Goal: Task Accomplishment & Management: Manage account settings

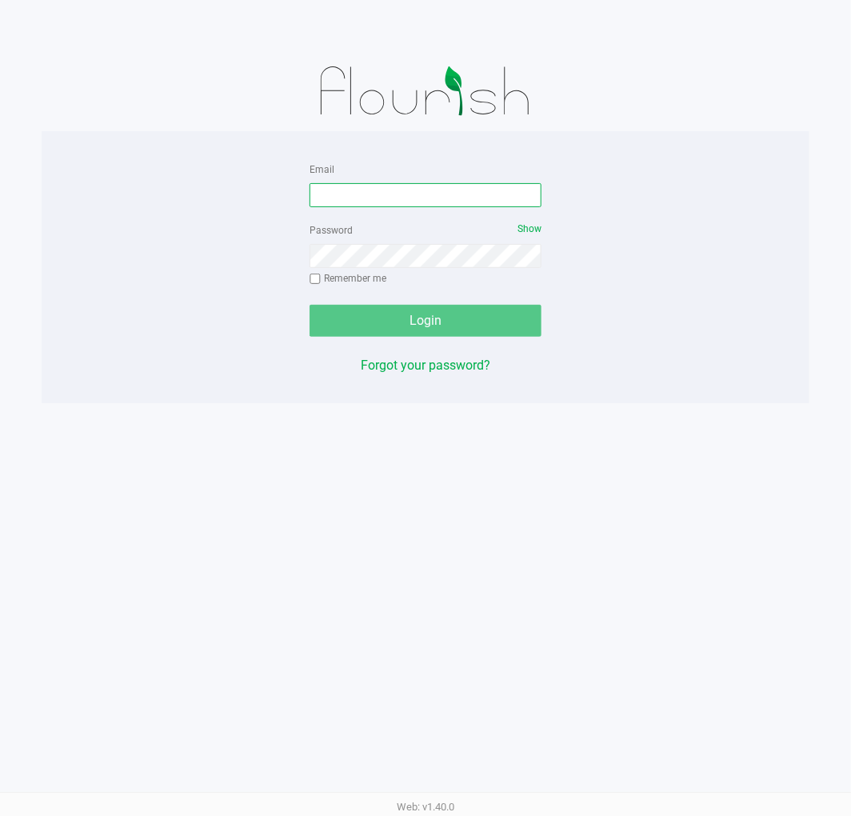
drag, startPoint x: 747, startPoint y: 0, endPoint x: 414, endPoint y: 192, distance: 385.0
click at [414, 192] on input "Email" at bounding box center [426, 195] width 232 height 24
type input "jdodd@liveparallel.com"
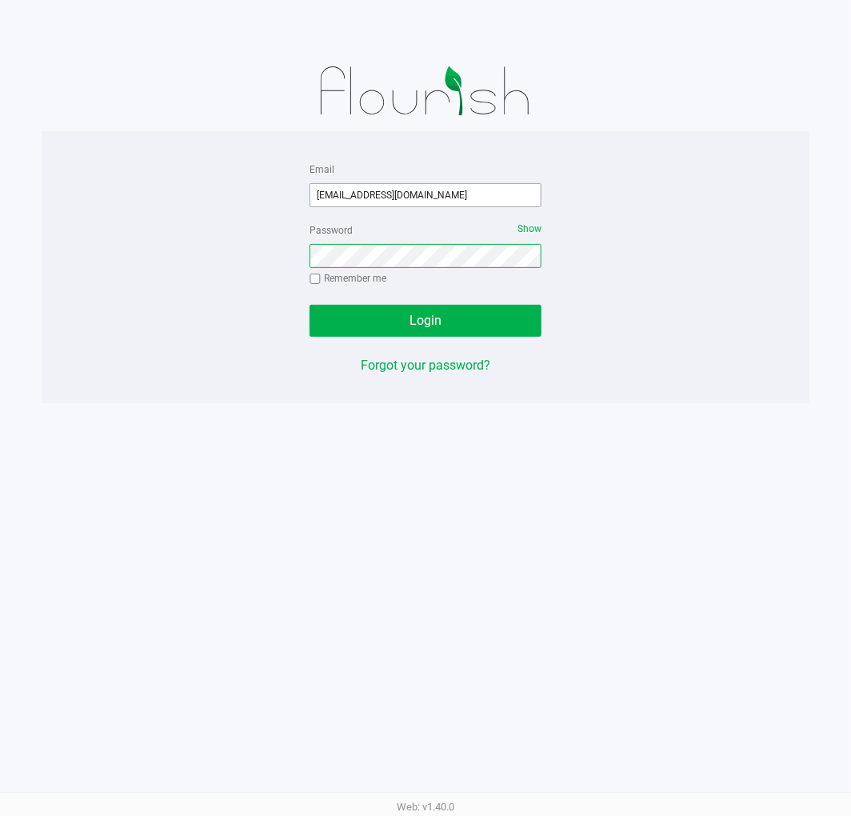
click at [310, 305] on button "Login" at bounding box center [426, 321] width 232 height 32
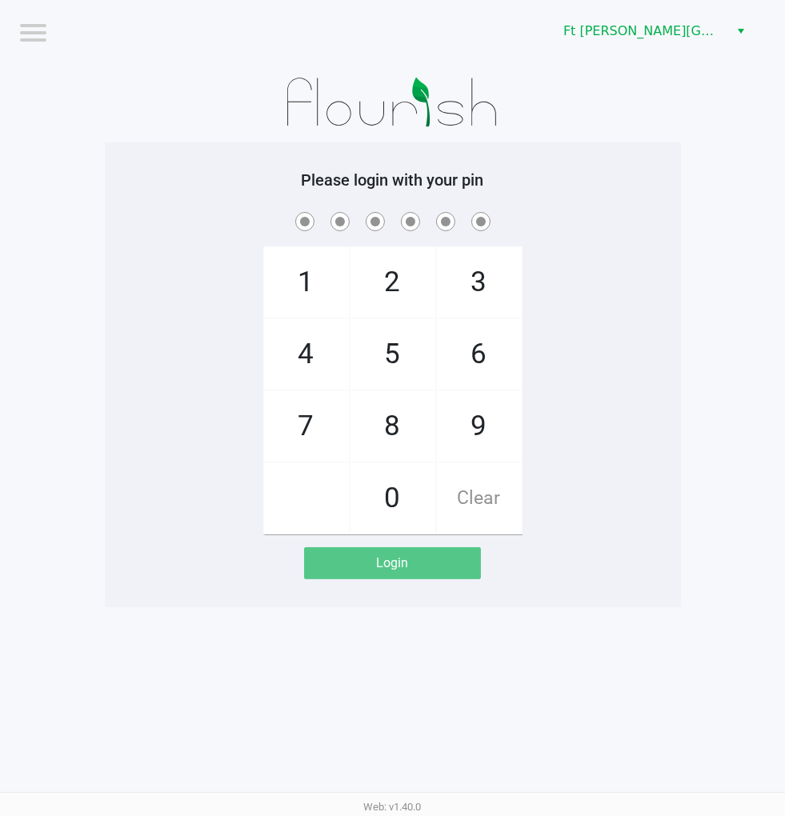
click at [637, 477] on div "1 4 7 2 5 8 0 3 6 9 Clear" at bounding box center [393, 372] width 576 height 326
click at [681, 443] on app-pos-login-wrapper "Logout Ft Walton Beach WC Please login with your pin 1 4 7 2 5 8 0 3 6 9 Clear …" at bounding box center [392, 303] width 785 height 607
checkbox input "true"
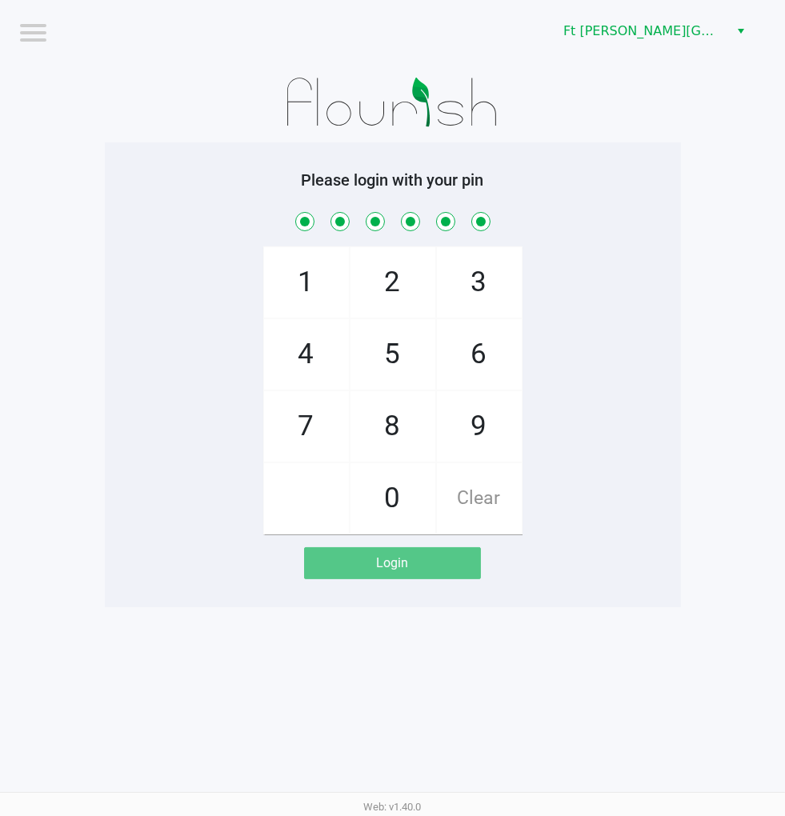
checkbox input "true"
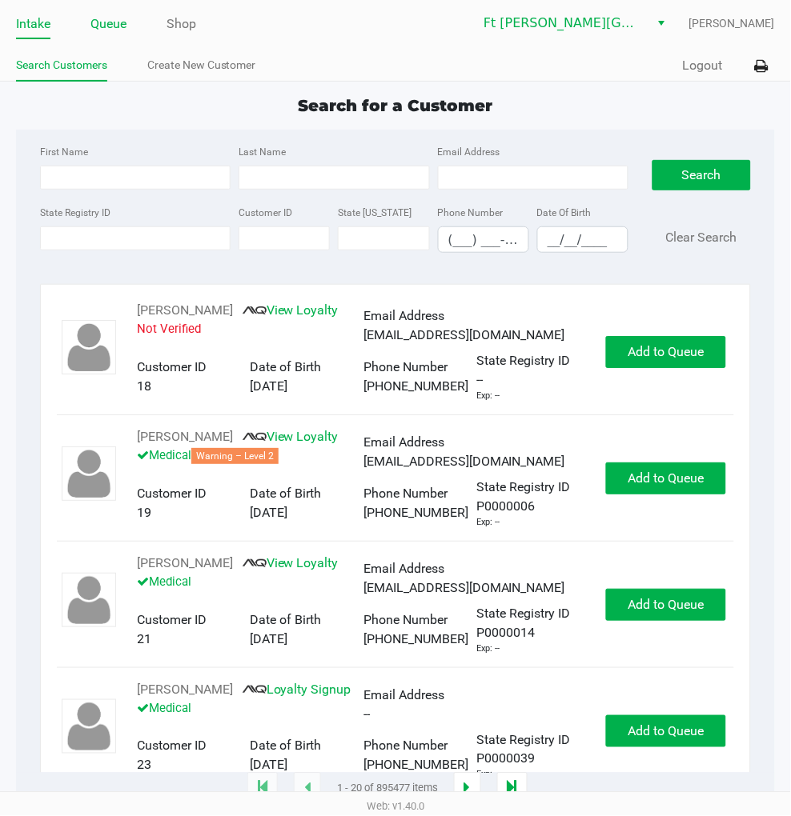
click at [107, 22] on link "Queue" at bounding box center [108, 24] width 36 height 22
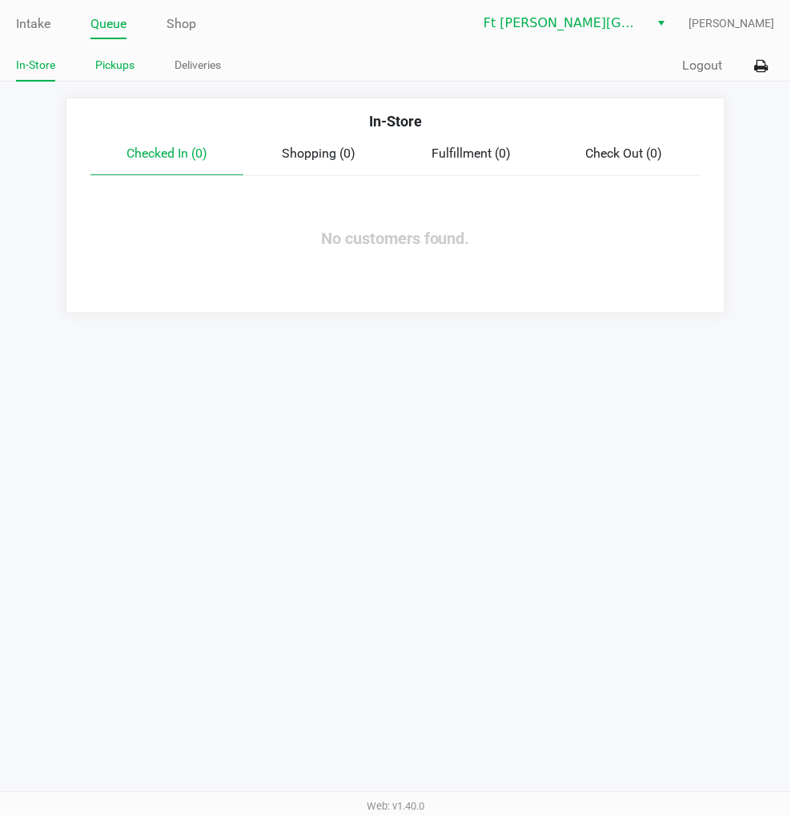
click at [134, 72] on ul "In-Store Pickups Deliveries" at bounding box center [205, 67] width 379 height 27
click at [130, 70] on link "Pickups" at bounding box center [114, 65] width 39 height 20
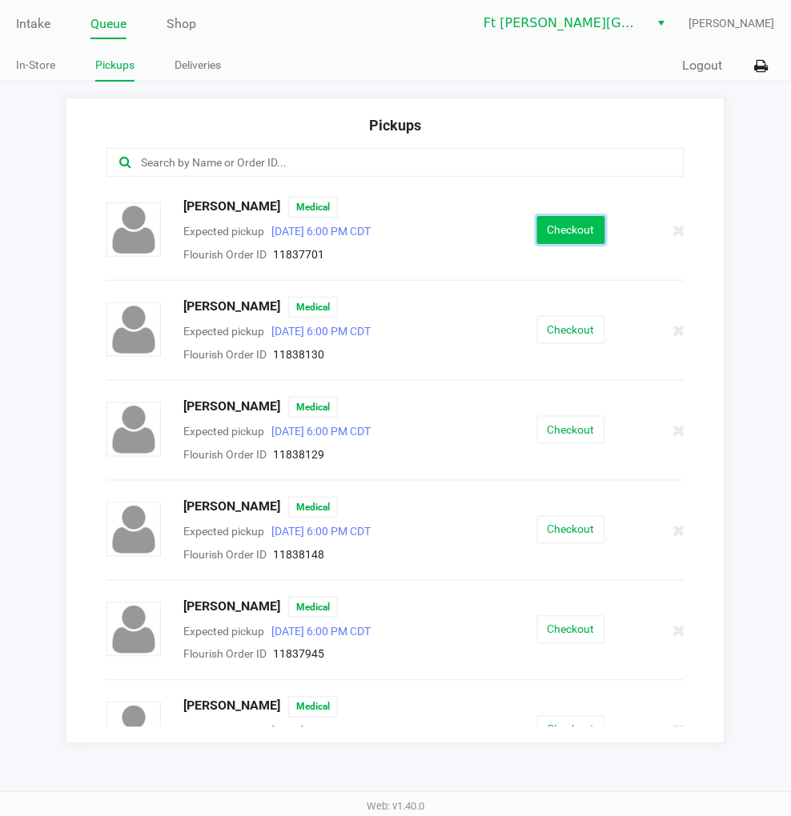
click at [547, 241] on button "Checkout" at bounding box center [571, 230] width 68 height 28
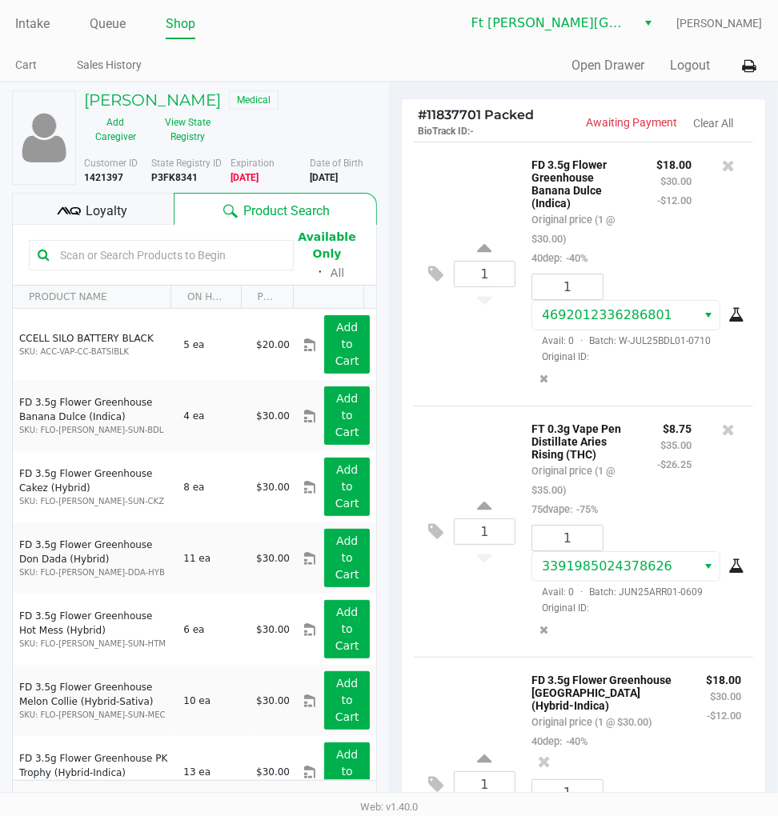
click at [98, 212] on span "Loyalty" at bounding box center [107, 211] width 42 height 19
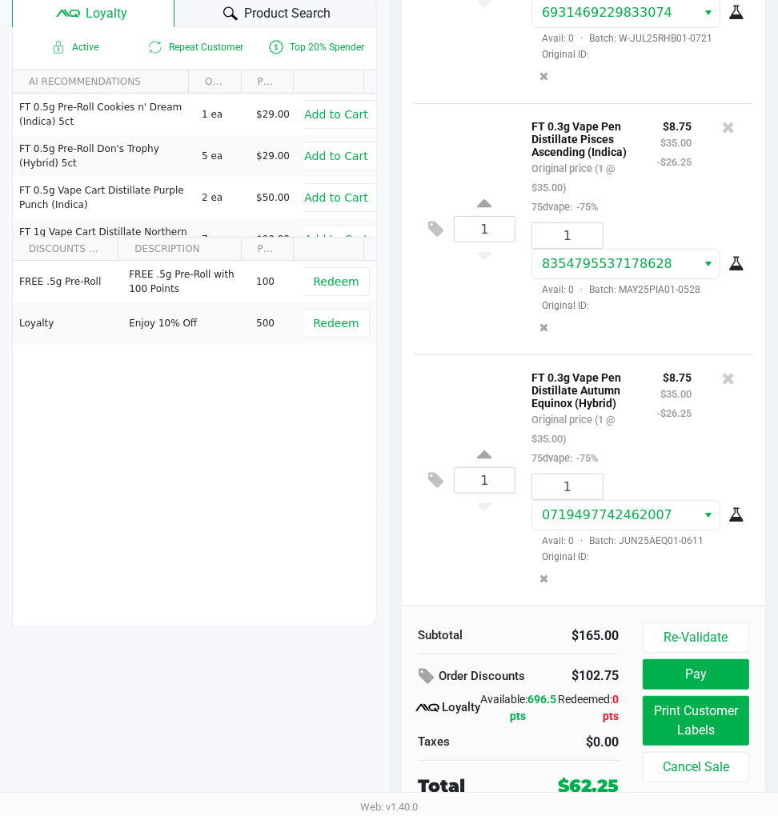
scroll to position [202, 0]
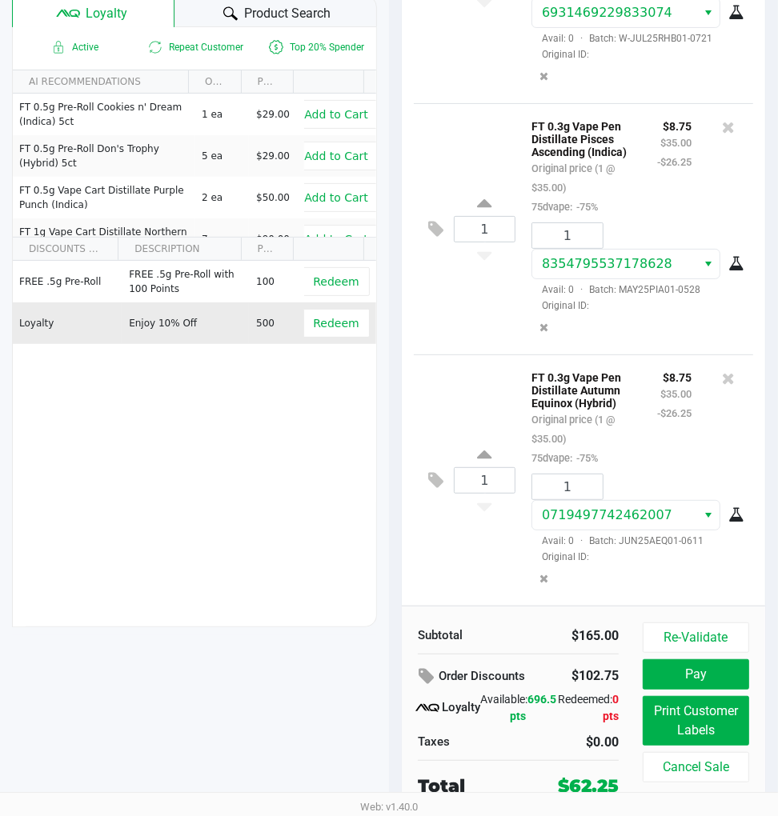
click at [314, 336] on td "Redeem" at bounding box center [339, 323] width 73 height 42
click at [315, 330] on button "Redeem" at bounding box center [335, 323] width 66 height 29
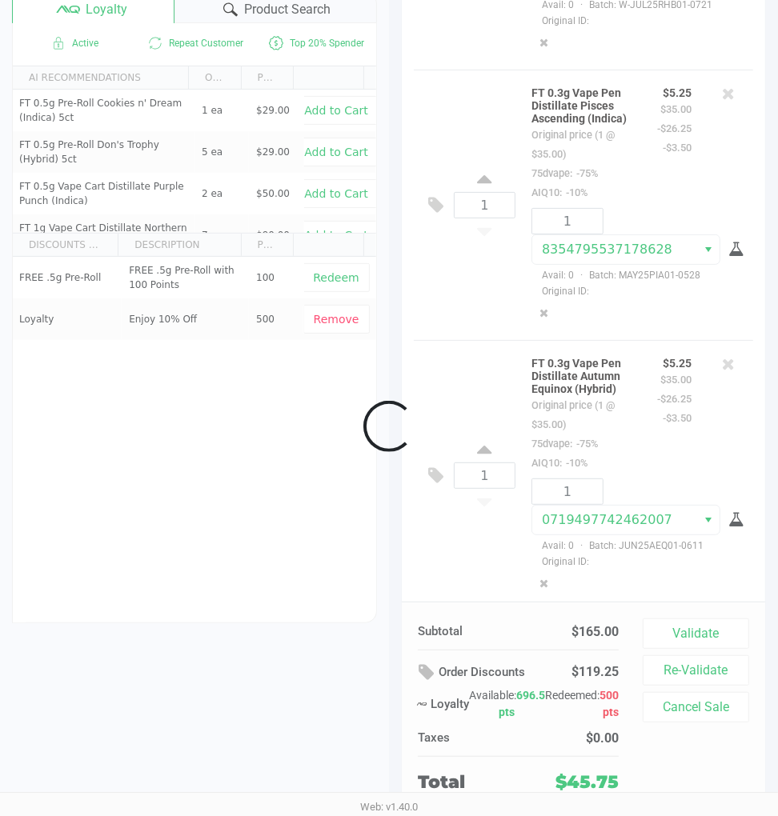
scroll to position [794, 0]
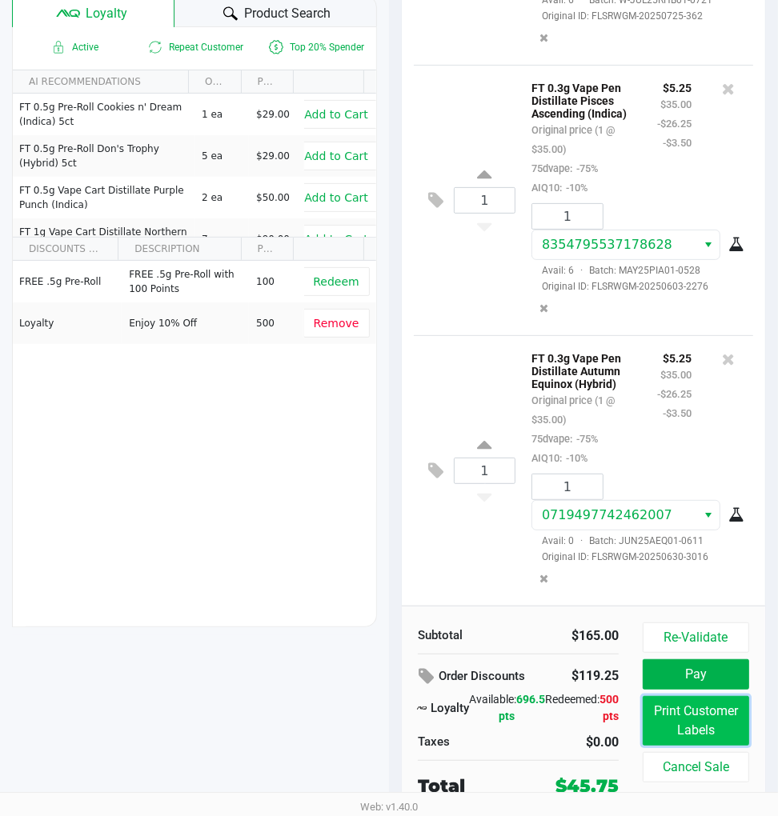
click at [696, 714] on button "Print Customer Labels" at bounding box center [696, 721] width 106 height 50
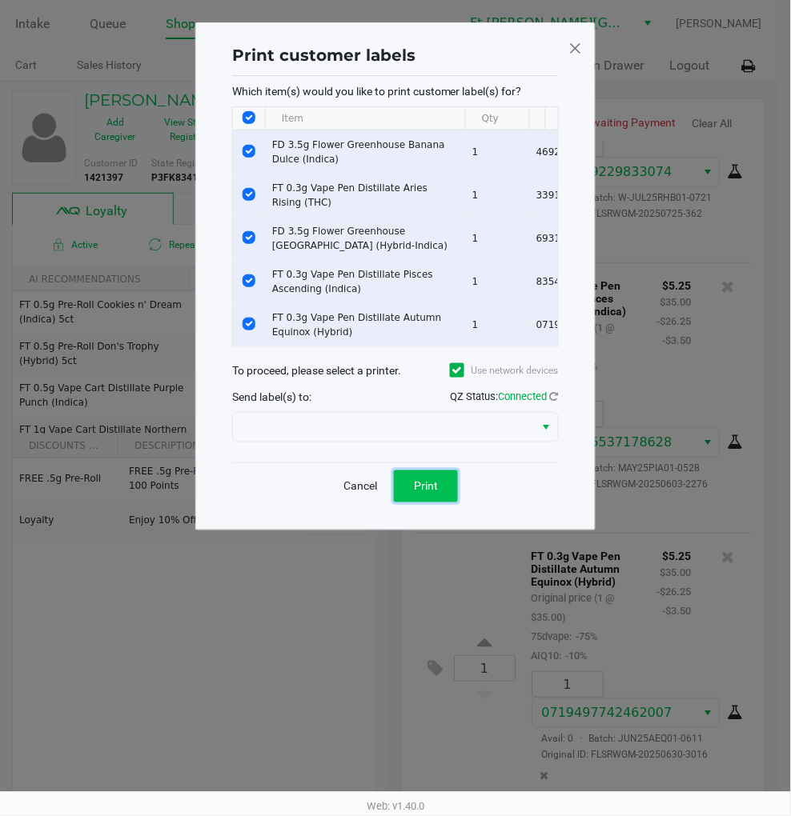
click at [441, 491] on button "Print" at bounding box center [426, 487] width 64 height 32
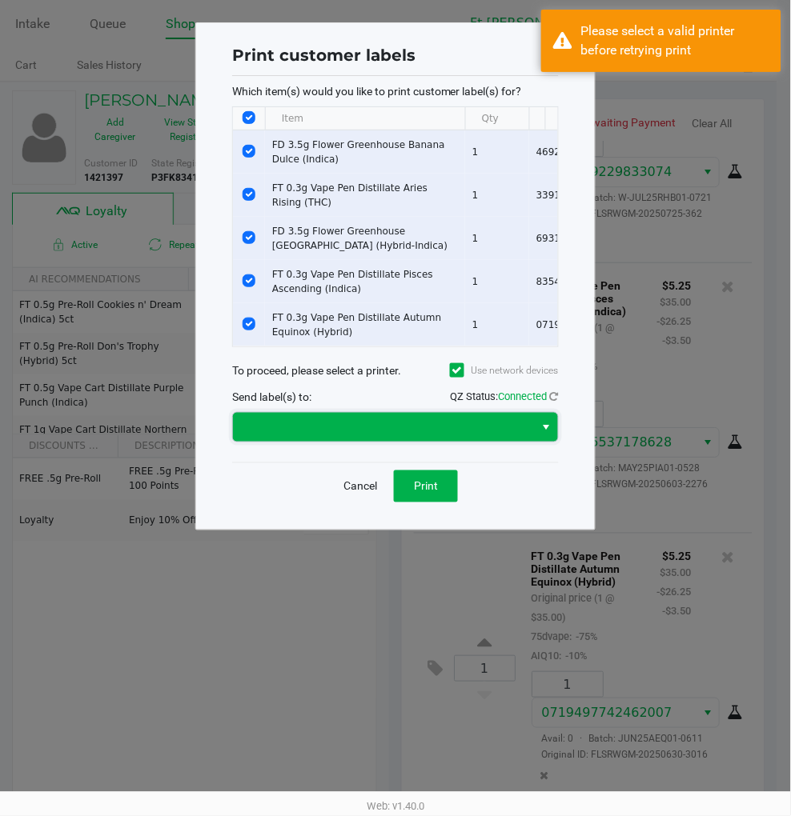
click at [402, 437] on span at bounding box center [383, 427] width 282 height 19
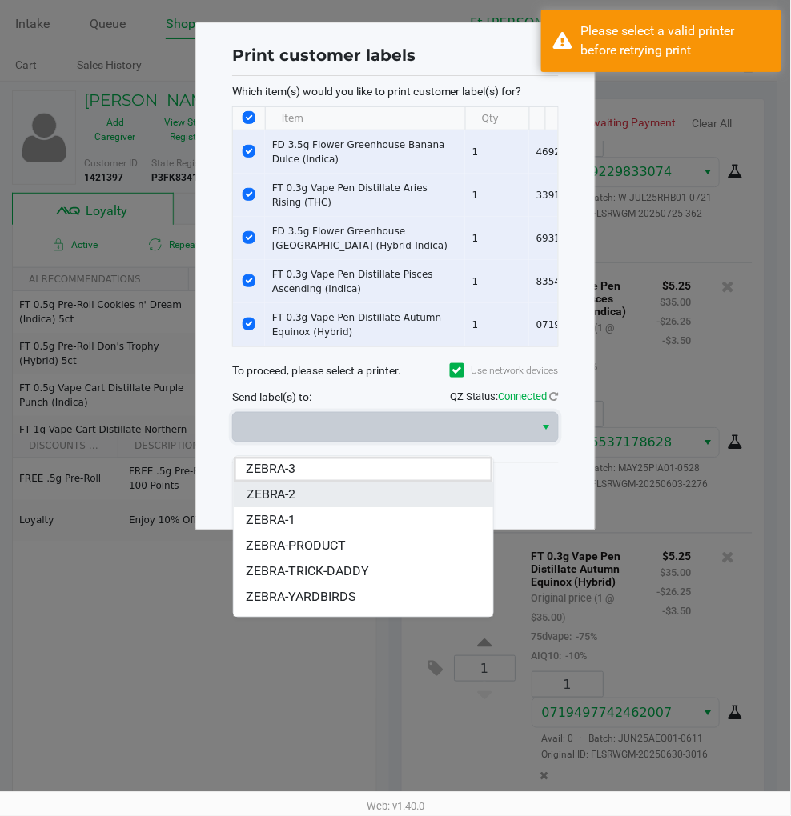
click at [309, 493] on li "ZEBRA-2" at bounding box center [363, 496] width 259 height 26
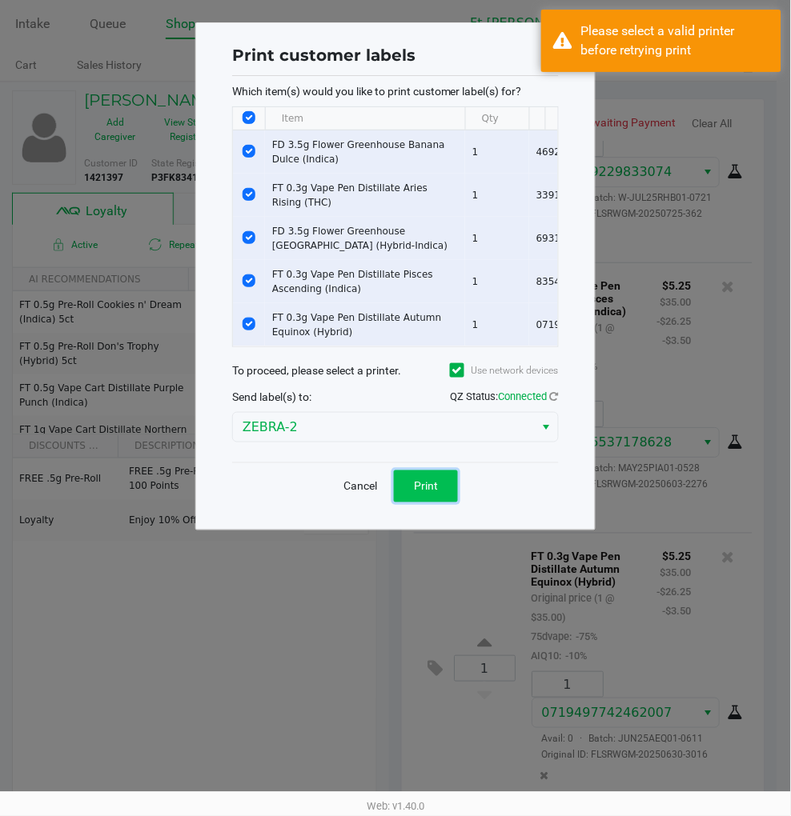
click at [409, 497] on button "Print" at bounding box center [426, 487] width 64 height 32
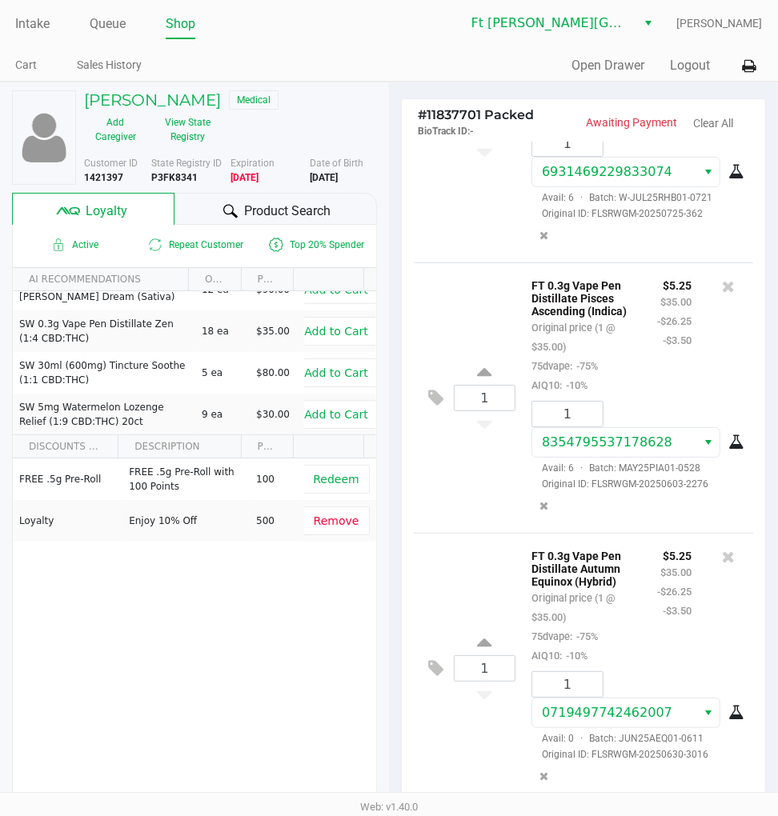
scroll to position [202, 0]
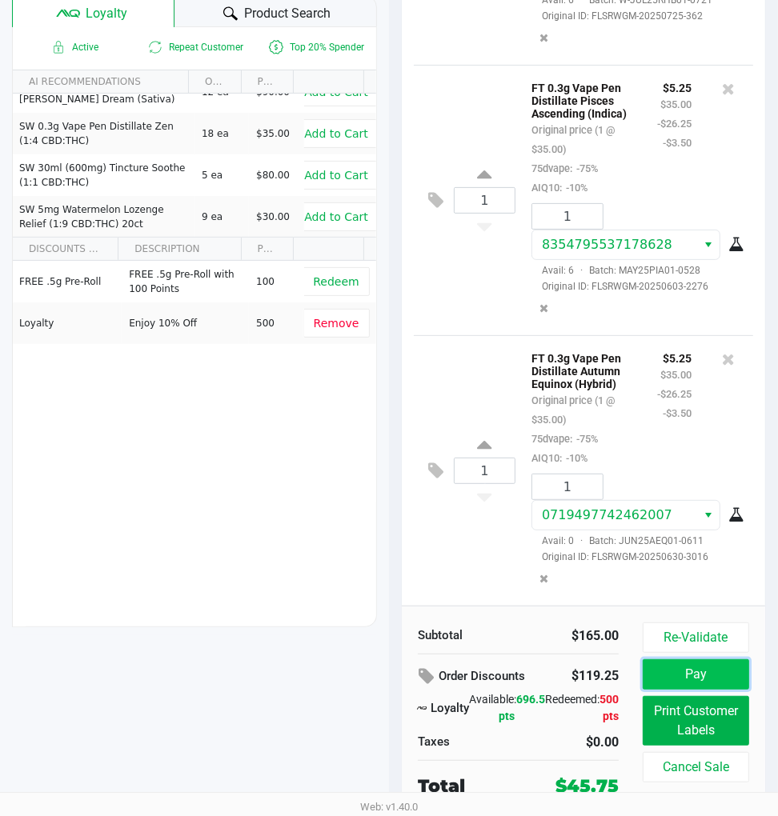
click at [689, 673] on button "Pay" at bounding box center [696, 674] width 106 height 30
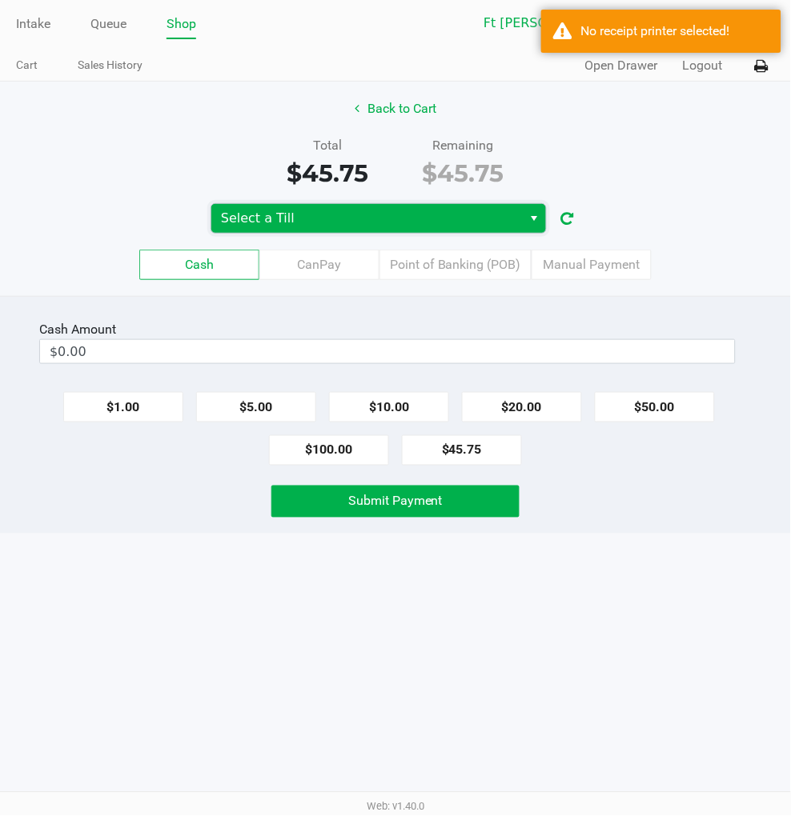
click at [358, 219] on span "Select a Till" at bounding box center [367, 218] width 292 height 19
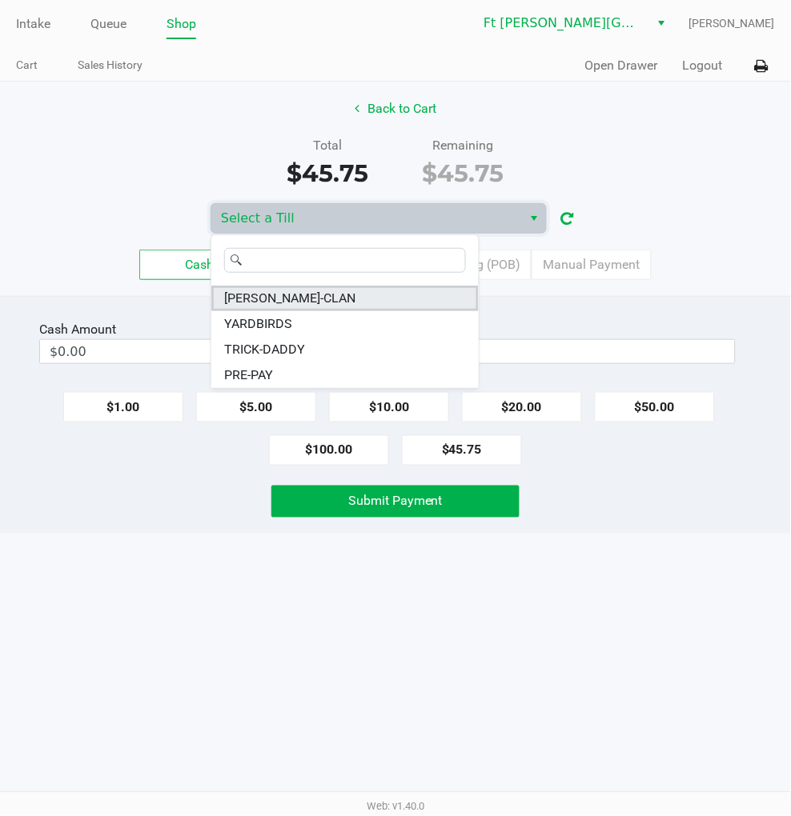
click at [313, 297] on span "WU-TANG-CLAN" at bounding box center [289, 298] width 131 height 19
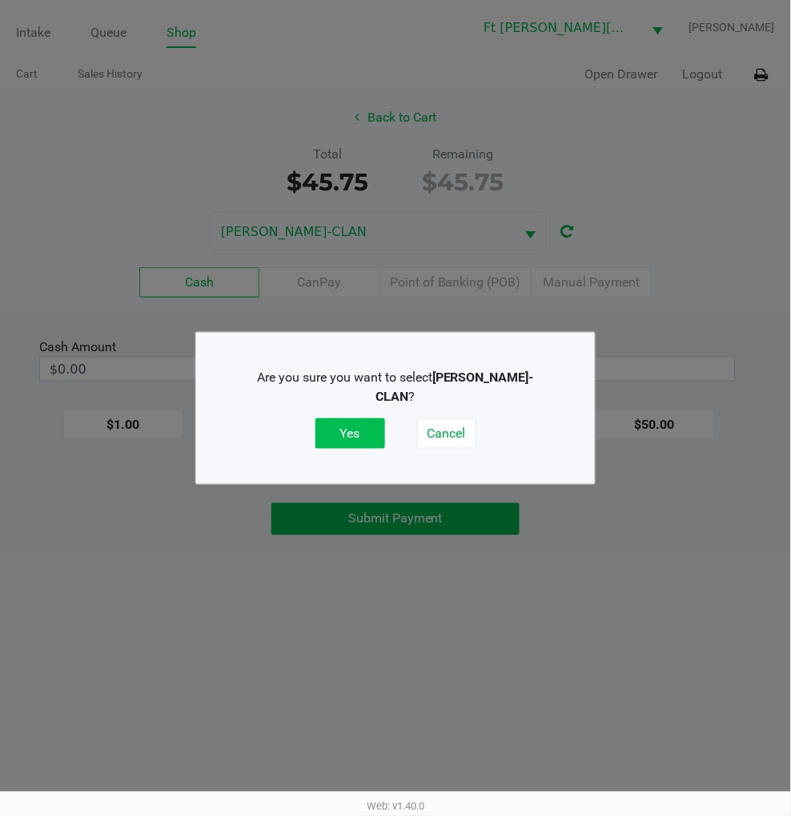
click at [365, 419] on button "Yes" at bounding box center [350, 434] width 70 height 30
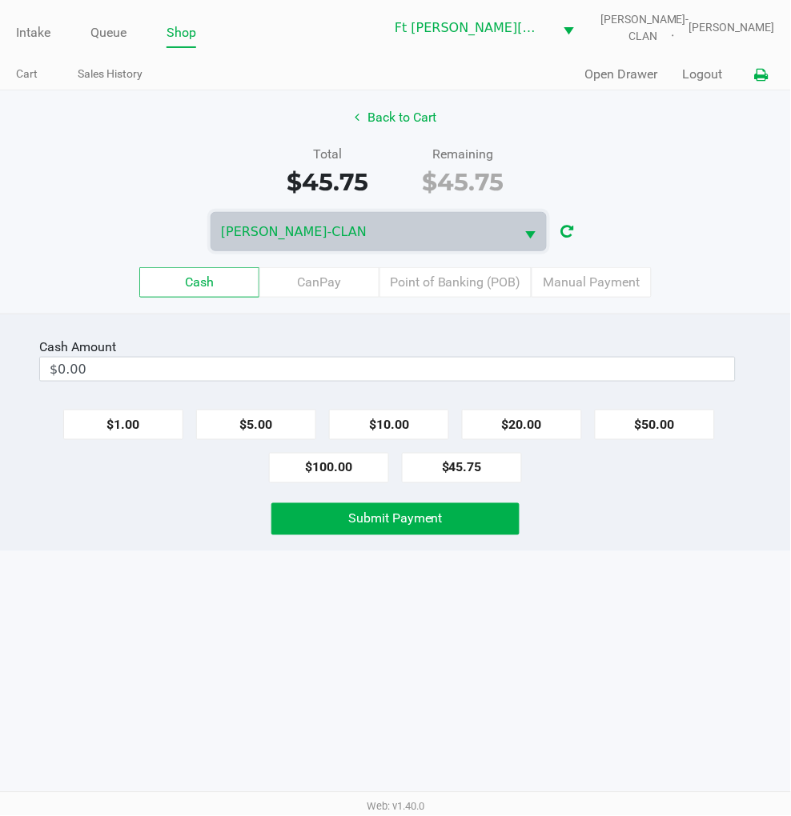
click at [760, 66] on button at bounding box center [761, 75] width 26 height 30
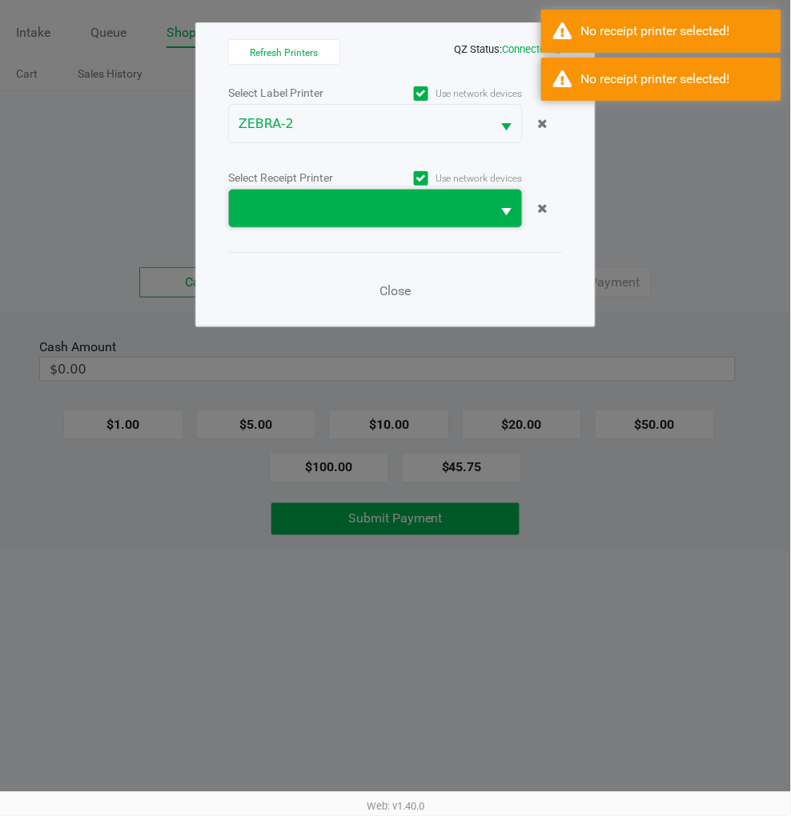
click at [304, 211] on span at bounding box center [359, 208] width 243 height 19
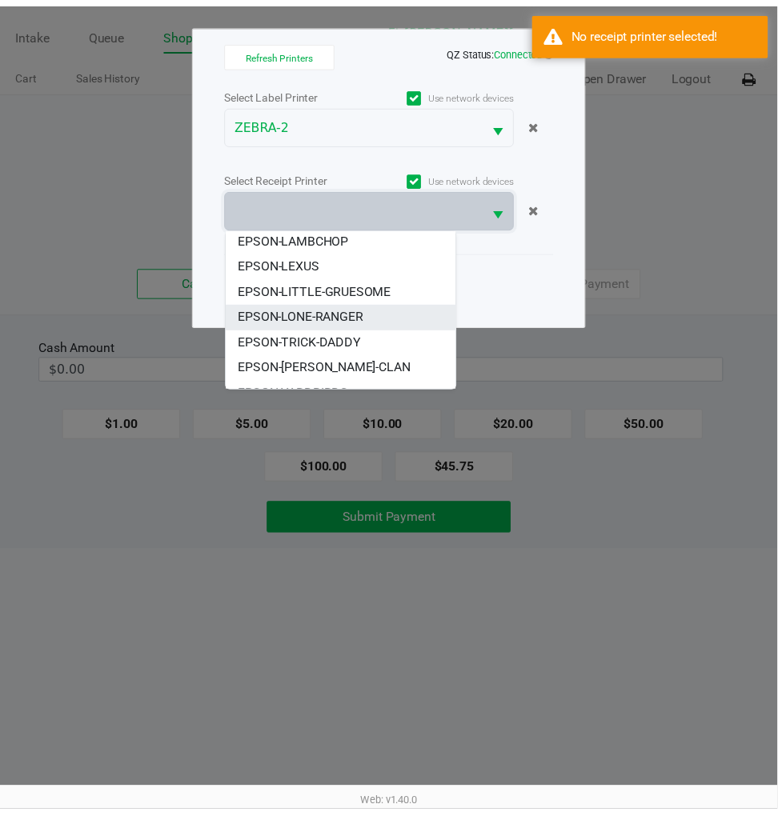
scroll to position [44, 0]
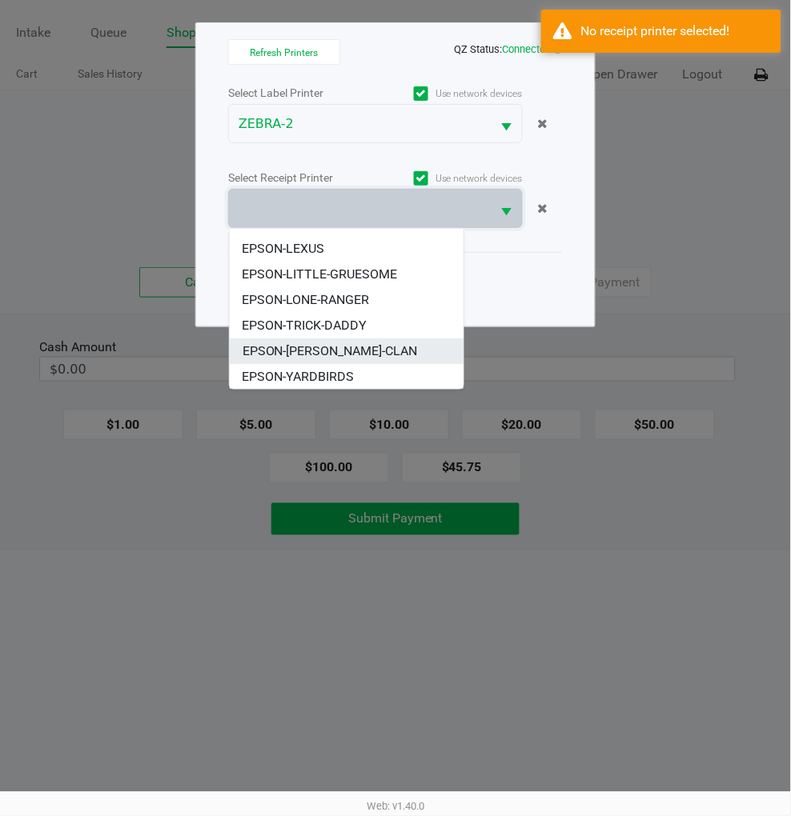
click at [331, 344] on span "EPSON-WU-TANG-CLAN" at bounding box center [329, 351] width 175 height 19
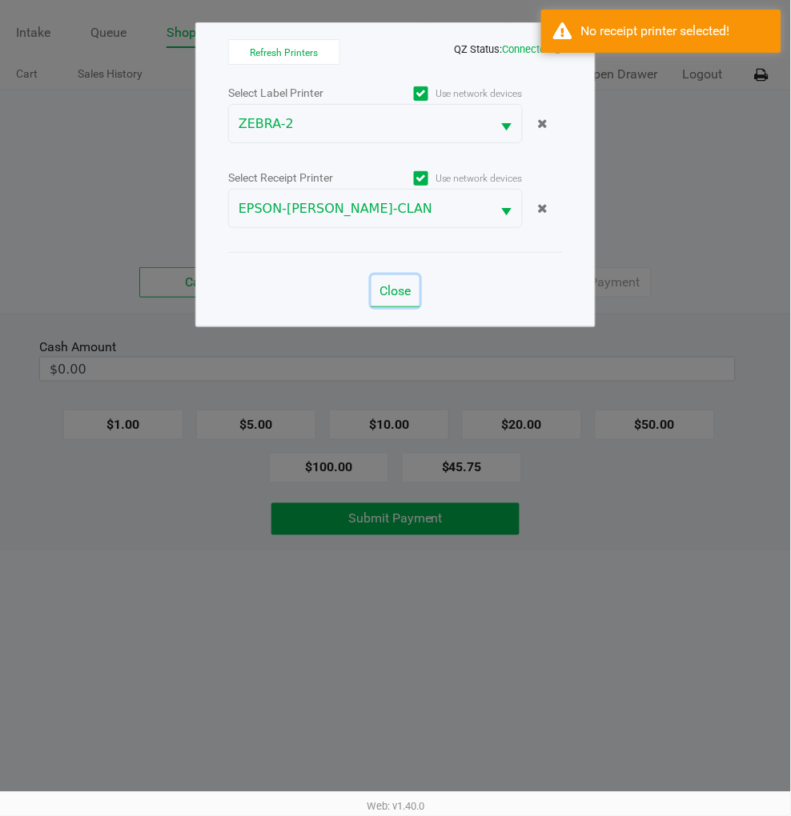
click at [391, 284] on span "Close" at bounding box center [395, 290] width 31 height 15
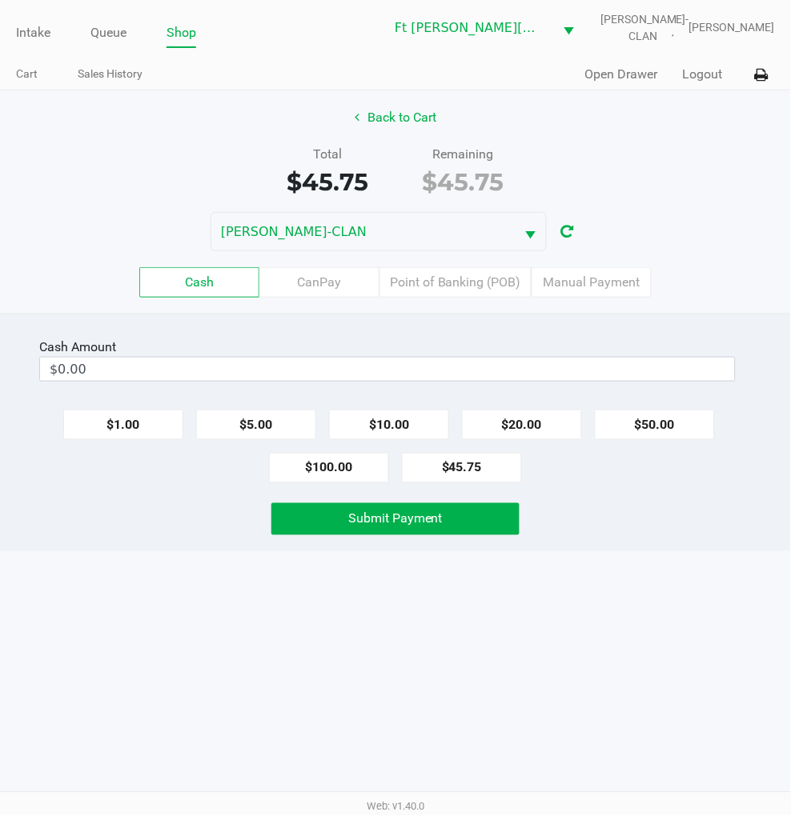
click at [653, 495] on div "Cash Amount $0.00 $1.00 $5.00 $10.00 $20.00 $50.00 $100.00 $45.75 Submit Payment" at bounding box center [395, 433] width 791 height 238
click at [419, 113] on button "Back to Cart" at bounding box center [395, 117] width 102 height 30
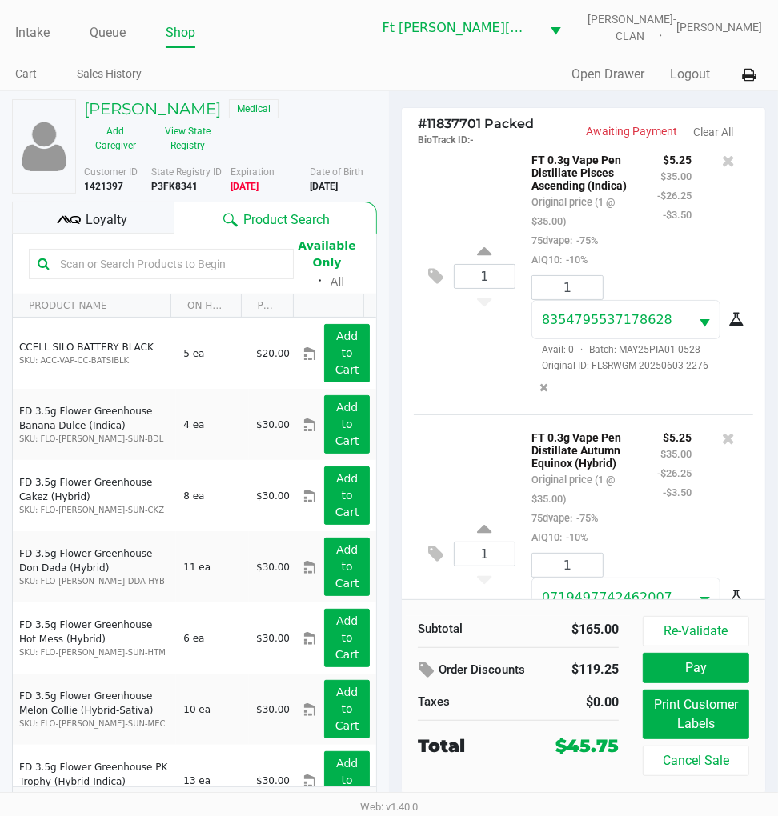
scroll to position [1028, 0]
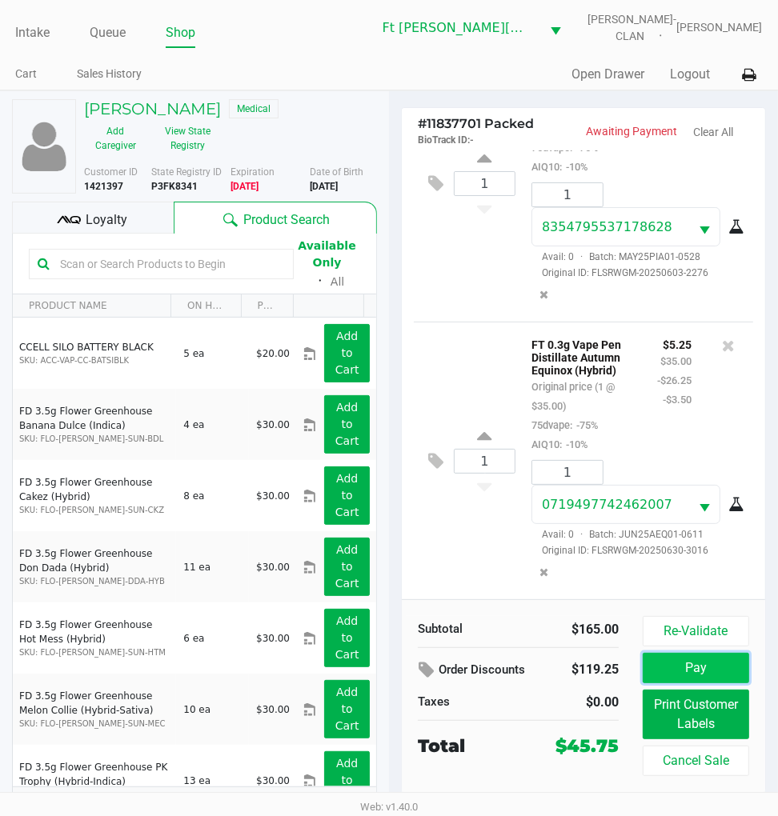
click at [681, 659] on button "Pay" at bounding box center [696, 668] width 106 height 30
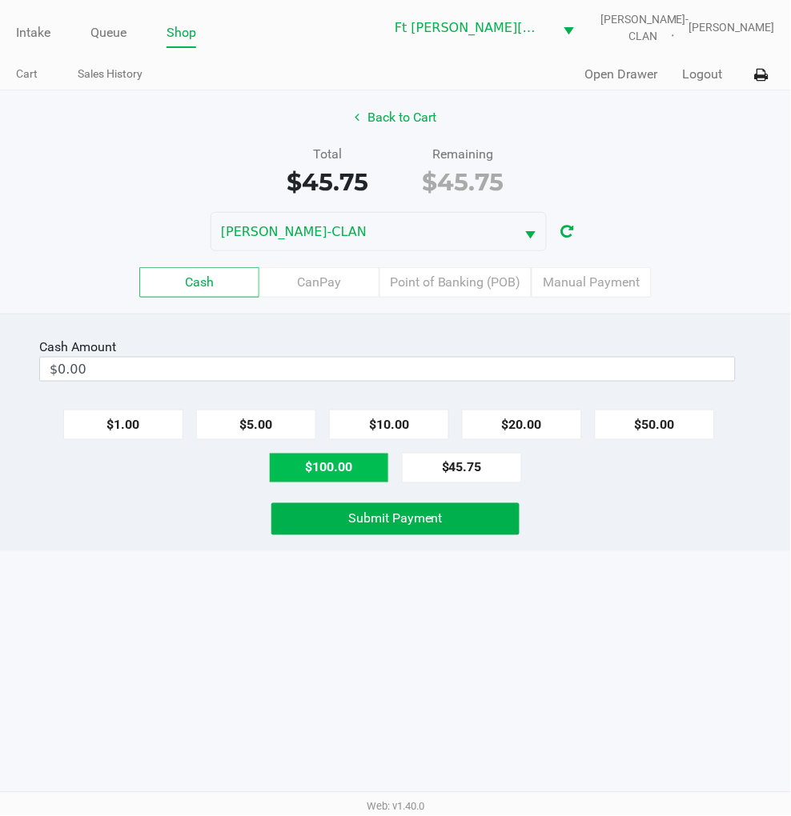
click at [352, 467] on button "$100.00" at bounding box center [329, 468] width 120 height 30
type input "$100.00"
click at [395, 523] on span "Submit Payment" at bounding box center [395, 518] width 94 height 15
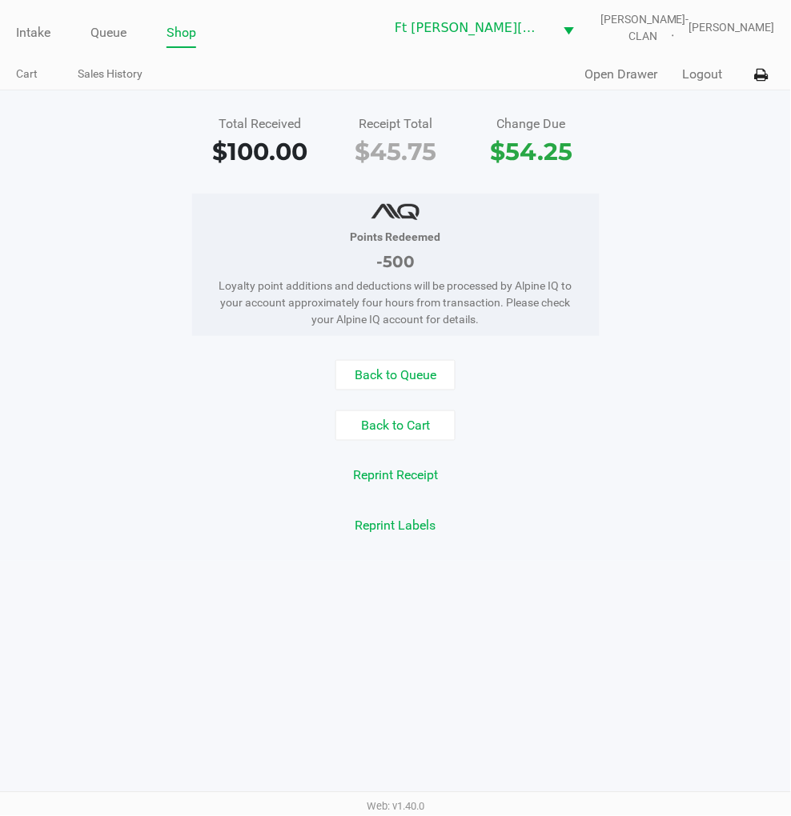
click at [411, 366] on button "Back to Queue" at bounding box center [395, 375] width 120 height 30
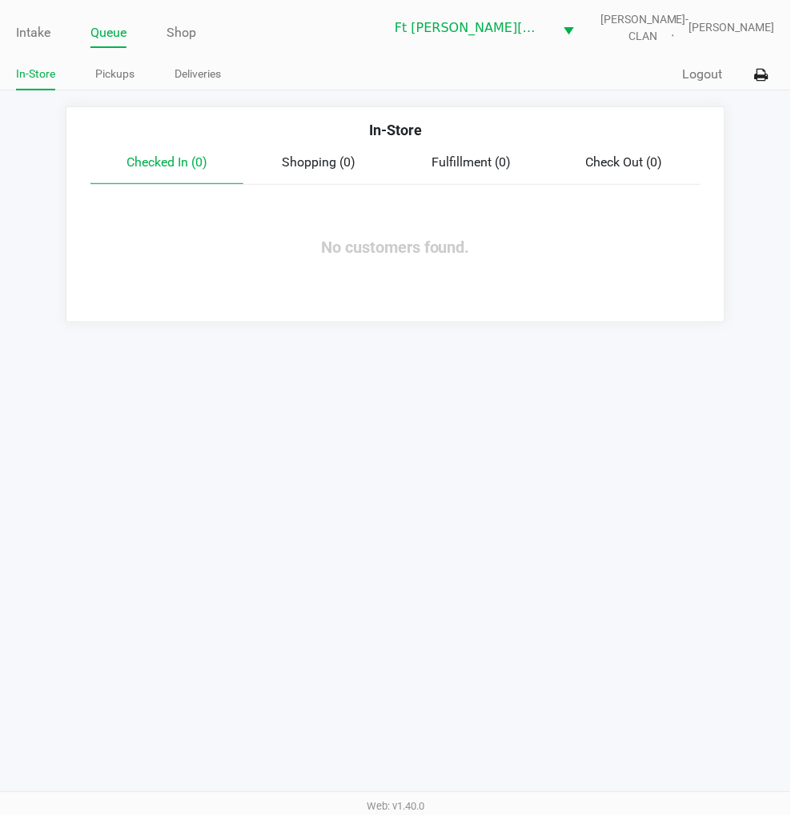
click at [38, 36] on link "Intake" at bounding box center [33, 33] width 34 height 22
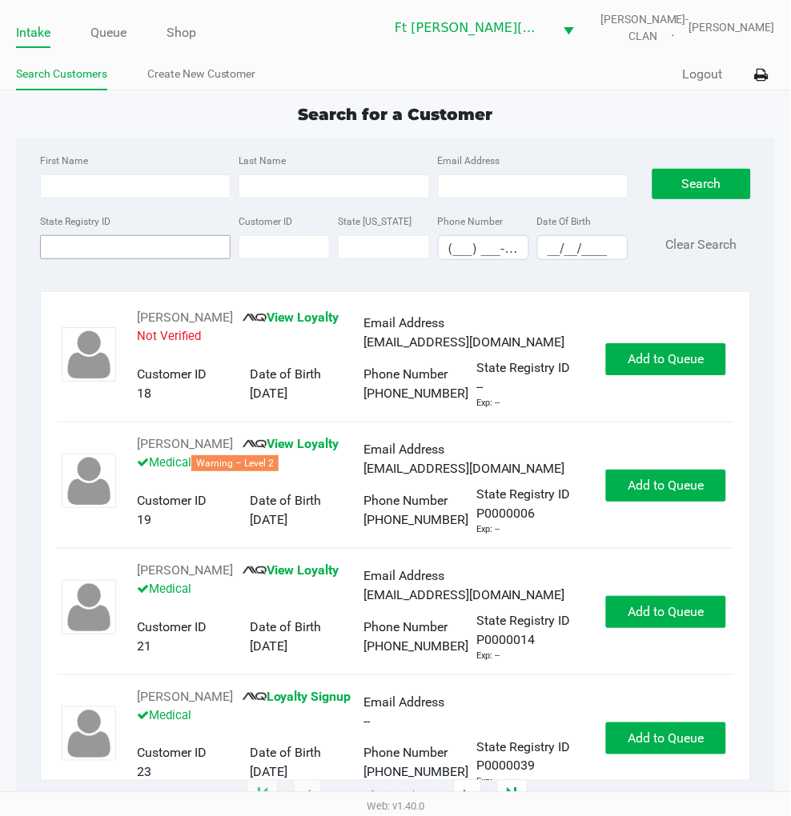
click at [84, 249] on input "State Registry ID" at bounding box center [135, 247] width 190 height 24
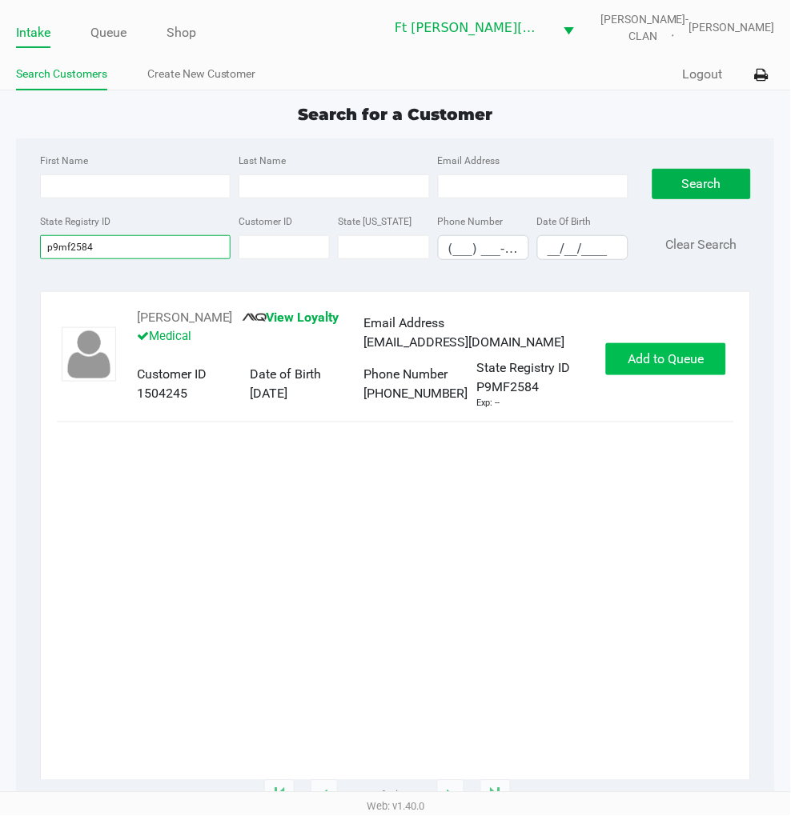
type input "p9mf2584"
click at [636, 364] on span "Add to Queue" at bounding box center [666, 358] width 76 height 15
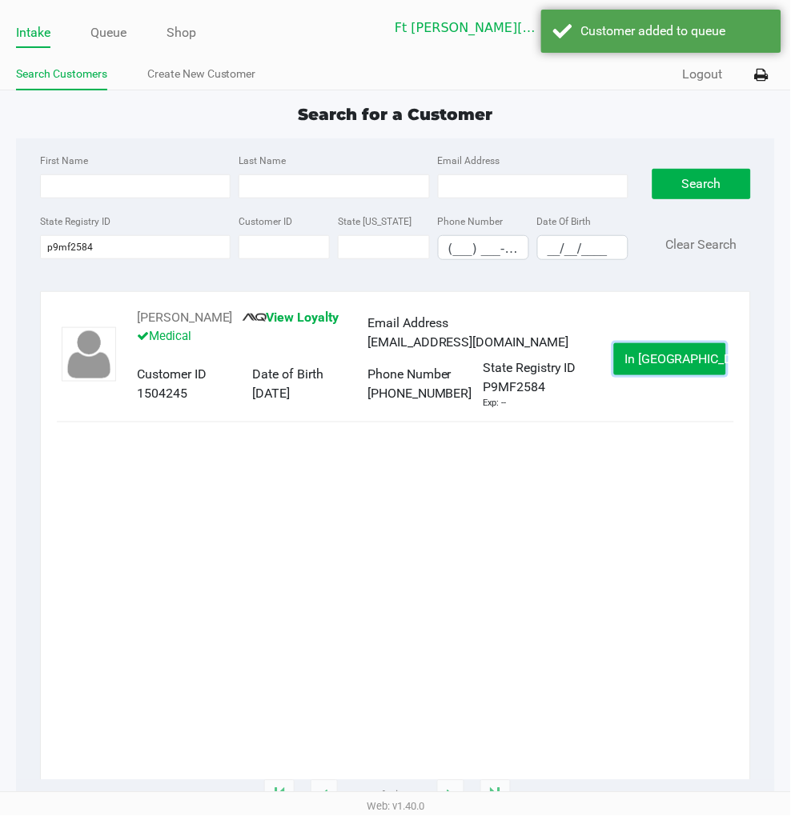
click at [636, 364] on button "In Queue" at bounding box center [670, 359] width 112 height 32
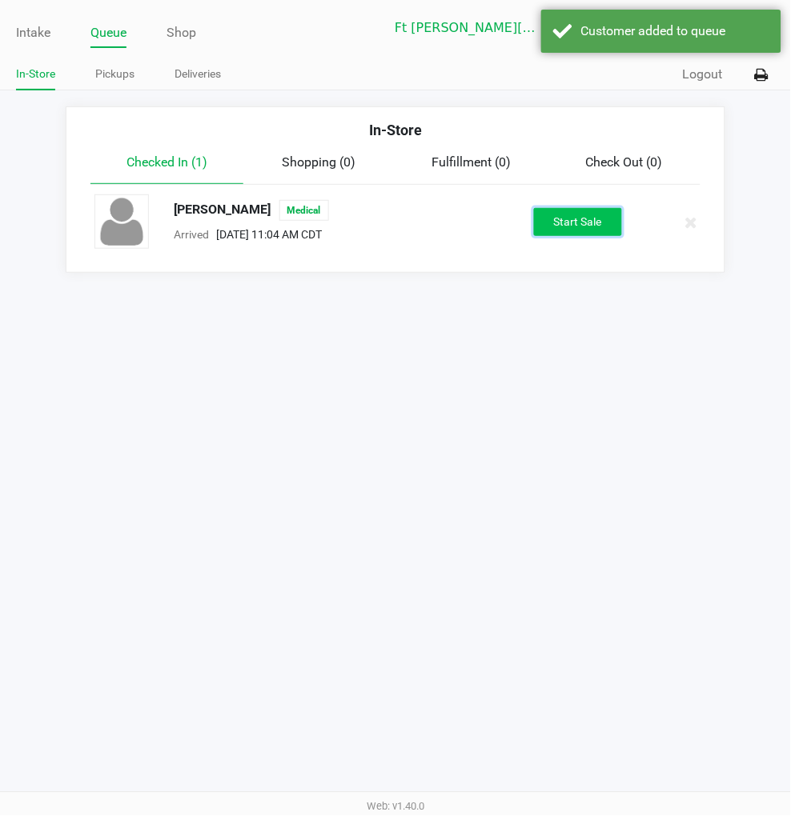
click at [595, 216] on button "Start Sale" at bounding box center [578, 222] width 88 height 28
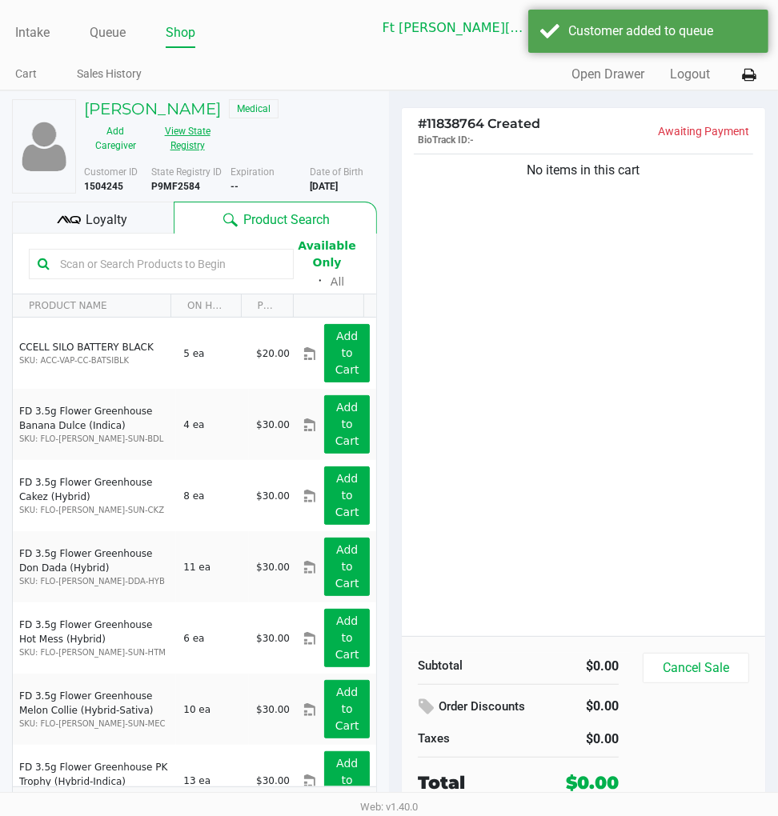
click at [198, 138] on button "View State Registry" at bounding box center [182, 138] width 72 height 40
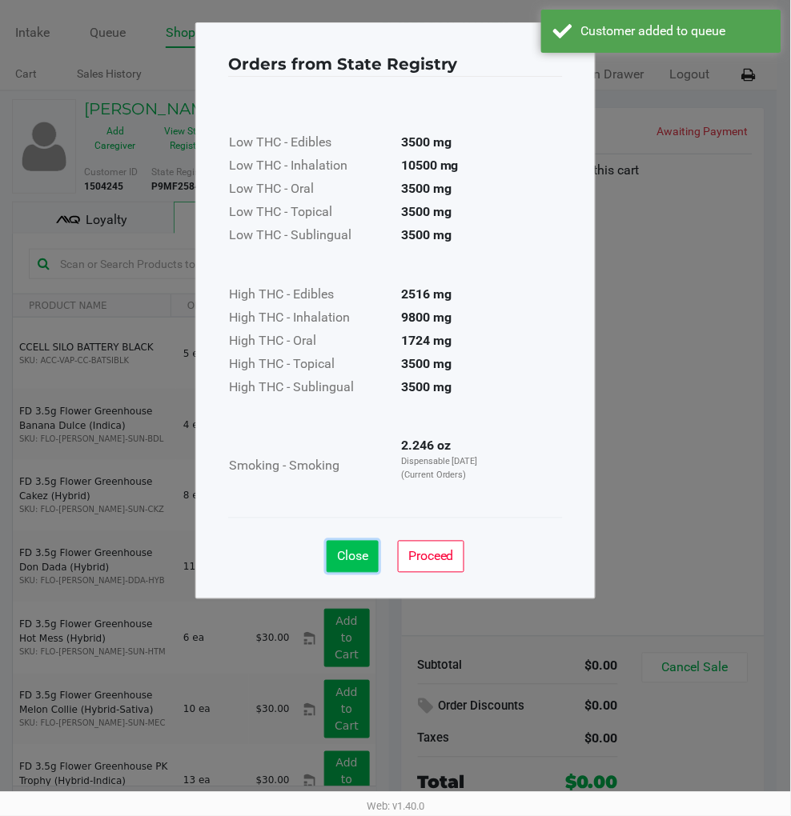
click at [346, 563] on span "Close" at bounding box center [352, 556] width 31 height 15
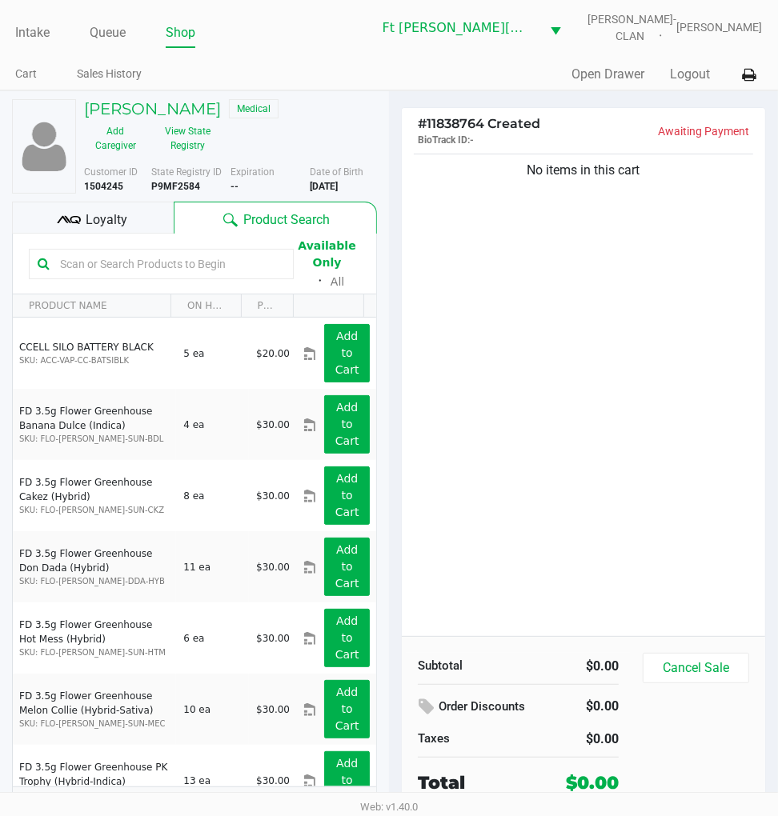
click at [595, 395] on div "No items in this cart" at bounding box center [583, 393] width 363 height 486
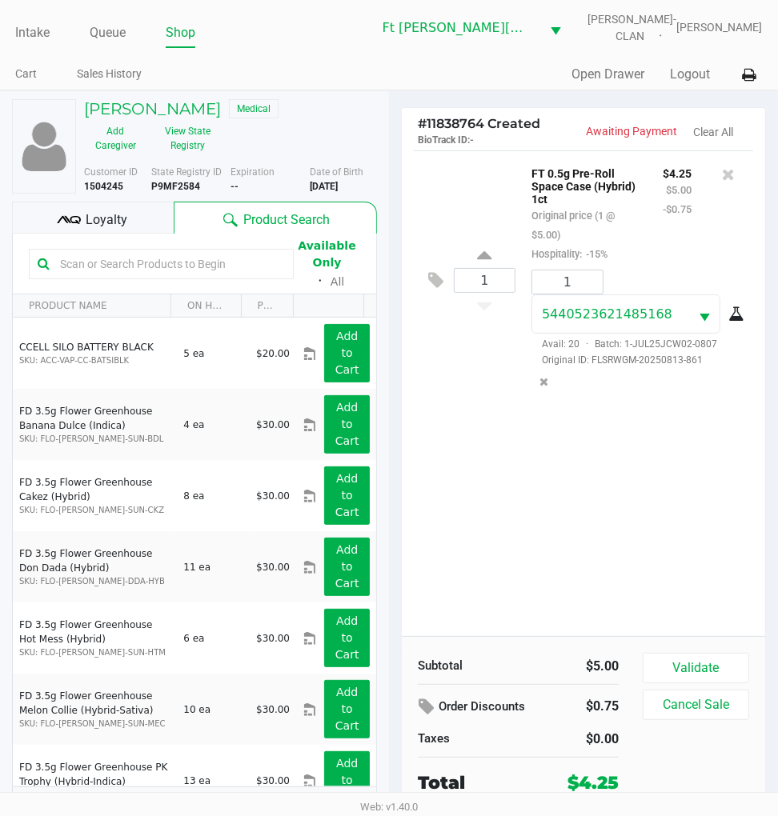
click at [106, 225] on span "Loyalty" at bounding box center [107, 219] width 42 height 19
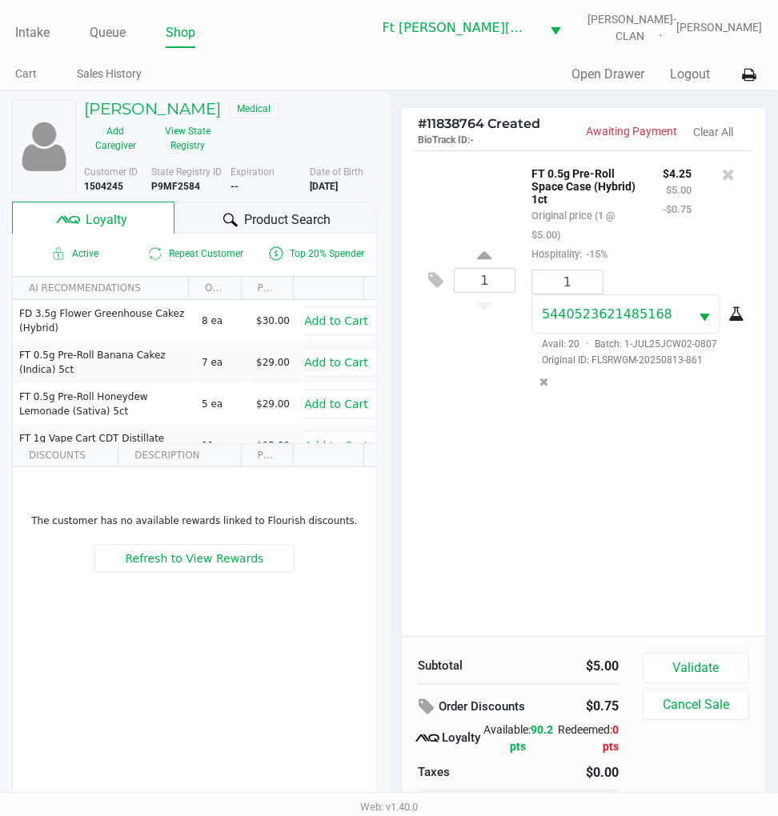
click at [281, 217] on span "Product Search" at bounding box center [287, 219] width 86 height 19
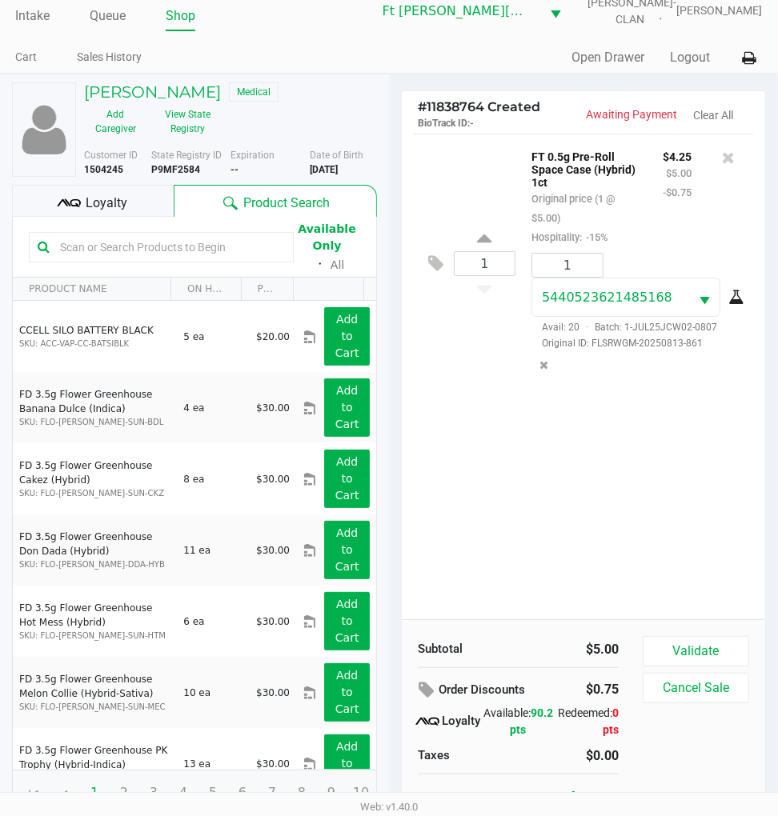
scroll to position [30, 0]
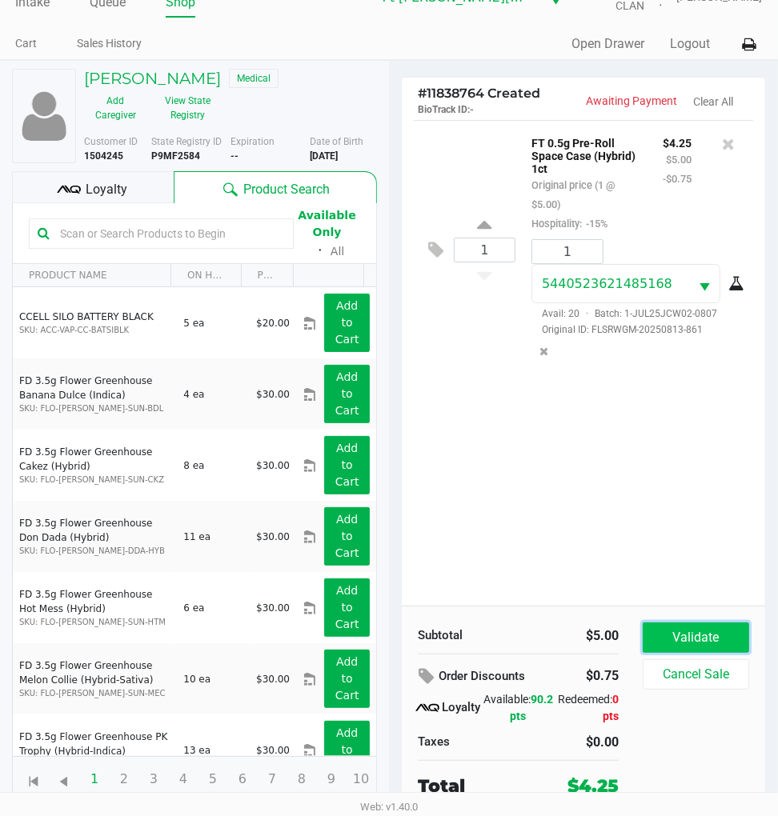
click at [707, 648] on button "Validate" at bounding box center [696, 638] width 106 height 30
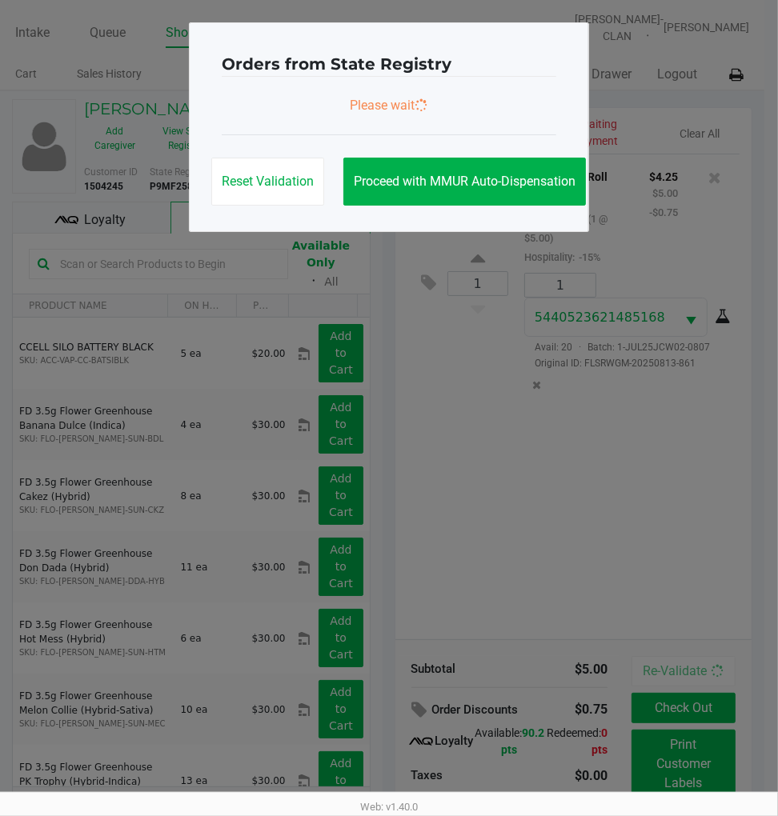
scroll to position [0, 0]
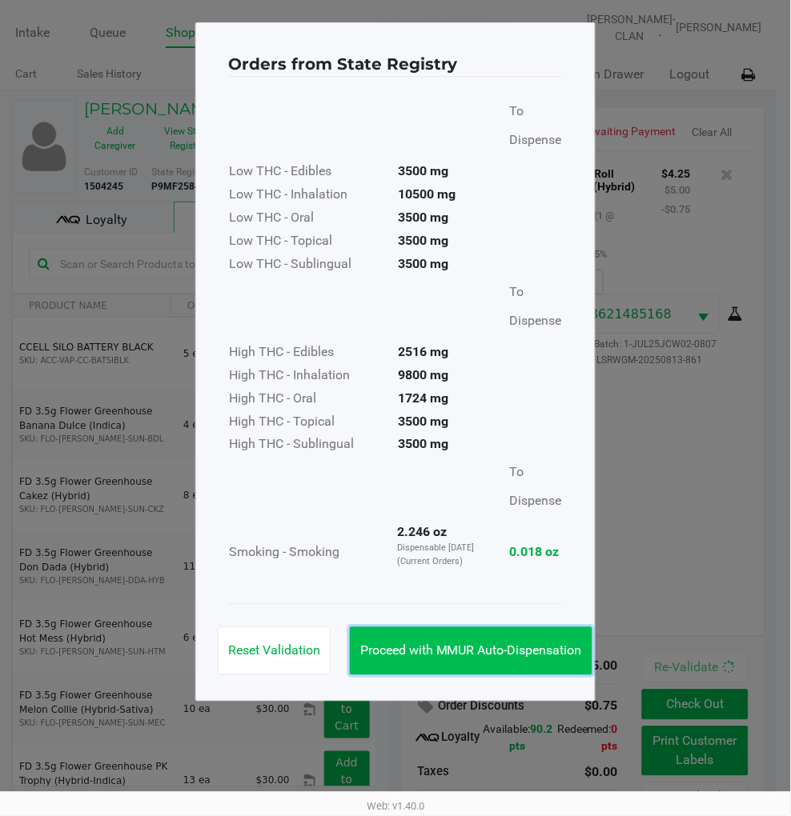
click at [513, 635] on button "Proceed with MMUR Auto-Dispensation" at bounding box center [471, 651] width 242 height 48
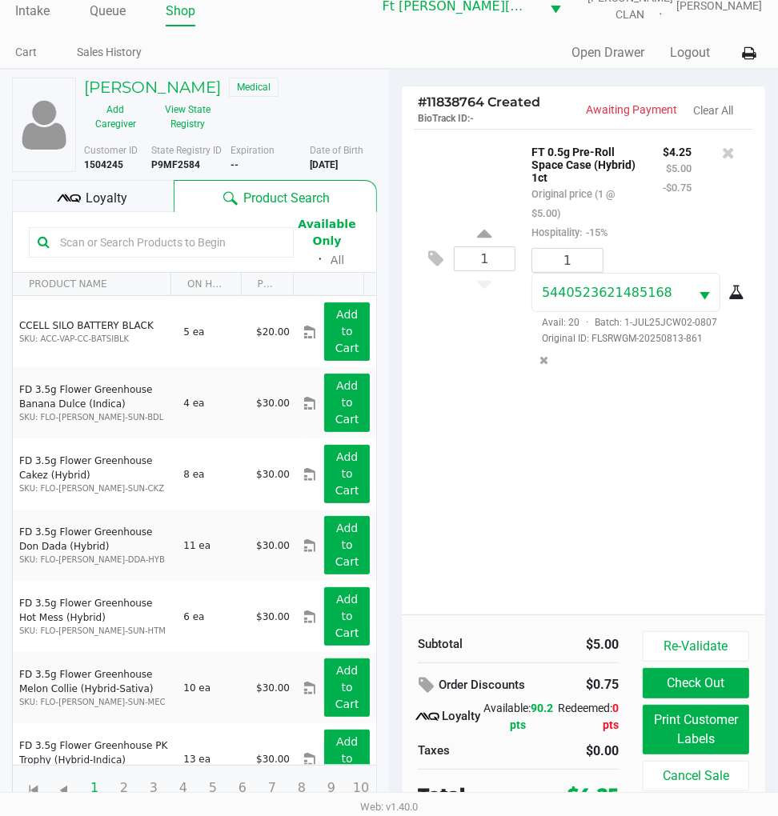
scroll to position [34, 0]
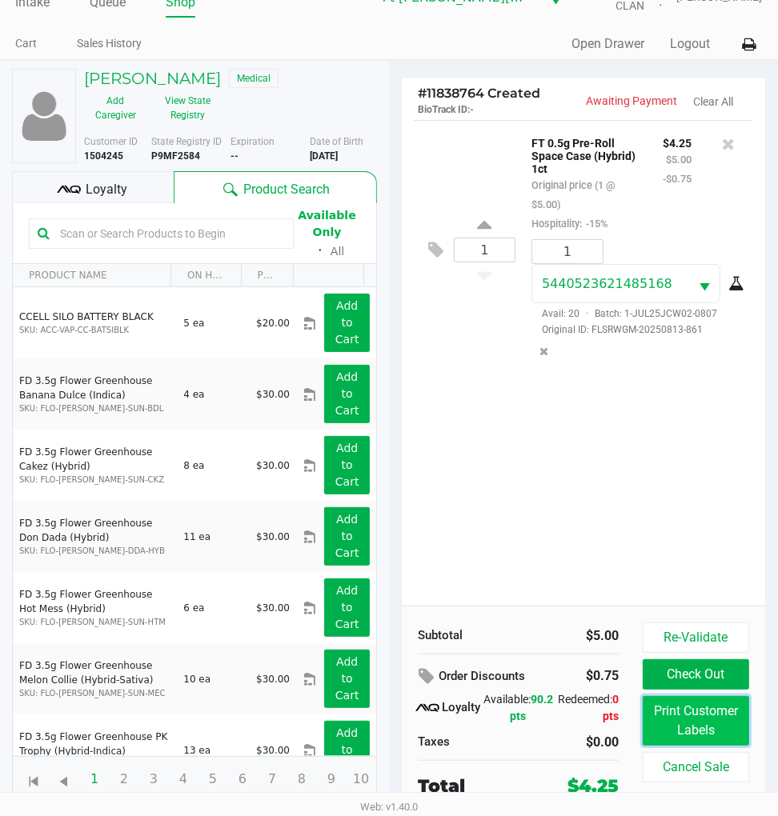
click at [693, 726] on button "Print Customer Labels" at bounding box center [696, 721] width 106 height 50
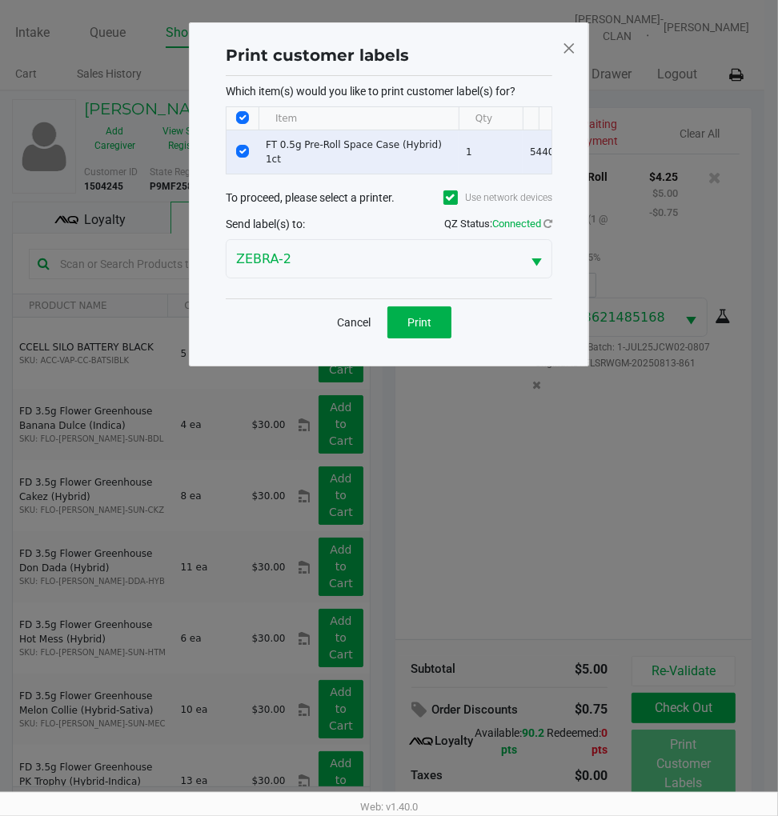
scroll to position [0, 0]
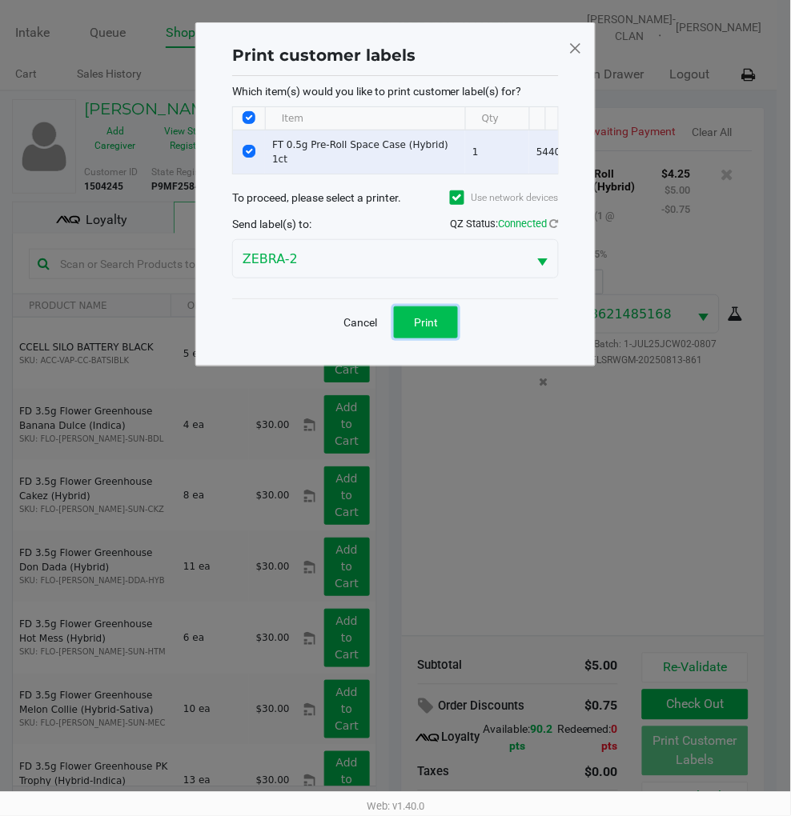
click at [442, 338] on button "Print" at bounding box center [426, 322] width 64 height 32
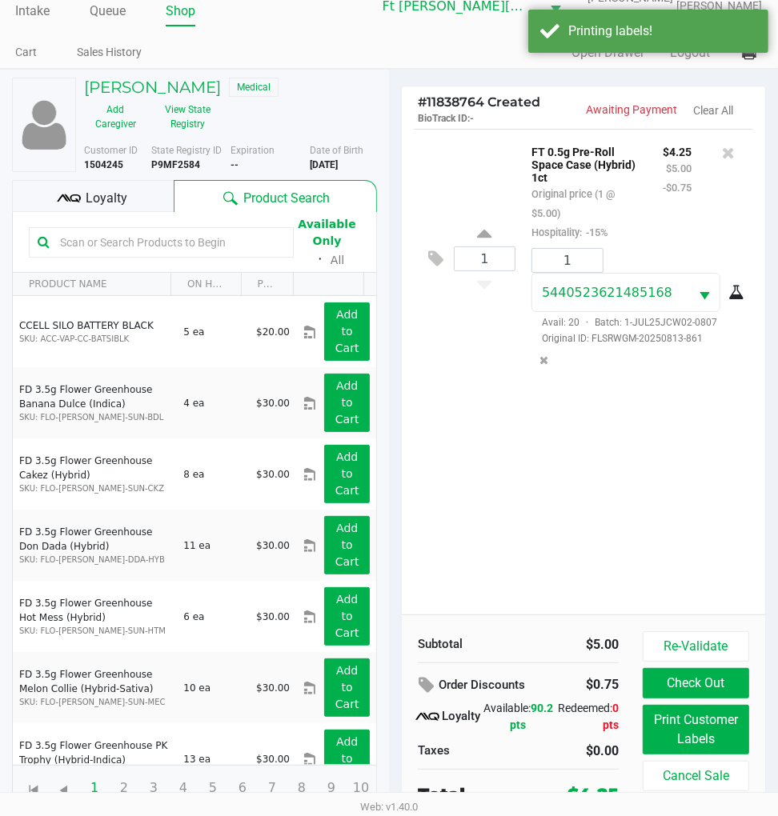
scroll to position [34, 0]
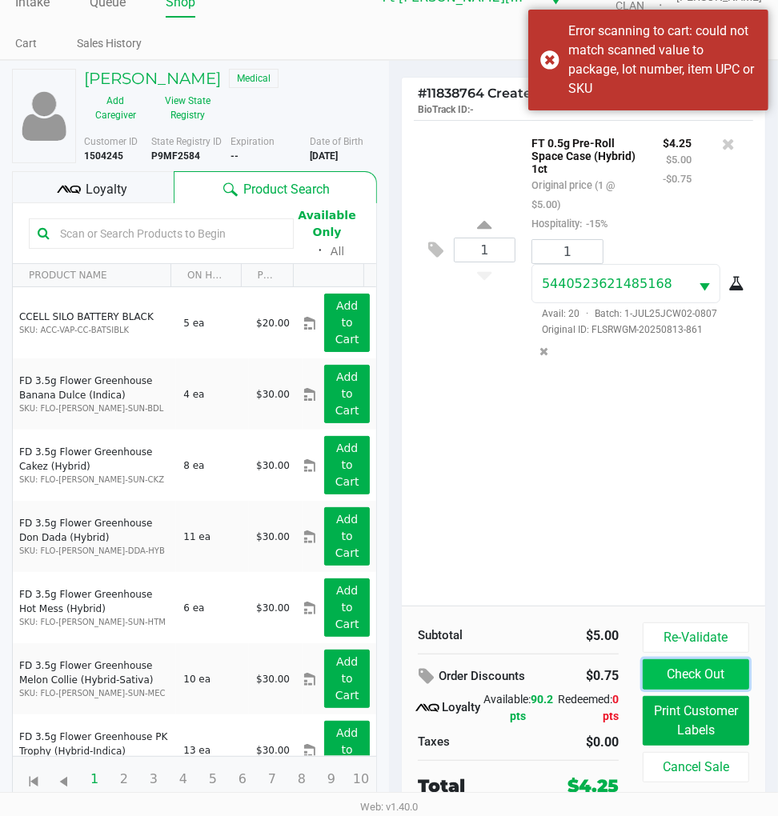
click at [675, 659] on button "Check Out" at bounding box center [696, 674] width 106 height 30
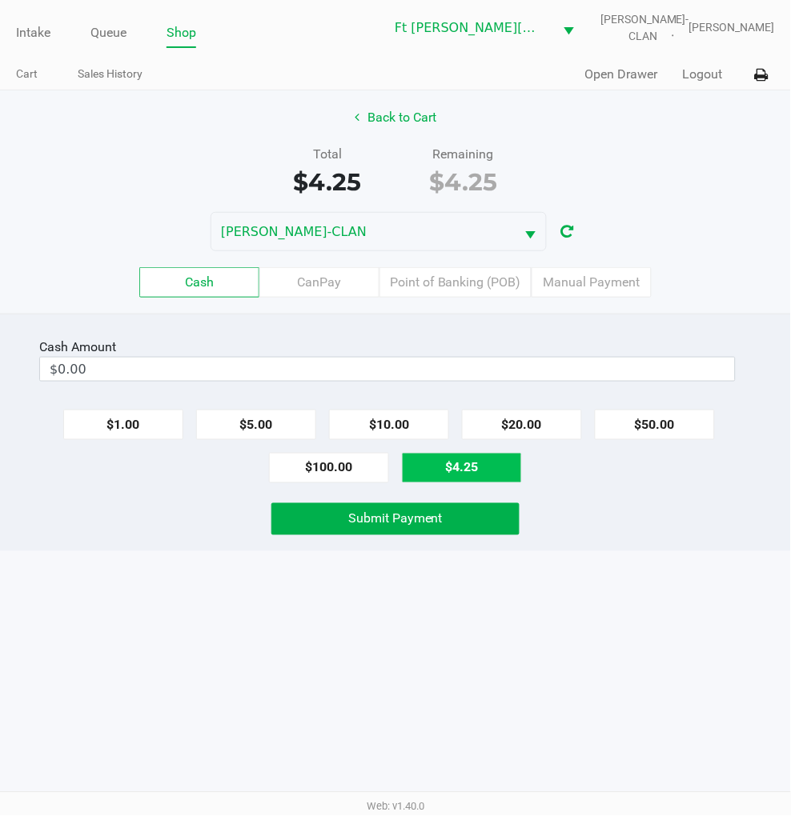
click at [475, 473] on button "$4.25" at bounding box center [462, 468] width 120 height 30
type input "$4.25"
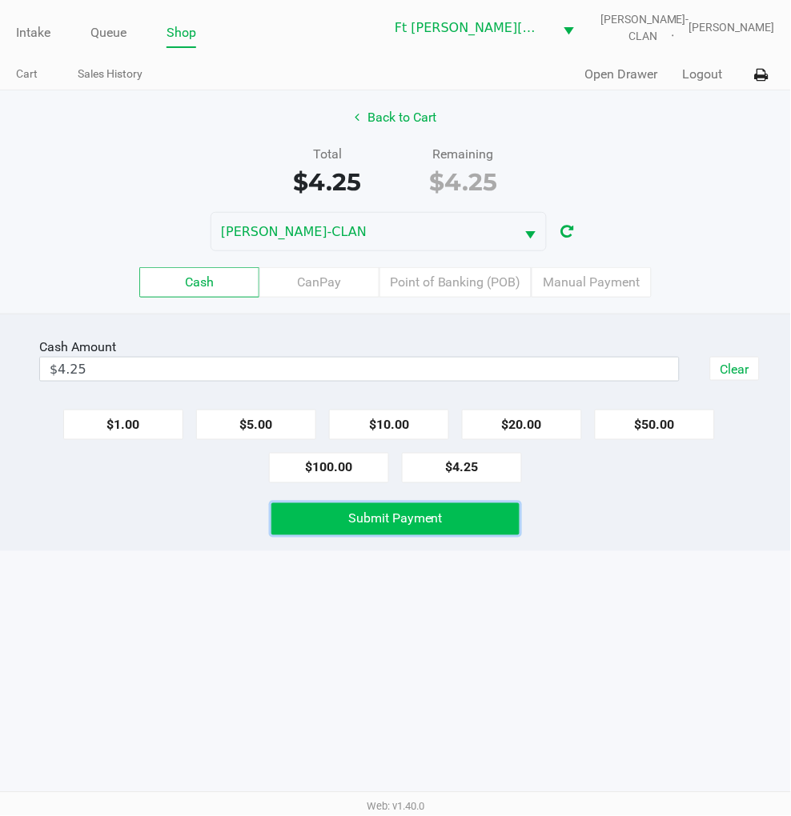
click at [468, 529] on button "Submit Payment" at bounding box center [394, 519] width 247 height 32
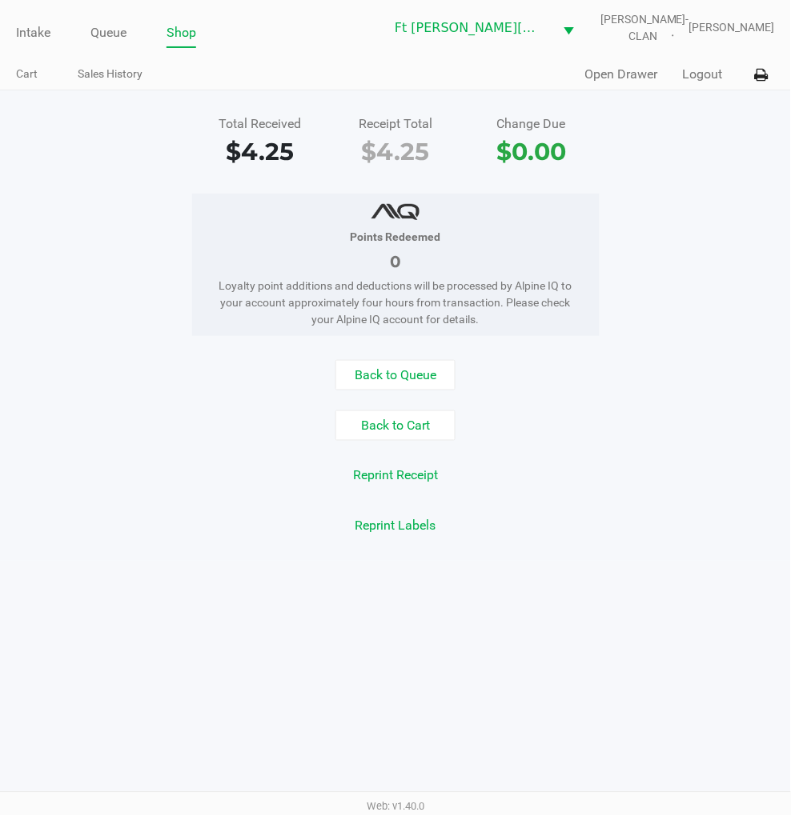
click at [400, 379] on button "Back to Queue" at bounding box center [395, 375] width 120 height 30
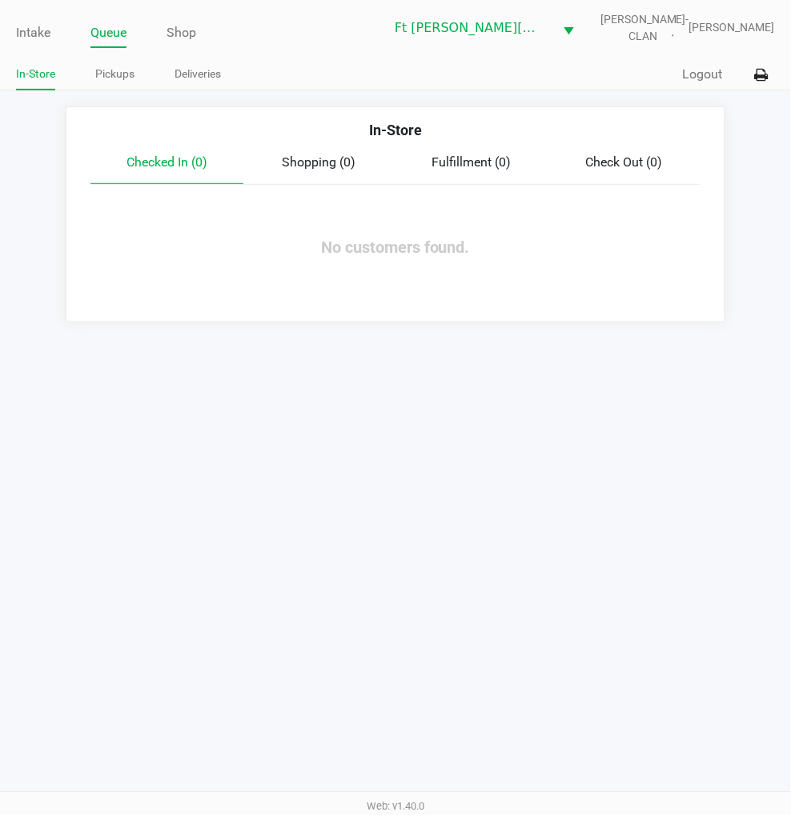
click at [40, 27] on link "Intake" at bounding box center [33, 33] width 34 height 22
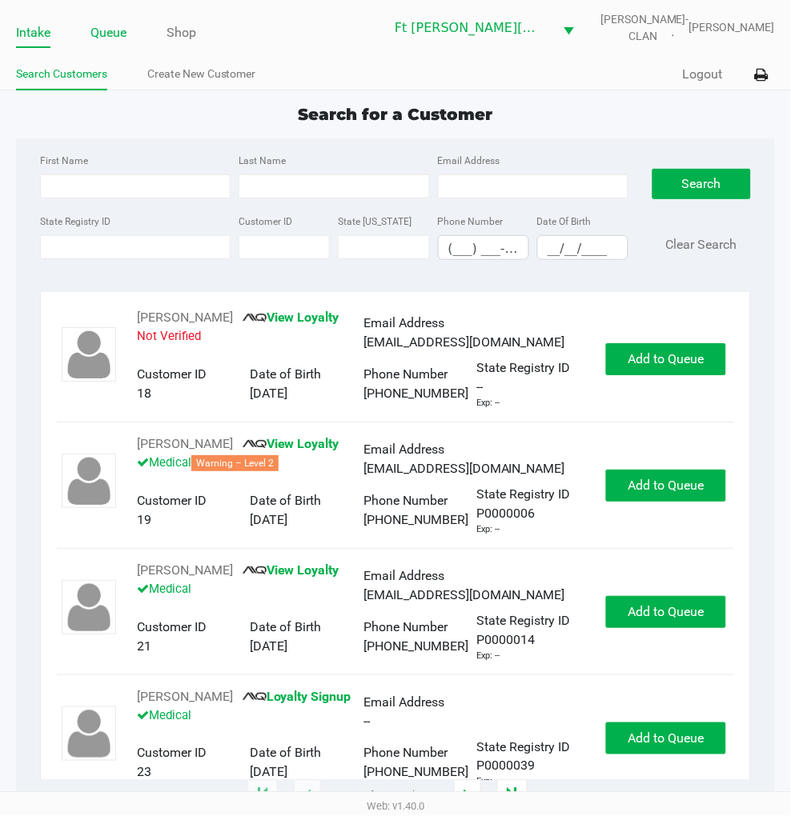
click at [116, 34] on link "Queue" at bounding box center [108, 33] width 36 height 22
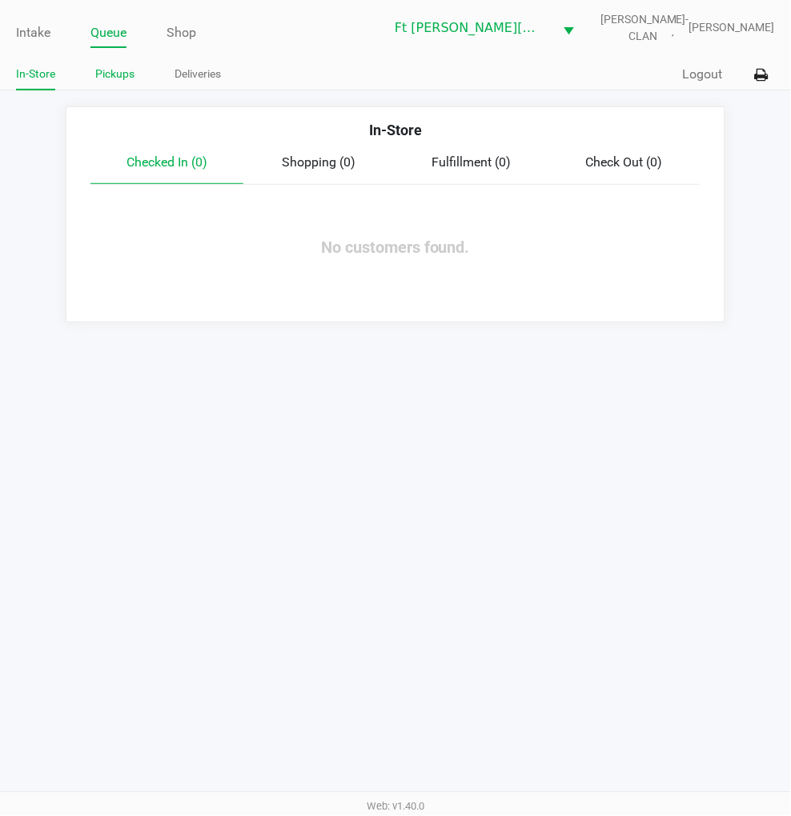
click at [114, 70] on link "Pickups" at bounding box center [114, 74] width 39 height 20
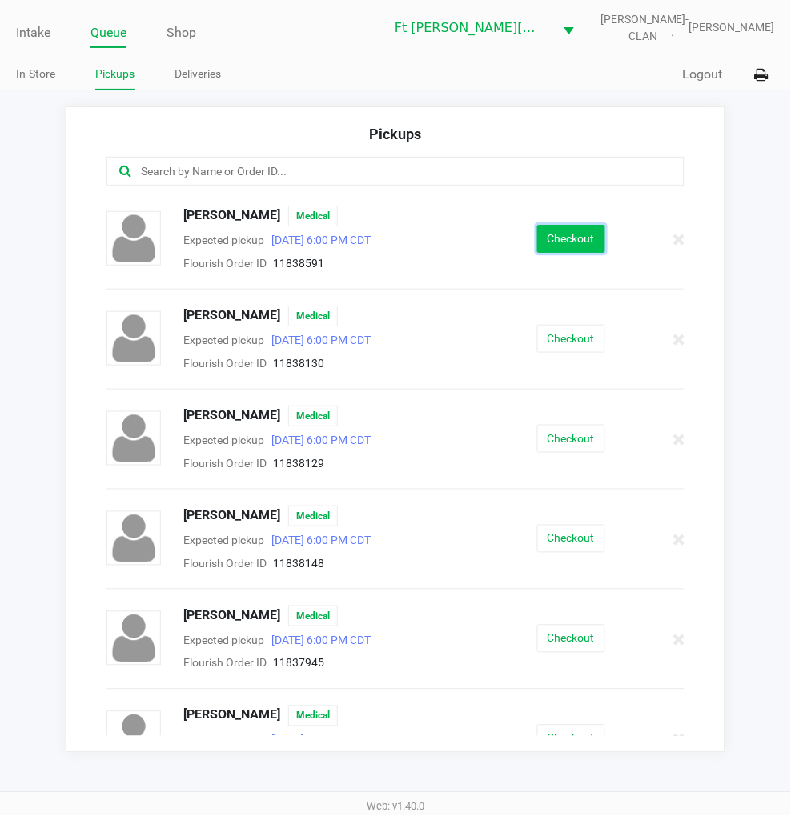
click at [563, 248] on button "Checkout" at bounding box center [571, 239] width 68 height 28
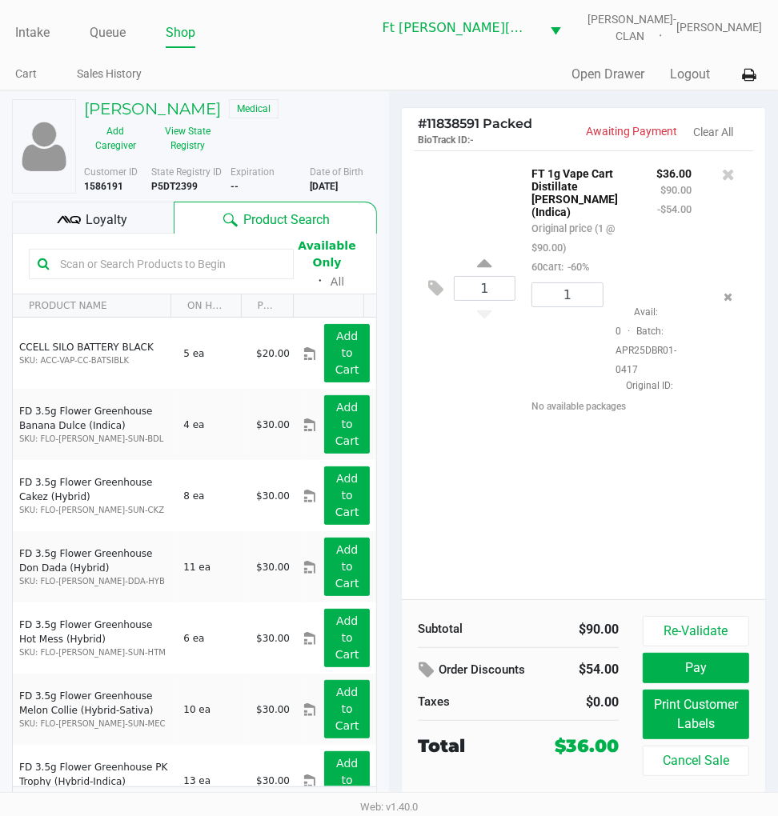
click at [452, 492] on div "1 FT 1g Vape Cart Distillate Donny Burger (Indica) Original price (1 @ $90.00) …" at bounding box center [583, 374] width 363 height 449
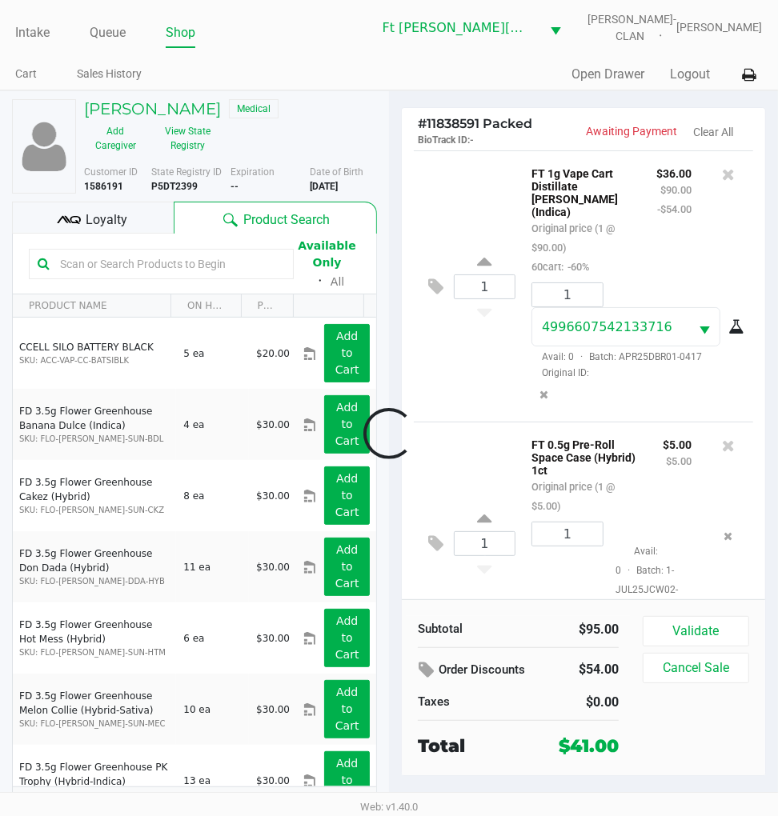
scroll to position [52, 0]
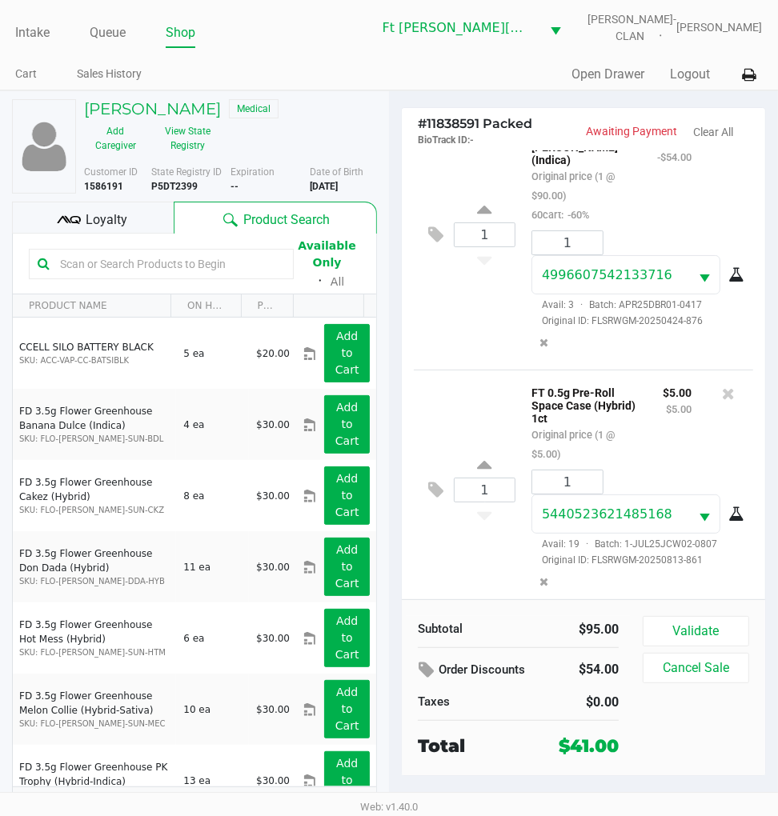
click at [122, 224] on span "Loyalty" at bounding box center [107, 219] width 42 height 19
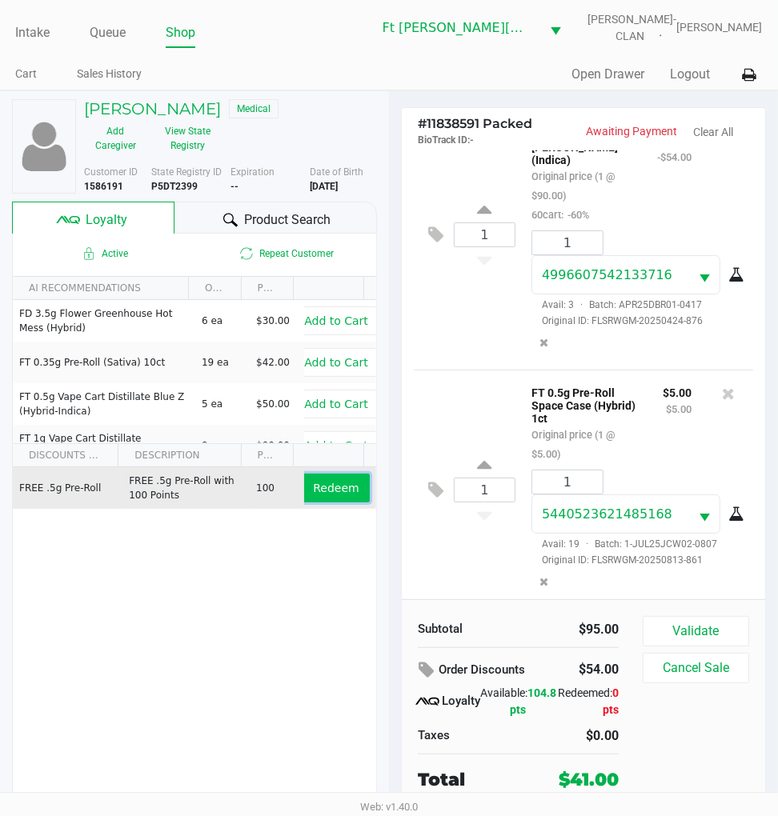
click at [313, 488] on span "Redeem" at bounding box center [336, 488] width 46 height 13
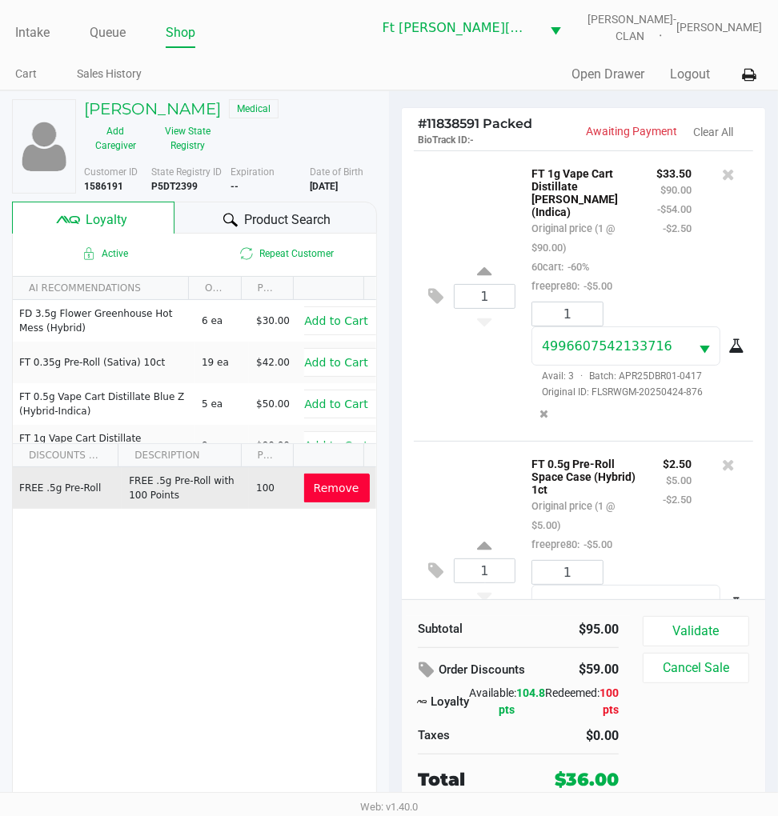
scroll to position [90, 0]
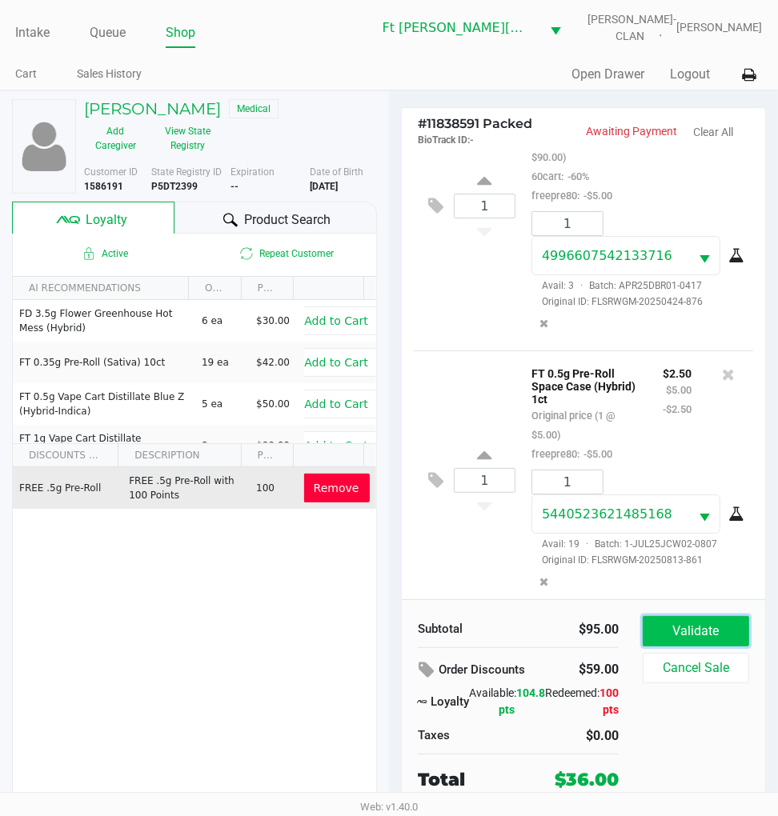
click at [710, 627] on button "Validate" at bounding box center [696, 631] width 106 height 30
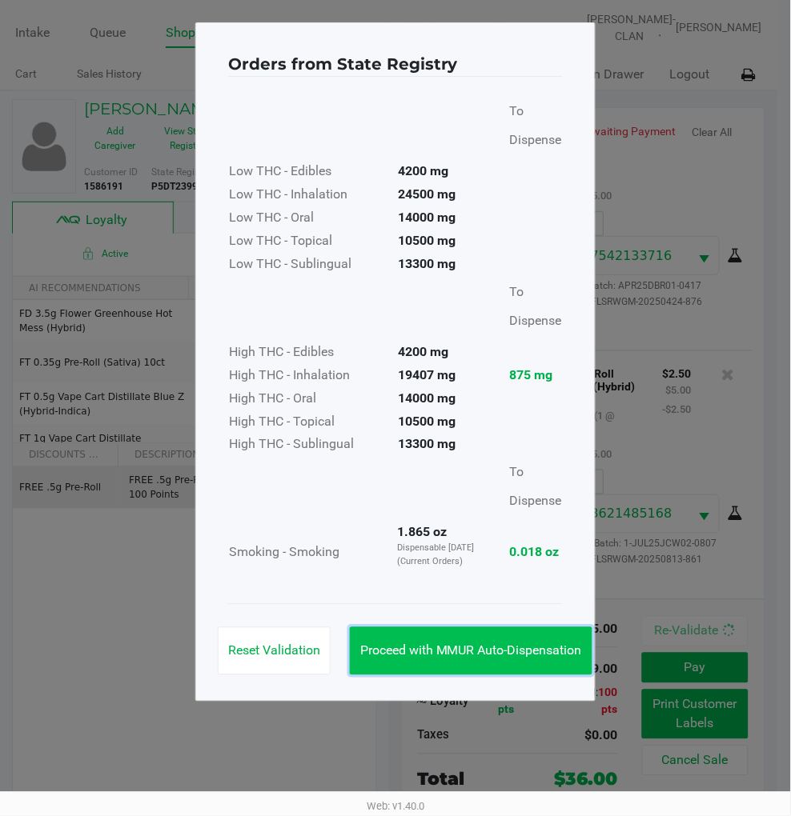
click at [507, 639] on button "Proceed with MMUR Auto-Dispensation" at bounding box center [471, 651] width 242 height 48
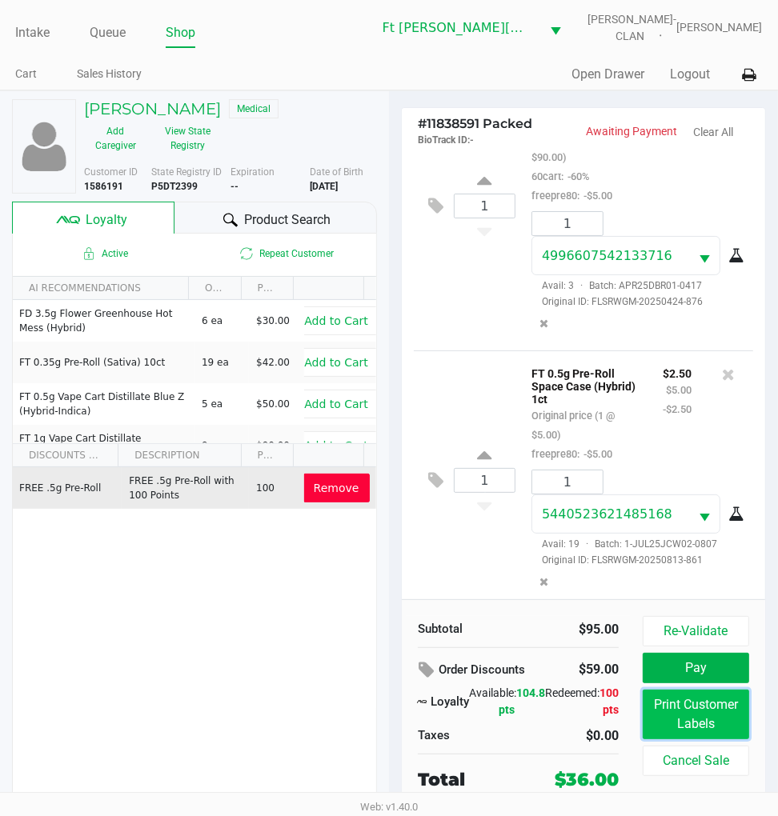
click at [720, 734] on button "Print Customer Labels" at bounding box center [696, 715] width 106 height 50
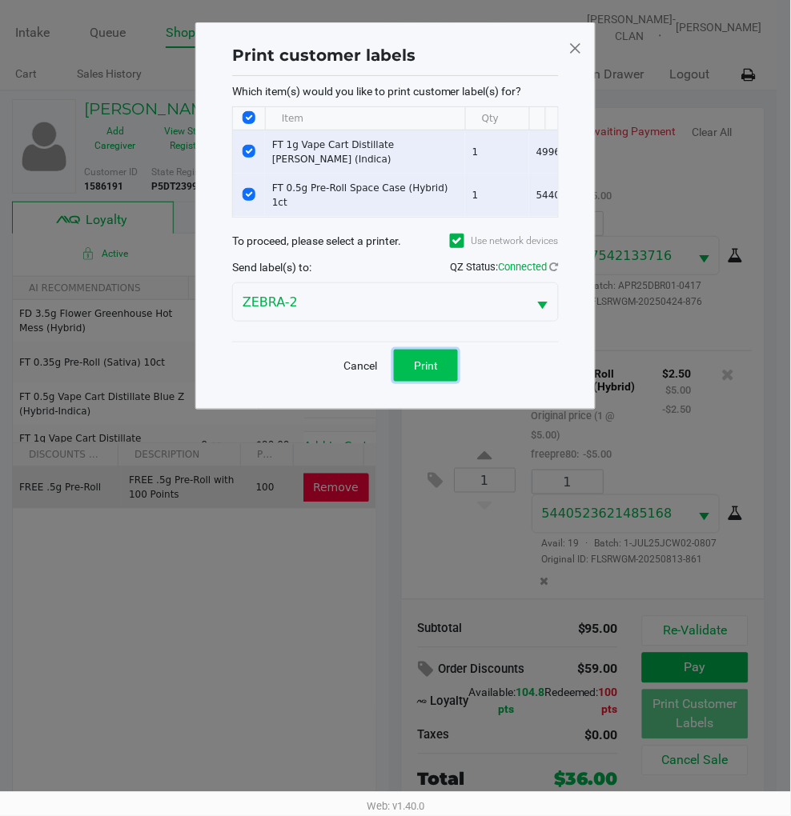
click at [439, 379] on button "Print" at bounding box center [426, 366] width 64 height 32
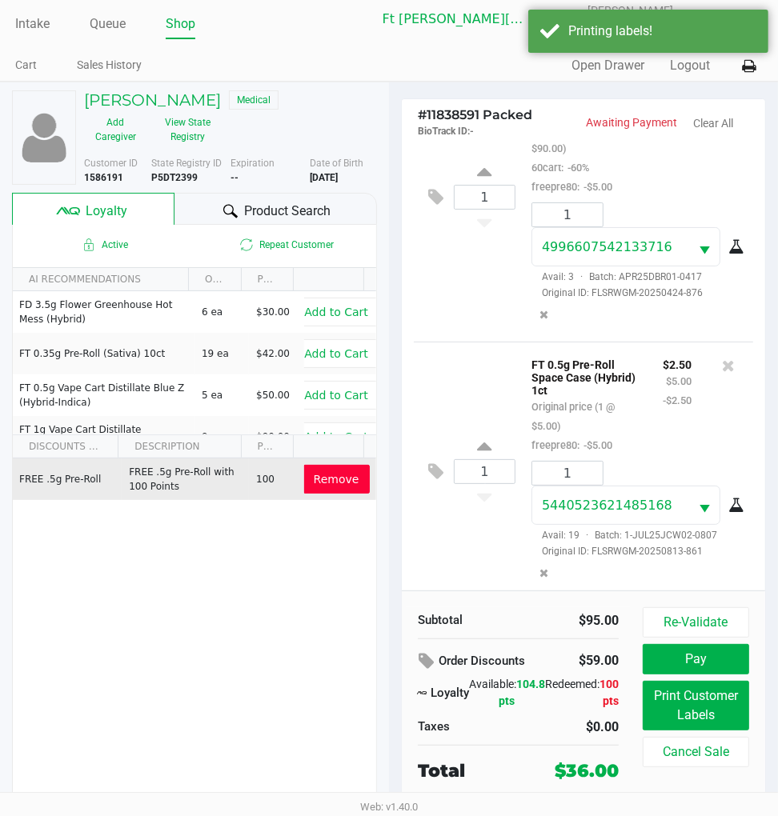
scroll to position [26, 0]
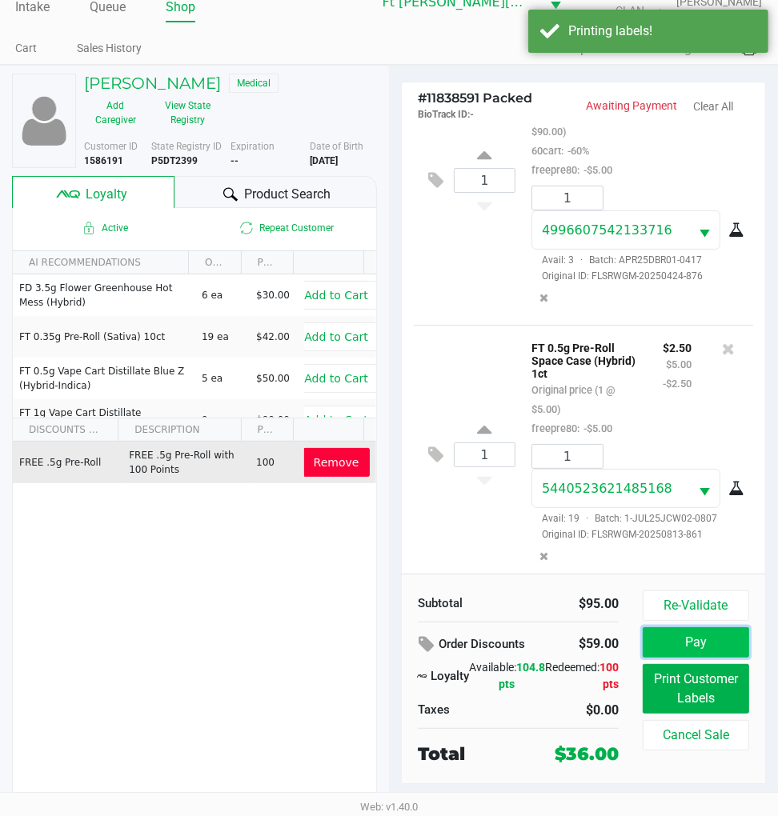
click at [725, 643] on button "Pay" at bounding box center [696, 642] width 106 height 30
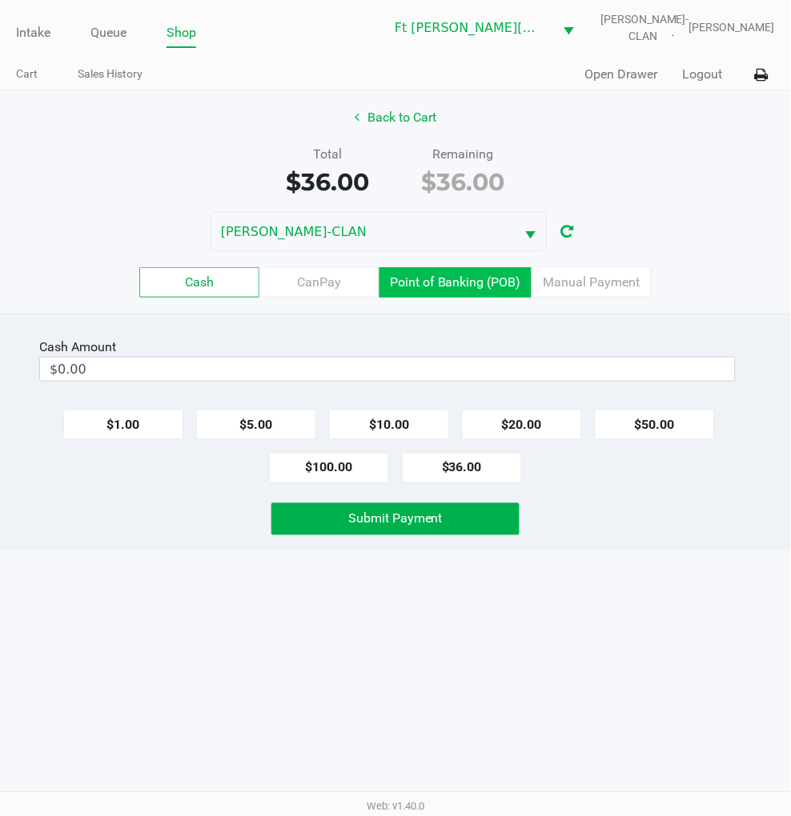
click at [515, 276] on label "Point of Banking (POB)" at bounding box center [455, 282] width 152 height 30
click at [0, 0] on 7 "Point of Banking (POB)" at bounding box center [0, 0] width 0 height 0
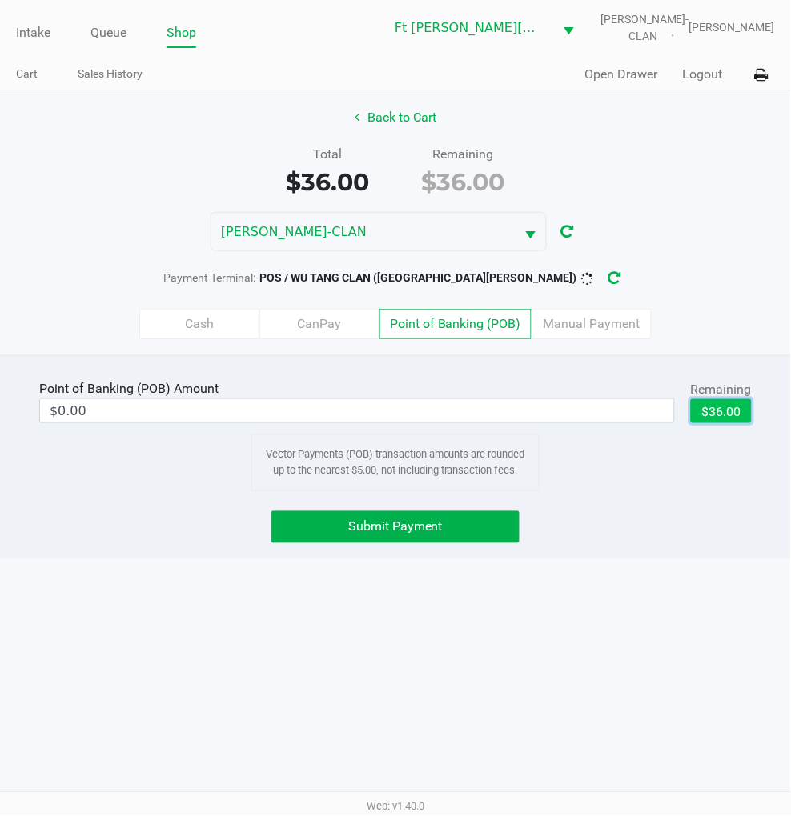
click at [704, 400] on button "$36.00" at bounding box center [721, 411] width 61 height 24
type input "$36.00"
click at [578, 507] on div "Point of Banking (POB) Amount $36.00 Remaining $36.00 Clear Vector Payments (PO…" at bounding box center [395, 457] width 791 height 204
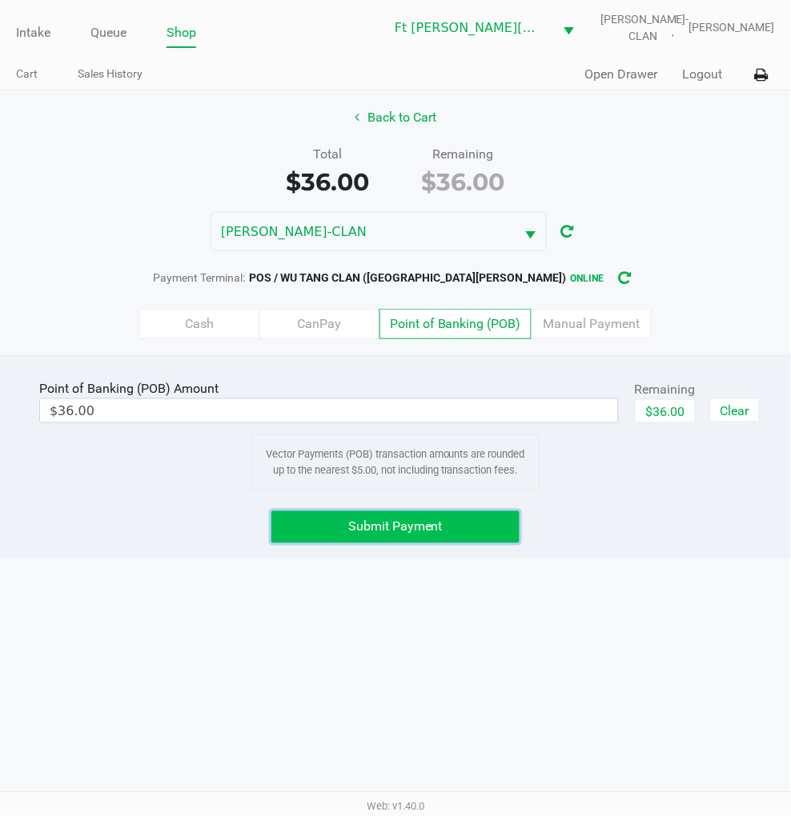
click at [479, 532] on button "Submit Payment" at bounding box center [394, 527] width 247 height 32
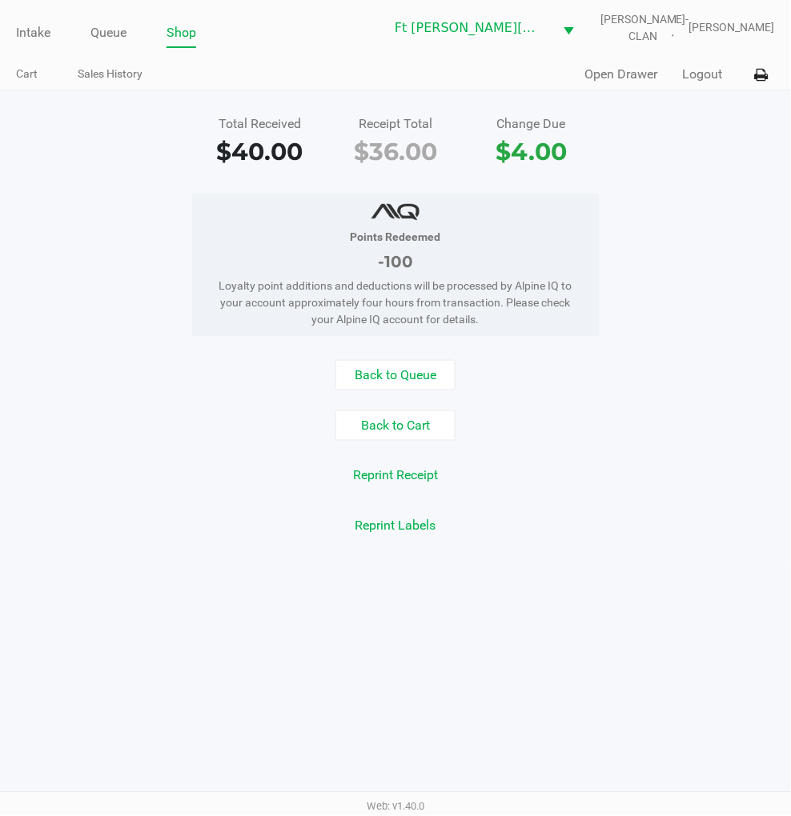
click at [390, 370] on button "Back to Queue" at bounding box center [395, 375] width 120 height 30
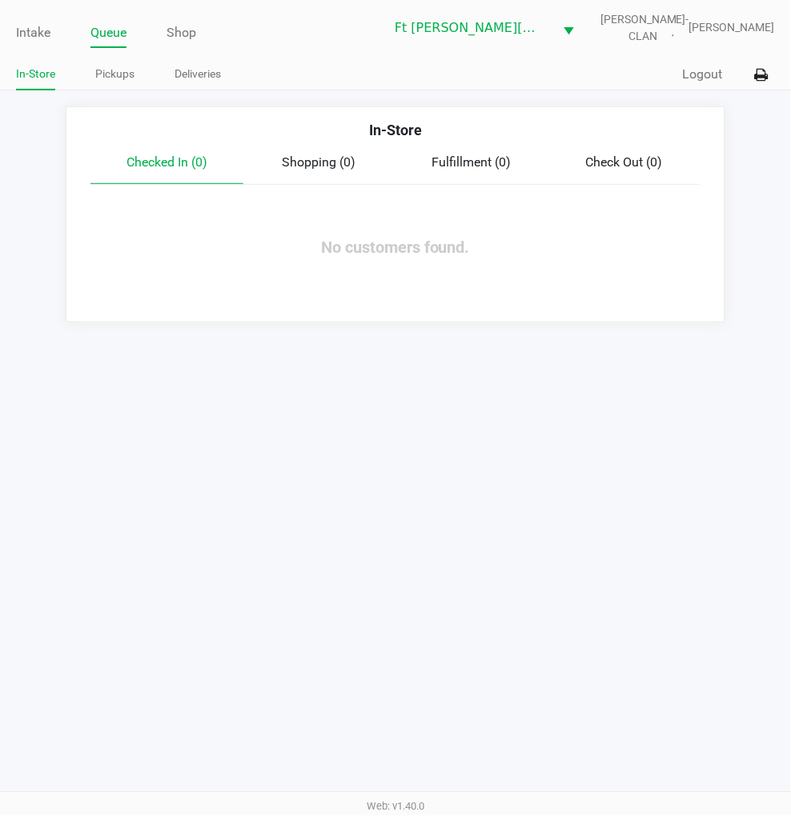
click at [34, 28] on link "Intake" at bounding box center [33, 33] width 34 height 22
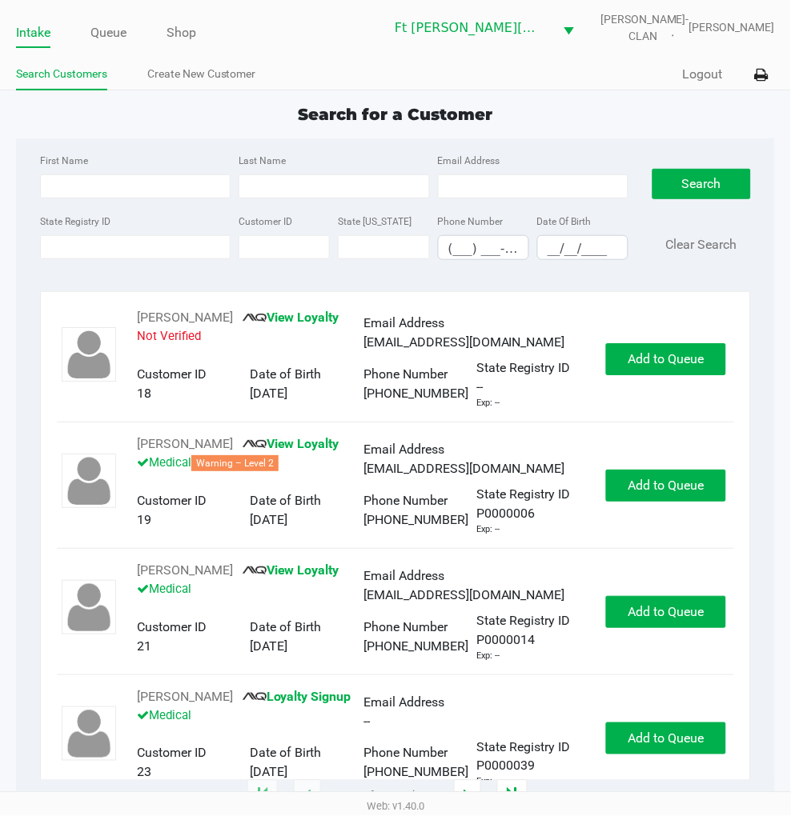
click at [85, 225] on label "State Registry ID" at bounding box center [75, 221] width 70 height 14
click at [85, 235] on input "State Registry ID" at bounding box center [135, 247] width 190 height 24
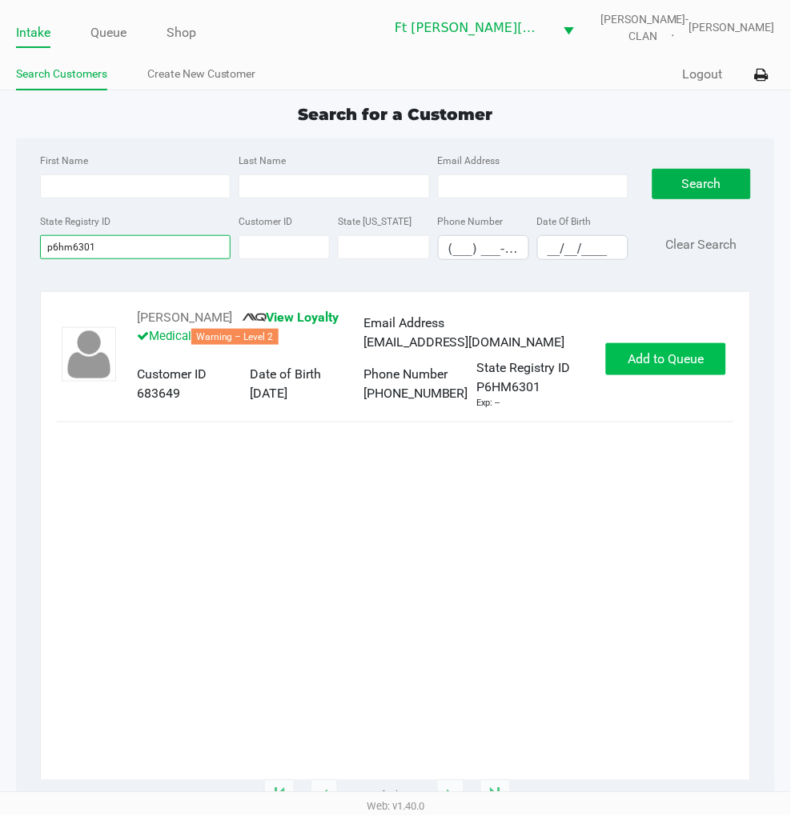
type input "p6hm6301"
click at [619, 366] on button "Add to Queue" at bounding box center [666, 359] width 120 height 32
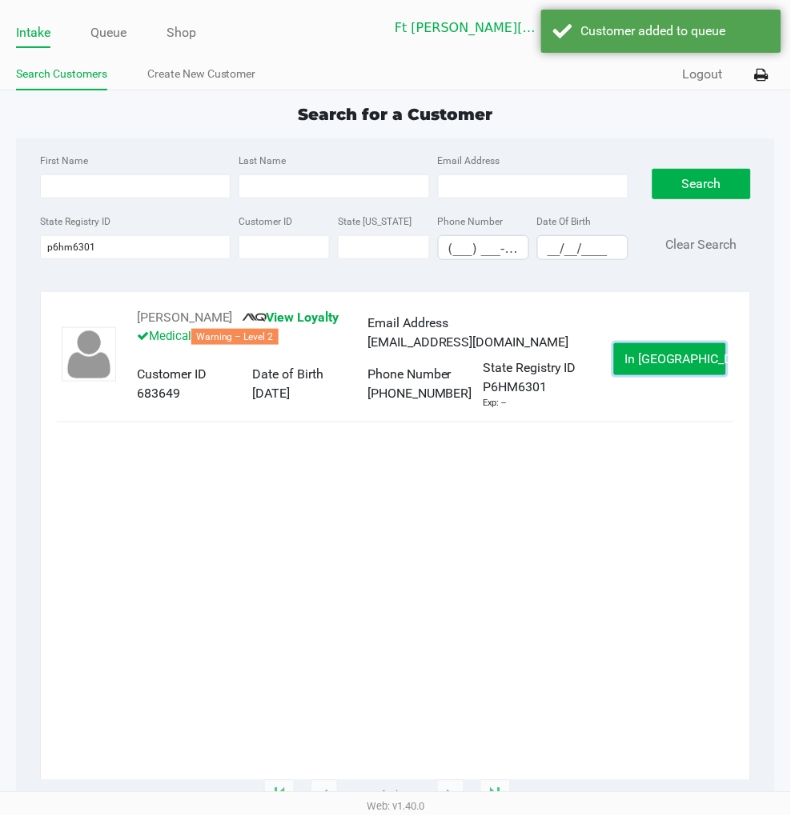
click at [627, 366] on button "In Queue" at bounding box center [670, 359] width 112 height 32
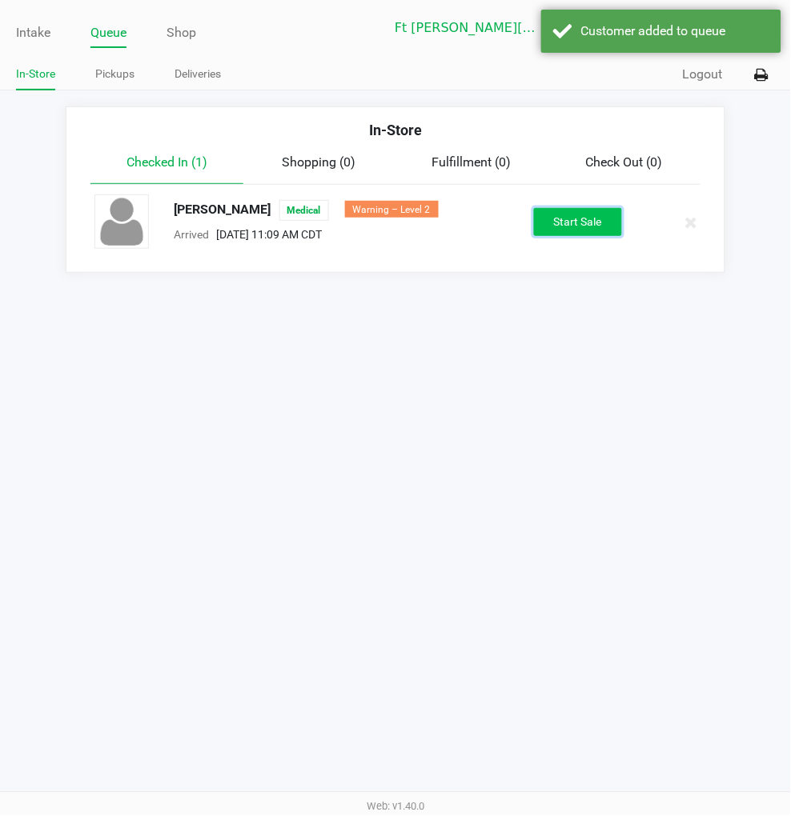
click at [584, 222] on button "Start Sale" at bounding box center [578, 222] width 88 height 28
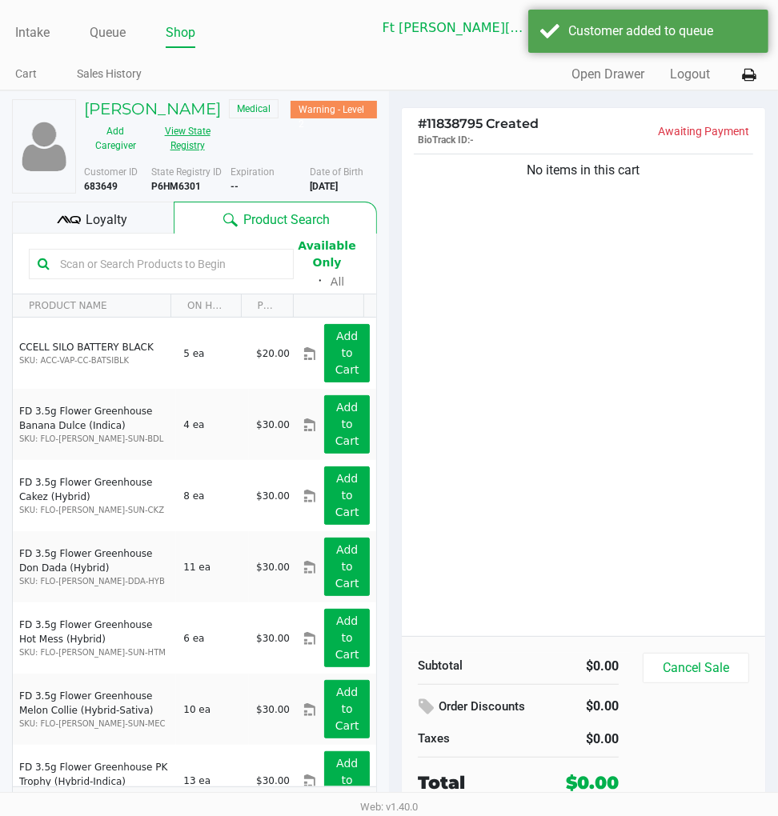
click at [203, 141] on button "View State Registry" at bounding box center [182, 138] width 72 height 40
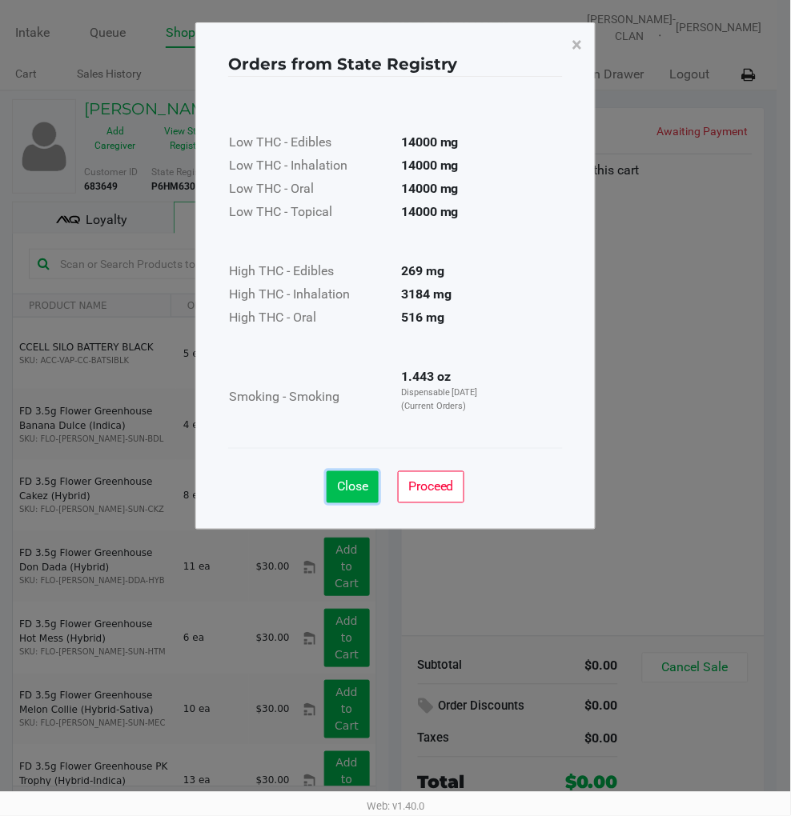
click at [362, 483] on span "Close" at bounding box center [352, 486] width 31 height 15
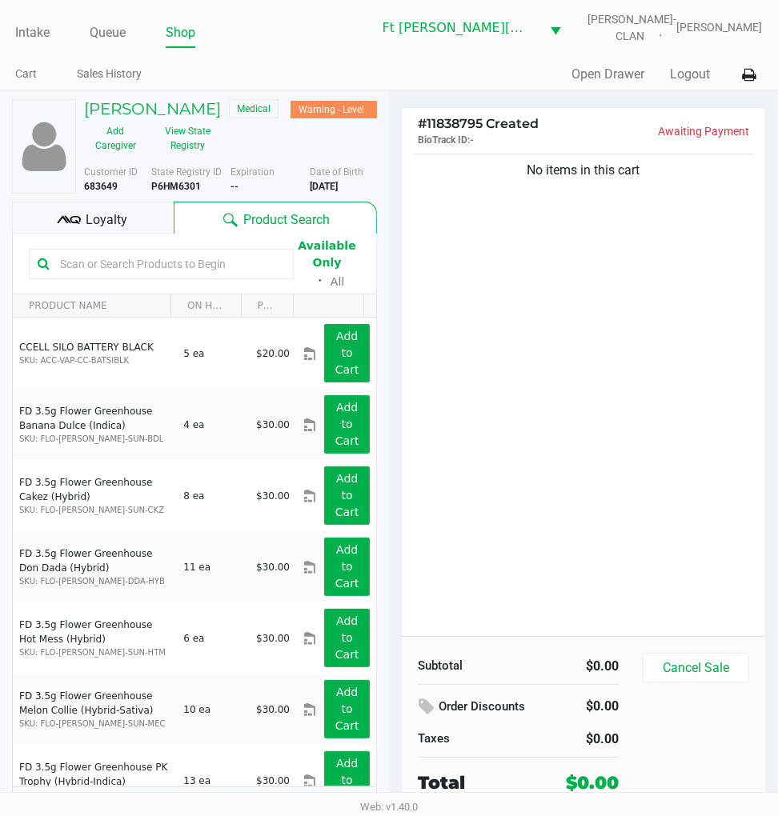
click at [102, 222] on span "Loyalty" at bounding box center [107, 219] width 42 height 19
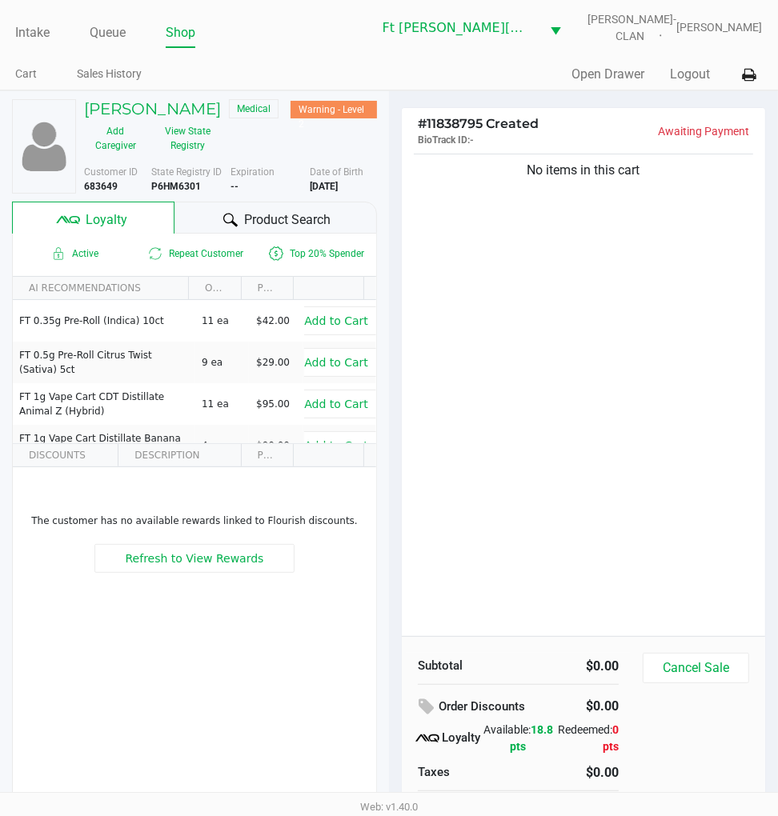
click at [262, 224] on span "Product Search" at bounding box center [287, 219] width 86 height 19
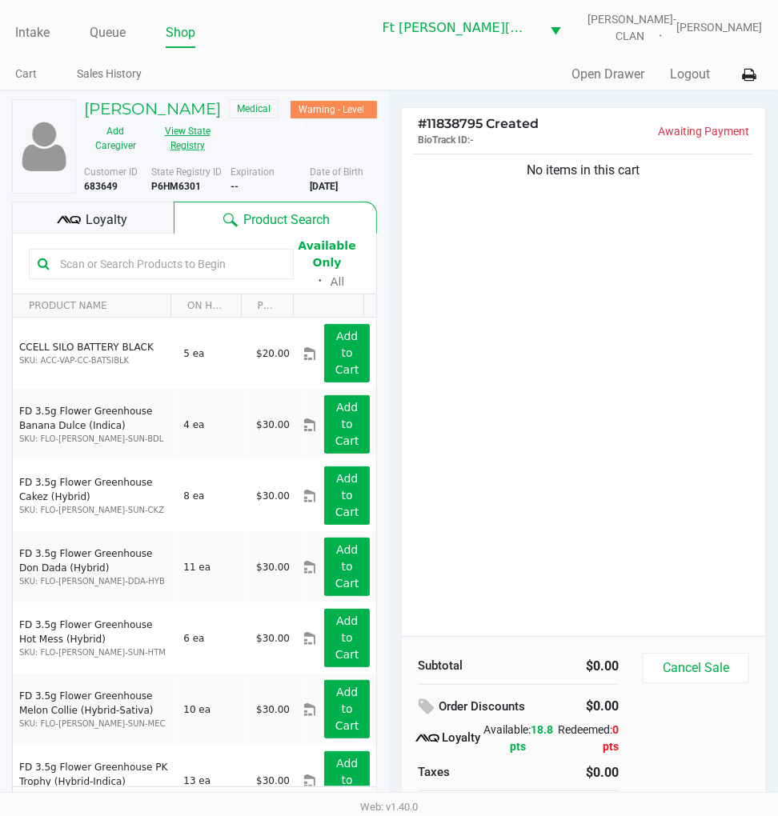
click at [182, 140] on button "View State Registry" at bounding box center [182, 138] width 72 height 40
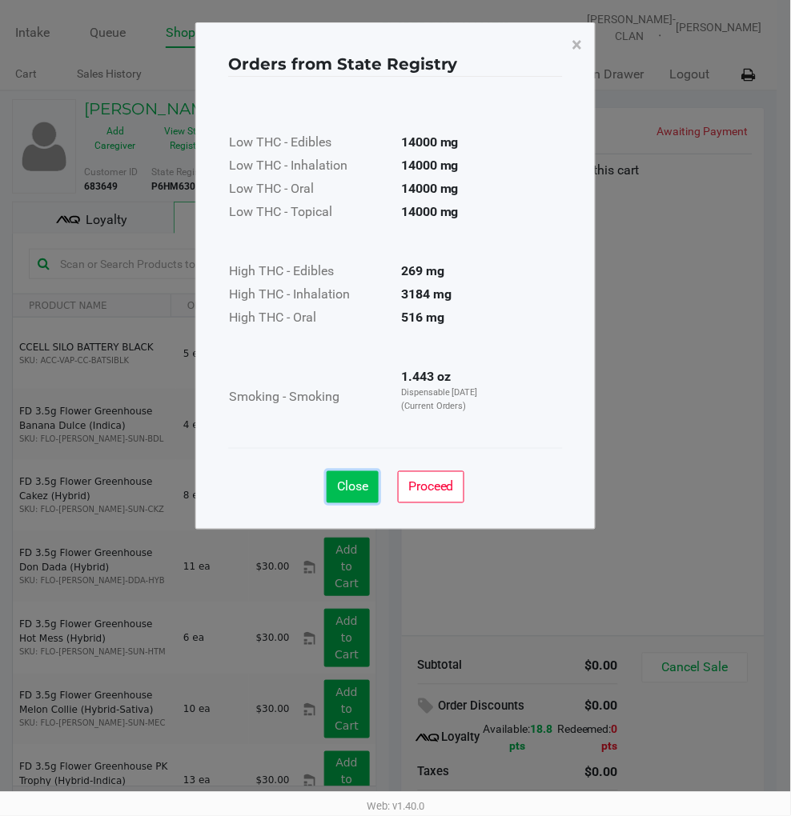
click at [370, 477] on button "Close" at bounding box center [352, 487] width 52 height 32
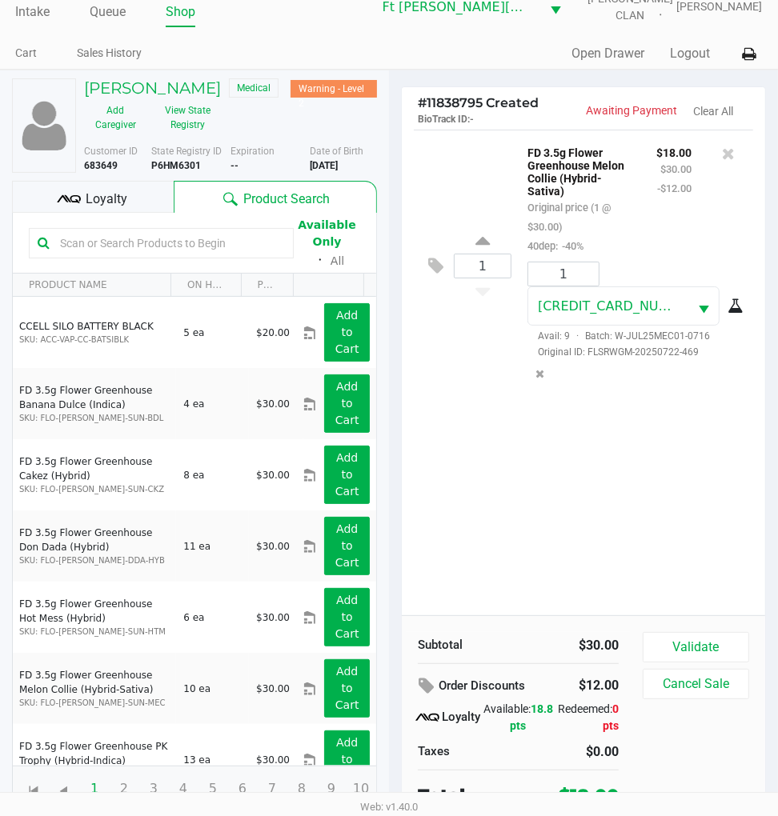
scroll to position [30, 0]
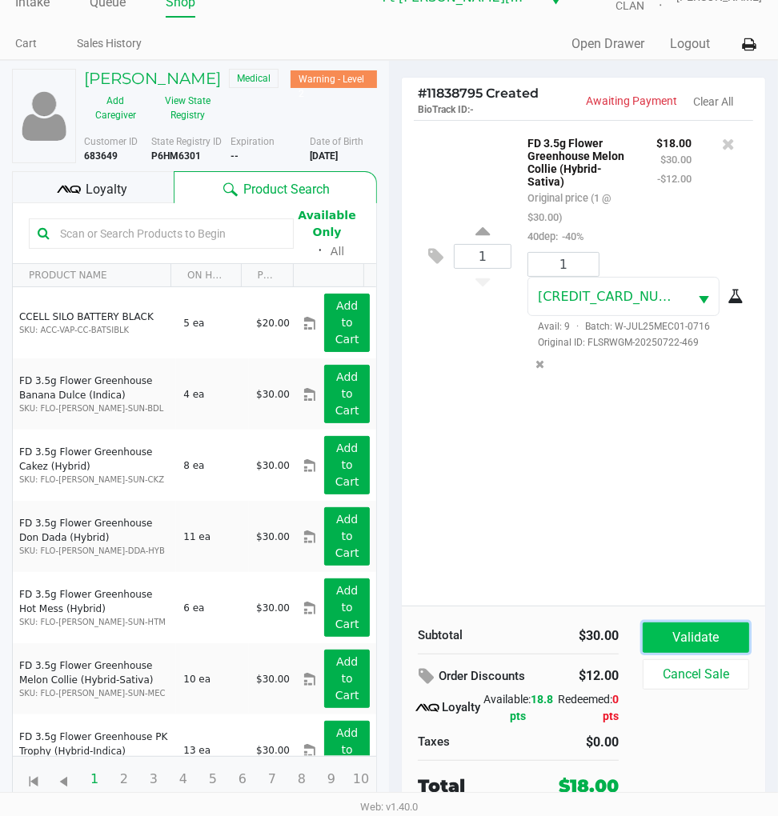
click at [716, 635] on button "Validate" at bounding box center [696, 638] width 106 height 30
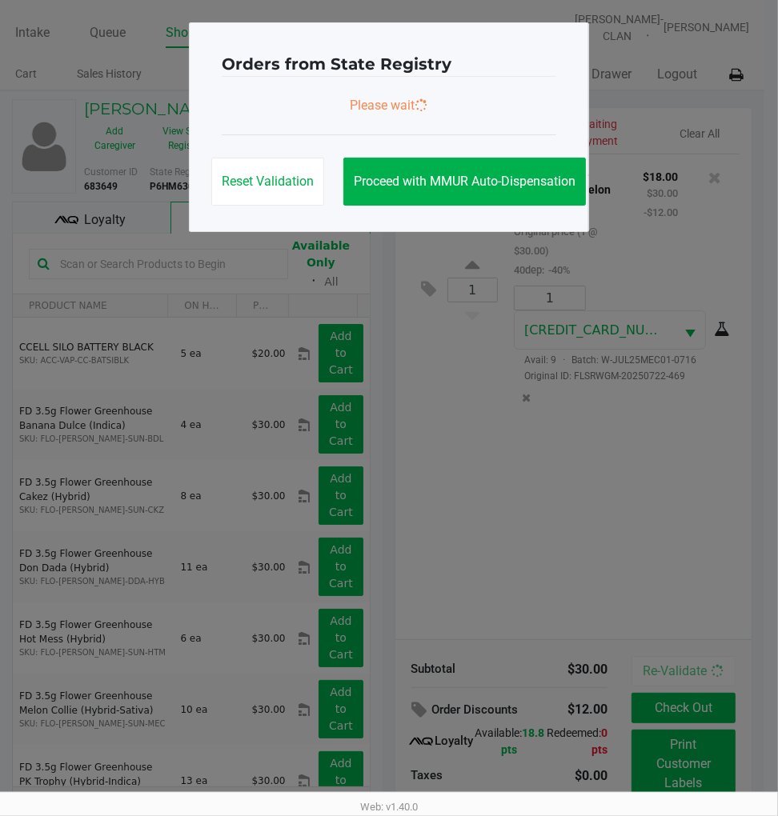
scroll to position [0, 0]
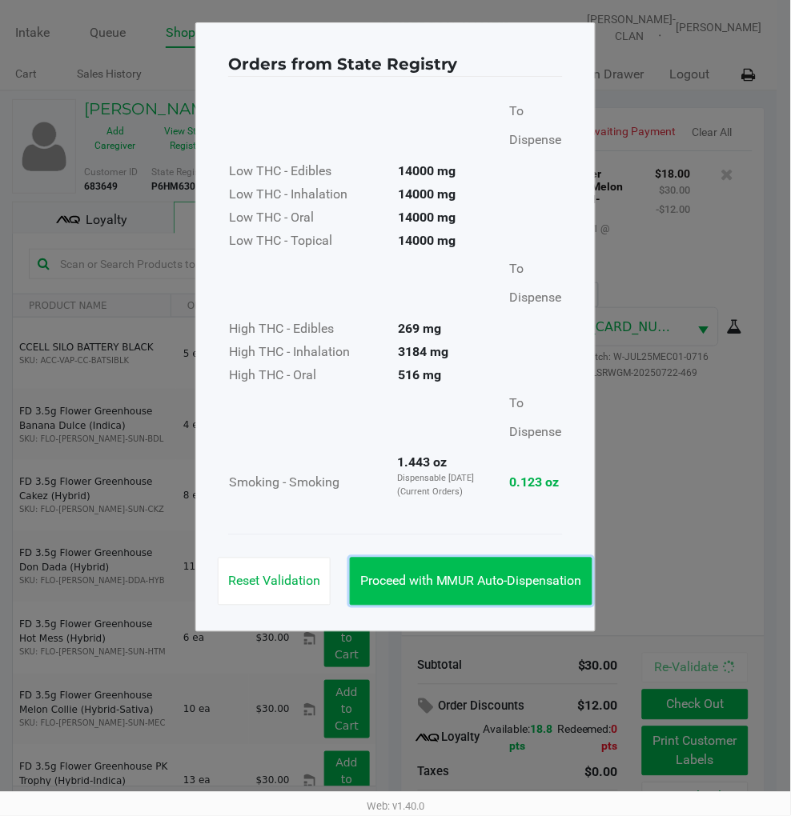
click at [515, 585] on span "Proceed with MMUR Auto-Dispensation" at bounding box center [471, 581] width 222 height 15
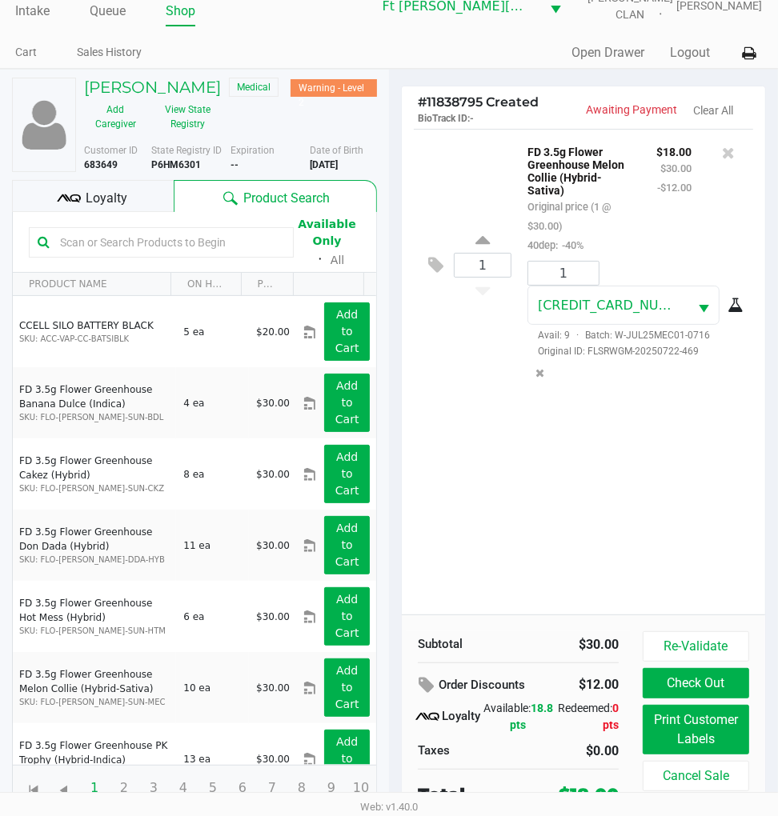
scroll to position [34, 0]
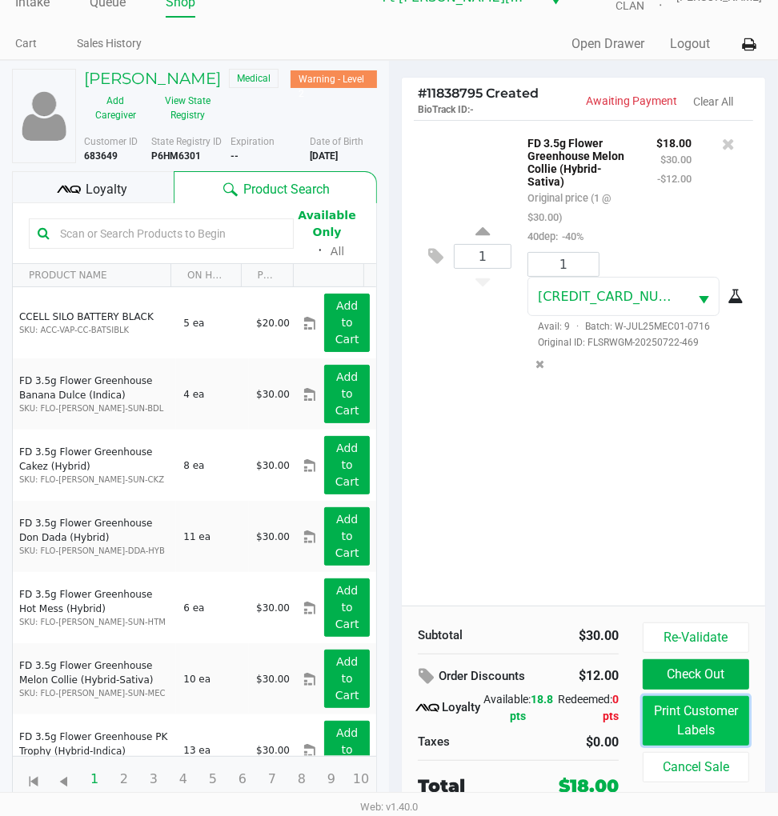
click at [682, 709] on button "Print Customer Labels" at bounding box center [696, 721] width 106 height 50
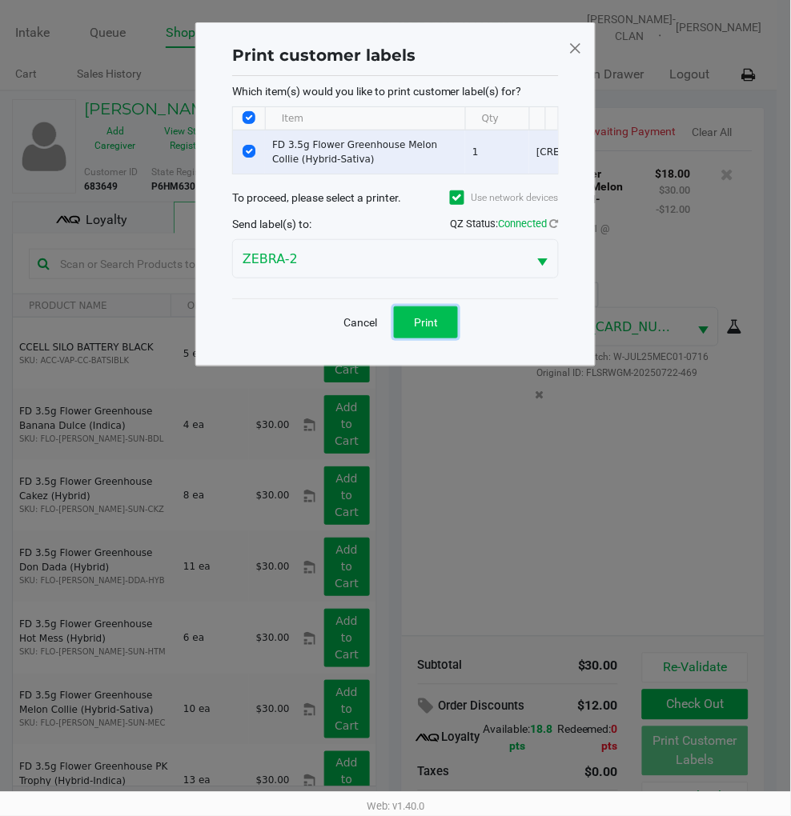
click at [443, 338] on button "Print" at bounding box center [426, 322] width 64 height 32
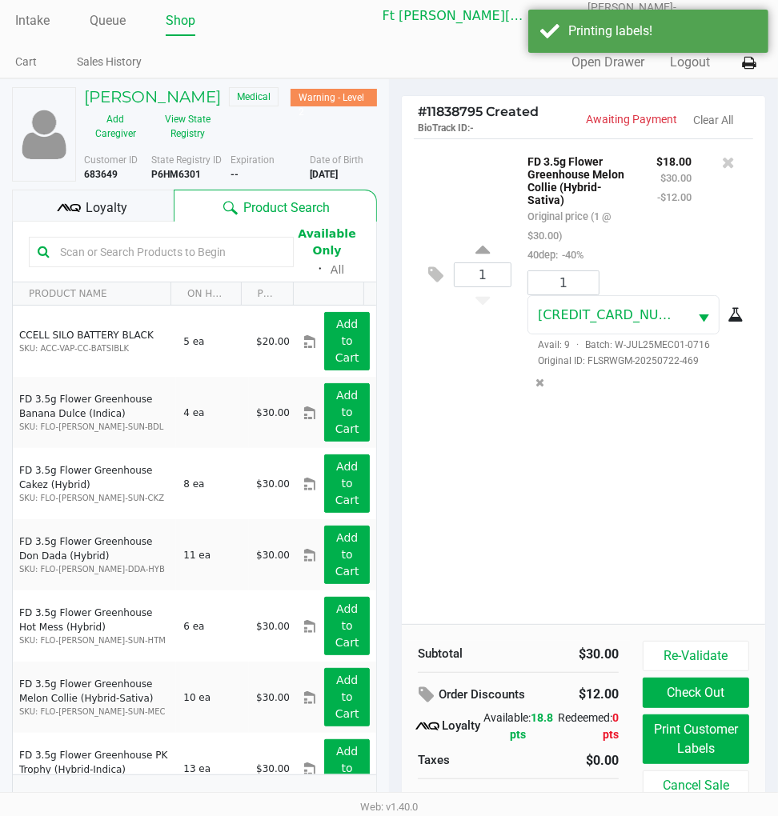
scroll to position [34, 0]
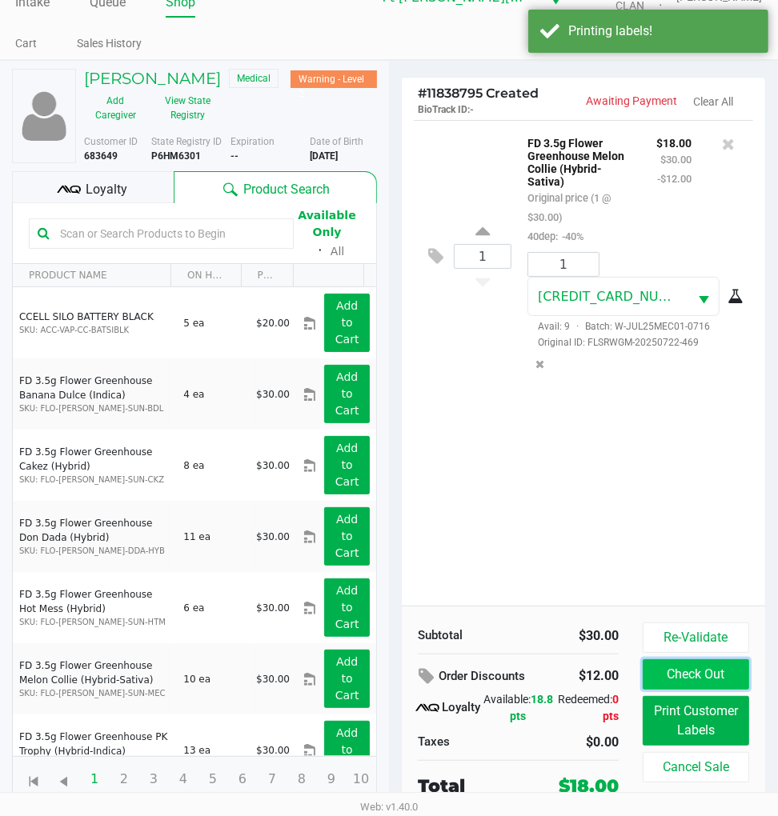
click at [701, 679] on button "Check Out" at bounding box center [696, 674] width 106 height 30
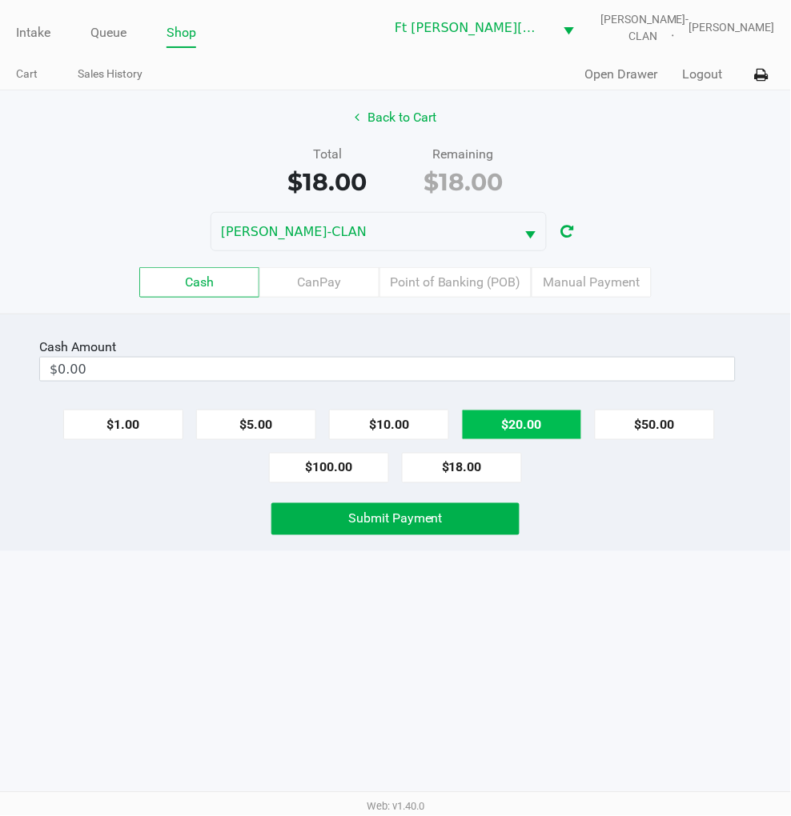
click at [532, 415] on button "$20.00" at bounding box center [522, 425] width 120 height 30
type input "$20.00"
click at [390, 518] on span "Submit Payment" at bounding box center [395, 518] width 94 height 15
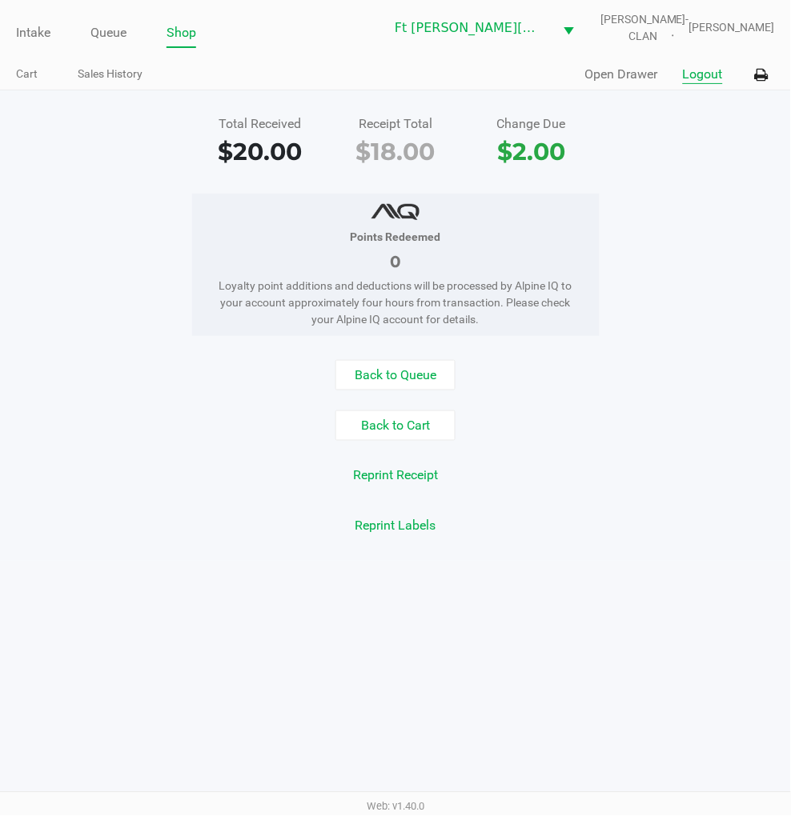
click at [712, 82] on button "Logout" at bounding box center [703, 74] width 40 height 19
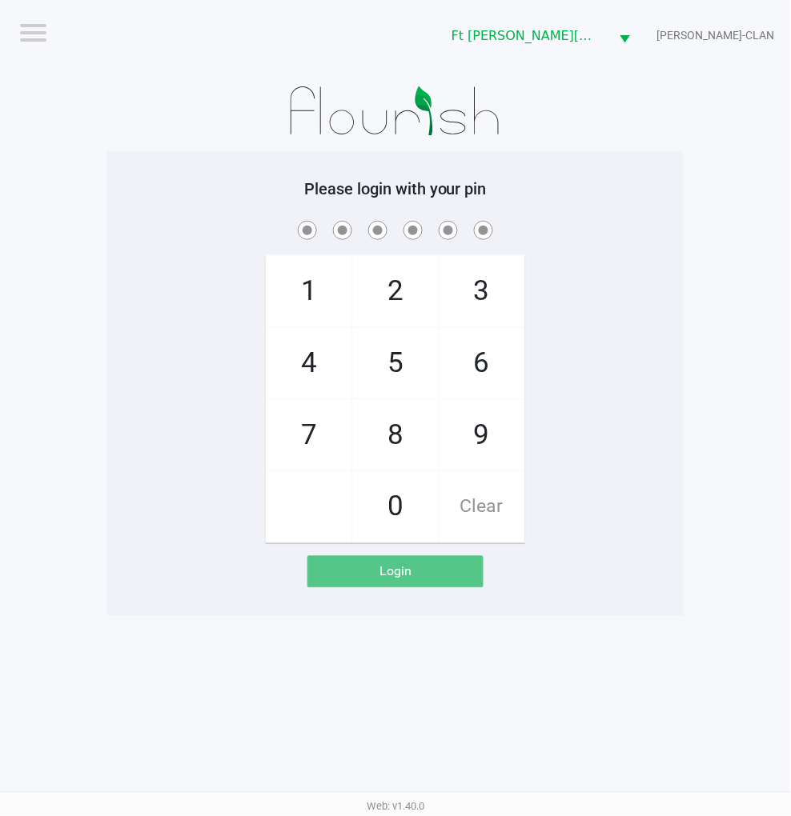
click at [659, 409] on div "1 4 7 2 5 8 0 3 6 9 Clear" at bounding box center [395, 381] width 576 height 326
click at [711, 388] on app-pos-login-wrapper "Logout Ft Walton Beach WC WU-TANG-CLAN Please login with your pin 1 4 7 2 5 8 0…" at bounding box center [395, 308] width 791 height 616
click at [689, 442] on app-pos-login-wrapper "Logout Ft Walton Beach WC WU-TANG-CLAN Please login with your pin 1 4 7 2 5 8 0…" at bounding box center [395, 308] width 791 height 616
checkbox input "true"
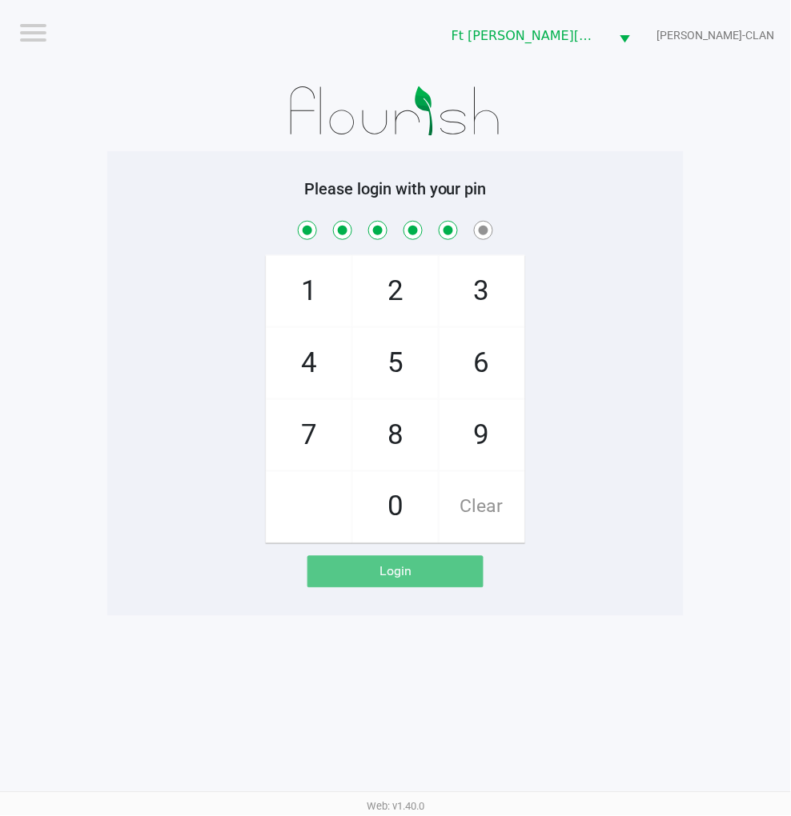
checkbox input "true"
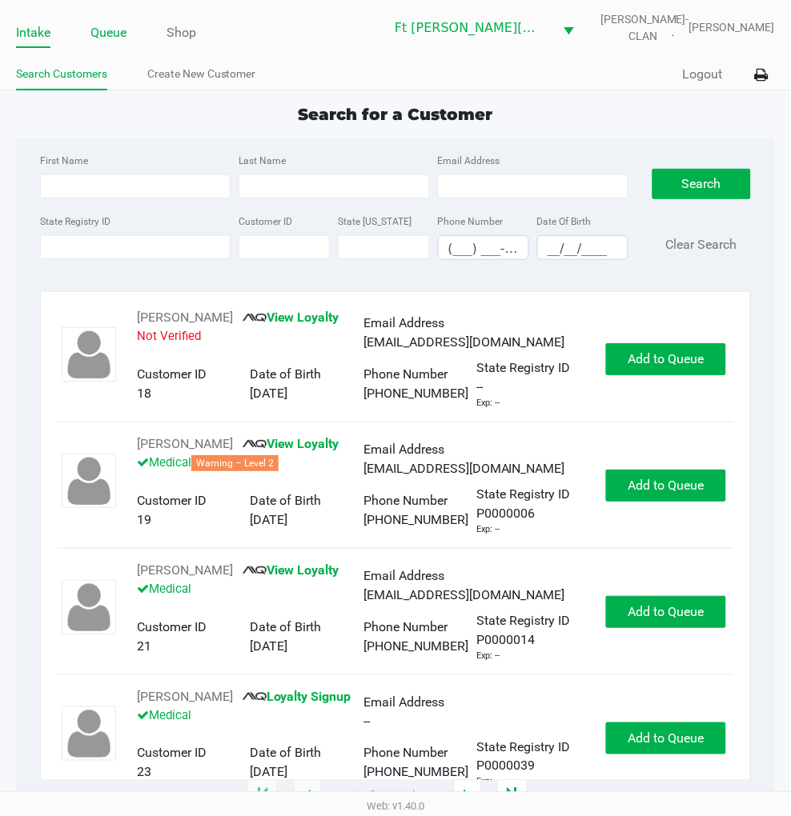
click at [110, 26] on link "Queue" at bounding box center [108, 33] width 36 height 22
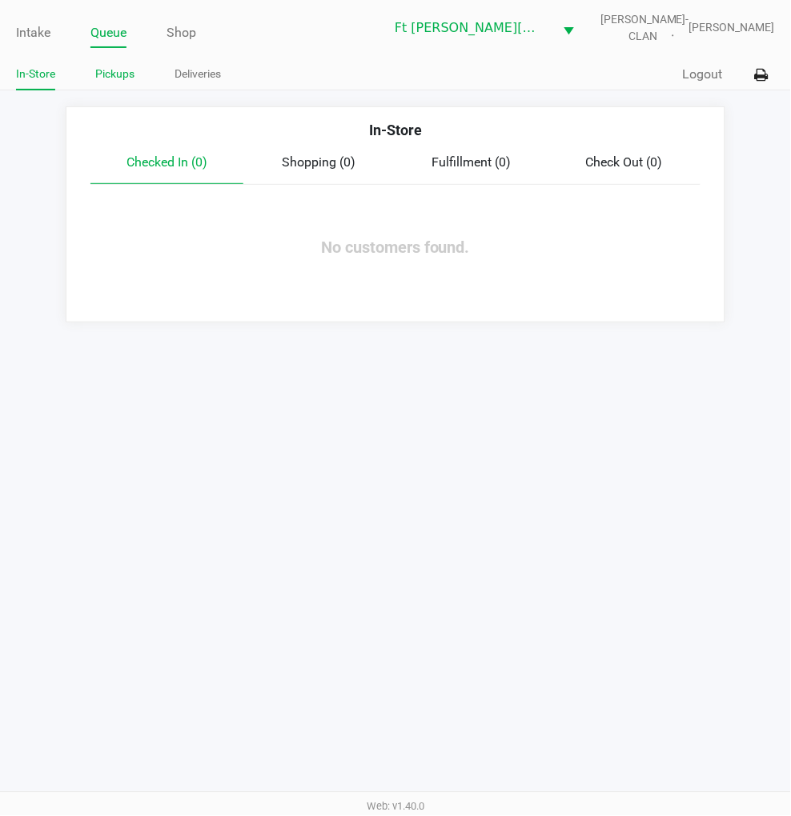
click at [112, 74] on link "Pickups" at bounding box center [114, 74] width 39 height 20
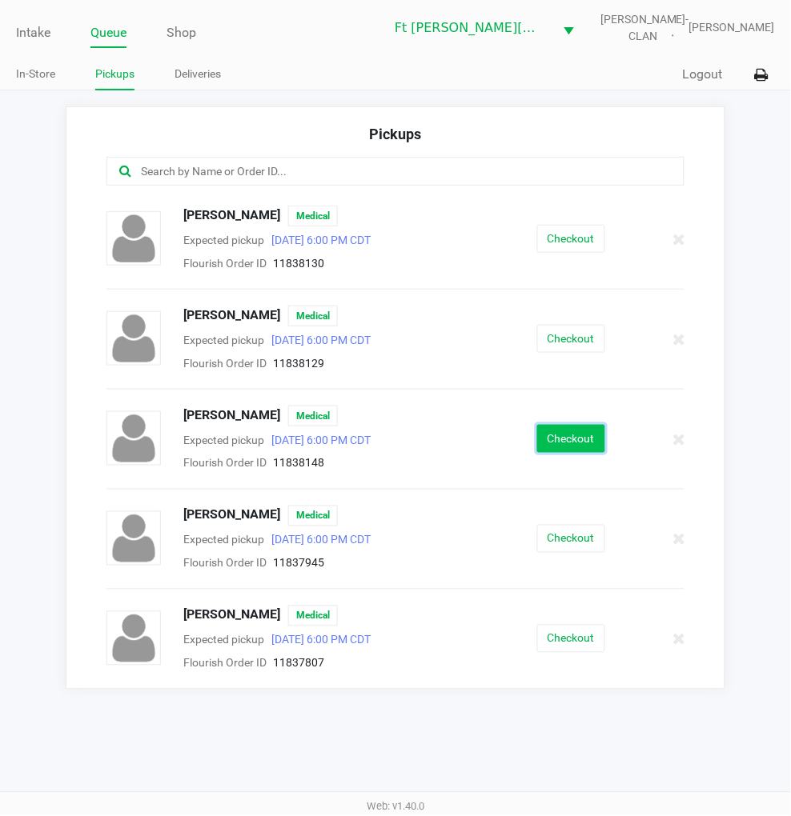
click at [567, 428] on button "Checkout" at bounding box center [571, 439] width 68 height 28
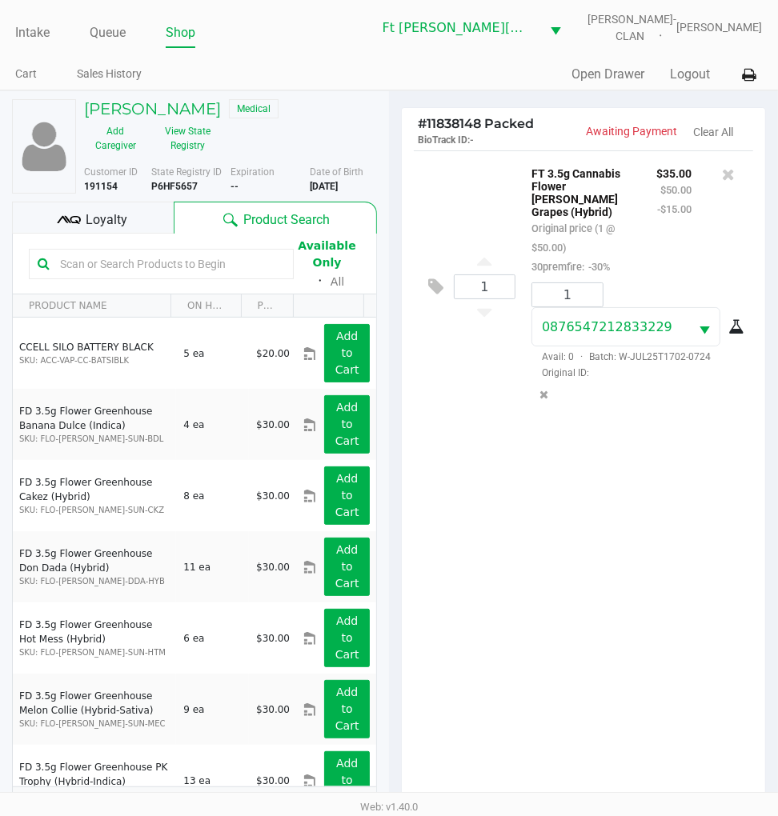
click at [84, 222] on div "Loyalty" at bounding box center [93, 218] width 162 height 32
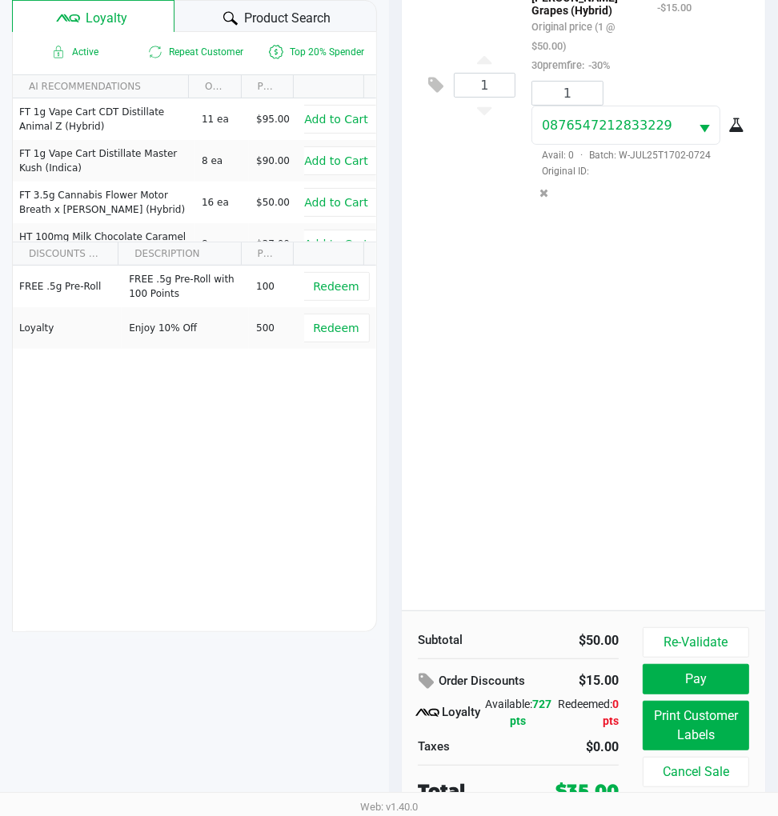
scroll to position [210, 0]
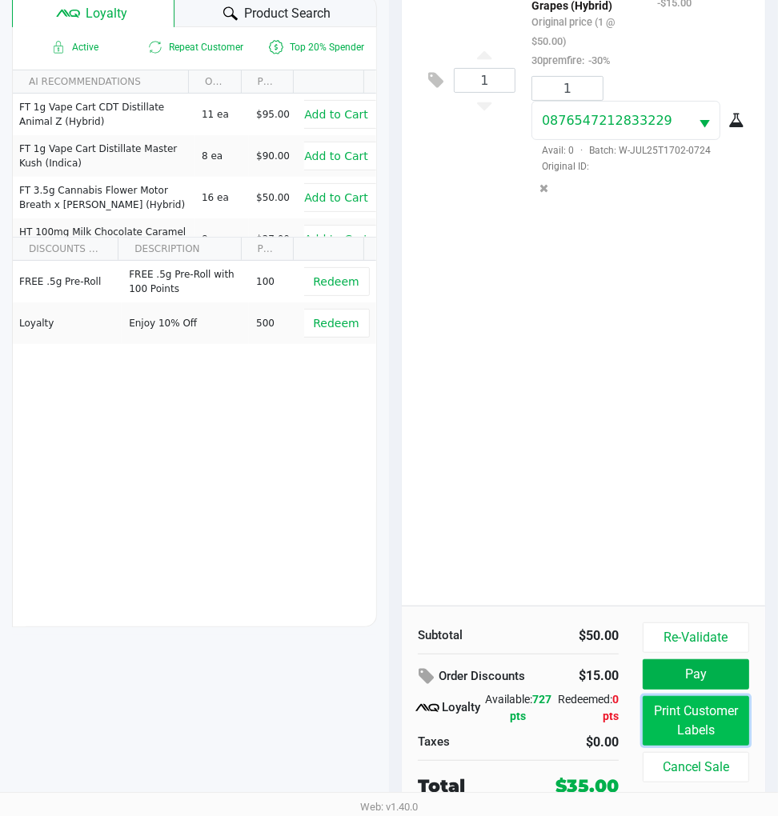
click at [689, 715] on button "Print Customer Labels" at bounding box center [696, 721] width 106 height 50
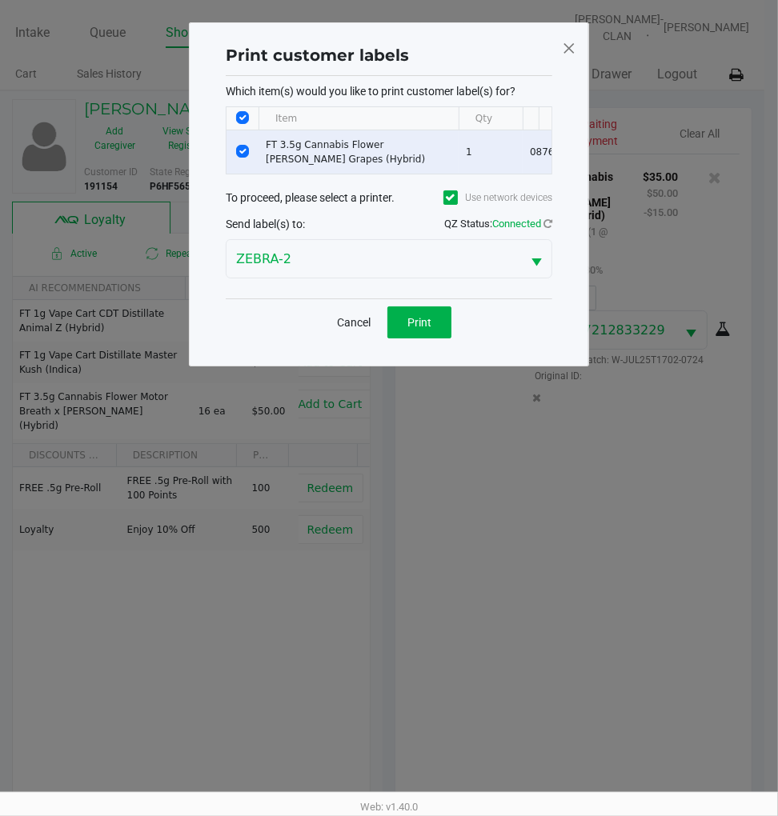
scroll to position [0, 0]
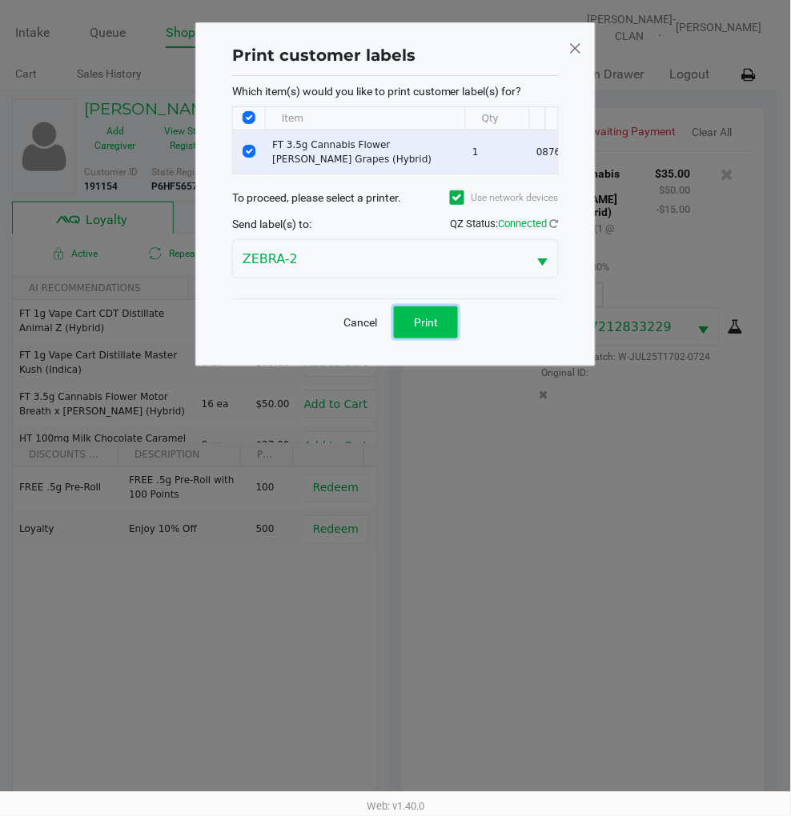
click at [449, 328] on button "Print" at bounding box center [426, 322] width 64 height 32
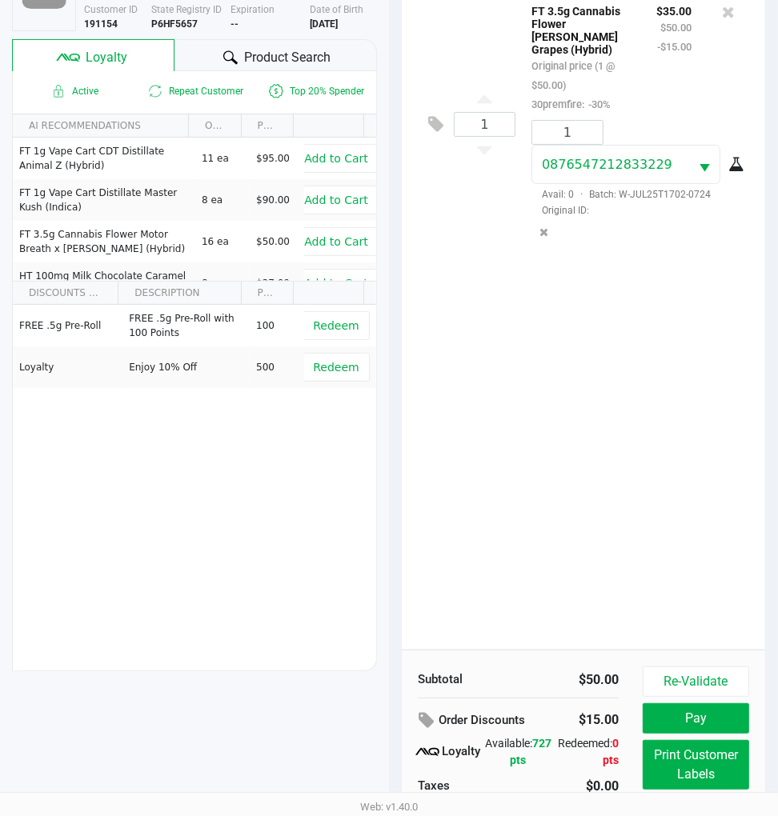
scroll to position [210, 0]
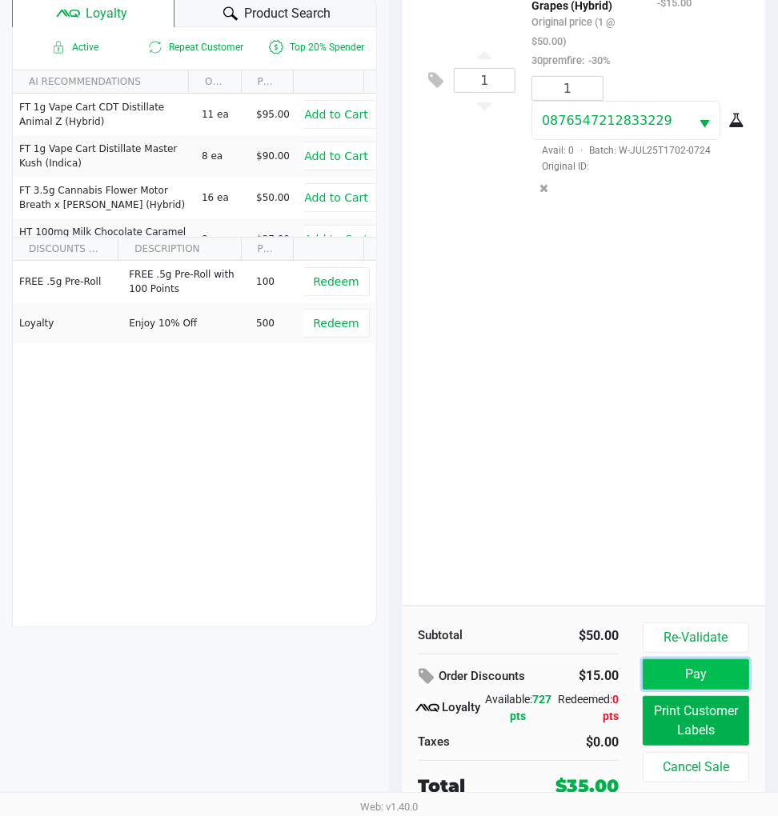
click at [695, 668] on button "Pay" at bounding box center [696, 674] width 106 height 30
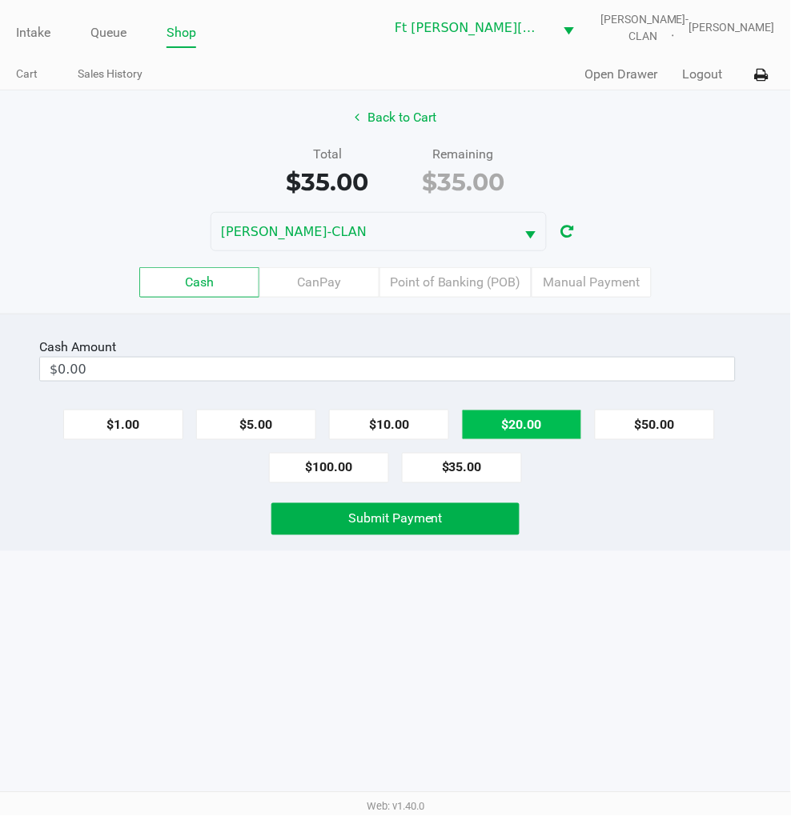
click at [538, 417] on button "$20.00" at bounding box center [522, 425] width 120 height 30
click at [539, 411] on button "$20.00" at bounding box center [522, 425] width 120 height 30
type input "$40.00"
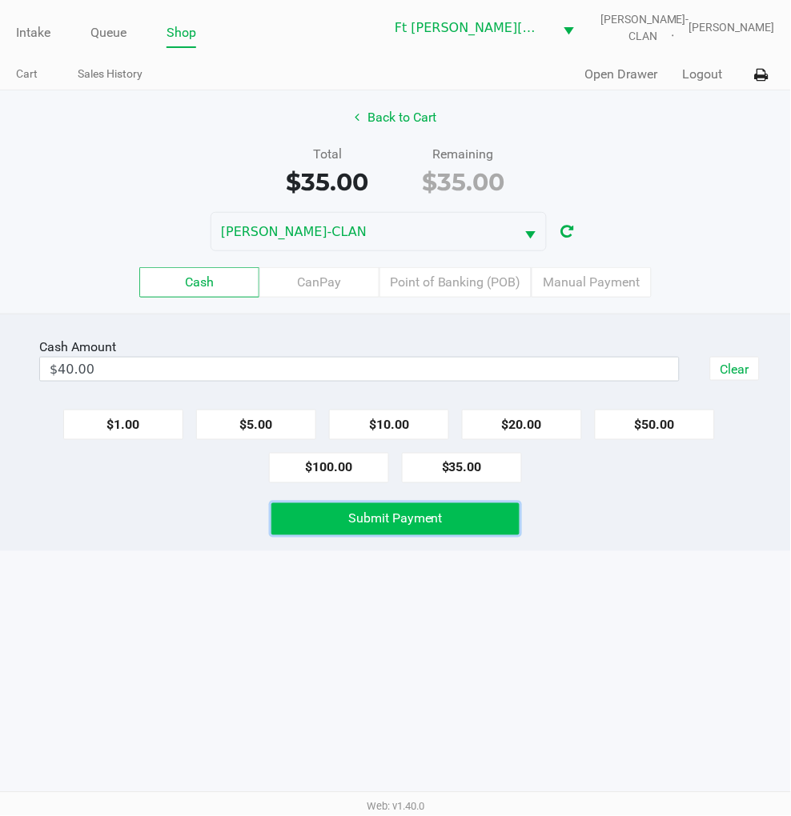
click at [418, 524] on span "Submit Payment" at bounding box center [395, 518] width 94 height 15
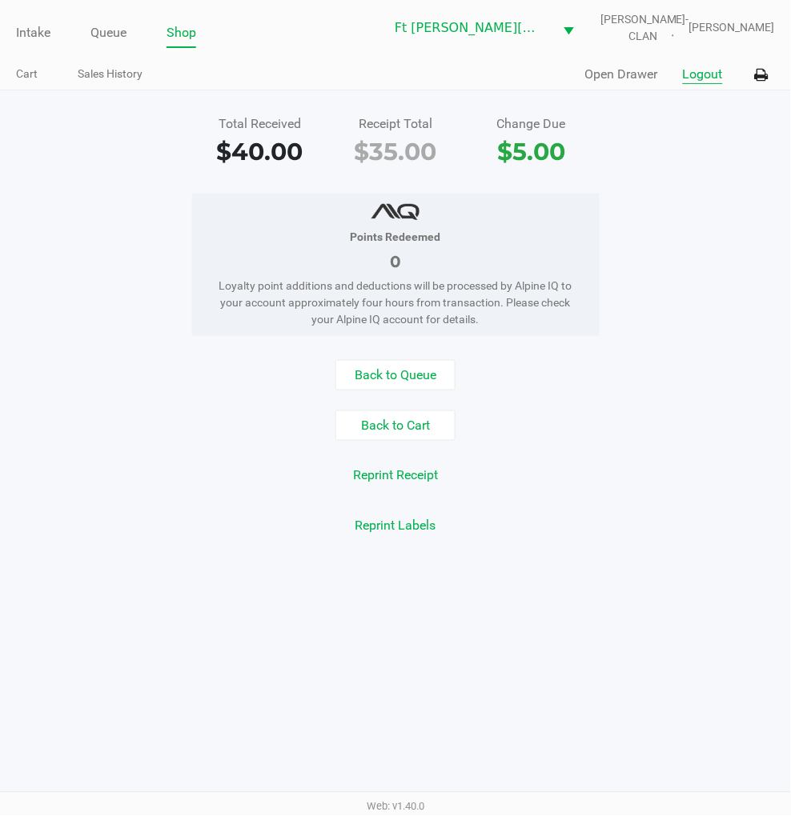
click at [713, 75] on button "Logout" at bounding box center [703, 74] width 40 height 19
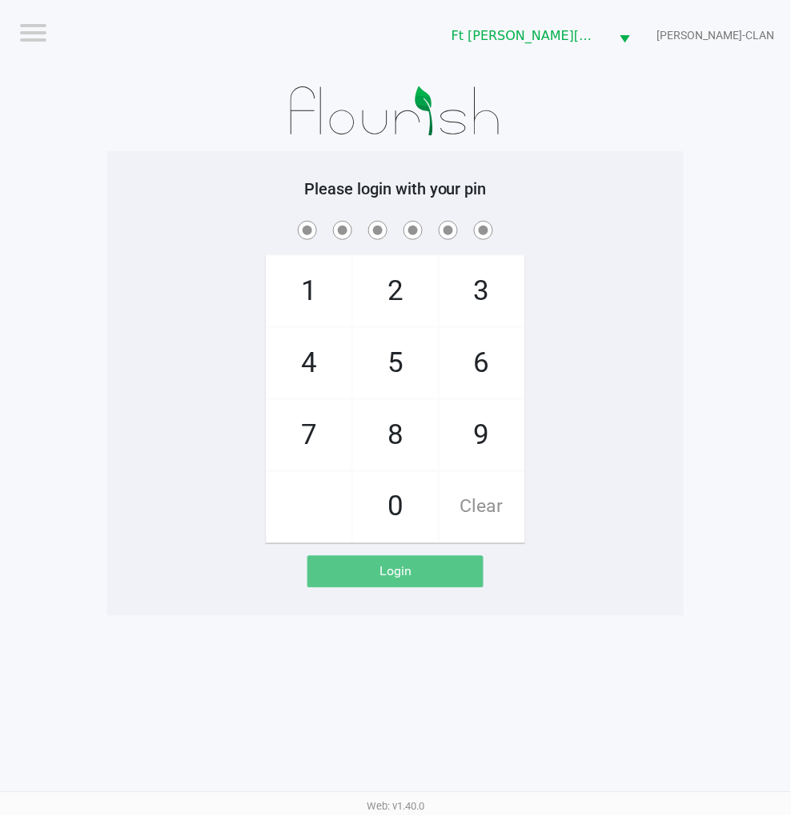
click at [649, 383] on div "1 4 7 2 5 8 0 3 6 9 Clear" at bounding box center [395, 381] width 576 height 326
checkbox input "true"
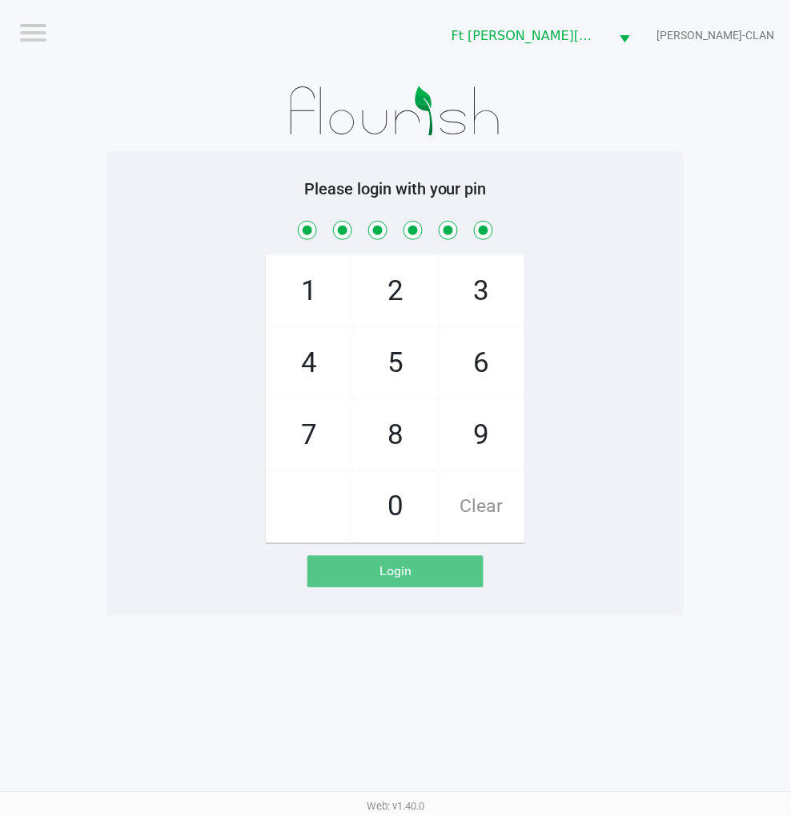
checkbox input "true"
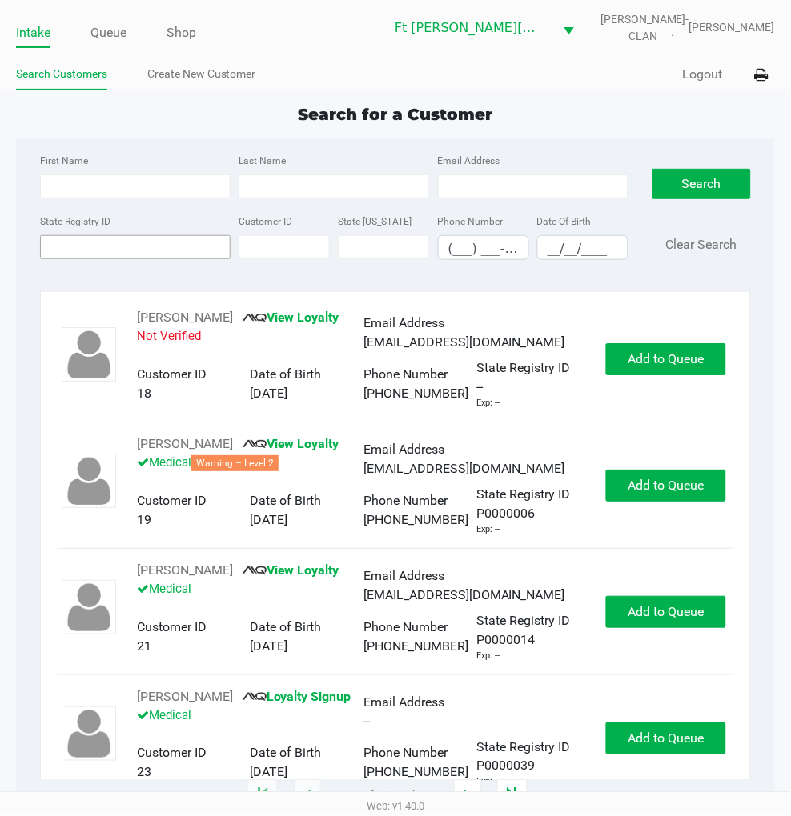
click at [92, 244] on input "State Registry ID" at bounding box center [135, 247] width 190 height 24
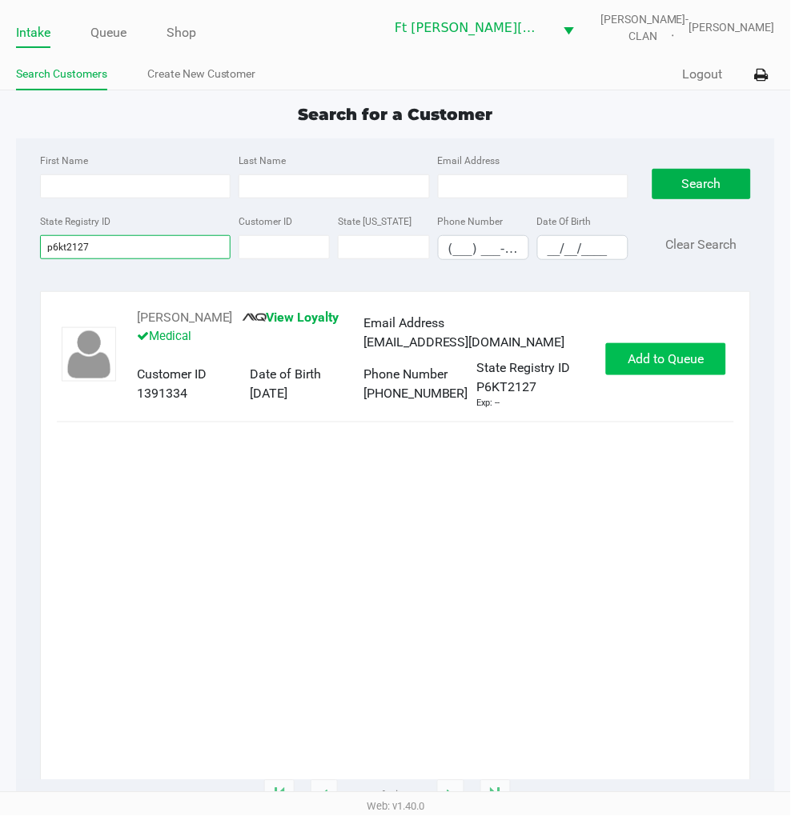
type input "p6kt2127"
click at [658, 356] on span "Add to Queue" at bounding box center [666, 358] width 76 height 15
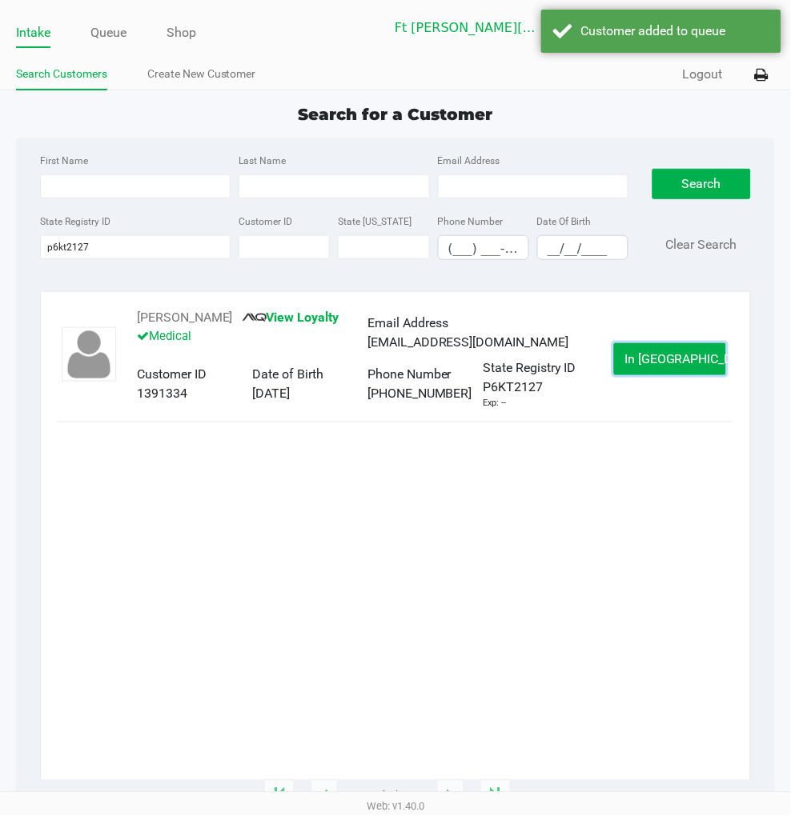
click at [658, 356] on span "In Queue" at bounding box center [691, 358] width 134 height 15
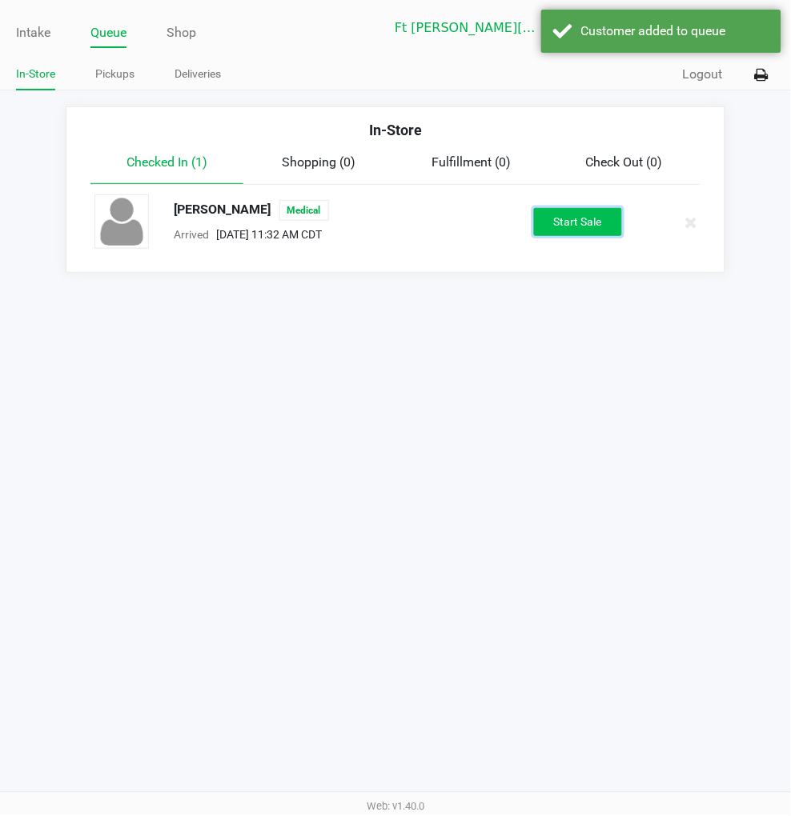
click at [566, 226] on button "Start Sale" at bounding box center [578, 222] width 88 height 28
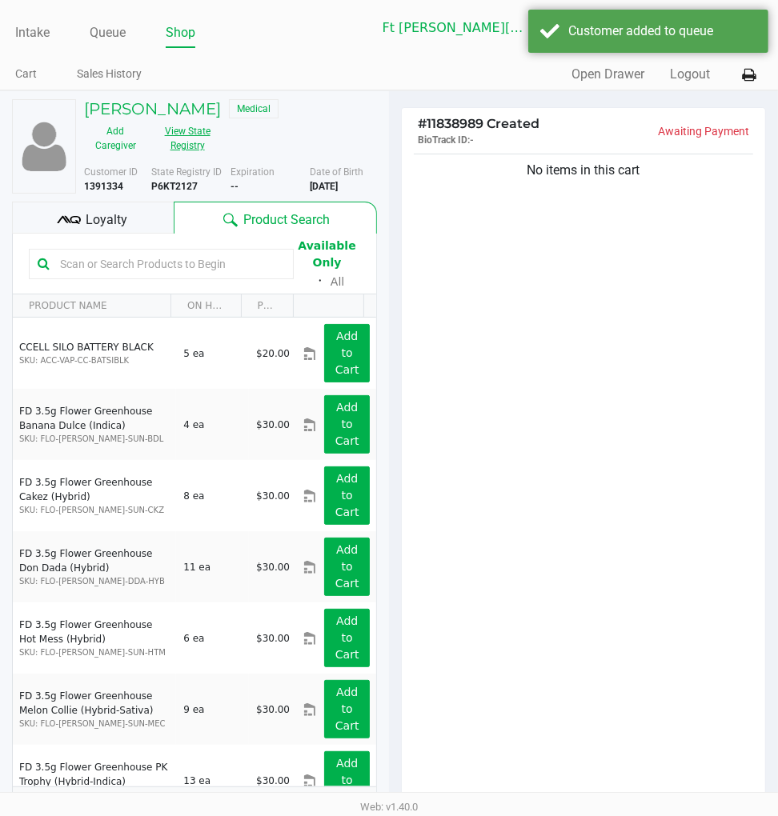
click at [190, 146] on button "View State Registry" at bounding box center [182, 138] width 72 height 40
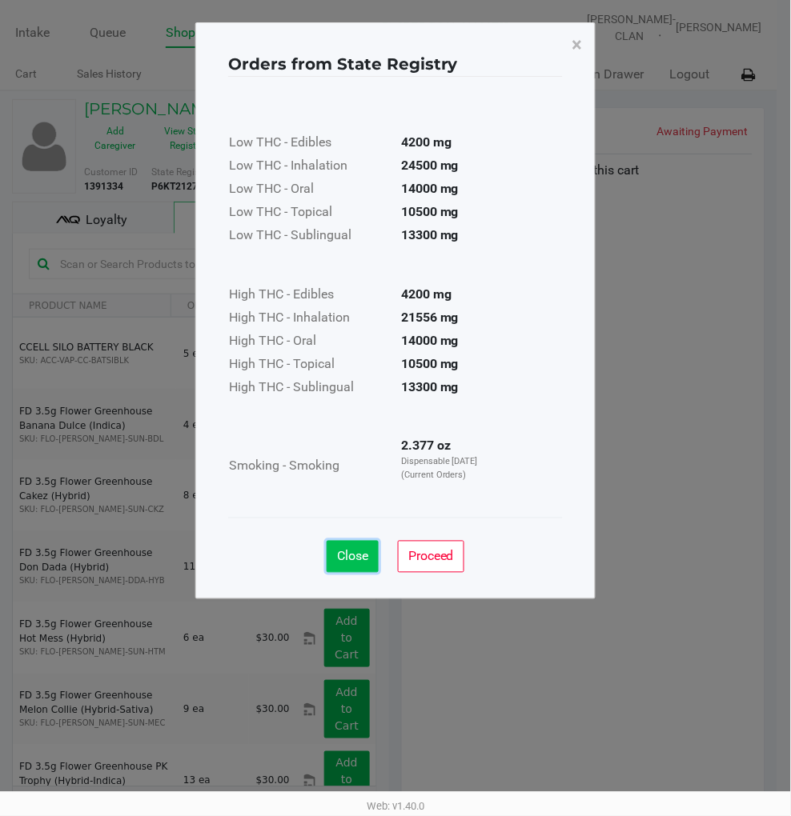
click at [341, 550] on span "Close" at bounding box center [352, 556] width 31 height 15
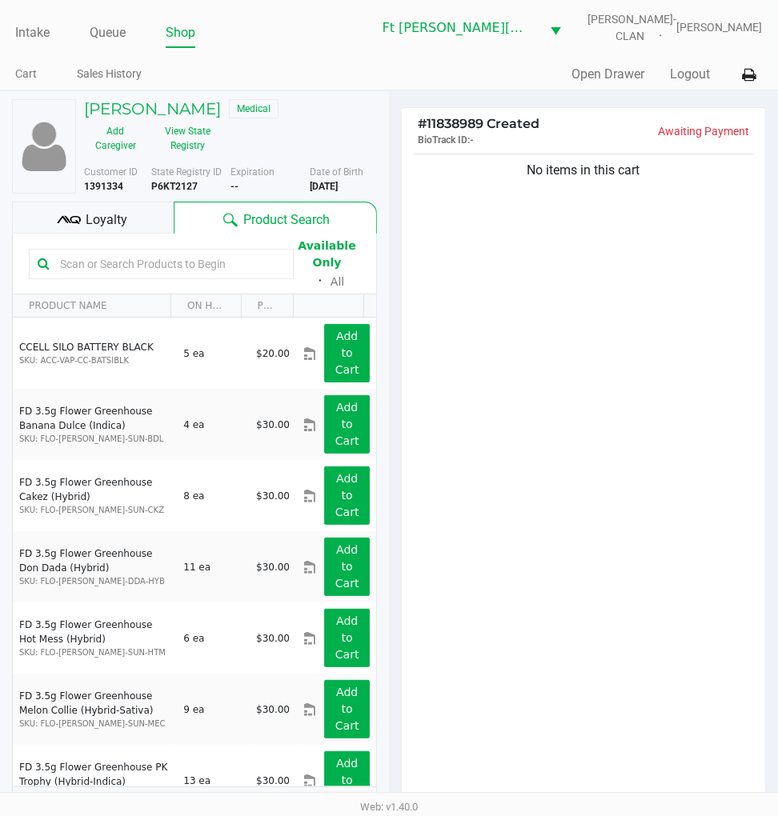
click at [128, 219] on div "Loyalty" at bounding box center [93, 218] width 162 height 32
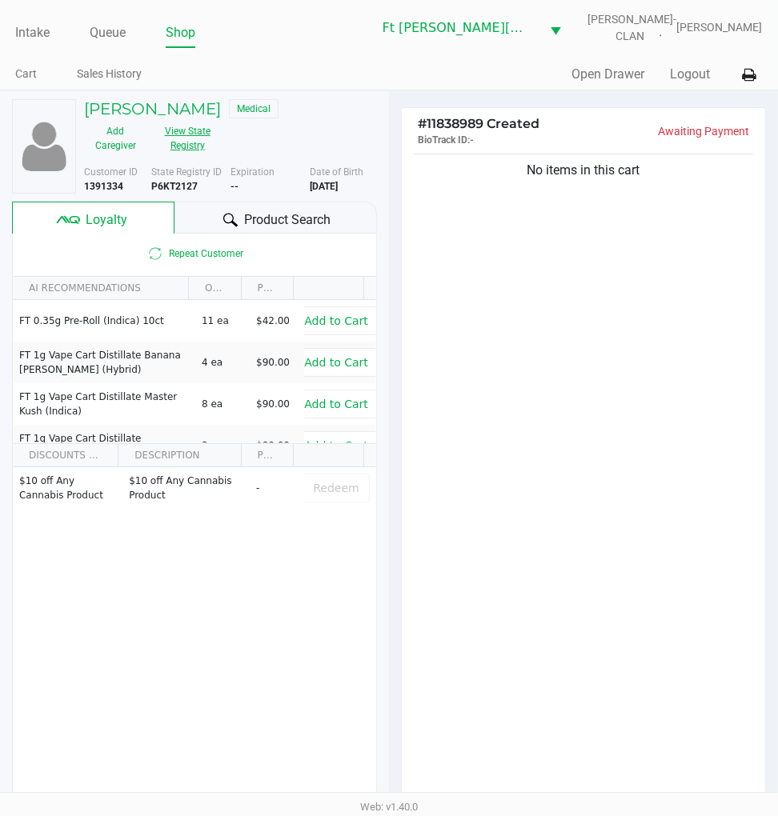
click at [187, 133] on button "View State Registry" at bounding box center [182, 138] width 72 height 40
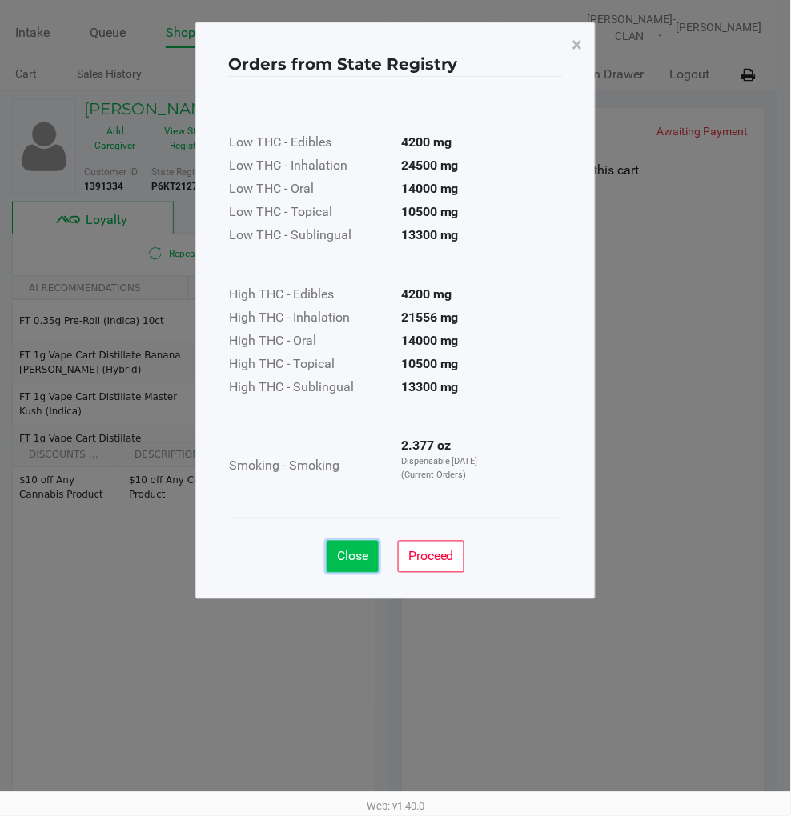
click at [341, 567] on button "Close" at bounding box center [352, 557] width 52 height 32
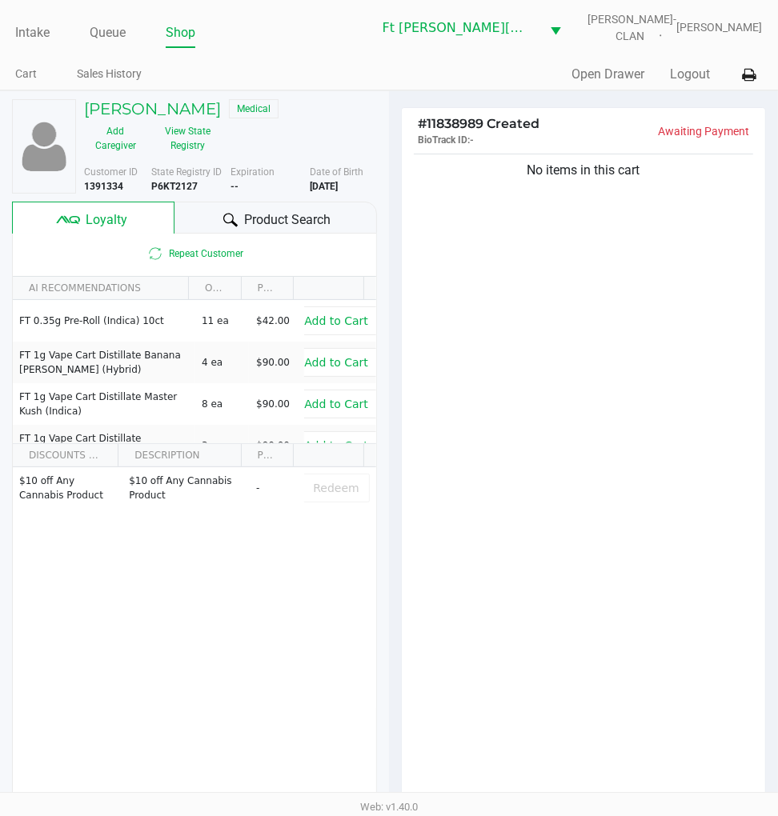
click at [174, 186] on b "P6KT2127" at bounding box center [174, 186] width 46 height 11
copy b "P6KT2127"
click at [338, 186] on b "2/11/1960" at bounding box center [324, 186] width 28 height 11
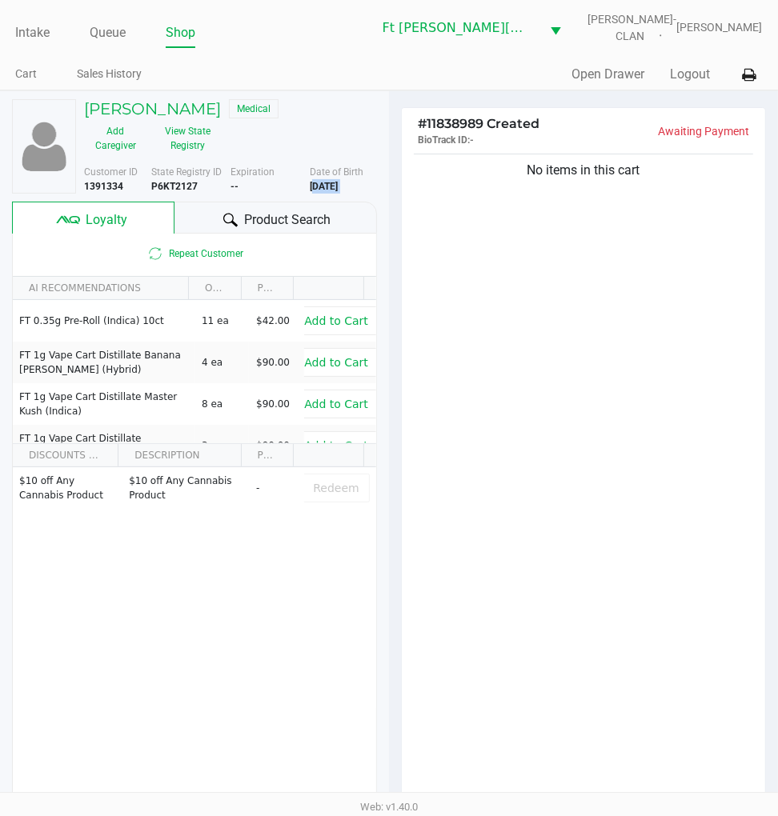
click at [338, 186] on b "2/11/1960" at bounding box center [324, 186] width 28 height 11
copy div "2/11/1960"
click at [471, 388] on div "No items in this cart" at bounding box center [583, 481] width 363 height 662
click at [195, 132] on button "View State Registry" at bounding box center [182, 138] width 72 height 40
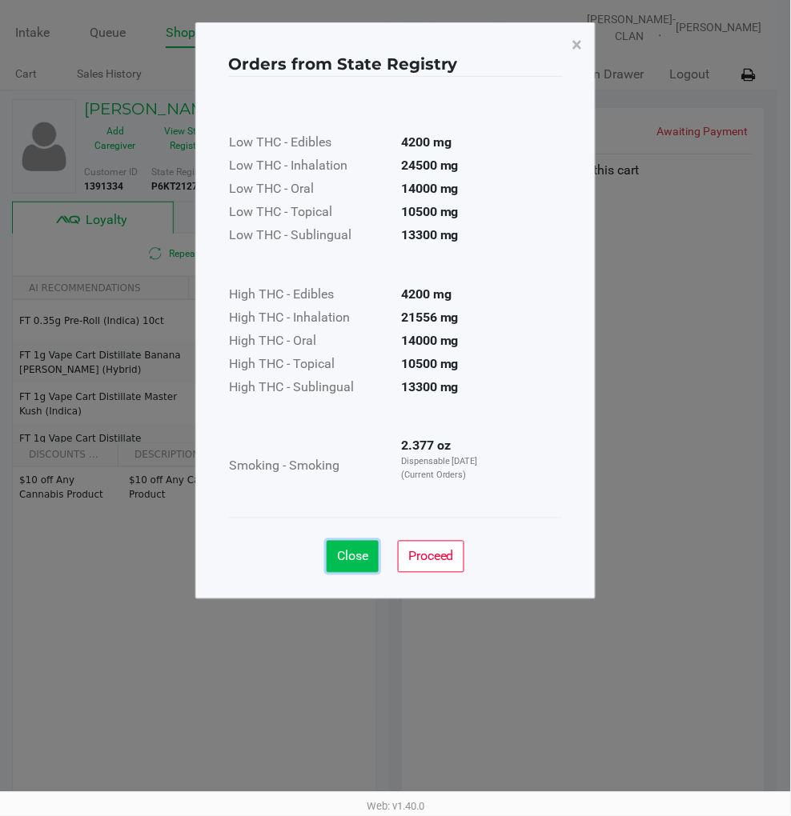
click at [350, 556] on span "Close" at bounding box center [352, 556] width 31 height 15
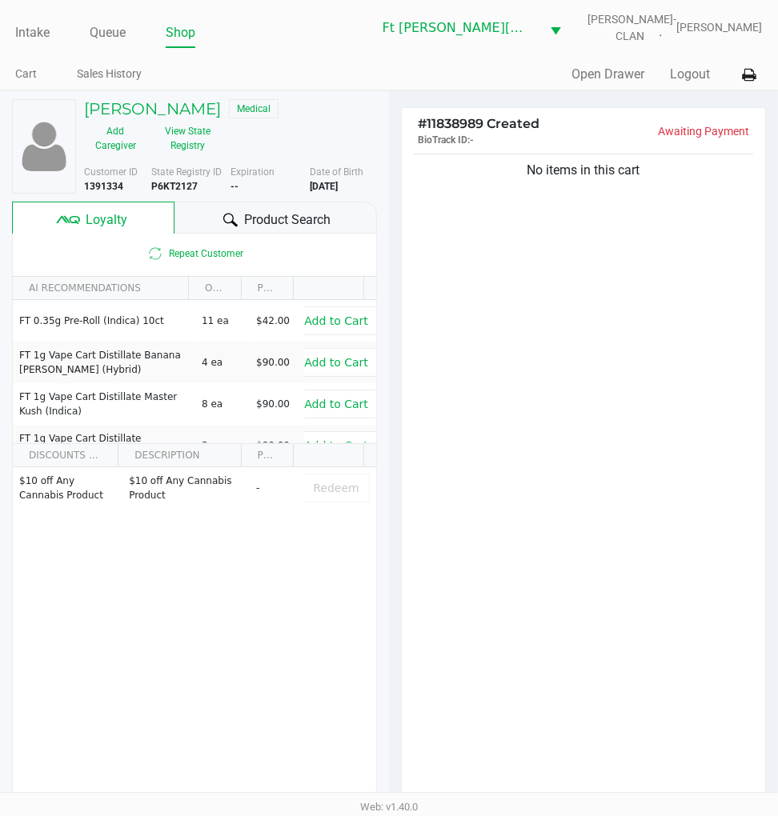
click at [624, 382] on div "No items in this cart" at bounding box center [583, 481] width 363 height 662
click at [189, 146] on button "View State Registry" at bounding box center [182, 138] width 72 height 40
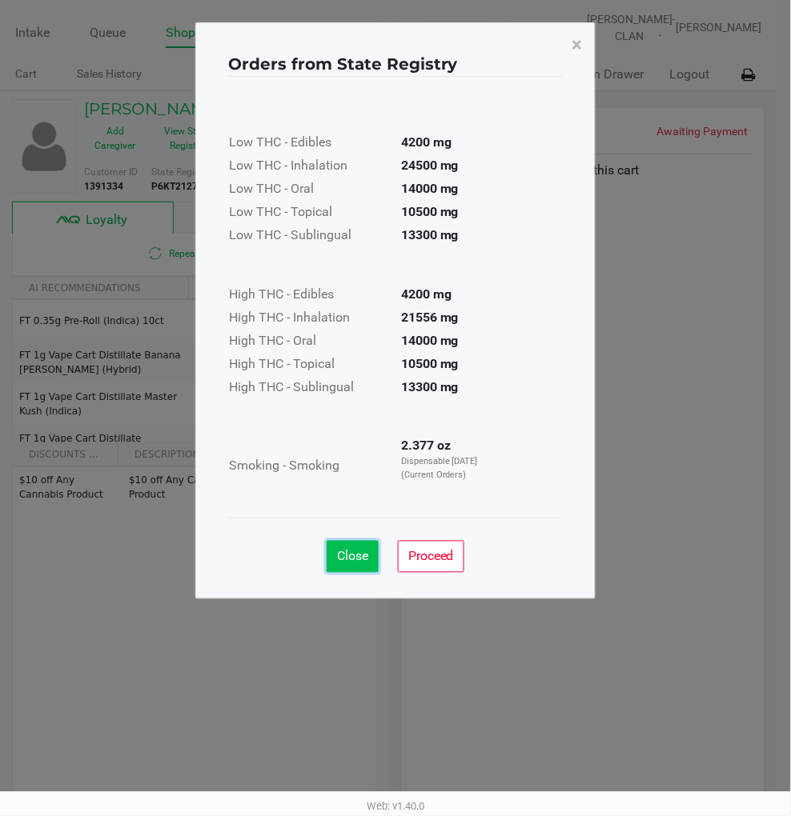
click at [342, 552] on span "Close" at bounding box center [352, 556] width 31 height 15
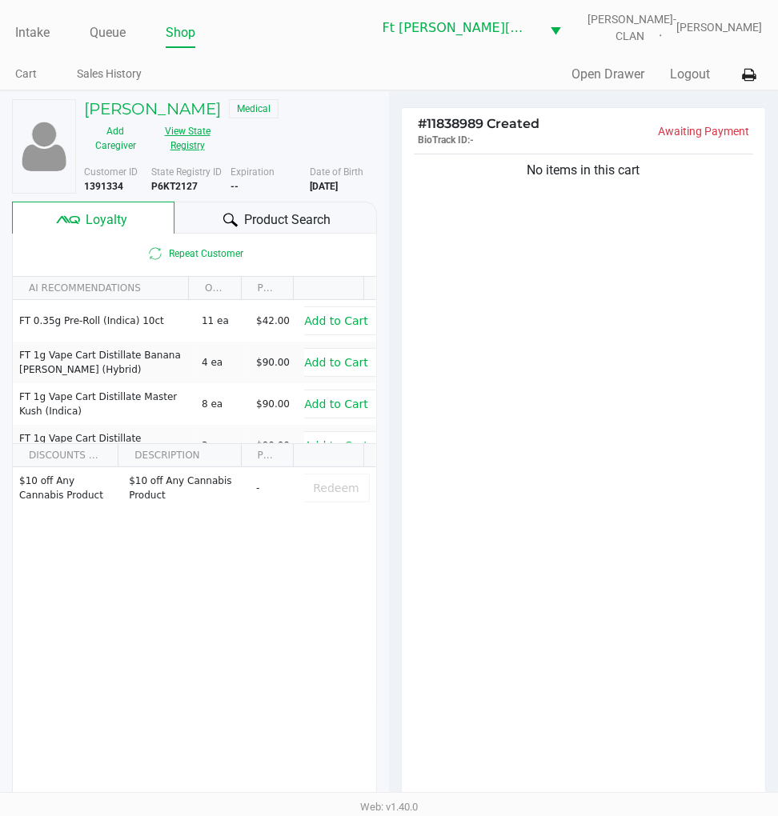
click at [201, 142] on button "View State Registry" at bounding box center [182, 138] width 72 height 40
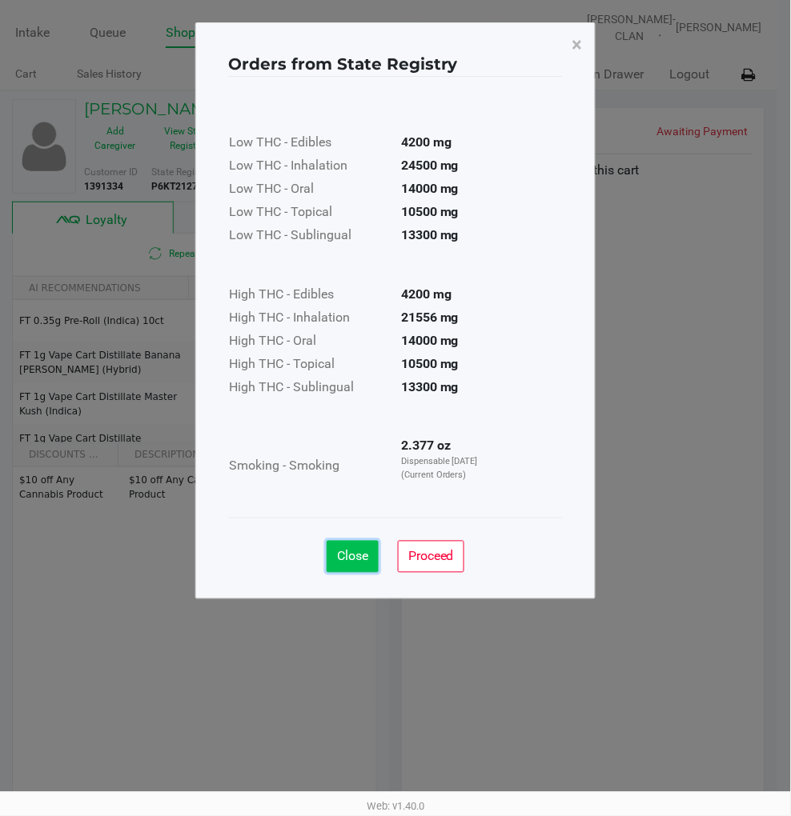
click at [362, 555] on span "Close" at bounding box center [352, 556] width 31 height 15
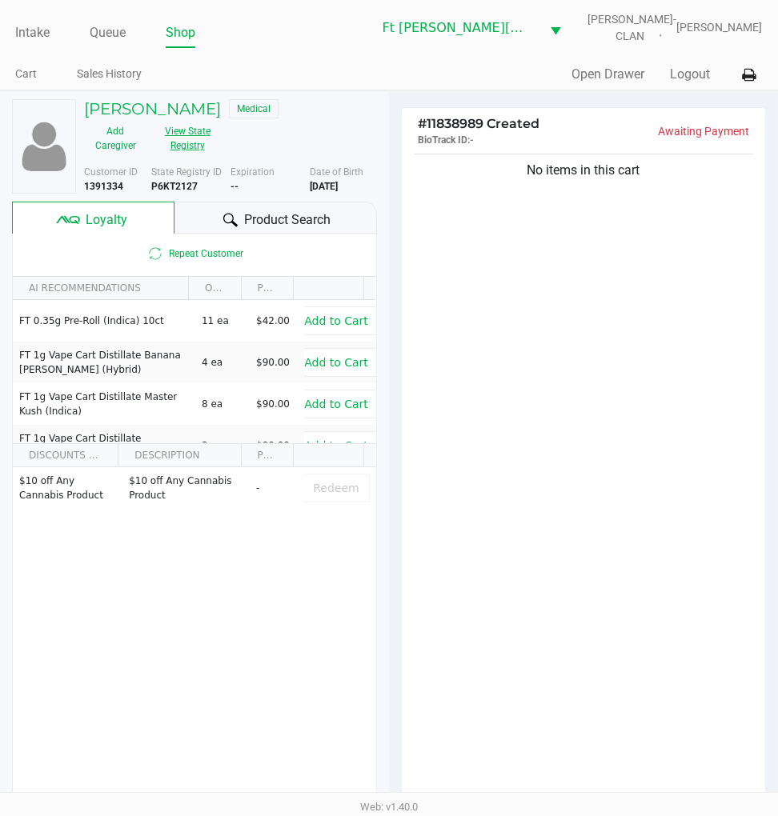
click at [181, 147] on button "View State Registry" at bounding box center [182, 138] width 72 height 40
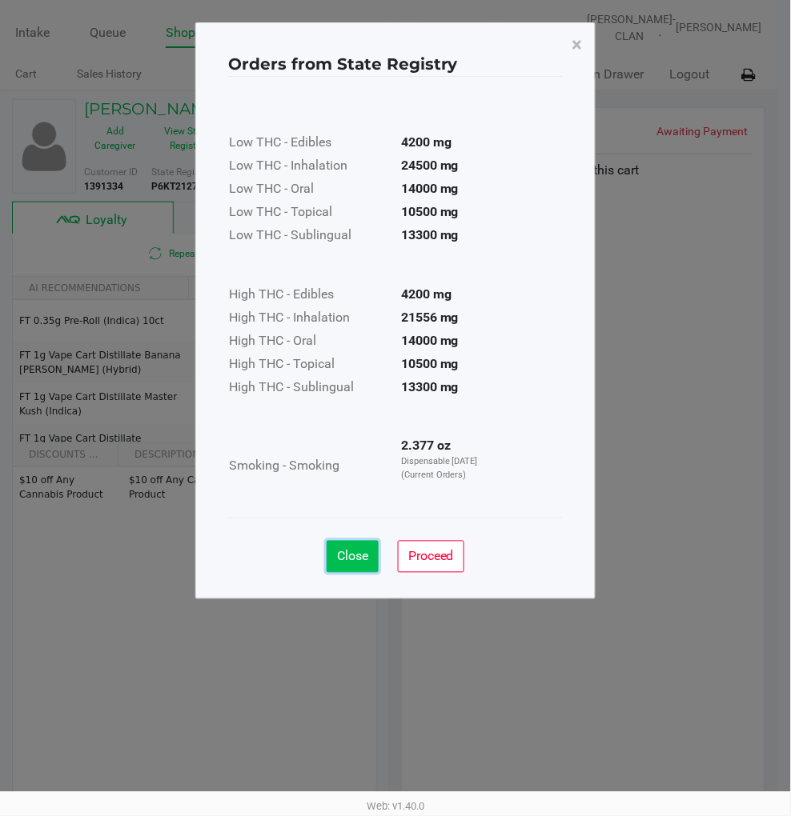
click at [340, 554] on span "Close" at bounding box center [352, 556] width 31 height 15
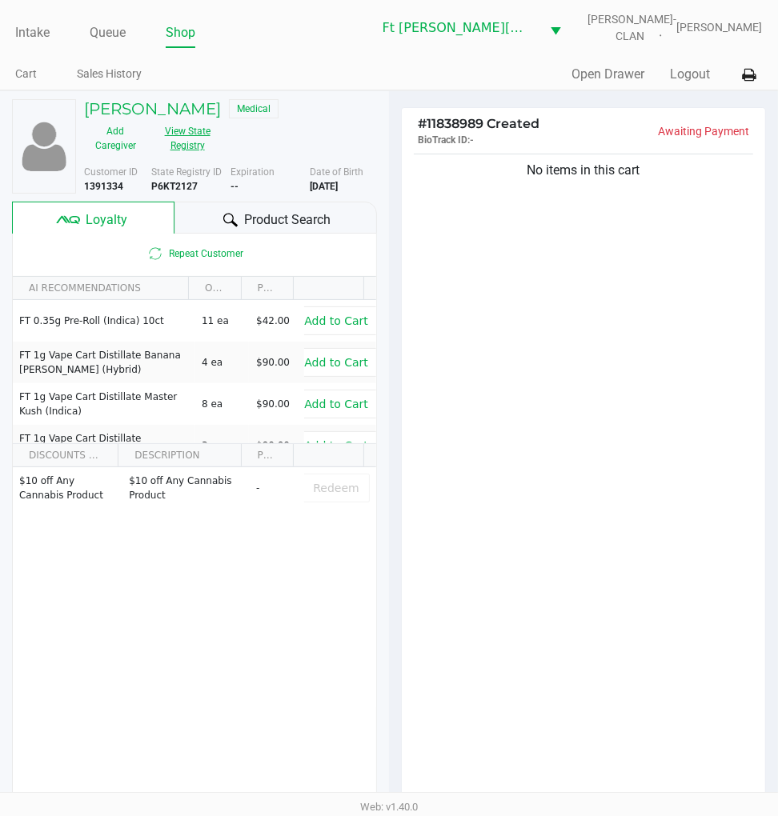
click at [629, 491] on div "No items in this cart" at bounding box center [583, 481] width 363 height 662
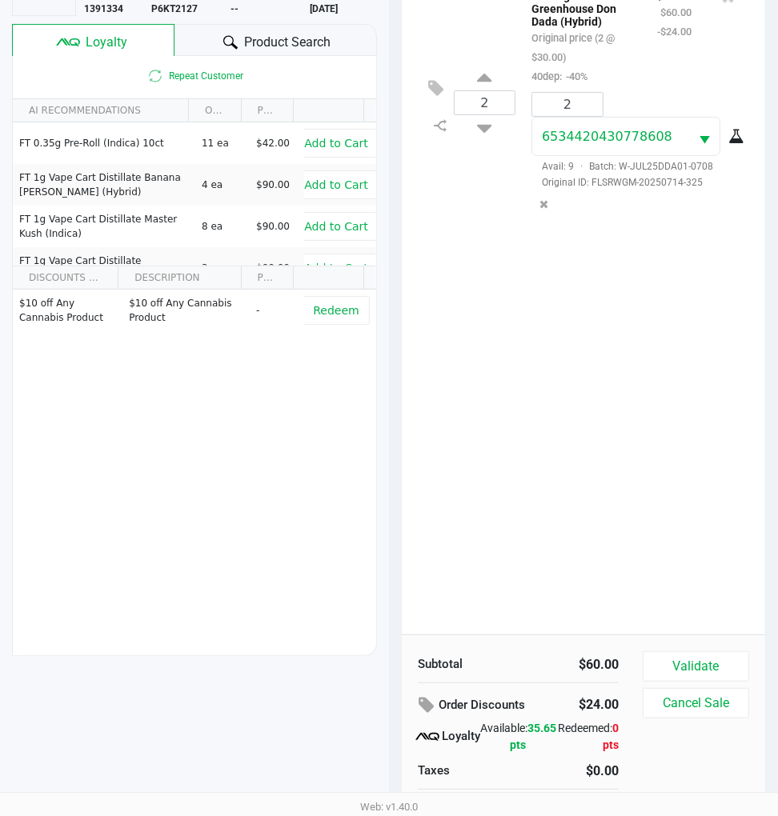
scroll to position [206, 0]
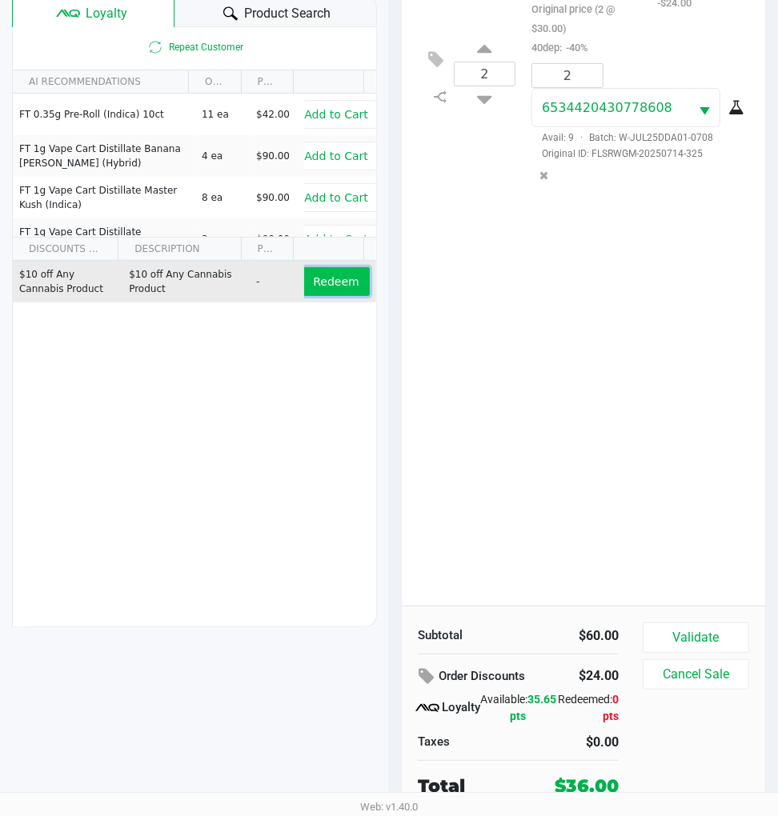
click at [318, 286] on span "Redeem" at bounding box center [336, 281] width 46 height 13
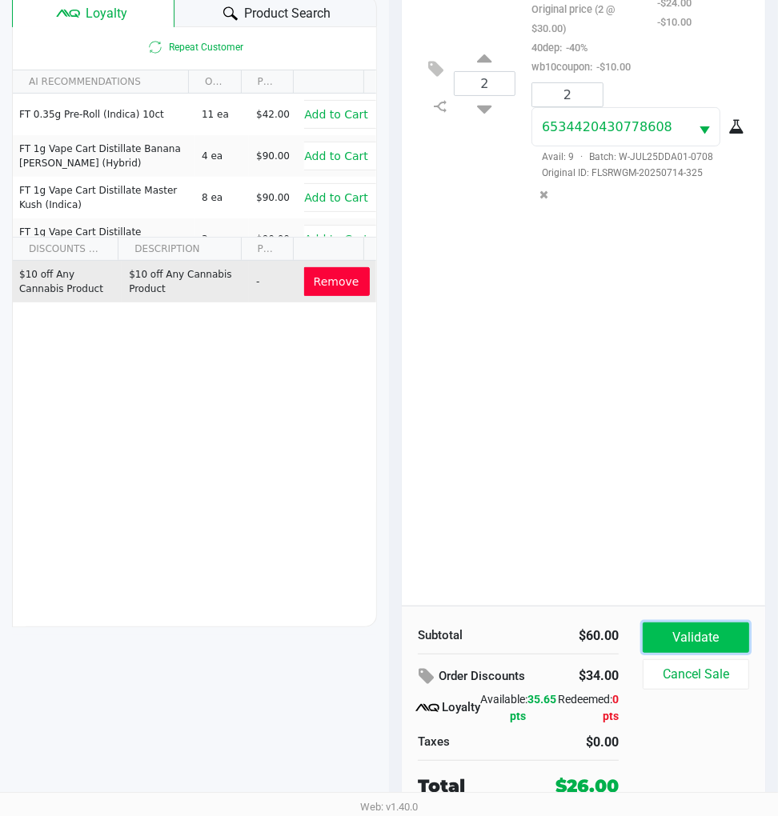
click at [695, 634] on button "Validate" at bounding box center [696, 638] width 106 height 30
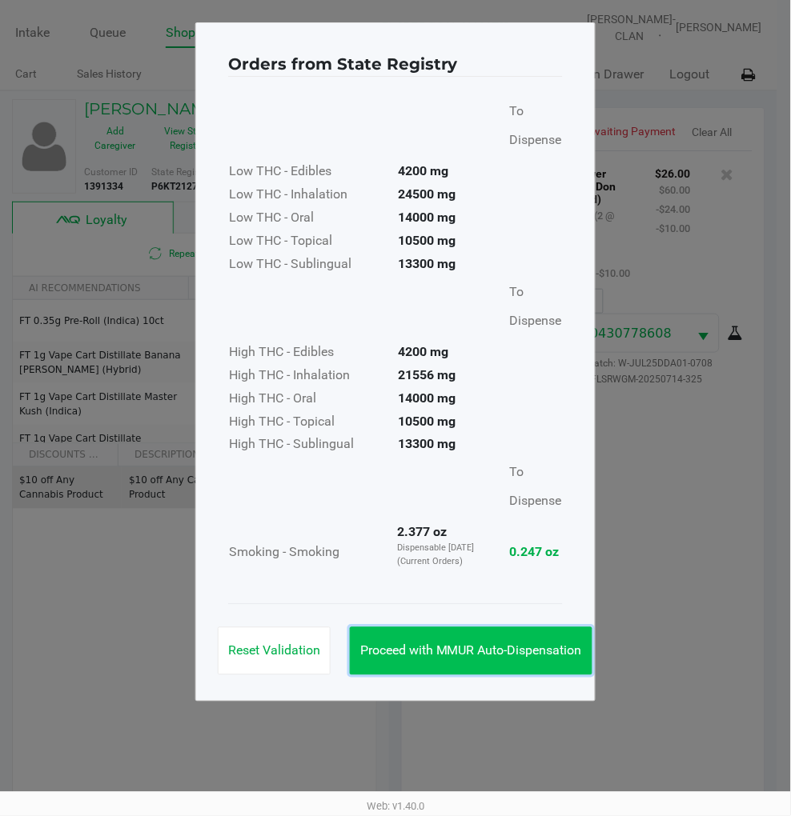
click at [520, 653] on span "Proceed with MMUR Auto-Dispensation" at bounding box center [471, 650] width 222 height 15
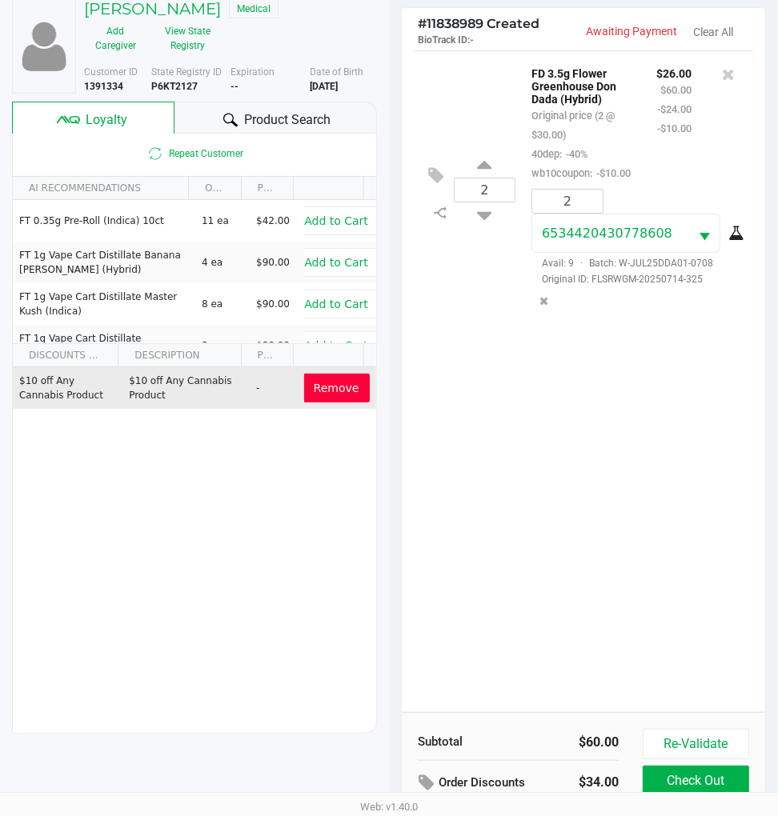
scroll to position [210, 0]
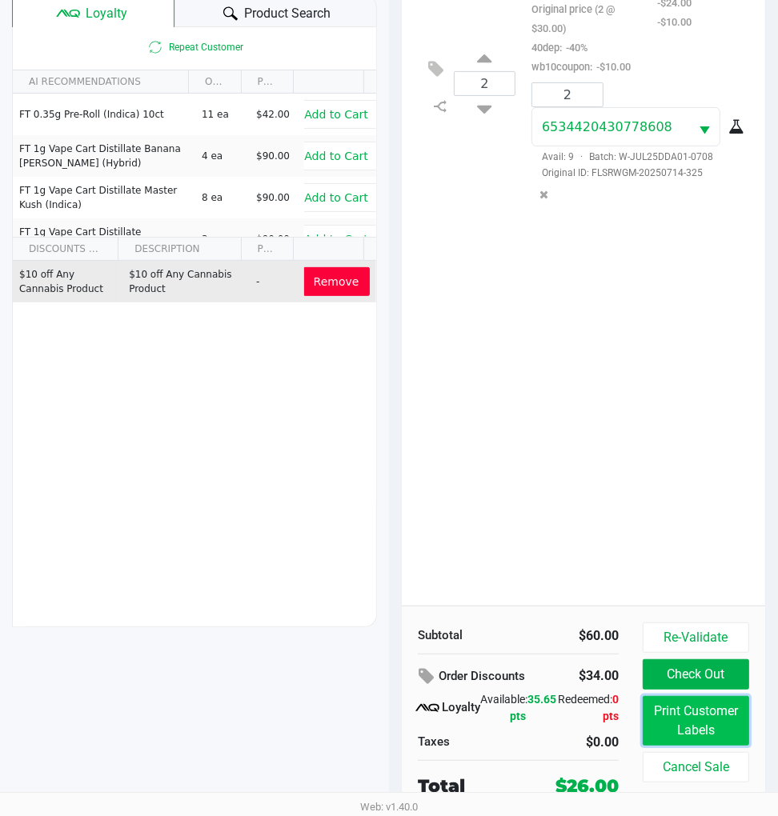
click at [671, 723] on button "Print Customer Labels" at bounding box center [696, 721] width 106 height 50
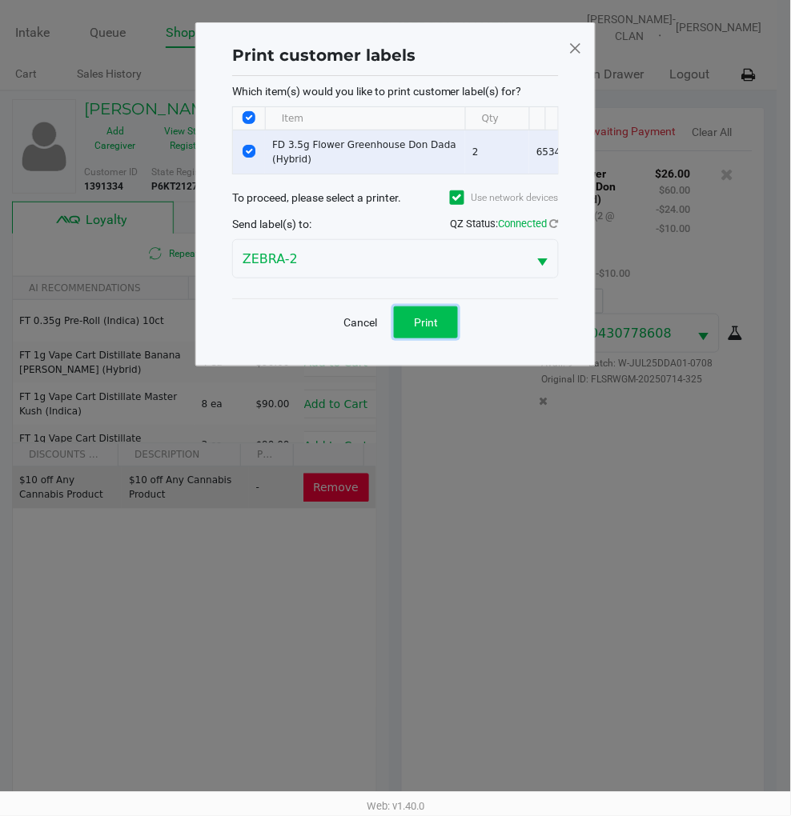
click at [431, 338] on button "Print" at bounding box center [426, 322] width 64 height 32
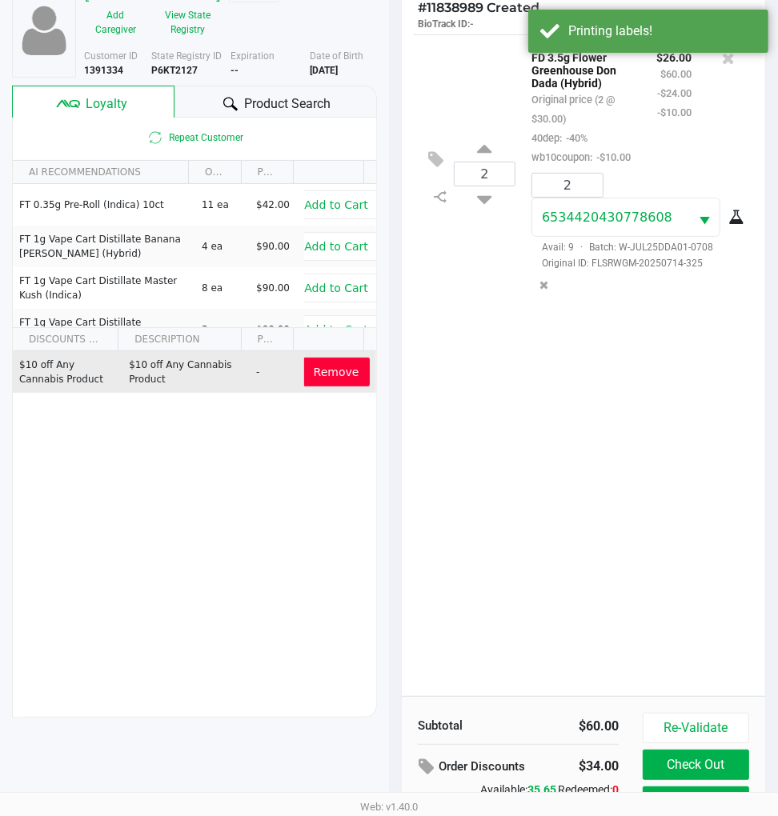
scroll to position [210, 0]
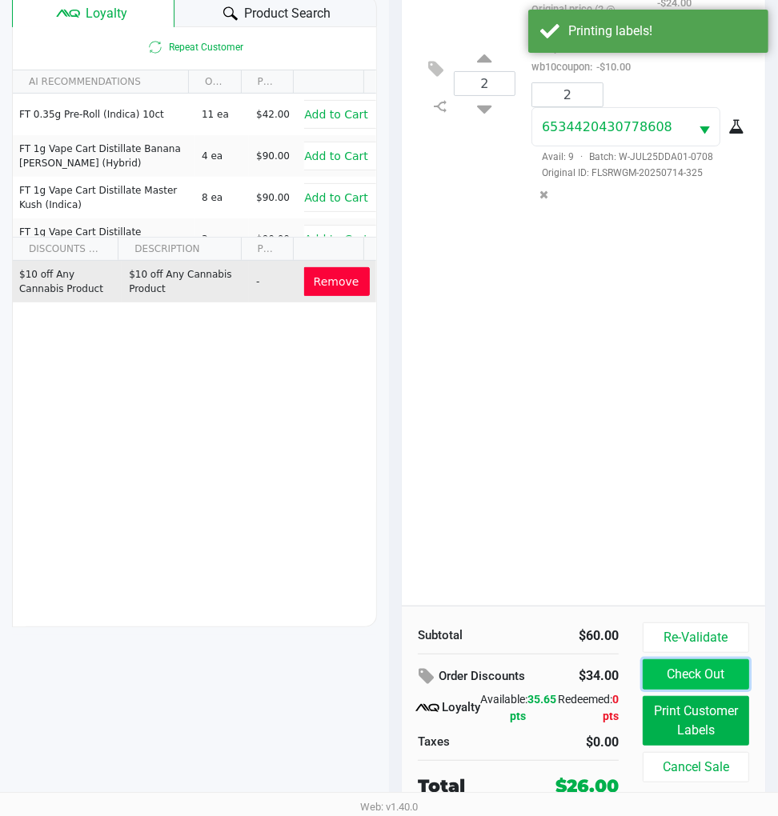
click at [677, 666] on button "Check Out" at bounding box center [696, 674] width 106 height 30
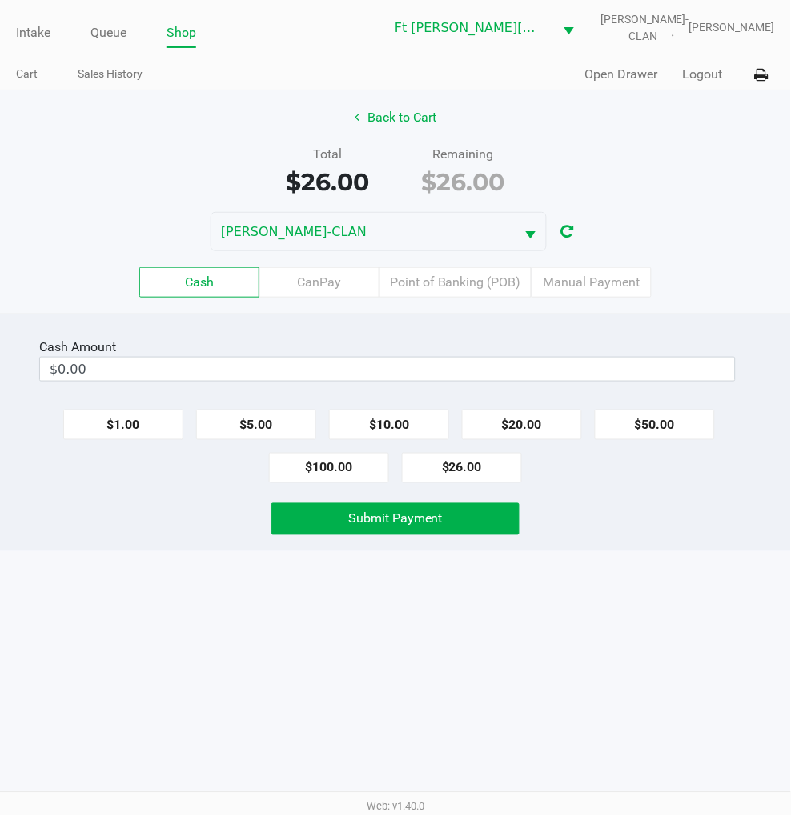
click at [532, 413] on button "$20.00" at bounding box center [522, 425] width 120 height 30
click at [396, 419] on button "$10.00" at bounding box center [389, 425] width 120 height 30
type input "$30.00"
click at [394, 522] on span "Submit Payment" at bounding box center [395, 518] width 94 height 15
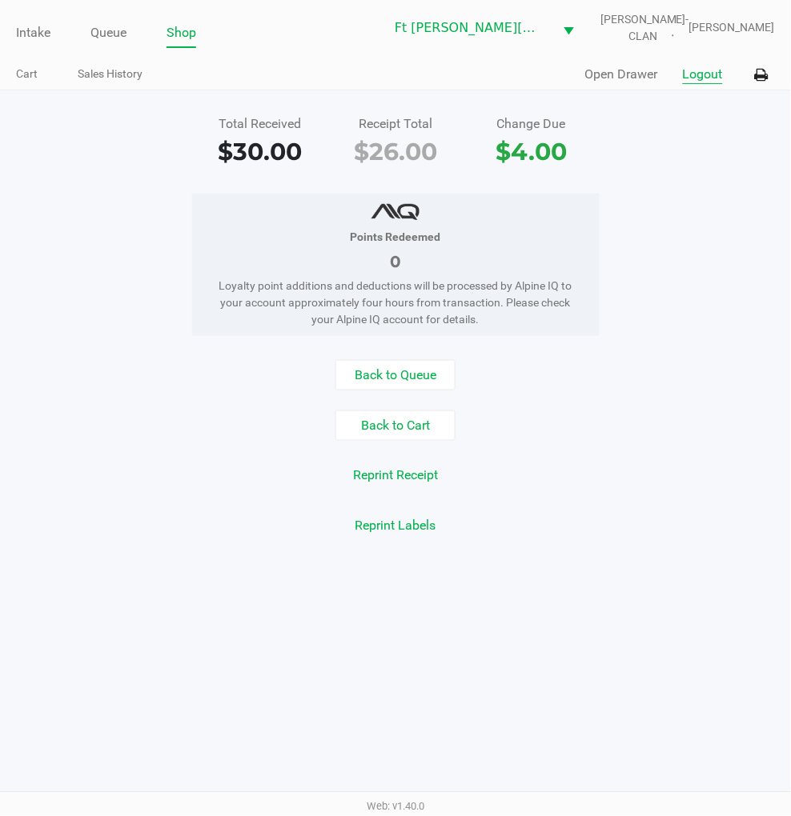
click at [720, 80] on button "Logout" at bounding box center [703, 74] width 40 height 19
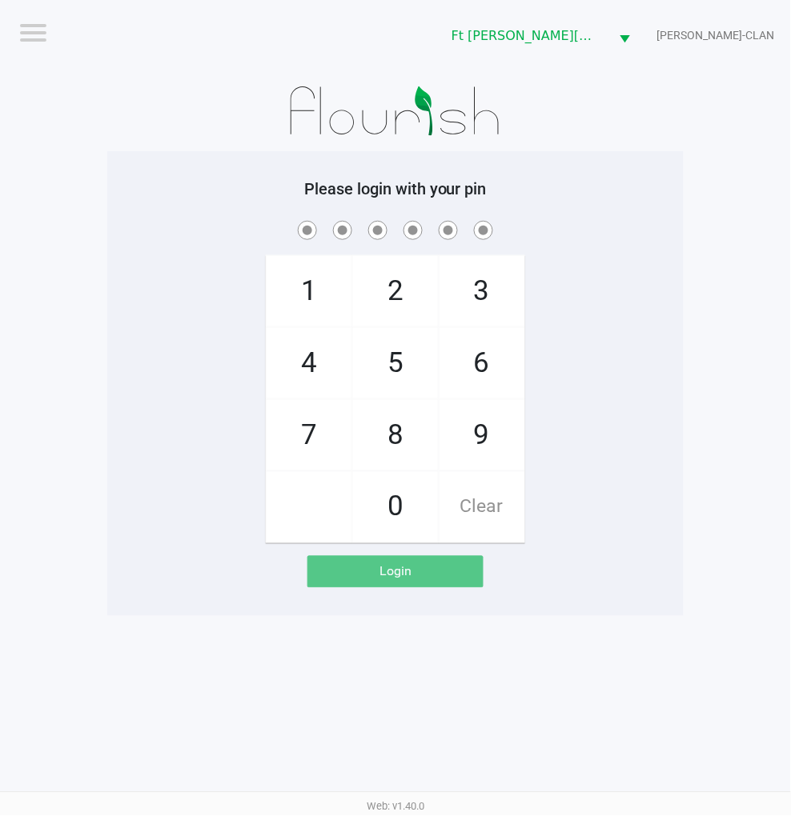
click at [724, 342] on app-pos-login-wrapper "Logout Ft Walton Beach WC WU-TANG-CLAN Please login with your pin 1 4 7 2 5 8 0…" at bounding box center [395, 308] width 791 height 616
checkbox input "true"
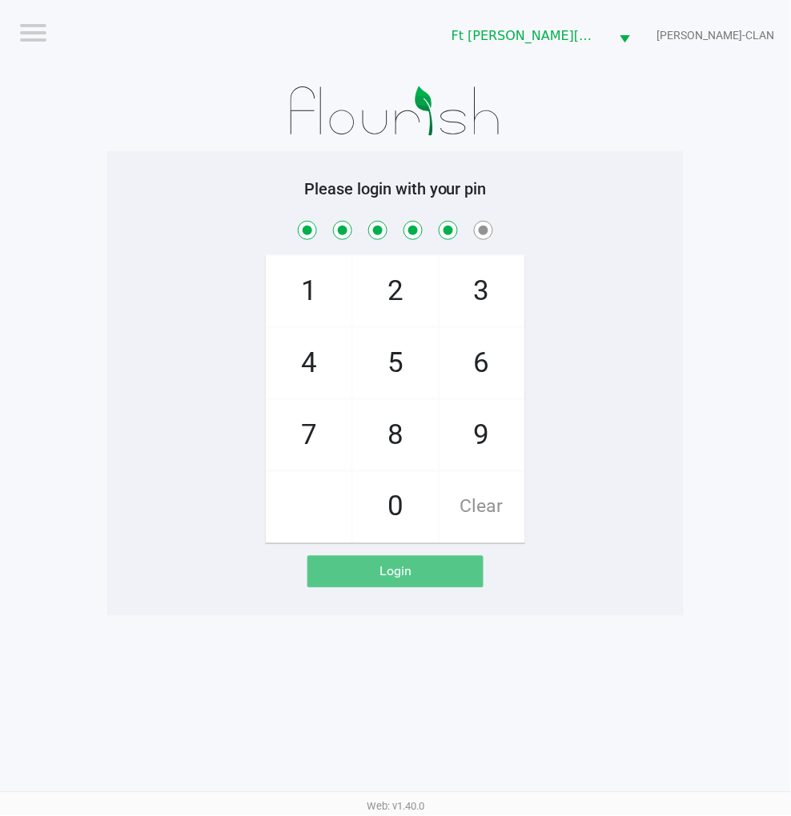
checkbox input "true"
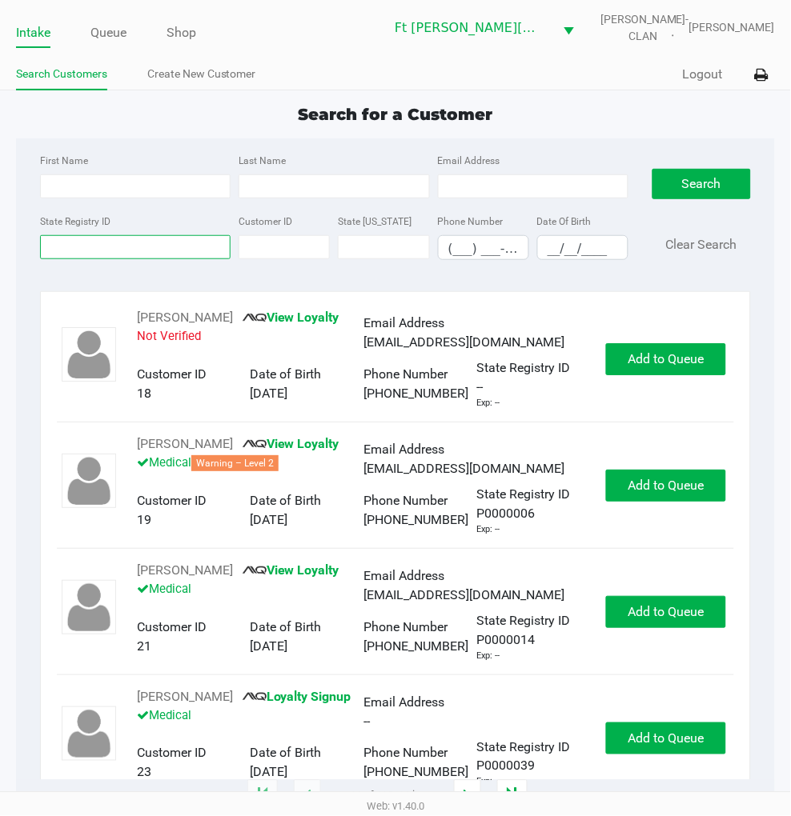
click at [115, 242] on input "State Registry ID" at bounding box center [135, 247] width 190 height 24
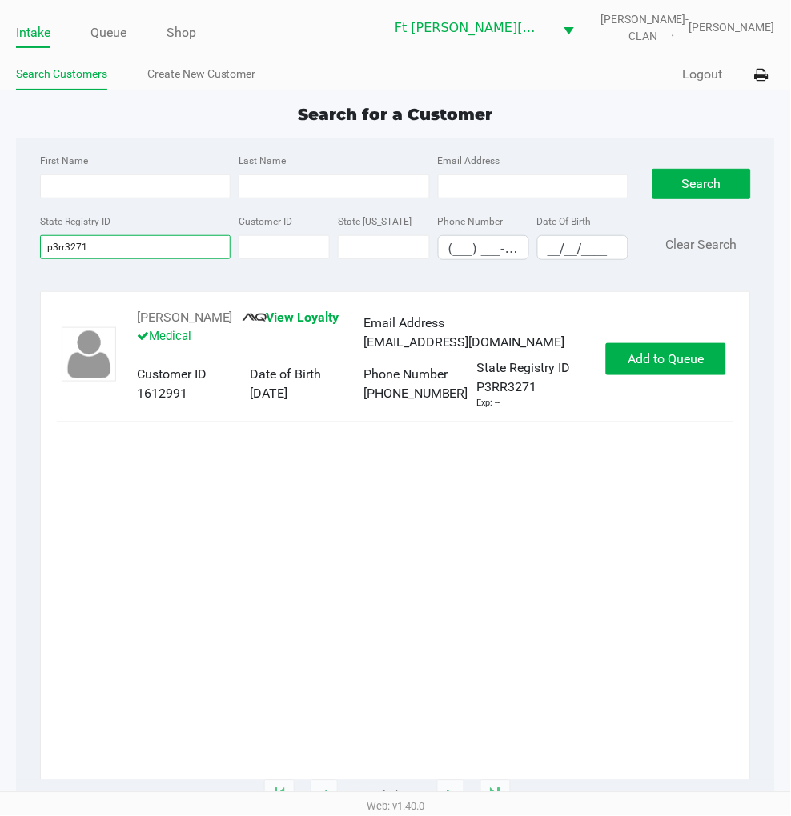
type input "p3rr3271"
click at [651, 356] on span "Add to Queue" at bounding box center [666, 358] width 76 height 15
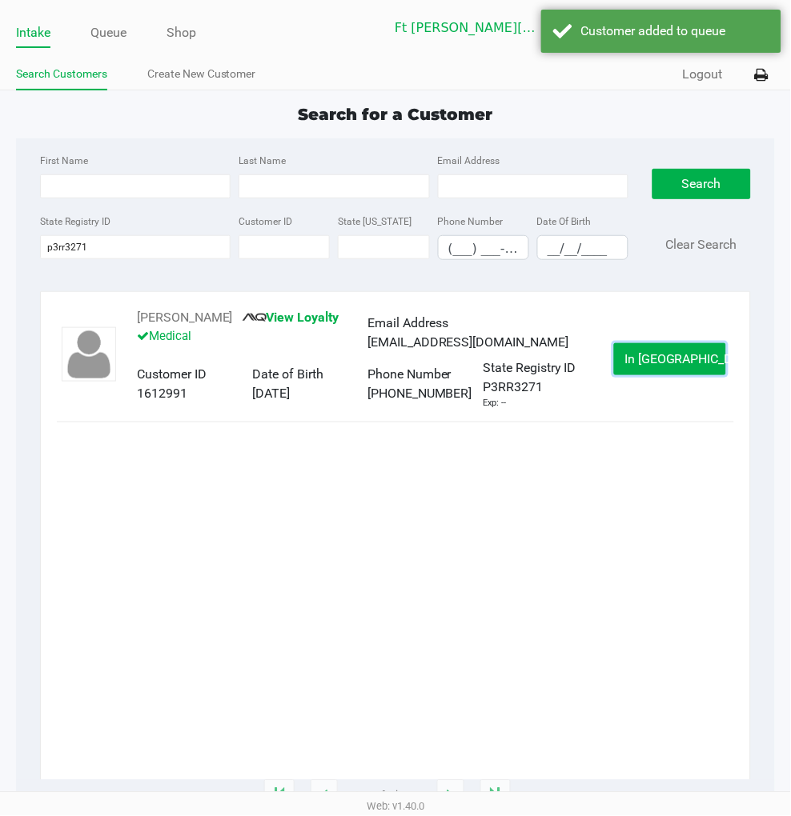
click at [651, 356] on span "In Queue" at bounding box center [691, 358] width 134 height 15
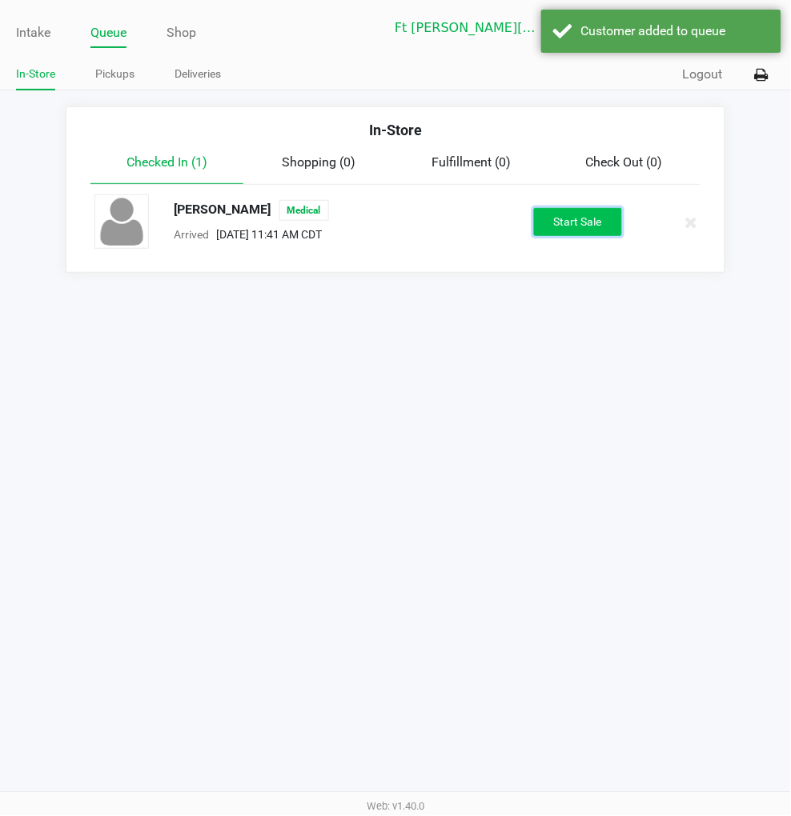
click at [555, 218] on button "Start Sale" at bounding box center [578, 222] width 88 height 28
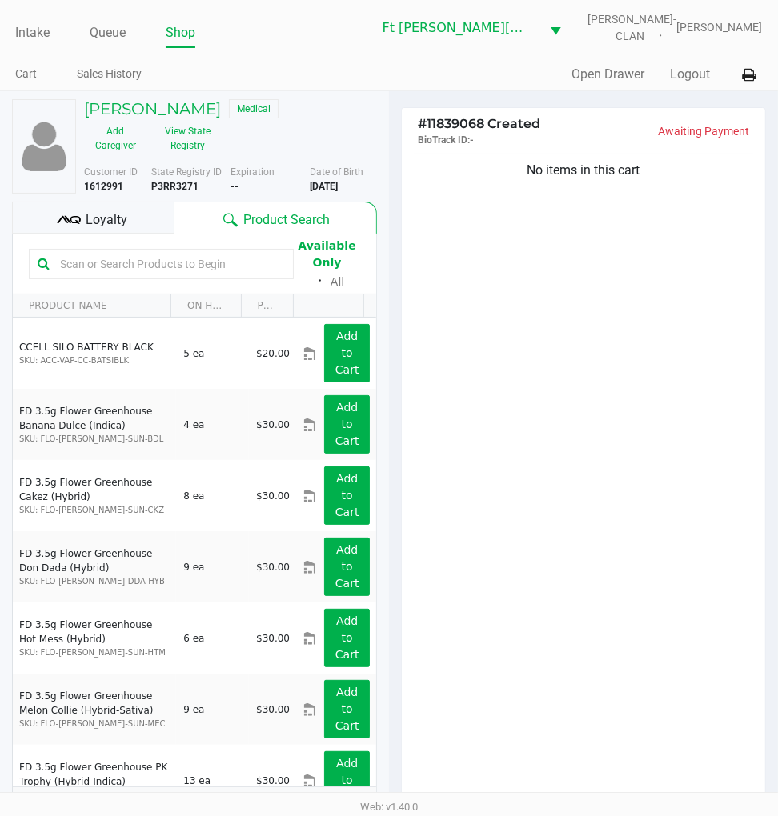
click at [128, 226] on div "Loyalty" at bounding box center [93, 218] width 162 height 32
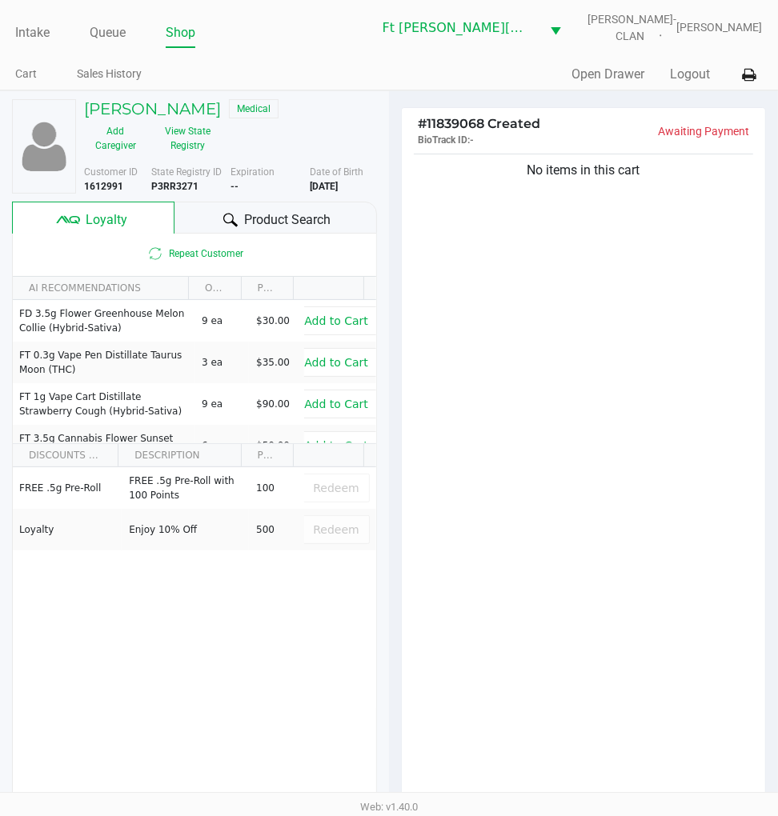
click at [240, 222] on div "Product Search" at bounding box center [275, 218] width 203 height 32
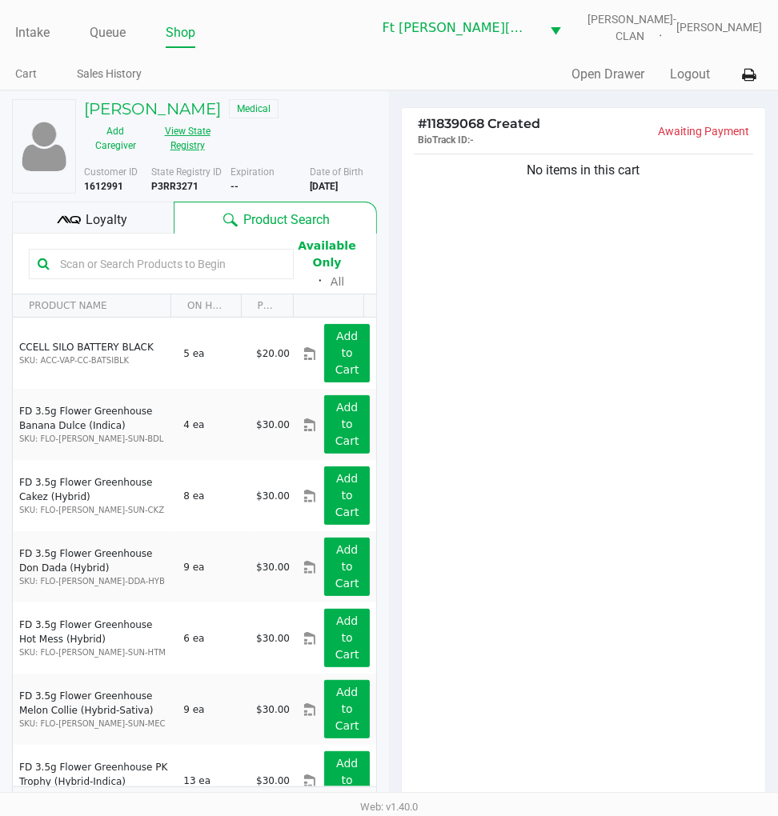
click at [176, 142] on button "View State Registry" at bounding box center [182, 138] width 72 height 40
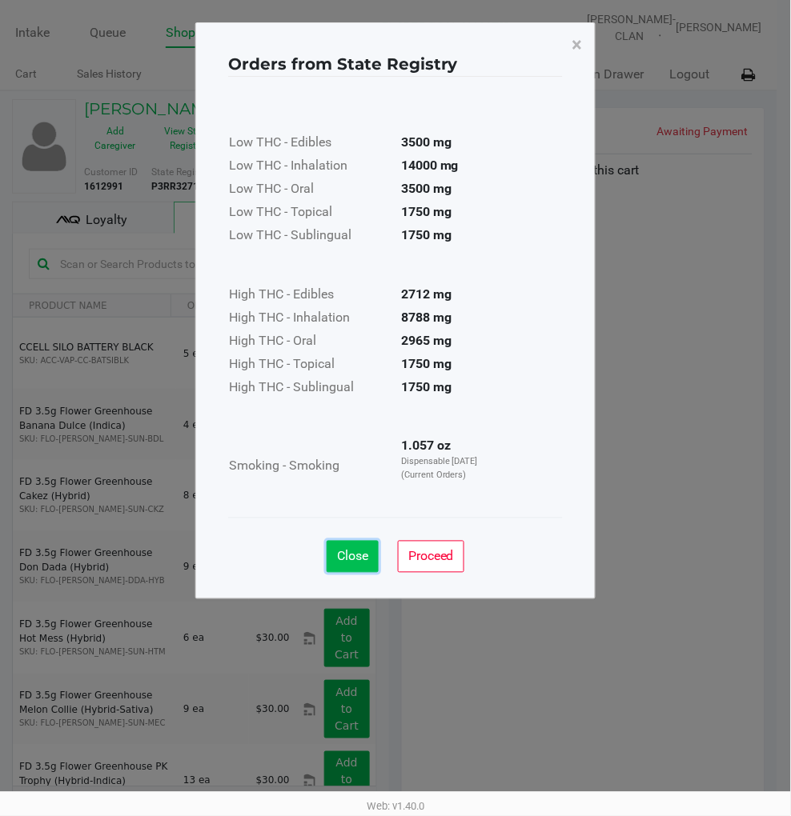
click at [349, 554] on span "Close" at bounding box center [352, 556] width 31 height 15
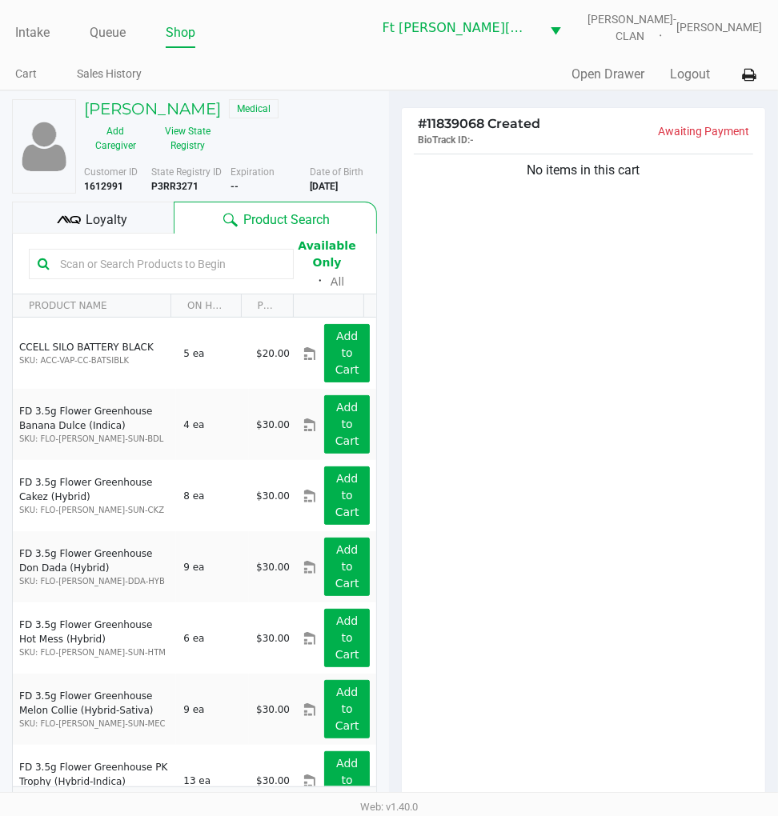
click at [563, 423] on div "No items in this cart" at bounding box center [583, 481] width 363 height 662
click at [554, 274] on div "No items in this cart" at bounding box center [583, 481] width 363 height 662
click at [170, 272] on input "text" at bounding box center [169, 264] width 231 height 24
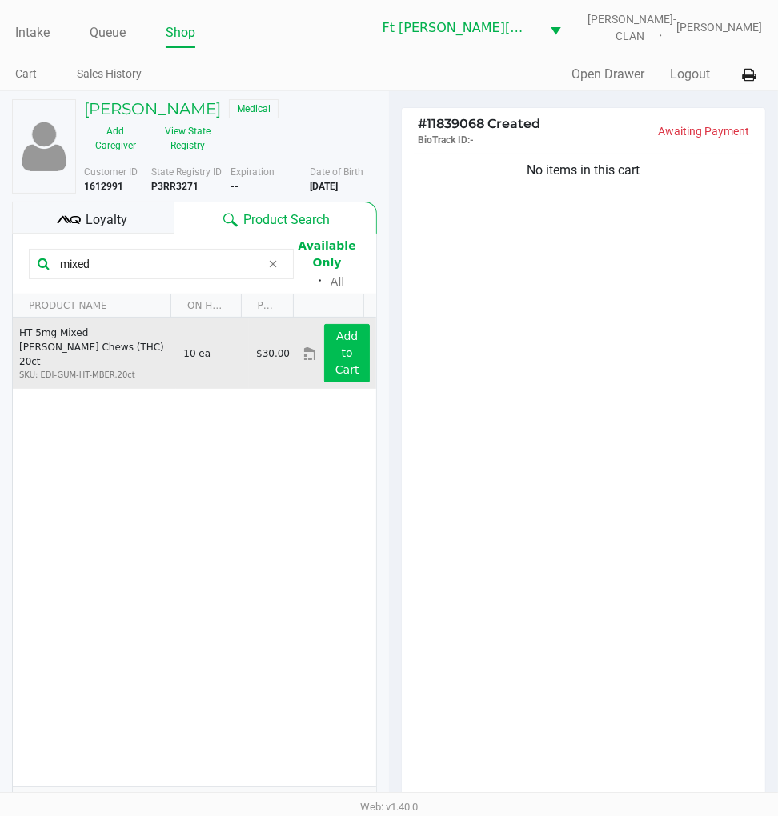
type input "mixed"
click at [341, 338] on app-button-loader "Add to Cart" at bounding box center [347, 353] width 24 height 46
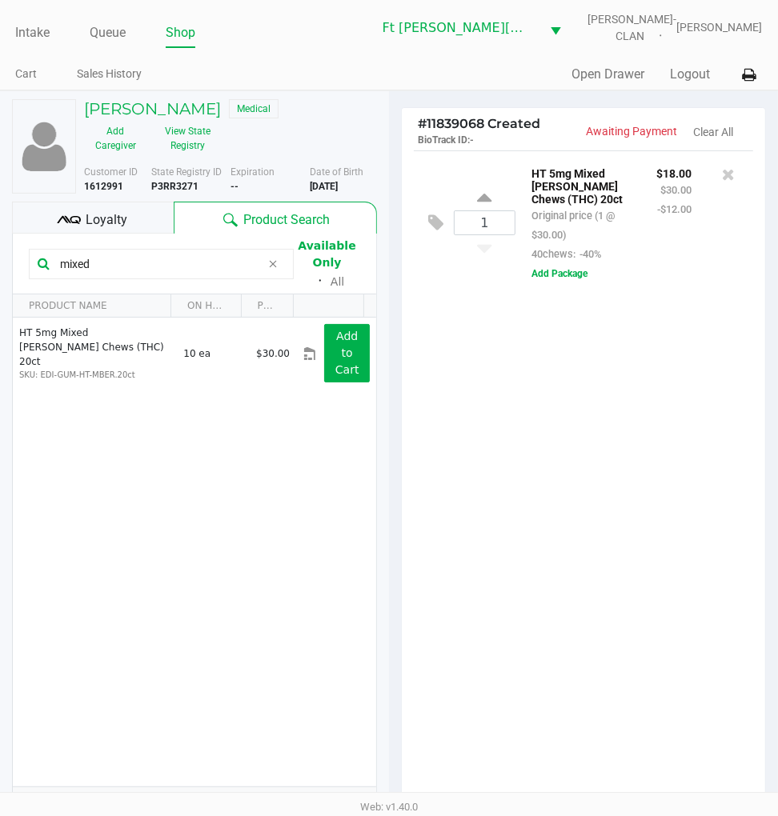
click at [622, 358] on div "1 HT 5mg Mixed Berry Chews (THC) 20ct Original price (1 @ $30.00) 40chews: -40%…" at bounding box center [583, 481] width 363 height 662
click at [483, 202] on icon at bounding box center [485, 200] width 14 height 20
type input "2"
click at [596, 478] on div "2 HT 5mg Mixed Berry Chews (THC) 20ct Original price (2 @ $30.00) 40chews: -40%…" at bounding box center [583, 481] width 363 height 662
click at [114, 266] on input "mixed" at bounding box center [157, 264] width 207 height 24
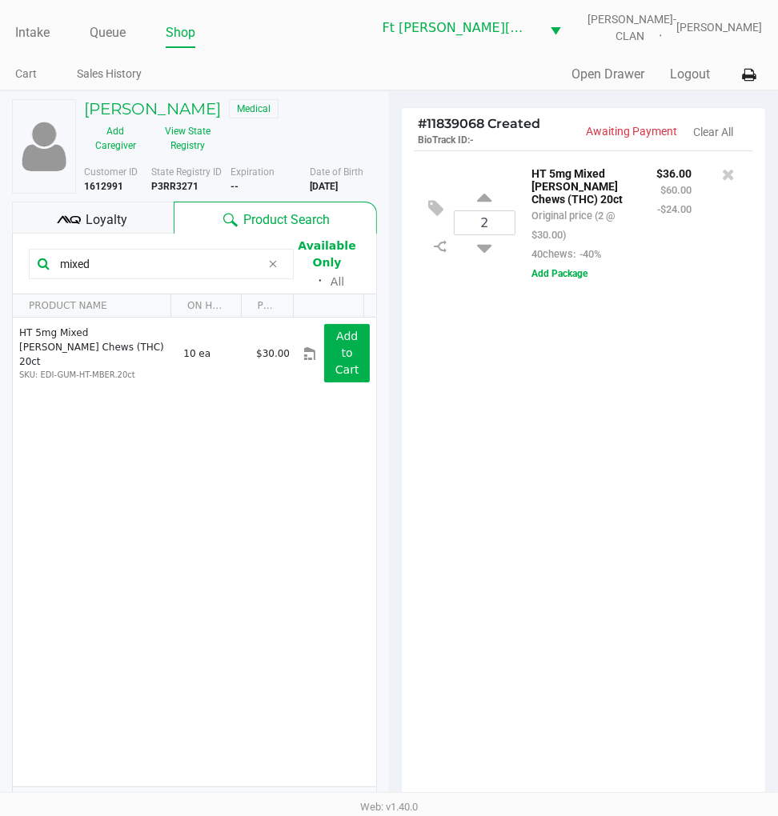
click at [114, 266] on input "mixed" at bounding box center [157, 264] width 207 height 24
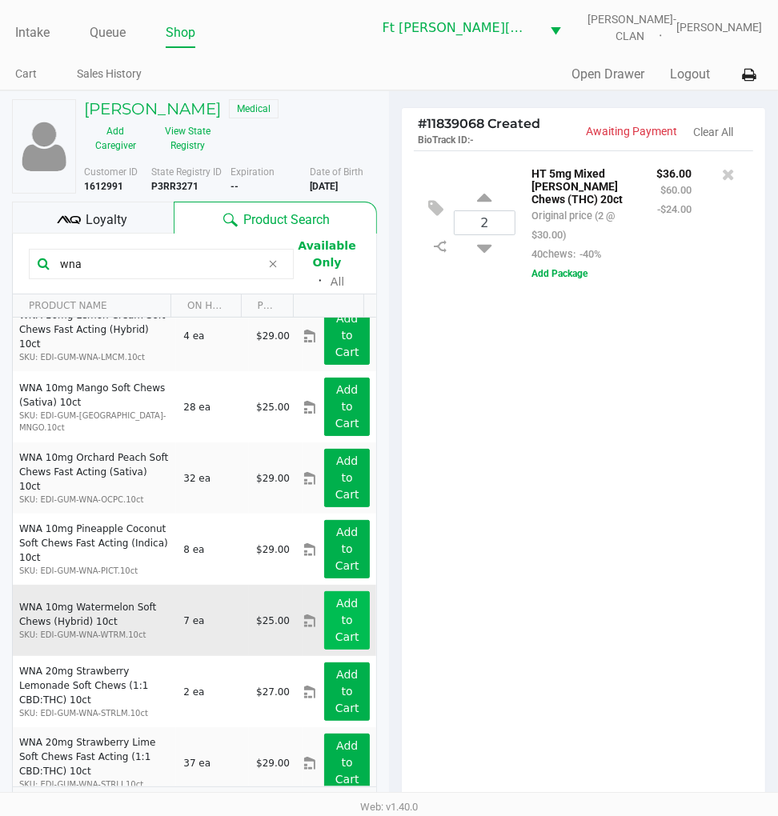
scroll to position [173, 0]
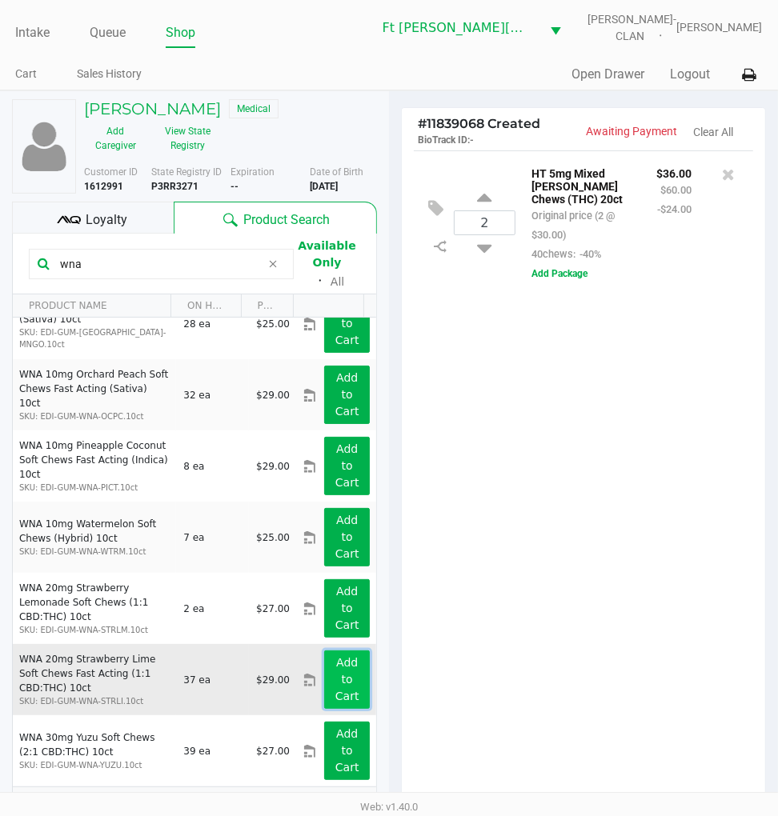
click at [336, 668] on app-button-loader "Add to Cart" at bounding box center [347, 679] width 24 height 46
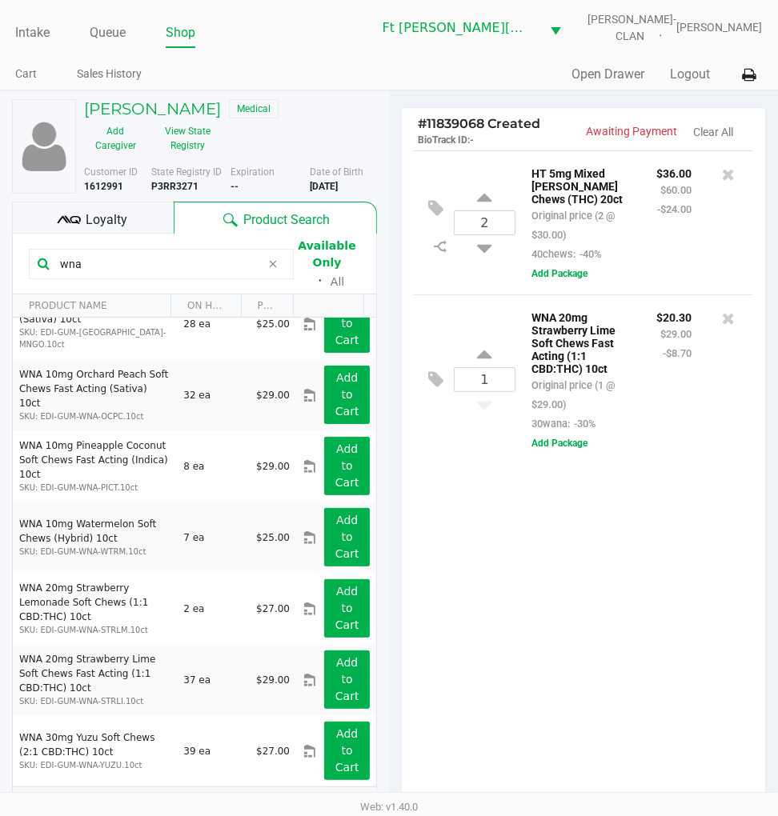
click at [185, 262] on input "wna" at bounding box center [157, 264] width 207 height 24
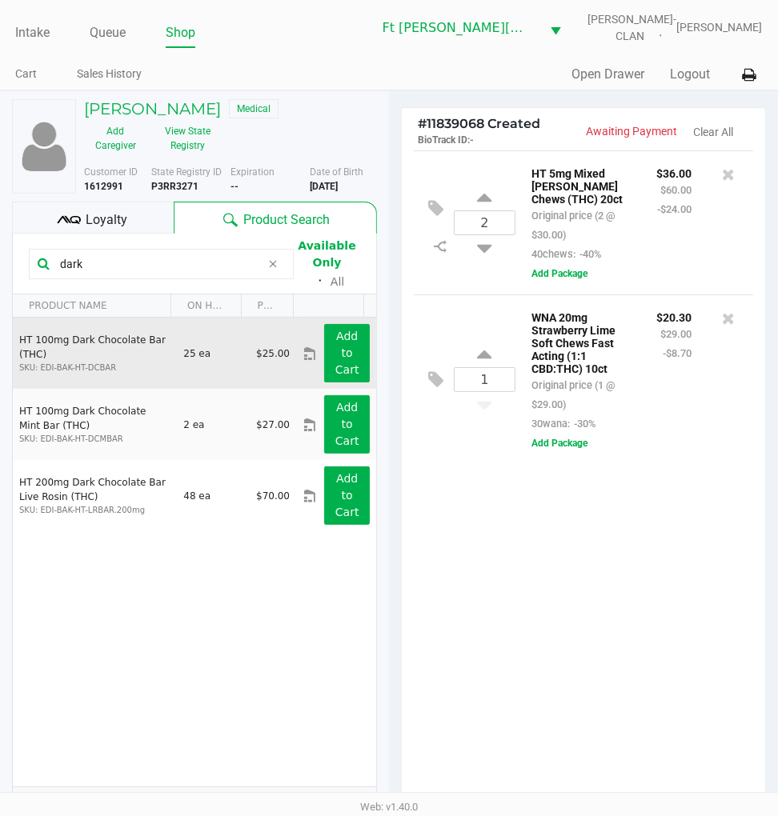
scroll to position [0, 0]
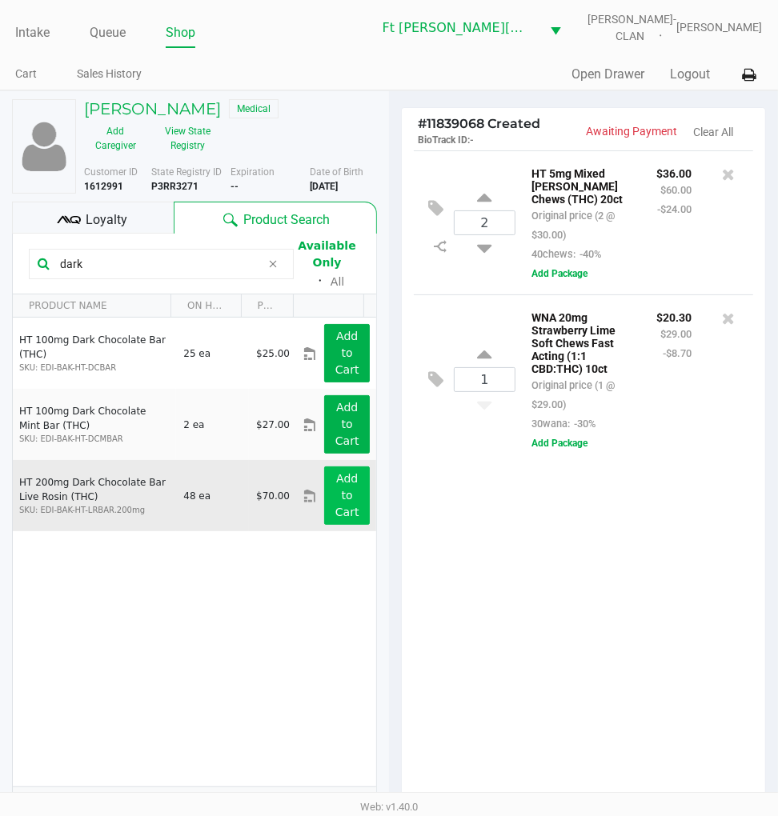
type input "dark"
click at [335, 501] on app-button-loader "Add to Cart" at bounding box center [347, 495] width 24 height 46
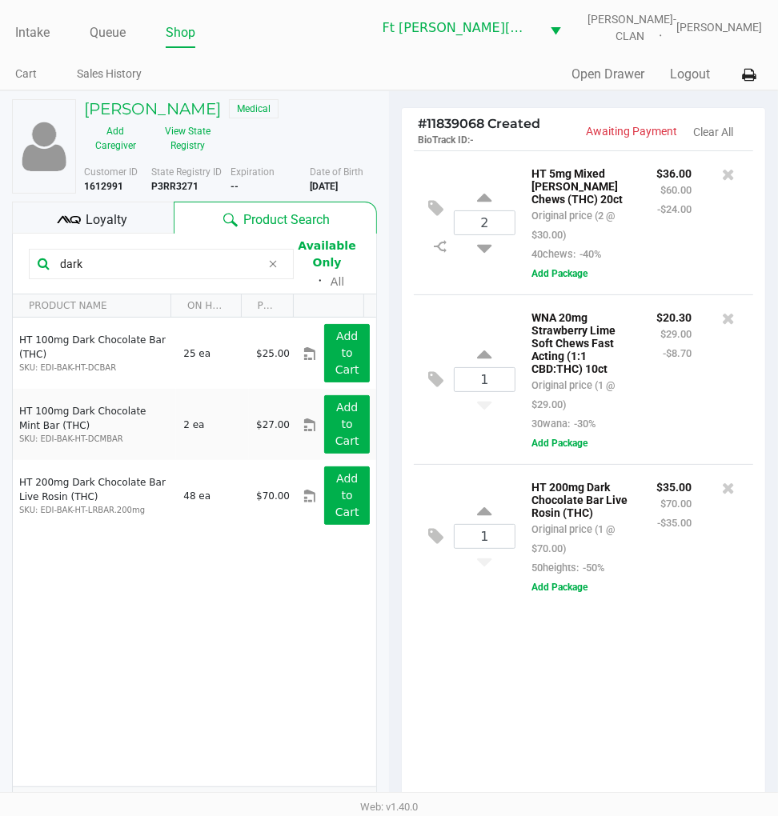
click at [160, 213] on div "Loyalty" at bounding box center [93, 218] width 162 height 32
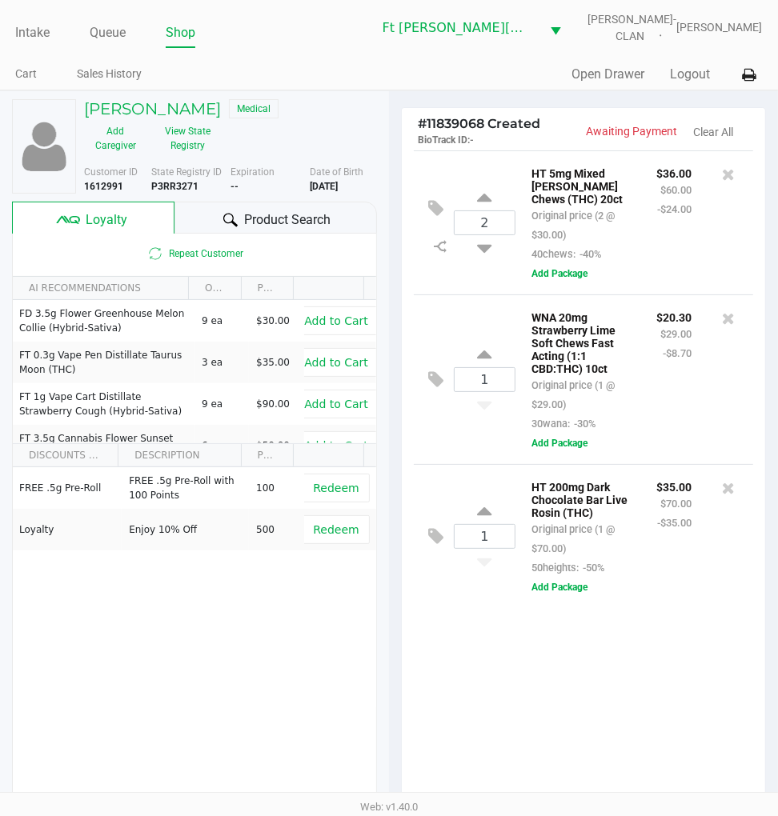
click at [535, 684] on div "2 HT 5mg Mixed Berry Chews (THC) 20ct Original price (2 @ $30.00) 40chews: -40%…" at bounding box center [583, 481] width 363 height 662
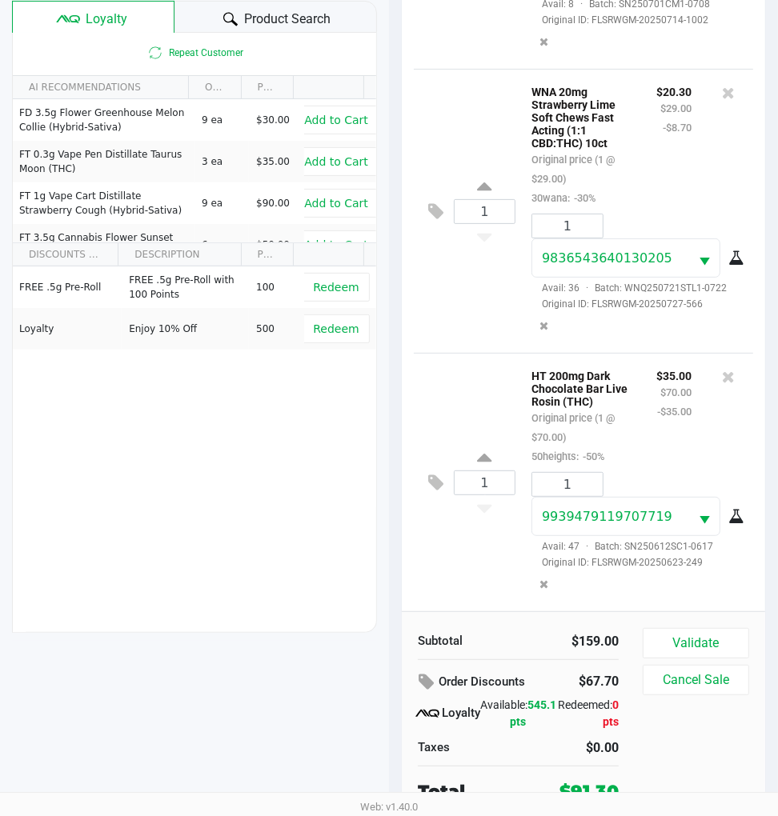
scroll to position [206, 0]
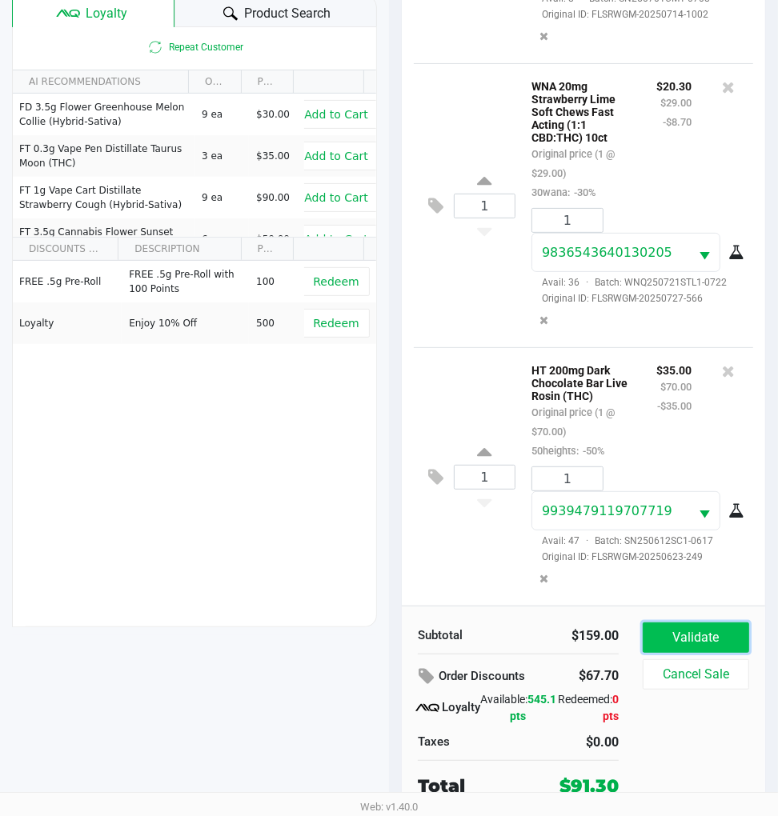
click at [684, 630] on button "Validate" at bounding box center [696, 638] width 106 height 30
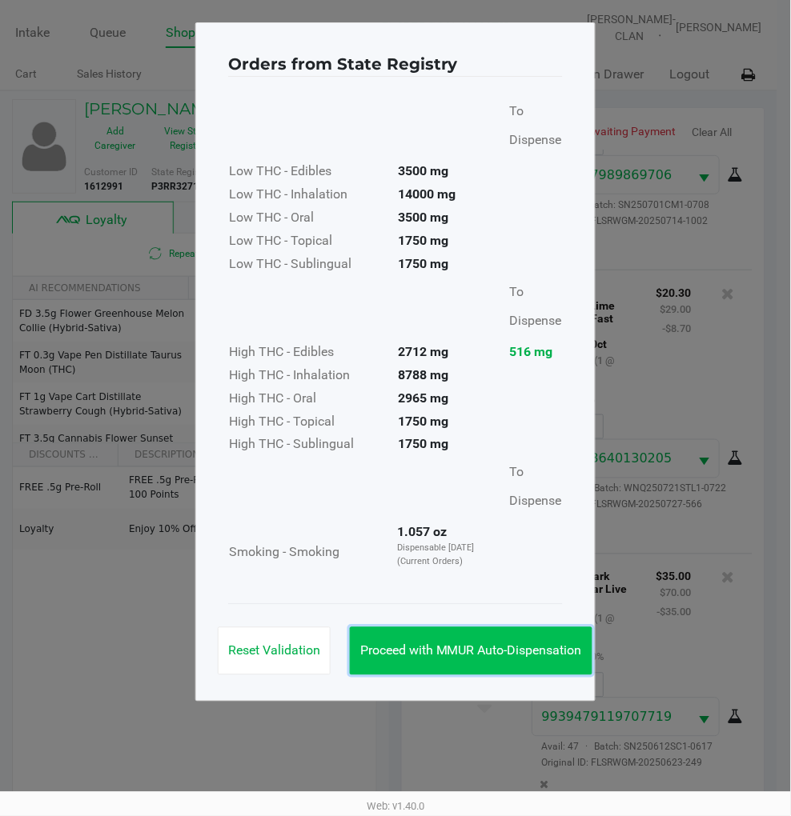
drag, startPoint x: 513, startPoint y: 660, endPoint x: 526, endPoint y: 655, distance: 14.0
click at [518, 659] on button "Proceed with MMUR Auto-Dispensation" at bounding box center [471, 651] width 242 height 48
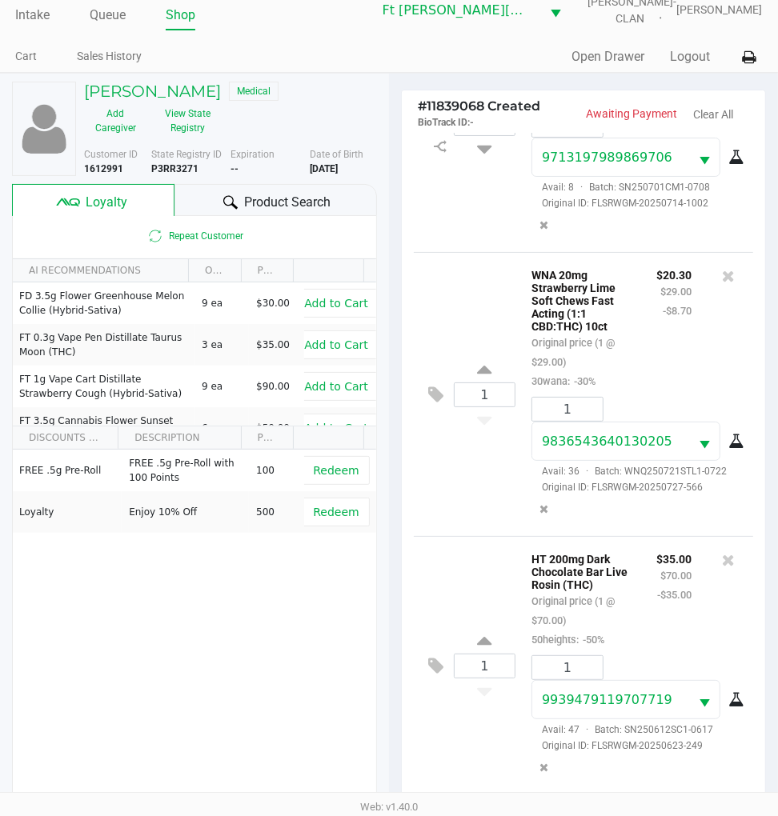
scroll to position [210, 0]
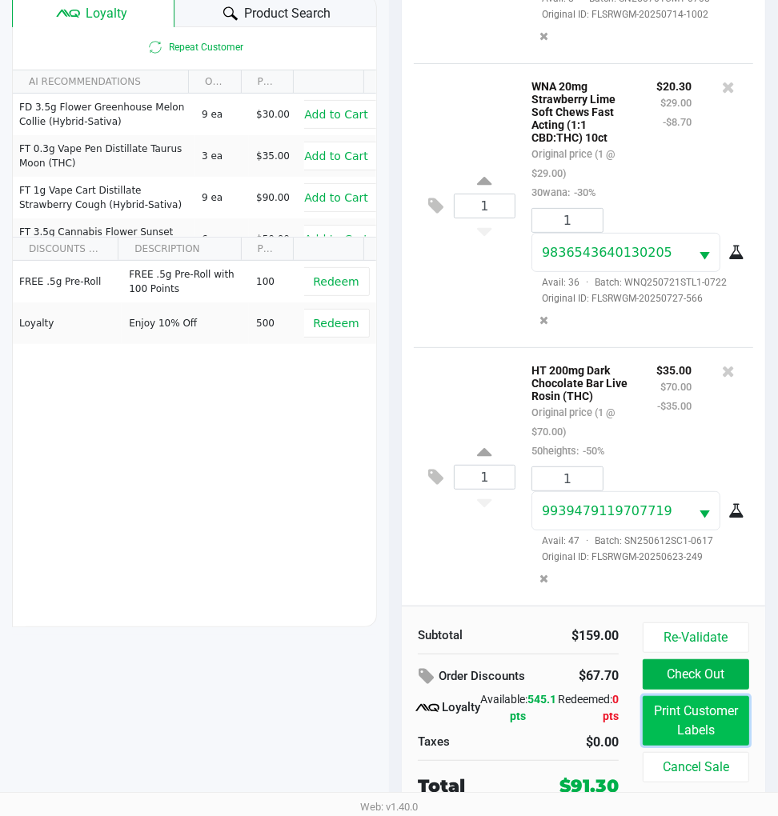
click at [675, 734] on button "Print Customer Labels" at bounding box center [696, 721] width 106 height 50
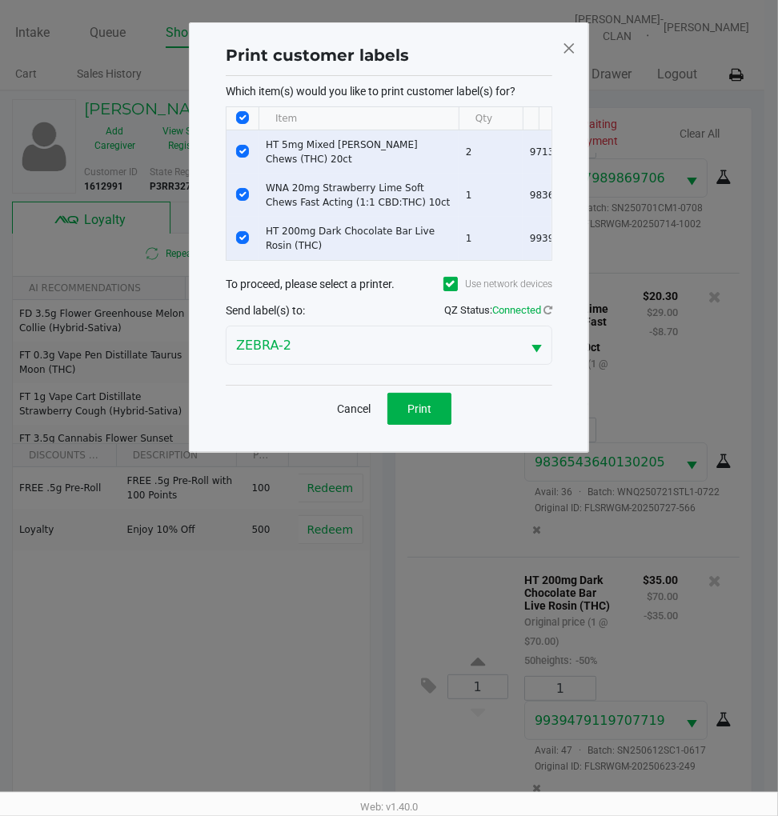
scroll to position [0, 0]
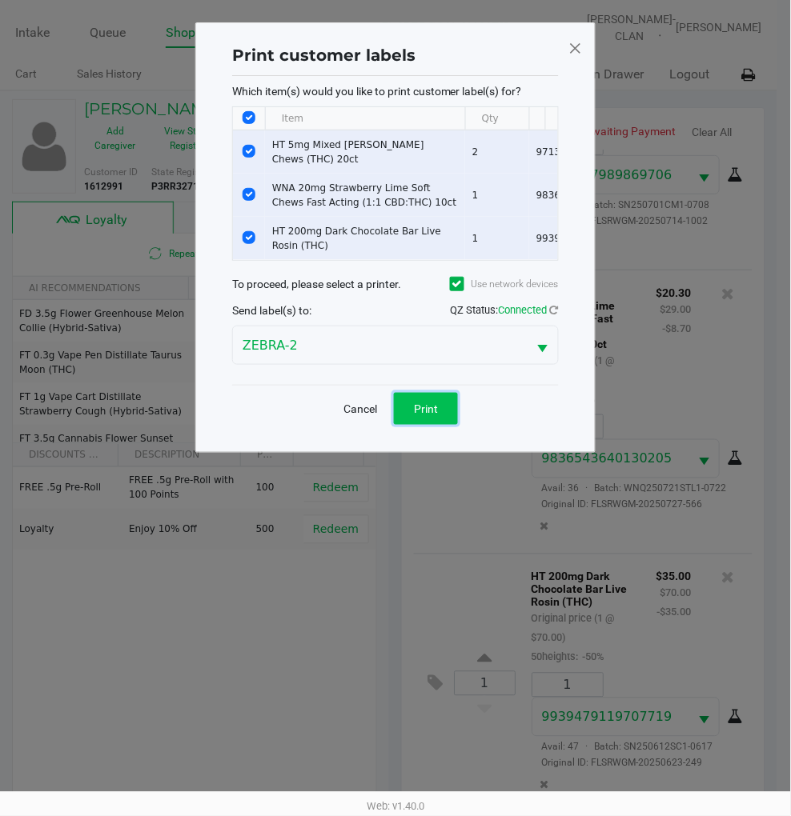
click at [435, 413] on button "Print" at bounding box center [426, 409] width 64 height 32
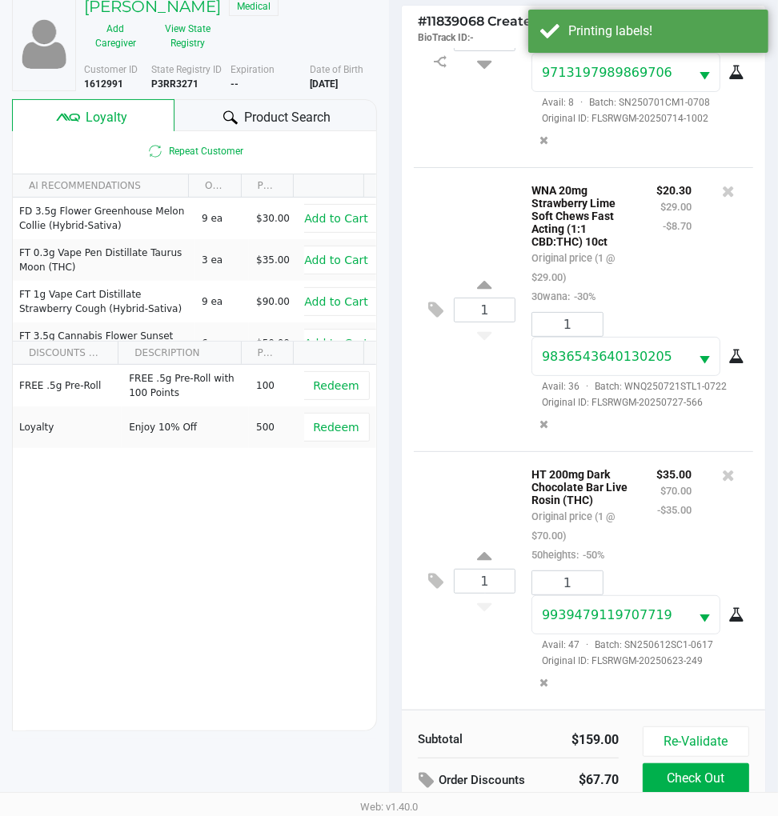
scroll to position [210, 0]
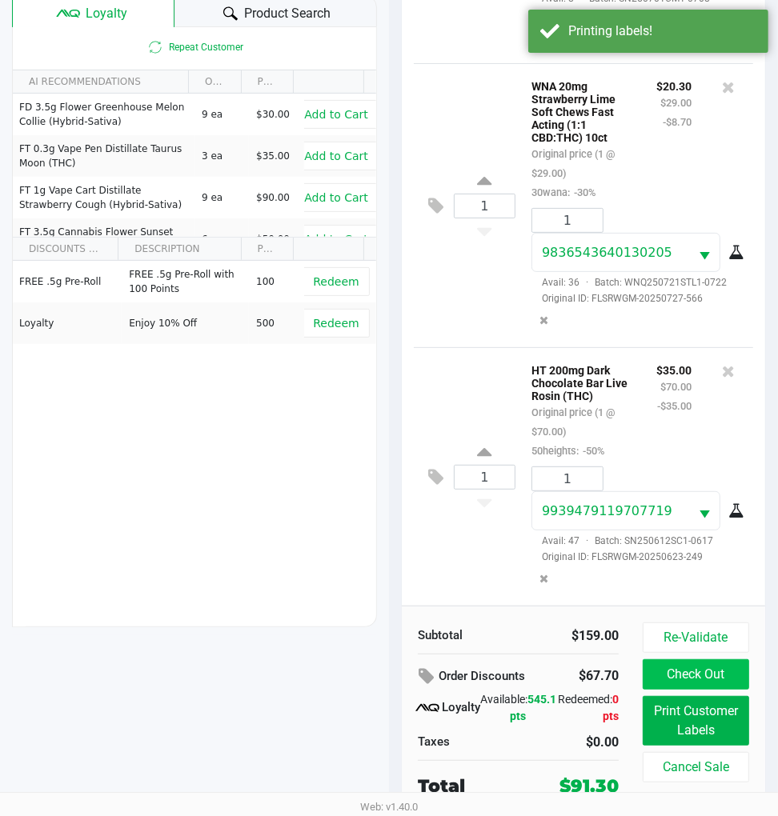
click at [689, 667] on button "Check Out" at bounding box center [696, 674] width 106 height 30
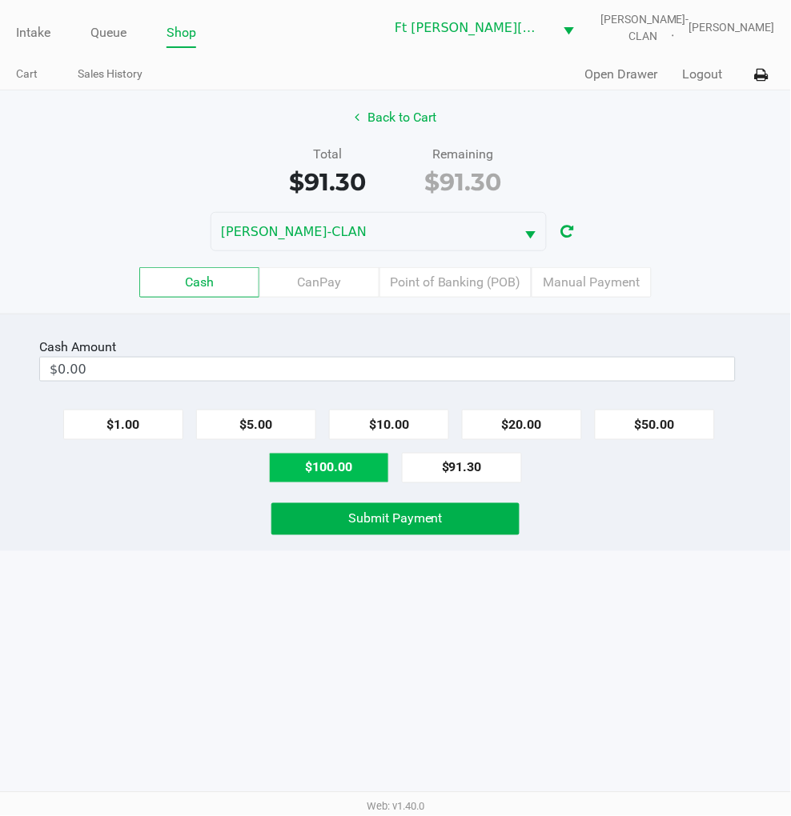
click at [328, 479] on button "$100.00" at bounding box center [329, 468] width 120 height 30
type input "$100.00"
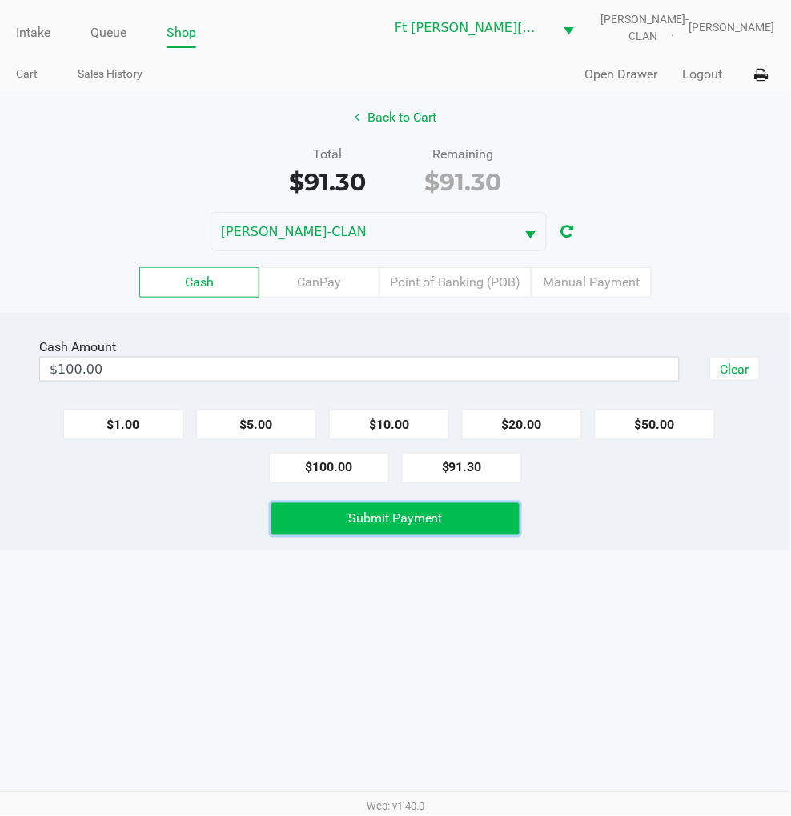
click at [372, 524] on span "Submit Payment" at bounding box center [395, 518] width 94 height 15
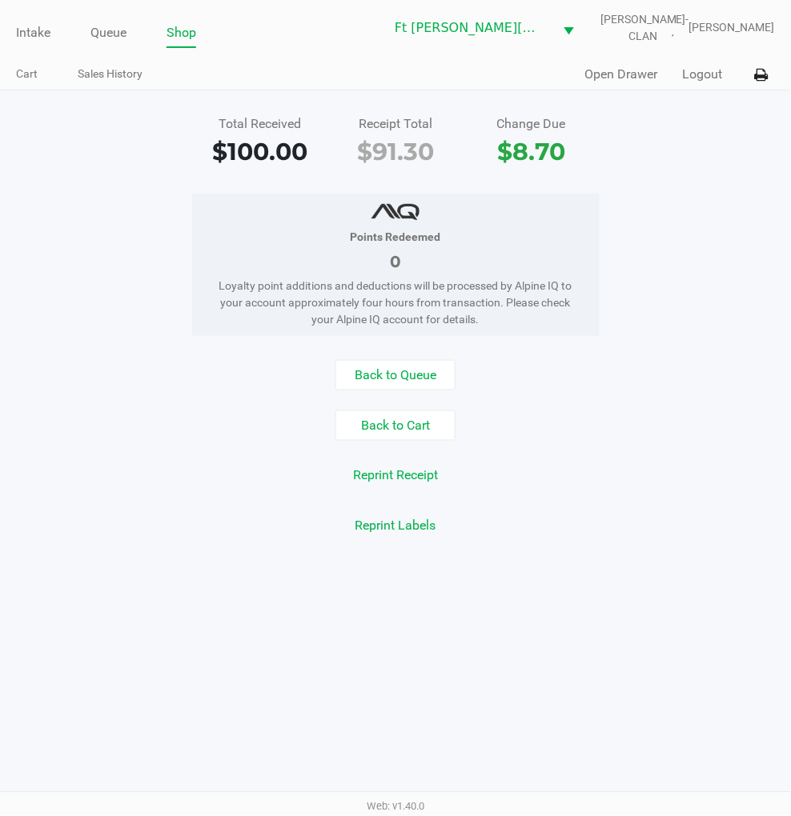
click at [659, 80] on div "Quick Sale Open Drawer Logout" at bounding box center [584, 75] width 379 height 30
click at [688, 78] on button "Logout" at bounding box center [703, 74] width 40 height 19
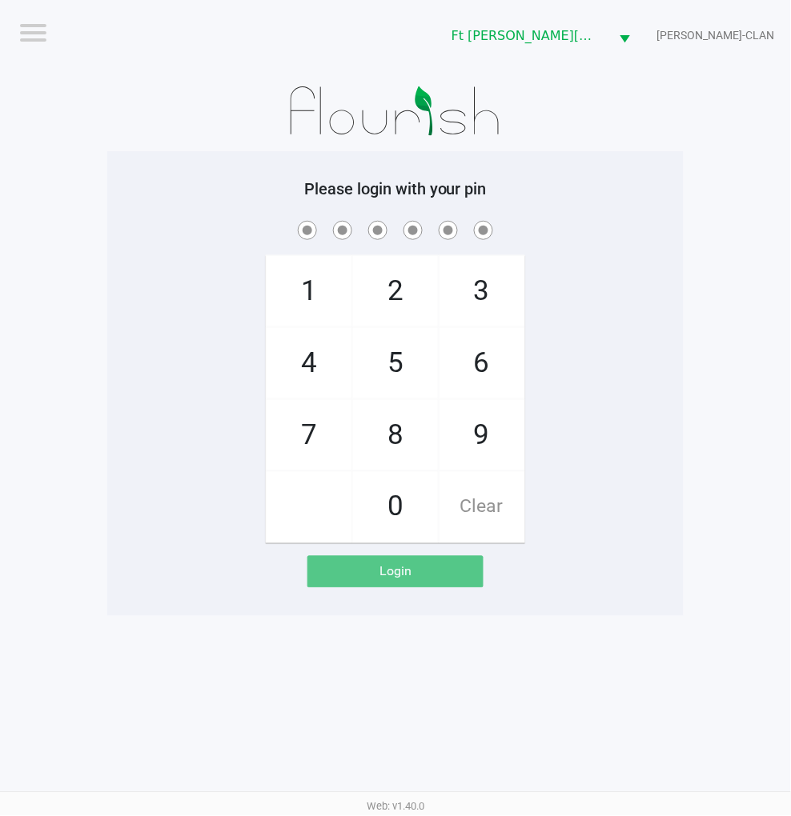
click at [619, 420] on div "1 4 7 2 5 8 0 3 6 9 Clear" at bounding box center [395, 381] width 576 height 326
checkbox input "true"
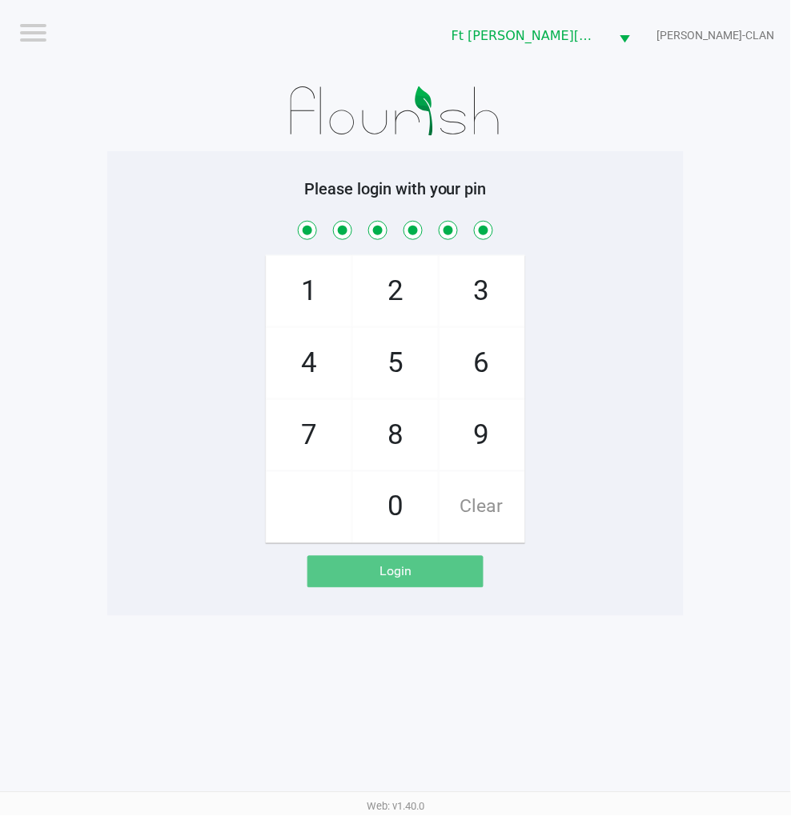
checkbox input "true"
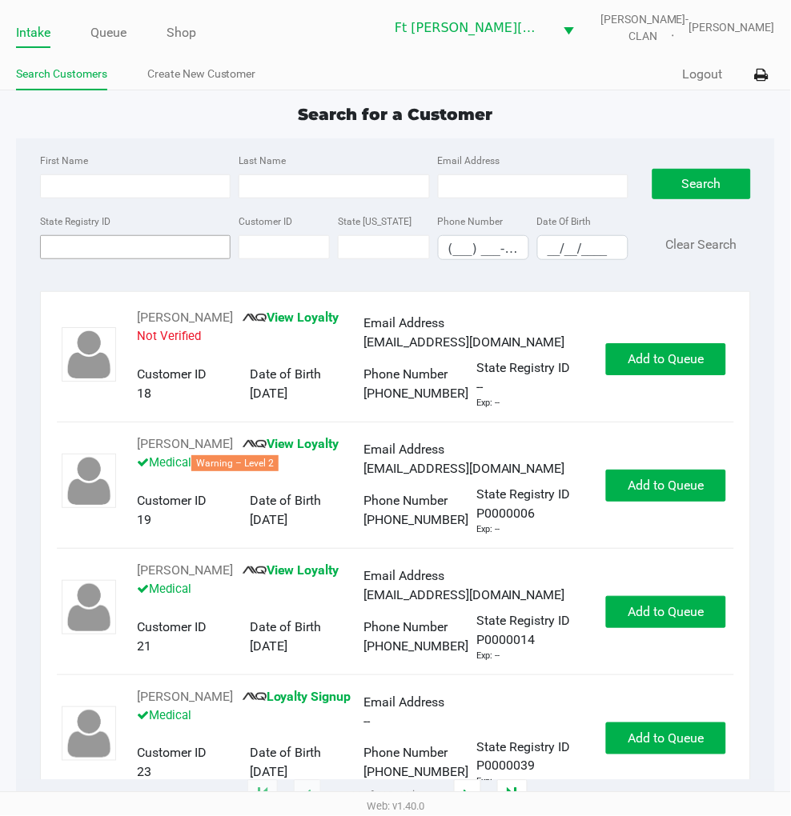
click at [84, 246] on input "State Registry ID" at bounding box center [135, 247] width 190 height 24
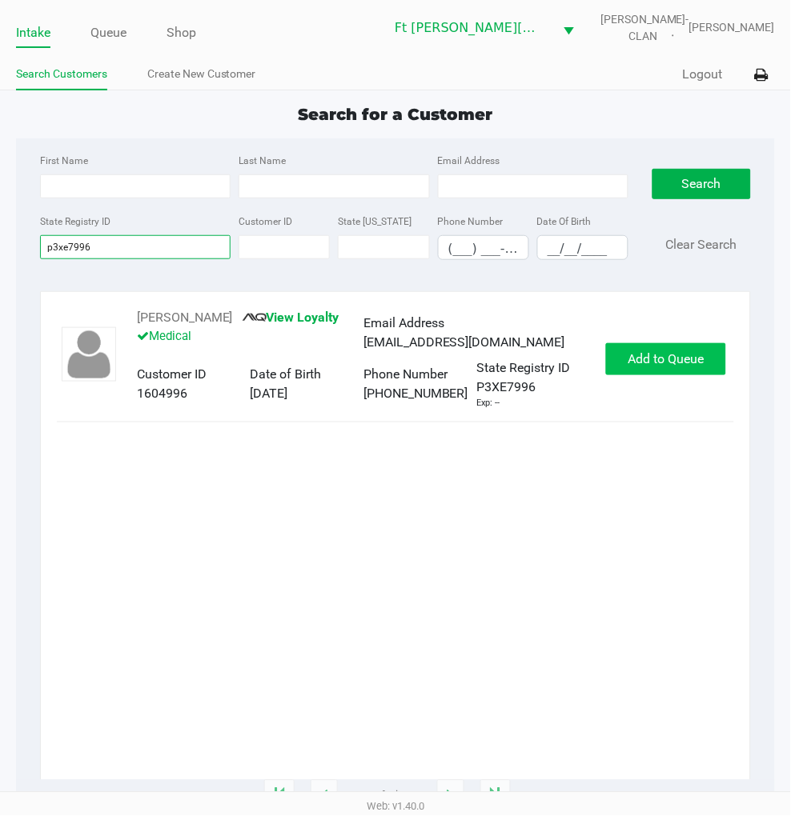
type input "p3xe7996"
click at [667, 362] on span "Add to Queue" at bounding box center [666, 358] width 76 height 15
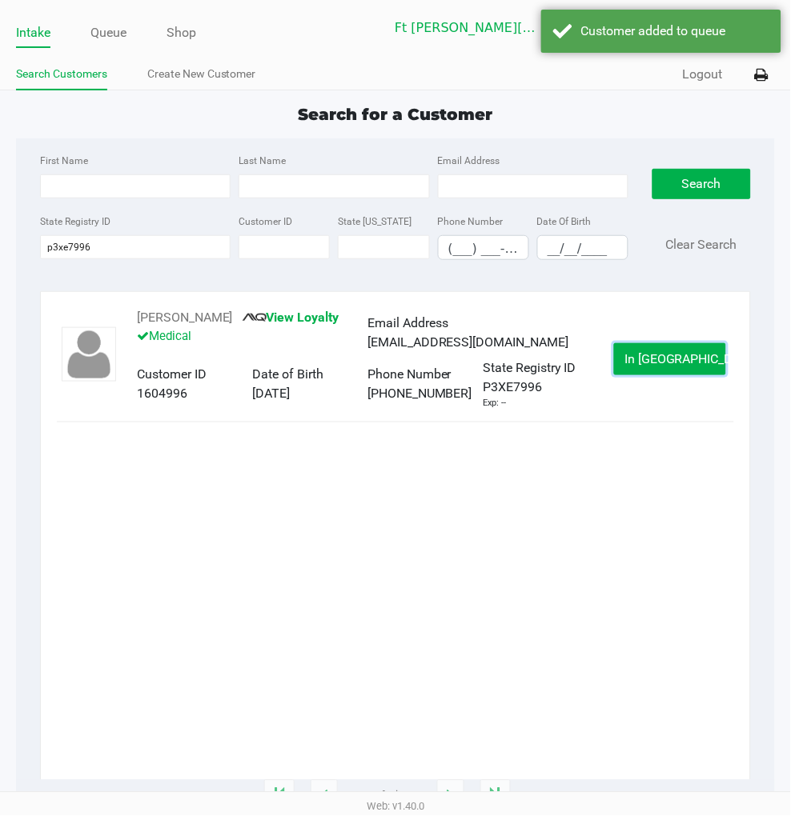
click at [667, 362] on span "In Queue" at bounding box center [691, 358] width 134 height 15
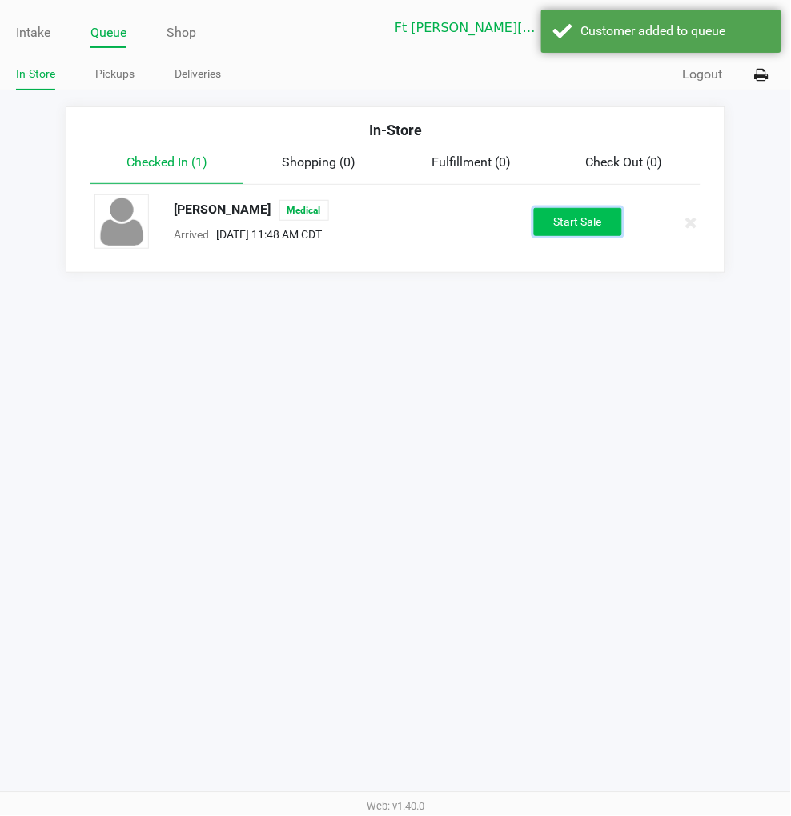
click at [584, 228] on button "Start Sale" at bounding box center [578, 222] width 88 height 28
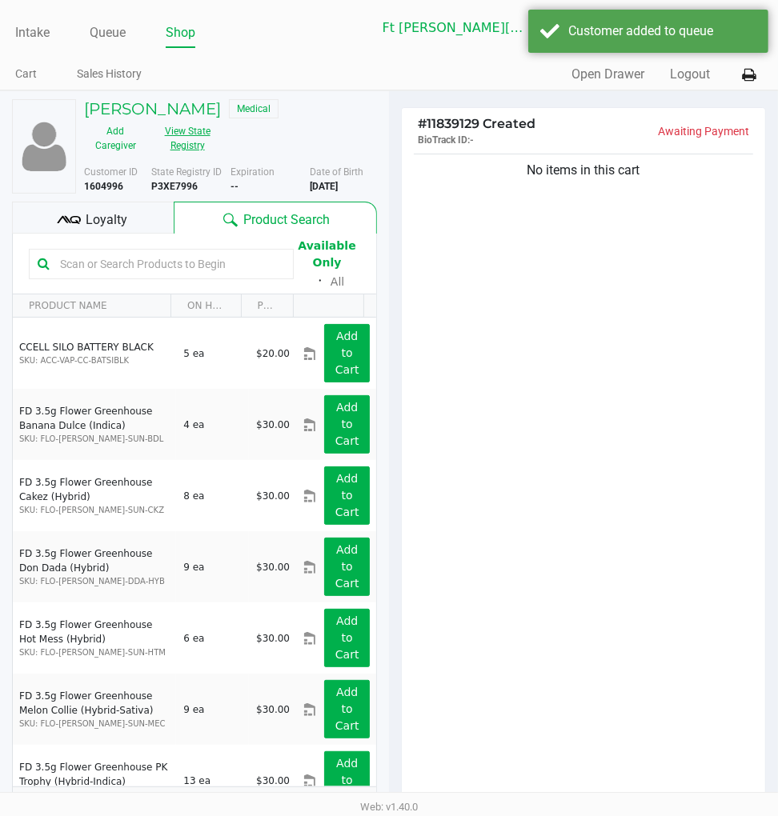
click at [196, 134] on button "View State Registry" at bounding box center [182, 138] width 72 height 40
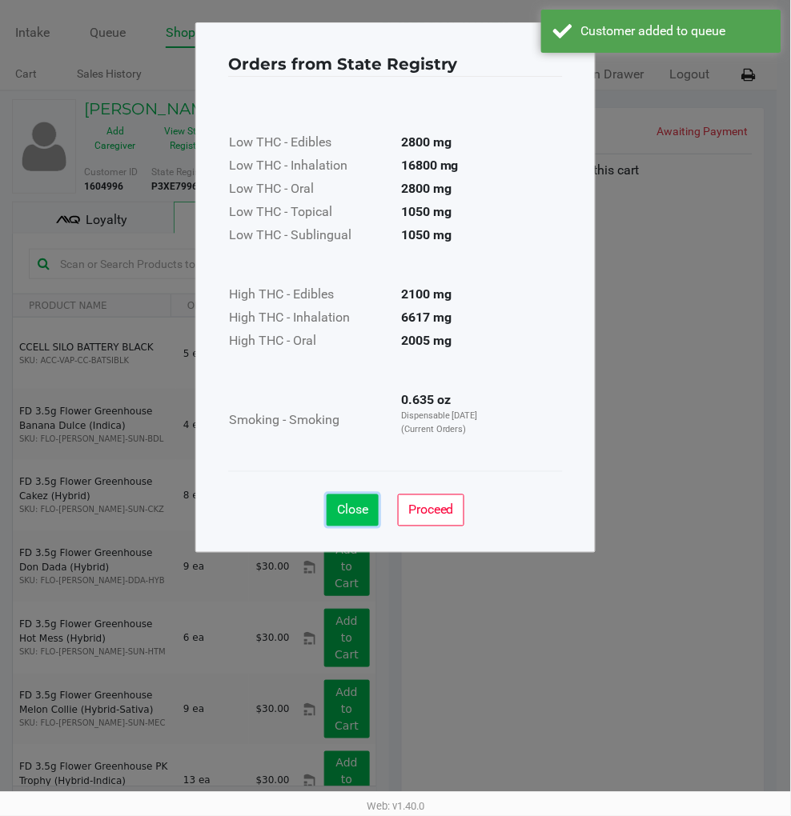
click at [363, 503] on span "Close" at bounding box center [352, 510] width 31 height 15
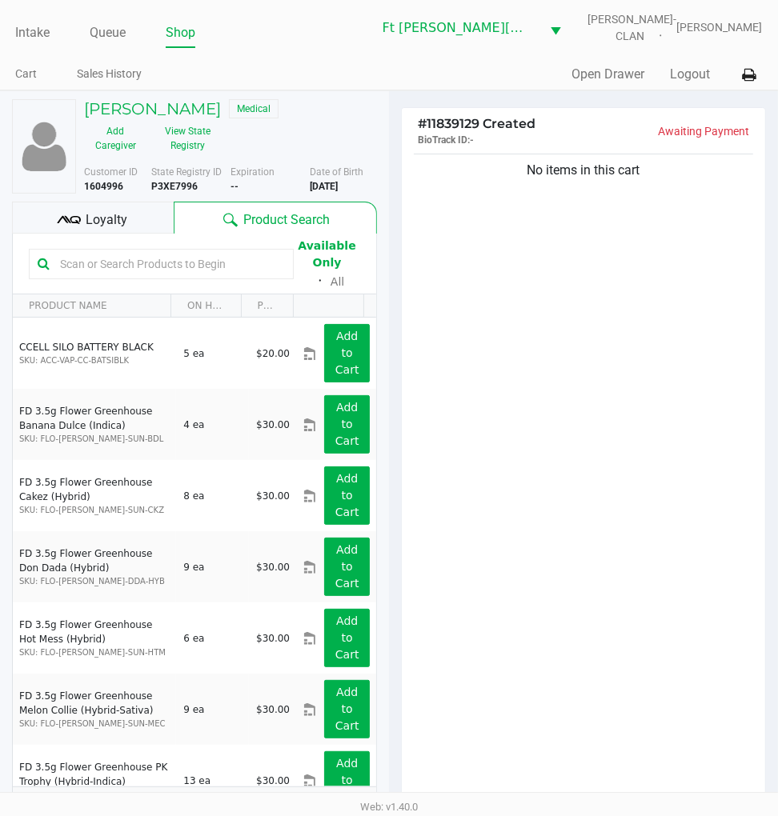
click at [166, 226] on div "Loyalty" at bounding box center [93, 218] width 162 height 32
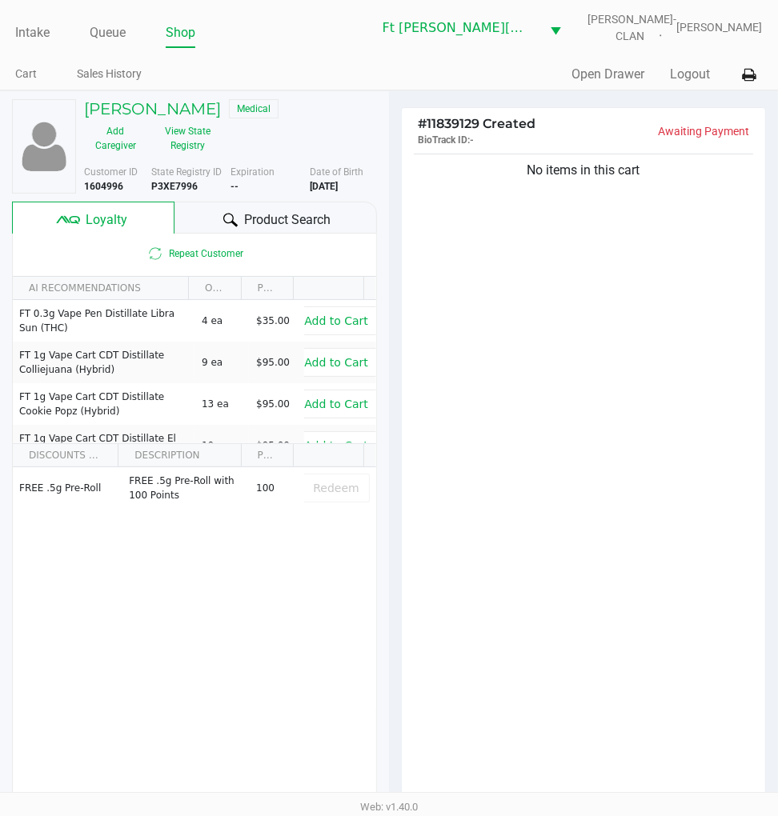
click at [252, 220] on span "Product Search" at bounding box center [287, 219] width 86 height 19
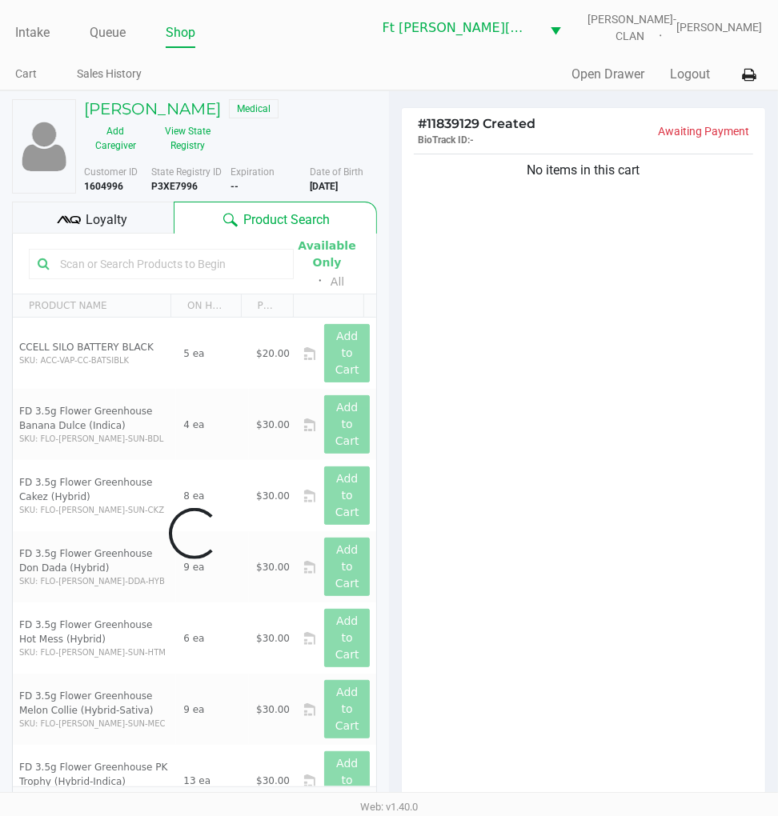
click at [629, 336] on div "No items in this cart" at bounding box center [583, 481] width 363 height 662
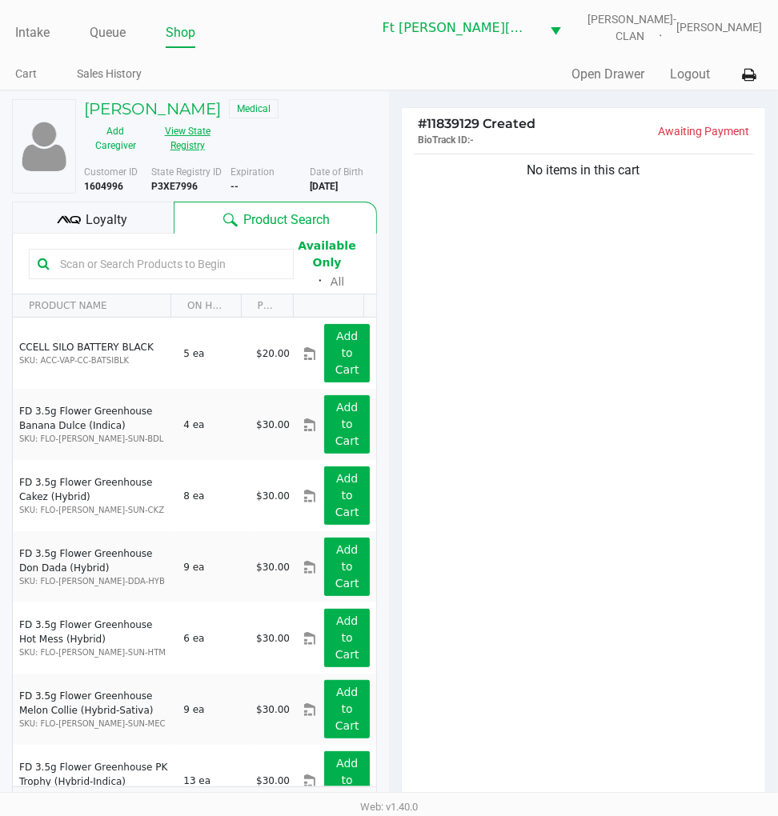
click at [203, 142] on button "View State Registry" at bounding box center [182, 138] width 72 height 40
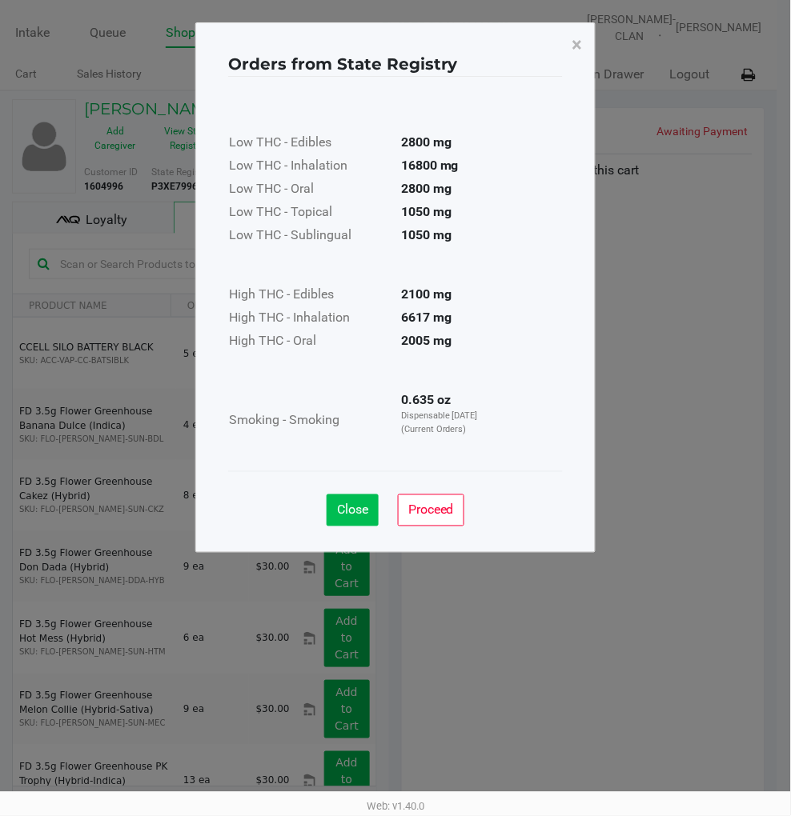
click at [330, 521] on button "Close" at bounding box center [352, 511] width 52 height 32
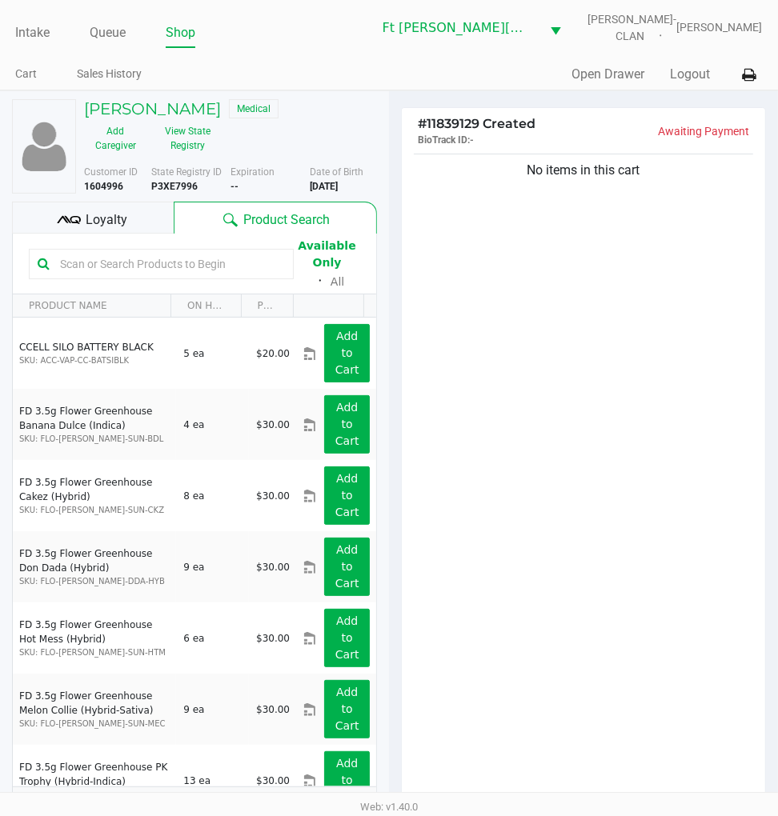
click at [550, 558] on div "No items in this cart" at bounding box center [583, 481] width 363 height 662
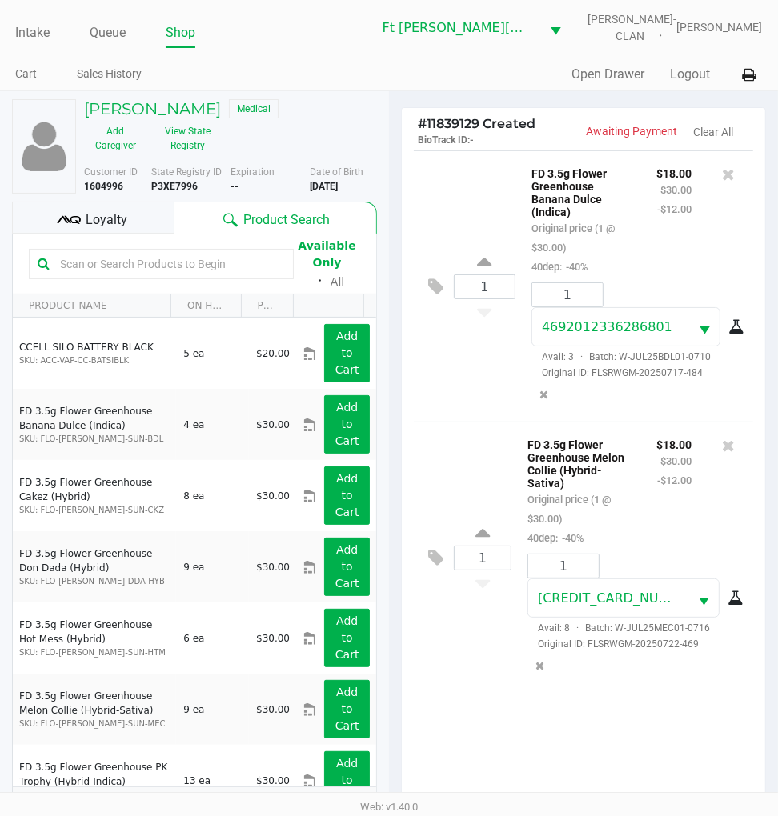
click at [120, 217] on span "Loyalty" at bounding box center [107, 219] width 42 height 19
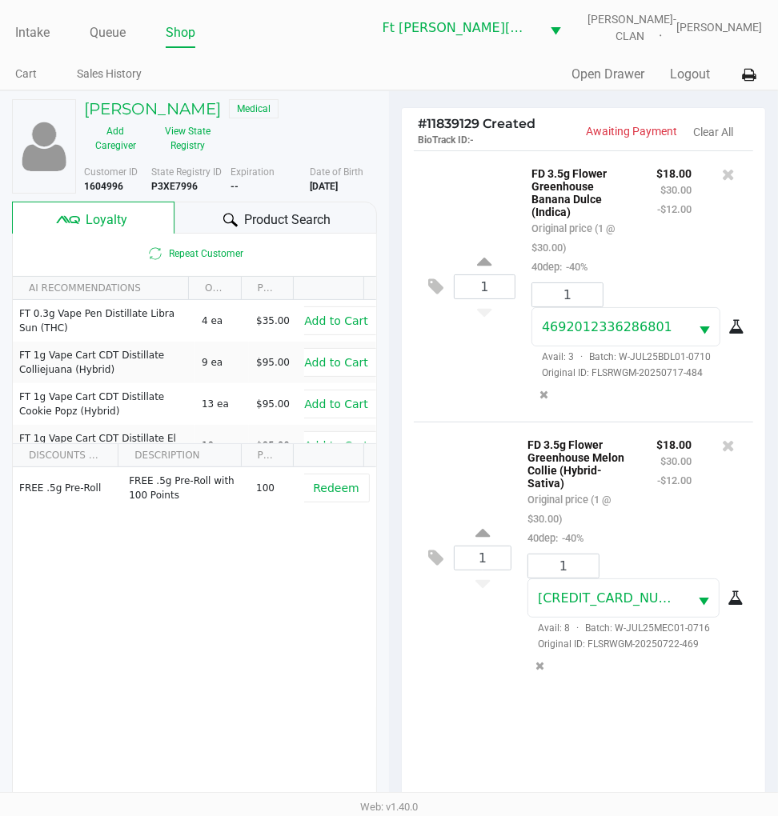
click at [273, 220] on span "Product Search" at bounding box center [287, 219] width 86 height 19
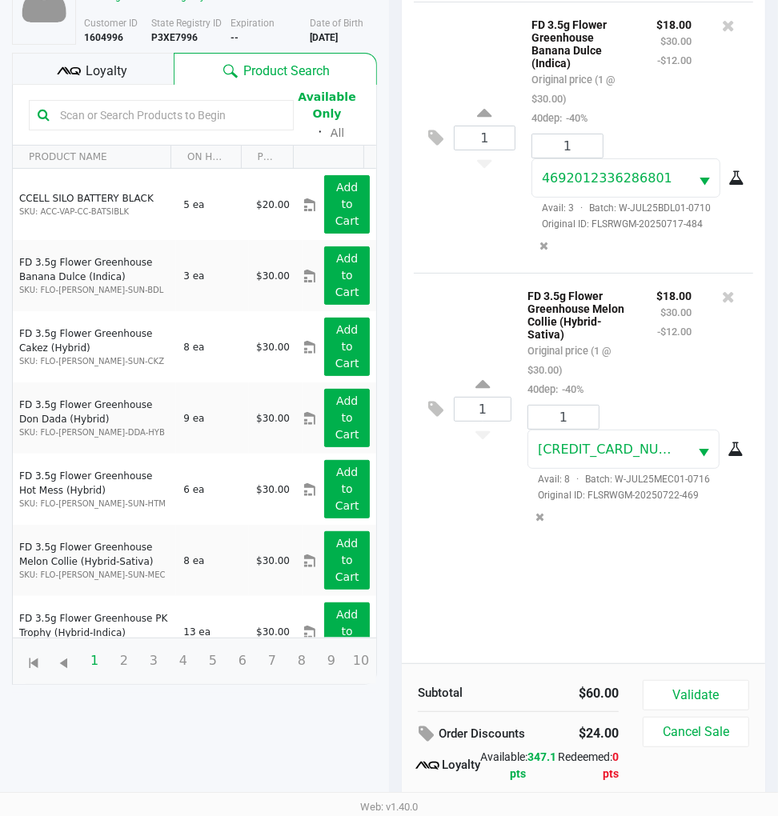
scroll to position [206, 0]
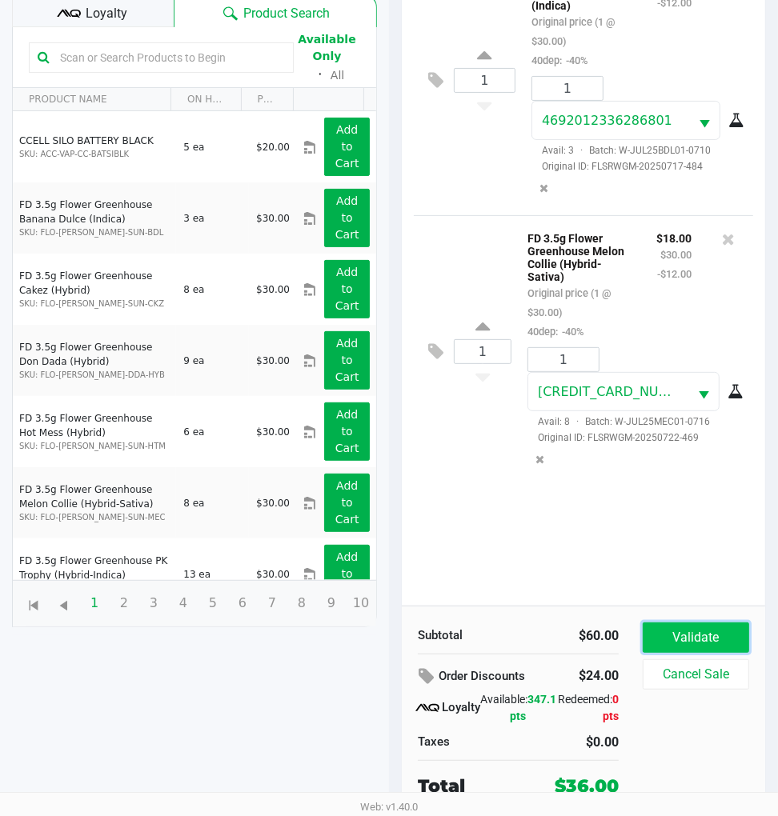
click at [690, 635] on button "Validate" at bounding box center [696, 638] width 106 height 30
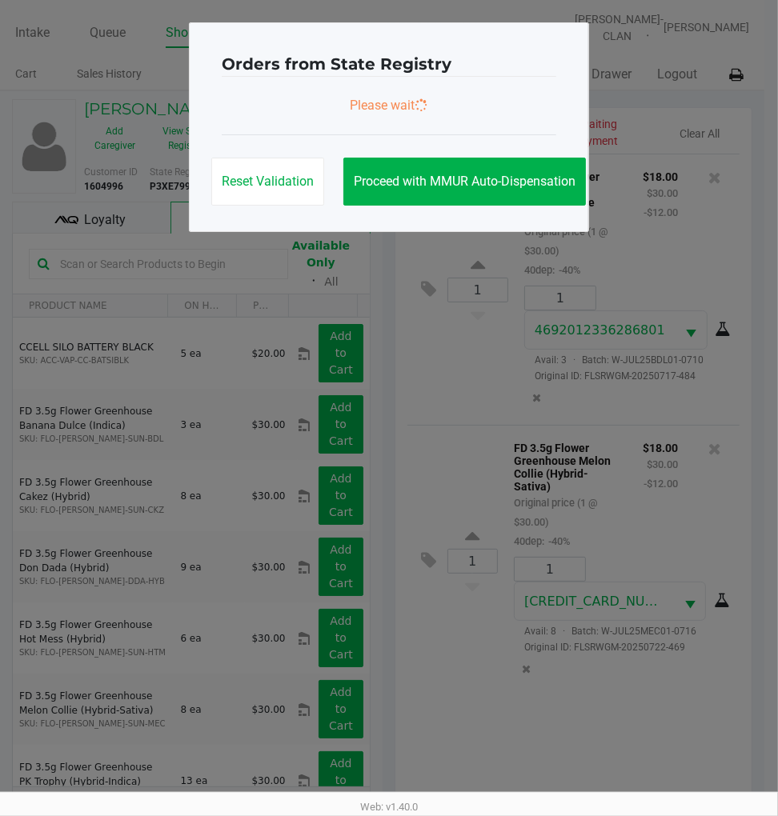
scroll to position [0, 0]
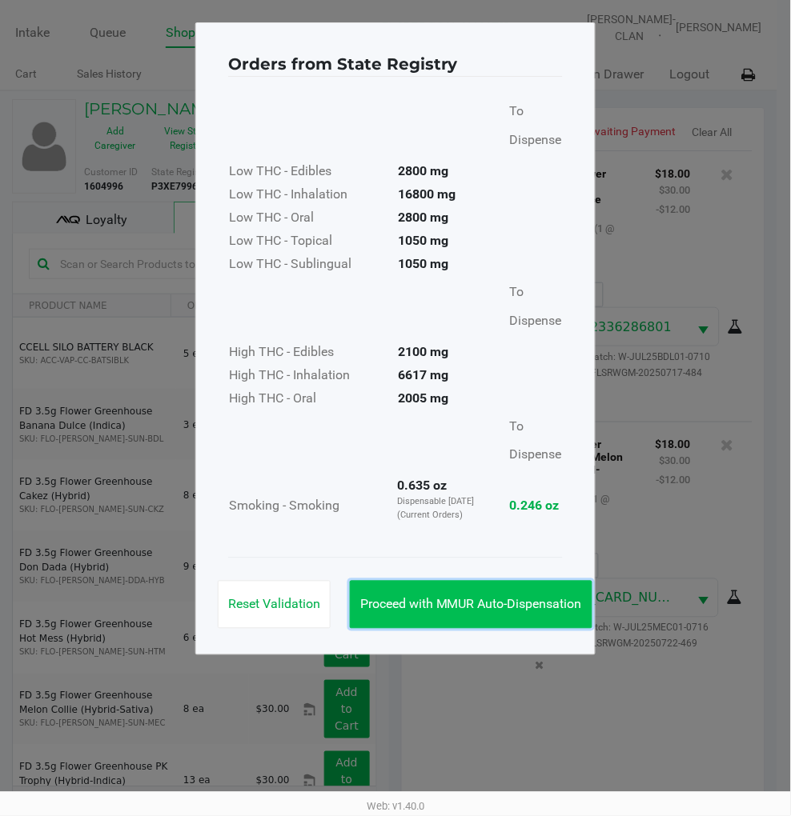
click at [526, 597] on span "Proceed with MMUR Auto-Dispensation" at bounding box center [471, 604] width 222 height 15
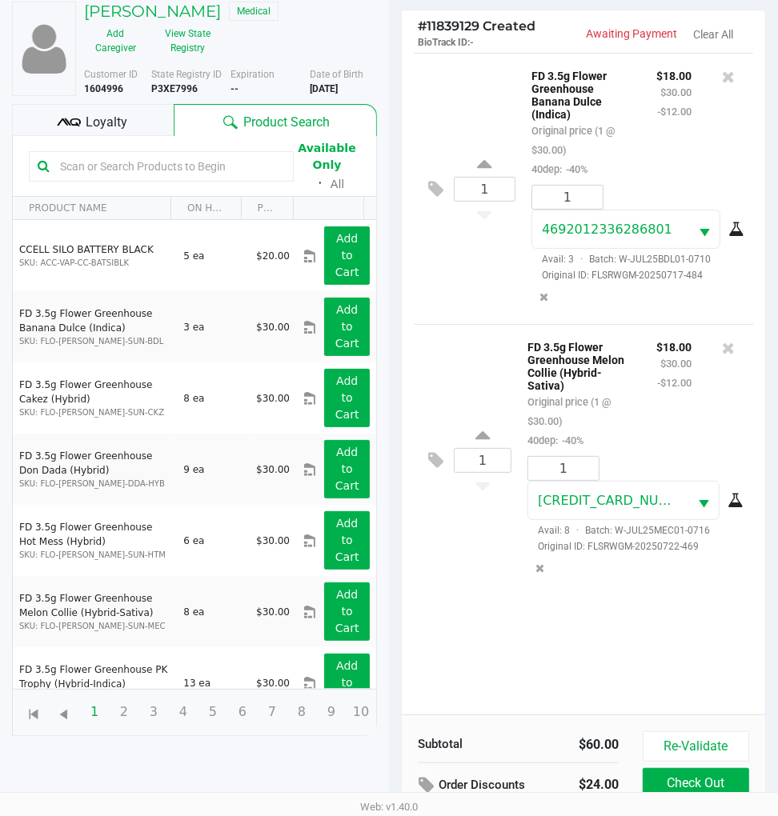
scroll to position [210, 0]
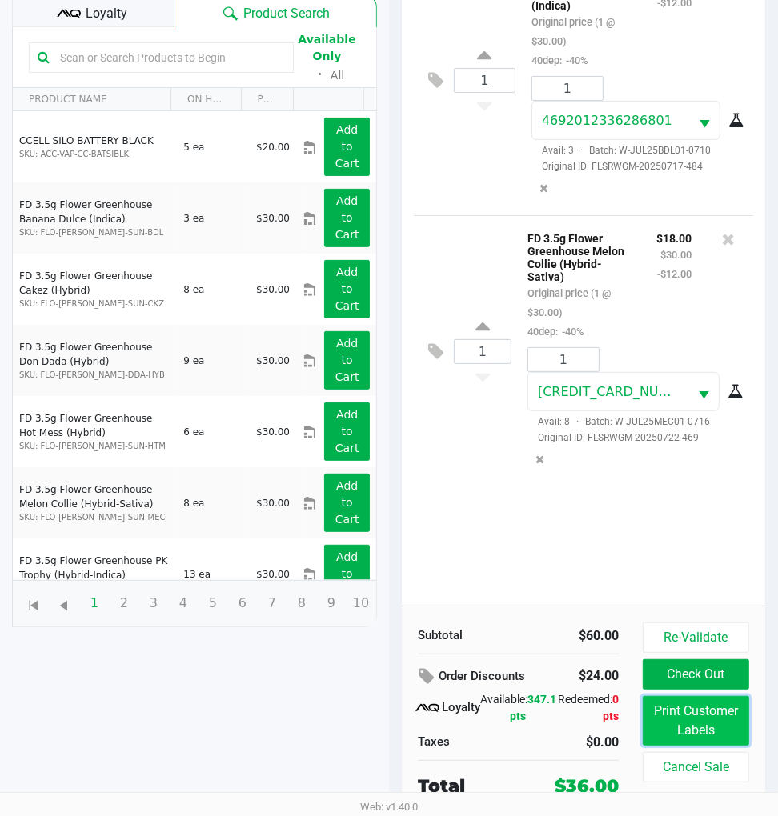
click at [721, 725] on button "Print Customer Labels" at bounding box center [696, 721] width 106 height 50
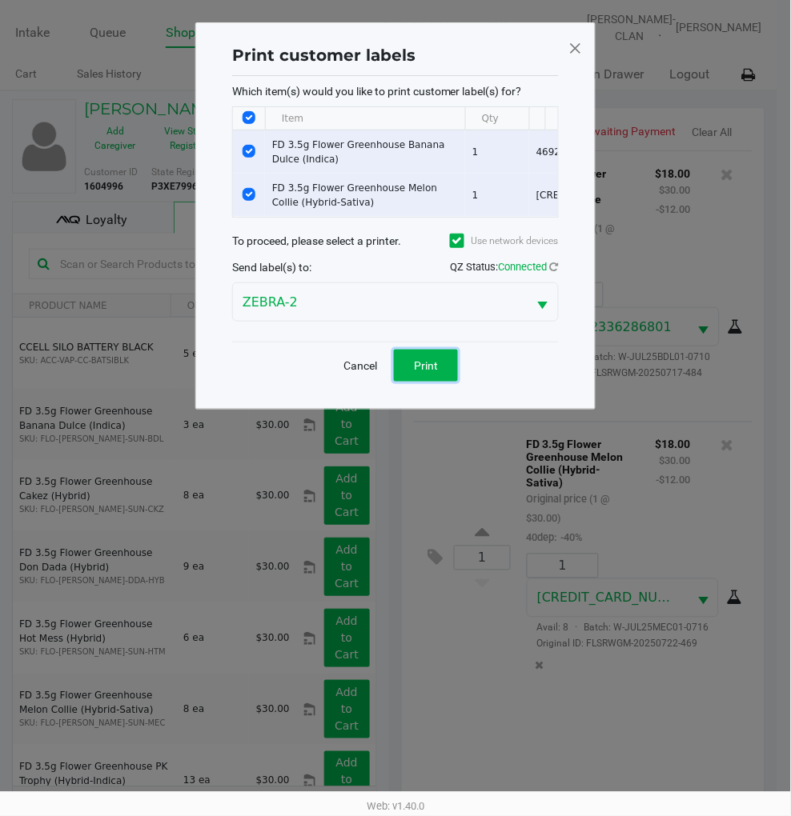
click at [437, 372] on span "Print" at bounding box center [426, 365] width 24 height 13
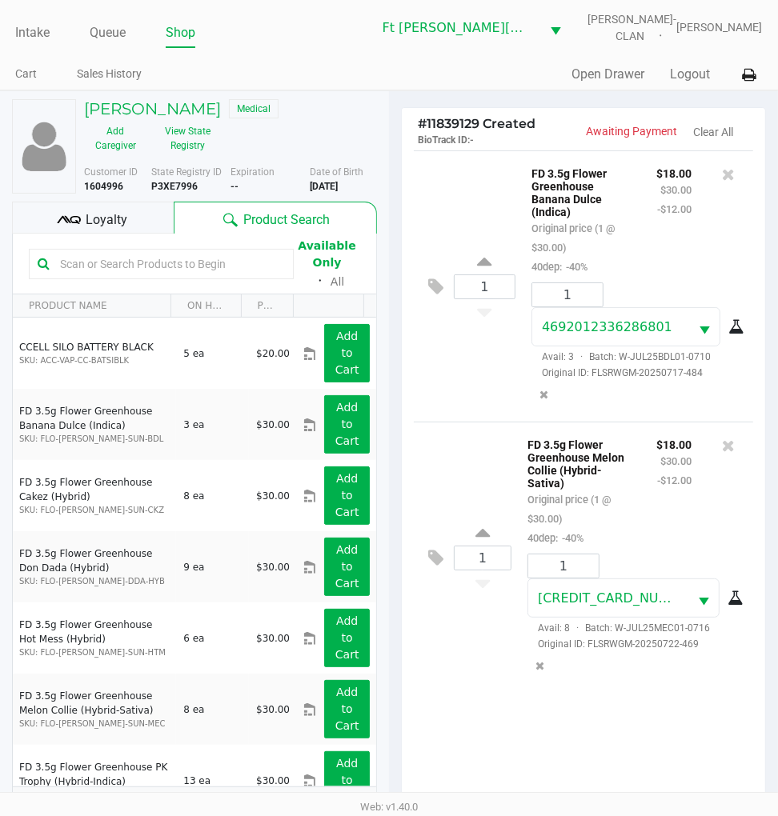
click at [499, 652] on div "1 FD 3.5g Flower Greenhouse Melon Collie (Hybrid-Sativa) Original price (1 @ $3…" at bounding box center [583, 557] width 339 height 271
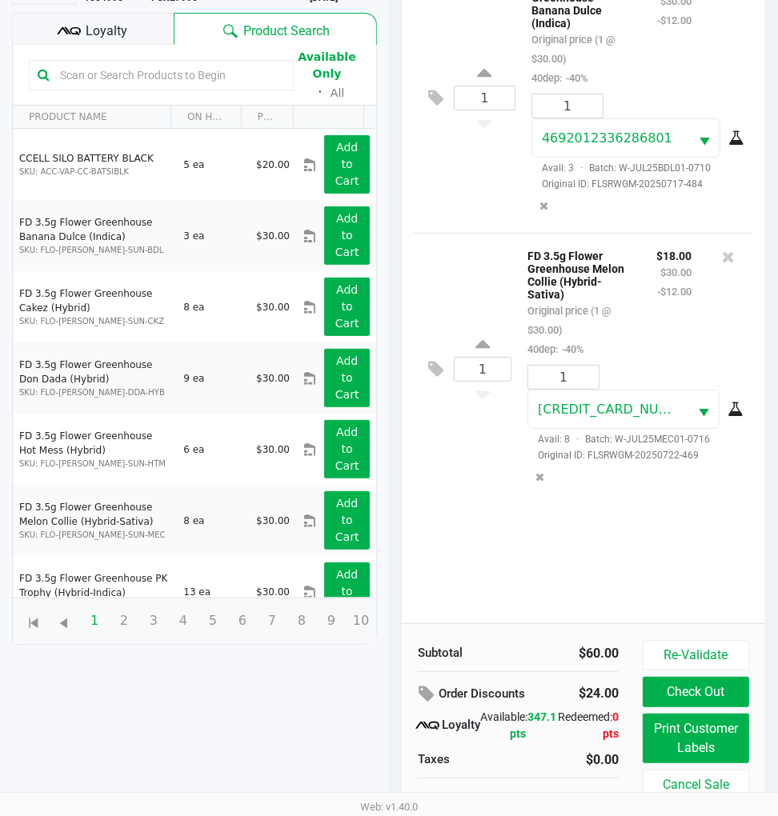
scroll to position [210, 0]
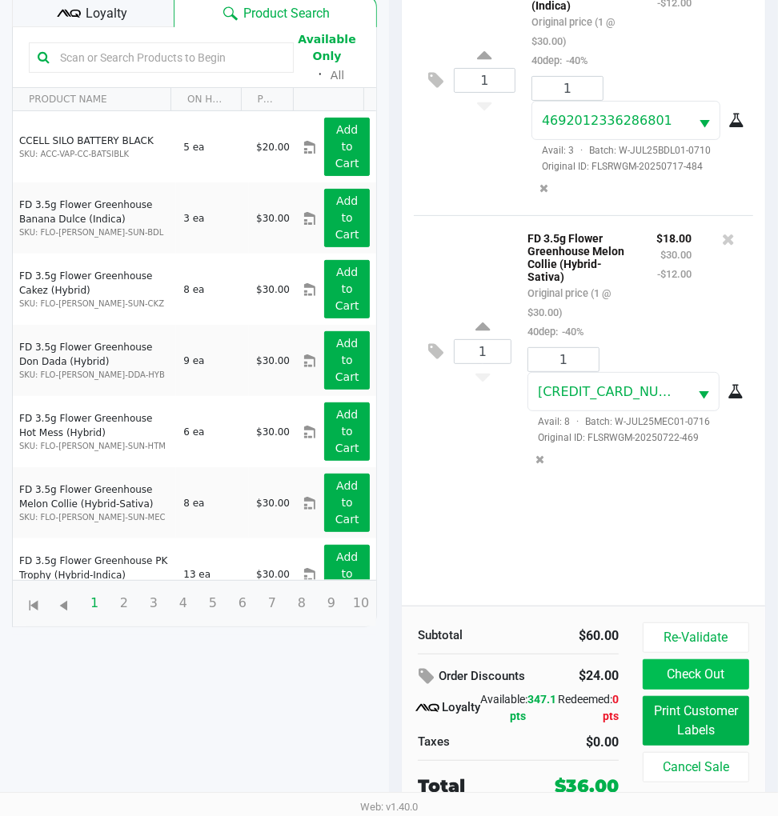
click at [692, 671] on button "Check Out" at bounding box center [696, 674] width 106 height 30
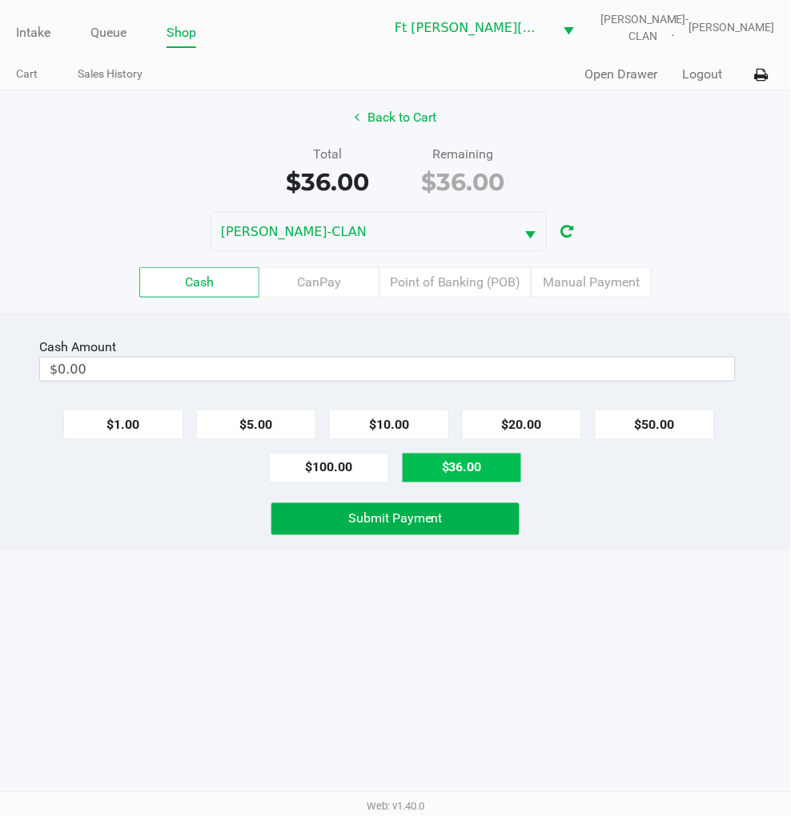
click at [460, 466] on button "$36.00" at bounding box center [462, 468] width 120 height 30
type input "$36.00"
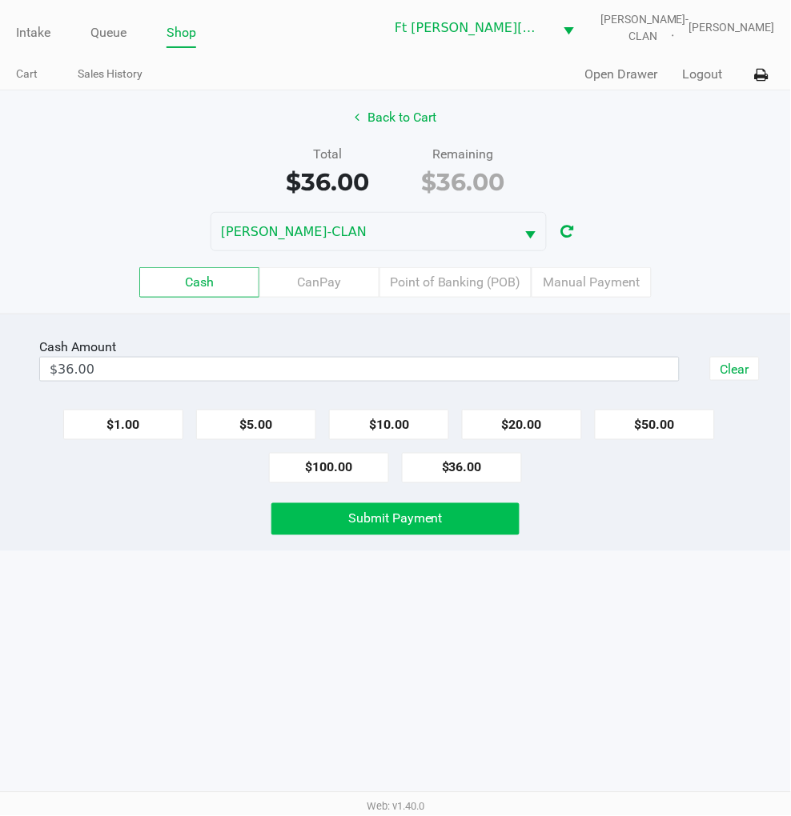
click at [387, 521] on span "Submit Payment" at bounding box center [395, 518] width 94 height 15
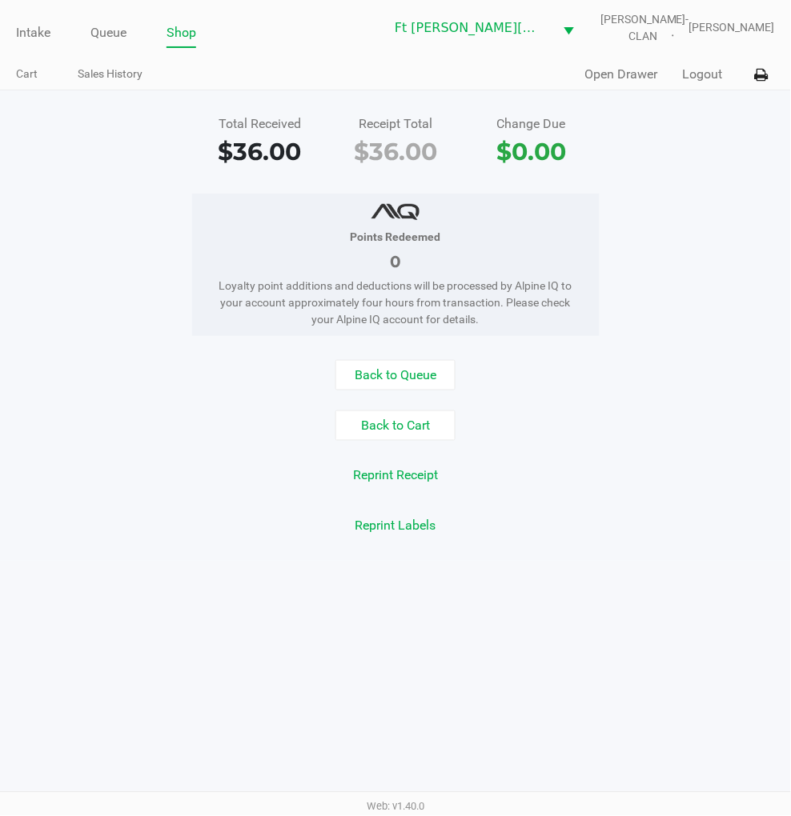
click at [711, 66] on button "Logout" at bounding box center [703, 74] width 40 height 19
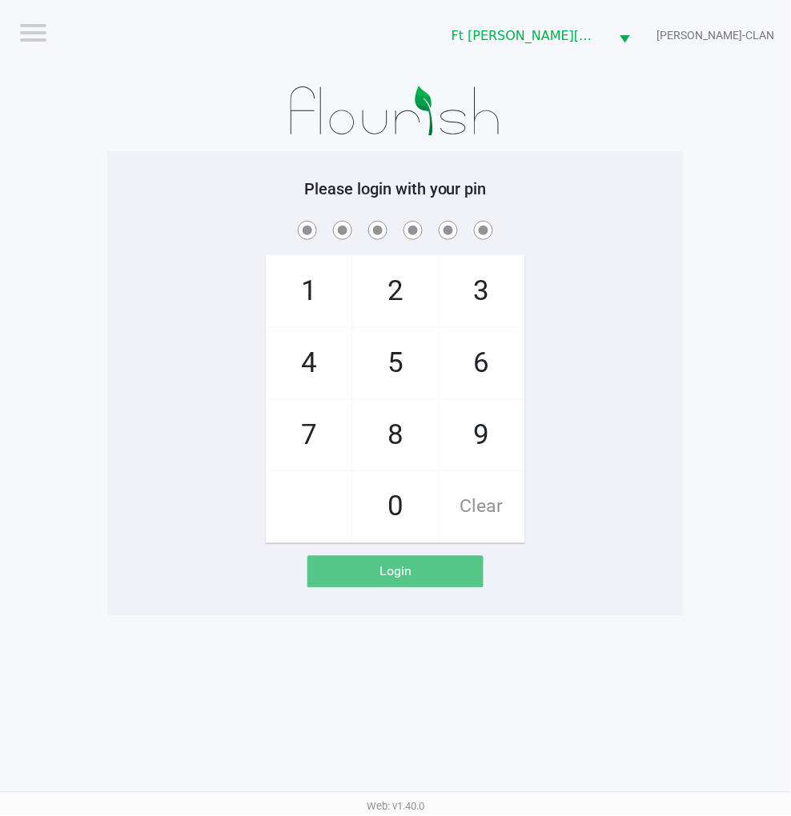
click at [691, 333] on app-pos-login-wrapper "Logout Ft Walton Beach WC WU-TANG-CLAN Please login with your pin 1 4 7 2 5 8 0…" at bounding box center [395, 308] width 791 height 616
checkbox input "true"
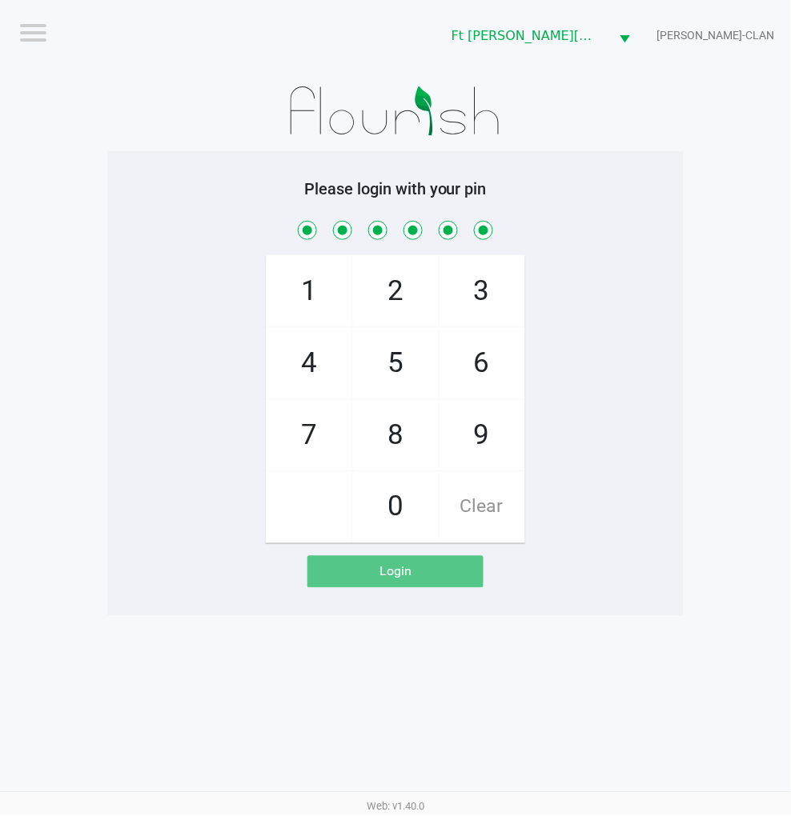
checkbox input "true"
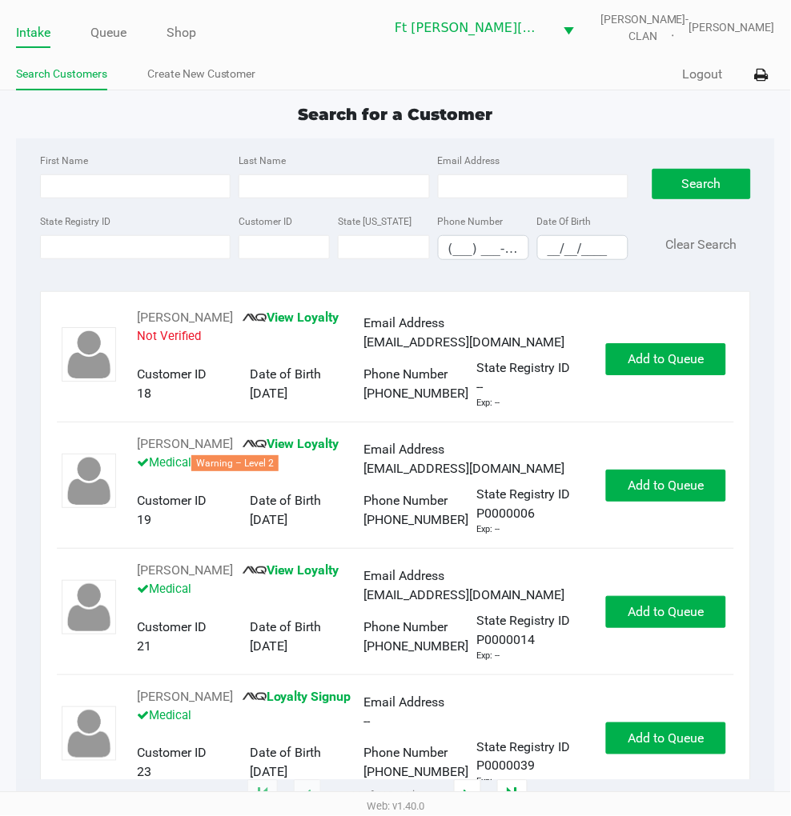
click at [93, 248] on input "State Registry ID" at bounding box center [135, 247] width 190 height 24
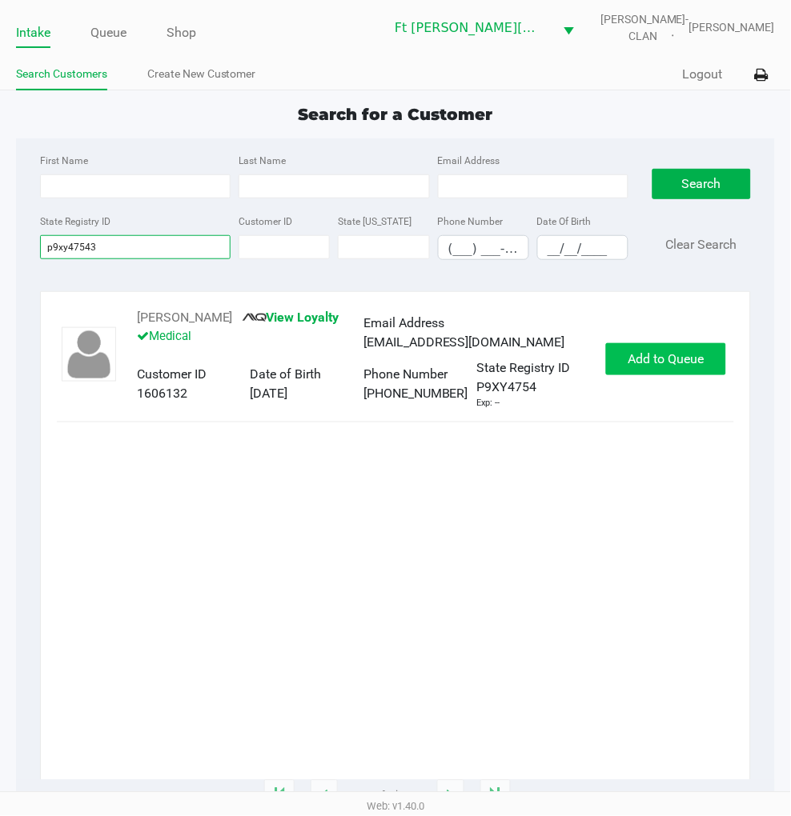
type input "p9xy47543"
click at [698, 349] on button "Add to Queue" at bounding box center [666, 359] width 120 height 32
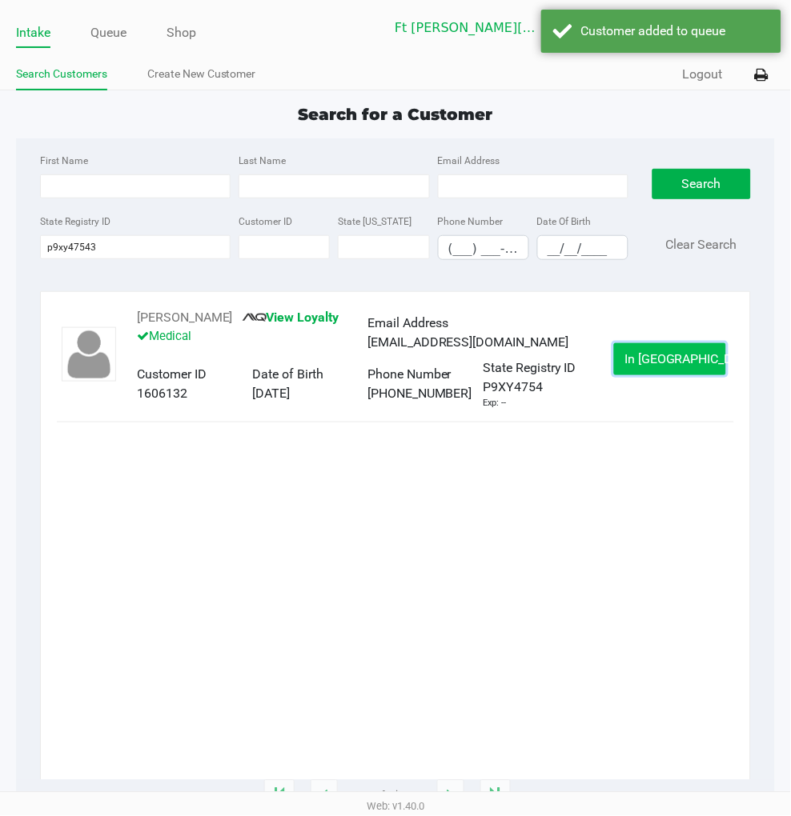
click at [691, 357] on span "In Queue" at bounding box center [691, 358] width 134 height 15
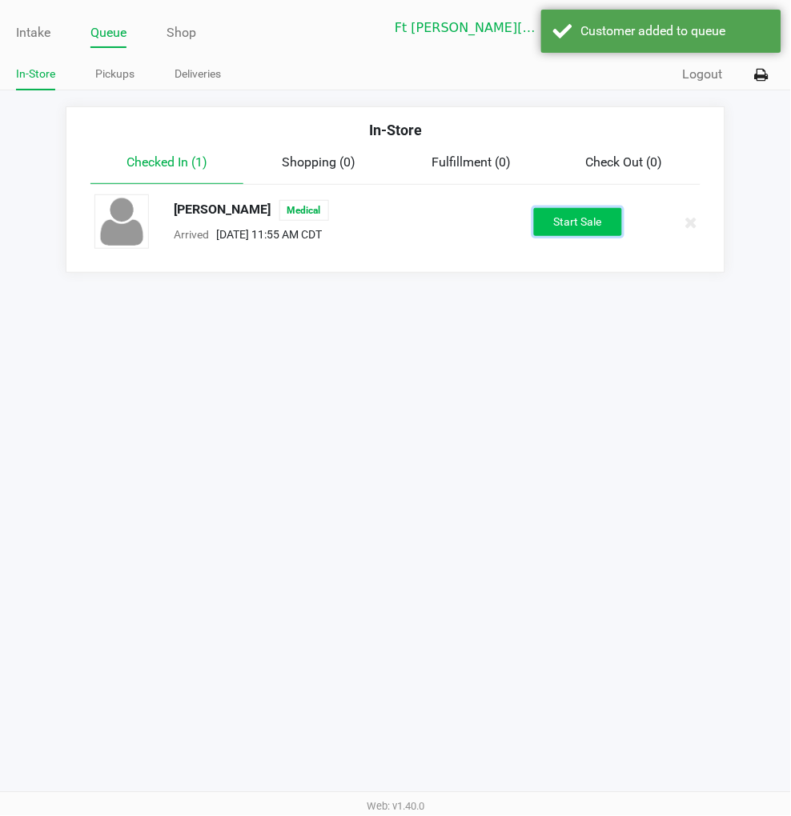
click at [579, 218] on button "Start Sale" at bounding box center [578, 222] width 88 height 28
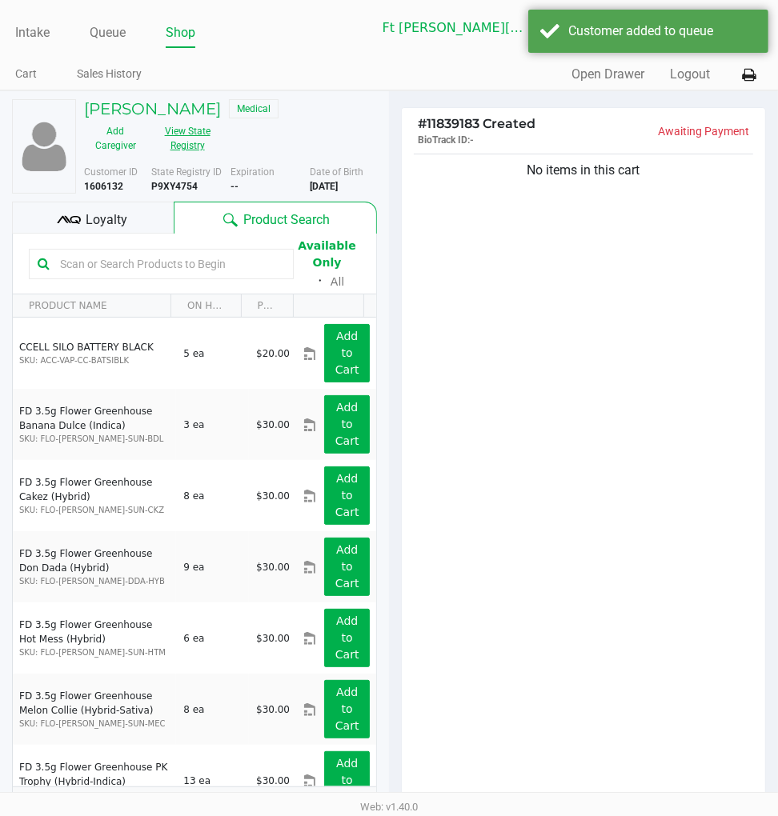
click at [176, 138] on button "View State Registry" at bounding box center [182, 138] width 72 height 40
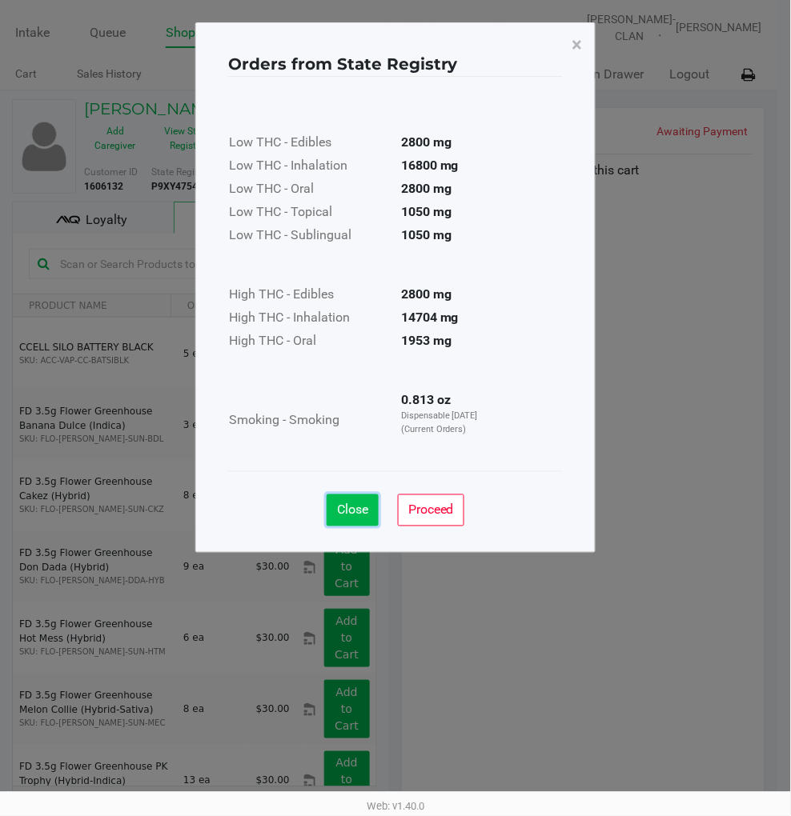
click at [350, 511] on span "Close" at bounding box center [352, 510] width 31 height 15
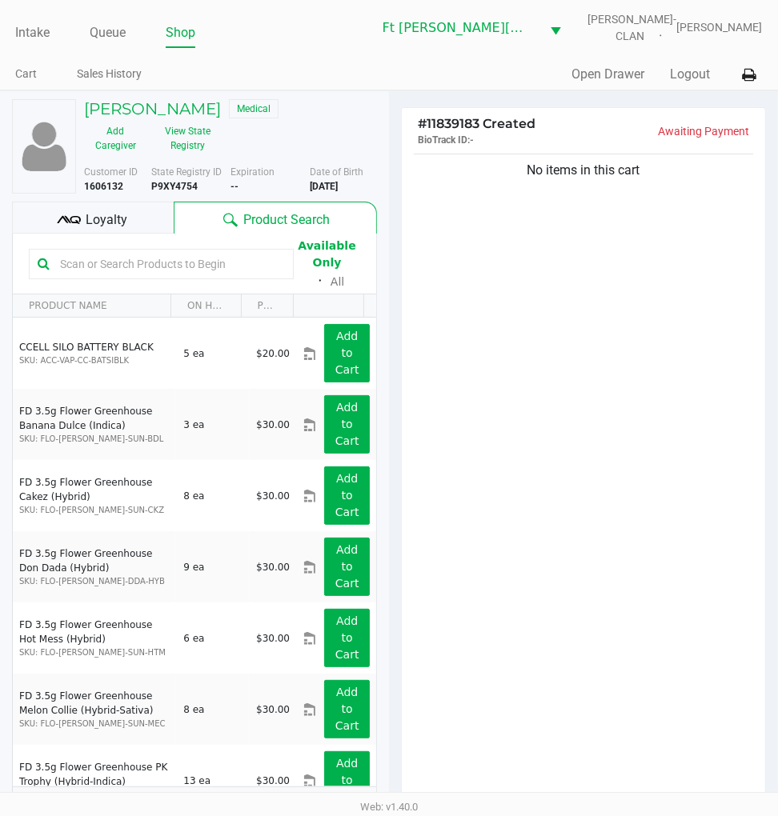
click at [78, 217] on icon at bounding box center [75, 220] width 11 height 8
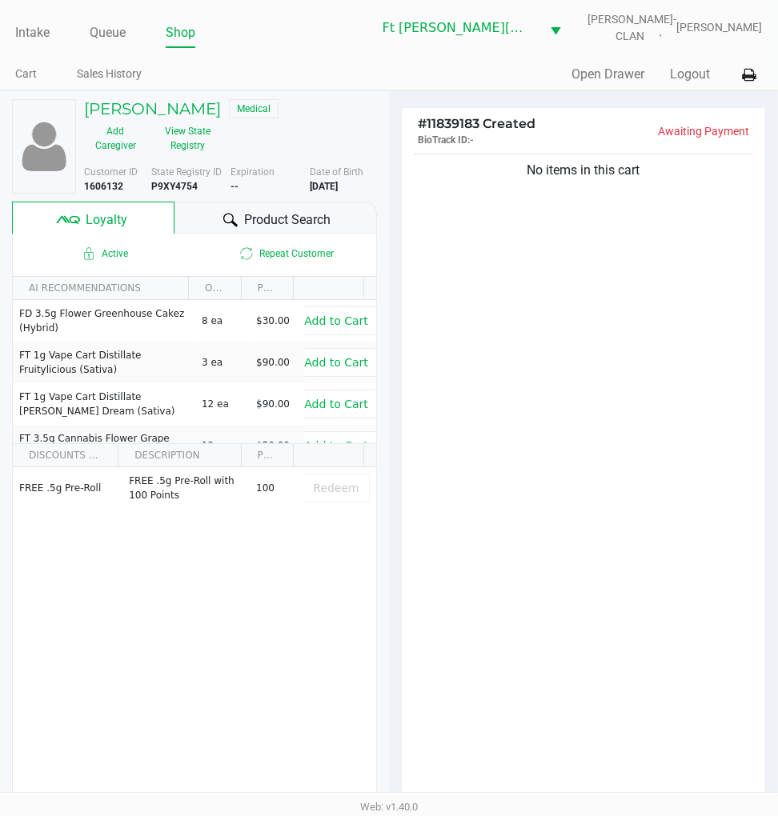
click at [266, 217] on span "Product Search" at bounding box center [287, 219] width 86 height 19
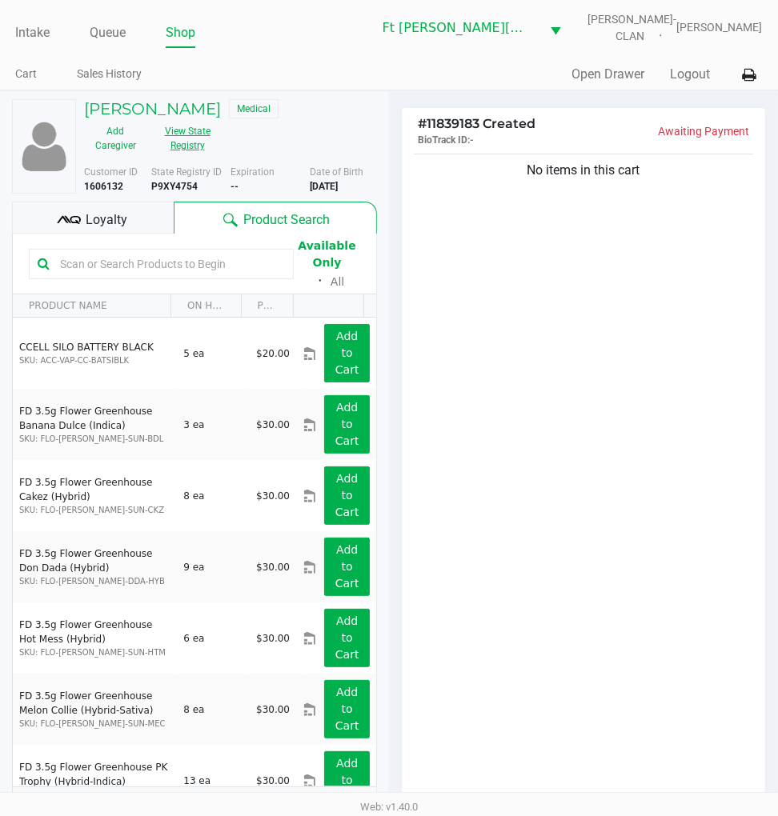
click at [202, 146] on button "View State Registry" at bounding box center [182, 138] width 72 height 40
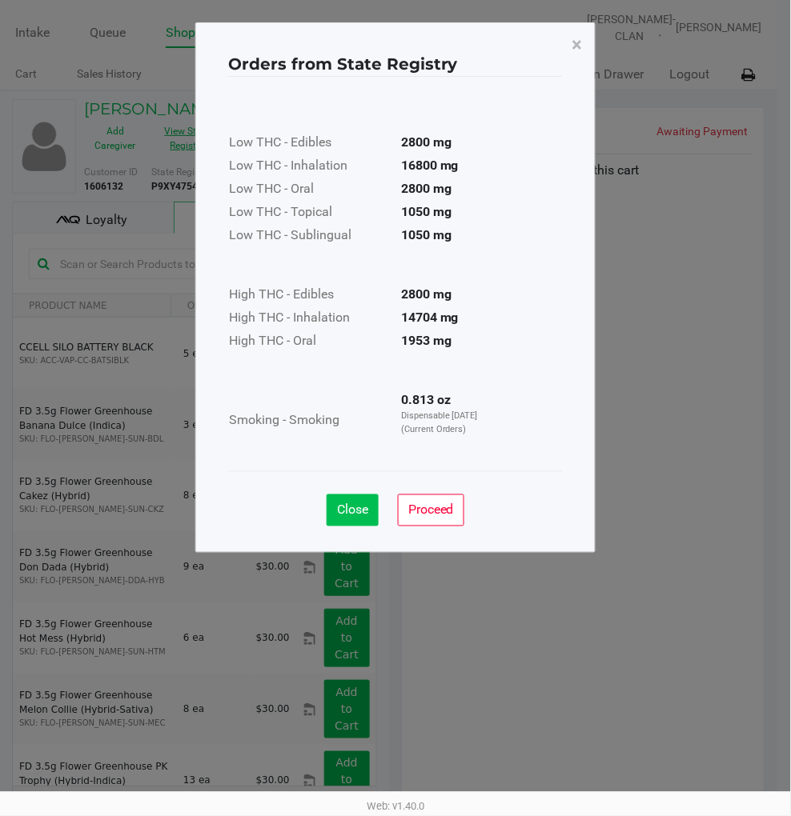
click at [350, 522] on button "Close" at bounding box center [352, 511] width 52 height 32
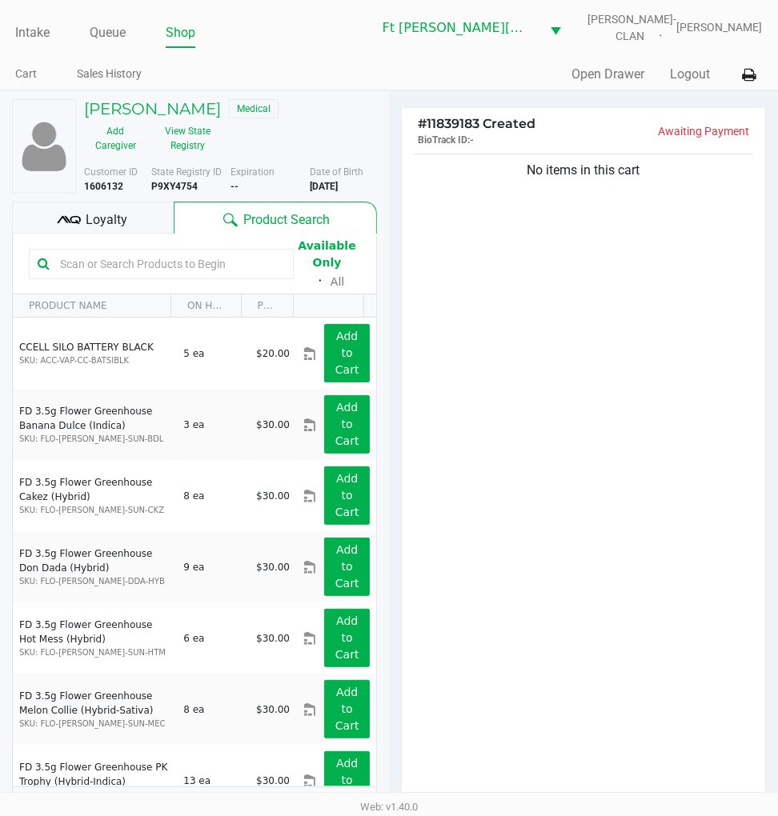
drag, startPoint x: 679, startPoint y: 330, endPoint x: 666, endPoint y: 309, distance: 24.4
click at [679, 330] on div "No items in this cart" at bounding box center [583, 481] width 363 height 662
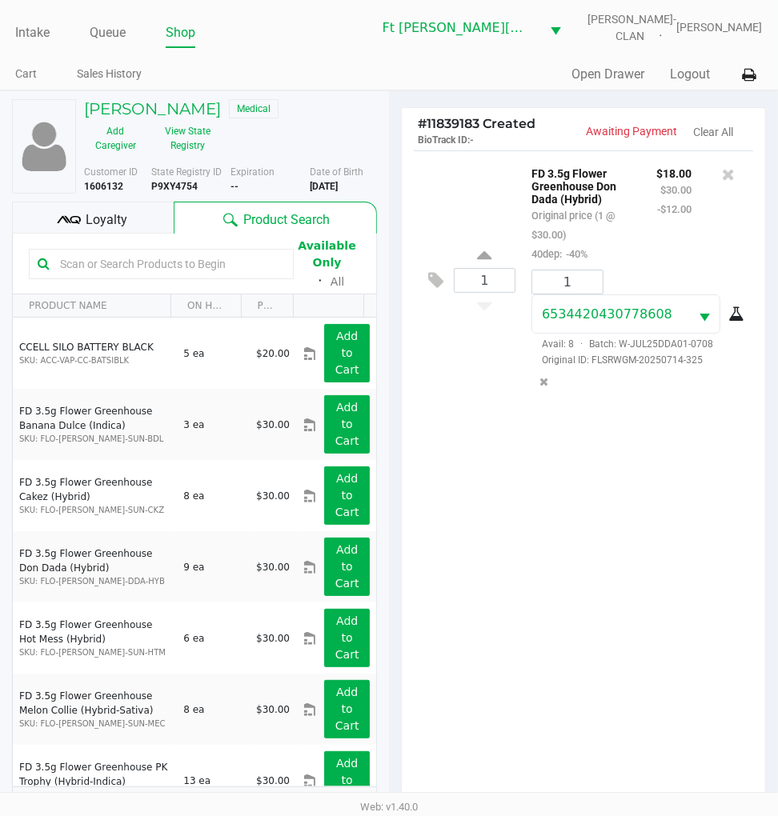
click at [605, 590] on div "1 FD 3.5g Flower Greenhouse Don Dada (Hybrid) Original price (1 @ $30.00) 40dep…" at bounding box center [583, 481] width 363 height 662
click at [122, 209] on div "Loyalty" at bounding box center [93, 218] width 162 height 32
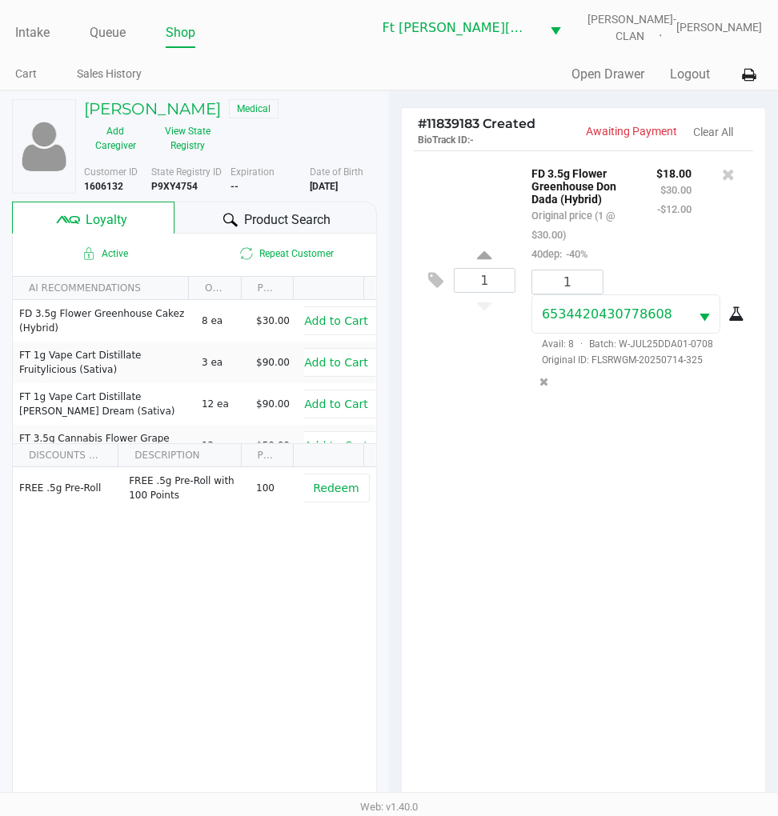
click at [244, 211] on span "Product Search" at bounding box center [287, 219] width 86 height 19
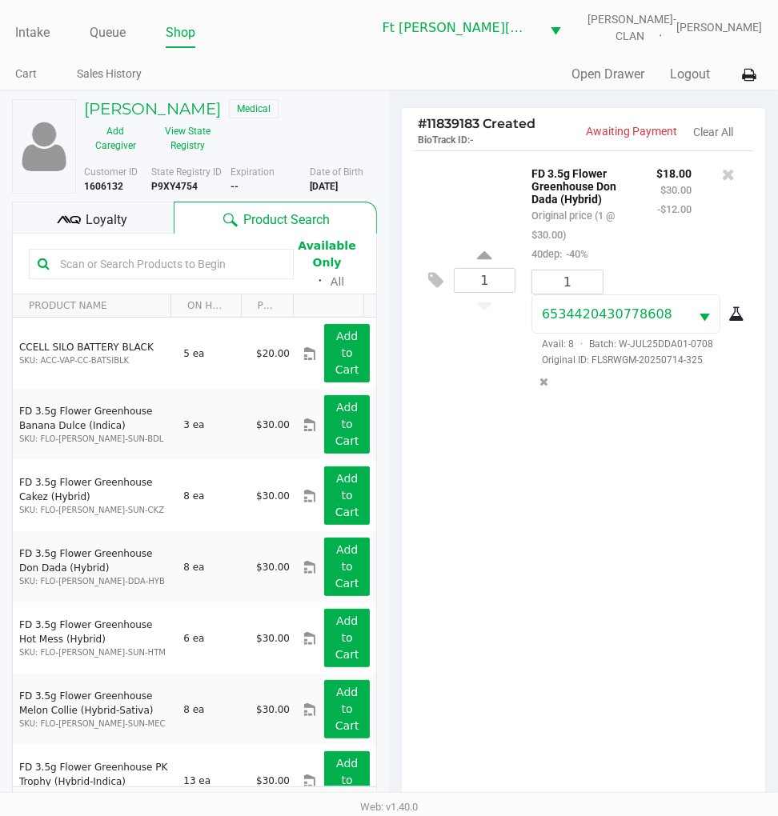
click at [595, 573] on div "1 FD 3.5g Flower Greenhouse Don Dada (Hybrid) Original price (1 @ $30.00) 40dep…" at bounding box center [583, 481] width 363 height 662
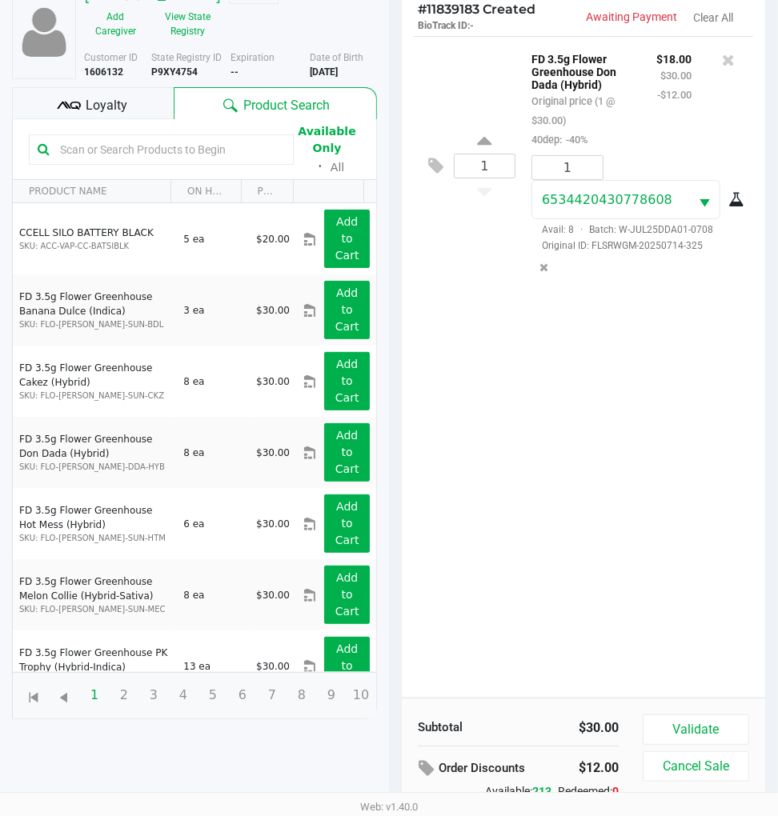
scroll to position [206, 0]
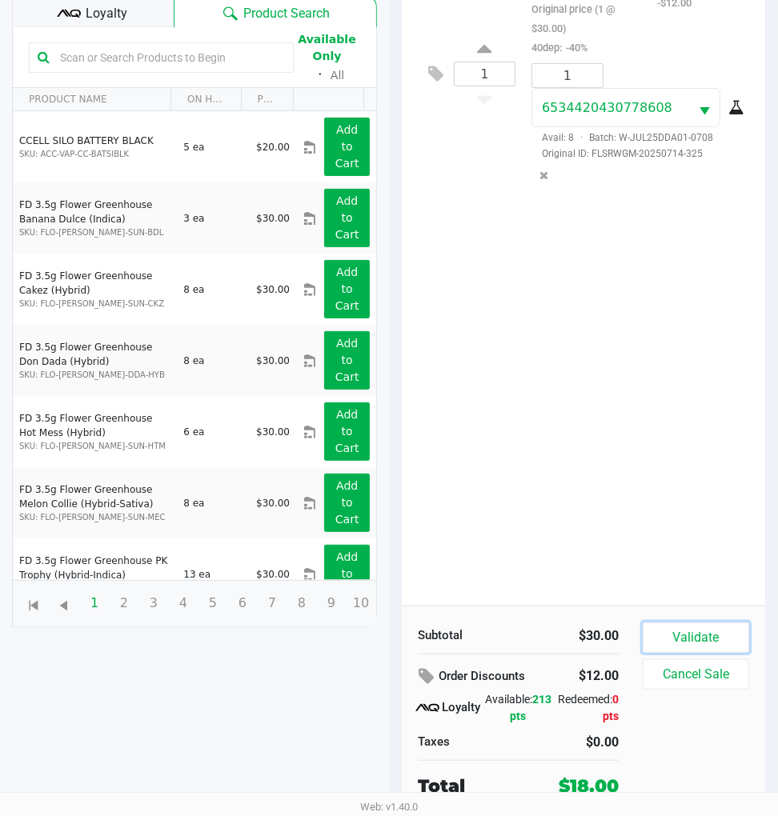
drag, startPoint x: 707, startPoint y: 626, endPoint x: 753, endPoint y: 618, distance: 46.3
click at [713, 626] on button "Validate" at bounding box center [696, 638] width 106 height 30
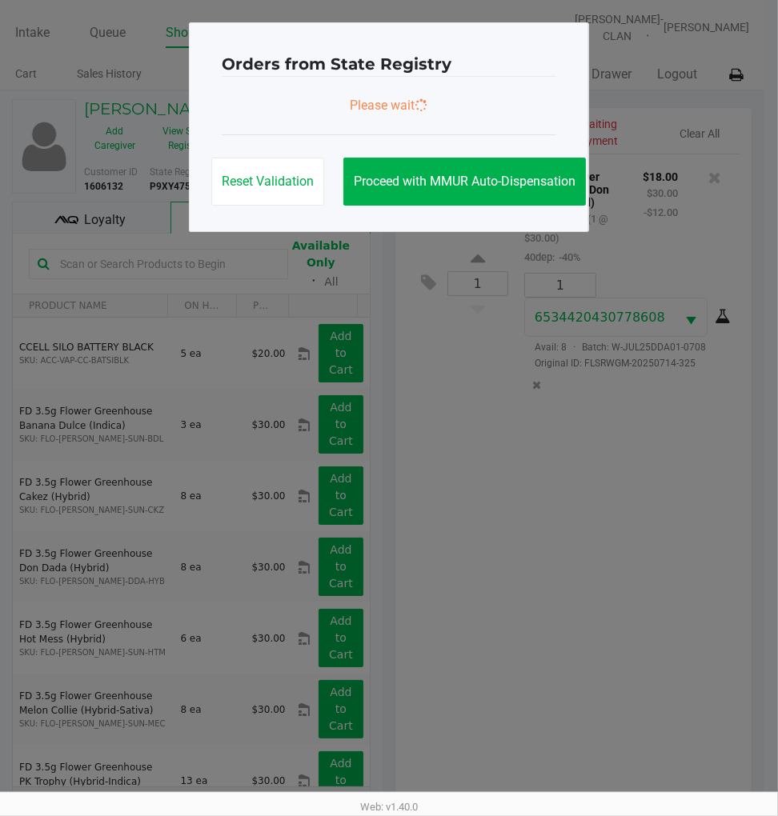
scroll to position [0, 0]
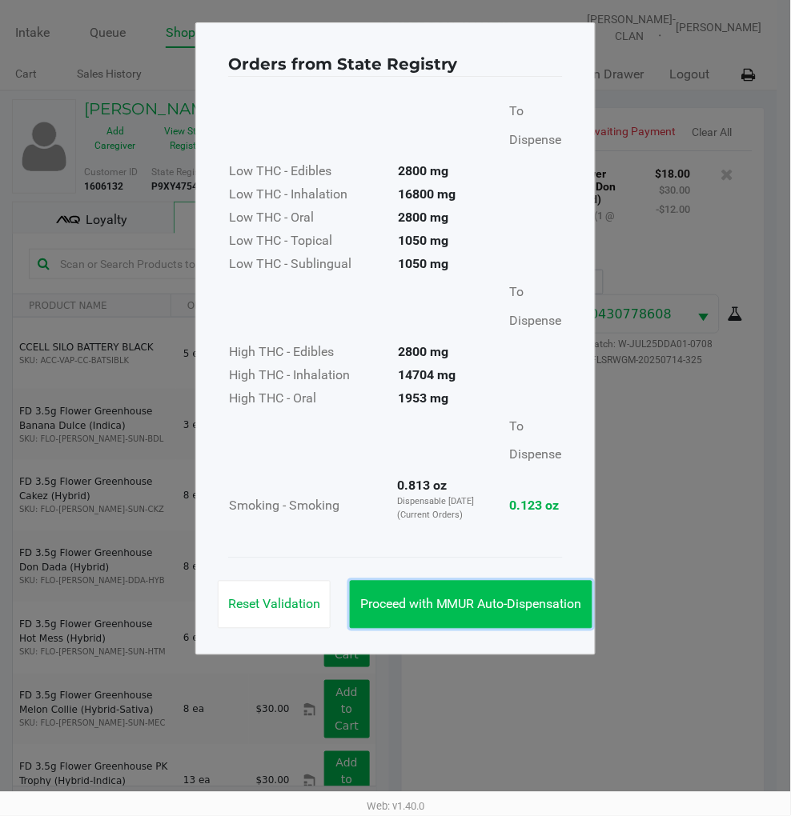
click at [544, 603] on span "Proceed with MMUR Auto-Dispensation" at bounding box center [471, 604] width 222 height 15
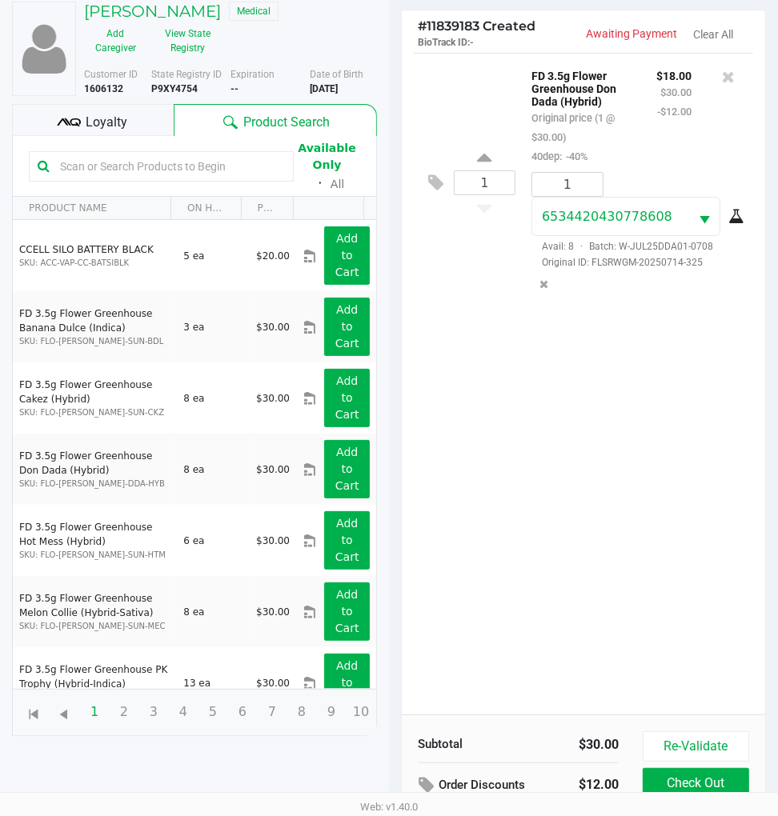
scroll to position [210, 0]
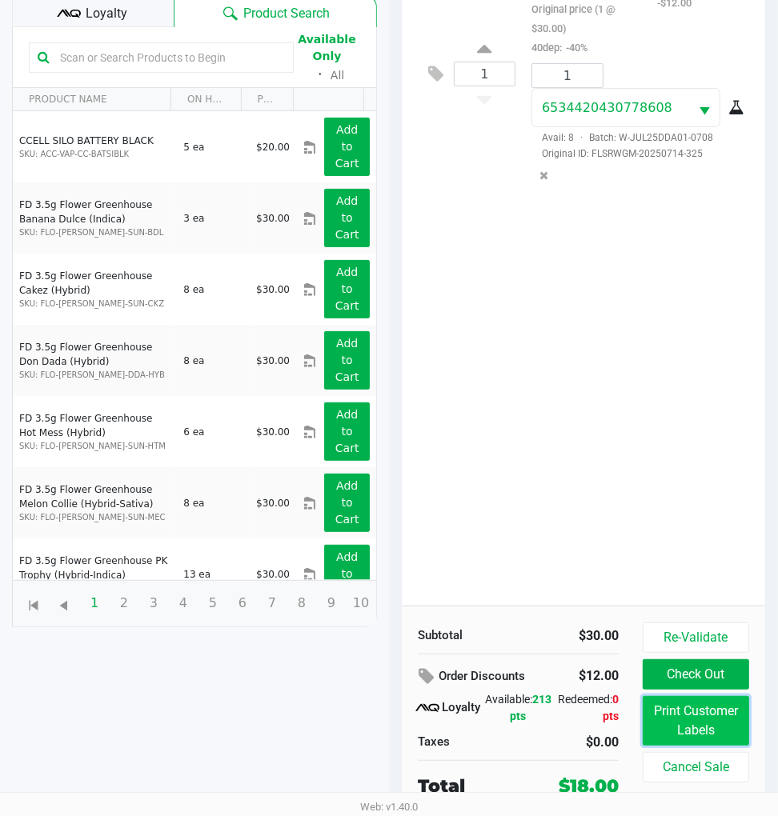
click at [687, 734] on button "Print Customer Labels" at bounding box center [696, 721] width 106 height 50
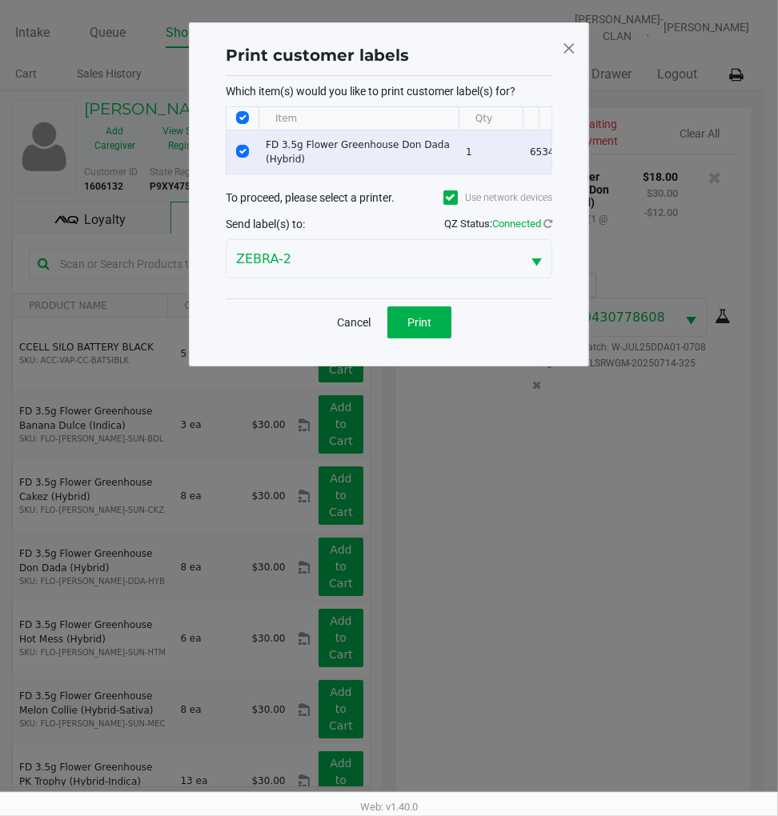
scroll to position [0, 0]
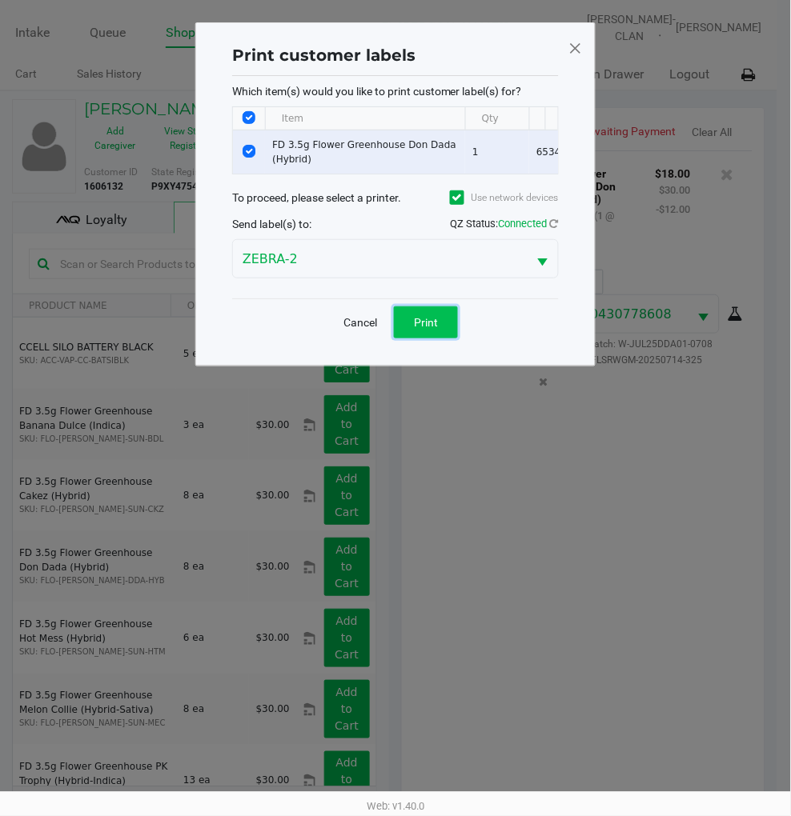
click at [449, 332] on button "Print" at bounding box center [426, 322] width 64 height 32
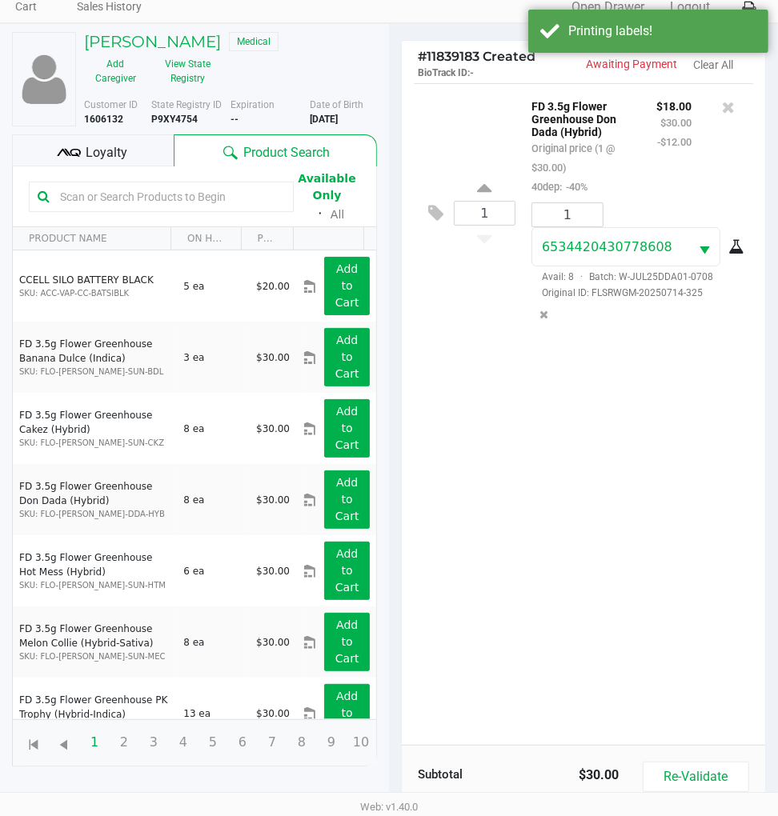
scroll to position [210, 0]
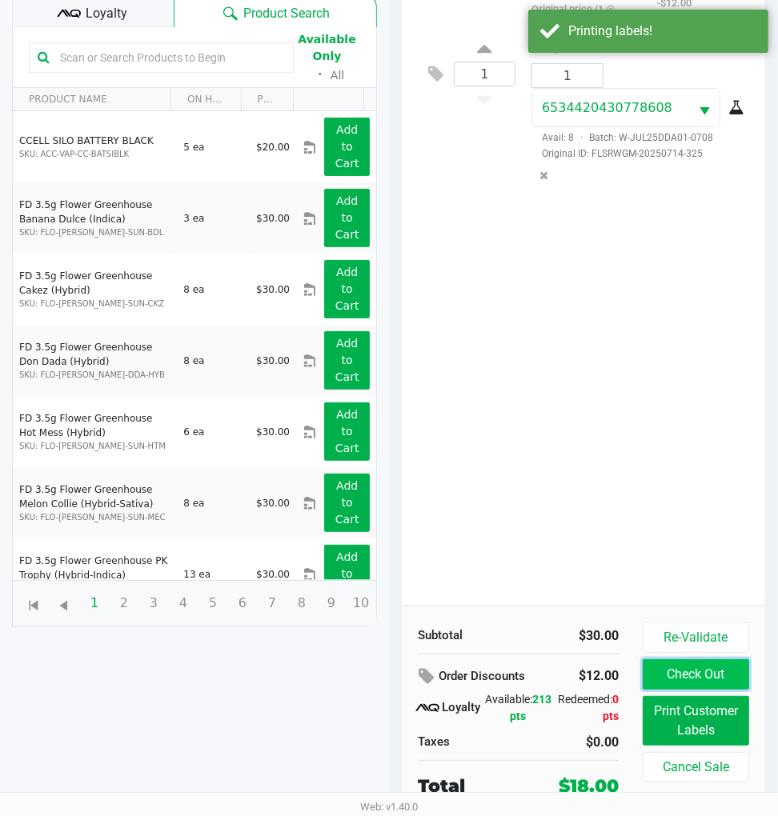
click at [683, 667] on button "Check Out" at bounding box center [696, 674] width 106 height 30
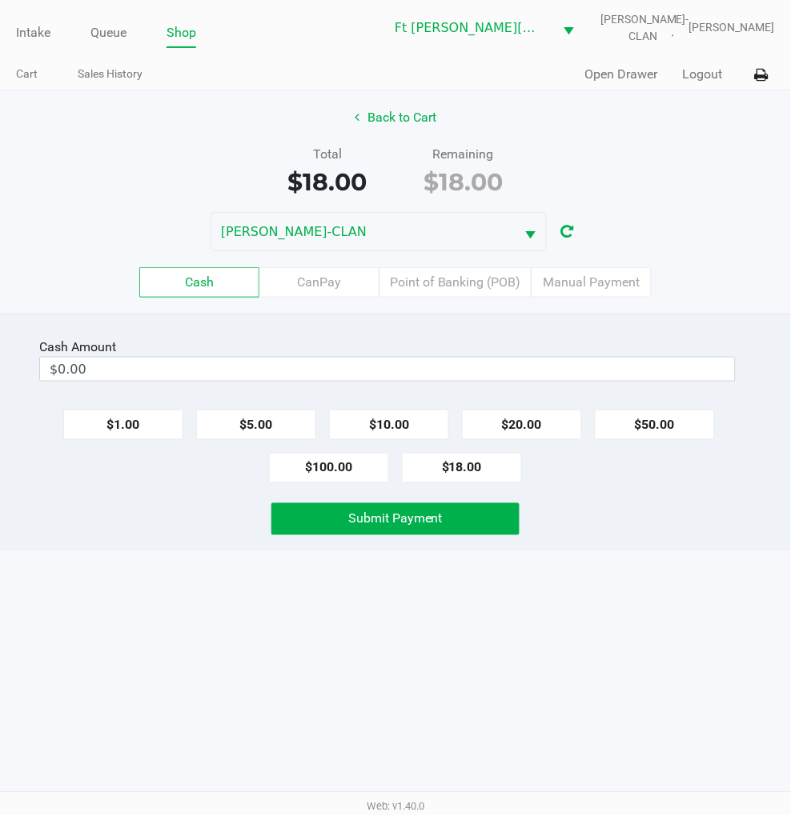
click at [467, 466] on button "$18.00" at bounding box center [462, 468] width 120 height 30
type input "$18.00"
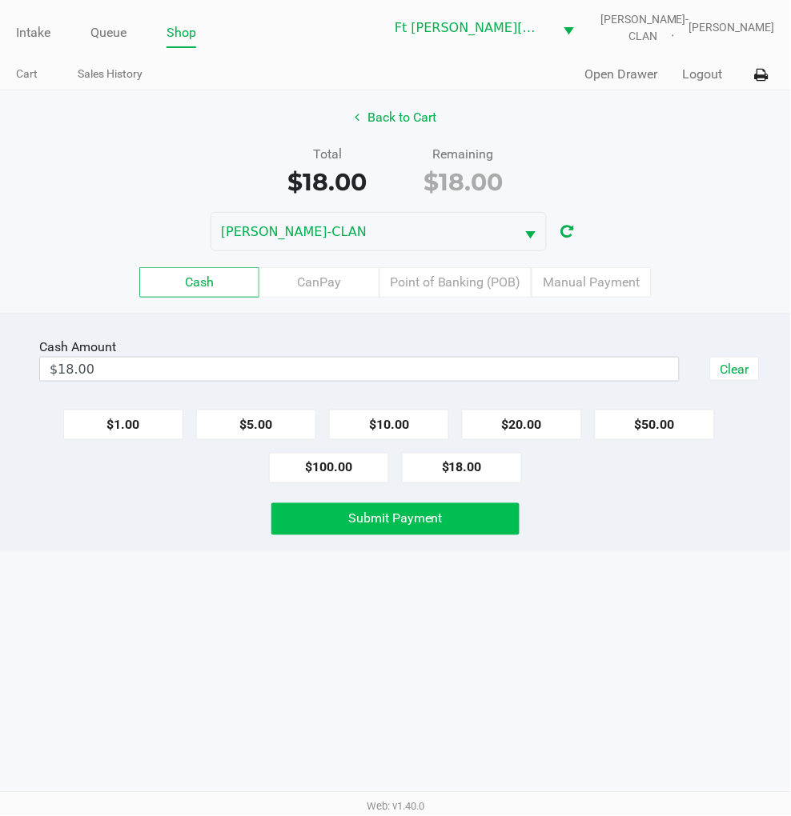
click at [432, 523] on span "Submit Payment" at bounding box center [395, 518] width 94 height 15
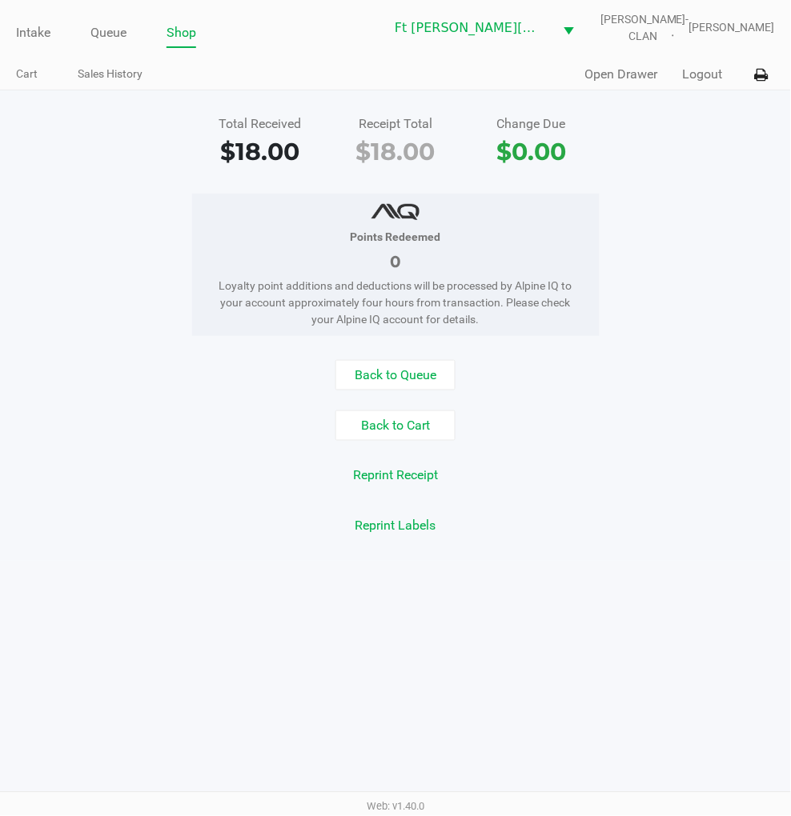
click at [697, 282] on div "Points Redeemed 0 Loyalty point additions and deductions will be processed by A…" at bounding box center [395, 265] width 815 height 142
click at [700, 72] on button "Logout" at bounding box center [703, 74] width 40 height 19
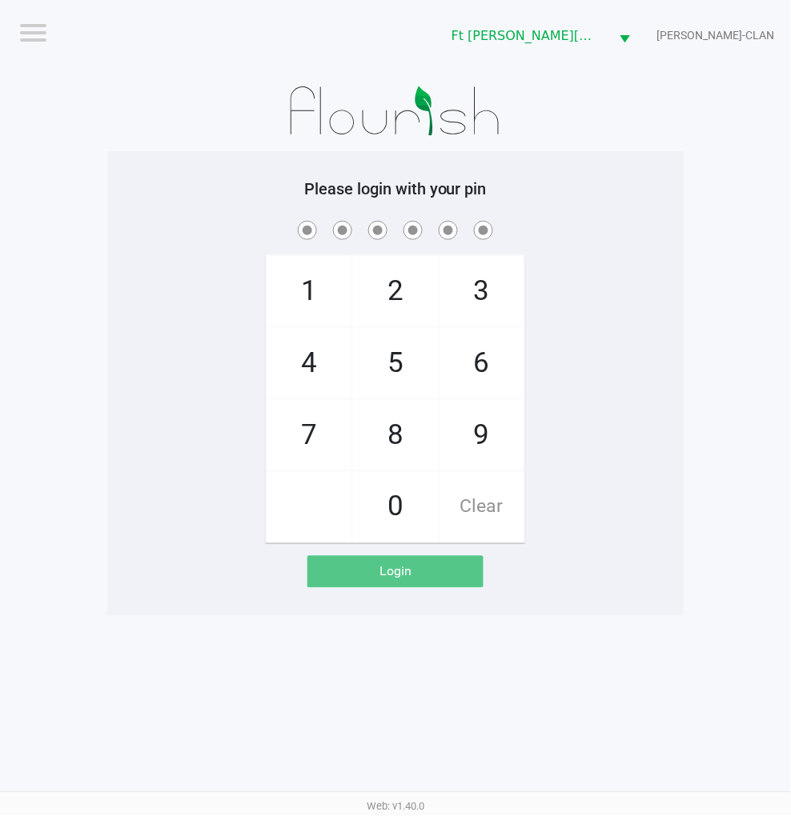
click at [579, 334] on div "1 4 7 2 5 8 0 3 6 9 Clear" at bounding box center [395, 381] width 576 height 326
checkbox input "true"
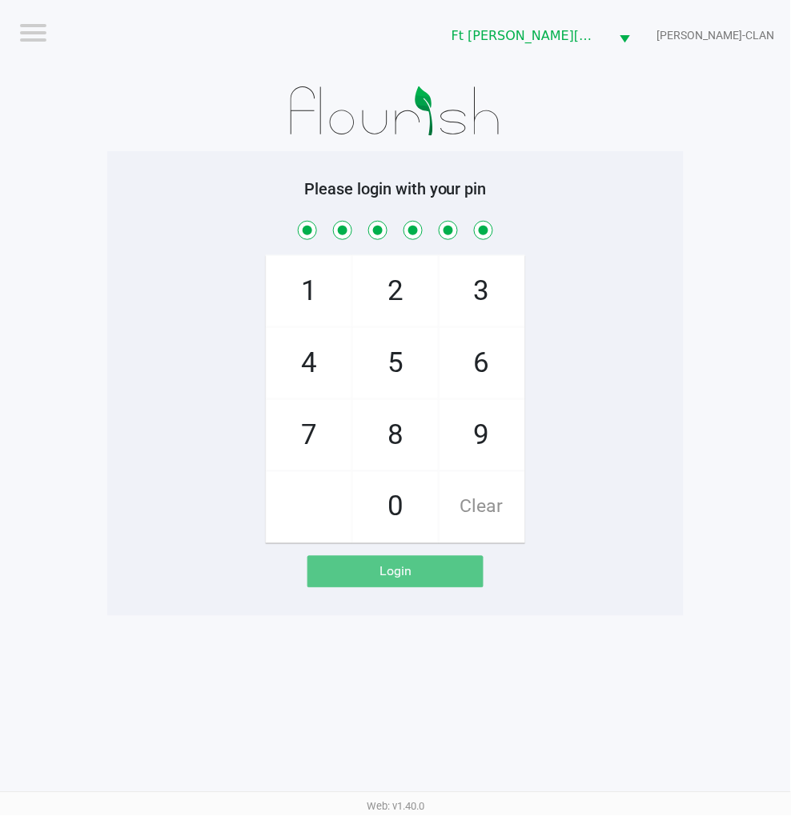
checkbox input "true"
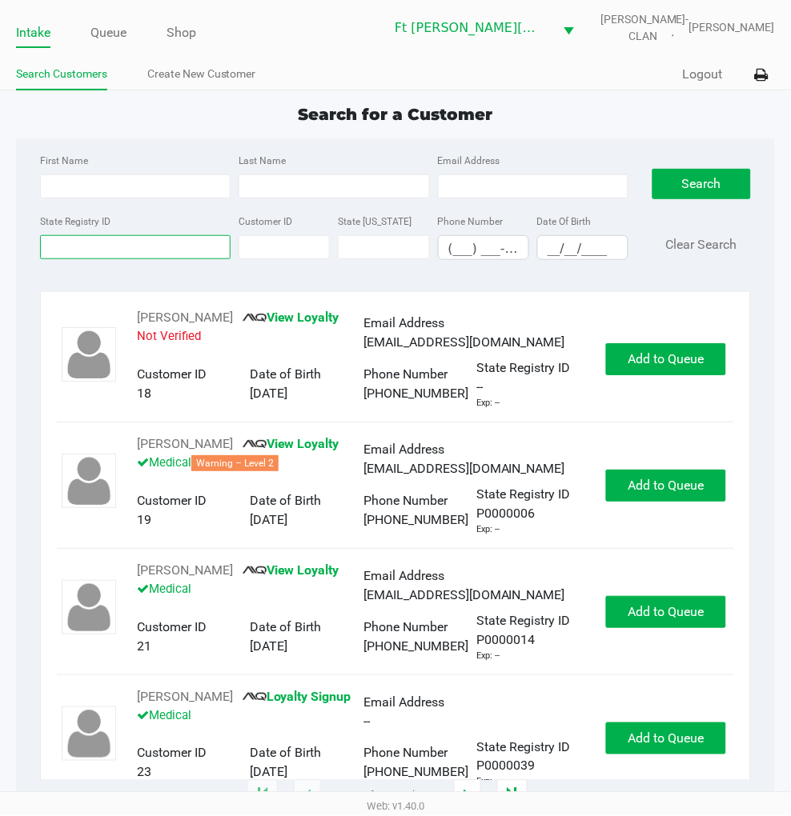
click at [94, 242] on input "State Registry ID" at bounding box center [135, 247] width 190 height 24
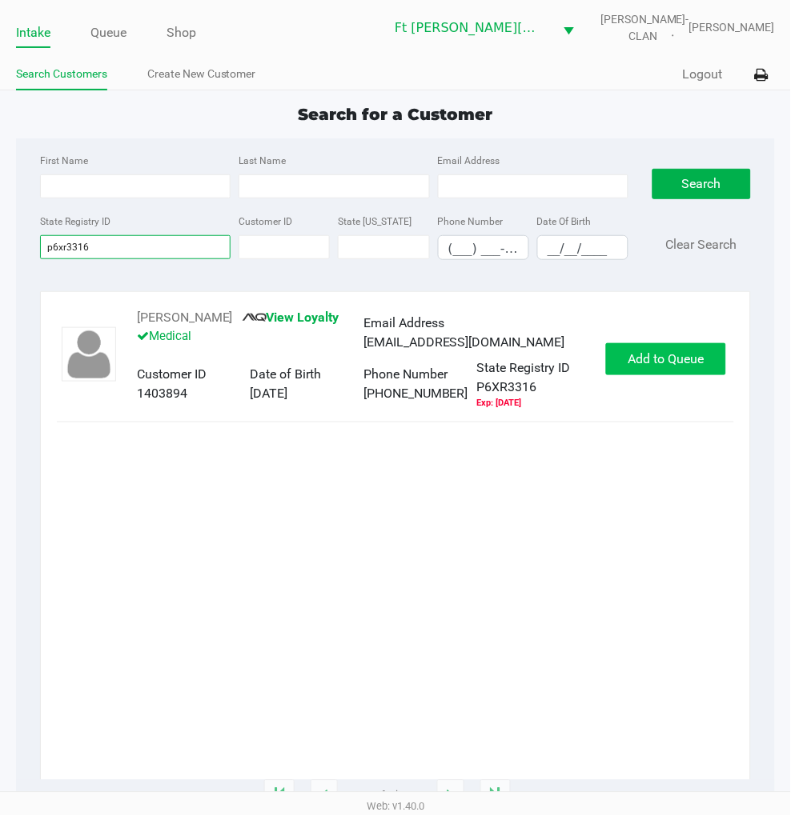
type input "p6xr3316"
click at [624, 364] on button "Add to Queue" at bounding box center [666, 359] width 120 height 32
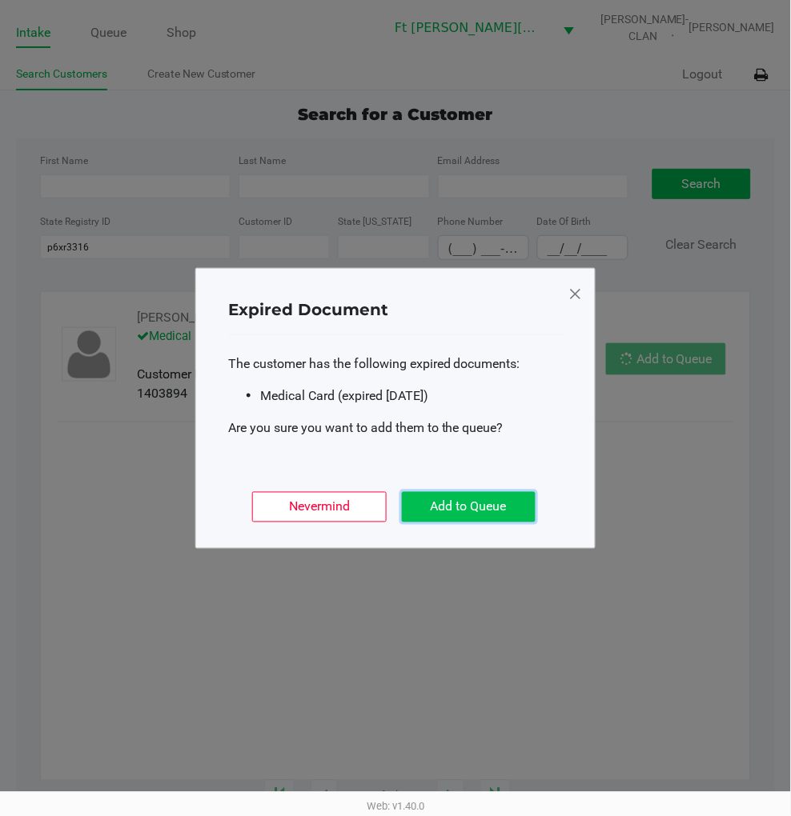
click at [493, 504] on button "Add to Queue" at bounding box center [469, 507] width 134 height 30
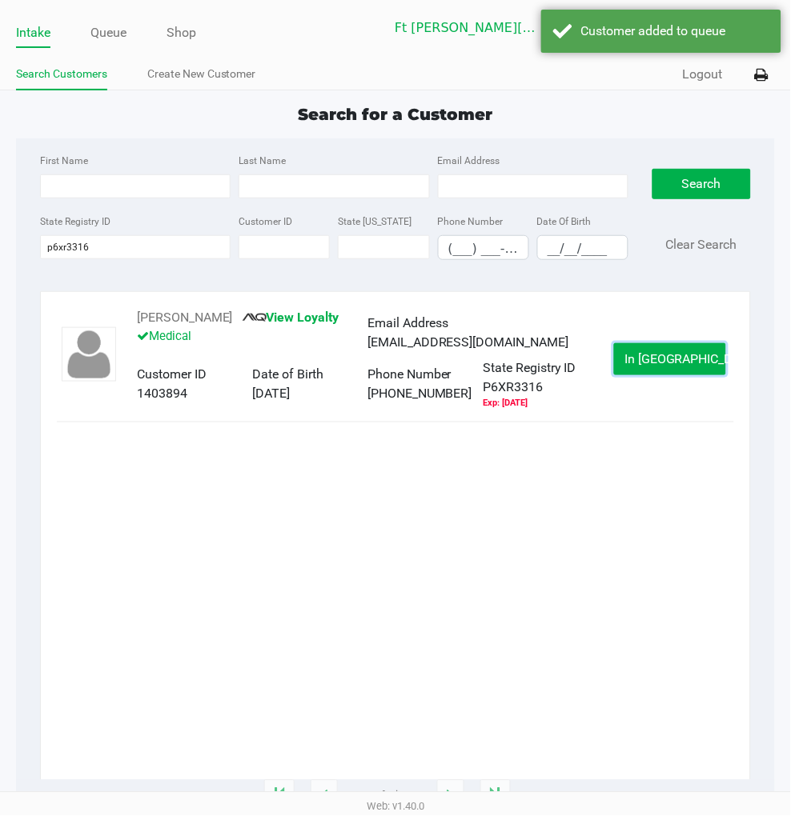
click at [650, 365] on span "In Queue" at bounding box center [691, 358] width 134 height 15
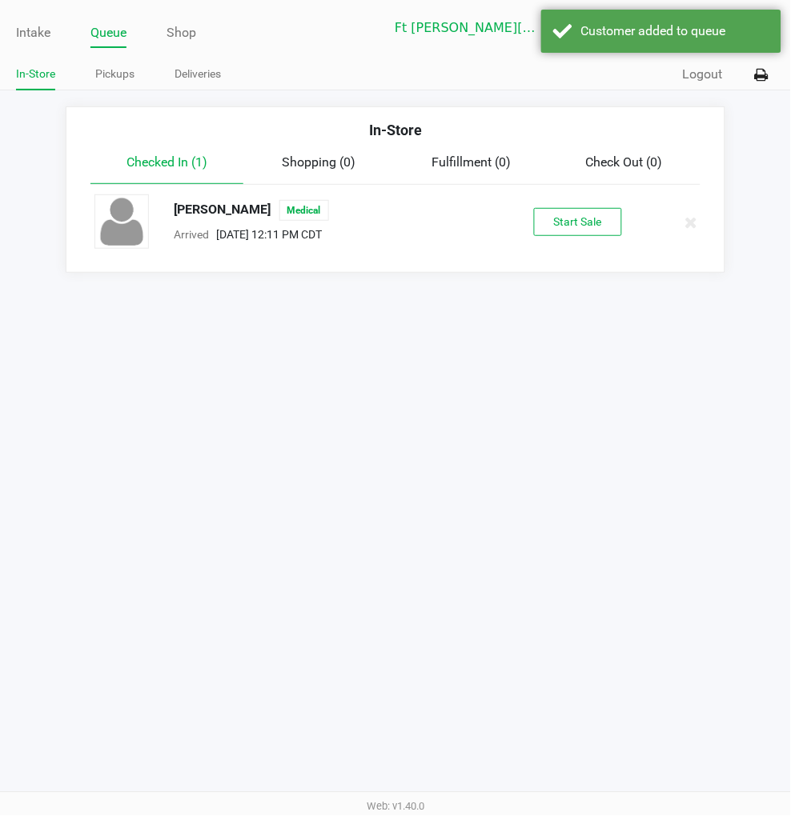
click at [565, 237] on div "Nicole Hammett Medical Arrived Aug 24, 2025 12:11 PM CDT Start Sale" at bounding box center [394, 222] width 625 height 56
click at [570, 224] on button "Start Sale" at bounding box center [578, 222] width 88 height 28
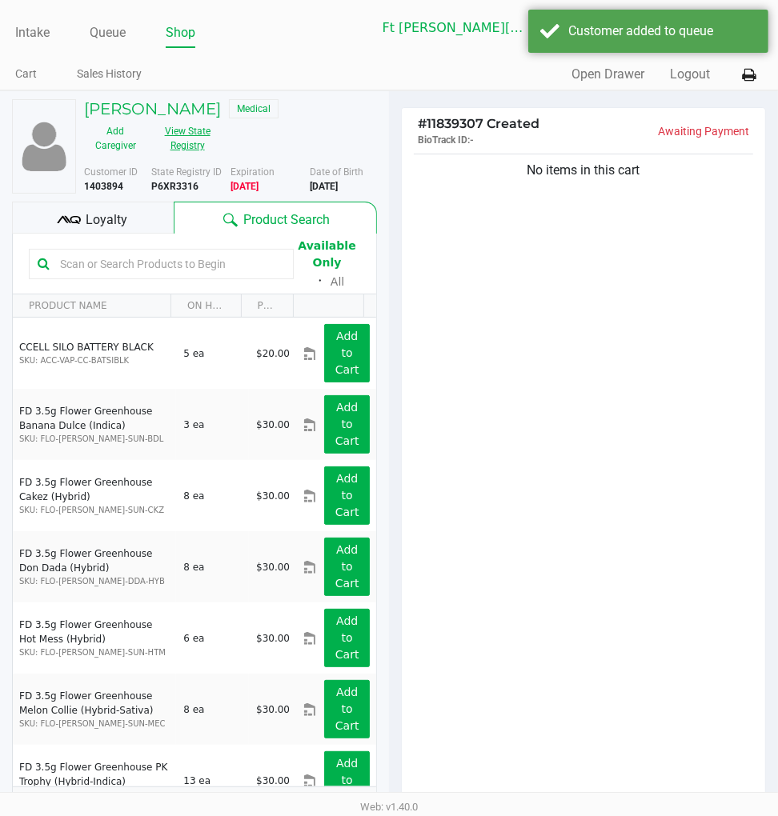
click at [186, 150] on button "View State Registry" at bounding box center [182, 138] width 72 height 40
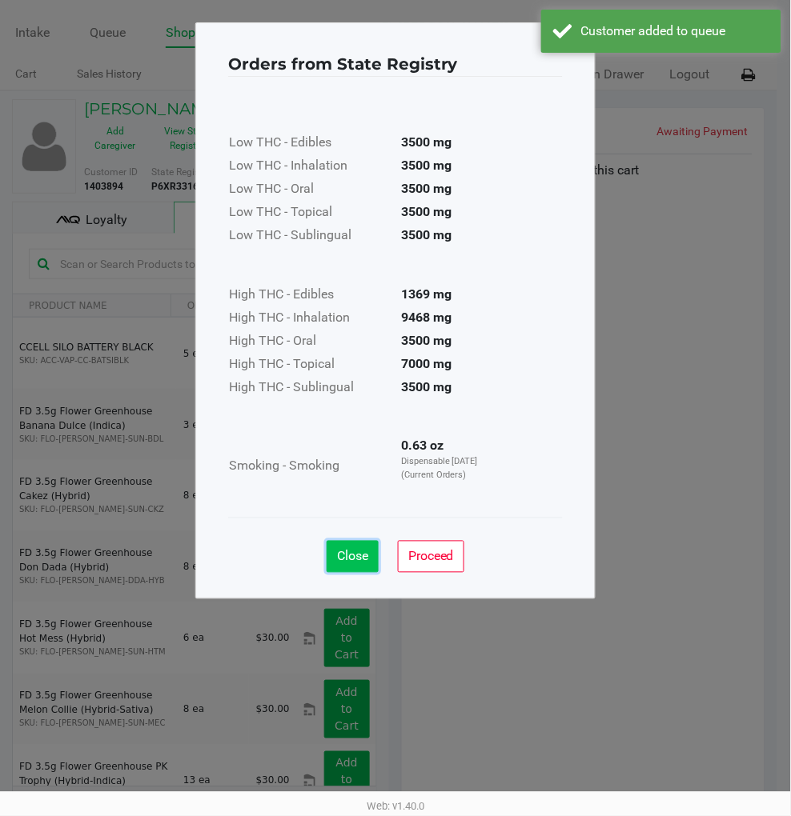
click at [338, 562] on span "Close" at bounding box center [352, 556] width 31 height 15
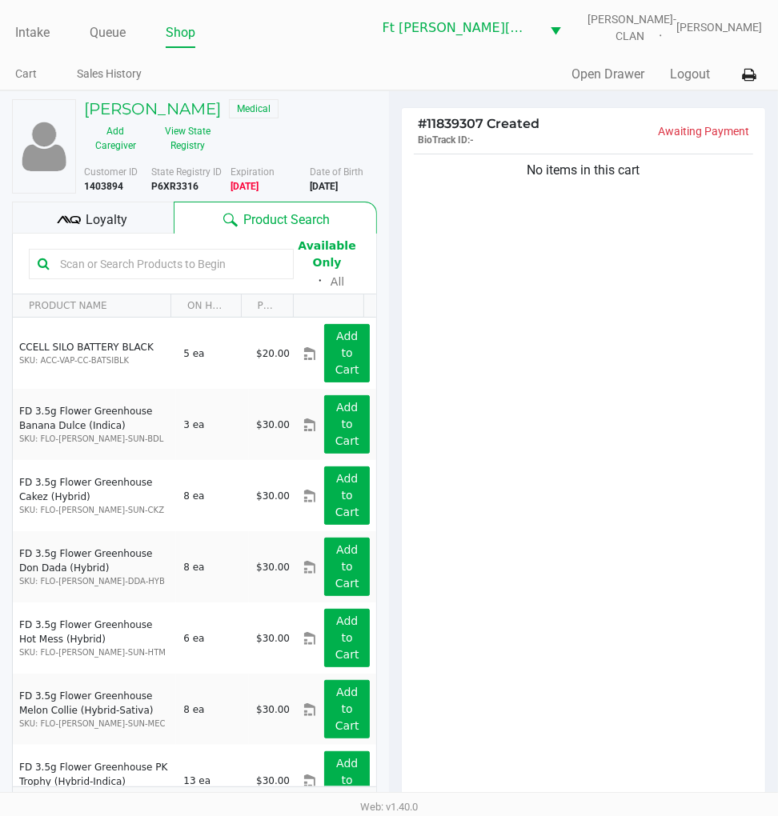
click at [86, 214] on span "Loyalty" at bounding box center [107, 219] width 42 height 19
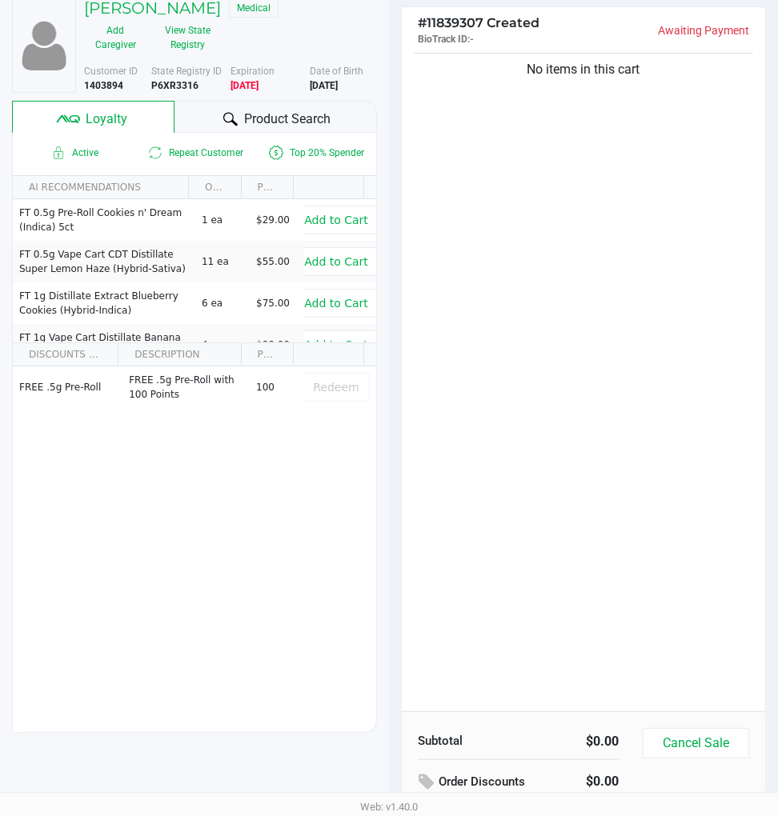
scroll to position [29, 0]
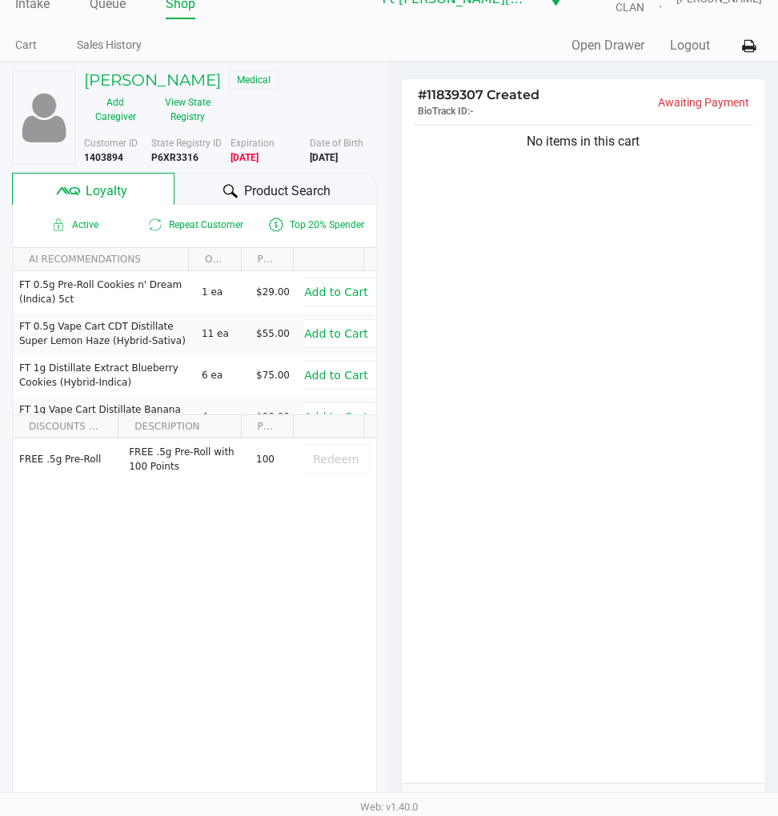
click at [587, 403] on div "No items in this cart" at bounding box center [583, 453] width 363 height 662
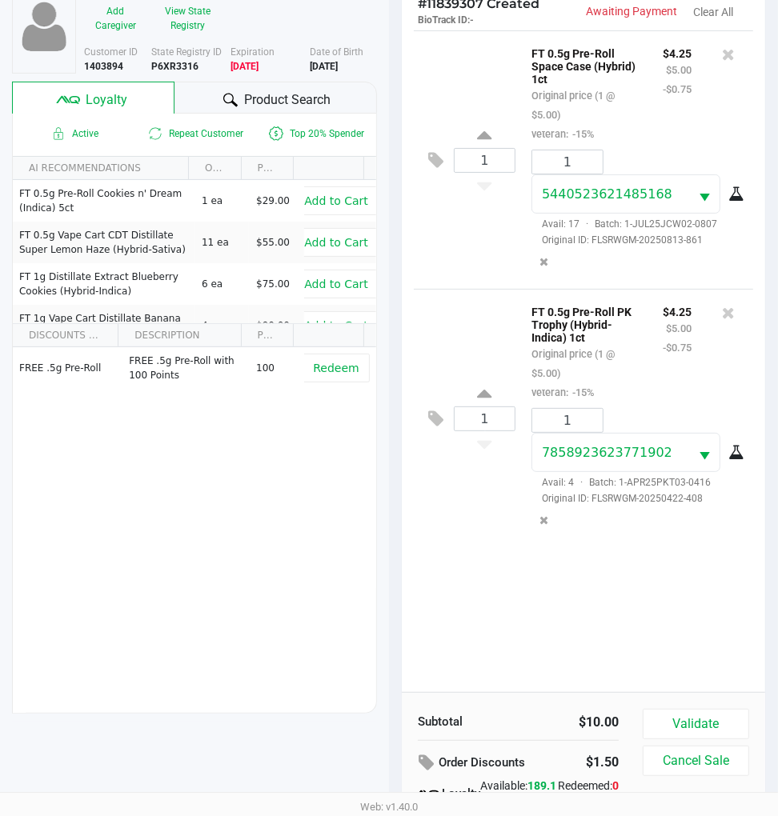
scroll to position [206, 0]
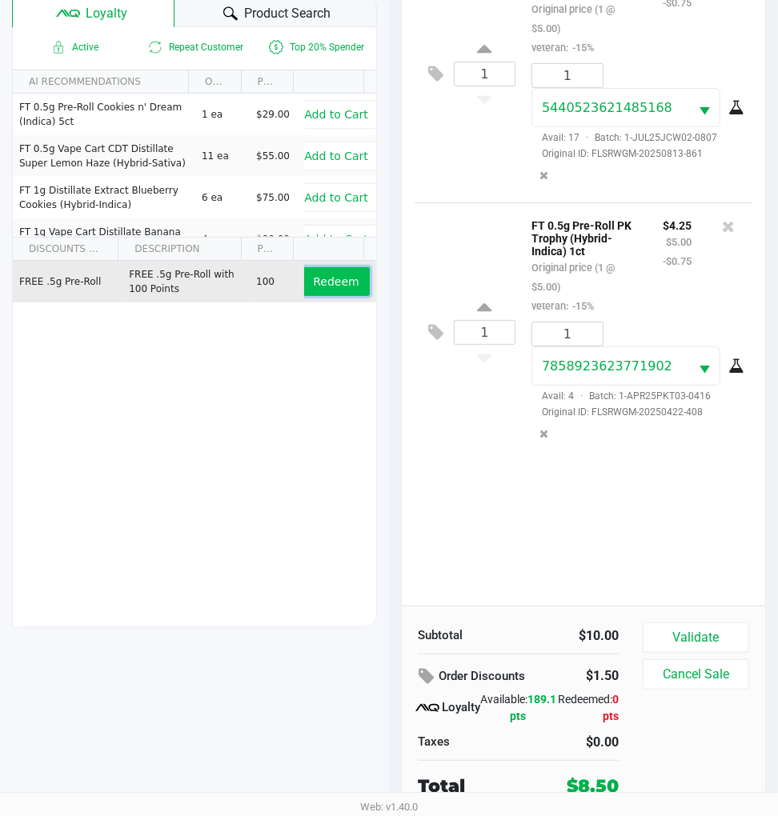
click at [326, 286] on span "Redeem" at bounding box center [336, 281] width 46 height 13
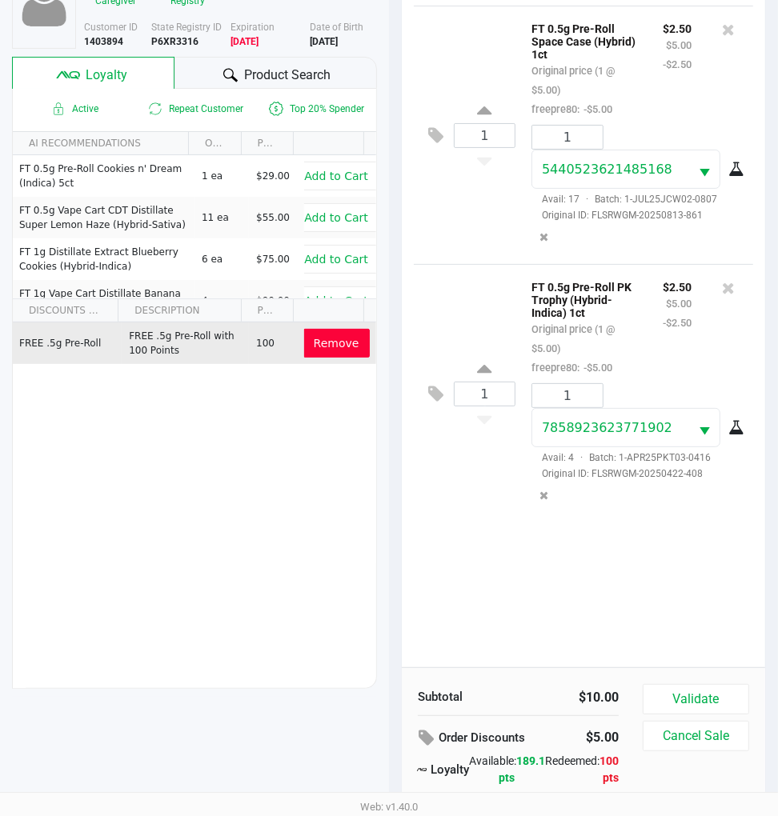
scroll to position [118, 0]
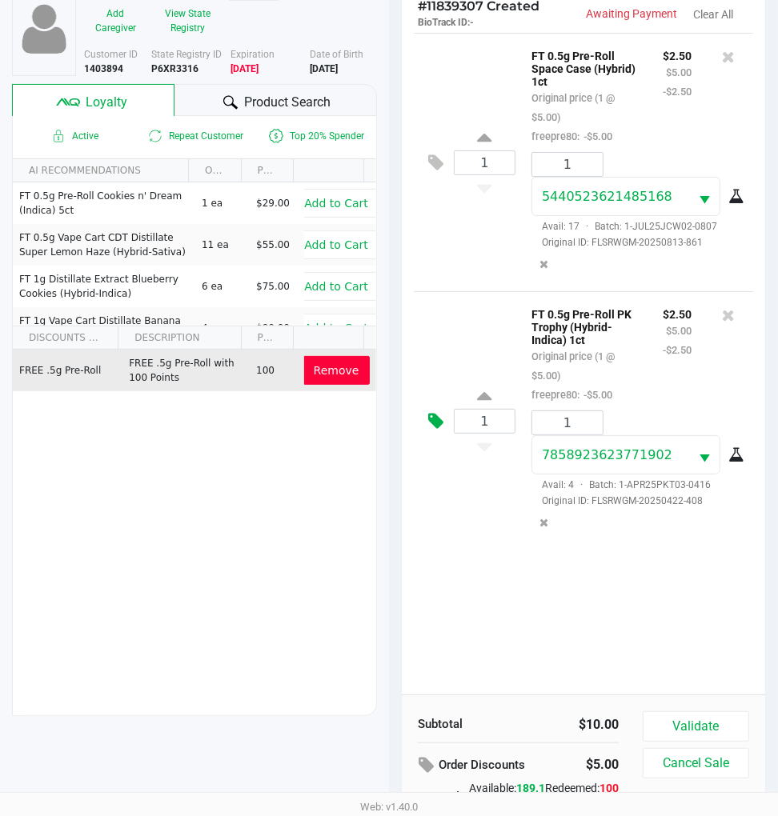
click at [430, 414] on icon at bounding box center [435, 421] width 15 height 18
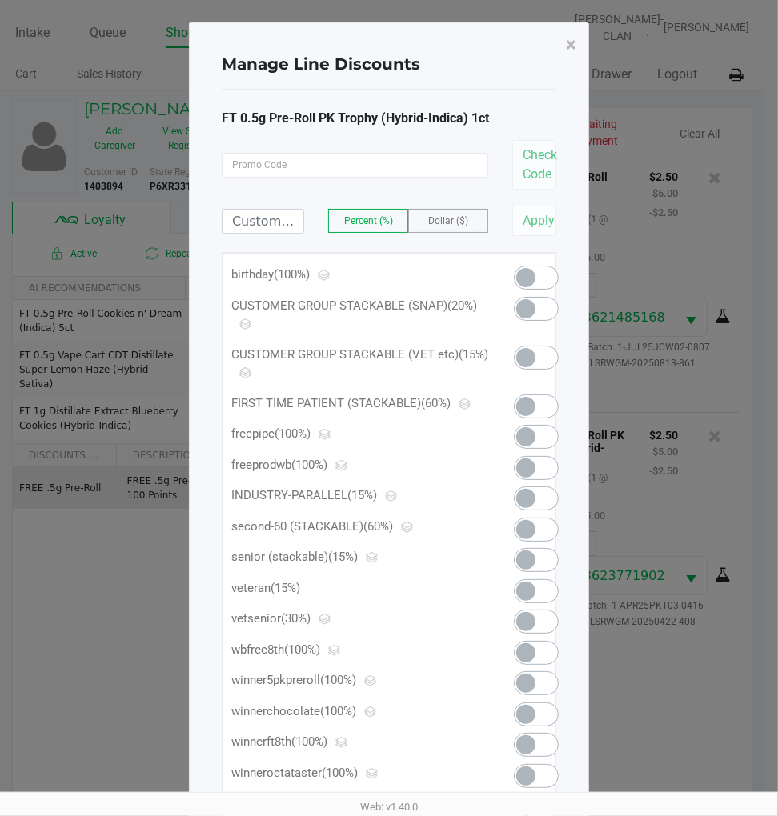
scroll to position [0, 0]
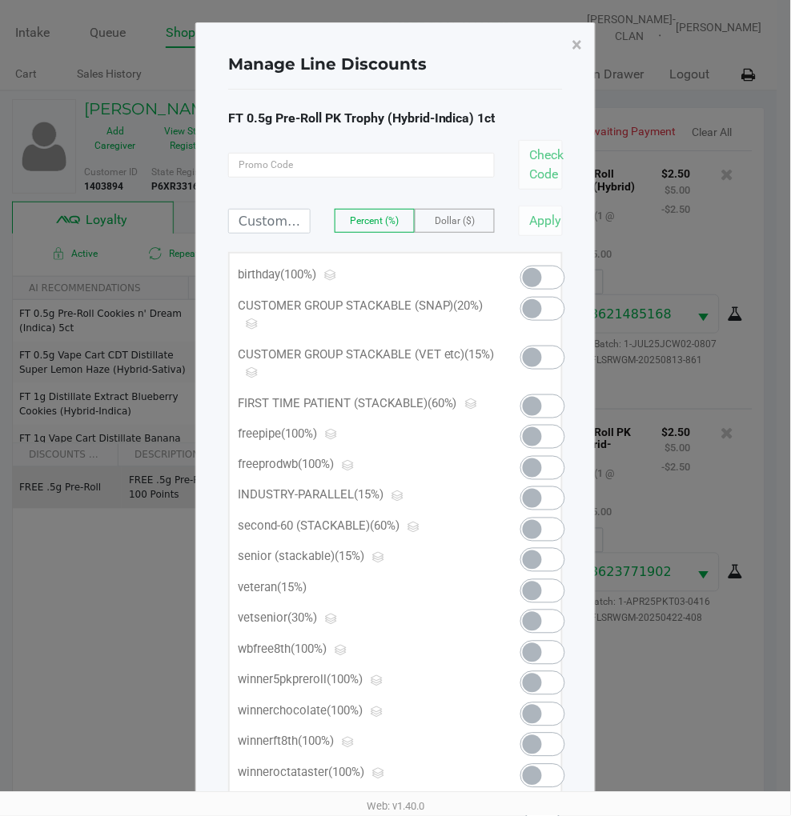
click at [544, 358] on span at bounding box center [542, 358] width 45 height 24
click at [575, 52] on span "×" at bounding box center [577, 45] width 10 height 22
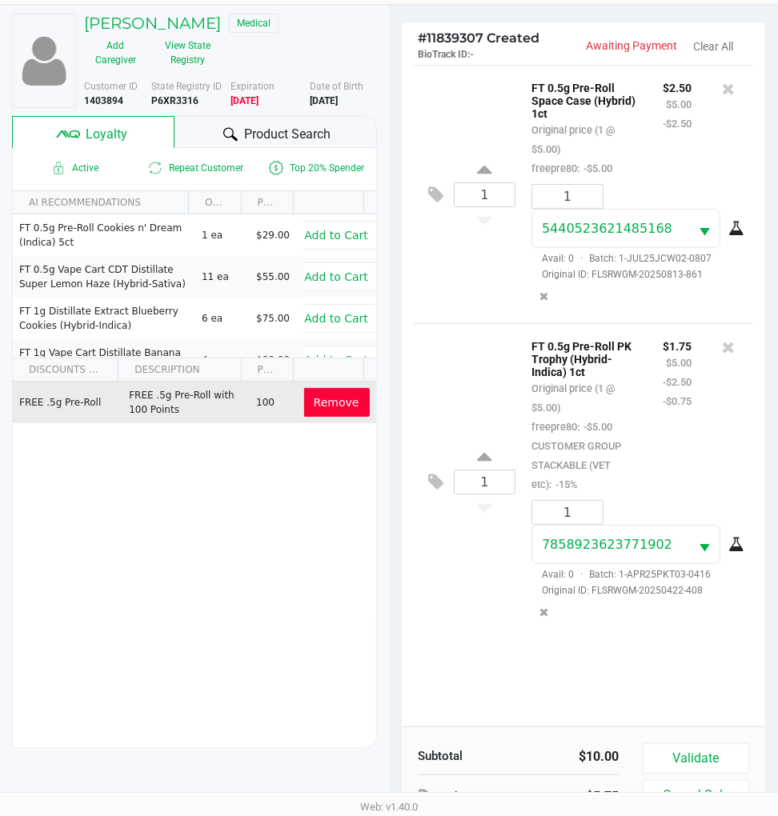
scroll to position [206, 0]
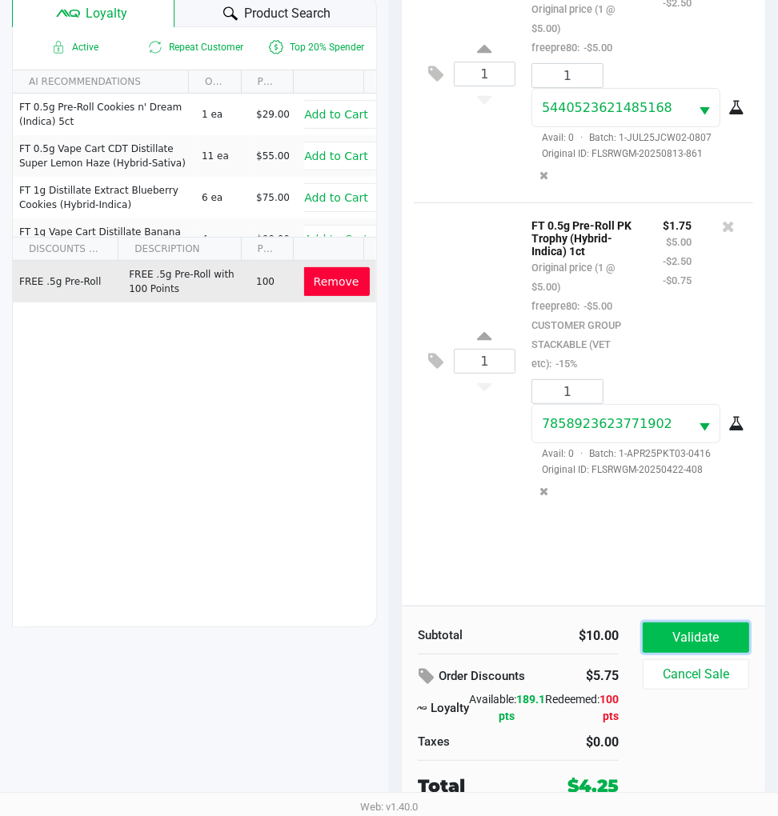
click at [691, 632] on button "Validate" at bounding box center [696, 638] width 106 height 30
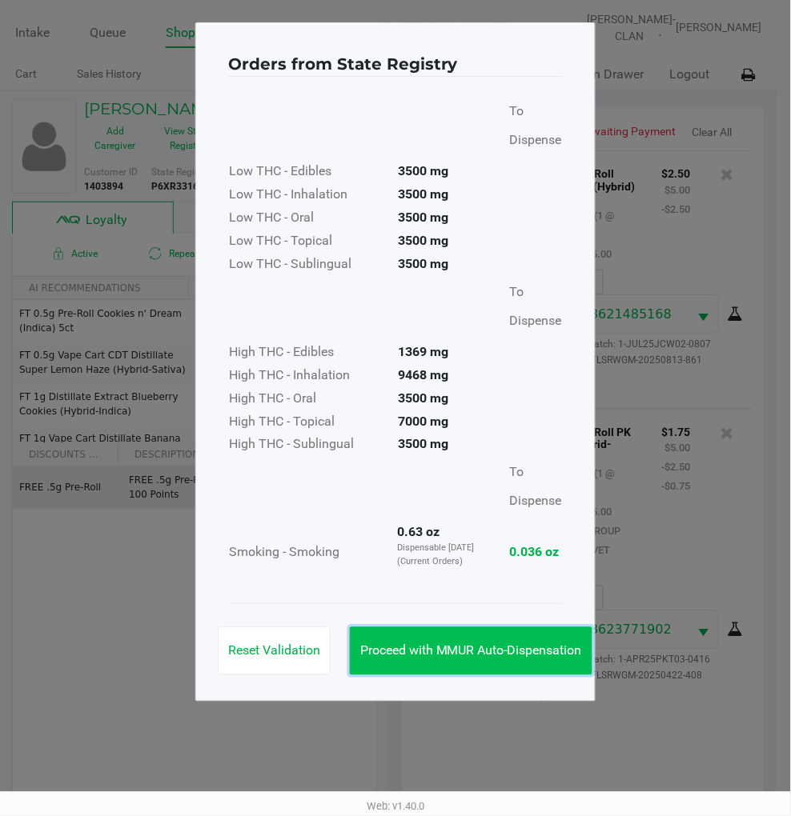
click at [503, 637] on button "Proceed with MMUR Auto-Dispensation" at bounding box center [471, 651] width 242 height 48
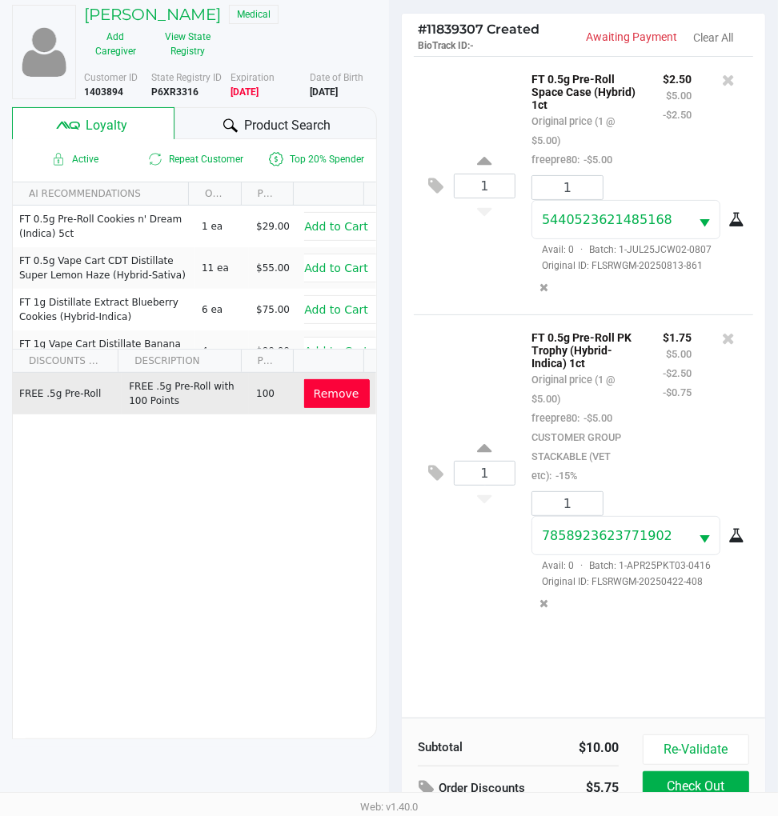
scroll to position [210, 0]
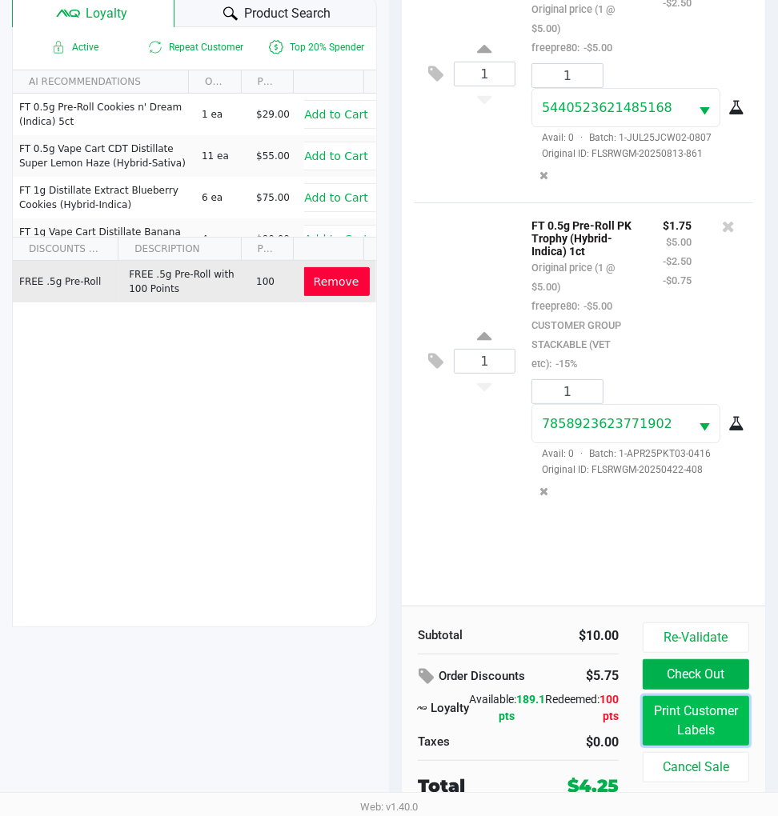
click at [675, 718] on button "Print Customer Labels" at bounding box center [696, 721] width 106 height 50
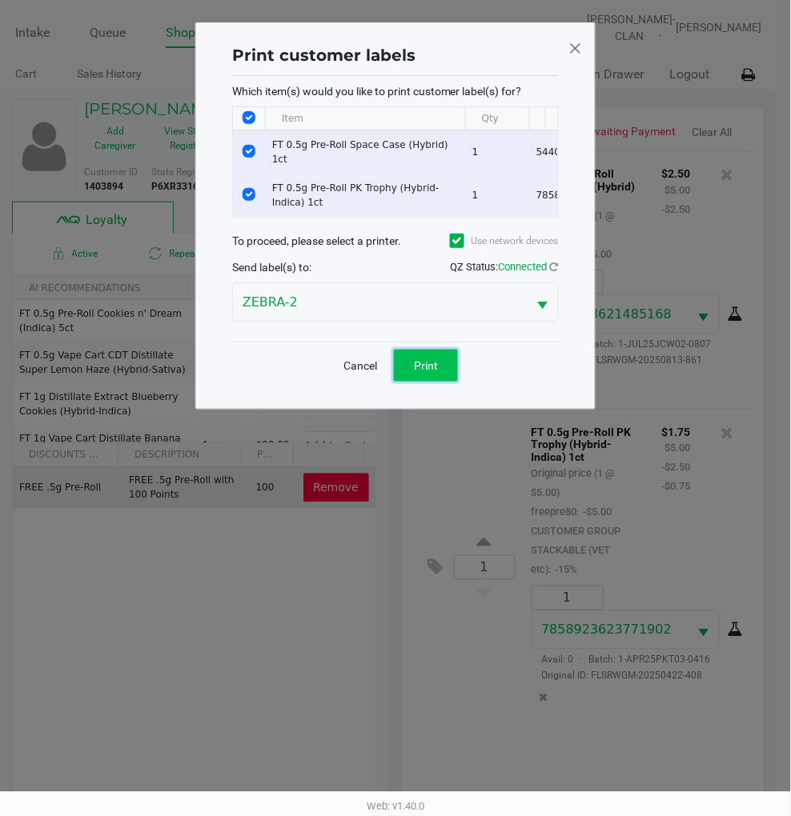
click at [458, 382] on button "Print" at bounding box center [426, 366] width 64 height 32
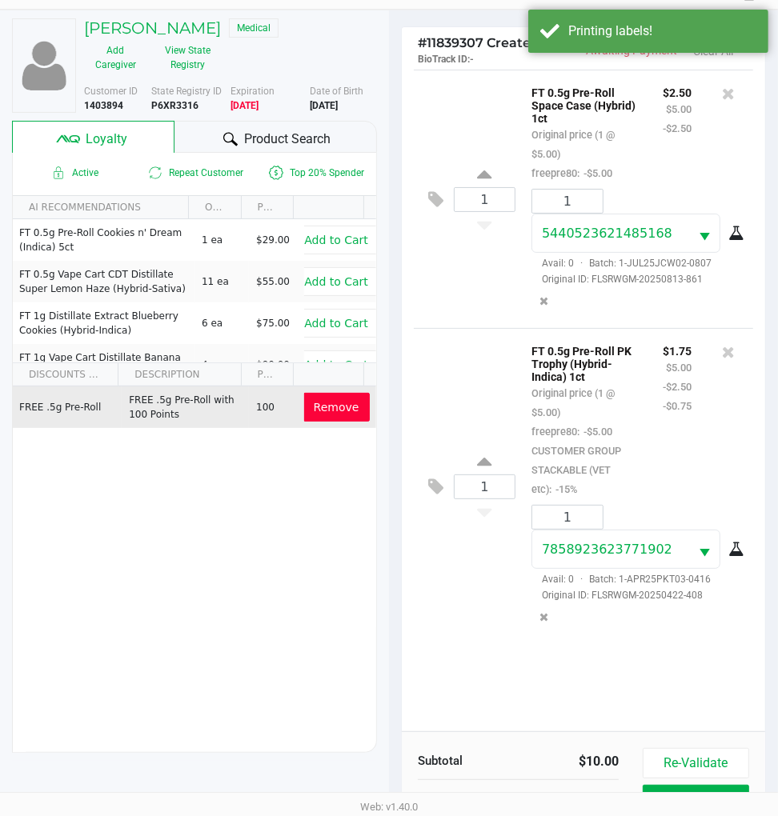
scroll to position [210, 0]
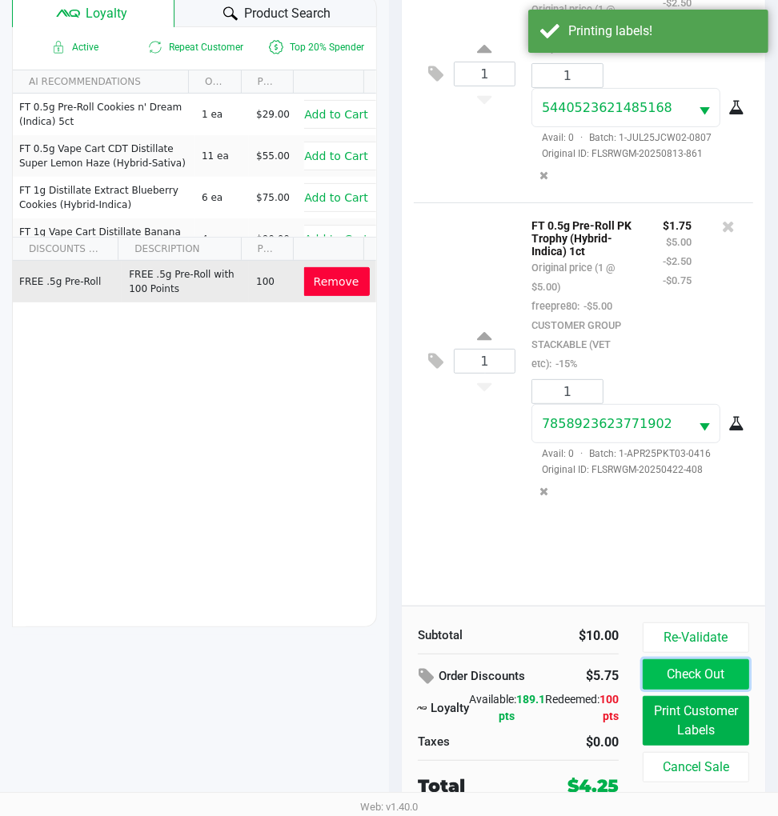
click at [689, 662] on button "Check Out" at bounding box center [696, 674] width 106 height 30
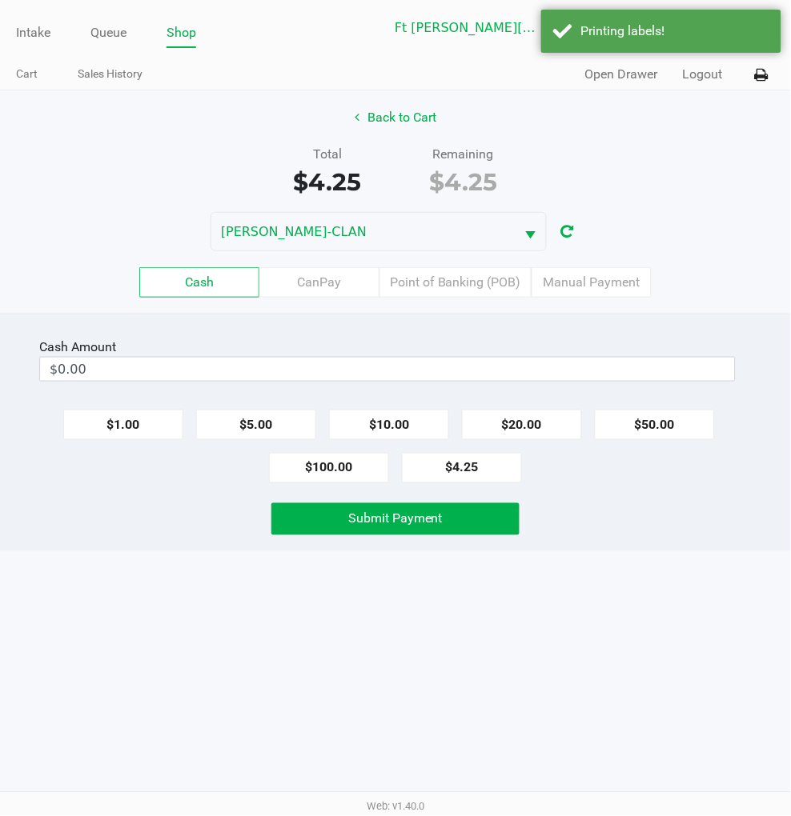
click at [506, 614] on div "Intake Queue Shop Ft Walton Beach WC WU-TANG-CLAN James Dodd Cart Sales History…" at bounding box center [395, 408] width 791 height 816
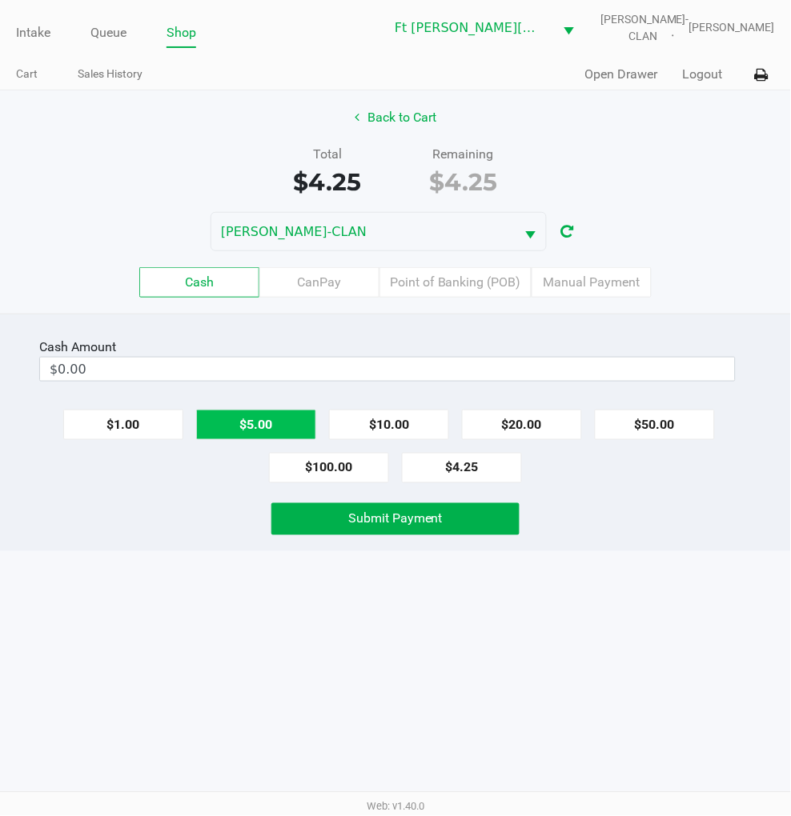
click at [259, 419] on button "$5.00" at bounding box center [256, 425] width 120 height 30
type input "$5.00"
click at [362, 512] on span "Submit Payment" at bounding box center [395, 518] width 94 height 15
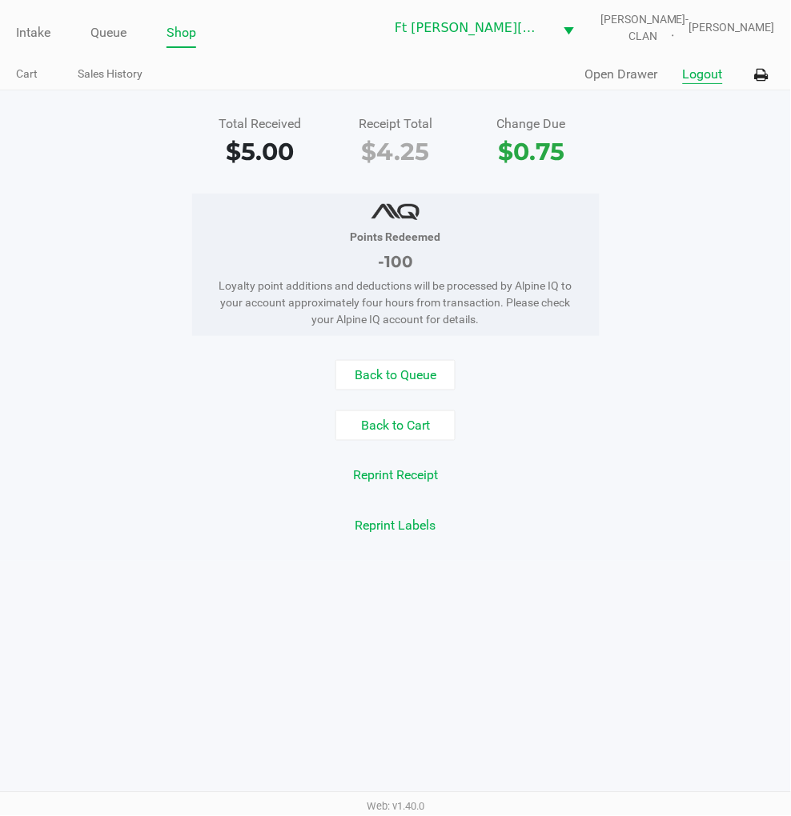
click at [684, 72] on button "Logout" at bounding box center [703, 74] width 40 height 19
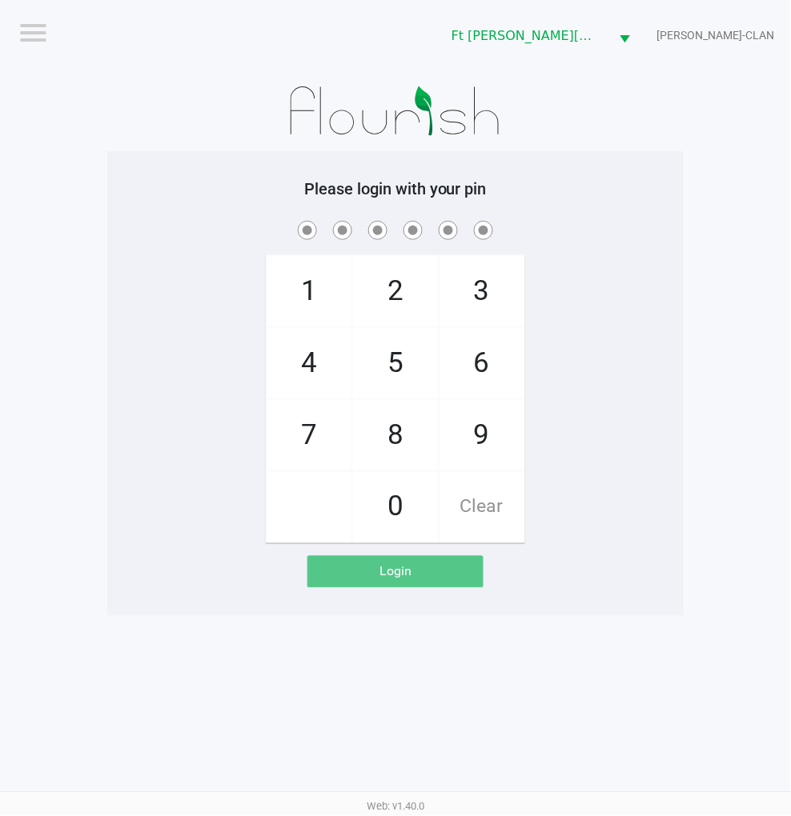
click at [661, 432] on div "1 4 7 2 5 8 0 3 6 9 Clear" at bounding box center [395, 381] width 576 height 326
checkbox input "true"
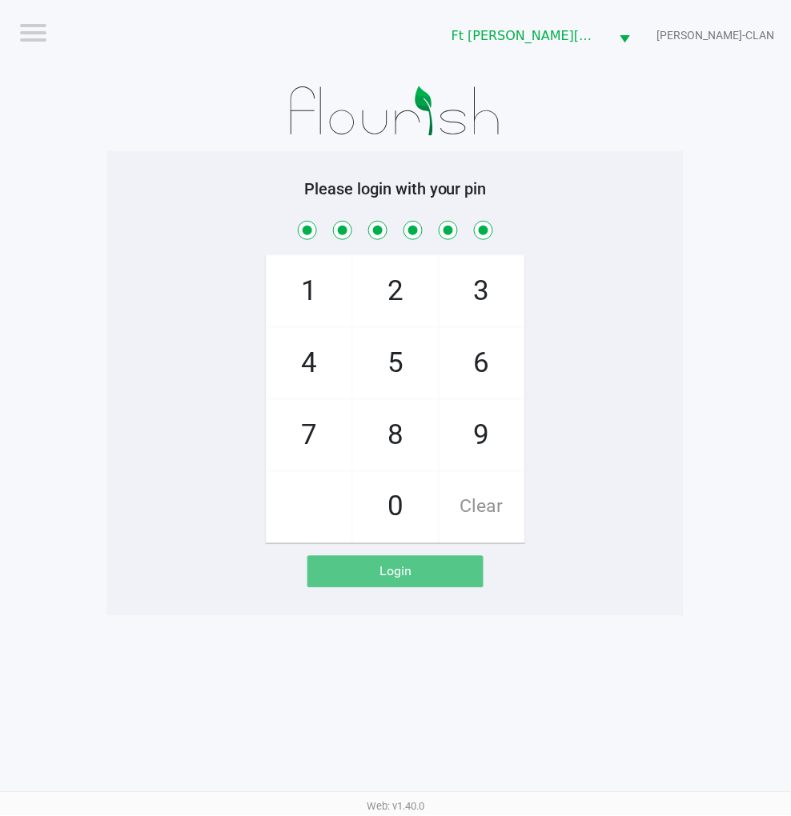
checkbox input "true"
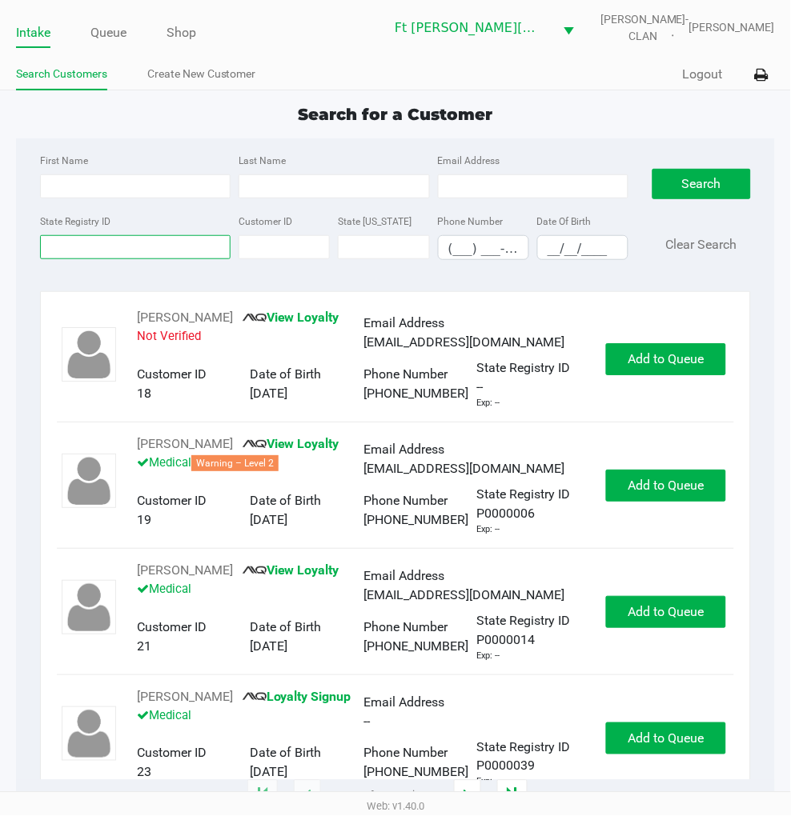
click at [90, 243] on input "State Registry ID" at bounding box center [135, 247] width 190 height 24
click at [123, 32] on link "Queue" at bounding box center [108, 33] width 36 height 22
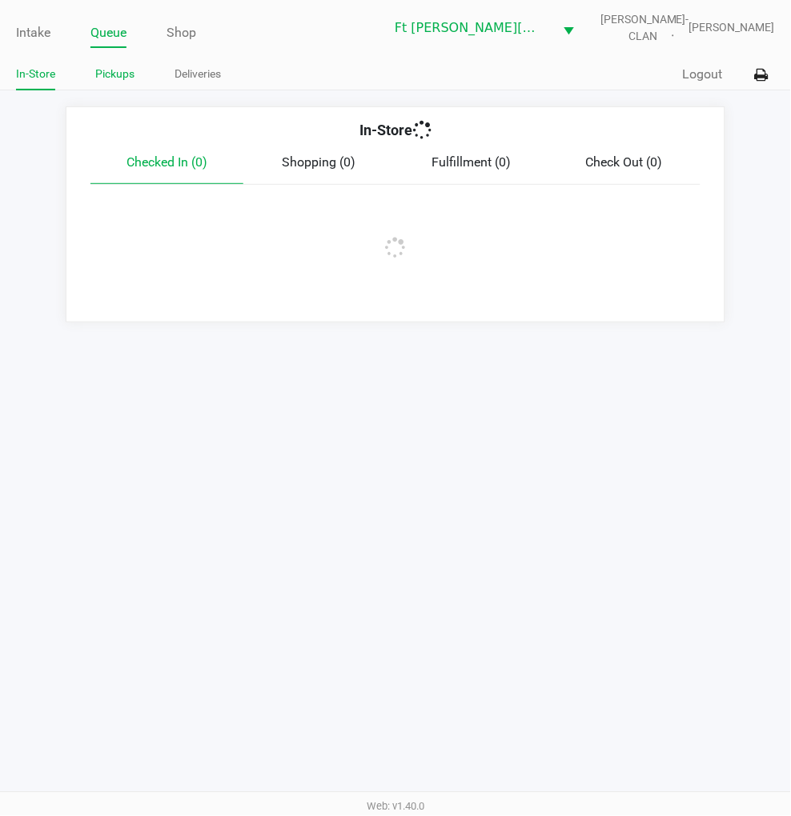
click at [118, 70] on link "Pickups" at bounding box center [114, 74] width 39 height 20
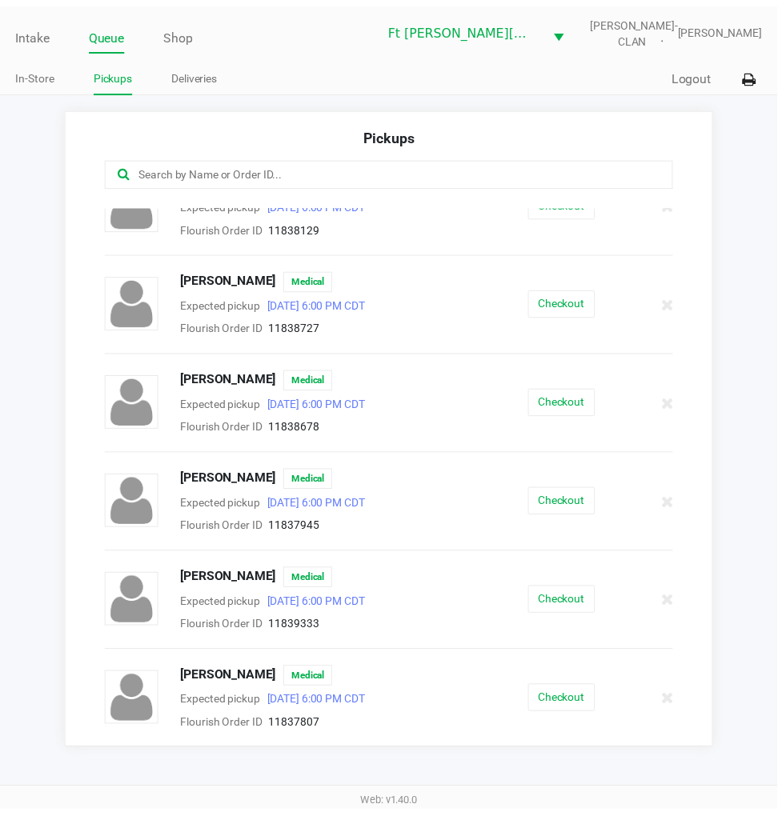
scroll to position [138, 0]
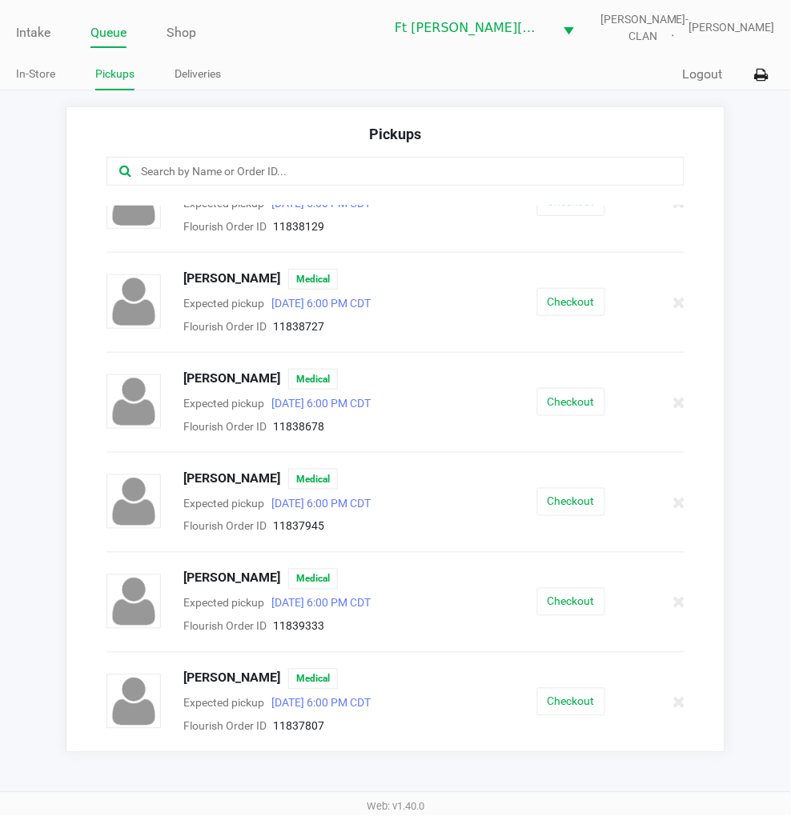
click at [36, 35] on link "Intake" at bounding box center [33, 33] width 34 height 22
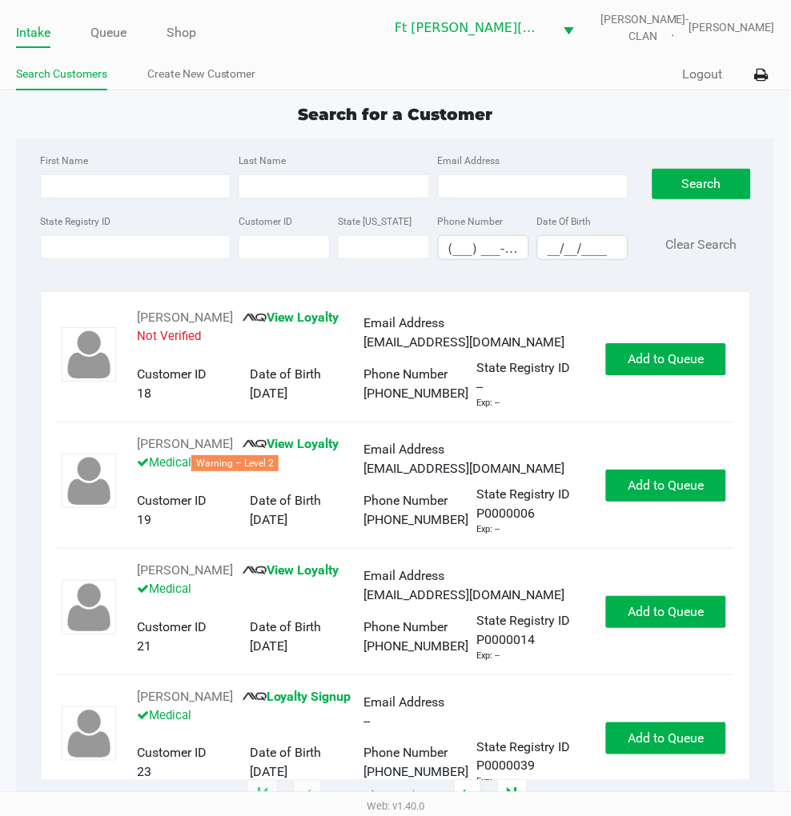
click at [162, 246] on input "State Registry ID" at bounding box center [135, 247] width 190 height 24
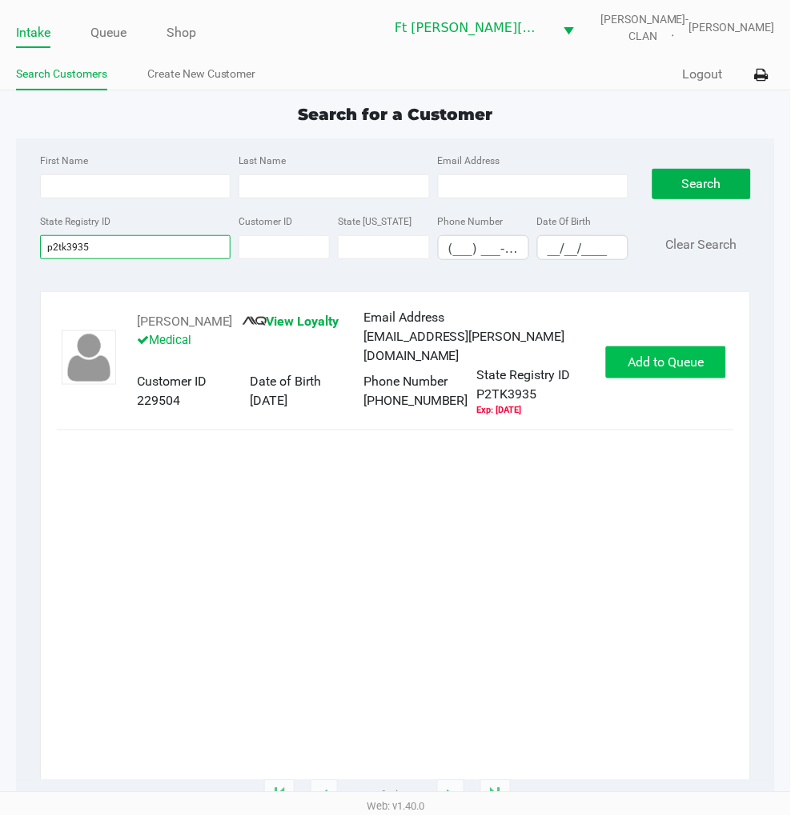
type input "p2tk3935"
click at [628, 354] on span "Add to Queue" at bounding box center [666, 361] width 76 height 15
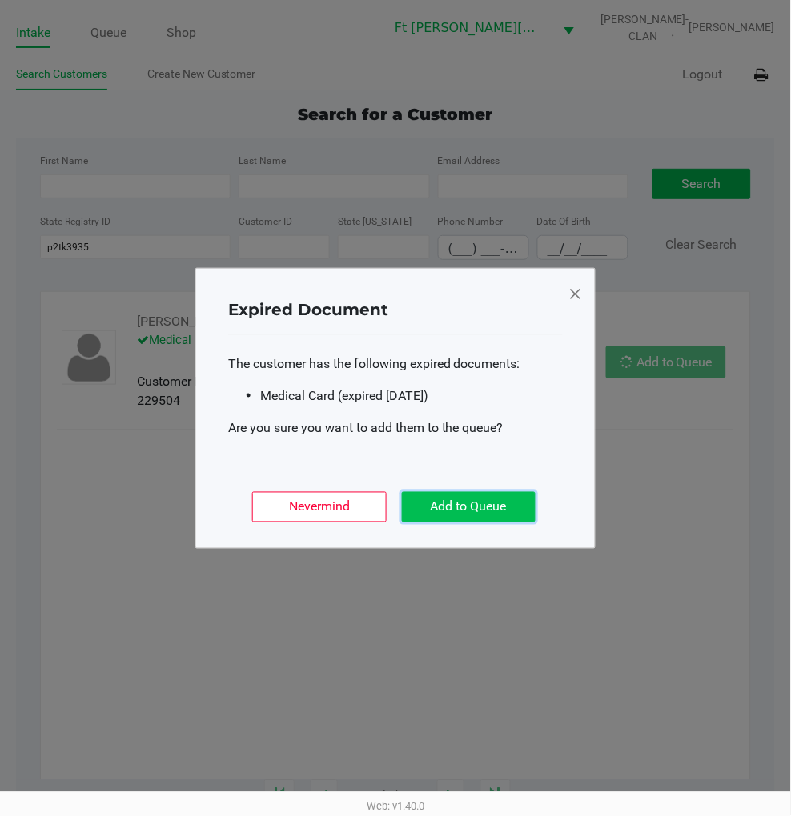
click at [511, 507] on button "Add to Queue" at bounding box center [469, 507] width 134 height 30
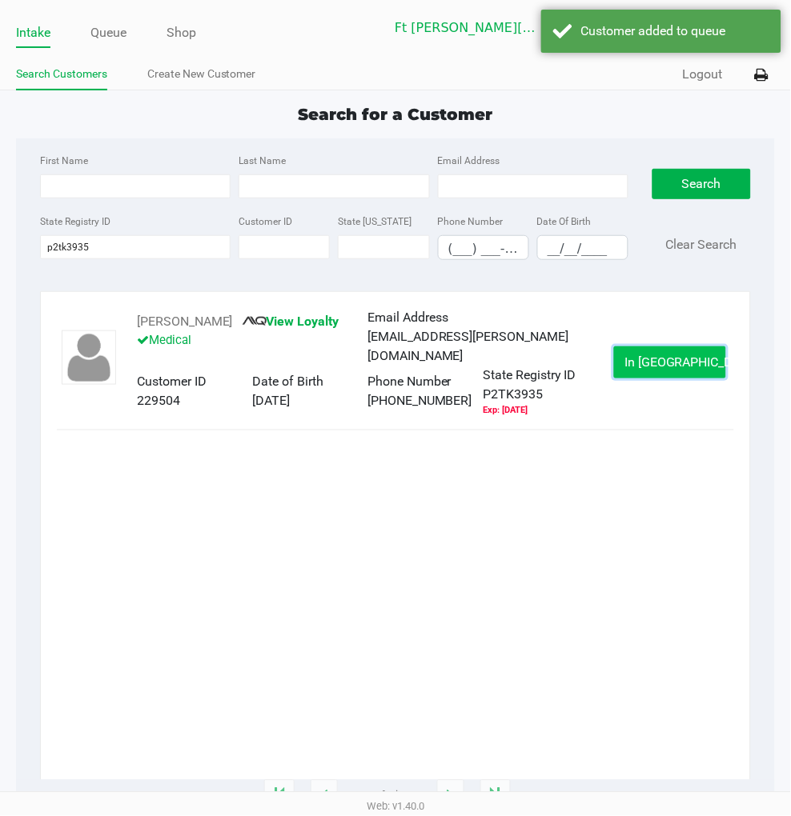
click at [636, 361] on button "In Queue" at bounding box center [670, 362] width 112 height 32
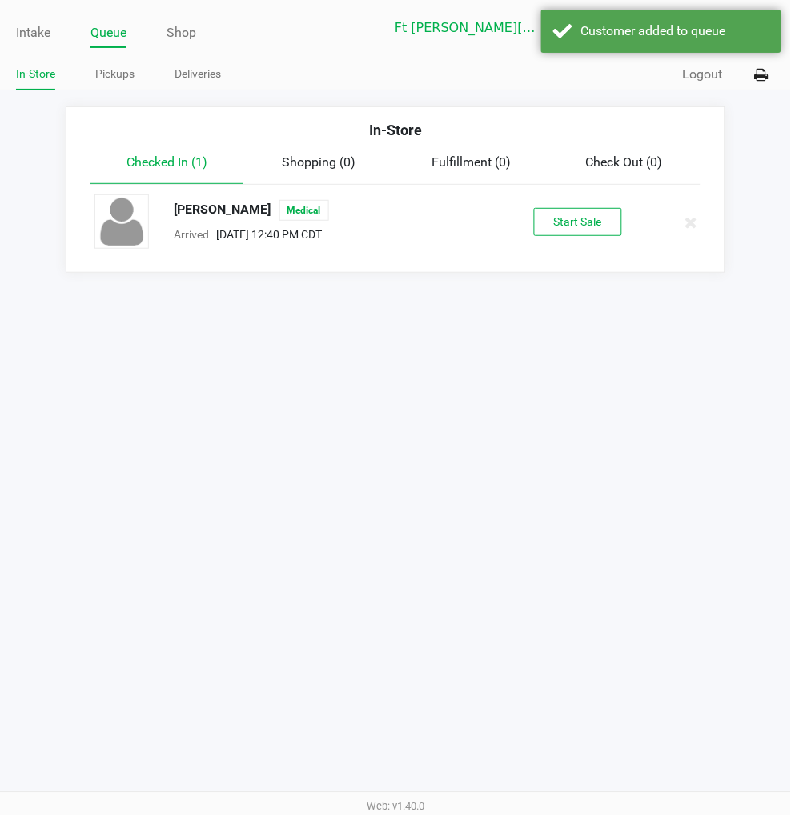
click at [569, 237] on div "THOMAS CONNER Medical Arrived Aug 24, 2025 12:40 PM CDT Start Sale" at bounding box center [394, 222] width 625 height 56
click at [569, 230] on button "Start Sale" at bounding box center [578, 222] width 88 height 28
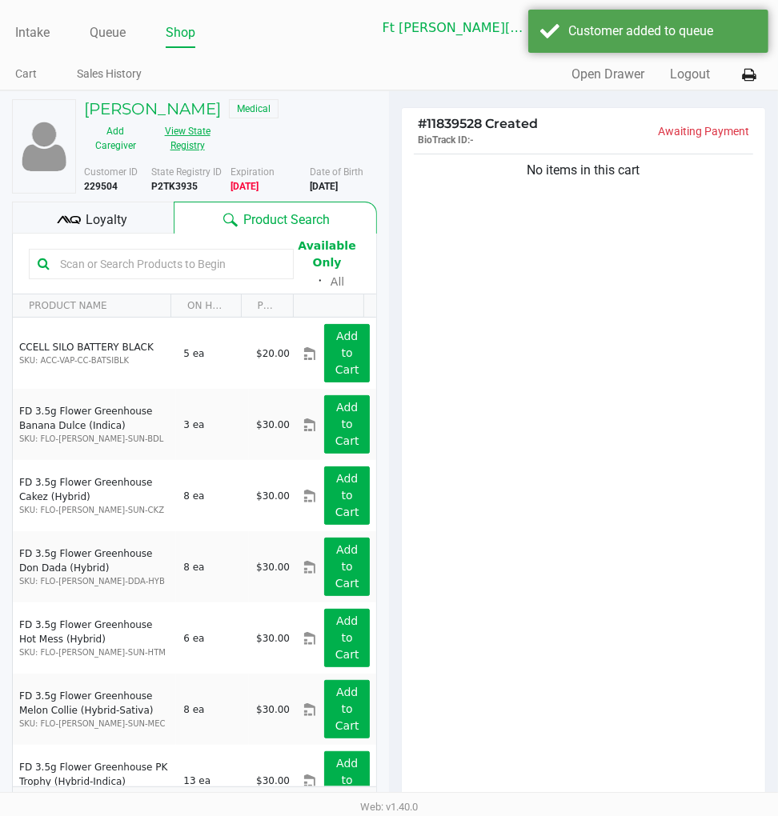
click at [202, 140] on button "View State Registry" at bounding box center [182, 138] width 72 height 40
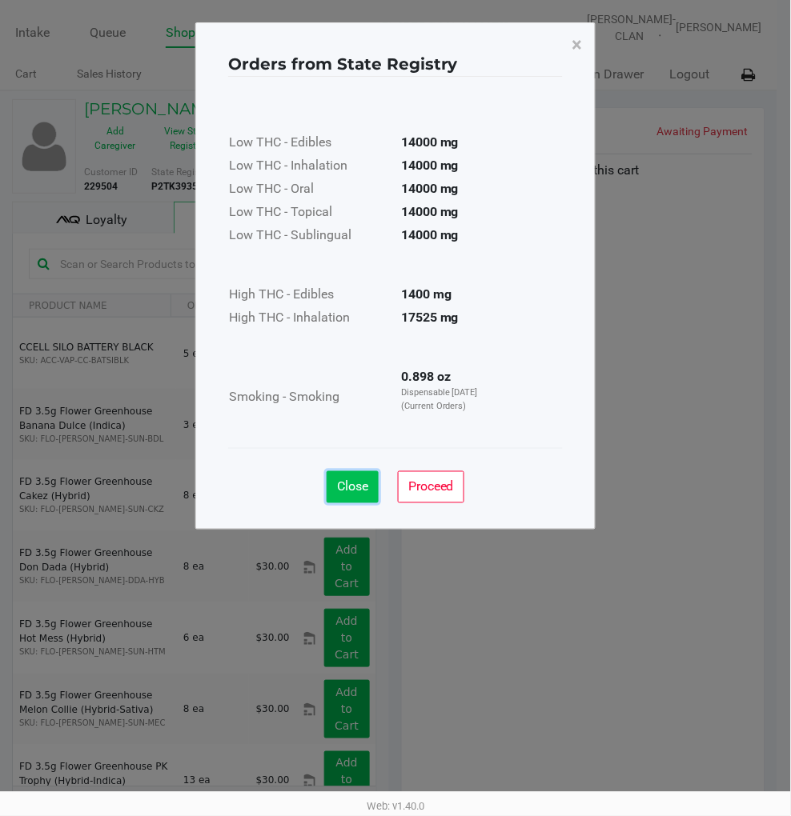
click at [353, 479] on span "Close" at bounding box center [352, 486] width 31 height 15
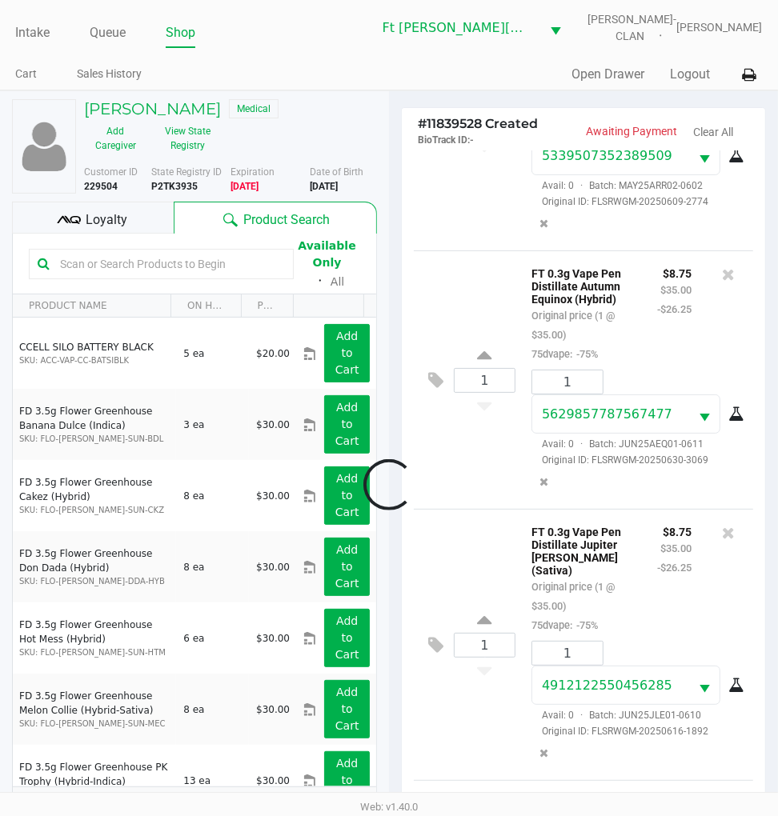
scroll to position [419, 0]
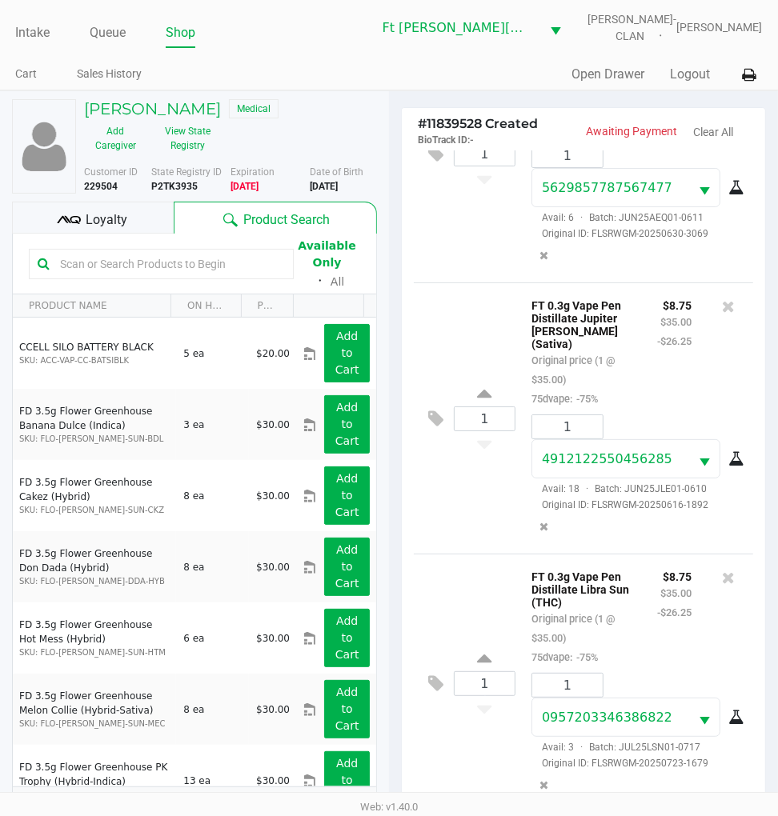
click at [131, 222] on div "Loyalty" at bounding box center [93, 218] width 162 height 32
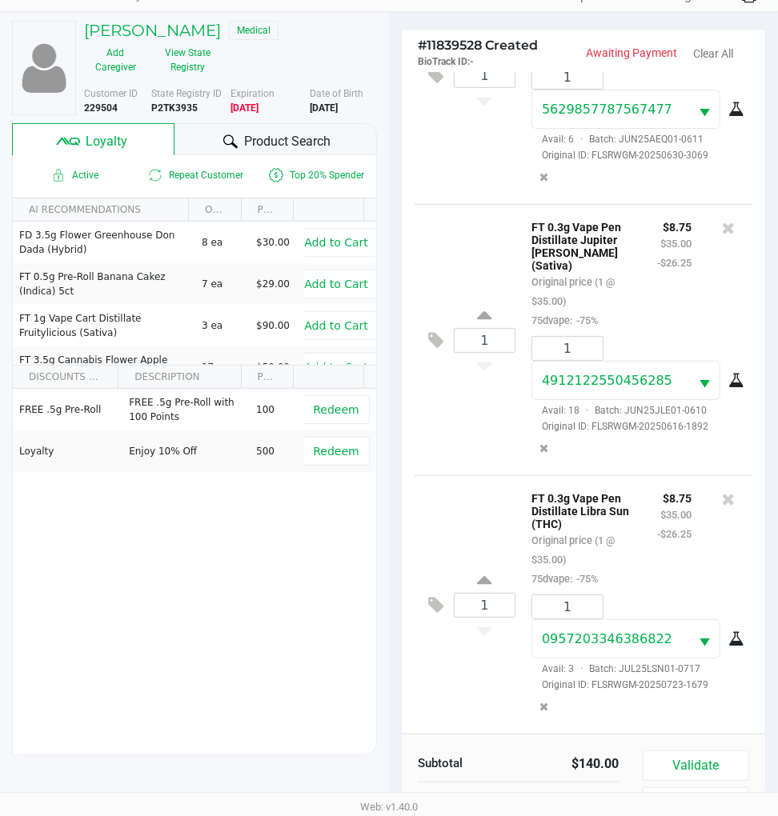
scroll to position [206, 0]
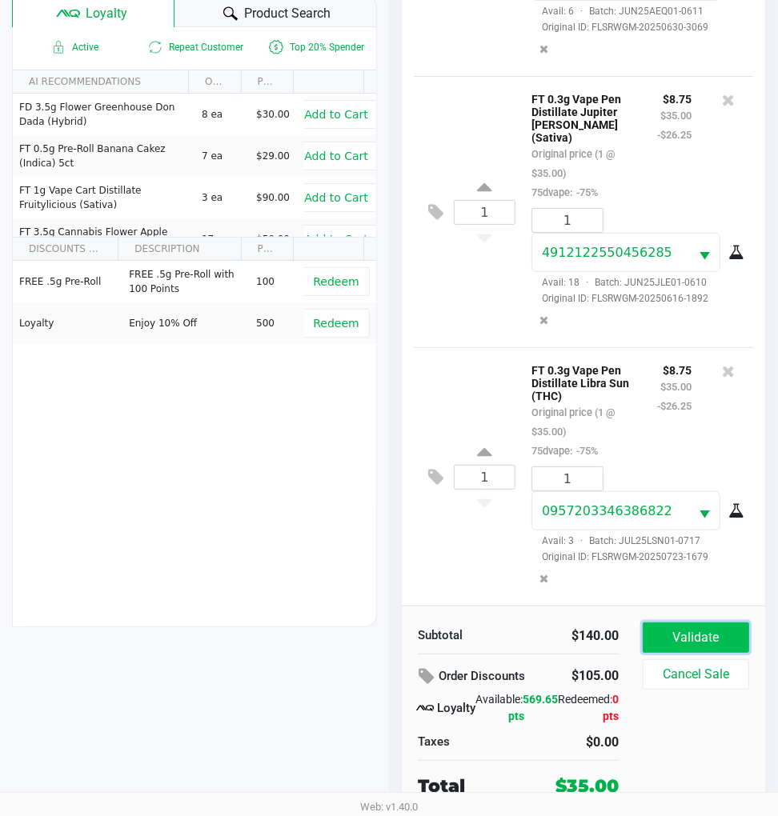
click at [697, 637] on button "Validate" at bounding box center [696, 638] width 106 height 30
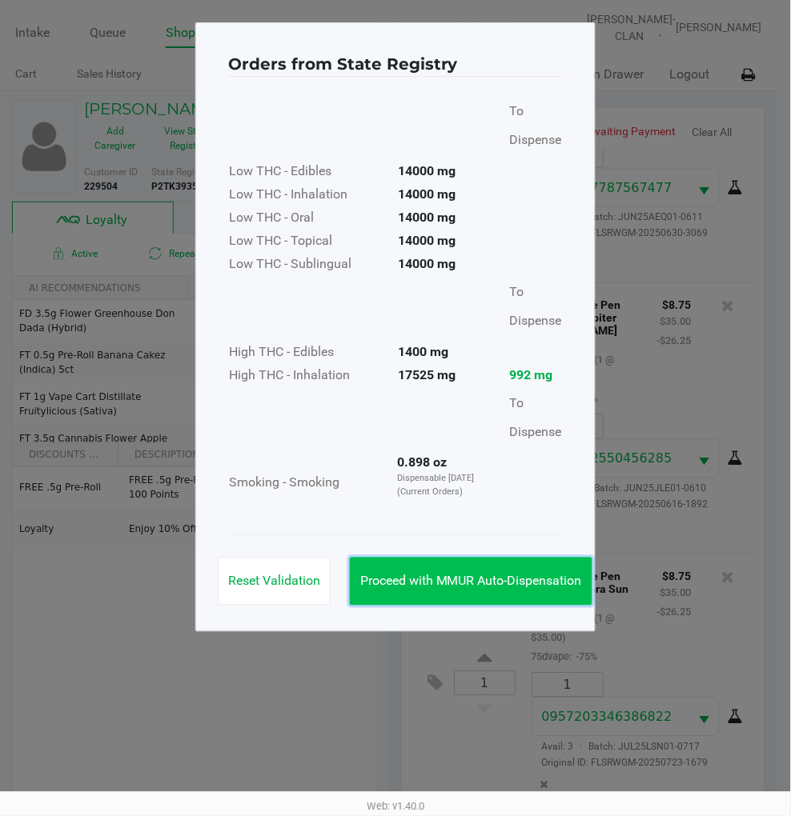
click at [506, 578] on span "Proceed with MMUR Auto-Dispensation" at bounding box center [471, 581] width 222 height 15
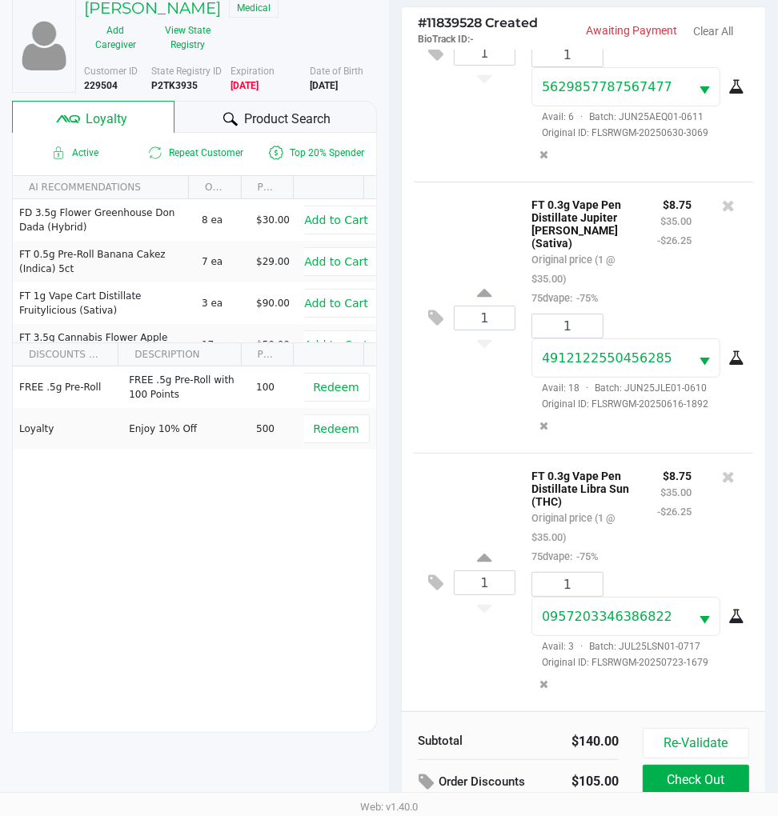
scroll to position [210, 0]
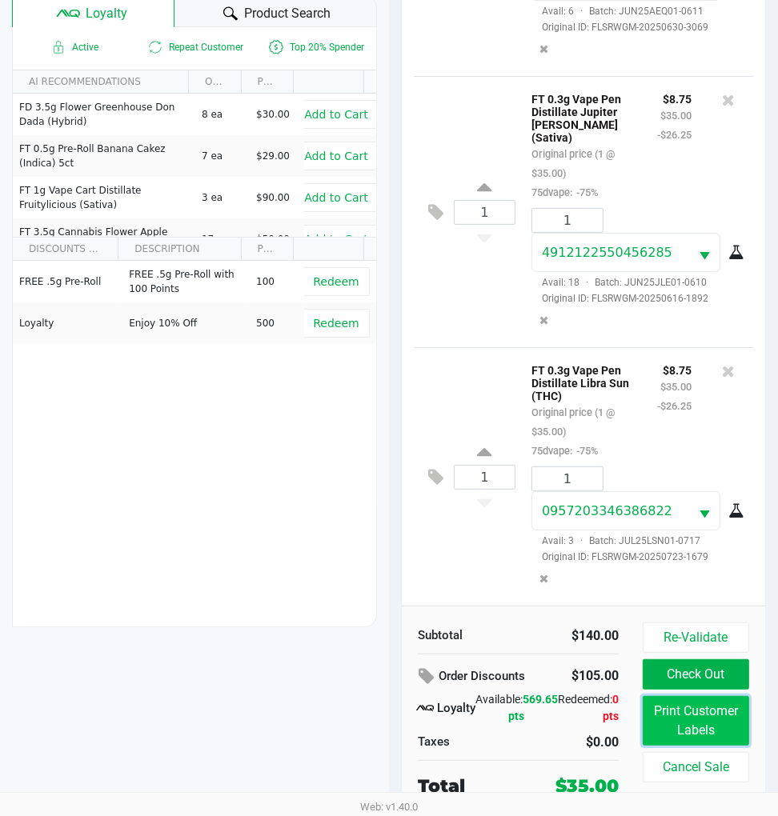
click at [686, 715] on button "Print Customer Labels" at bounding box center [696, 721] width 106 height 50
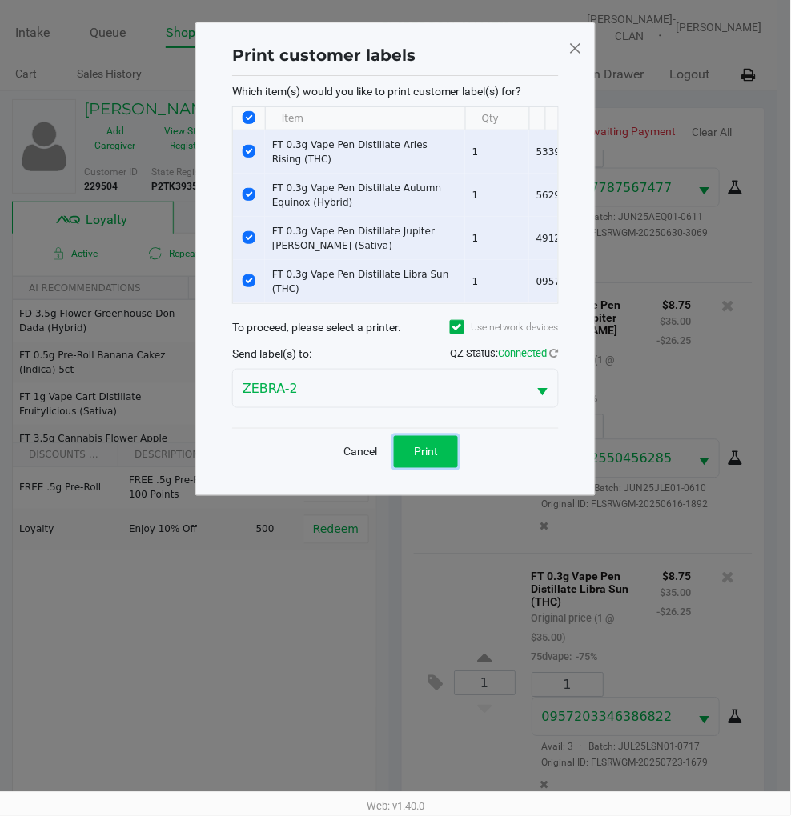
click at [438, 462] on button "Print" at bounding box center [426, 452] width 64 height 32
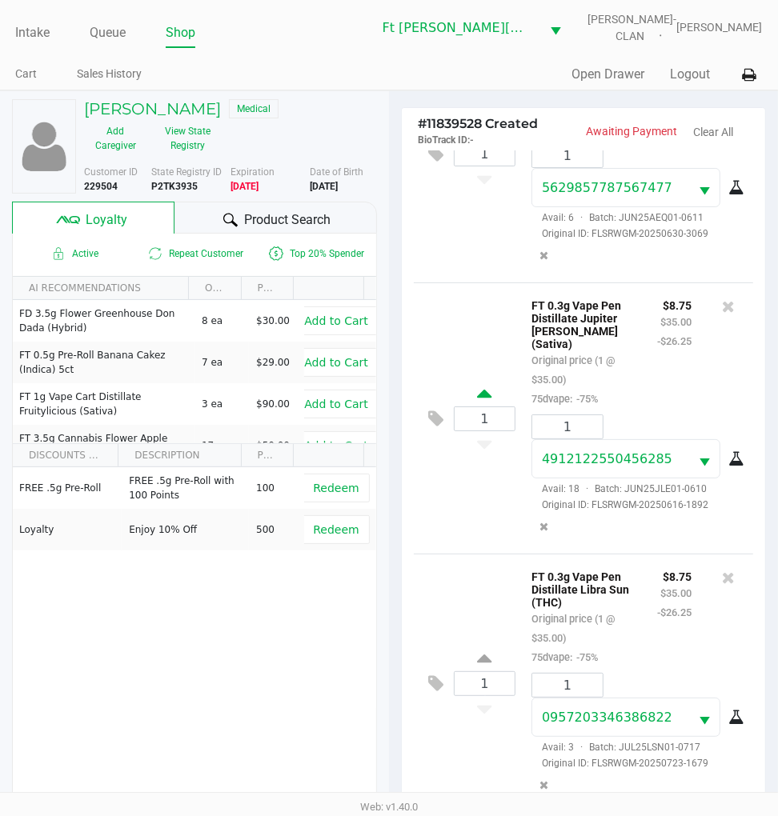
click at [479, 397] on icon at bounding box center [485, 397] width 14 height 20
type input "2"
click at [475, 435] on div "2" at bounding box center [485, 419] width 62 height 65
click at [487, 442] on icon at bounding box center [485, 441] width 14 height 20
type input "1"
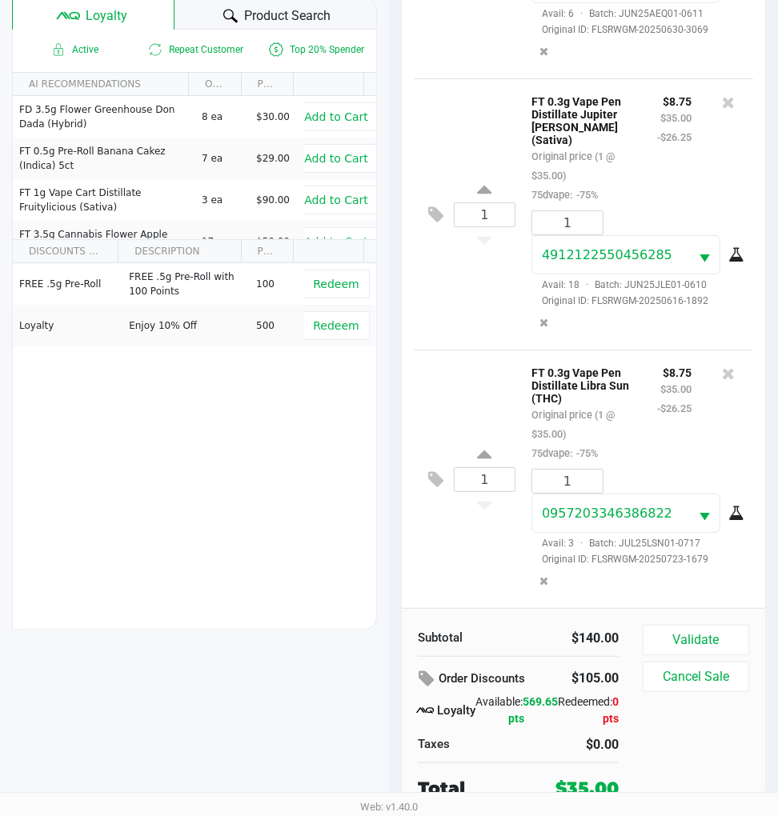
scroll to position [206, 0]
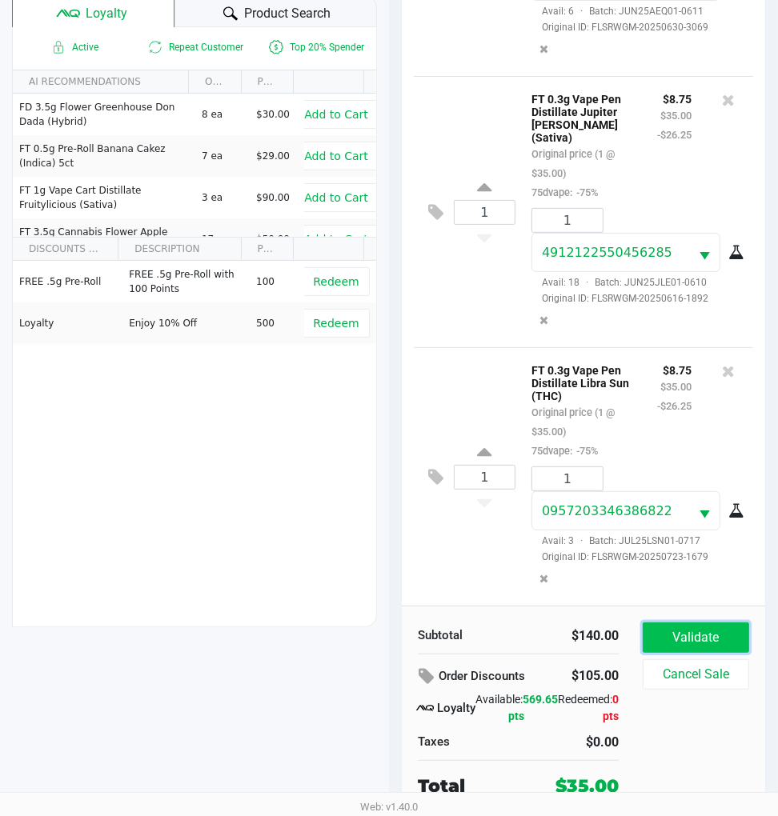
click at [691, 635] on button "Validate" at bounding box center [696, 638] width 106 height 30
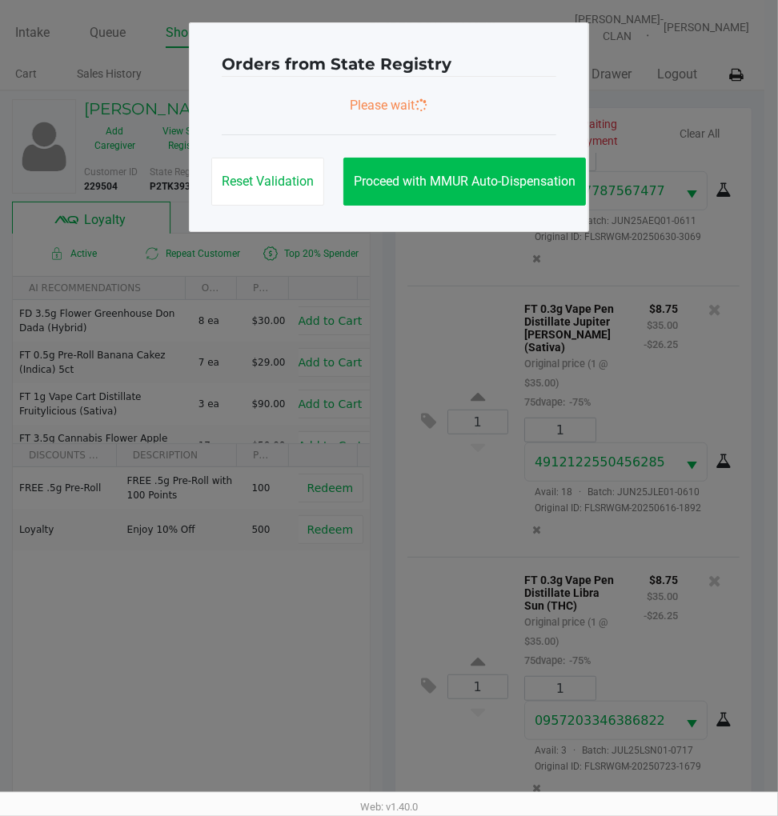
scroll to position [0, 0]
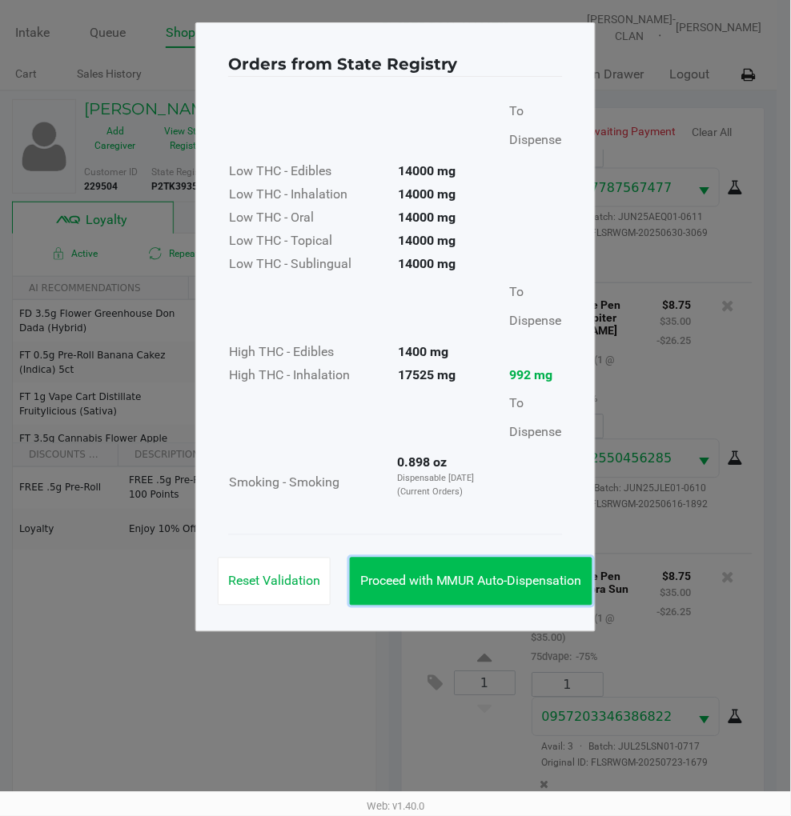
click at [518, 580] on span "Proceed with MMUR Auto-Dispensation" at bounding box center [471, 581] width 222 height 15
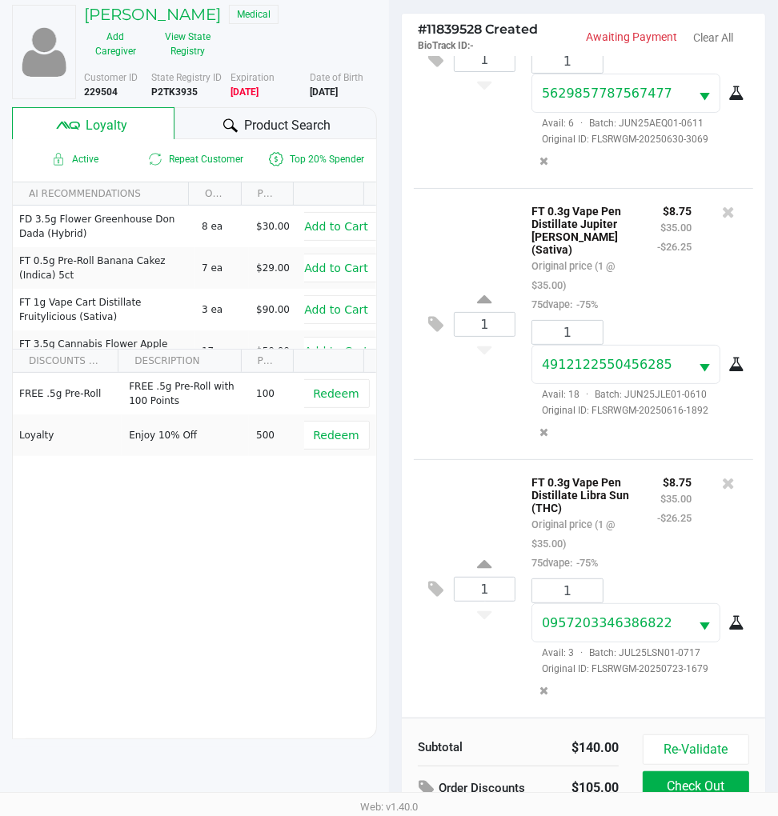
scroll to position [210, 0]
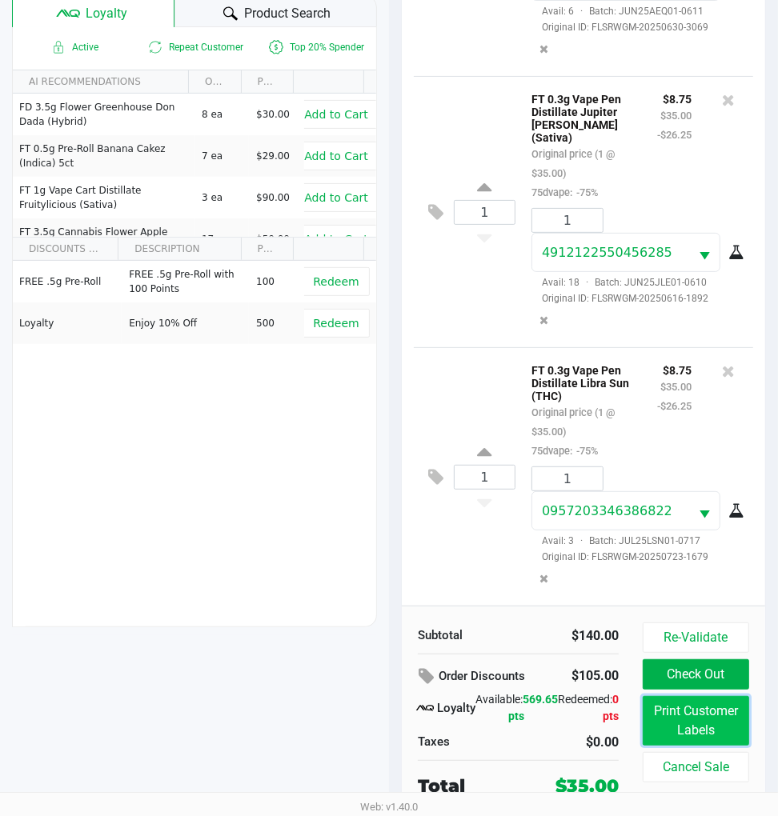
click at [691, 724] on button "Print Customer Labels" at bounding box center [696, 721] width 106 height 50
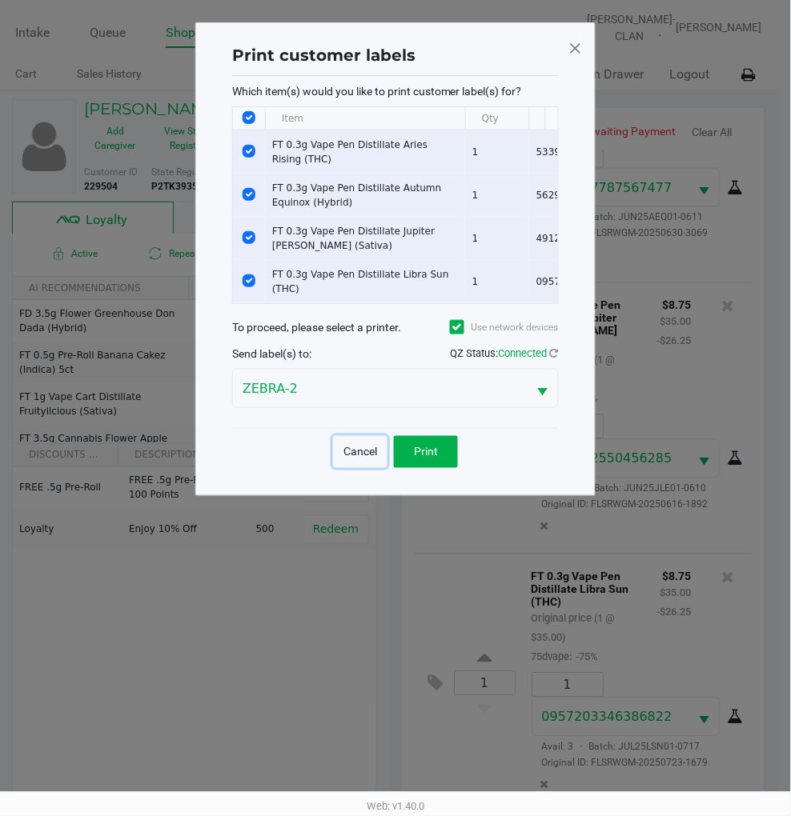
click at [360, 453] on button "Cancel" at bounding box center [360, 452] width 54 height 32
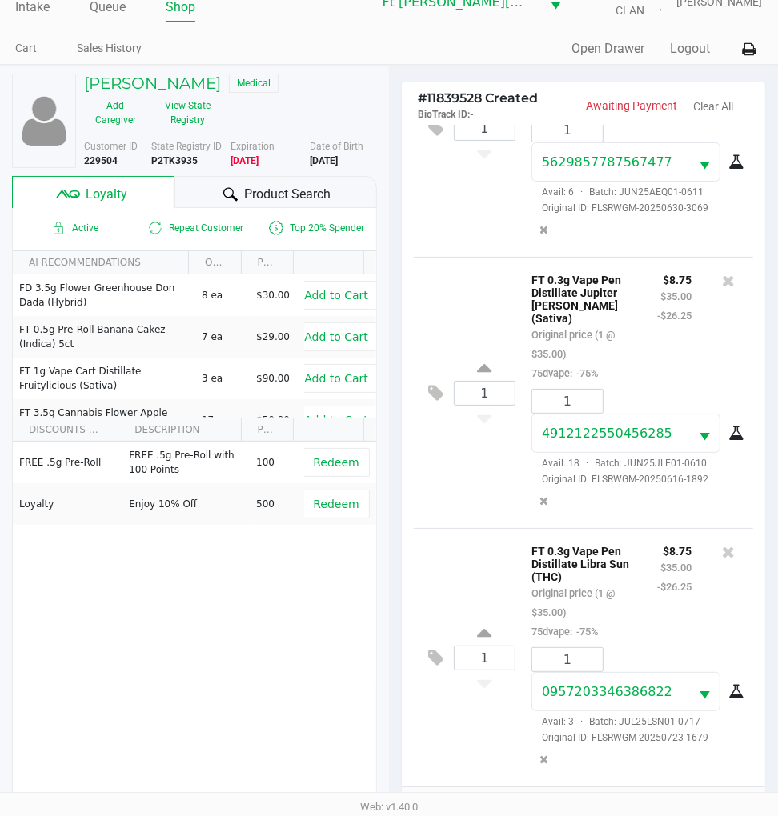
scroll to position [210, 0]
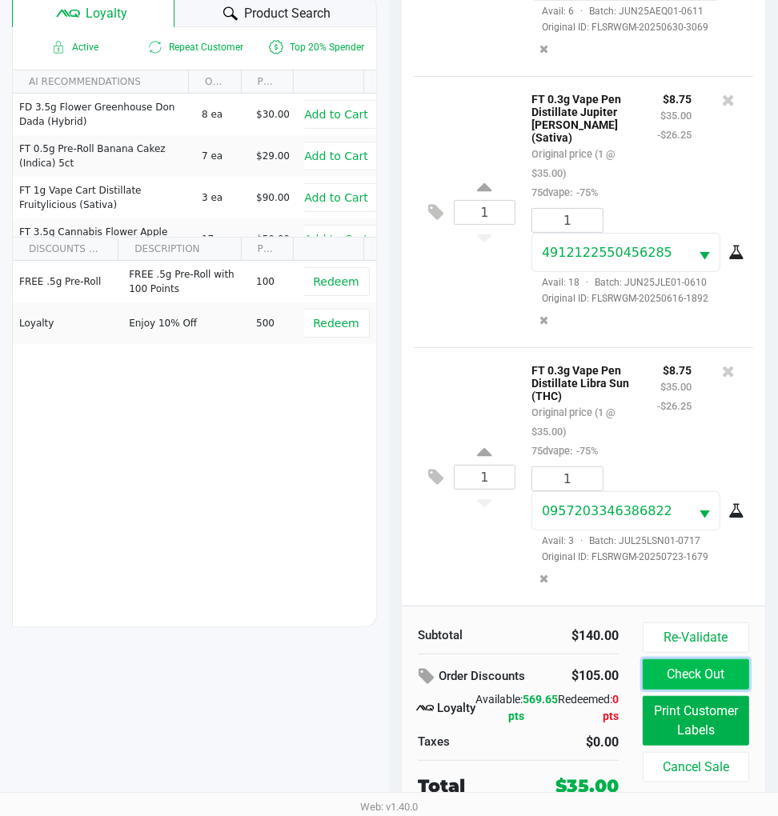
click at [676, 681] on button "Check Out" at bounding box center [696, 674] width 106 height 30
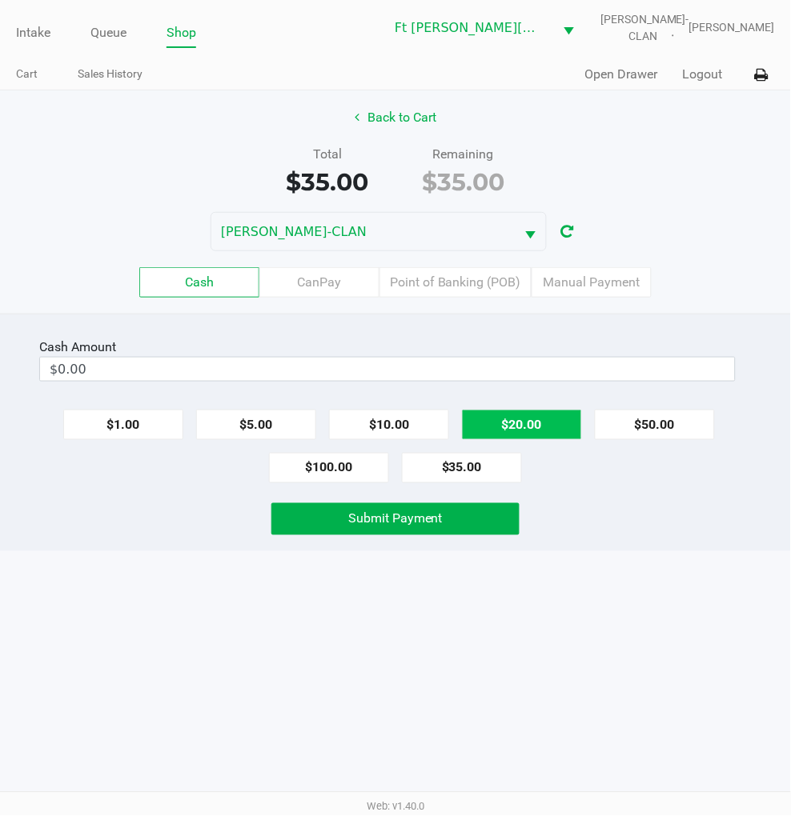
click at [503, 428] on button "$20.00" at bounding box center [522, 425] width 120 height 30
type input "$40.00"
click at [409, 516] on span "Submit Payment" at bounding box center [395, 518] width 94 height 15
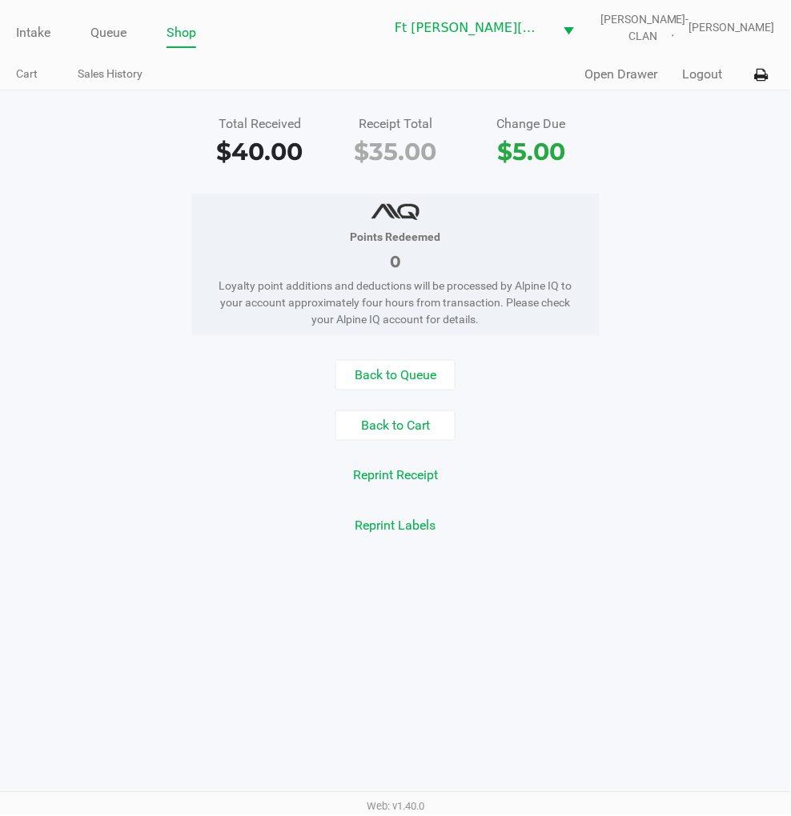
click at [693, 72] on button "Logout" at bounding box center [703, 74] width 40 height 19
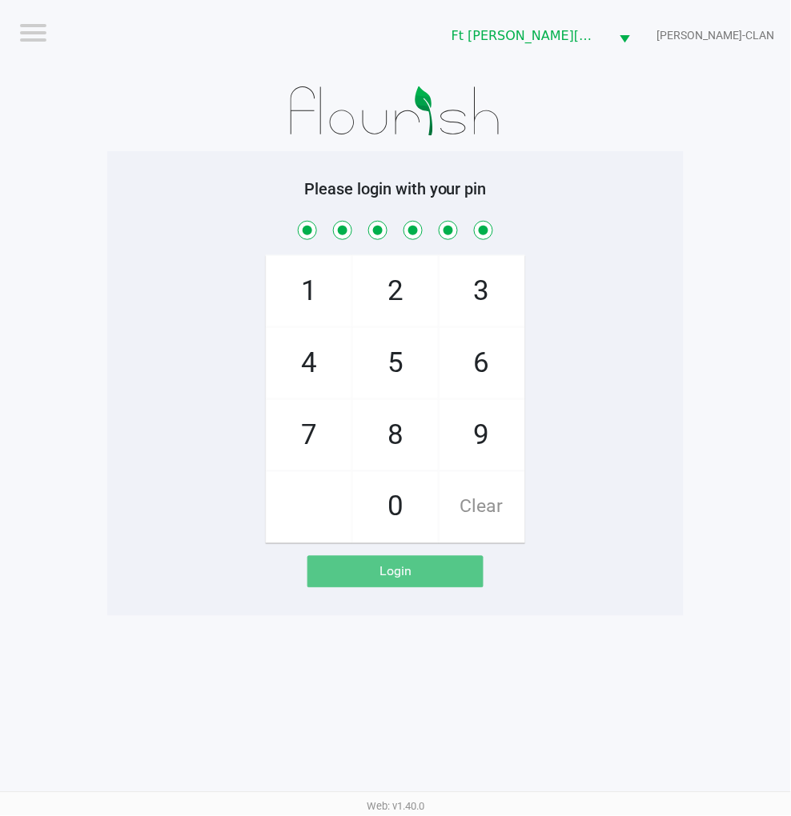
checkbox input "true"
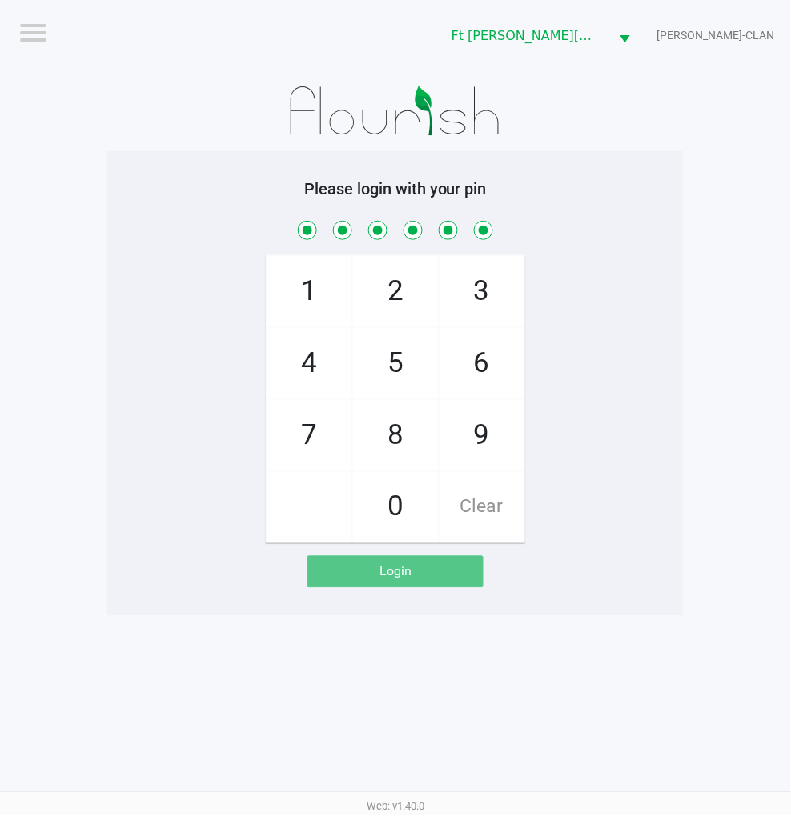
checkbox input "true"
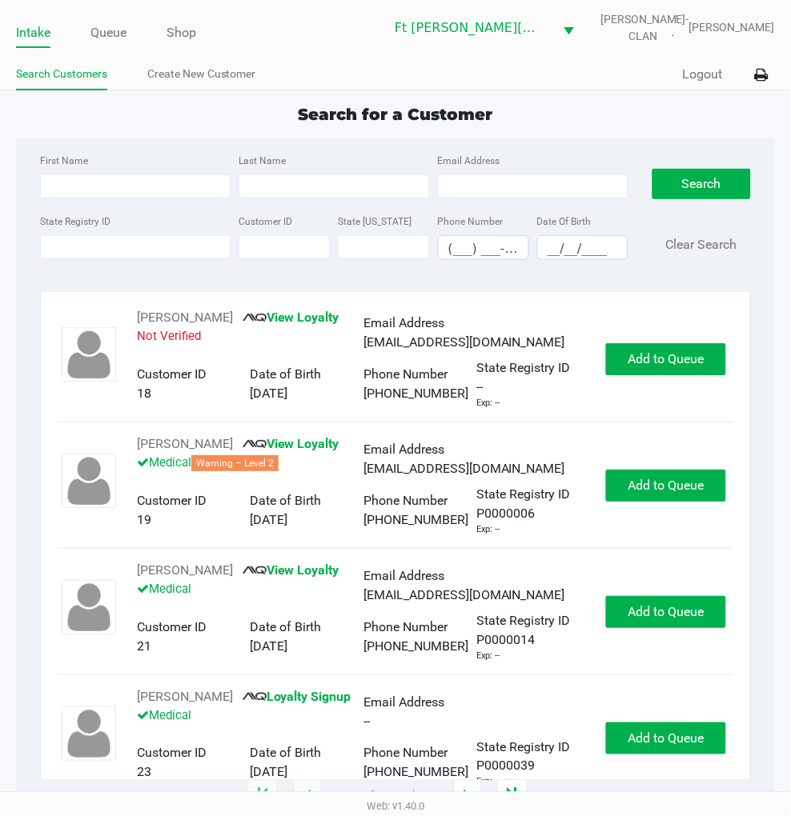
click at [704, 84] on div "Quick Sale Logout" at bounding box center [584, 75] width 379 height 30
click at [704, 81] on button "Logout" at bounding box center [703, 74] width 40 height 19
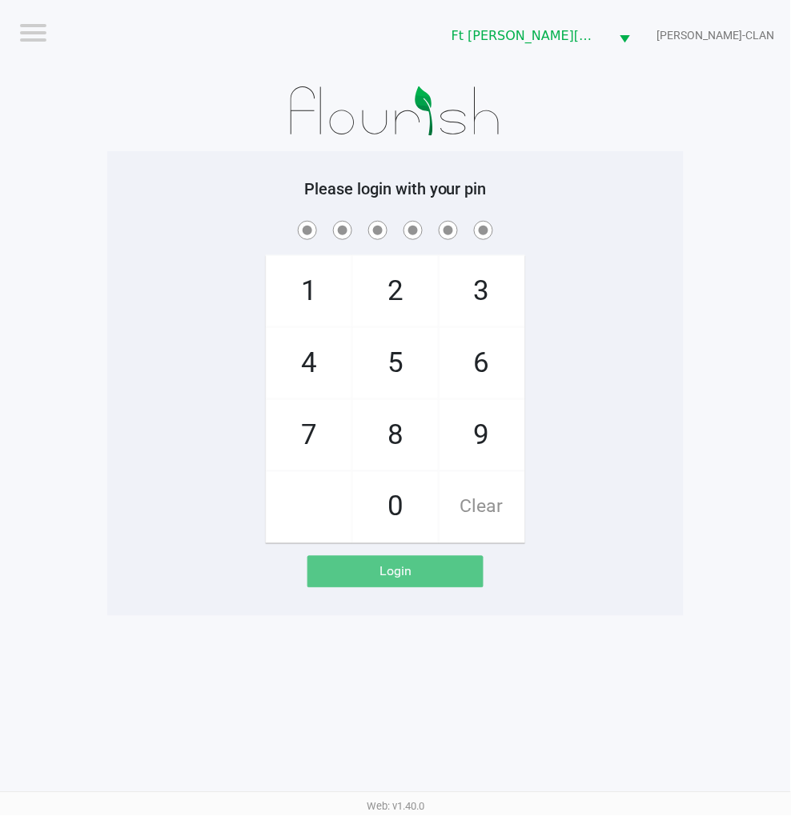
click at [640, 375] on div "1 4 7 2 5 8 0 3 6 9 Clear" at bounding box center [395, 381] width 576 height 326
checkbox input "true"
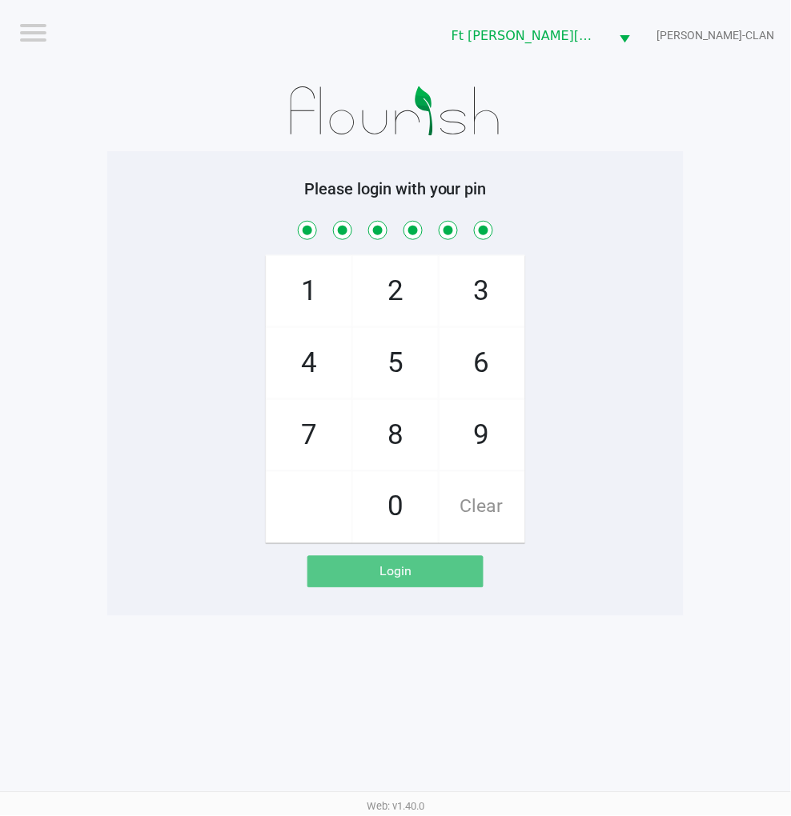
checkbox input "true"
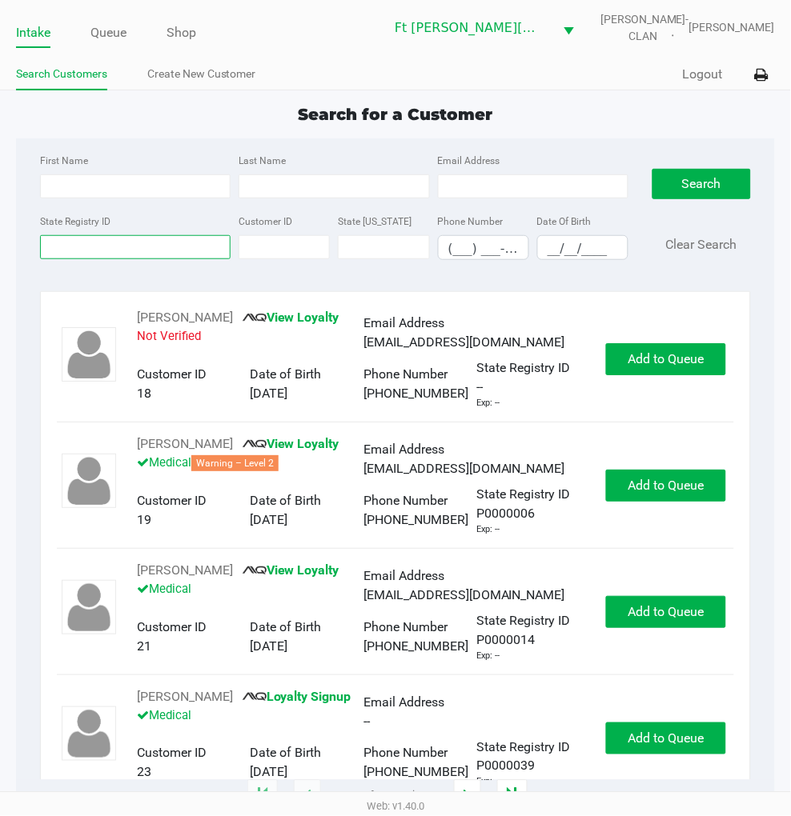
click at [110, 241] on input "State Registry ID" at bounding box center [135, 247] width 190 height 24
click at [114, 30] on link "Queue" at bounding box center [108, 33] width 36 height 22
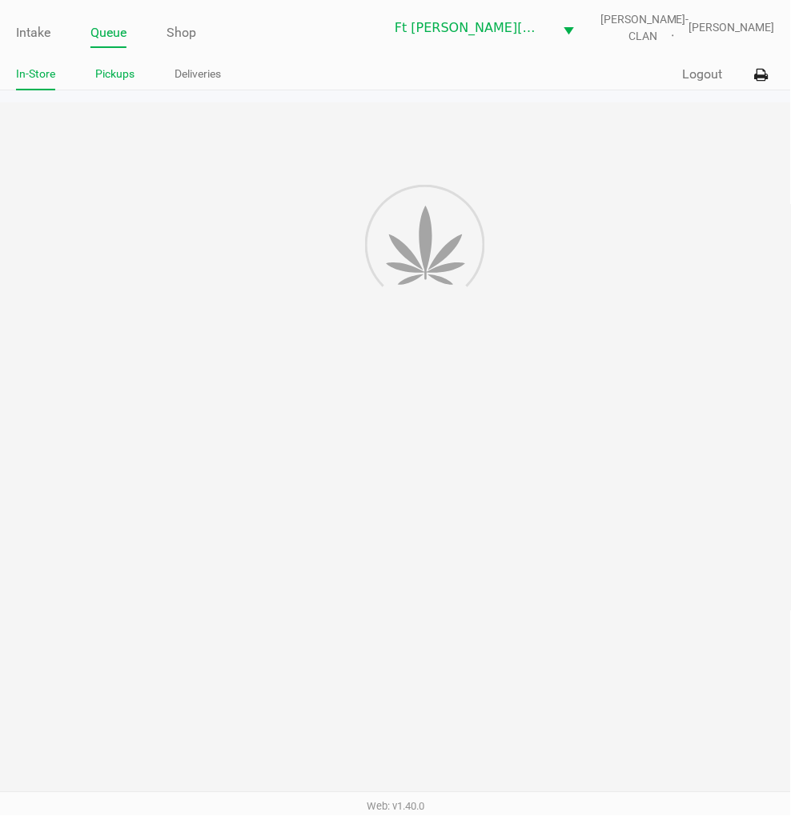
click at [123, 72] on link "Pickups" at bounding box center [114, 74] width 39 height 20
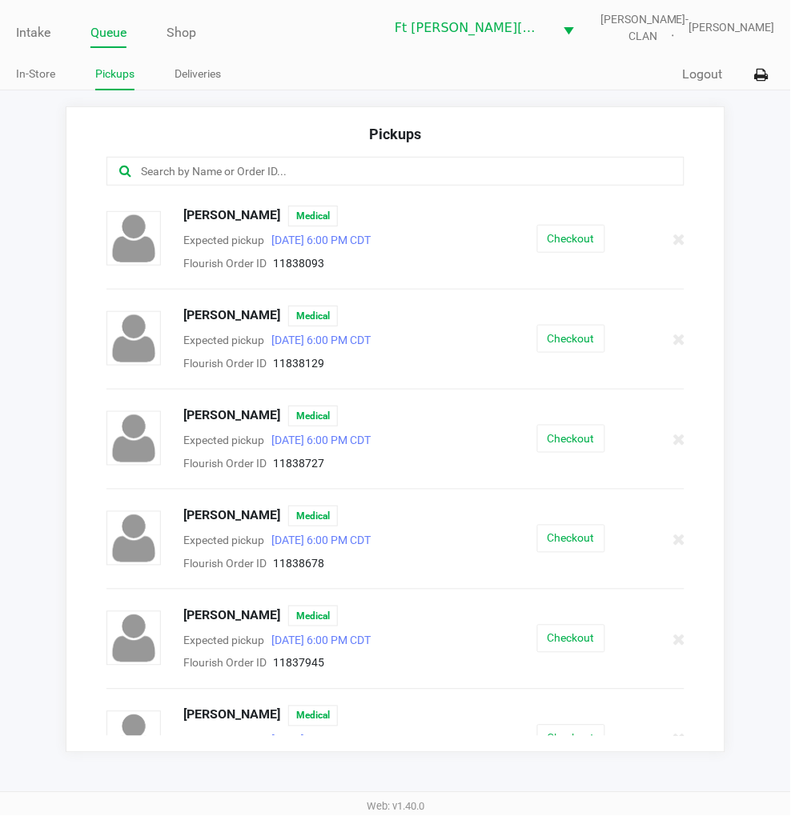
click at [41, 32] on link "Intake" at bounding box center [33, 33] width 34 height 22
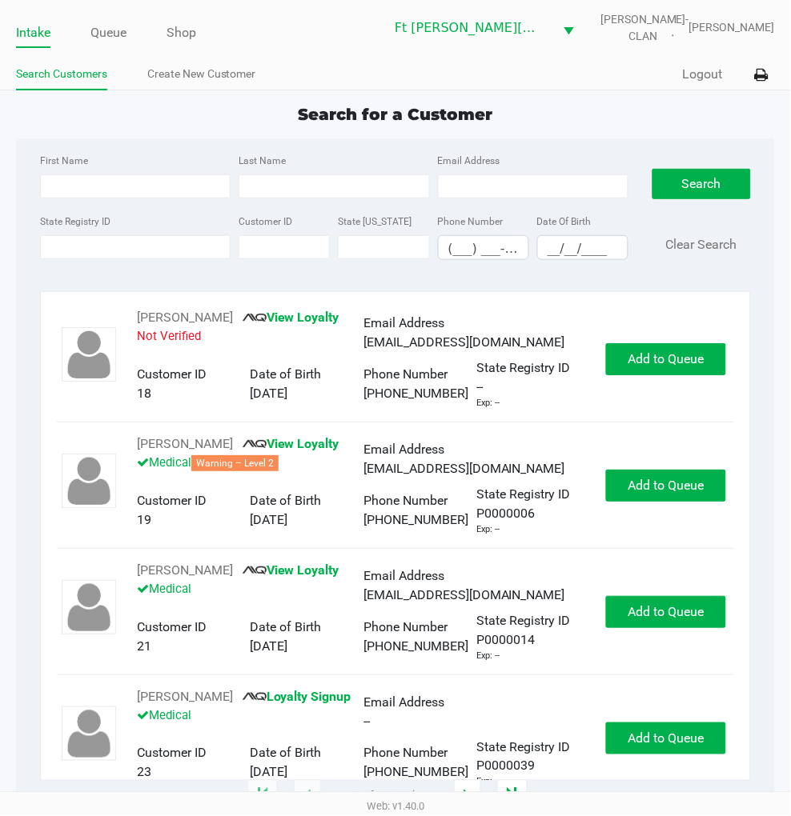
click at [102, 251] on input "State Registry ID" at bounding box center [135, 247] width 190 height 24
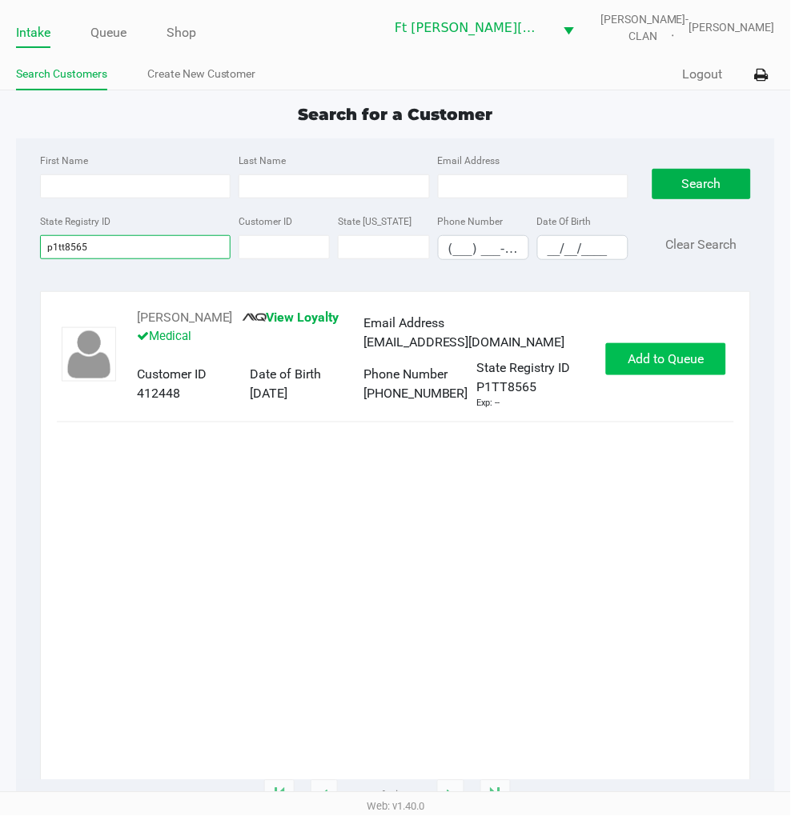
type input "p1tt8565"
click at [631, 363] on span "Add to Queue" at bounding box center [666, 358] width 76 height 15
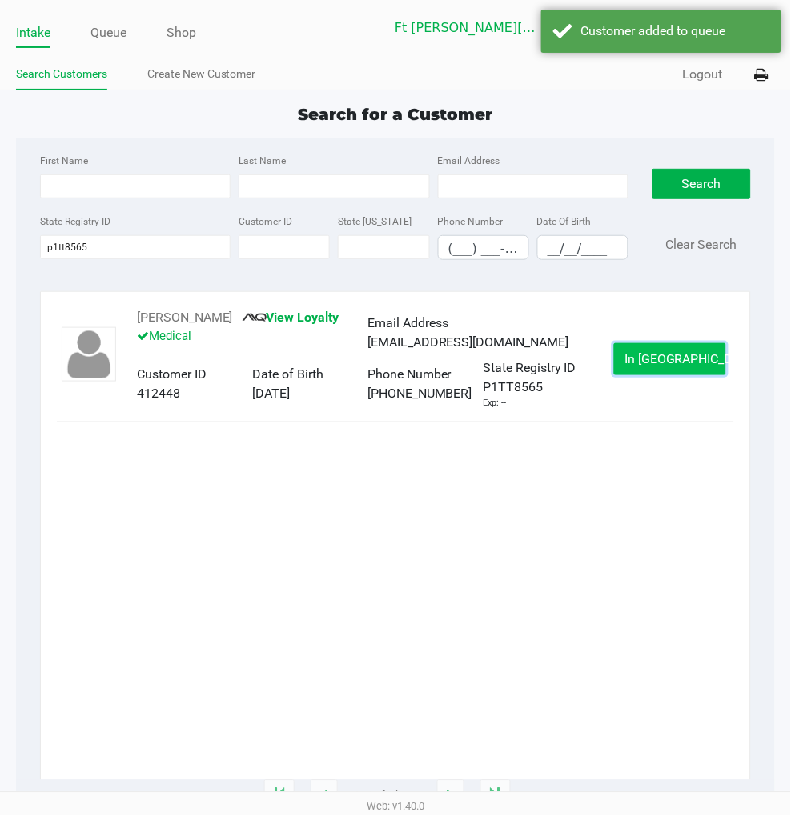
click at [659, 362] on span "In Queue" at bounding box center [691, 358] width 134 height 15
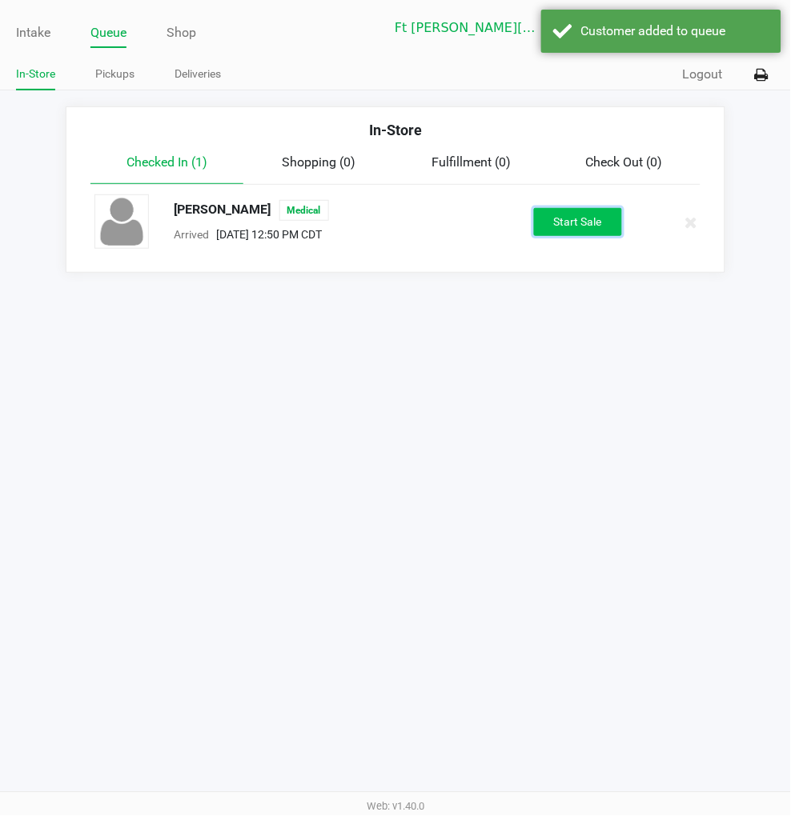
click at [566, 229] on button "Start Sale" at bounding box center [578, 222] width 88 height 28
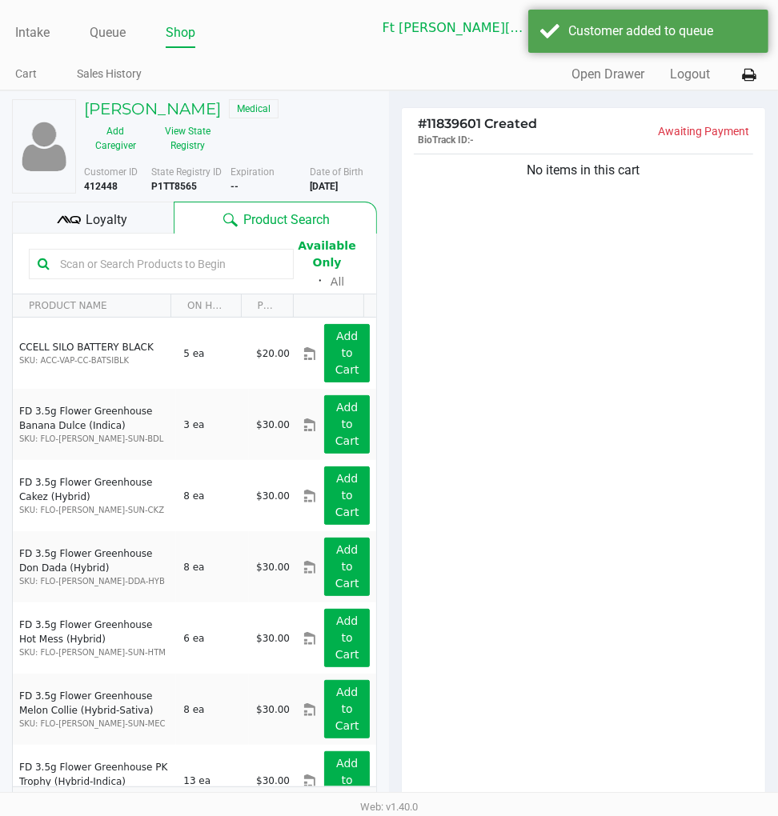
click at [148, 208] on div "Loyalty" at bounding box center [93, 218] width 162 height 32
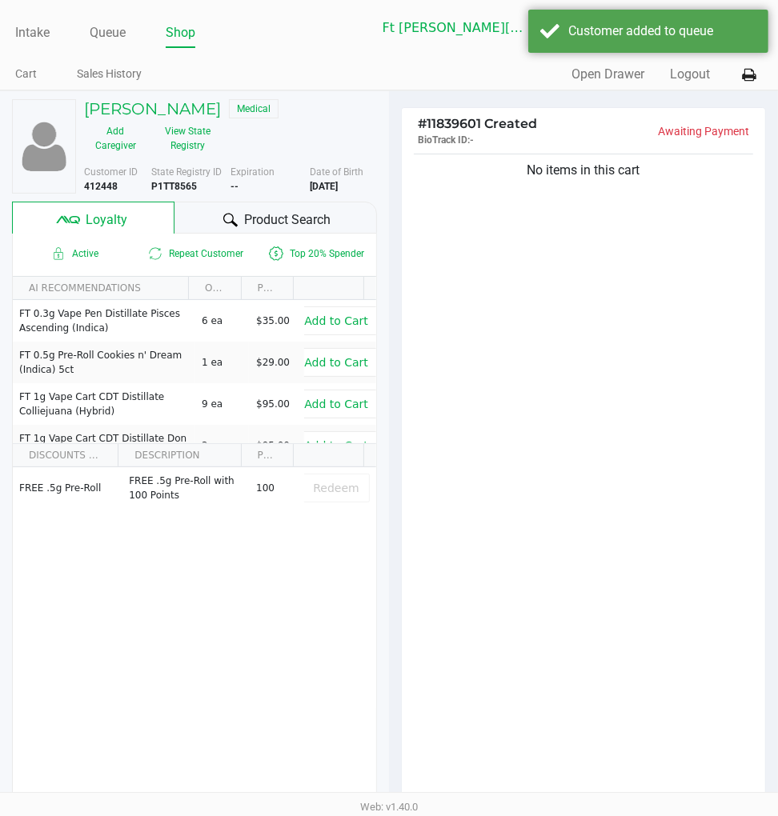
click at [289, 221] on span "Product Search" at bounding box center [287, 219] width 86 height 19
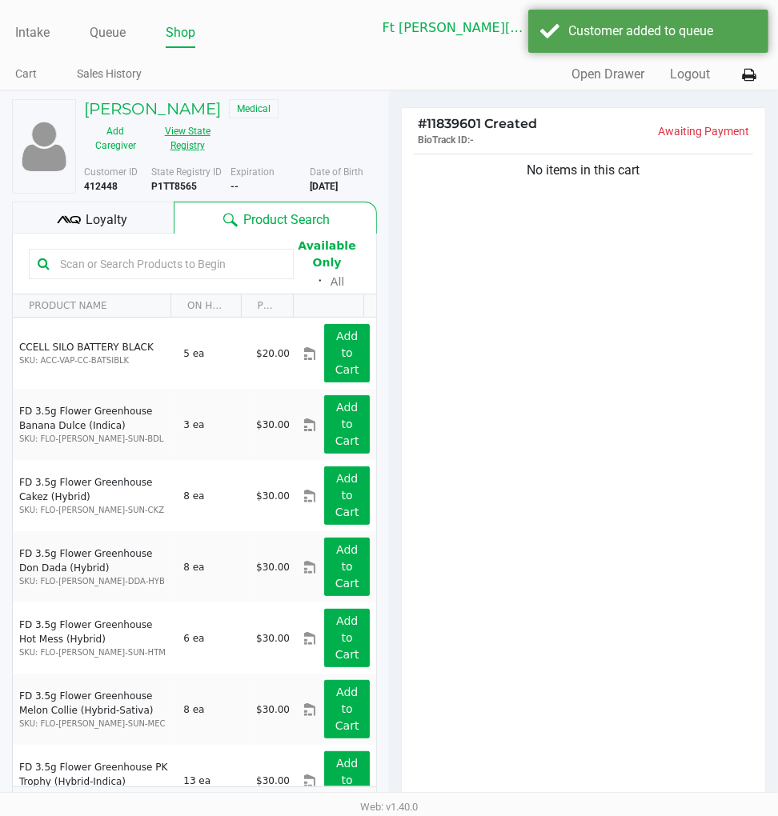
click at [186, 142] on button "View State Registry" at bounding box center [182, 138] width 72 height 40
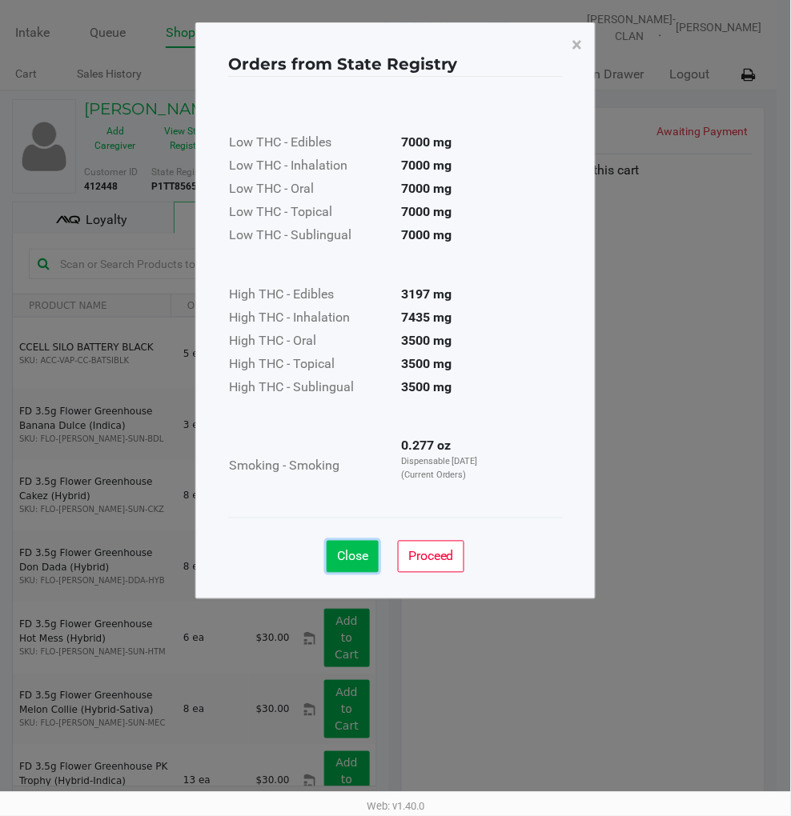
click at [366, 554] on span "Close" at bounding box center [352, 556] width 31 height 15
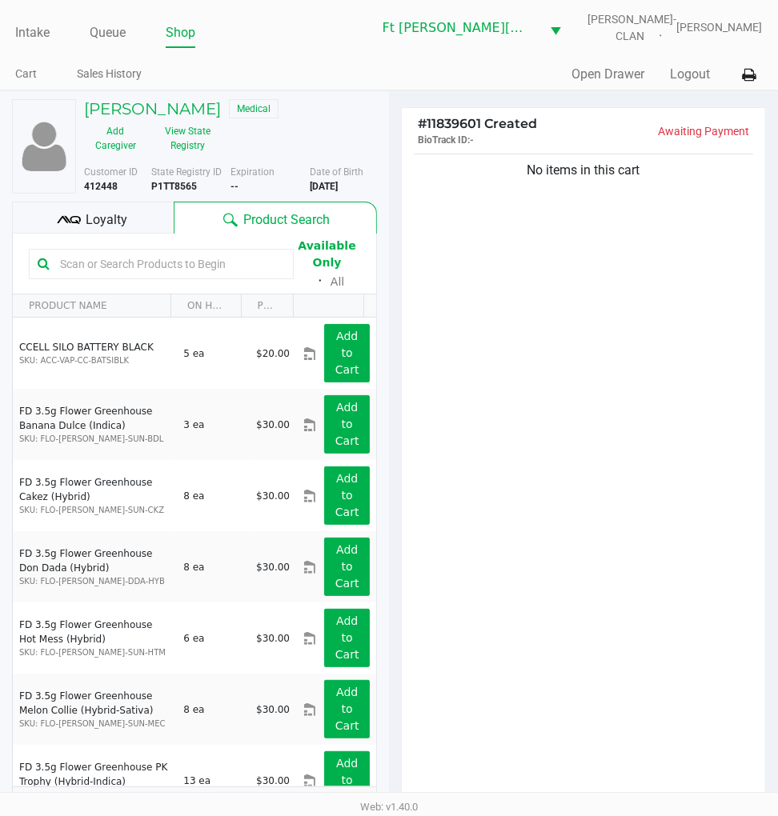
click at [583, 403] on div "No items in this cart" at bounding box center [583, 481] width 363 height 662
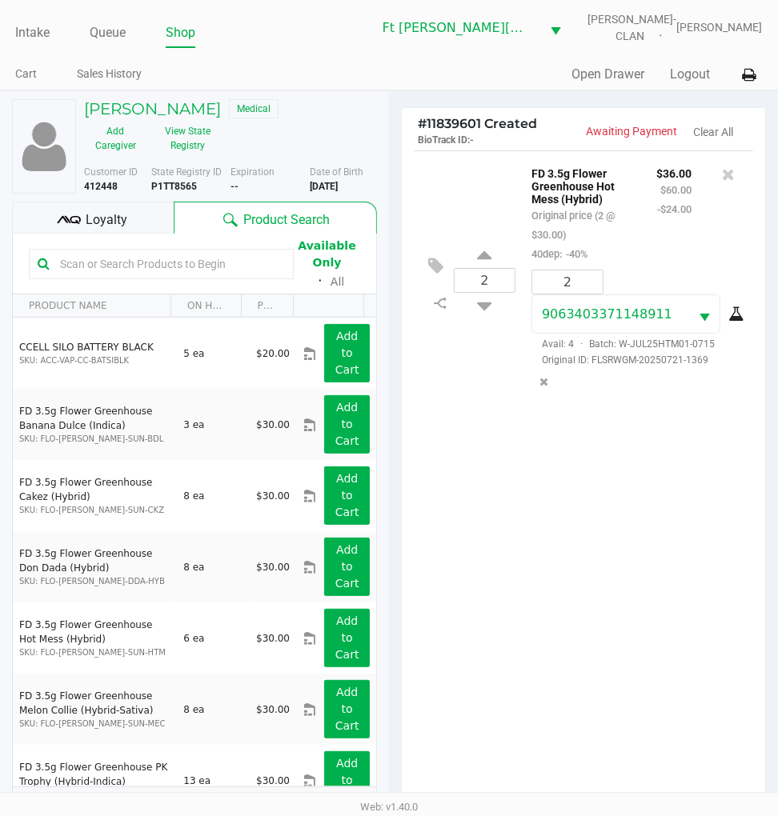
click at [116, 210] on span "Loyalty" at bounding box center [107, 219] width 42 height 19
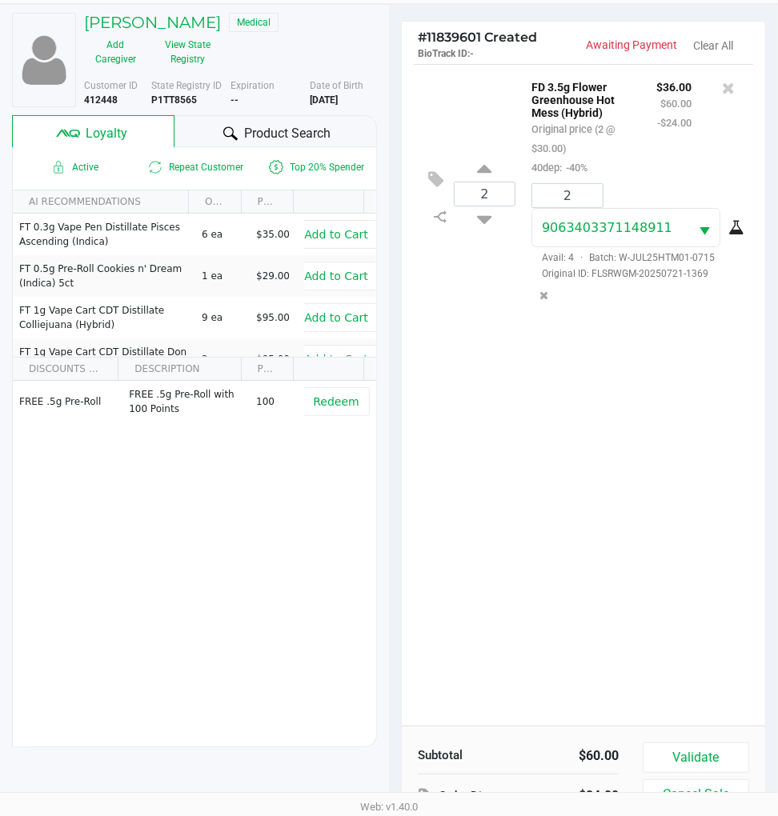
scroll to position [206, 0]
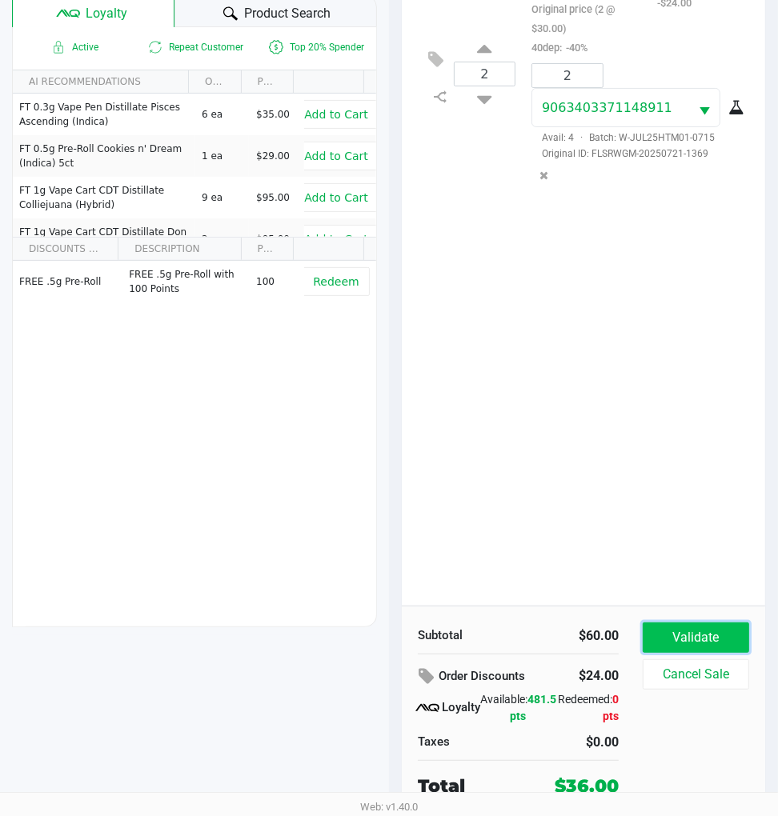
click at [682, 644] on button "Validate" at bounding box center [696, 638] width 106 height 30
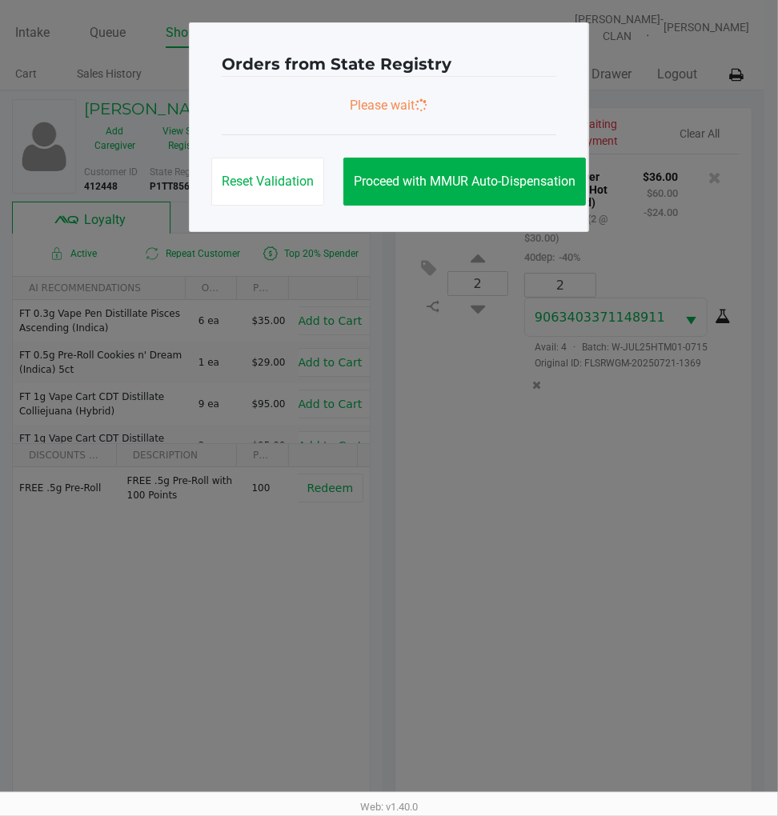
scroll to position [0, 0]
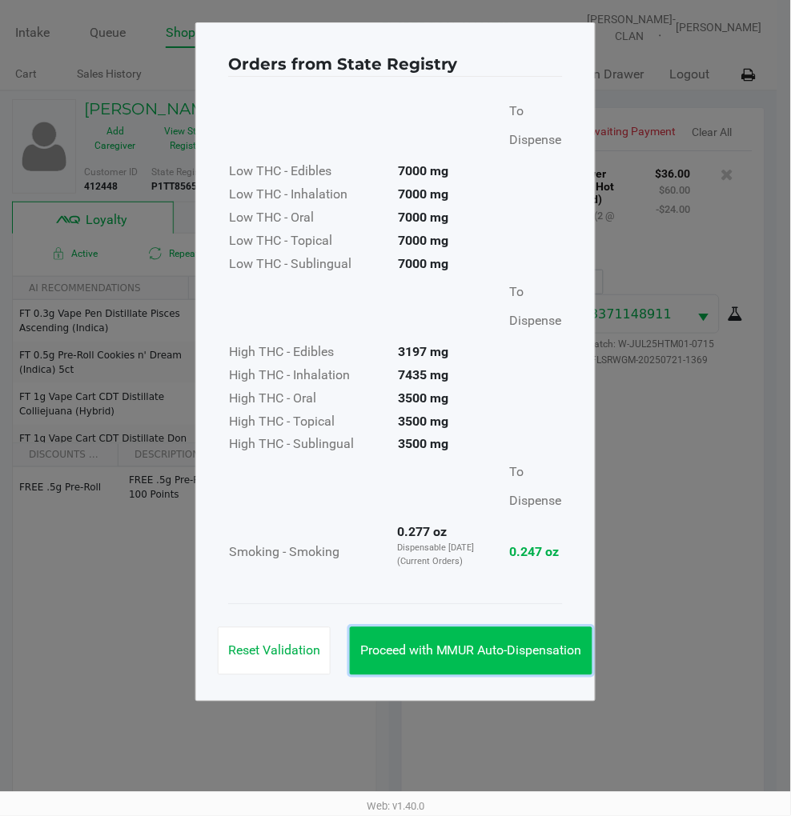
click at [515, 643] on span "Proceed with MMUR Auto-Dispensation" at bounding box center [471, 650] width 222 height 15
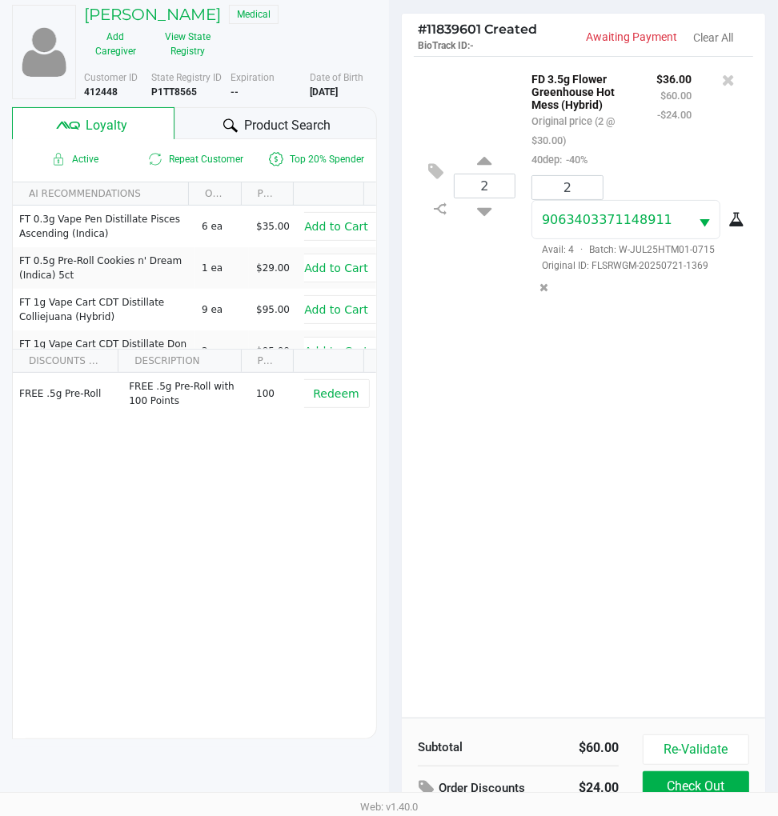
scroll to position [210, 0]
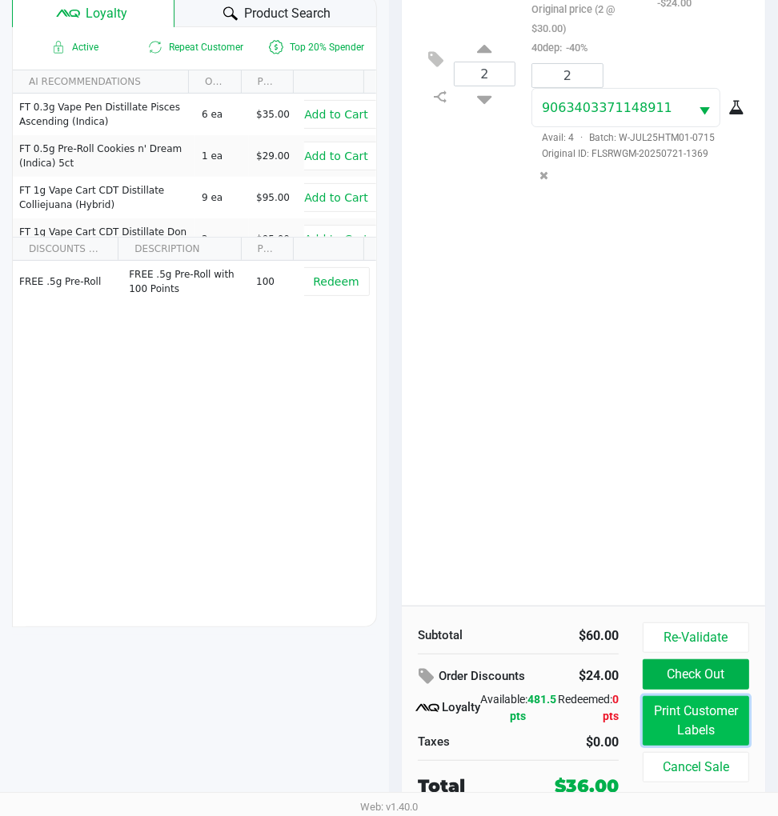
click at [670, 715] on button "Print Customer Labels" at bounding box center [696, 721] width 106 height 50
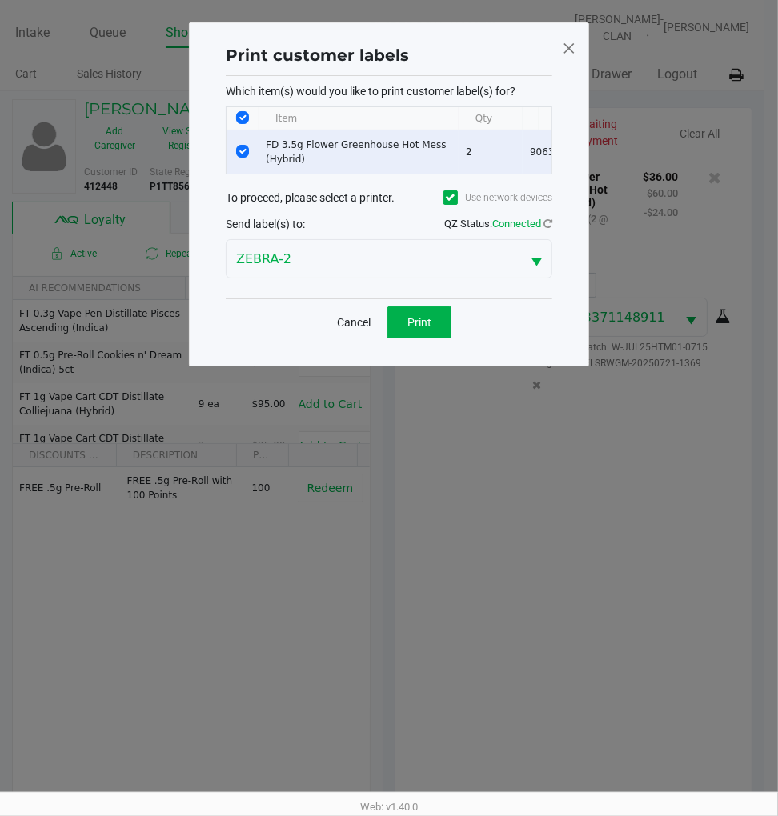
scroll to position [0, 0]
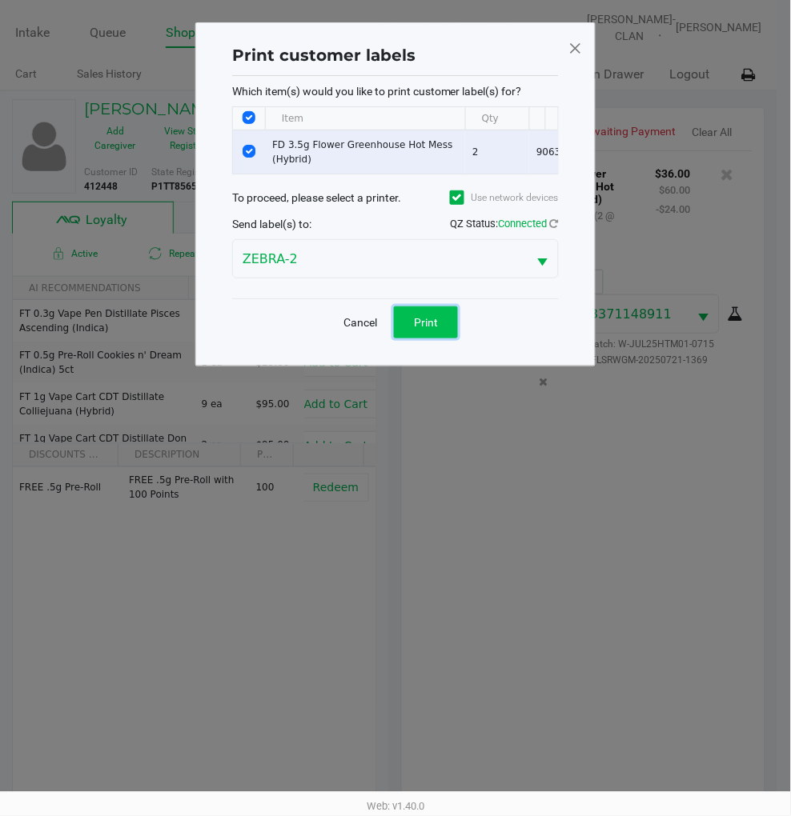
click at [419, 338] on button "Print" at bounding box center [426, 322] width 64 height 32
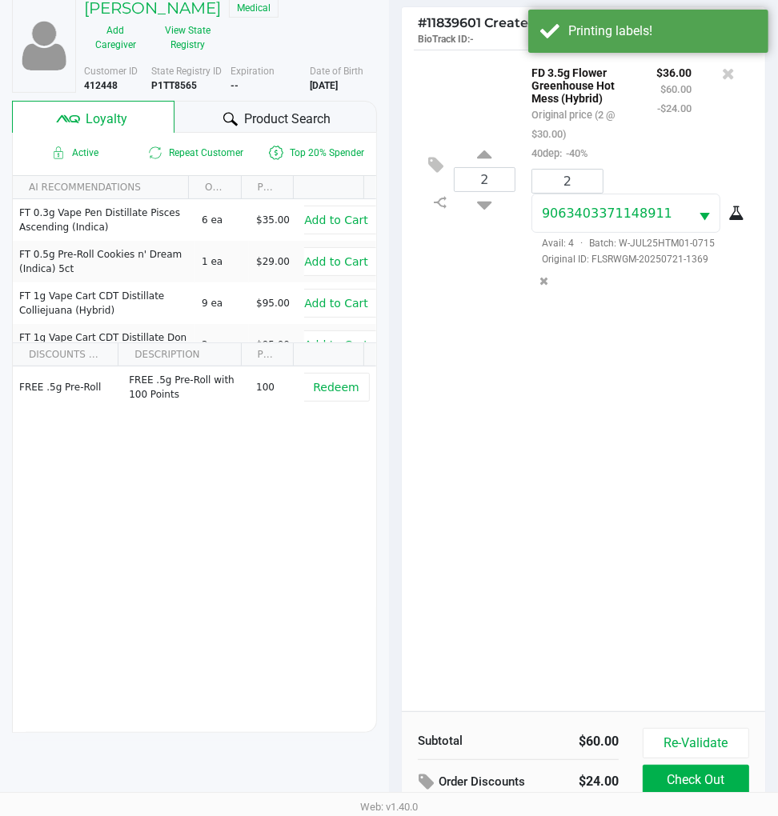
scroll to position [210, 0]
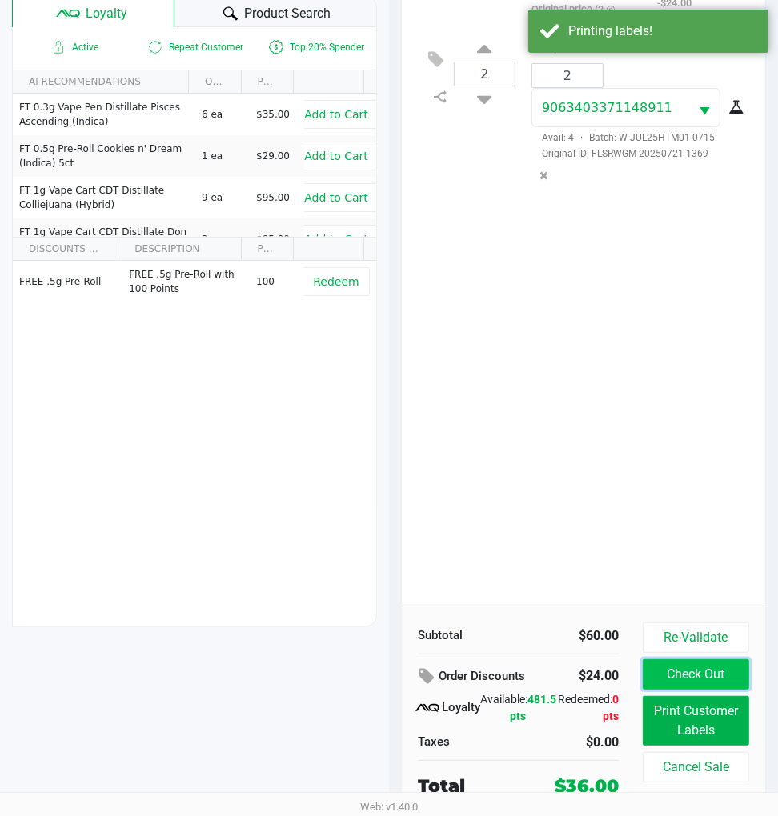
click at [706, 670] on button "Check Out" at bounding box center [696, 674] width 106 height 30
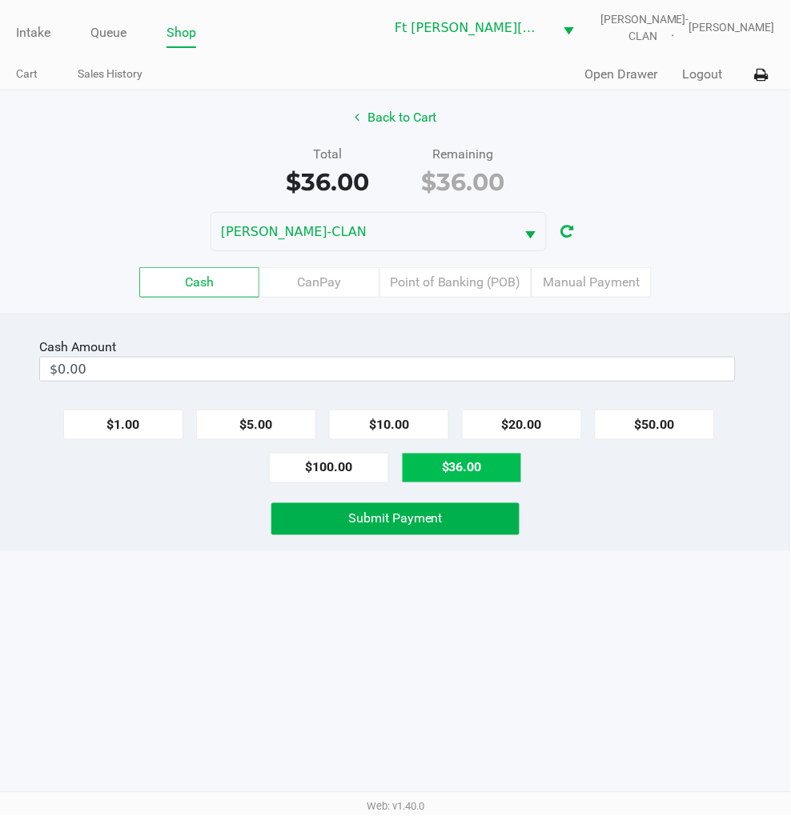
click at [457, 466] on button "$36.00" at bounding box center [462, 468] width 120 height 30
type input "$36.00"
click at [422, 525] on span "Submit Payment" at bounding box center [395, 518] width 94 height 15
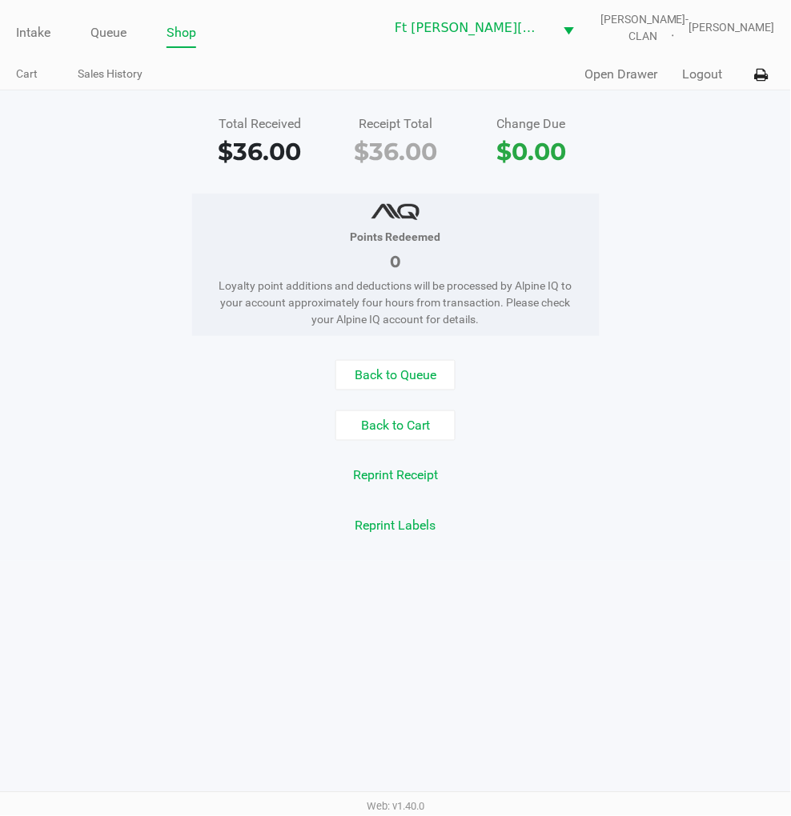
click at [701, 70] on button "Logout" at bounding box center [703, 74] width 40 height 19
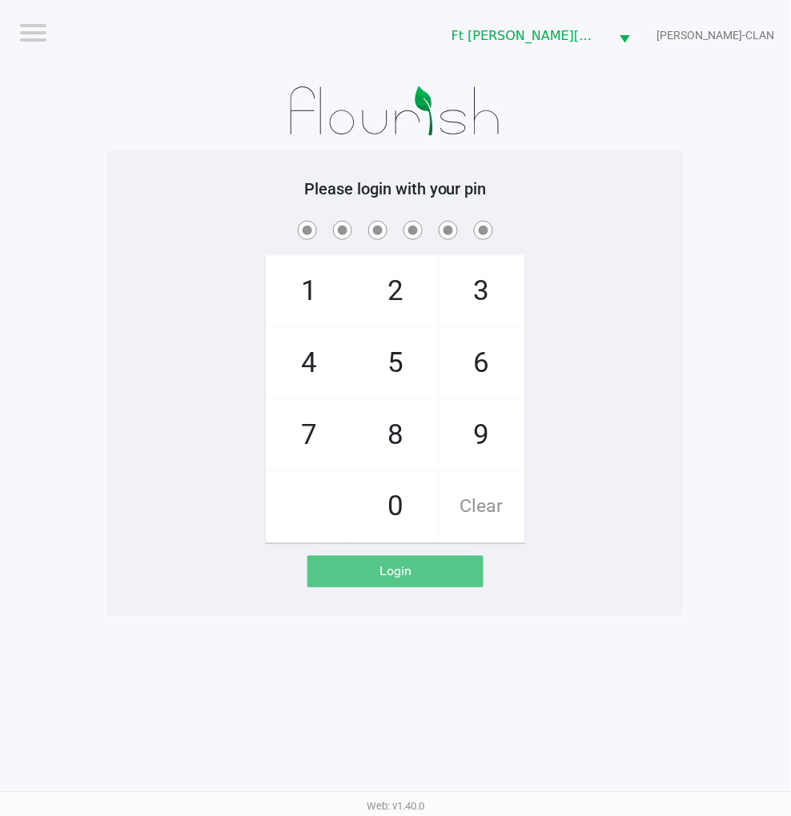
click at [669, 220] on span at bounding box center [395, 230] width 552 height 25
checkbox input "true"
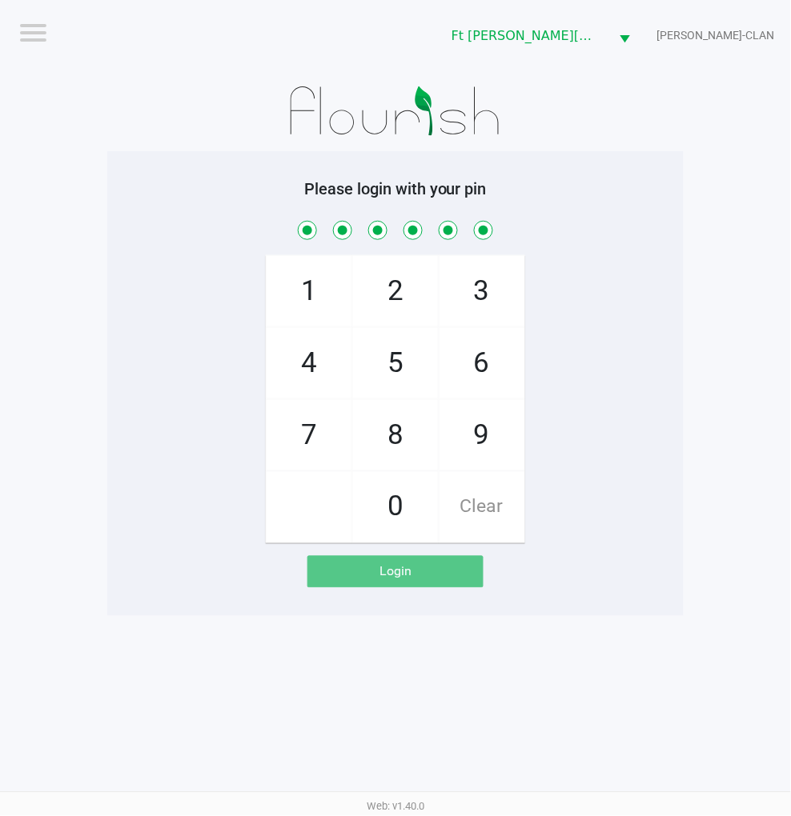
checkbox input "true"
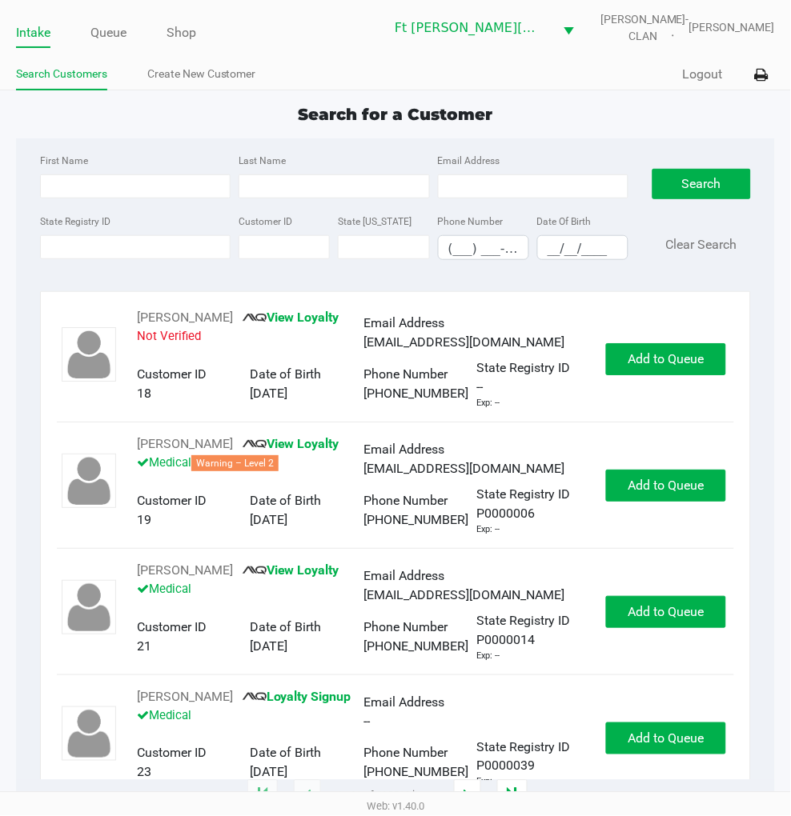
click at [102, 250] on input "State Registry ID" at bounding box center [135, 247] width 190 height 24
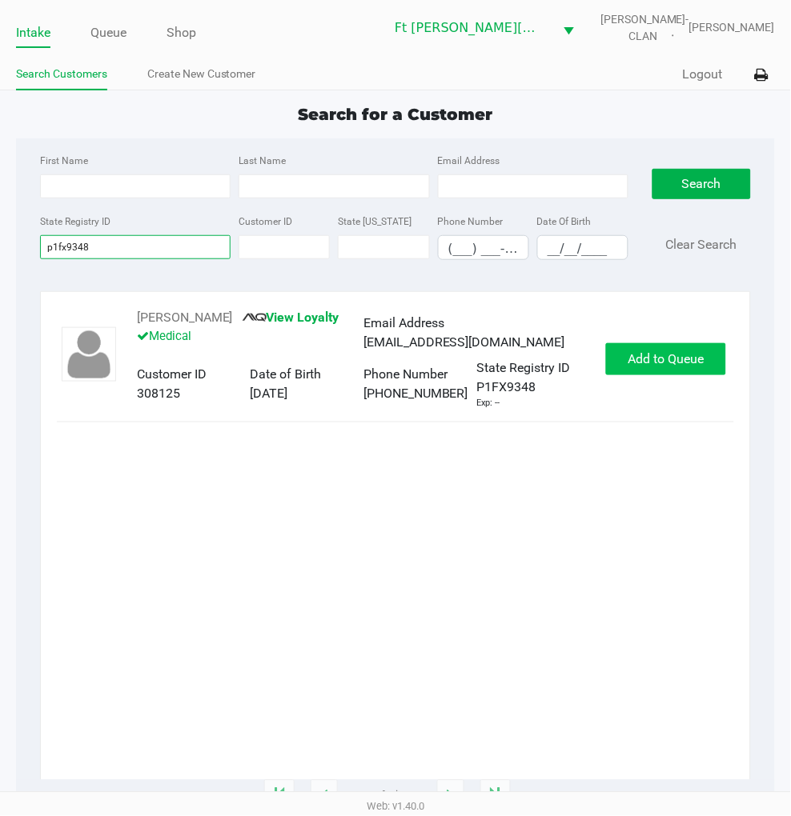
type input "p1fx9348"
click at [625, 364] on button "Add to Queue" at bounding box center [666, 359] width 120 height 32
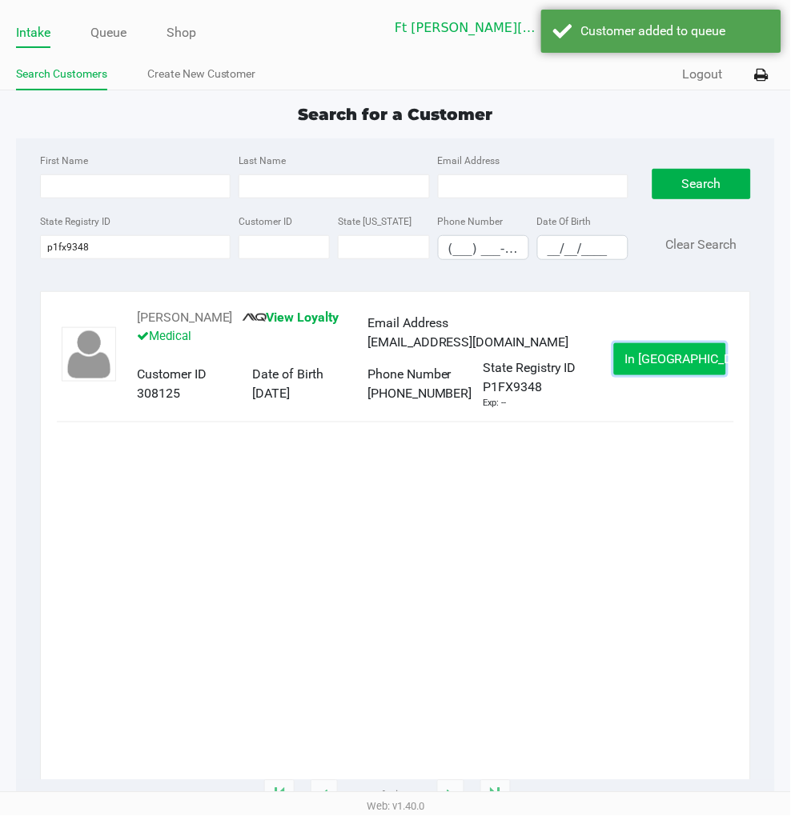
click at [635, 362] on button "In Queue" at bounding box center [670, 359] width 112 height 32
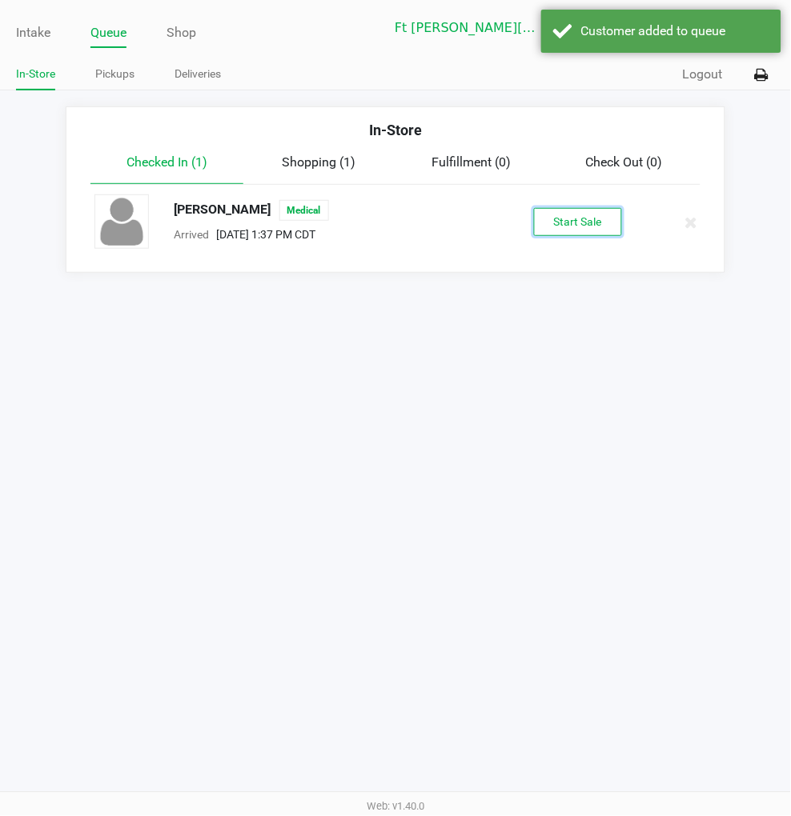
click at [581, 220] on button "Start Sale" at bounding box center [578, 222] width 88 height 28
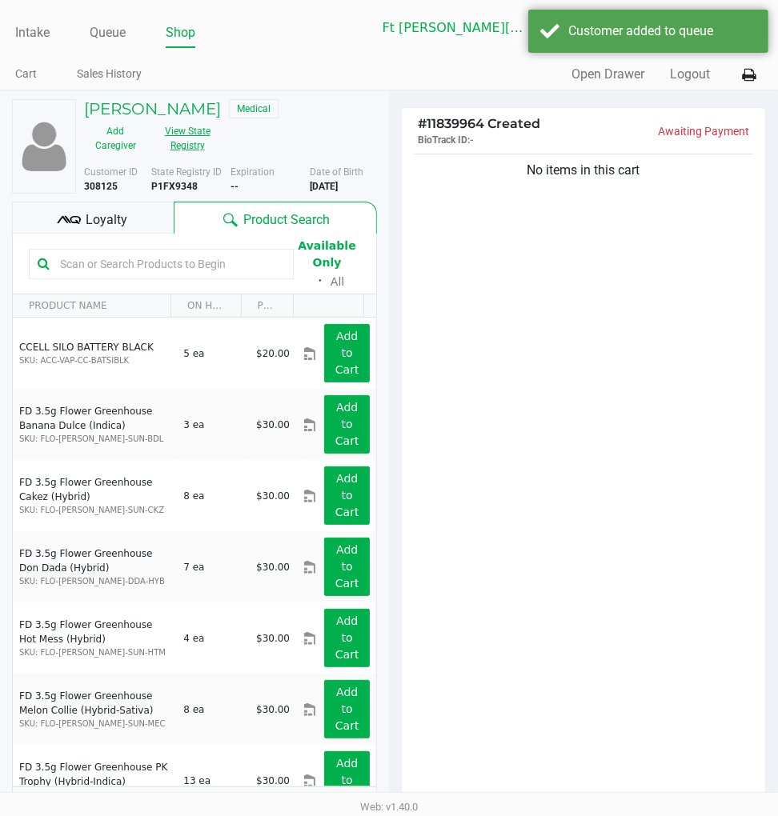
click at [197, 146] on button "View State Registry" at bounding box center [182, 138] width 72 height 40
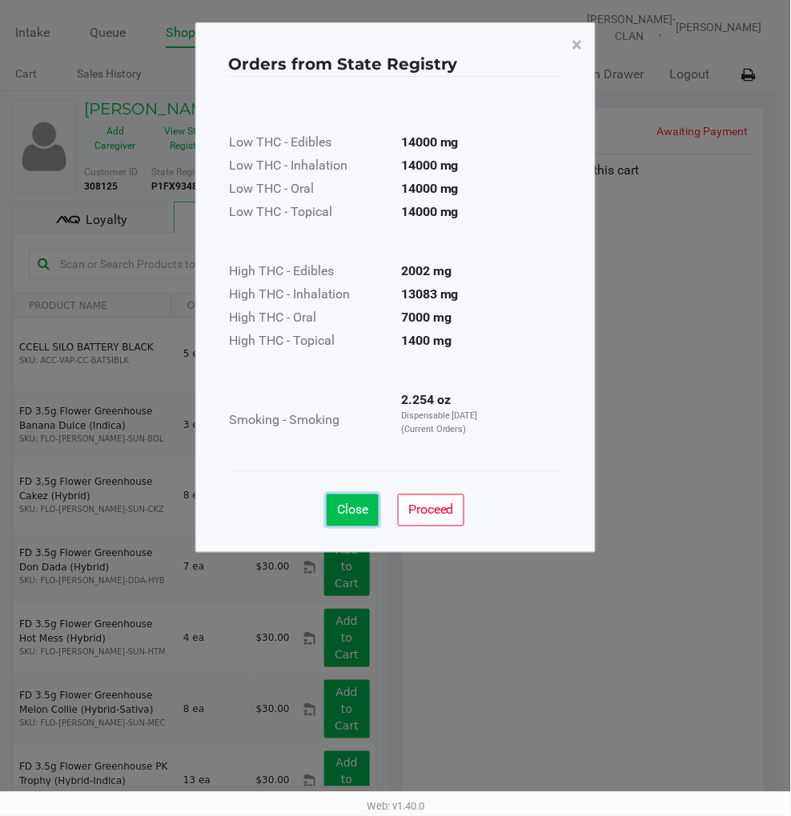
click at [346, 522] on button "Close" at bounding box center [352, 511] width 52 height 32
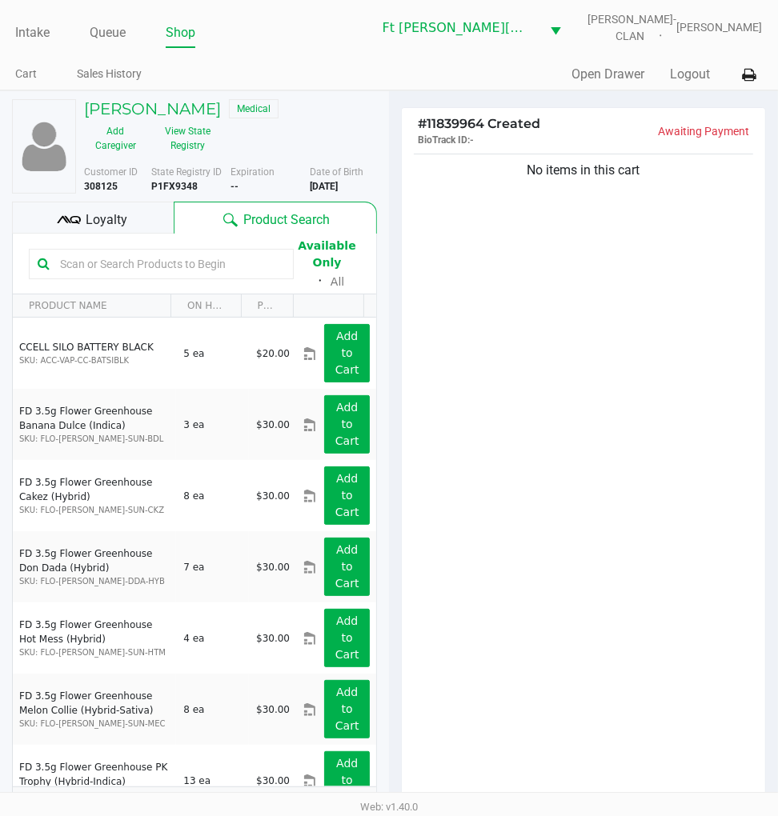
click at [134, 220] on div "Loyalty" at bounding box center [93, 218] width 162 height 32
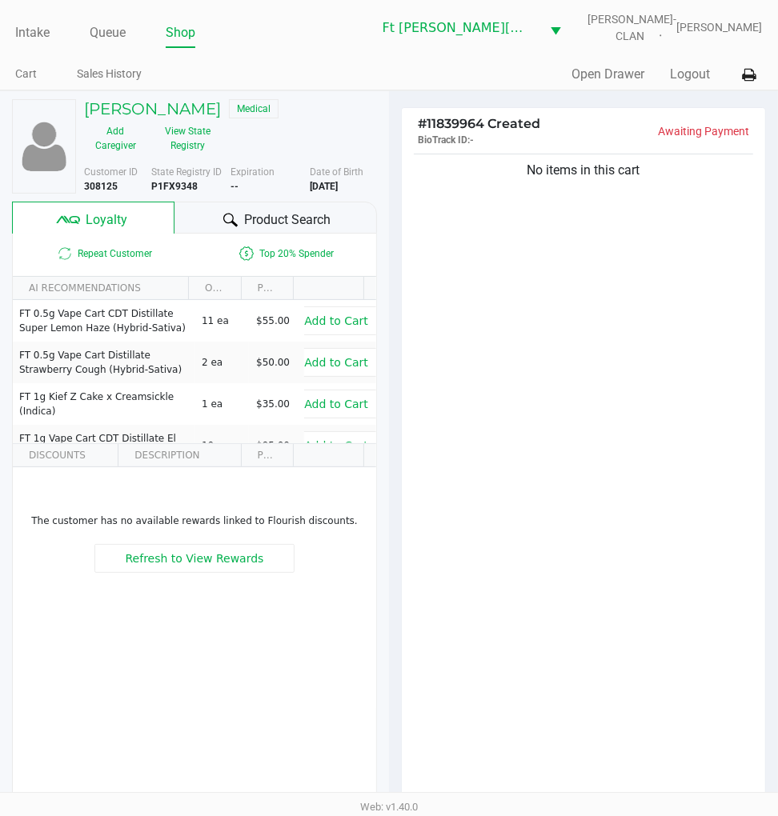
click at [276, 212] on span "Product Search" at bounding box center [287, 219] width 86 height 19
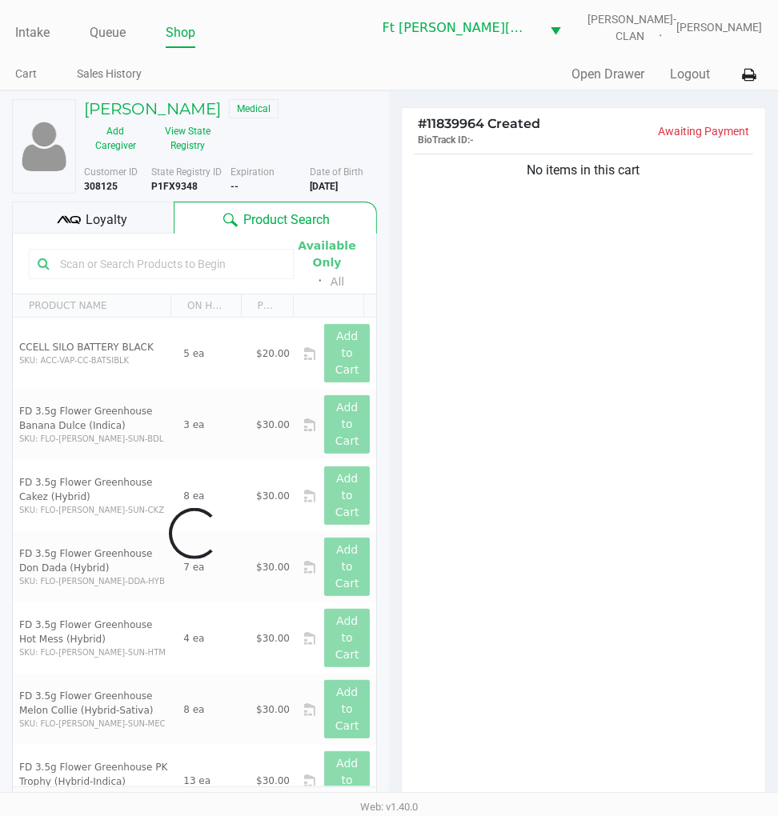
click at [562, 344] on div "No items in this cart" at bounding box center [583, 481] width 363 height 662
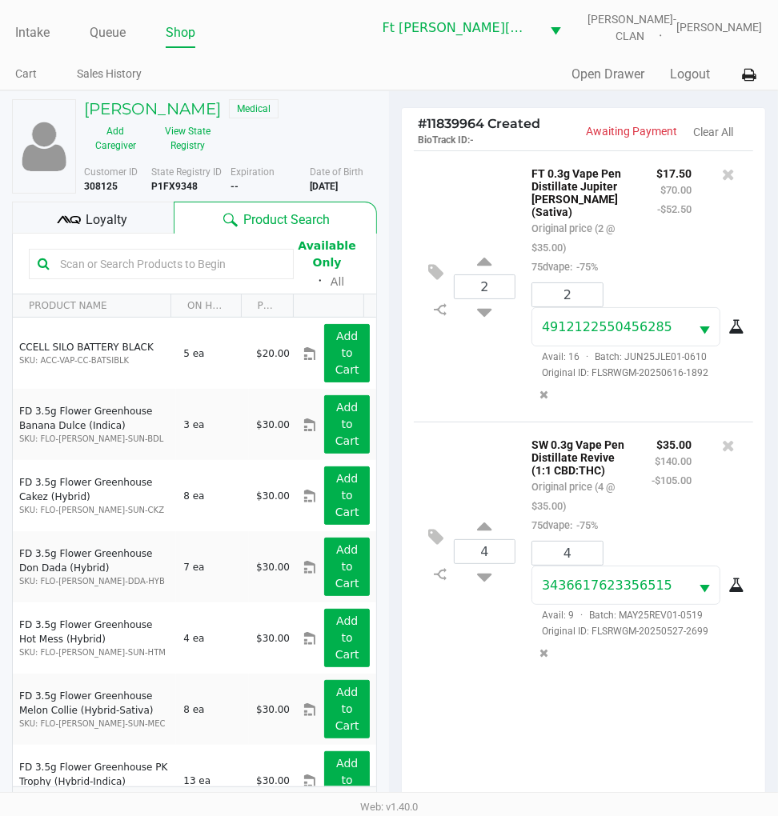
click at [92, 228] on span "Loyalty" at bounding box center [107, 219] width 42 height 19
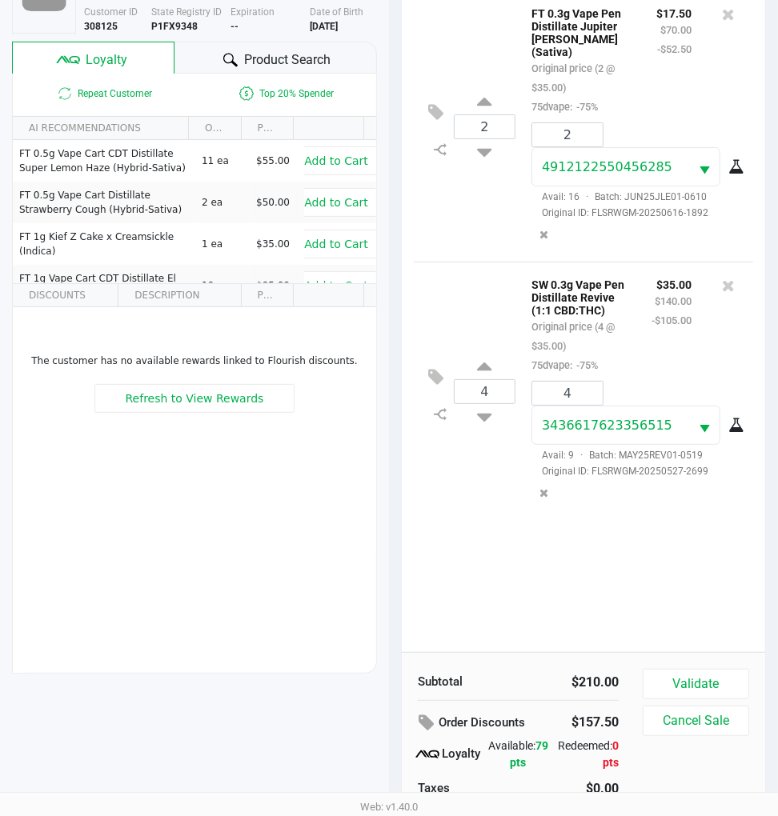
scroll to position [206, 0]
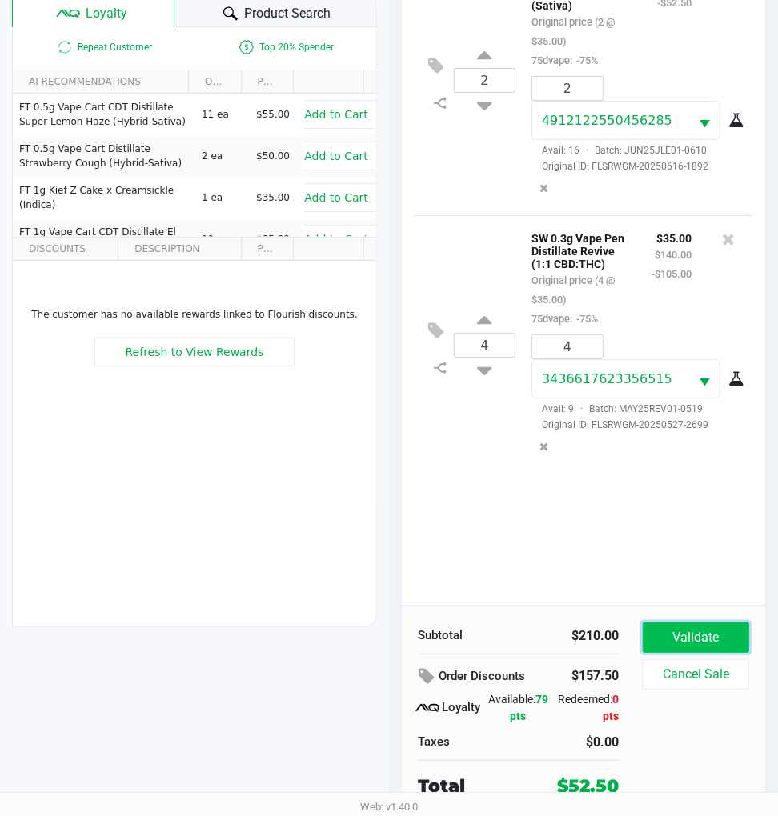
click at [710, 636] on button "Validate" at bounding box center [696, 638] width 106 height 30
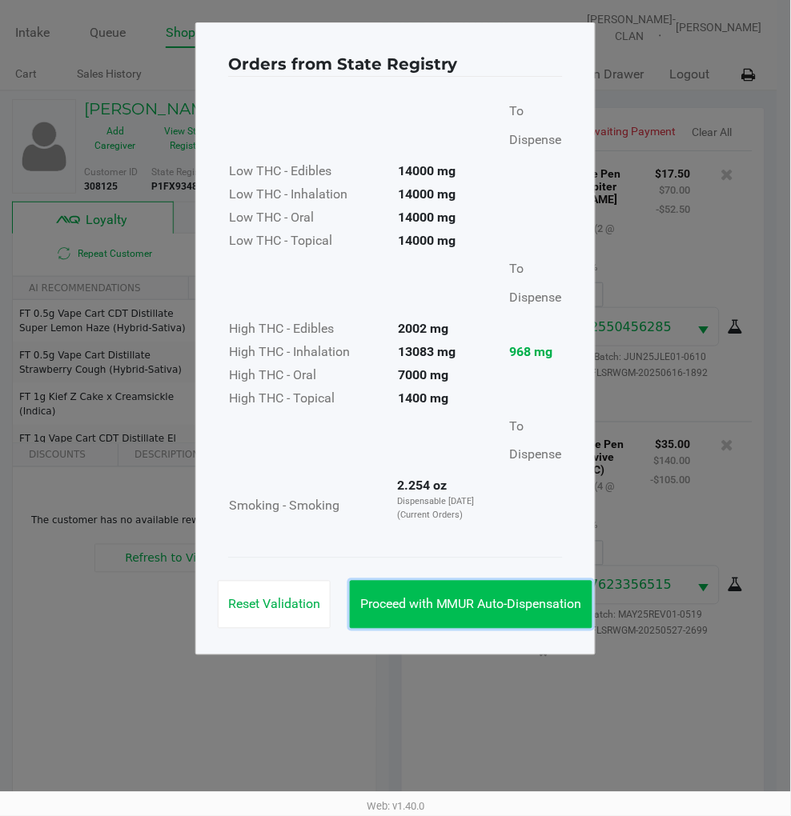
click at [522, 597] on span "Proceed with MMUR Auto-Dispensation" at bounding box center [471, 604] width 222 height 15
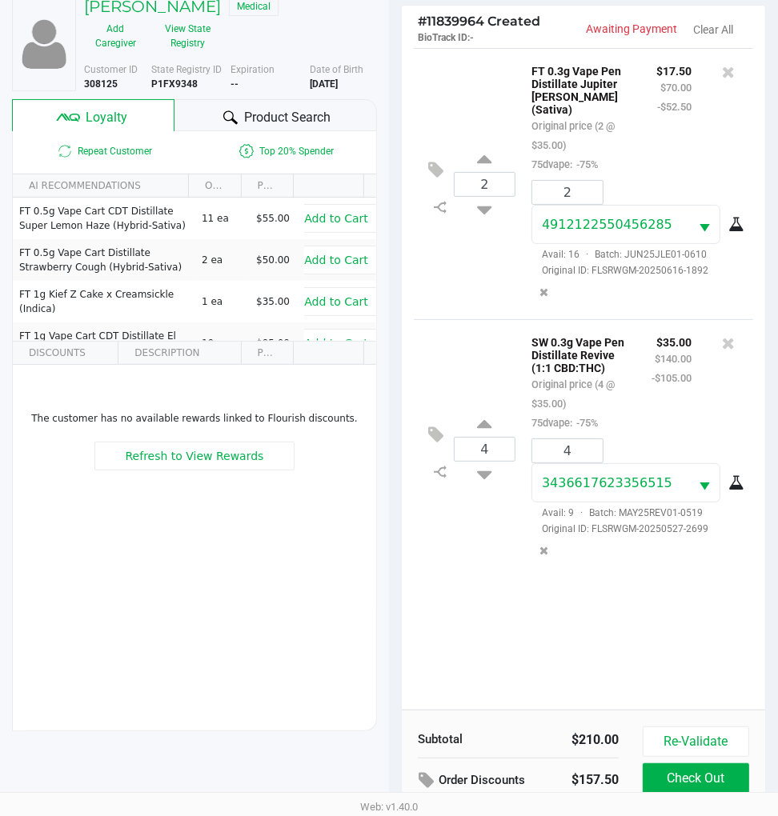
scroll to position [210, 0]
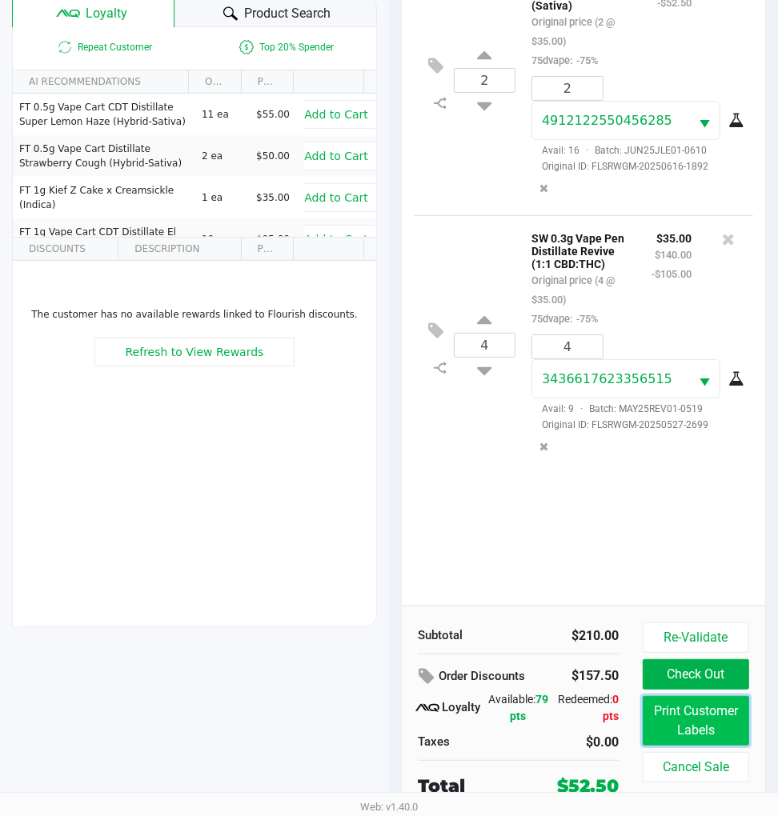
click at [714, 723] on button "Print Customer Labels" at bounding box center [696, 721] width 106 height 50
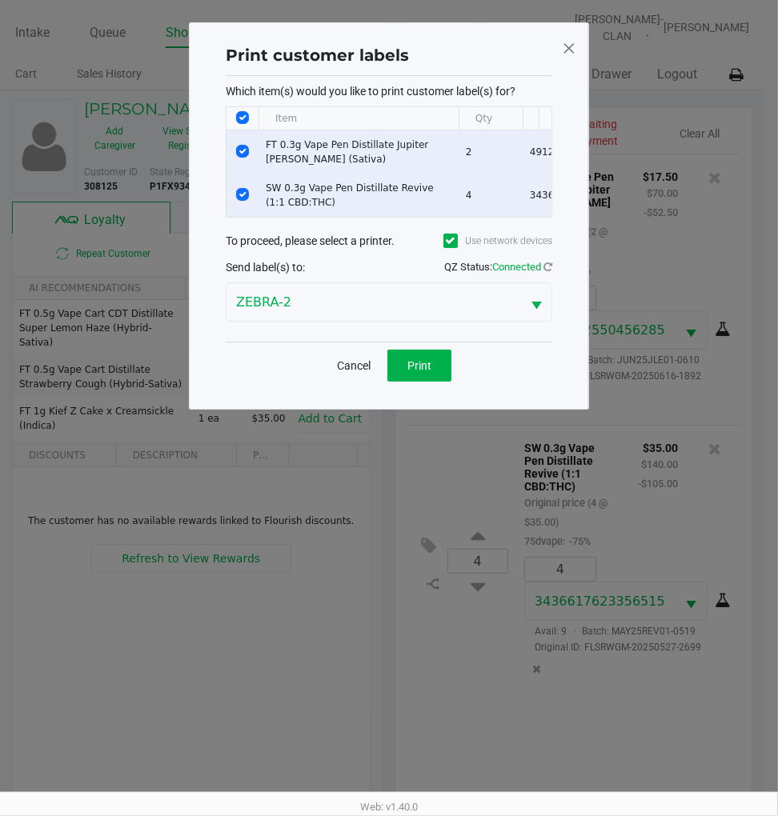
scroll to position [0, 0]
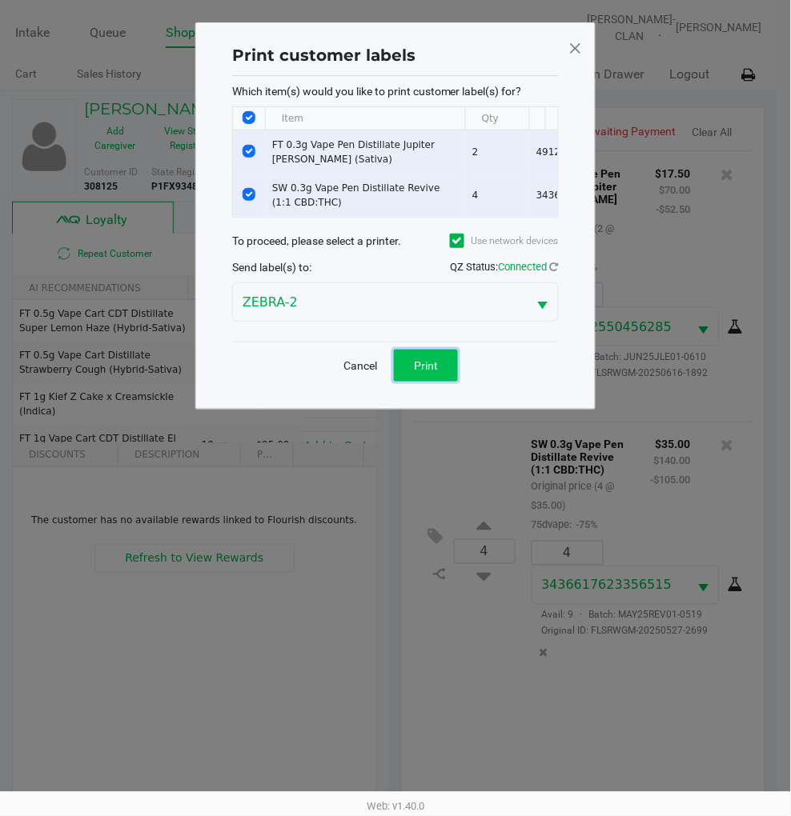
click at [420, 370] on button "Print" at bounding box center [426, 366] width 64 height 32
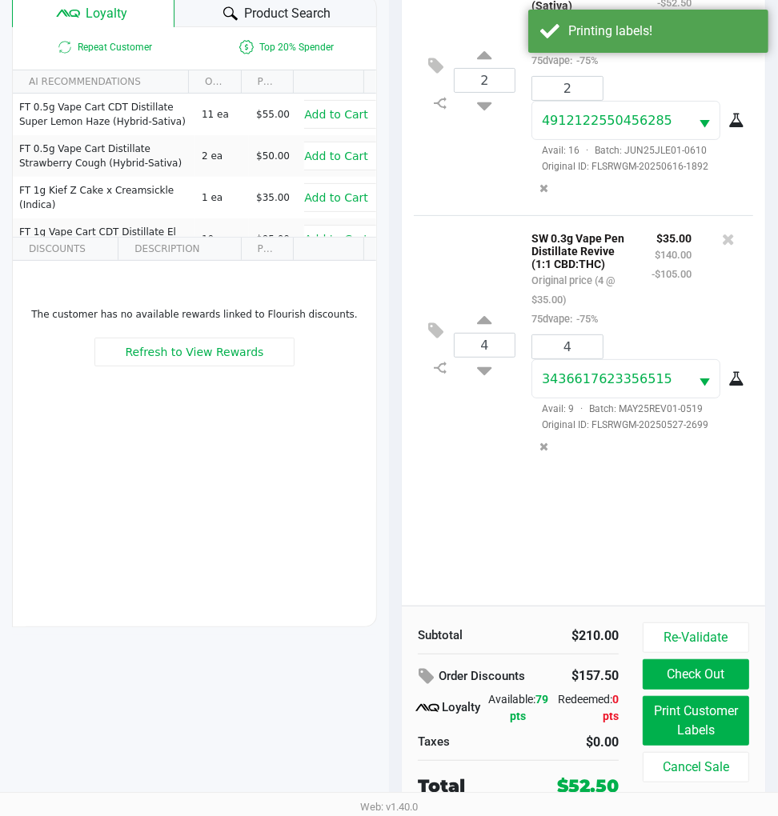
scroll to position [210, 0]
click at [698, 665] on button "Check Out" at bounding box center [696, 674] width 106 height 30
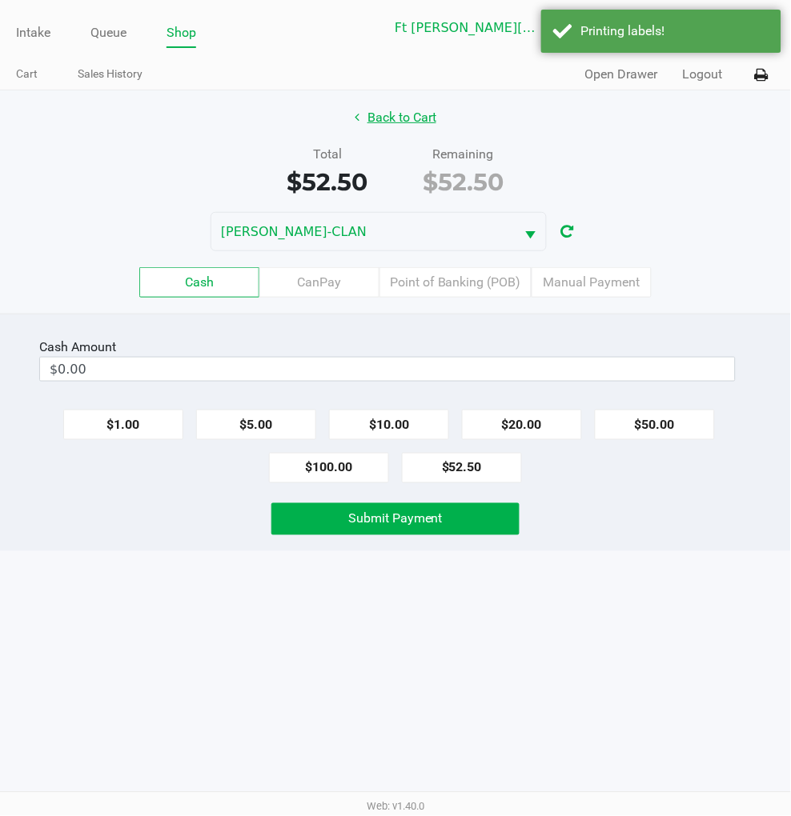
click at [390, 112] on button "Back to Cart" at bounding box center [395, 117] width 102 height 30
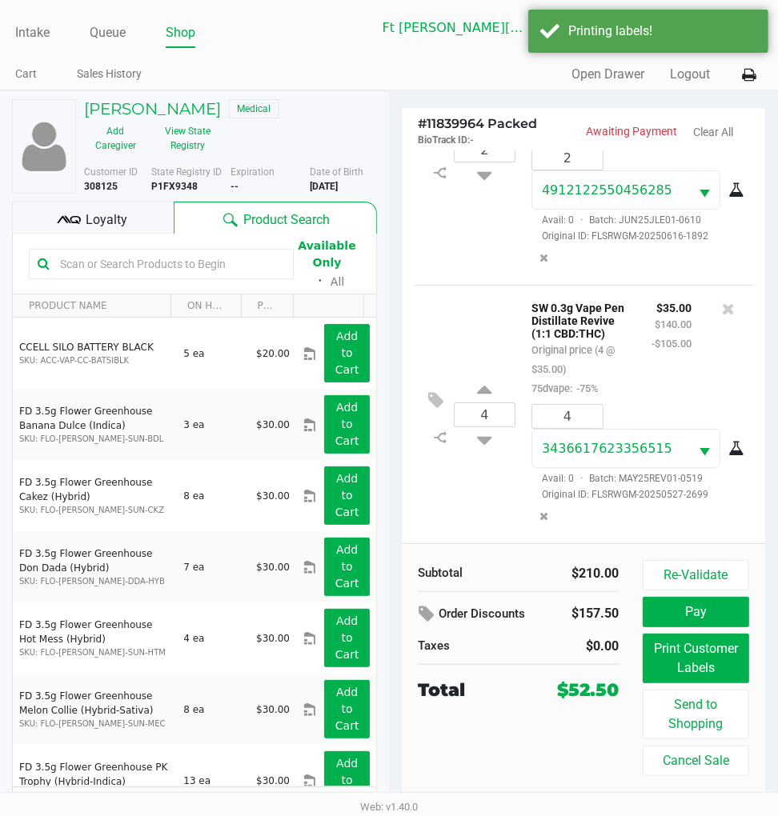
scroll to position [26, 0]
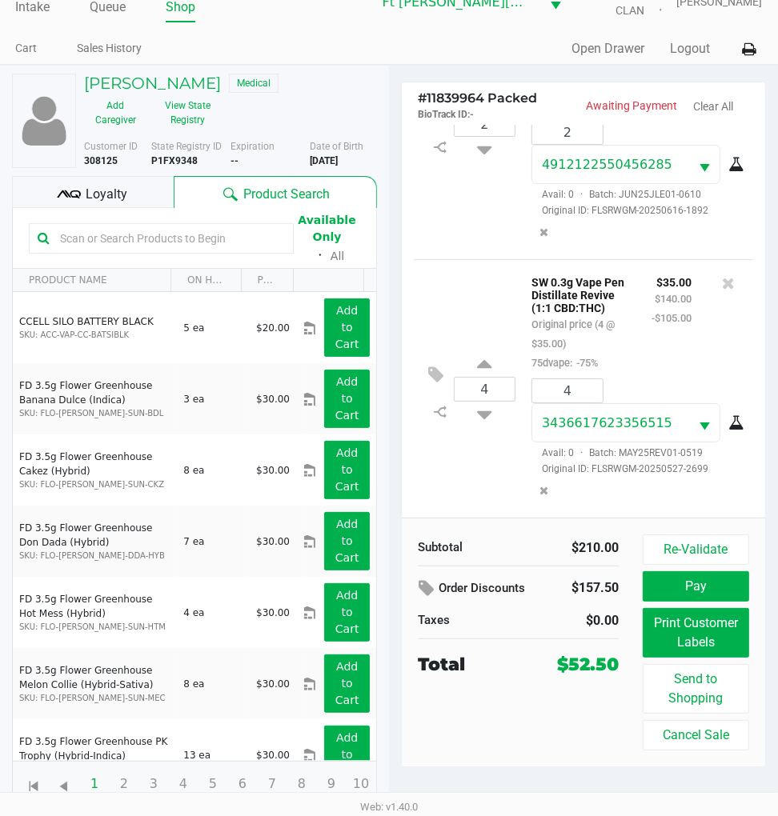
click at [474, 474] on div "4 SW 0.3g Vape Pen Distillate Revive (1:1 CBD:THC) Original price (4 @ $35.00) …" at bounding box center [583, 388] width 339 height 258
click at [133, 82] on h5 "Sharon Tumlin" at bounding box center [152, 83] width 137 height 19
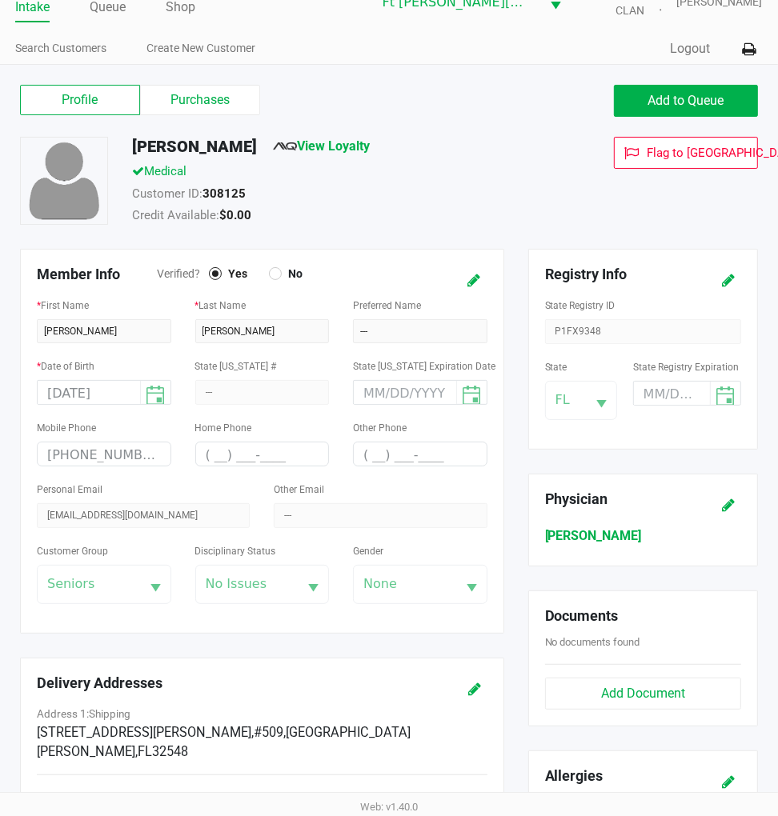
click at [189, 100] on label "Purchases" at bounding box center [200, 100] width 120 height 30
click at [0, 0] on 1 "Purchases" at bounding box center [0, 0] width 0 height 0
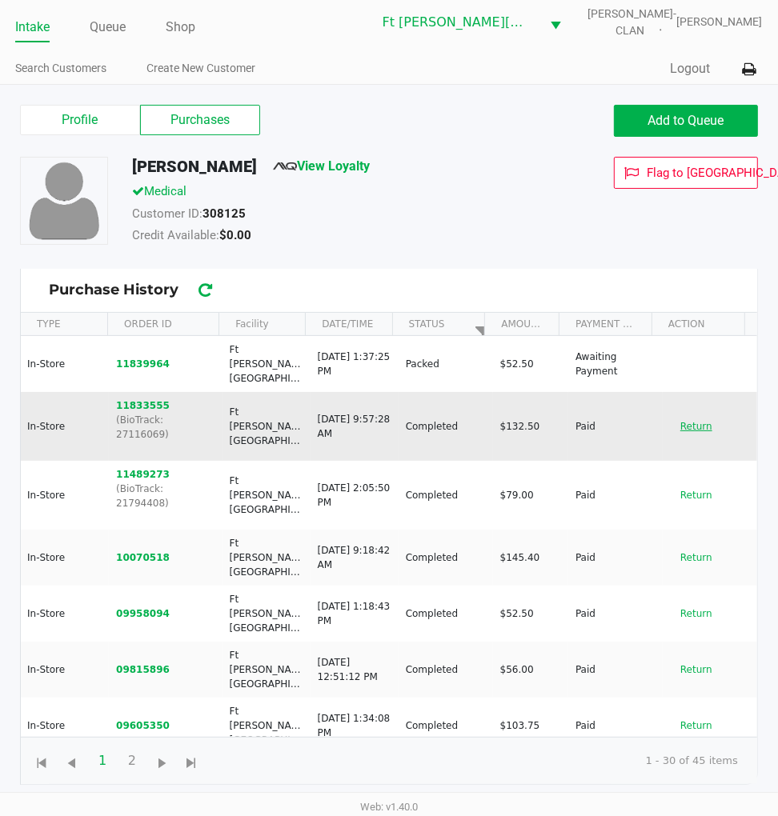
click at [690, 414] on button "Return" at bounding box center [696, 427] width 53 height 26
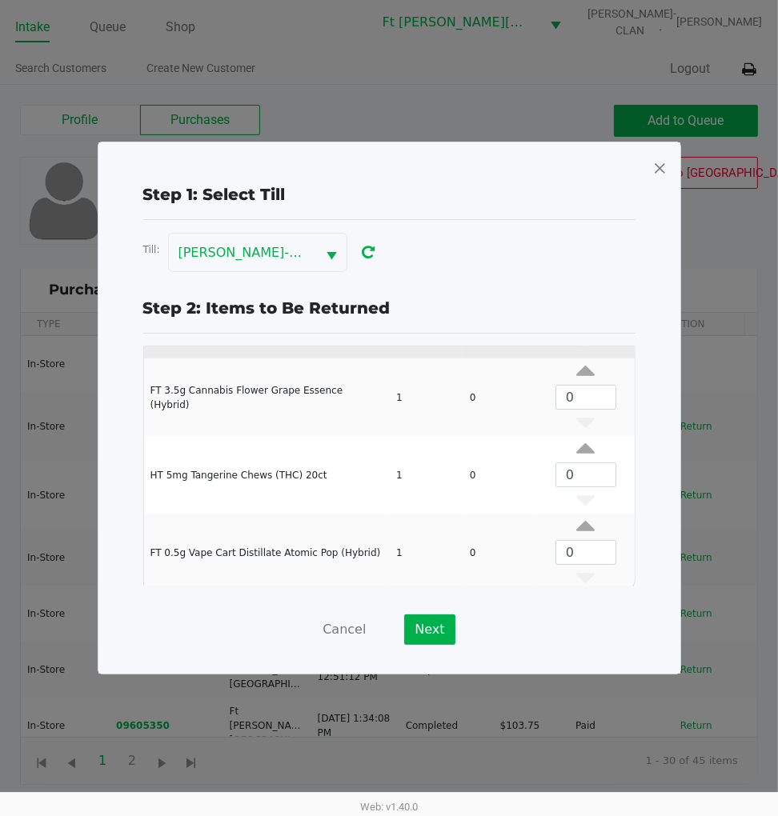
scroll to position [293, 0]
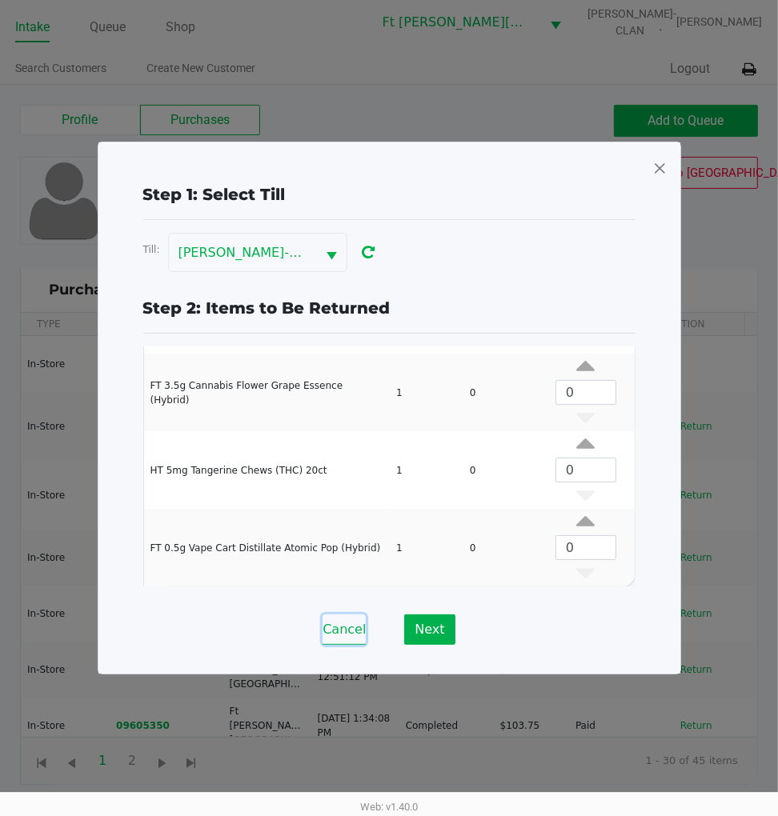
click at [355, 635] on button "Cancel" at bounding box center [343, 630] width 43 height 30
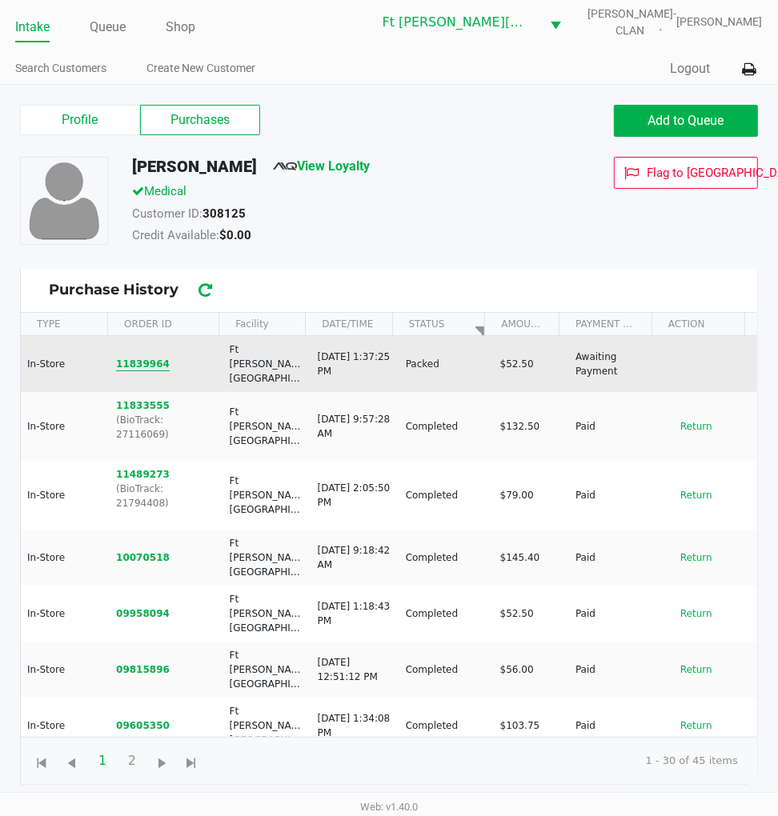
click at [147, 357] on button "11839964" at bounding box center [143, 364] width 54 height 14
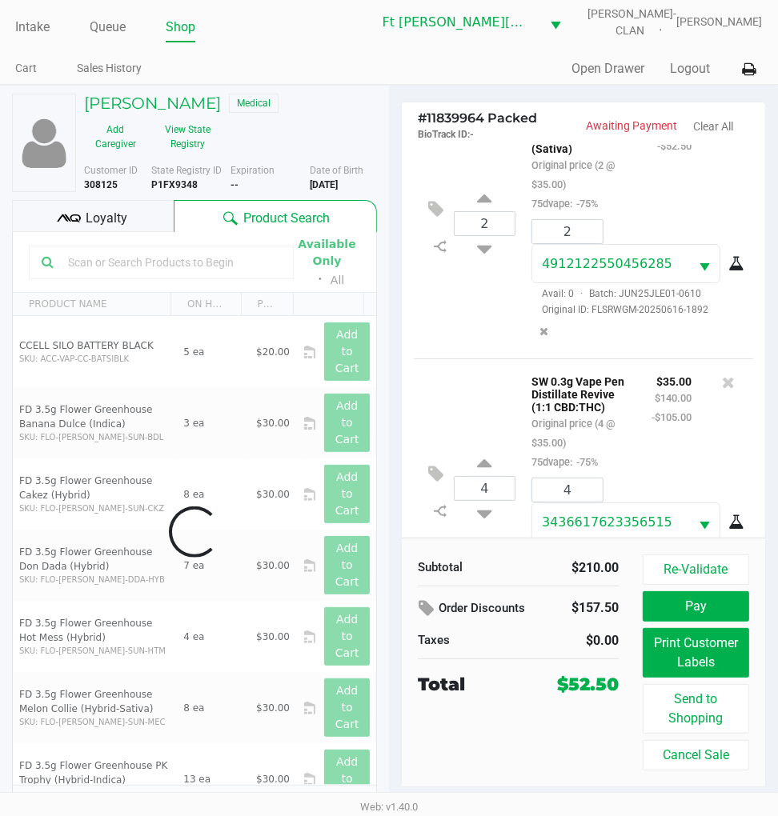
scroll to position [154, 0]
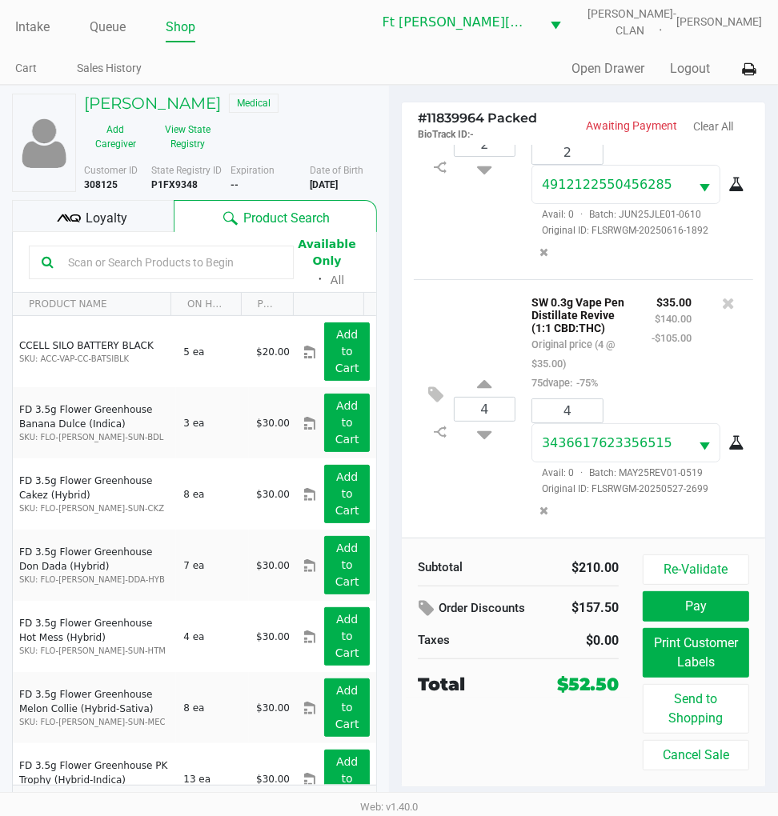
click at [478, 475] on div "4 SW 0.3g Vape Pen Distillate Revive (1:1 CBD:THC) Original price (4 @ $35.00) …" at bounding box center [583, 408] width 339 height 258
click at [462, 494] on div "4 SW 0.3g Vape Pen Distillate Revive (1:1 CBD:THC) Original price (4 @ $35.00) …" at bounding box center [583, 408] width 339 height 258
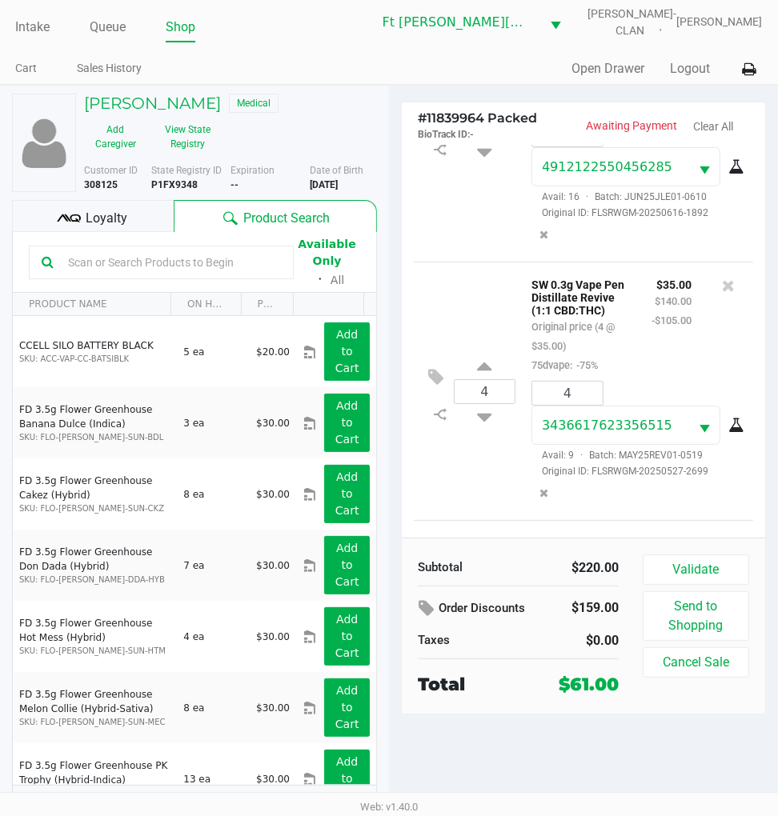
scroll to position [427, 0]
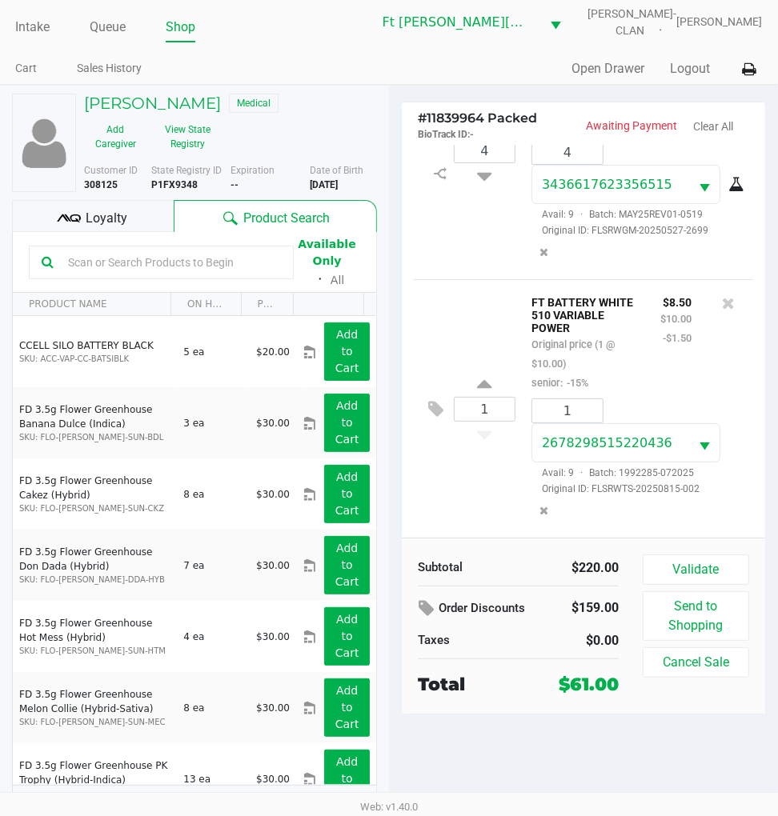
click at [117, 212] on span "Loyalty" at bounding box center [107, 218] width 42 height 19
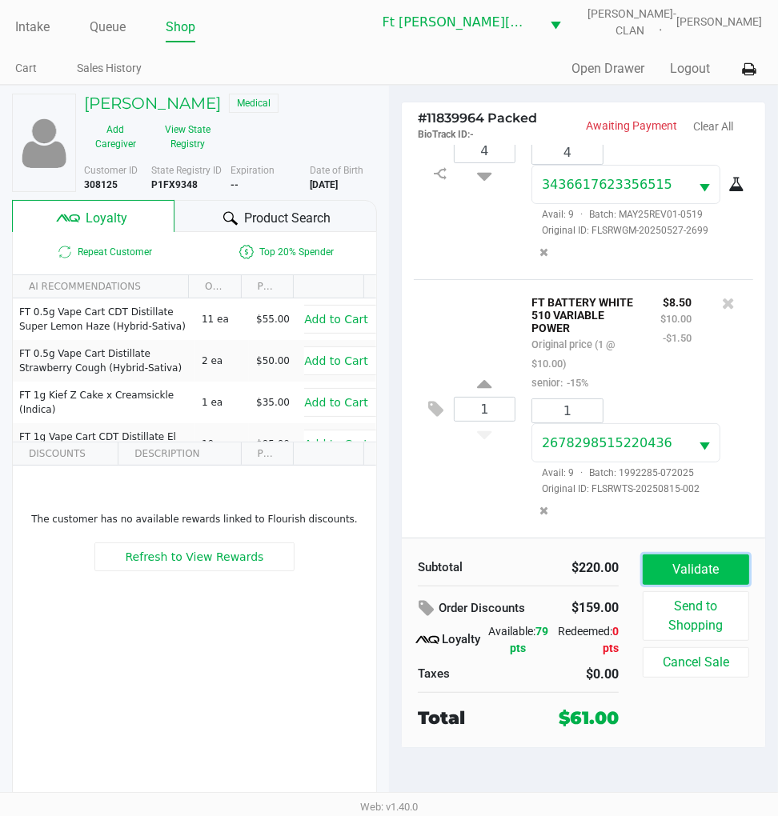
click at [688, 569] on button "Validate" at bounding box center [696, 570] width 106 height 30
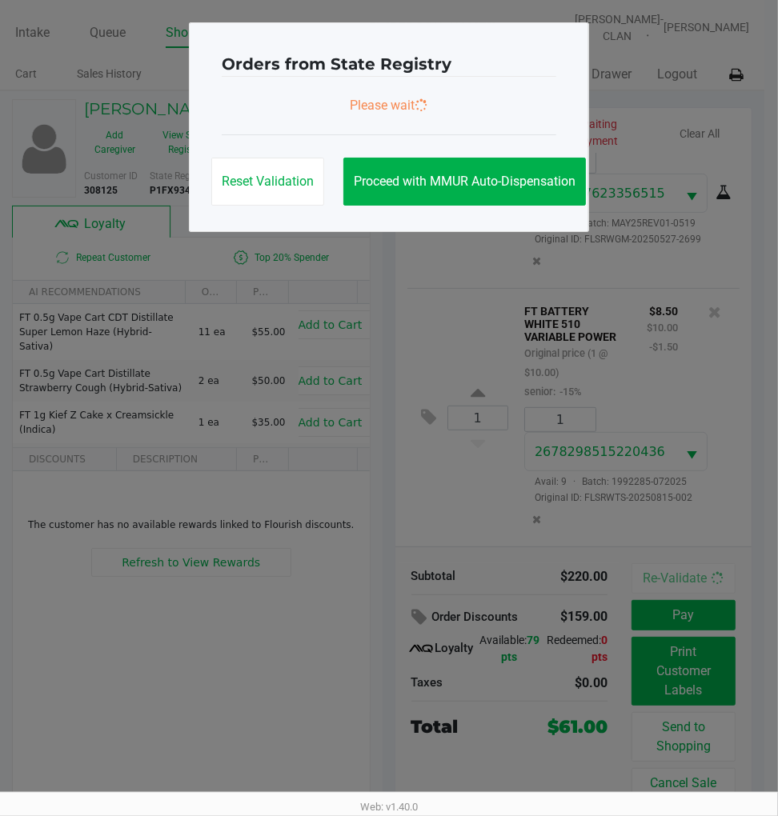
scroll to position [0, 0]
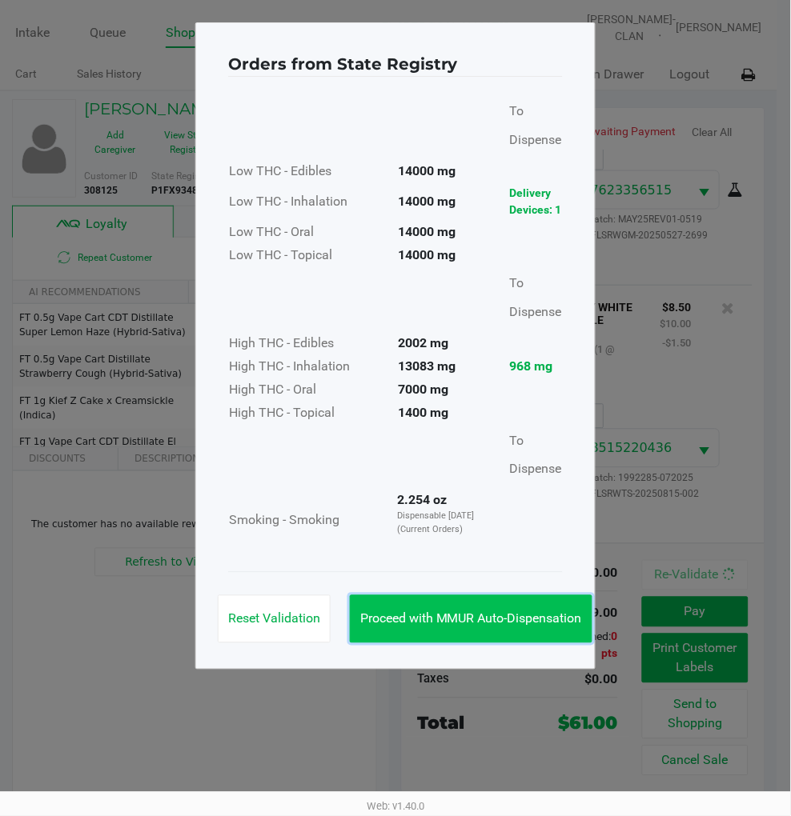
click at [523, 619] on span "Proceed with MMUR Auto-Dispensation" at bounding box center [471, 618] width 222 height 15
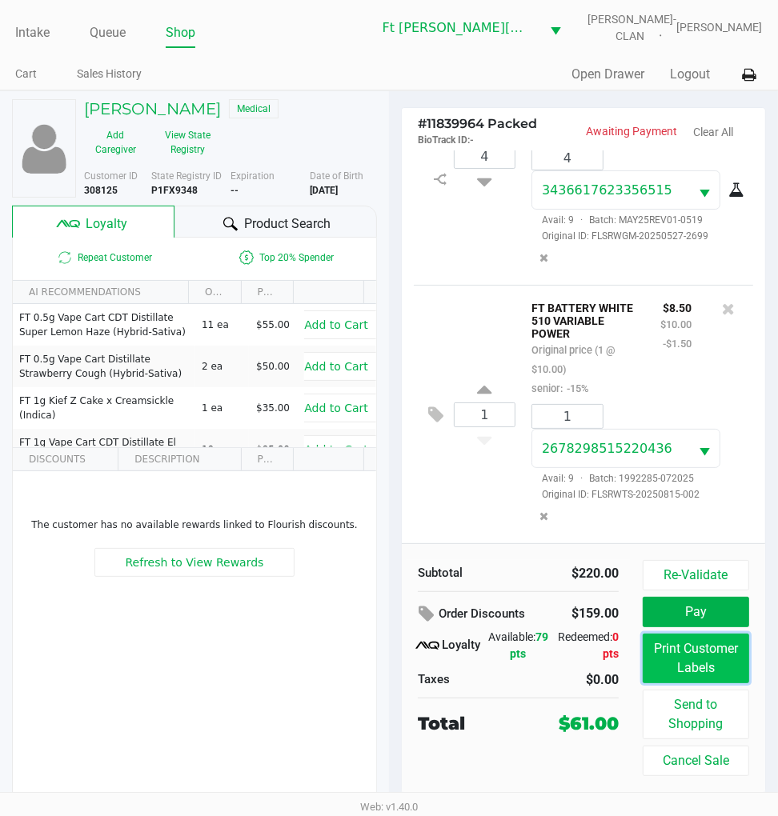
click at [714, 654] on button "Print Customer Labels" at bounding box center [696, 659] width 106 height 50
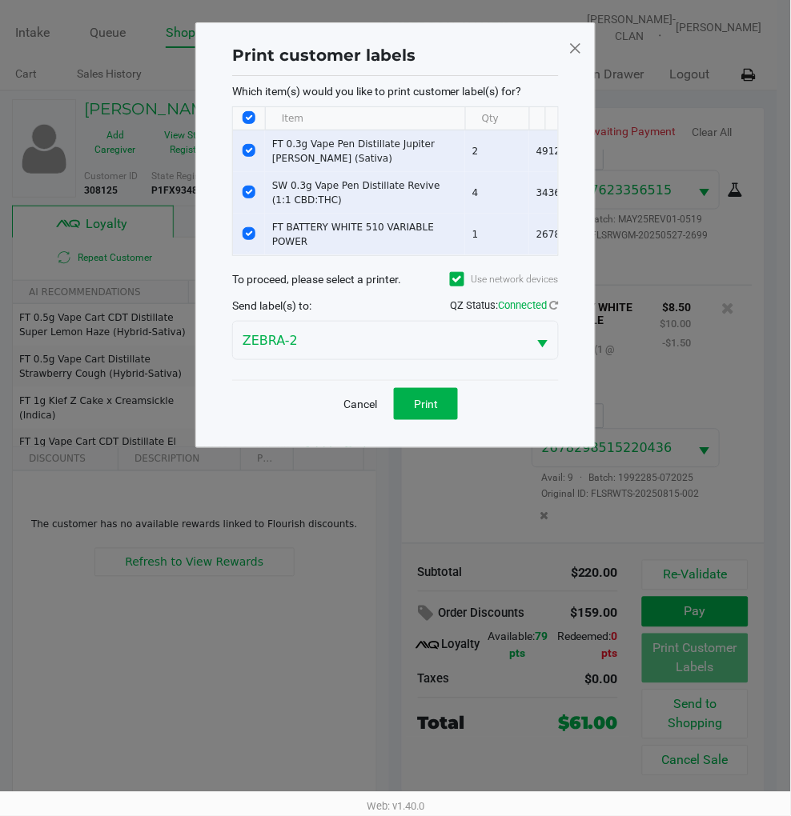
click at [254, 121] on input "Select All Rows" at bounding box center [248, 117] width 13 height 13
checkbox input "false"
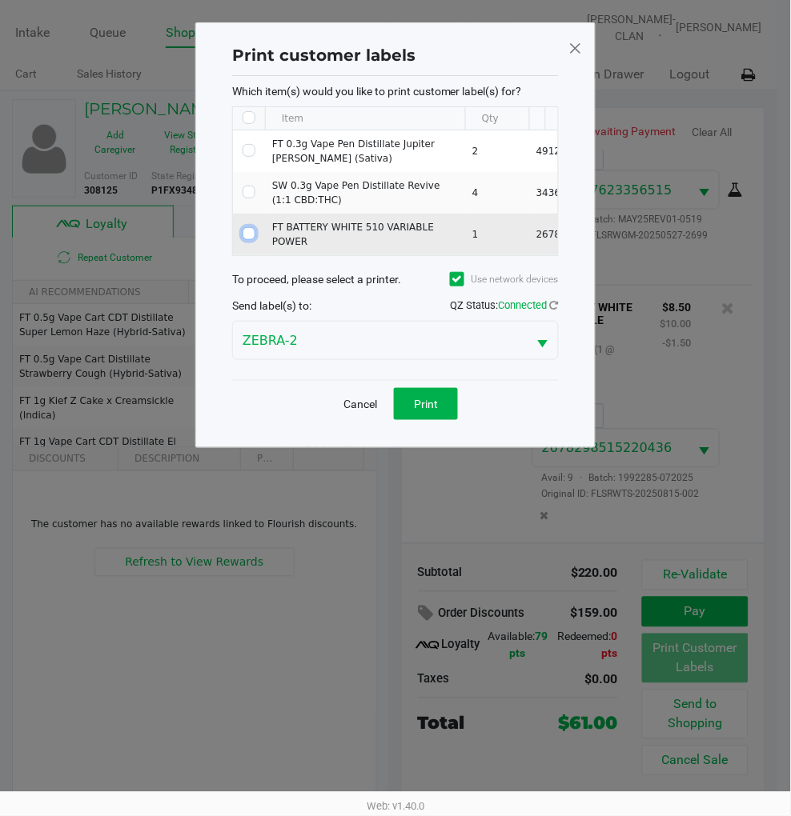
click at [248, 229] on input "Select Row" at bounding box center [248, 233] width 13 height 13
checkbox input "true"
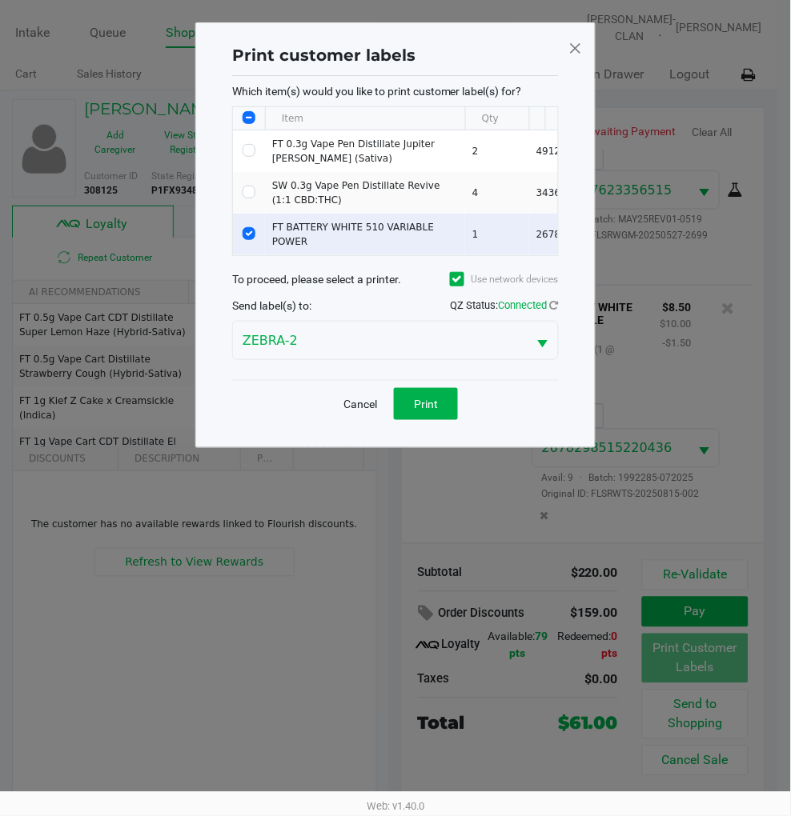
click at [430, 395] on div "Cancel Print" at bounding box center [395, 403] width 326 height 47
click at [441, 411] on button "Print" at bounding box center [426, 404] width 64 height 32
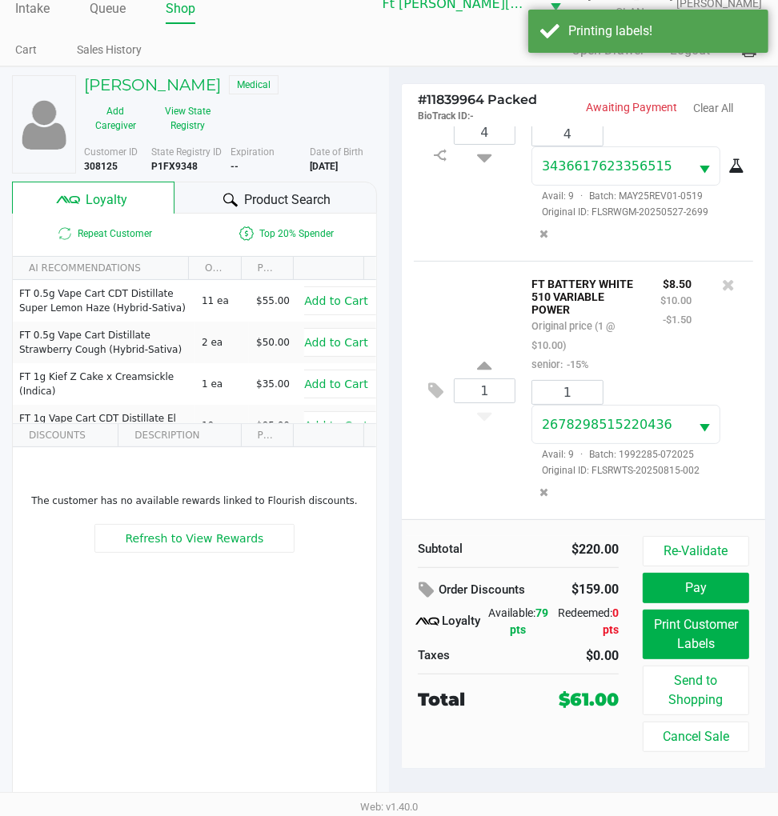
scroll to position [30, 0]
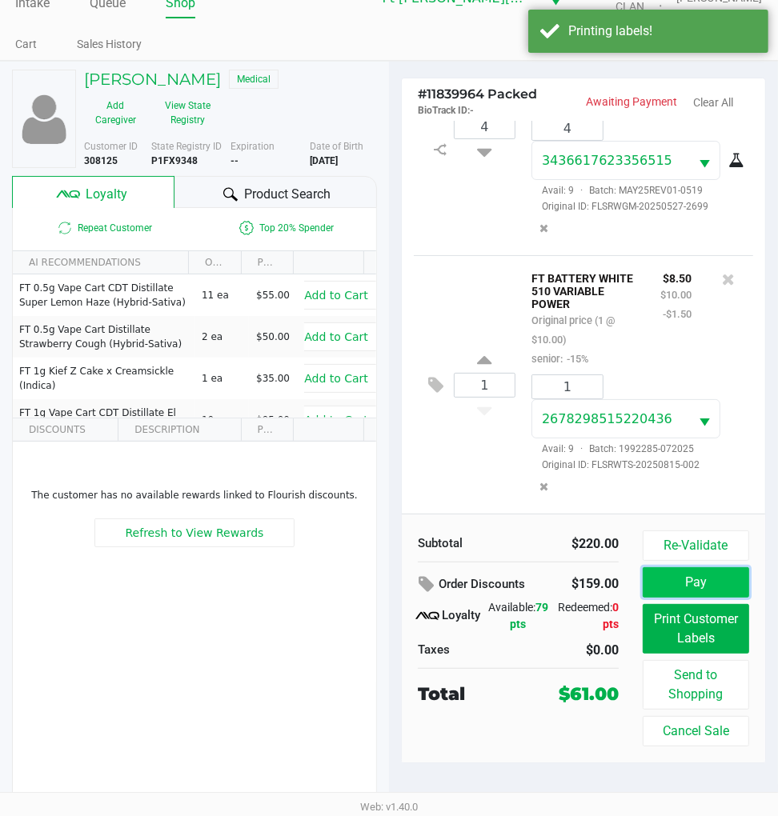
click at [704, 594] on button "Pay" at bounding box center [696, 582] width 106 height 30
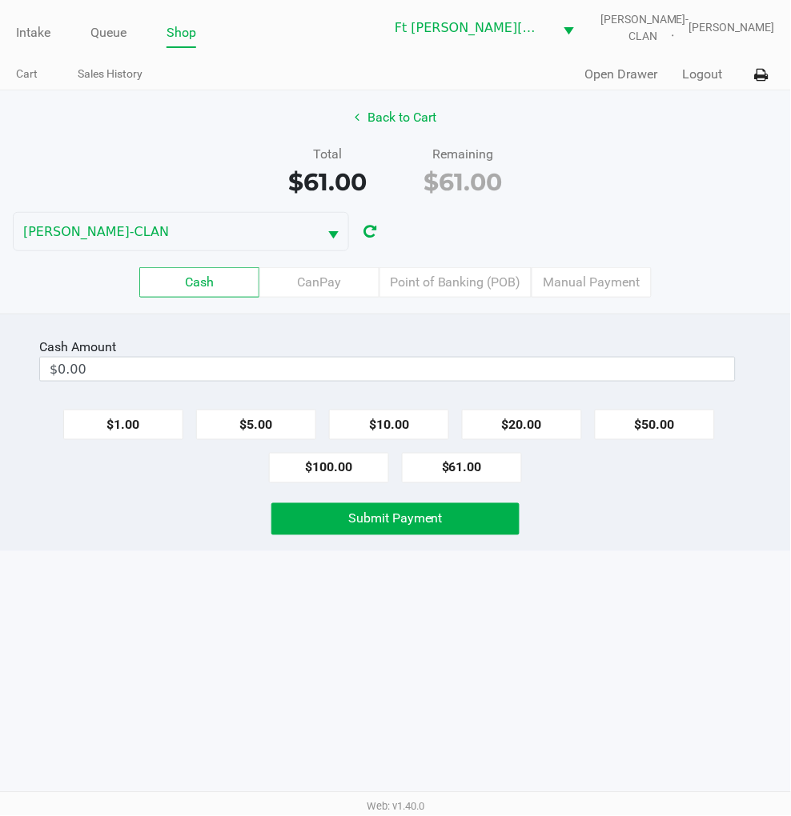
click at [325, 471] on button "$100.00" at bounding box center [329, 468] width 120 height 30
click at [139, 434] on button "$1.00" at bounding box center [123, 425] width 120 height 30
type input "$101.00"
click at [392, 530] on button "Submit Payment" at bounding box center [394, 519] width 247 height 32
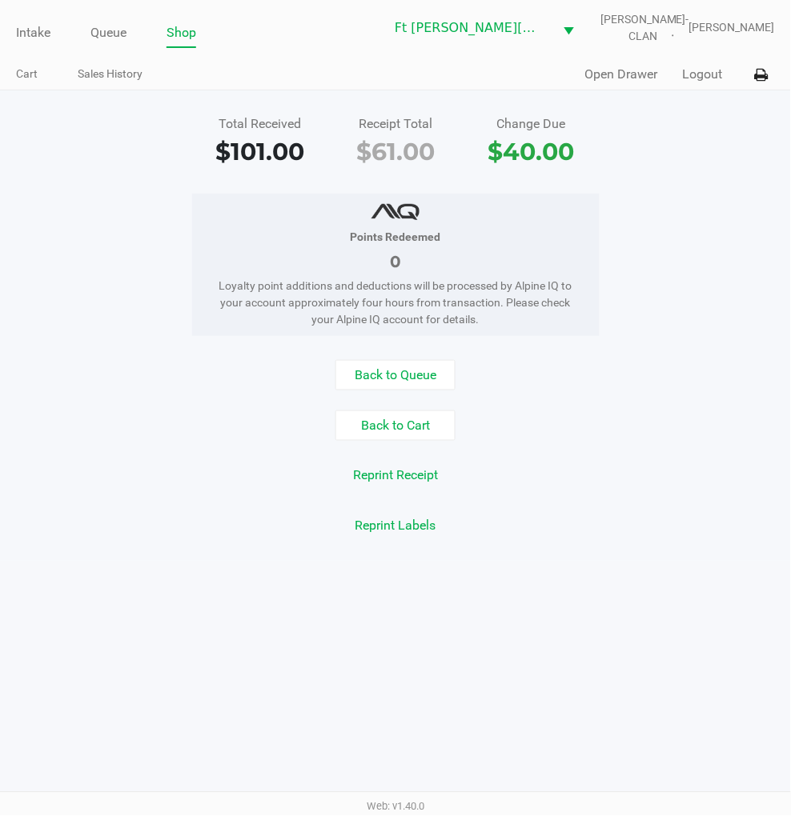
click at [387, 372] on button "Back to Queue" at bounding box center [395, 375] width 120 height 30
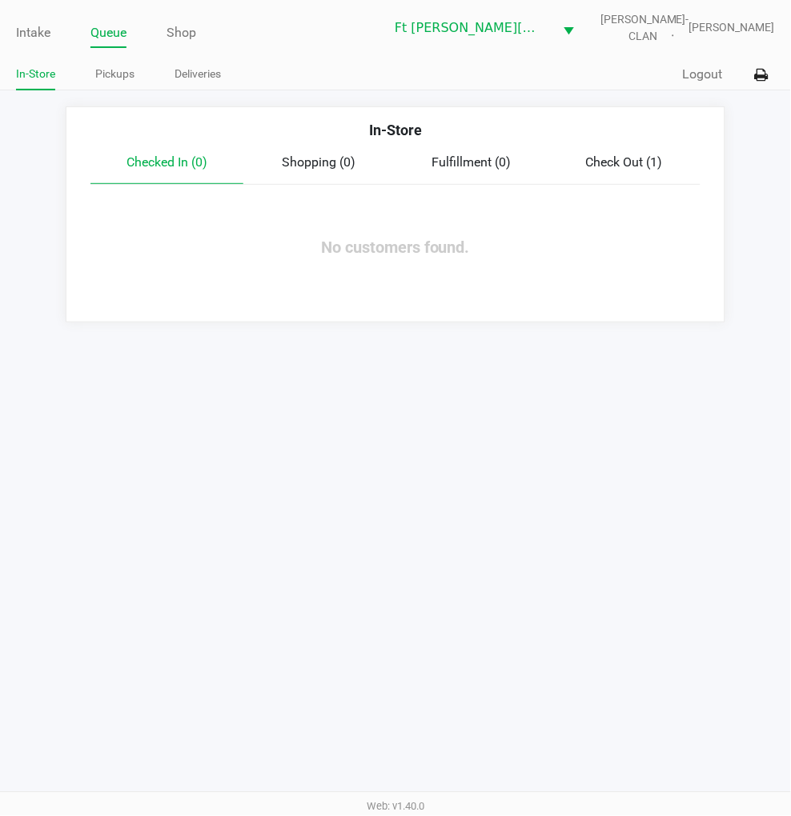
click at [112, 34] on link "Queue" at bounding box center [108, 33] width 36 height 22
click at [122, 73] on link "Pickups" at bounding box center [114, 74] width 39 height 20
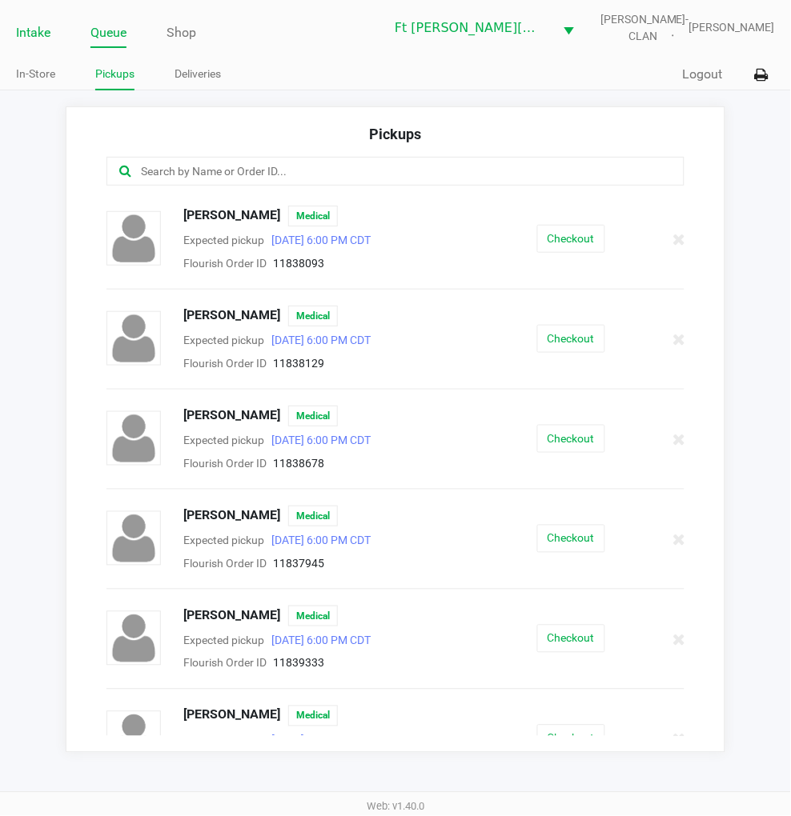
click at [41, 38] on link "Intake" at bounding box center [33, 33] width 34 height 22
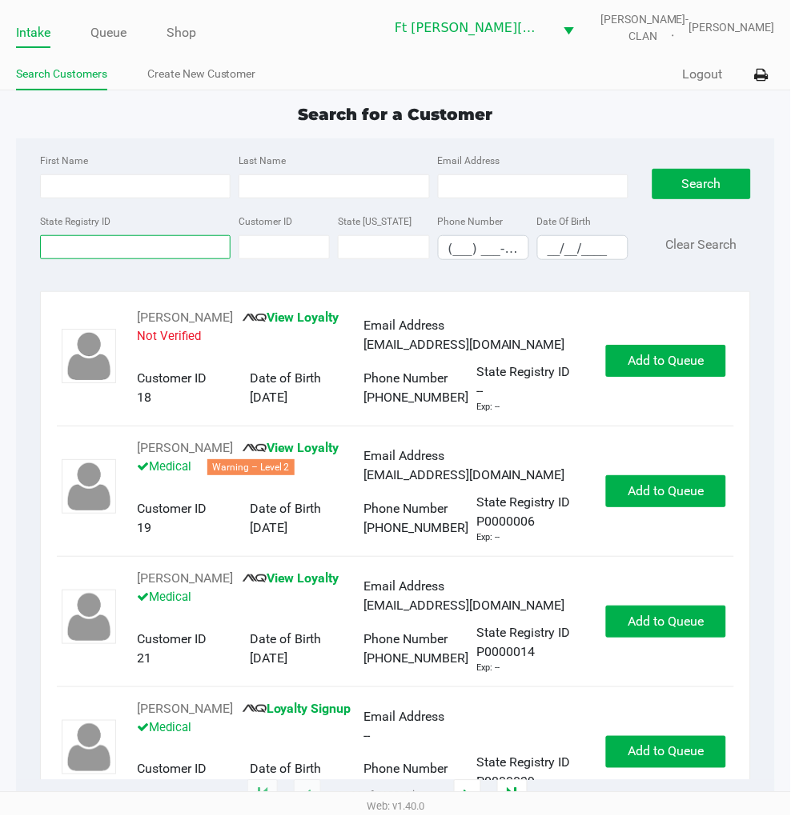
click at [145, 250] on input "State Registry ID" at bounding box center [135, 247] width 190 height 24
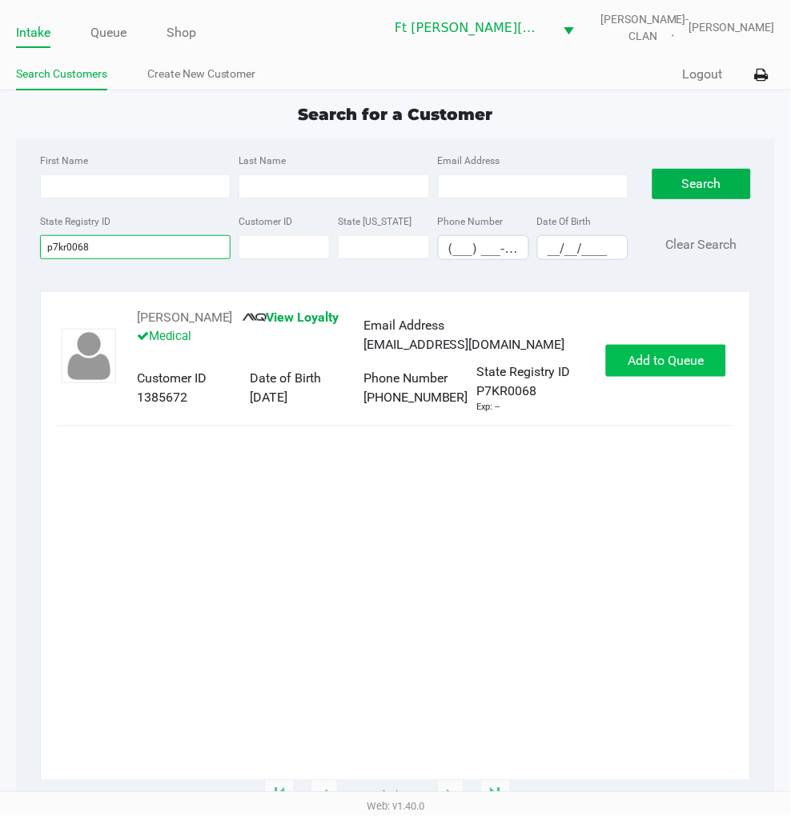
type input "p7kr0068"
click at [651, 368] on span "Add to Queue" at bounding box center [666, 360] width 76 height 15
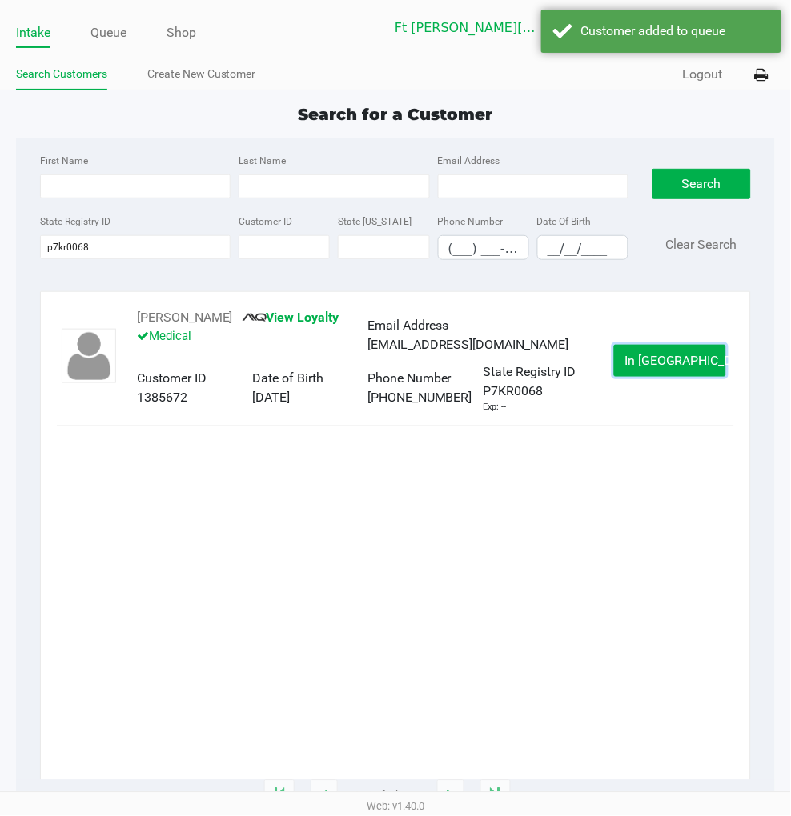
click at [648, 365] on span "In Queue" at bounding box center [691, 360] width 134 height 15
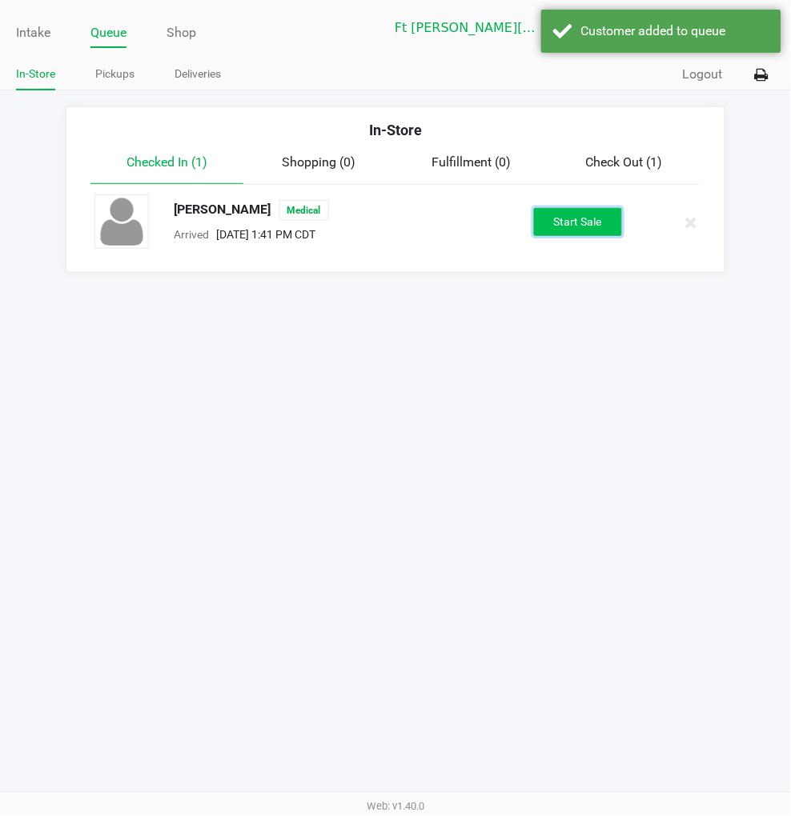
click at [563, 221] on button "Start Sale" at bounding box center [578, 222] width 88 height 28
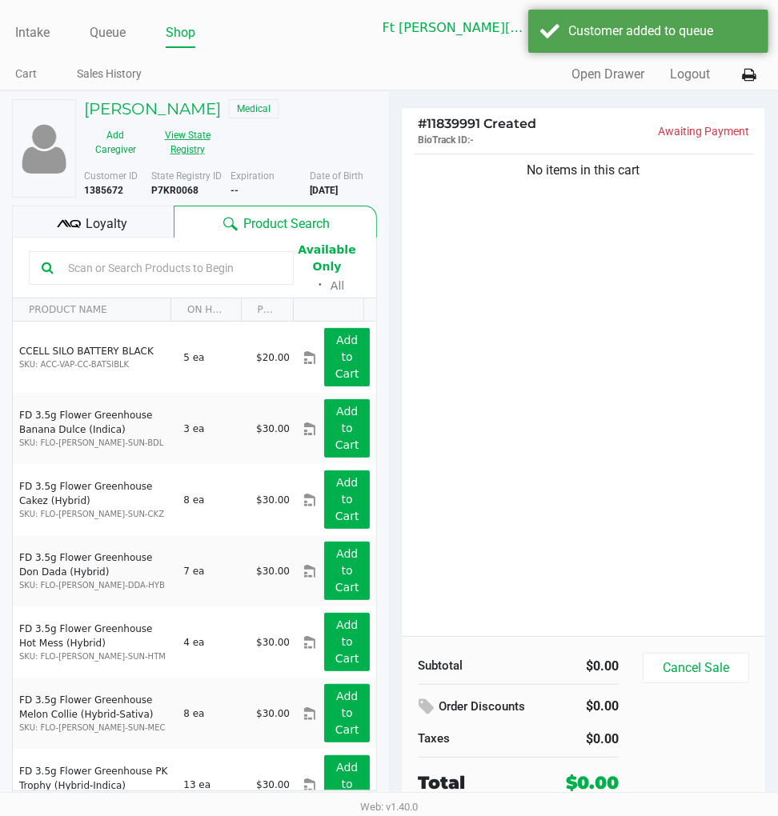
click at [192, 150] on button "View State Registry" at bounding box center [182, 142] width 72 height 40
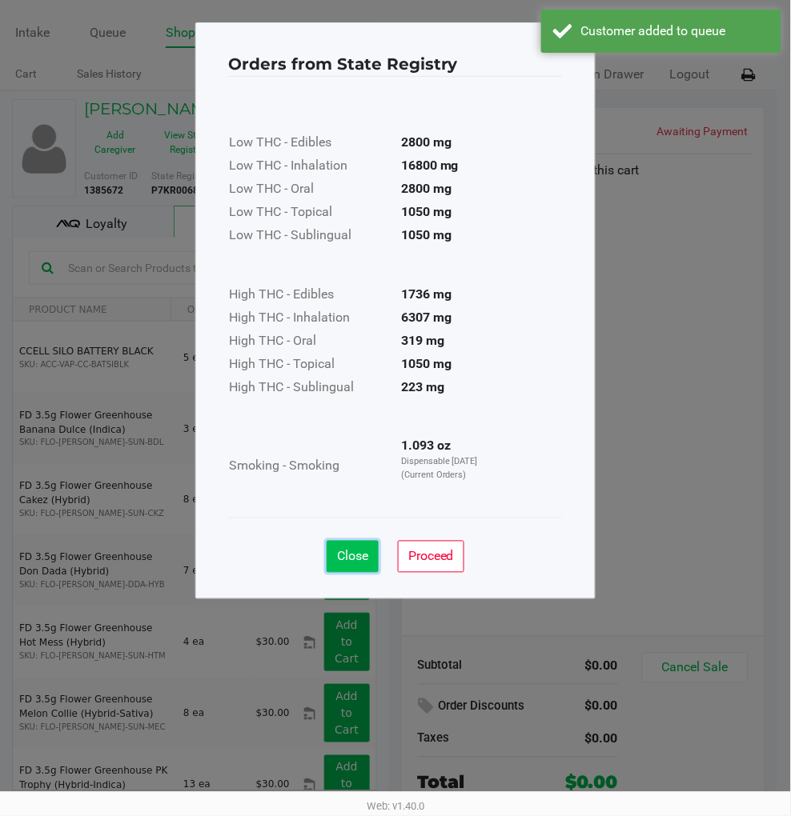
click at [361, 558] on span "Close" at bounding box center [352, 556] width 31 height 15
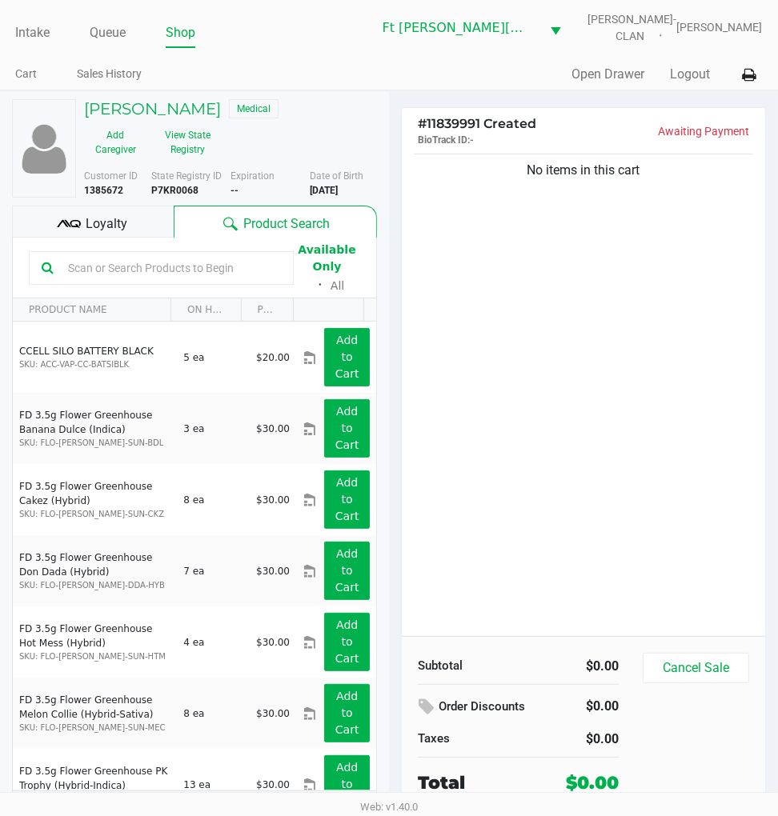
click at [114, 225] on span "Loyalty" at bounding box center [107, 223] width 42 height 19
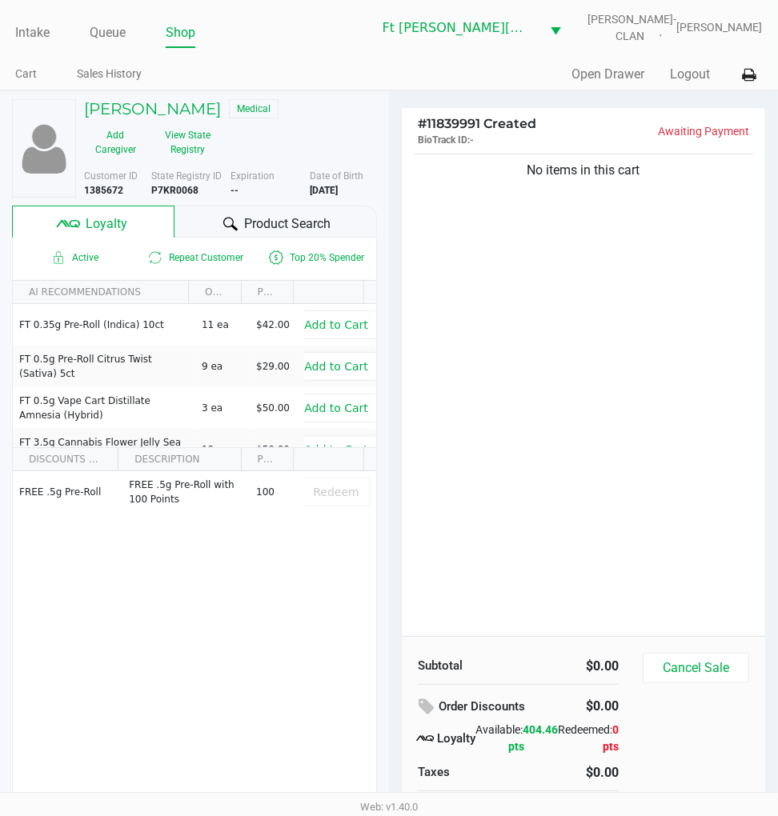
click at [268, 216] on span "Product Search" at bounding box center [287, 223] width 86 height 19
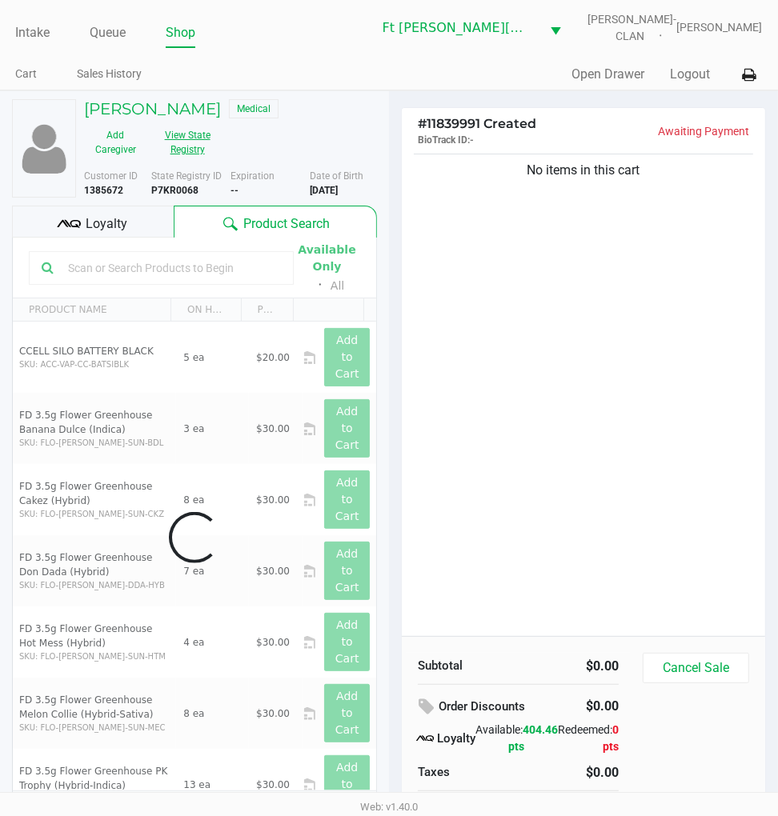
click at [173, 130] on button "View State Registry" at bounding box center [182, 142] width 72 height 40
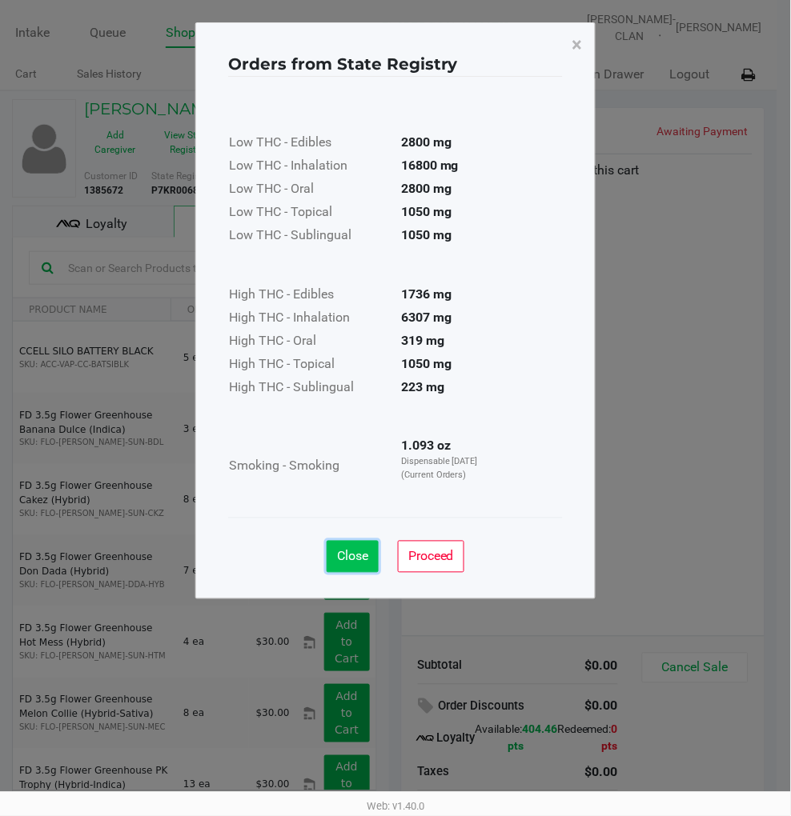
click at [368, 554] on button "Close" at bounding box center [352, 557] width 52 height 32
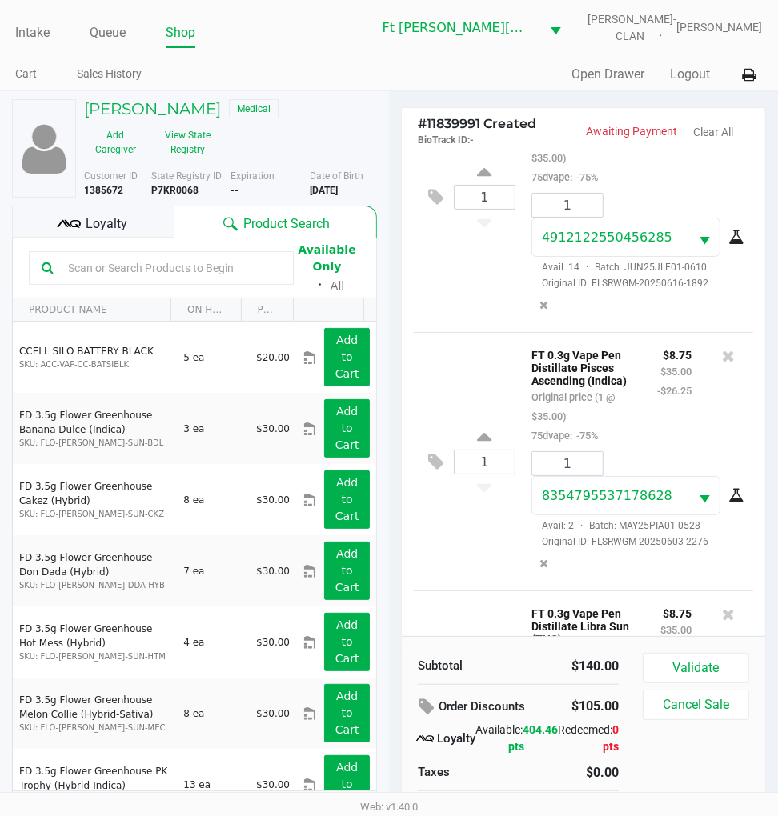
scroll to position [609, 0]
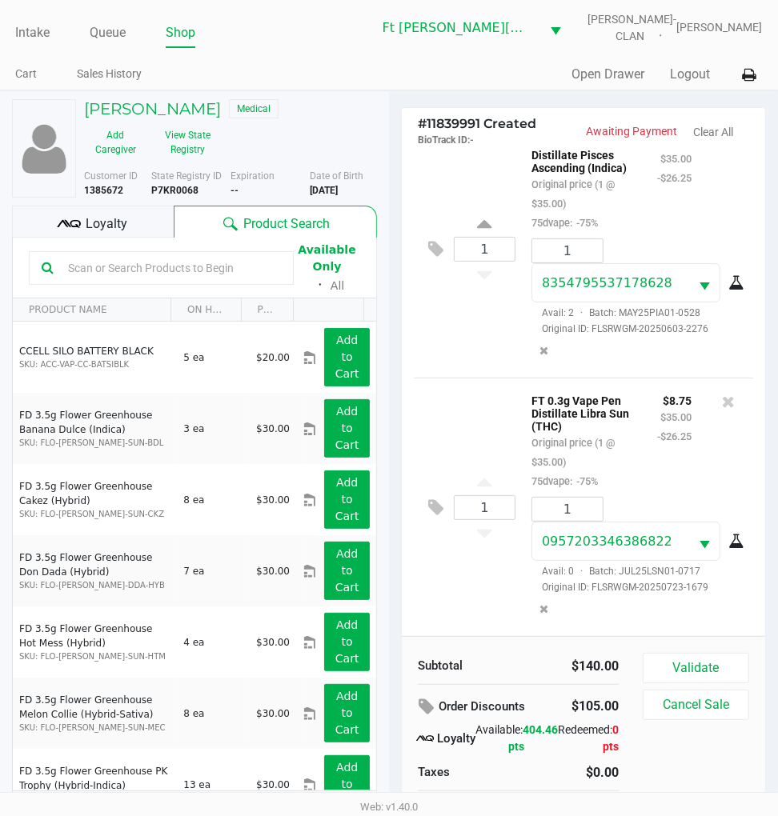
click at [108, 227] on span "Loyalty" at bounding box center [107, 223] width 42 height 19
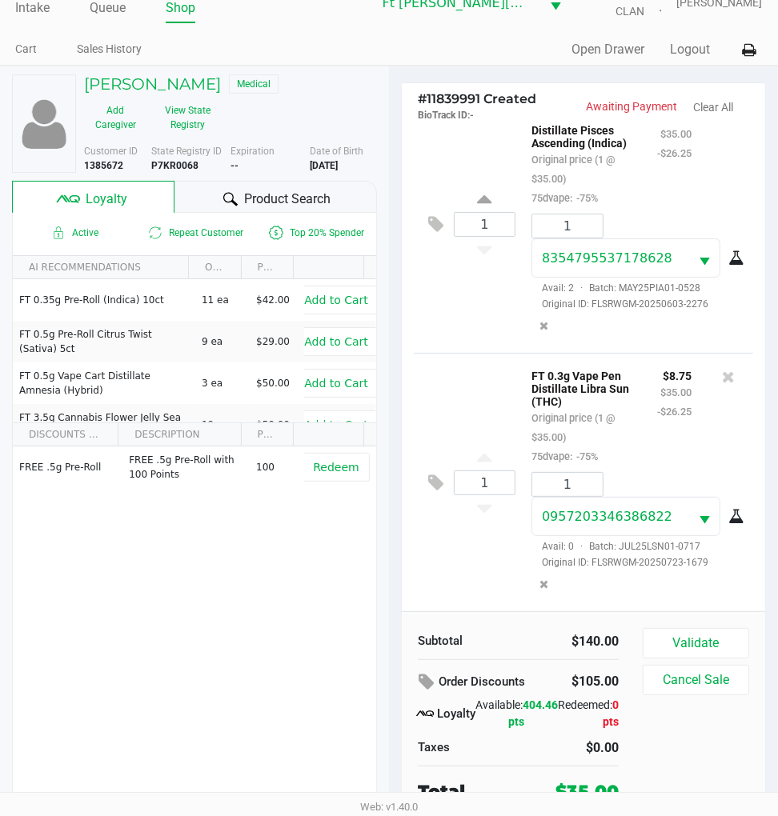
scroll to position [30, 0]
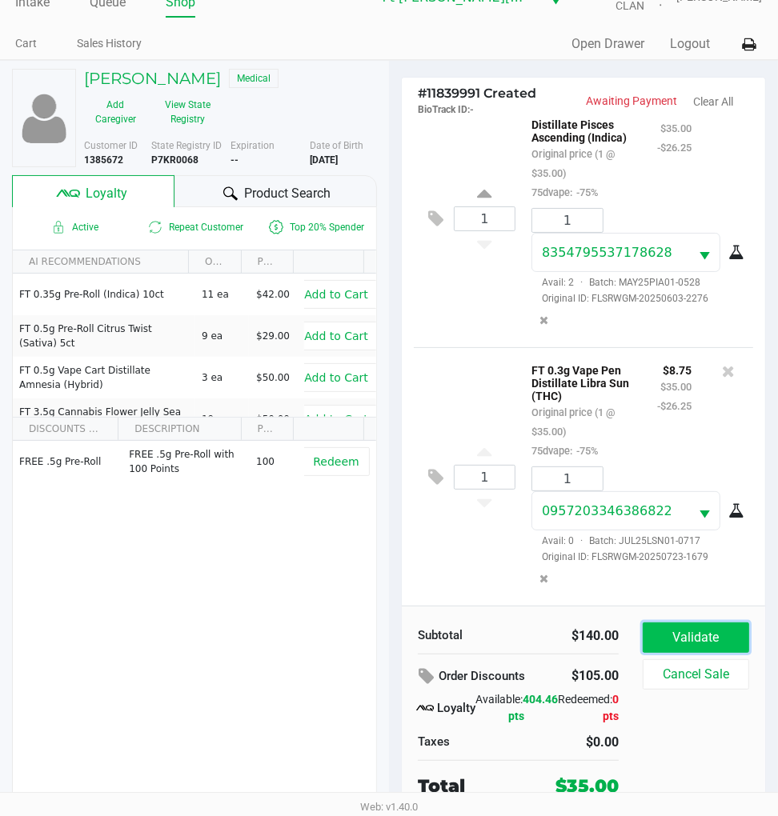
click at [696, 628] on button "Validate" at bounding box center [696, 638] width 106 height 30
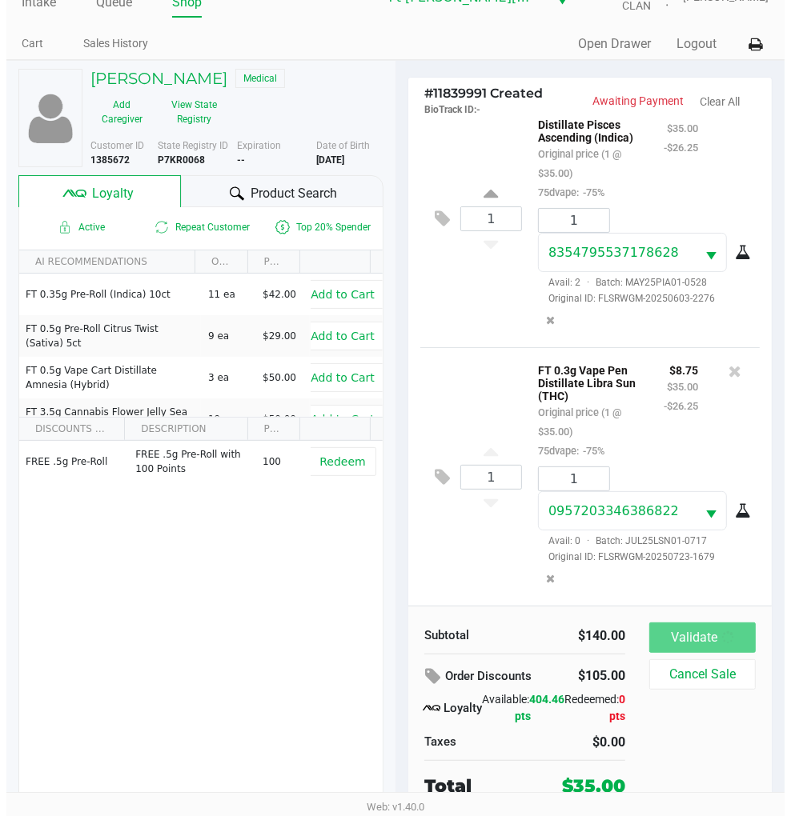
scroll to position [0, 0]
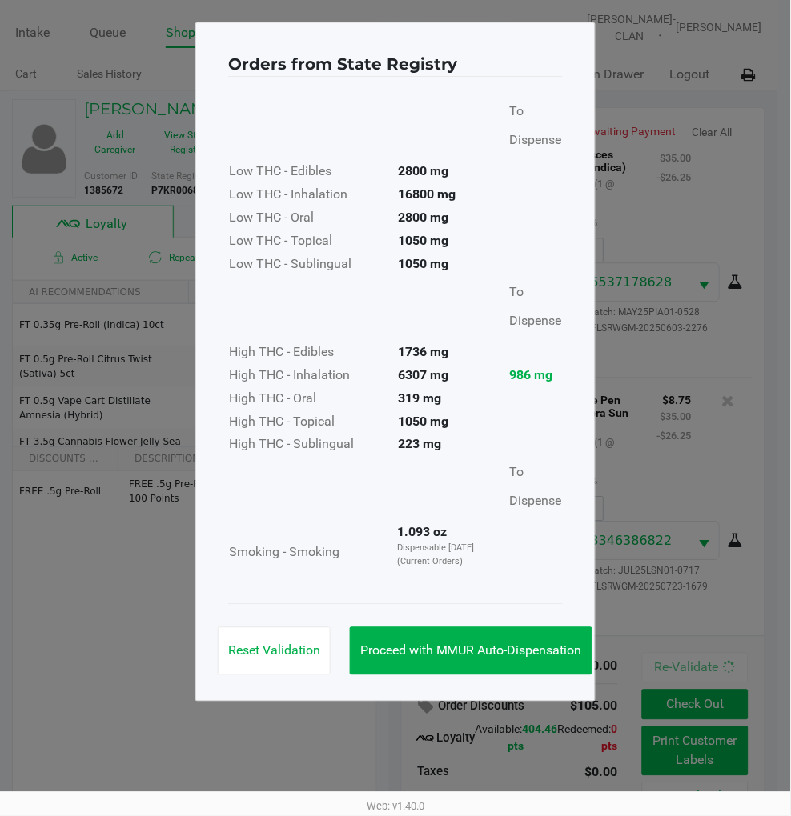
click at [559, 683] on div "Reset Validation Proceed with MMUR Auto-Dispensation" at bounding box center [395, 644] width 334 height 81
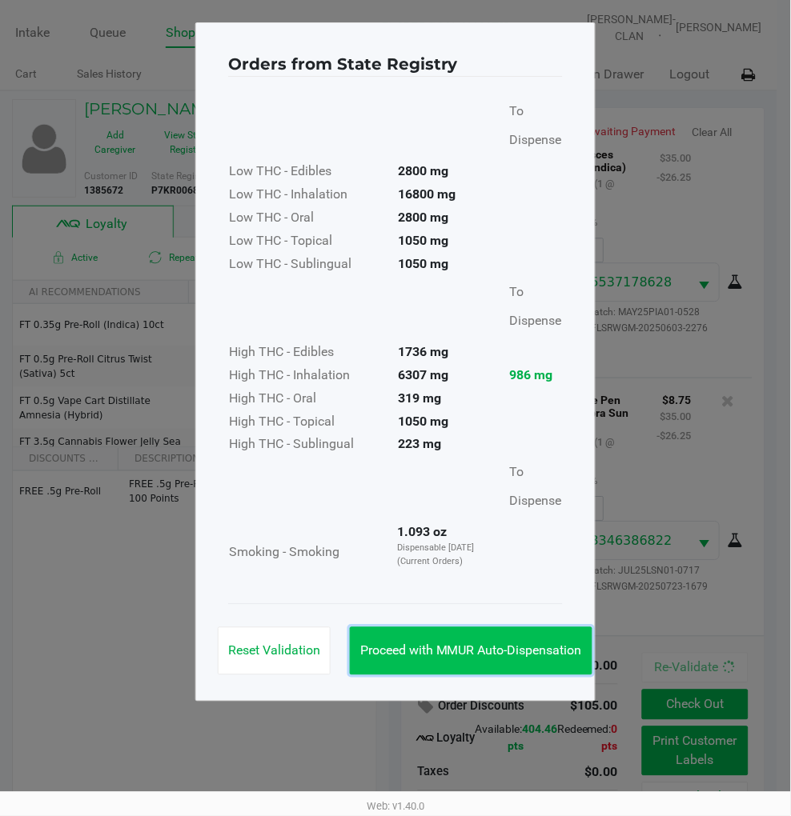
click at [561, 657] on span "Proceed with MMUR Auto-Dispensation" at bounding box center [471, 650] width 222 height 15
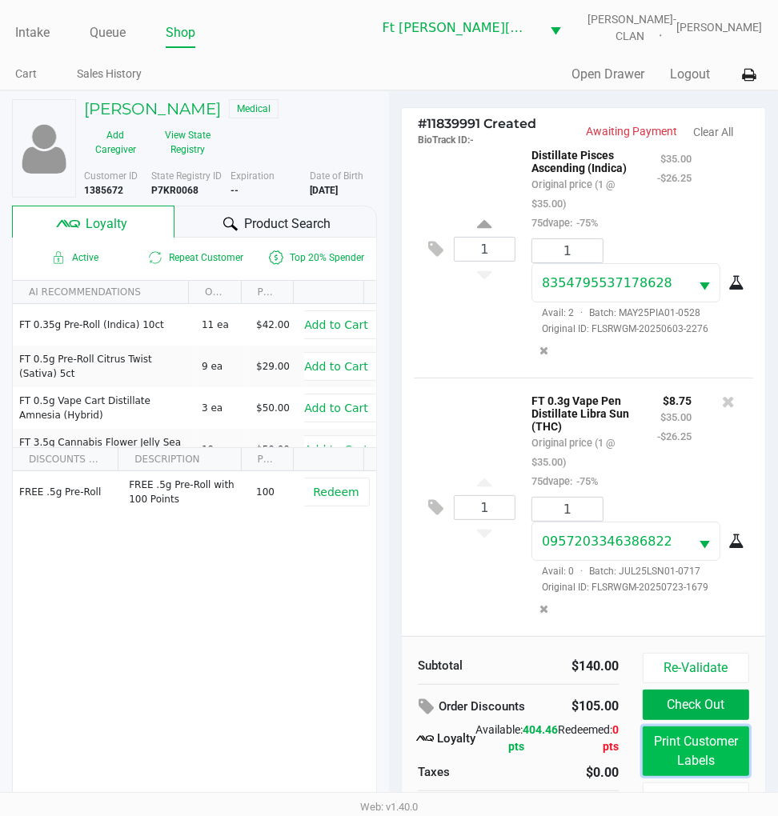
click at [667, 734] on button "Print Customer Labels" at bounding box center [696, 752] width 106 height 50
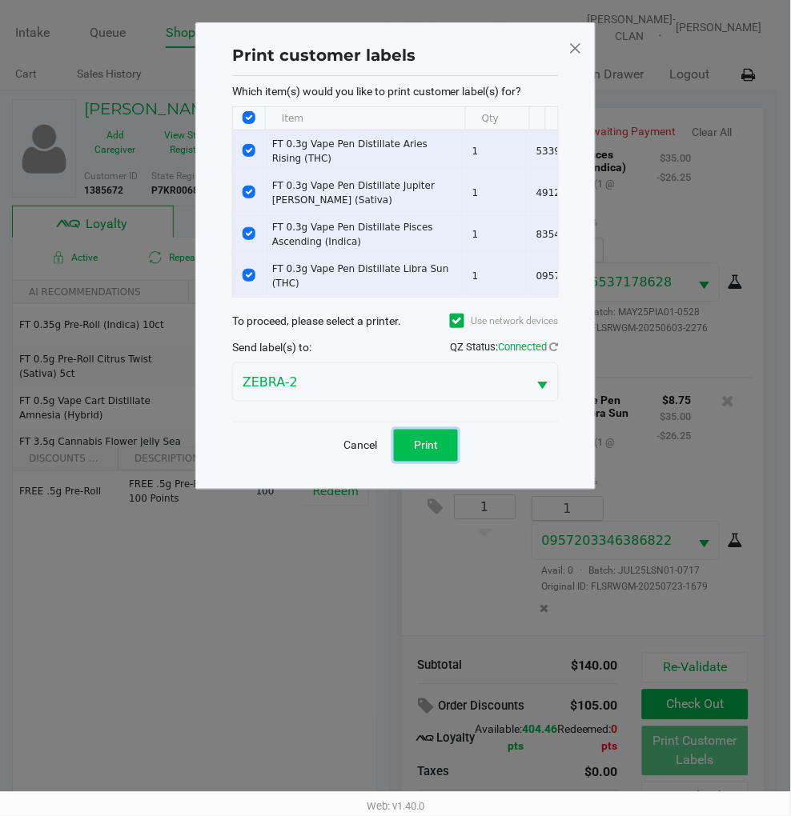
click at [454, 462] on button "Print" at bounding box center [426, 446] width 64 height 32
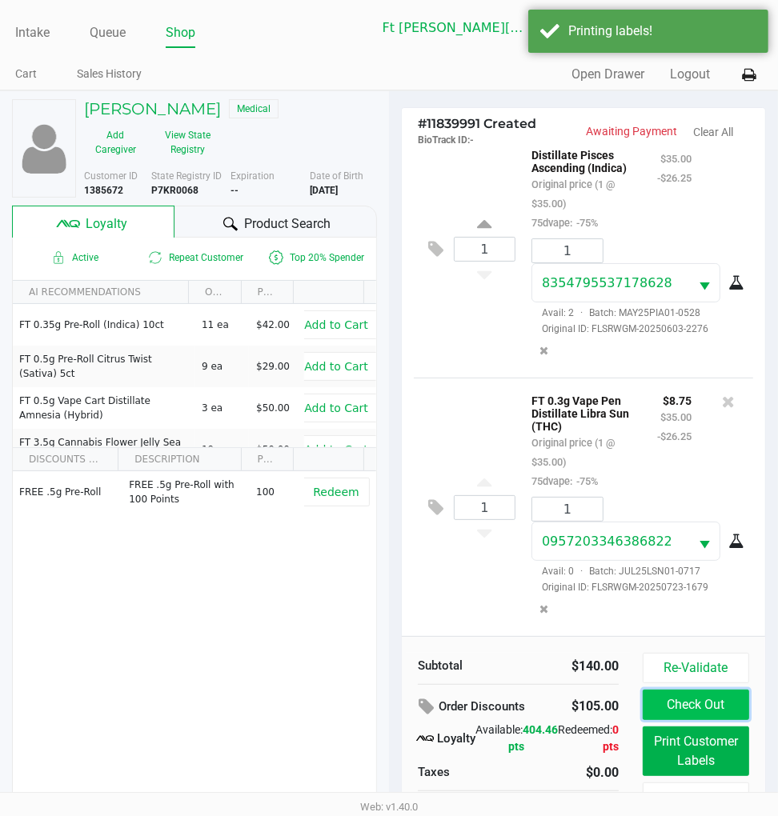
click at [698, 697] on button "Check Out" at bounding box center [696, 705] width 106 height 30
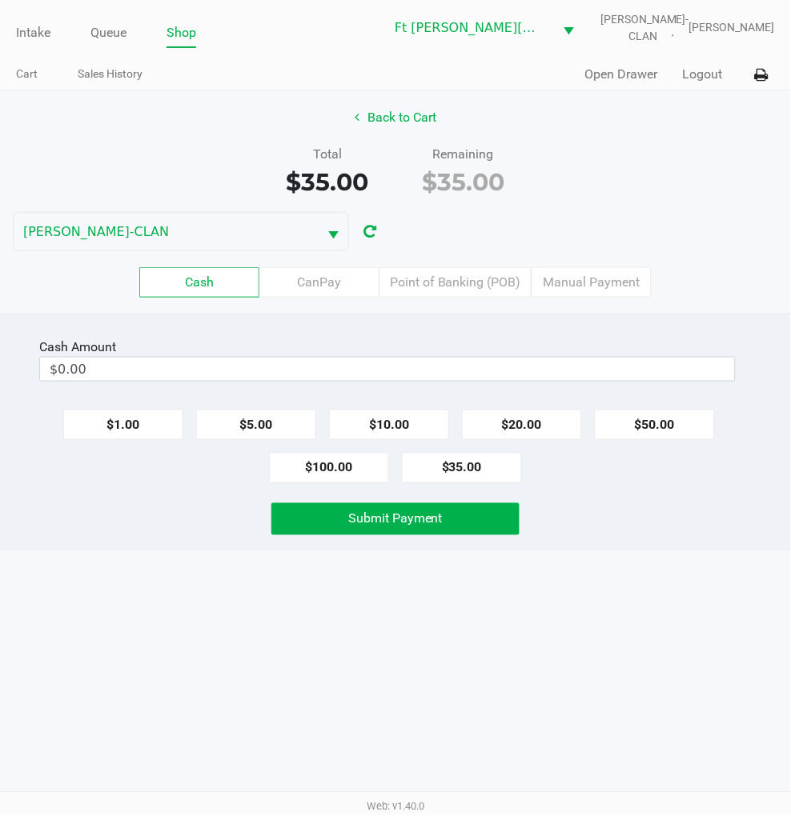
click at [315, 465] on button "$100.00" at bounding box center [329, 468] width 120 height 30
type input "$100.00"
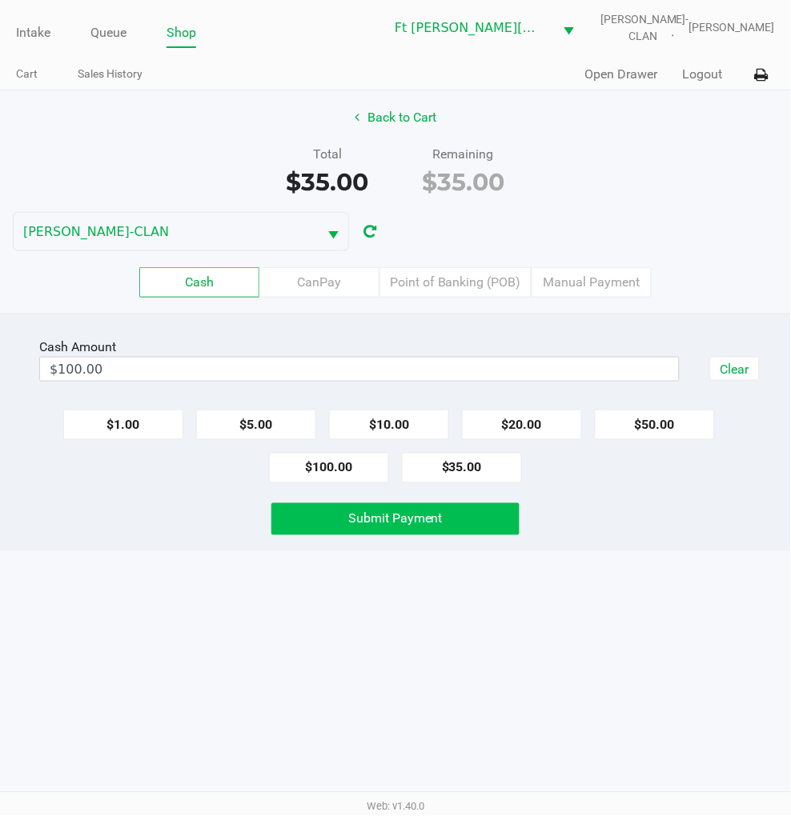
click at [342, 508] on button "Submit Payment" at bounding box center [394, 519] width 247 height 32
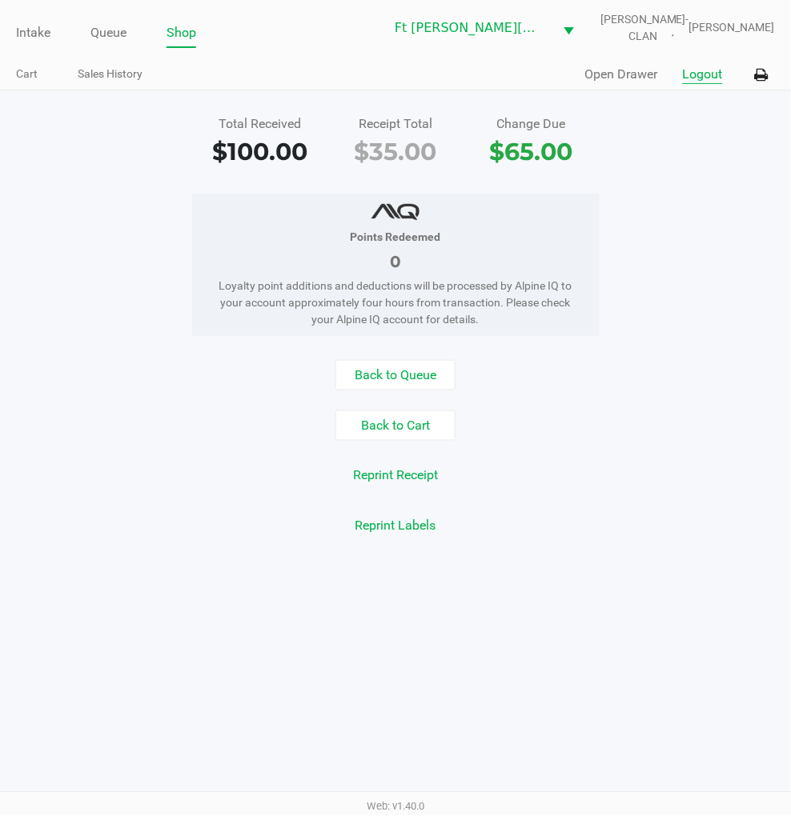
click at [708, 78] on button "Logout" at bounding box center [703, 74] width 40 height 19
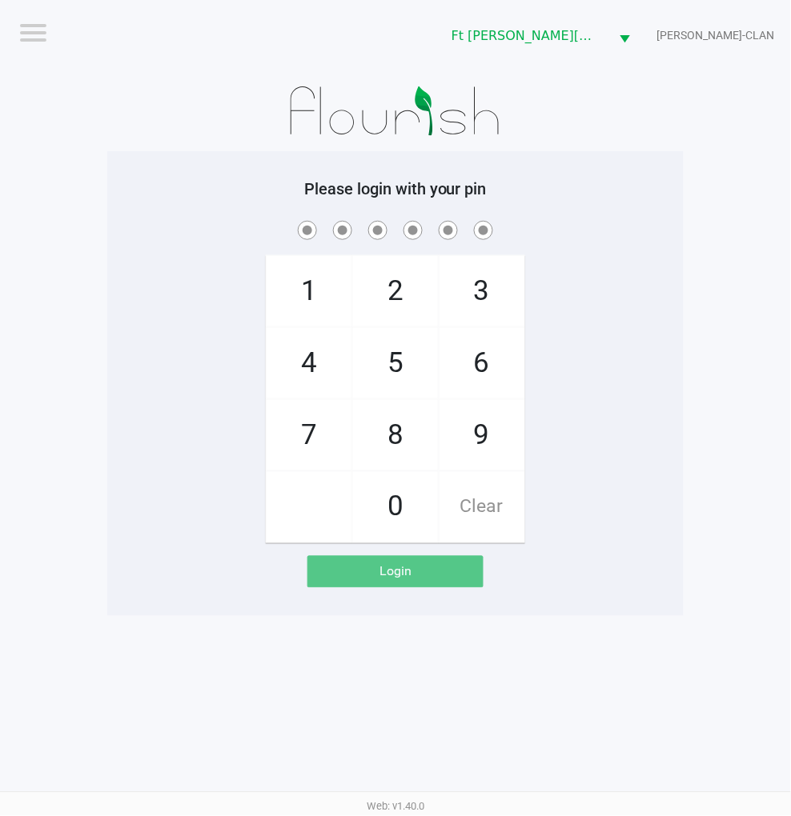
click at [629, 445] on div "1 4 7 2 5 8 0 3 6 9 Clear" at bounding box center [395, 381] width 576 height 326
checkbox input "true"
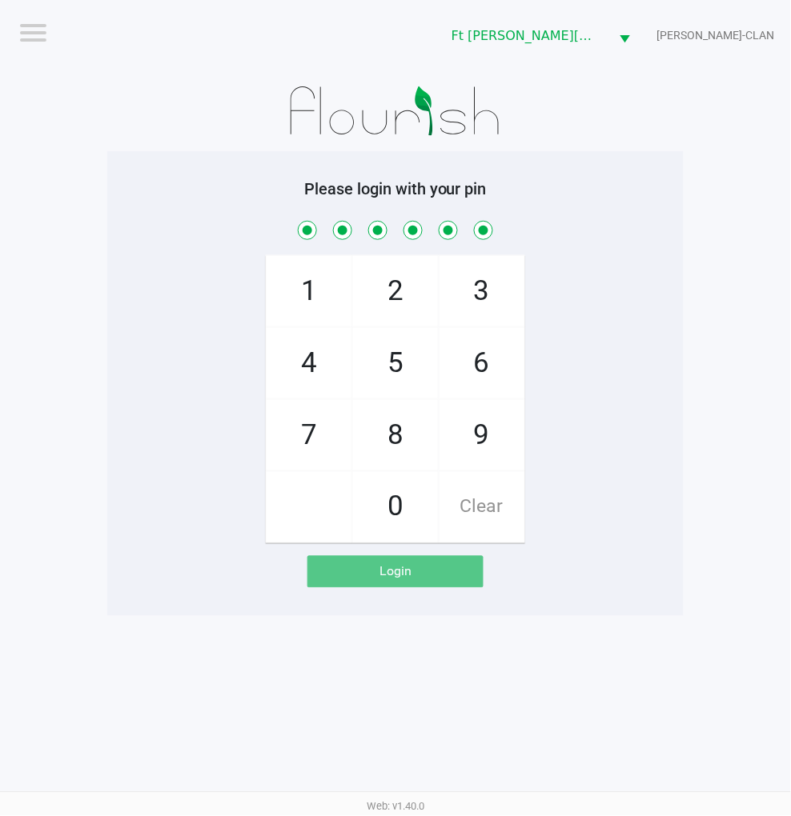
checkbox input "true"
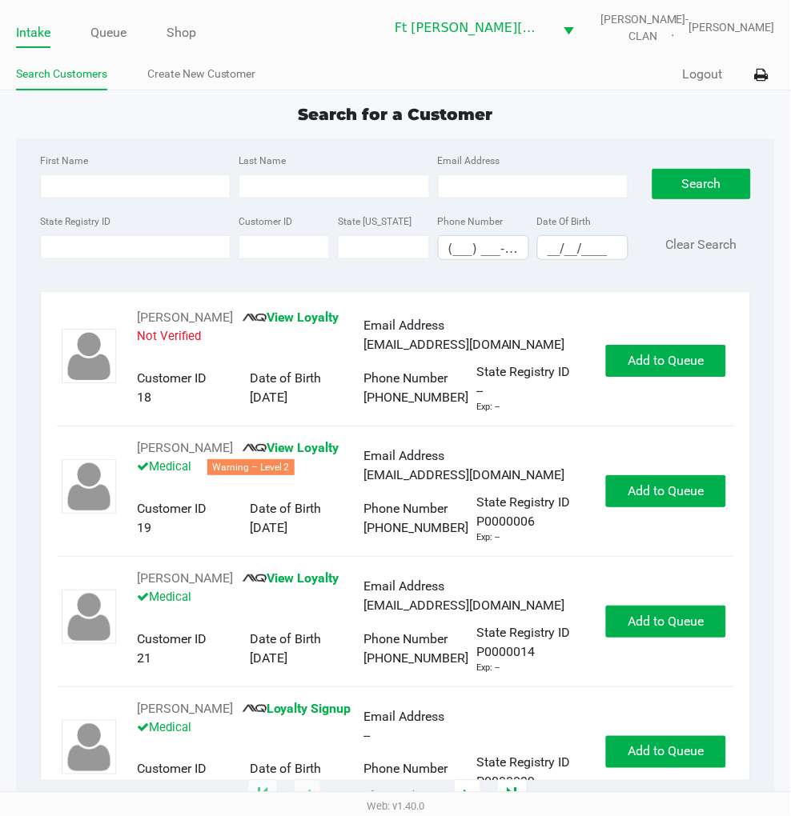
click at [89, 34] on ul "Intake Queue Shop" at bounding box center [200, 33] width 369 height 27
click at [107, 36] on link "Queue" at bounding box center [108, 33] width 36 height 22
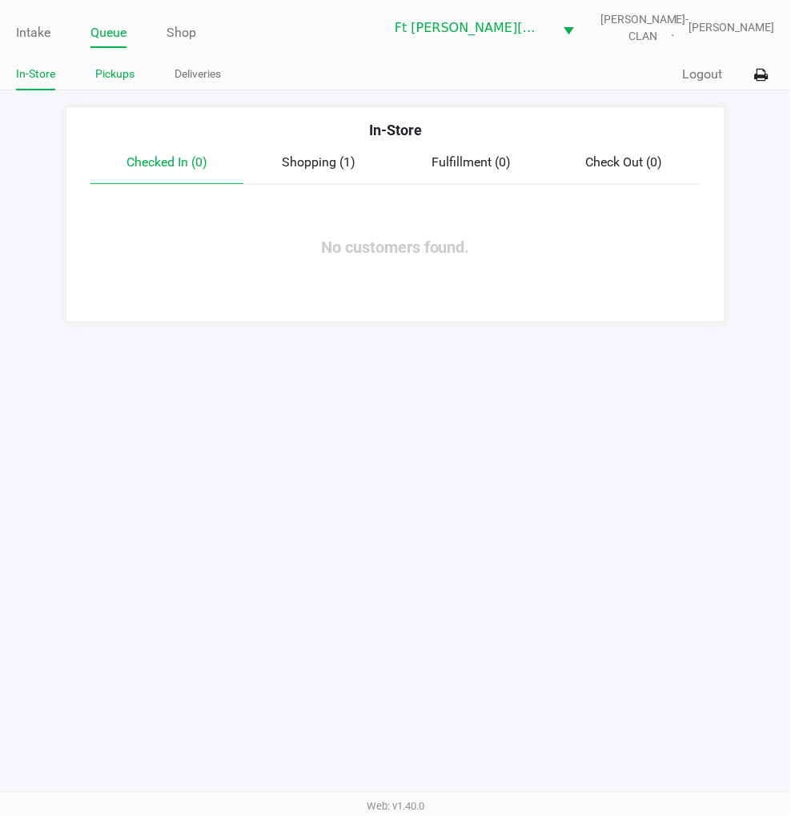
click at [122, 73] on link "Pickups" at bounding box center [114, 74] width 39 height 20
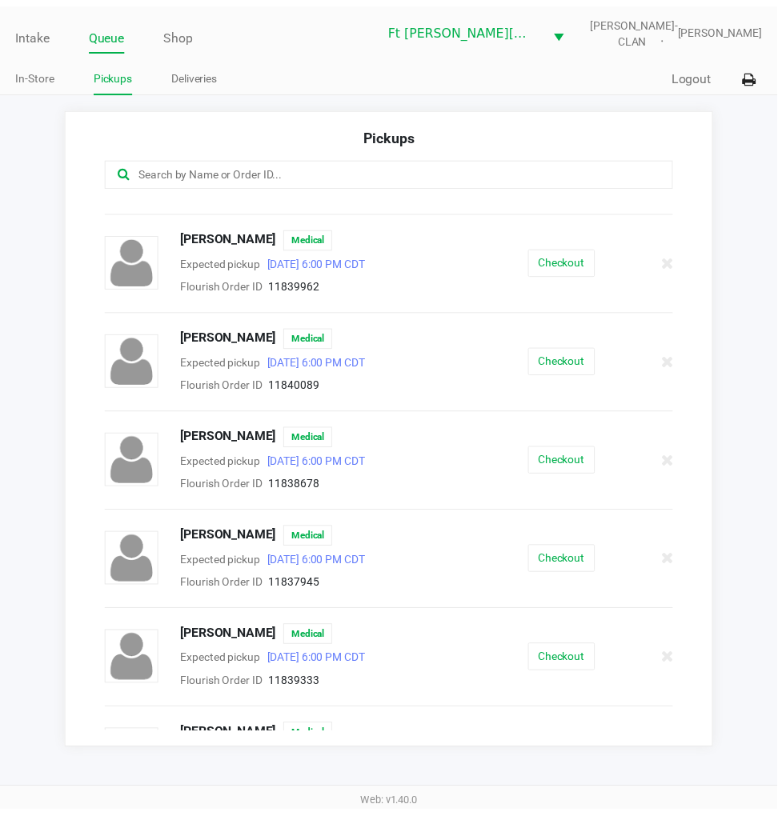
scroll to position [238, 0]
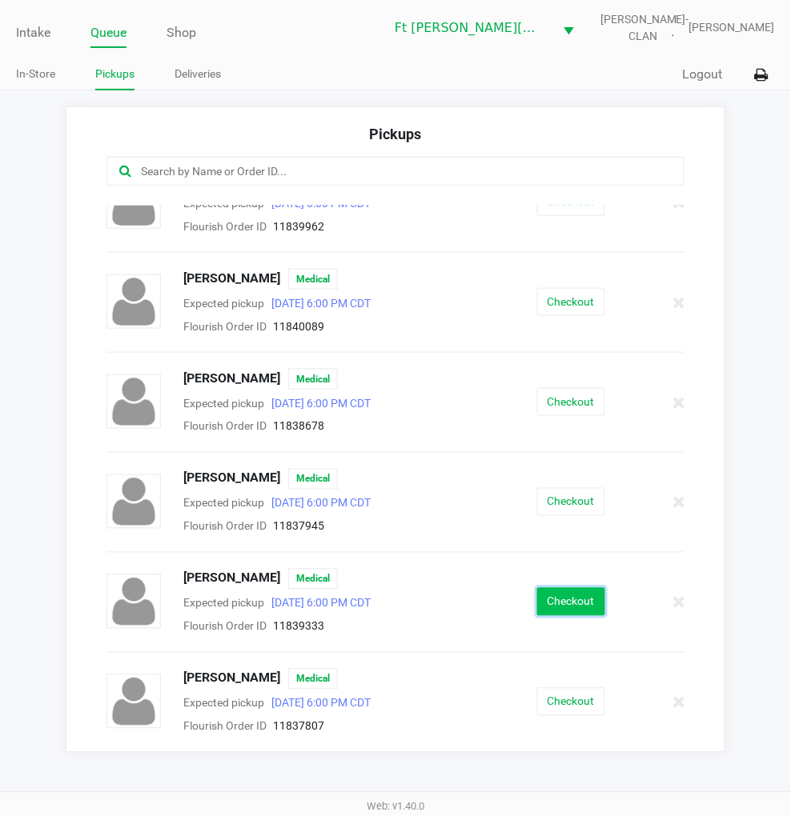
click at [555, 600] on button "Checkout" at bounding box center [571, 602] width 68 height 28
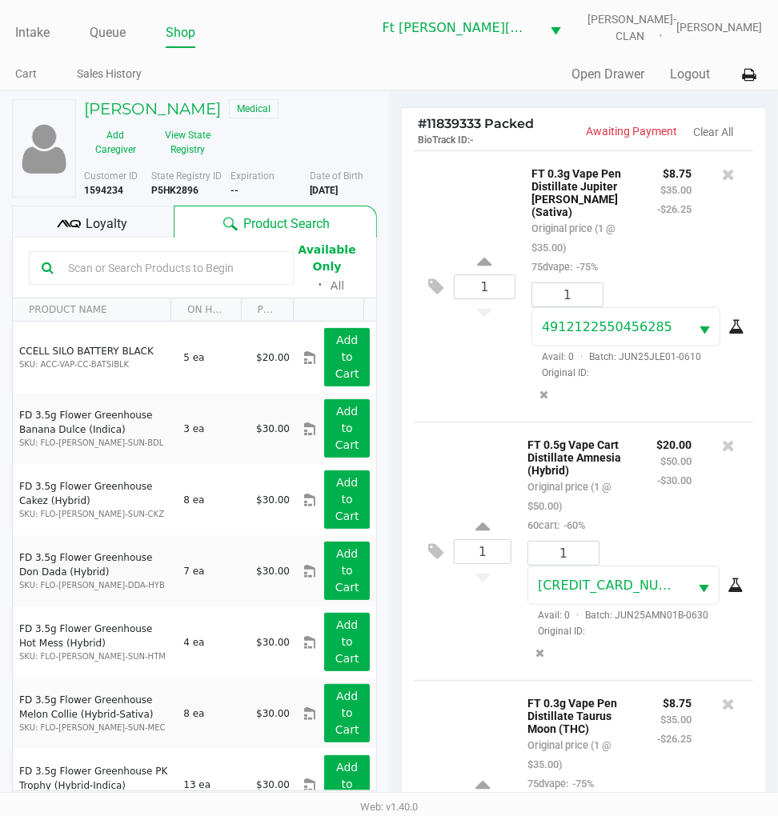
click at [102, 203] on div "MELISSA DONALDSON Medical Add Caregiver View State Registry Customer ID 1594234…" at bounding box center [194, 468] width 365 height 755
click at [114, 219] on span "Loyalty" at bounding box center [107, 223] width 42 height 19
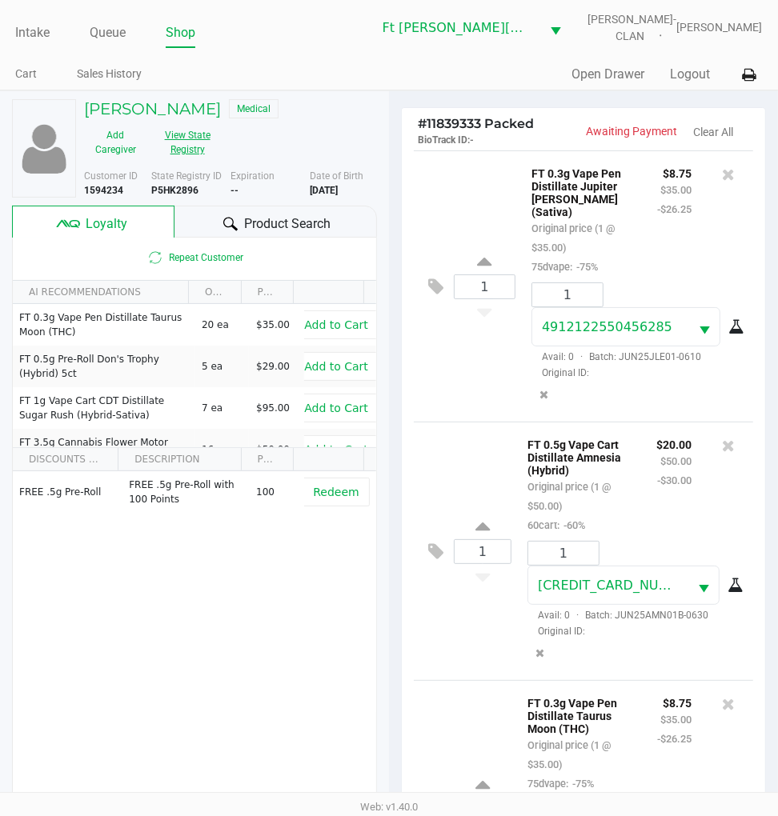
click at [182, 147] on button "View State Registry" at bounding box center [182, 142] width 72 height 40
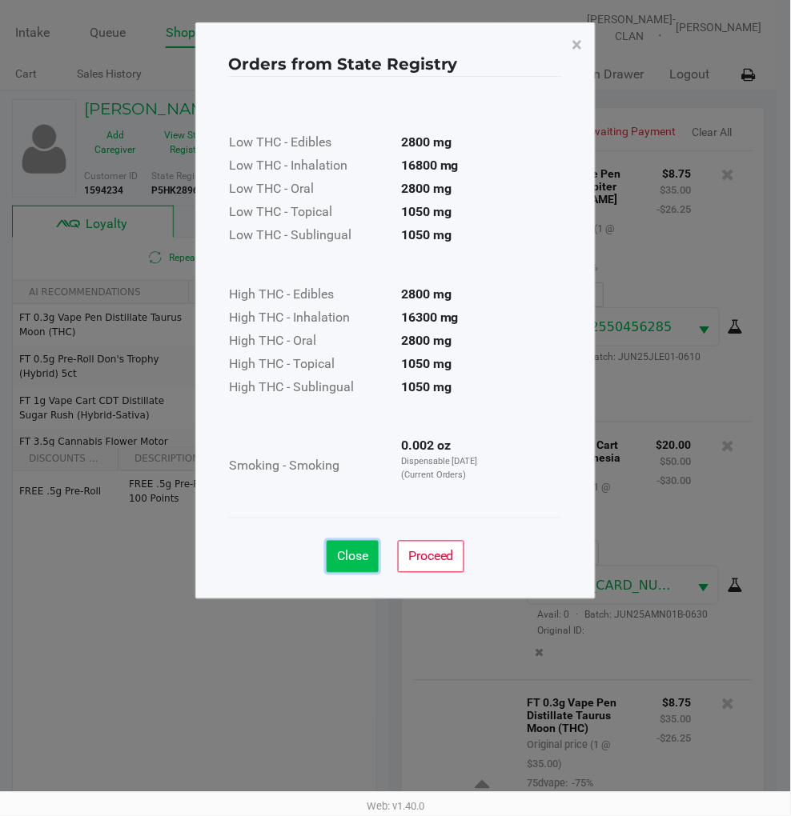
click at [354, 568] on button "Close" at bounding box center [352, 557] width 52 height 32
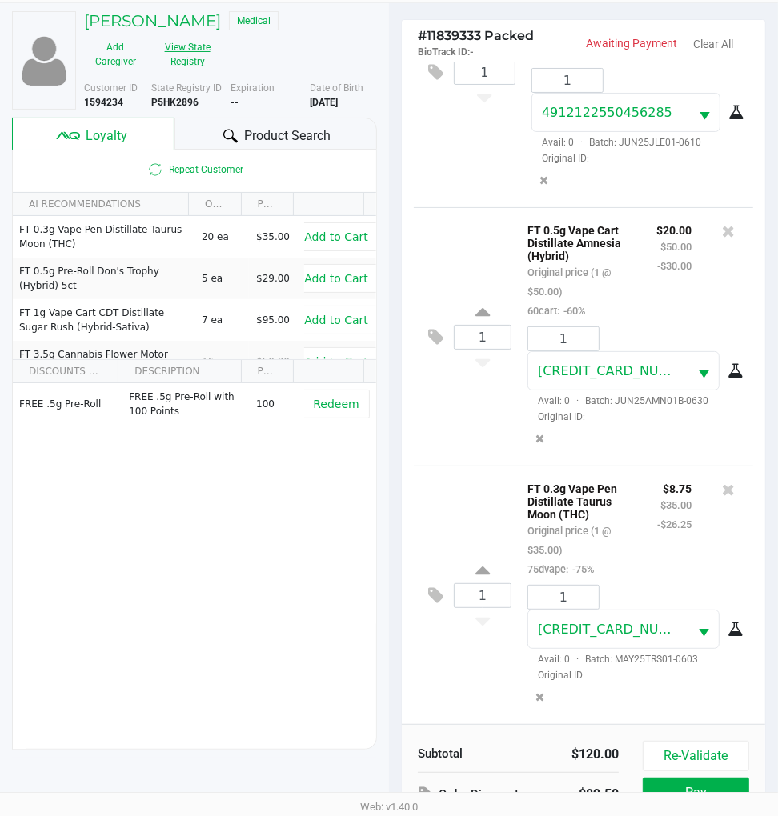
scroll to position [210, 0]
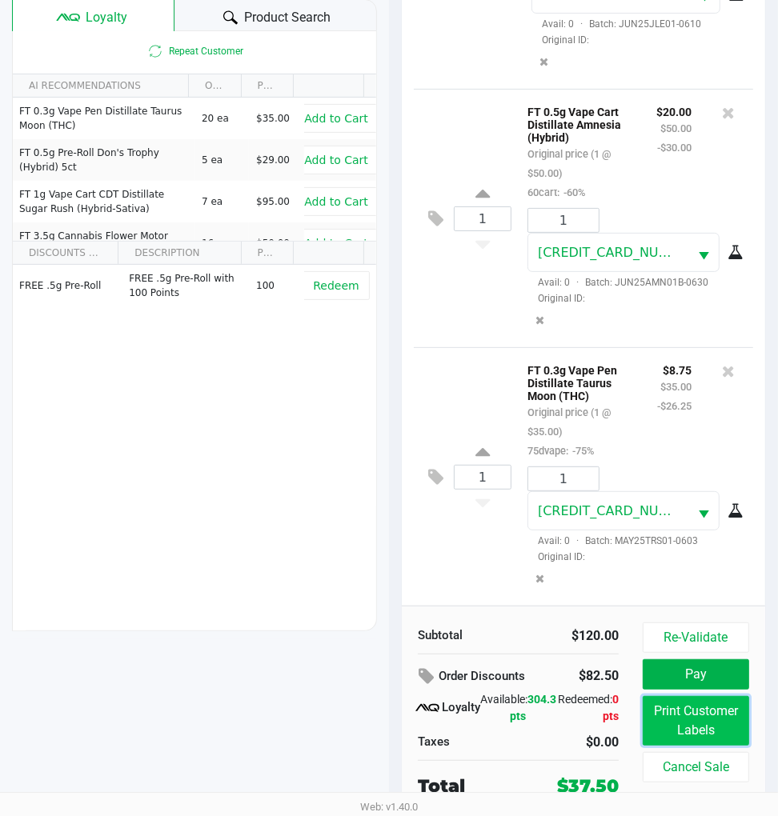
click at [694, 714] on button "Print Customer Labels" at bounding box center [696, 721] width 106 height 50
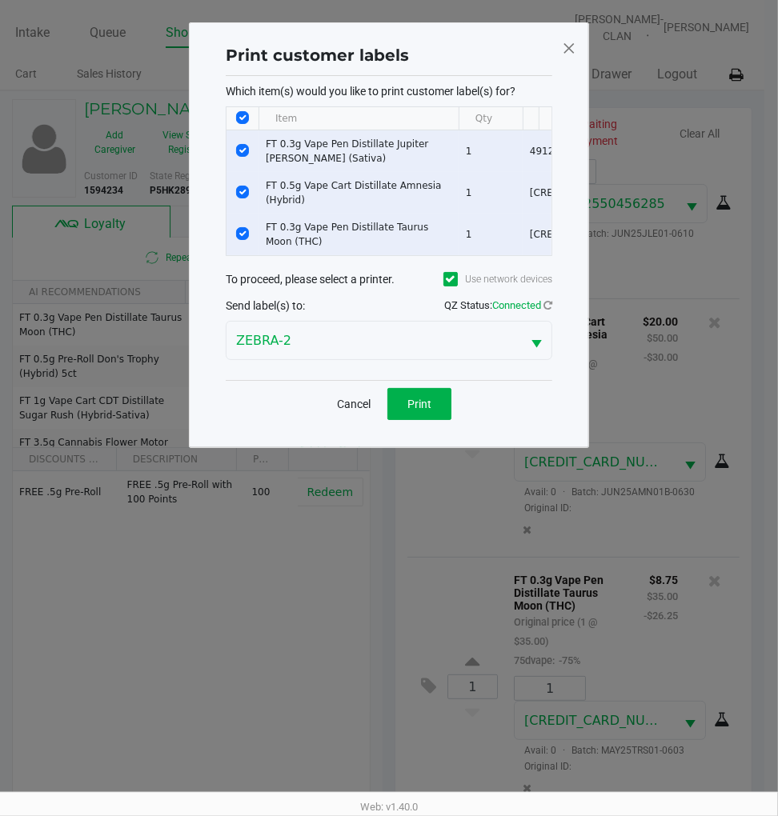
scroll to position [0, 0]
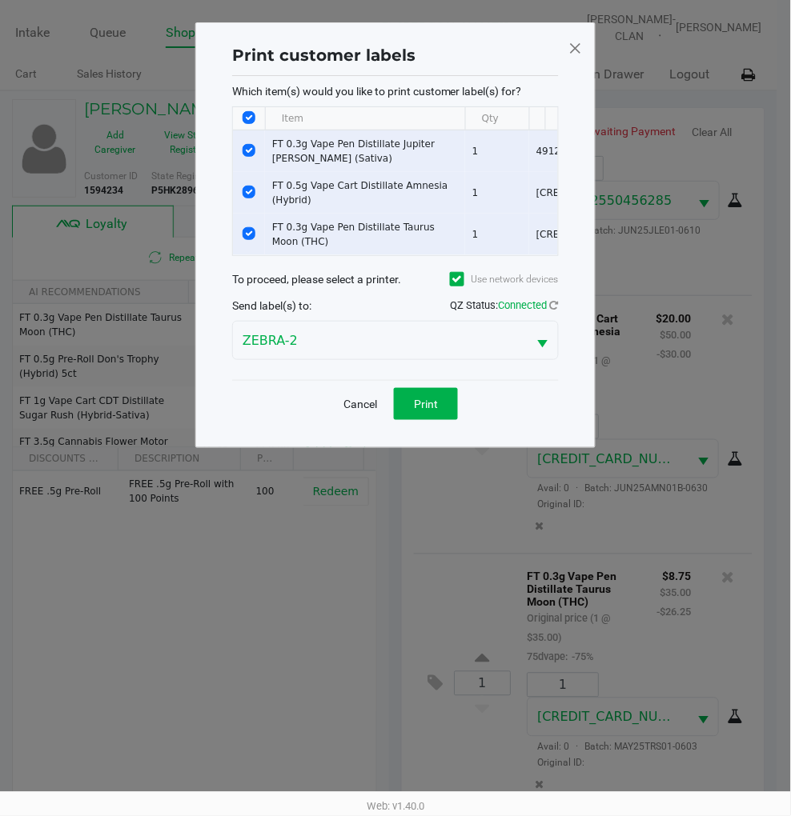
click at [416, 397] on div "Cancel Print" at bounding box center [395, 403] width 326 height 47
click at [425, 411] on span "Print" at bounding box center [426, 404] width 24 height 13
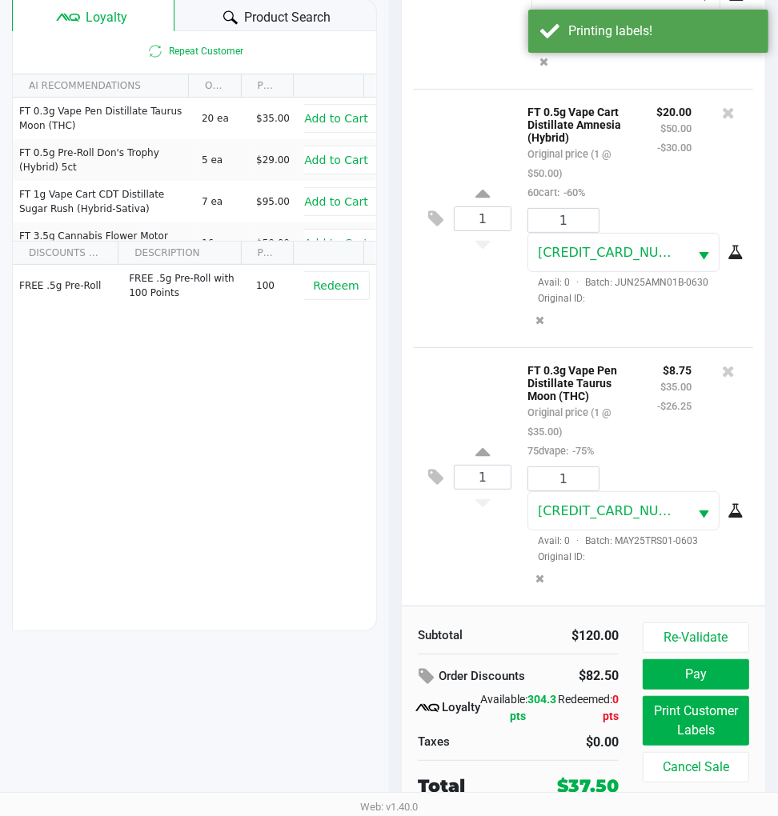
scroll to position [210, 0]
click at [712, 675] on button "Pay" at bounding box center [696, 674] width 106 height 30
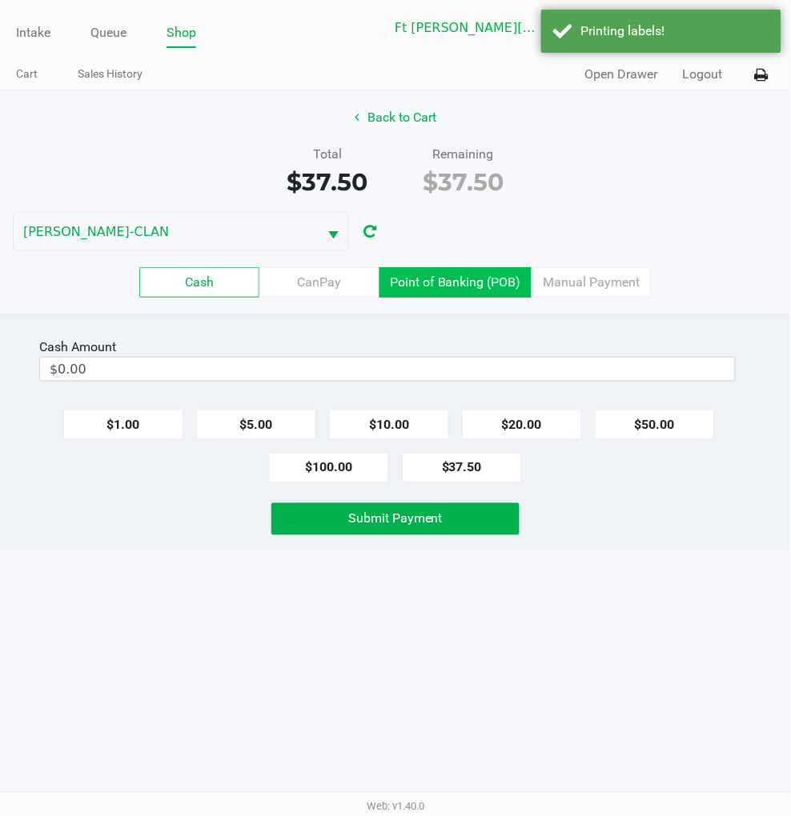
click at [482, 276] on label "Point of Banking (POB)" at bounding box center [455, 282] width 152 height 30
click at [0, 0] on 7 "Point of Banking (POB)" at bounding box center [0, 0] width 0 height 0
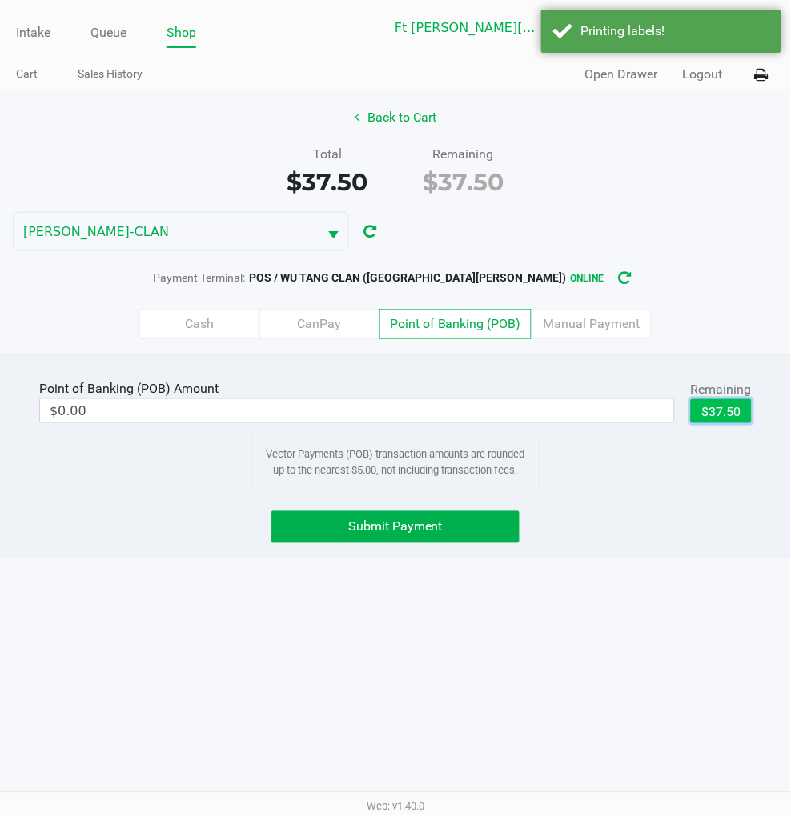
click at [715, 412] on button "$37.50" at bounding box center [721, 411] width 61 height 24
type input "$37.50"
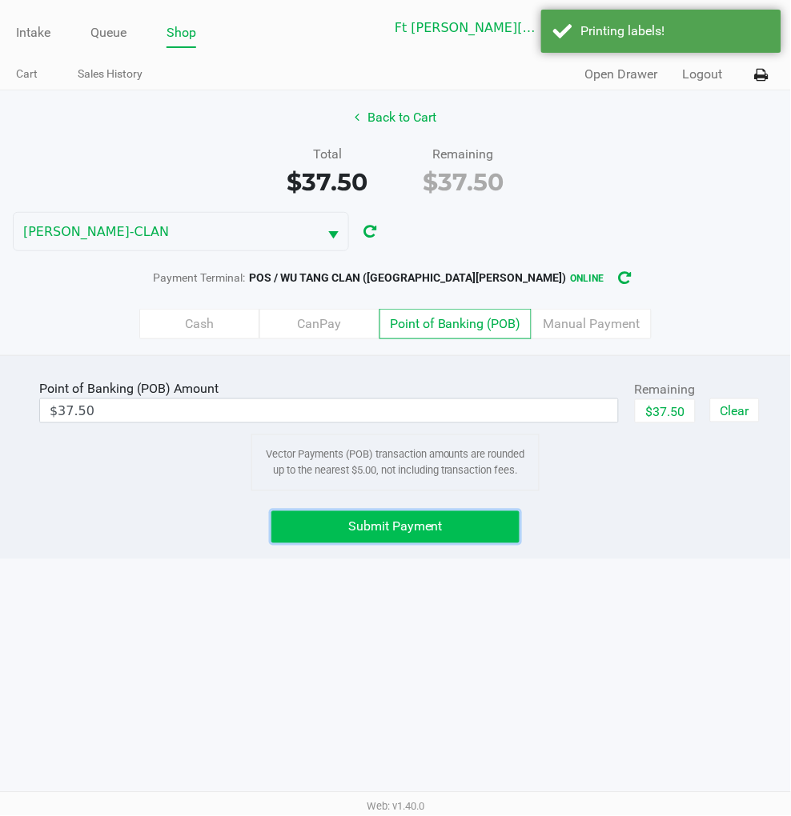
click at [464, 523] on button "Submit Payment" at bounding box center [394, 527] width 247 height 32
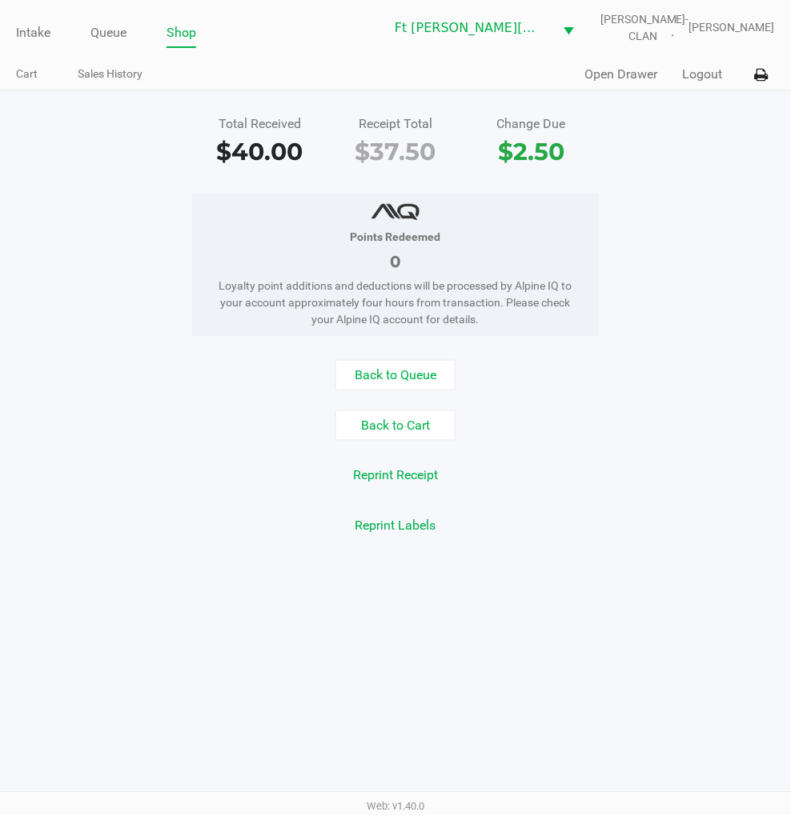
click at [381, 377] on button "Back to Queue" at bounding box center [395, 375] width 120 height 30
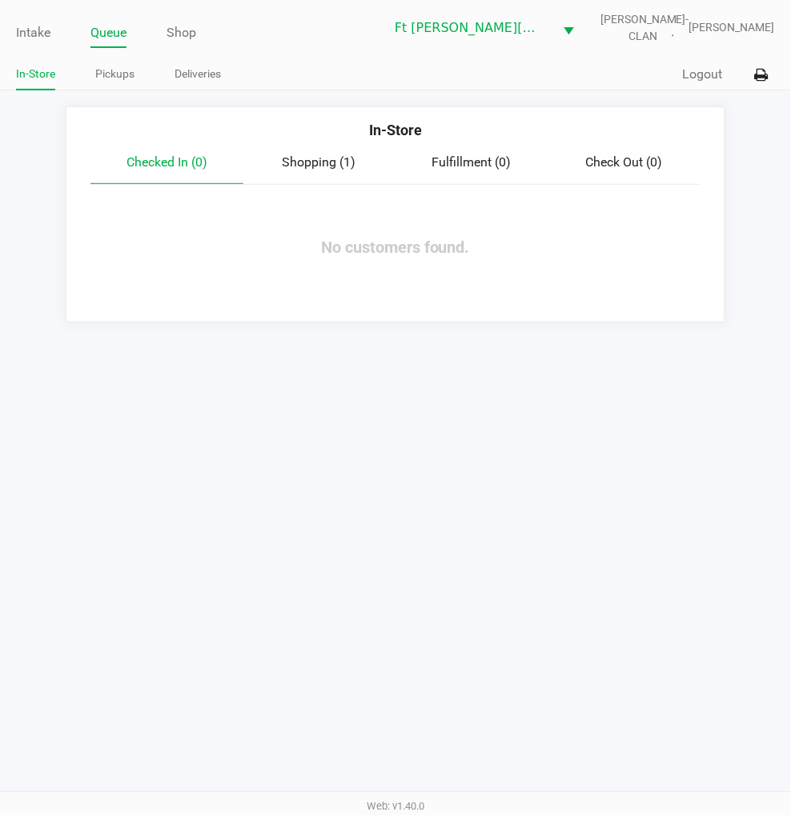
click at [44, 34] on link "Intake" at bounding box center [33, 33] width 34 height 22
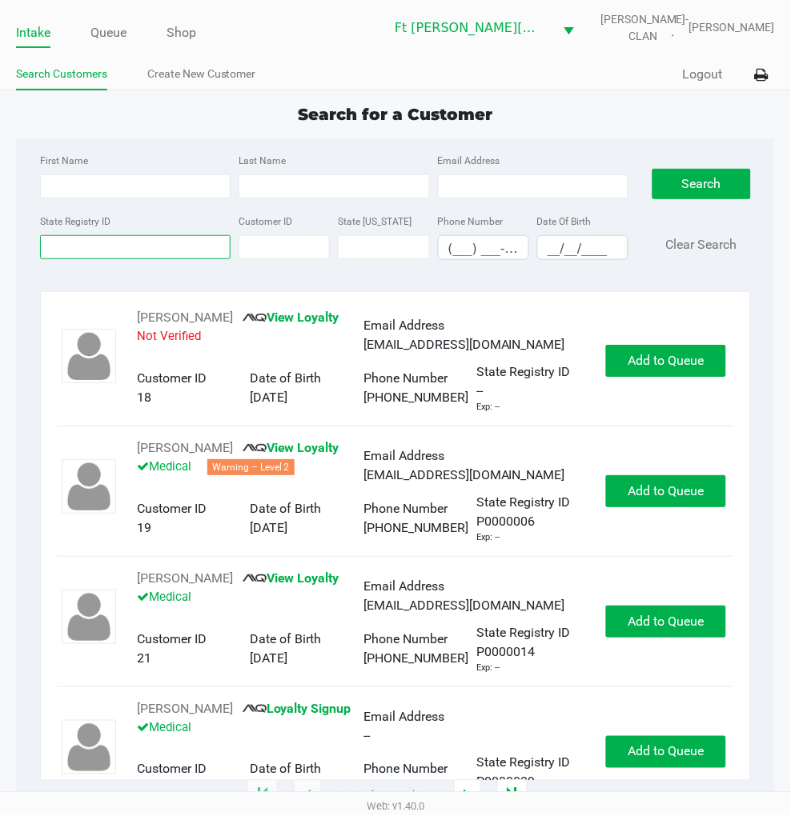
click at [157, 249] on input "State Registry ID" at bounding box center [135, 247] width 190 height 24
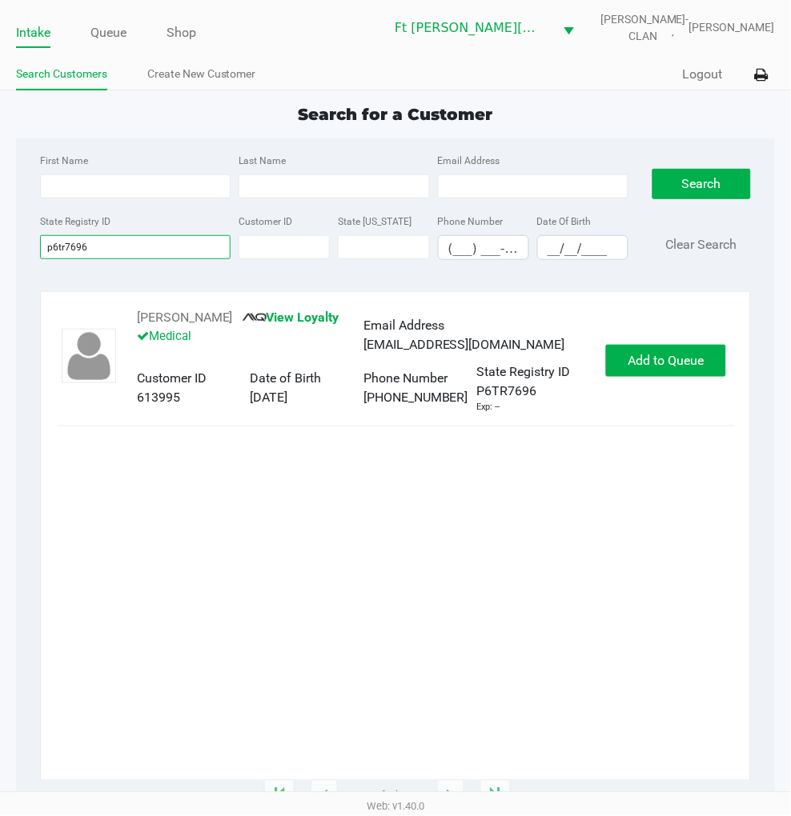
type input "p6tr7696"
click at [685, 368] on span "Add to Queue" at bounding box center [666, 360] width 76 height 15
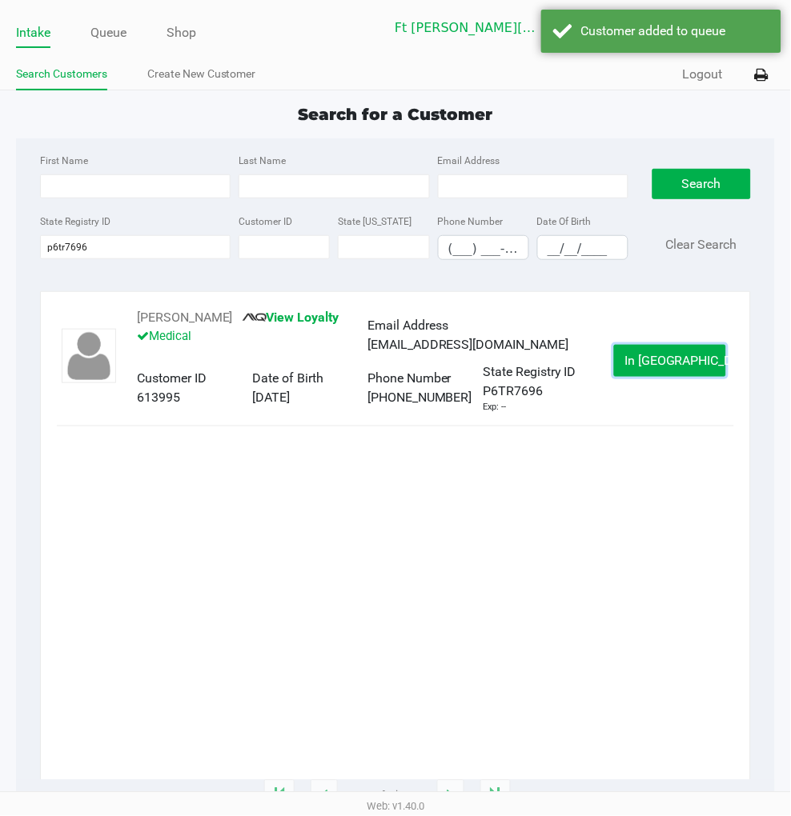
click at [674, 368] on span "In Queue" at bounding box center [691, 360] width 134 height 15
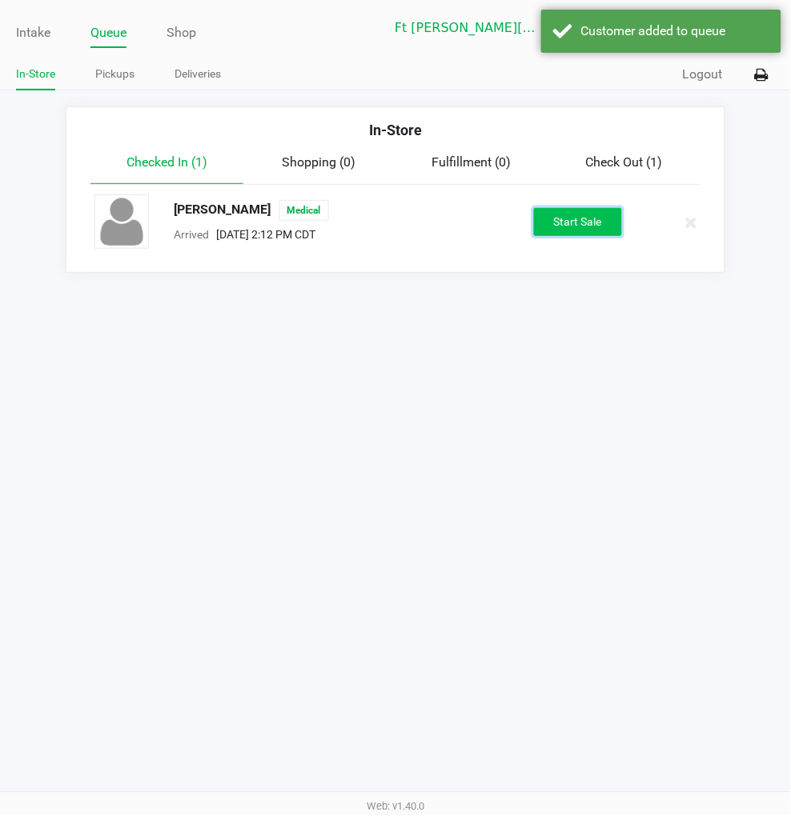
click at [563, 218] on button "Start Sale" at bounding box center [578, 222] width 88 height 28
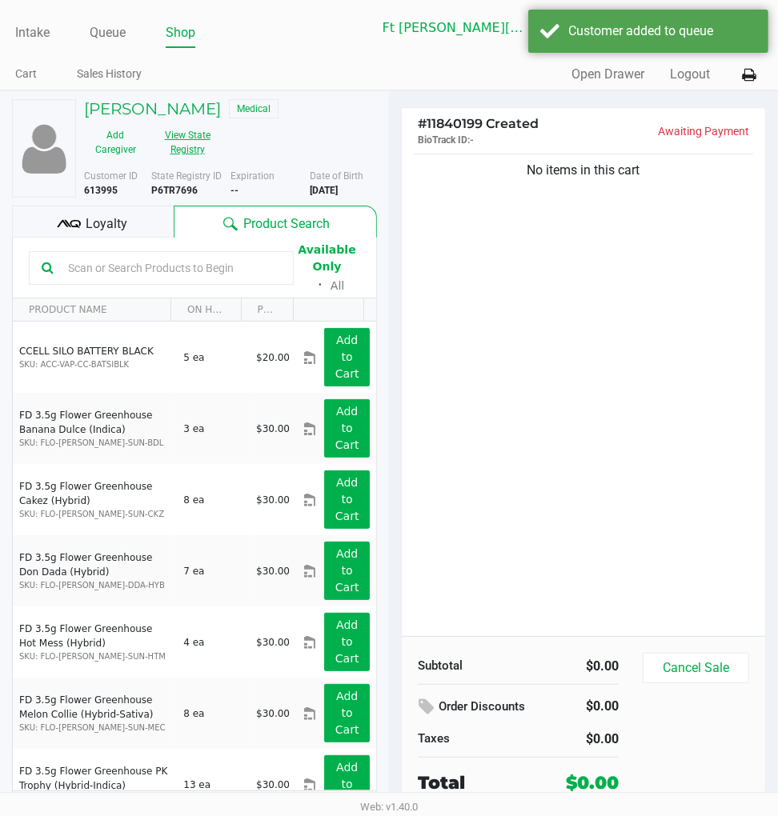
click at [186, 138] on button "View State Registry" at bounding box center [182, 142] width 72 height 40
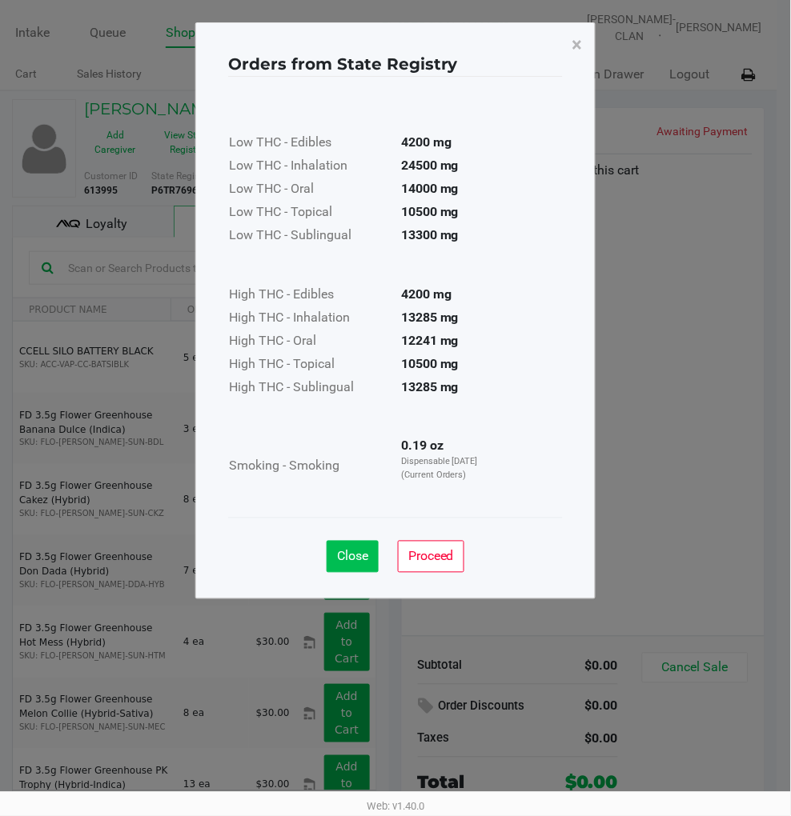
click at [352, 556] on span "Close" at bounding box center [352, 556] width 31 height 15
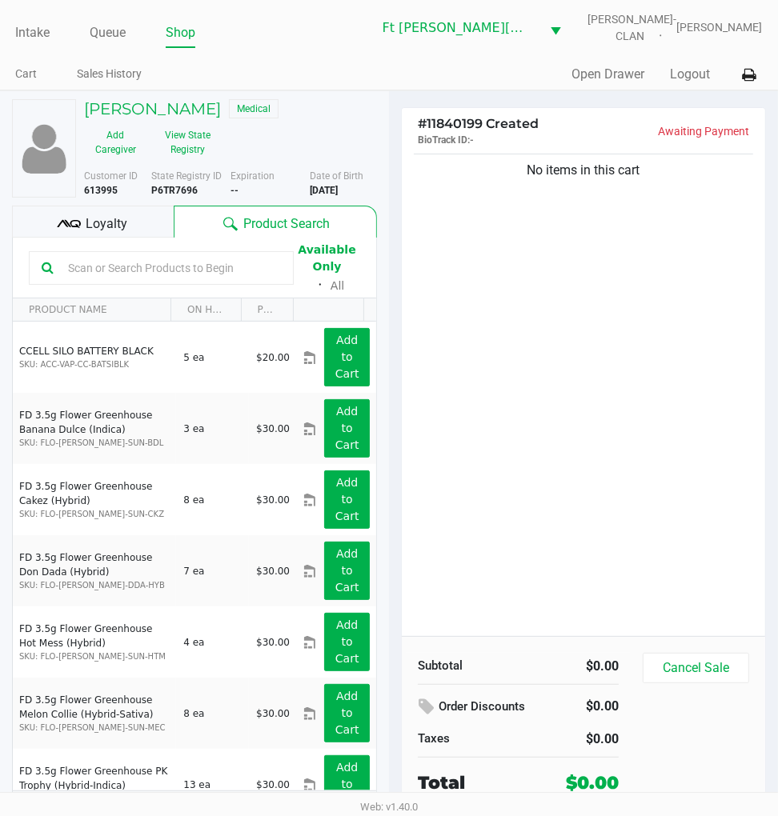
click at [566, 482] on div "No items in this cart" at bounding box center [583, 393] width 363 height 486
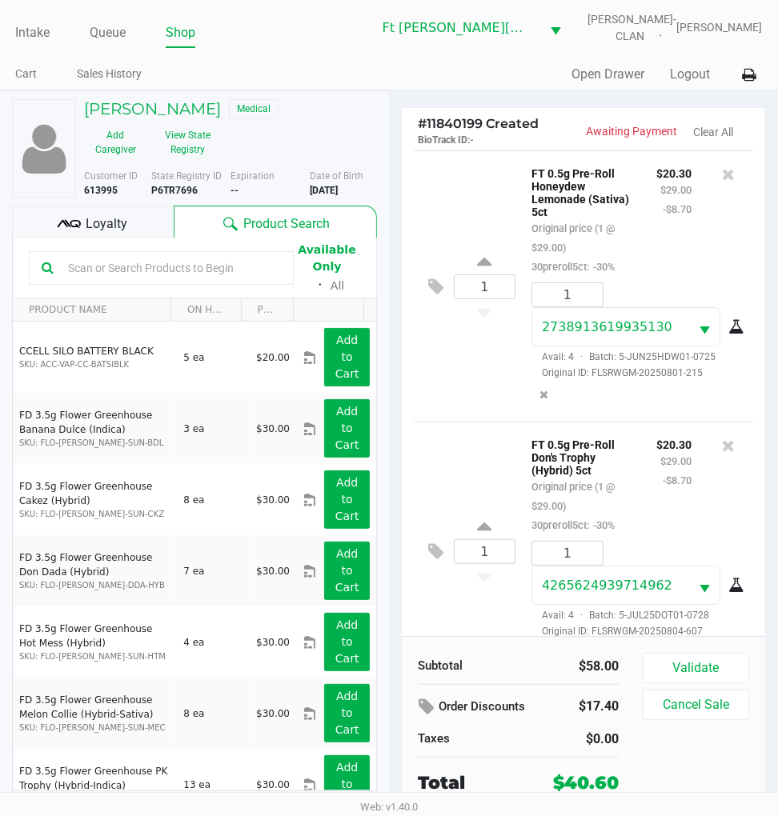
scroll to position [49, 0]
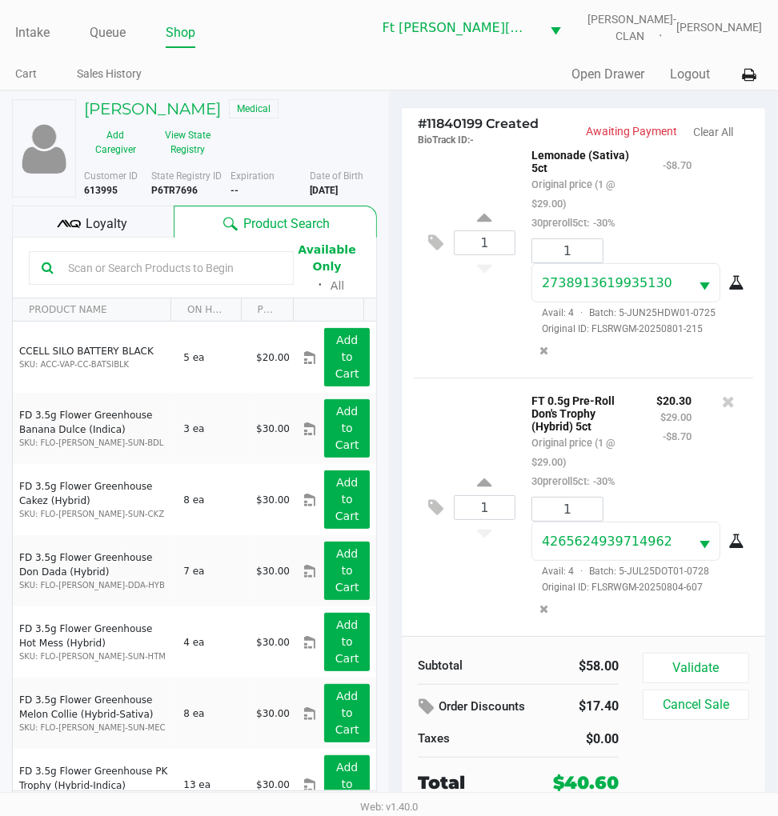
click at [113, 225] on span "Loyalty" at bounding box center [107, 223] width 42 height 19
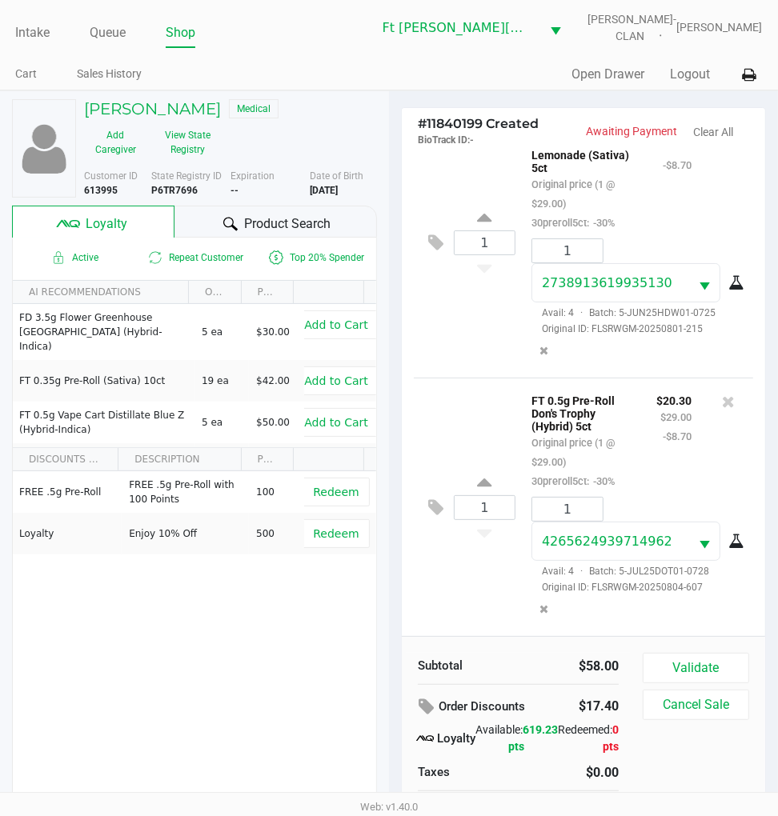
click at [613, 342] on div "1 2738913619935130 Avail: 4 · Batch: 5-JUN25HDW01-0725 Original ID: FLSRWGM-202…" at bounding box center [636, 301] width 234 height 127
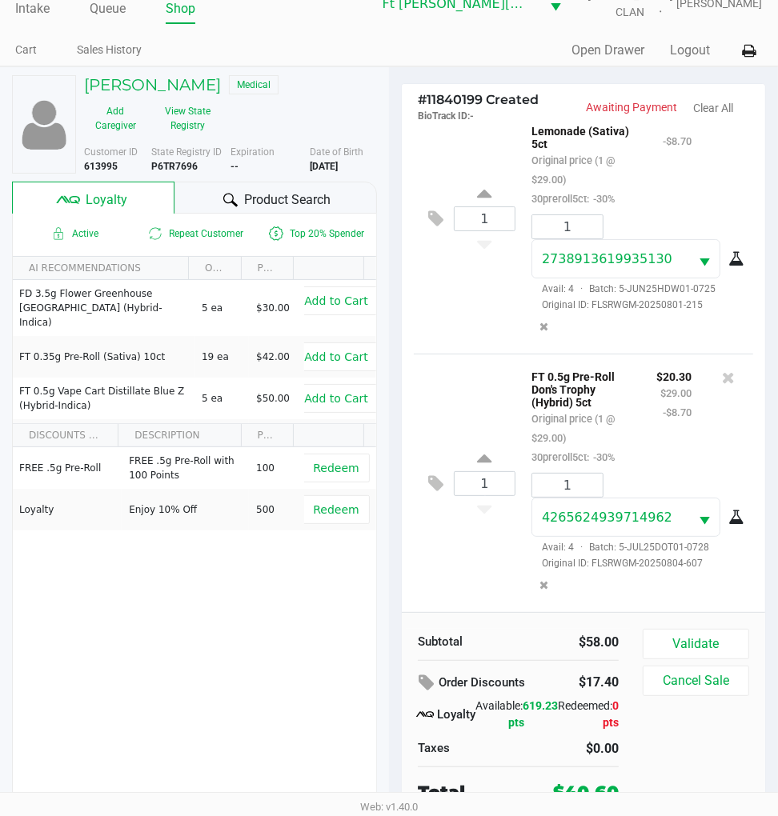
scroll to position [30, 0]
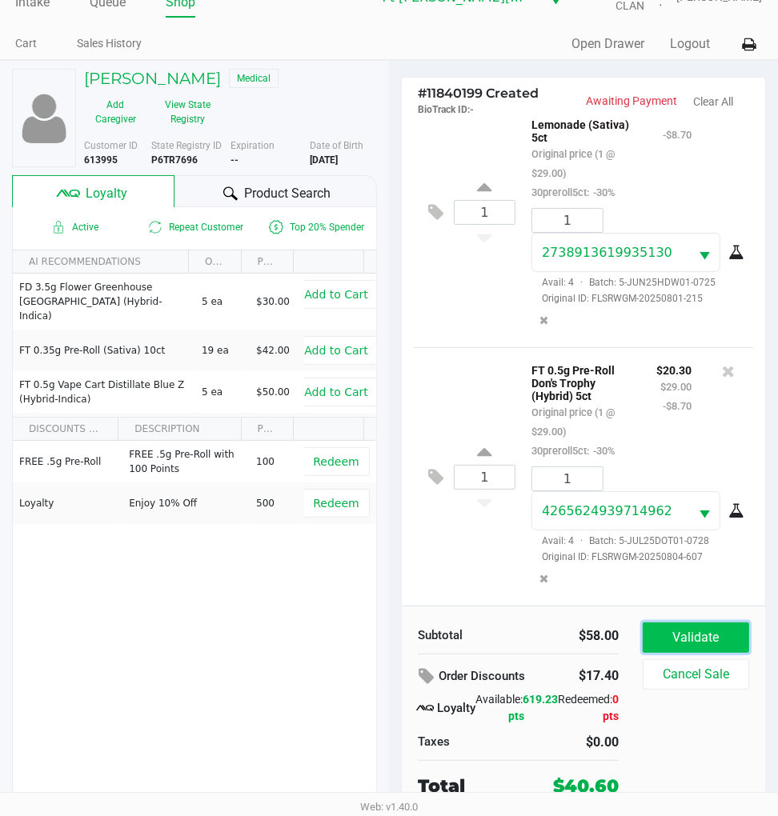
click at [698, 635] on button "Validate" at bounding box center [696, 638] width 106 height 30
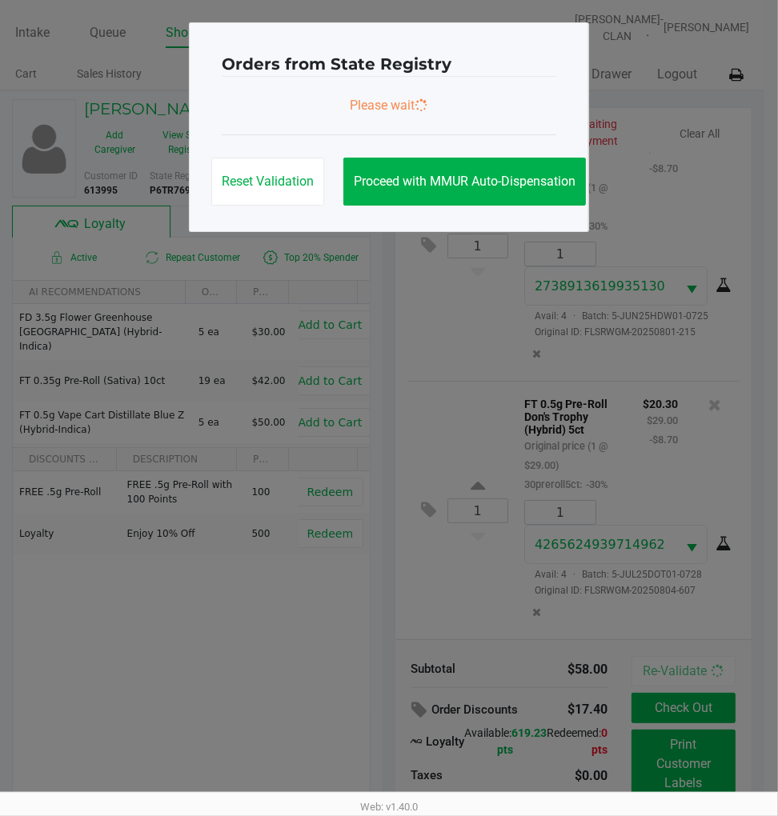
scroll to position [0, 0]
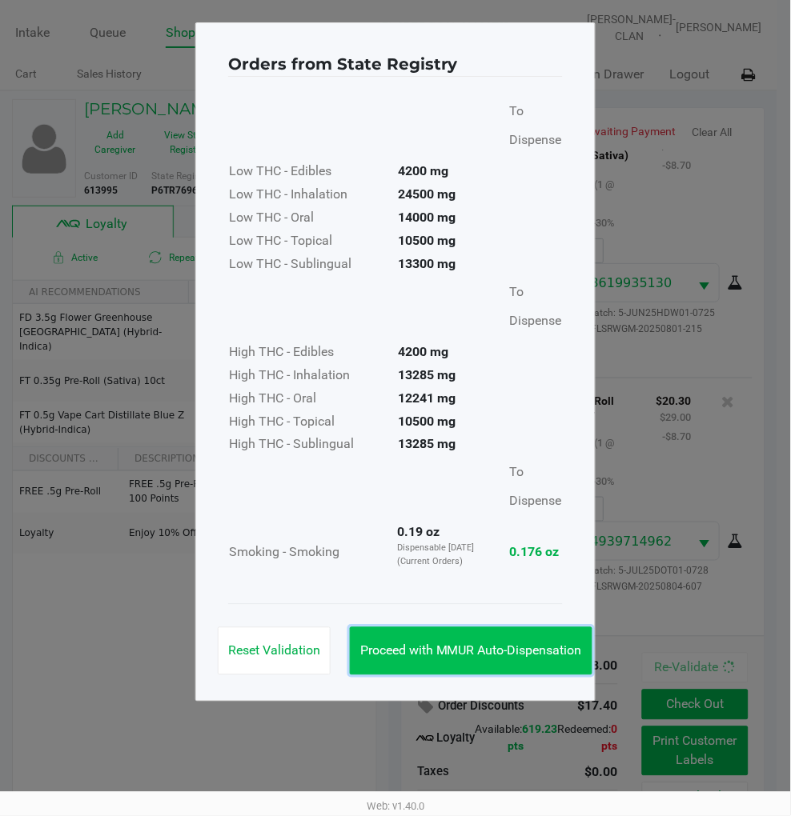
click at [535, 643] on span "Proceed with MMUR Auto-Dispensation" at bounding box center [471, 650] width 222 height 15
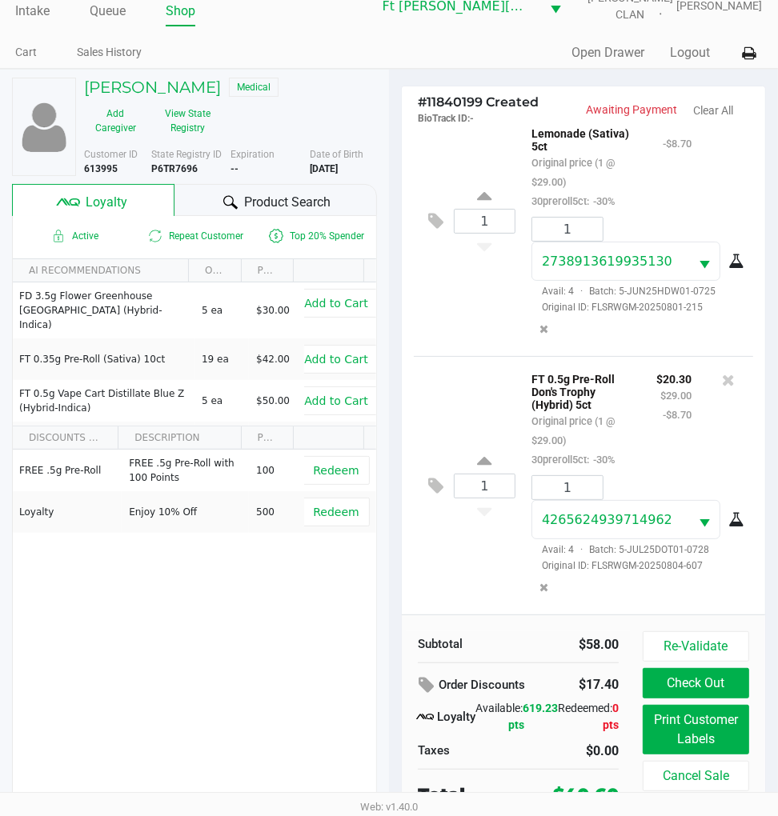
scroll to position [34, 0]
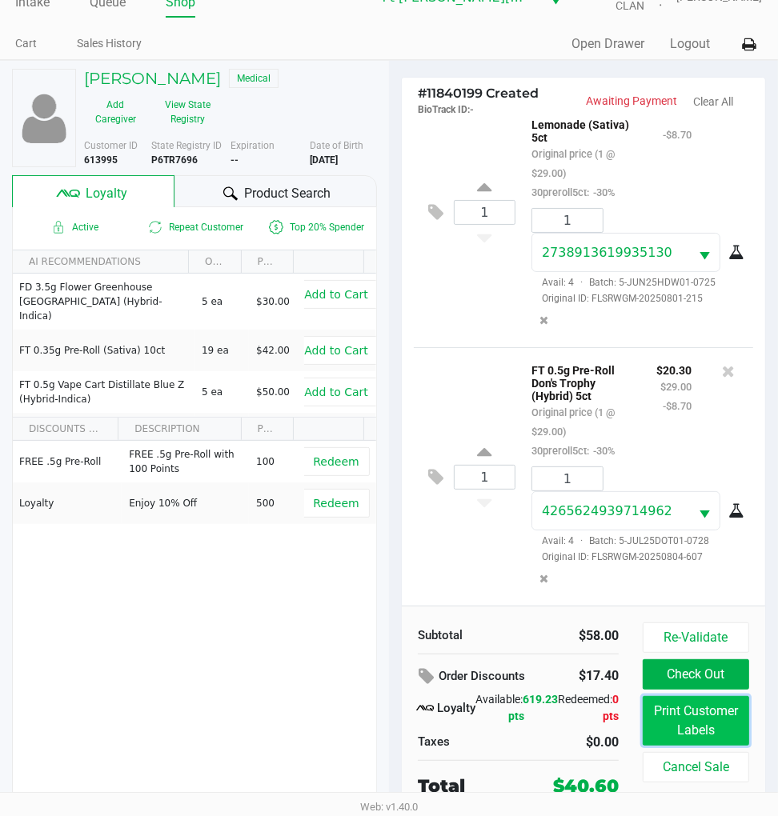
click at [697, 718] on button "Print Customer Labels" at bounding box center [696, 721] width 106 height 50
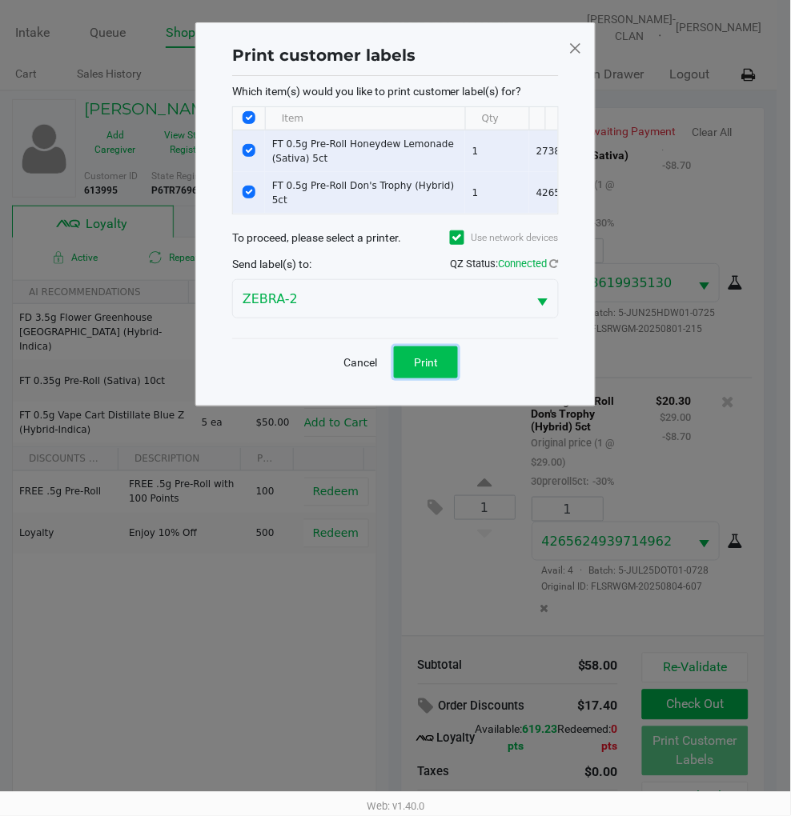
click at [419, 379] on button "Print" at bounding box center [426, 362] width 64 height 32
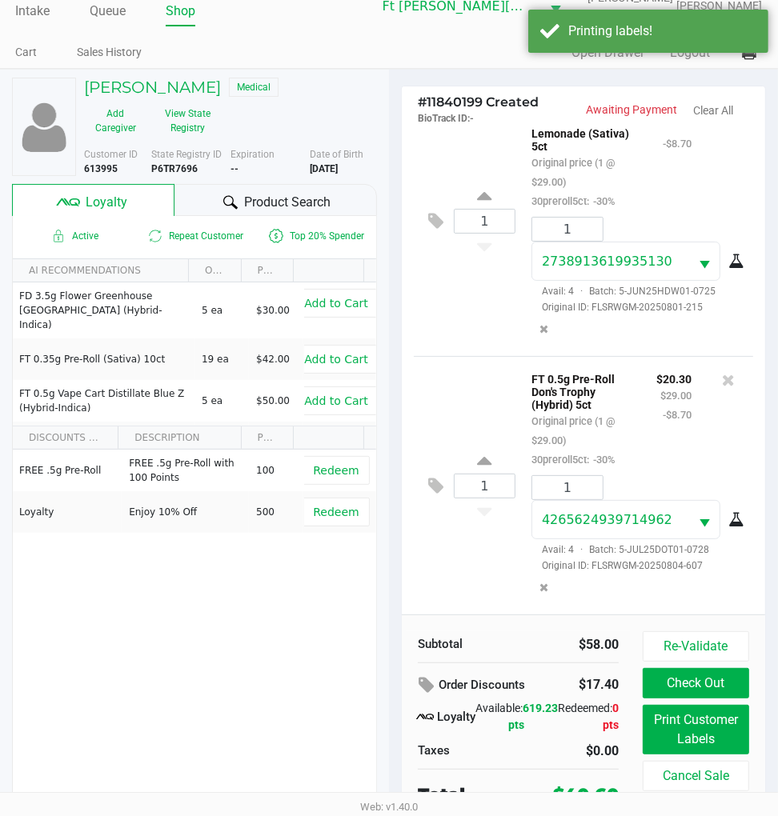
scroll to position [34, 0]
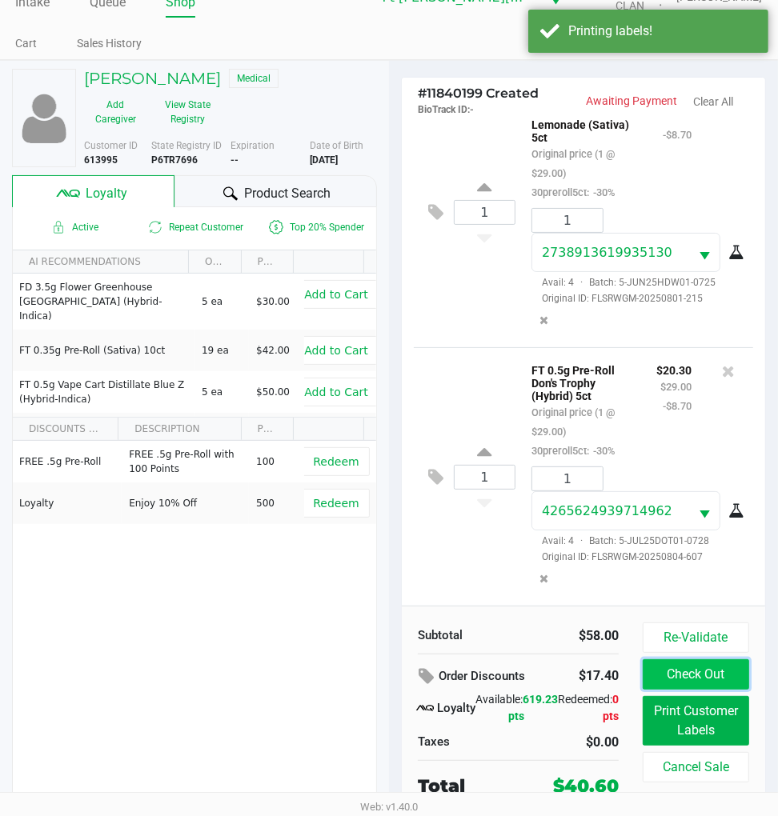
click at [699, 675] on button "Check Out" at bounding box center [696, 674] width 106 height 30
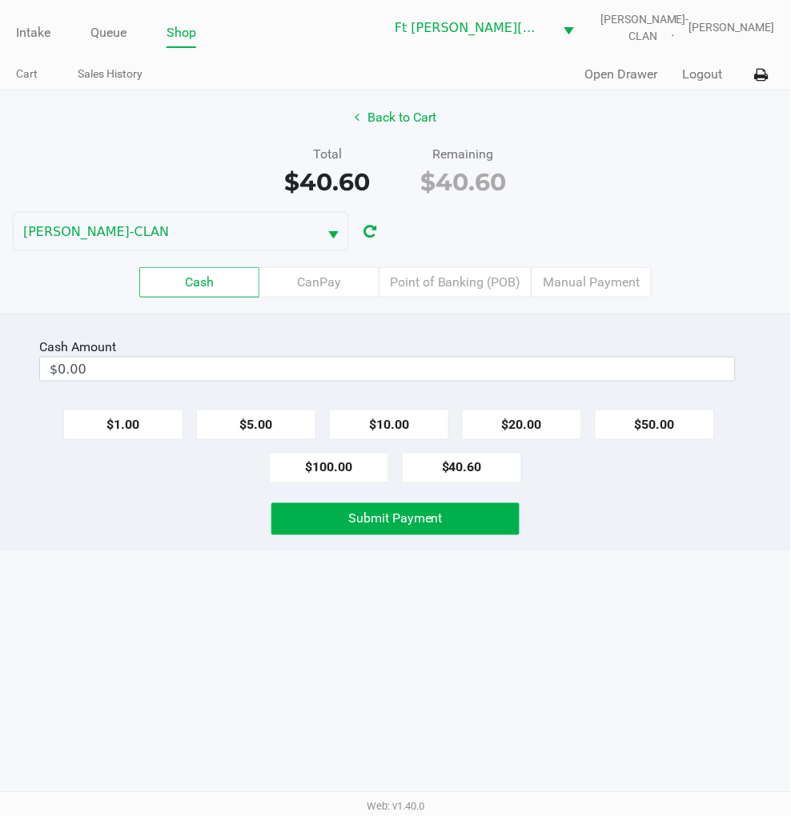
click at [541, 415] on button "$20.00" at bounding box center [522, 425] width 120 height 30
click at [540, 414] on button "$20.00" at bounding box center [522, 425] width 120 height 30
click at [117, 427] on button "$1.00" at bounding box center [123, 425] width 120 height 30
type input "$41.00"
click at [404, 521] on span "Submit Payment" at bounding box center [395, 518] width 94 height 15
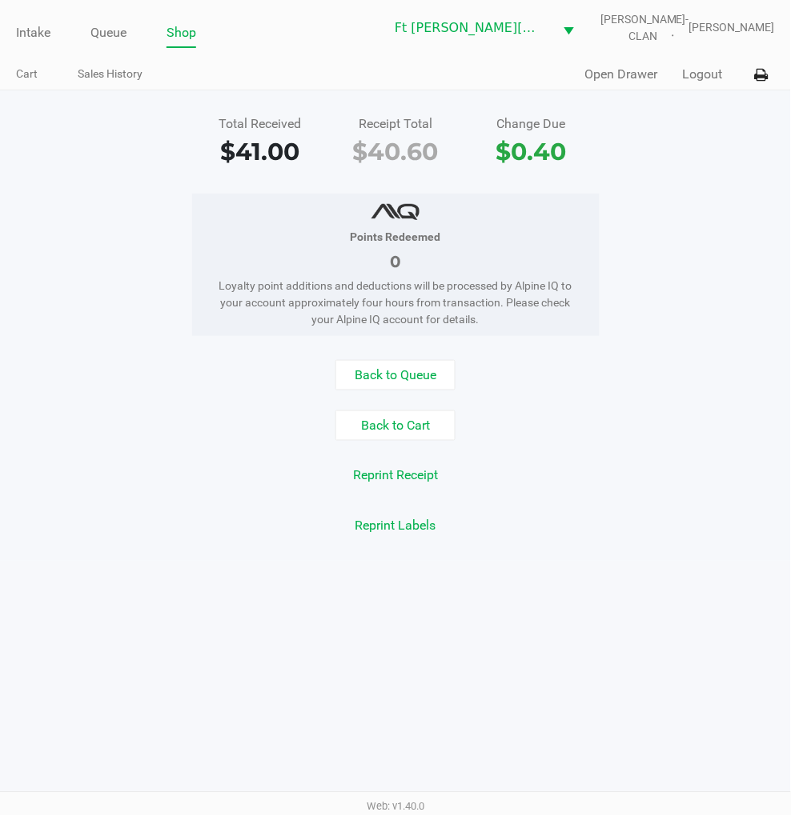
click at [692, 77] on button "Logout" at bounding box center [703, 74] width 40 height 19
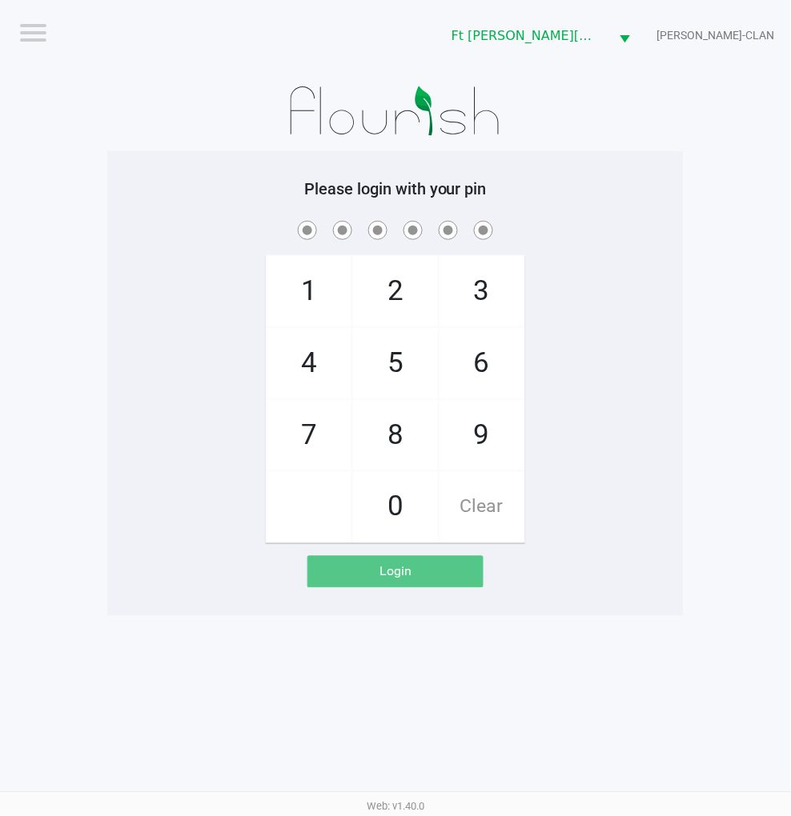
click at [623, 431] on div "1 4 7 2 5 8 0 3 6 9 Clear" at bounding box center [395, 381] width 576 height 326
checkbox input "true"
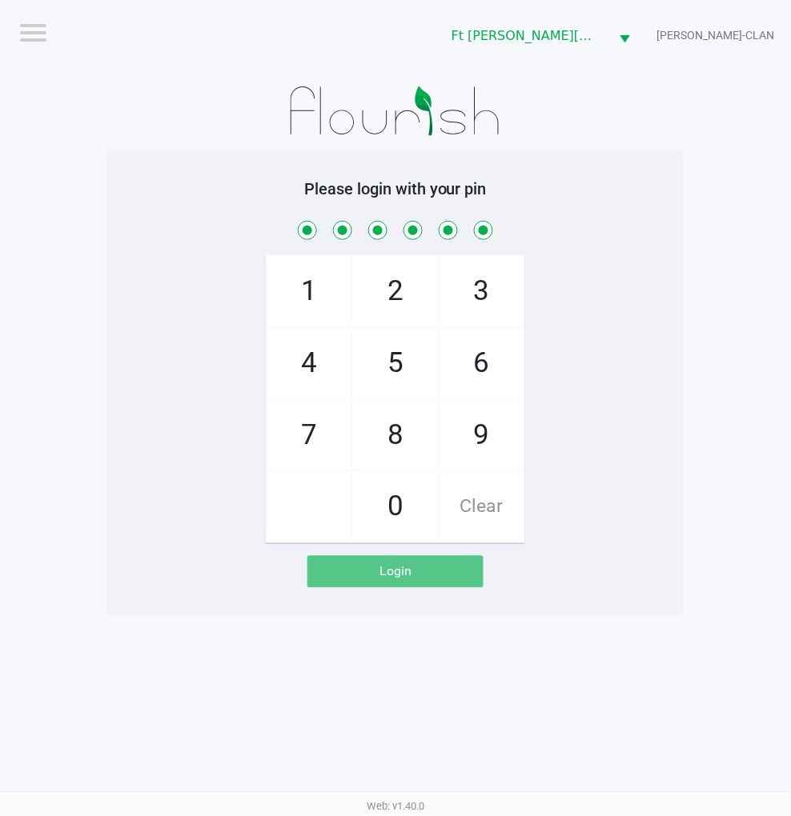
checkbox input "true"
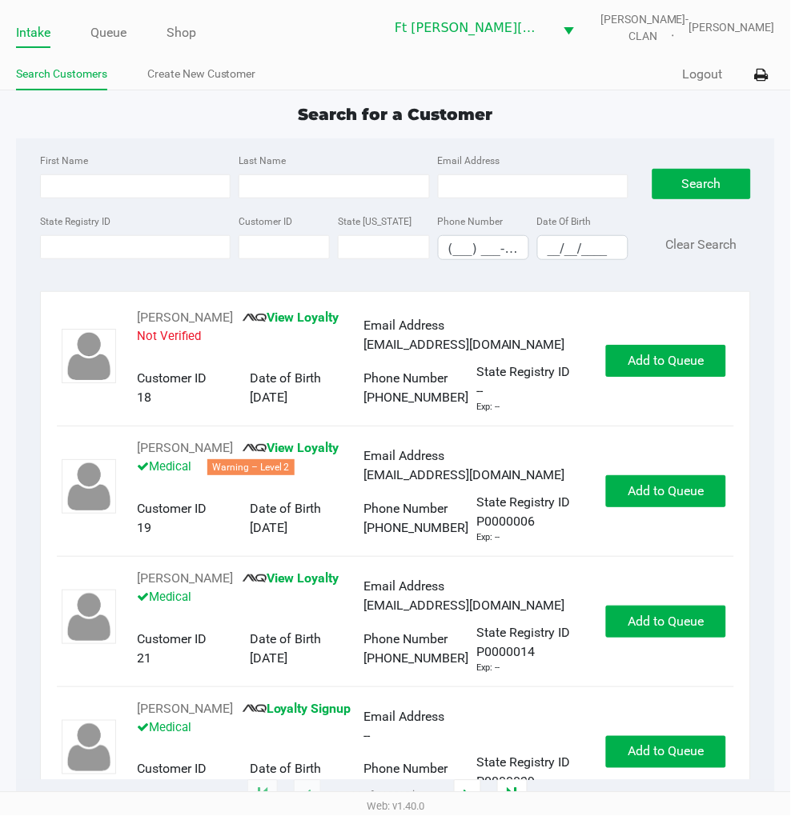
click at [110, 24] on link "Queue" at bounding box center [108, 33] width 36 height 22
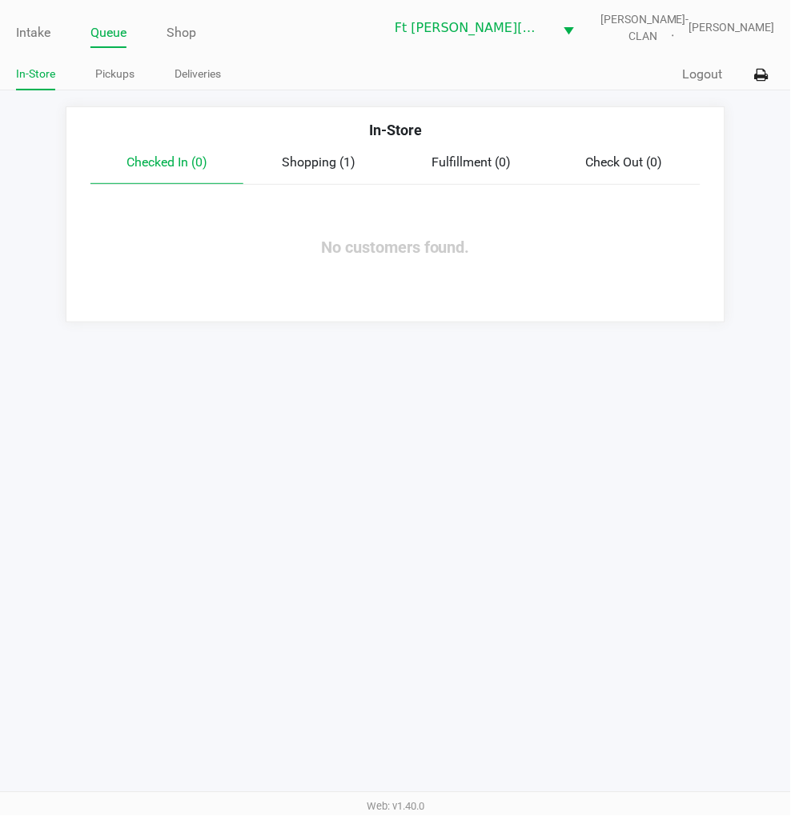
click at [118, 75] on link "Pickups" at bounding box center [114, 74] width 39 height 20
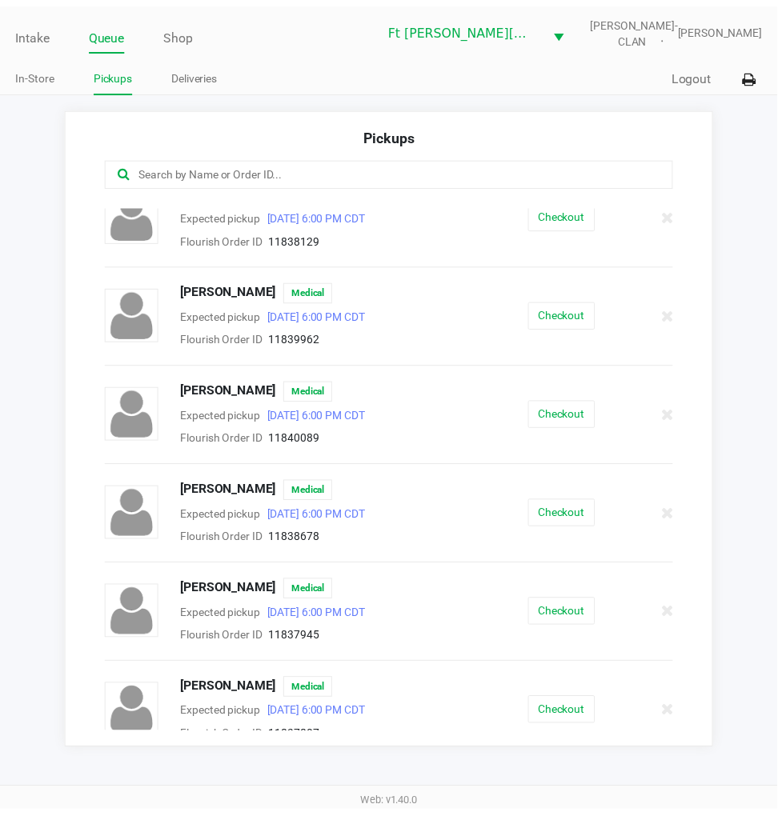
scroll to position [138, 0]
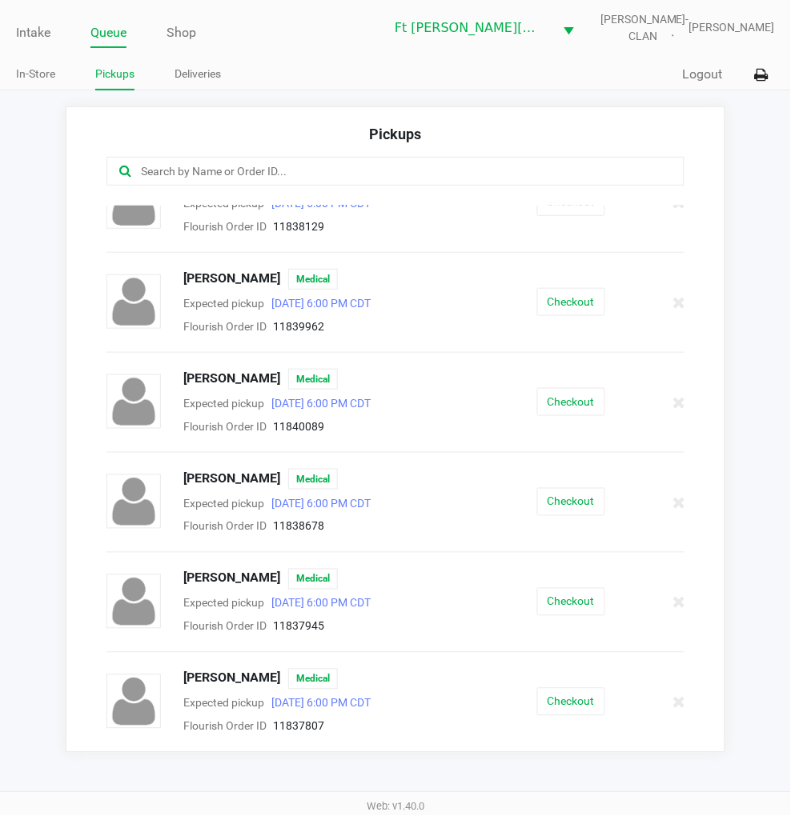
click at [546, 697] on button "Checkout" at bounding box center [571, 702] width 68 height 28
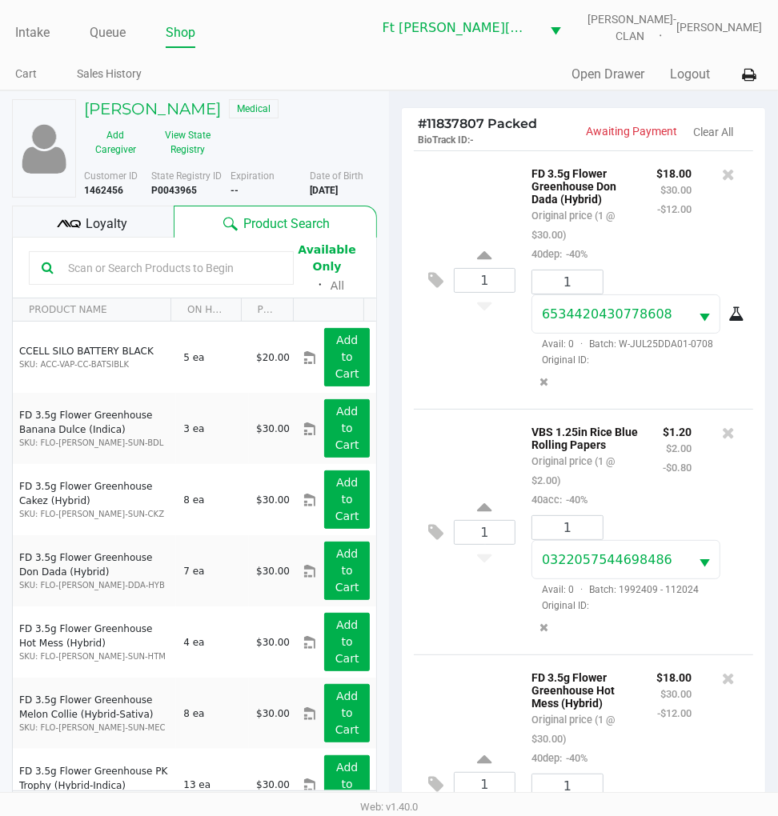
click at [134, 217] on div "Loyalty" at bounding box center [93, 222] width 162 height 32
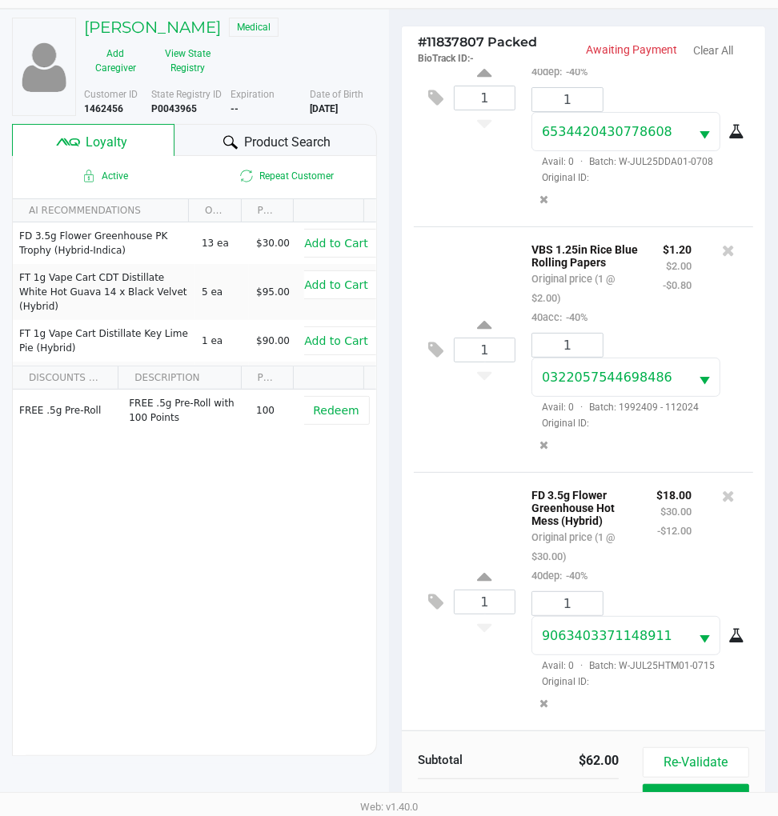
scroll to position [210, 0]
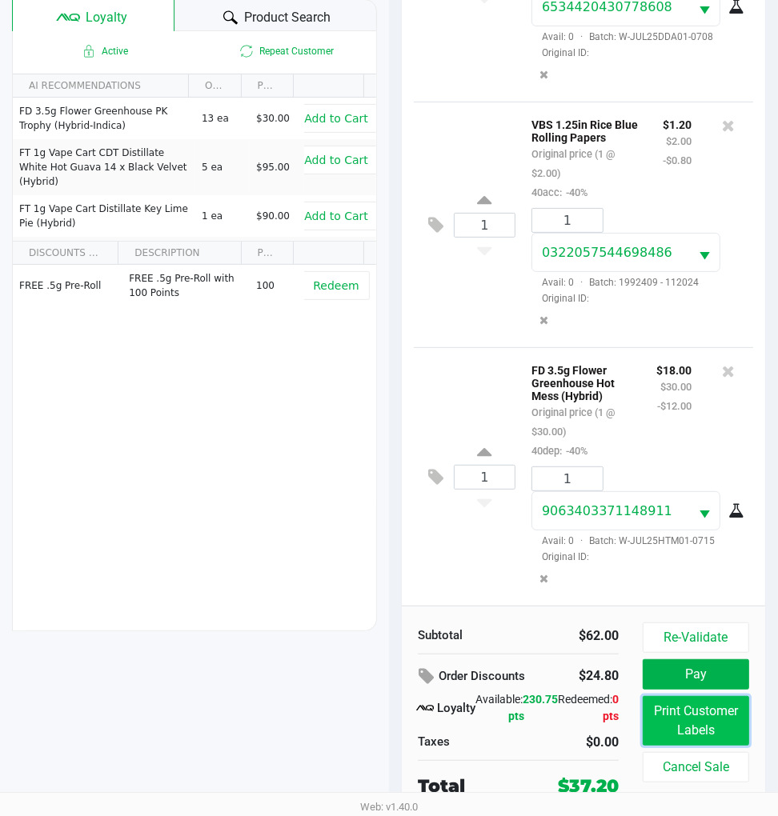
click at [709, 719] on button "Print Customer Labels" at bounding box center [696, 721] width 106 height 50
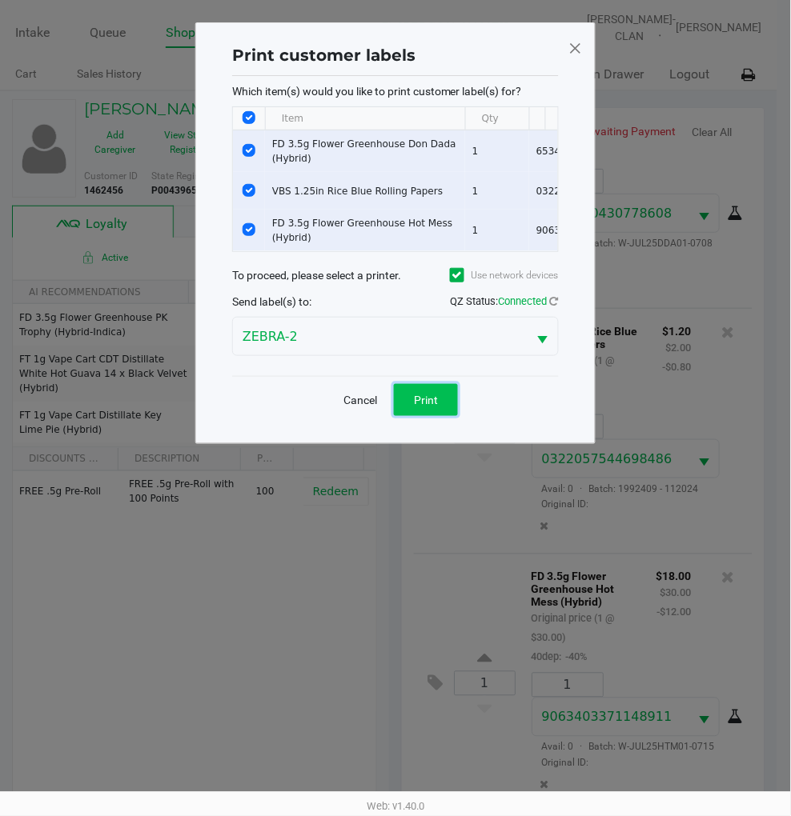
click at [436, 407] on span "Print" at bounding box center [426, 400] width 24 height 13
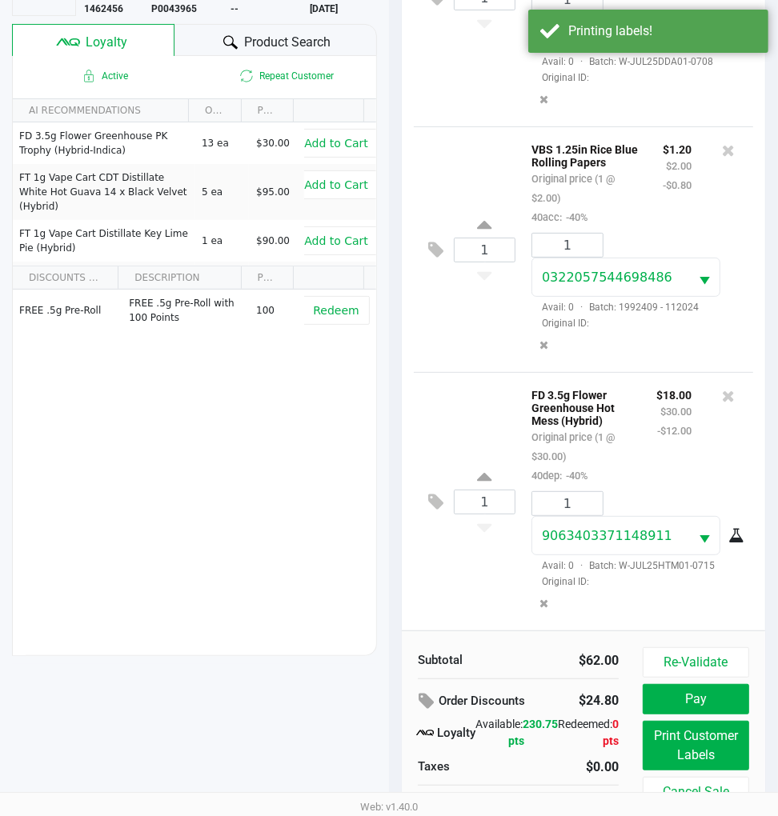
scroll to position [210, 0]
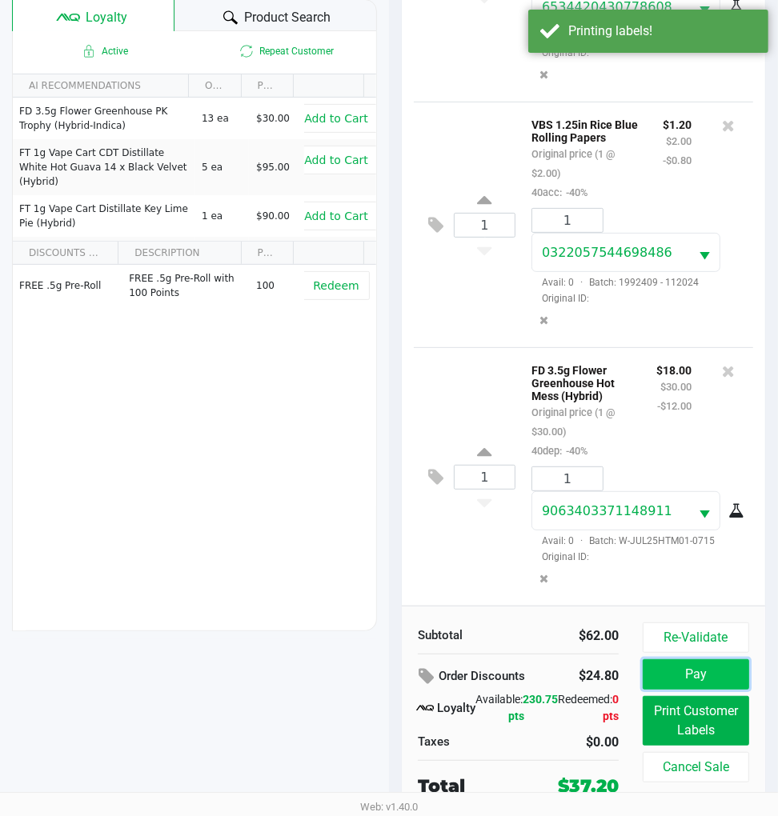
click at [703, 669] on button "Pay" at bounding box center [696, 674] width 106 height 30
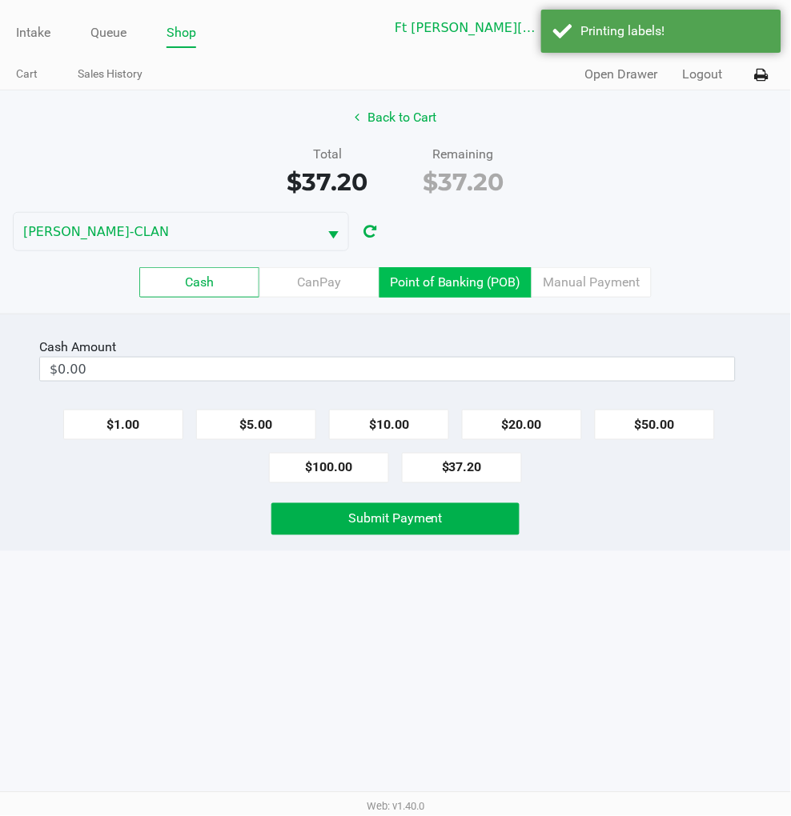
click at [446, 282] on label "Point of Banking (POB)" at bounding box center [455, 282] width 152 height 30
click at [0, 0] on 7 "Point of Banking (POB)" at bounding box center [0, 0] width 0 height 0
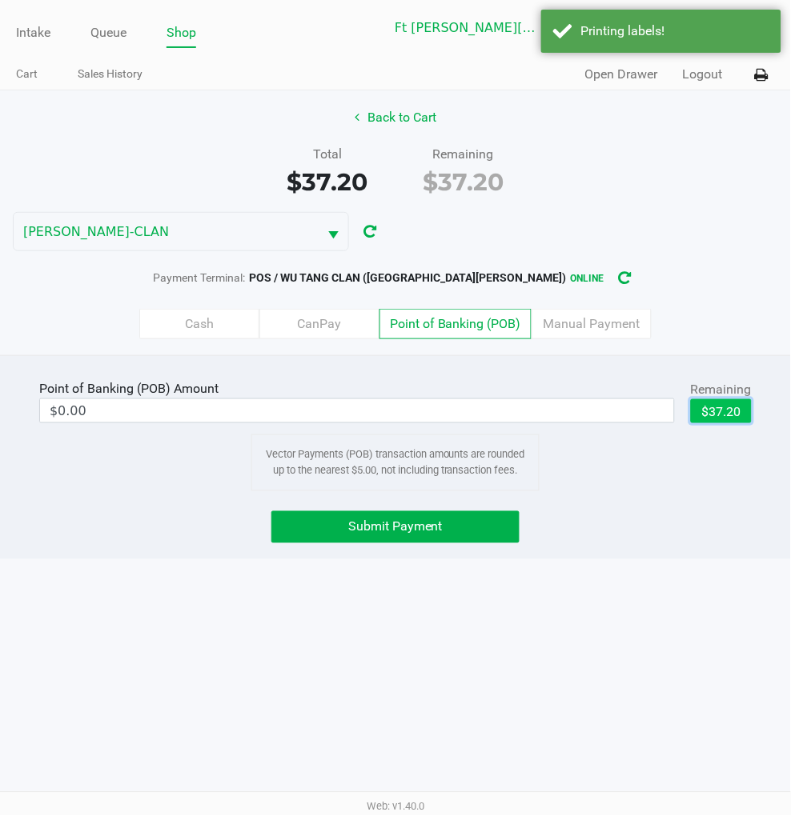
click at [707, 413] on button "$37.20" at bounding box center [721, 411] width 61 height 24
type input "$37.20"
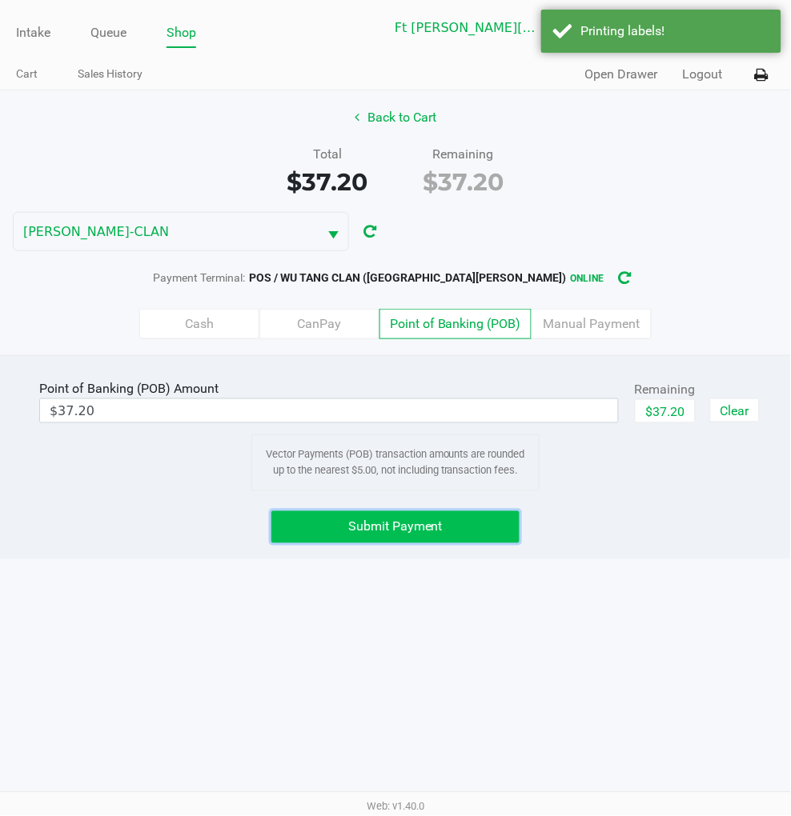
click at [487, 526] on button "Submit Payment" at bounding box center [394, 527] width 247 height 32
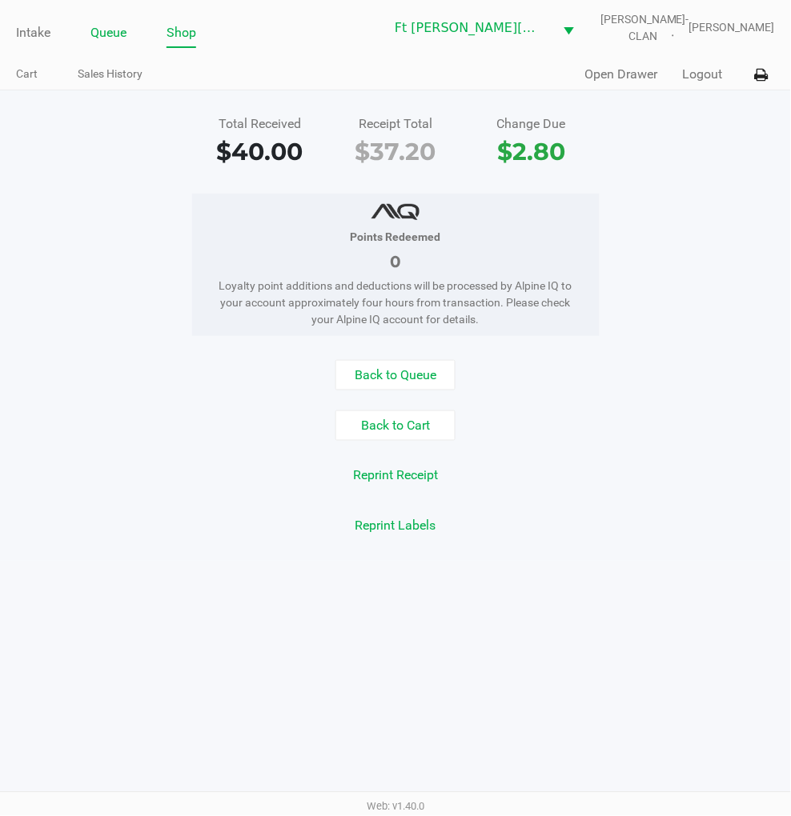
click at [113, 34] on link "Queue" at bounding box center [108, 33] width 36 height 22
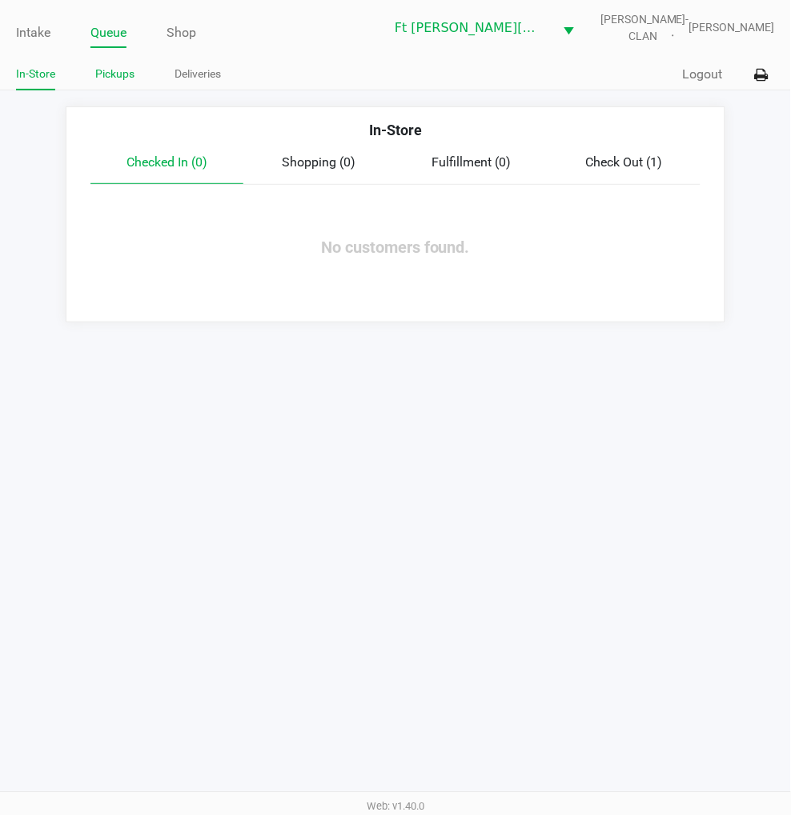
click at [114, 72] on link "Pickups" at bounding box center [114, 74] width 39 height 20
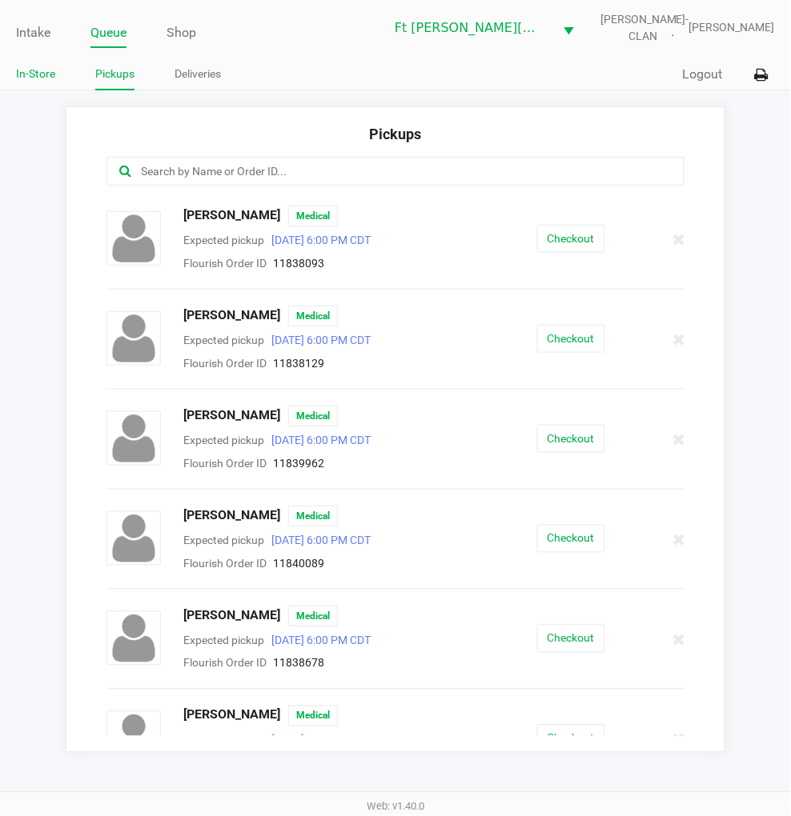
click at [34, 70] on link "In-Store" at bounding box center [35, 74] width 39 height 20
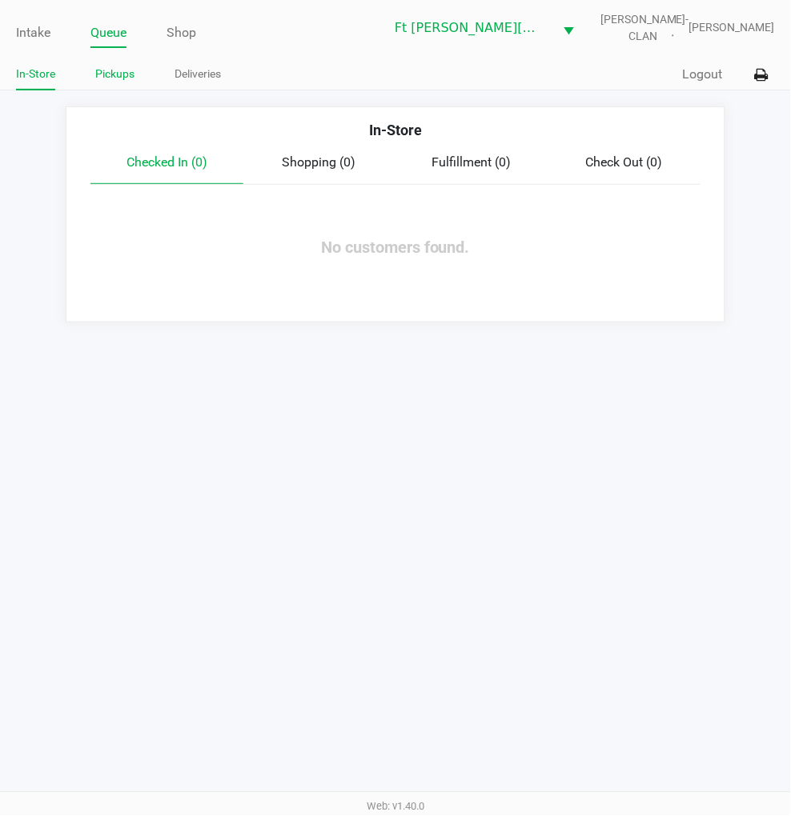
click at [126, 72] on link "Pickups" at bounding box center [114, 74] width 39 height 20
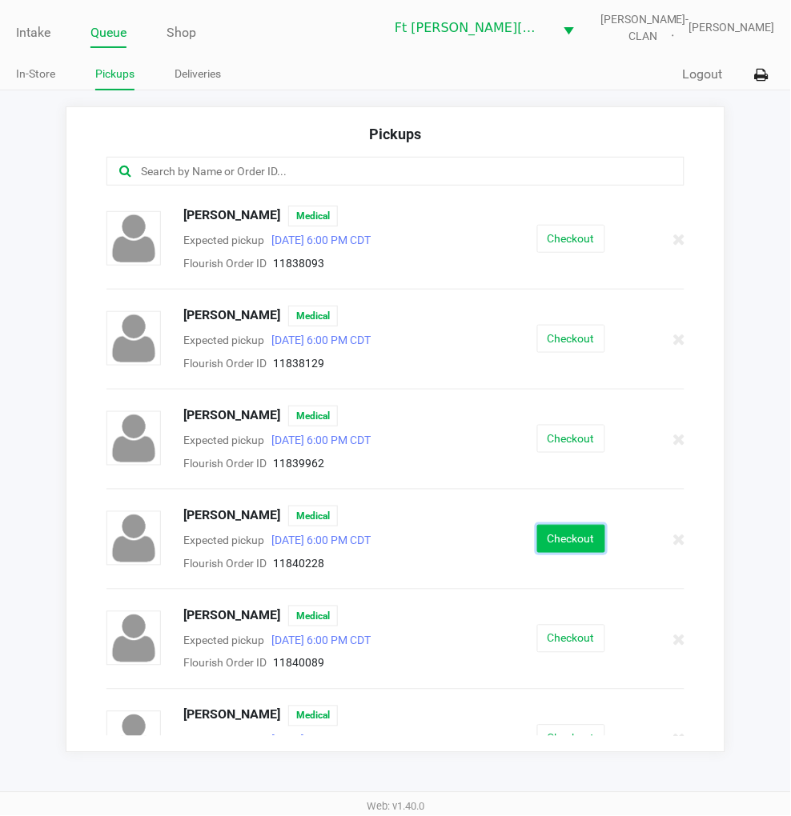
click at [564, 539] on button "Checkout" at bounding box center [571, 539] width 68 height 28
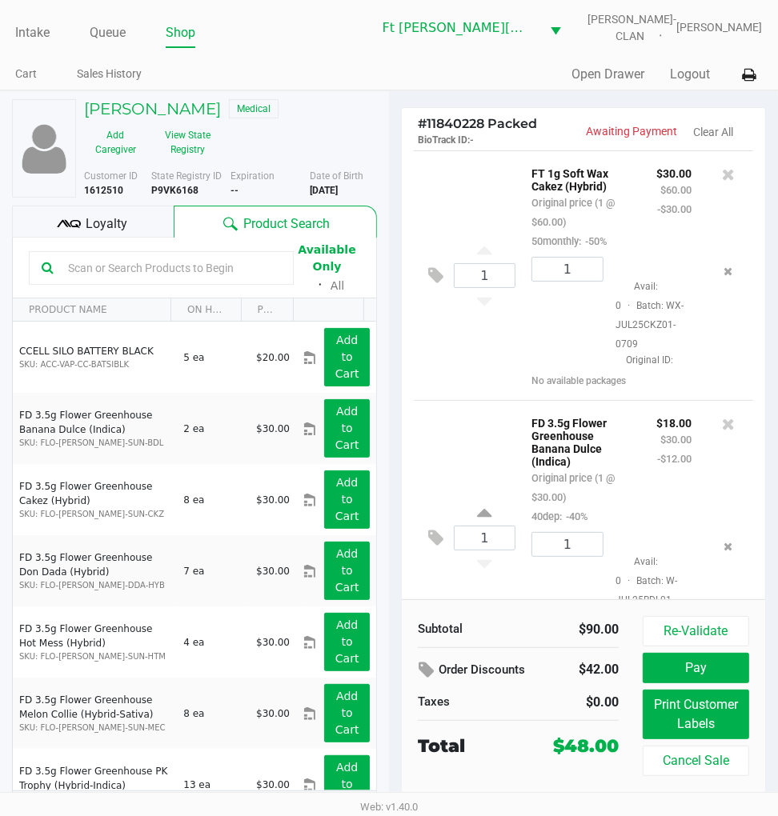
click at [126, 222] on div "Loyalty" at bounding box center [93, 222] width 162 height 32
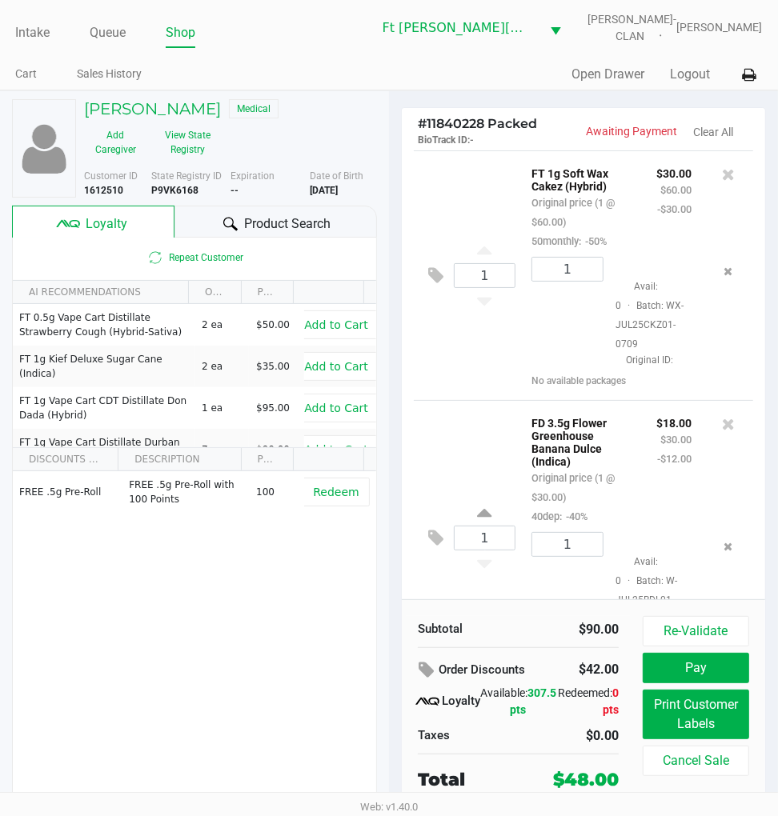
click at [277, 232] on span "Product Search" at bounding box center [287, 223] width 86 height 19
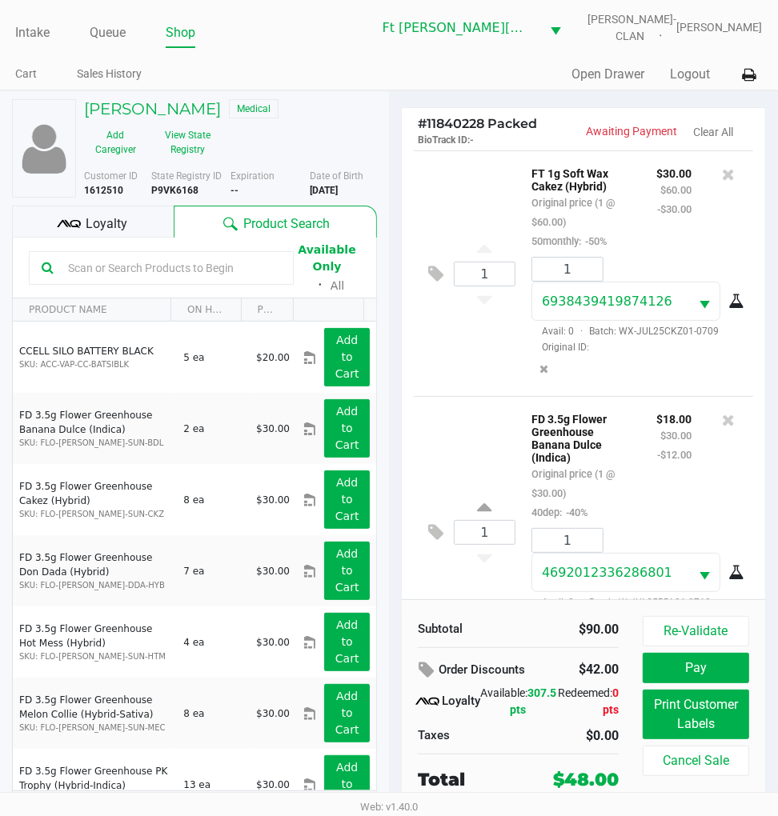
click at [463, 348] on div "1 FT 1g Soft Wax Cakez (Hybrid) Original price (1 @ $60.00) 50monthly: -50% $30…" at bounding box center [583, 273] width 339 height 246
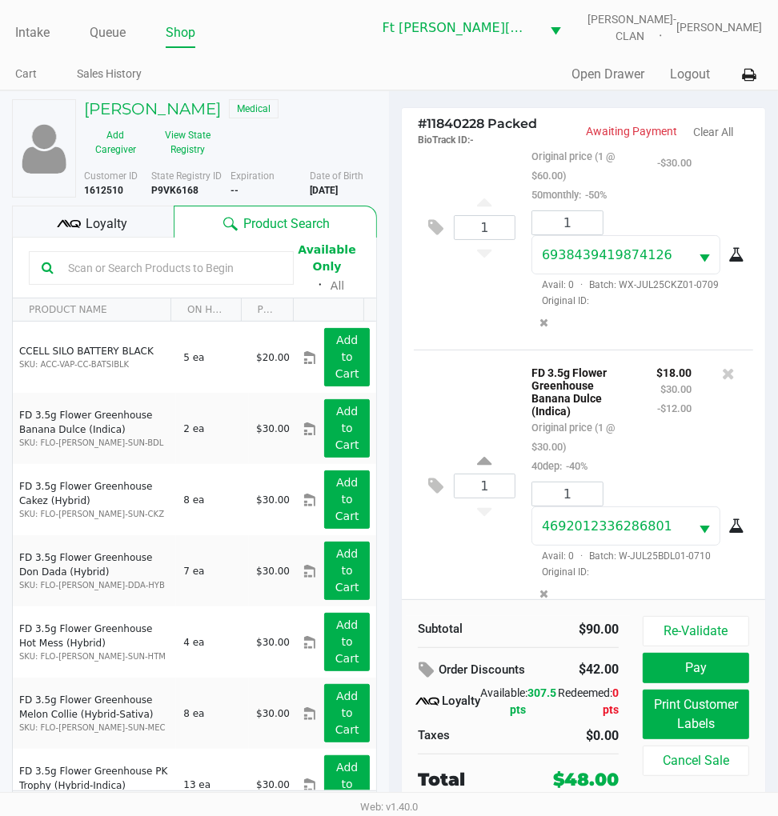
scroll to position [72, 0]
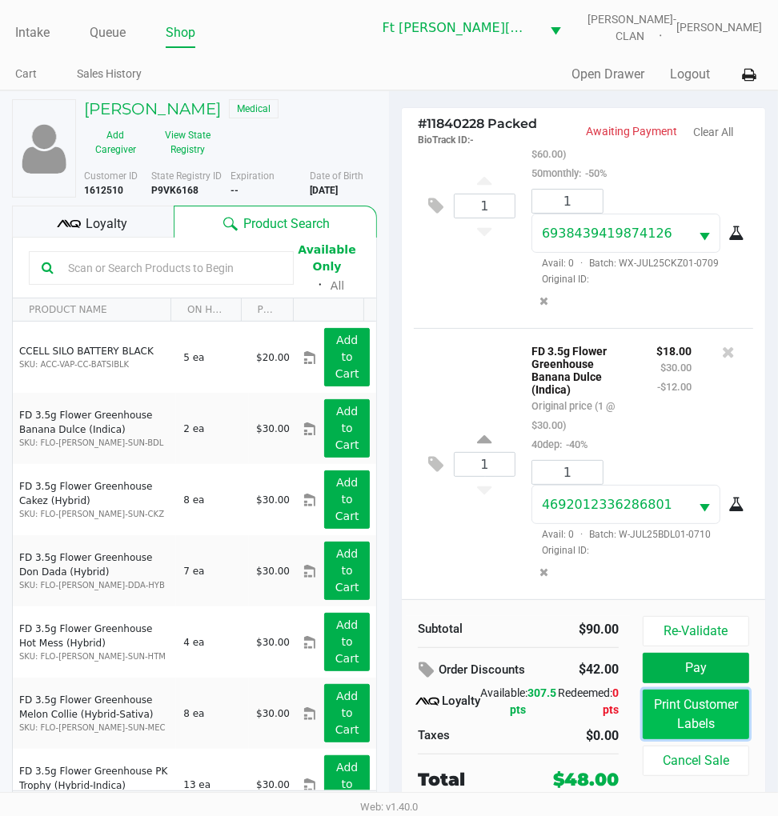
click at [703, 703] on button "Print Customer Labels" at bounding box center [696, 715] width 106 height 50
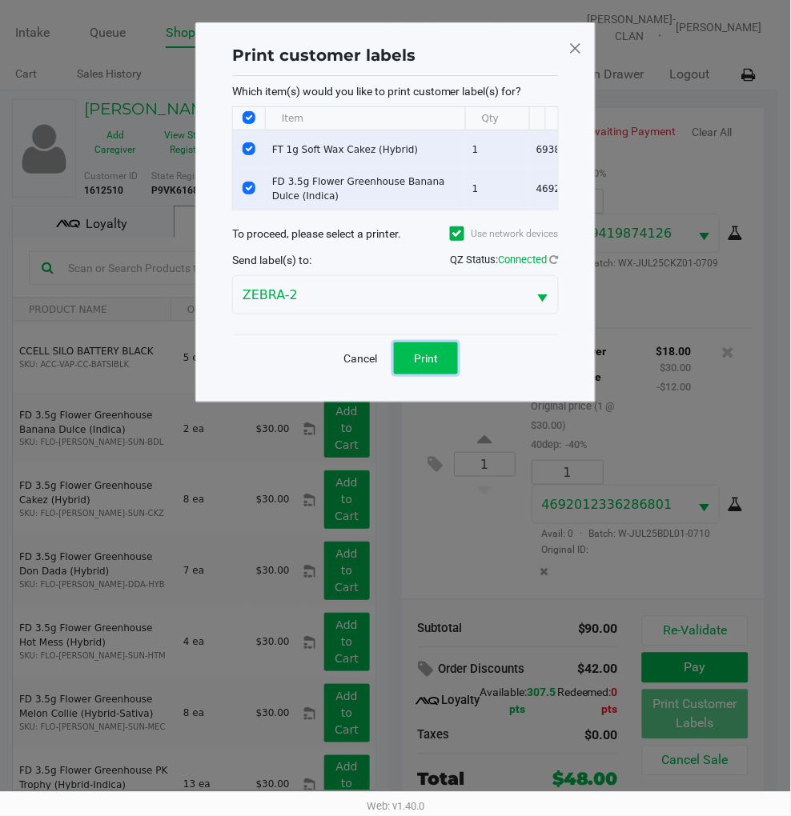
click at [427, 365] on span "Print" at bounding box center [426, 358] width 24 height 13
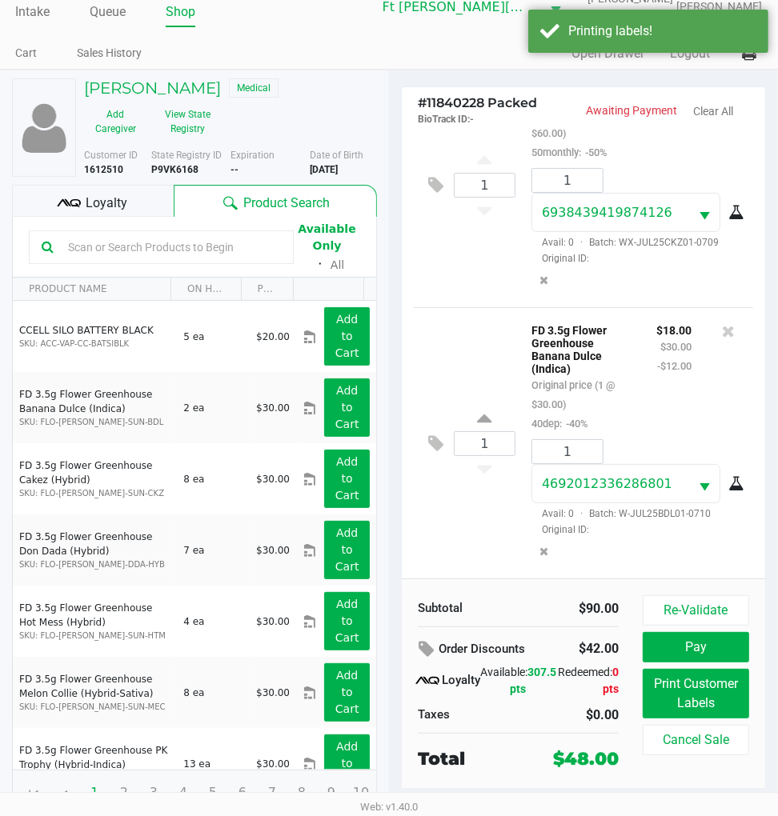
scroll to position [30, 0]
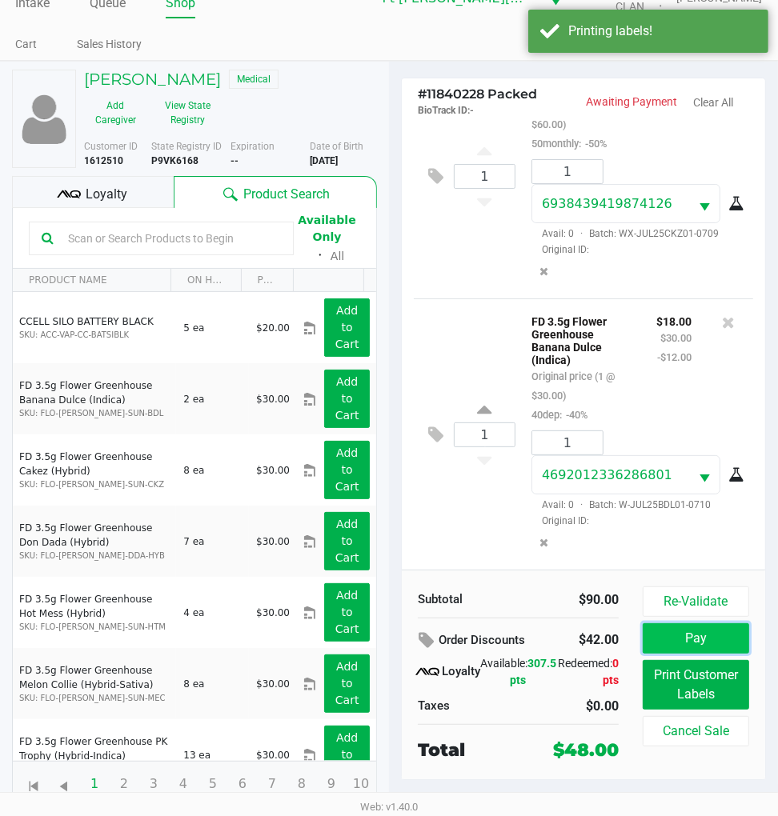
click at [686, 626] on button "Pay" at bounding box center [696, 638] width 106 height 30
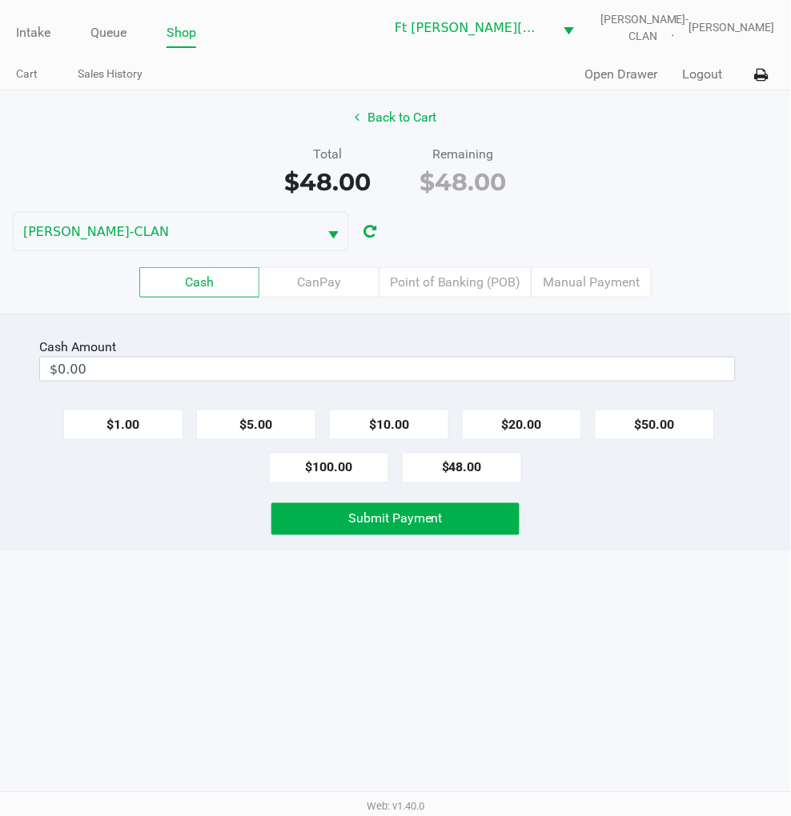
click at [445, 278] on label "Point of Banking (POB)" at bounding box center [455, 282] width 152 height 30
click at [0, 0] on 7 "Point of Banking (POB)" at bounding box center [0, 0] width 0 height 0
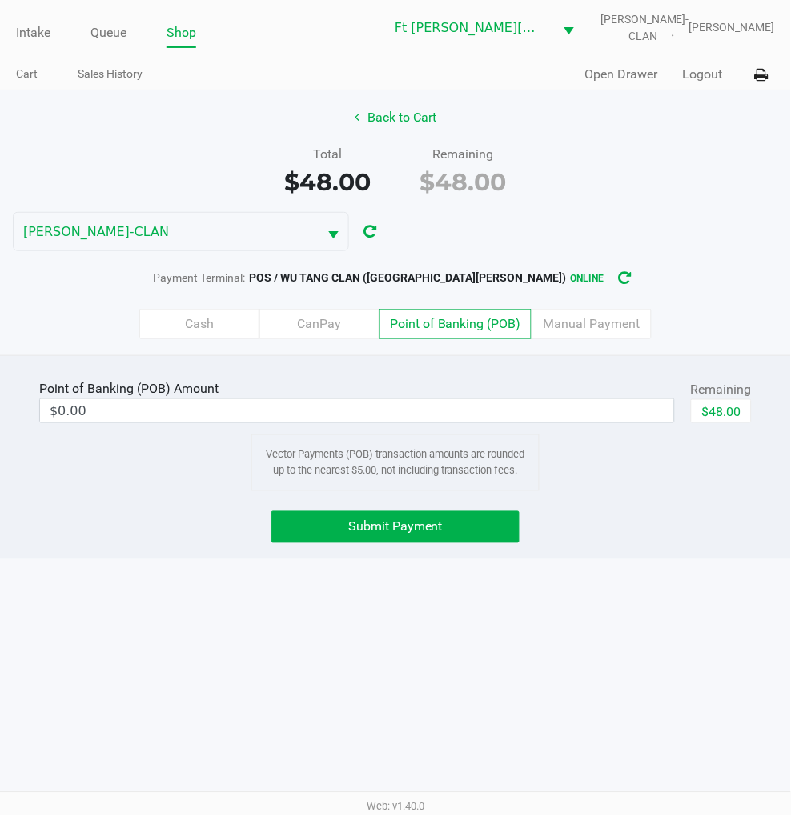
click at [734, 403] on button "$48.00" at bounding box center [721, 411] width 61 height 24
type input "$48.00"
click at [434, 515] on button "Submit Payment" at bounding box center [394, 527] width 247 height 32
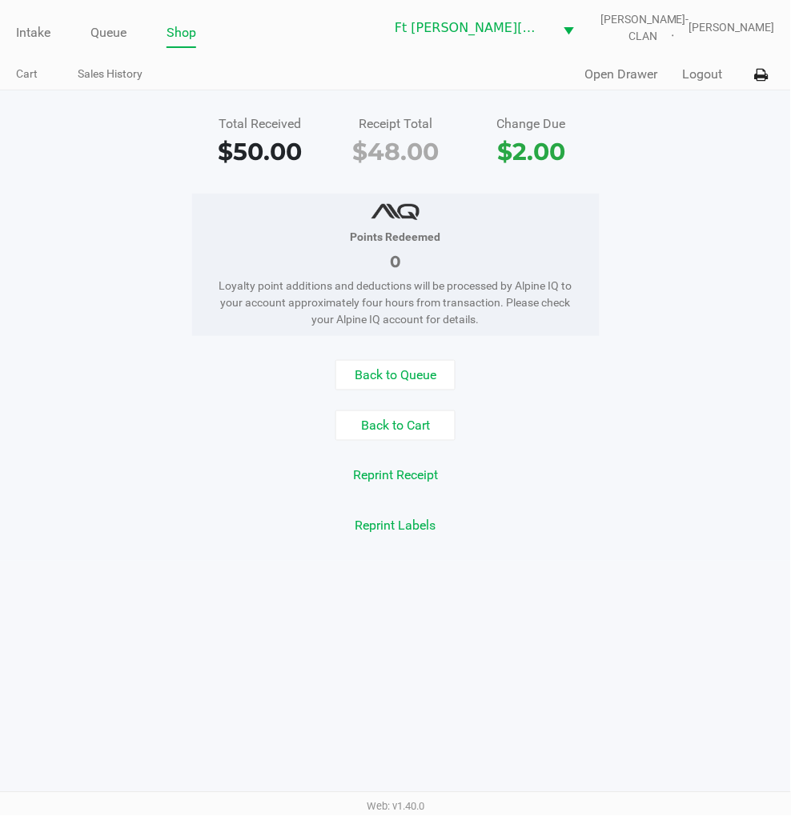
click at [712, 70] on button "Logout" at bounding box center [703, 74] width 40 height 19
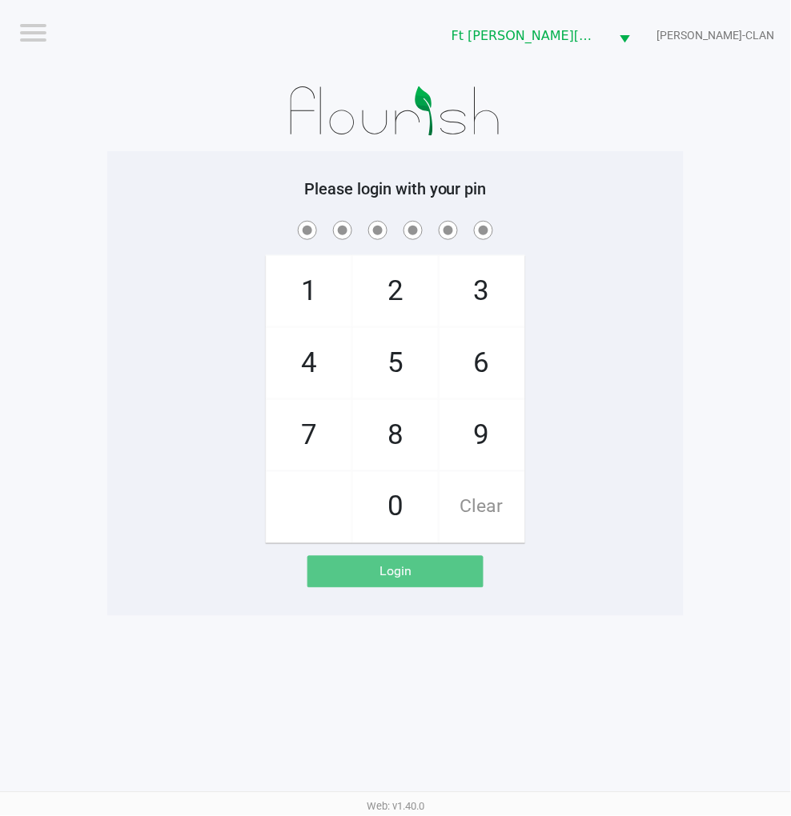
click at [645, 381] on div "1 4 7 2 5 8 0 3 6 9 Clear" at bounding box center [395, 381] width 576 height 326
checkbox input "true"
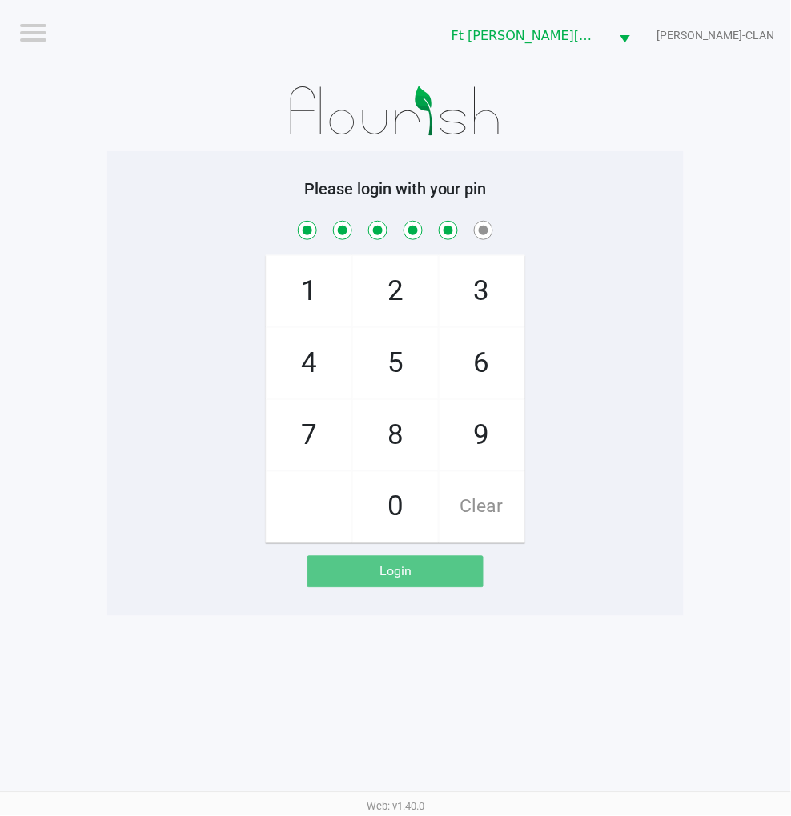
checkbox input "true"
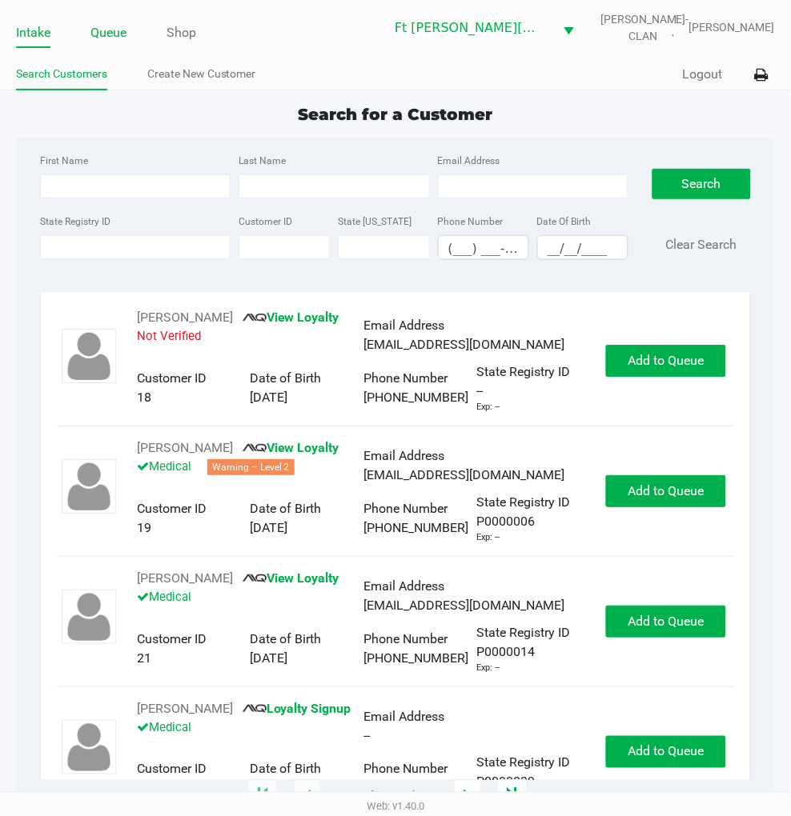
click at [116, 36] on link "Queue" at bounding box center [108, 33] width 36 height 22
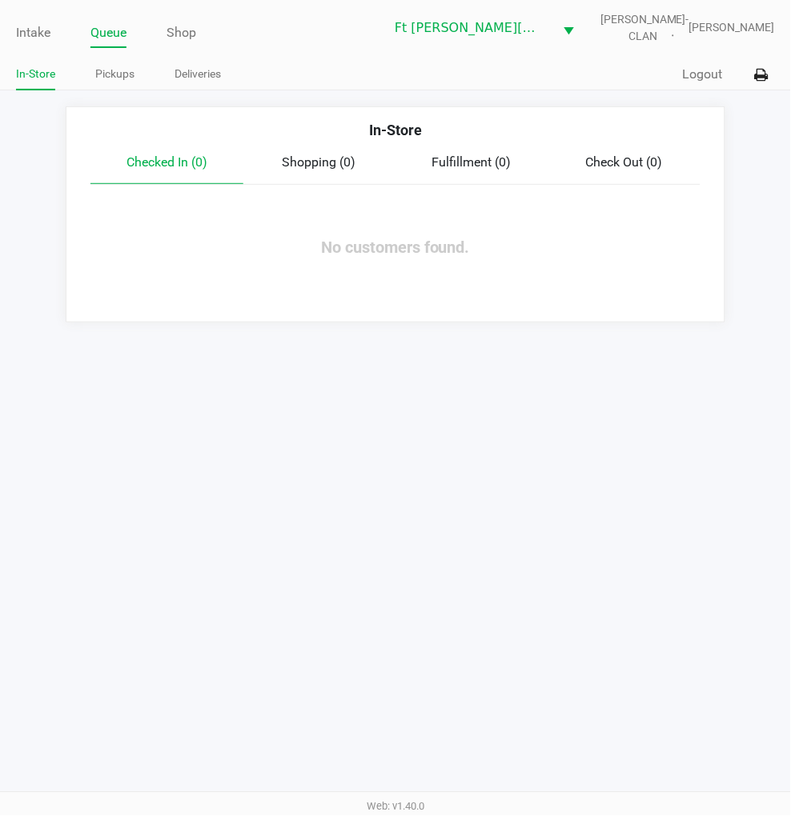
click at [122, 68] on link "Pickups" at bounding box center [114, 74] width 39 height 20
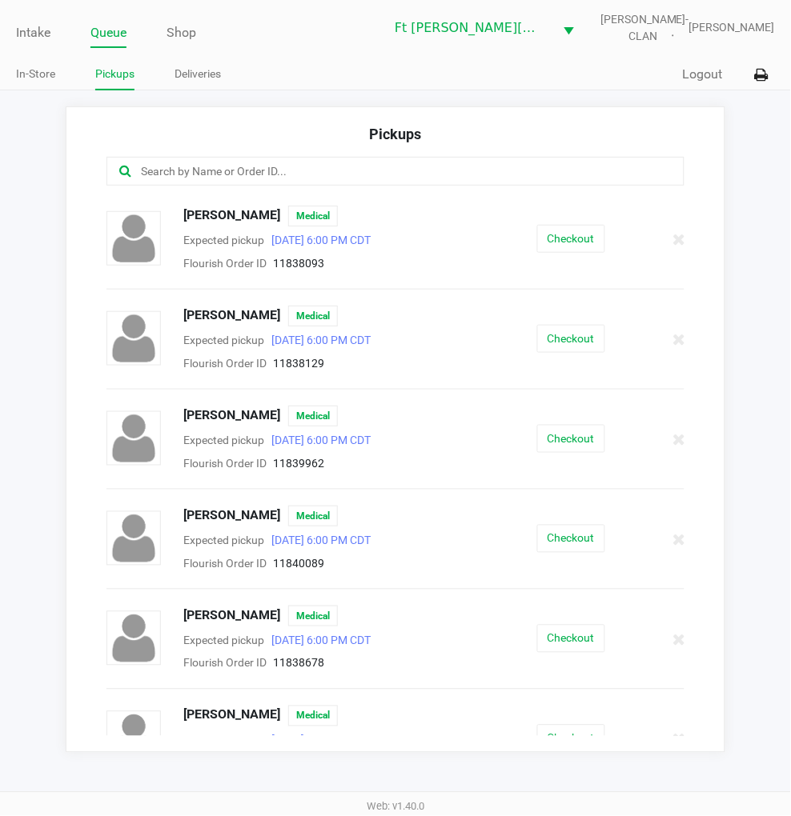
click at [46, 34] on link "Intake" at bounding box center [33, 33] width 34 height 22
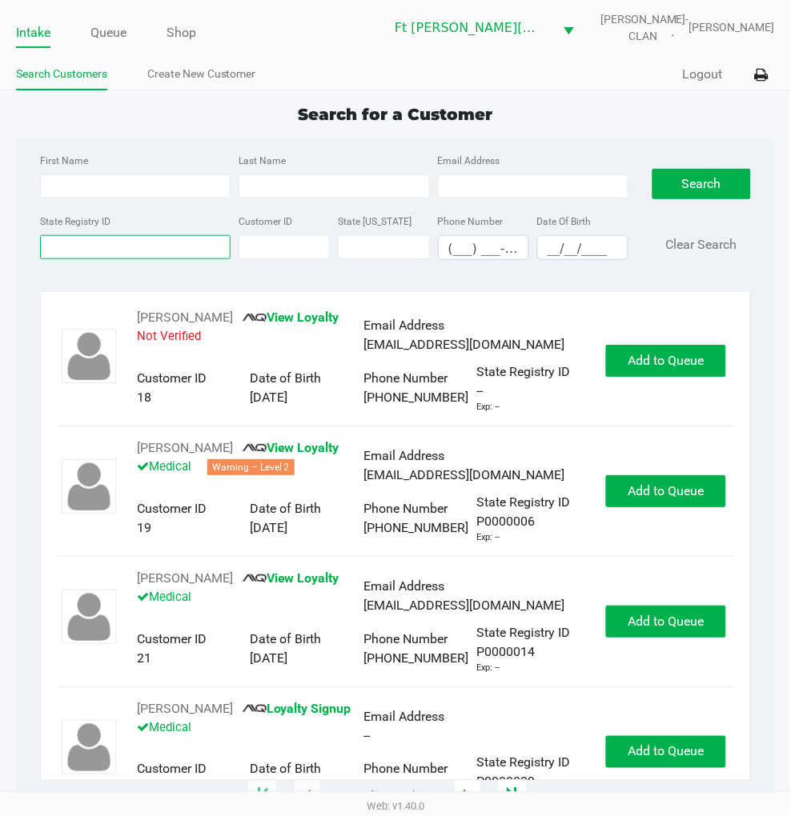
click at [90, 248] on input "State Registry ID" at bounding box center [135, 247] width 190 height 24
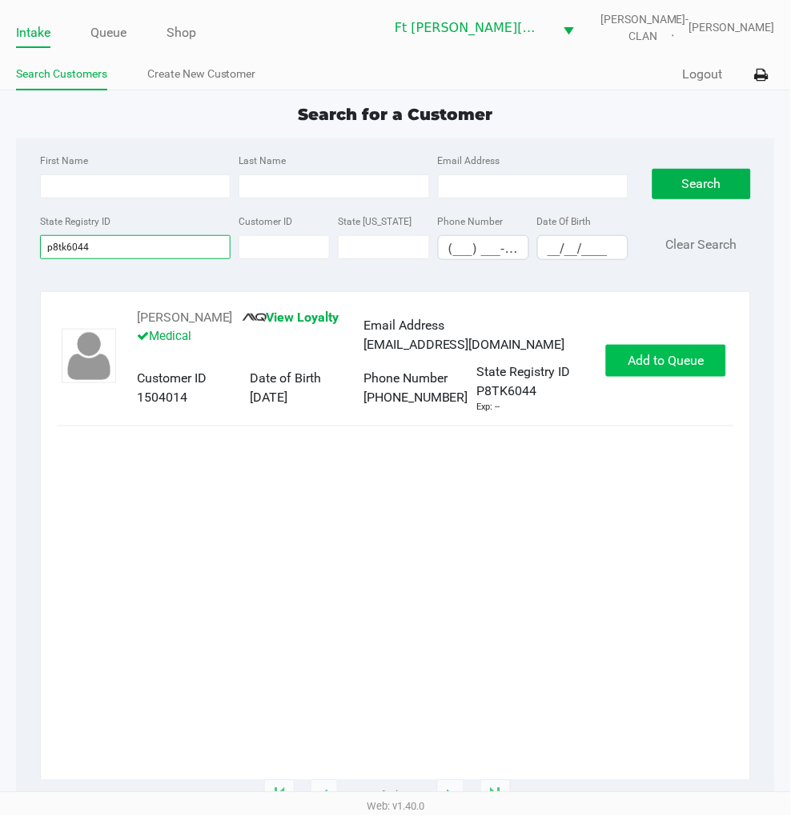
type input "p8tk6044"
click at [632, 355] on span "Add to Queue" at bounding box center [666, 360] width 76 height 15
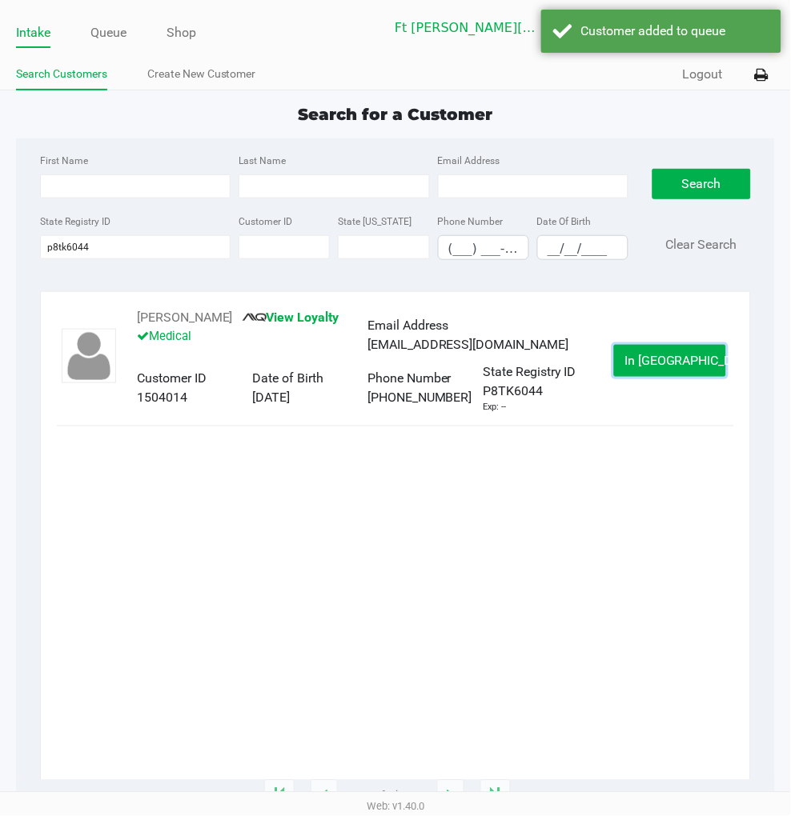
click at [632, 355] on button "In Queue" at bounding box center [670, 361] width 112 height 32
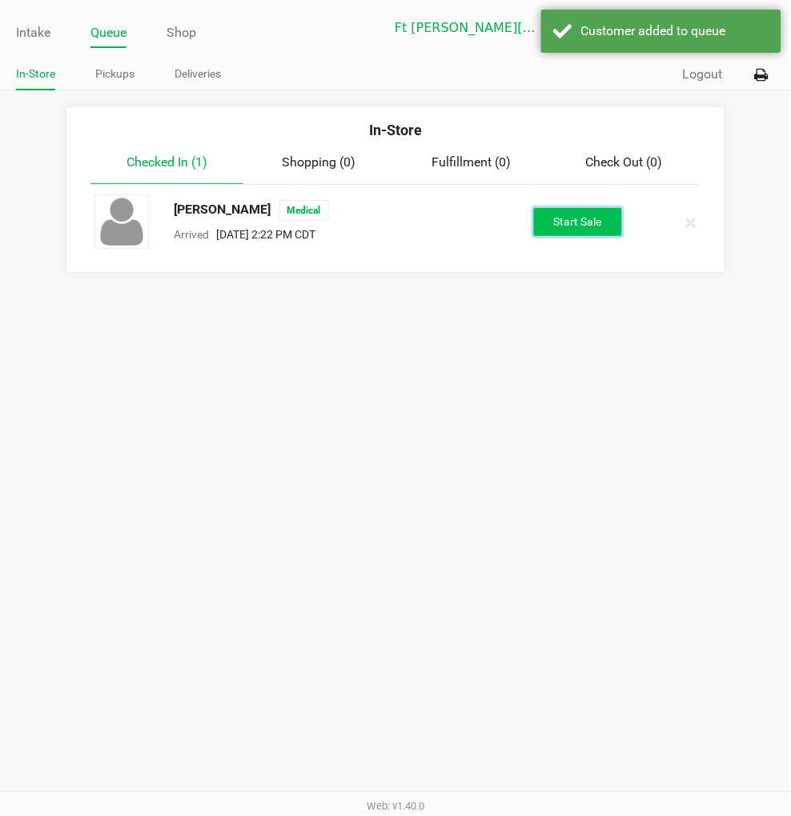
click at [559, 219] on button "Start Sale" at bounding box center [578, 222] width 88 height 28
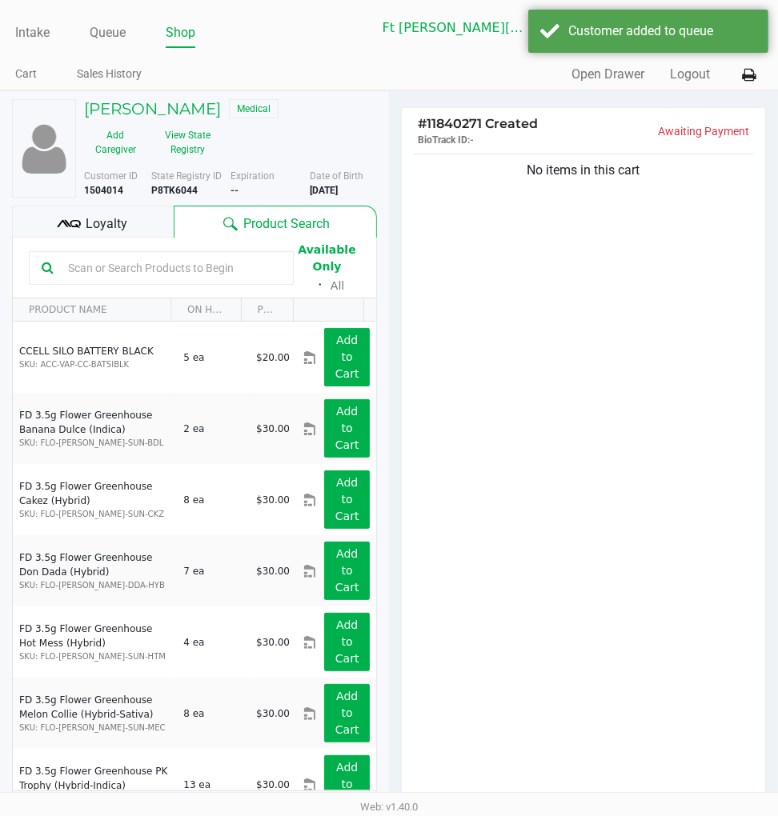
click at [138, 220] on div "Loyalty" at bounding box center [93, 222] width 162 height 32
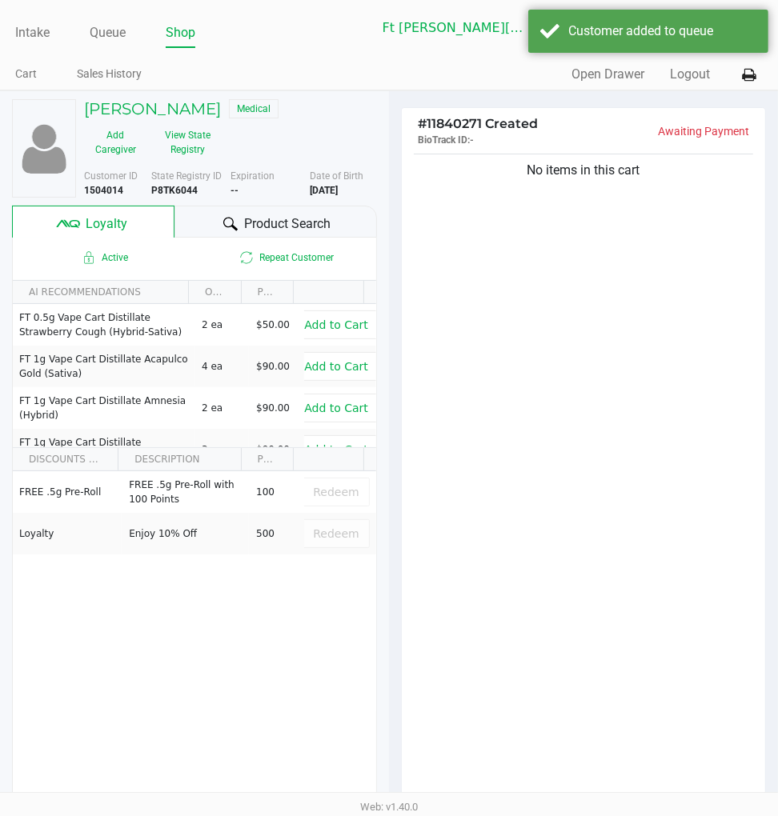
click at [264, 217] on span "Product Search" at bounding box center [287, 223] width 86 height 19
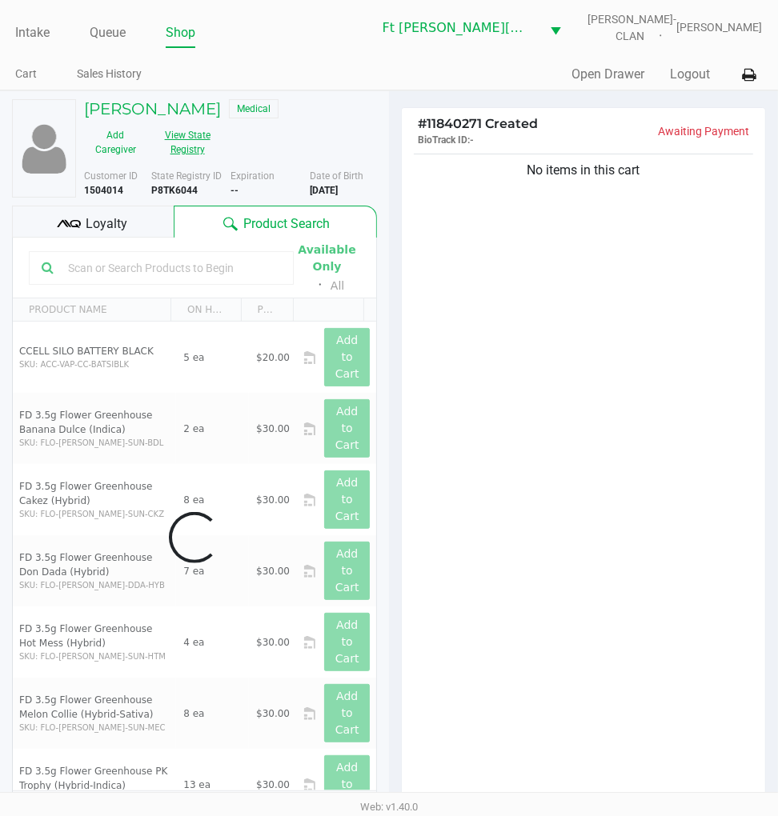
click at [202, 142] on button "View State Registry" at bounding box center [182, 142] width 72 height 40
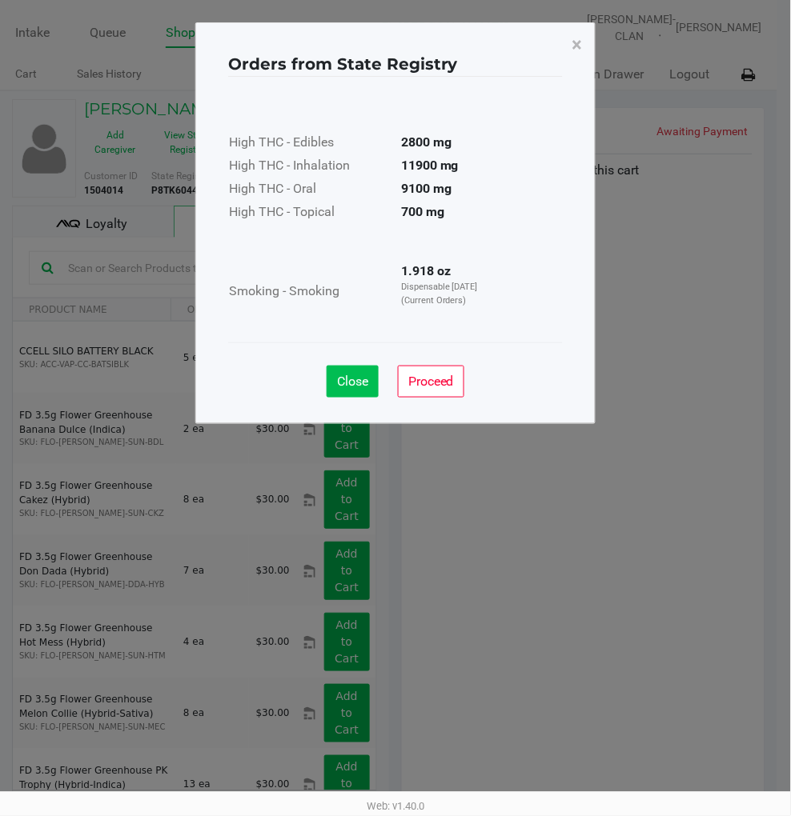
click at [340, 381] on span "Close" at bounding box center [352, 381] width 31 height 15
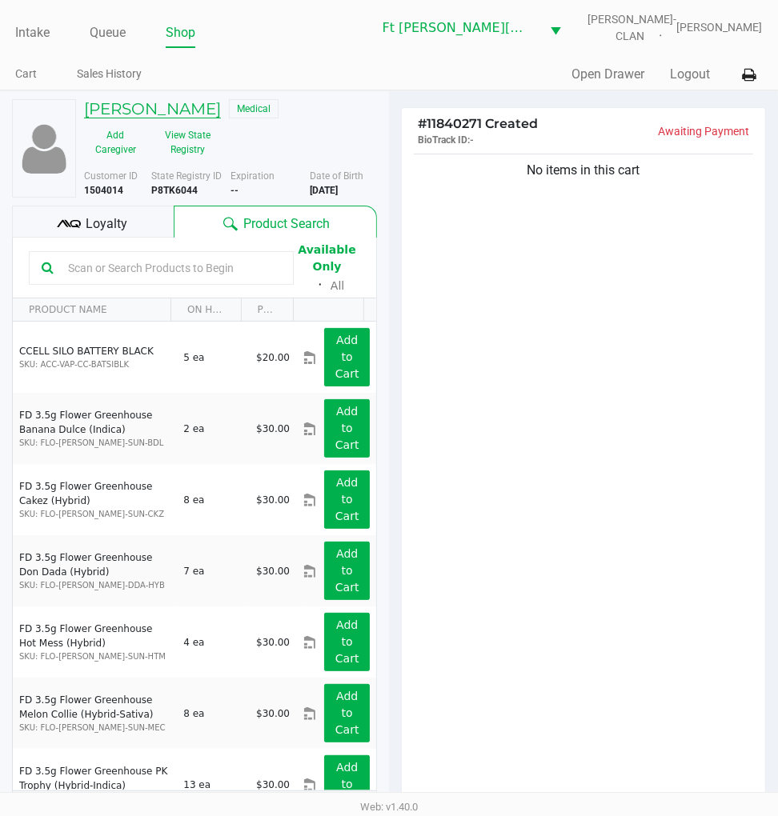
click at [149, 105] on h5 "KELVIN ANDERSON" at bounding box center [152, 108] width 137 height 19
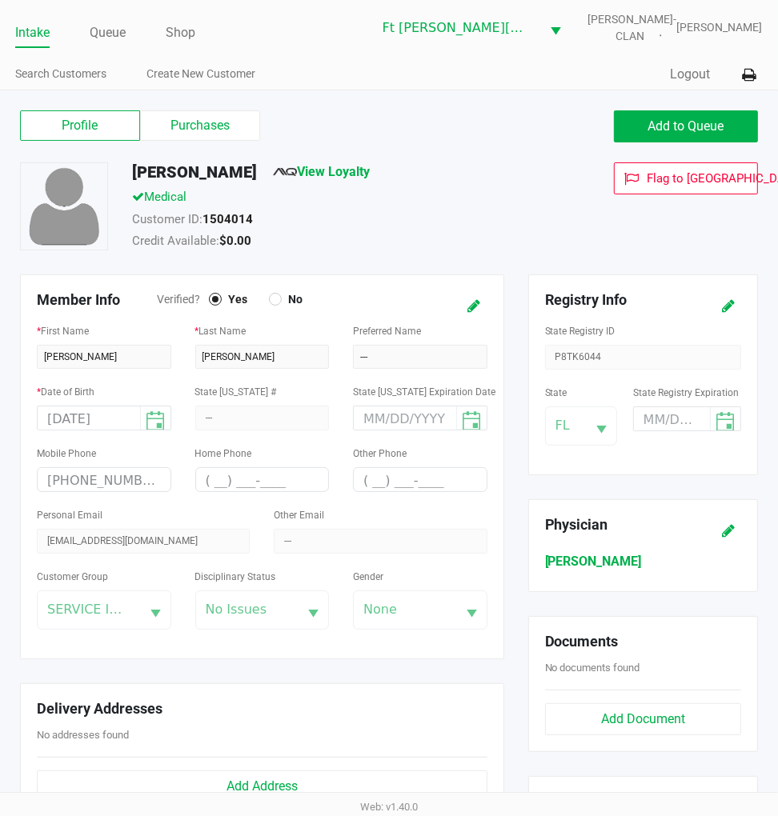
click at [202, 126] on label "Purchases" at bounding box center [200, 125] width 120 height 30
click at [0, 0] on 1 "Purchases" at bounding box center [0, 0] width 0 height 0
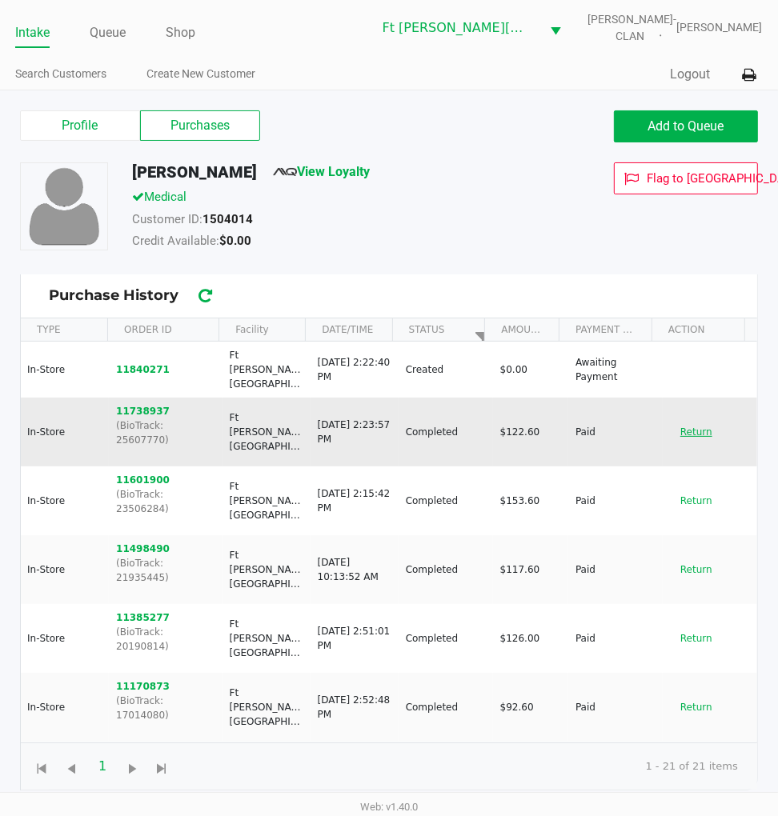
click at [682, 419] on button "Return" at bounding box center [696, 432] width 53 height 26
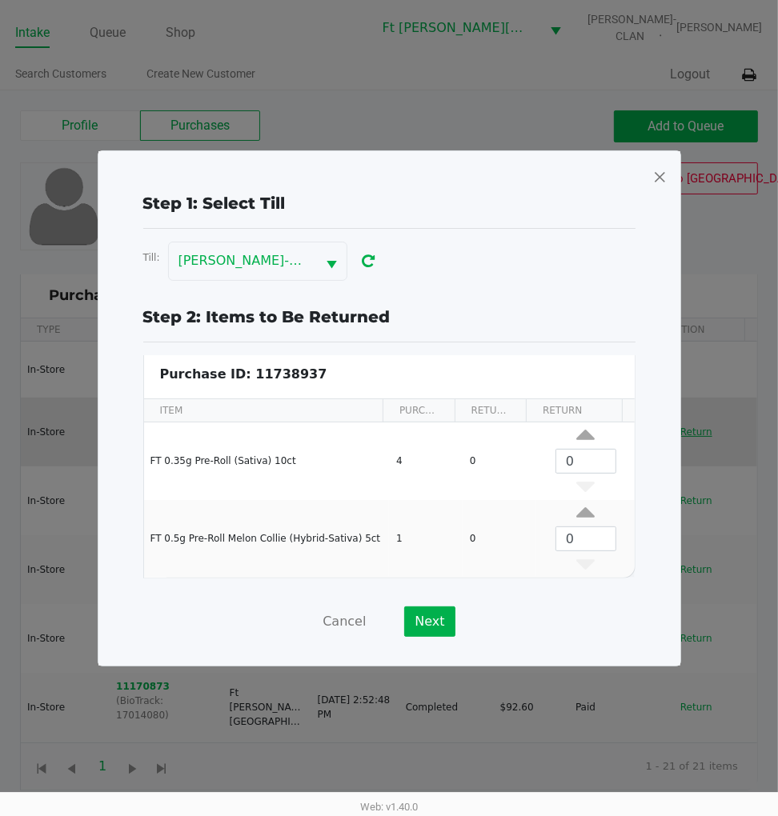
scroll to position [6, 0]
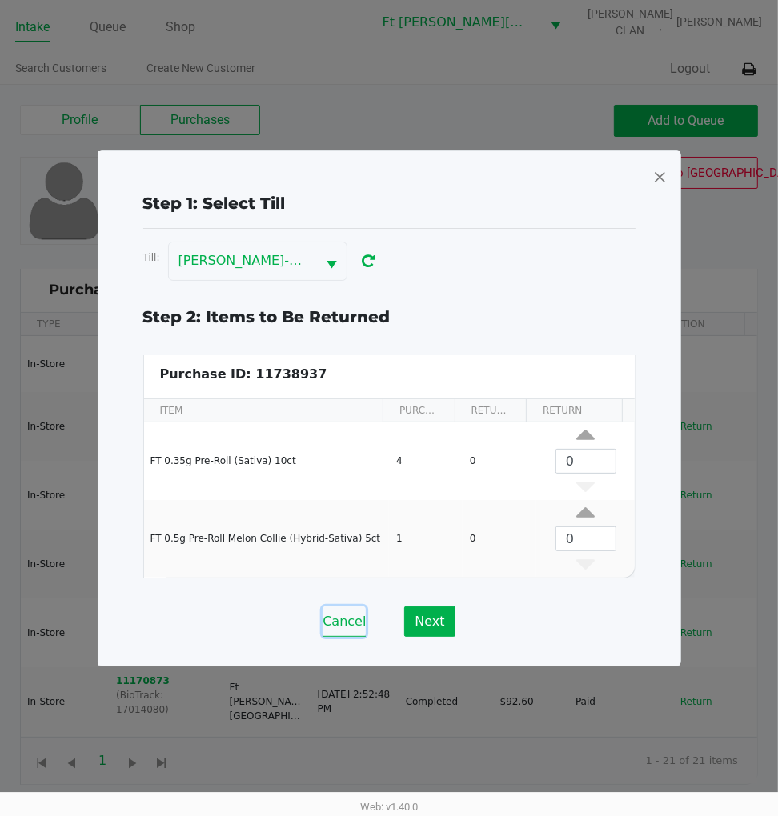
click at [338, 619] on button "Cancel" at bounding box center [343, 622] width 43 height 30
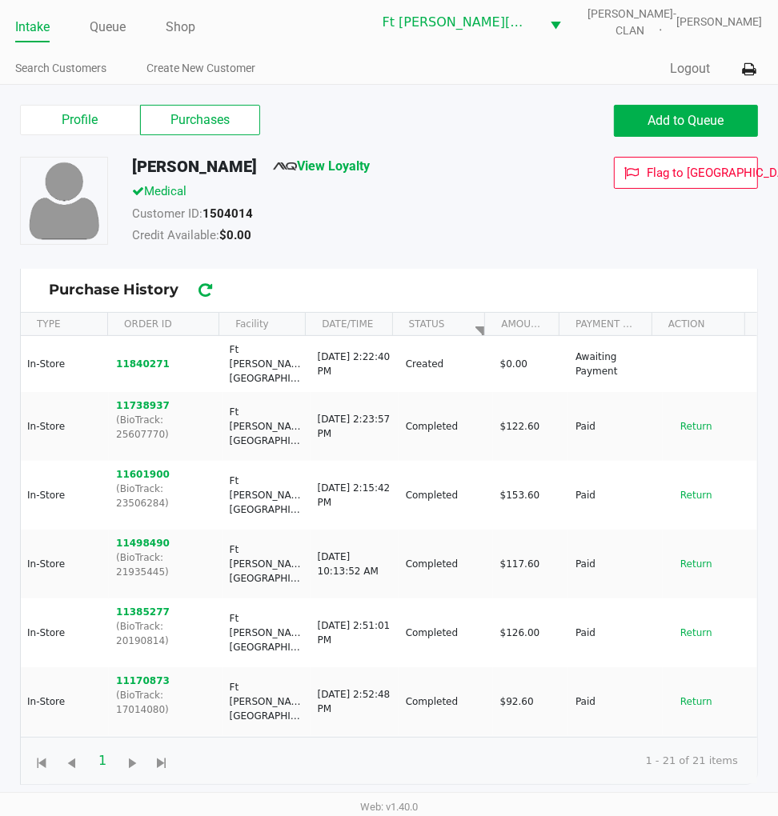
click at [144, 357] on button "11840271" at bounding box center [143, 364] width 54 height 14
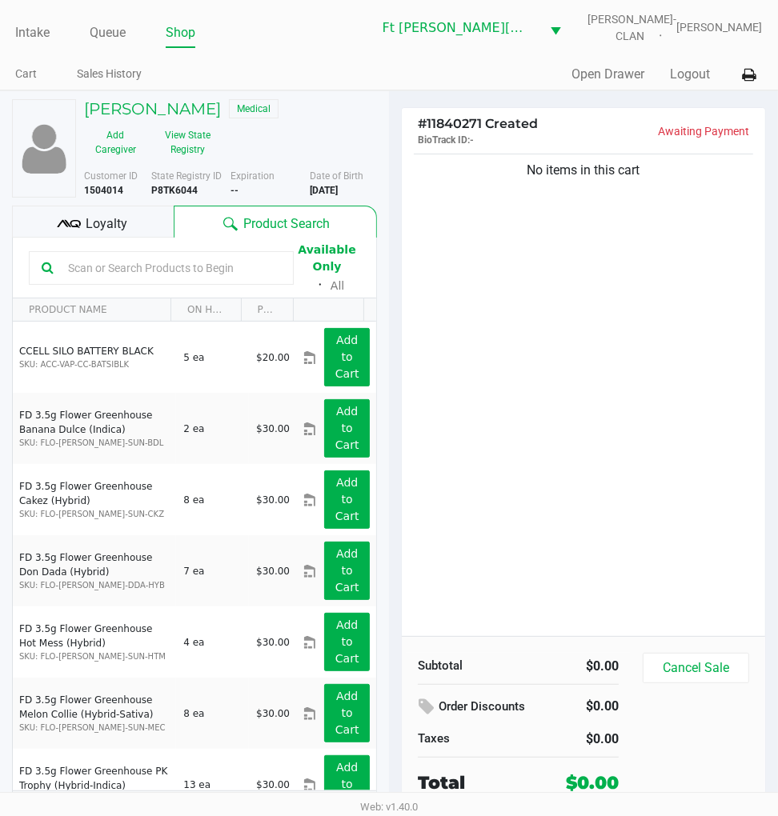
click at [190, 149] on button "View State Registry" at bounding box center [182, 142] width 72 height 40
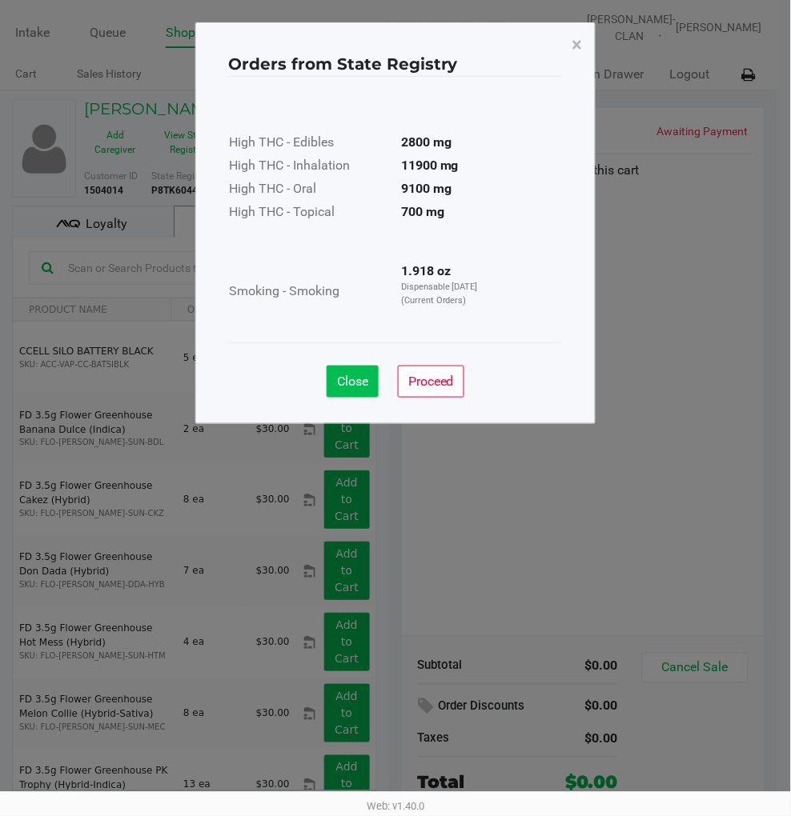
click at [347, 374] on span "Close" at bounding box center [352, 381] width 31 height 15
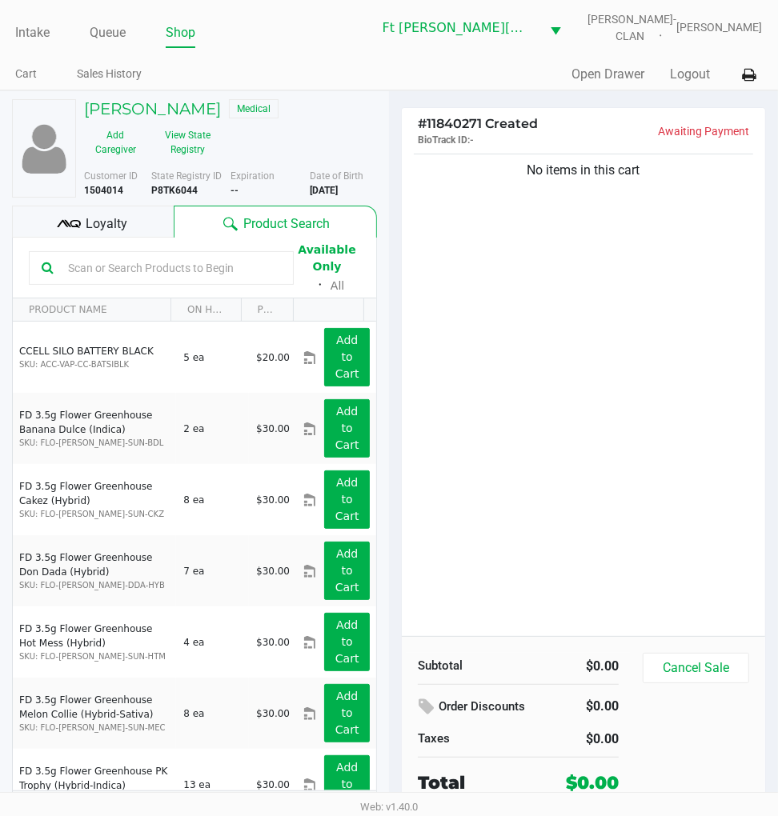
click at [619, 423] on div "No items in this cart" at bounding box center [583, 393] width 363 height 486
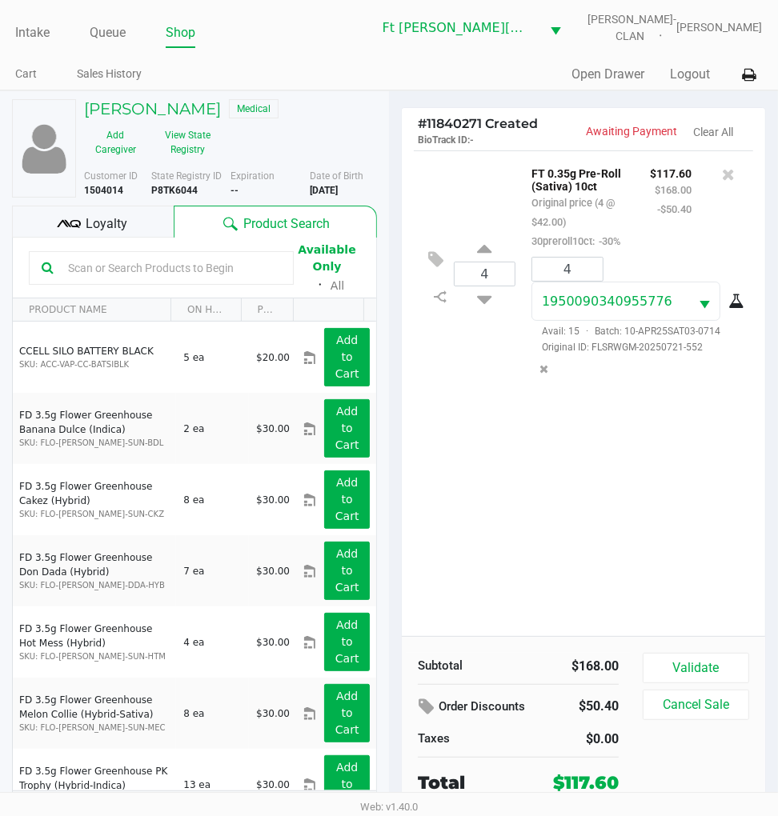
click at [198, 97] on div "KELVIN ANDERSON Medical Add Caregiver View State Registry Customer ID 1504014 S…" at bounding box center [194, 468] width 365 height 755
click at [221, 102] on h5 "KELVIN ANDERSON" at bounding box center [152, 108] width 137 height 19
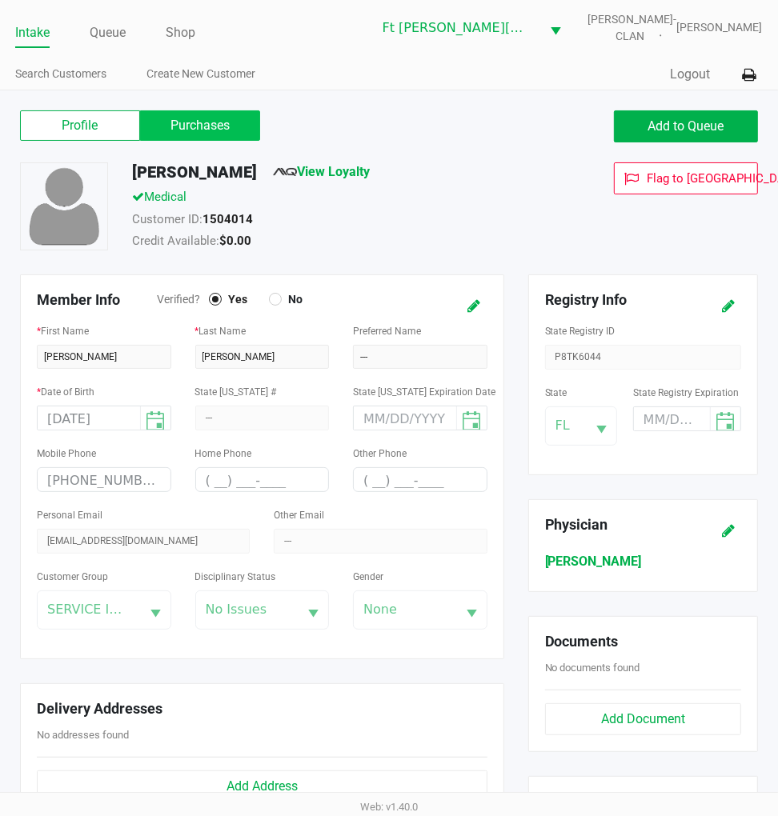
click at [238, 122] on label "Purchases" at bounding box center [200, 125] width 120 height 30
click at [0, 0] on 1 "Purchases" at bounding box center [0, 0] width 0 height 0
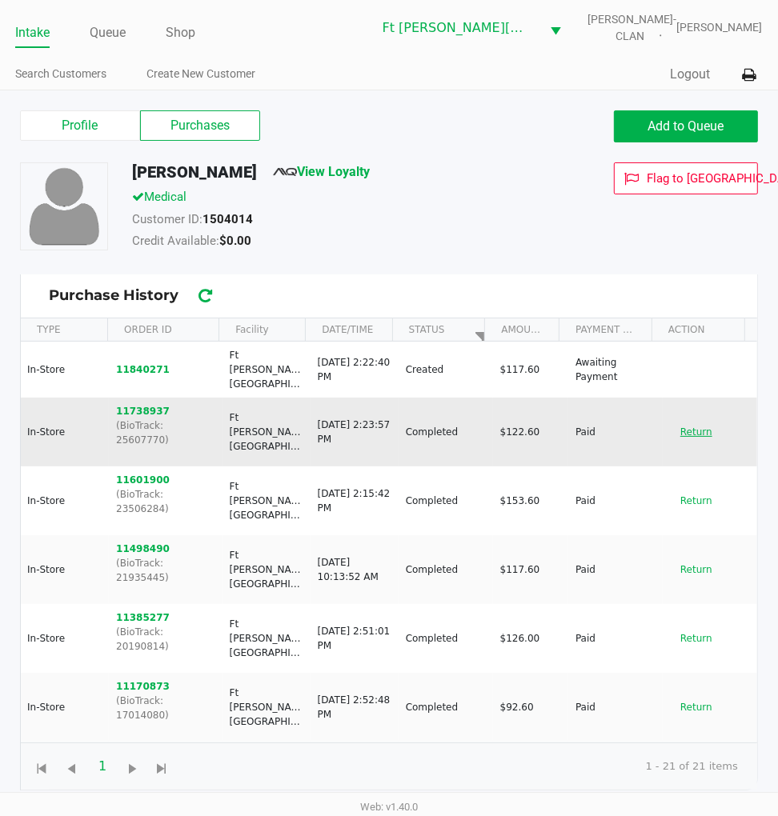
drag, startPoint x: 671, startPoint y: 411, endPoint x: 682, endPoint y: 406, distance: 12.5
click at [674, 419] on button "Return" at bounding box center [696, 432] width 53 height 26
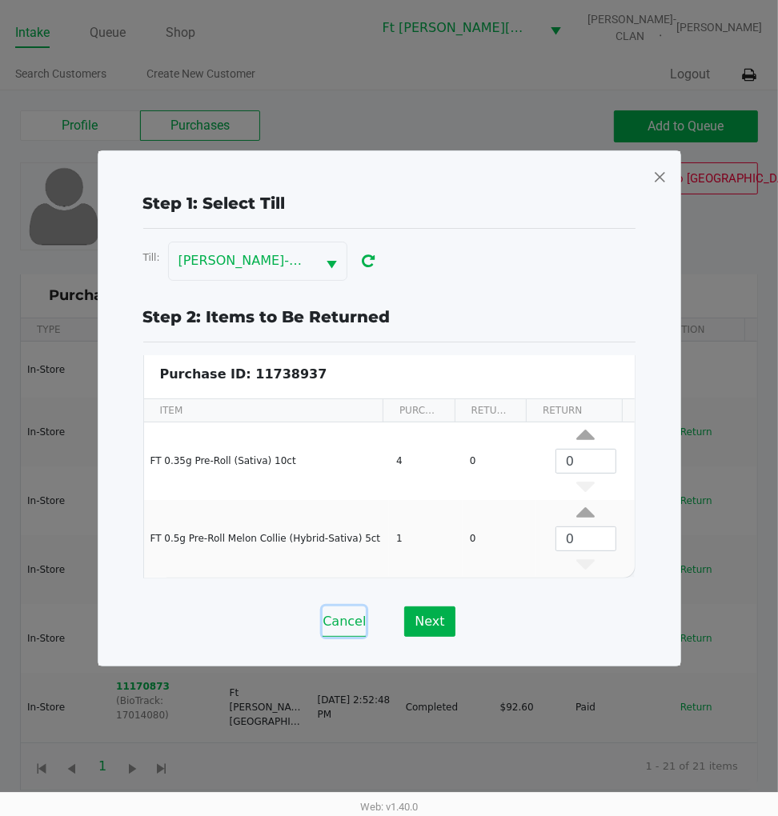
click at [357, 618] on button "Cancel" at bounding box center [343, 622] width 43 height 30
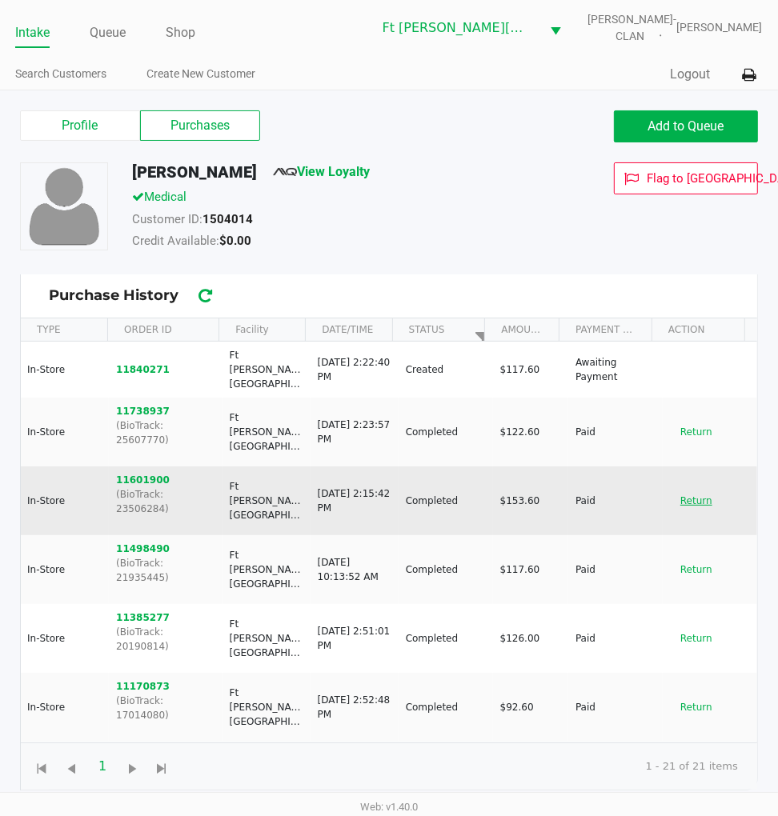
click at [683, 488] on button "Return" at bounding box center [696, 501] width 53 height 26
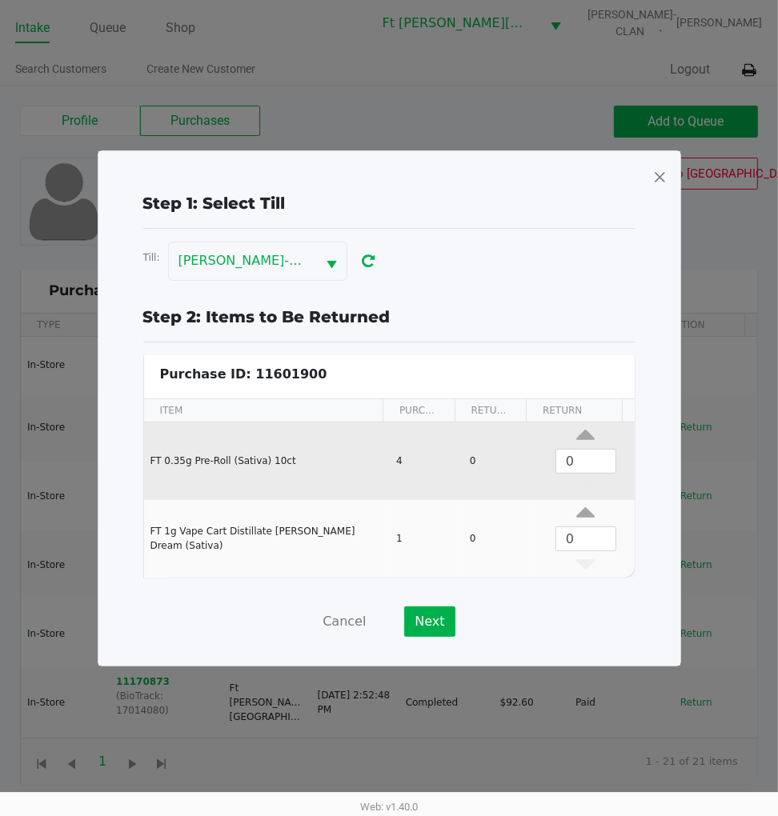
scroll to position [6, 0]
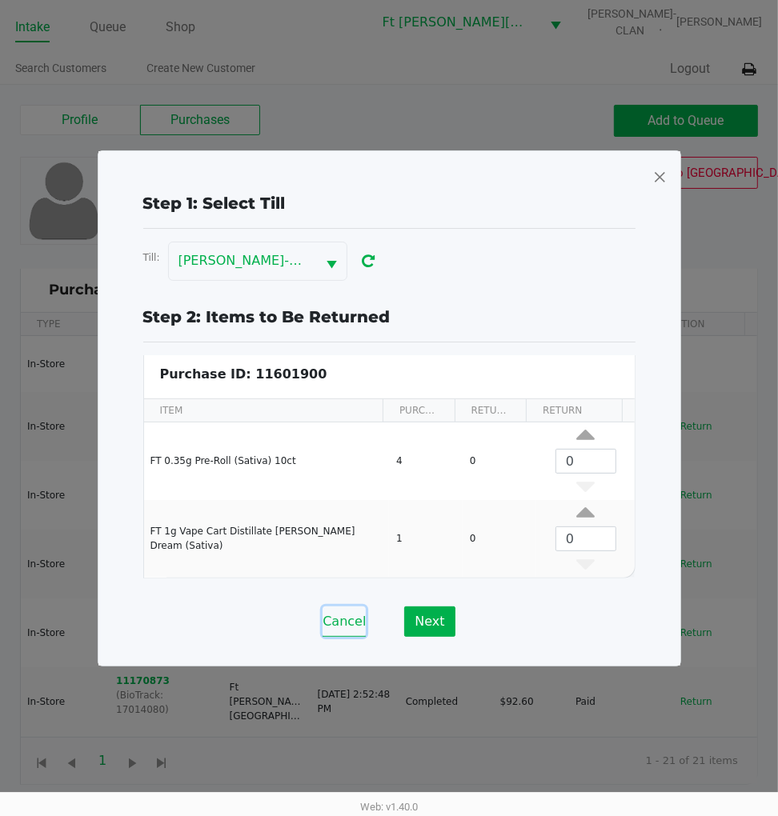
click at [346, 622] on button "Cancel" at bounding box center [343, 622] width 43 height 30
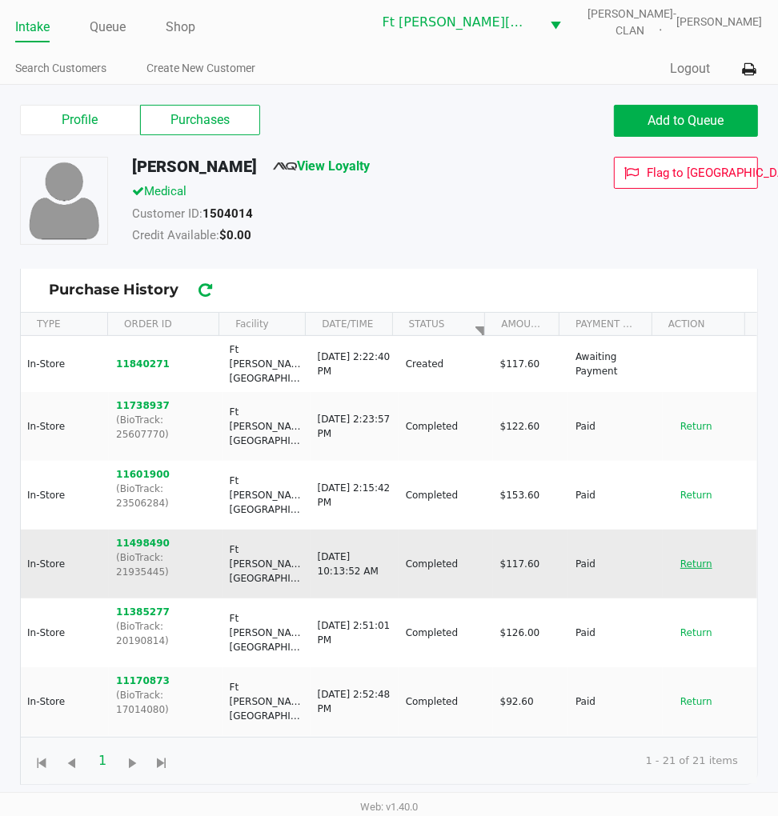
click at [682, 551] on button "Return" at bounding box center [696, 564] width 53 height 26
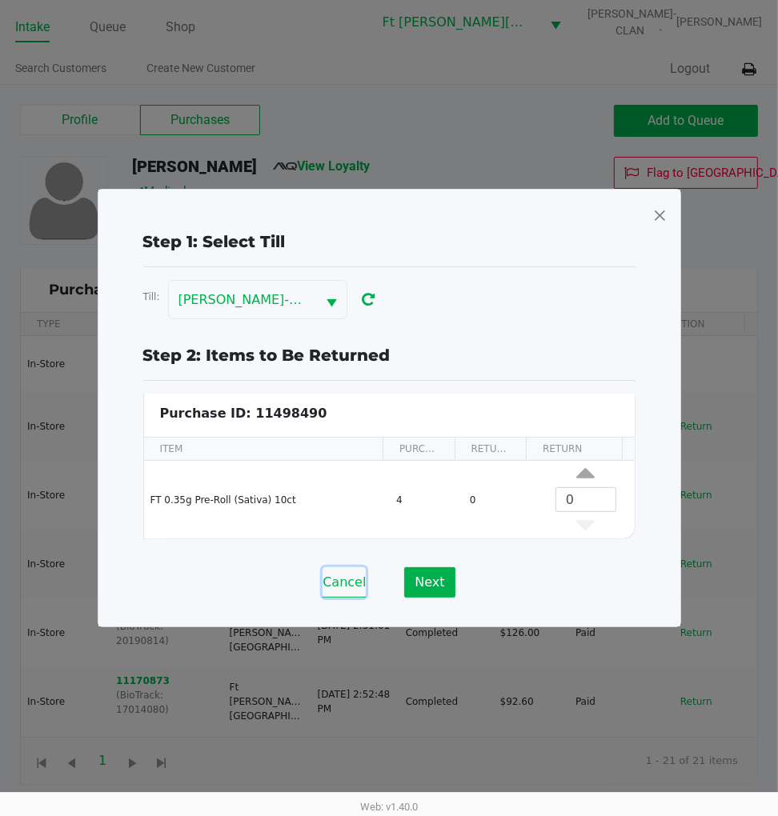
click at [347, 586] on button "Cancel" at bounding box center [343, 582] width 43 height 30
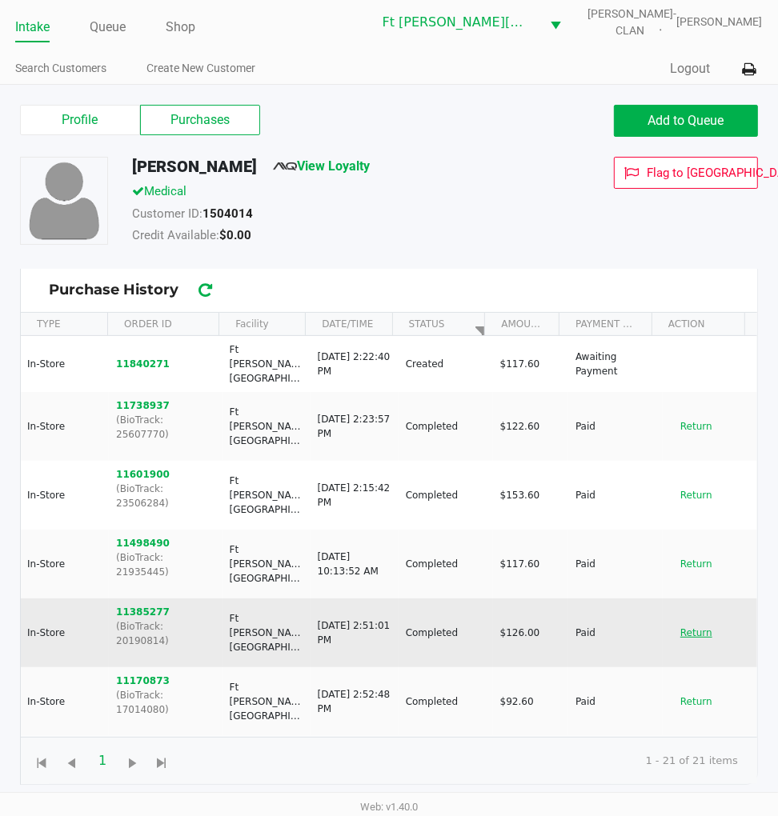
click at [682, 620] on button "Return" at bounding box center [696, 633] width 53 height 26
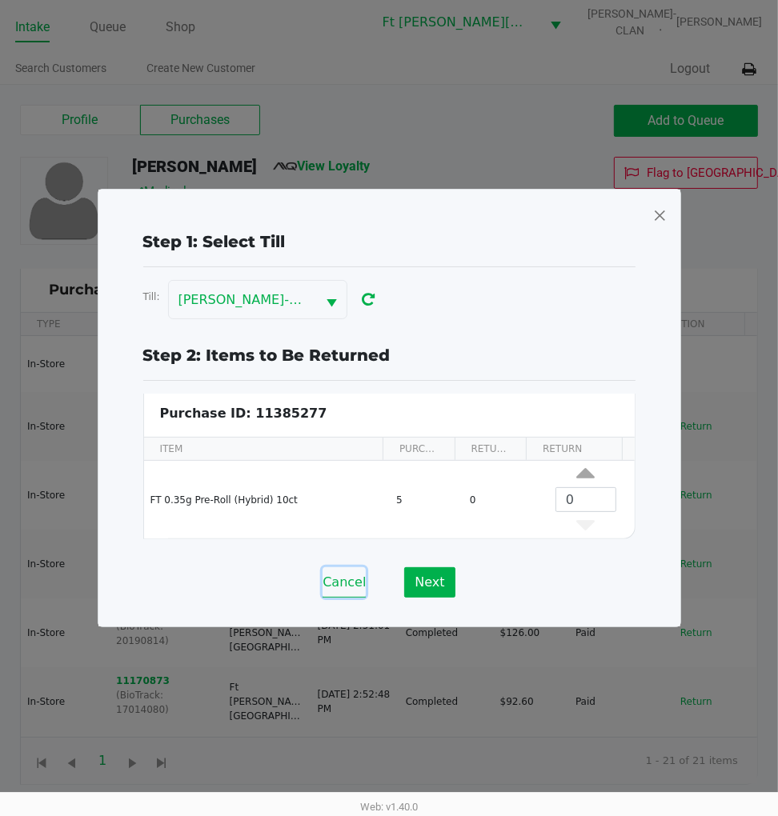
click at [354, 587] on button "Cancel" at bounding box center [343, 582] width 43 height 30
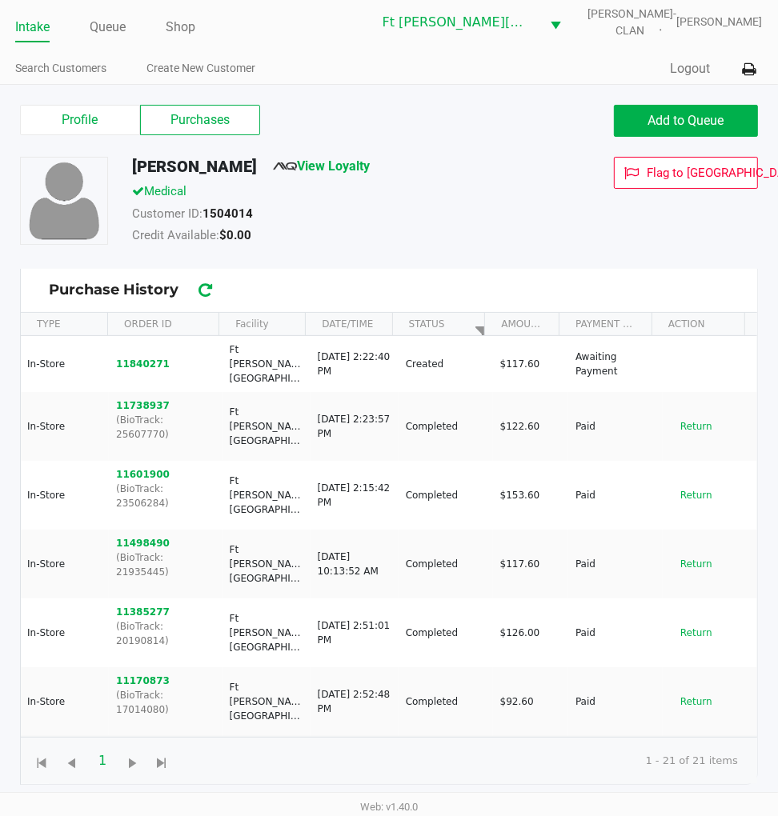
click at [681, 734] on button "Return" at bounding box center [696, 771] width 53 height 26
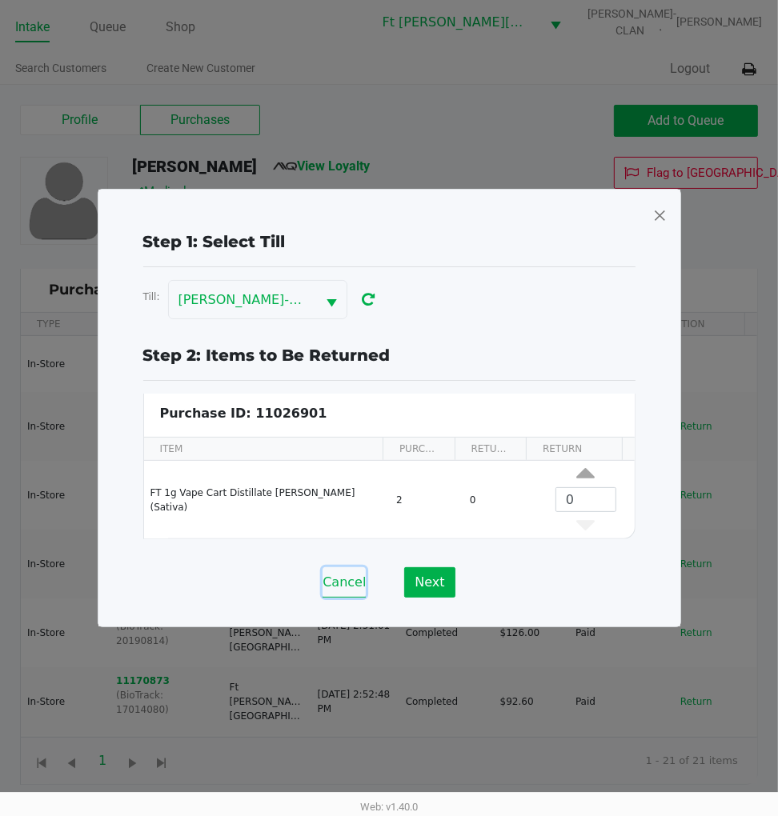
click at [345, 581] on button "Cancel" at bounding box center [343, 582] width 43 height 30
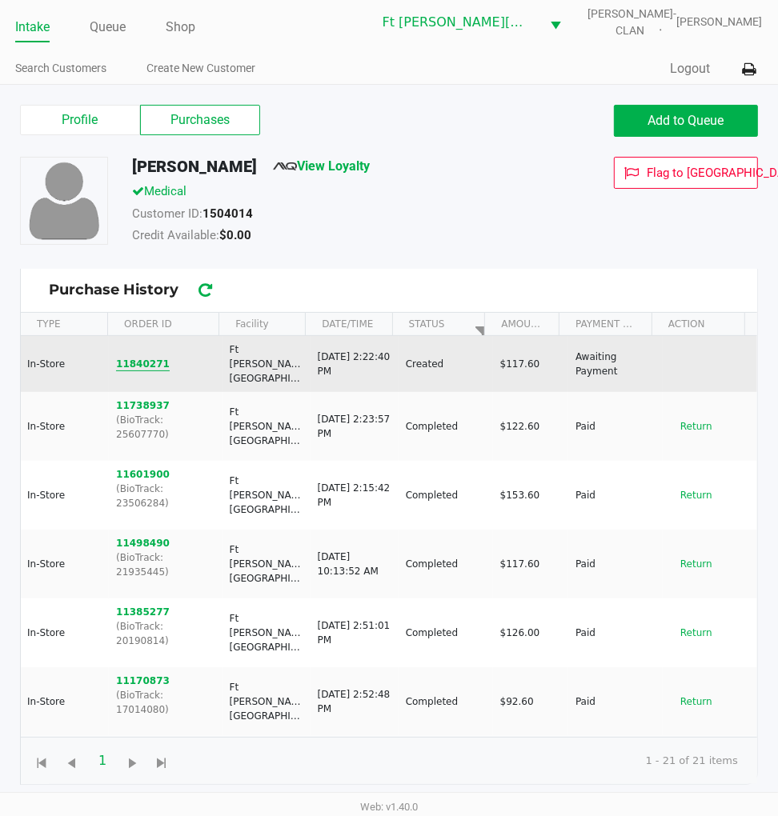
click at [154, 358] on button "11840271" at bounding box center [143, 364] width 54 height 14
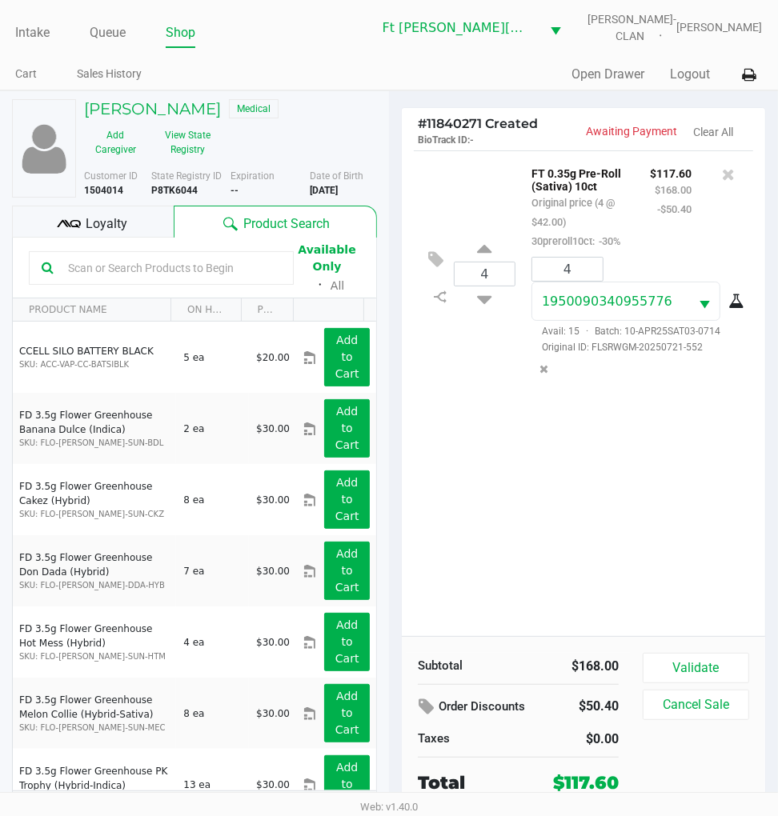
click at [190, 148] on button "View State Registry" at bounding box center [182, 142] width 72 height 40
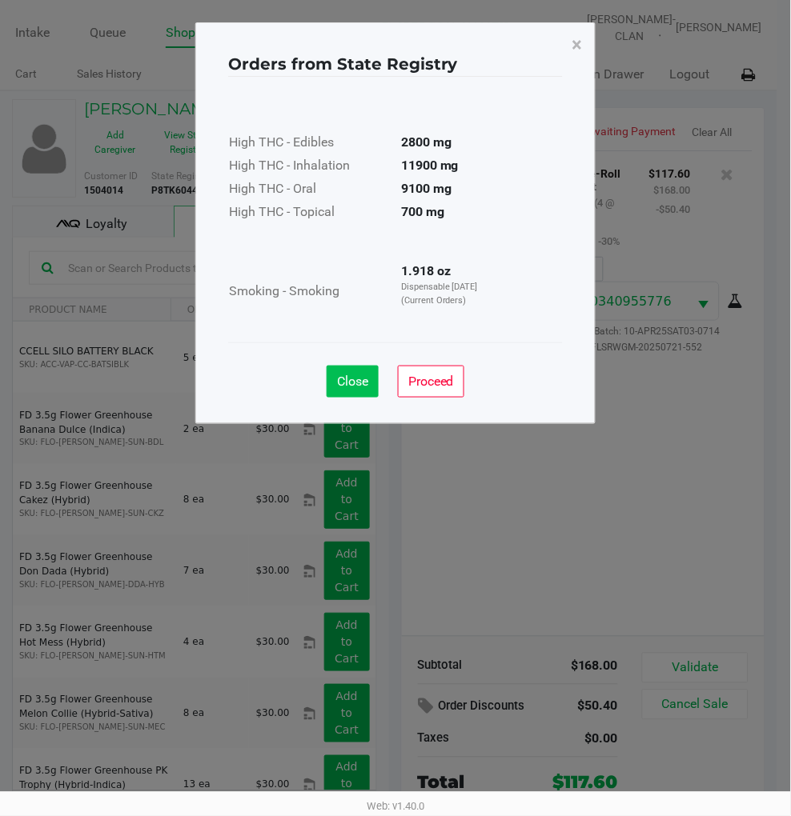
click at [353, 375] on span "Close" at bounding box center [352, 381] width 31 height 15
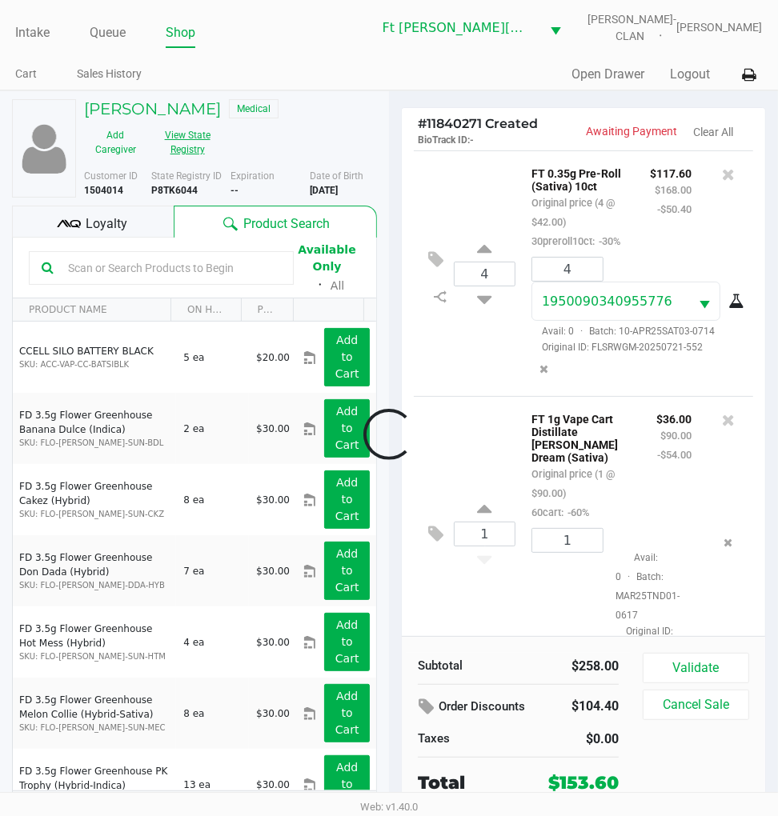
scroll to position [50, 0]
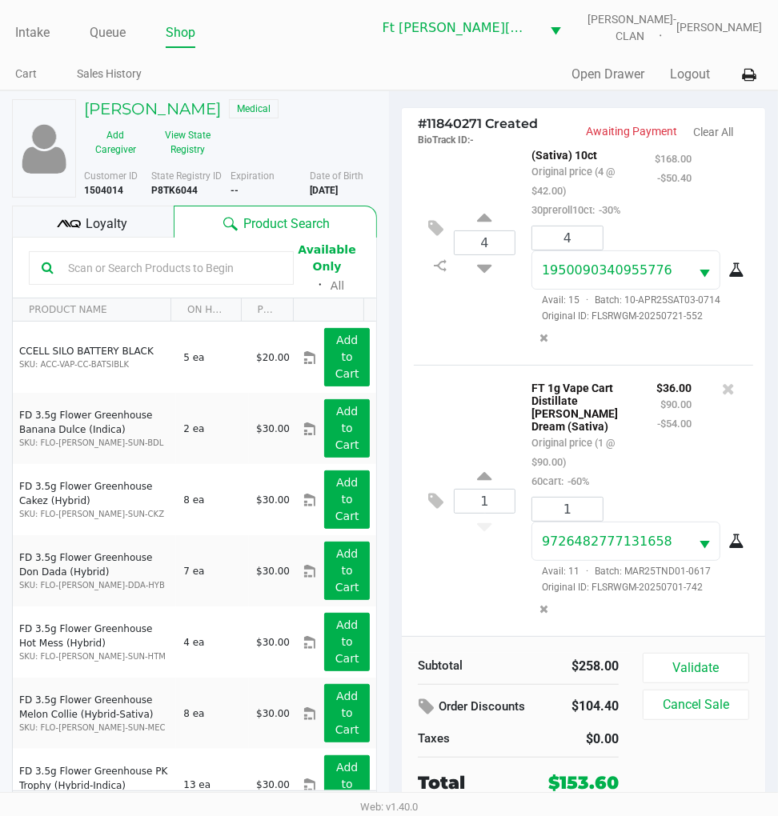
click at [144, 227] on div "Loyalty" at bounding box center [93, 222] width 162 height 32
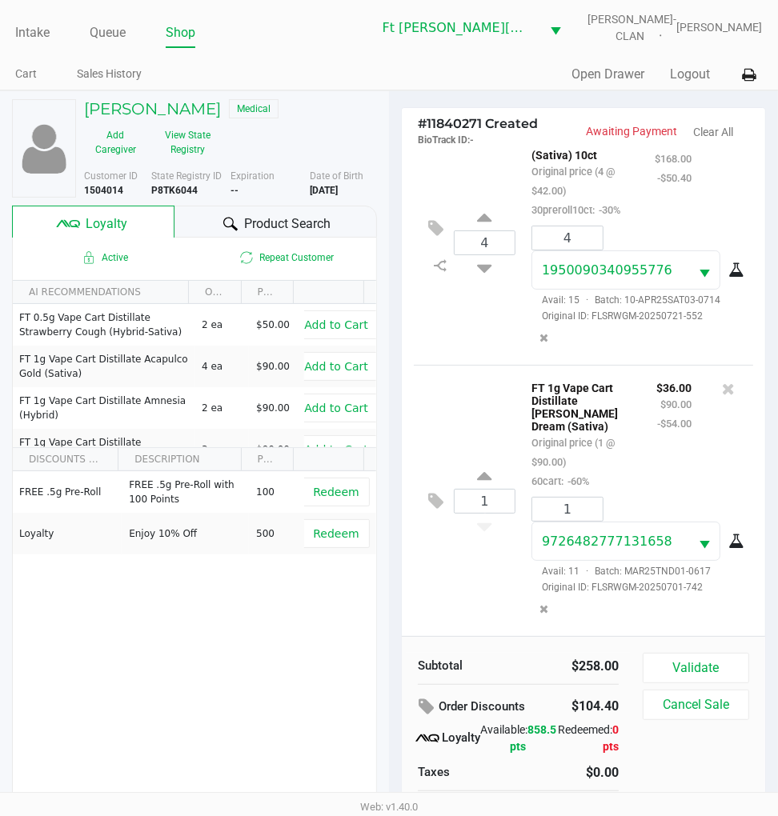
scroll to position [30, 0]
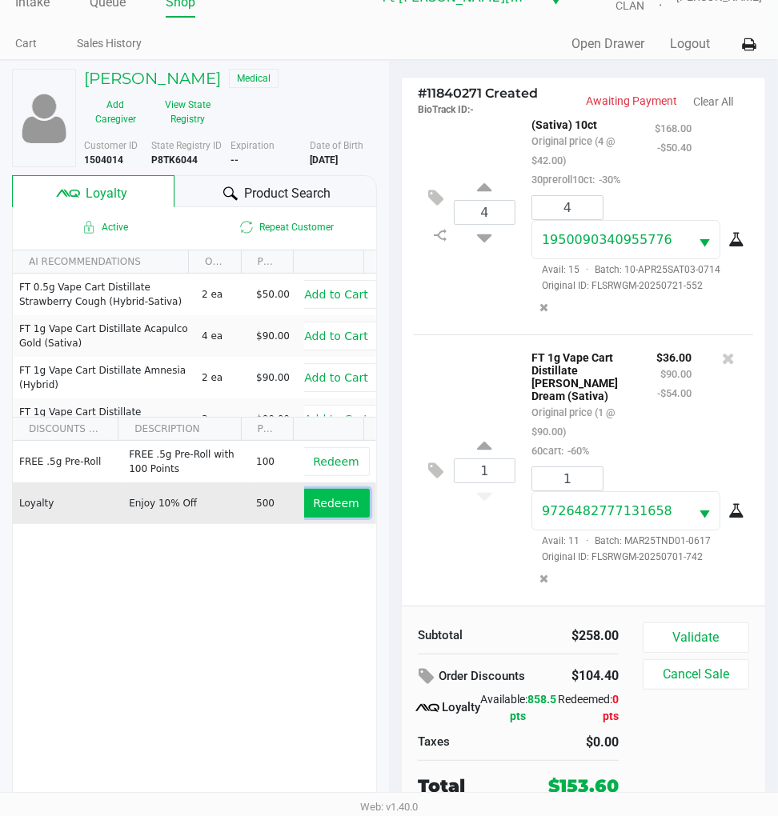
click at [332, 499] on span "Redeem" at bounding box center [336, 503] width 46 height 13
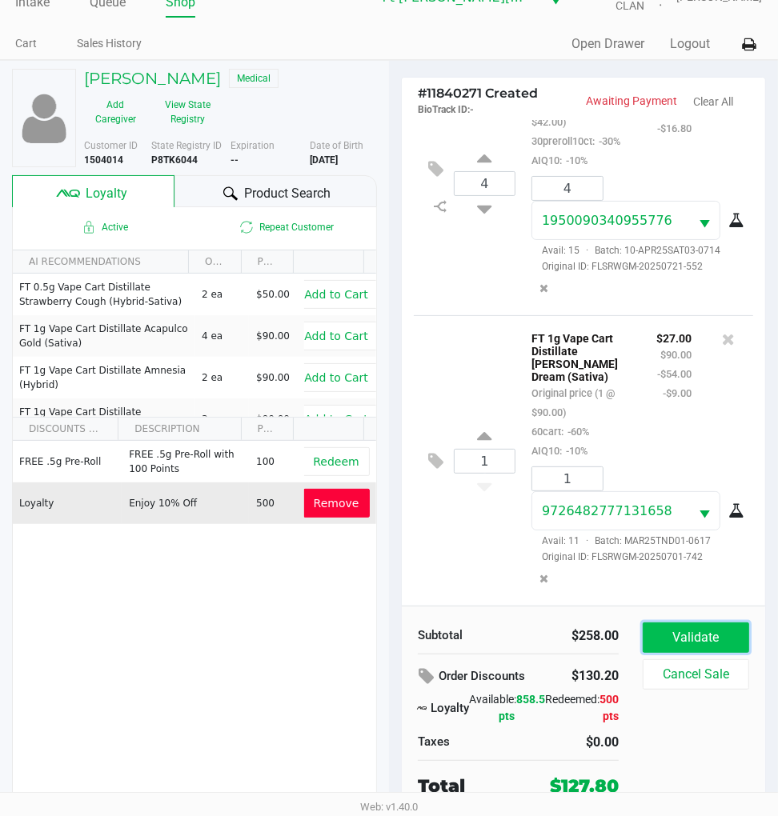
click at [705, 630] on button "Validate" at bounding box center [696, 638] width 106 height 30
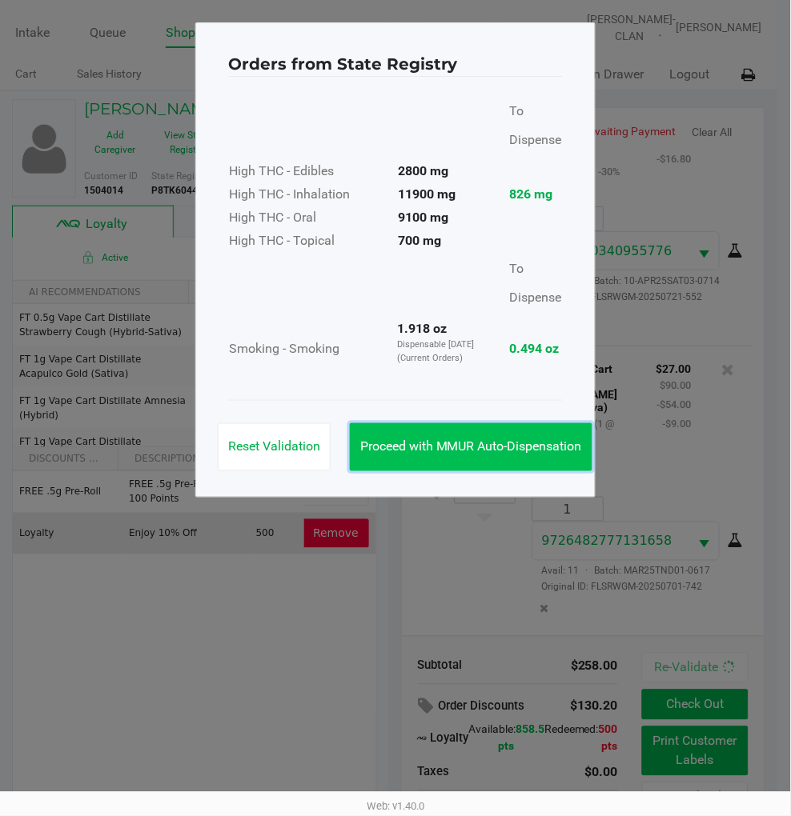
click at [515, 448] on span "Proceed with MMUR Auto-Dispensation" at bounding box center [471, 446] width 222 height 15
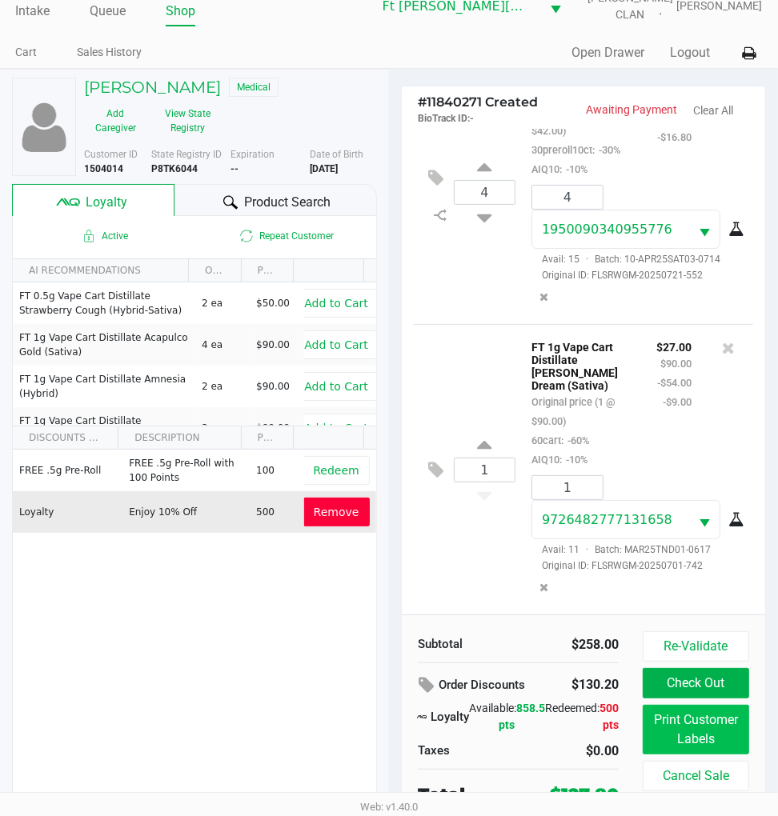
scroll to position [34, 0]
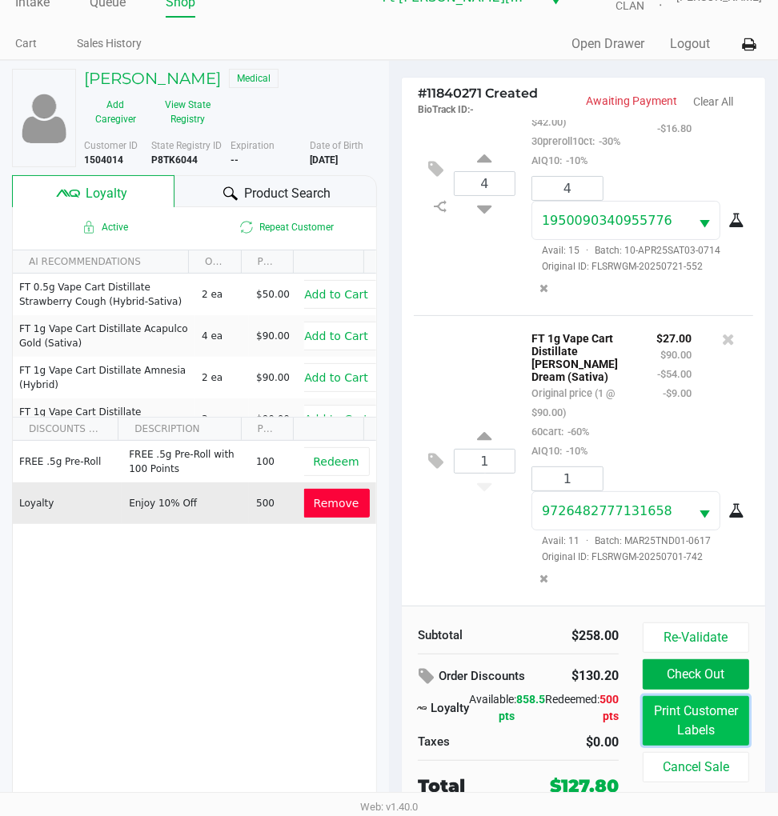
click at [692, 722] on button "Print Customer Labels" at bounding box center [696, 721] width 106 height 50
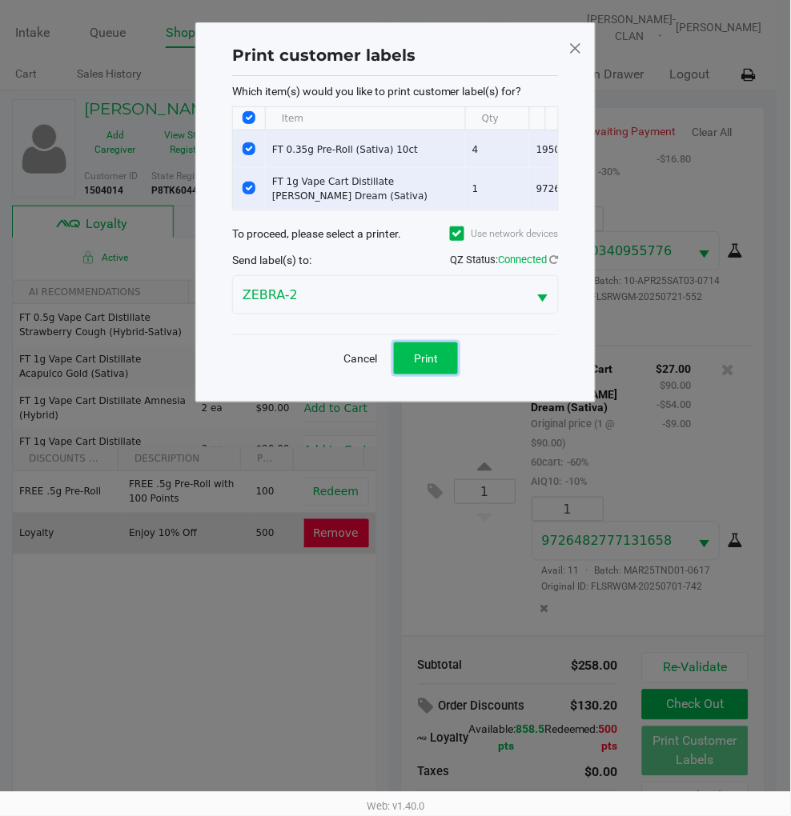
click at [442, 369] on button "Print" at bounding box center [426, 358] width 64 height 32
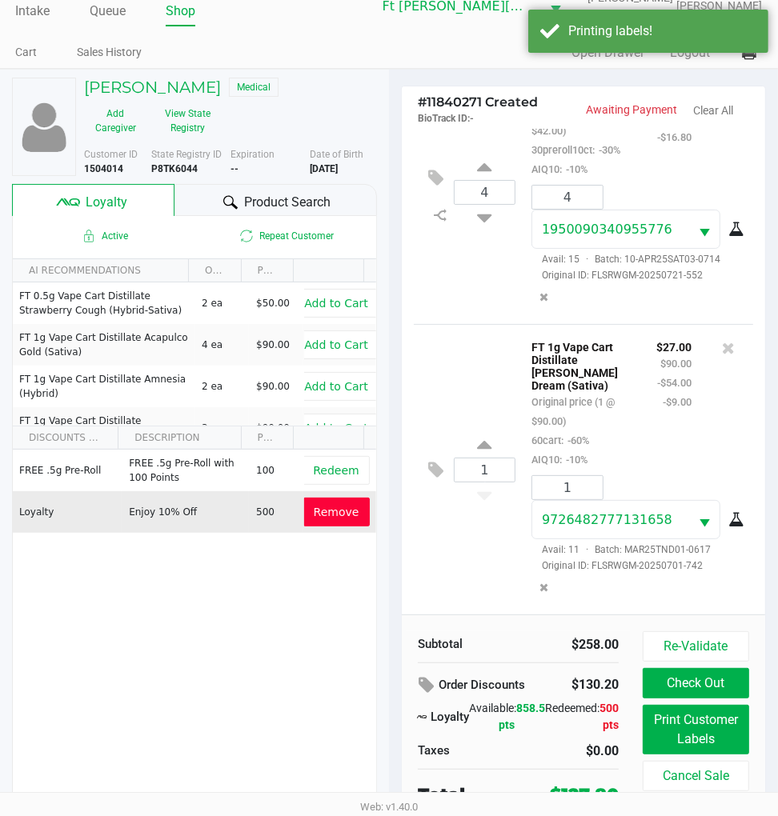
scroll to position [34, 0]
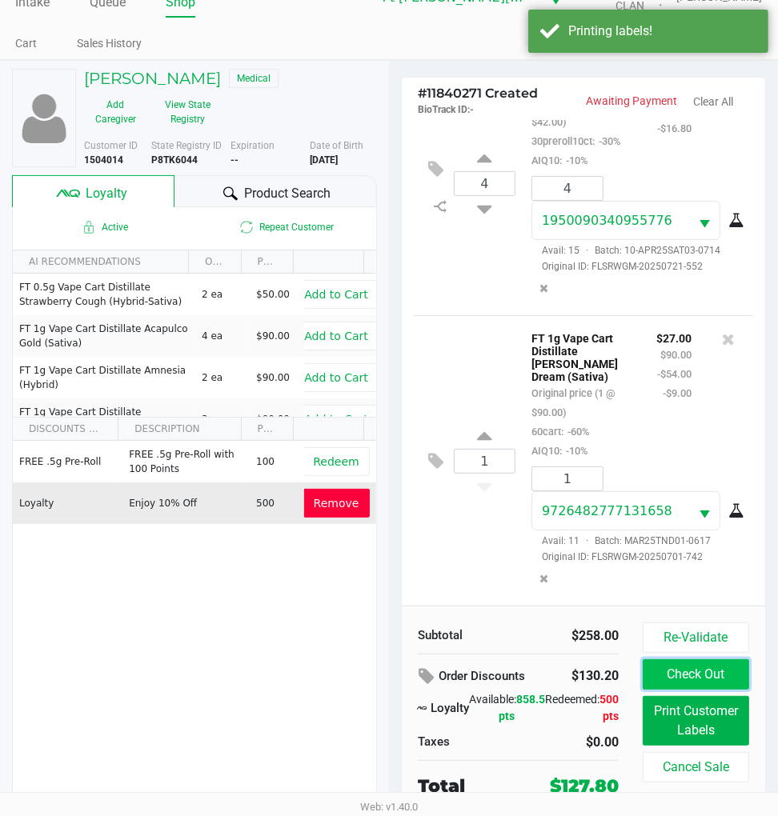
click at [707, 669] on button "Check Out" at bounding box center [696, 674] width 106 height 30
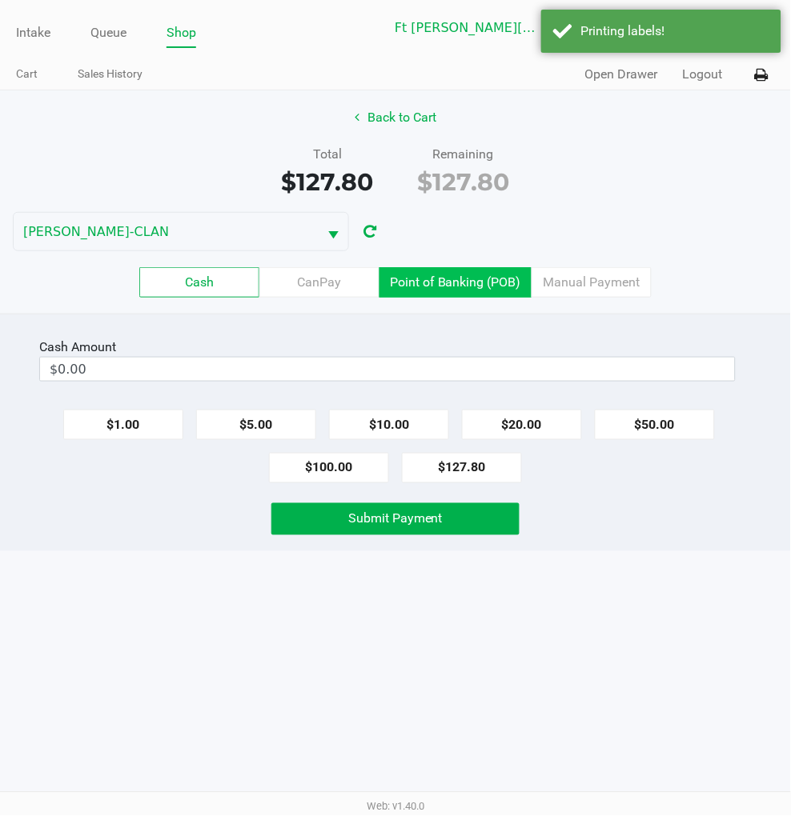
click at [451, 286] on label "Point of Banking (POB)" at bounding box center [455, 282] width 152 height 30
click at [0, 0] on 7 "Point of Banking (POB)" at bounding box center [0, 0] width 0 height 0
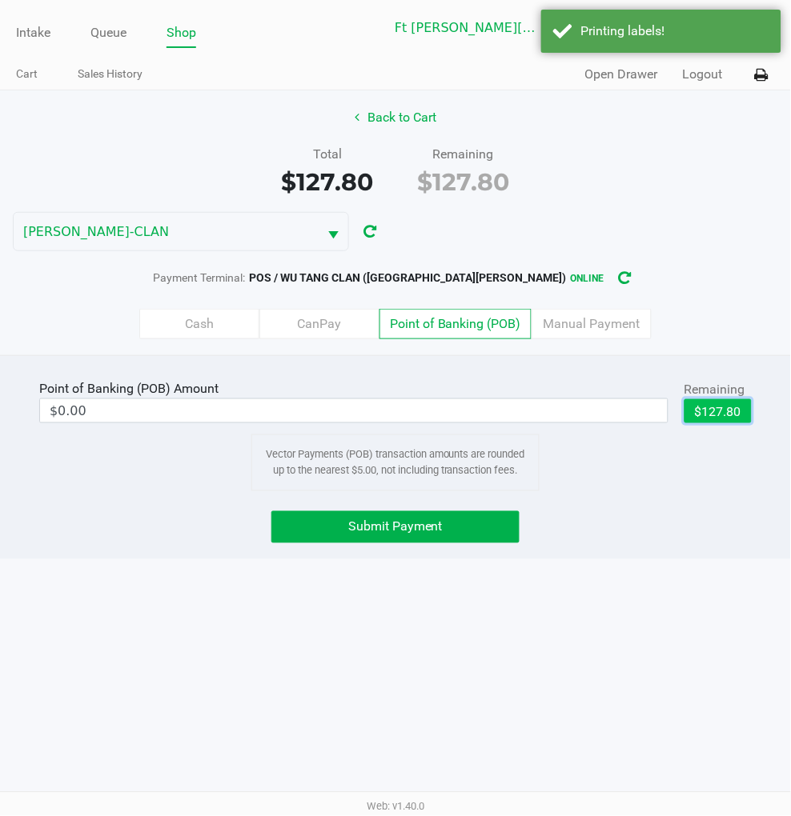
click at [718, 405] on button "$127.80" at bounding box center [717, 411] width 67 height 24
type input "$127.80"
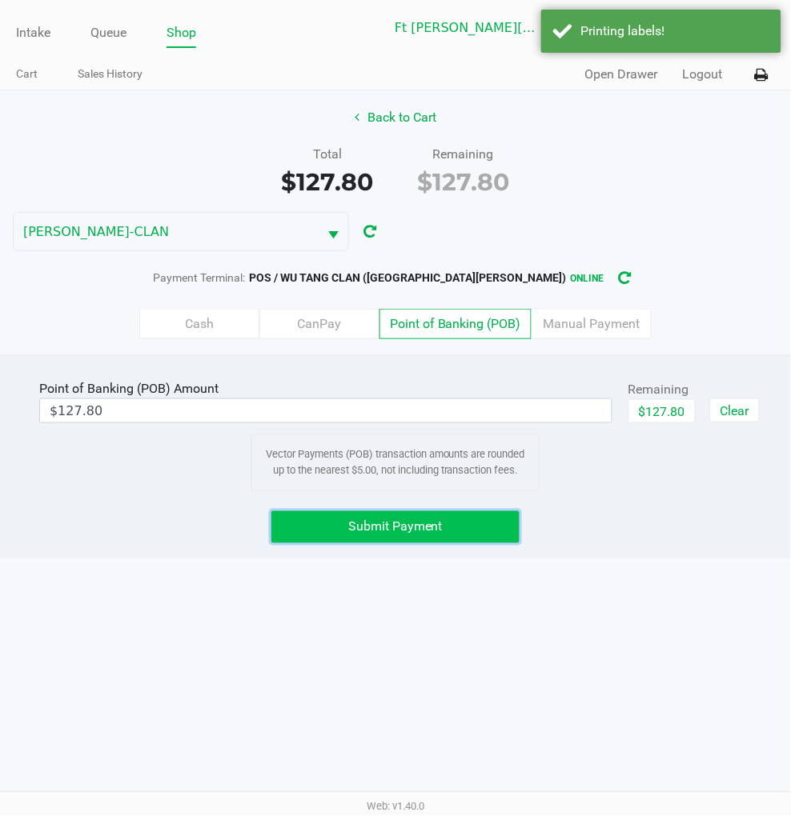
click at [443, 527] on button "Submit Payment" at bounding box center [394, 527] width 247 height 32
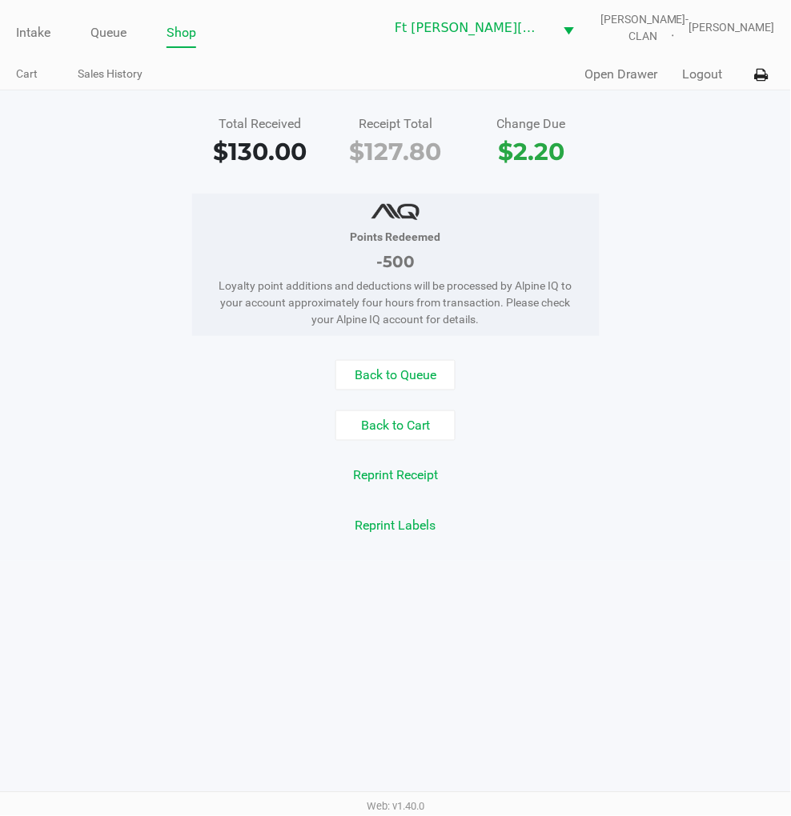
click at [717, 74] on button "Logout" at bounding box center [703, 74] width 40 height 19
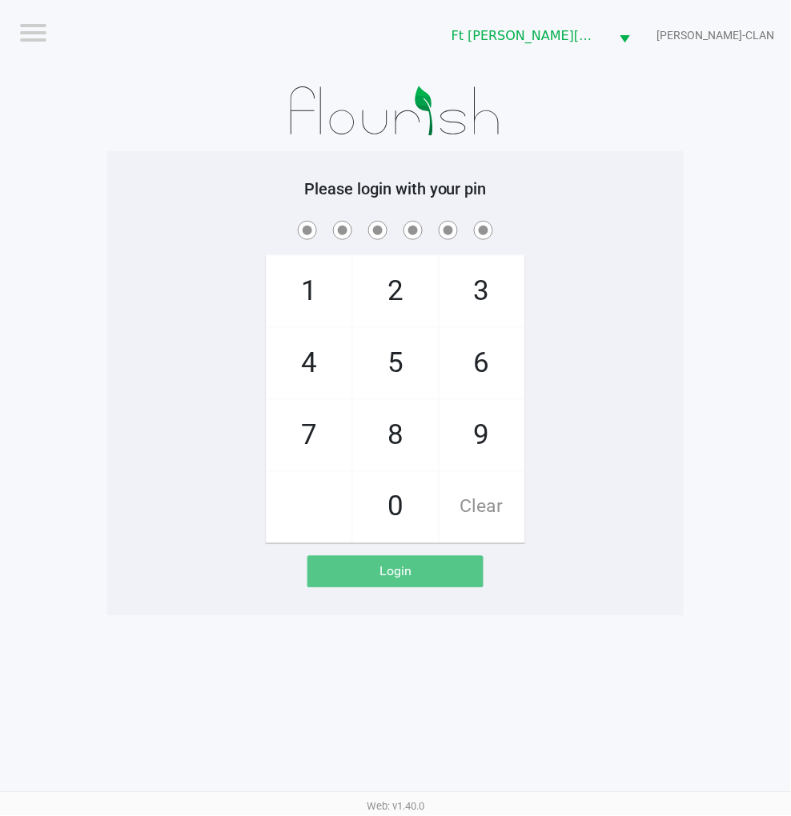
click at [682, 410] on div "1 4 7 2 5 8 0 3 6 9 Clear" at bounding box center [395, 381] width 576 height 326
checkbox input "true"
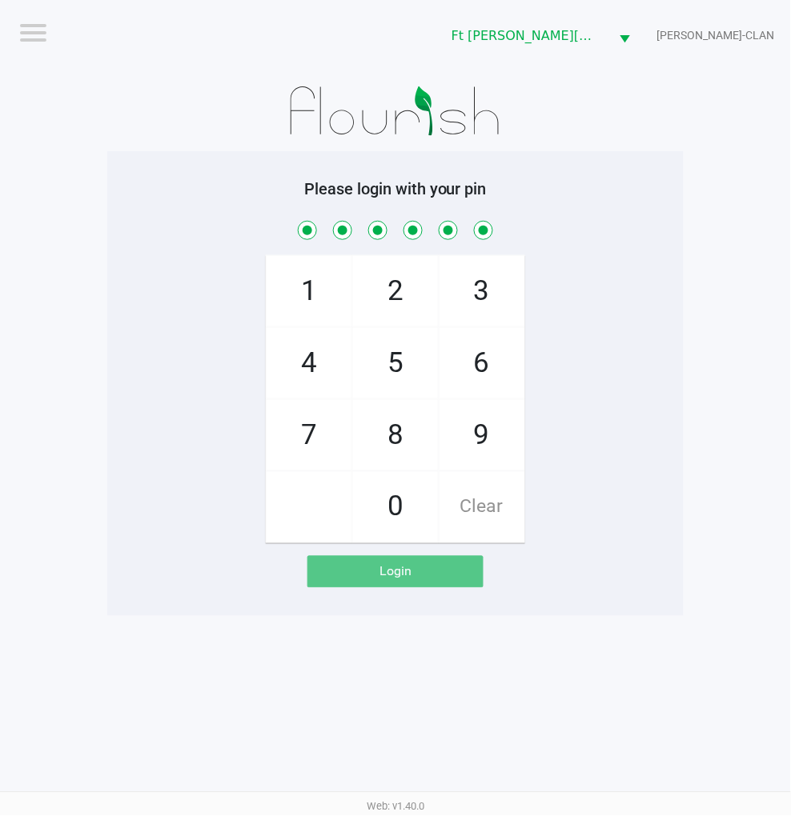
checkbox input "true"
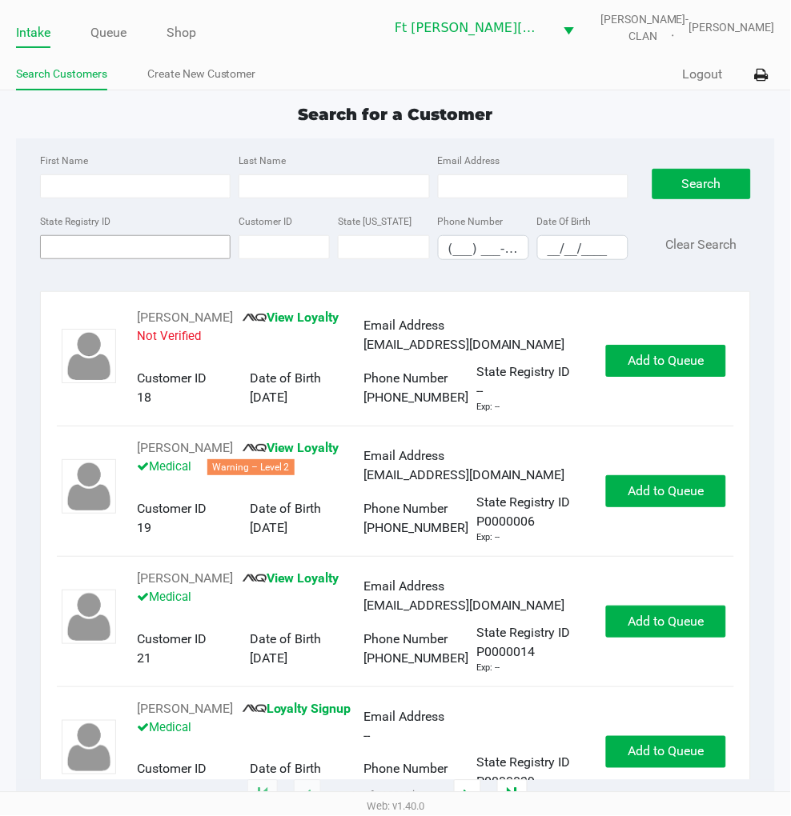
click at [86, 248] on input "State Registry ID" at bounding box center [135, 247] width 190 height 24
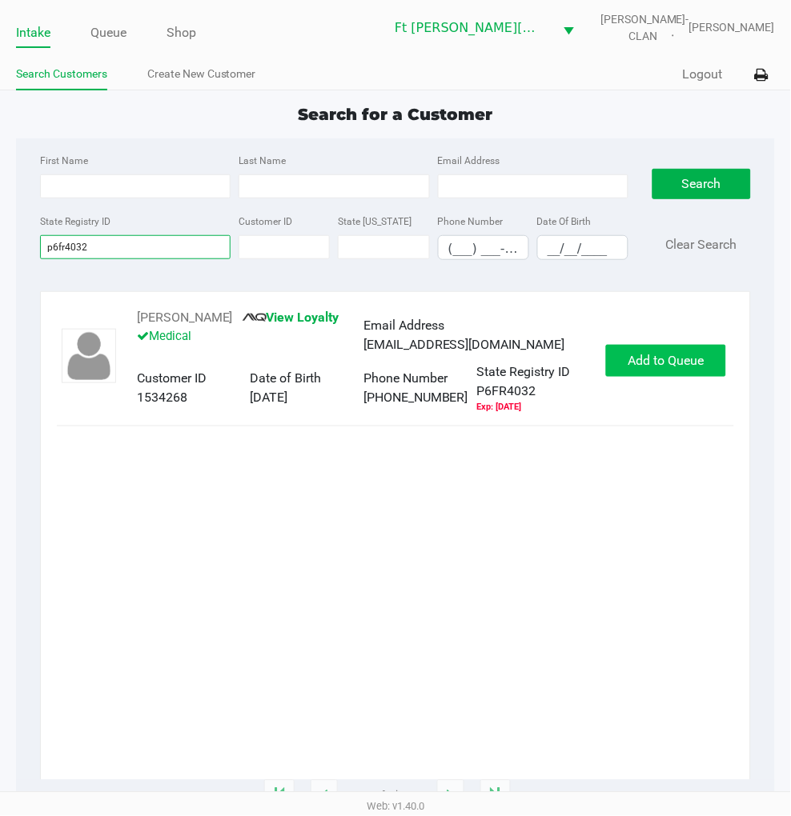
type input "p6fr4032"
click at [635, 368] on span "Add to Queue" at bounding box center [666, 360] width 76 height 15
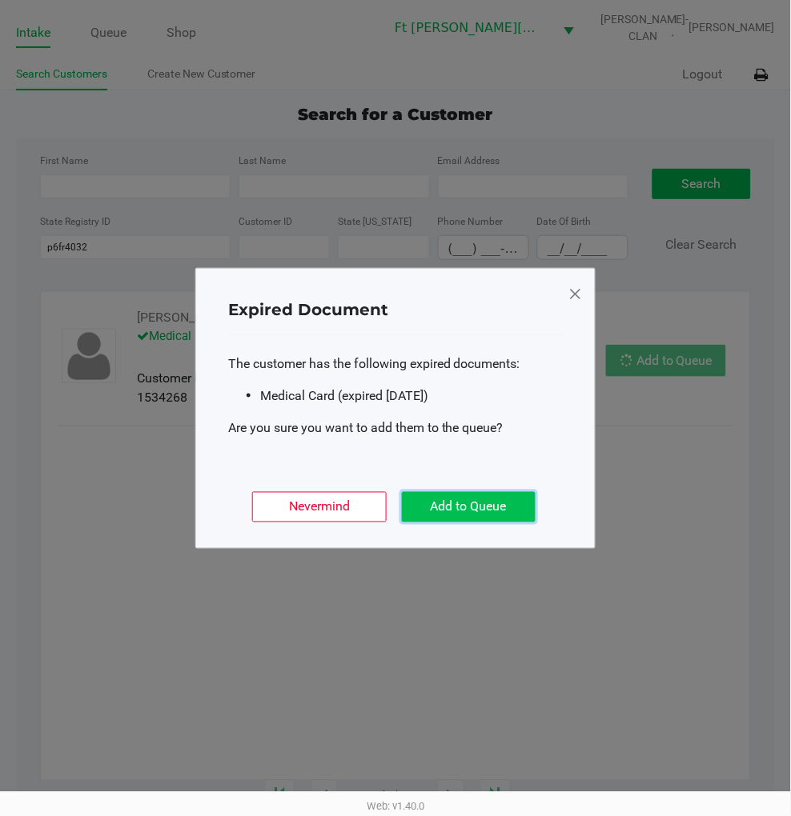
click at [503, 507] on button "Add to Queue" at bounding box center [469, 507] width 134 height 30
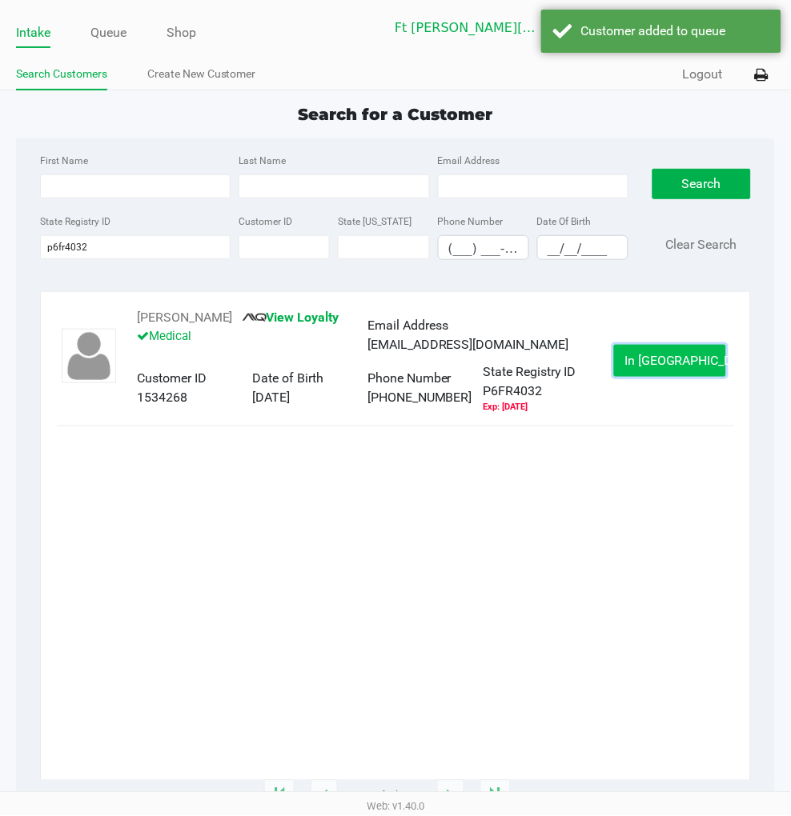
click at [662, 368] on span "In Queue" at bounding box center [691, 360] width 134 height 15
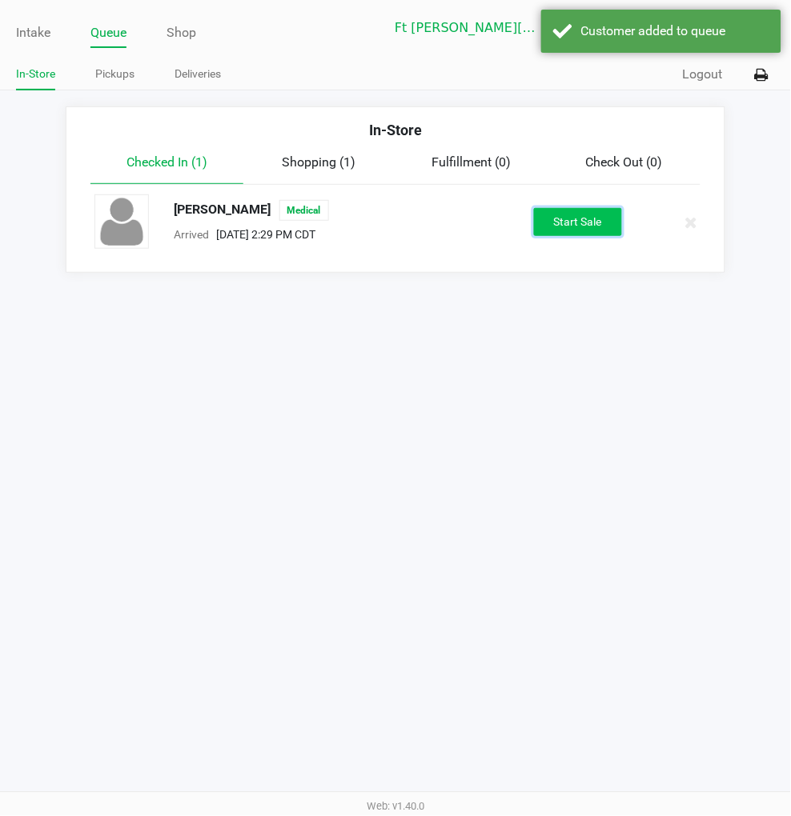
click at [565, 230] on button "Start Sale" at bounding box center [578, 222] width 88 height 28
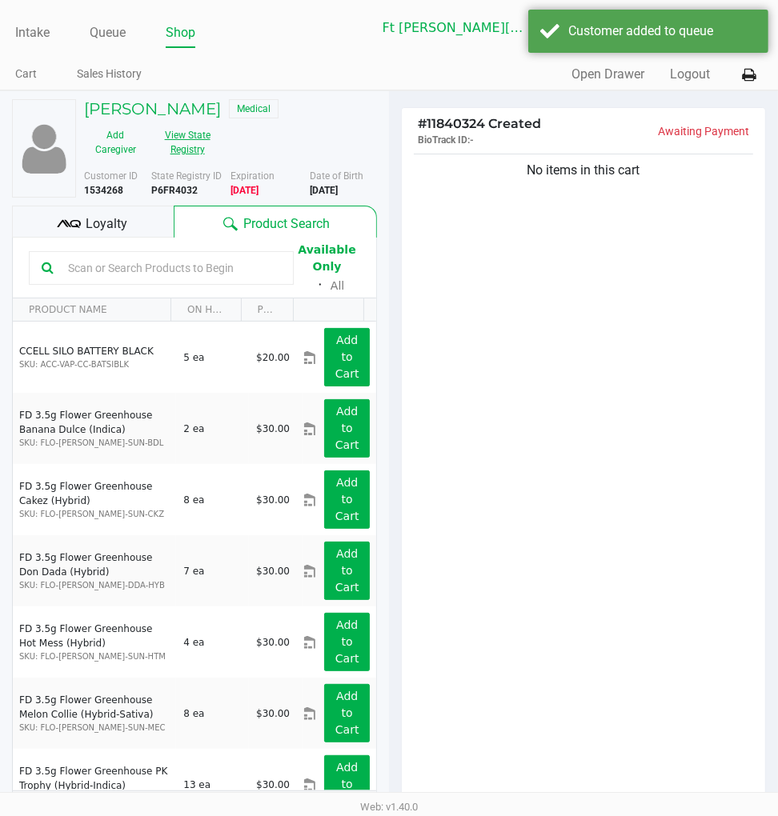
click at [182, 149] on button "View State Registry" at bounding box center [182, 142] width 72 height 40
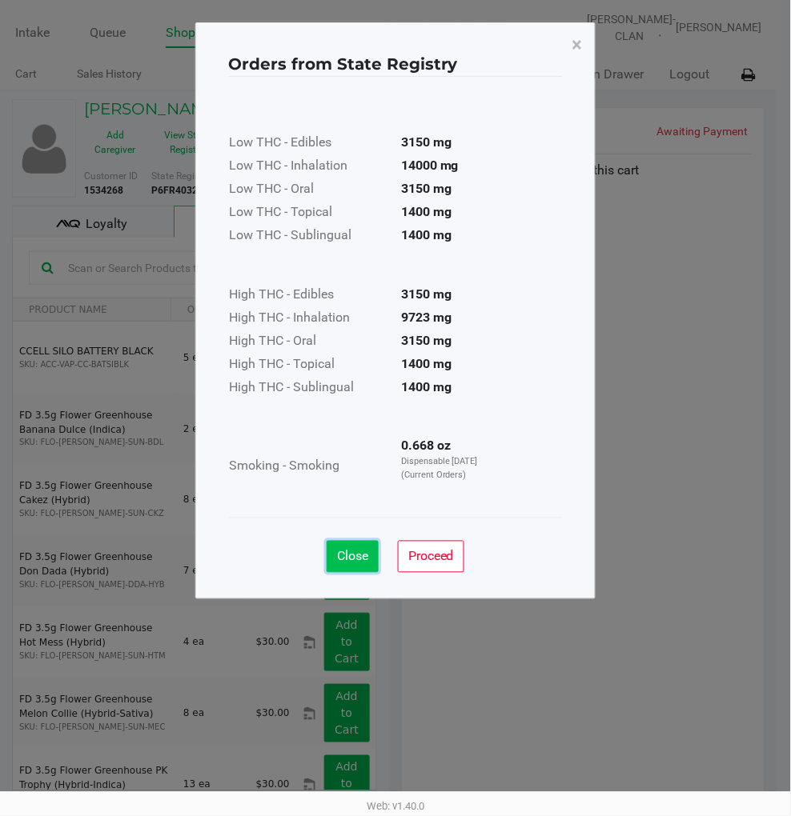
click at [345, 547] on button "Close" at bounding box center [352, 557] width 52 height 32
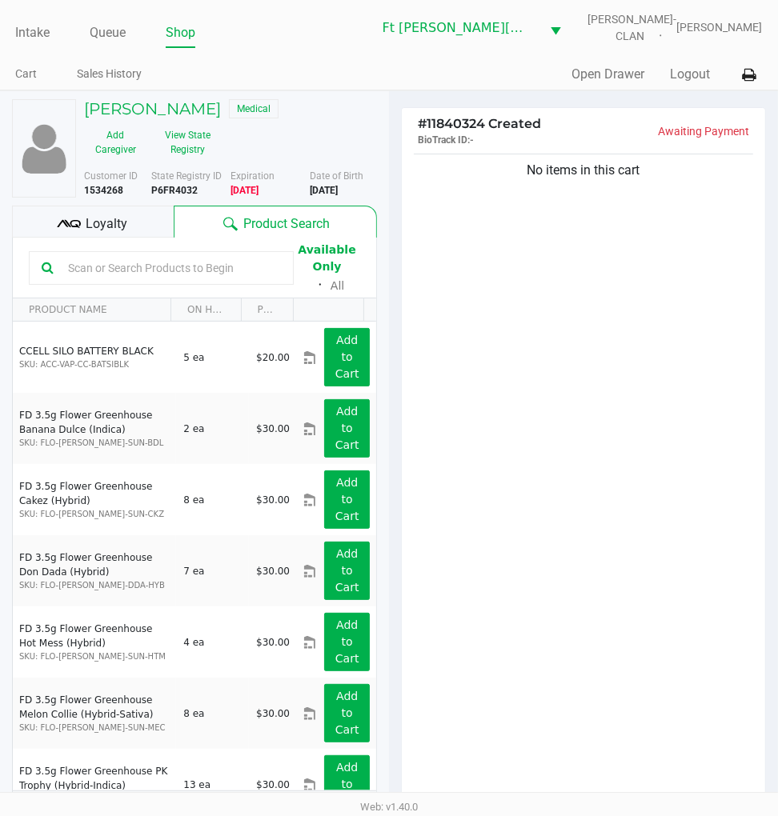
click at [126, 226] on span "Loyalty" at bounding box center [107, 223] width 42 height 19
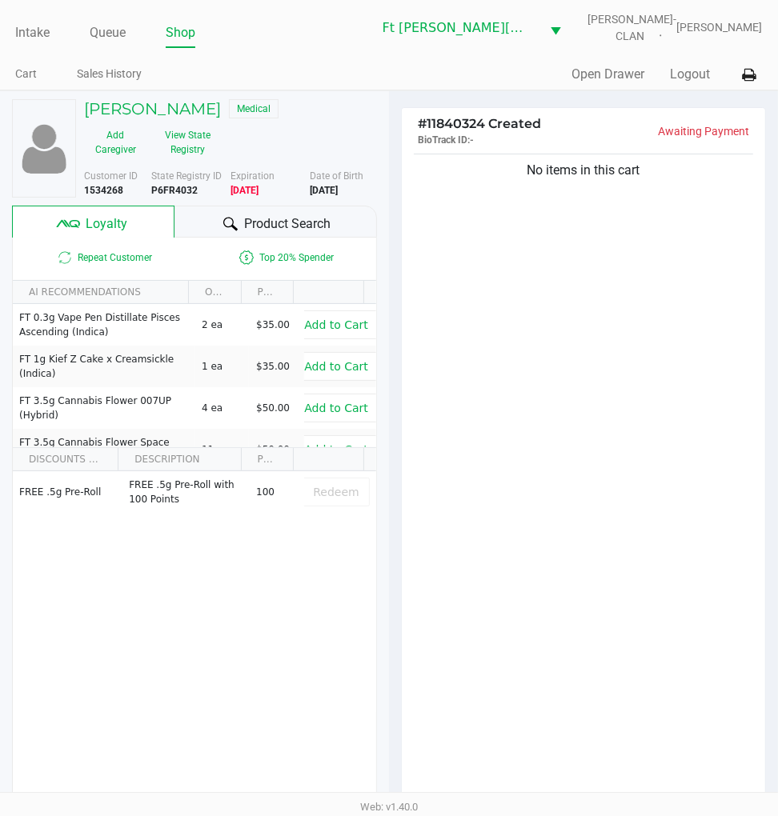
click at [252, 222] on span "Product Search" at bounding box center [287, 223] width 86 height 19
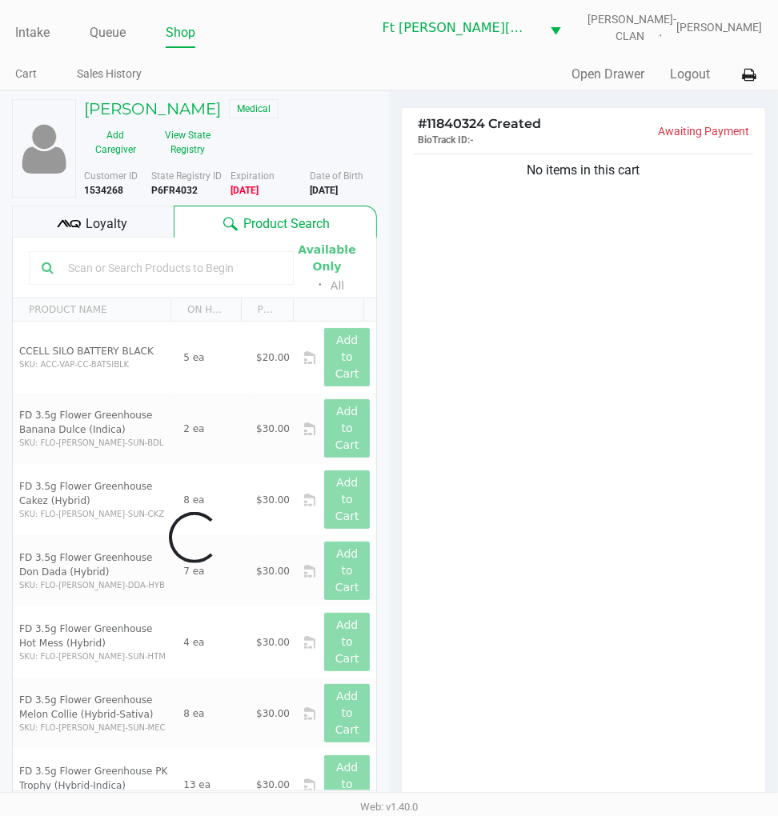
click at [549, 328] on div "No items in this cart" at bounding box center [583, 481] width 363 height 662
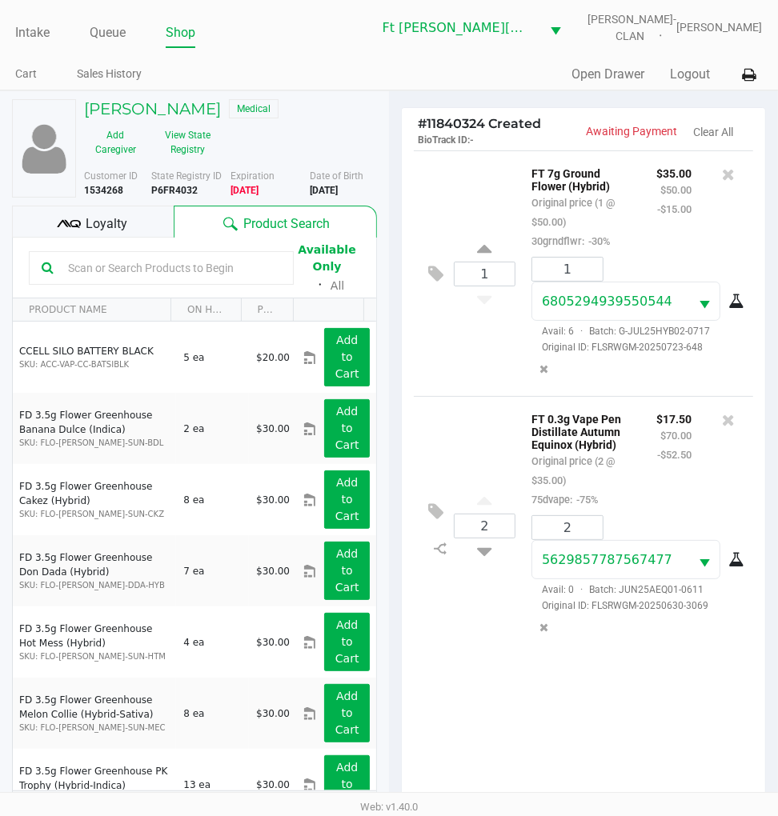
drag, startPoint x: 549, startPoint y: 328, endPoint x: 542, endPoint y: 333, distance: 8.7
drag, startPoint x: 542, startPoint y: 333, endPoint x: 493, endPoint y: 406, distance: 87.7
click at [493, 406] on div "2 FT 0.3g Vape Pen Distillate Autumn Equinox (Hybrid) Original price (2 @ $35.0…" at bounding box center [583, 525] width 339 height 258
click at [98, 224] on span "Loyalty" at bounding box center [107, 223] width 42 height 19
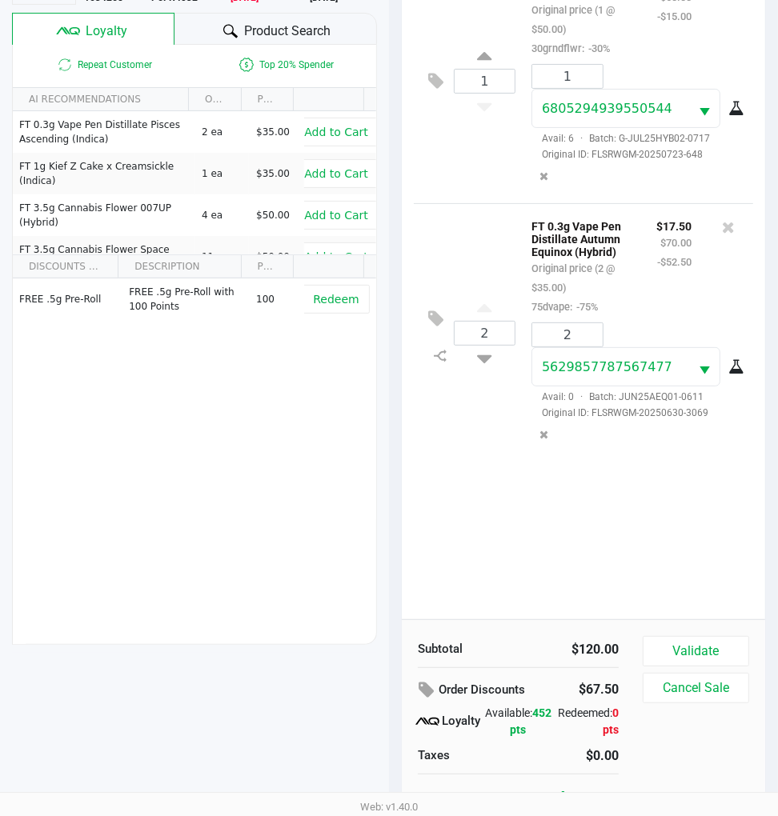
scroll to position [206, 0]
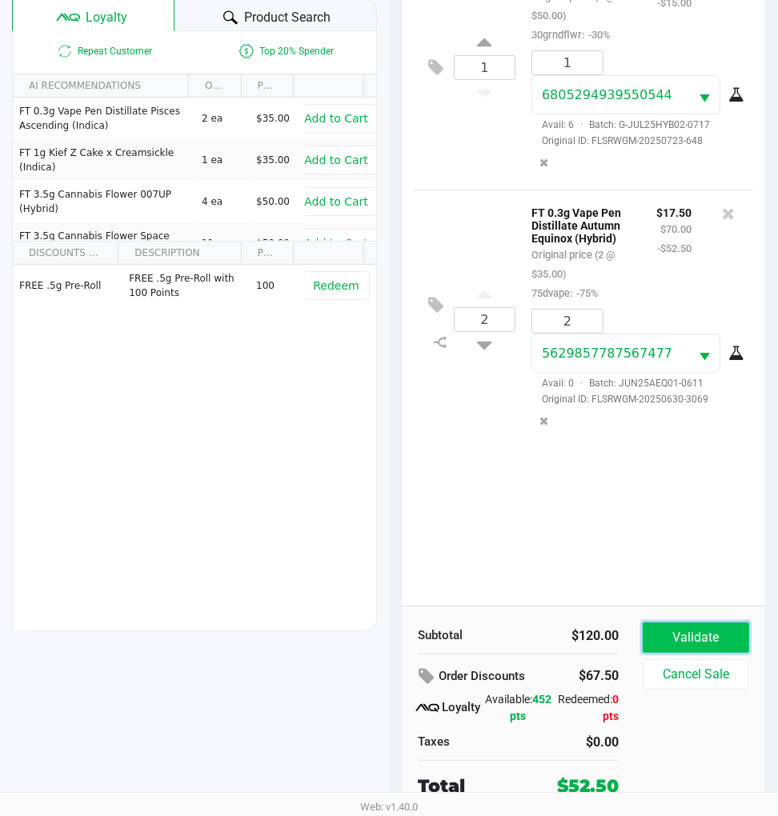
click at [688, 627] on button "Validate" at bounding box center [696, 638] width 106 height 30
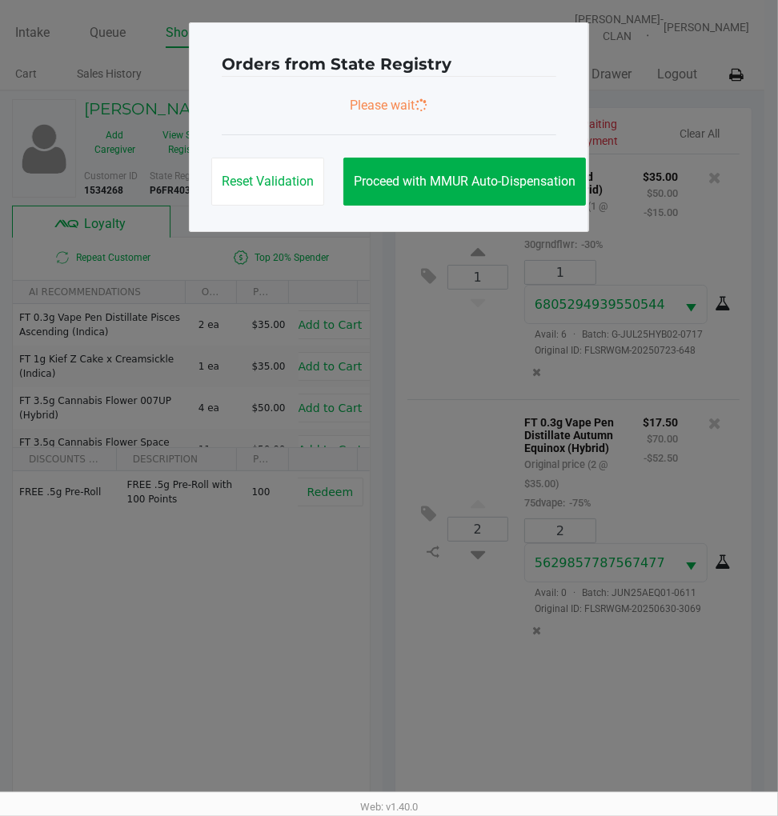
scroll to position [0, 0]
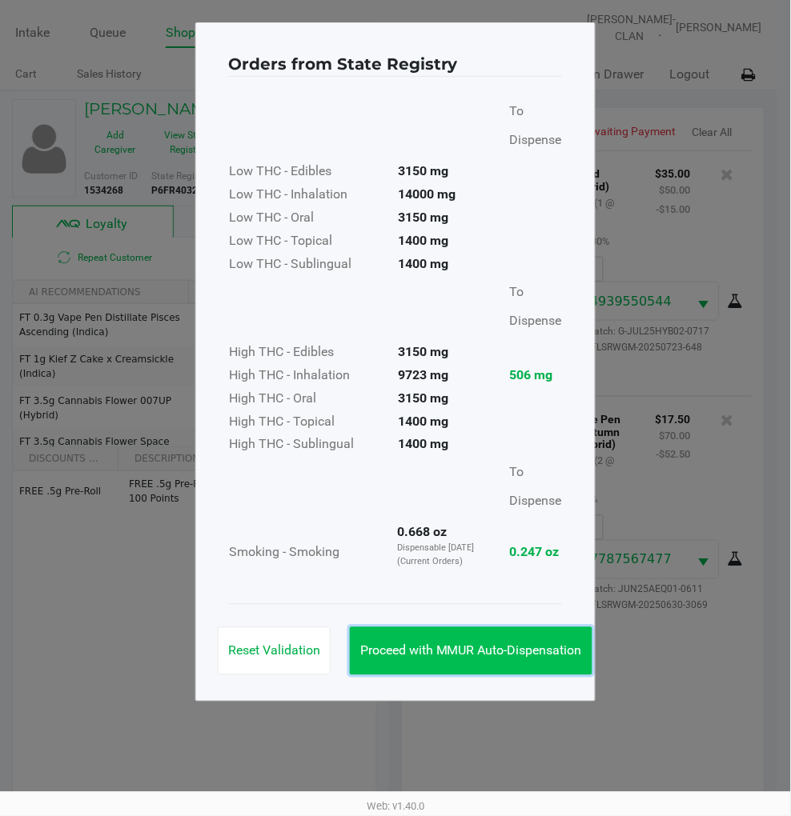
click at [538, 643] on span "Proceed with MMUR Auto-Dispensation" at bounding box center [471, 650] width 222 height 15
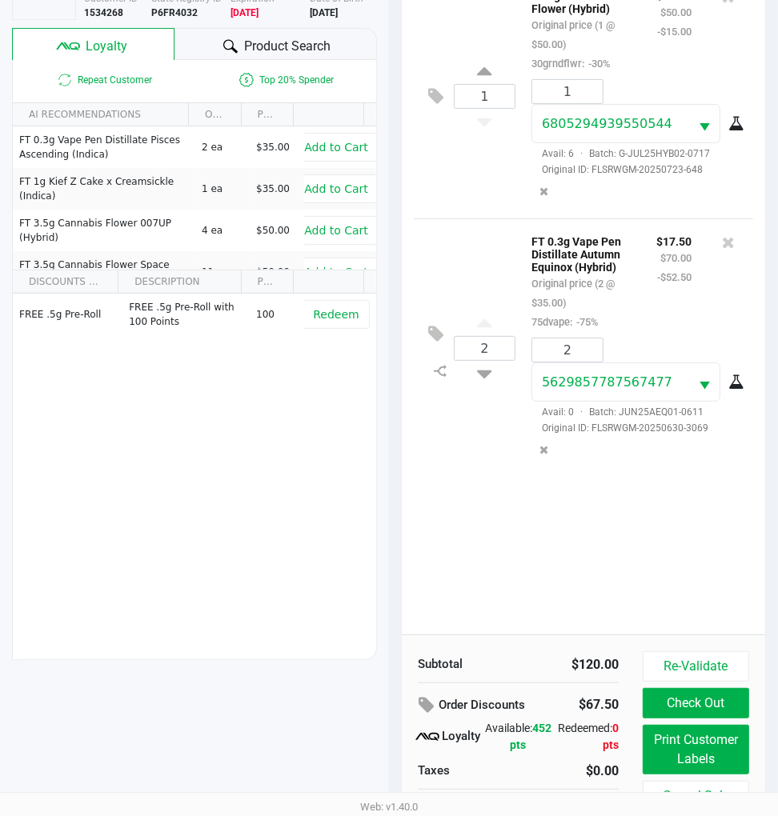
scroll to position [210, 0]
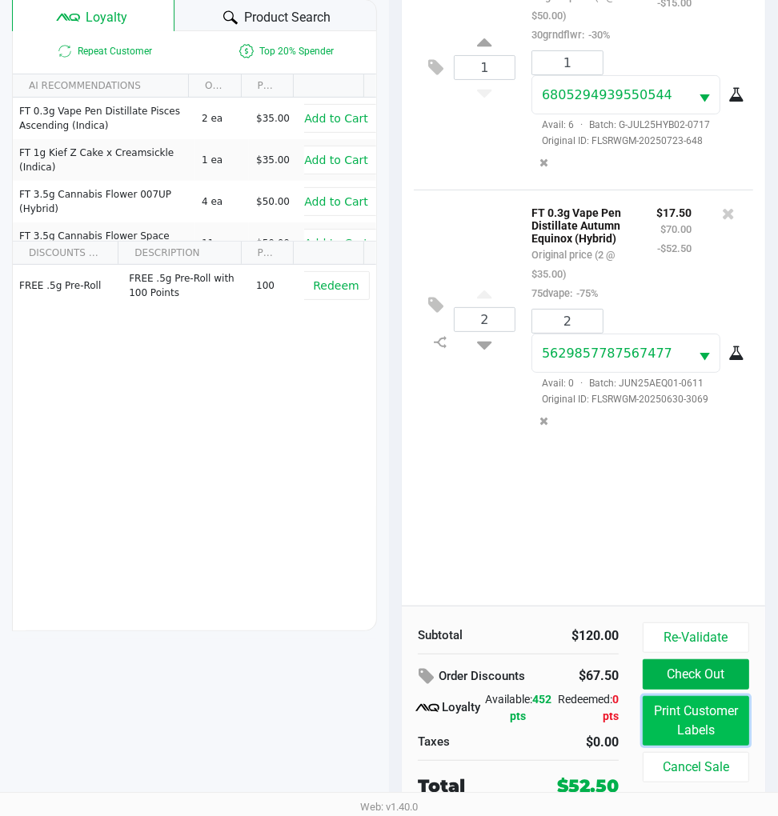
click at [705, 720] on button "Print Customer Labels" at bounding box center [696, 721] width 106 height 50
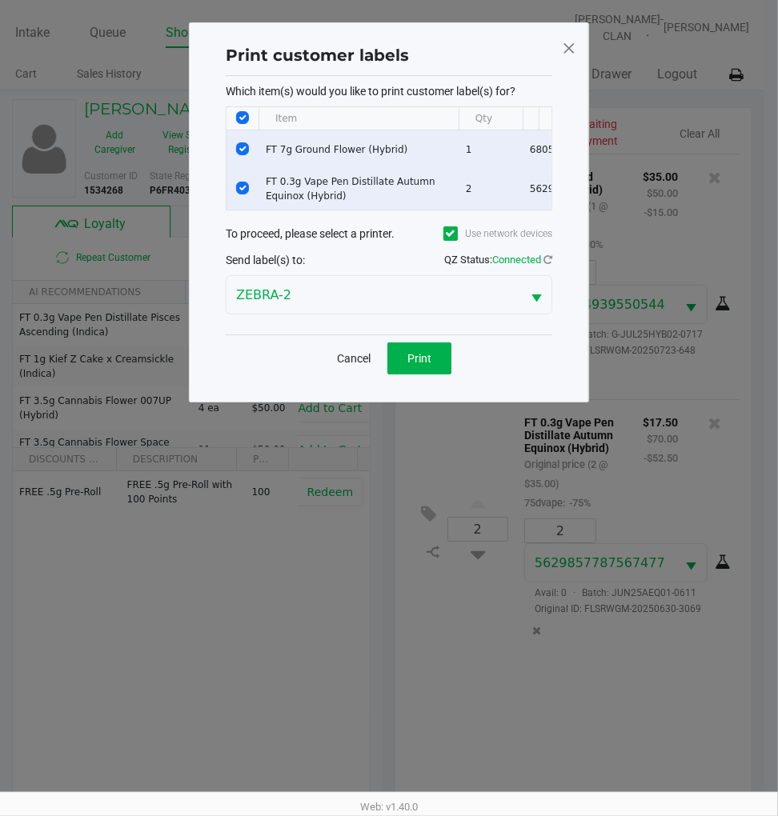
scroll to position [0, 0]
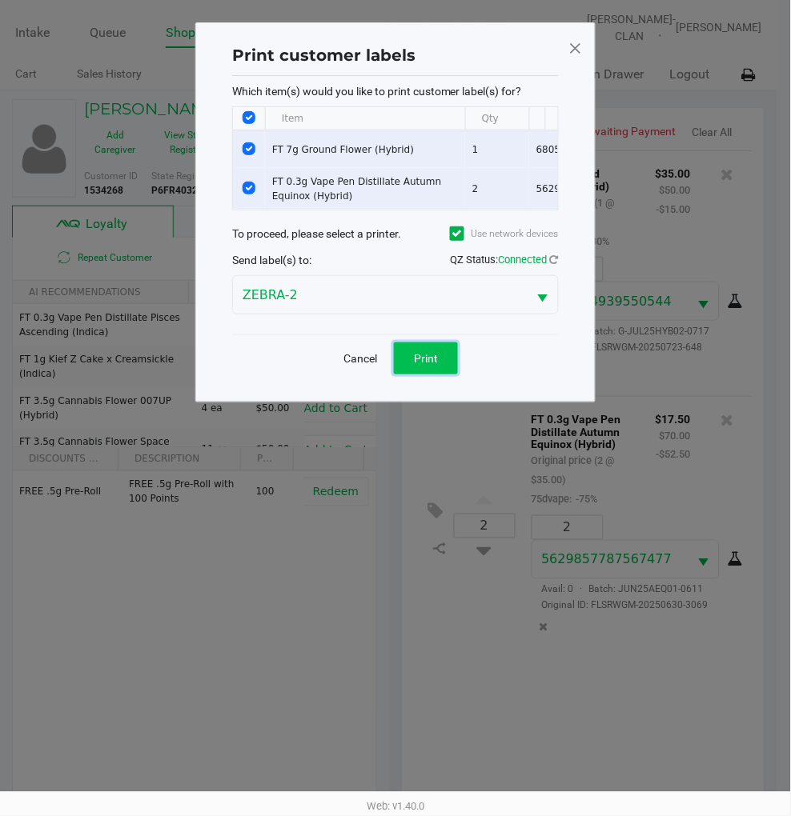
click at [436, 365] on span "Print" at bounding box center [426, 358] width 24 height 13
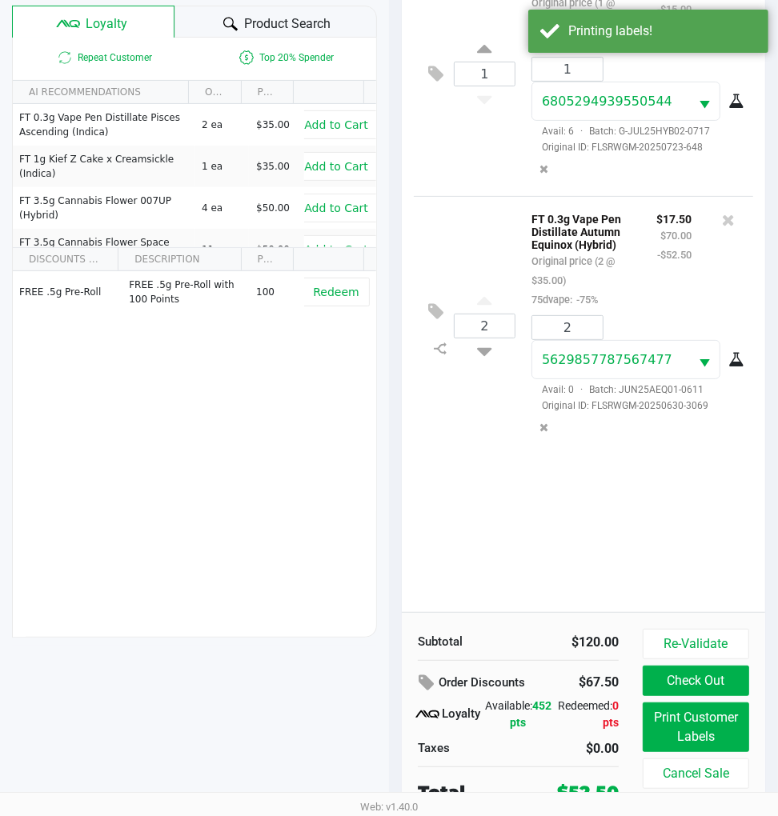
scroll to position [210, 0]
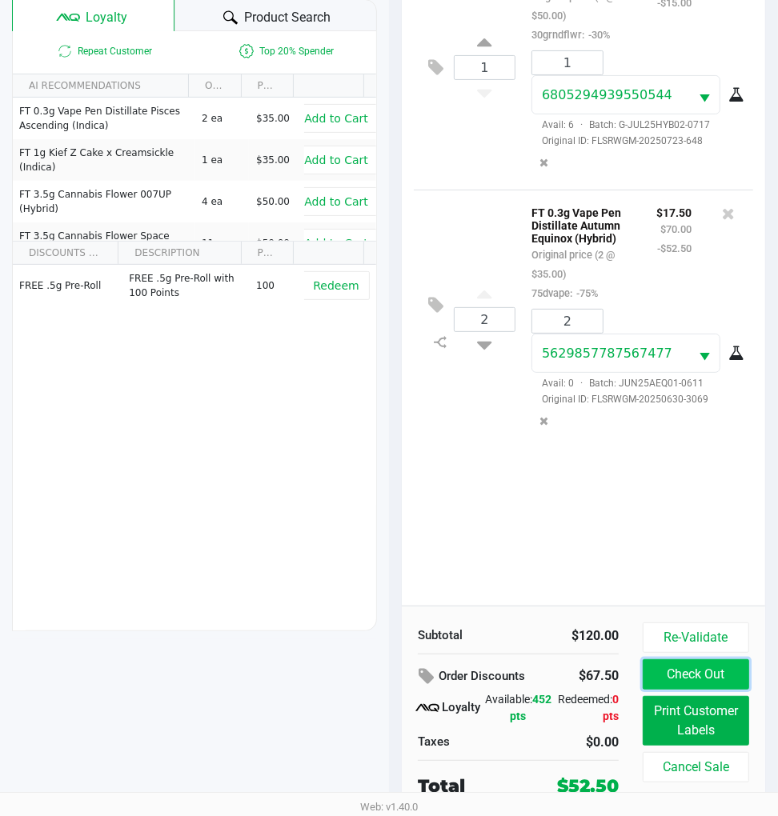
click at [682, 659] on button "Check Out" at bounding box center [696, 674] width 106 height 30
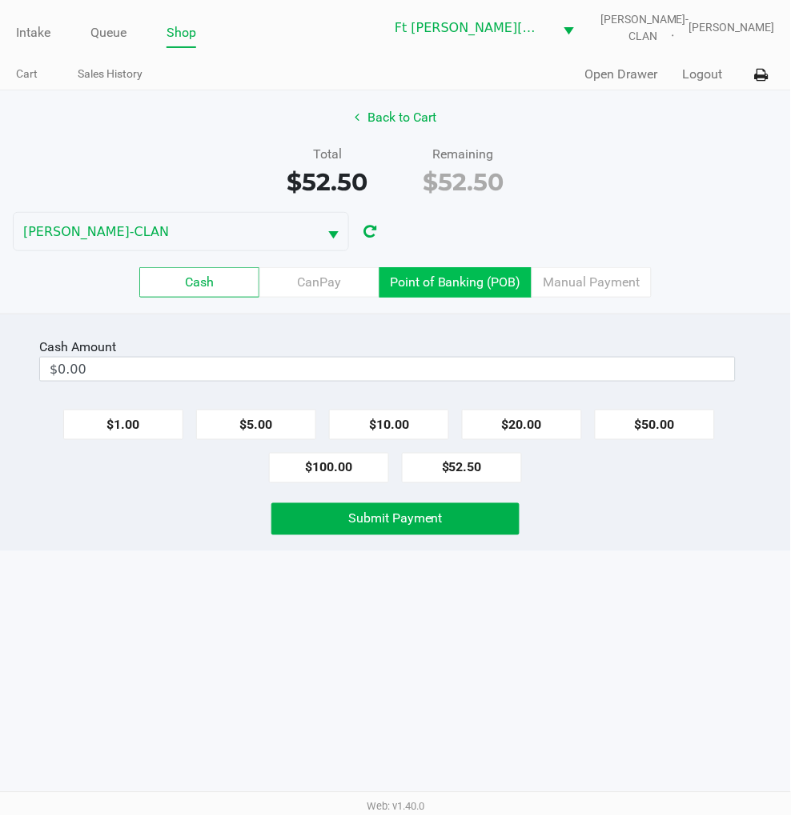
click at [432, 280] on label "Point of Banking (POB)" at bounding box center [455, 282] width 152 height 30
click at [0, 0] on 7 "Point of Banking (POB)" at bounding box center [0, 0] width 0 height 0
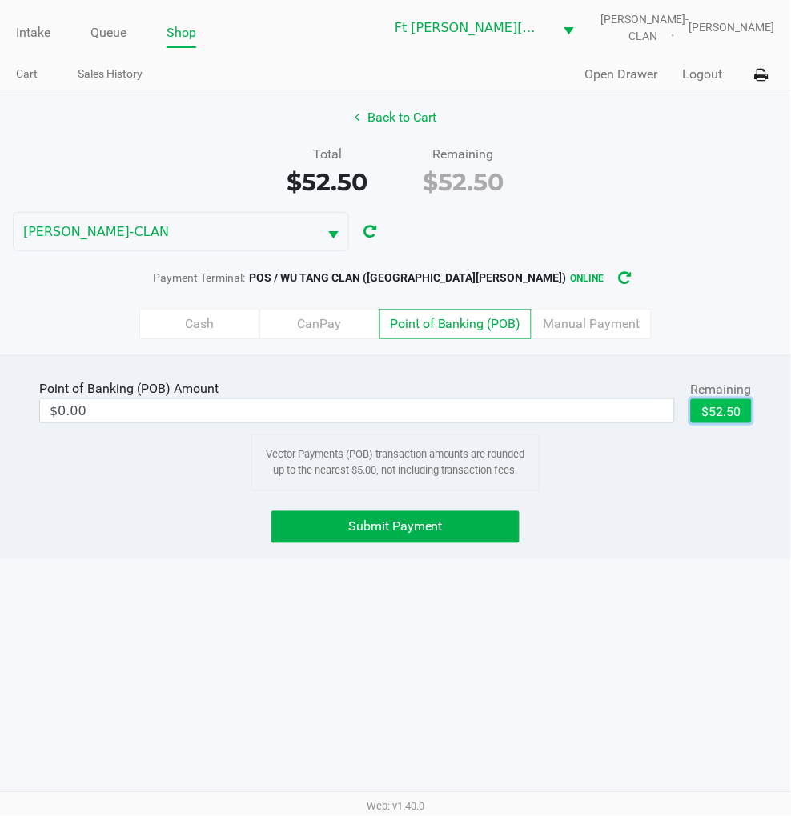
click at [731, 415] on button "$52.50" at bounding box center [721, 411] width 61 height 24
type input "$52.50"
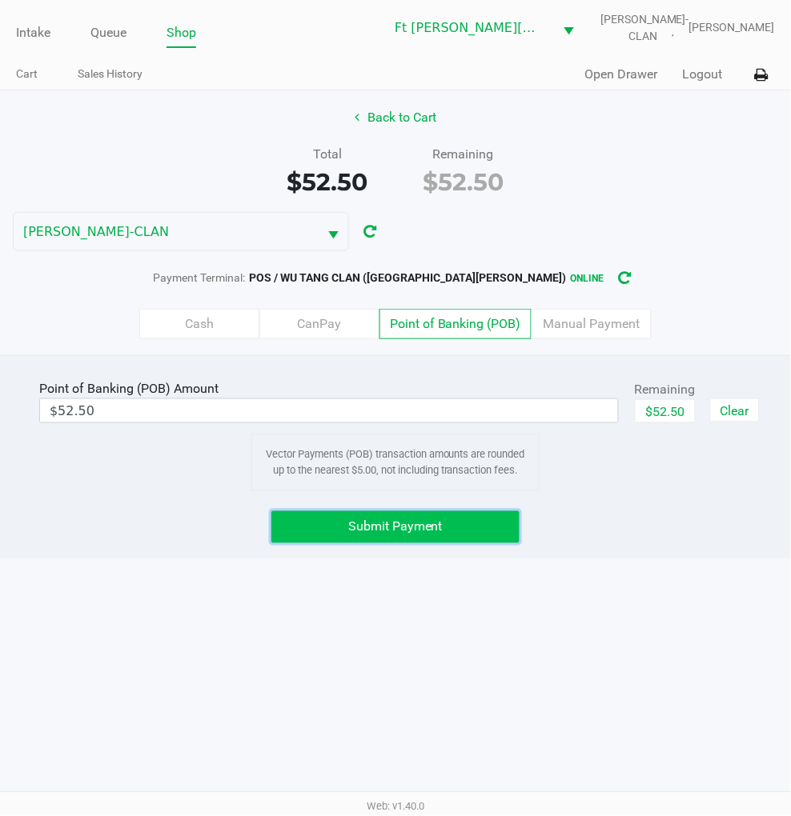
click at [476, 527] on button "Submit Payment" at bounding box center [394, 527] width 247 height 32
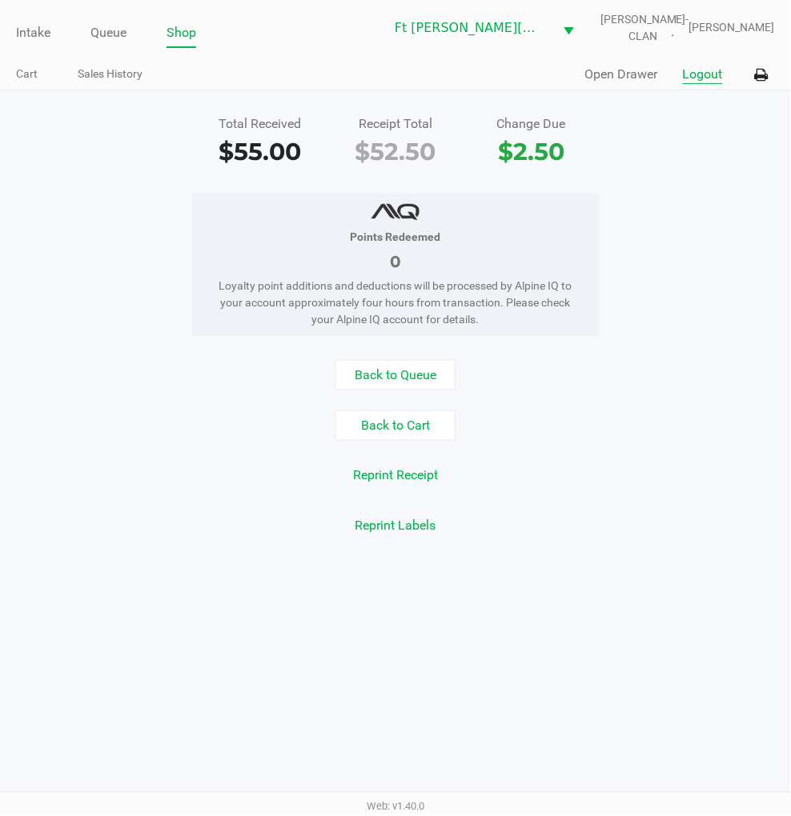
click at [709, 69] on button "Logout" at bounding box center [703, 74] width 40 height 19
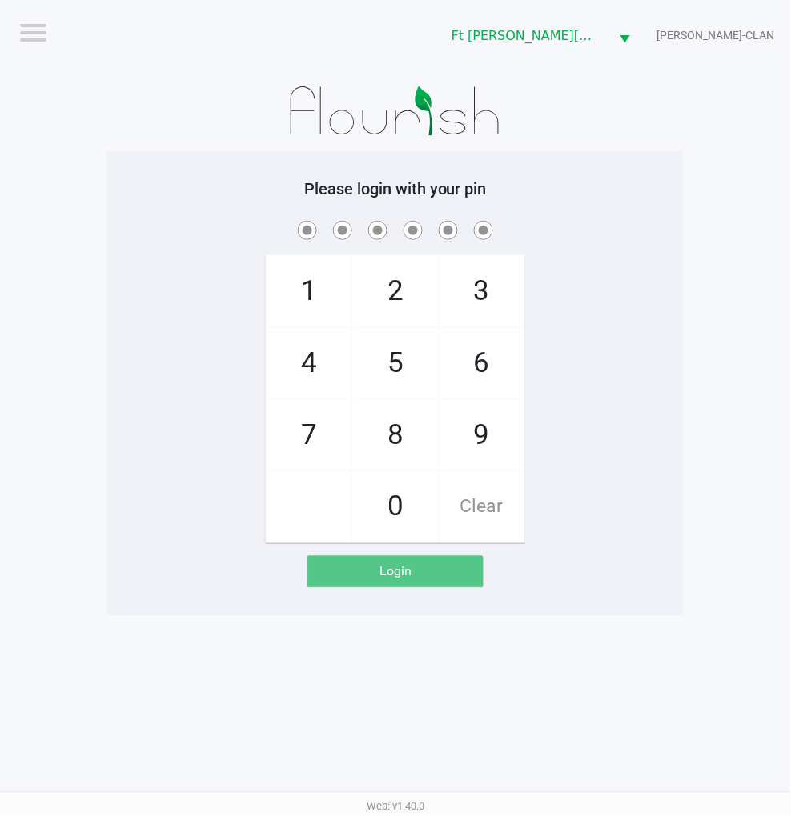
click at [698, 403] on app-pos-login-wrapper "Logout Ft Walton Beach WC WU-TANG-CLAN Please login with your pin 1 4 7 2 5 8 0…" at bounding box center [395, 308] width 791 height 616
checkbox input "true"
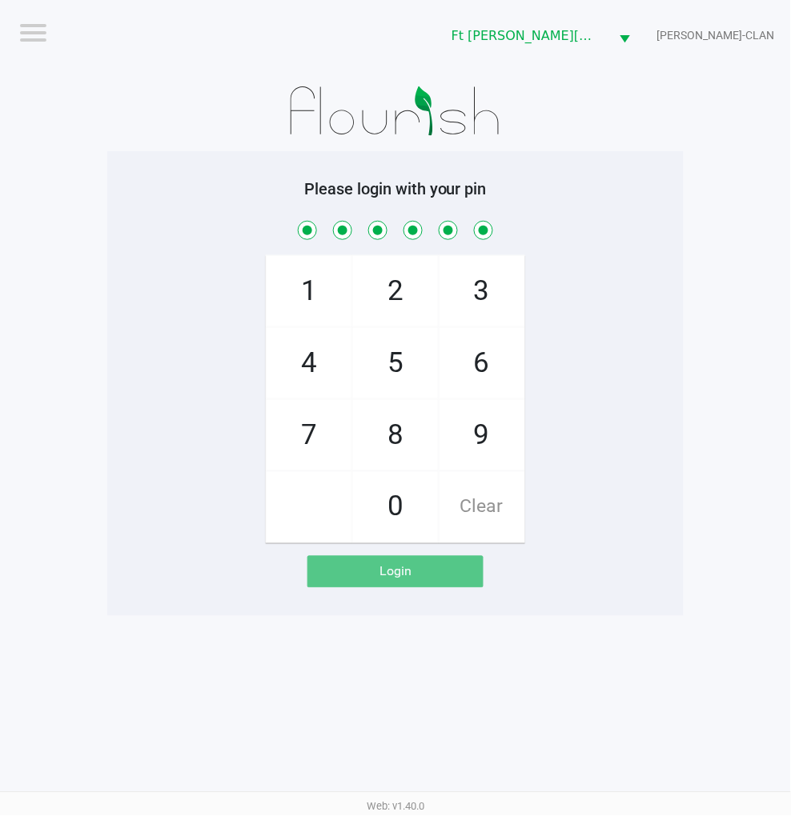
checkbox input "true"
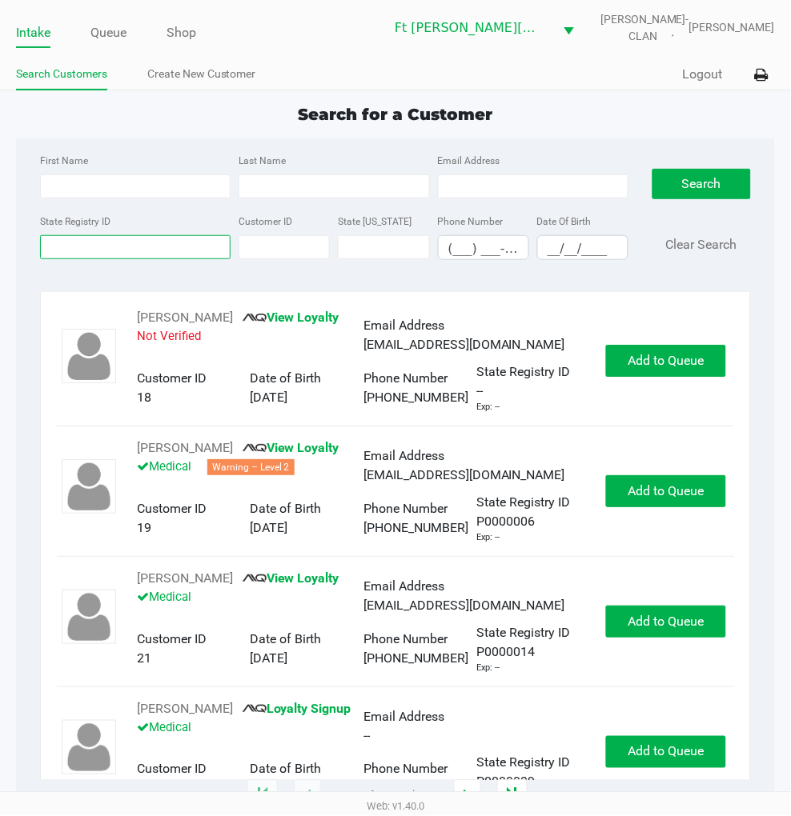
click at [144, 244] on input "State Registry ID" at bounding box center [135, 247] width 190 height 24
click at [117, 250] on input "State Registry ID" at bounding box center [135, 247] width 190 height 24
click at [712, 69] on button "Logout" at bounding box center [703, 74] width 40 height 19
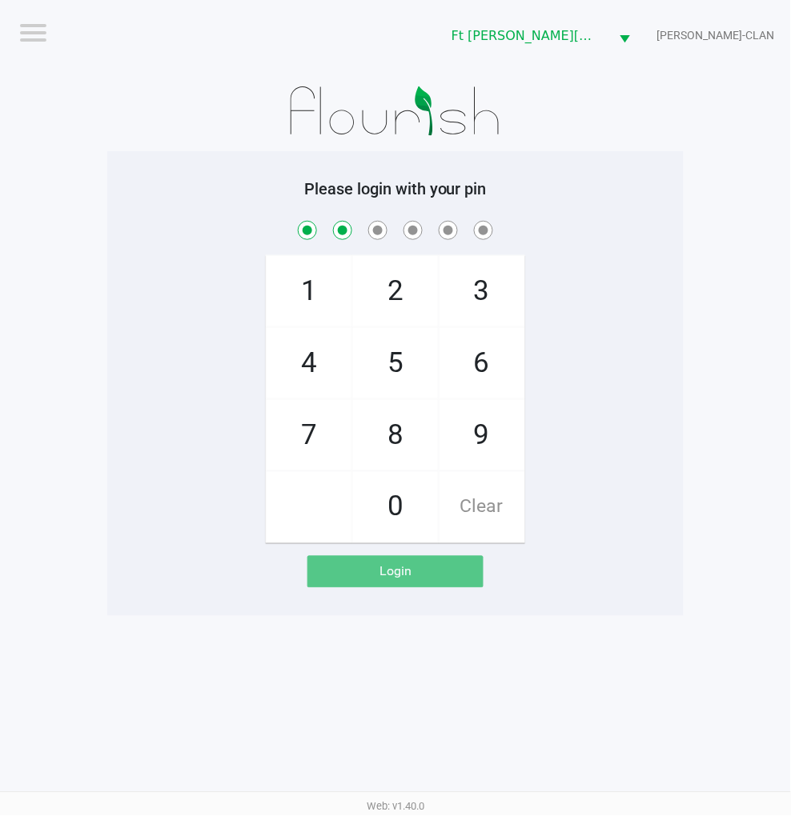
checkbox input "true"
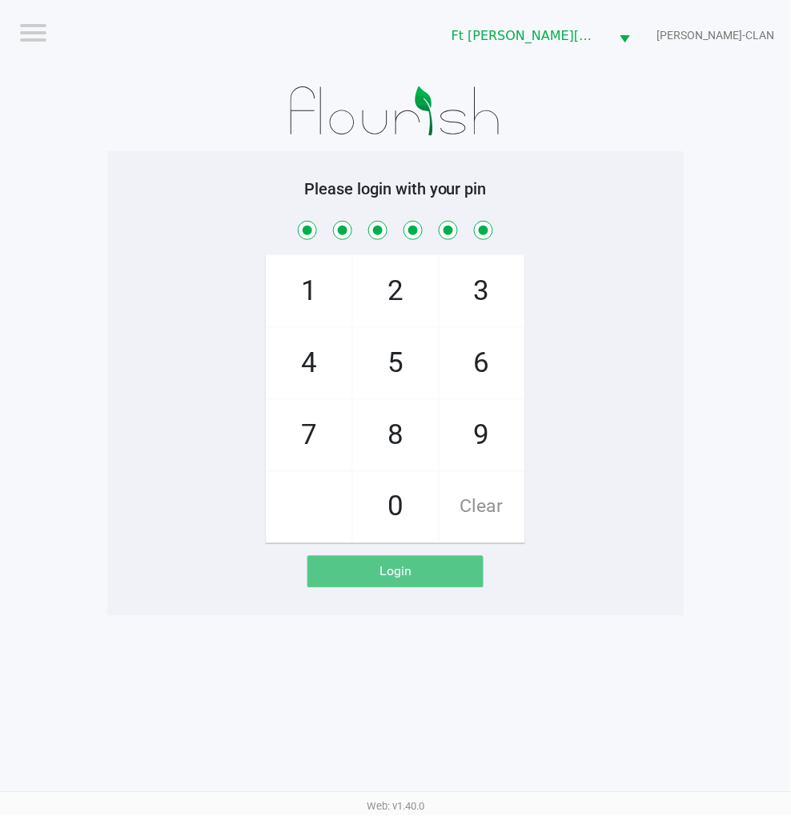
checkbox input "true"
checkbox input "false"
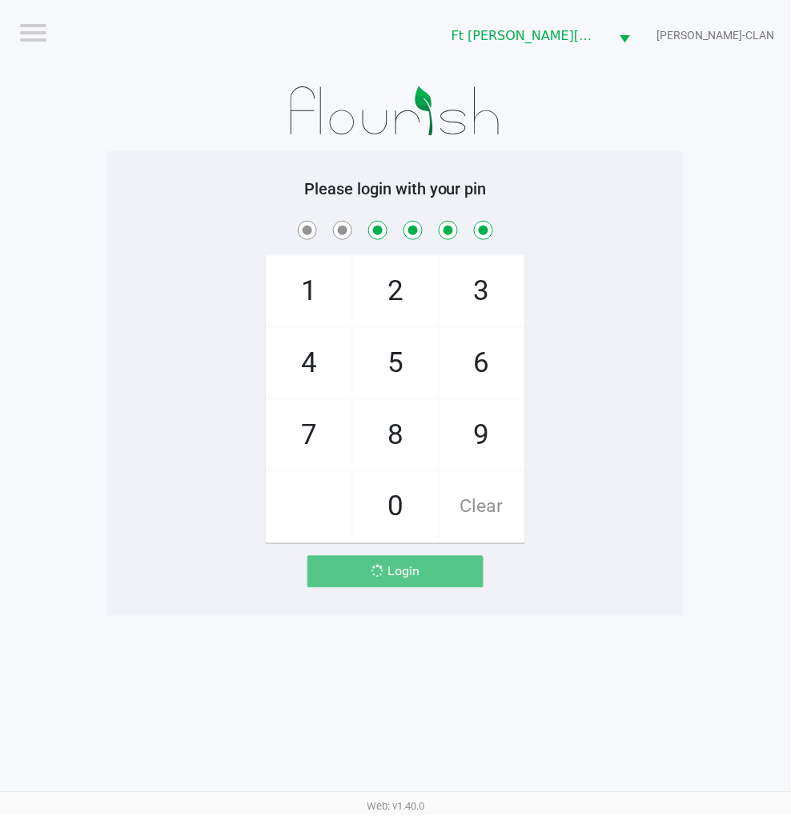
checkbox input "false"
click at [647, 375] on div "1 4 7 2 5 8 0 3 6 9 Clear" at bounding box center [395, 381] width 576 height 326
checkbox input "true"
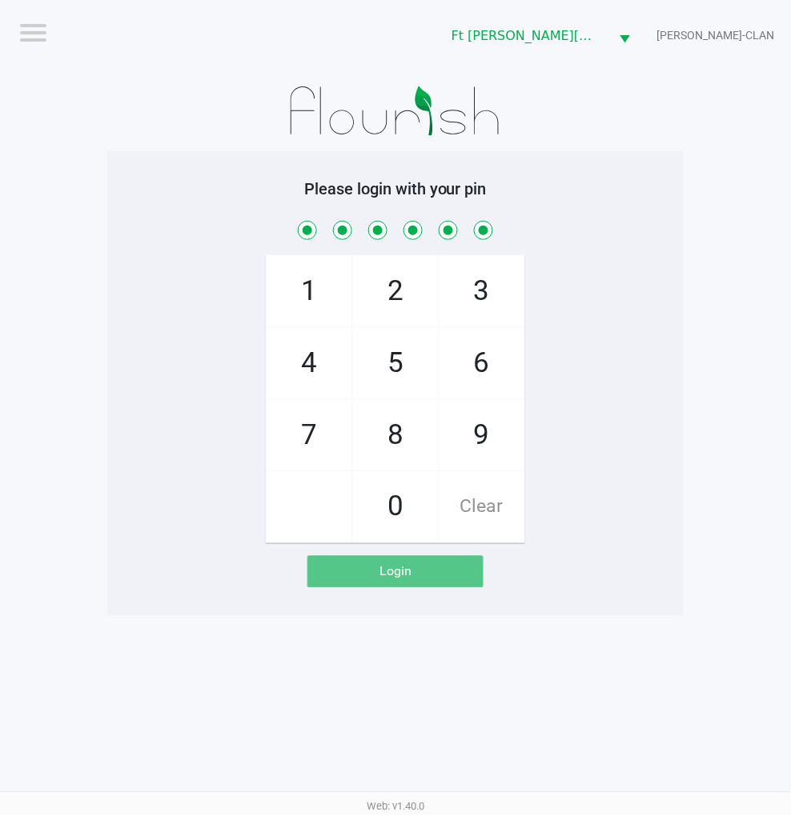
checkbox input "true"
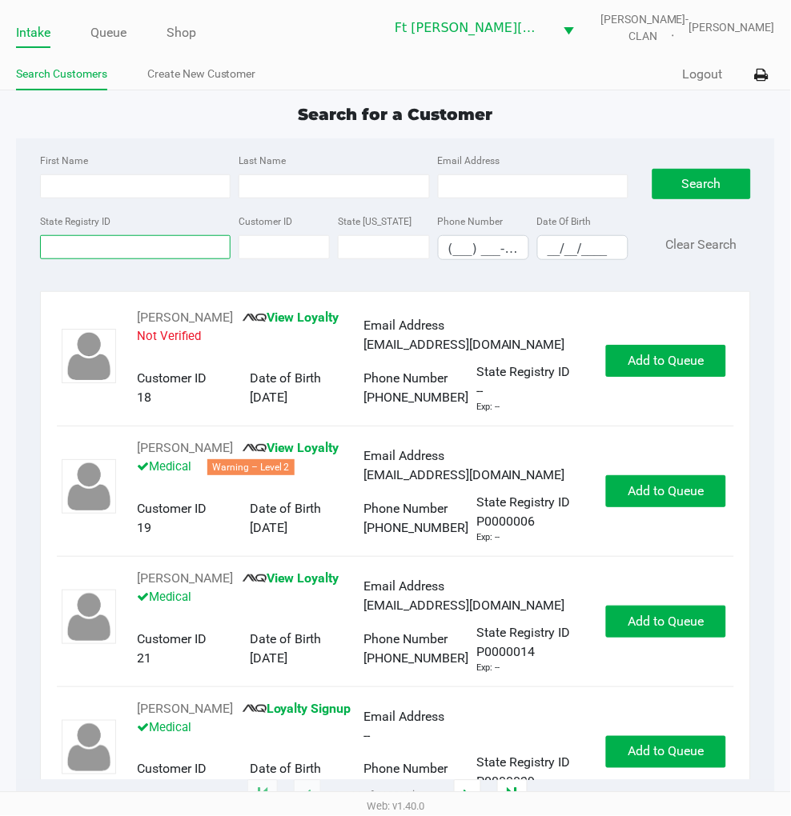
click at [106, 244] on input "State Registry ID" at bounding box center [135, 247] width 190 height 24
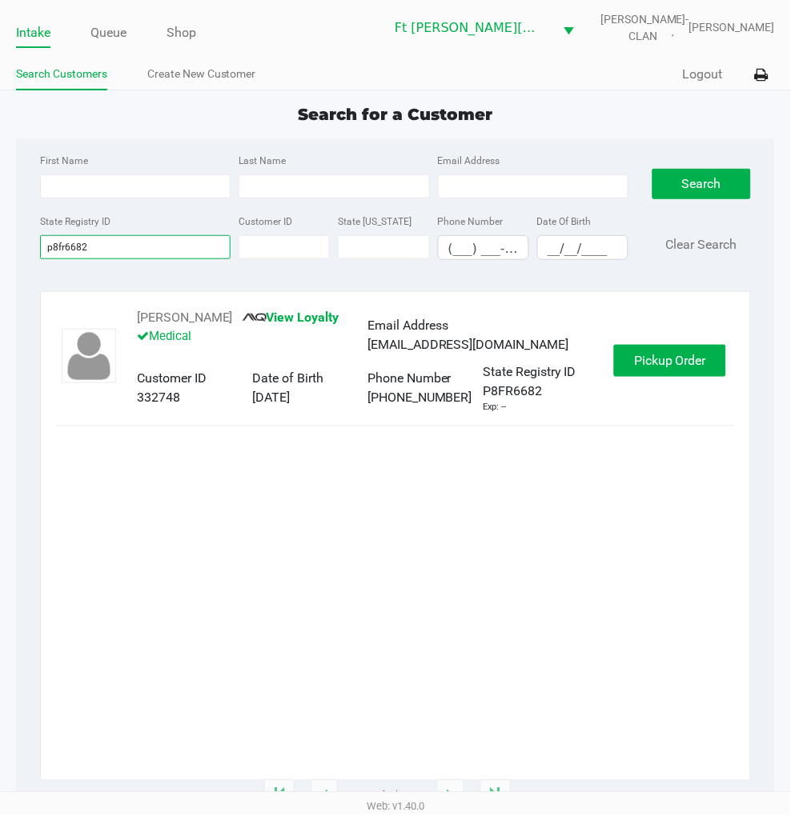
type input "p8fr6682"
click at [667, 353] on span "Pickup Order" at bounding box center [670, 360] width 72 height 15
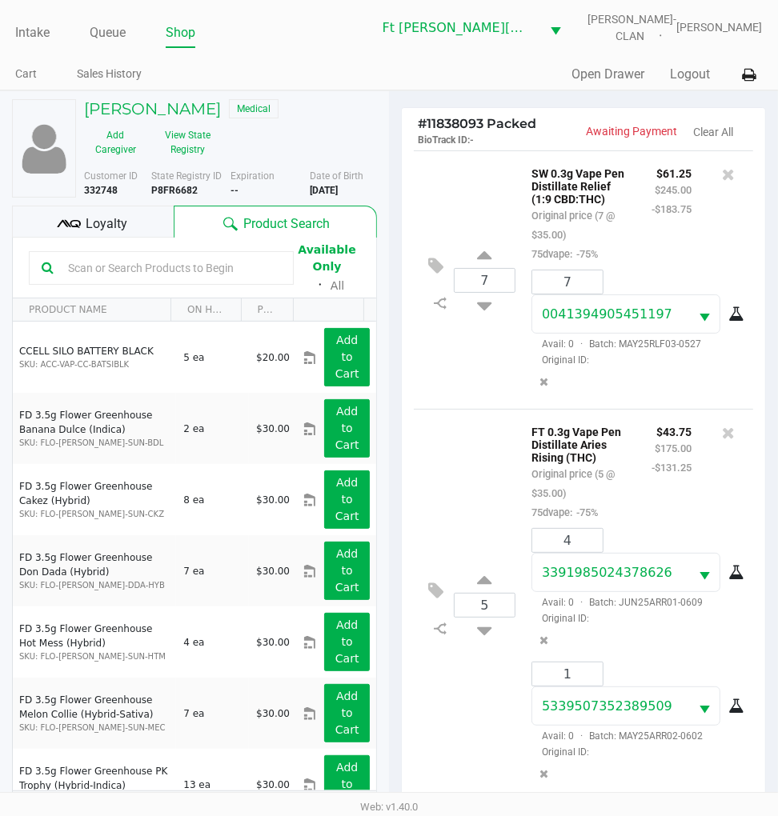
click at [155, 213] on div "Loyalty" at bounding box center [93, 222] width 162 height 32
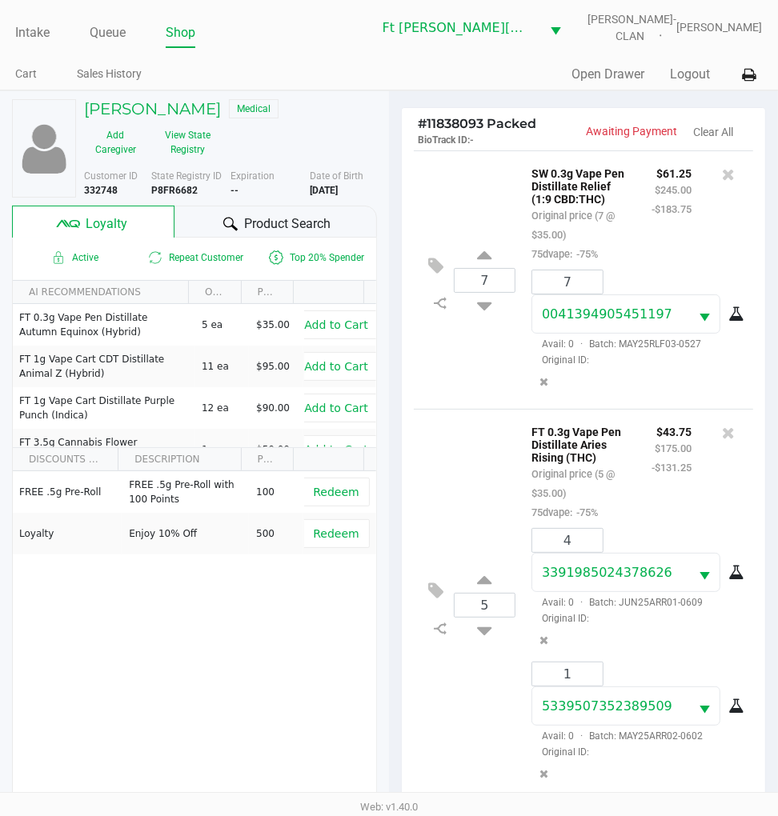
click at [475, 482] on div "5 FT 0.3g Vape Pen Distillate Aries Rising (THC) Original price (5 @ $35.00) 75…" at bounding box center [583, 605] width 339 height 392
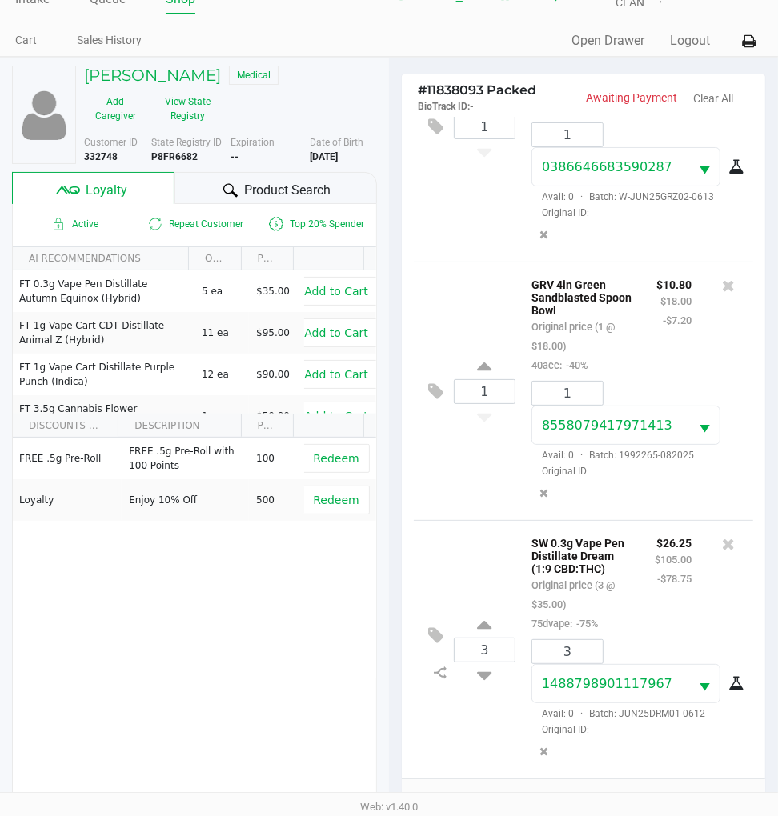
scroll to position [33, 0]
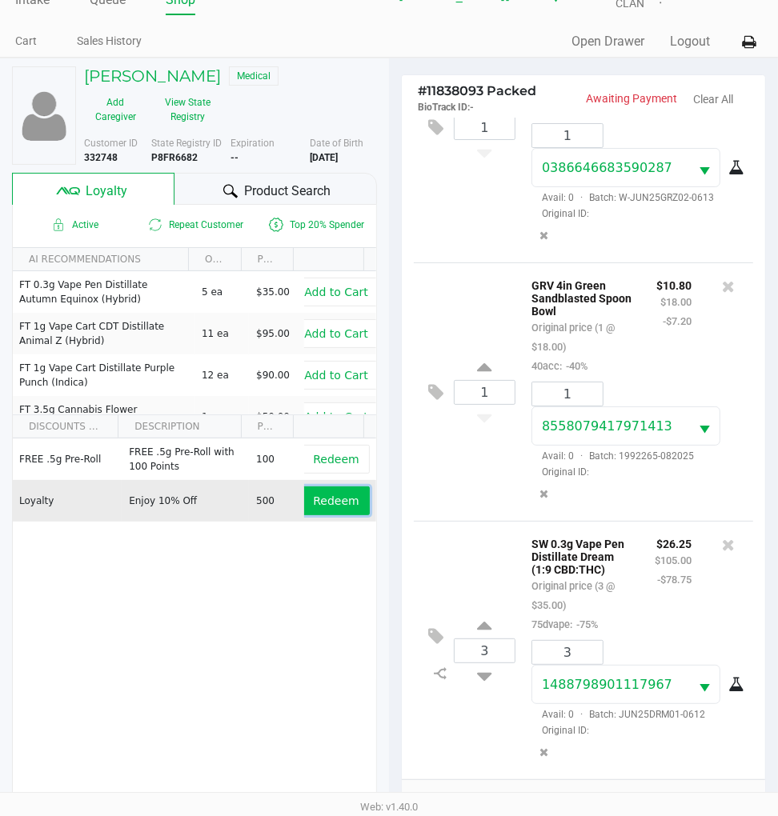
click at [332, 495] on span "Redeem" at bounding box center [336, 501] width 46 height 13
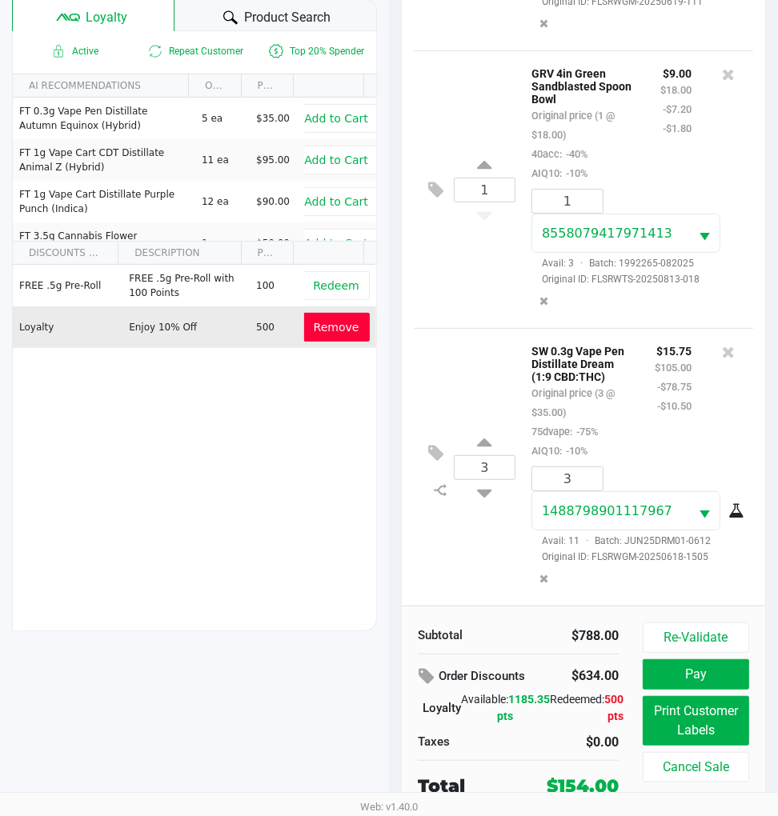
scroll to position [1468, 0]
click at [709, 715] on button "Print Customer Labels" at bounding box center [696, 721] width 106 height 50
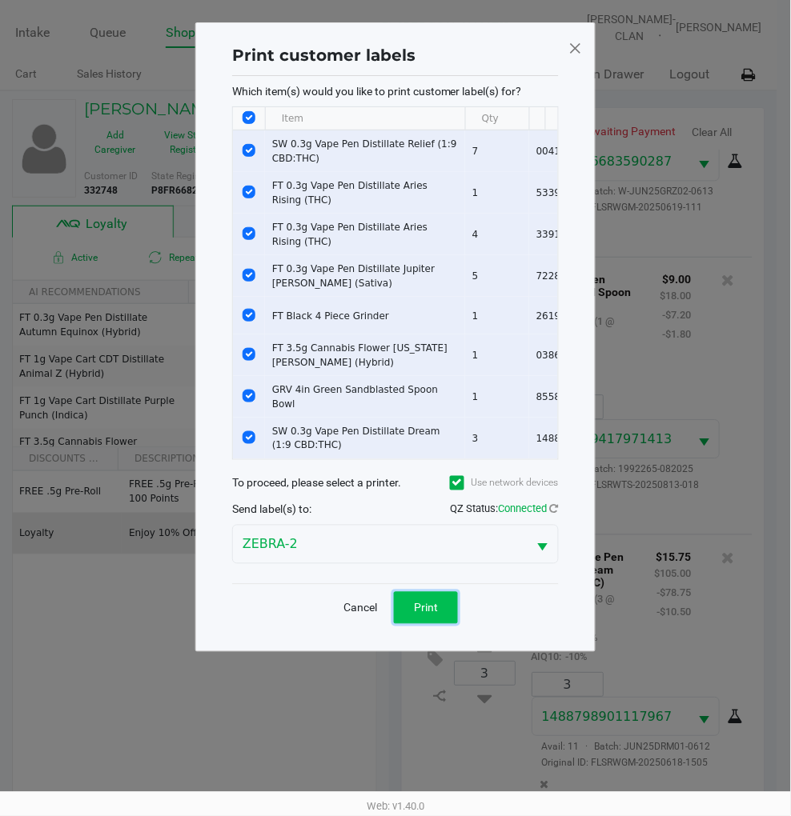
click at [442, 603] on button "Print" at bounding box center [426, 608] width 64 height 32
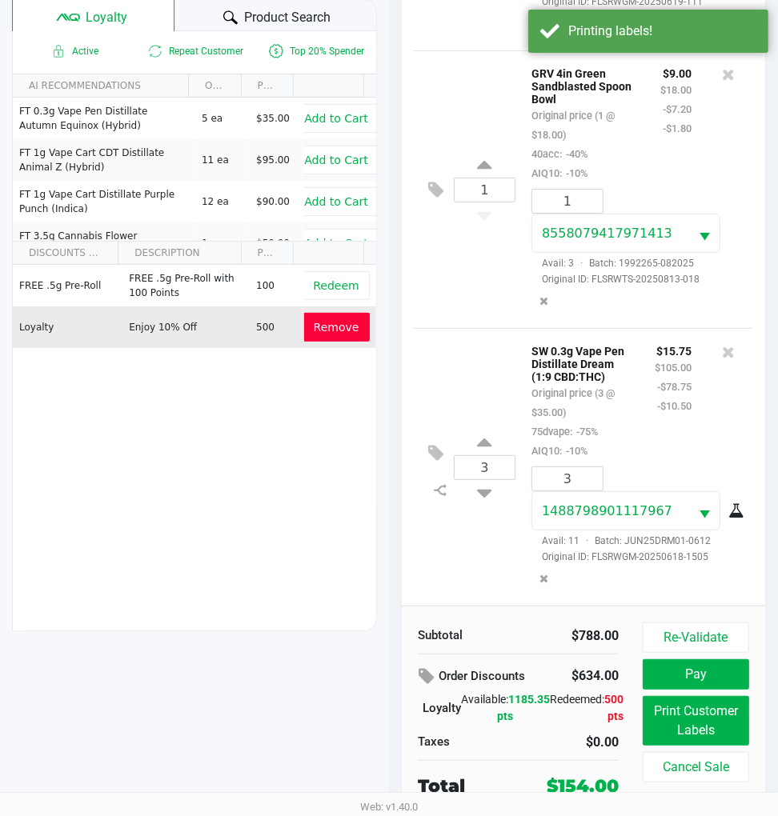
scroll to position [210, 0]
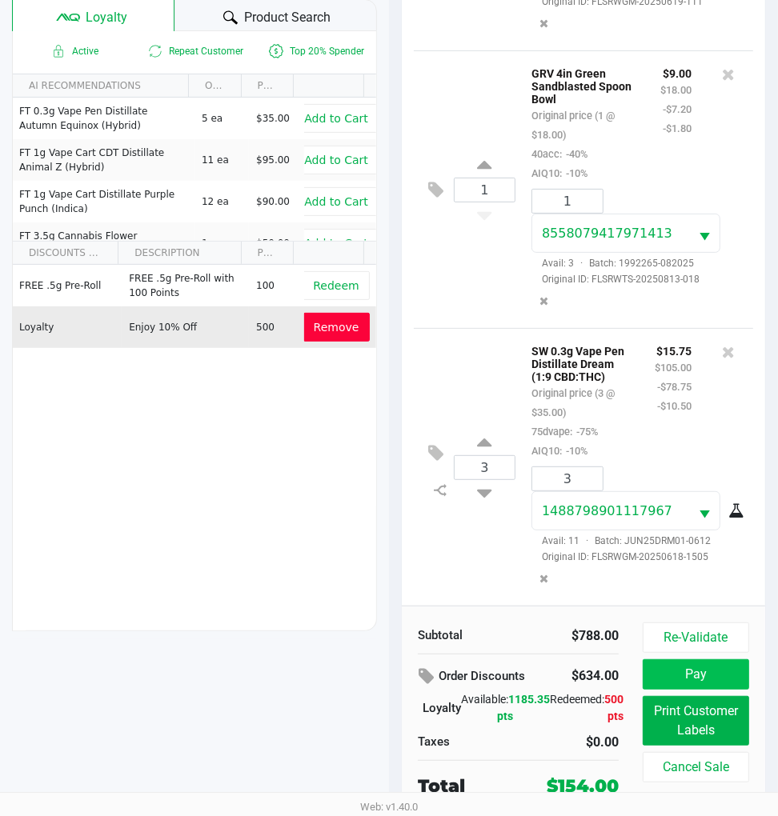
click at [705, 663] on button "Pay" at bounding box center [696, 674] width 106 height 30
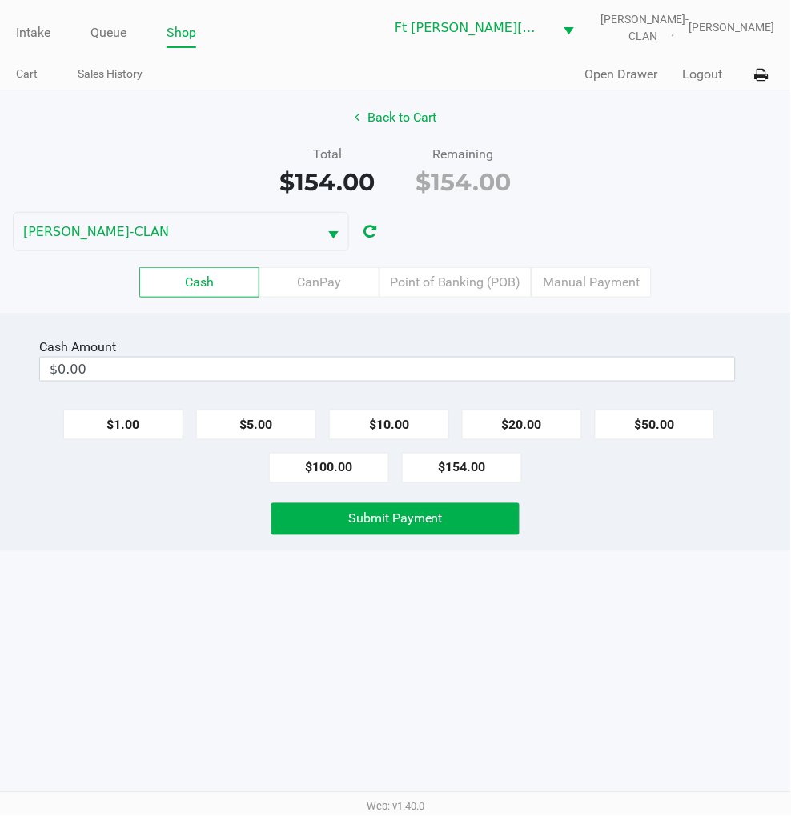
click at [341, 468] on button "$100.00" at bounding box center [329, 468] width 120 height 30
click at [518, 417] on button "$20.00" at bounding box center [522, 425] width 120 height 30
click at [531, 424] on button "$20.00" at bounding box center [522, 425] width 120 height 30
click at [536, 416] on button "$20.00" at bounding box center [522, 425] width 120 height 30
type input "$160.00"
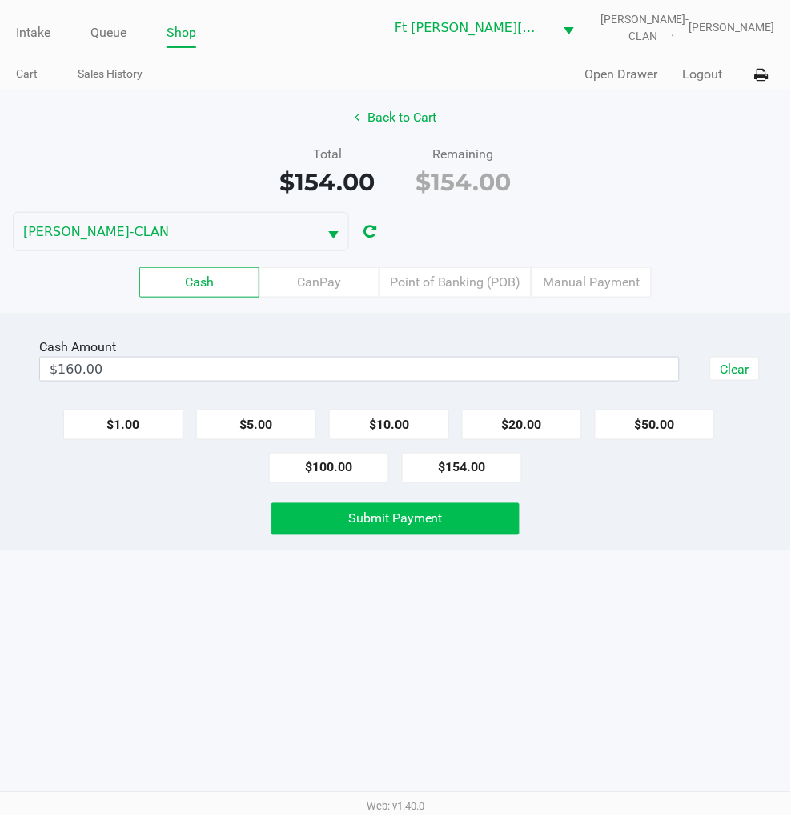
click at [403, 511] on span "Submit Payment" at bounding box center [395, 518] width 94 height 15
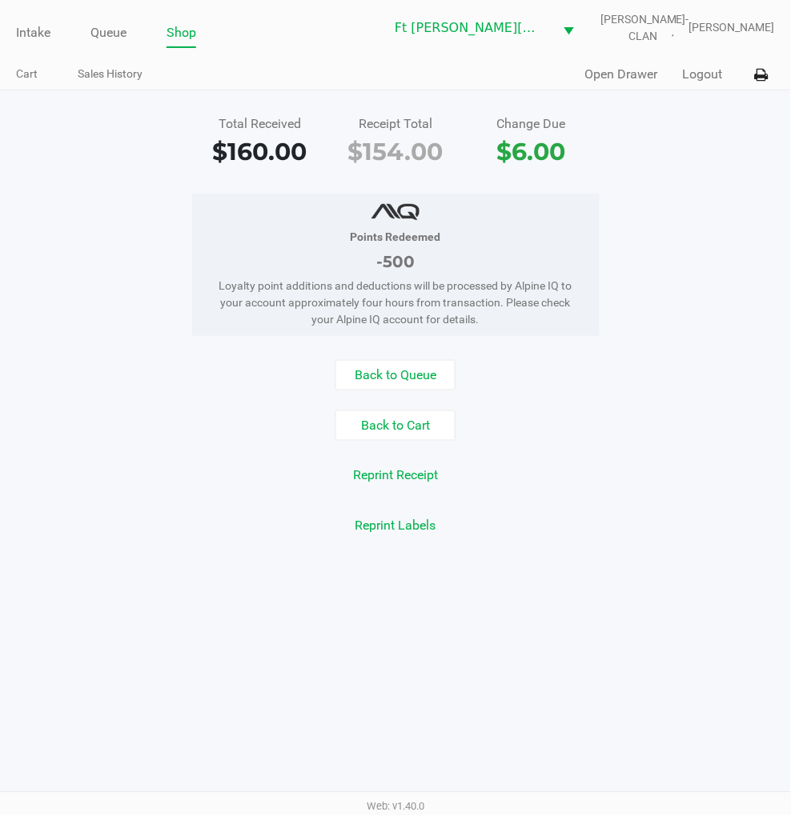
click at [413, 381] on button "Back to Queue" at bounding box center [395, 375] width 120 height 30
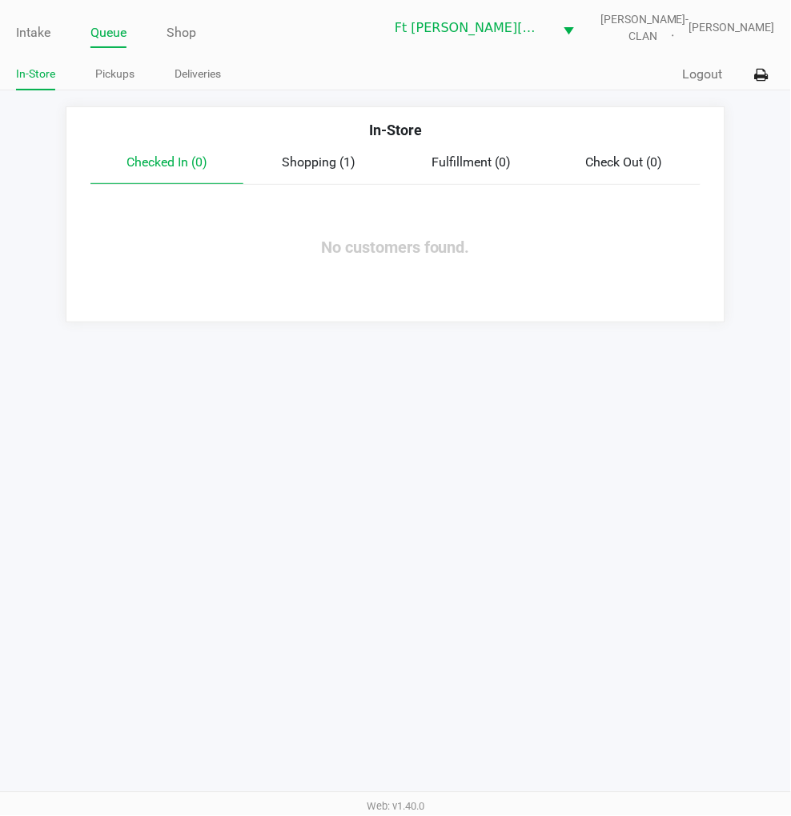
click at [42, 26] on link "Intake" at bounding box center [33, 33] width 34 height 22
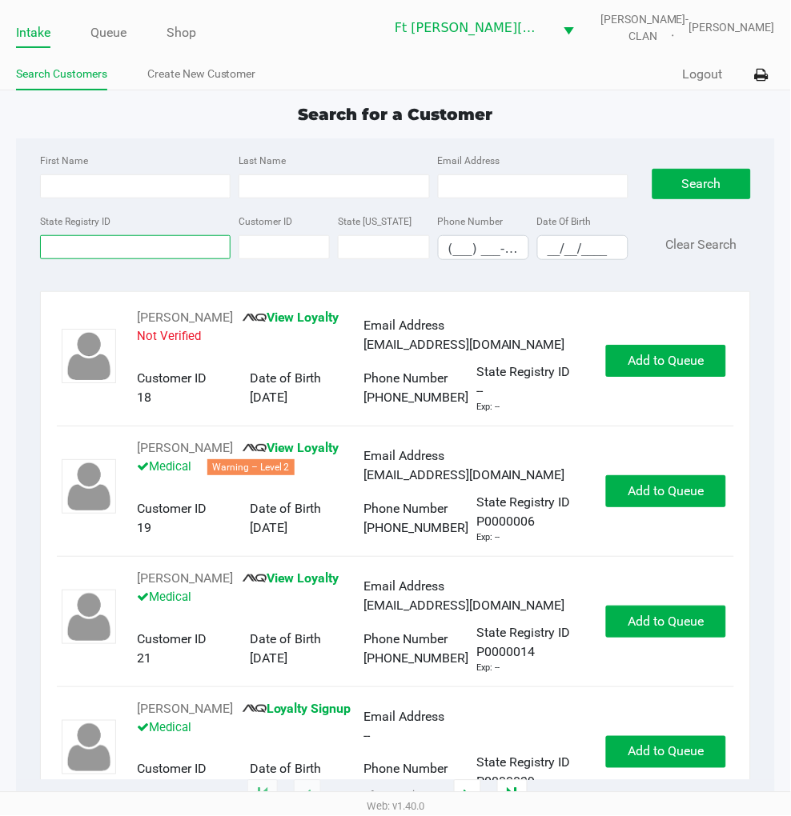
click at [94, 246] on input "State Registry ID" at bounding box center [135, 247] width 190 height 24
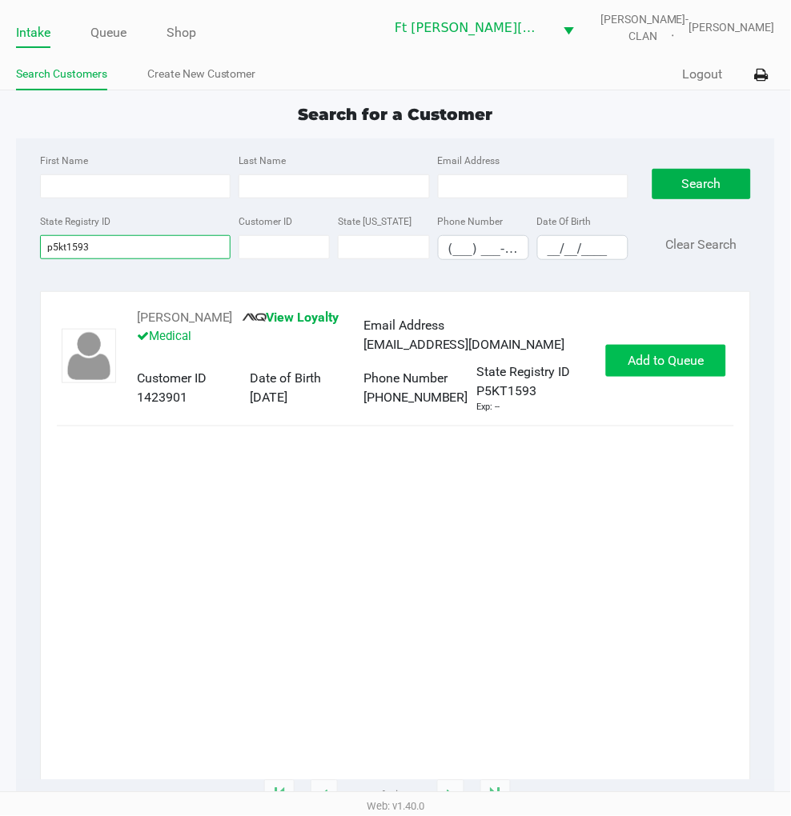
type input "p5kt1593"
click at [660, 355] on span "Add to Queue" at bounding box center [666, 360] width 76 height 15
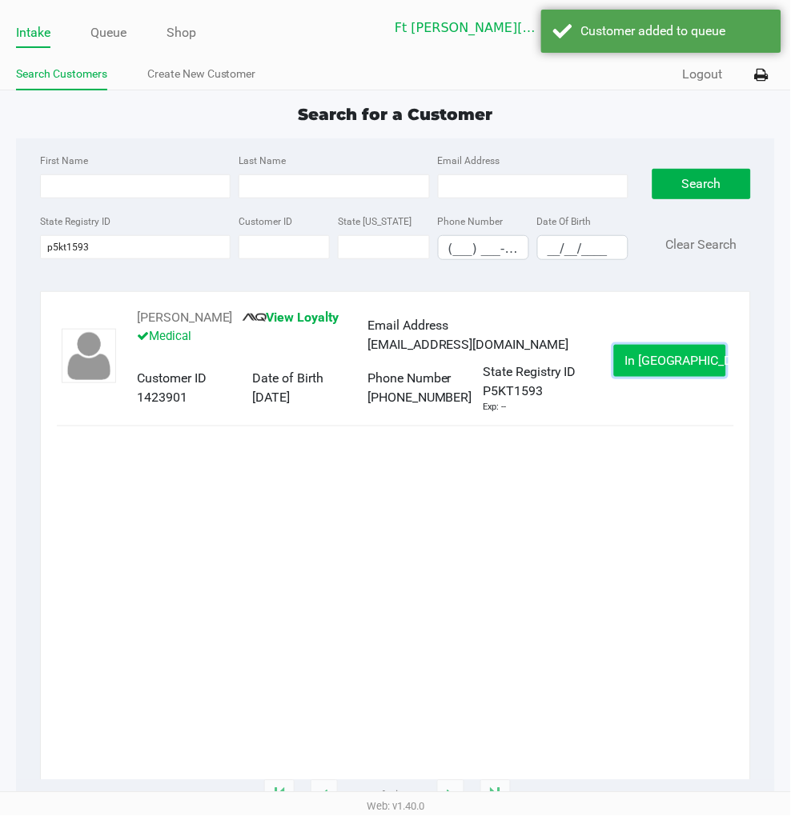
click at [651, 355] on span "In Queue" at bounding box center [691, 360] width 134 height 15
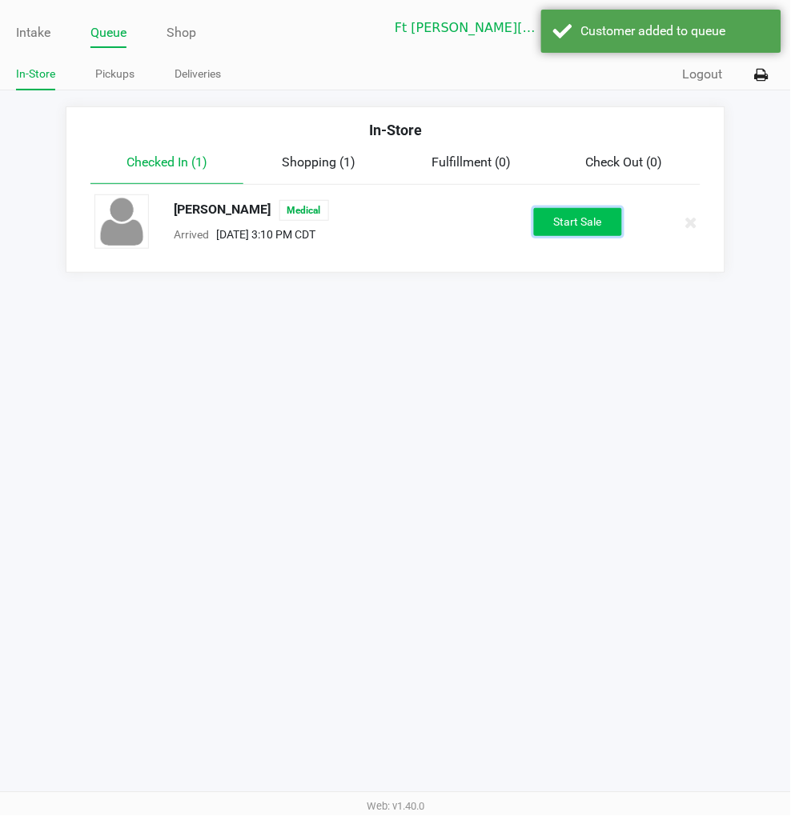
click at [558, 217] on button "Start Sale" at bounding box center [578, 222] width 88 height 28
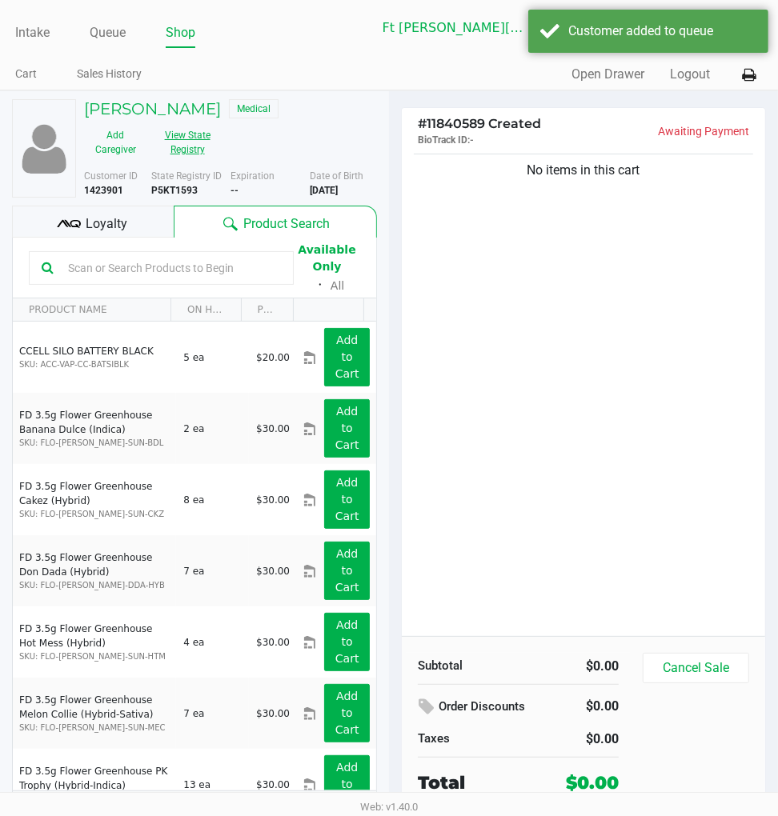
click at [177, 147] on button "View State Registry" at bounding box center [182, 142] width 72 height 40
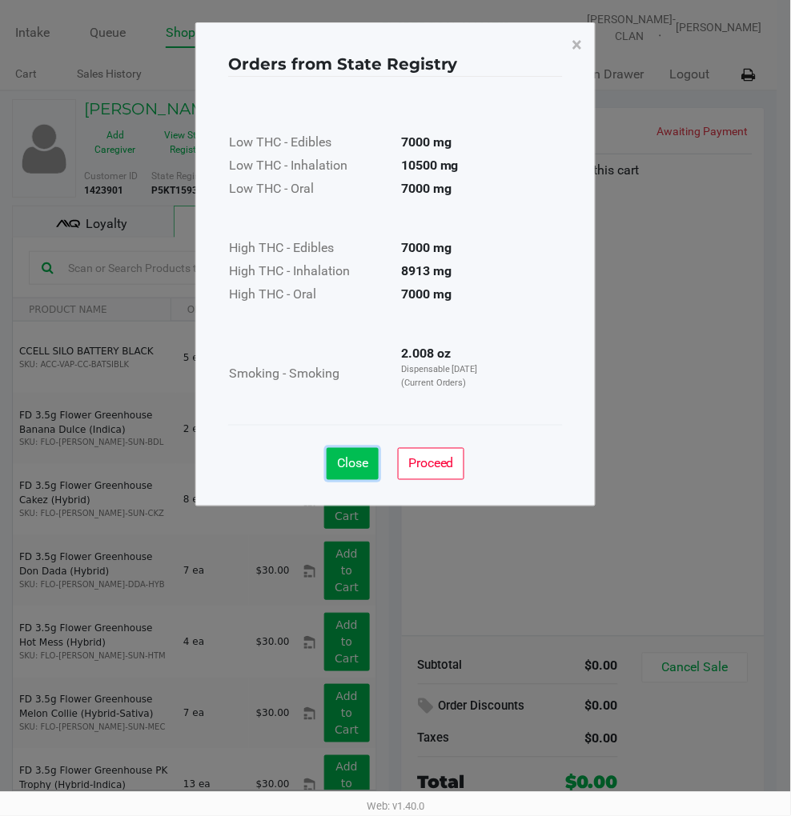
click at [347, 473] on button "Close" at bounding box center [352, 464] width 52 height 32
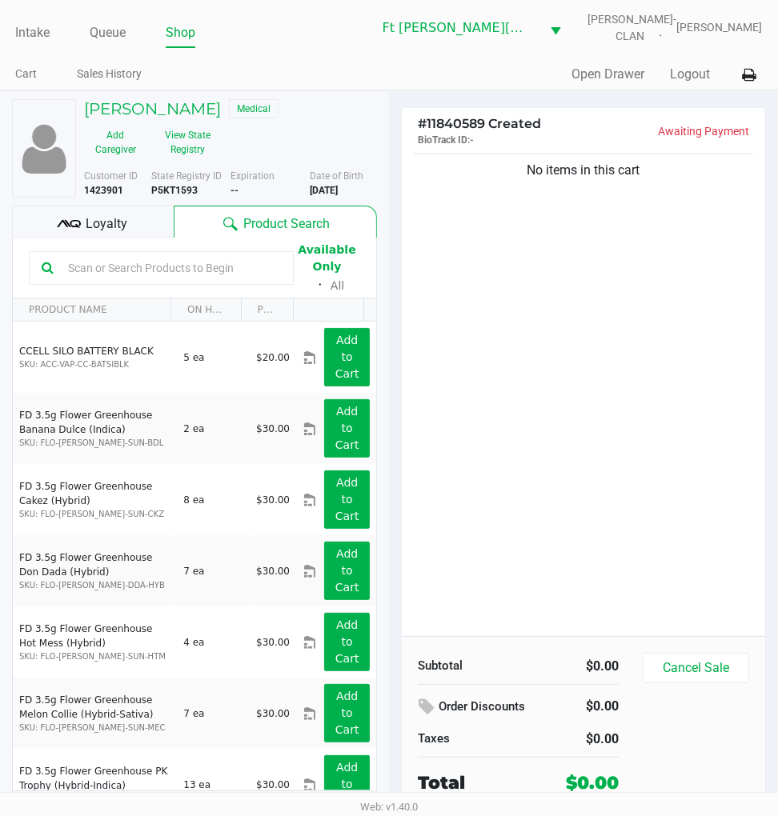
click at [126, 224] on div "Loyalty" at bounding box center [93, 222] width 162 height 32
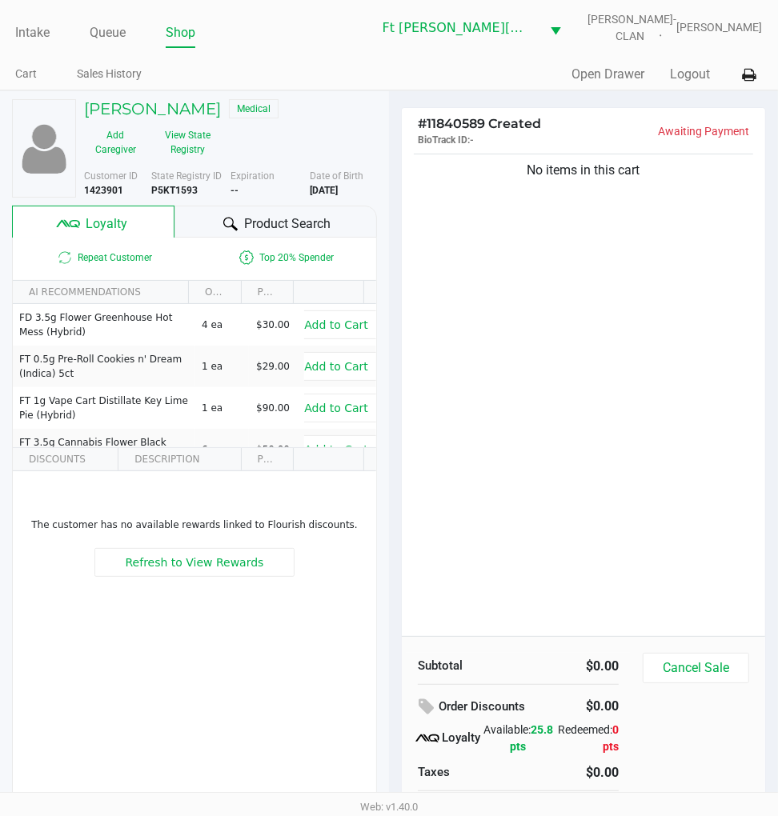
click at [278, 221] on span "Product Search" at bounding box center [287, 223] width 86 height 19
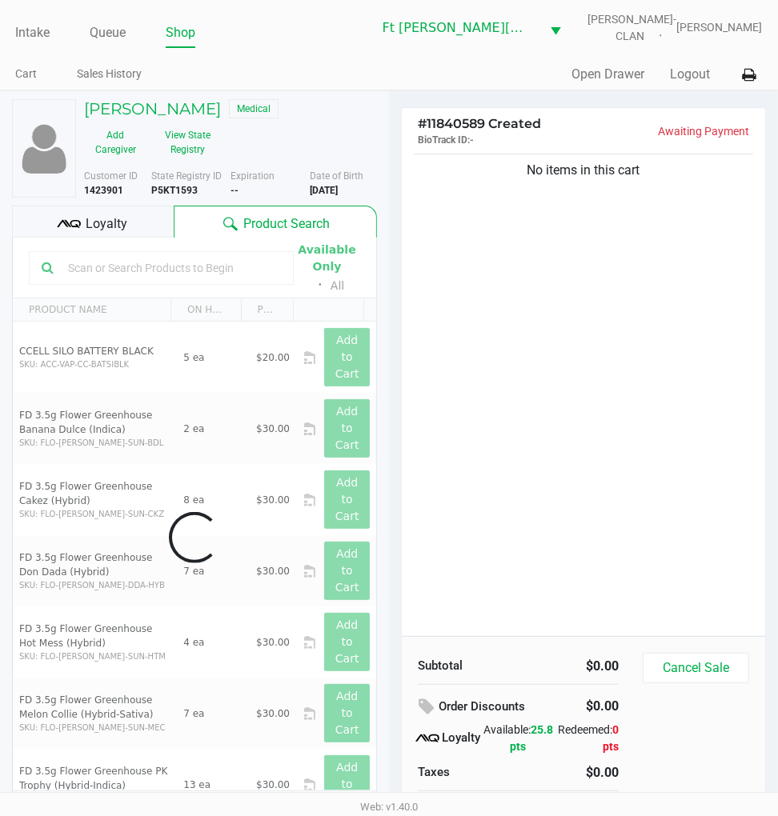
click at [500, 262] on div "No items in this cart" at bounding box center [583, 393] width 363 height 486
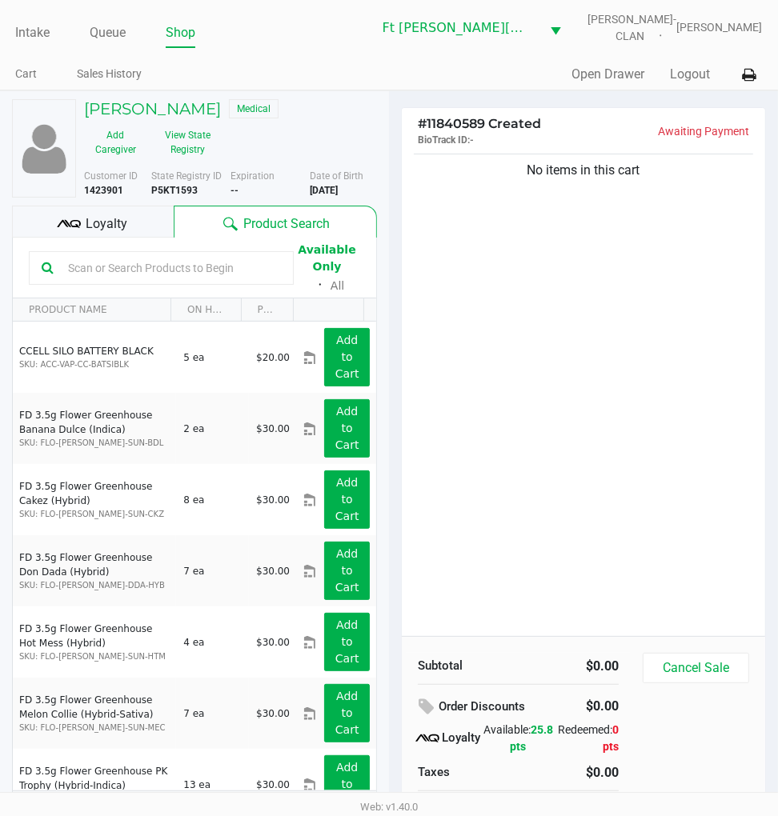
click at [205, 150] on button "View State Registry" at bounding box center [182, 142] width 72 height 40
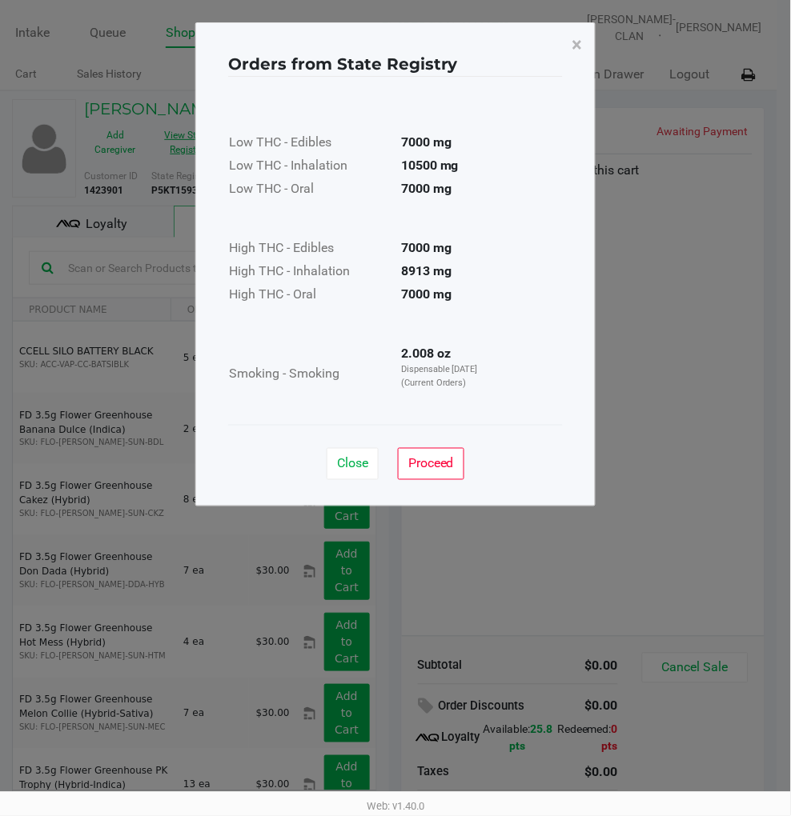
click at [345, 456] on span "Close" at bounding box center [352, 463] width 31 height 15
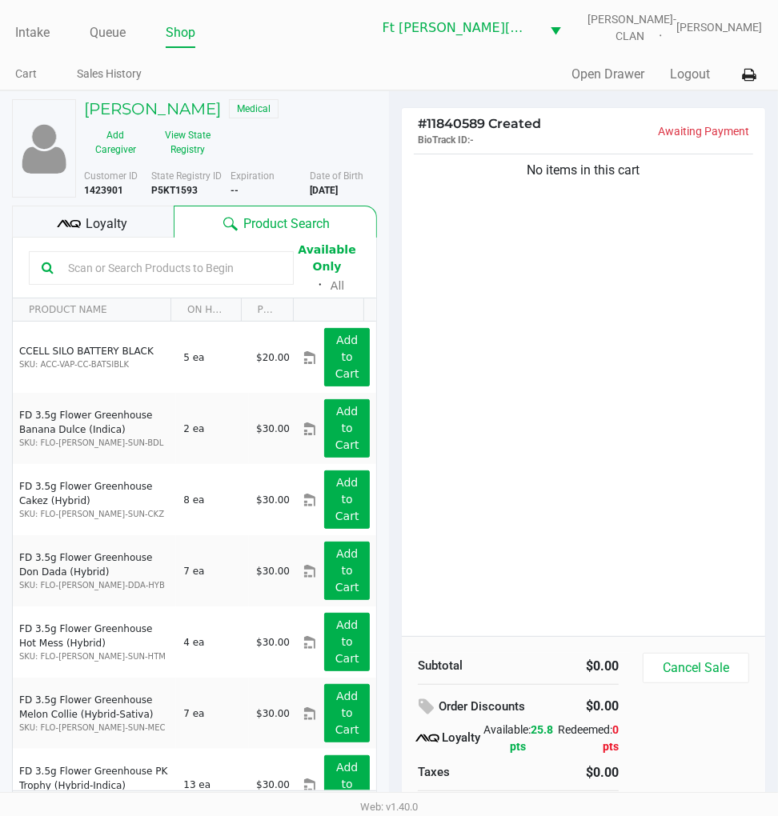
click at [550, 446] on div "No items in this cart" at bounding box center [583, 393] width 363 height 486
click at [190, 150] on button "View State Registry" at bounding box center [182, 142] width 72 height 40
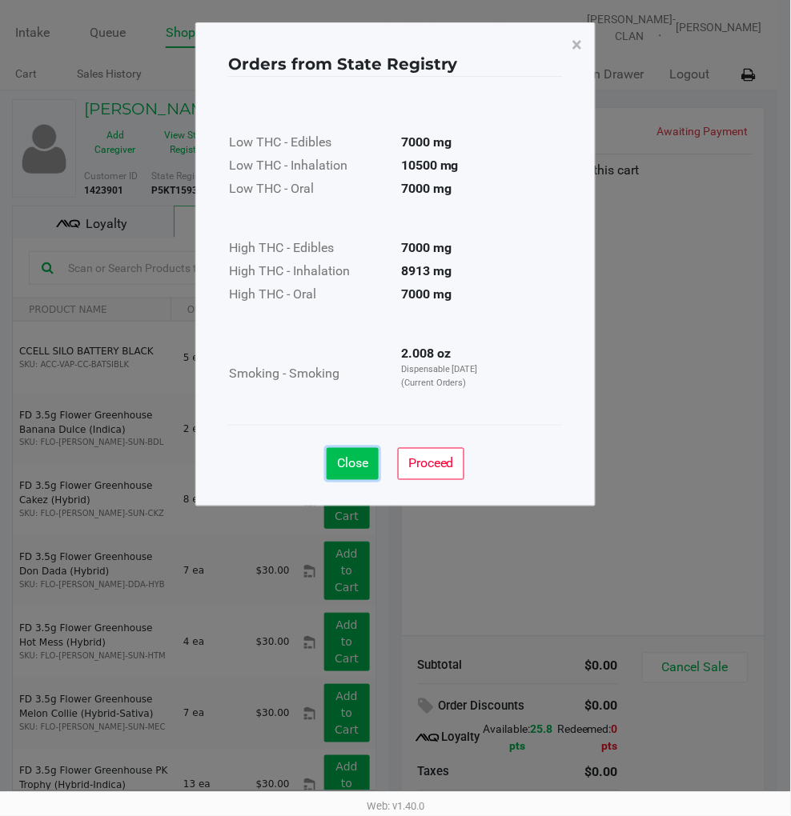
click at [350, 465] on span "Close" at bounding box center [352, 463] width 31 height 15
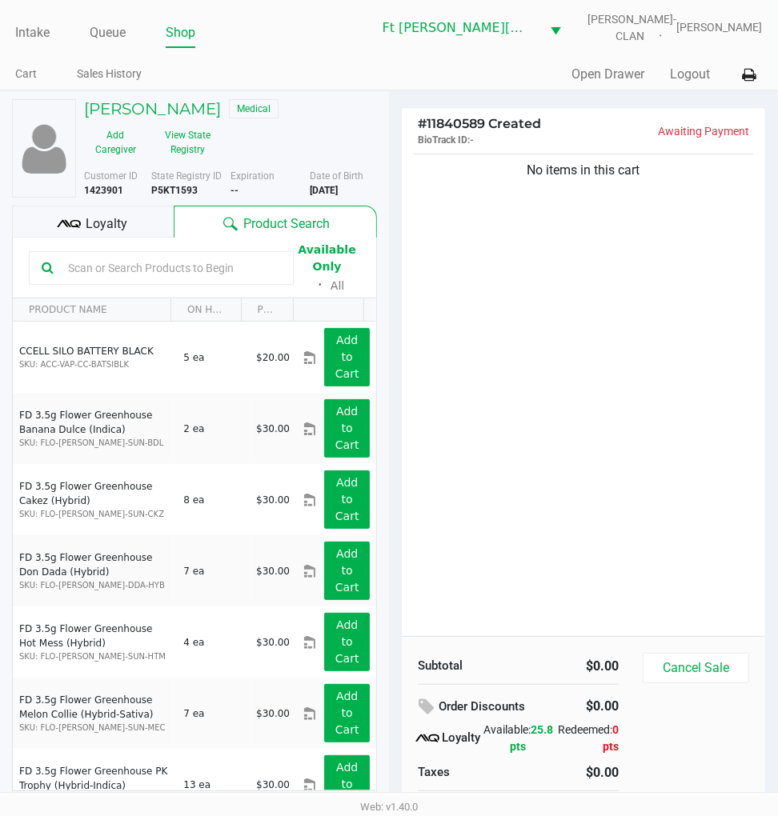
click at [571, 429] on div "No items in this cart" at bounding box center [583, 393] width 363 height 486
click at [552, 423] on div "No items in this cart" at bounding box center [583, 393] width 363 height 486
click at [629, 458] on div "No items in this cart" at bounding box center [583, 393] width 363 height 486
click at [541, 415] on div "No items in this cart" at bounding box center [583, 393] width 363 height 486
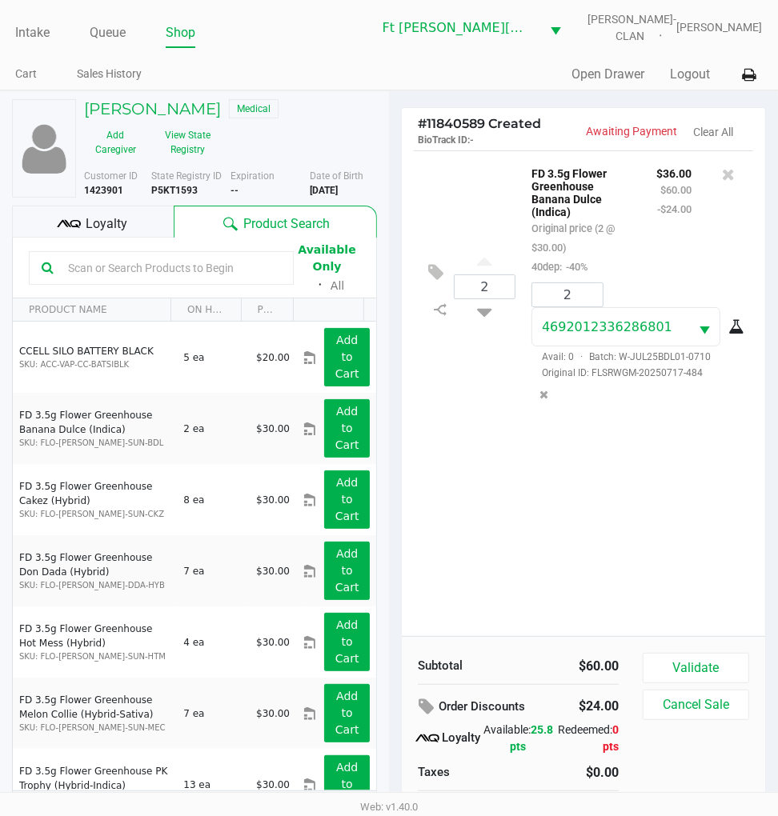
click at [583, 481] on div "2 FD 3.5g Flower Greenhouse Banana Dulce (Indica) Original price (2 @ $30.00) 4…" at bounding box center [583, 393] width 363 height 486
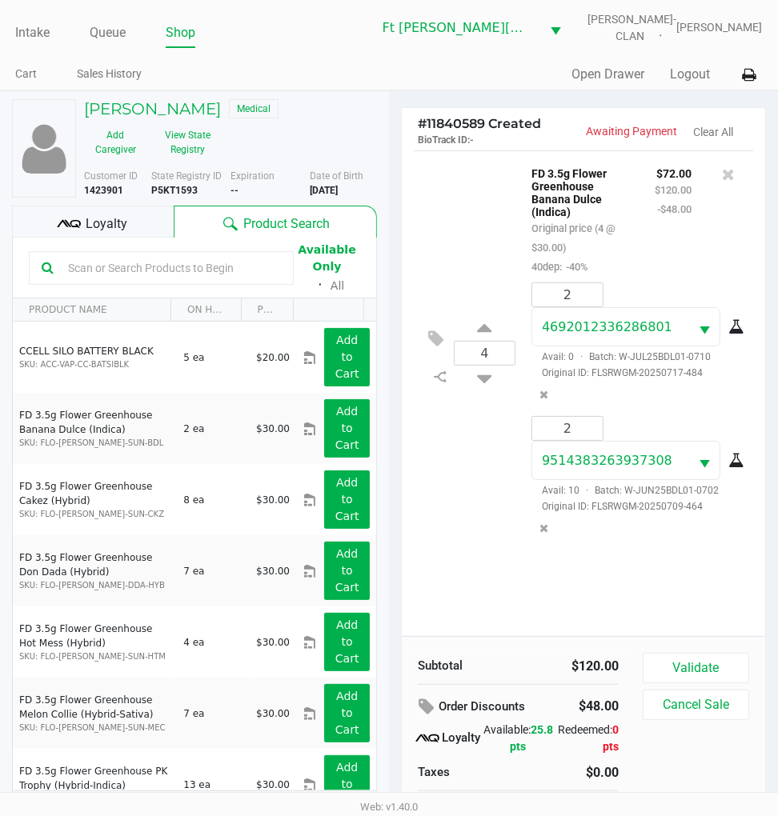
click at [459, 562] on div "4 FD 3.5g Flower Greenhouse Banana Dulce (Indica) Original price (4 @ $30.00) 4…" at bounding box center [583, 393] width 363 height 486
click at [74, 224] on icon at bounding box center [75, 224] width 11 height 8
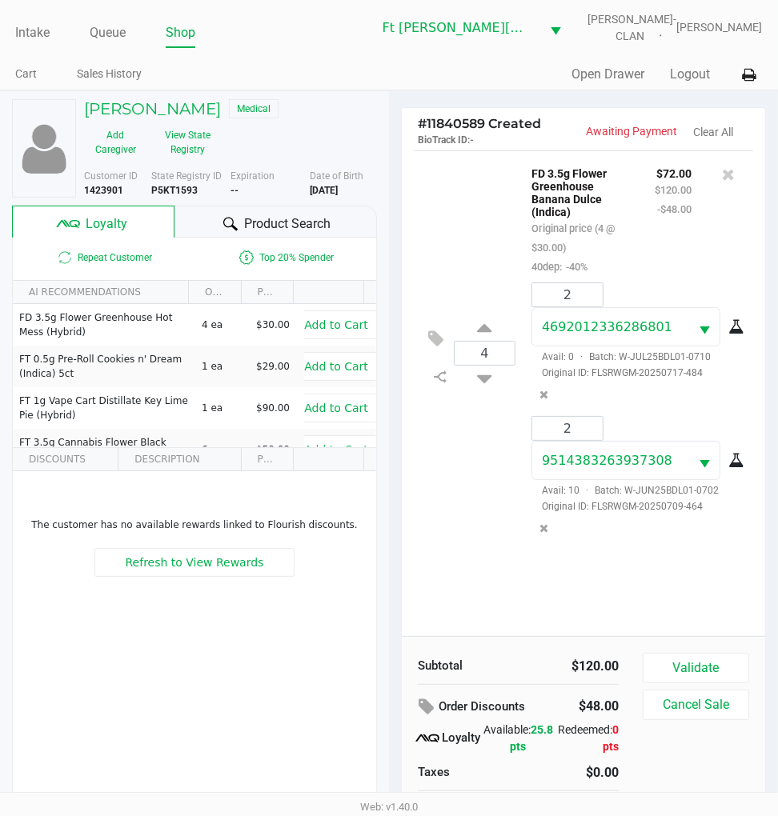
click at [259, 218] on span "Product Search" at bounding box center [287, 223] width 86 height 19
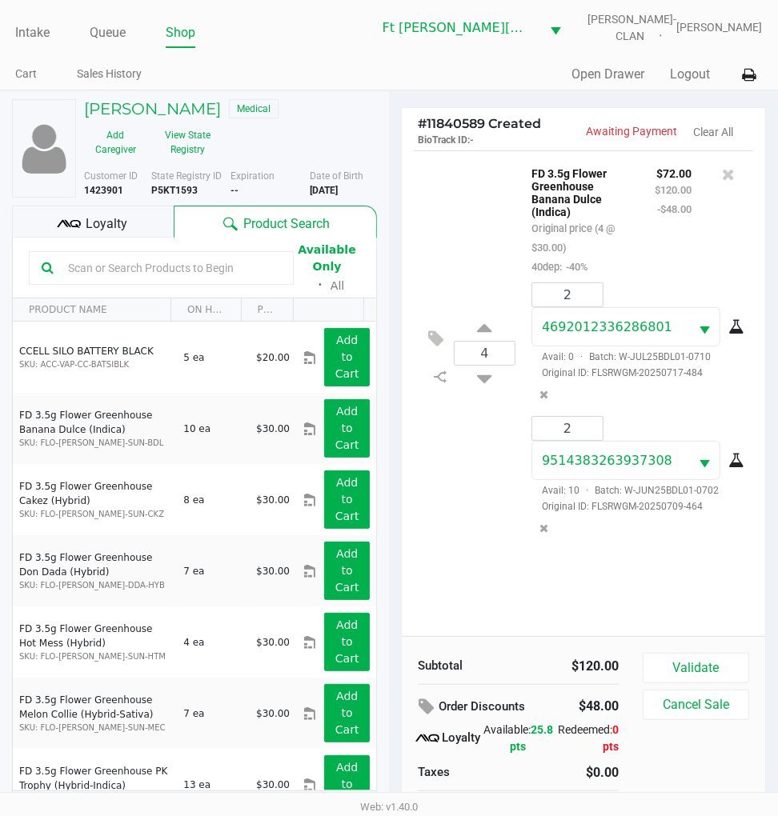
click at [452, 555] on div "4 FD 3.5g Flower Greenhouse Banana Dulce (Indica) Original price (4 @ $30.00) 4…" at bounding box center [583, 352] width 339 height 405
click at [467, 574] on div "4 FD 3.5g Flower Greenhouse Banana Dulce (Indica) Original price (4 @ $30.00) 4…" at bounding box center [583, 393] width 363 height 486
click at [442, 521] on div "4 FD 3.5g Flower Greenhouse Banana Dulce (Indica) Original price (4 @ $30.00) 4…" at bounding box center [583, 352] width 339 height 405
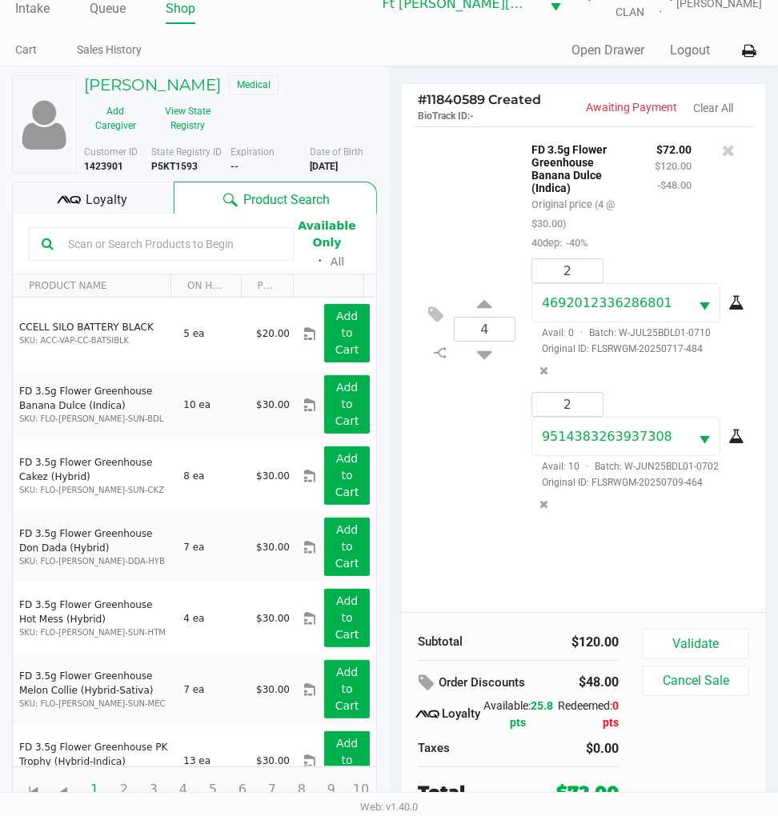
scroll to position [30, 0]
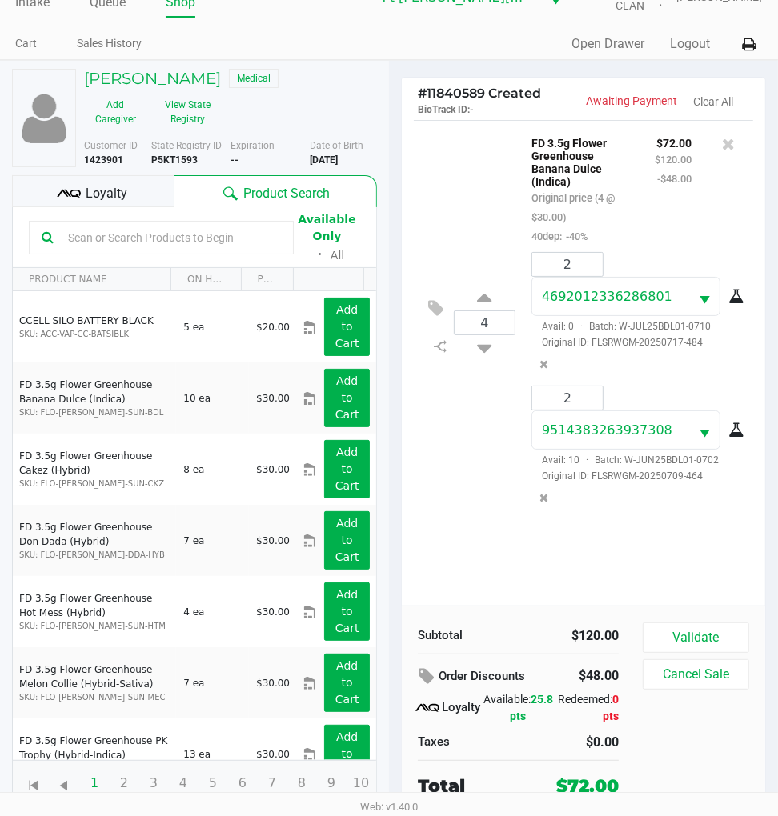
click at [454, 525] on div "4 FD 3.5g Flower Greenhouse Banana Dulce (Indica) Original price (4 @ $30.00) 4…" at bounding box center [583, 322] width 339 height 405
click at [528, 558] on div "4 FD 3.5g Flower Greenhouse Banana Dulce (Indica) Original price (4 @ $30.00) 4…" at bounding box center [583, 363] width 363 height 486
click at [453, 514] on div "4 FD 3.5g Flower Greenhouse Banana Dulce (Indica) Original price (4 @ $30.00) 4…" at bounding box center [583, 322] width 339 height 405
click at [546, 499] on icon "Remove the package from the orderLine" at bounding box center [544, 497] width 9 height 11
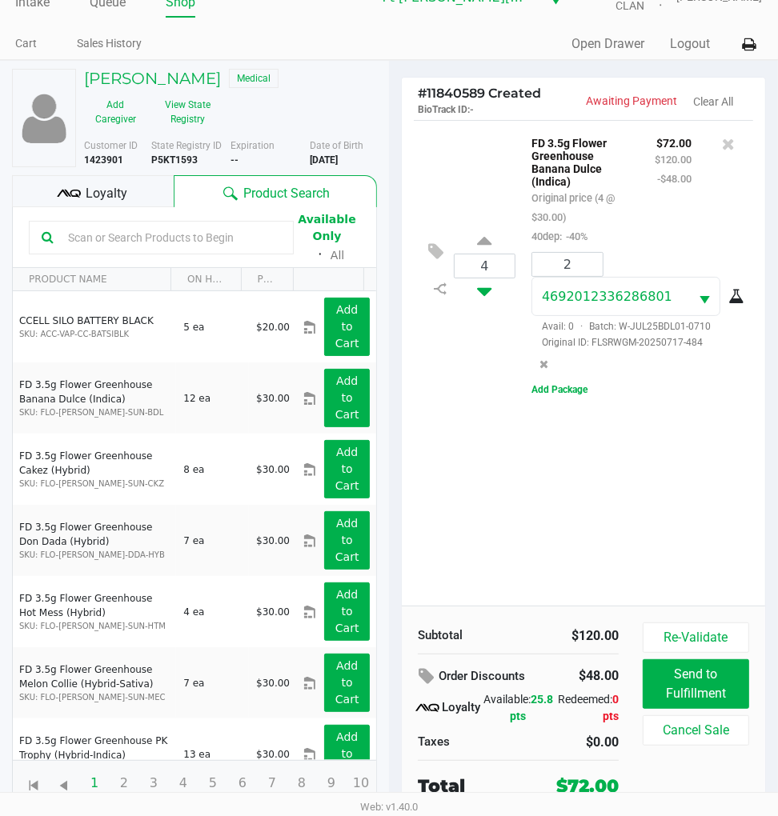
click at [485, 296] on icon at bounding box center [485, 288] width 14 height 20
type input "3"
click at [553, 459] on div "3 FD 3.5g Flower Greenhouse Banana Dulce (Indica) Original price (3 @ $30.00) 4…" at bounding box center [583, 363] width 363 height 486
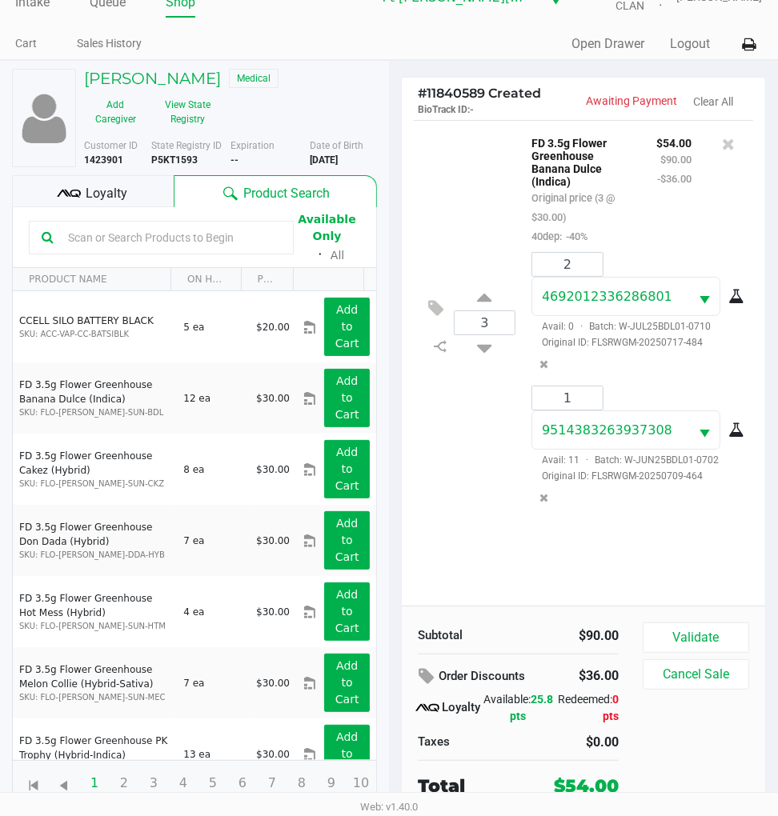
click at [506, 516] on div "3 FD 3.5g Flower Greenhouse Banana Dulce (Indica) Original price (3 @ $30.00) 4…" at bounding box center [583, 322] width 339 height 405
click at [146, 198] on div "Loyalty" at bounding box center [93, 191] width 162 height 32
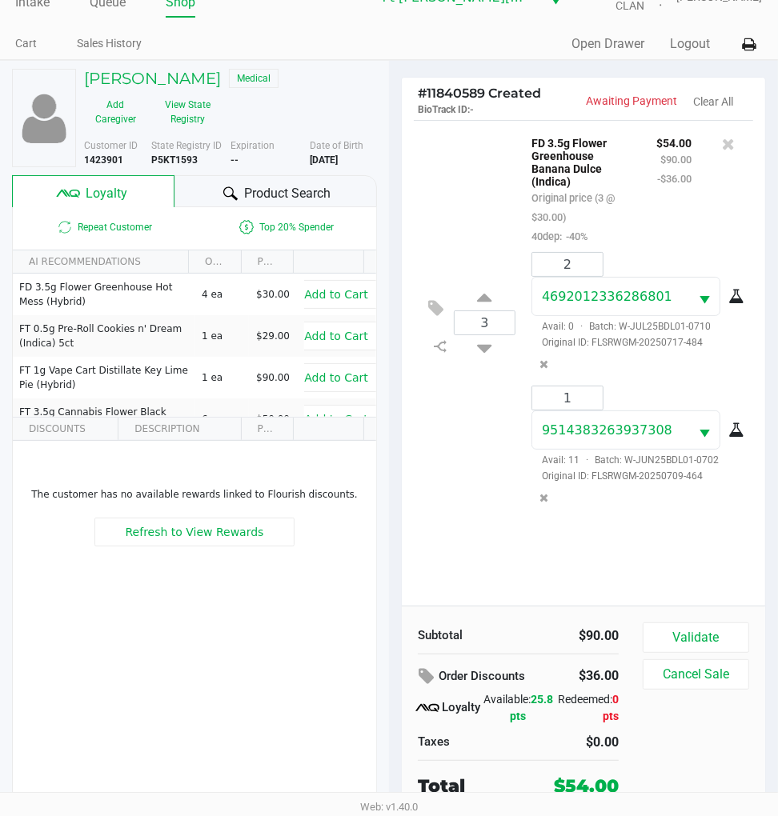
click at [266, 207] on div "Repeat Customer Top 20% Spender" at bounding box center [194, 227] width 363 height 40
click at [266, 196] on span "Product Search" at bounding box center [287, 193] width 86 height 19
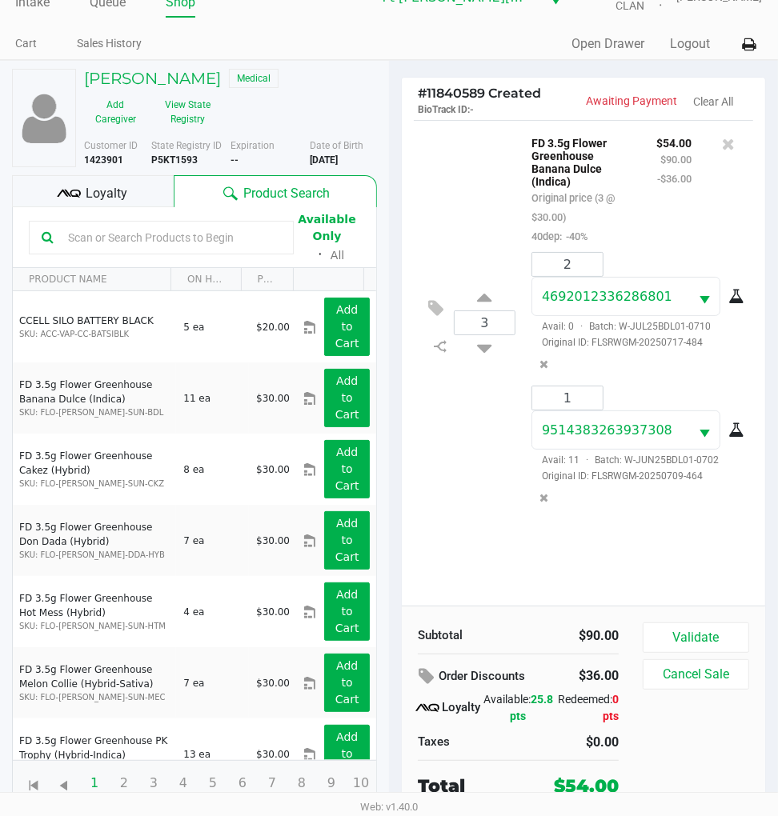
click at [479, 504] on div "3 FD 3.5g Flower Greenhouse Banana Dulce (Indica) Original price (3 @ $30.00) 4…" at bounding box center [583, 322] width 339 height 405
click at [707, 640] on button "Validate" at bounding box center [696, 638] width 106 height 30
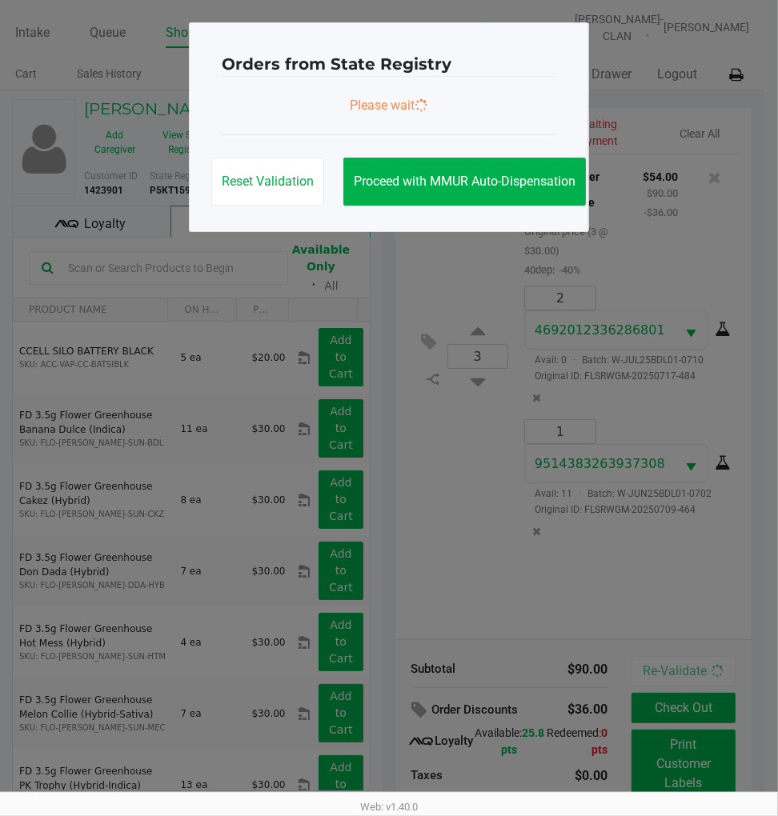
scroll to position [0, 0]
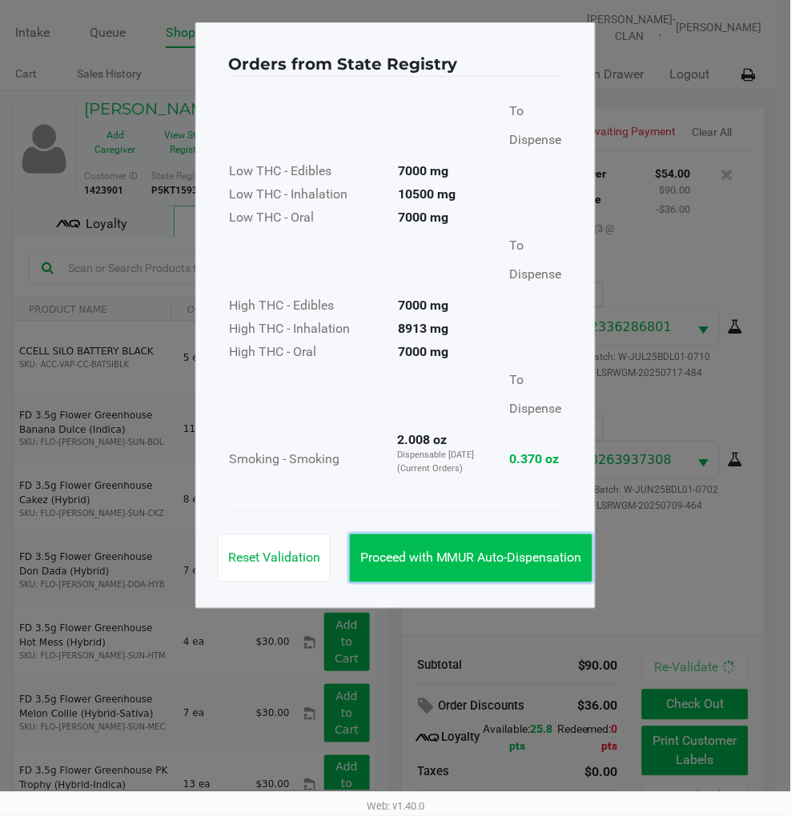
click at [528, 546] on button "Proceed with MMUR Auto-Dispensation" at bounding box center [471, 559] width 242 height 48
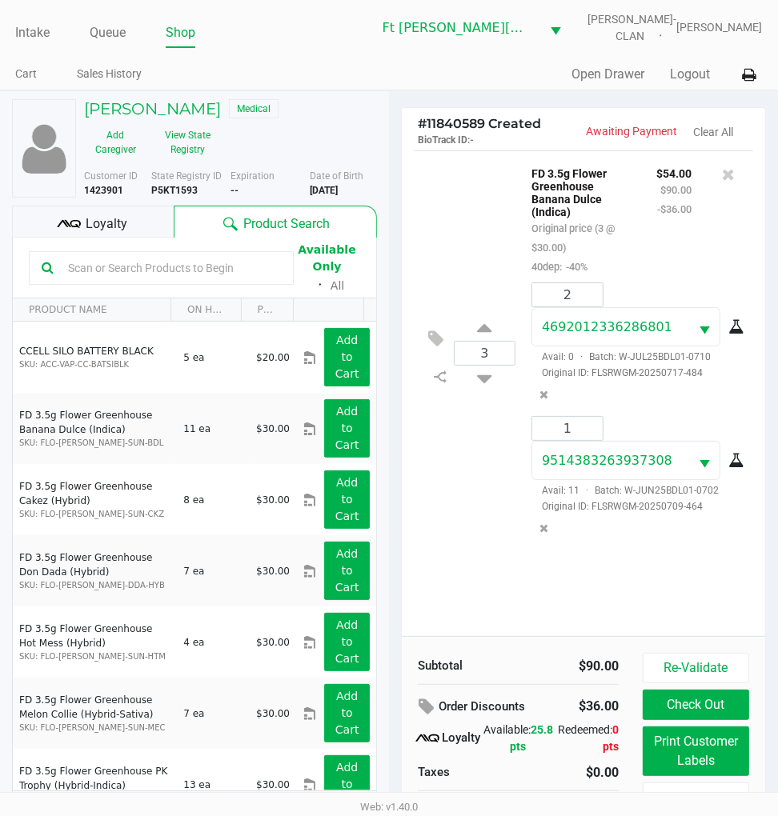
scroll to position [34, 0]
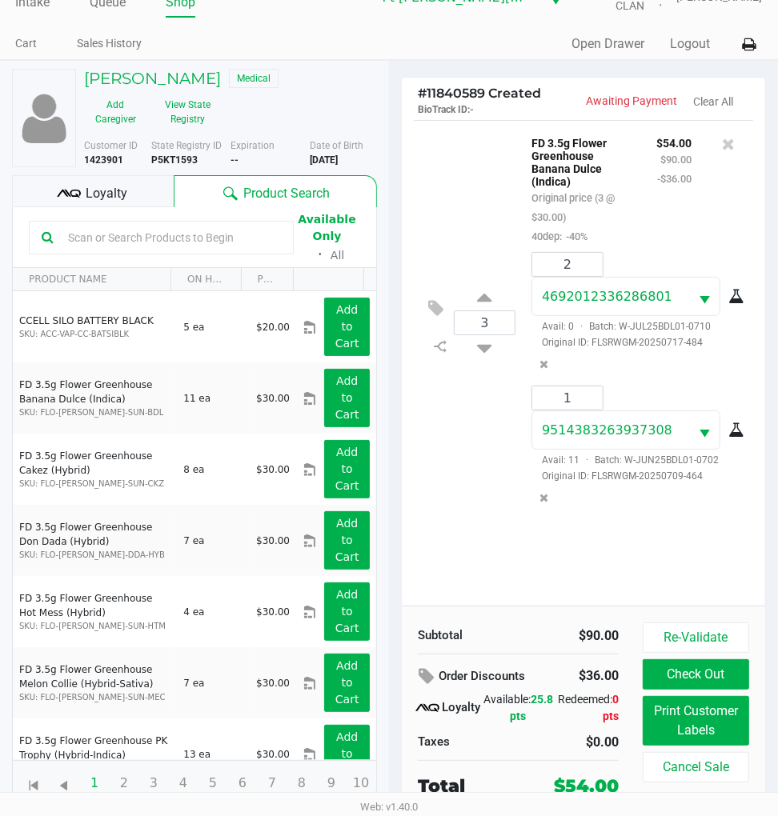
click at [475, 533] on div "3 FD 3.5g Flower Greenhouse Banana Dulce (Indica) Original price (3 @ $30.00) 4…" at bounding box center [583, 363] width 363 height 486
click at [726, 718] on button "Print Customer Labels" at bounding box center [696, 721] width 106 height 50
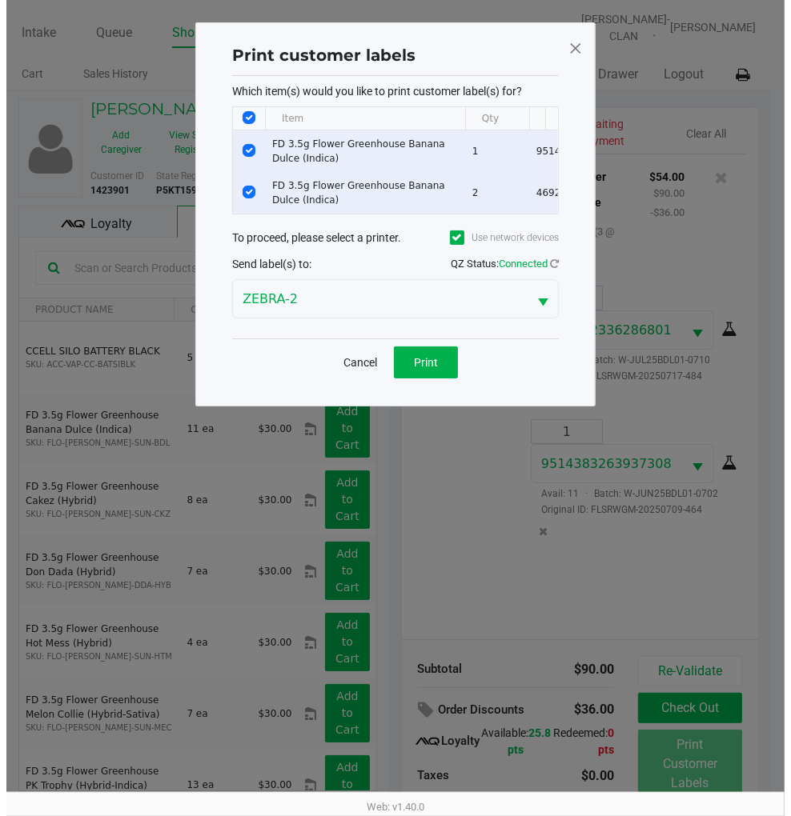
scroll to position [0, 0]
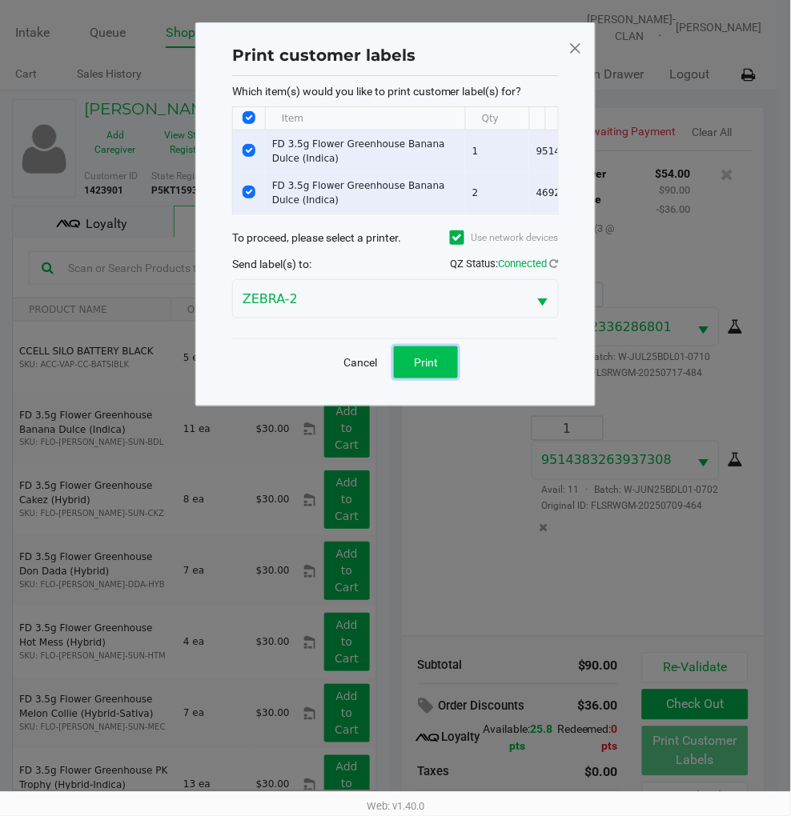
click at [422, 369] on span "Print" at bounding box center [426, 362] width 24 height 13
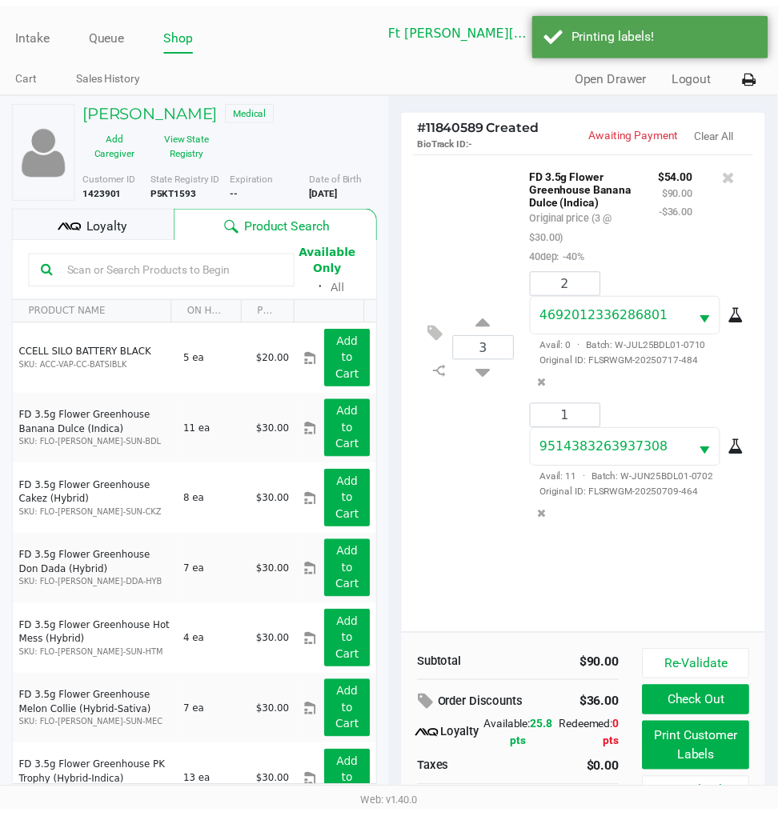
scroll to position [34, 0]
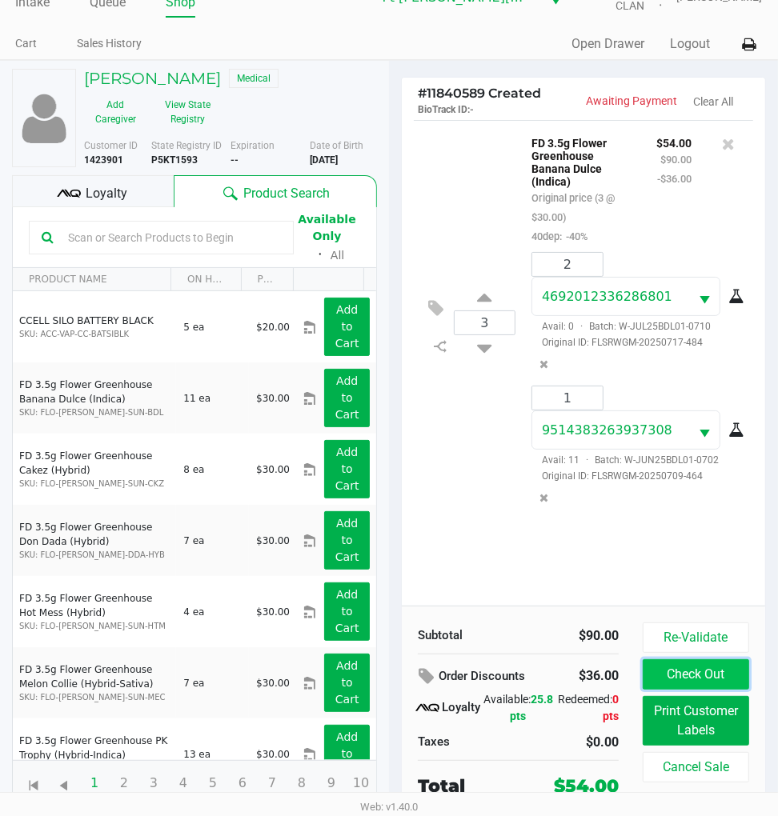
click at [667, 673] on button "Check Out" at bounding box center [696, 674] width 106 height 30
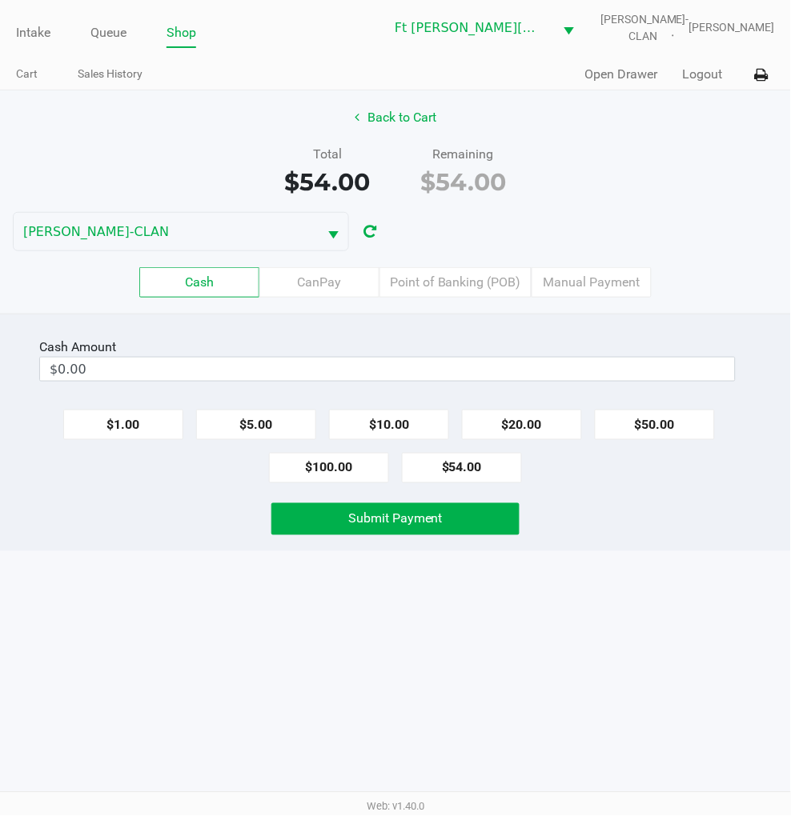
click at [537, 599] on div "Intake Queue Shop Ft Walton Beach WC WU-TANG-CLAN James Dodd Cart Sales History…" at bounding box center [395, 408] width 791 height 816
click at [467, 468] on button "$54.00" at bounding box center [462, 468] width 120 height 30
type input "$54.00"
click at [468, 471] on button "$54.00" at bounding box center [462, 468] width 120 height 30
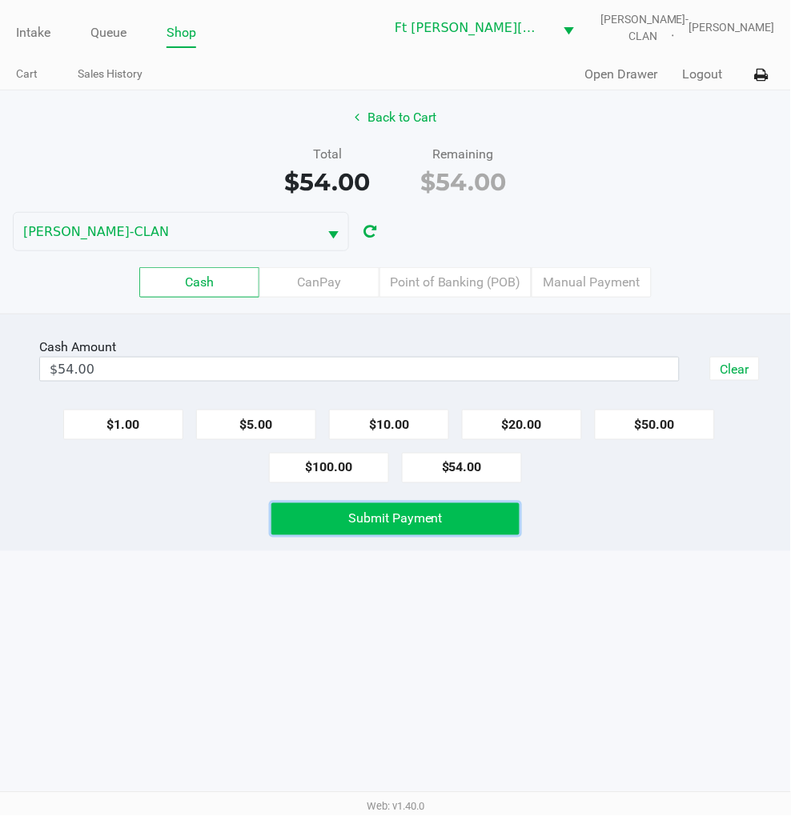
click at [453, 527] on button "Submit Payment" at bounding box center [394, 519] width 247 height 32
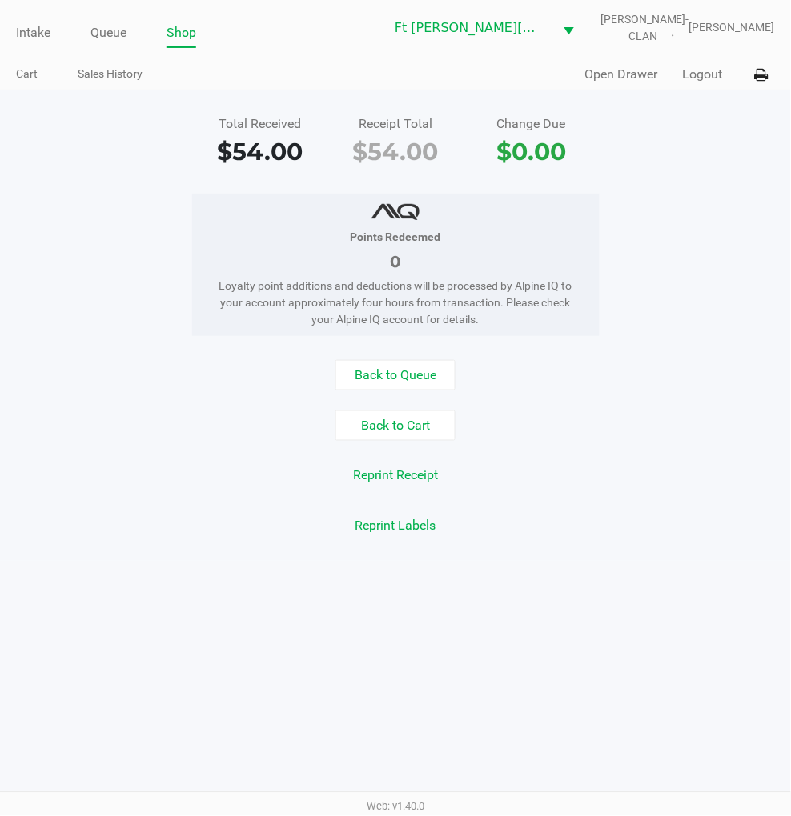
click at [384, 427] on button "Back to Cart" at bounding box center [395, 426] width 120 height 30
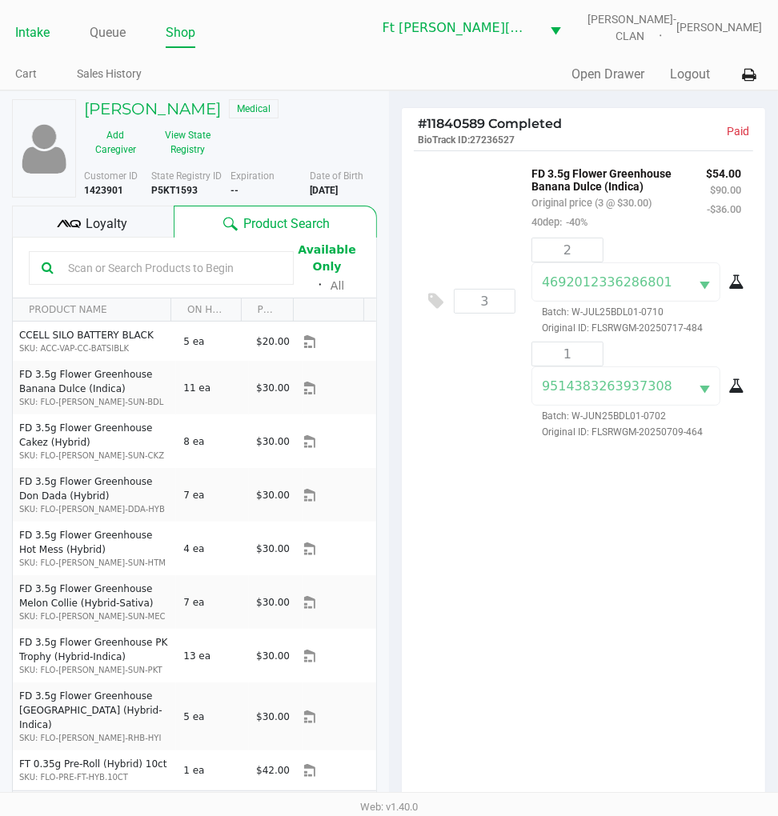
click at [33, 26] on link "Intake" at bounding box center [32, 33] width 34 height 22
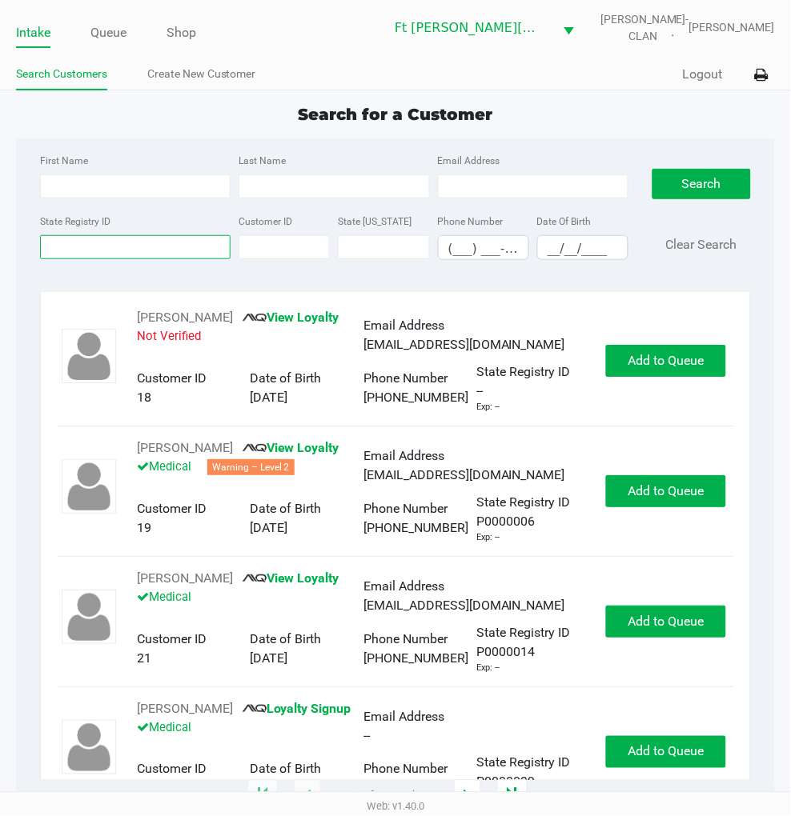
click at [186, 258] on input "State Registry ID" at bounding box center [135, 247] width 190 height 24
click at [698, 78] on button "Logout" at bounding box center [703, 74] width 40 height 19
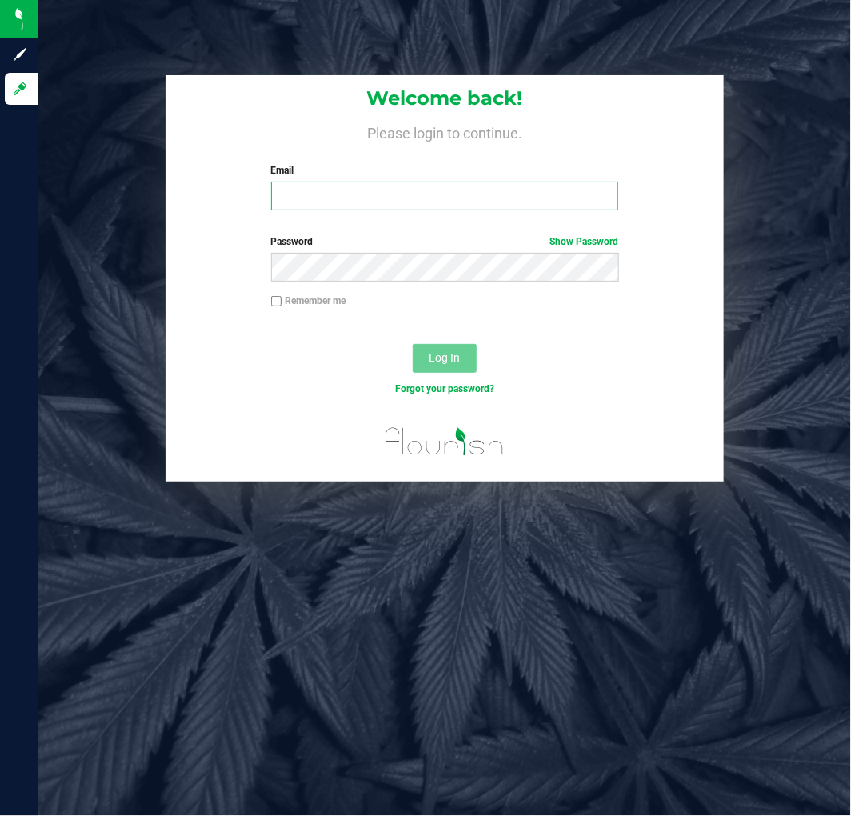
click at [307, 198] on input "Email" at bounding box center [445, 196] width 348 height 29
type input "jdodd@liveparallel.com"
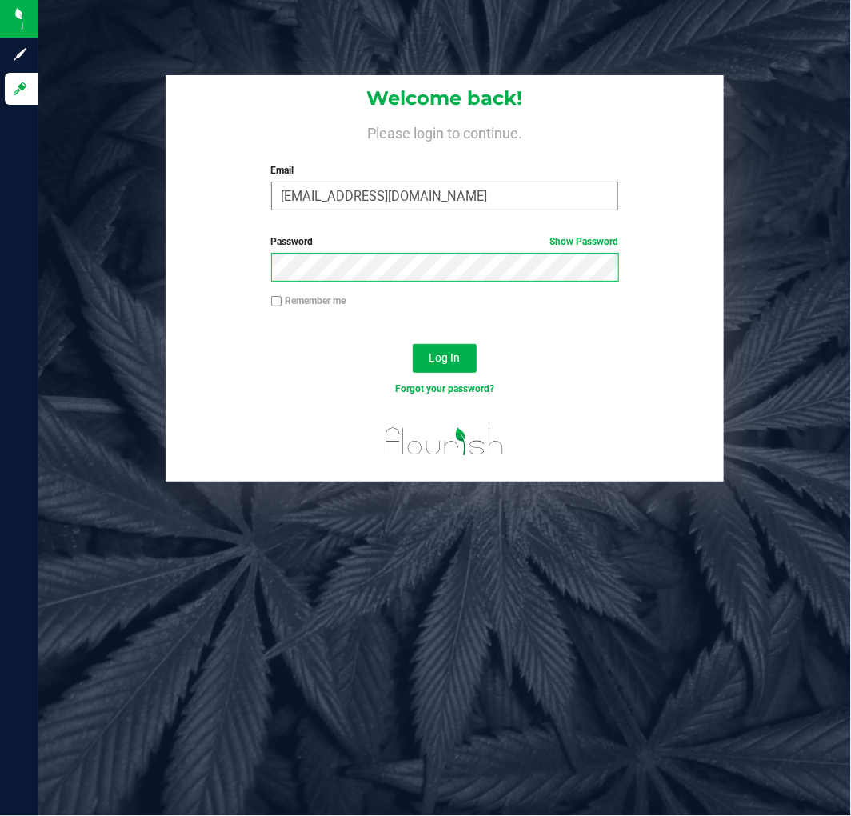
click at [413, 344] on button "Log In" at bounding box center [445, 358] width 64 height 29
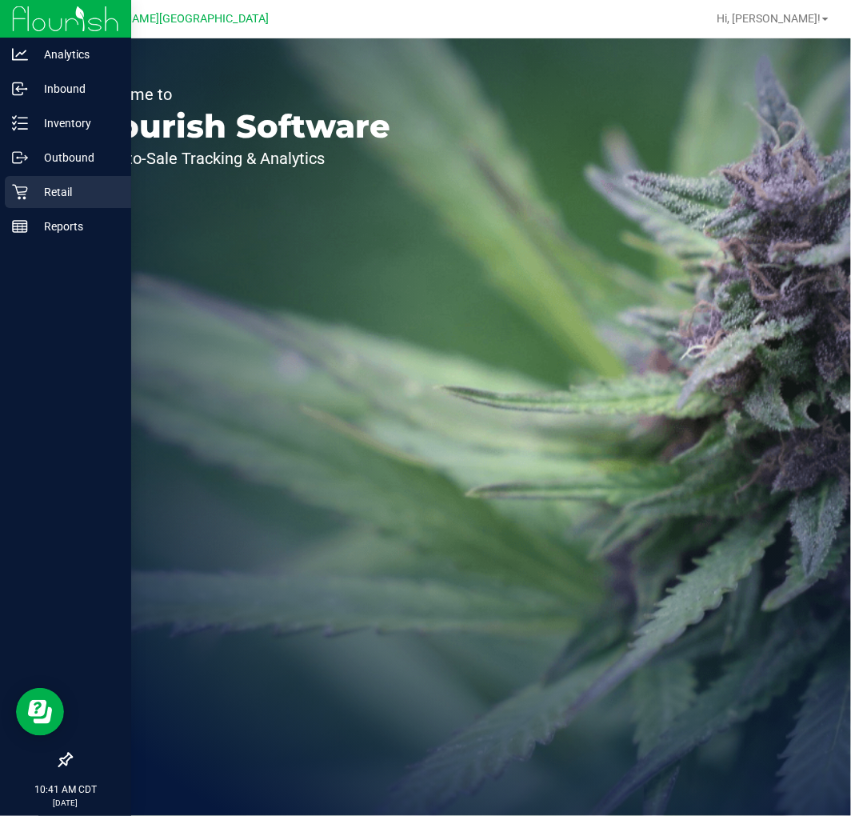
click at [35, 202] on div "Retail" at bounding box center [68, 192] width 126 height 32
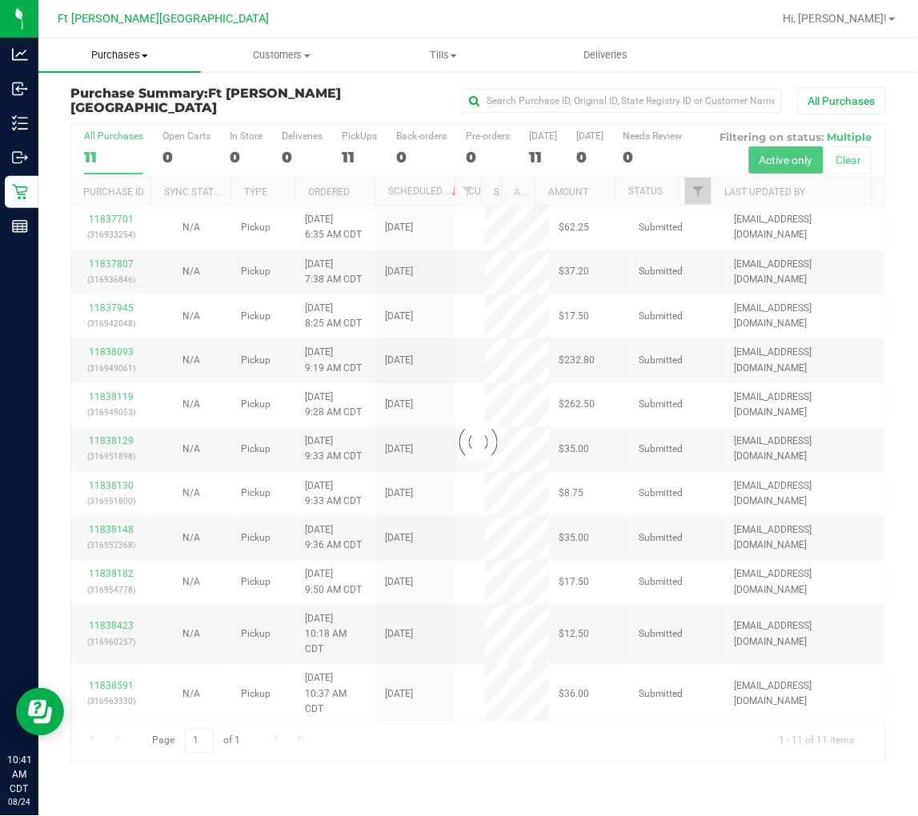
click at [141, 54] on span "Purchases" at bounding box center [119, 55] width 162 height 14
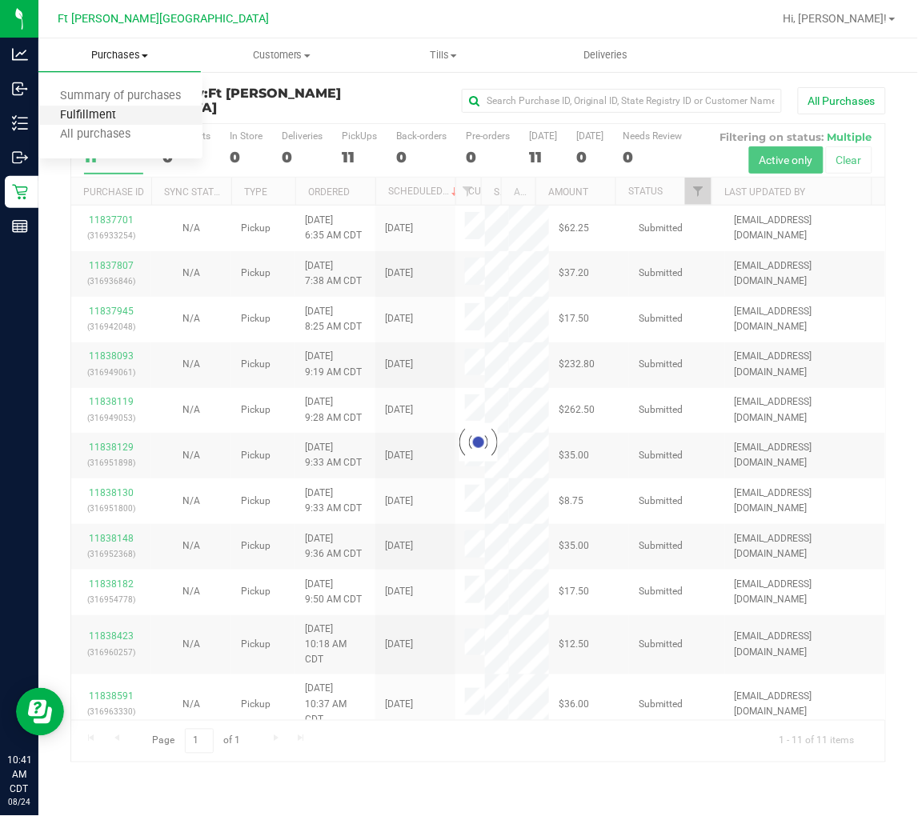
click at [100, 115] on span "Fulfillment" at bounding box center [87, 116] width 99 height 14
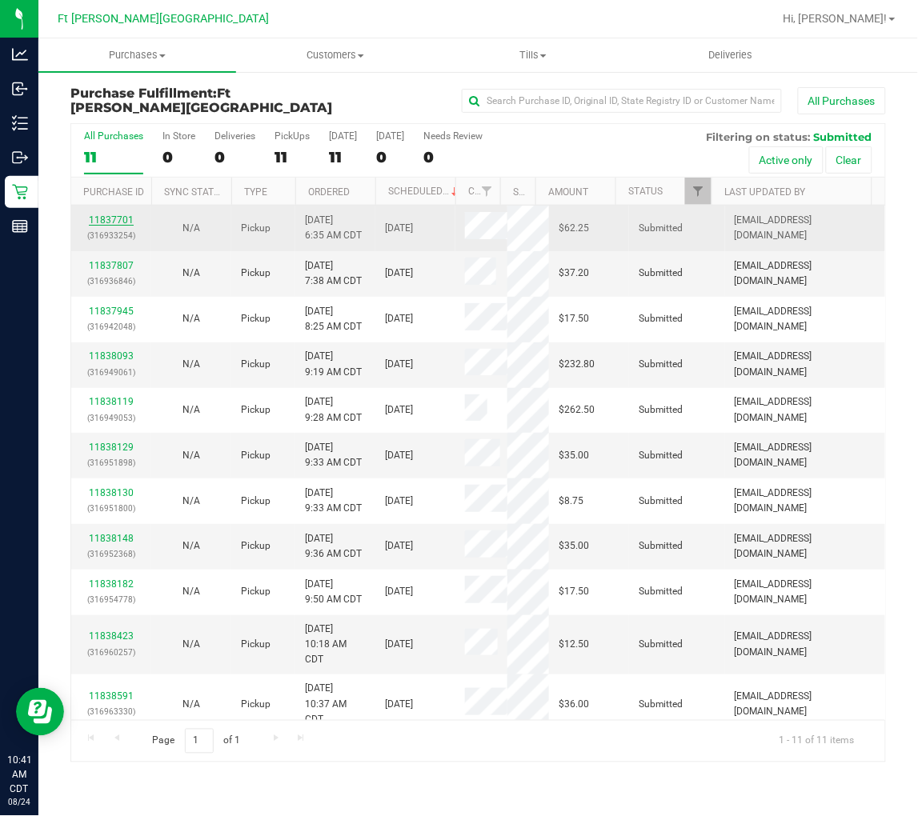
click at [114, 219] on link "11837701" at bounding box center [111, 219] width 45 height 11
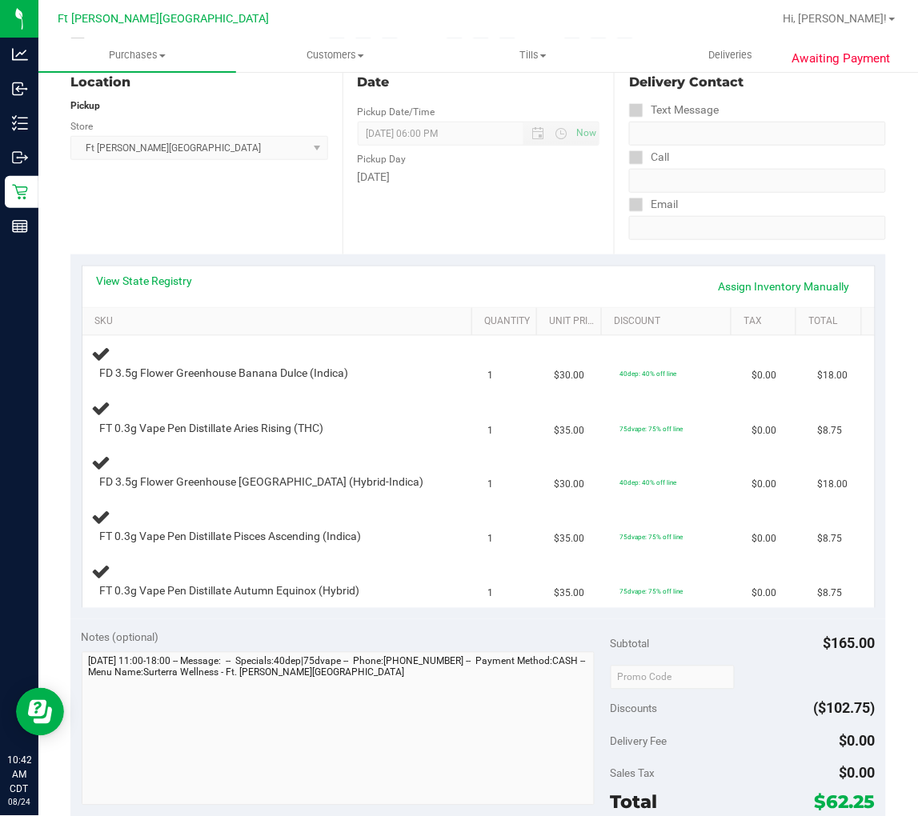
scroll to position [178, 0]
click at [179, 276] on link "View State Registry" at bounding box center [145, 280] width 96 height 16
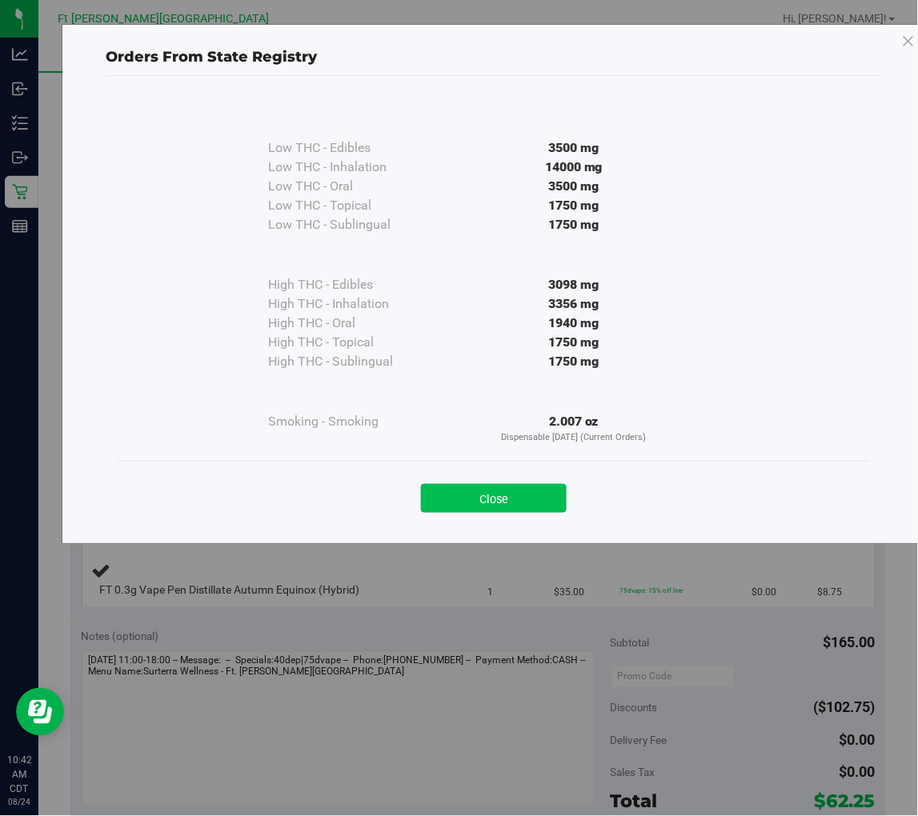
click at [518, 496] on button "Close" at bounding box center [494, 498] width 146 height 29
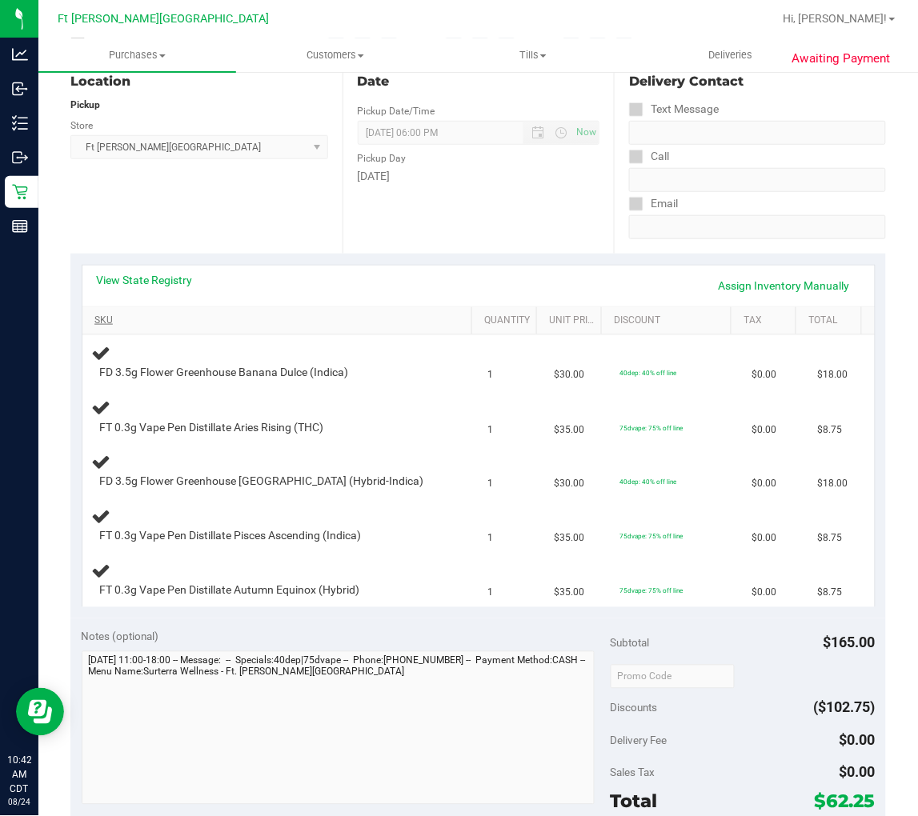
scroll to position [355, 0]
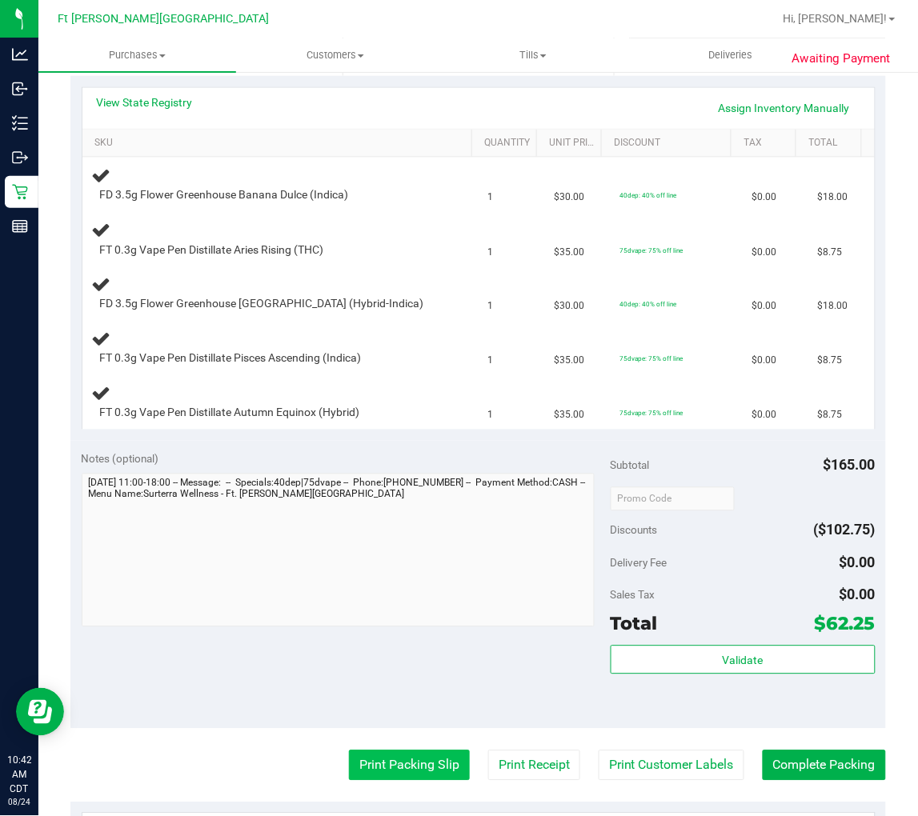
click at [395, 734] on button "Print Packing Slip" at bounding box center [409, 766] width 121 height 30
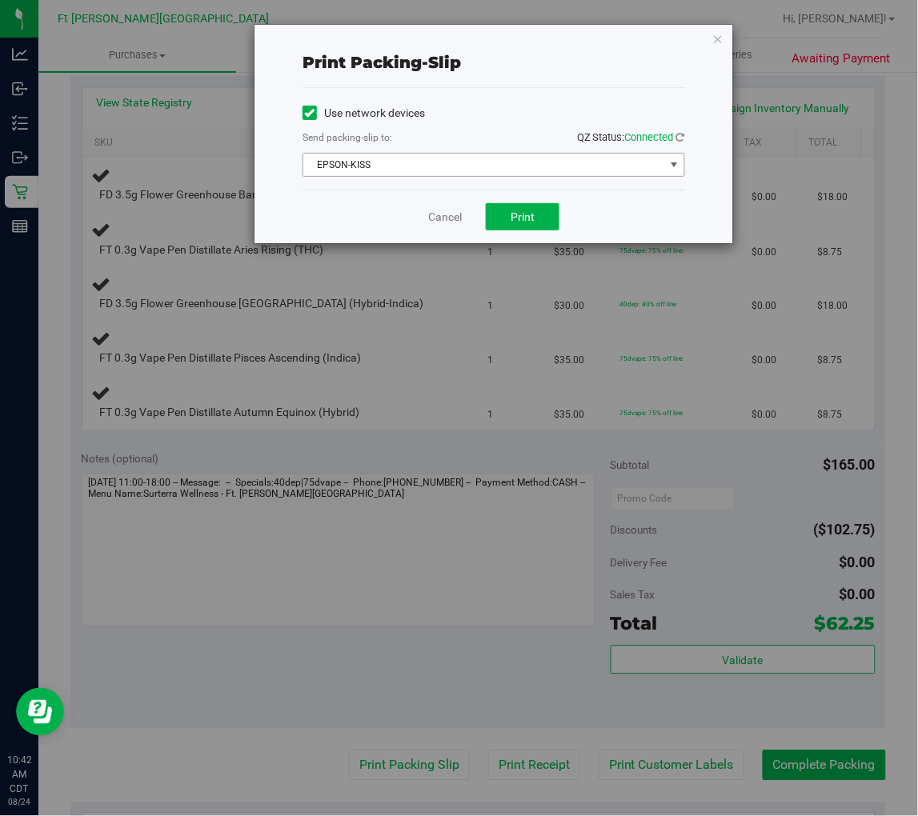
click at [423, 170] on span "EPSON-KISS" at bounding box center [483, 165] width 361 height 22
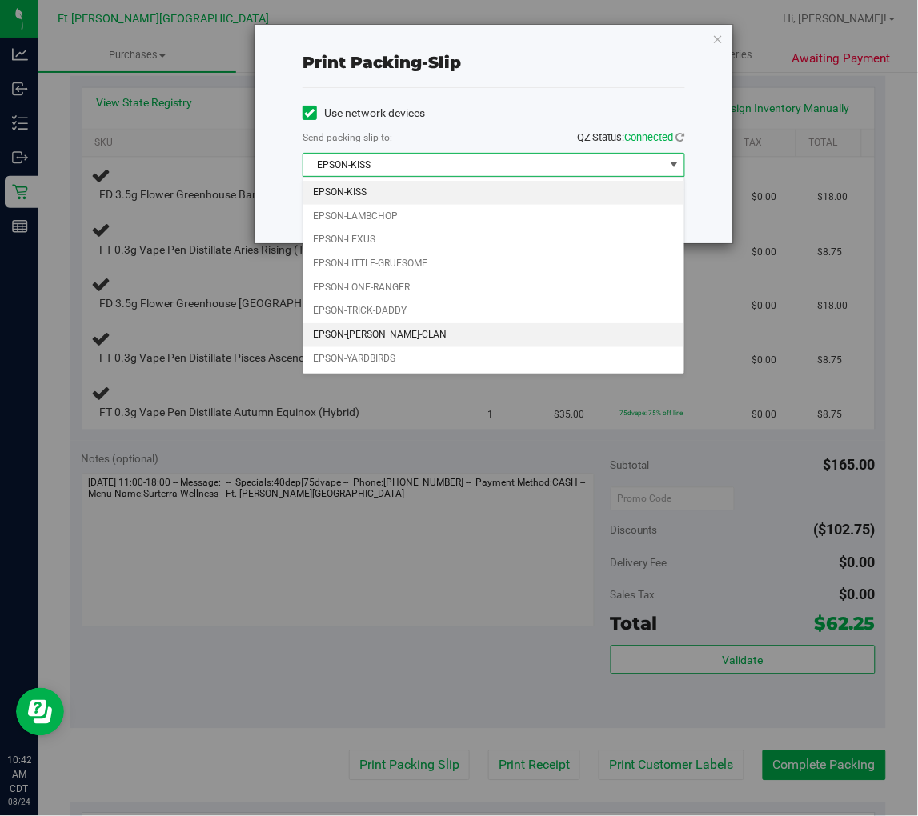
click at [391, 333] on li "EPSON-WU-TANG-CLAN" at bounding box center [493, 335] width 381 height 24
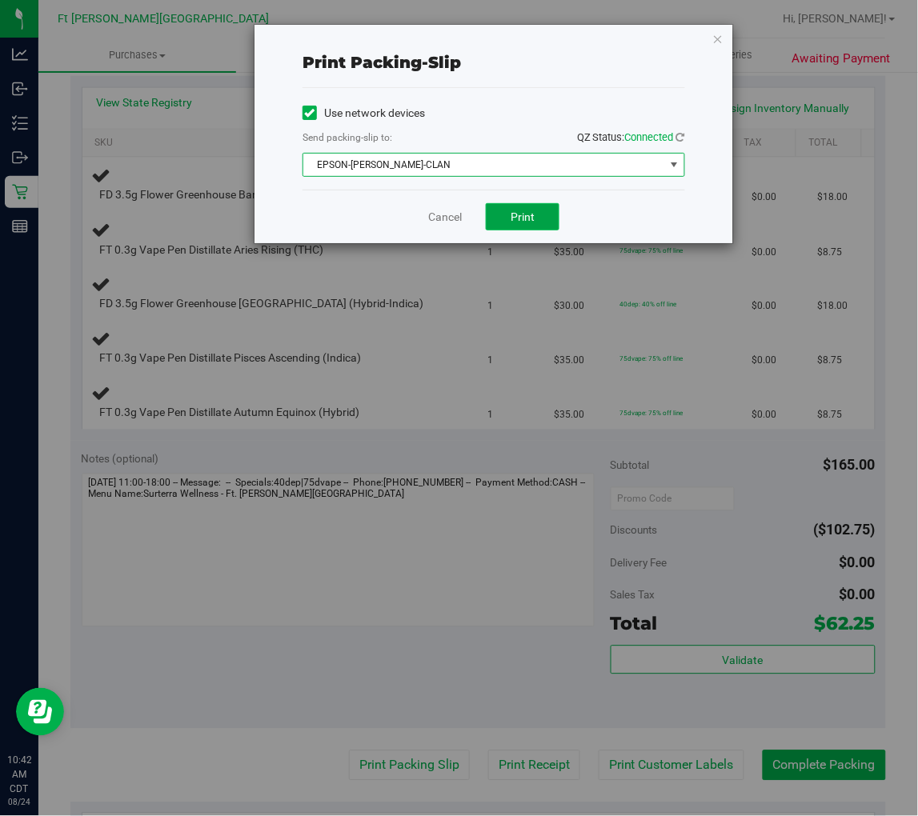
click at [507, 218] on button "Print" at bounding box center [523, 216] width 74 height 27
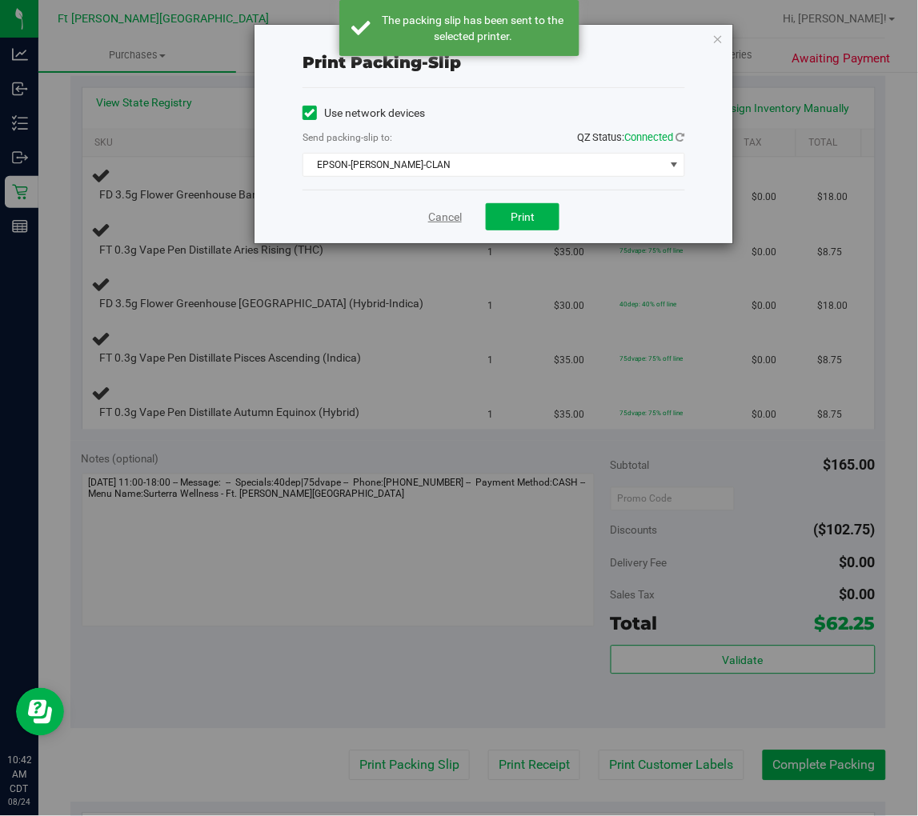
click at [459, 218] on link "Cancel" at bounding box center [445, 217] width 34 height 17
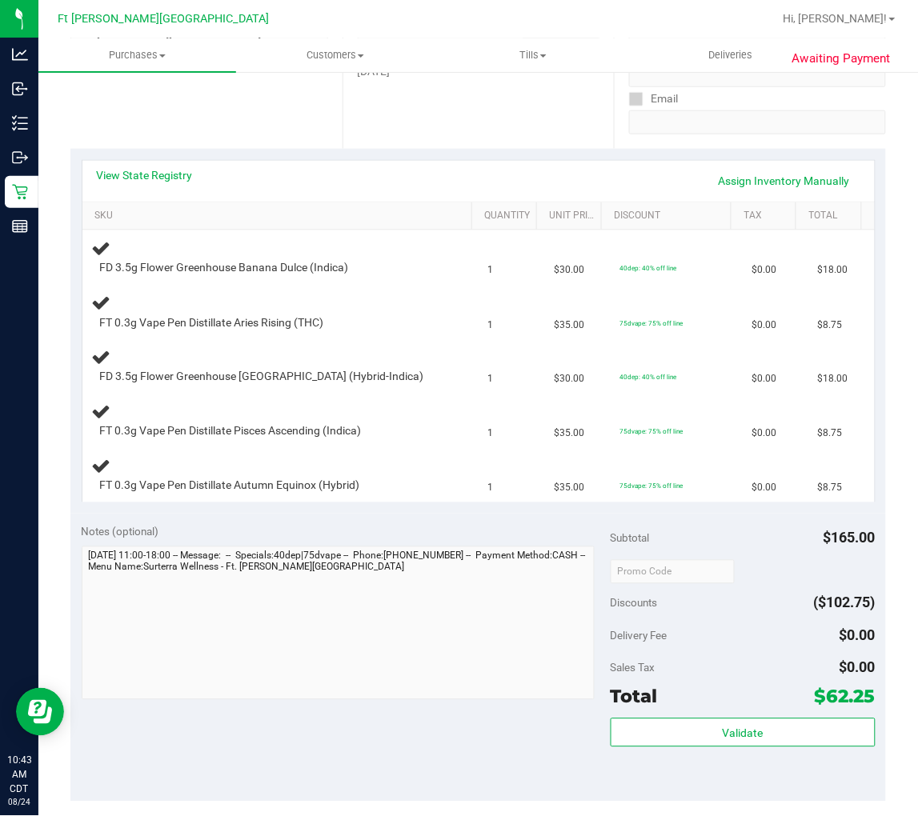
scroll to position [281, 0]
click at [171, 173] on link "View State Registry" at bounding box center [145, 177] width 96 height 16
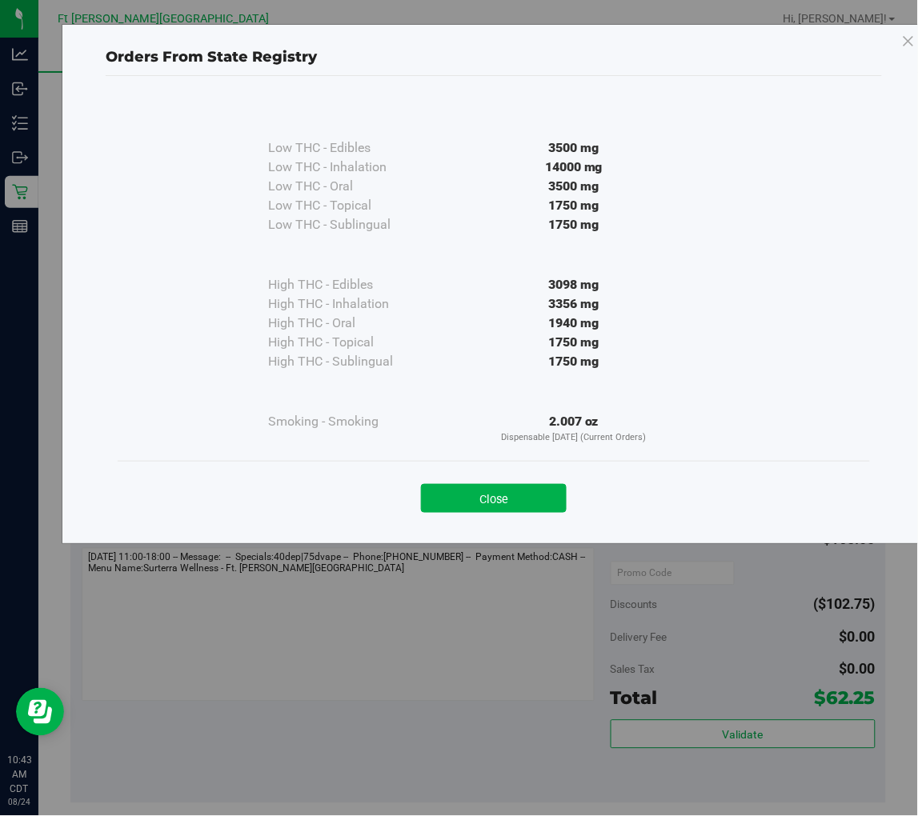
click at [513, 468] on div "Close" at bounding box center [494, 493] width 752 height 65
click at [502, 497] on button "Close" at bounding box center [494, 498] width 146 height 29
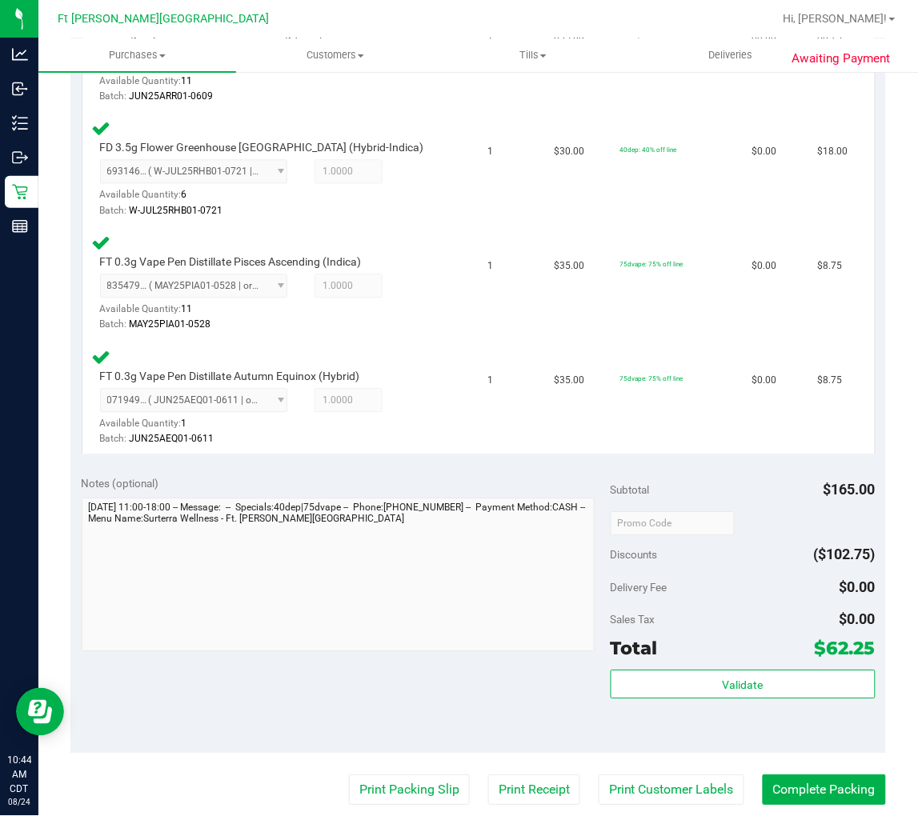
scroll to position [636, 0]
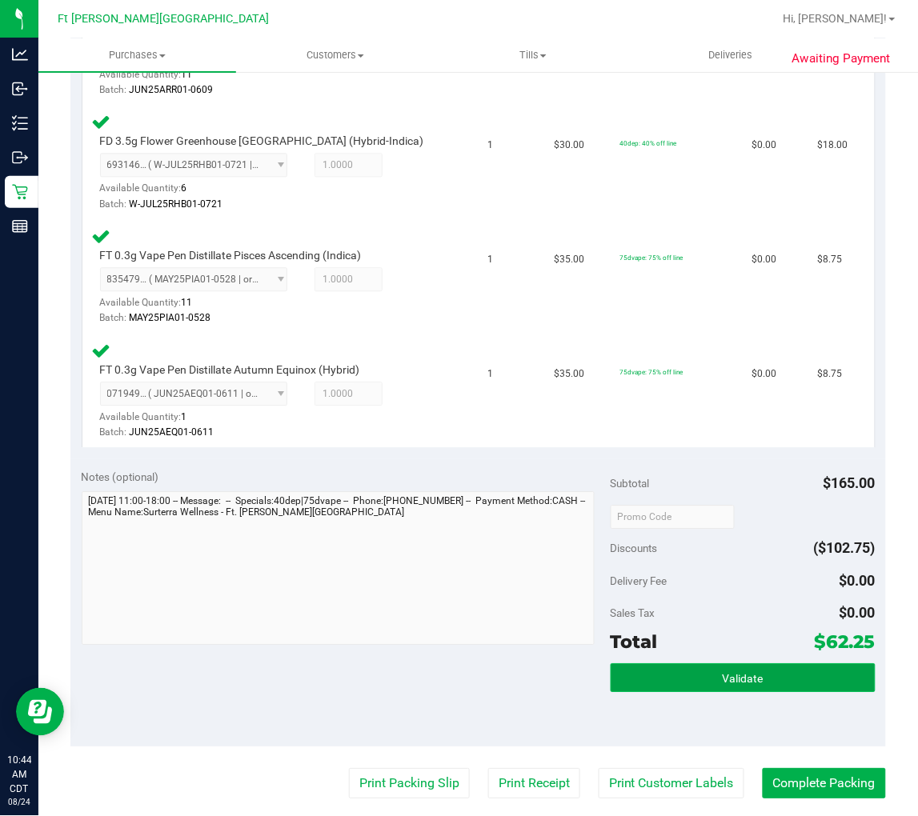
click at [765, 677] on button "Validate" at bounding box center [743, 677] width 265 height 29
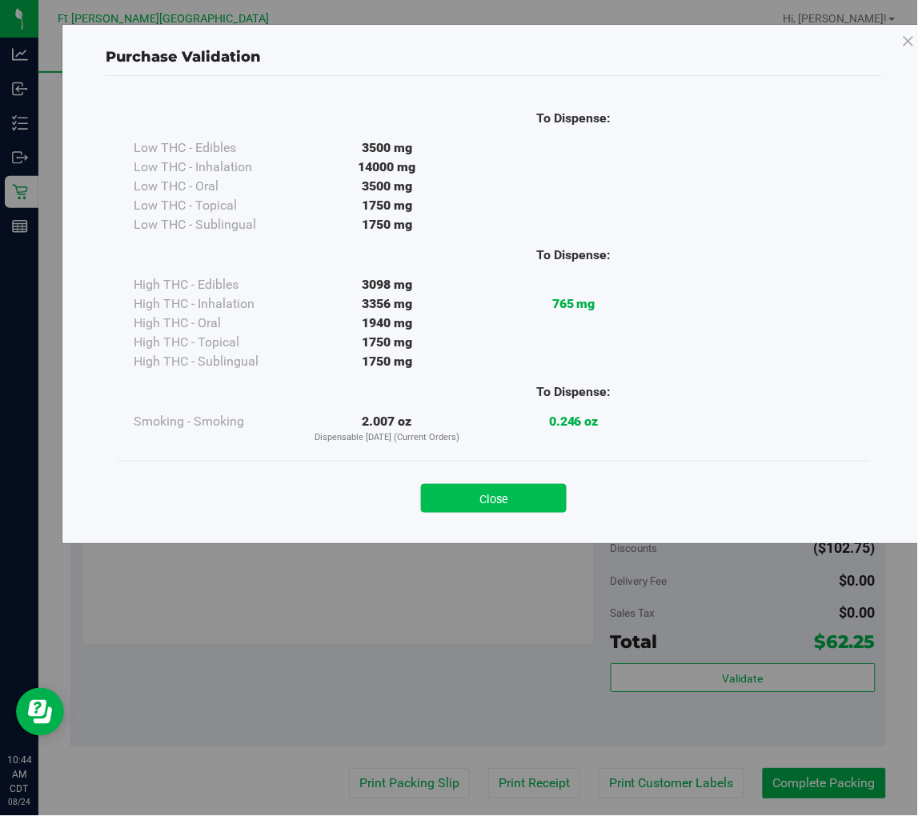
click at [498, 505] on button "Close" at bounding box center [494, 498] width 146 height 29
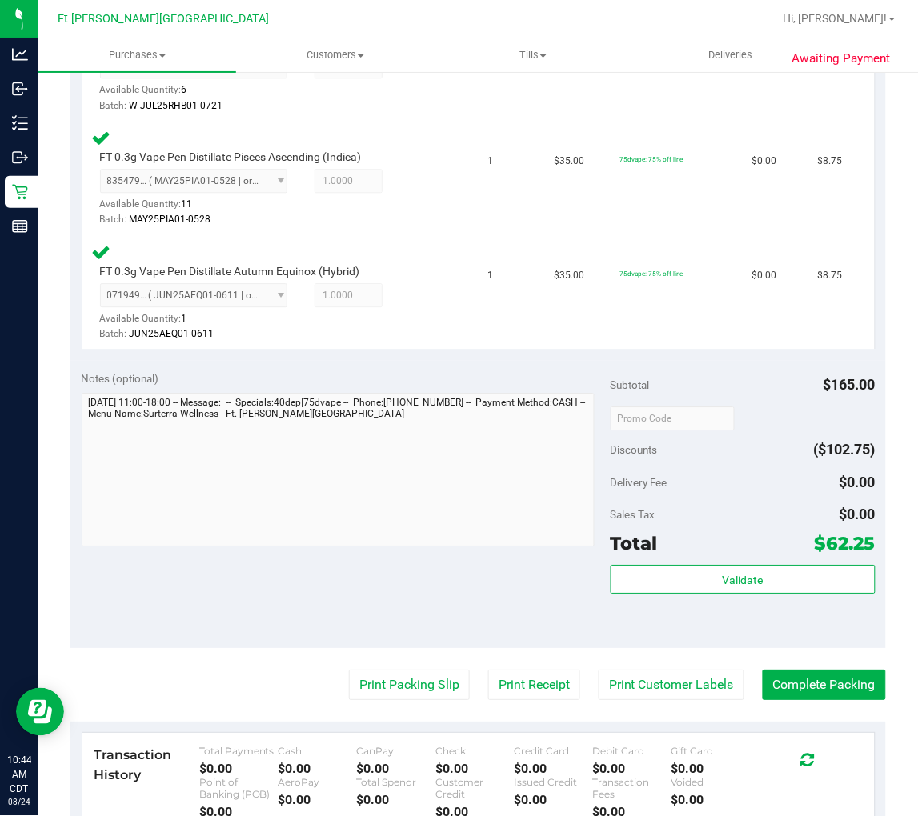
scroll to position [814, 0]
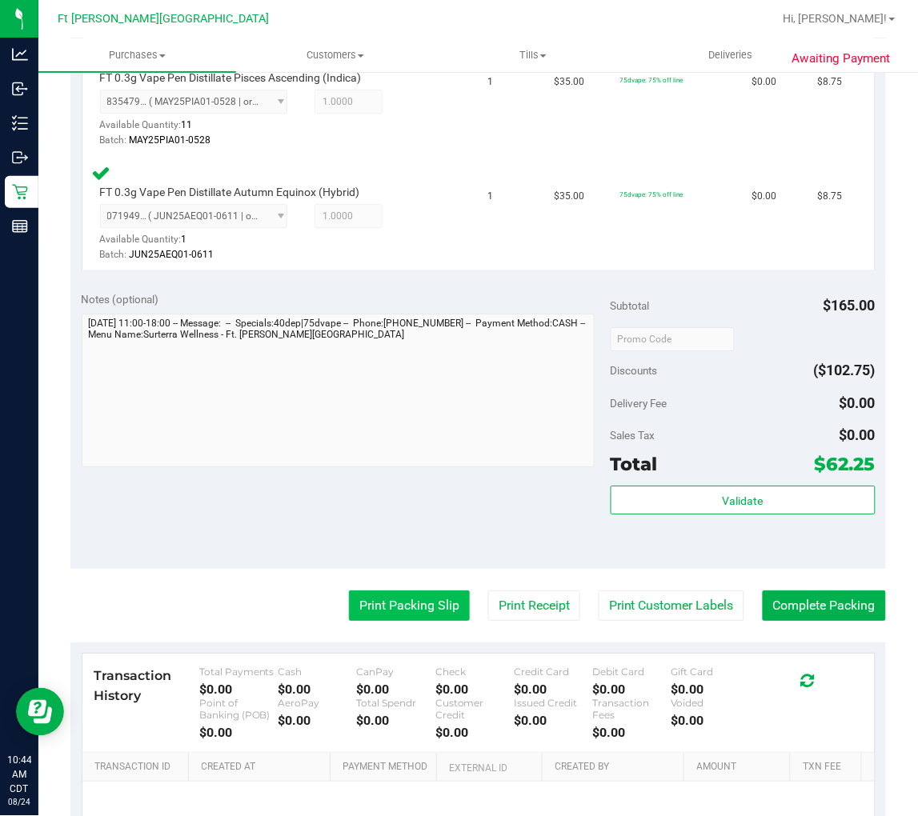
click at [415, 597] on button "Print Packing Slip" at bounding box center [409, 606] width 121 height 30
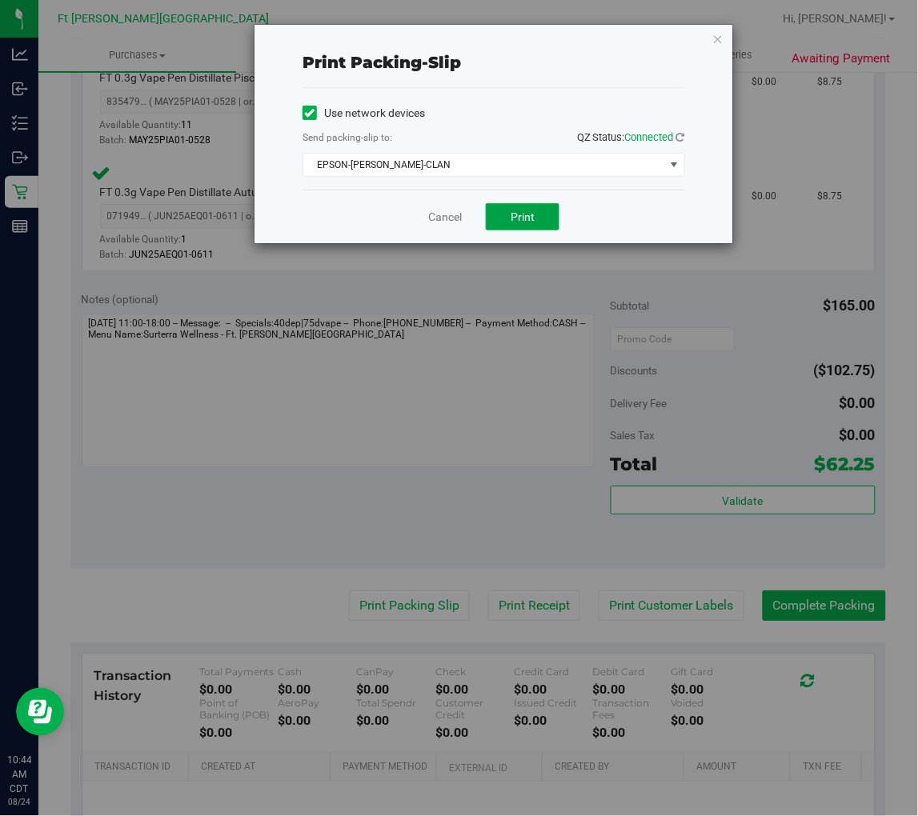
click at [513, 221] on span "Print" at bounding box center [523, 216] width 24 height 13
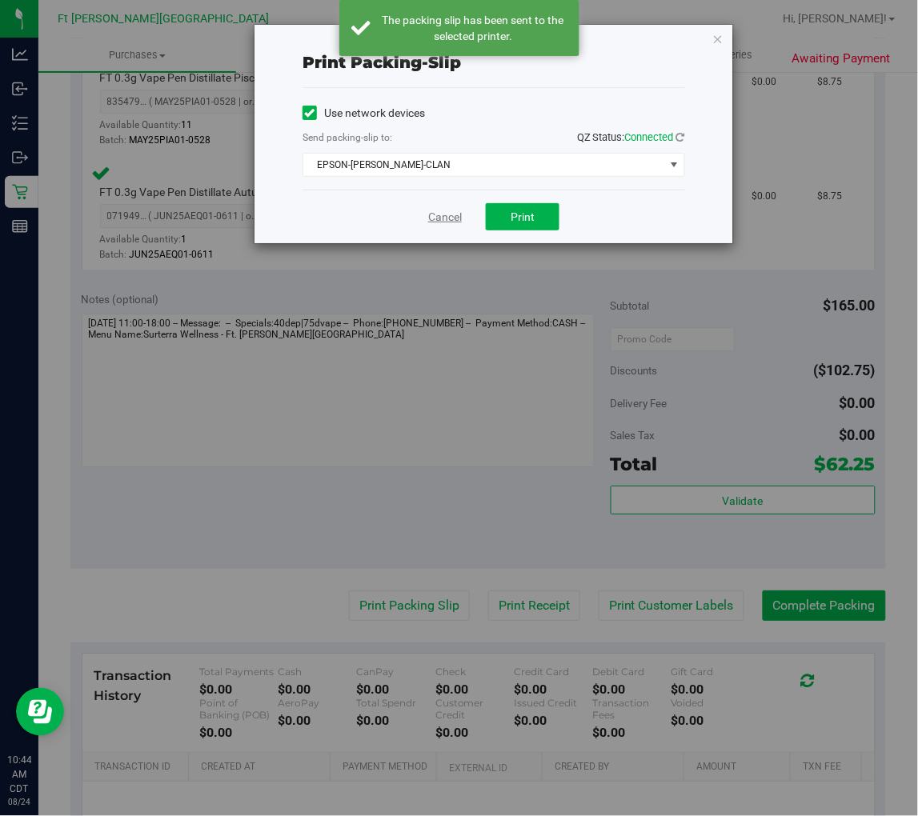
click at [440, 211] on link "Cancel" at bounding box center [445, 217] width 34 height 17
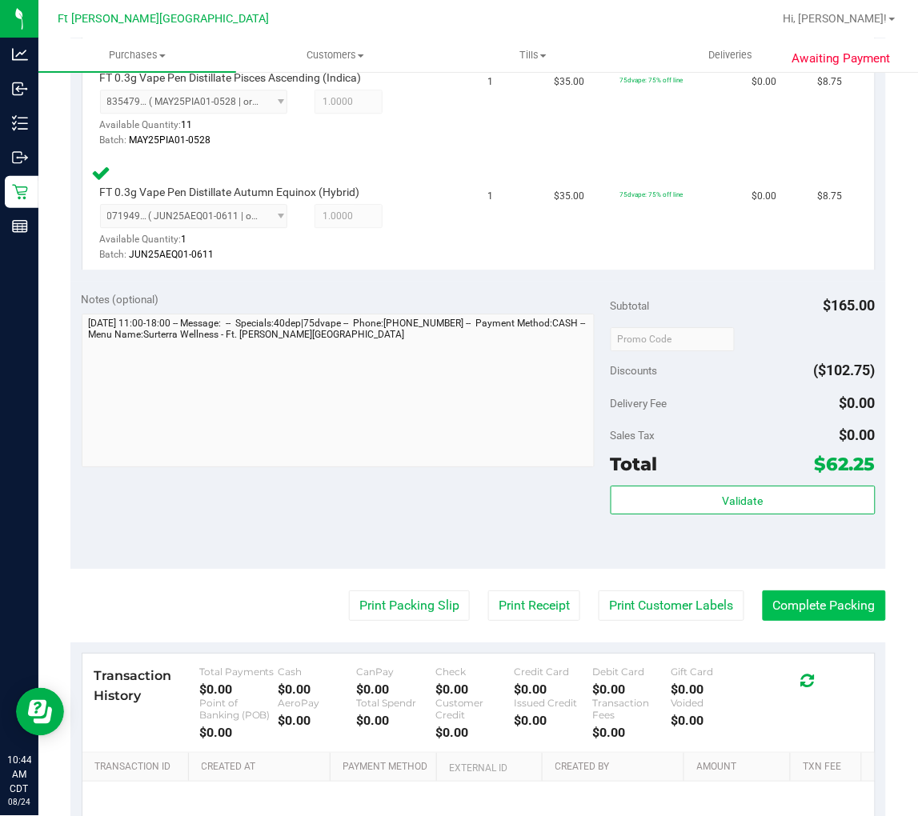
click at [766, 596] on button "Complete Packing" at bounding box center [824, 606] width 123 height 30
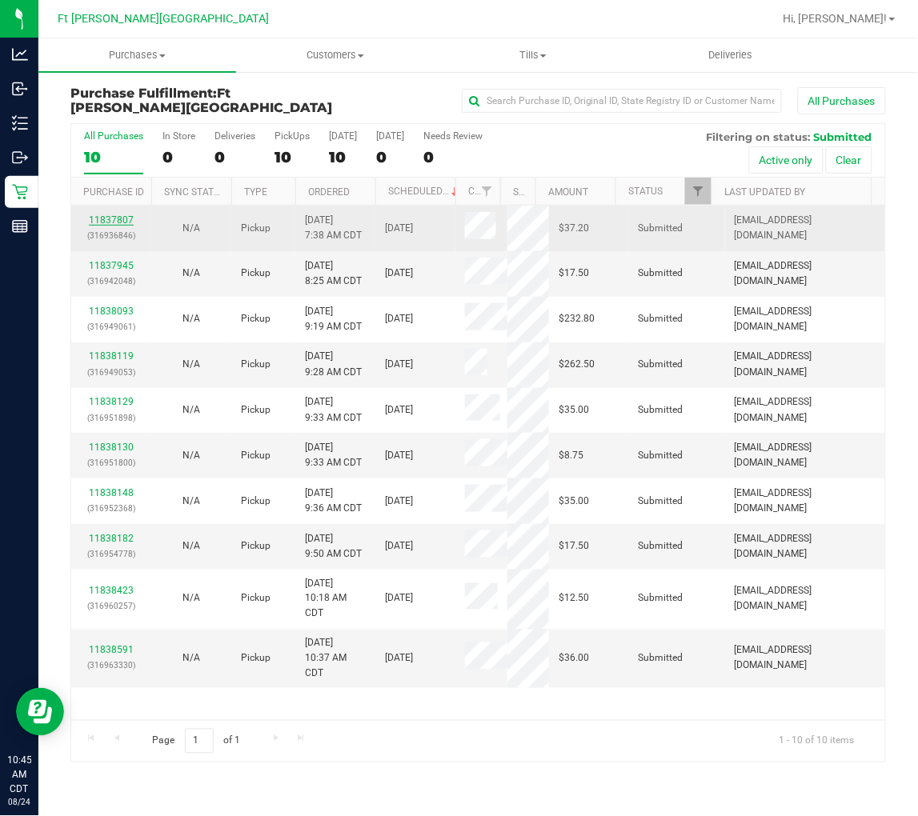
click at [121, 214] on link "11837807" at bounding box center [111, 219] width 45 height 11
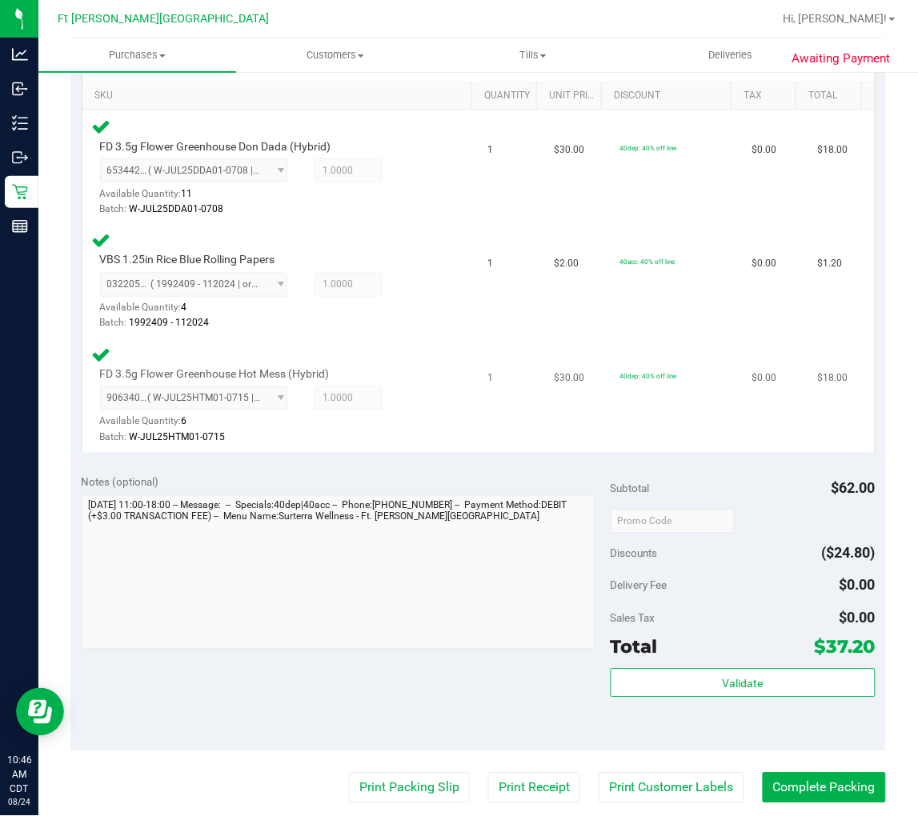
scroll to position [576, 0]
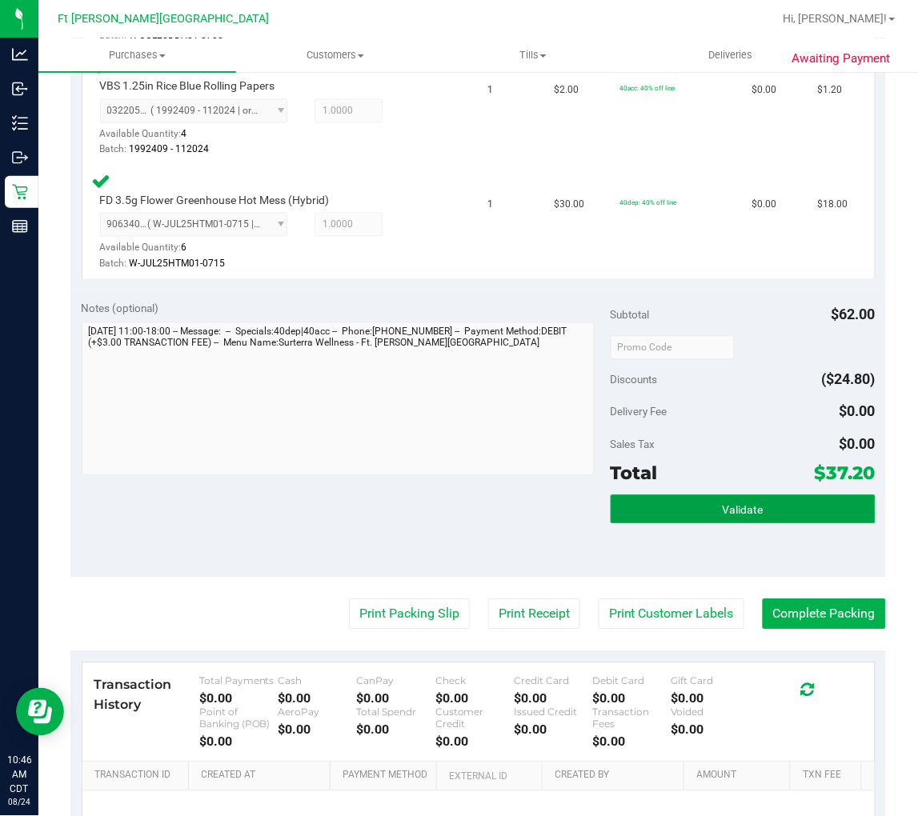
click at [766, 514] on button "Validate" at bounding box center [743, 509] width 265 height 29
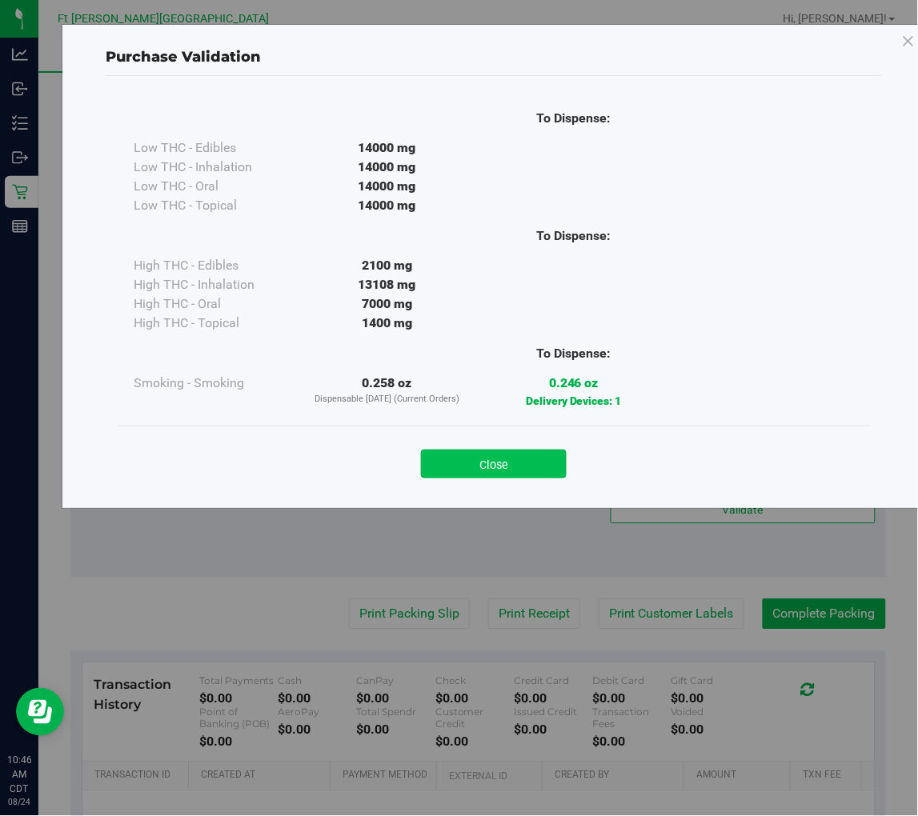
click at [527, 451] on button "Close" at bounding box center [494, 464] width 146 height 29
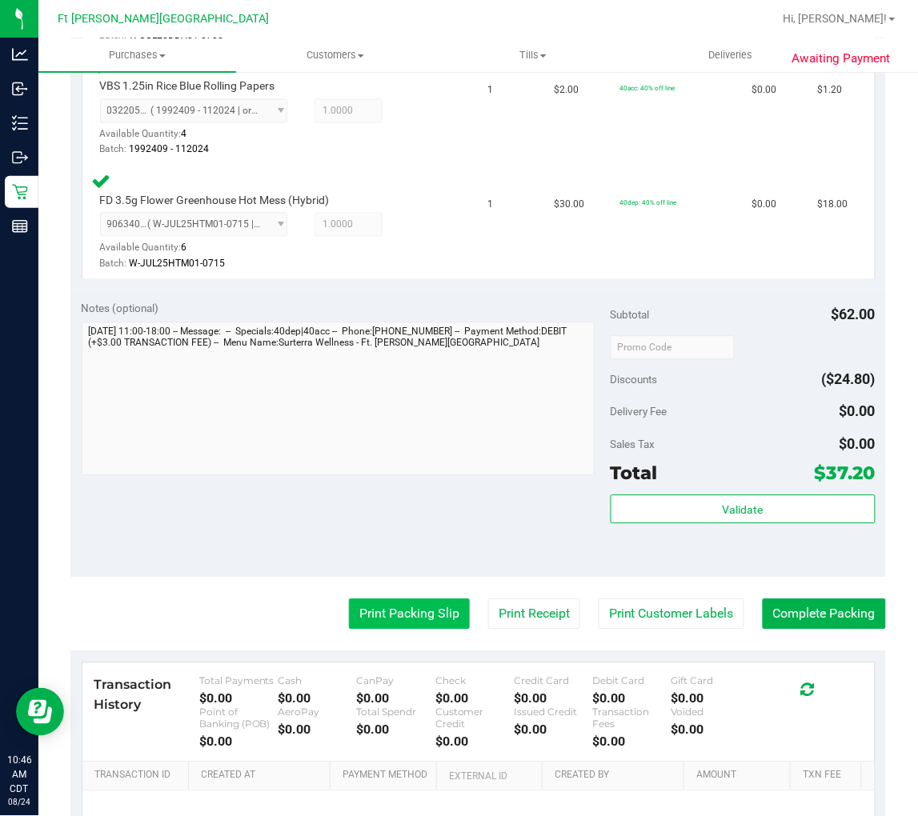
click at [428, 615] on button "Print Packing Slip" at bounding box center [409, 614] width 121 height 30
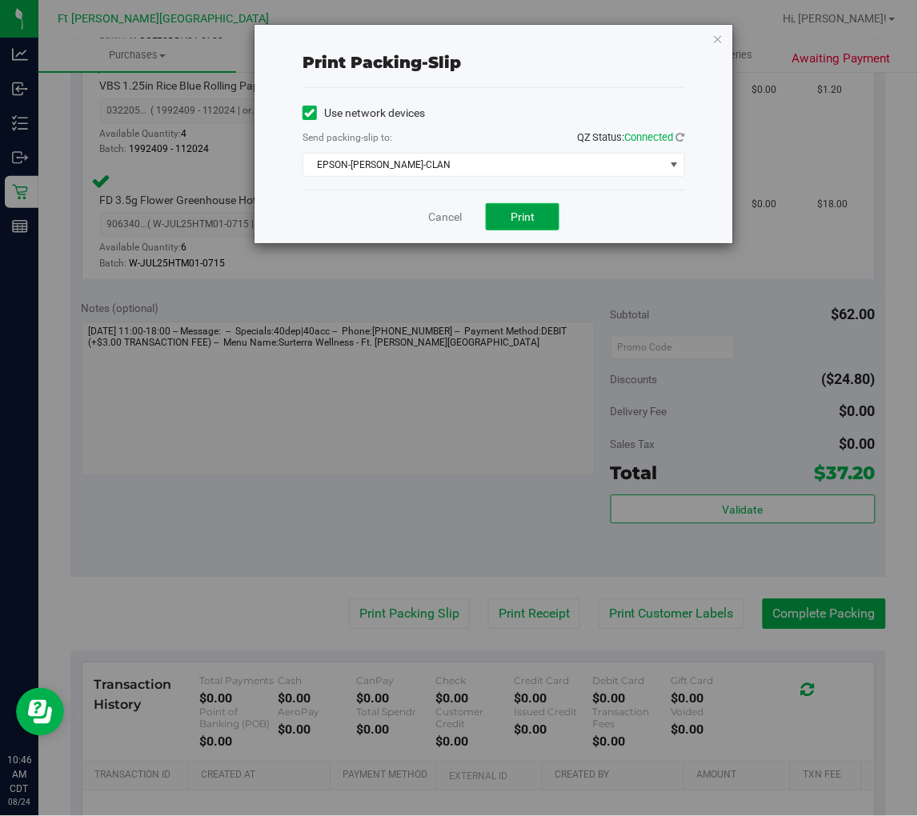
click at [537, 212] on button "Print" at bounding box center [523, 216] width 74 height 27
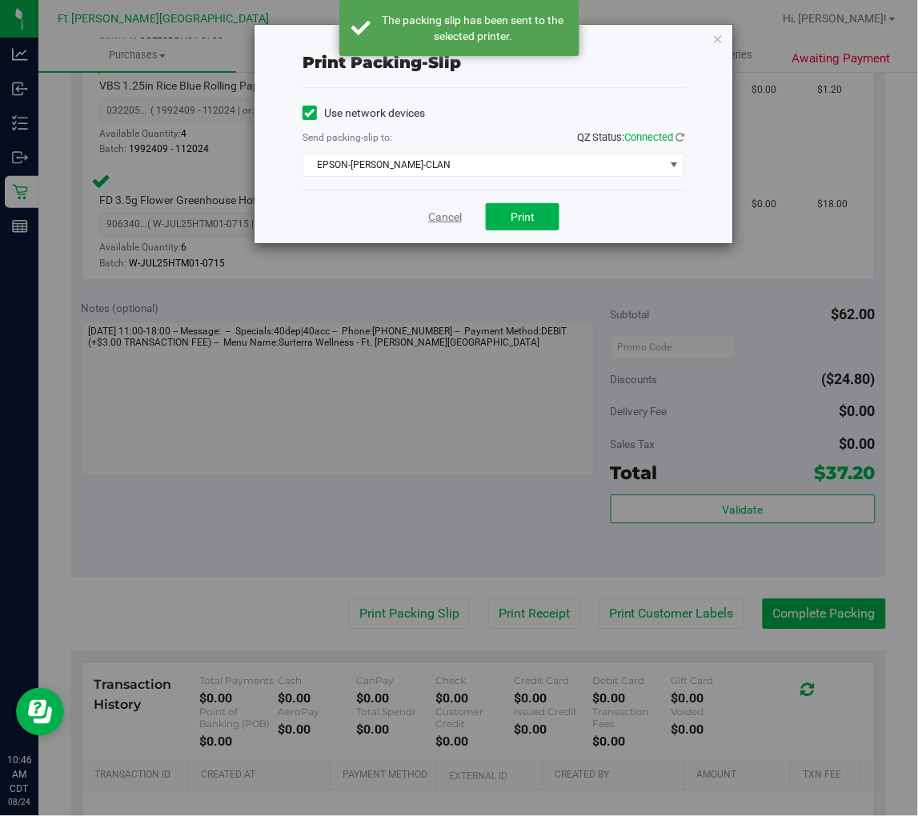
click at [444, 218] on link "Cancel" at bounding box center [445, 217] width 34 height 17
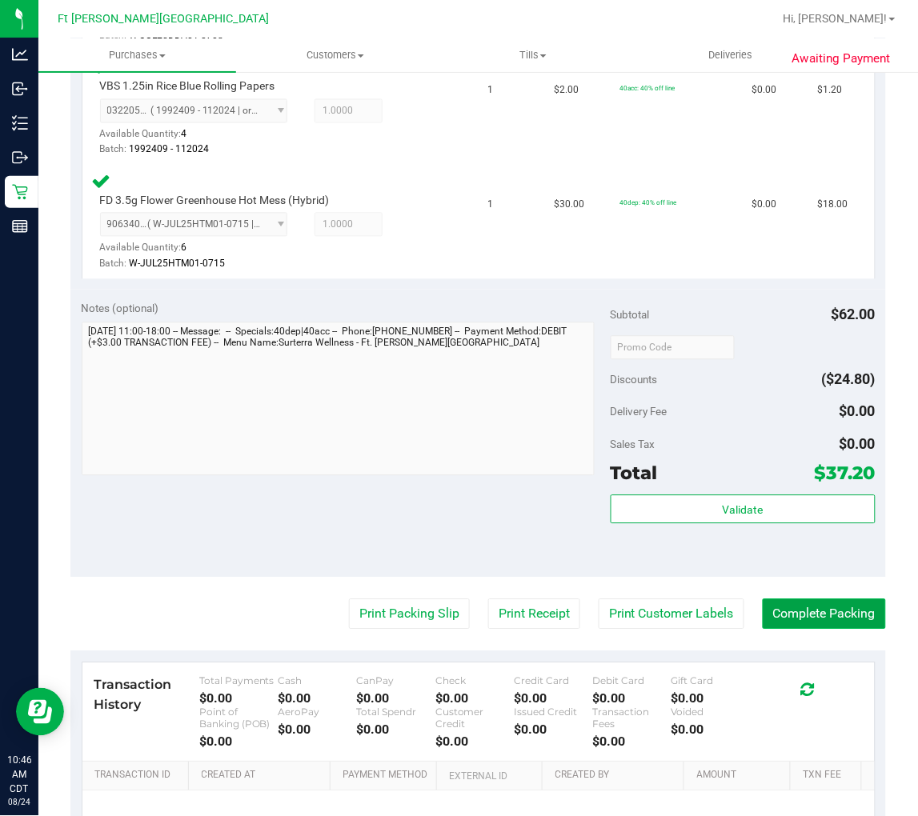
click at [766, 623] on button "Complete Packing" at bounding box center [824, 614] width 123 height 30
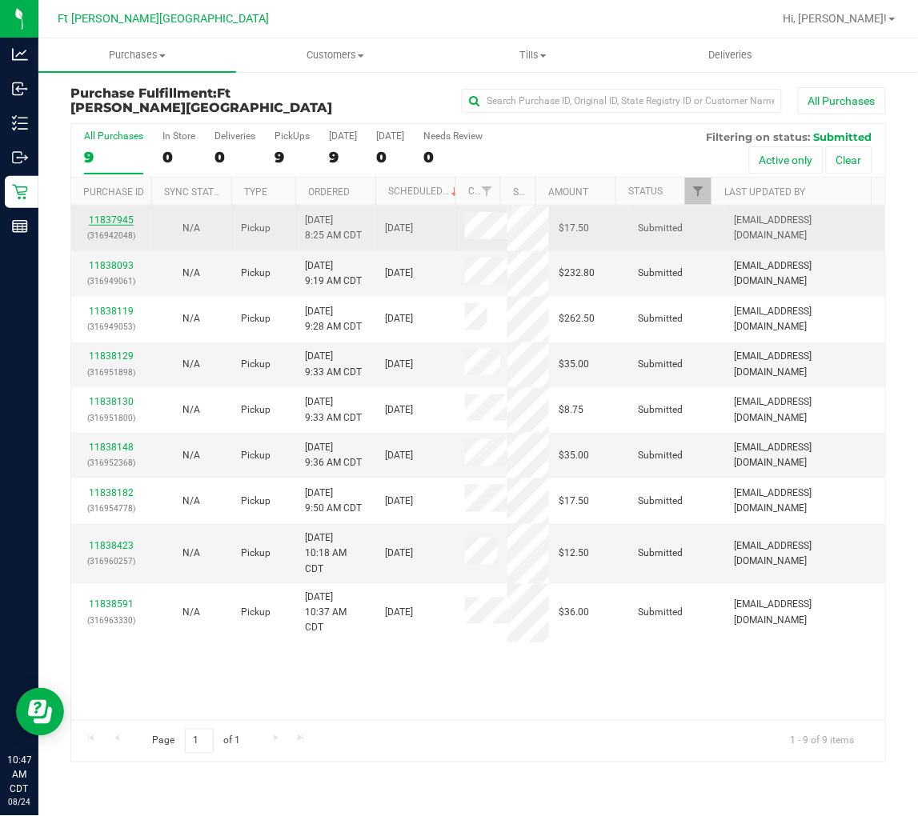
click at [110, 218] on link "11837945" at bounding box center [111, 219] width 45 height 11
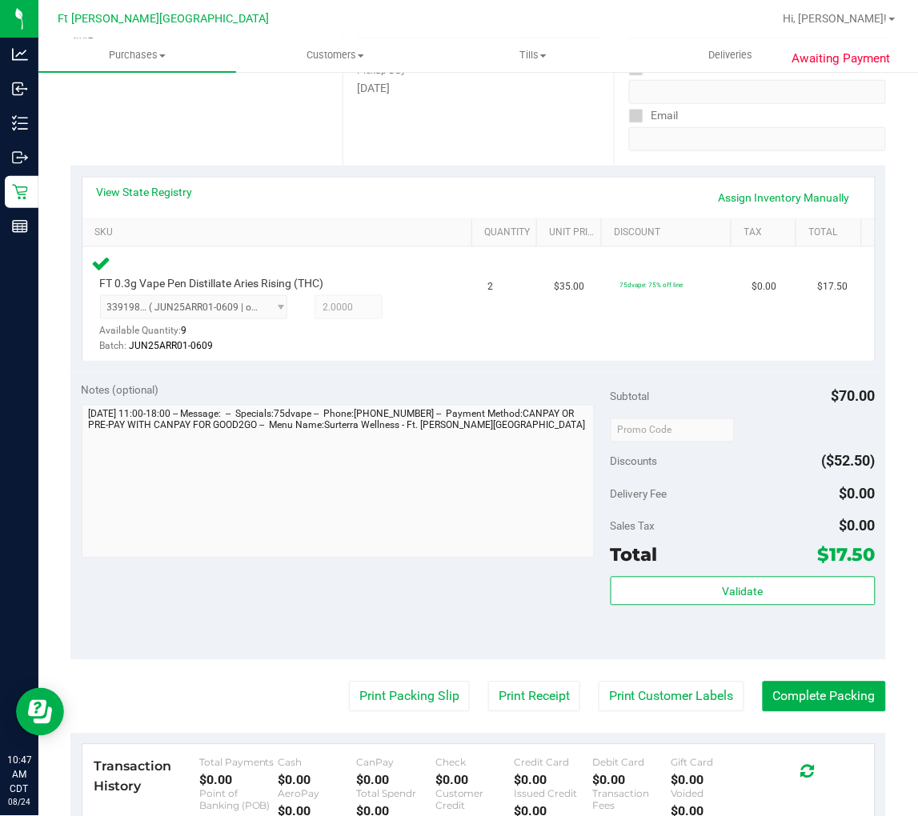
scroll to position [266, 0]
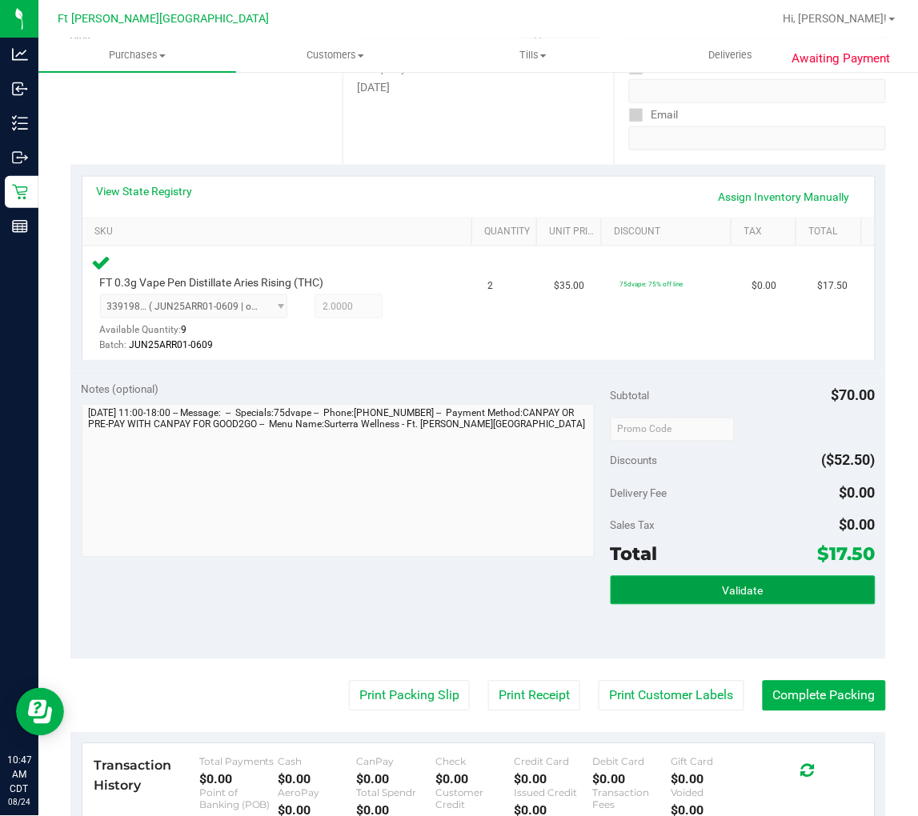
click at [739, 588] on span "Validate" at bounding box center [743, 591] width 41 height 13
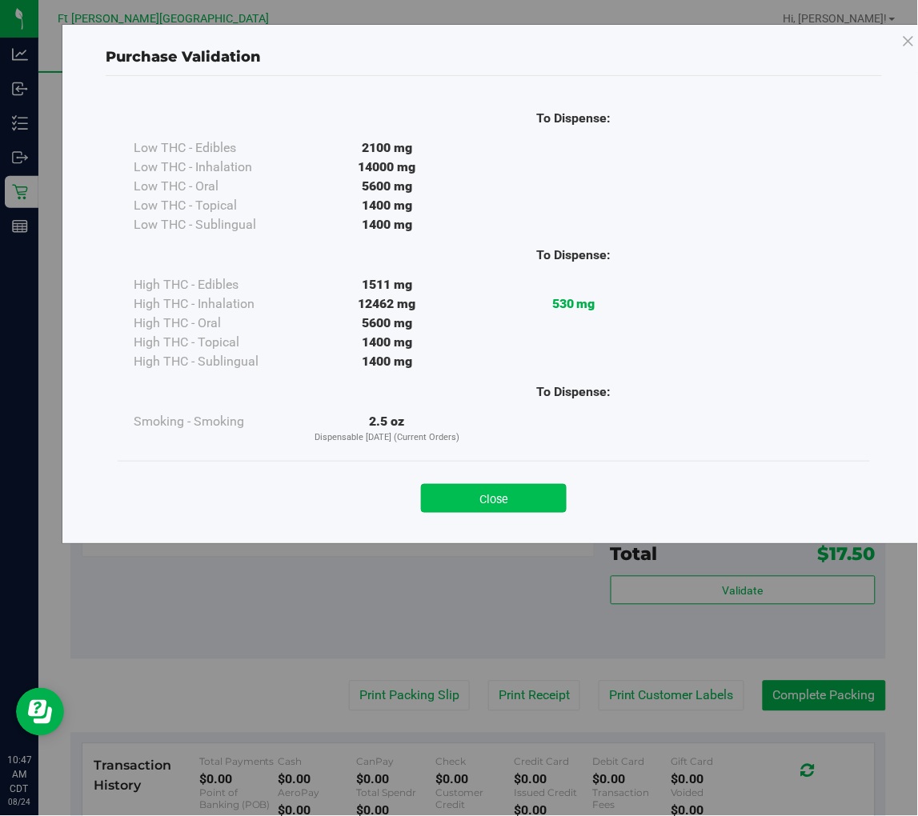
click at [500, 507] on button "Close" at bounding box center [494, 498] width 146 height 29
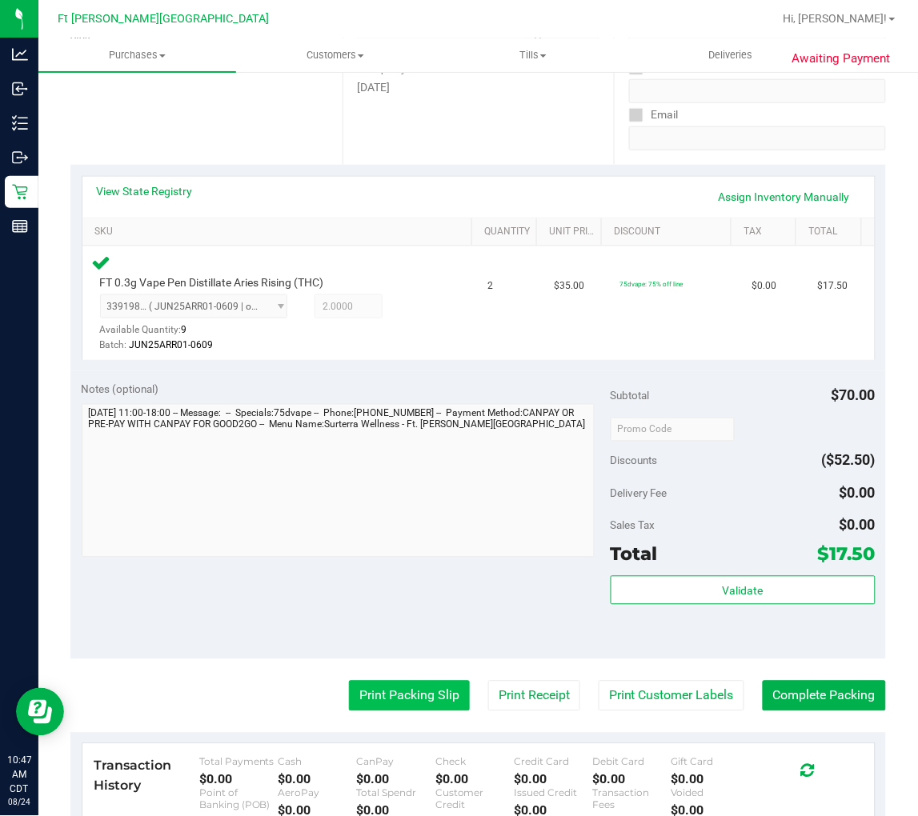
click at [408, 683] on button "Print Packing Slip" at bounding box center [409, 696] width 121 height 30
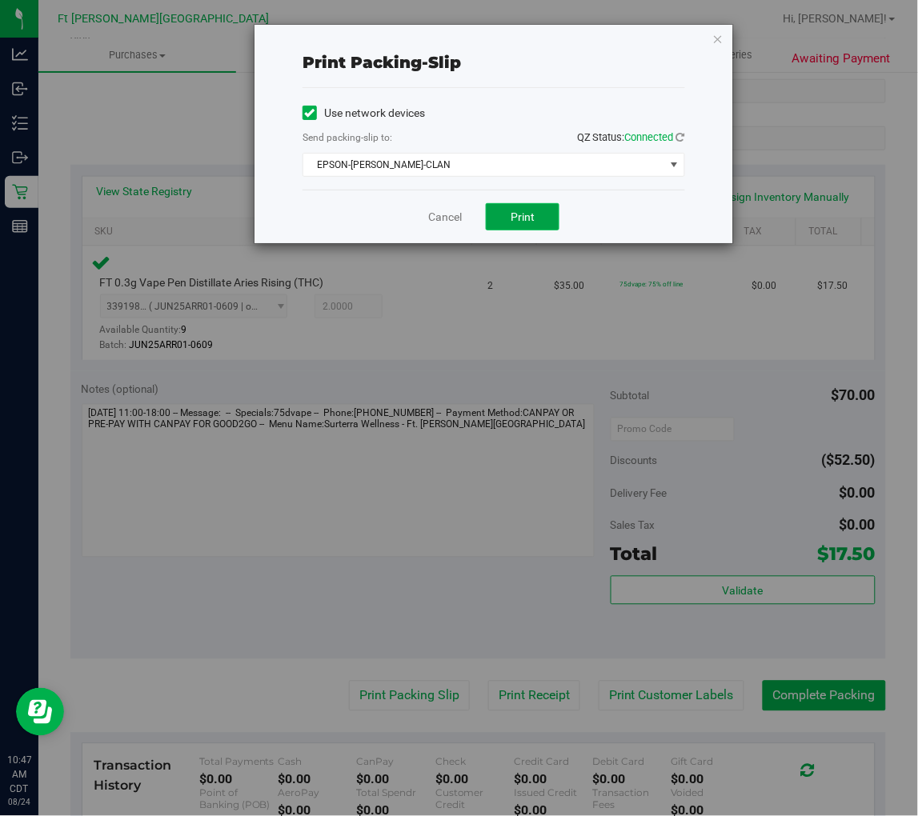
click at [525, 210] on span "Print" at bounding box center [523, 216] width 24 height 13
click at [441, 212] on link "Cancel" at bounding box center [445, 217] width 34 height 17
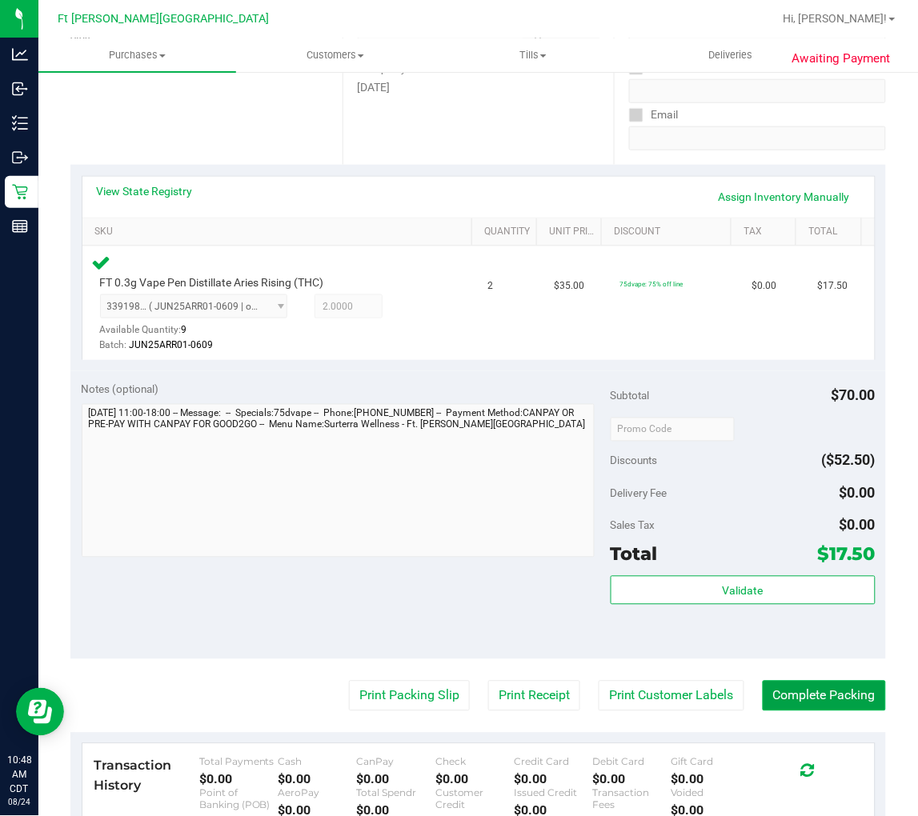
click at [766, 691] on button "Complete Packing" at bounding box center [824, 696] width 123 height 30
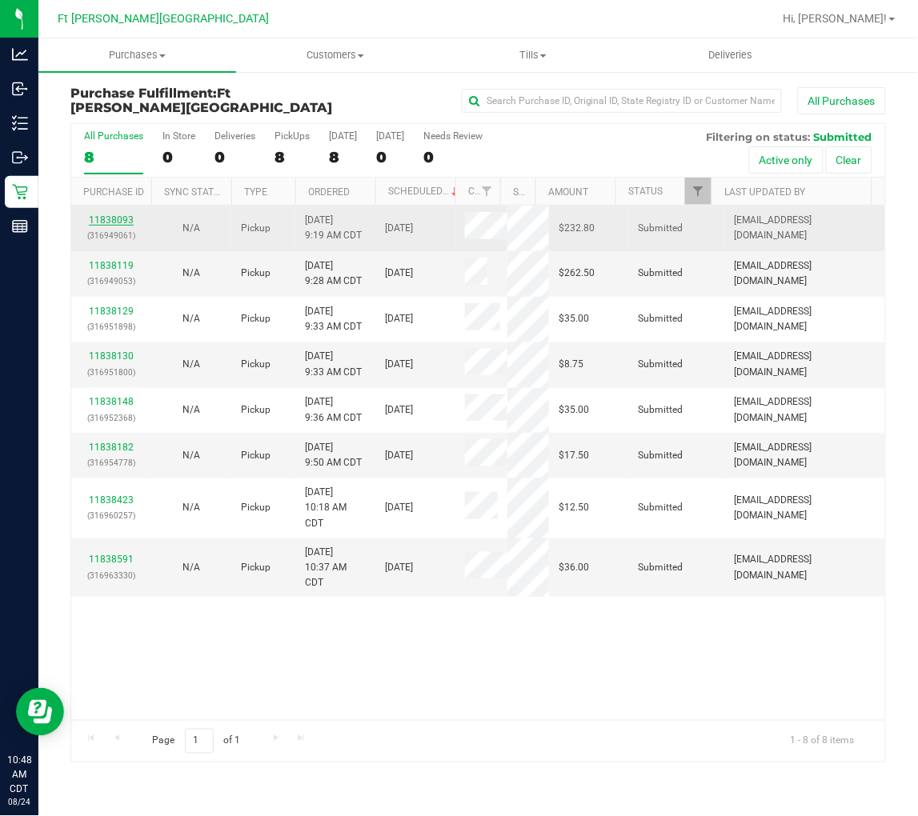
click at [129, 220] on link "11838093" at bounding box center [111, 219] width 45 height 11
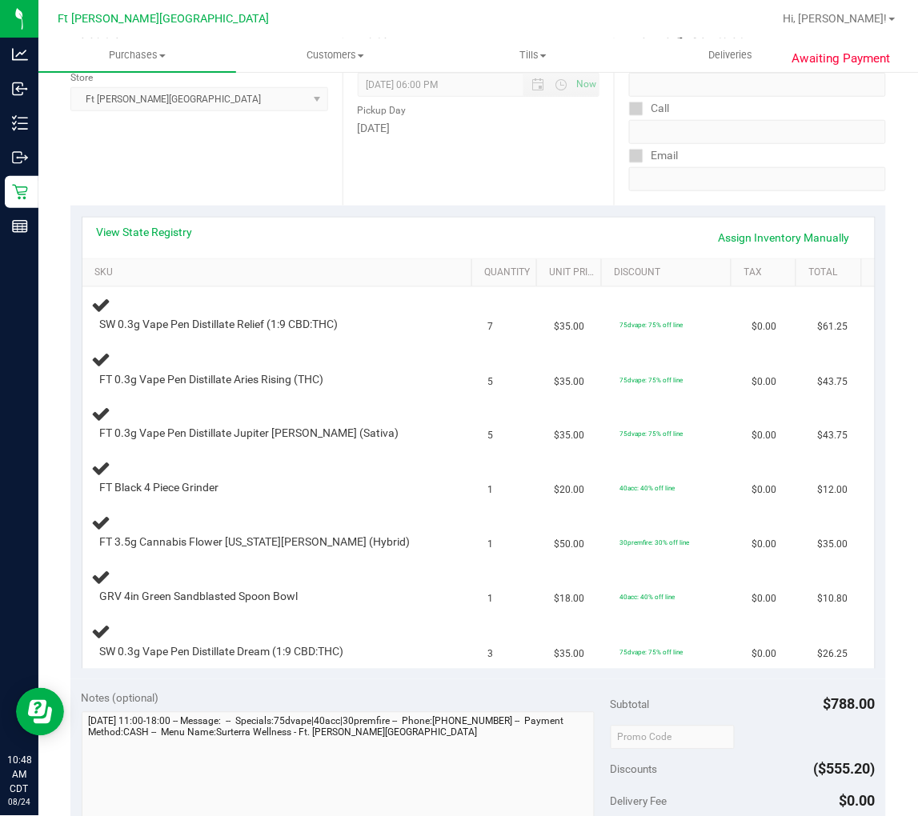
scroll to position [266, 0]
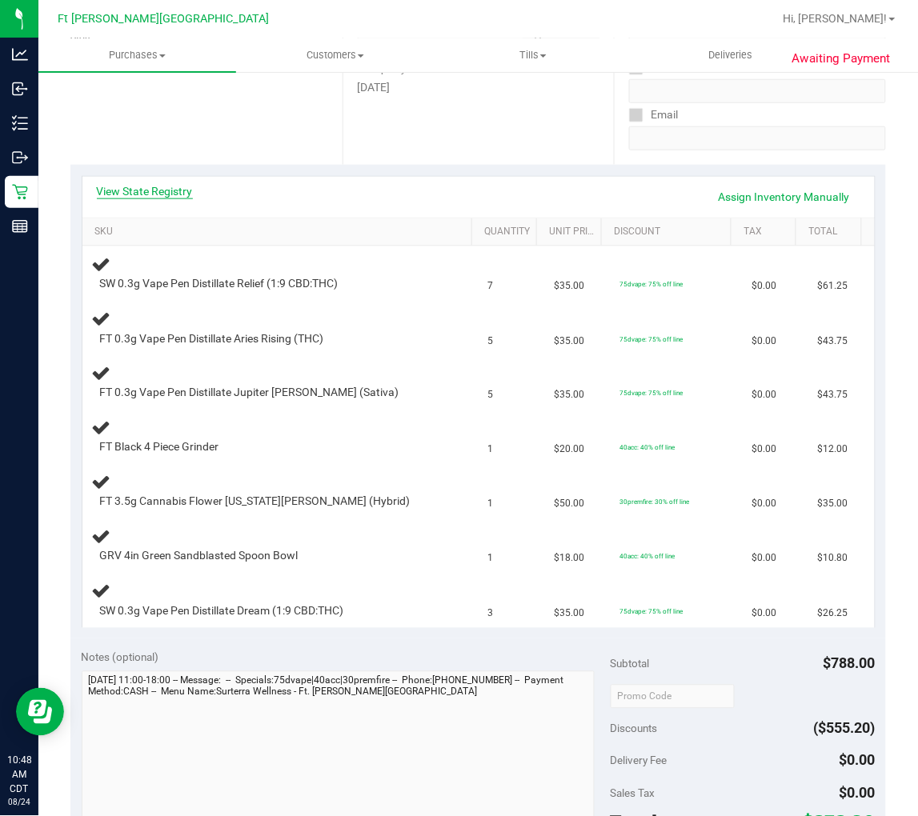
click at [163, 195] on link "View State Registry" at bounding box center [145, 191] width 96 height 16
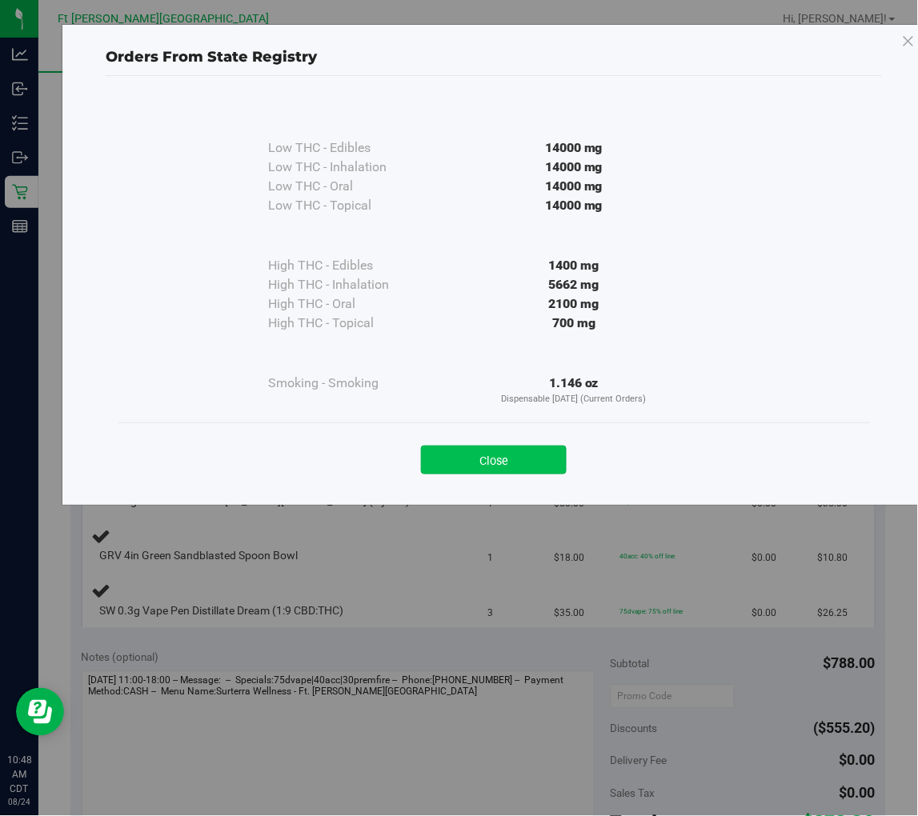
click at [475, 464] on button "Close" at bounding box center [494, 460] width 146 height 29
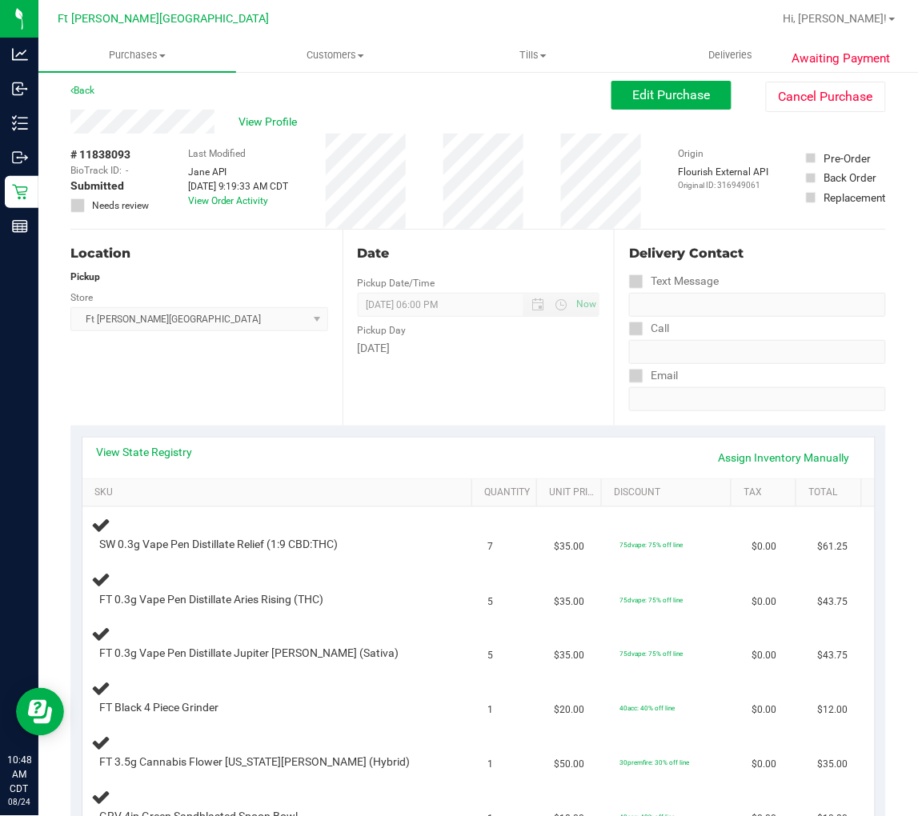
scroll to position [0, 0]
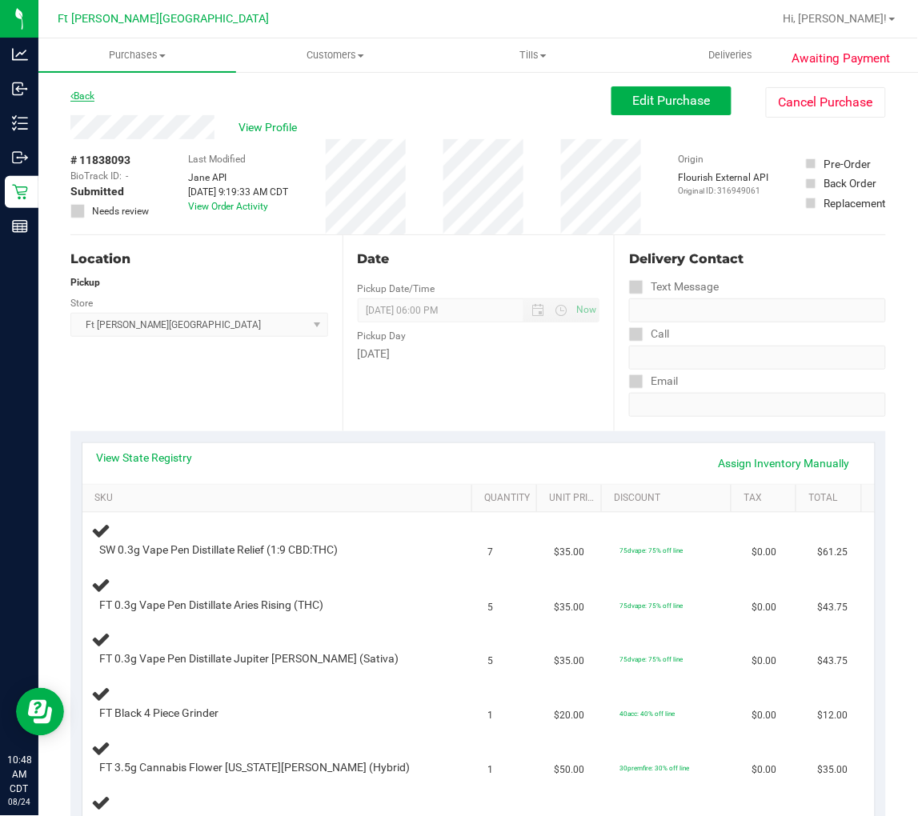
click at [73, 98] on icon at bounding box center [71, 96] width 3 height 10
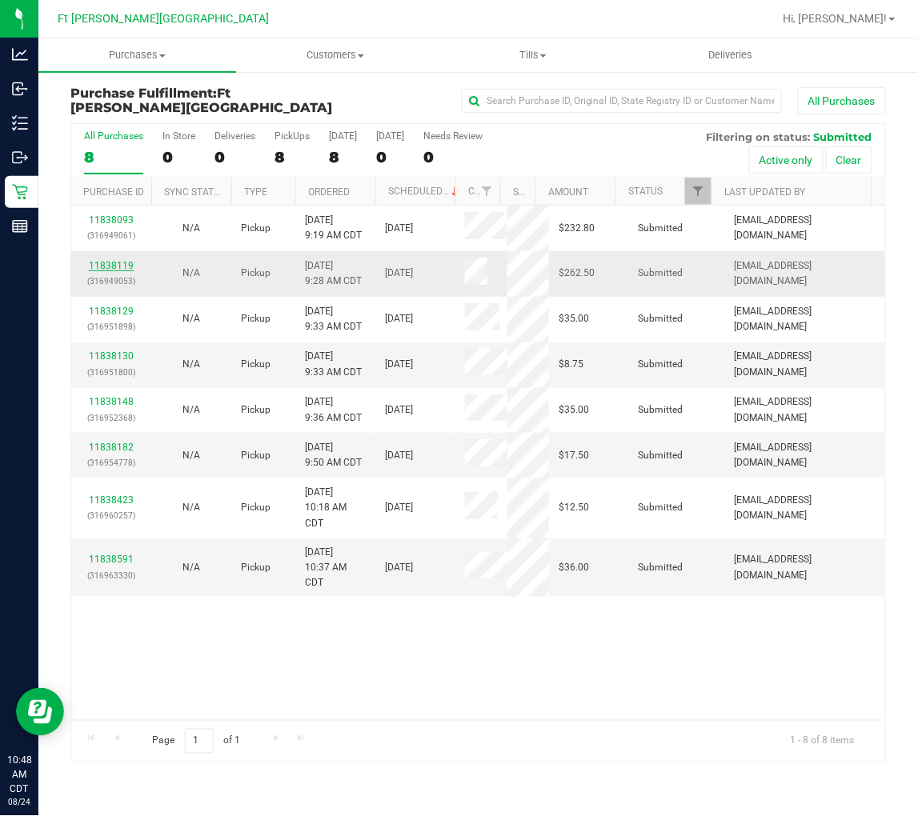
click at [118, 262] on link "11838119" at bounding box center [111, 265] width 45 height 11
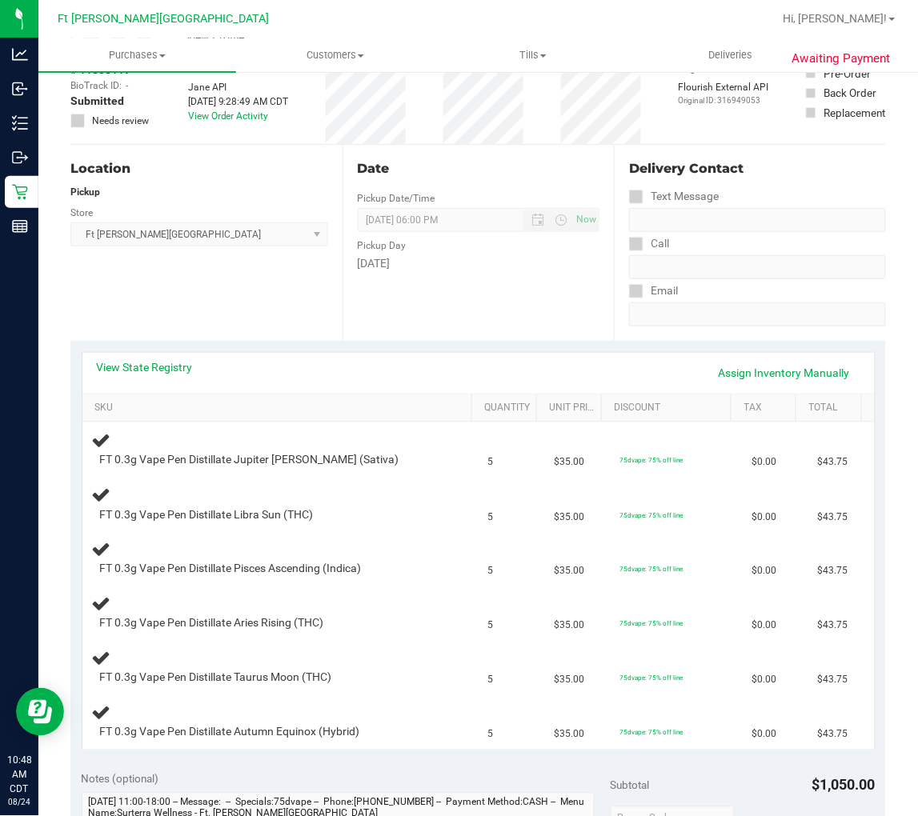
scroll to position [89, 0]
click at [184, 372] on link "View State Registry" at bounding box center [145, 369] width 96 height 16
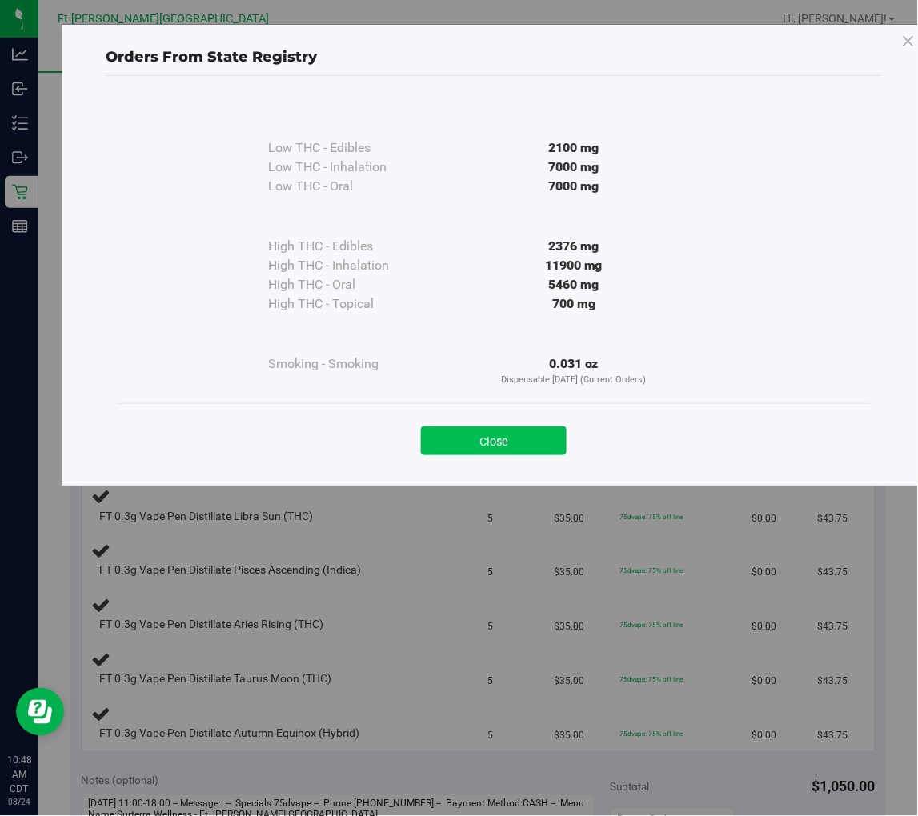
click at [491, 430] on button "Close" at bounding box center [494, 441] width 146 height 29
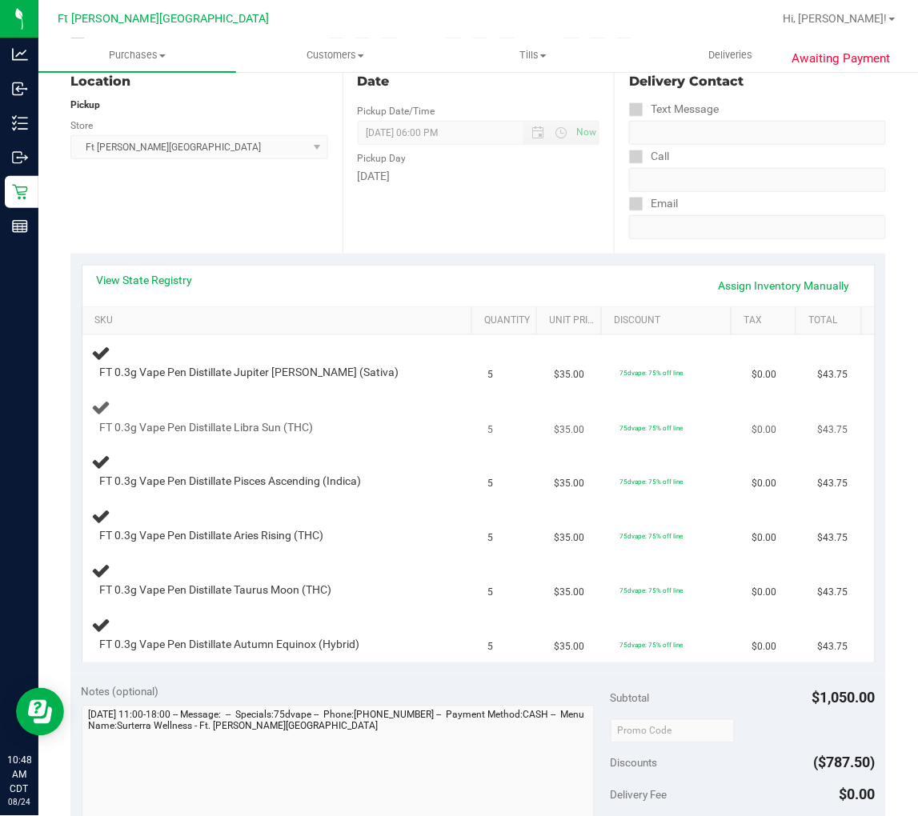
scroll to position [266, 0]
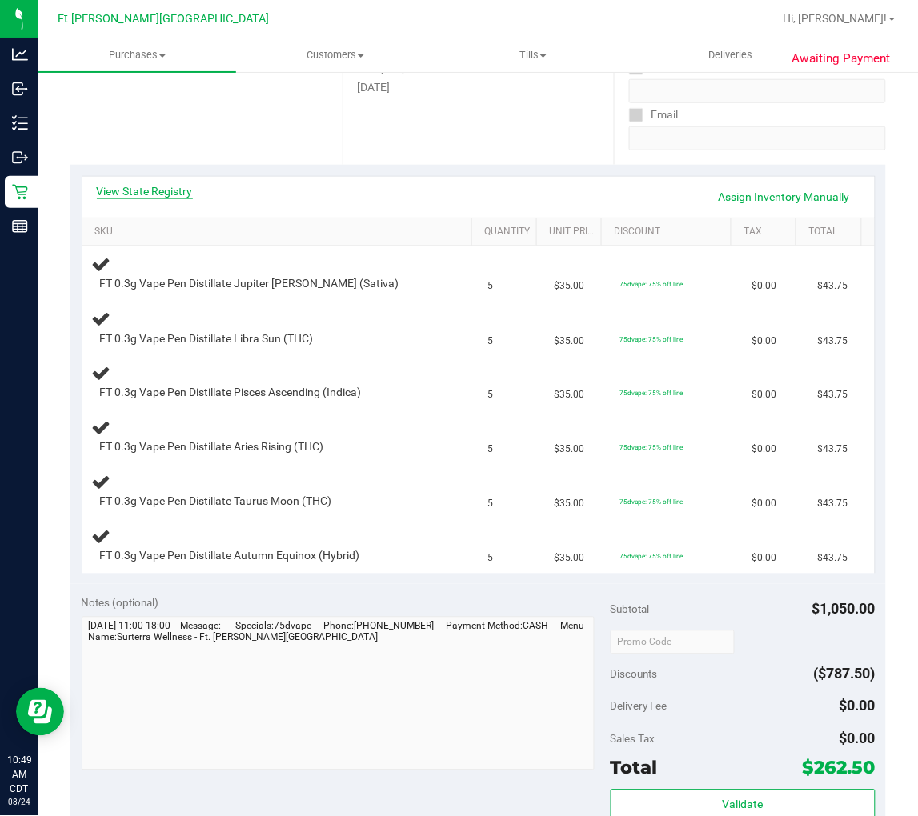
click at [169, 194] on link "View State Registry" at bounding box center [145, 191] width 96 height 16
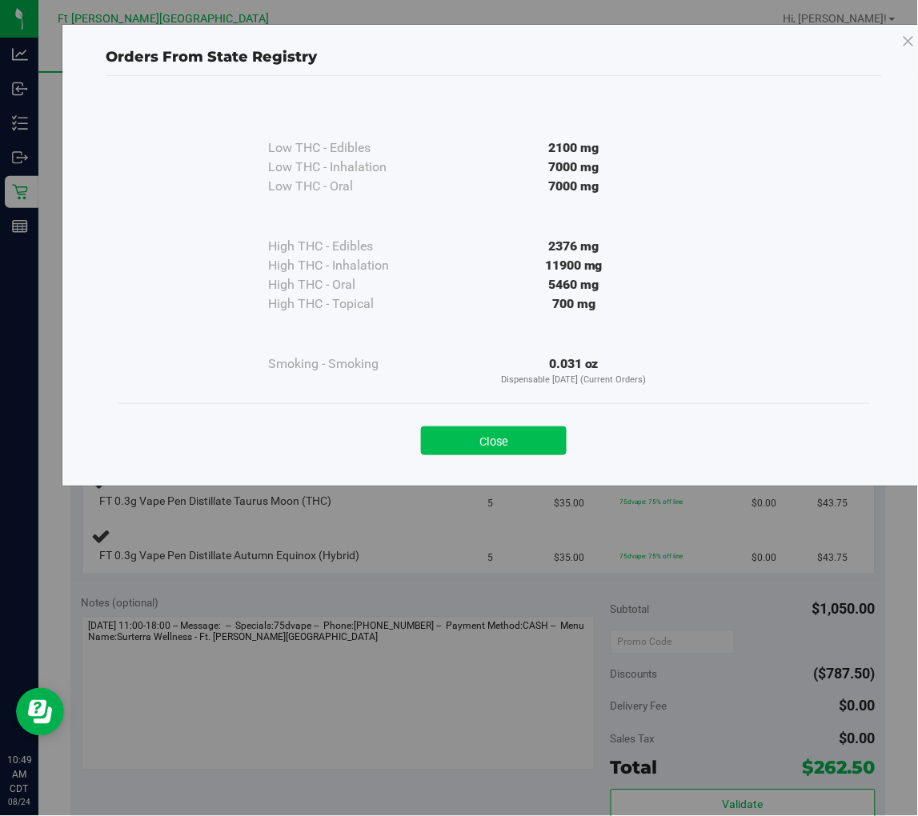
click at [516, 443] on button "Close" at bounding box center [494, 441] width 146 height 29
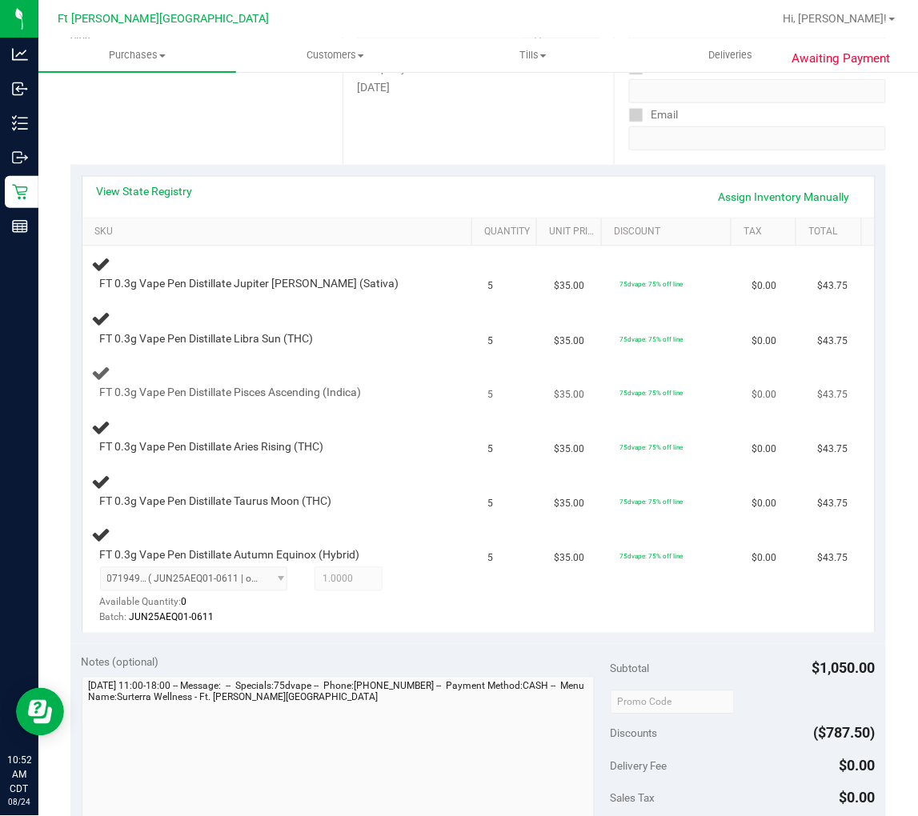
click at [427, 357] on td "FT 0.3g Vape Pen Distillate Pisces Ascending (Indica)" at bounding box center [280, 383] width 396 height 54
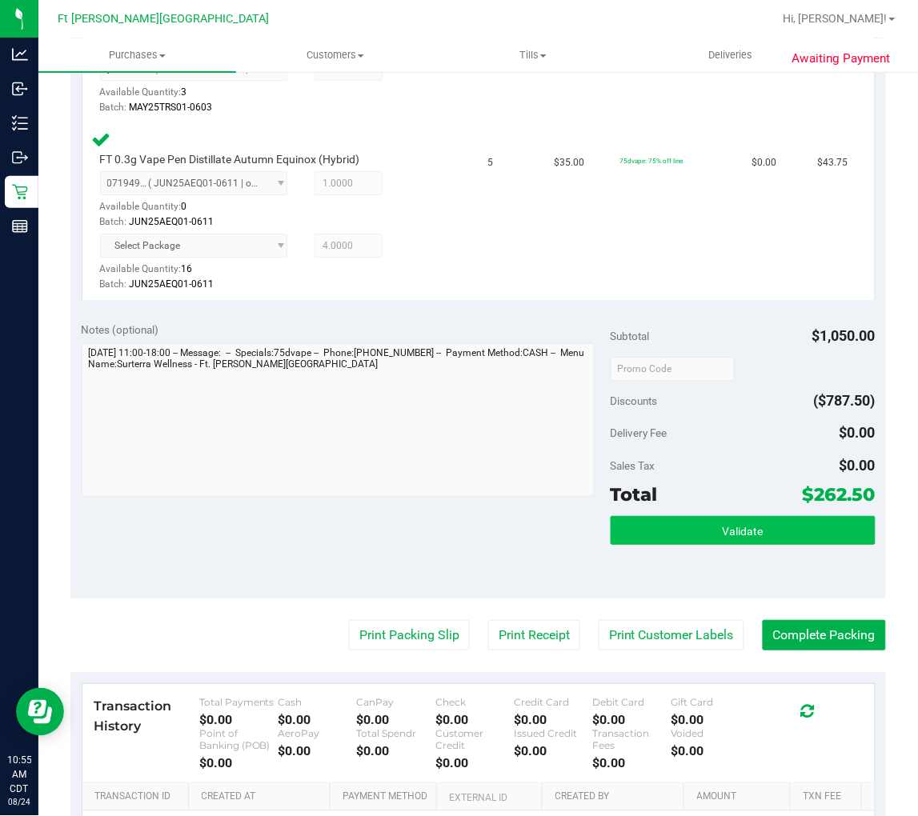
scroll to position [978, 0]
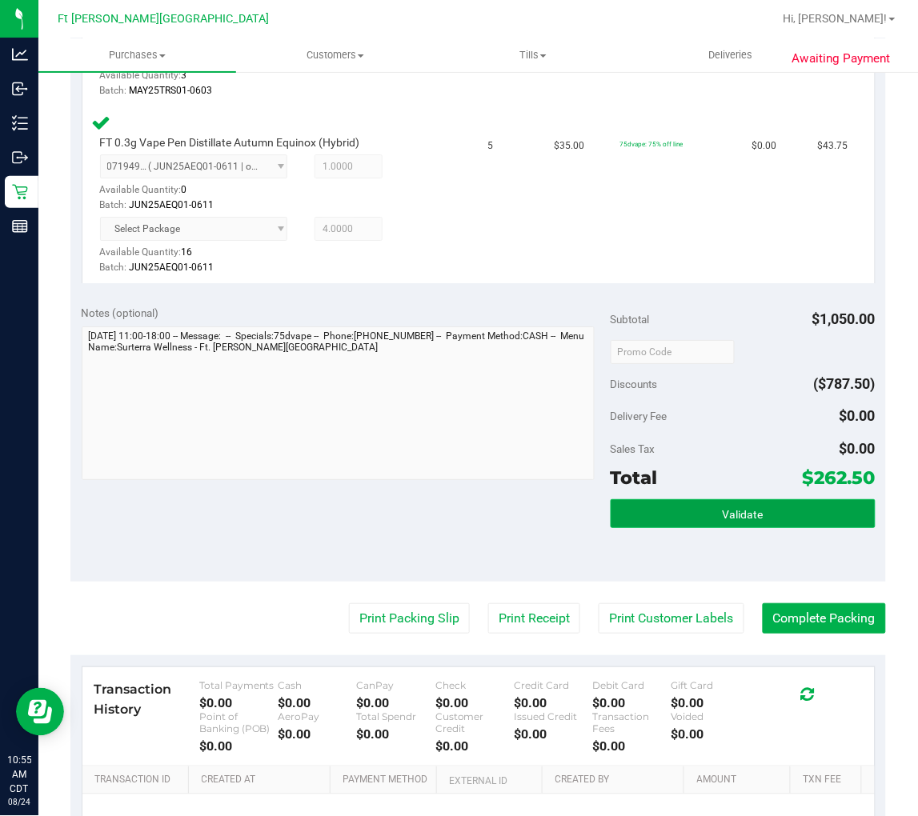
click at [755, 513] on button "Validate" at bounding box center [743, 513] width 265 height 29
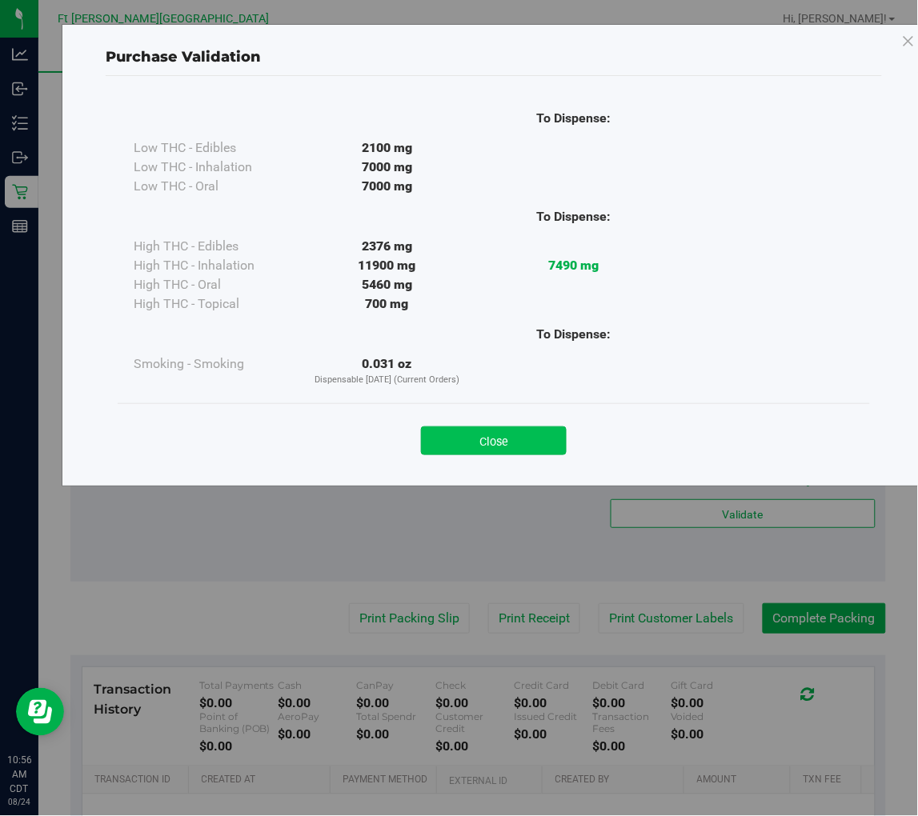
click at [495, 437] on button "Close" at bounding box center [494, 441] width 146 height 29
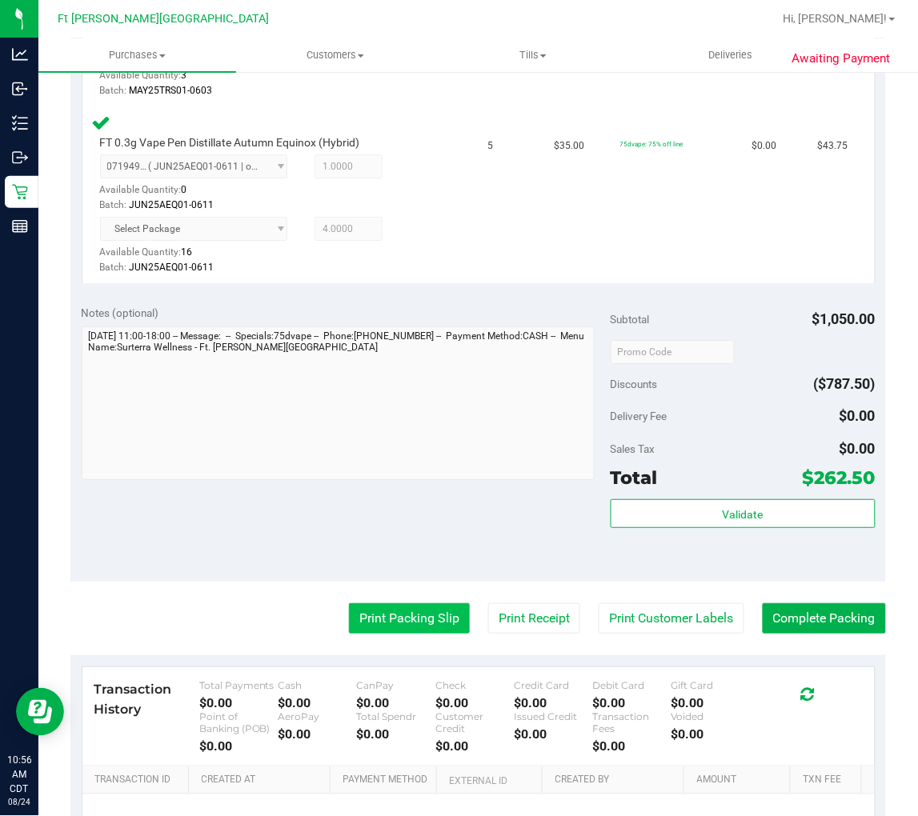
click at [425, 611] on button "Print Packing Slip" at bounding box center [409, 618] width 121 height 30
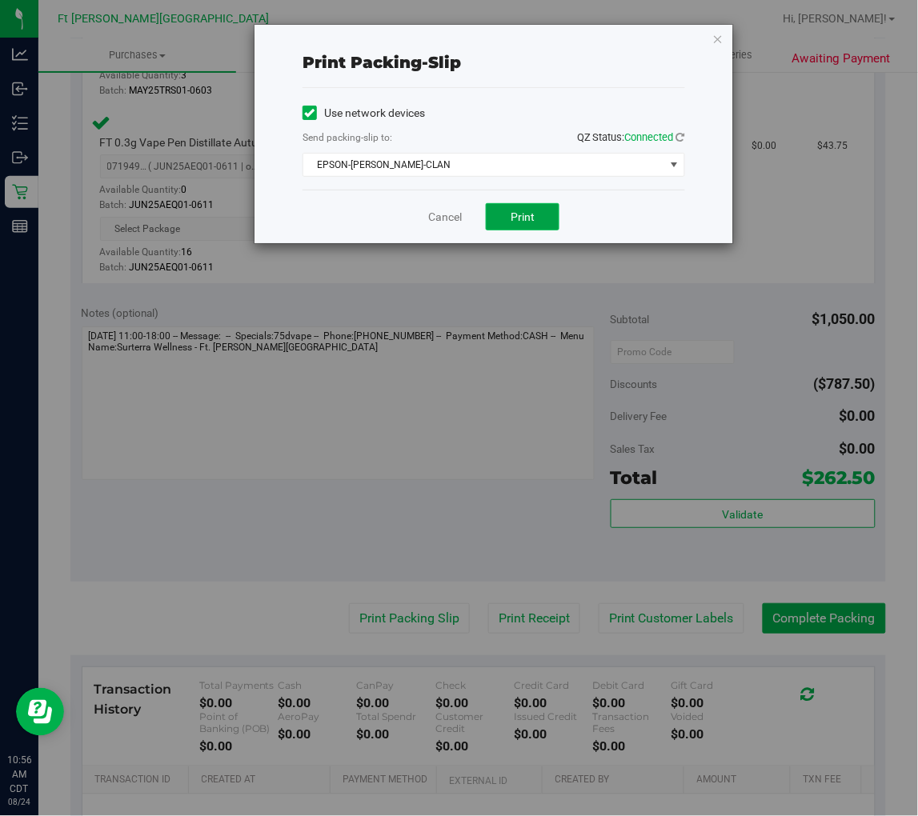
click at [523, 214] on span "Print" at bounding box center [523, 216] width 24 height 13
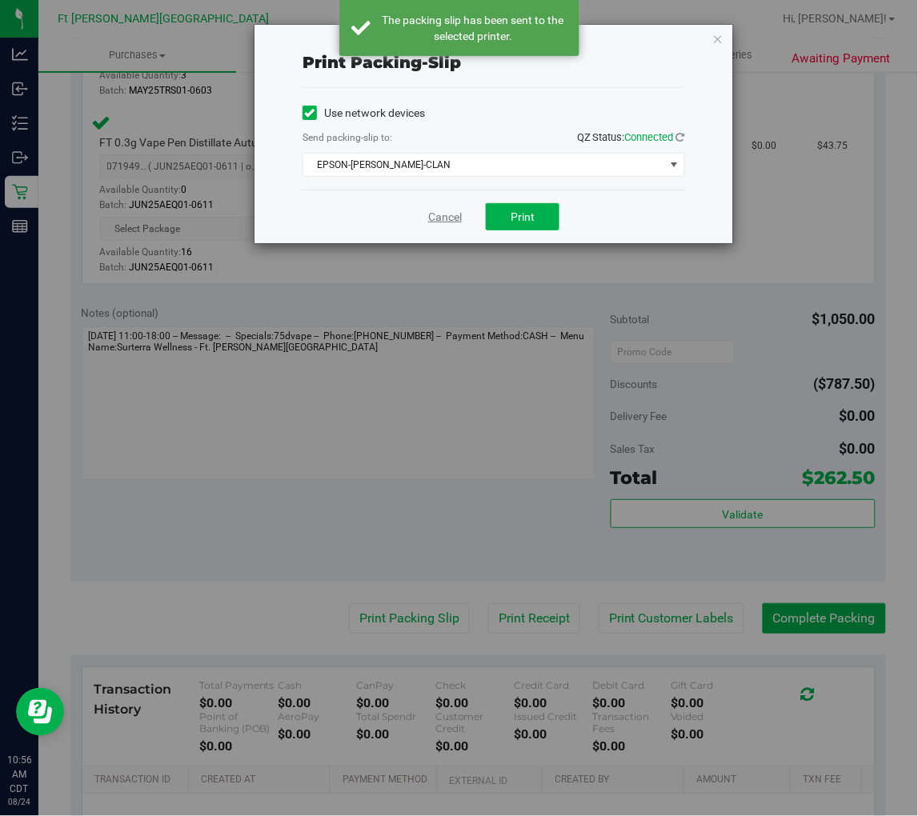
click at [435, 217] on link "Cancel" at bounding box center [445, 217] width 34 height 17
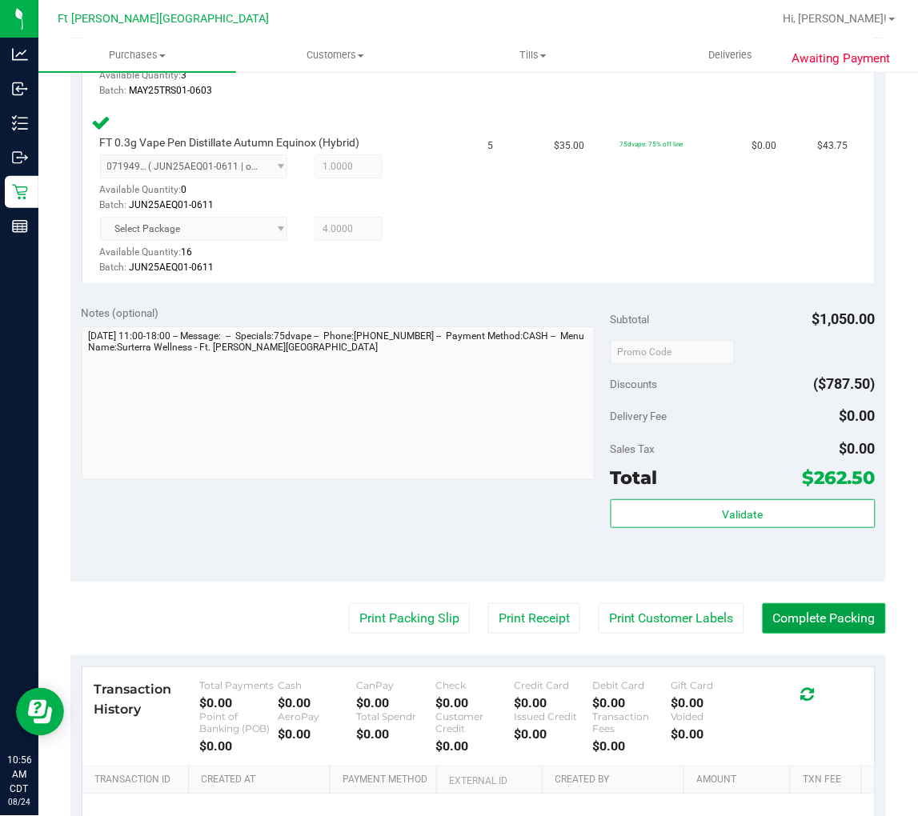
click at [766, 616] on button "Complete Packing" at bounding box center [824, 618] width 123 height 30
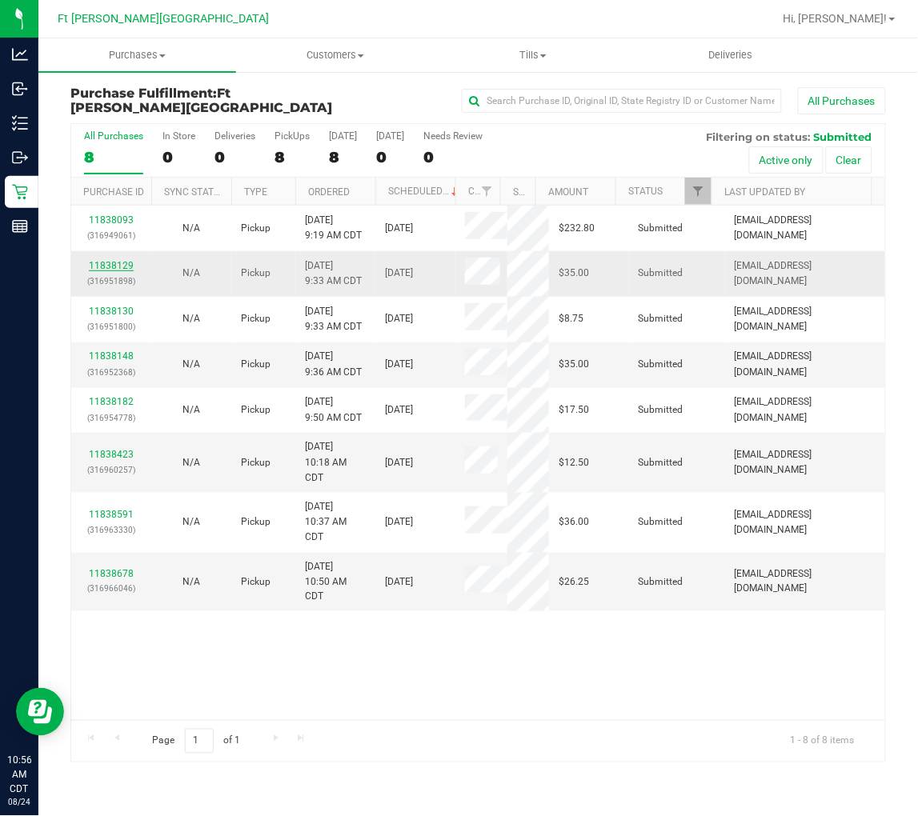
click at [110, 268] on link "11838129" at bounding box center [111, 265] width 45 height 11
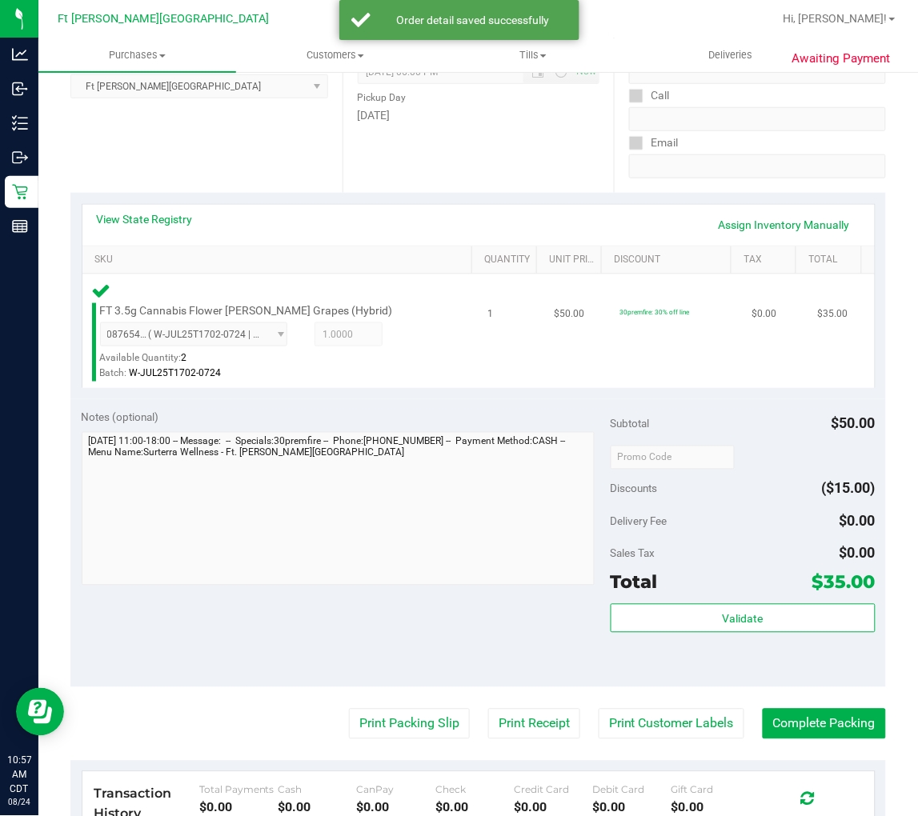
scroll to position [266, 0]
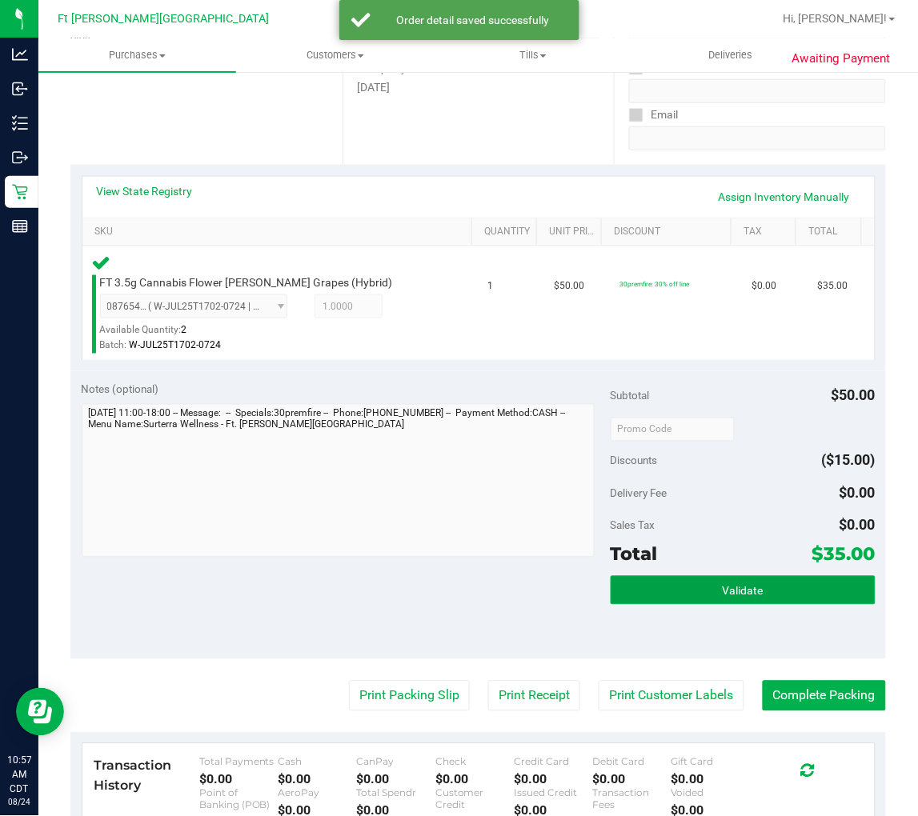
click at [680, 587] on button "Validate" at bounding box center [743, 590] width 265 height 29
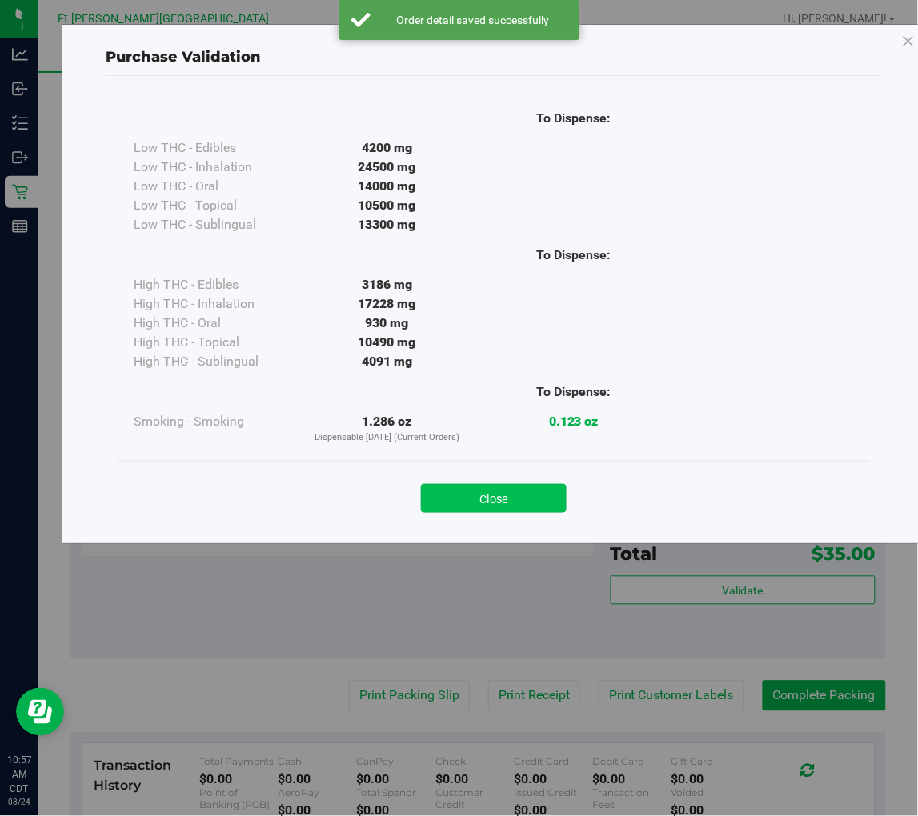
click at [532, 501] on button "Close" at bounding box center [494, 498] width 146 height 29
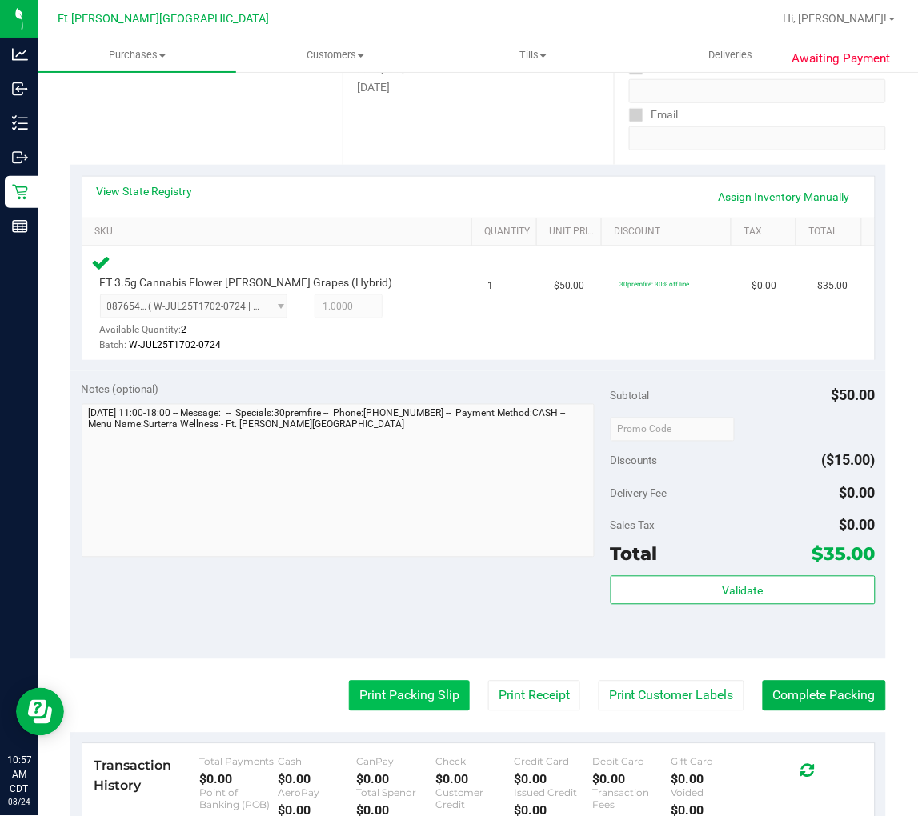
click at [387, 691] on button "Print Packing Slip" at bounding box center [409, 696] width 121 height 30
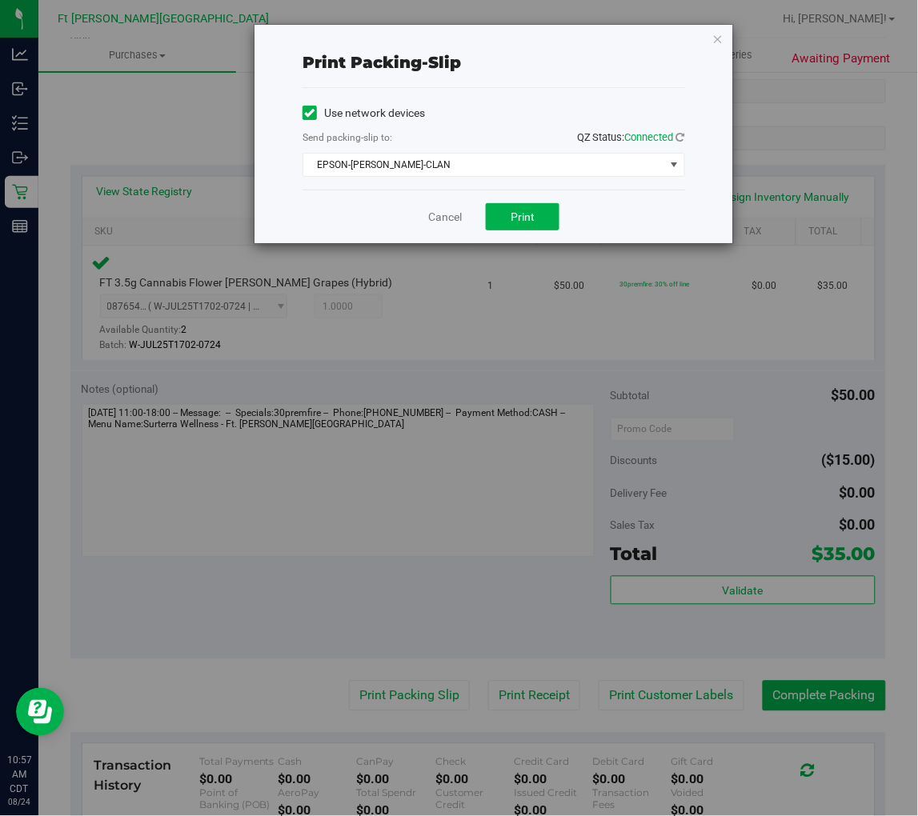
click at [502, 232] on div "Cancel Print" at bounding box center [493, 217] width 383 height 54
click at [506, 220] on button "Print" at bounding box center [523, 216] width 74 height 27
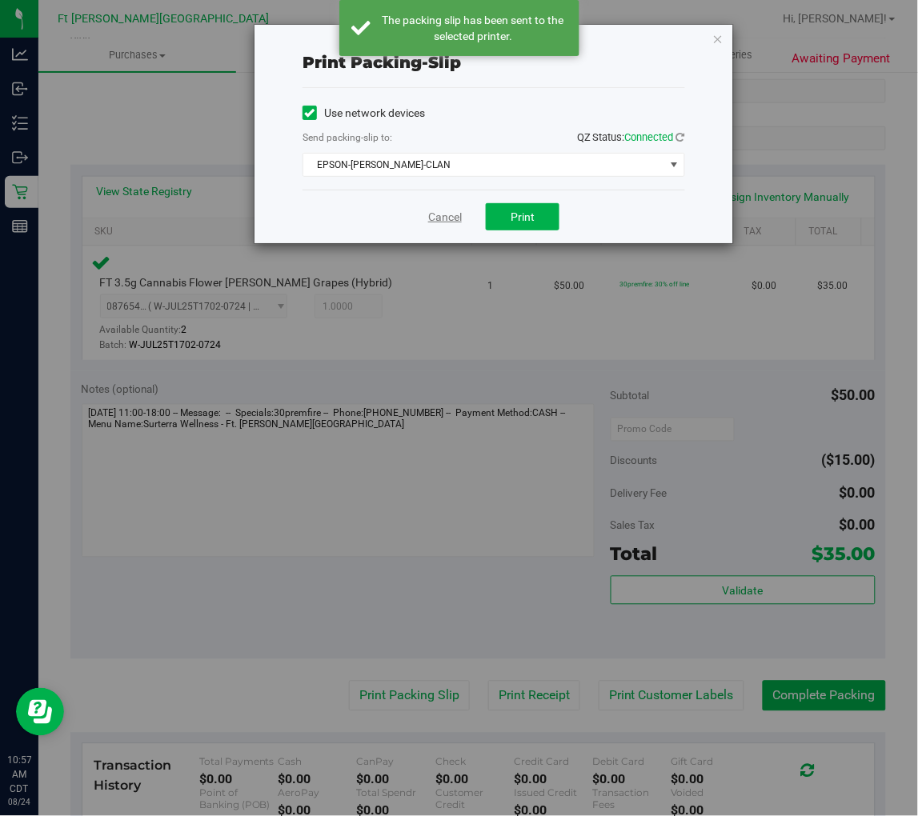
click at [439, 209] on link "Cancel" at bounding box center [445, 217] width 34 height 17
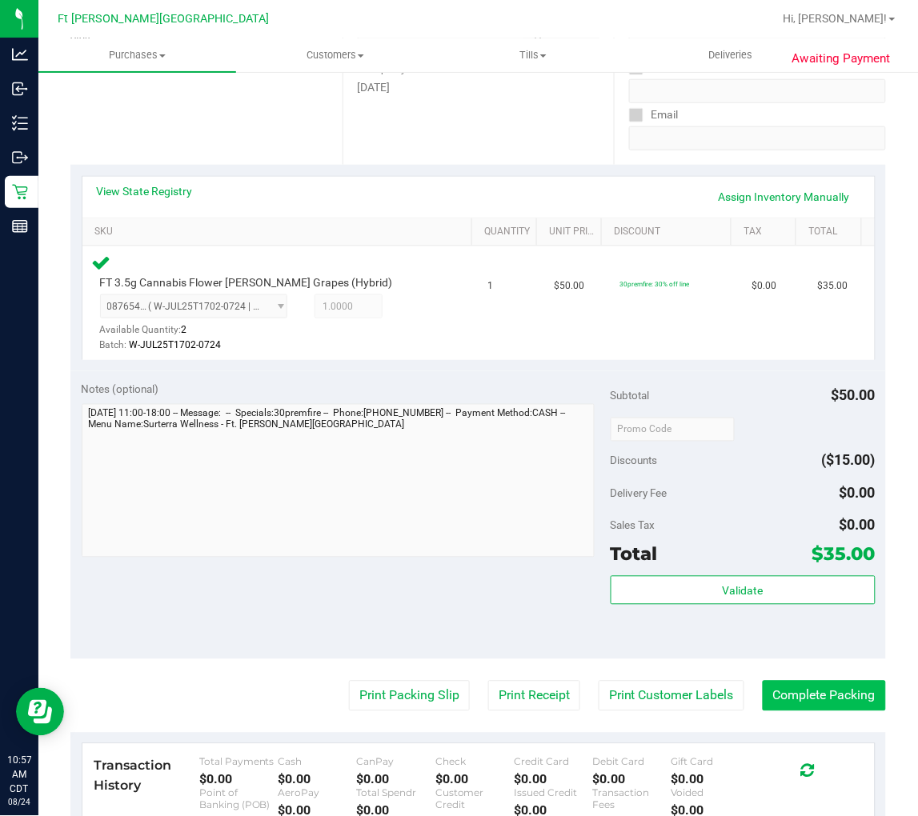
click at [766, 695] on button "Complete Packing" at bounding box center [824, 696] width 123 height 30
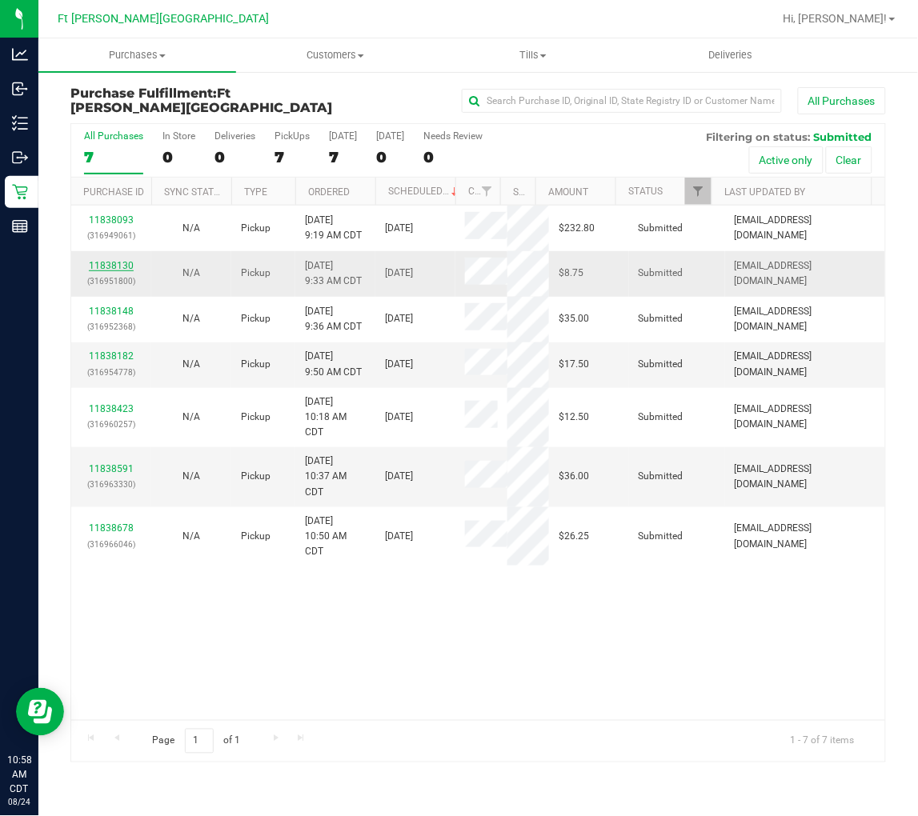
click at [115, 260] on link "11838130" at bounding box center [111, 265] width 45 height 11
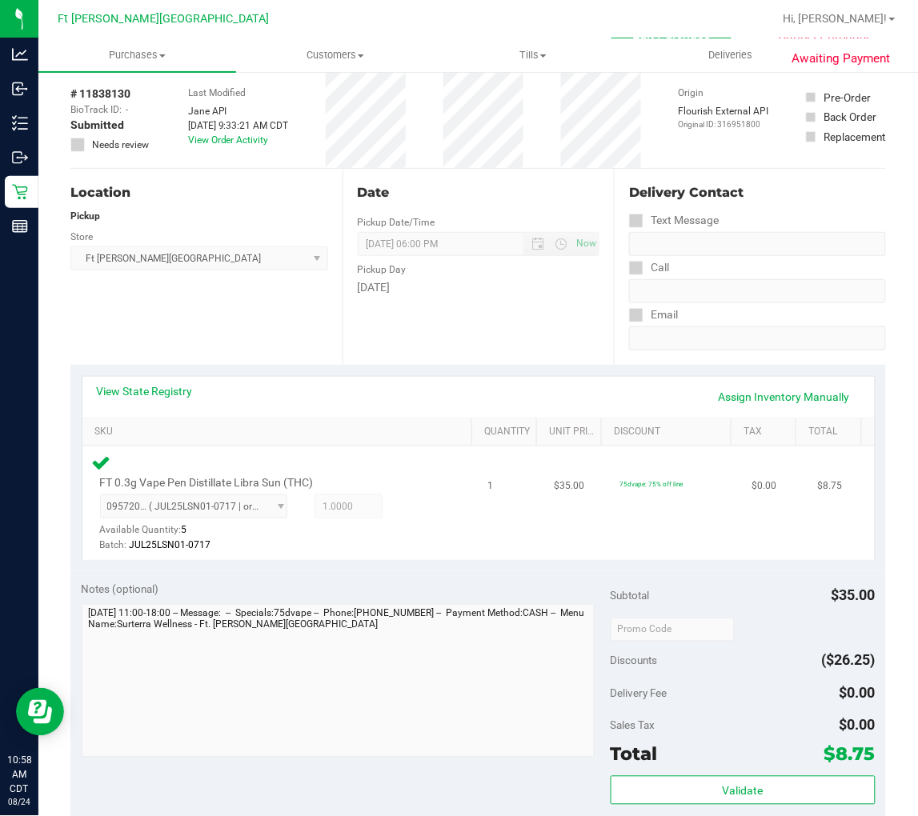
scroll to position [355, 0]
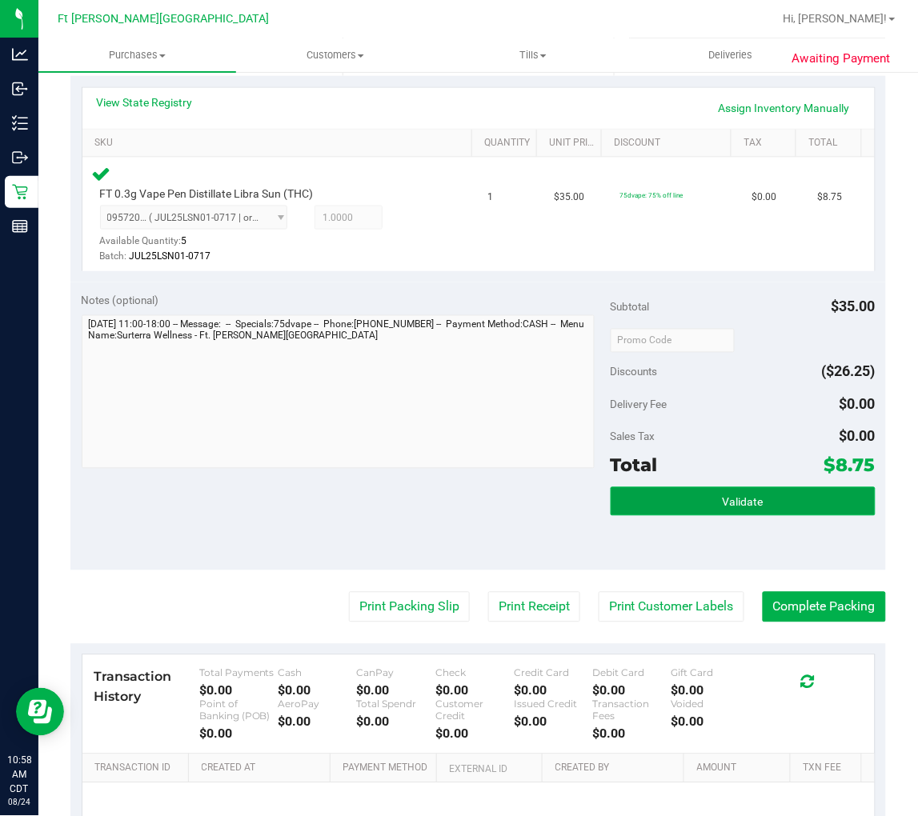
click at [709, 492] on button "Validate" at bounding box center [743, 501] width 265 height 29
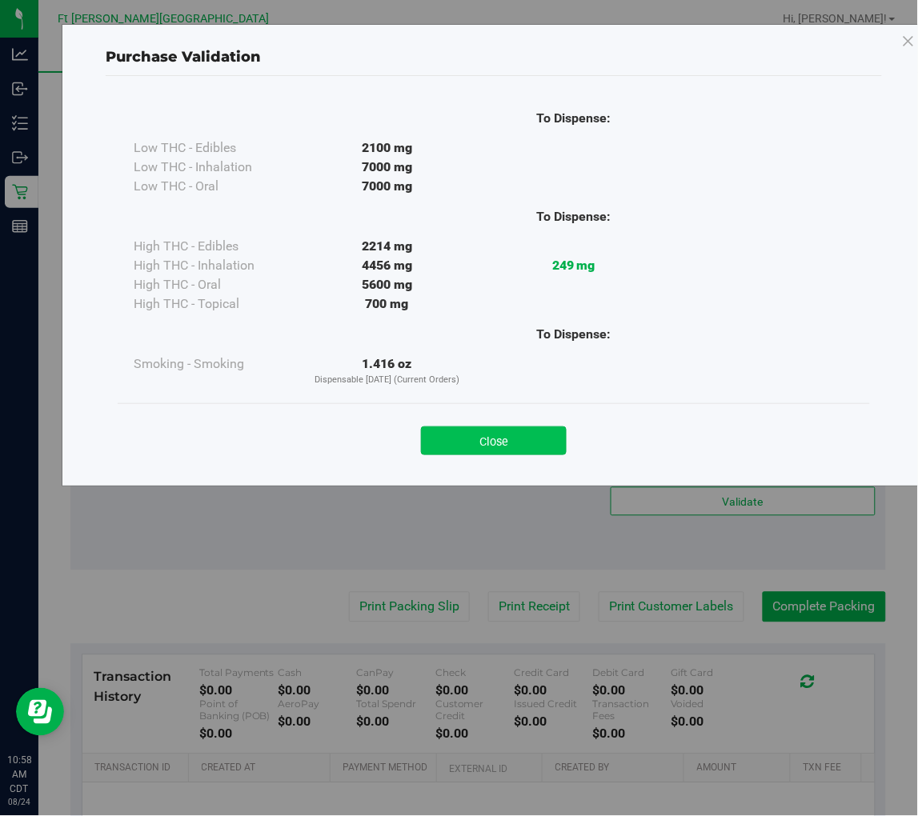
click at [508, 435] on button "Close" at bounding box center [494, 441] width 146 height 29
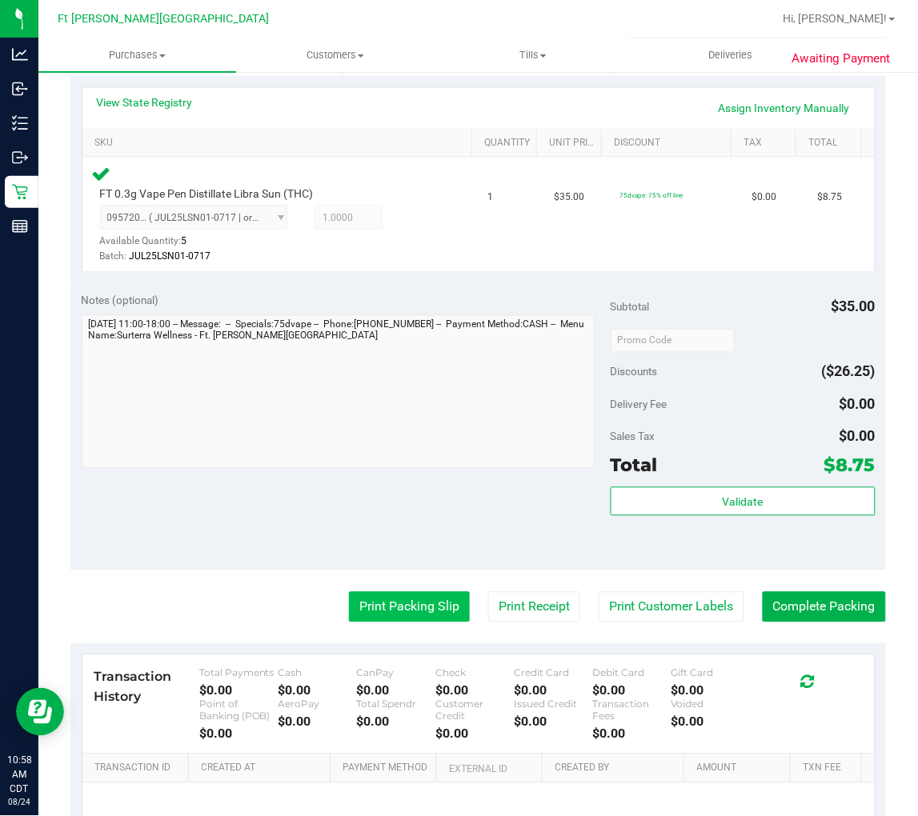
click at [401, 608] on button "Print Packing Slip" at bounding box center [409, 607] width 121 height 30
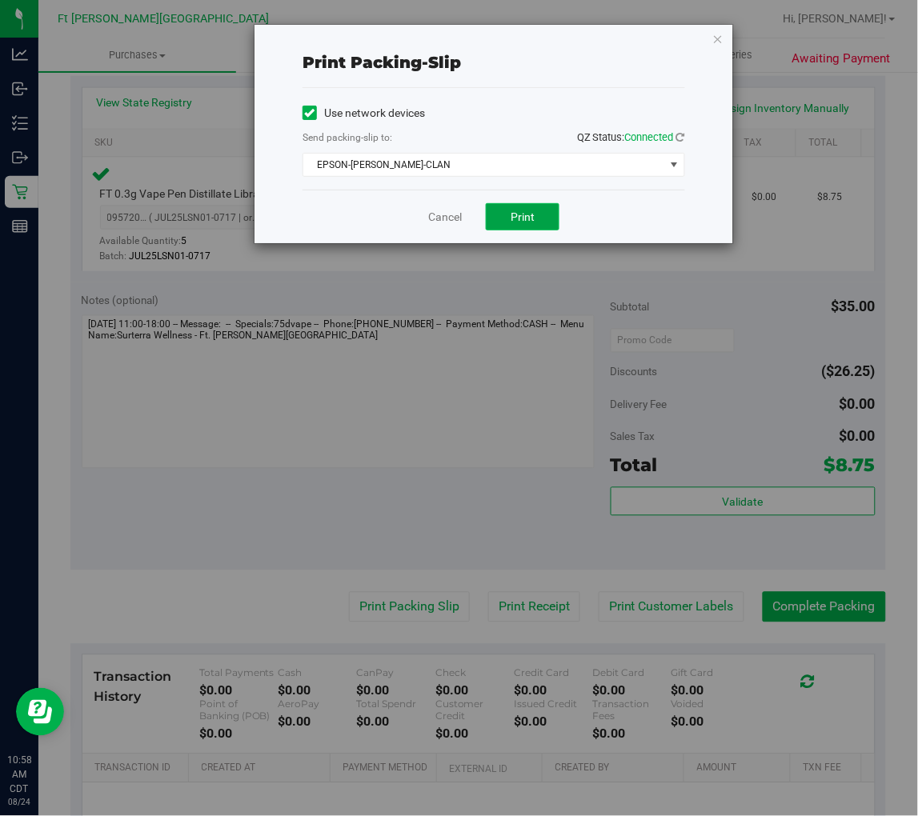
click at [518, 204] on button "Print" at bounding box center [523, 216] width 74 height 27
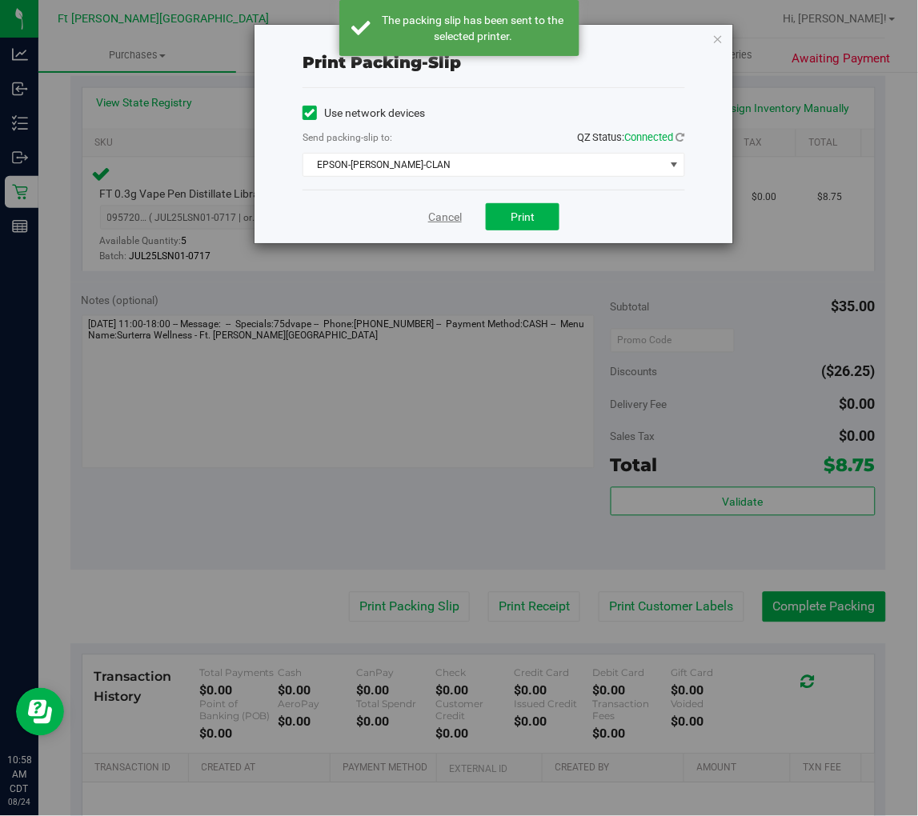
click at [447, 214] on link "Cancel" at bounding box center [445, 217] width 34 height 17
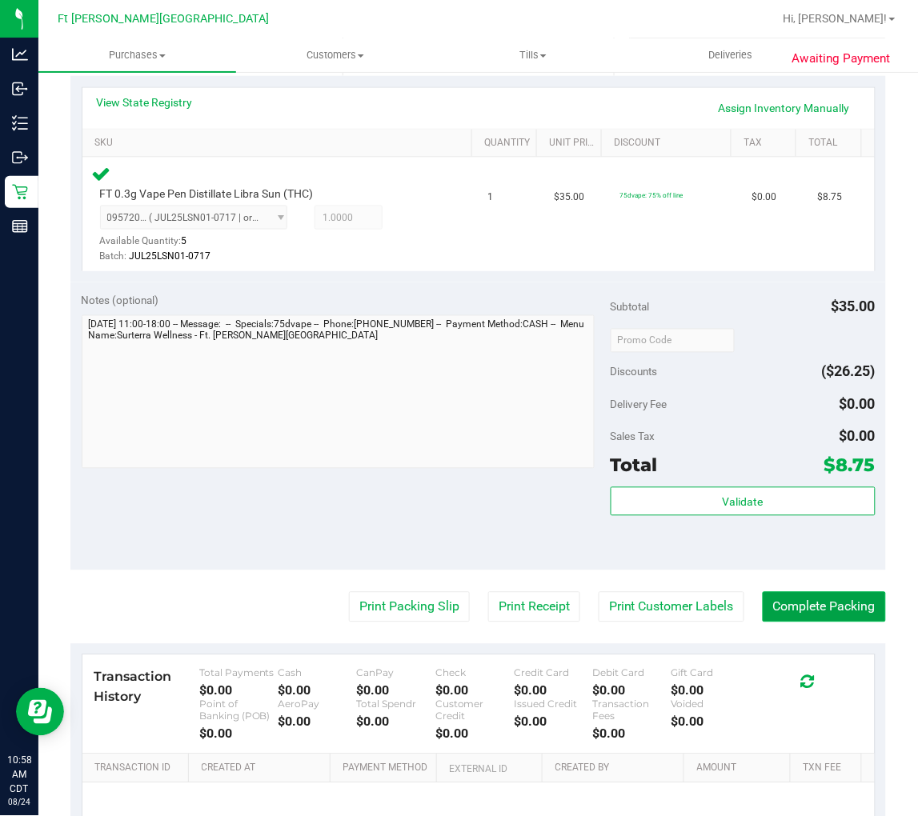
click at [766, 598] on button "Complete Packing" at bounding box center [824, 607] width 123 height 30
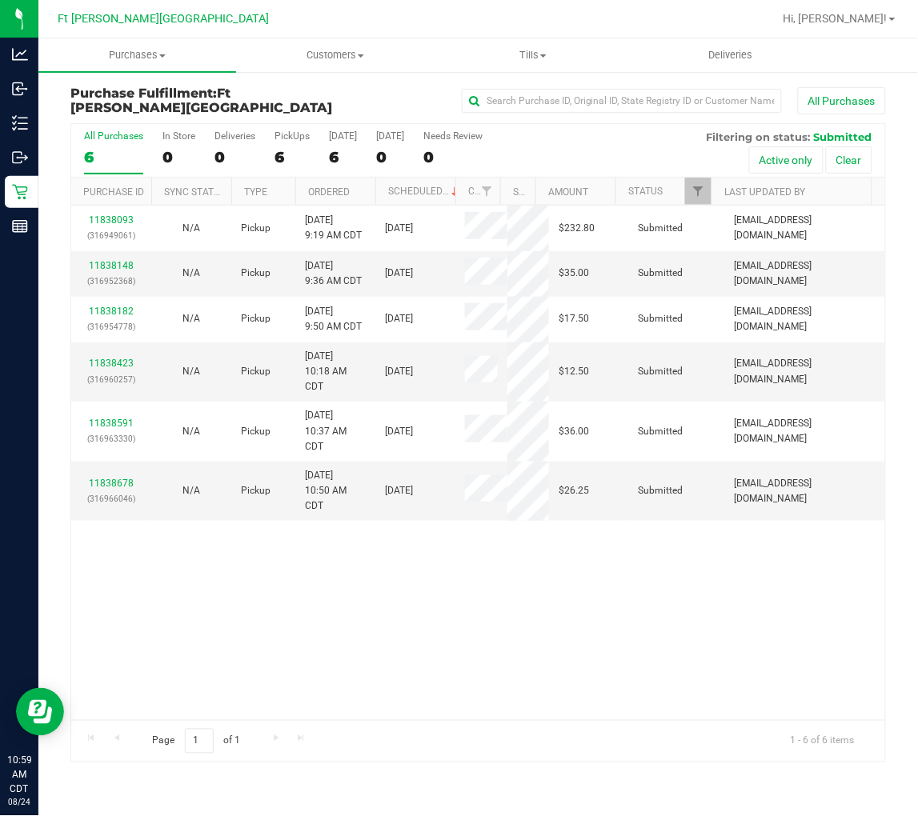
click at [435, 581] on div "11838093 (316949061) N/A Pickup 8/24/2025 9:19 AM CDT 8/24/2025 $232.80 Submitt…" at bounding box center [478, 463] width 814 height 515
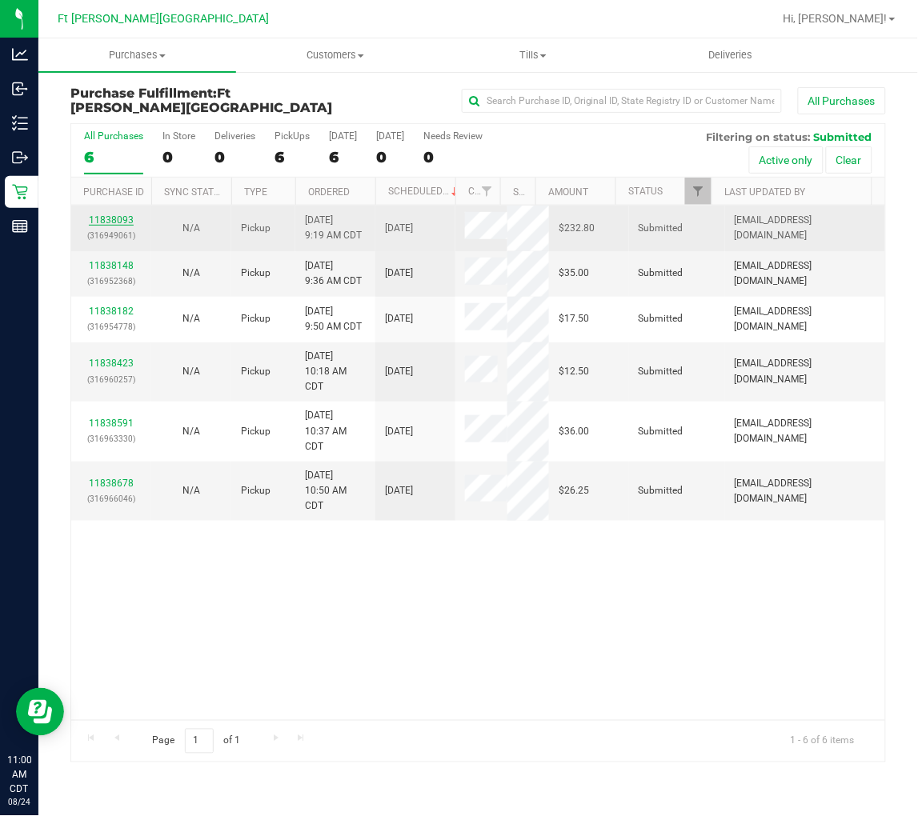
click at [125, 219] on link "11838093" at bounding box center [111, 219] width 45 height 11
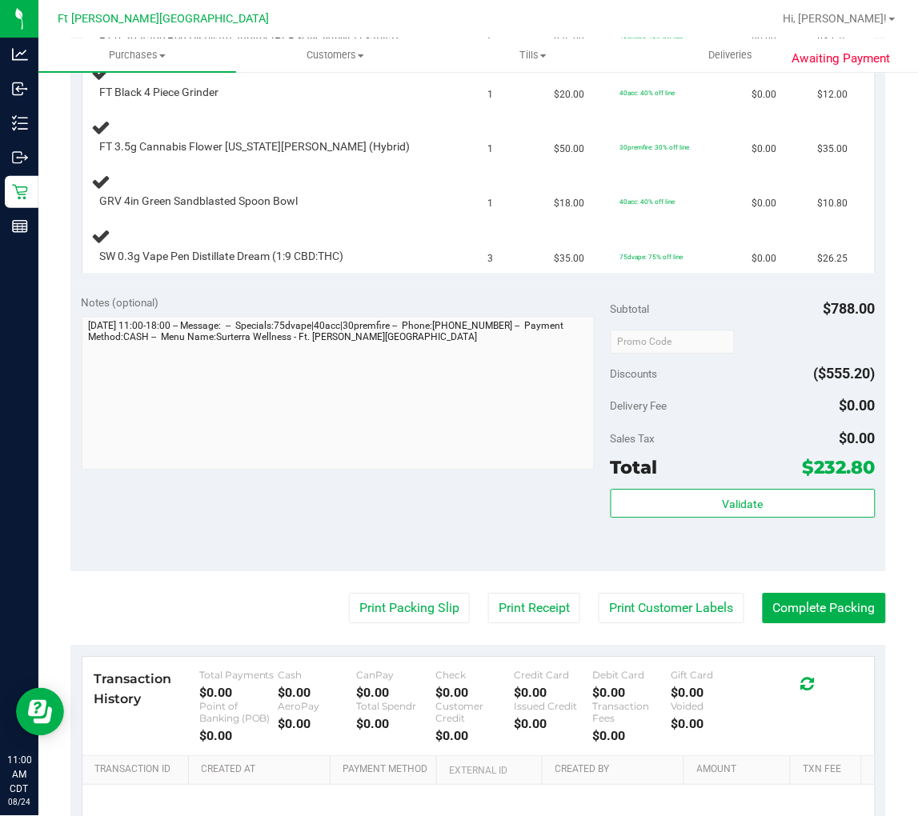
scroll to position [622, 0]
click at [394, 613] on button "Print Packing Slip" at bounding box center [409, 608] width 121 height 30
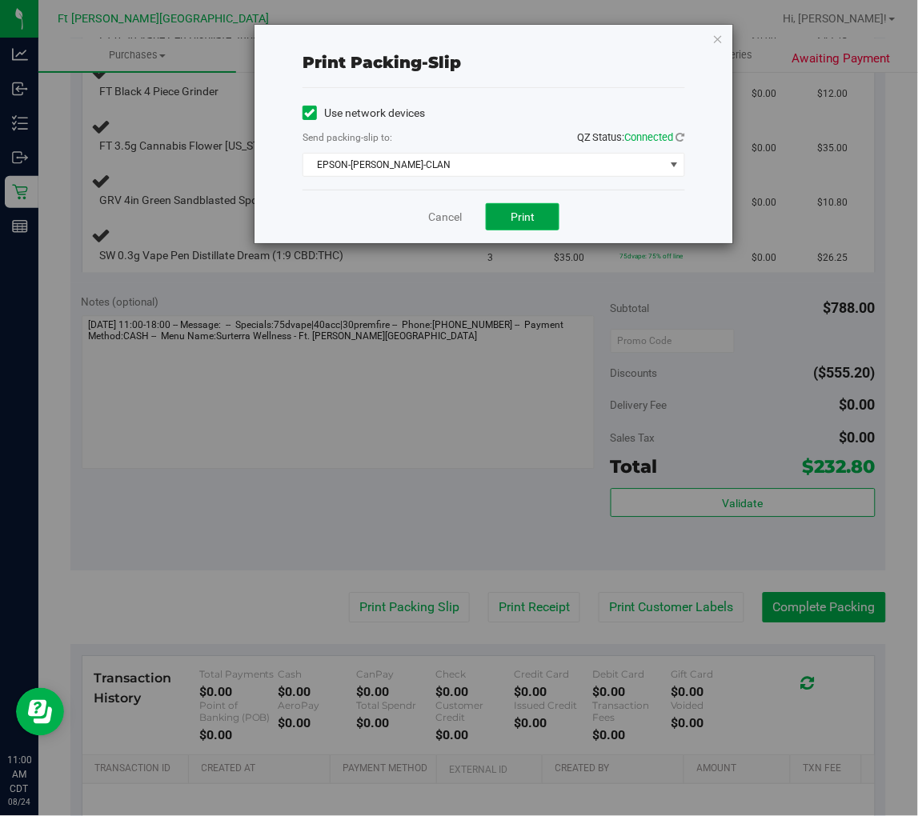
click at [529, 211] on span "Print" at bounding box center [523, 216] width 24 height 13
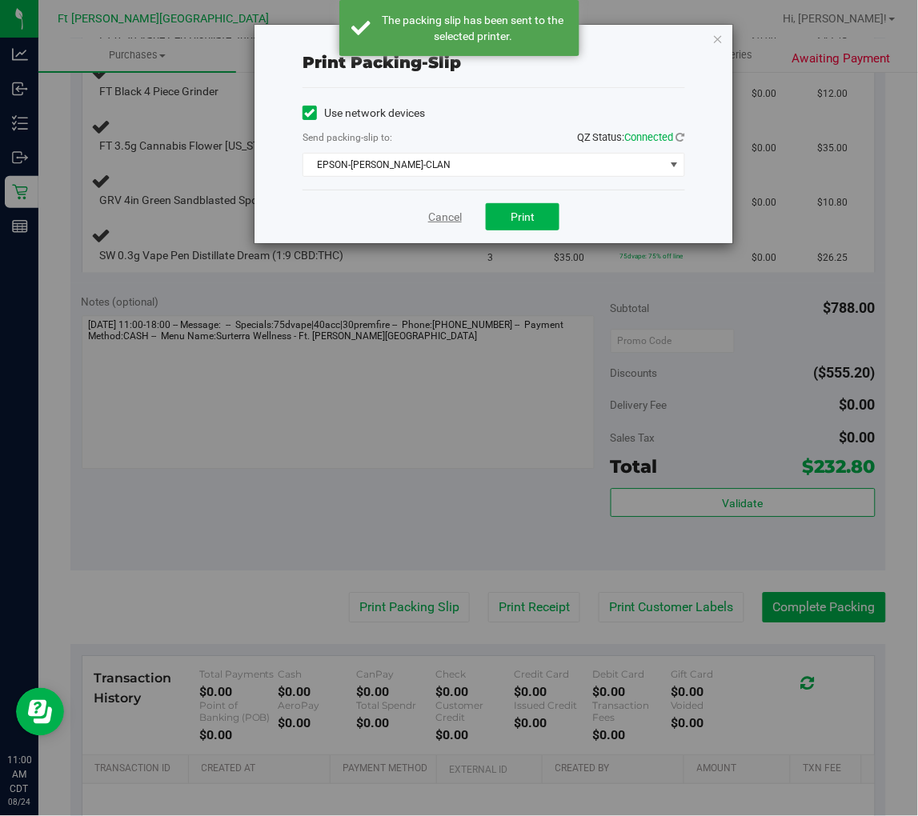
click at [438, 214] on link "Cancel" at bounding box center [445, 217] width 34 height 17
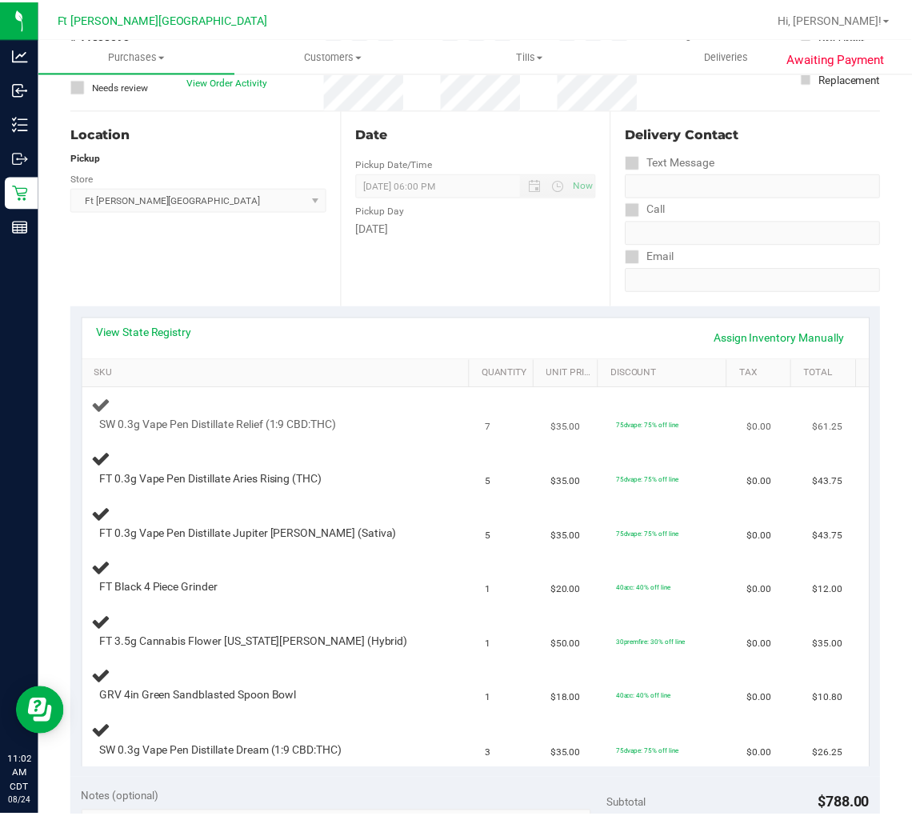
scroll to position [0, 0]
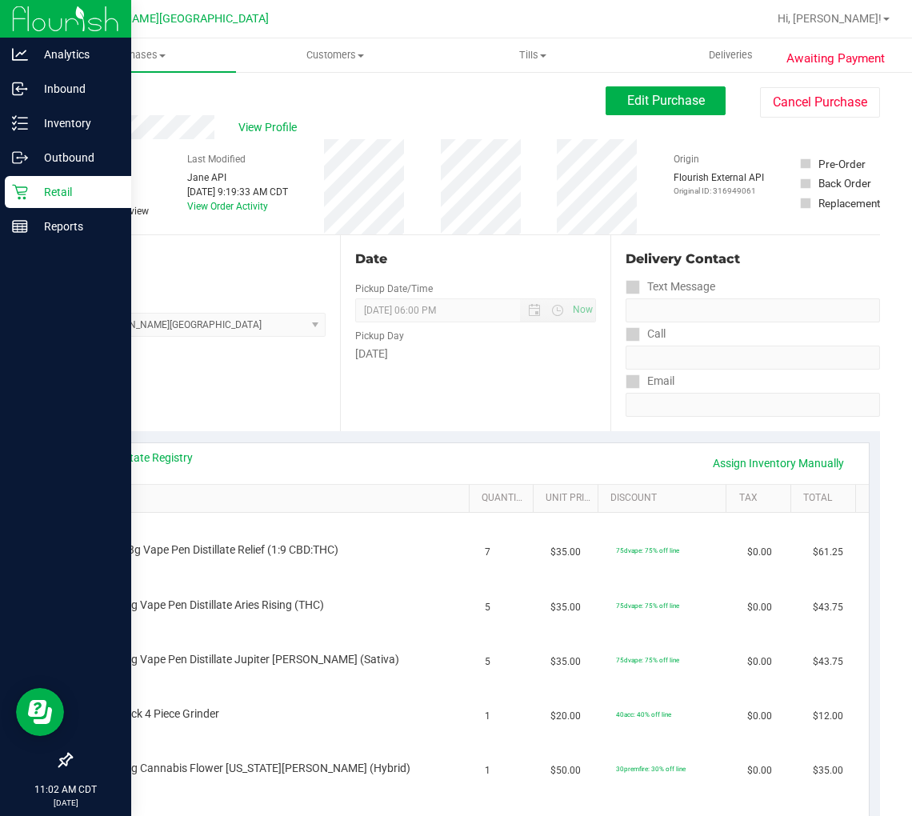
click at [19, 195] on icon at bounding box center [20, 192] width 16 height 16
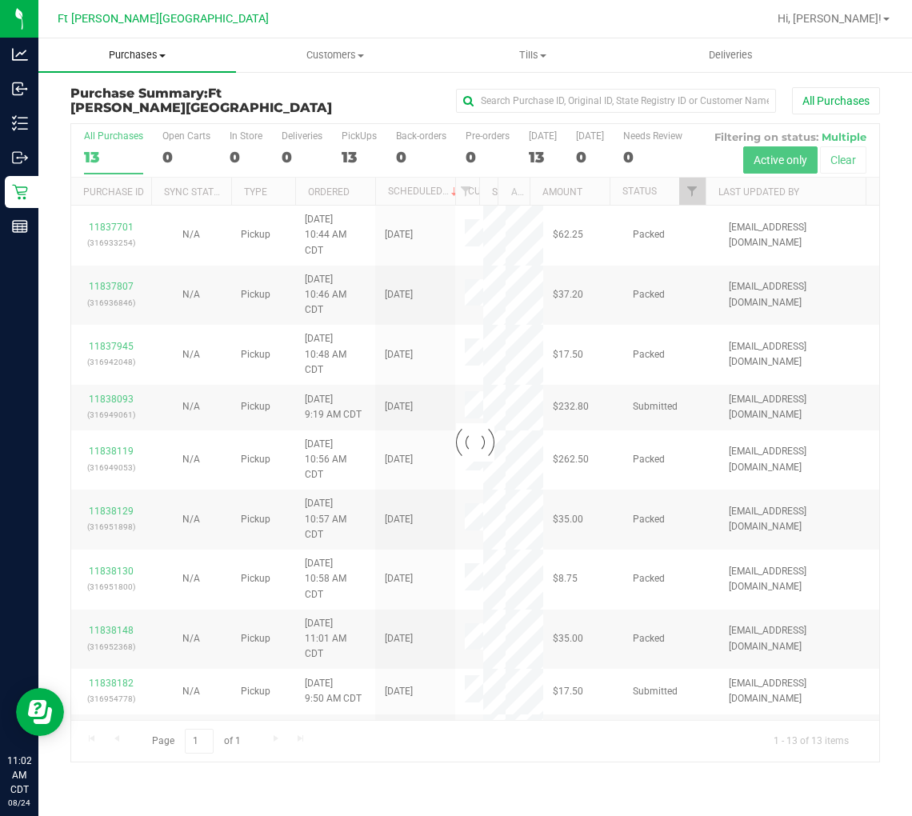
click at [146, 60] on span "Purchases" at bounding box center [137, 55] width 198 height 14
click at [114, 120] on span "Fulfillment" at bounding box center [87, 116] width 99 height 14
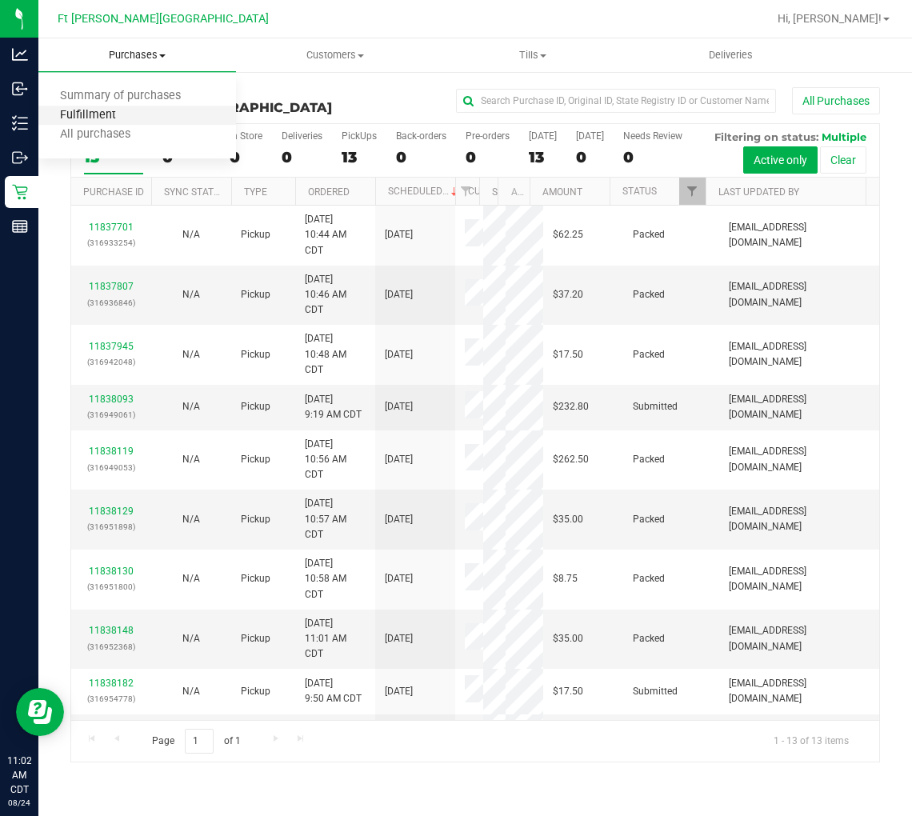
click at [114, 116] on span "Fulfillment" at bounding box center [87, 116] width 99 height 14
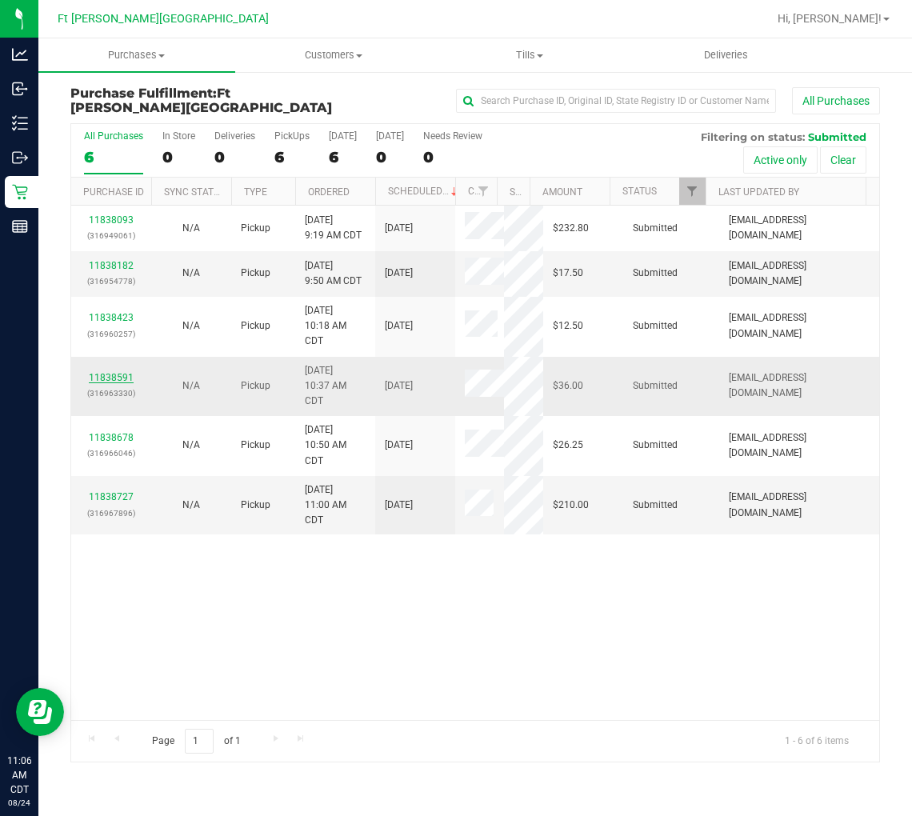
click at [106, 378] on link "11838591" at bounding box center [111, 377] width 45 height 11
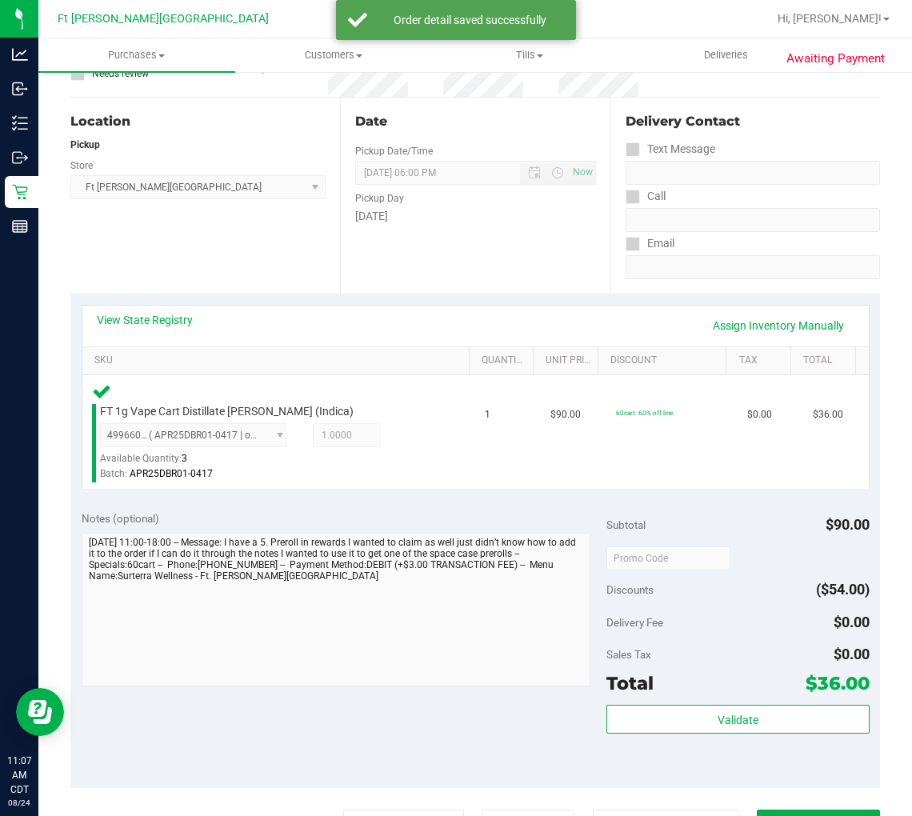
scroll to position [444, 0]
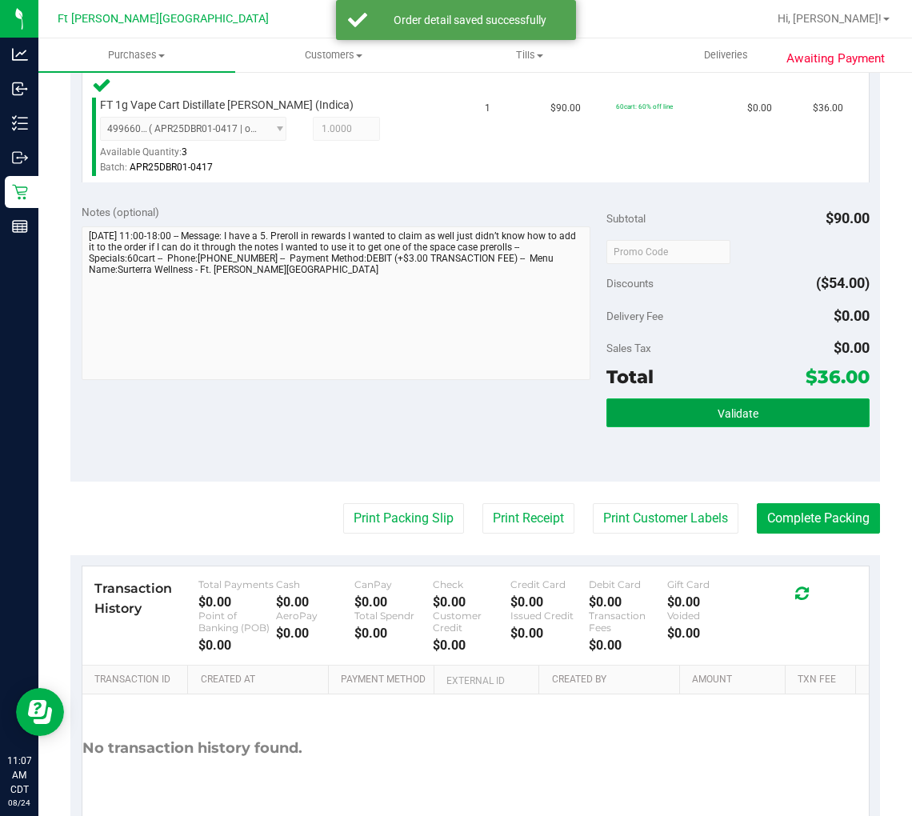
click at [766, 401] on button "Validate" at bounding box center [738, 413] width 262 height 29
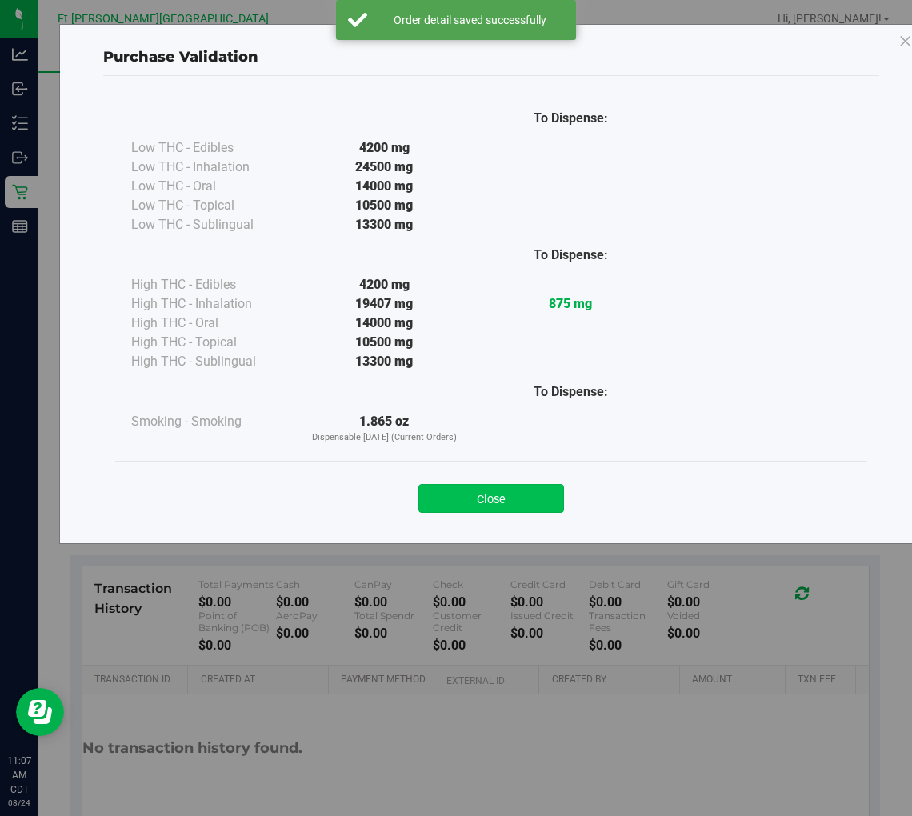
click at [507, 493] on button "Close" at bounding box center [492, 498] width 146 height 29
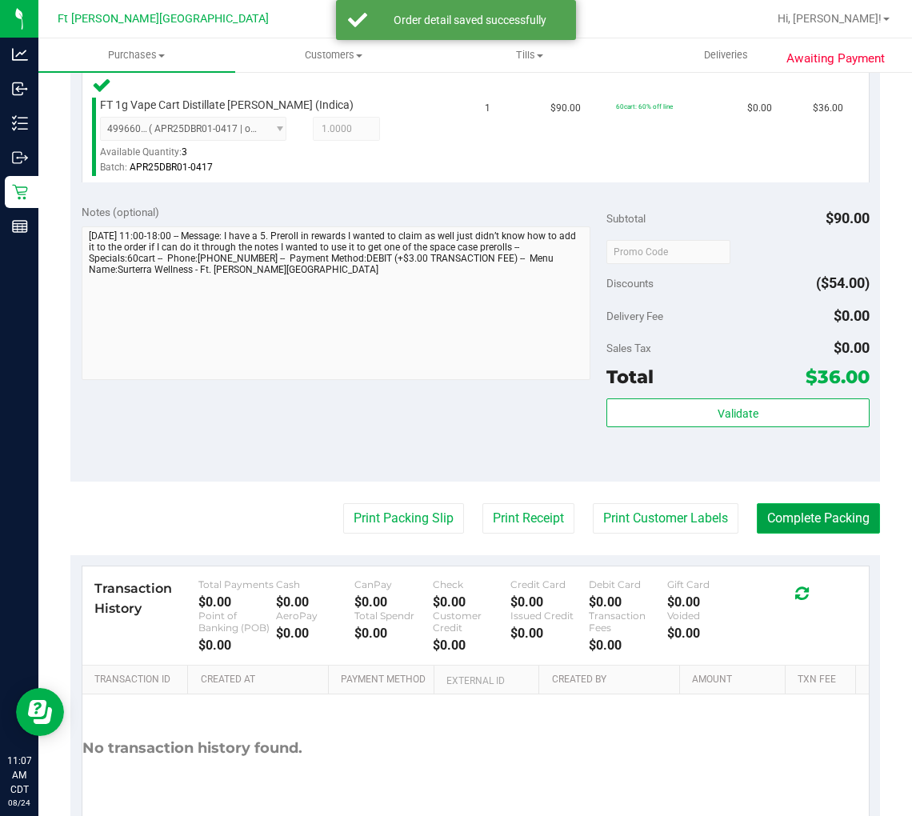
click at [766, 518] on button "Complete Packing" at bounding box center [818, 518] width 123 height 30
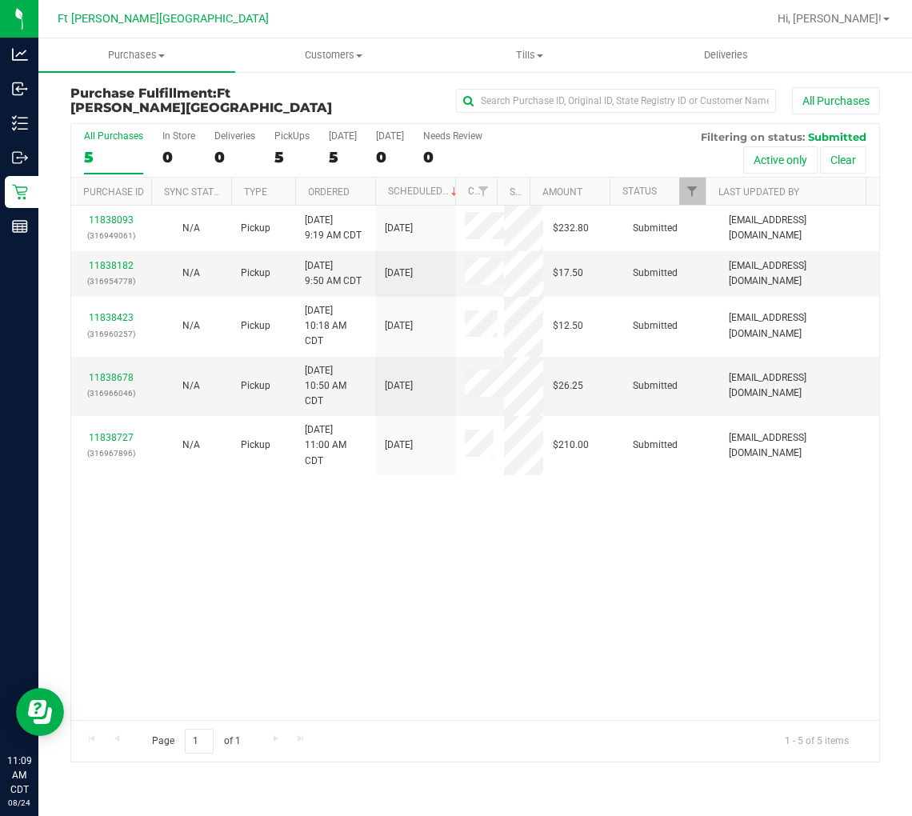
click at [113, 154] on div "5" at bounding box center [113, 157] width 59 height 18
click at [0, 0] on input "All Purchases 5" at bounding box center [0, 0] width 0 height 0
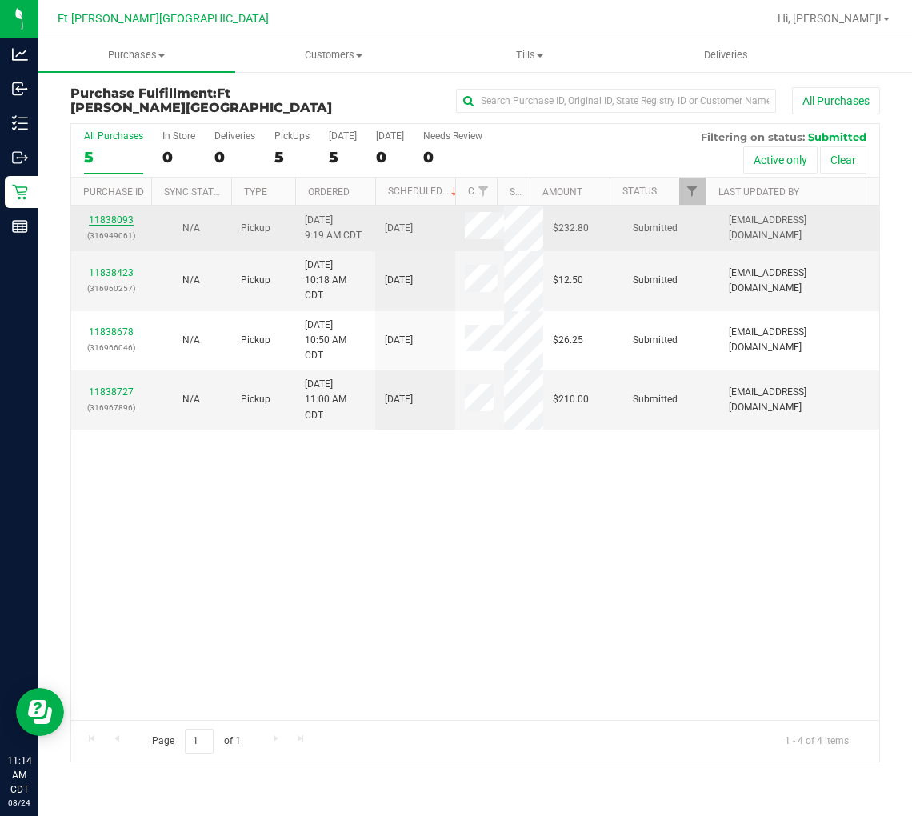
click at [112, 219] on link "11838093" at bounding box center [111, 219] width 45 height 11
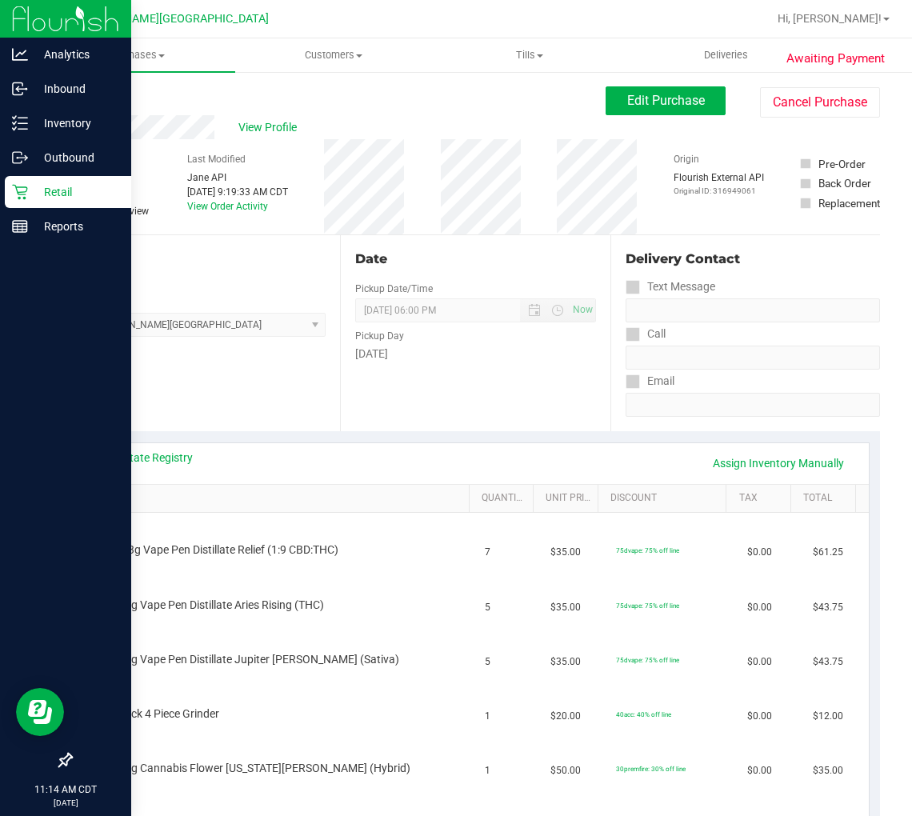
click at [22, 187] on icon at bounding box center [19, 192] width 15 height 15
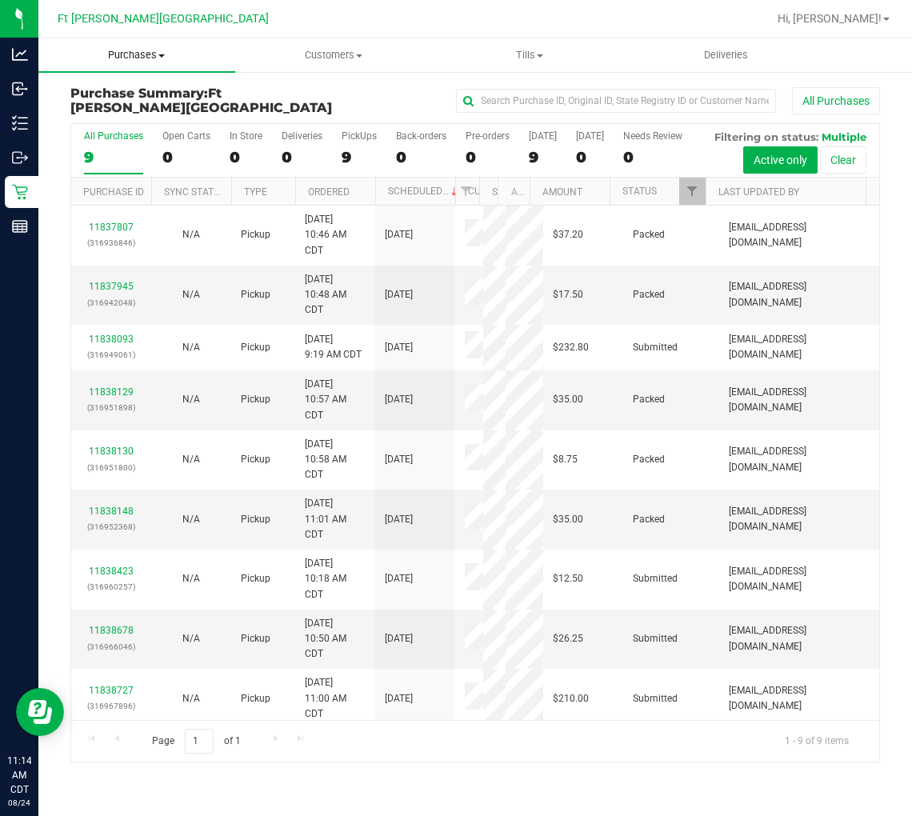
click at [147, 50] on span "Purchases" at bounding box center [136, 55] width 197 height 14
click at [126, 110] on span "Fulfillment" at bounding box center [87, 116] width 99 height 14
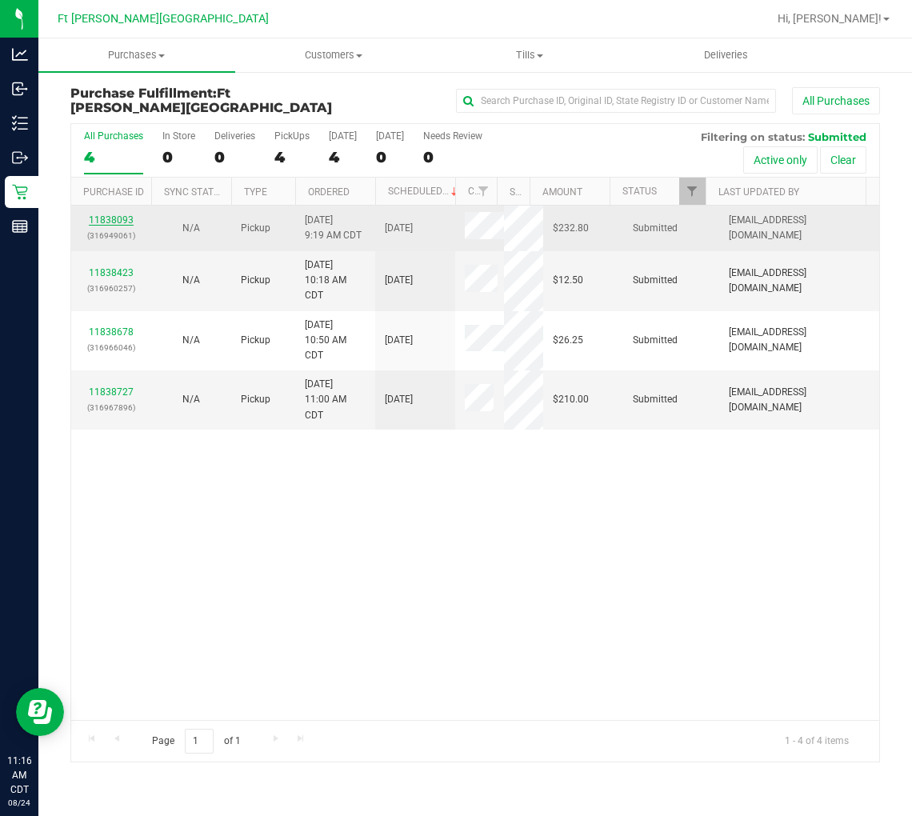
click at [122, 217] on link "11838093" at bounding box center [111, 219] width 45 height 11
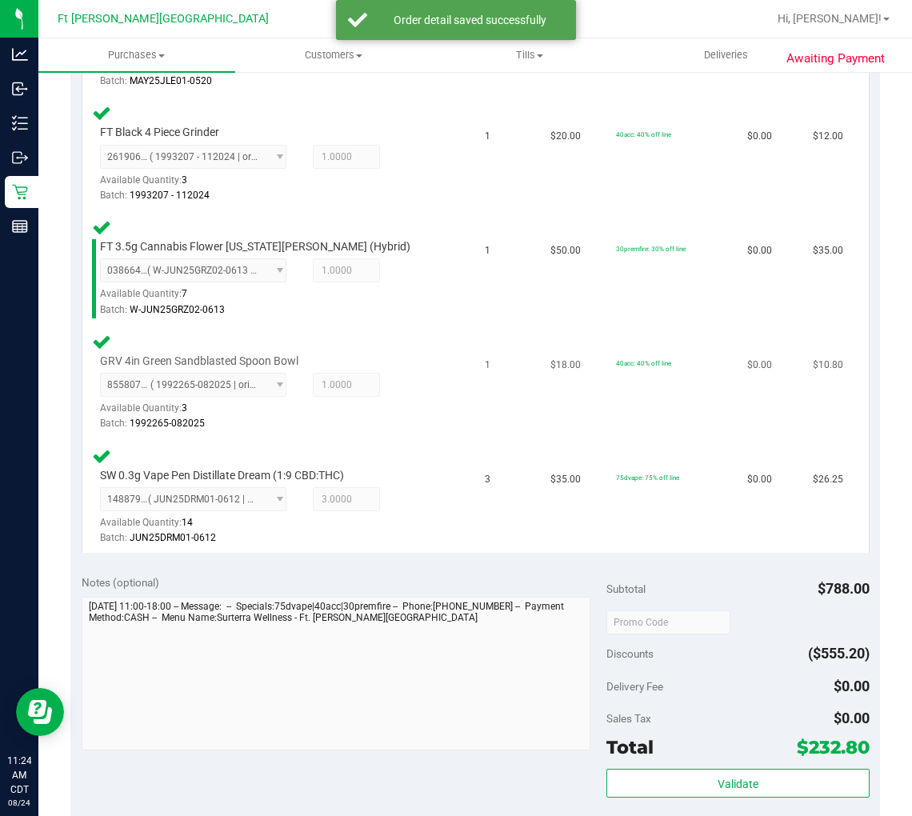
scroll to position [971, 0]
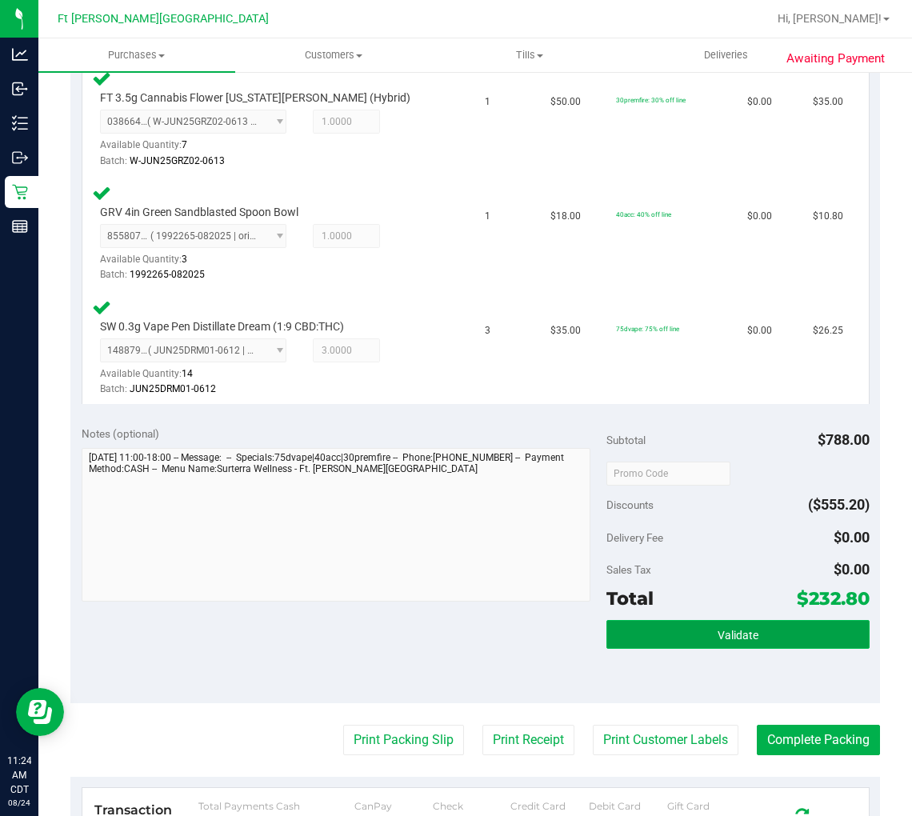
click at [766, 634] on button "Validate" at bounding box center [738, 634] width 262 height 29
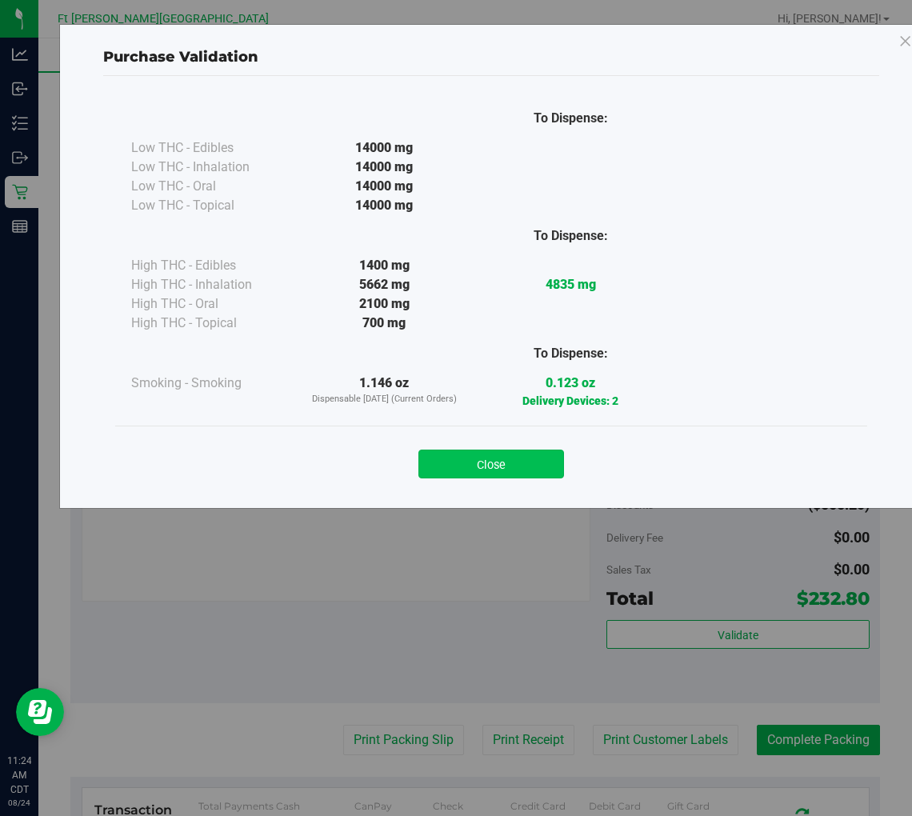
click at [490, 460] on button "Close" at bounding box center [492, 464] width 146 height 29
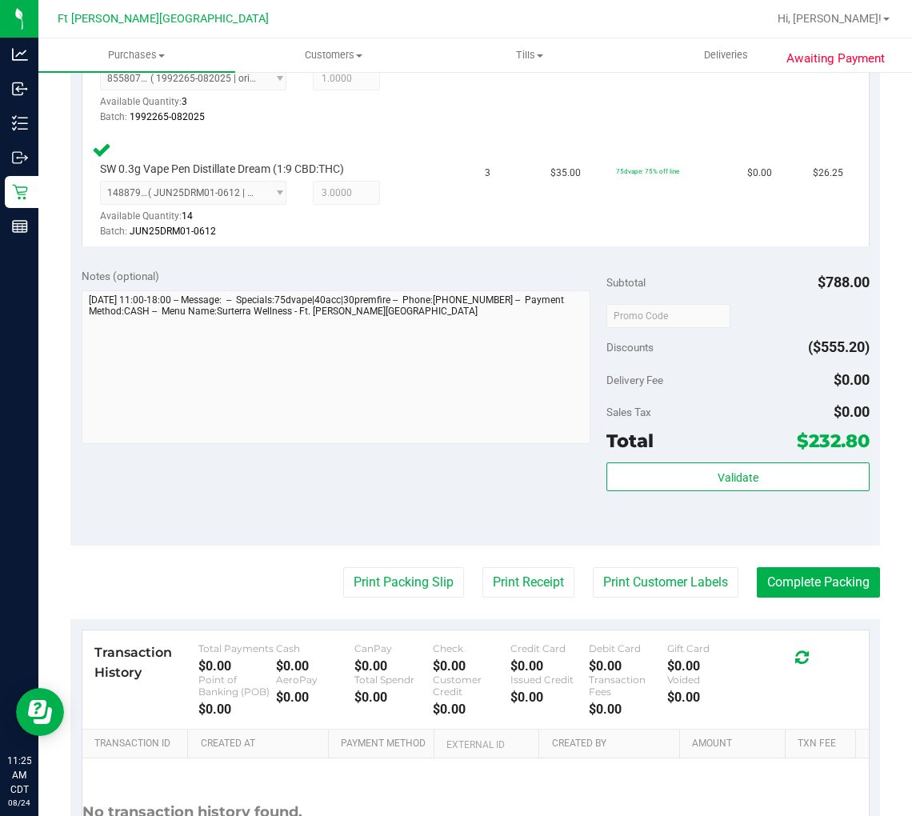
scroll to position [1269, 0]
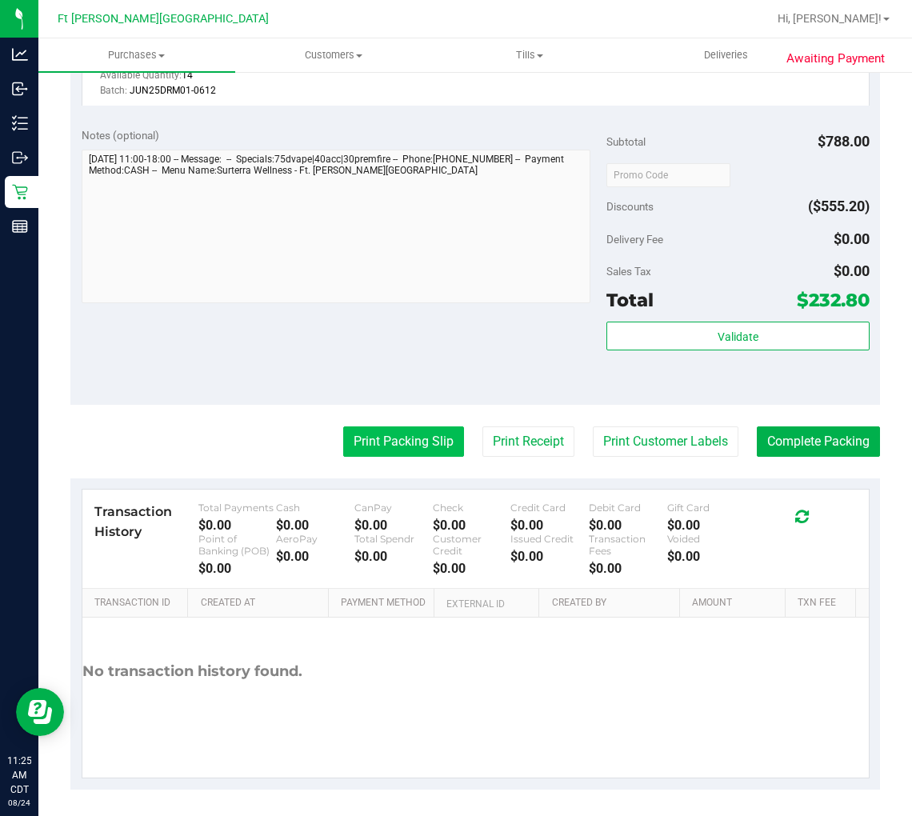
click at [398, 431] on button "Print Packing Slip" at bounding box center [403, 442] width 121 height 30
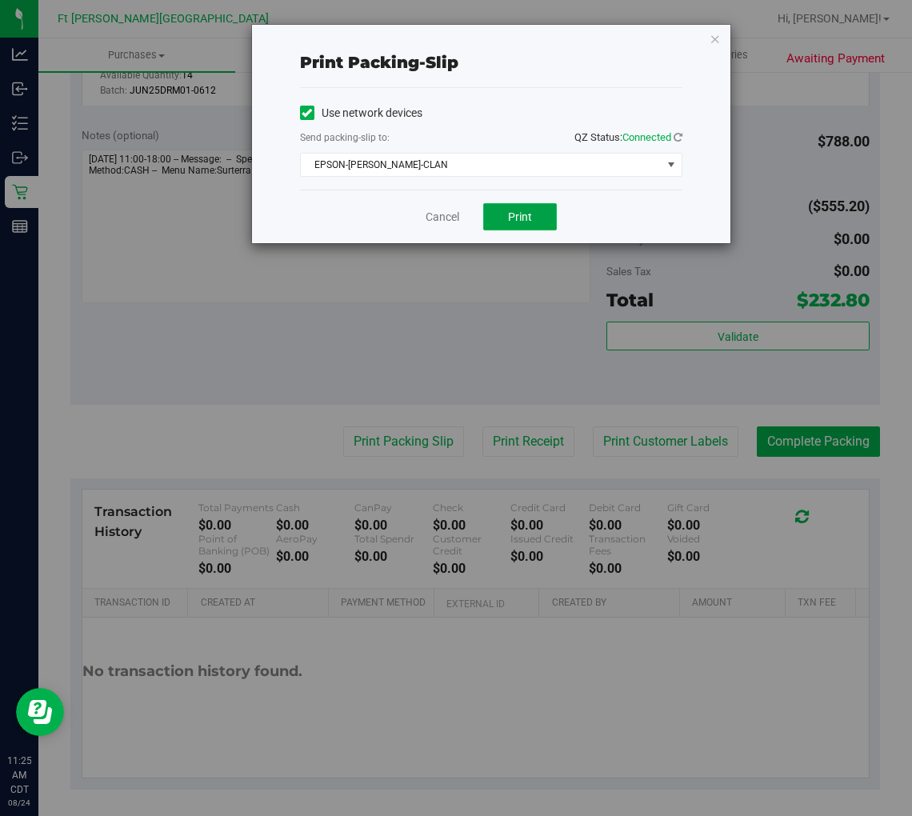
click at [523, 218] on span "Print" at bounding box center [520, 216] width 24 height 13
click at [443, 212] on link "Cancel" at bounding box center [443, 217] width 34 height 17
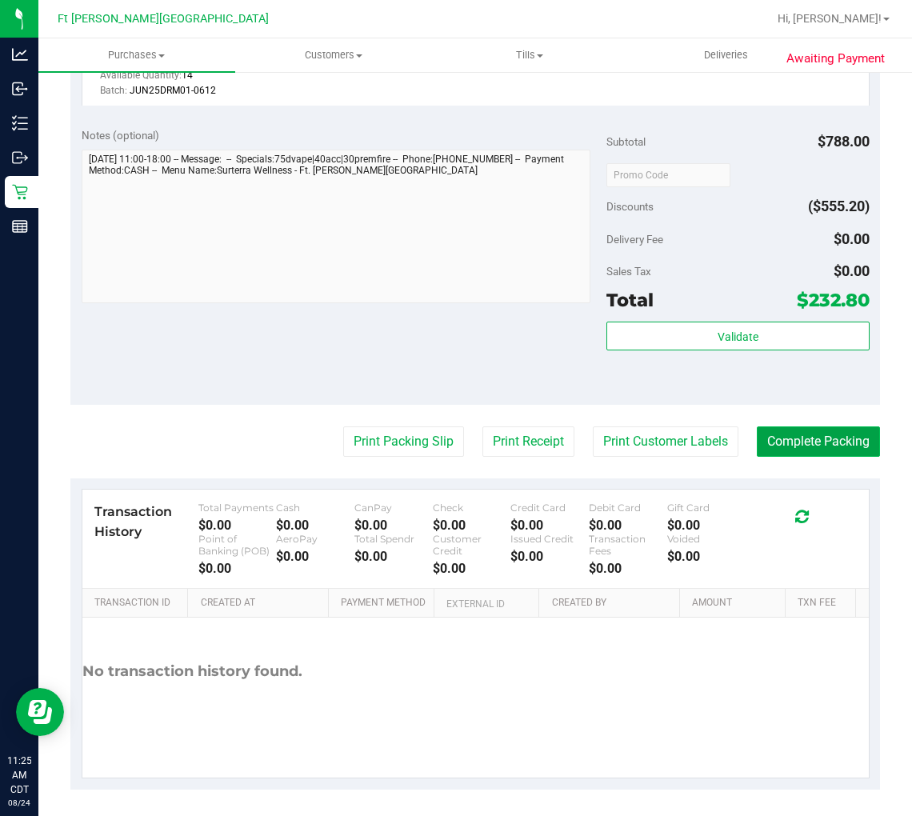
click at [766, 430] on button "Complete Packing" at bounding box center [818, 442] width 123 height 30
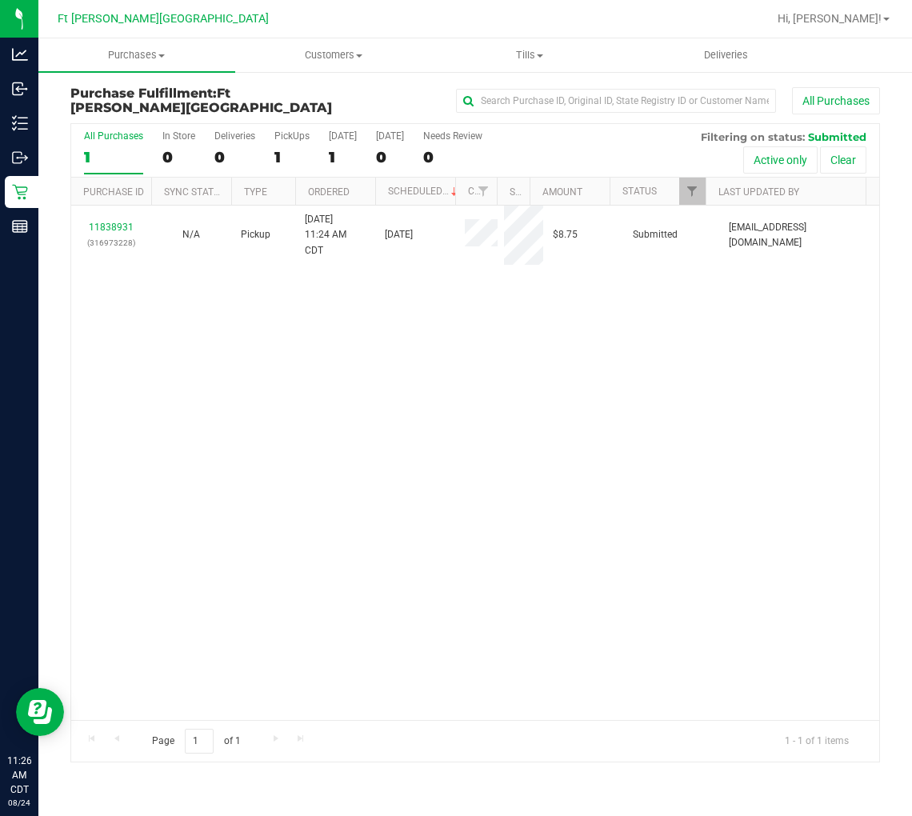
click at [120, 138] on div "All Purchases" at bounding box center [113, 135] width 59 height 11
click at [0, 0] on input "All Purchases 1" at bounding box center [0, 0] width 0 height 0
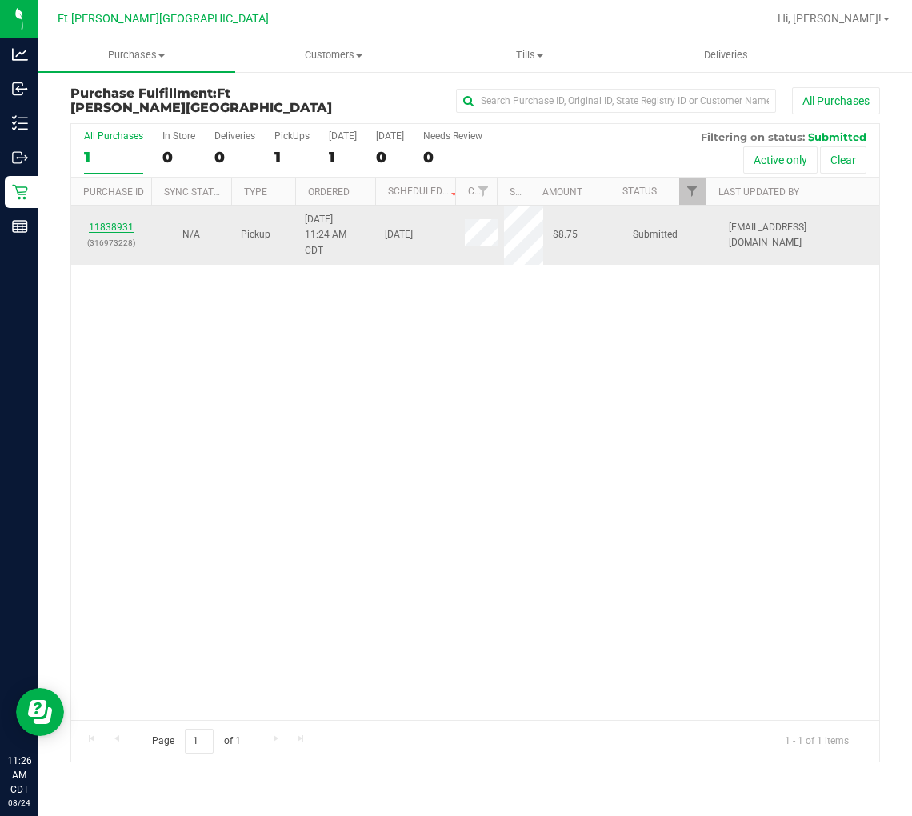
click at [112, 229] on link "11838931" at bounding box center [111, 227] width 45 height 11
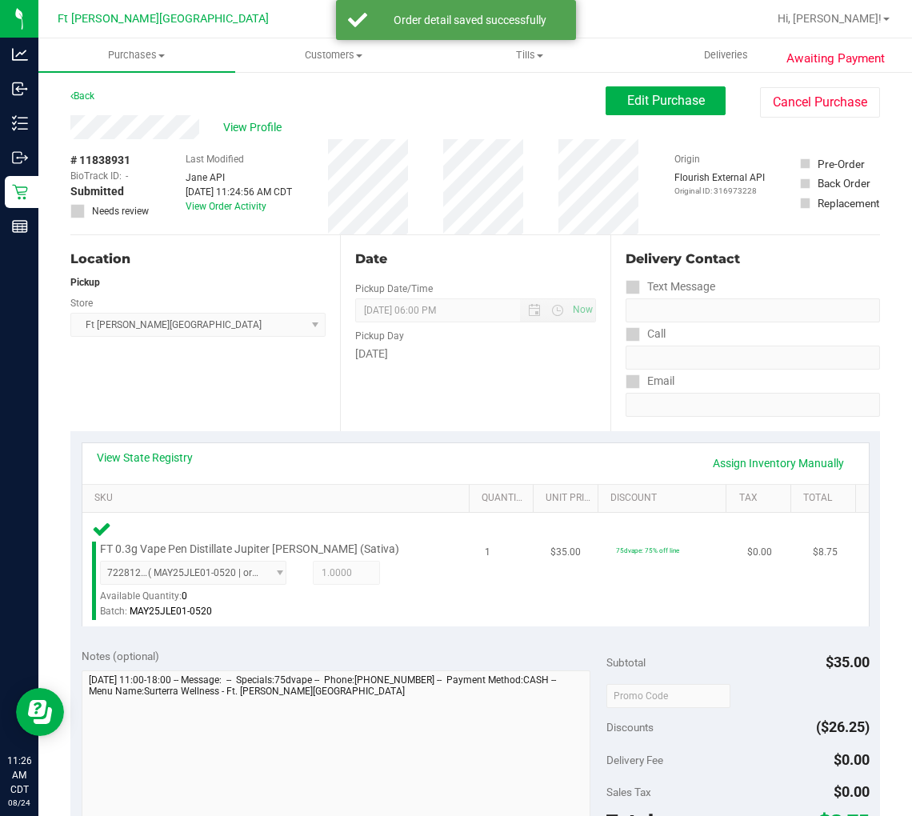
scroll to position [355, 0]
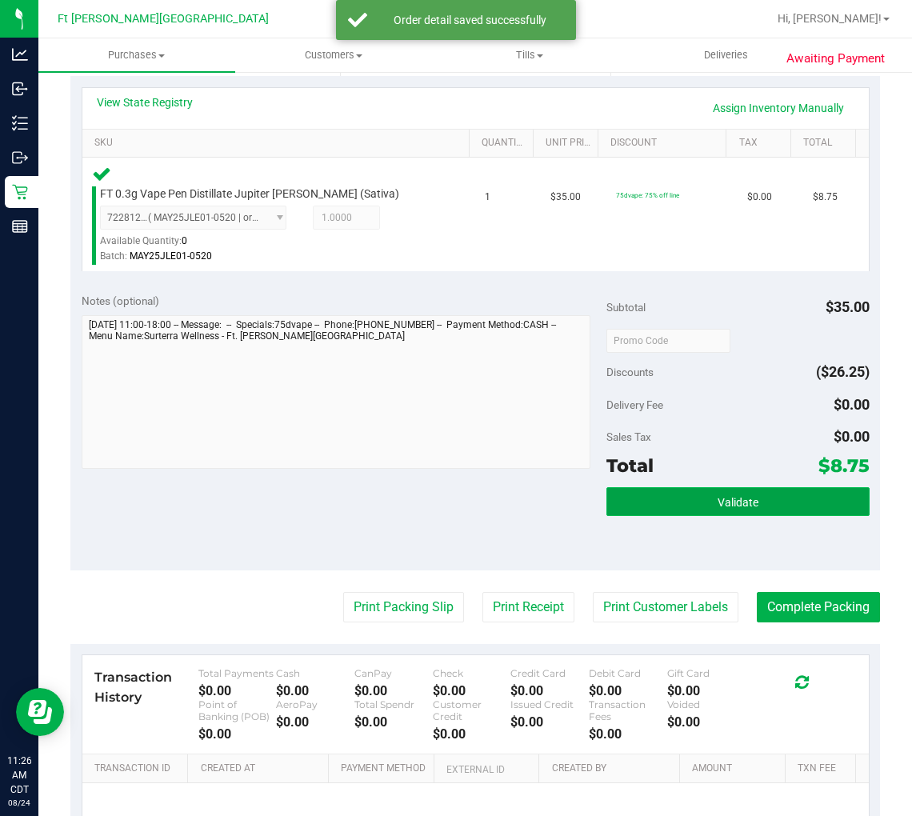
click at [675, 492] on button "Validate" at bounding box center [738, 501] width 262 height 29
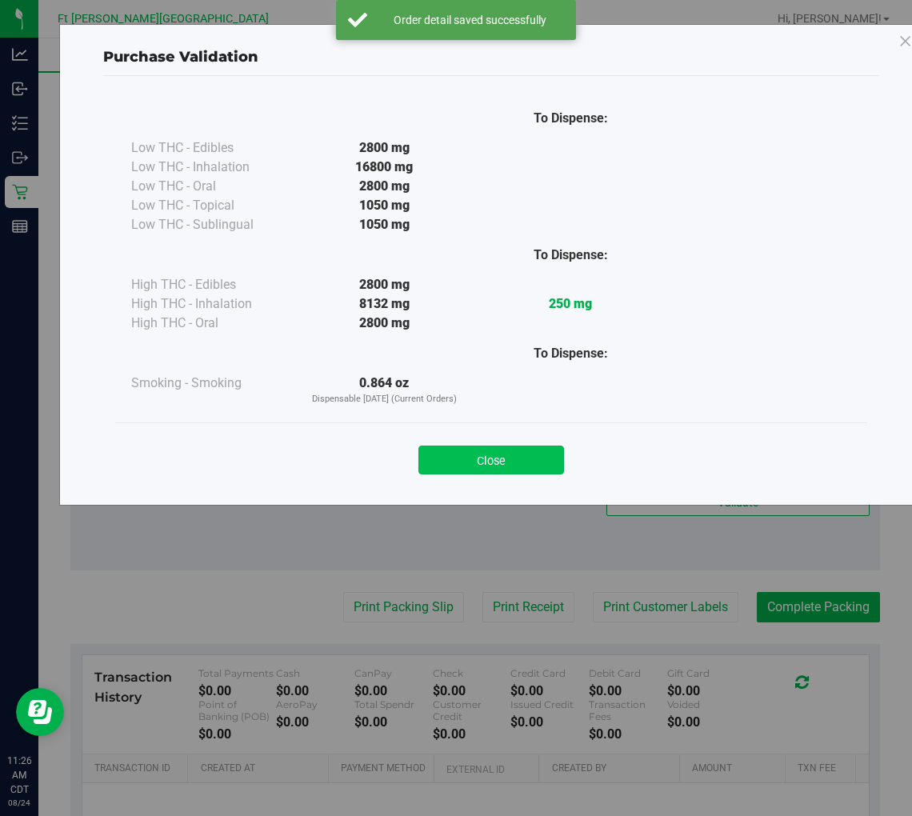
click at [443, 449] on button "Close" at bounding box center [492, 460] width 146 height 29
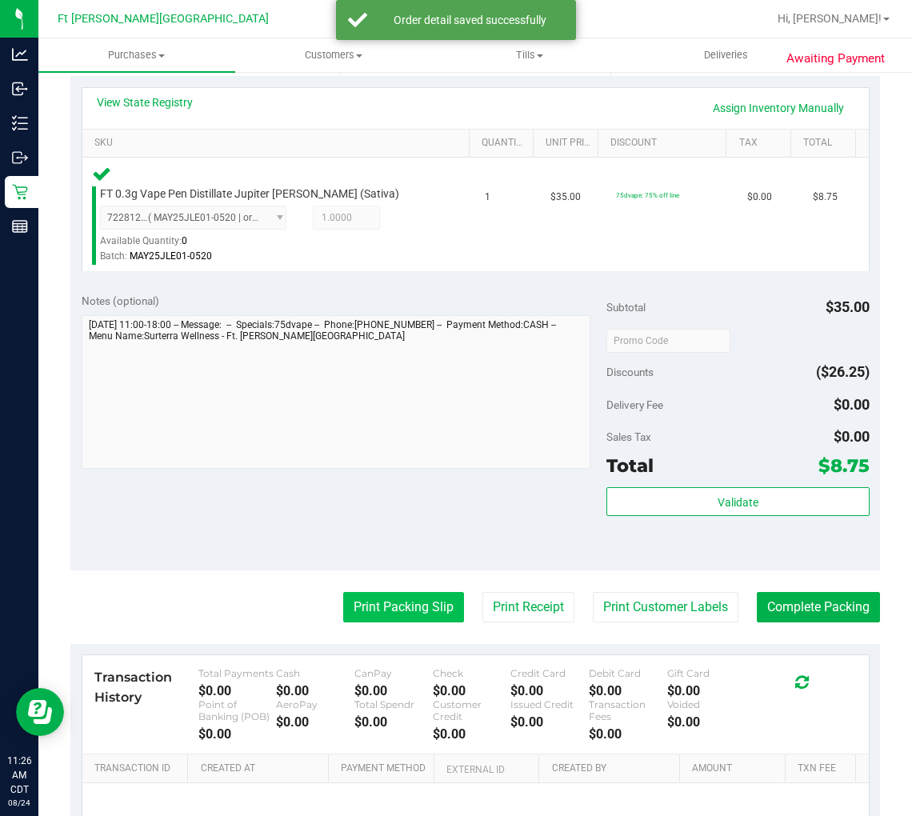
click at [392, 602] on button "Print Packing Slip" at bounding box center [403, 607] width 121 height 30
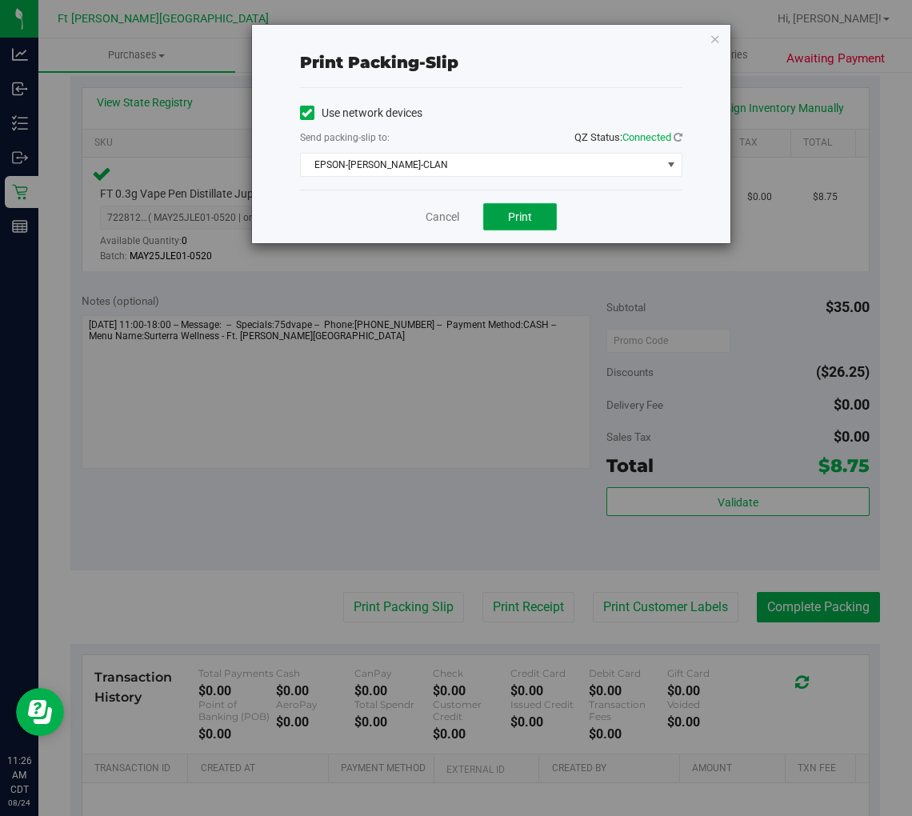
click at [516, 214] on span "Print" at bounding box center [520, 216] width 24 height 13
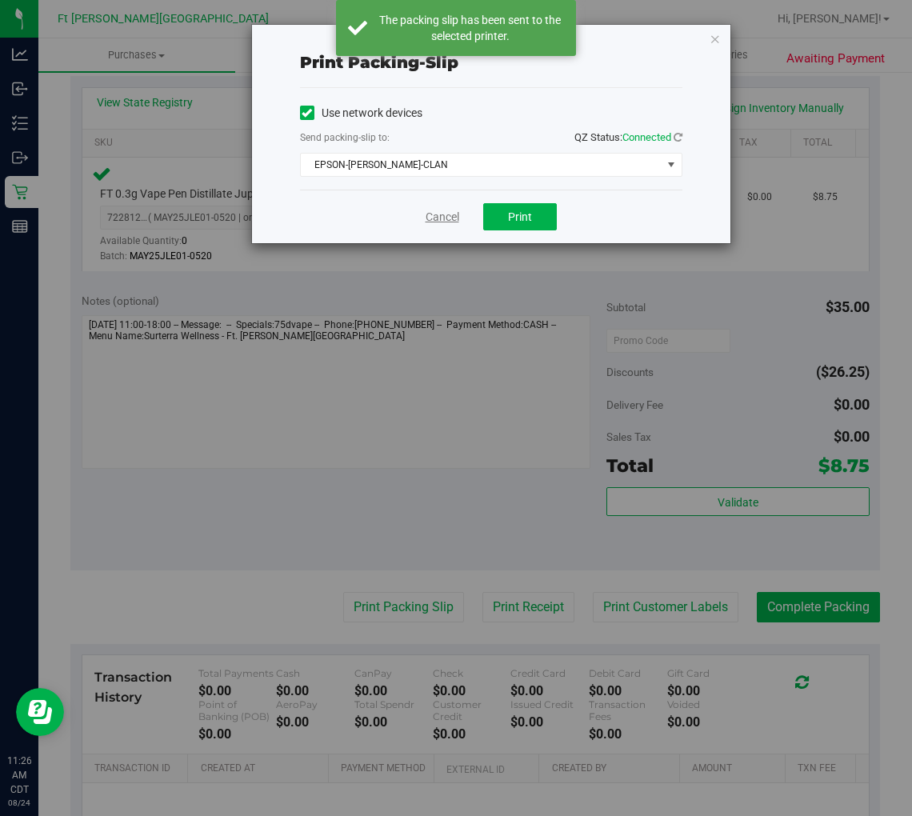
click at [436, 218] on link "Cancel" at bounding box center [443, 217] width 34 height 17
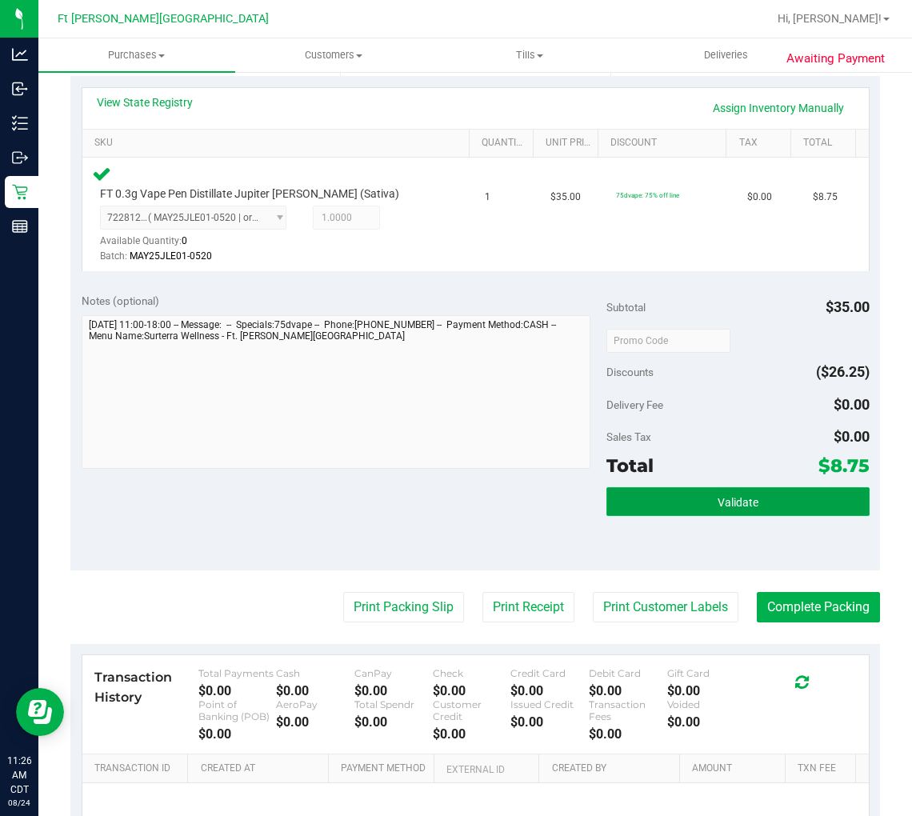
click at [726, 497] on span "Validate" at bounding box center [738, 502] width 41 height 13
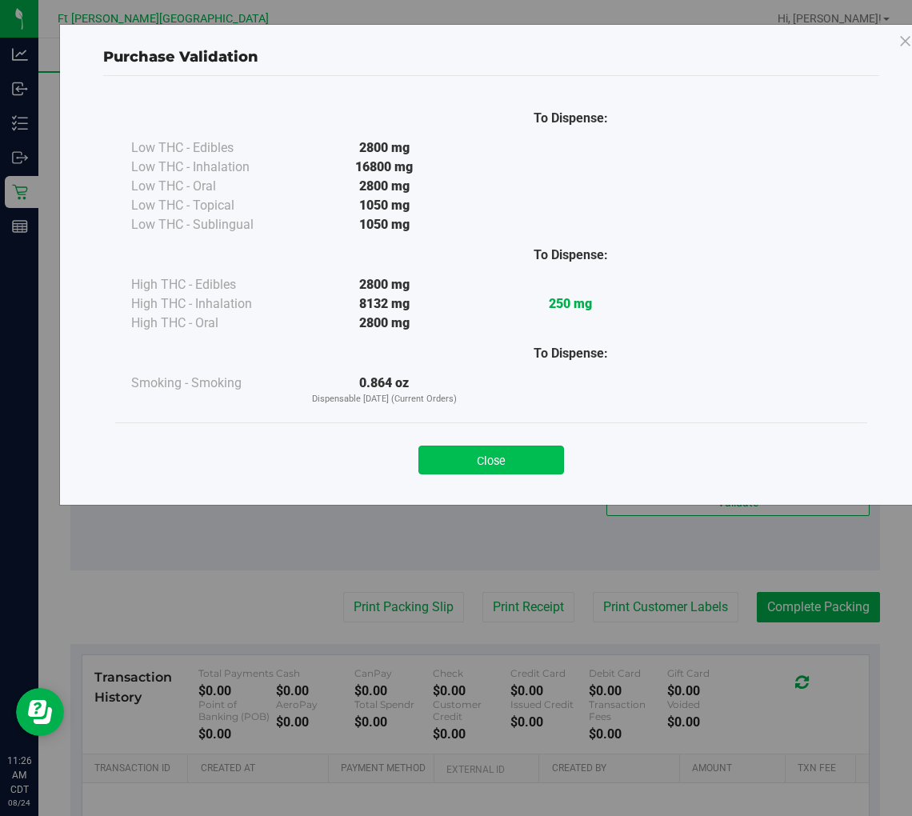
click at [514, 451] on button "Close" at bounding box center [492, 460] width 146 height 29
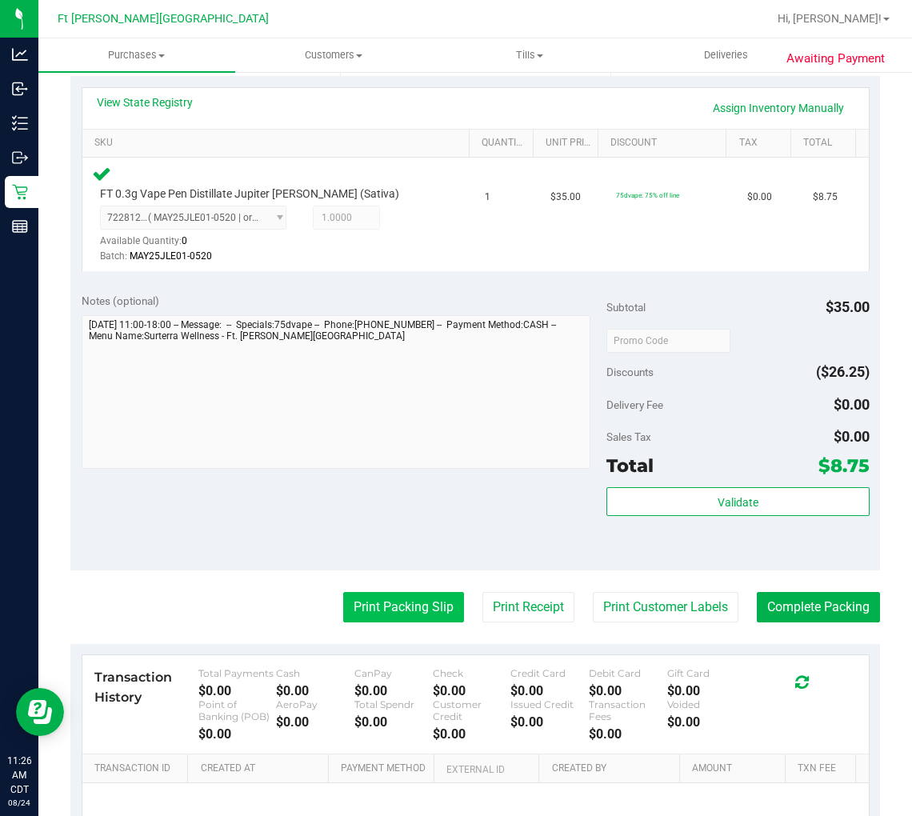
click at [403, 609] on button "Print Packing Slip" at bounding box center [403, 607] width 121 height 30
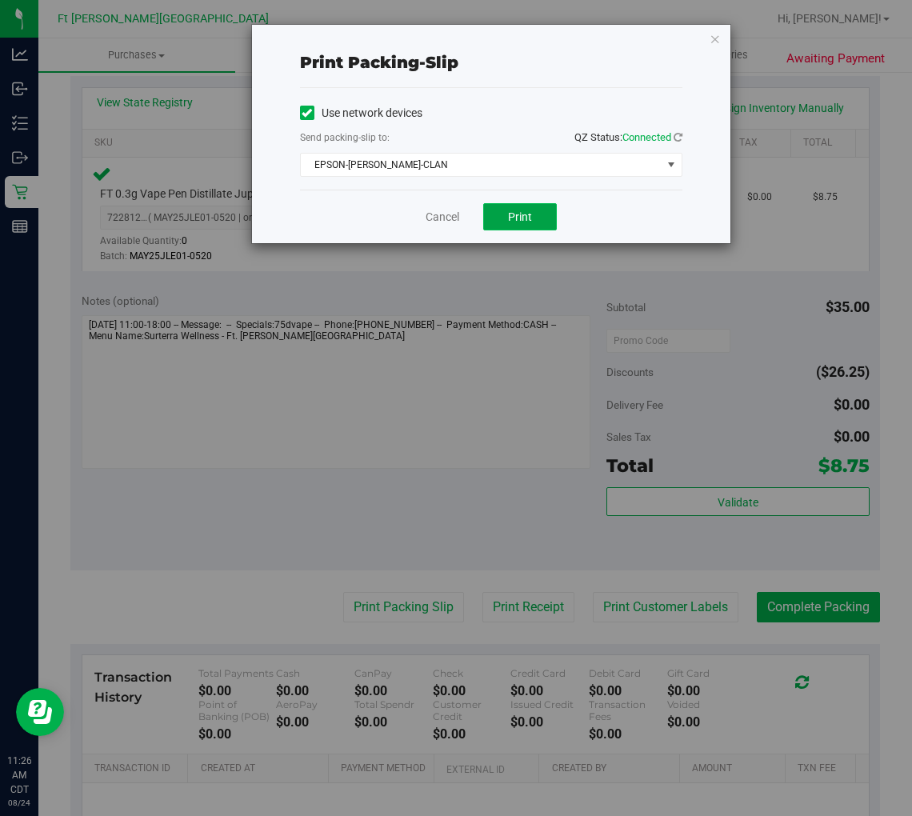
click at [532, 224] on button "Print" at bounding box center [520, 216] width 74 height 27
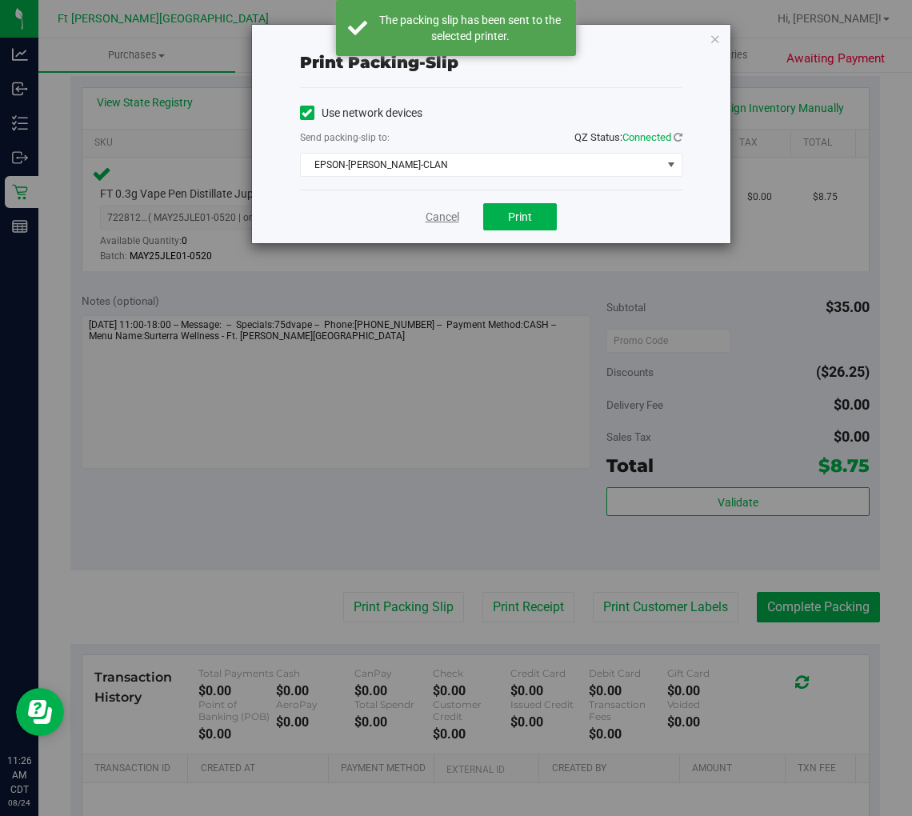
click at [456, 218] on link "Cancel" at bounding box center [443, 217] width 34 height 17
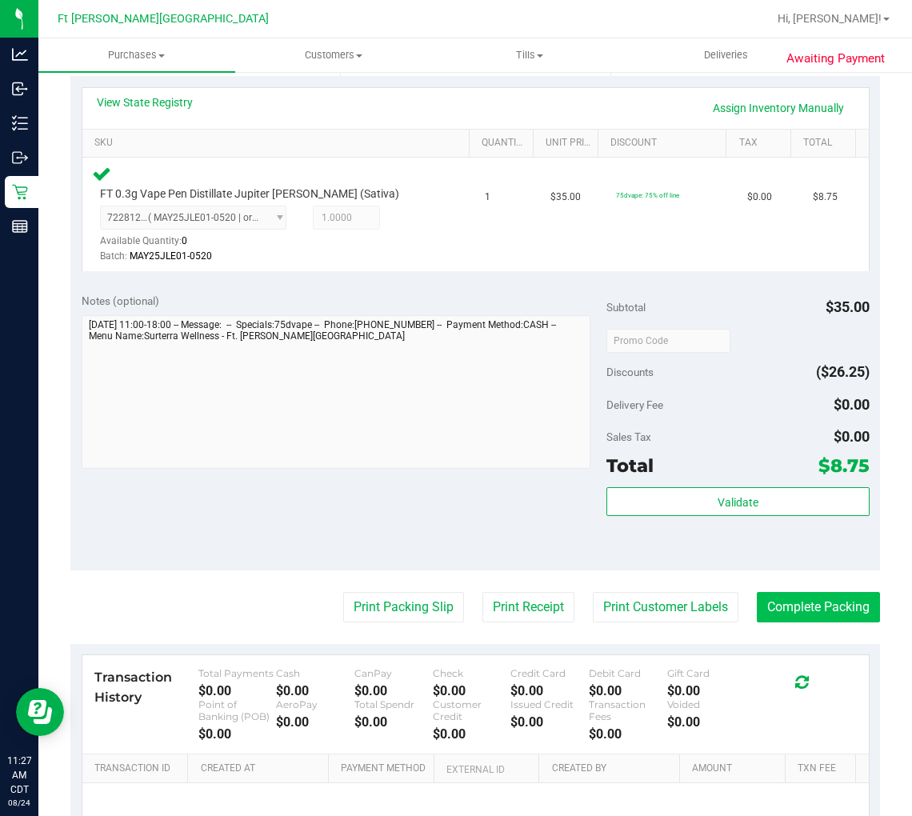
click at [766, 611] on button "Complete Packing" at bounding box center [818, 607] width 123 height 30
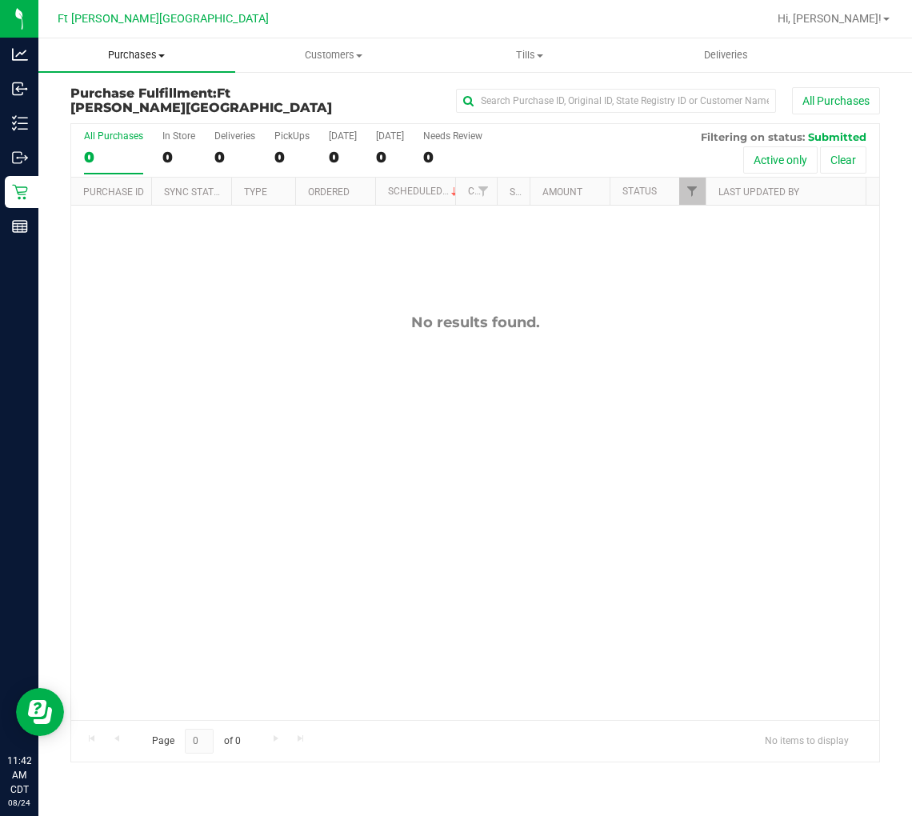
click at [142, 49] on span "Purchases" at bounding box center [136, 55] width 197 height 14
click at [121, 100] on span "Summary of purchases" at bounding box center [120, 97] width 164 height 14
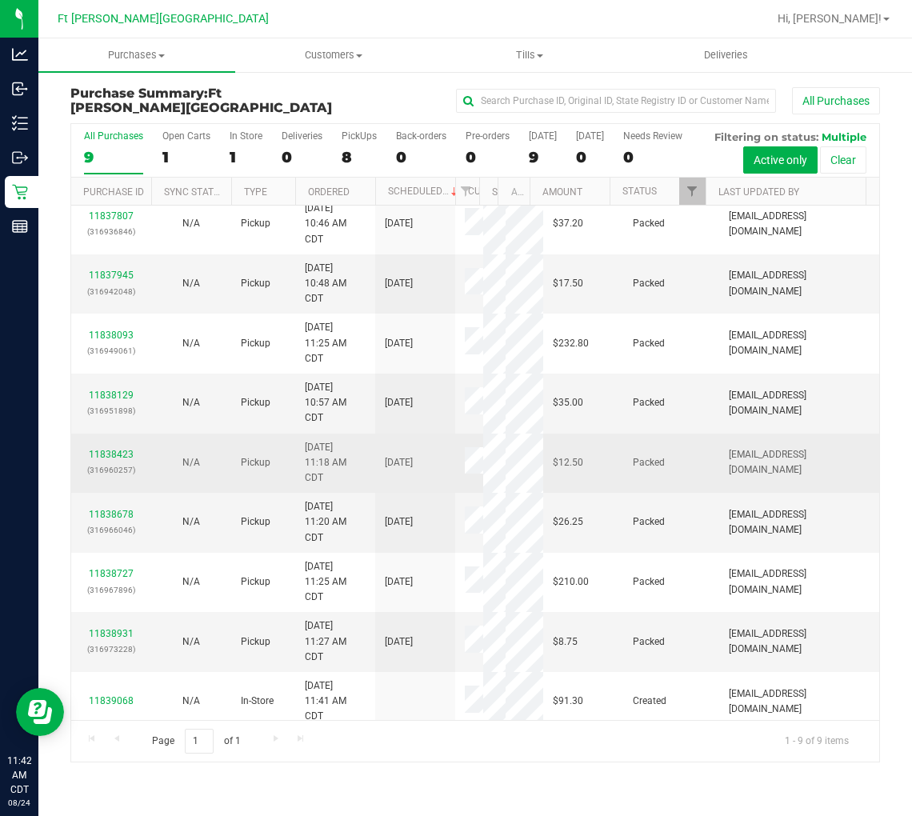
scroll to position [22, 0]
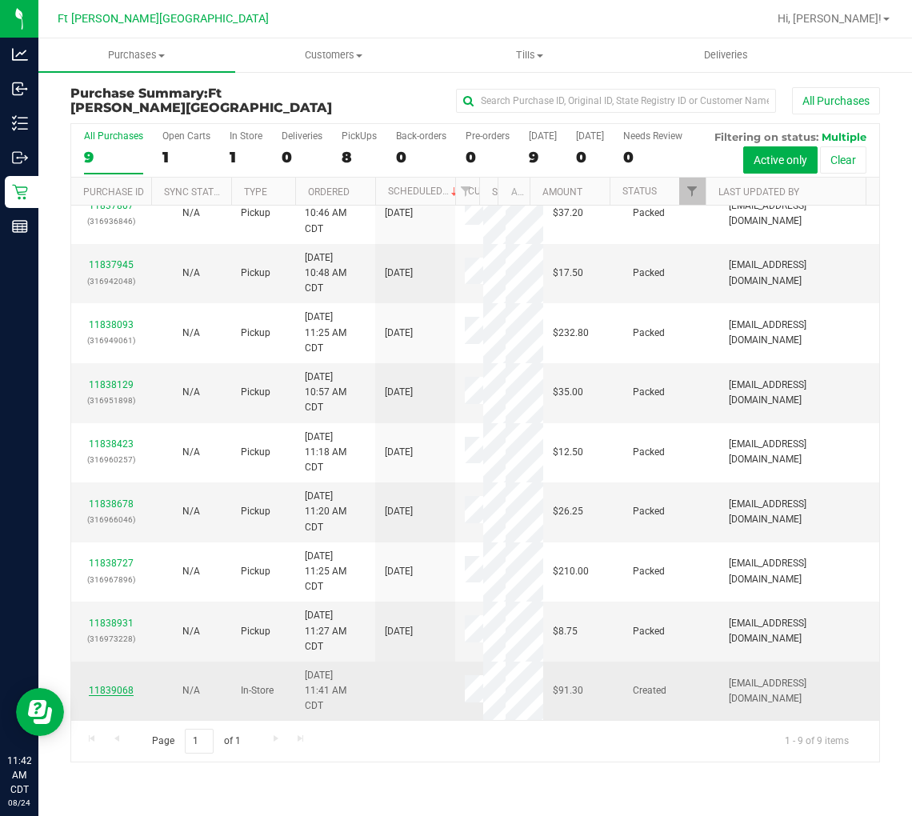
click at [122, 686] on link "11839068" at bounding box center [111, 690] width 45 height 11
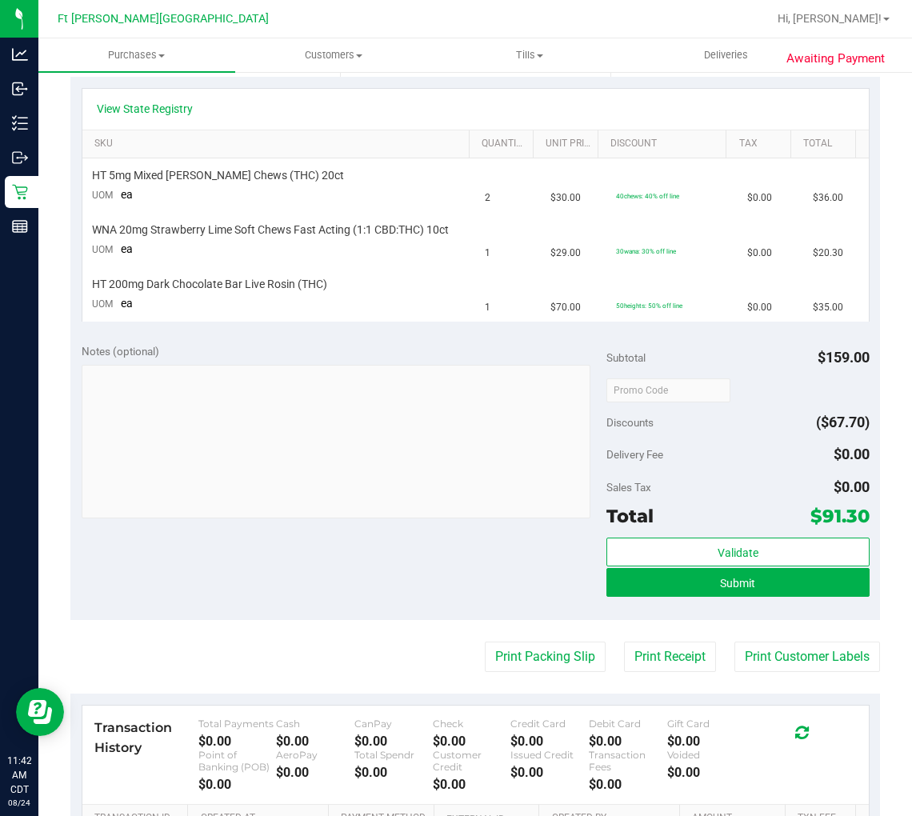
scroll to position [355, 0]
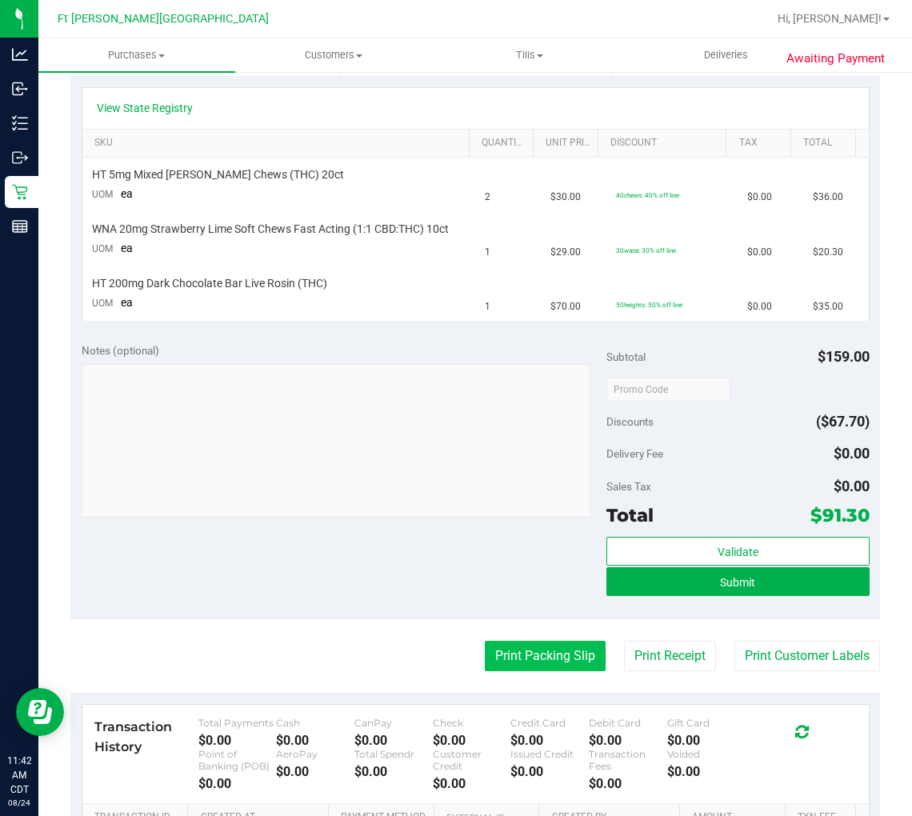
click at [510, 656] on button "Print Packing Slip" at bounding box center [545, 656] width 121 height 30
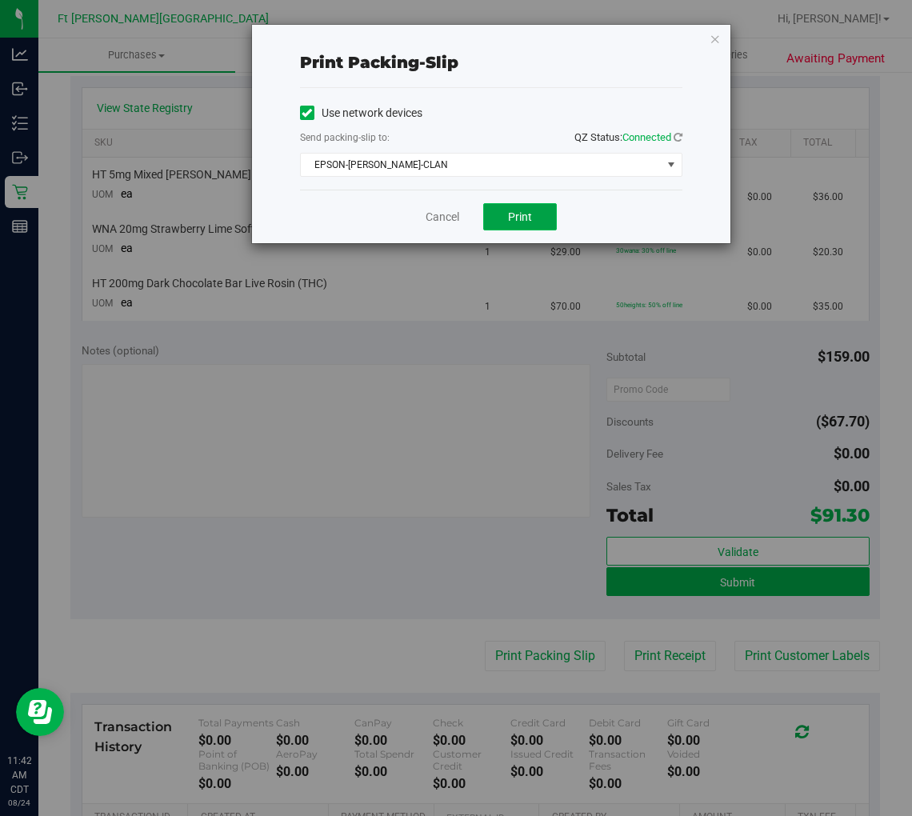
click at [526, 222] on span "Print" at bounding box center [520, 216] width 24 height 13
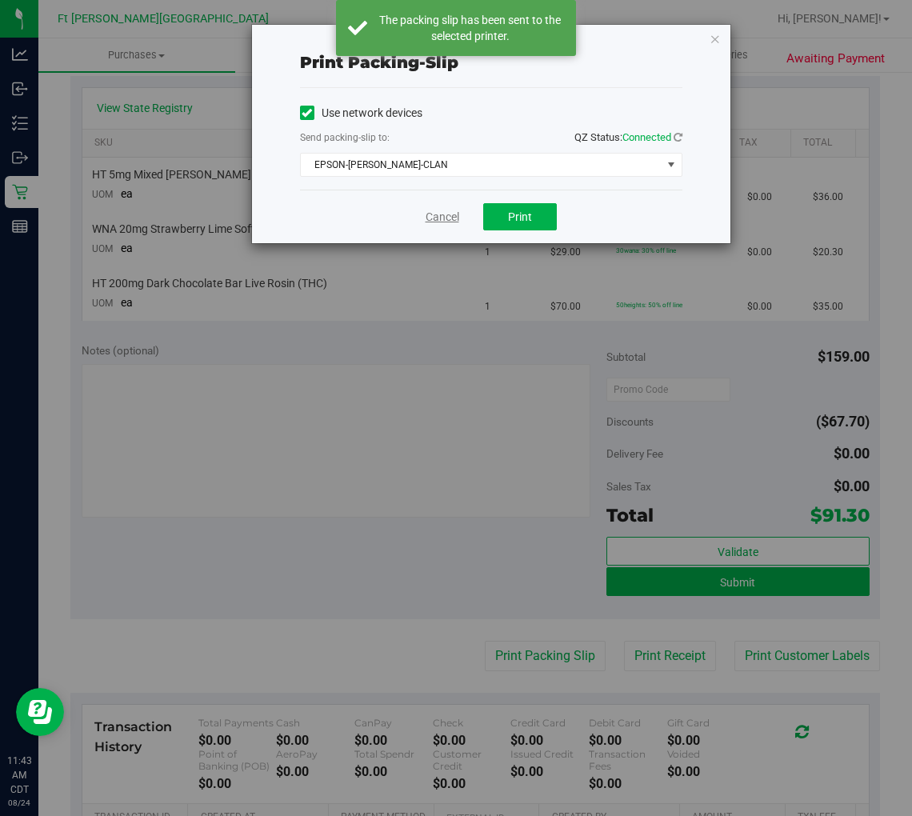
click at [444, 217] on link "Cancel" at bounding box center [443, 217] width 34 height 17
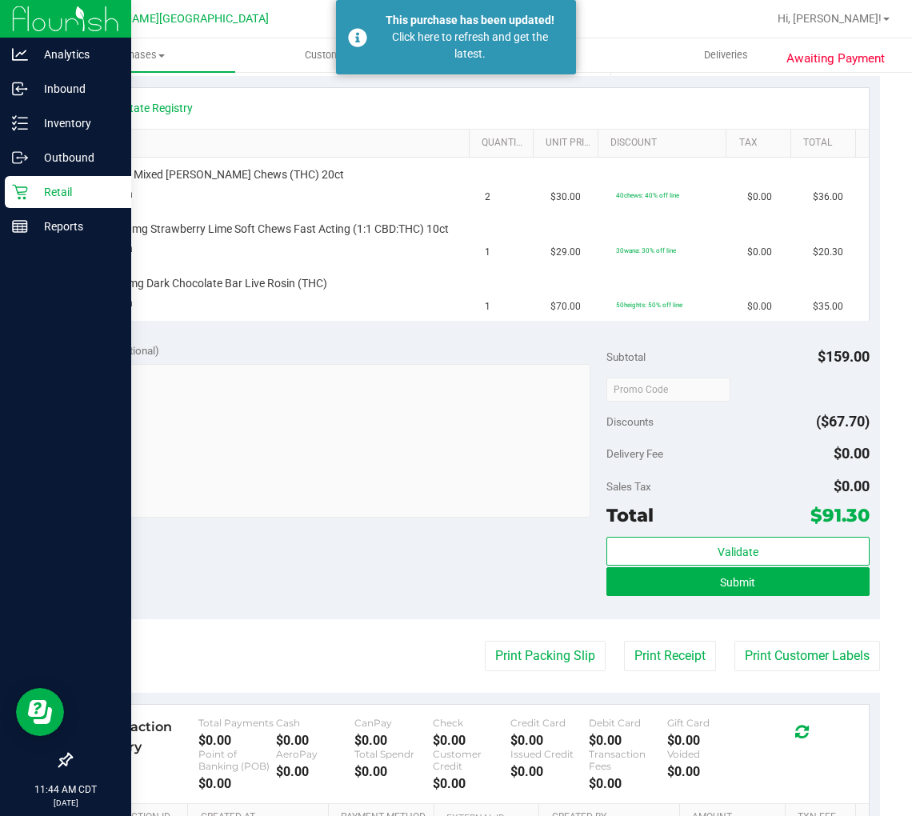
click at [33, 197] on p "Retail" at bounding box center [76, 191] width 96 height 19
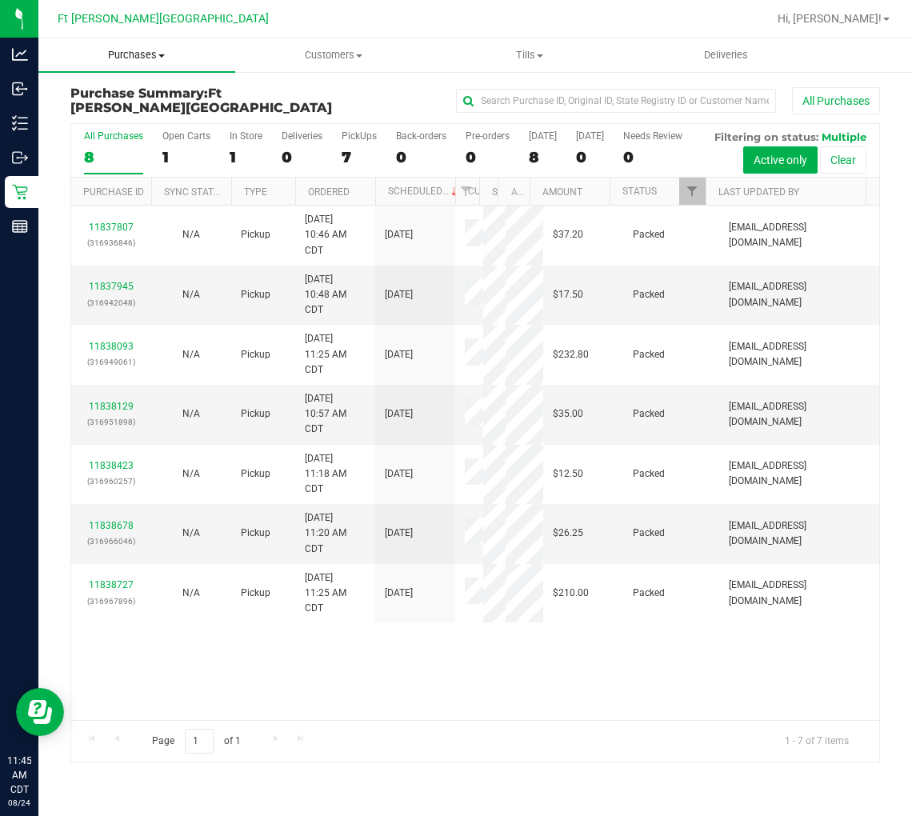
click at [134, 56] on span "Purchases" at bounding box center [136, 55] width 197 height 14
click at [122, 109] on span "Fulfillment" at bounding box center [87, 116] width 99 height 14
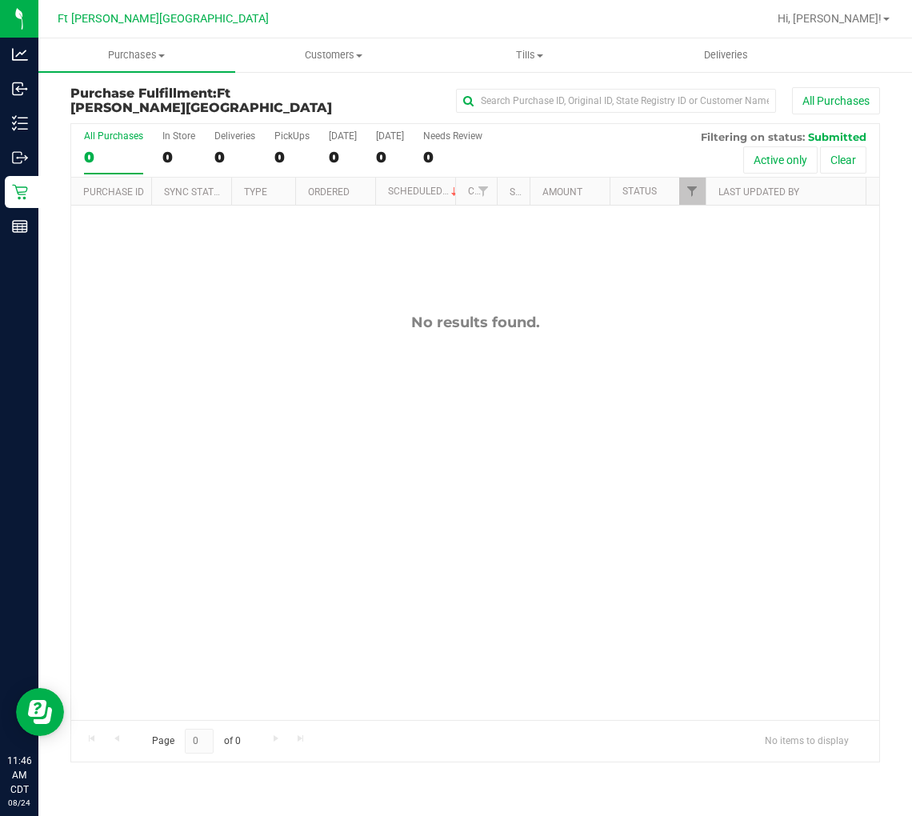
click at [278, 325] on div "No results found." at bounding box center [475, 323] width 808 height 18
click at [410, 333] on div "No results found." at bounding box center [475, 517] width 808 height 623
click at [235, 347] on div "No results found." at bounding box center [475, 517] width 808 height 623
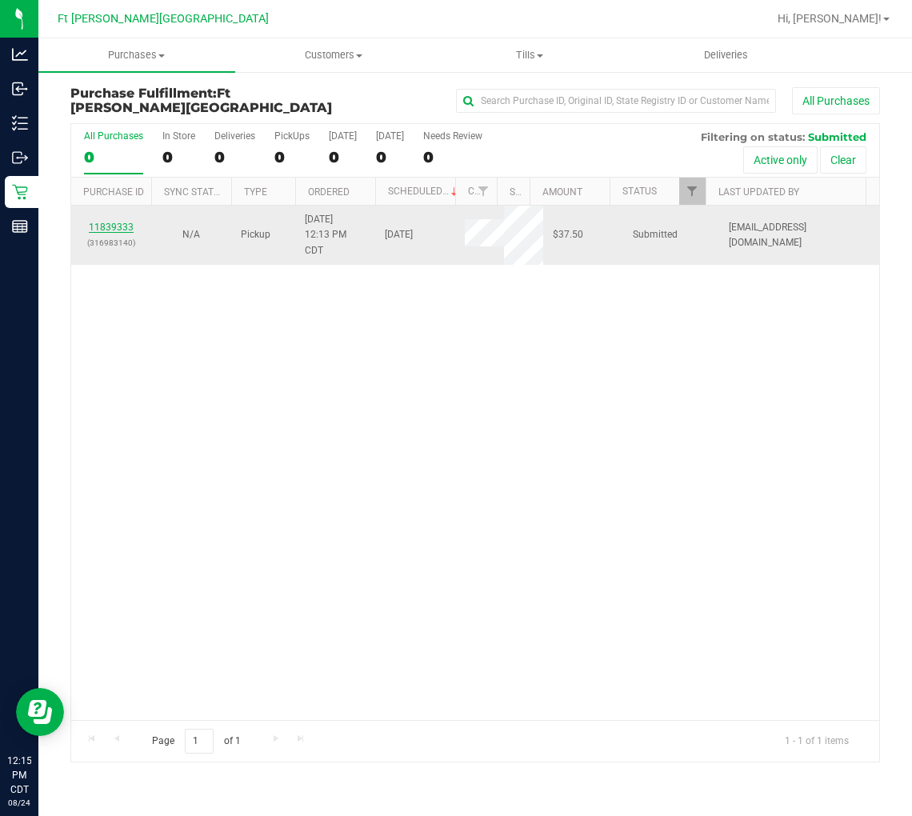
click at [98, 222] on link "11839333" at bounding box center [111, 227] width 45 height 11
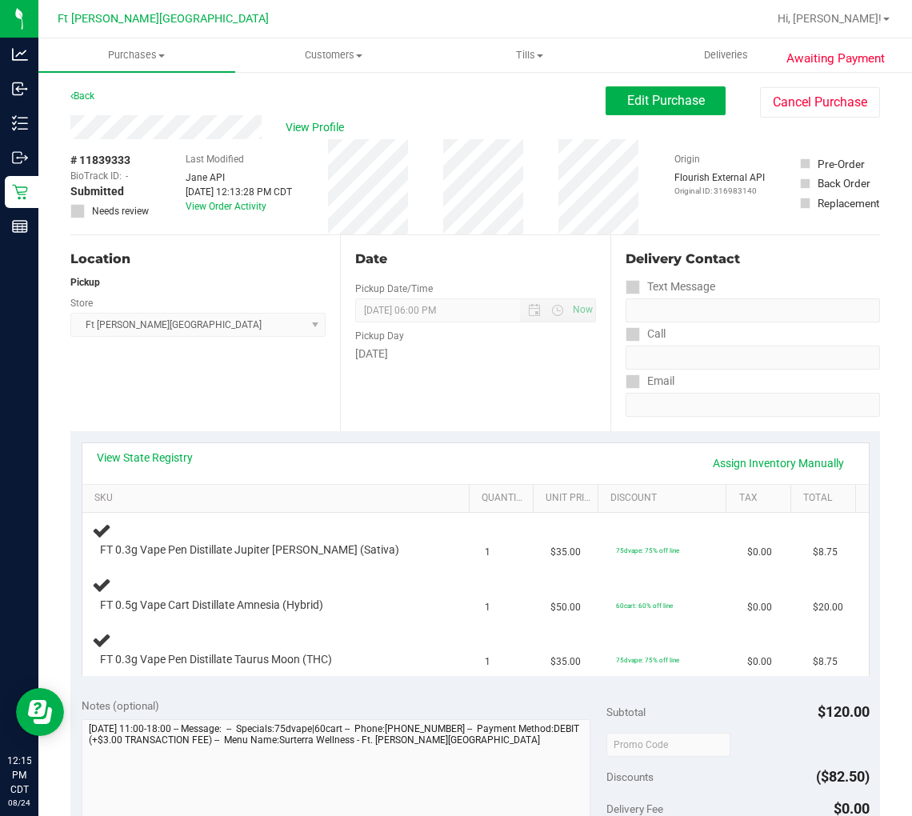
click at [251, 366] on div "Location Pickup Store Ft Walton Beach WC Select Store Bonita Springs WC Boynton…" at bounding box center [205, 333] width 270 height 196
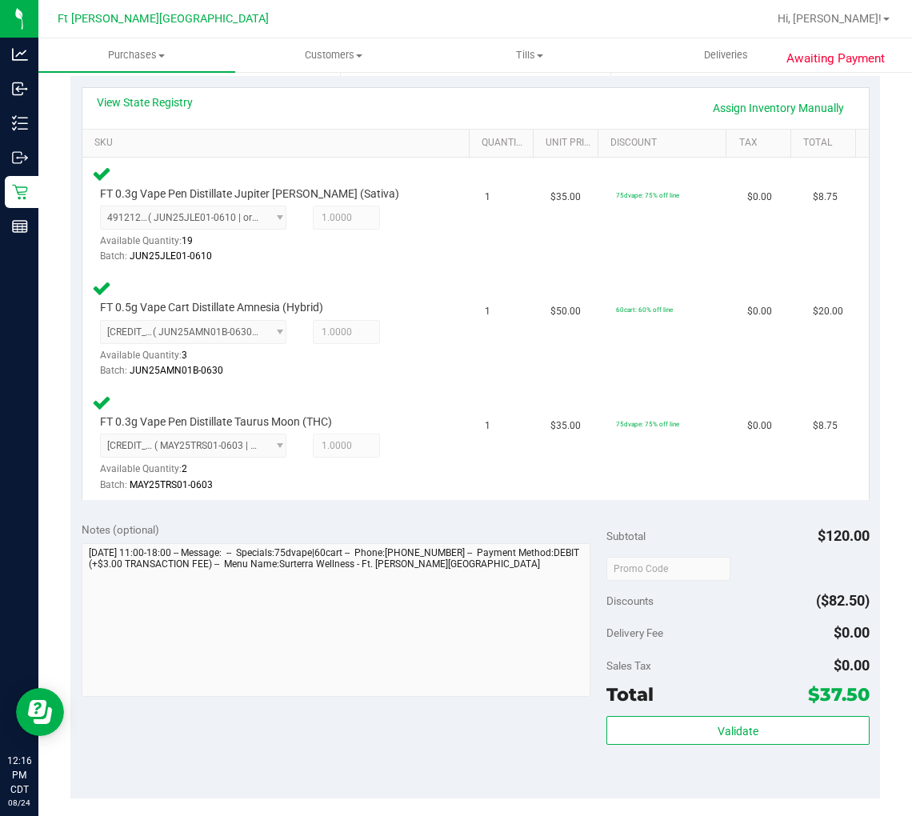
scroll to position [444, 0]
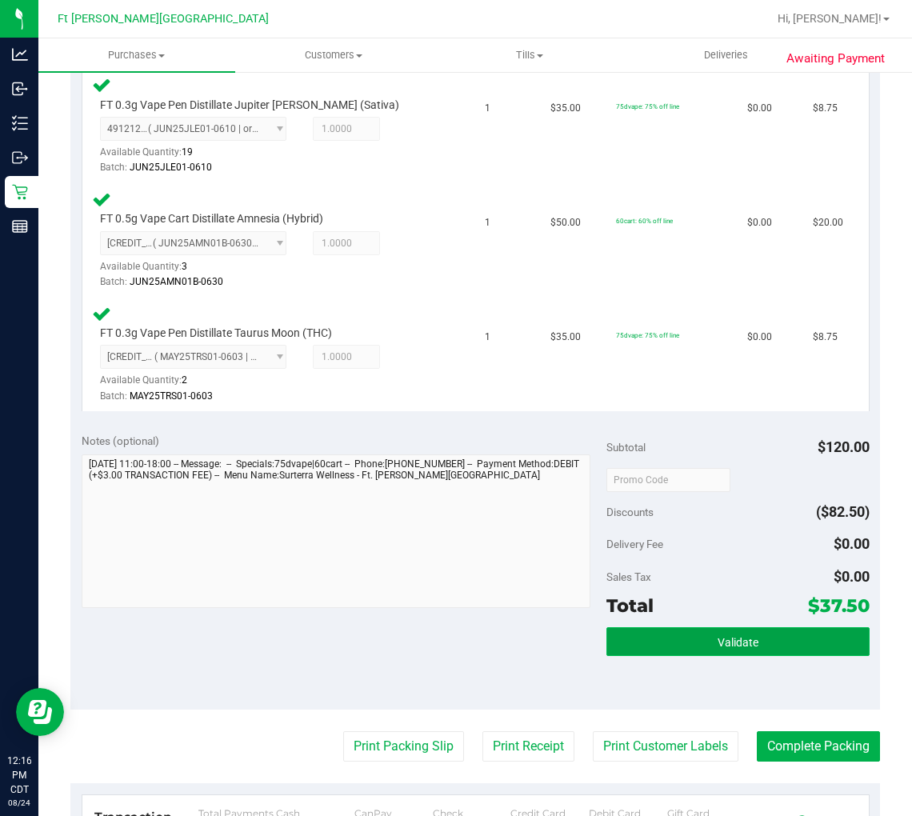
click at [689, 633] on button "Validate" at bounding box center [738, 641] width 262 height 29
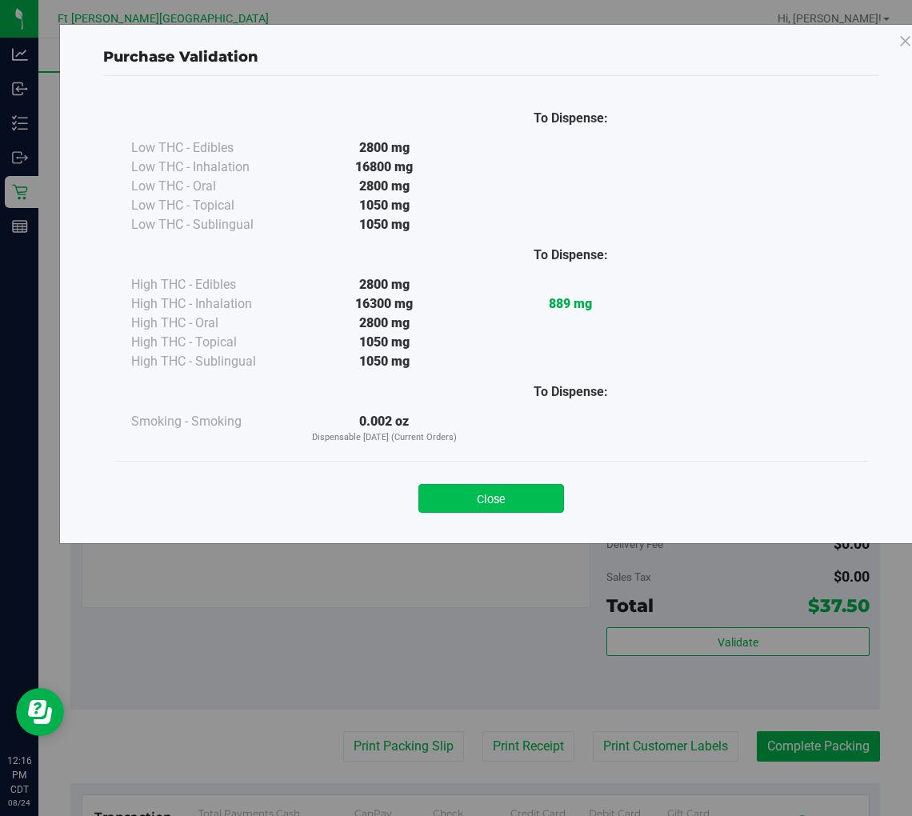
click at [491, 506] on button "Close" at bounding box center [492, 498] width 146 height 29
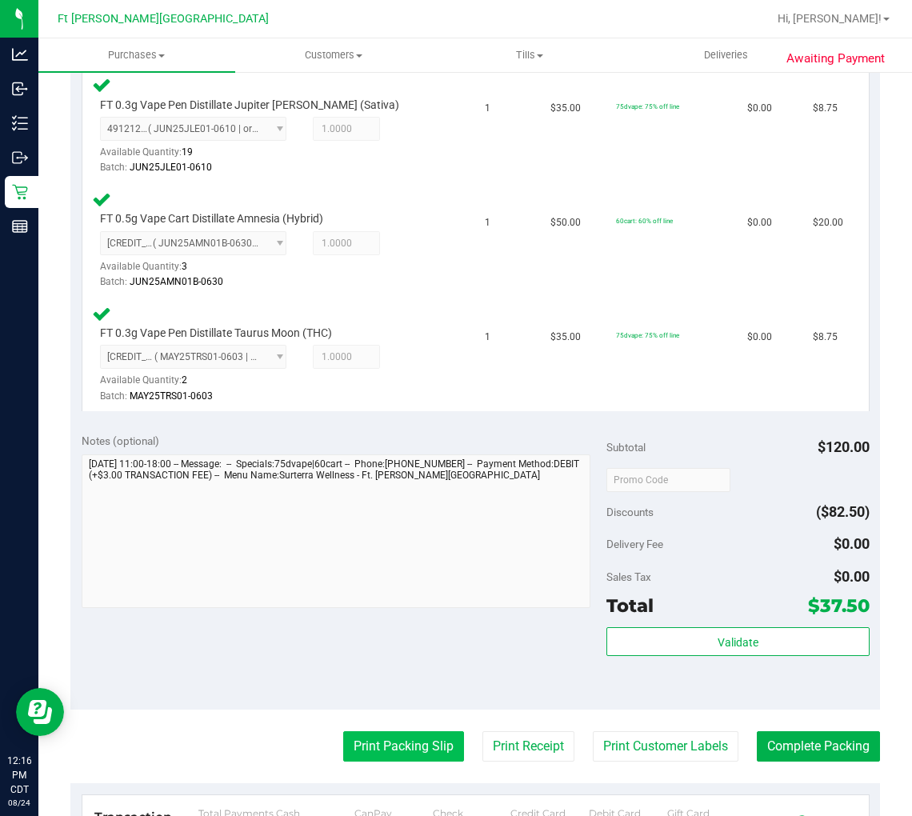
click at [420, 734] on button "Print Packing Slip" at bounding box center [403, 746] width 121 height 30
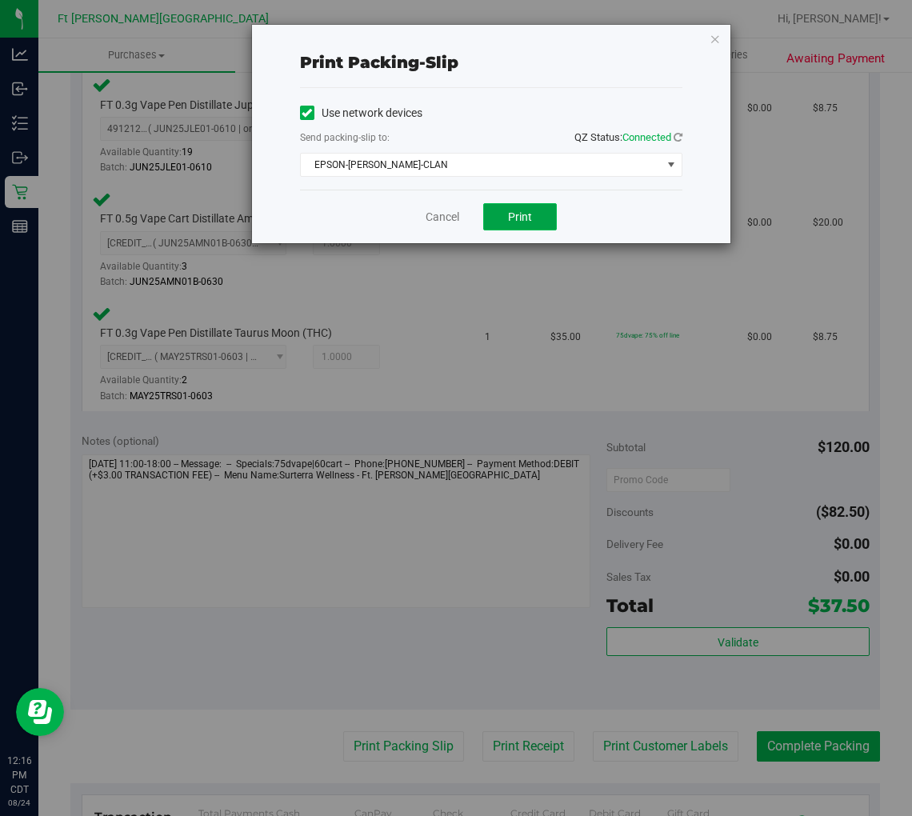
click at [511, 227] on button "Print" at bounding box center [520, 216] width 74 height 27
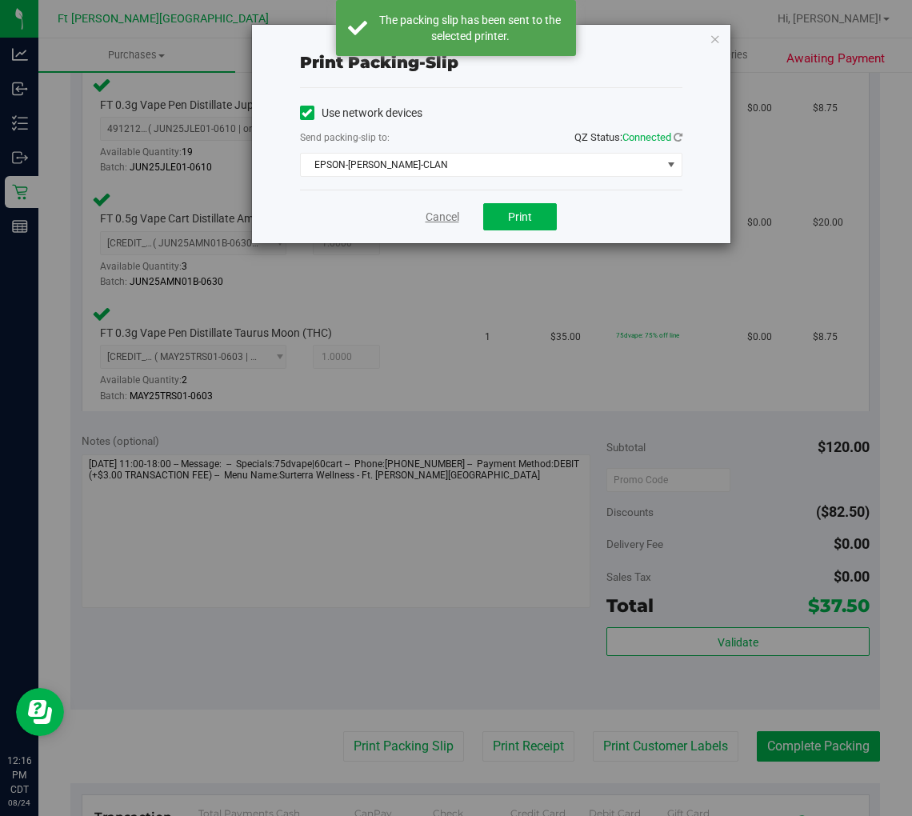
click at [455, 216] on link "Cancel" at bounding box center [443, 217] width 34 height 17
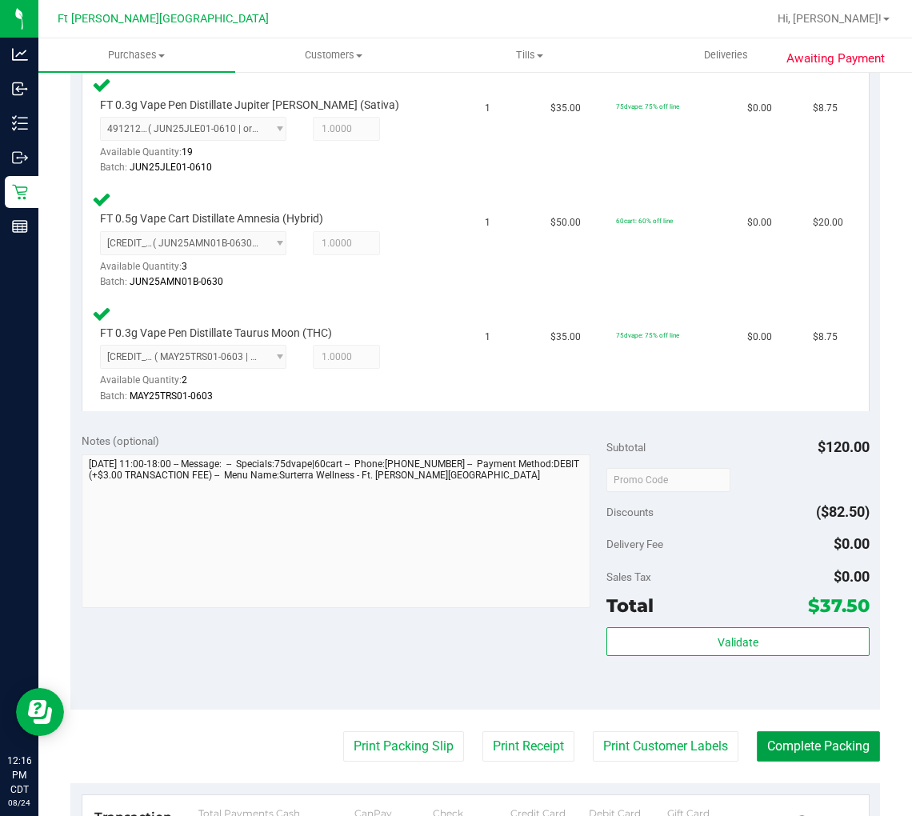
click at [766, 734] on button "Complete Packing" at bounding box center [818, 746] width 123 height 30
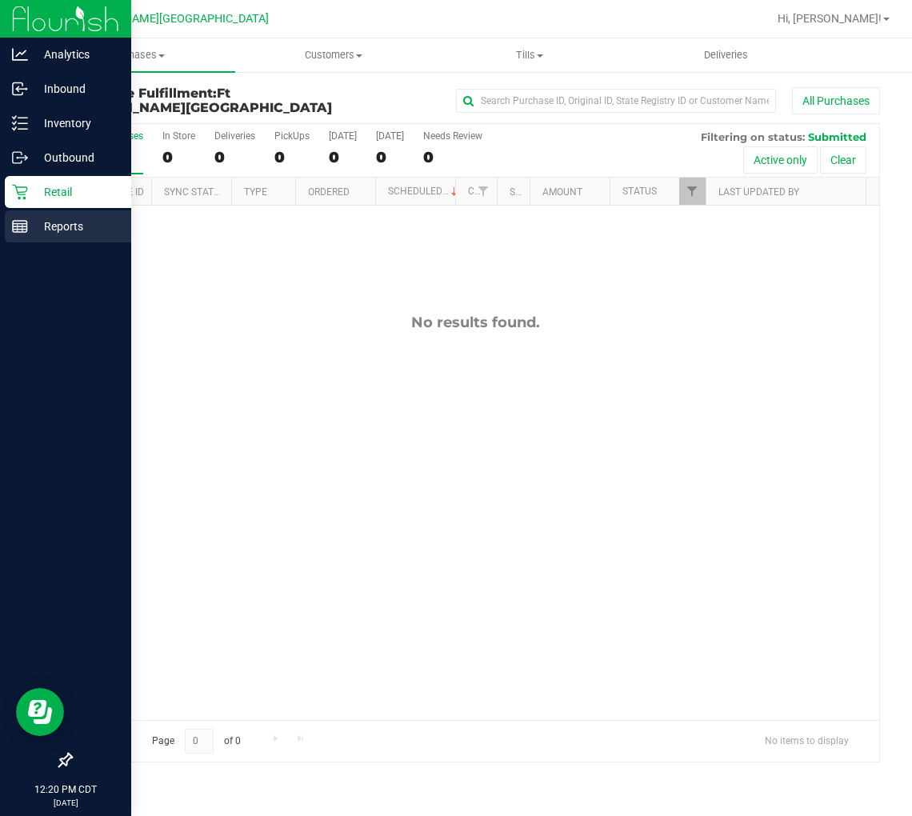
click at [18, 221] on icon at bounding box center [20, 226] width 16 height 16
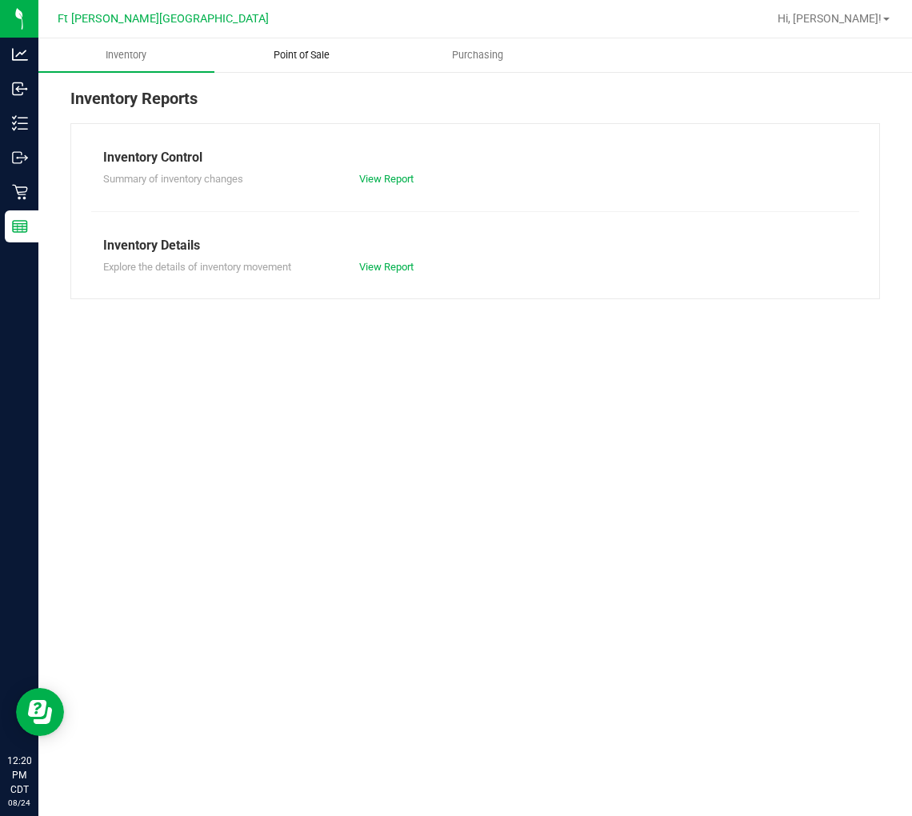
click at [298, 54] on span "Point of Sale" at bounding box center [301, 55] width 99 height 14
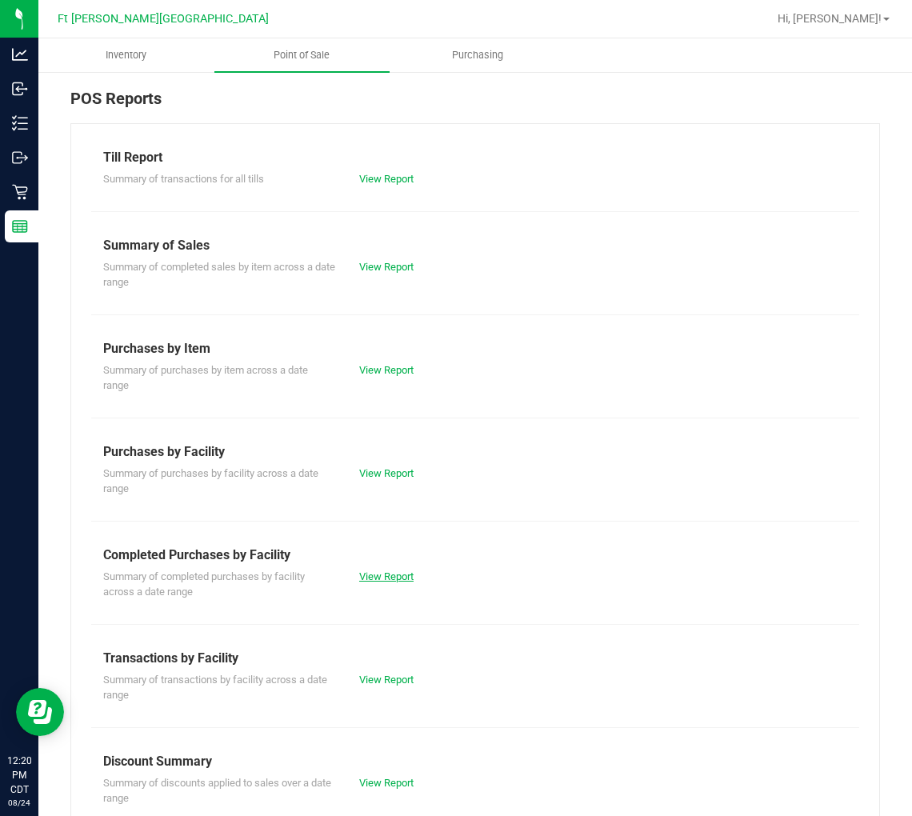
click at [403, 571] on link "View Report" at bounding box center [386, 577] width 54 height 12
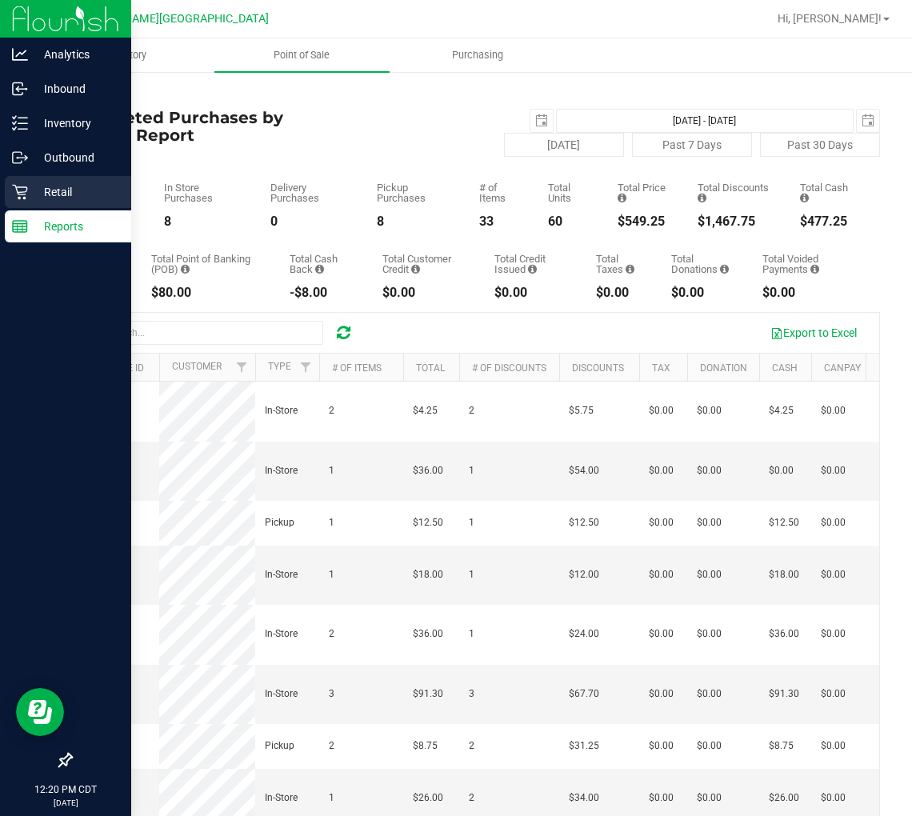
click at [28, 188] on p "Retail" at bounding box center [76, 191] width 96 height 19
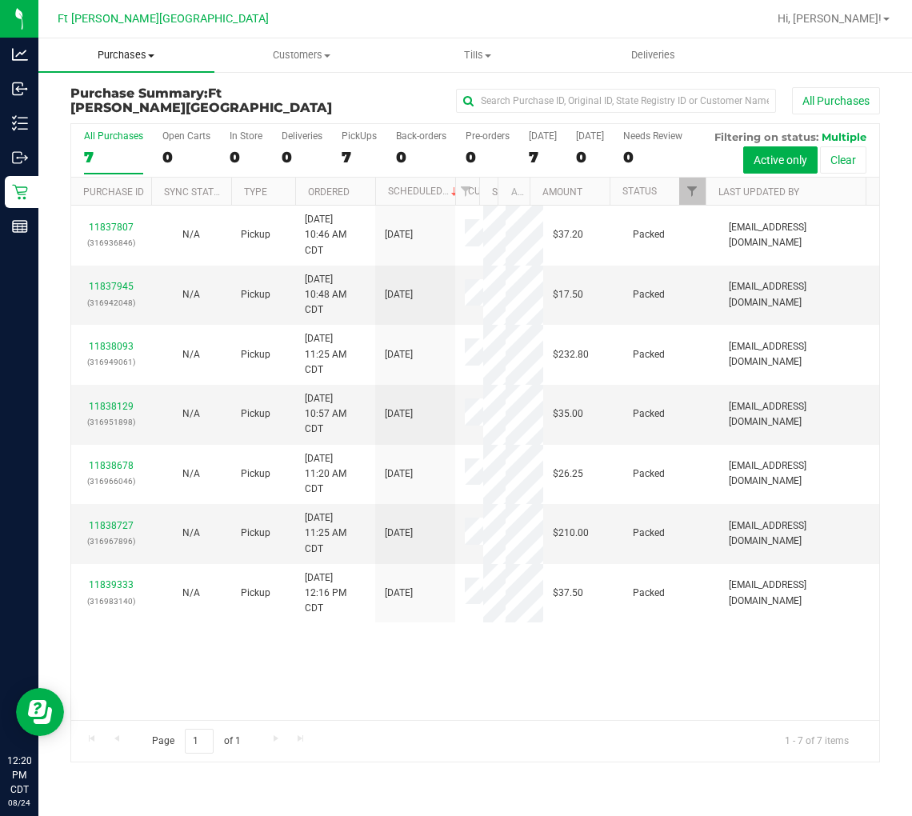
click at [125, 59] on span "Purchases" at bounding box center [126, 55] width 176 height 14
click at [137, 115] on li "Fulfillment" at bounding box center [126, 115] width 176 height 19
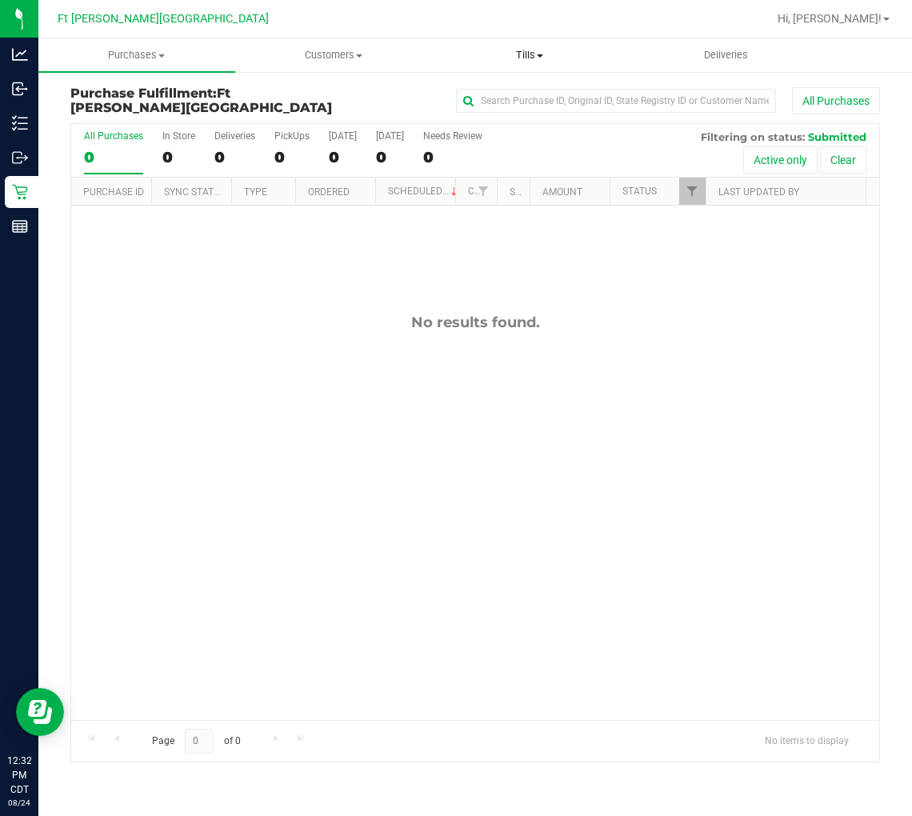
click at [533, 54] on span "Tills" at bounding box center [529, 55] width 195 height 14
click at [506, 98] on span "Manage tills" at bounding box center [485, 97] width 108 height 14
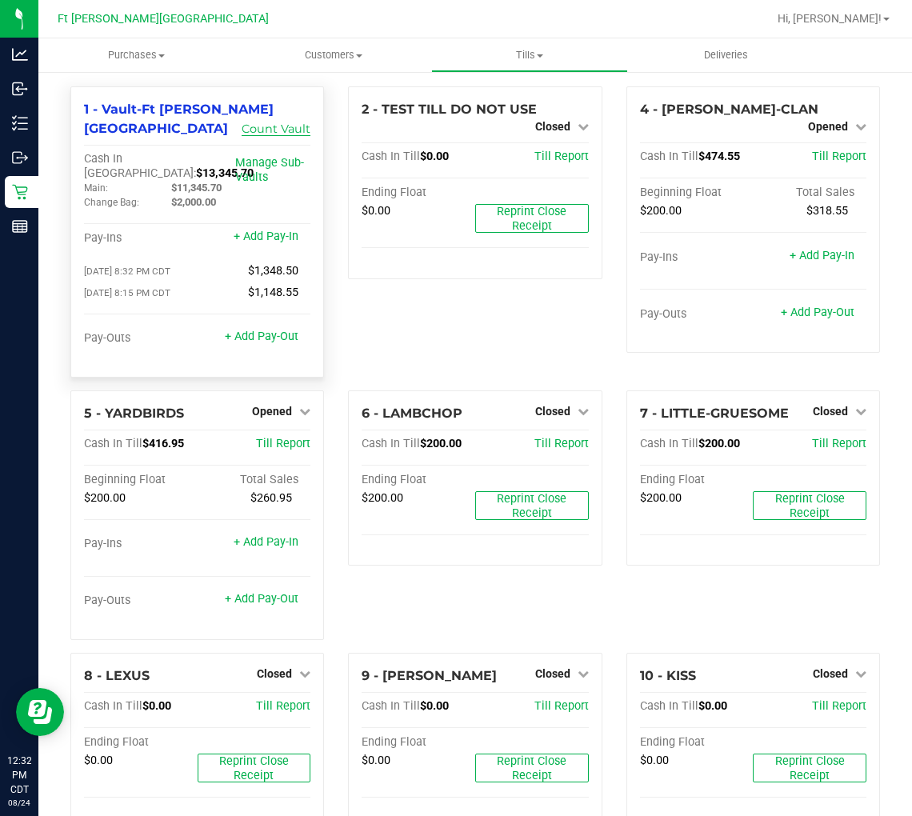
click at [270, 130] on link "Count Vault" at bounding box center [276, 129] width 69 height 14
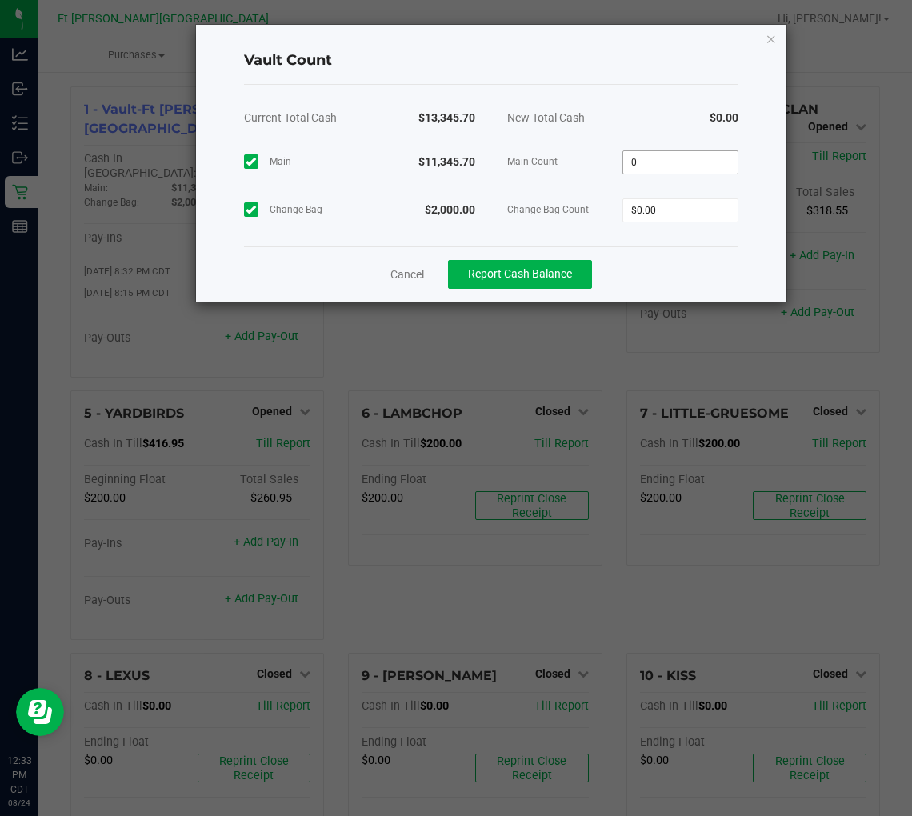
click at [673, 158] on input "0" at bounding box center [680, 162] width 114 height 22
type input "$11,345.70"
type input "$2,000.00"
click at [525, 274] on span "Report Cash Balance" at bounding box center [520, 273] width 104 height 13
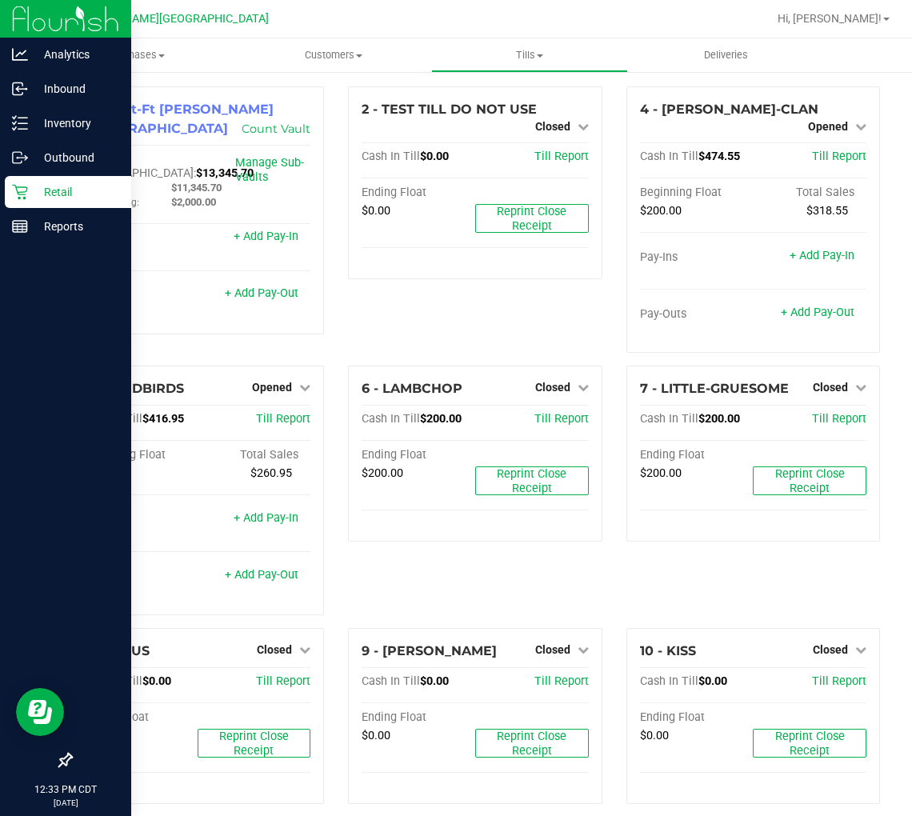
click at [43, 197] on p "Retail" at bounding box center [76, 191] width 96 height 19
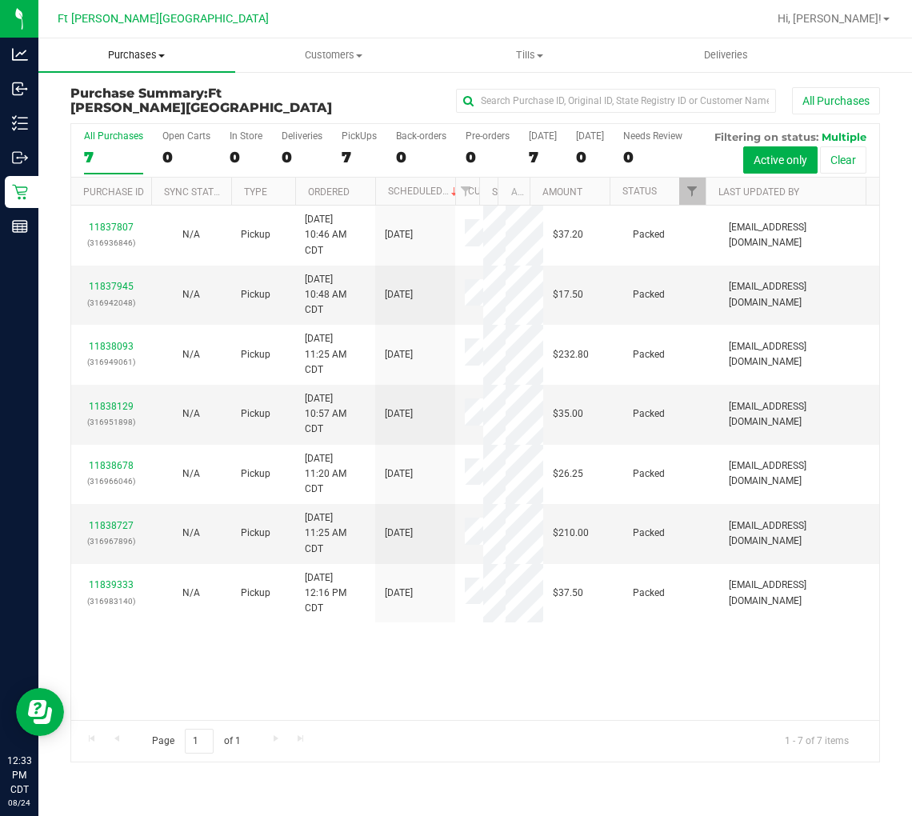
click at [144, 48] on span "Purchases" at bounding box center [136, 55] width 197 height 14
click at [126, 109] on span "Fulfillment" at bounding box center [87, 116] width 99 height 14
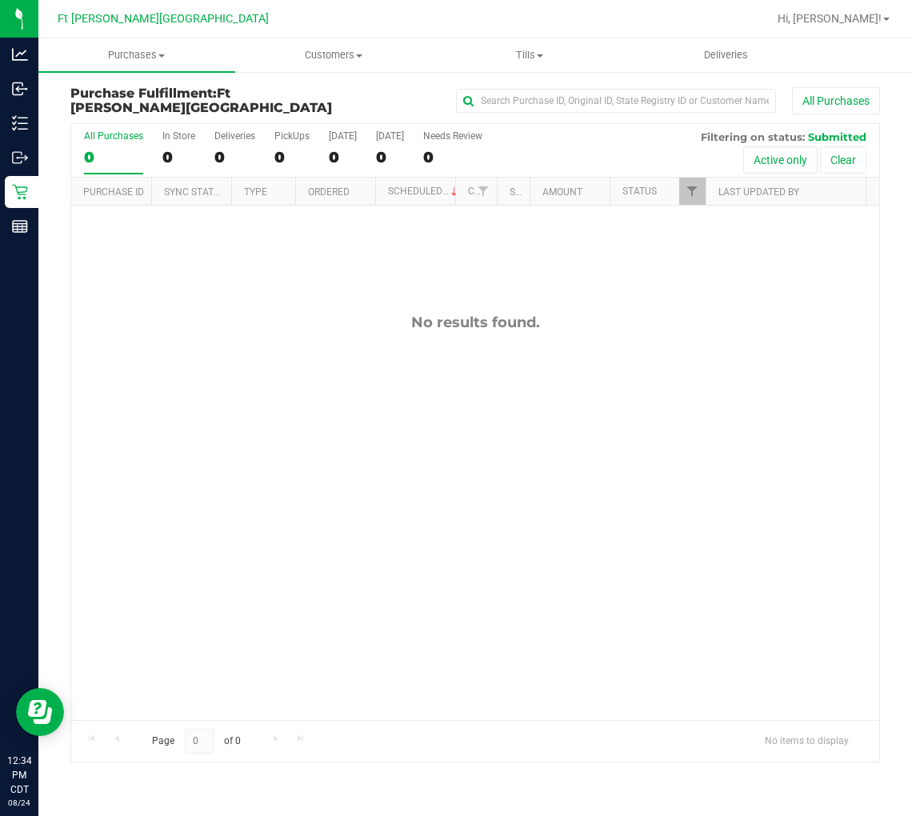
click at [270, 325] on div "No results found." at bounding box center [475, 323] width 808 height 18
click at [294, 387] on div "No results found." at bounding box center [475, 517] width 808 height 623
click at [208, 399] on div "No results found." at bounding box center [475, 517] width 808 height 623
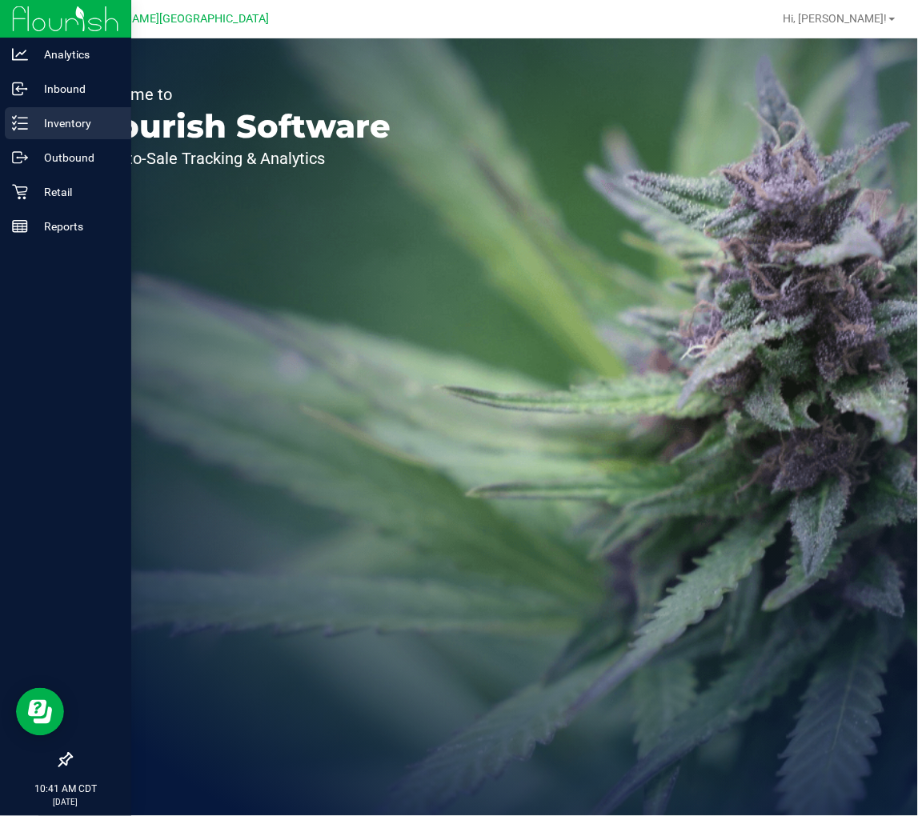
click at [37, 124] on p "Inventory" at bounding box center [76, 123] width 96 height 19
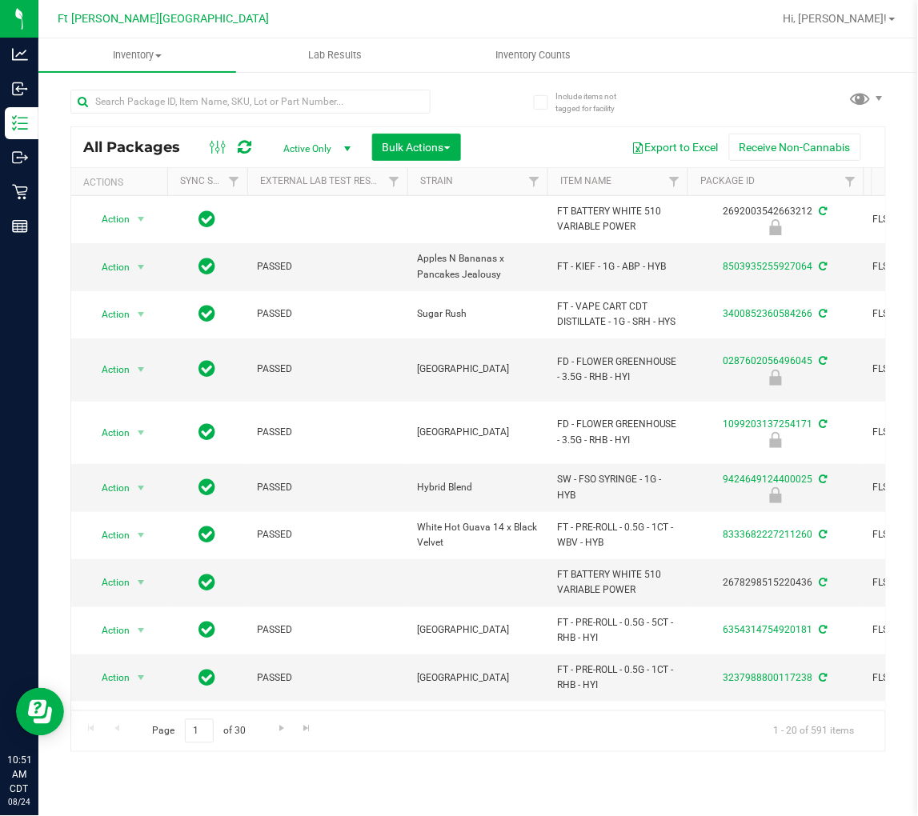
click at [273, 114] on div at bounding box center [250, 108] width 360 height 37
click at [270, 104] on input "text" at bounding box center [250, 102] width 360 height 24
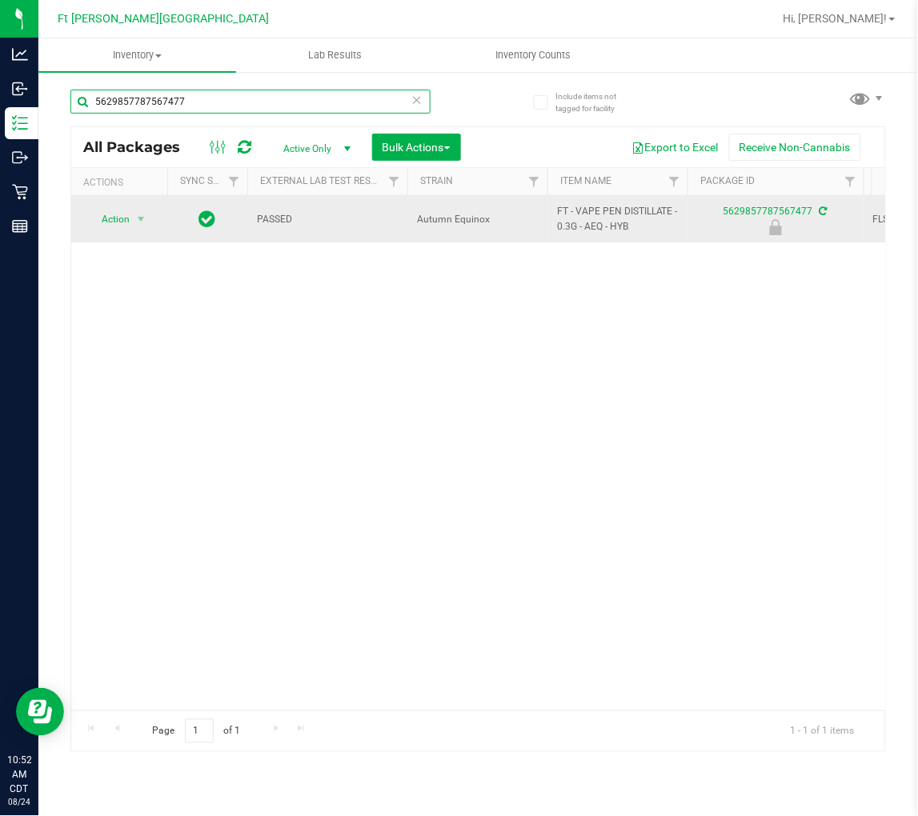
type input "5629857787567477"
click at [120, 219] on span "Action" at bounding box center [108, 219] width 43 height 22
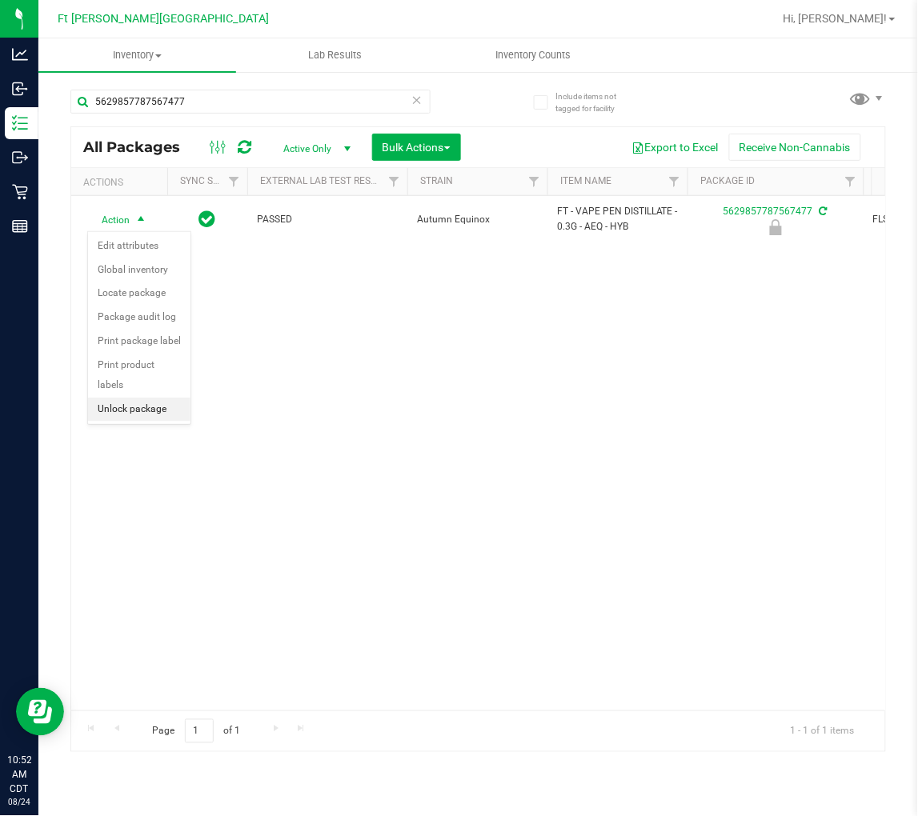
click at [146, 406] on li "Unlock package" at bounding box center [139, 410] width 102 height 24
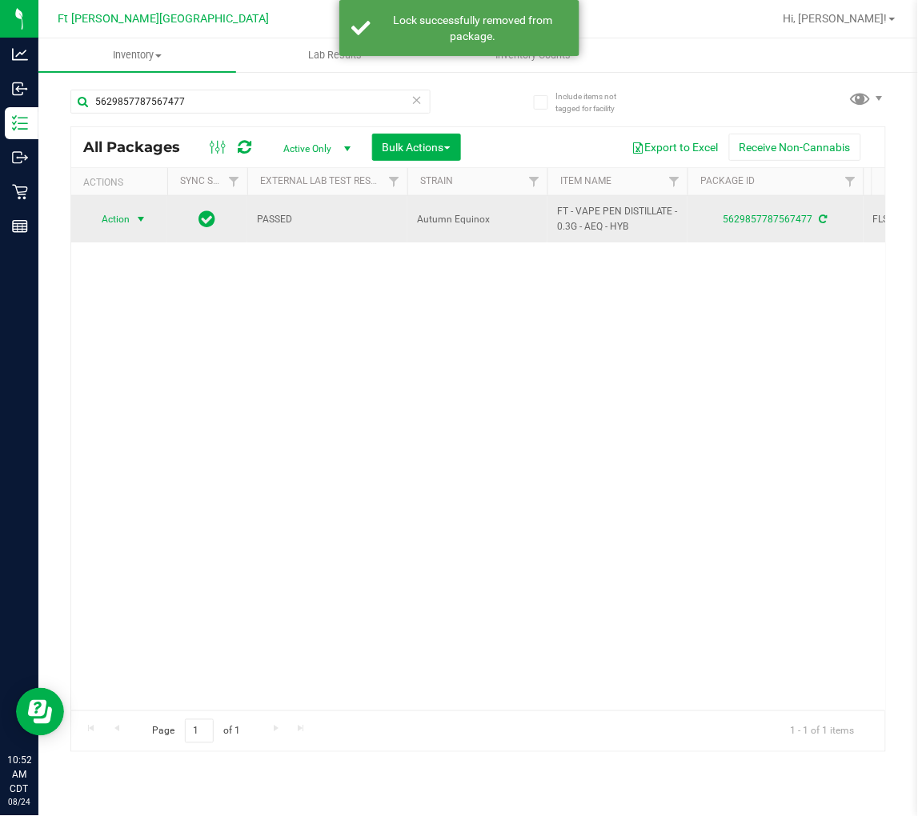
click at [116, 220] on span "Action" at bounding box center [108, 219] width 43 height 22
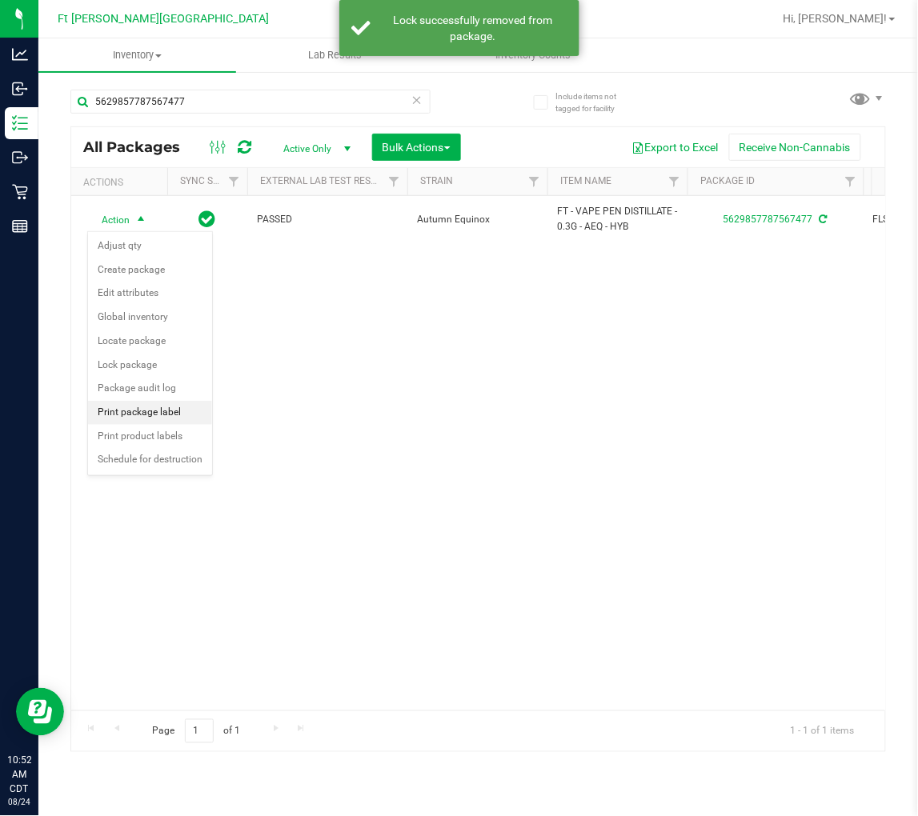
click at [150, 414] on li "Print package label" at bounding box center [150, 413] width 124 height 24
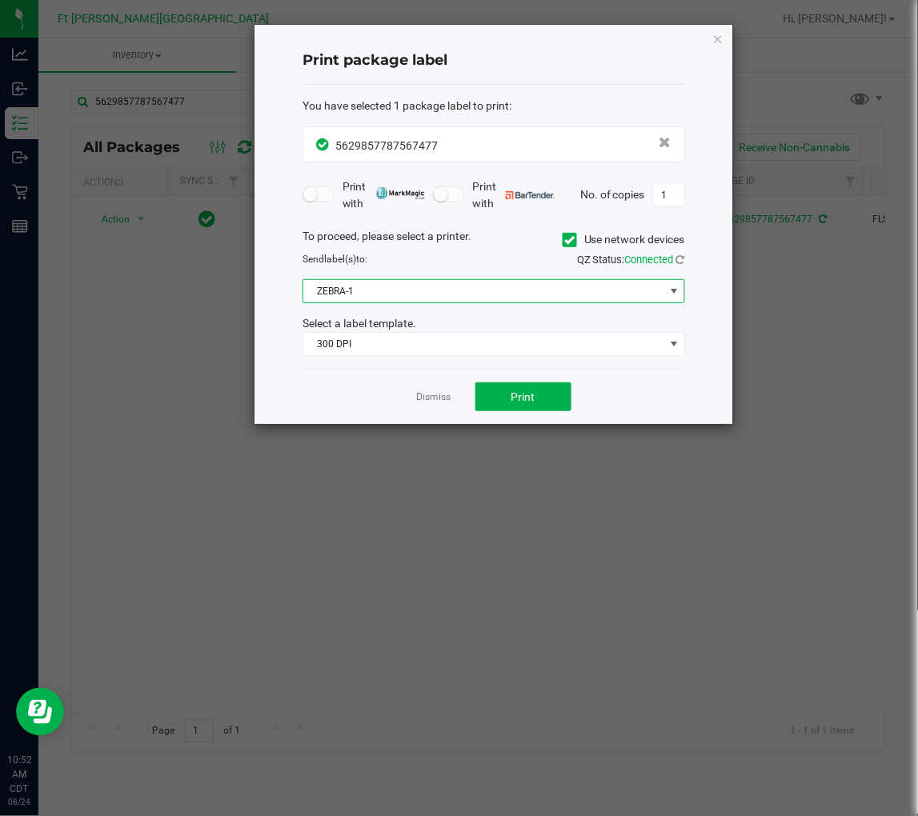
click at [396, 294] on span "ZEBRA-1" at bounding box center [483, 291] width 361 height 22
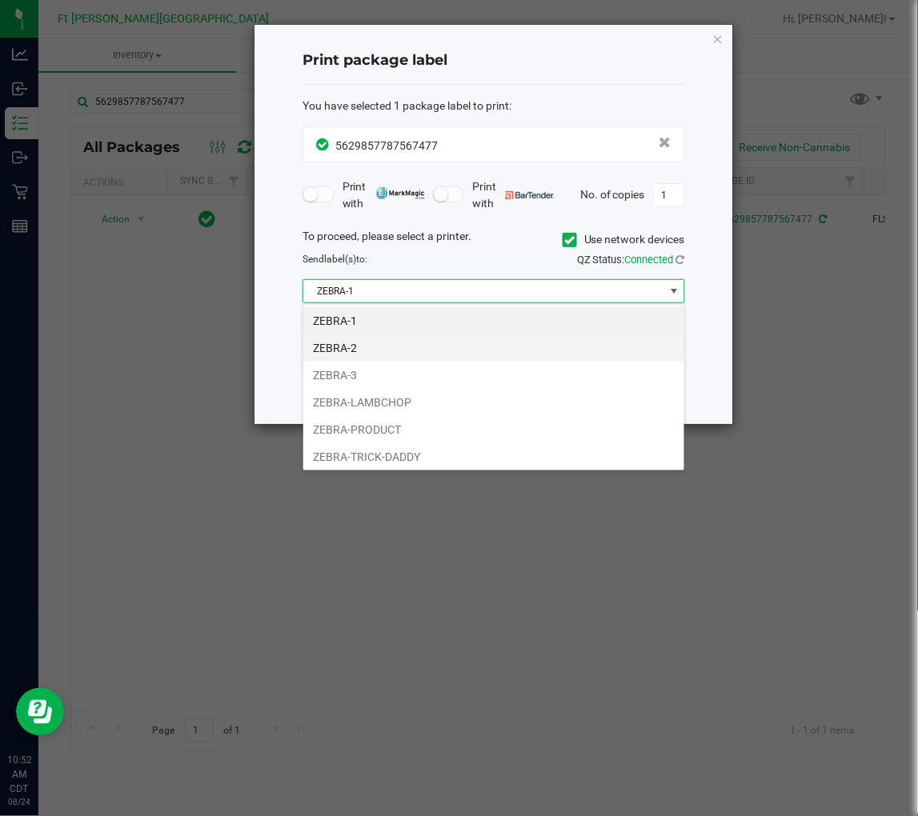
scroll to position [24, 382]
click at [358, 350] on li "ZEBRA-2" at bounding box center [493, 347] width 381 height 27
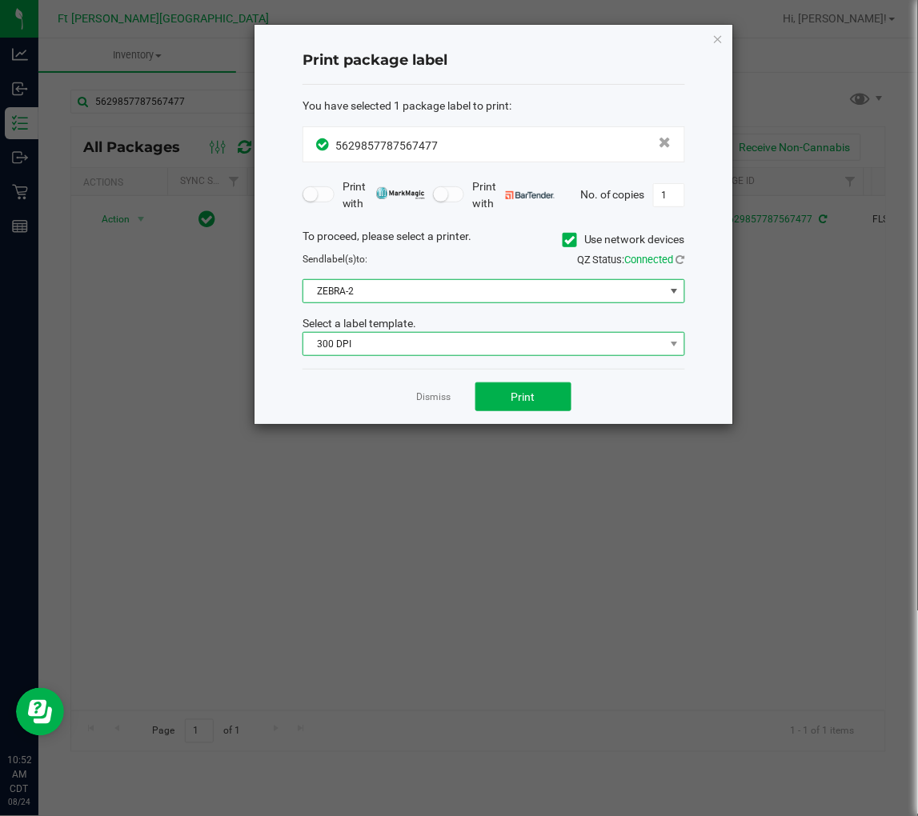
click at [352, 342] on span "300 DPI" at bounding box center [483, 344] width 361 height 22
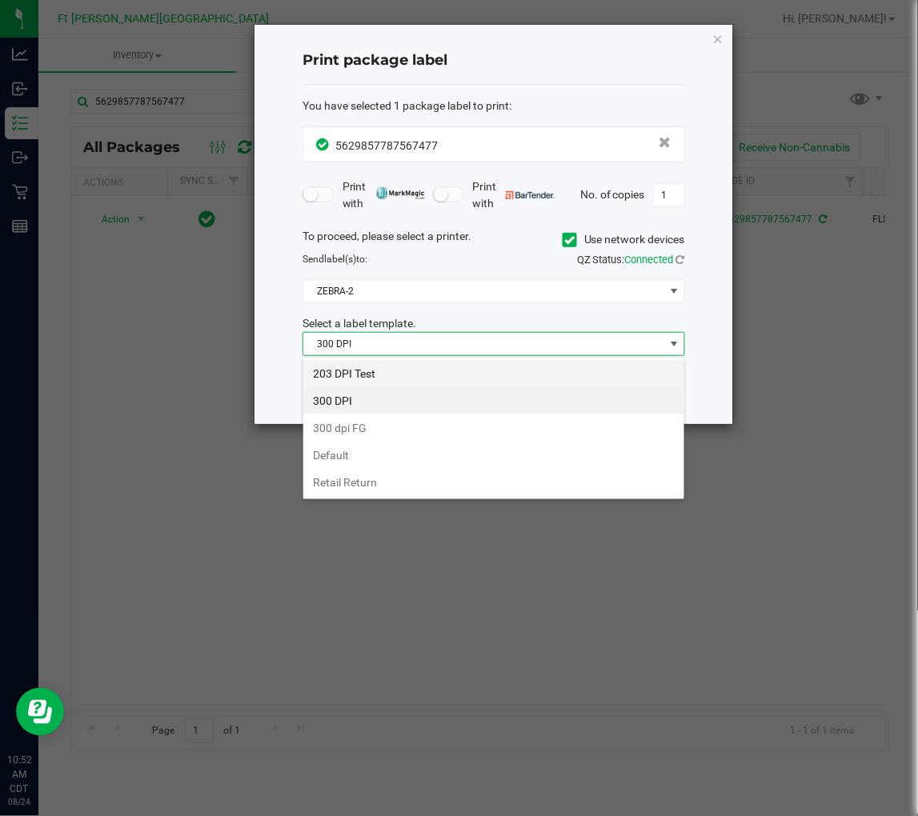
click at [350, 375] on li "203 DPI Test" at bounding box center [493, 373] width 381 height 27
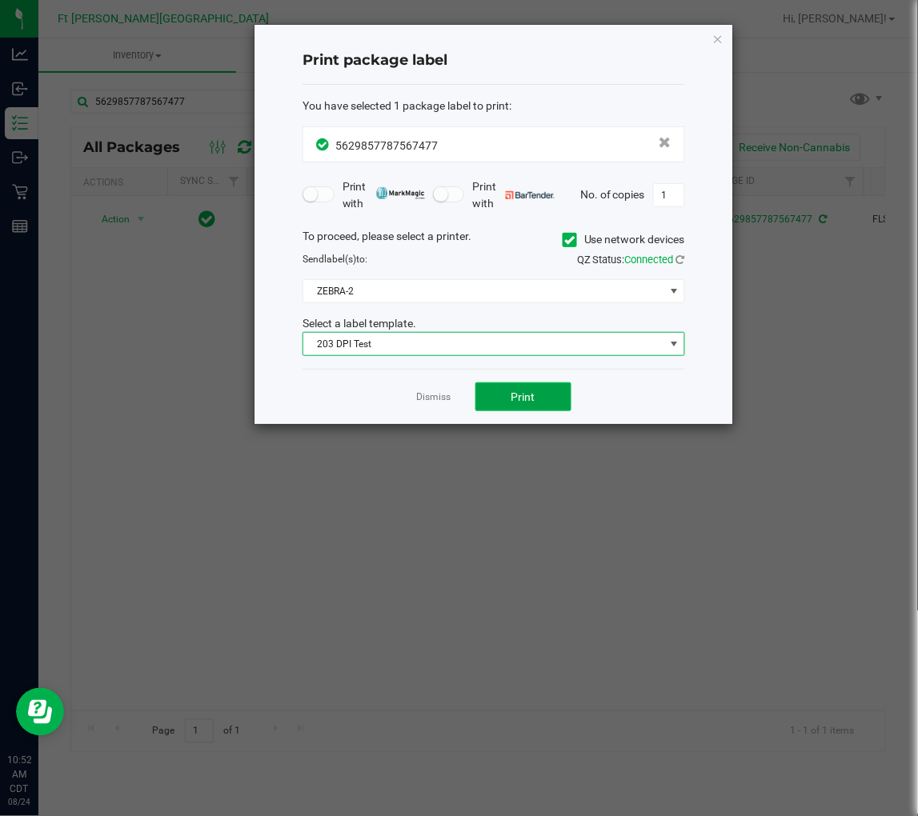
click at [492, 393] on button "Print" at bounding box center [523, 397] width 96 height 29
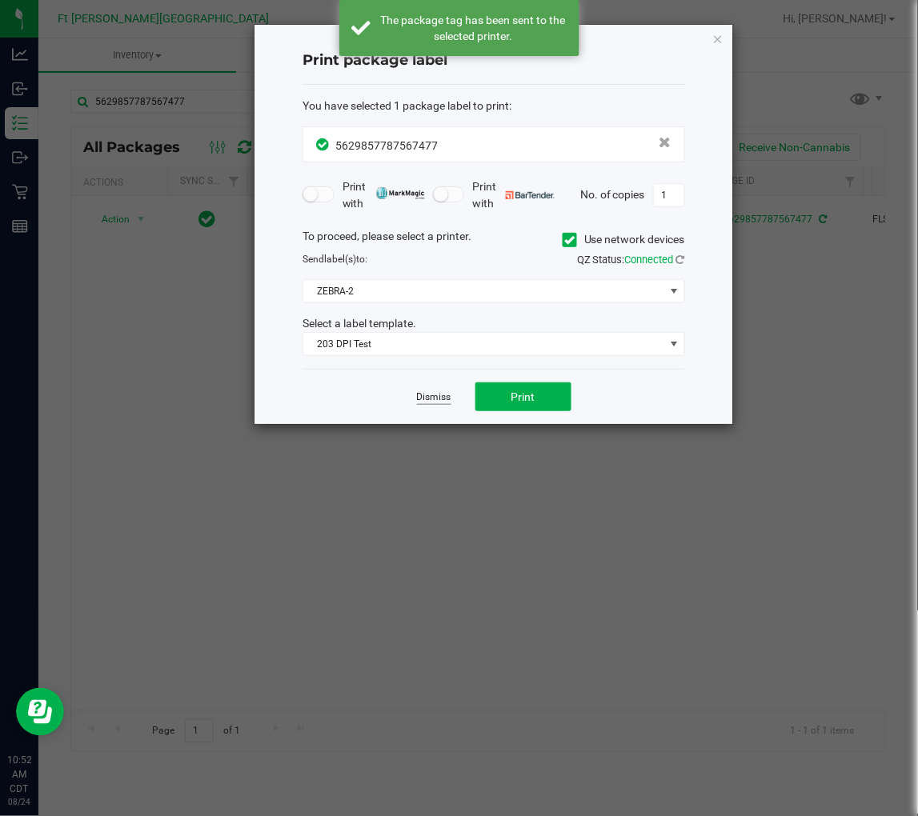
click at [436, 395] on link "Dismiss" at bounding box center [434, 398] width 34 height 14
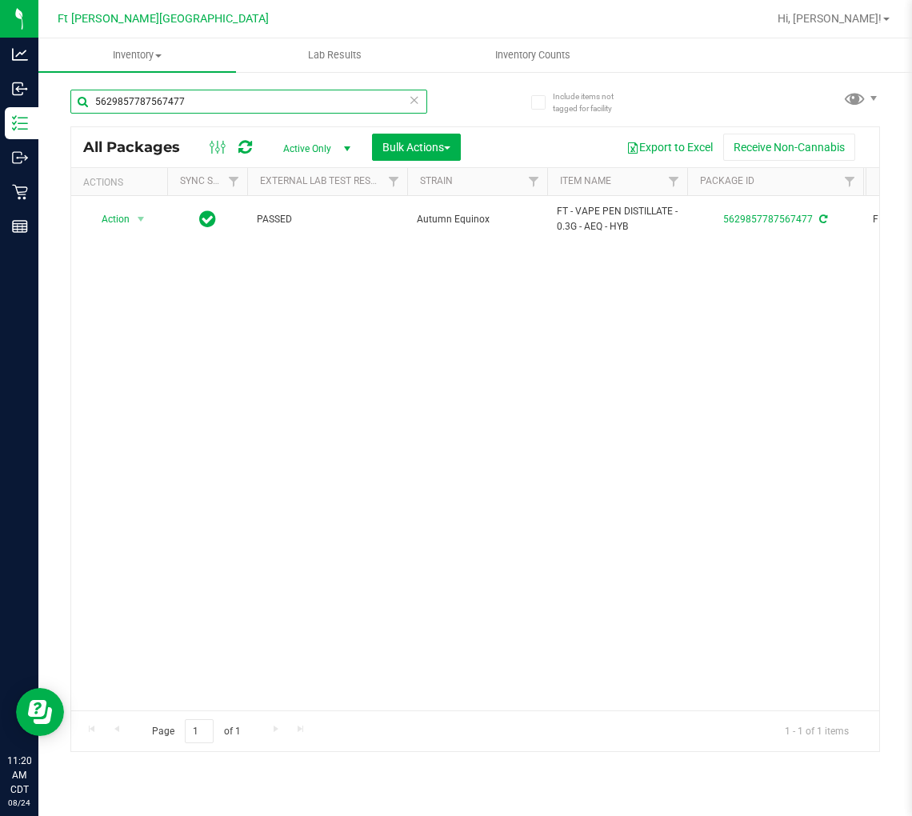
click at [306, 106] on input "5629857787567477" at bounding box center [248, 102] width 357 height 24
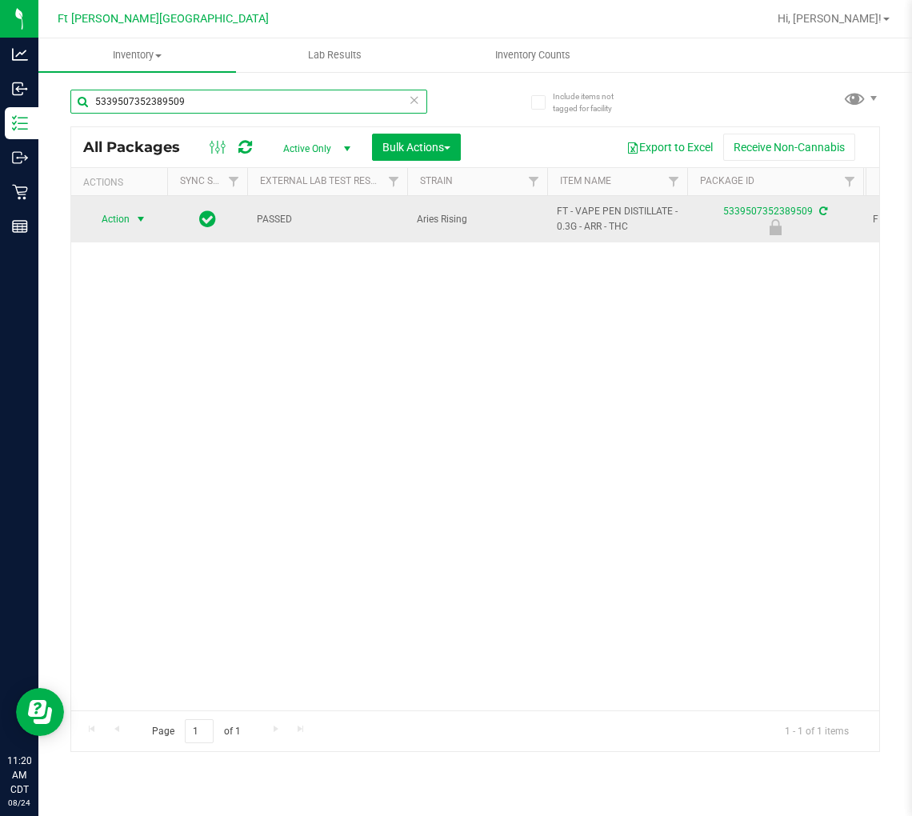
type input "5339507352389509"
click at [118, 214] on span "Action" at bounding box center [108, 219] width 43 height 22
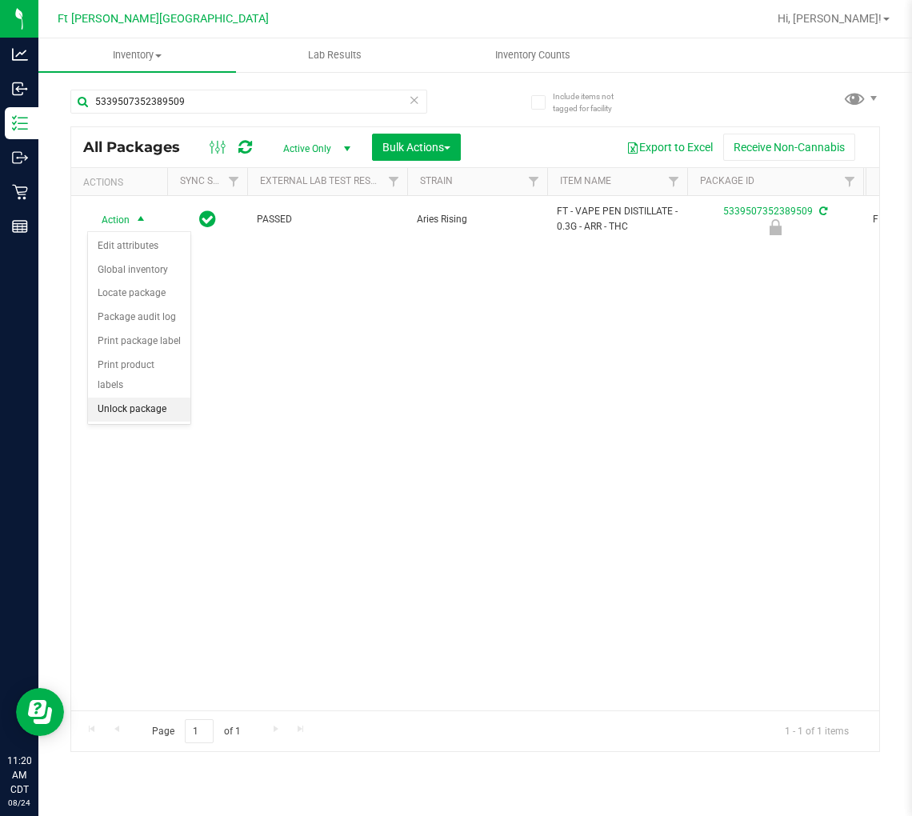
click at [149, 406] on li "Unlock package" at bounding box center [139, 410] width 102 height 24
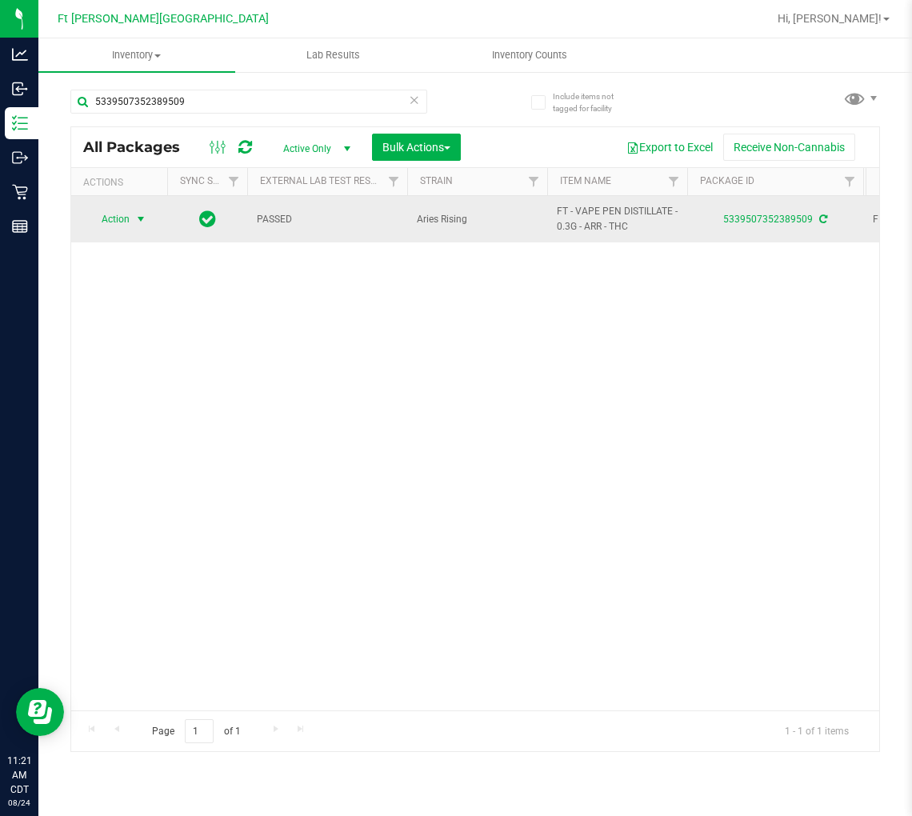
click at [110, 222] on span "Action" at bounding box center [108, 219] width 43 height 22
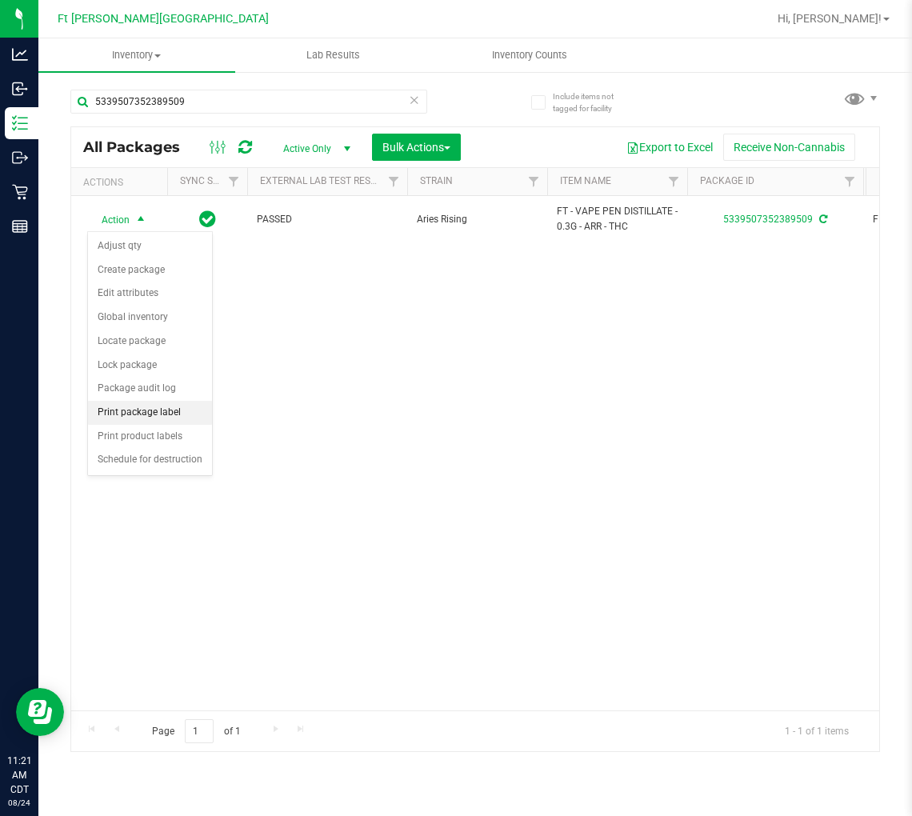
click at [178, 411] on li "Print package label" at bounding box center [150, 413] width 124 height 24
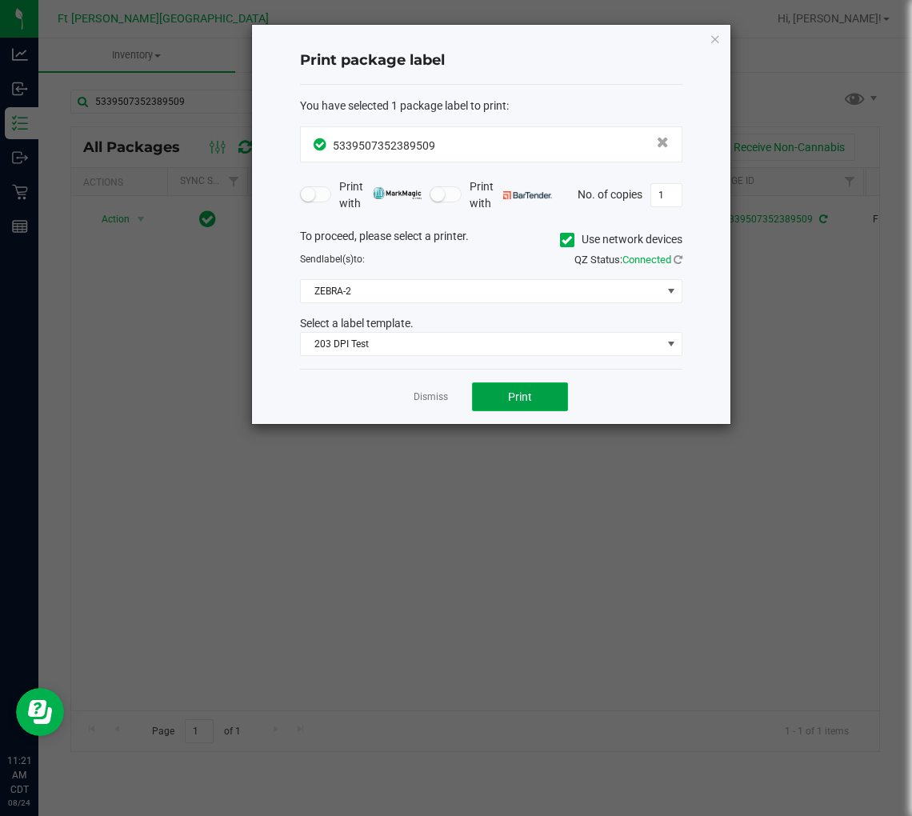
click at [528, 397] on span "Print" at bounding box center [520, 397] width 24 height 13
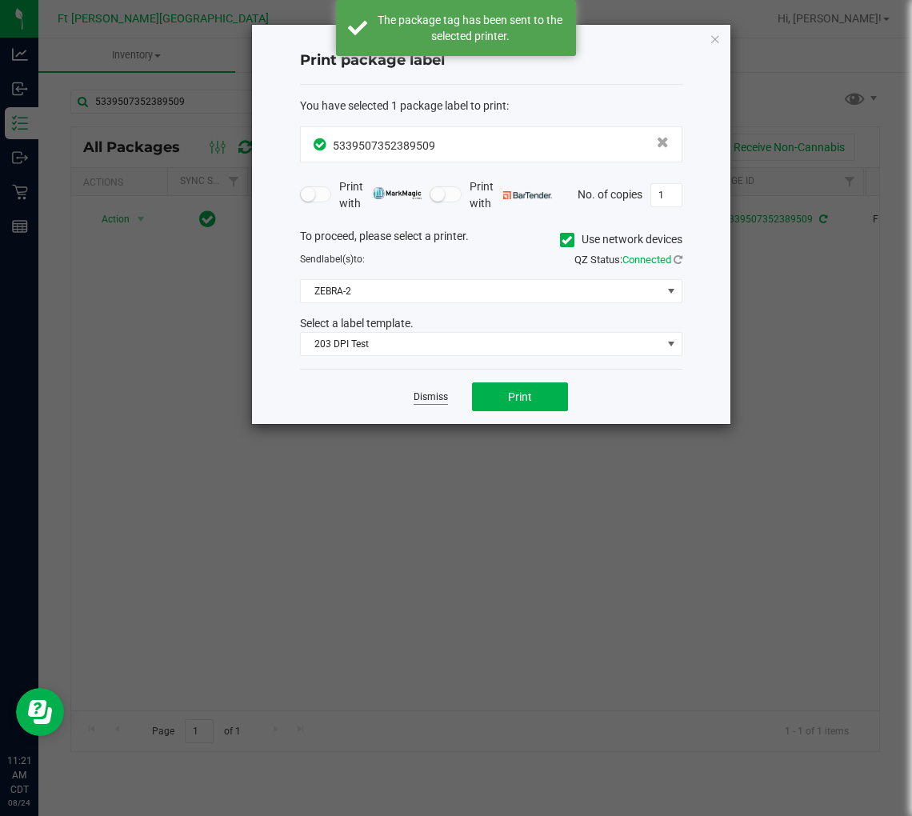
click at [427, 395] on link "Dismiss" at bounding box center [431, 398] width 34 height 14
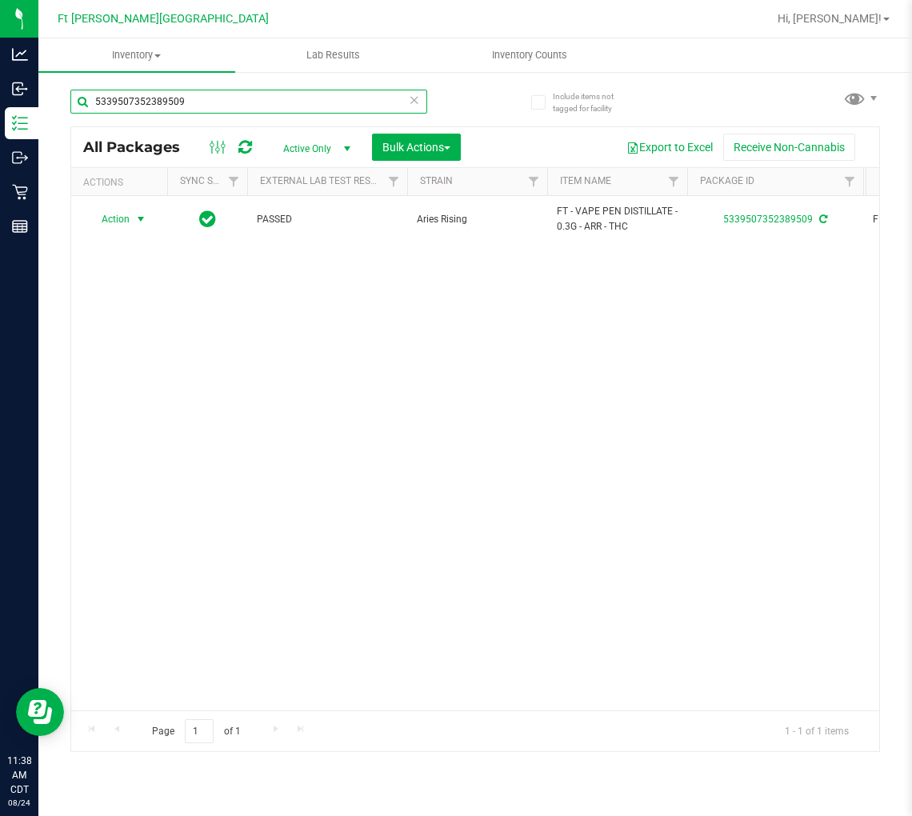
click at [285, 98] on input "5339507352389509" at bounding box center [248, 102] width 357 height 24
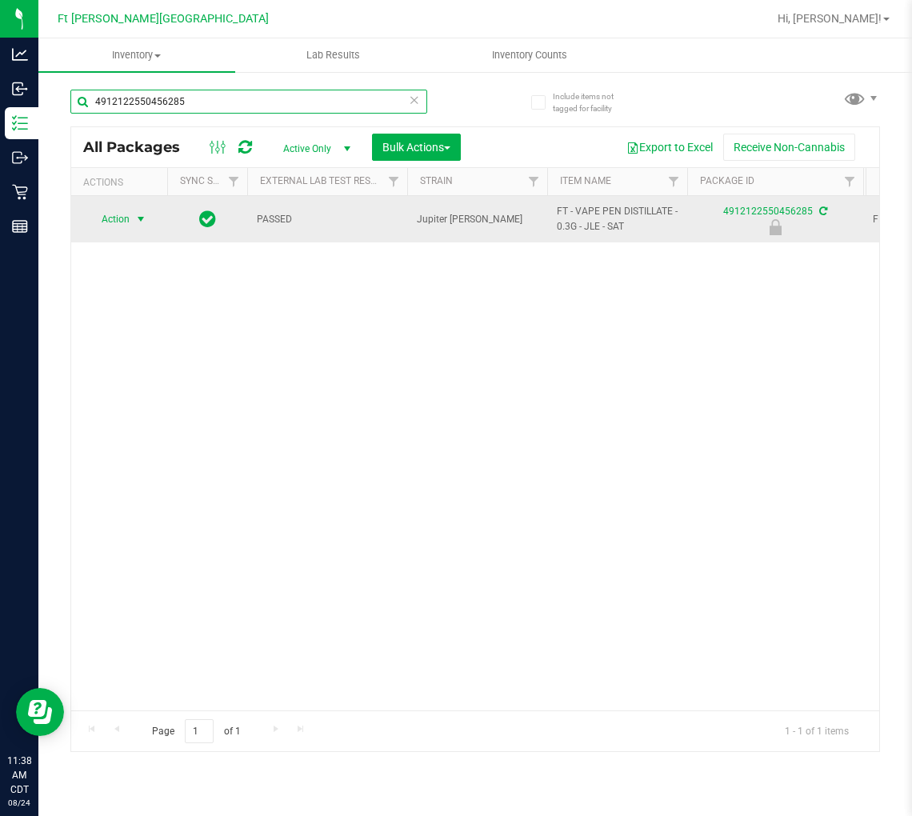
type input "4912122550456285"
click at [132, 225] on span "select" at bounding box center [141, 219] width 20 height 22
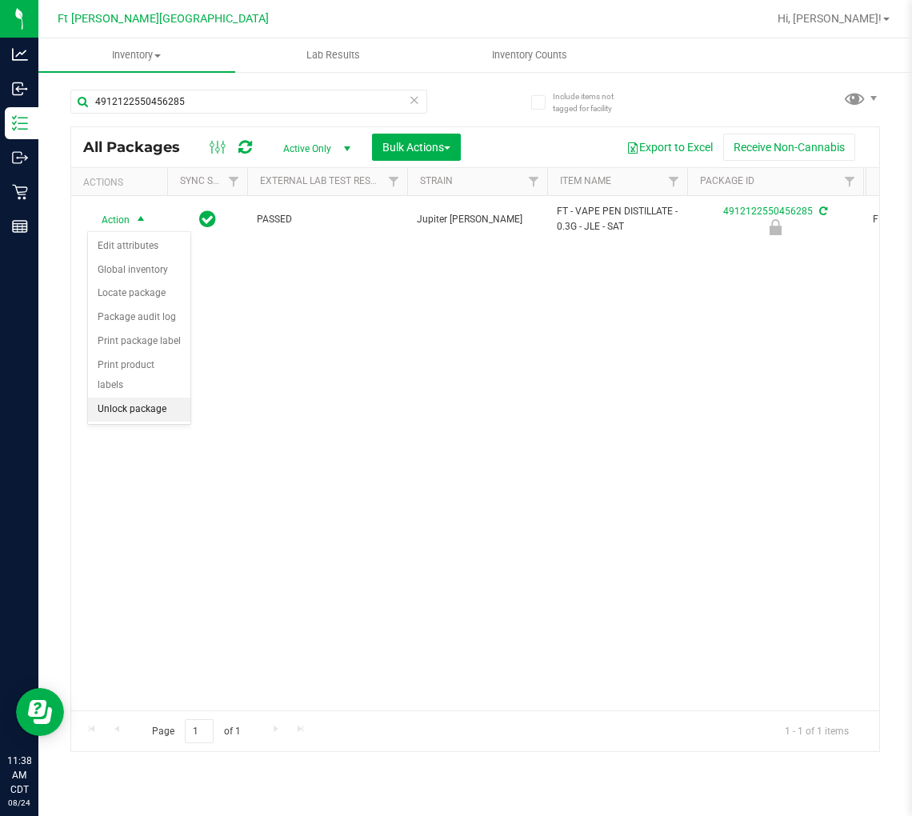
click at [134, 404] on li "Unlock package" at bounding box center [139, 410] width 102 height 24
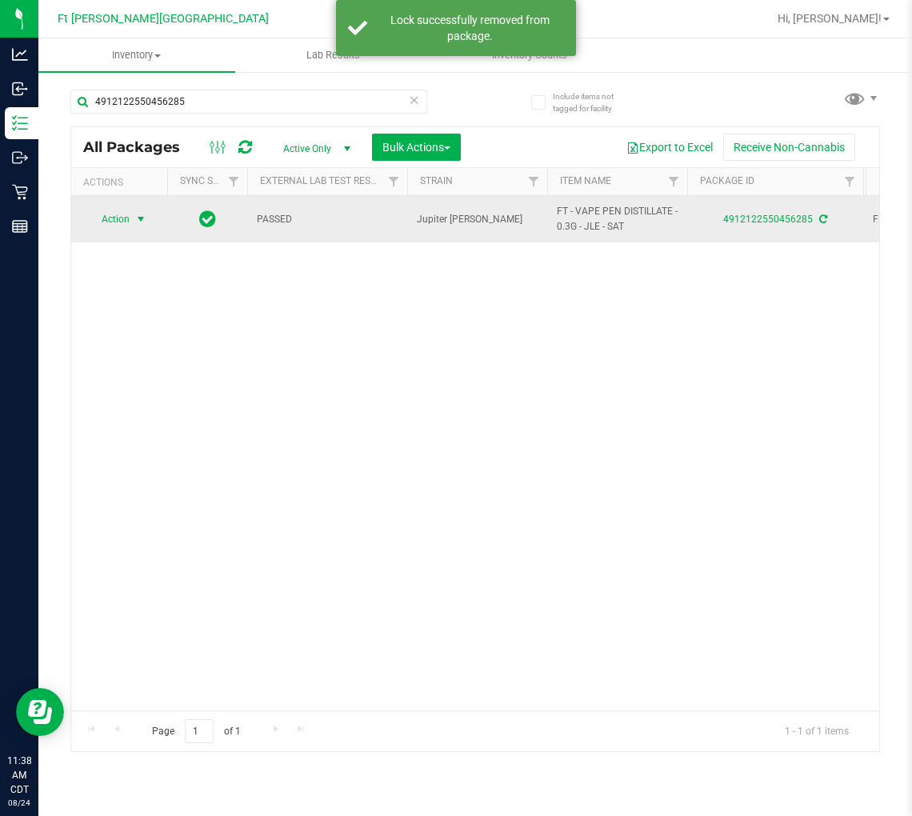
click at [115, 218] on span "Action" at bounding box center [108, 219] width 43 height 22
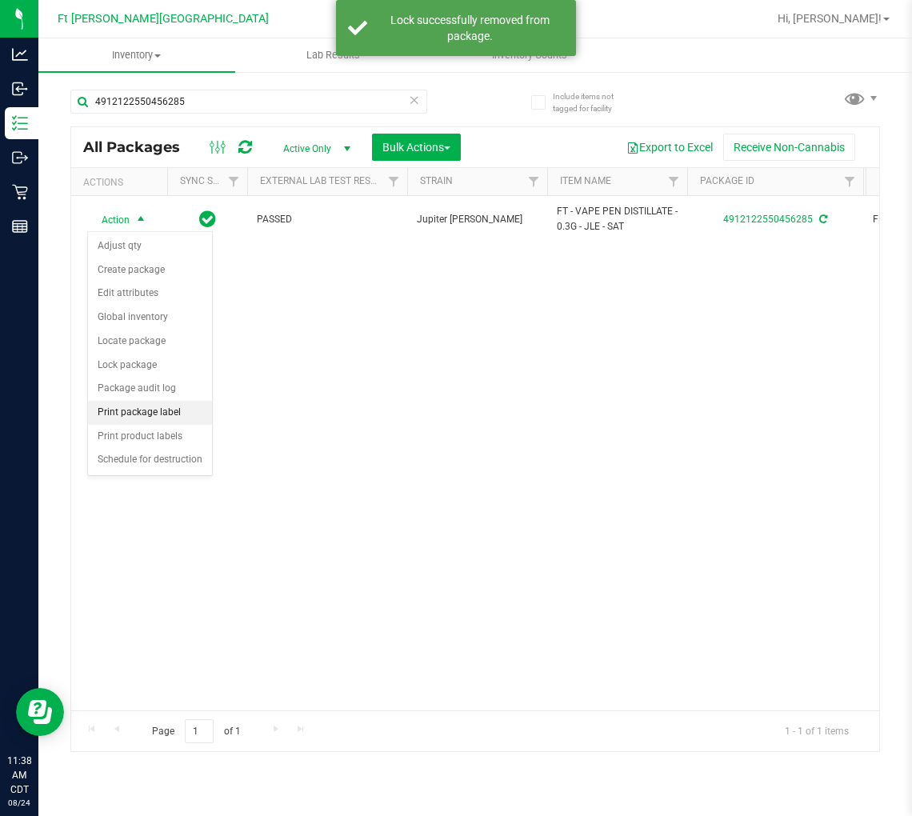
click at [169, 416] on li "Print package label" at bounding box center [150, 413] width 124 height 24
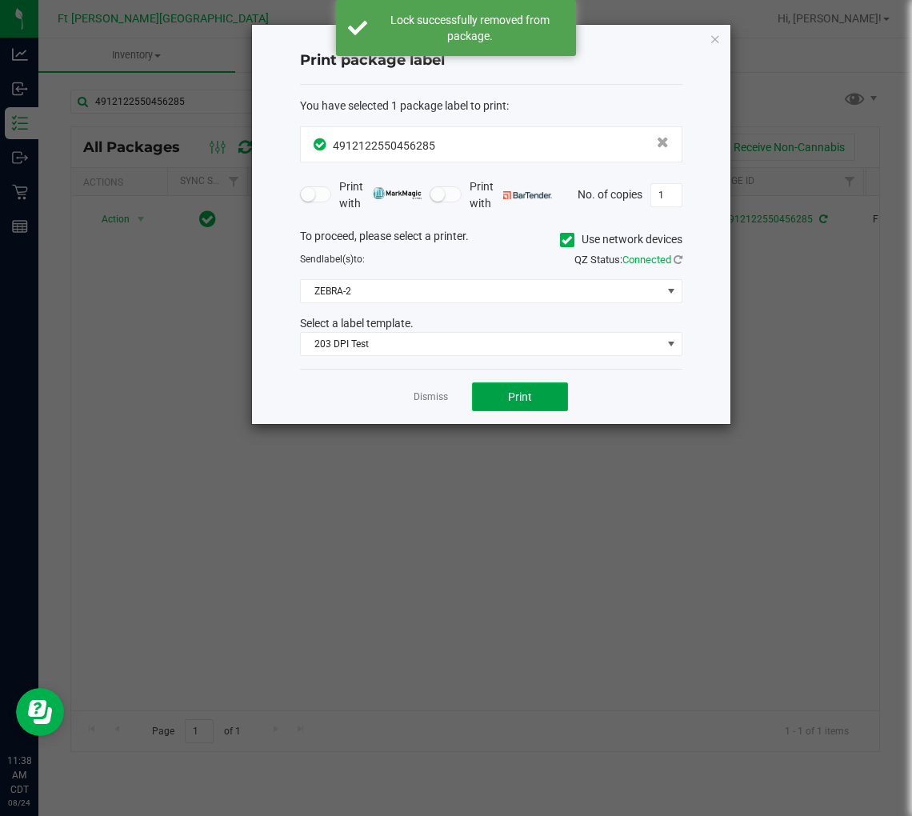
click at [489, 395] on button "Print" at bounding box center [520, 397] width 96 height 29
drag, startPoint x: 426, startPoint y: 395, endPoint x: 406, endPoint y: 397, distance: 20.1
click at [406, 397] on div "Dismiss Print" at bounding box center [491, 396] width 383 height 55
click at [443, 392] on link "Dismiss" at bounding box center [431, 398] width 34 height 14
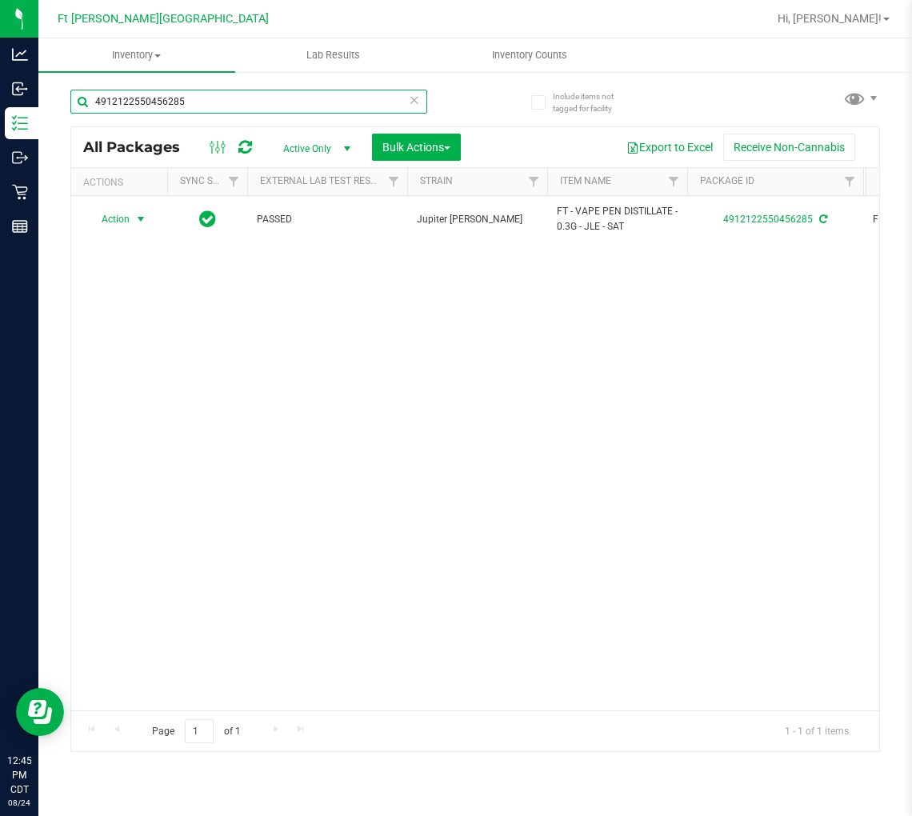
click at [201, 102] on input "4912122550456285" at bounding box center [248, 102] width 357 height 24
type input "spoon"
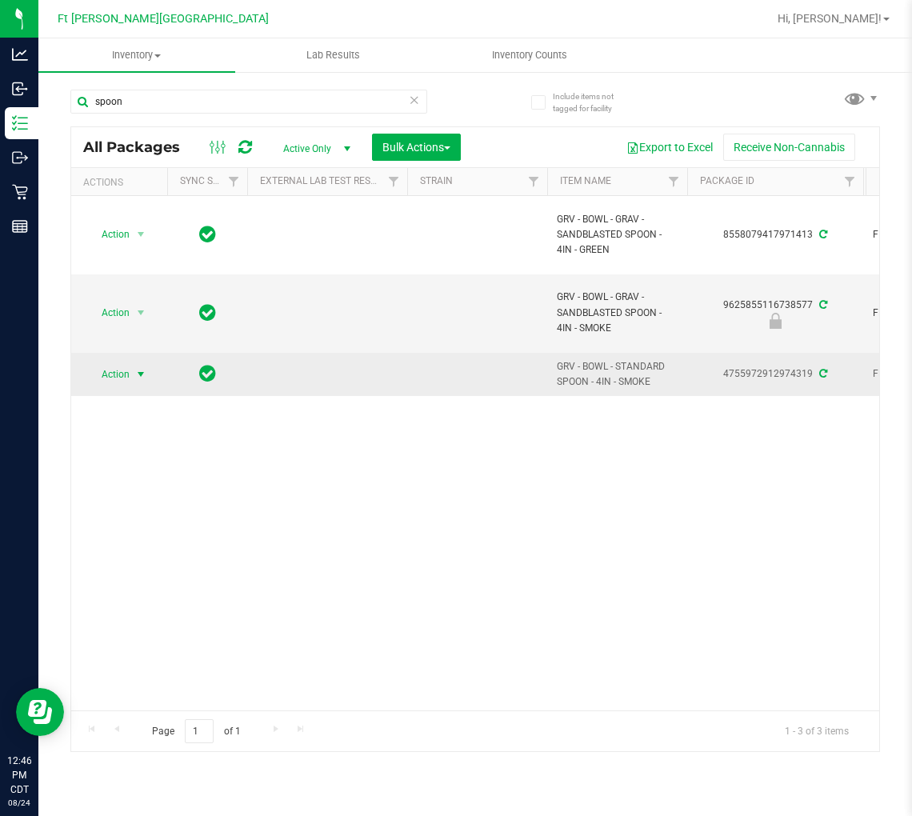
click at [137, 372] on span "select" at bounding box center [140, 374] width 13 height 13
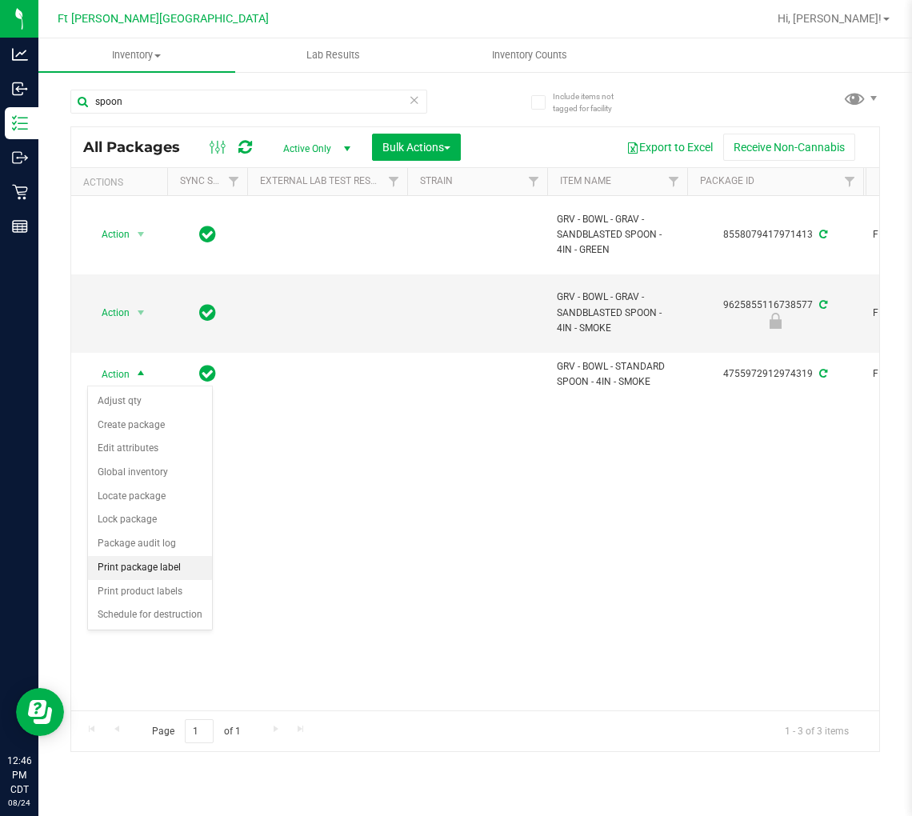
click at [162, 573] on li "Print package label" at bounding box center [150, 568] width 124 height 24
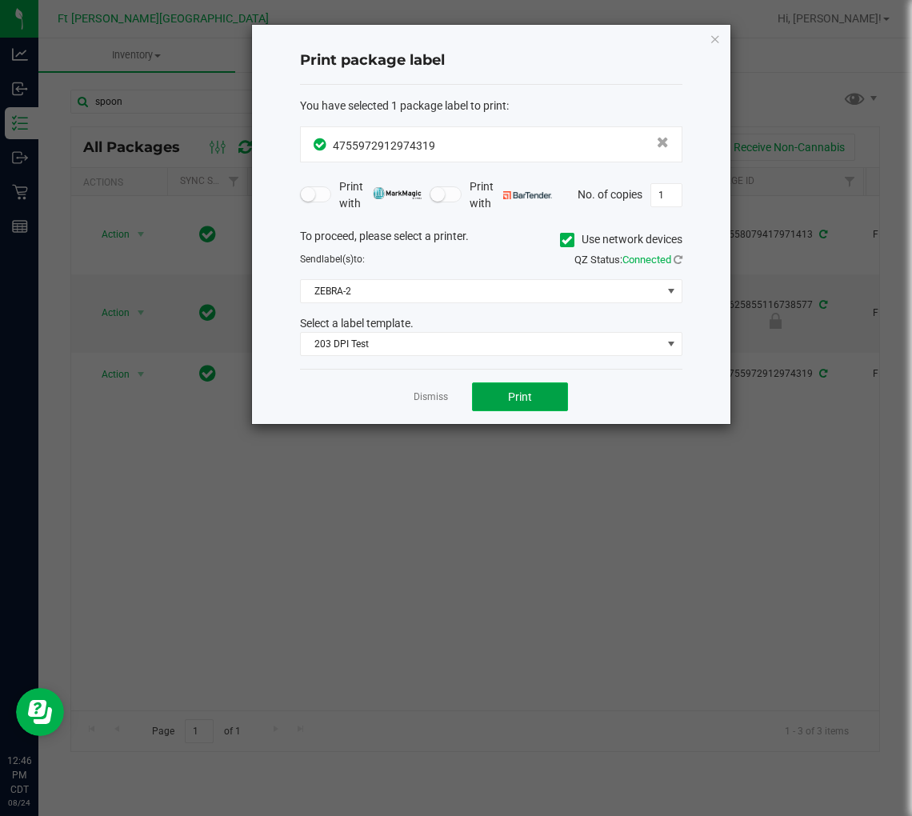
click at [490, 398] on button "Print" at bounding box center [520, 397] width 96 height 29
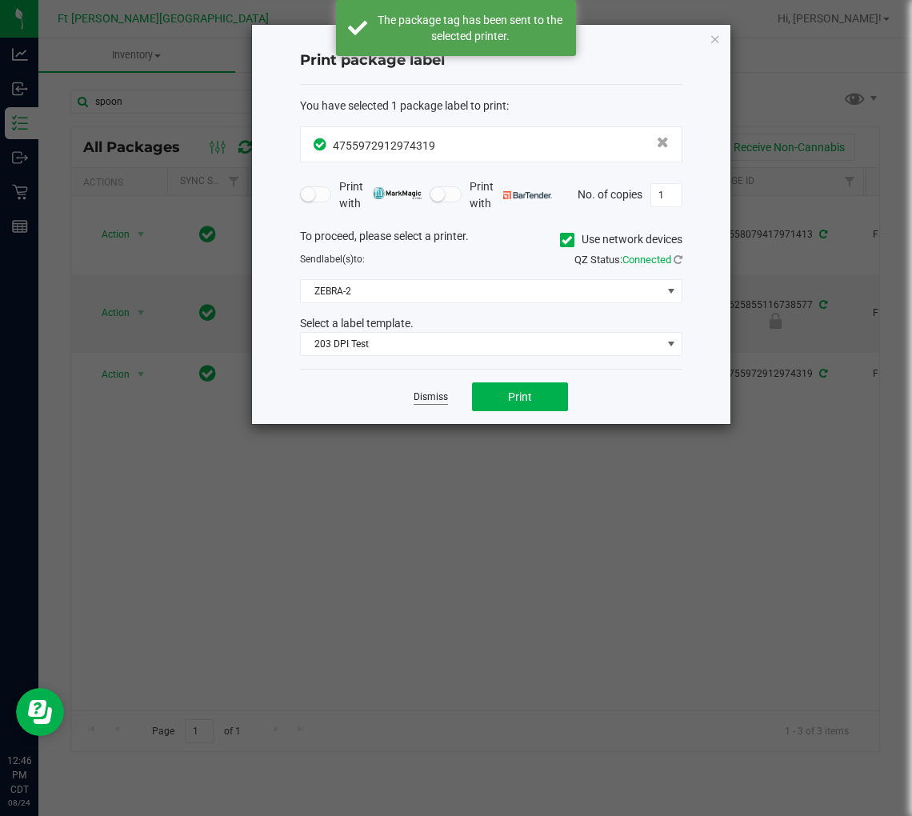
click at [442, 399] on link "Dismiss" at bounding box center [431, 398] width 34 height 14
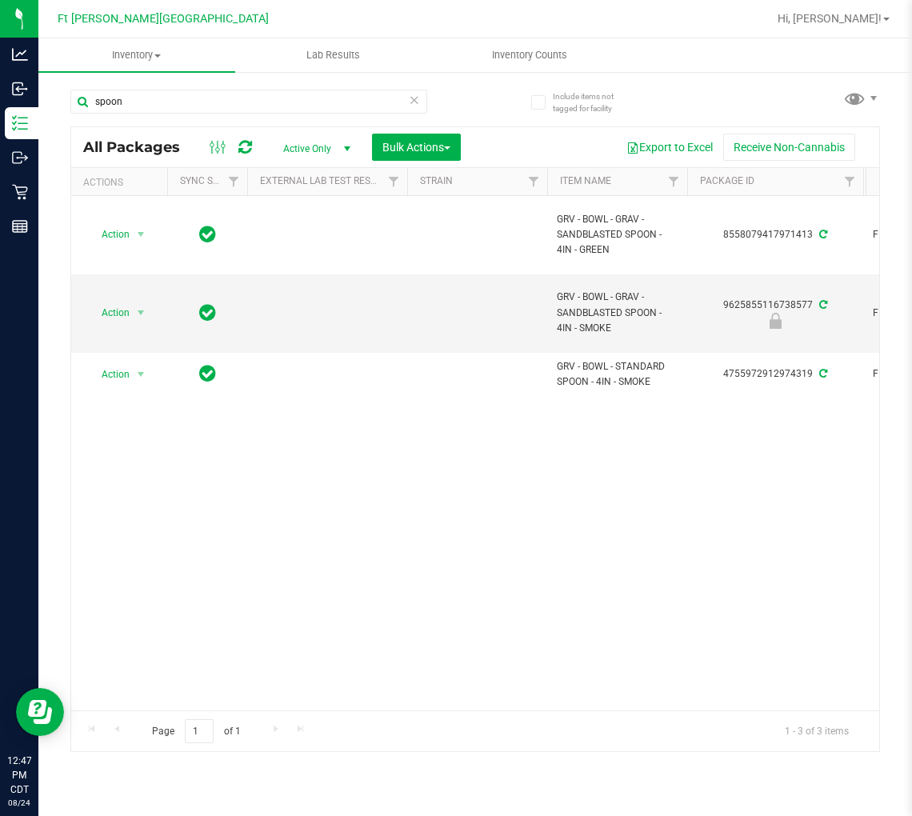
click at [414, 99] on icon at bounding box center [414, 99] width 11 height 19
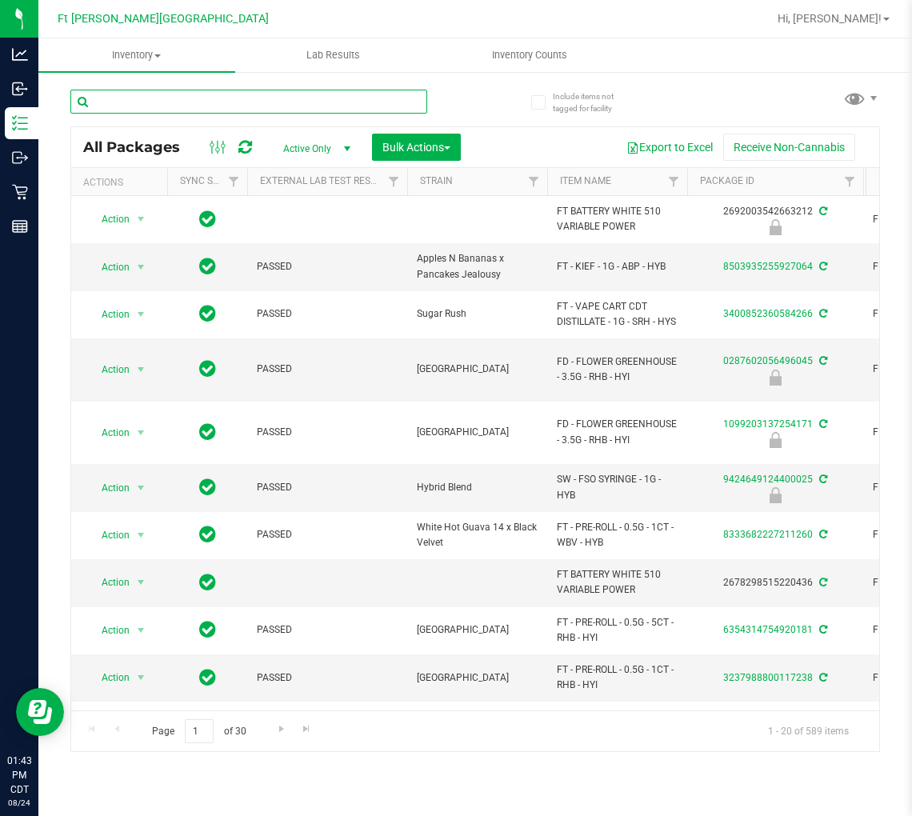
click at [204, 106] on input "text" at bounding box center [248, 102] width 357 height 24
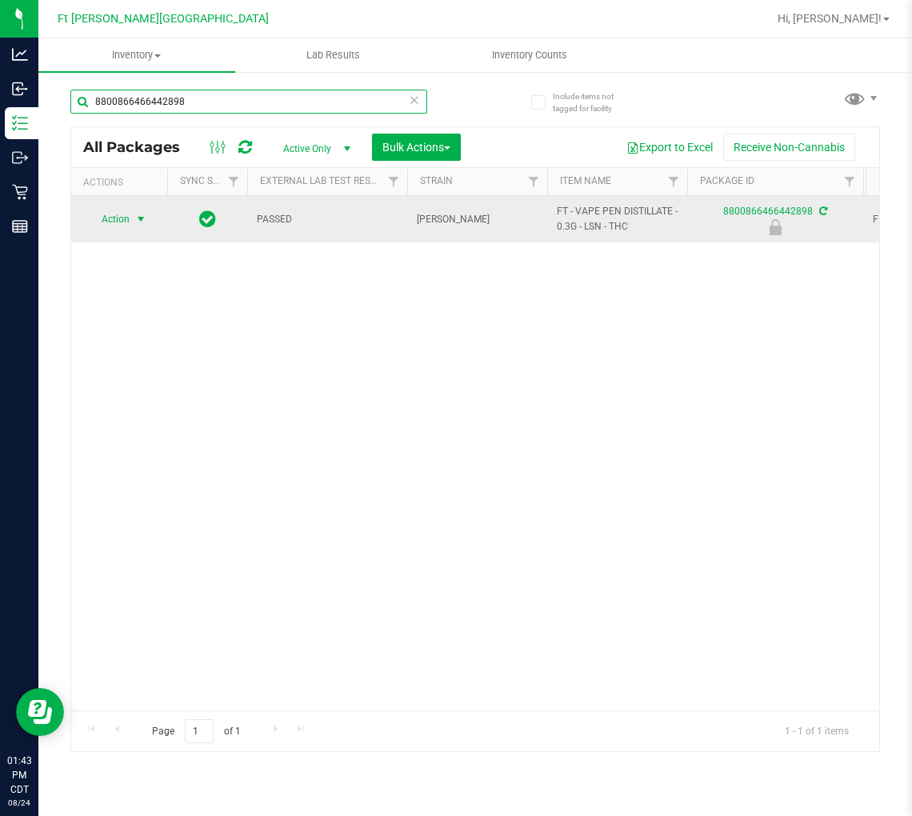
type input "8800866466442898"
click at [126, 217] on span "Action" at bounding box center [108, 219] width 43 height 22
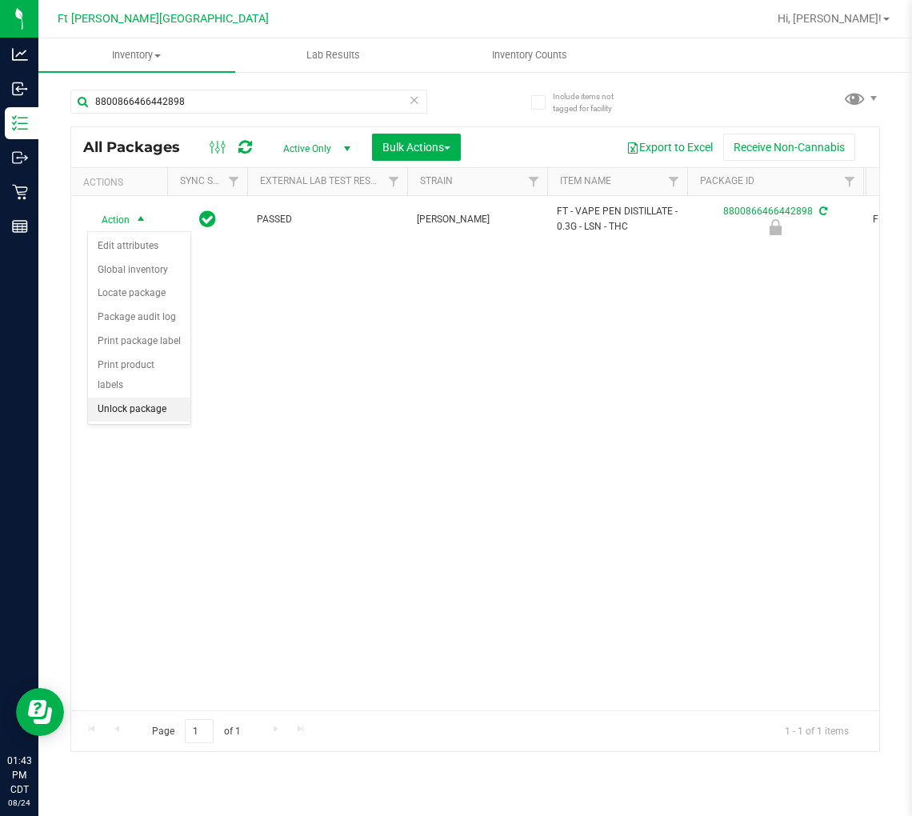
click at [134, 409] on li "Unlock package" at bounding box center [139, 410] width 102 height 24
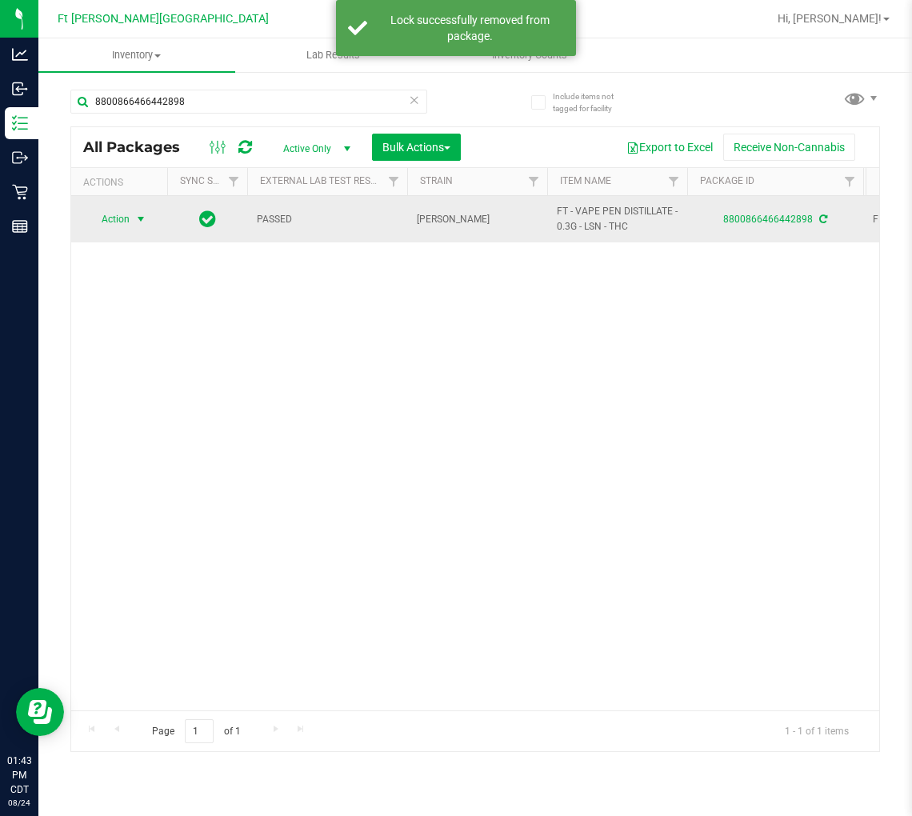
click at [126, 212] on span "Action" at bounding box center [108, 219] width 43 height 22
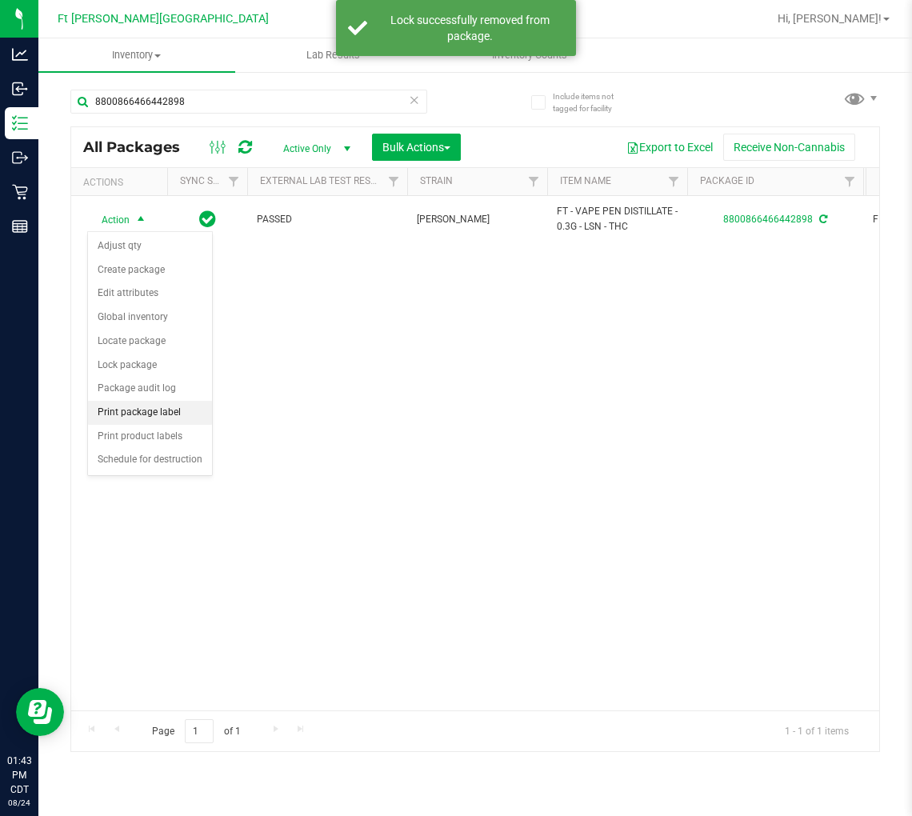
click at [152, 411] on li "Print package label" at bounding box center [150, 413] width 124 height 24
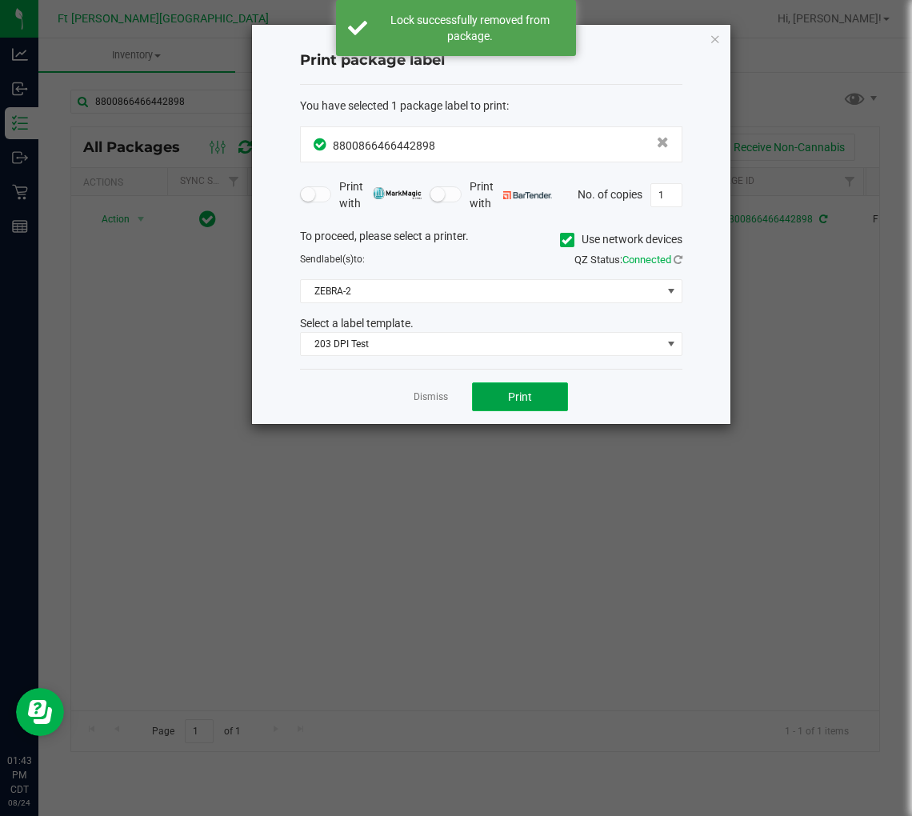
click at [493, 387] on button "Print" at bounding box center [520, 397] width 96 height 29
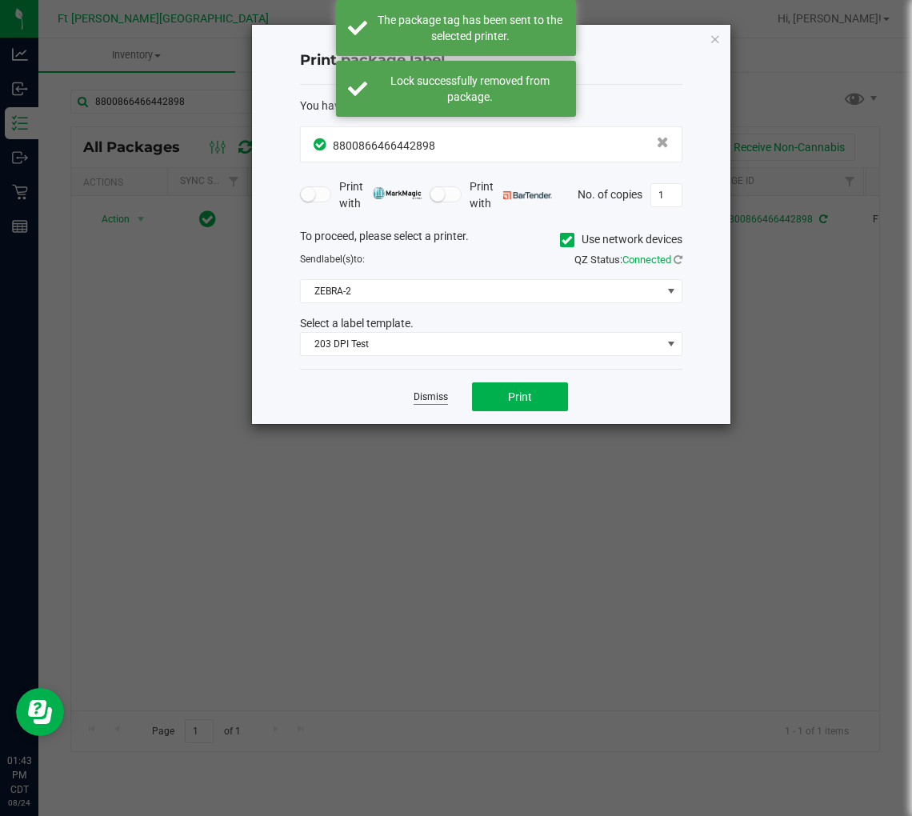
click at [430, 398] on link "Dismiss" at bounding box center [431, 398] width 34 height 14
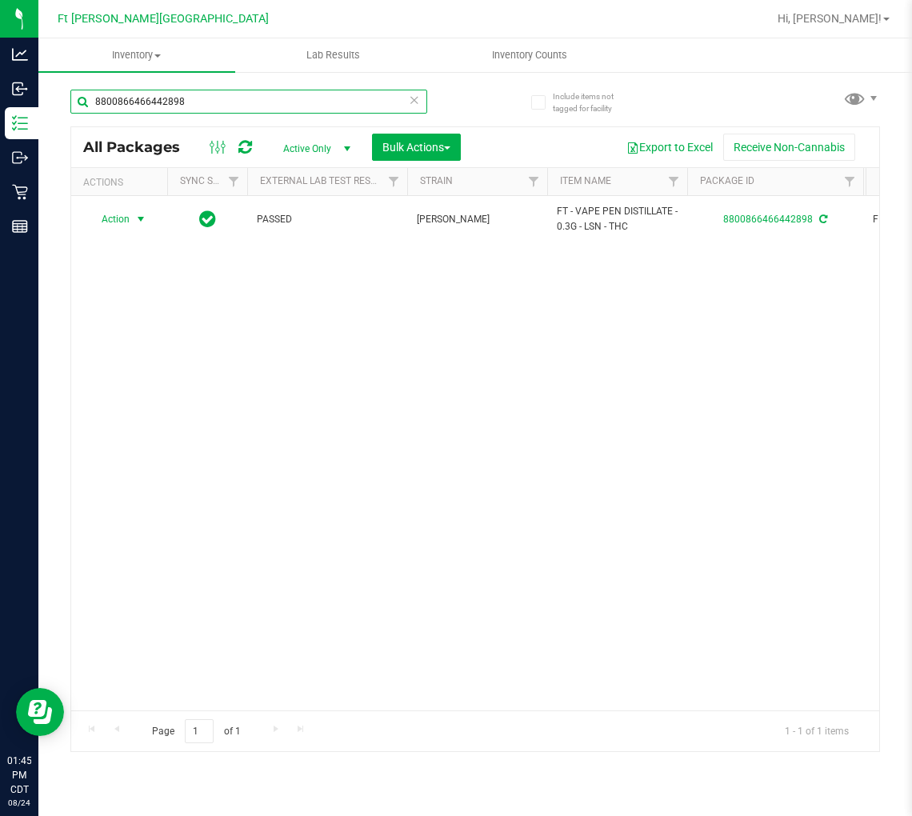
click at [237, 93] on input "8800866466442898" at bounding box center [248, 102] width 357 height 24
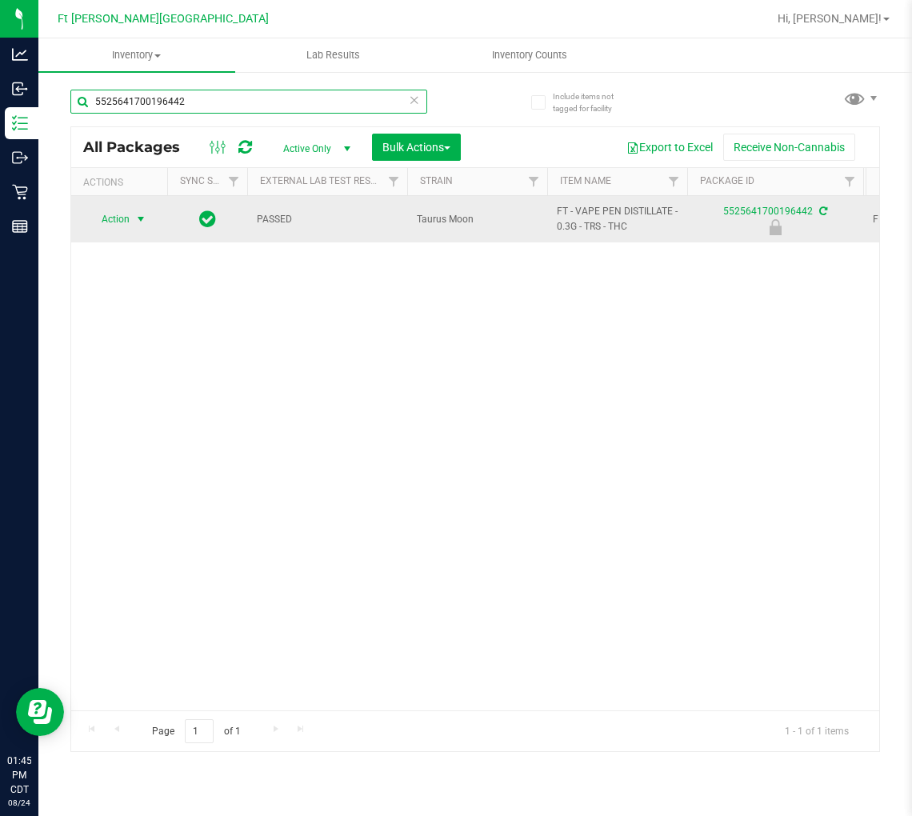
type input "5525641700196442"
click at [116, 214] on span "Action" at bounding box center [108, 219] width 43 height 22
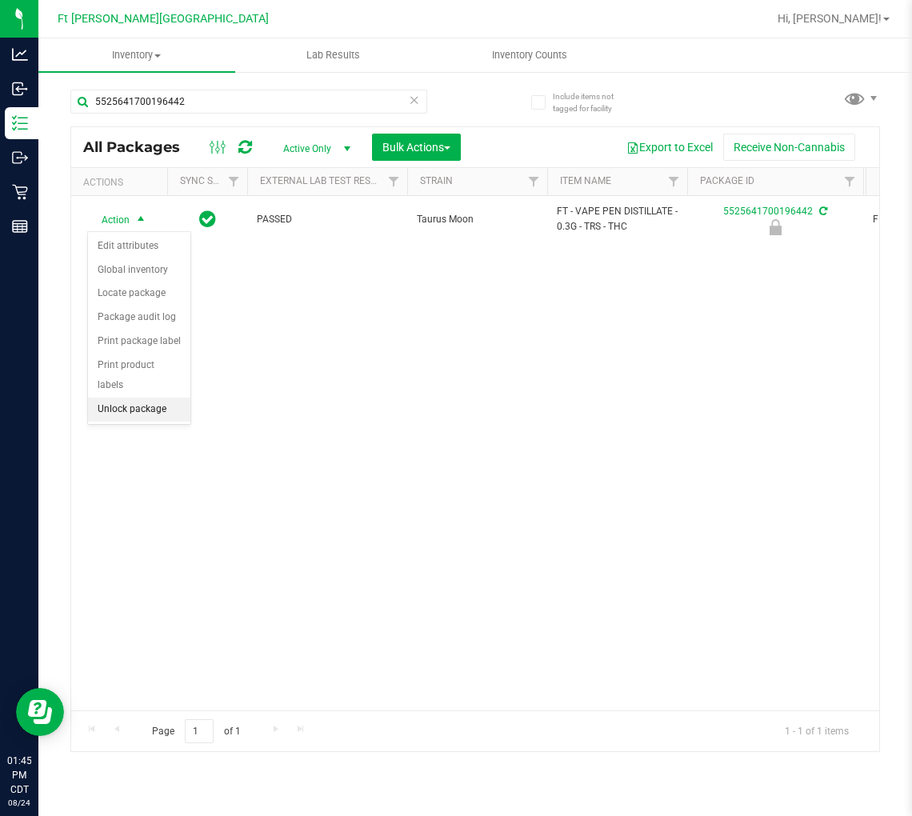
click at [132, 403] on li "Unlock package" at bounding box center [139, 410] width 102 height 24
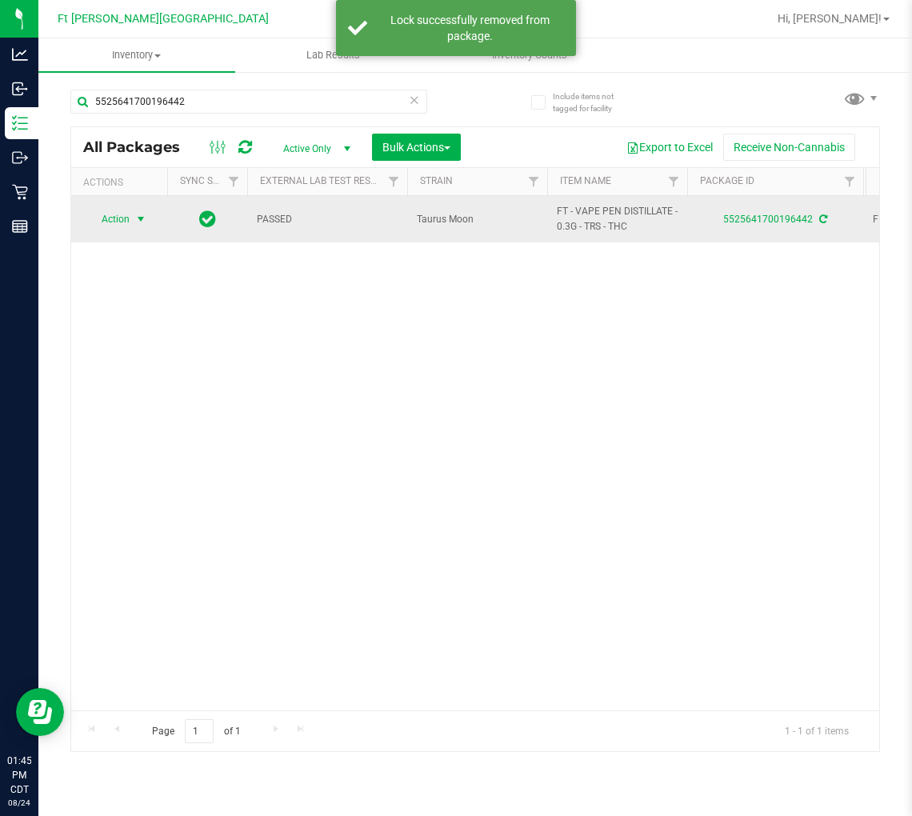
click at [134, 221] on span "select" at bounding box center [140, 219] width 13 height 13
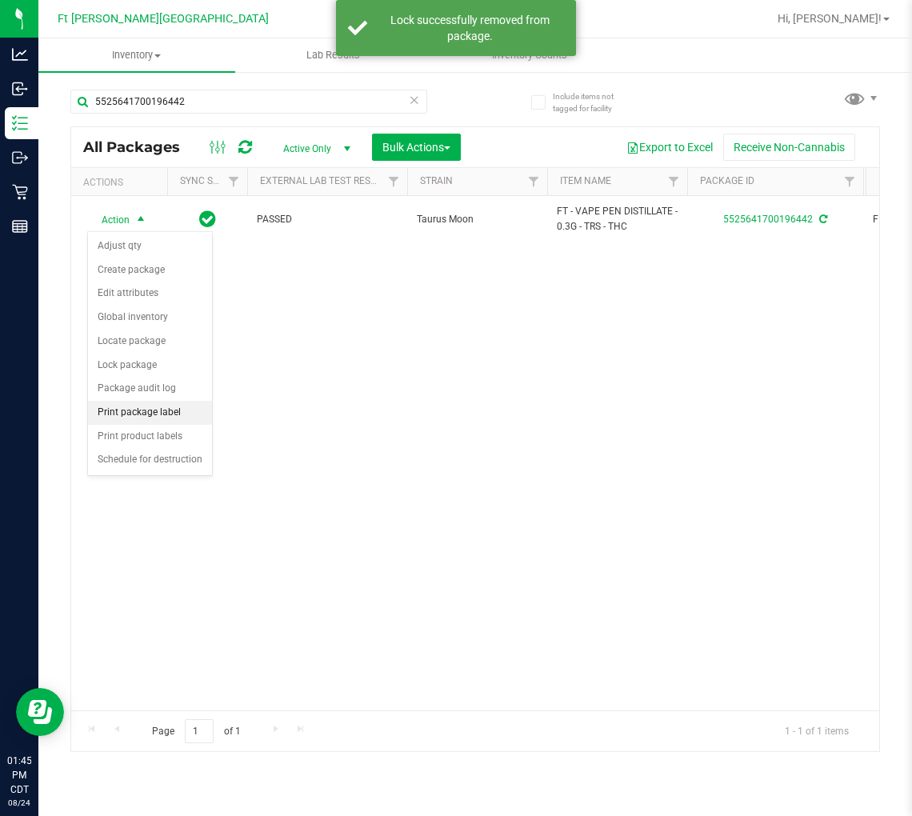
click at [158, 416] on li "Print package label" at bounding box center [150, 413] width 124 height 24
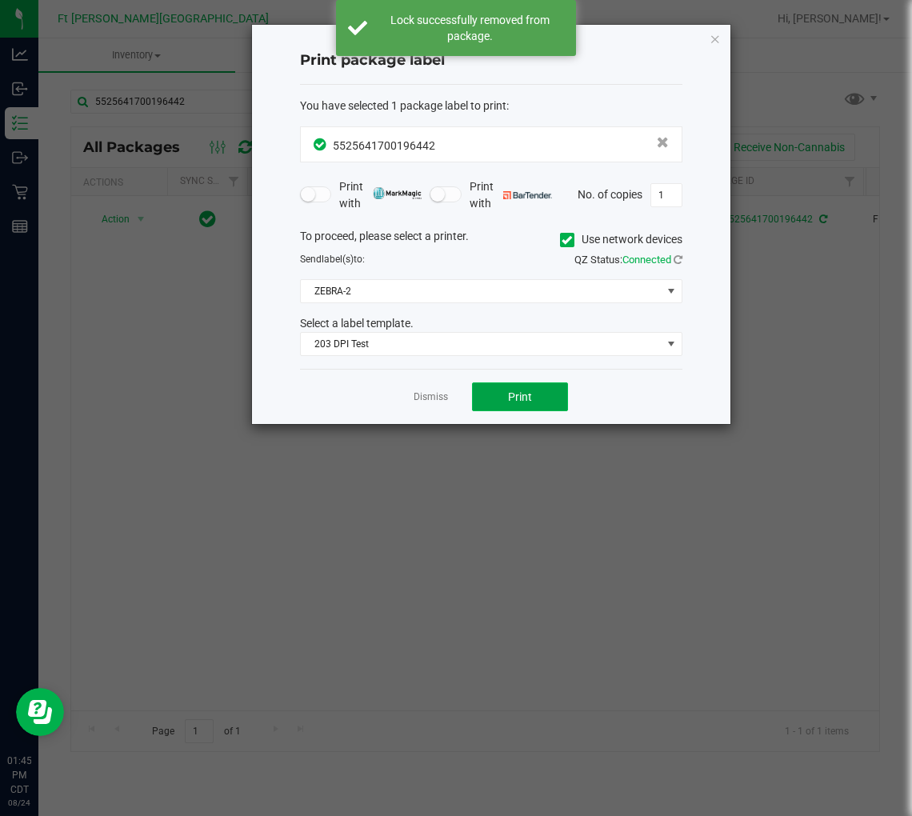
click at [523, 388] on button "Print" at bounding box center [520, 397] width 96 height 29
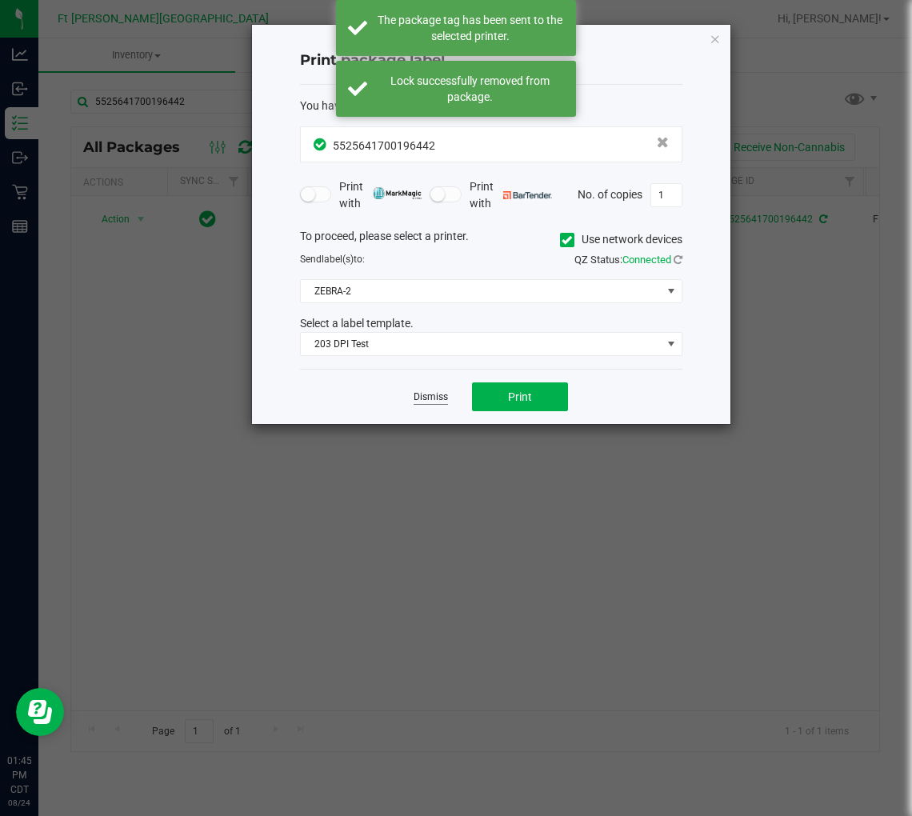
click at [436, 398] on link "Dismiss" at bounding box center [431, 398] width 34 height 14
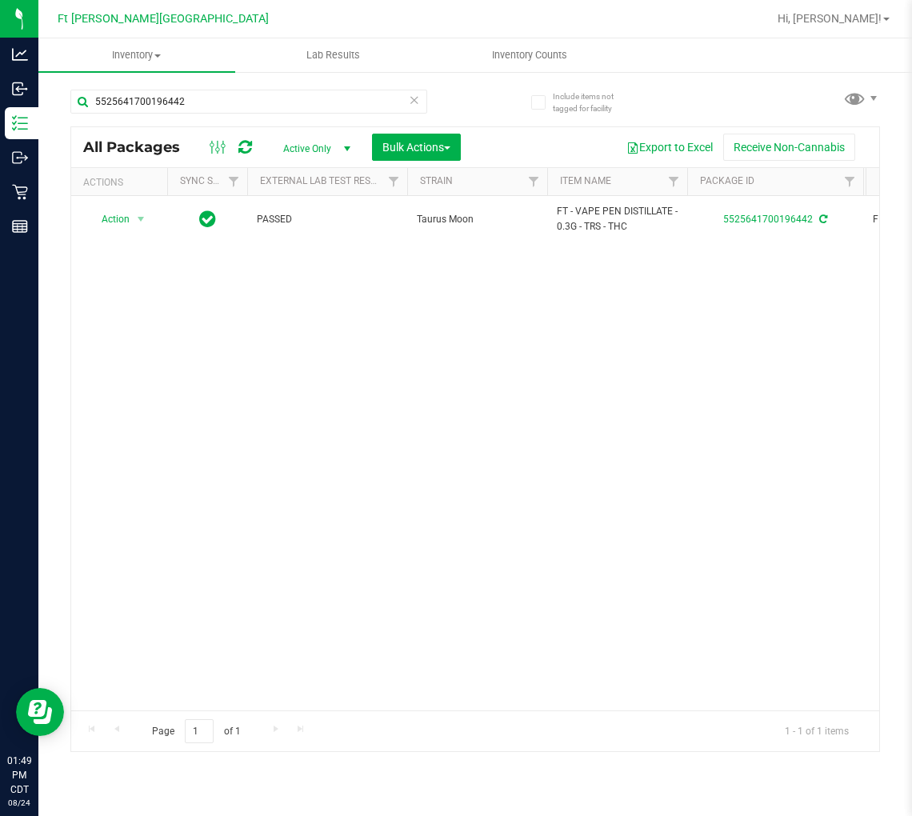
click at [416, 106] on icon at bounding box center [414, 99] width 11 height 19
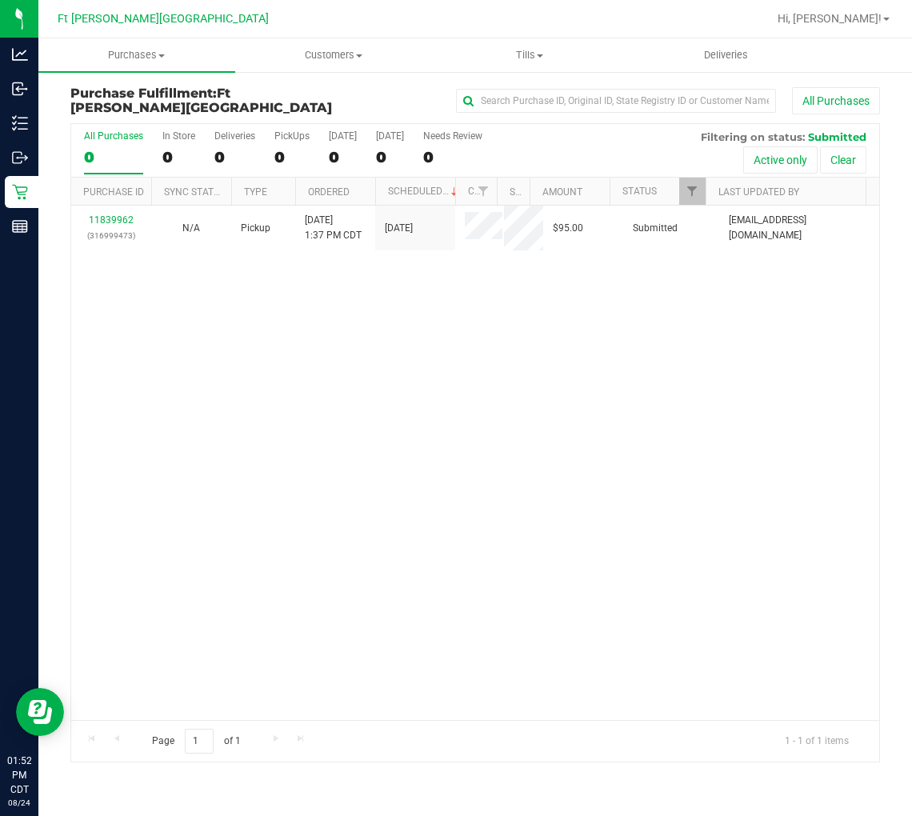
click at [272, 304] on div "11839962 (316999473) N/A Pickup [DATE] 1:37 PM CDT 8/24/2025 $95.00 Submitted […" at bounding box center [475, 463] width 808 height 515
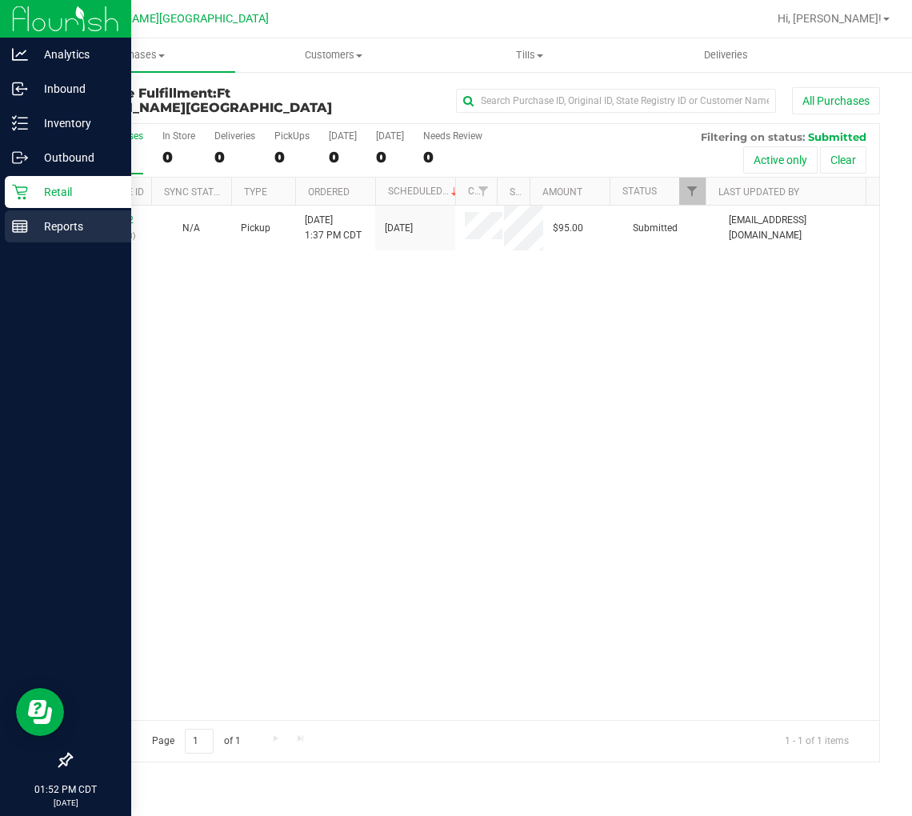
click at [29, 228] on p "Reports" at bounding box center [76, 226] width 96 height 19
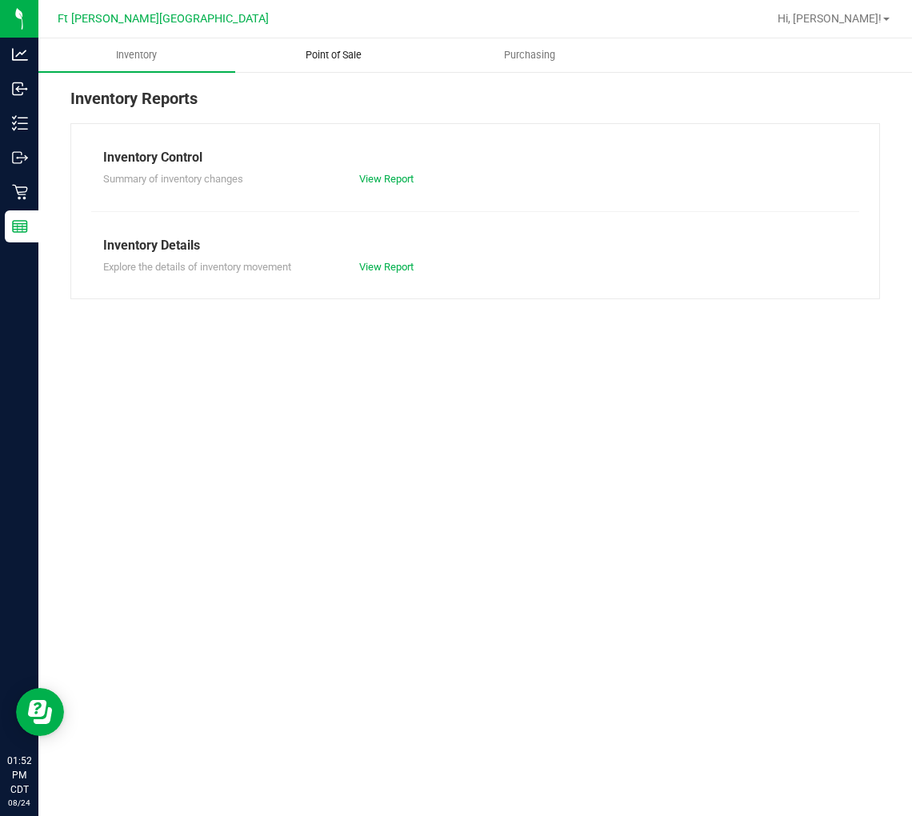
click at [326, 54] on span "Point of Sale" at bounding box center [333, 55] width 99 height 14
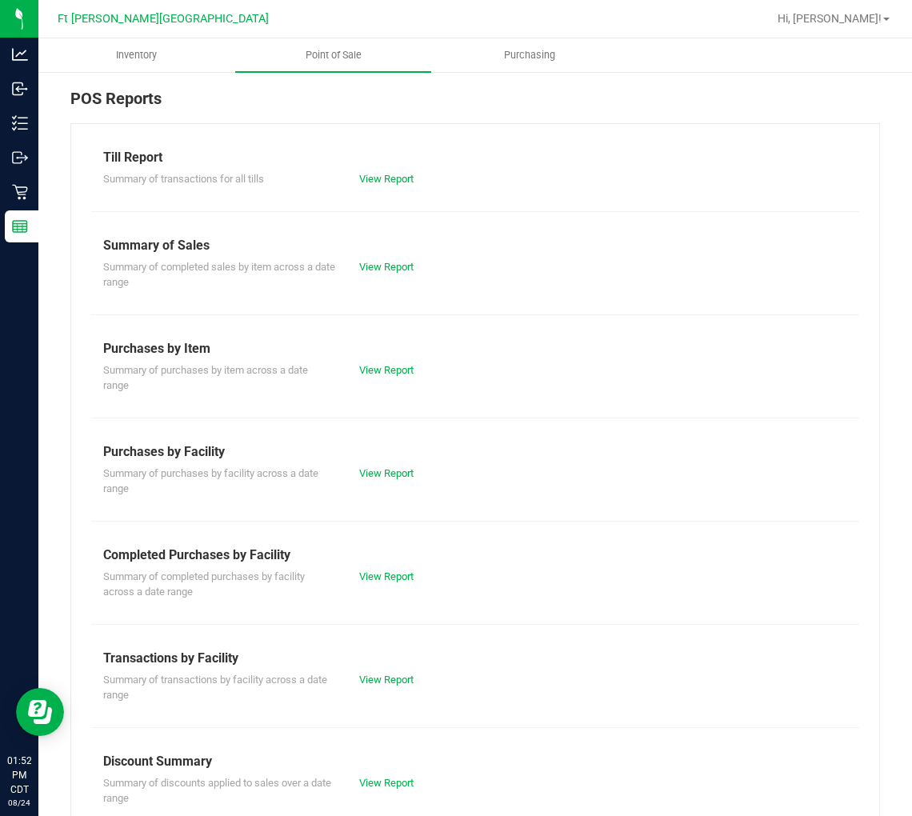
click at [378, 569] on div "View Report" at bounding box center [411, 577] width 128 height 16
click at [382, 572] on link "View Report" at bounding box center [386, 577] width 54 height 12
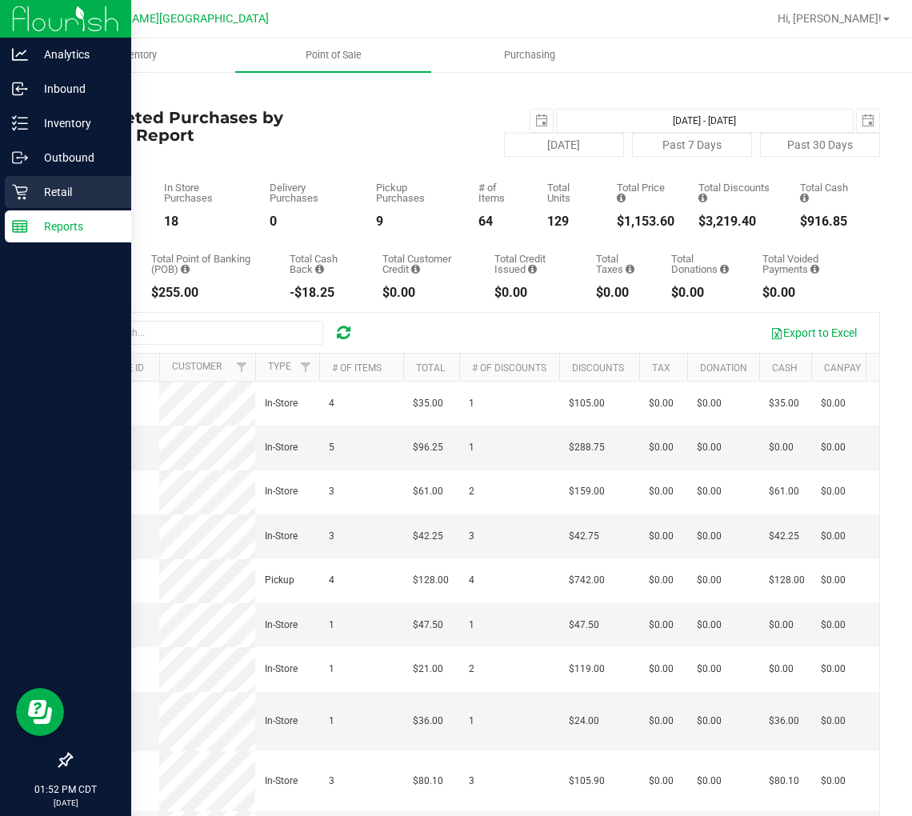
click at [18, 190] on icon at bounding box center [20, 192] width 16 height 16
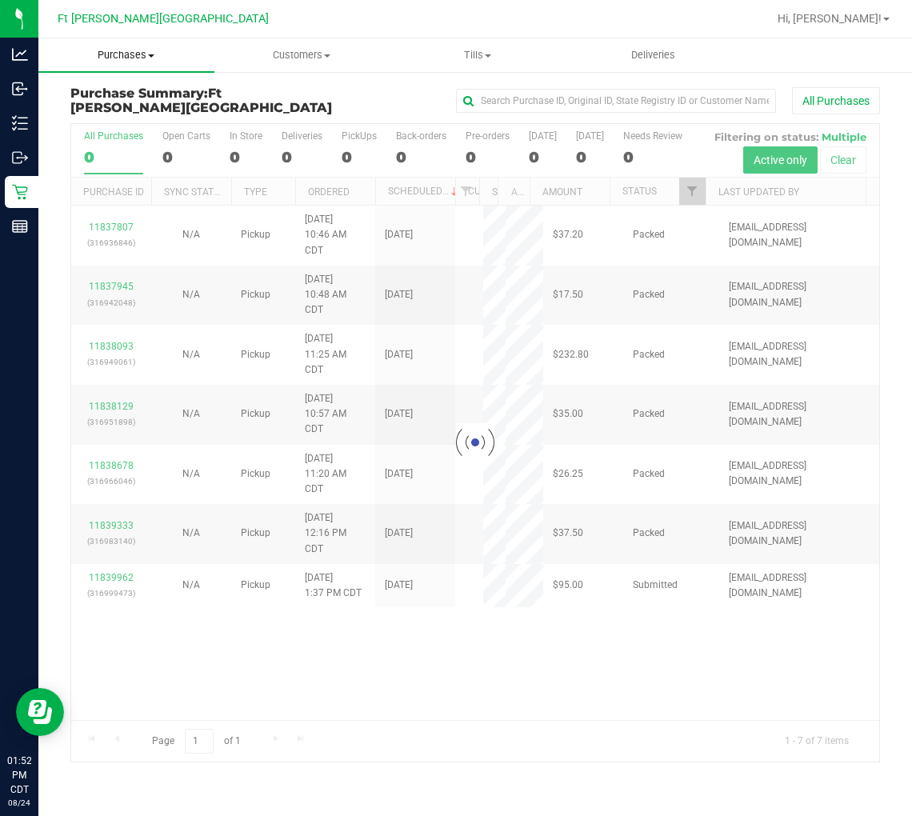
click at [145, 59] on span "Purchases" at bounding box center [126, 55] width 176 height 14
click at [117, 110] on span "Fulfillment" at bounding box center [87, 116] width 99 height 14
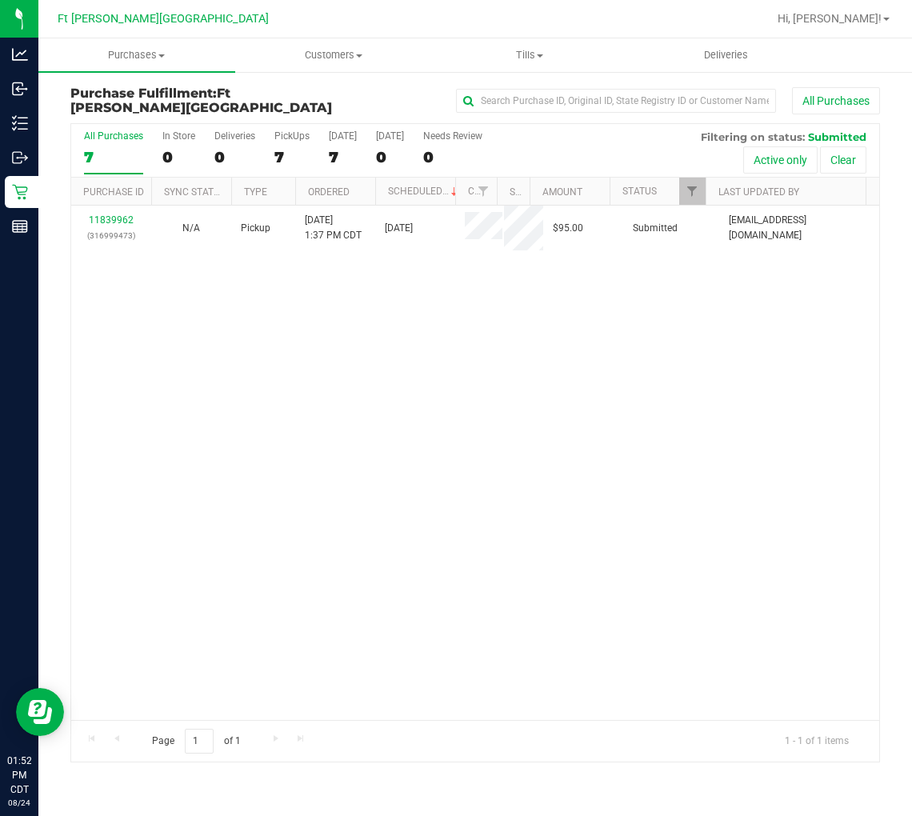
click at [250, 396] on div "11839962 (316999473) N/A Pickup 8/24/2025 1:37 PM CDT 8/24/2025 $95.00 Submitte…" at bounding box center [475, 463] width 808 height 515
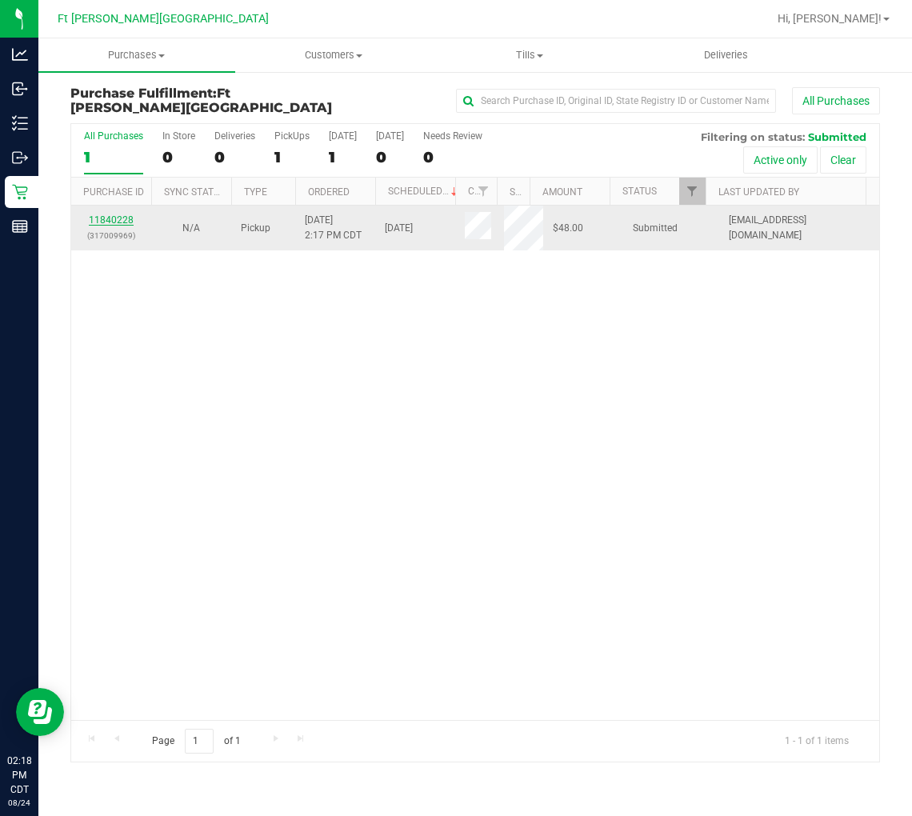
click at [124, 222] on link "11840228" at bounding box center [111, 219] width 45 height 11
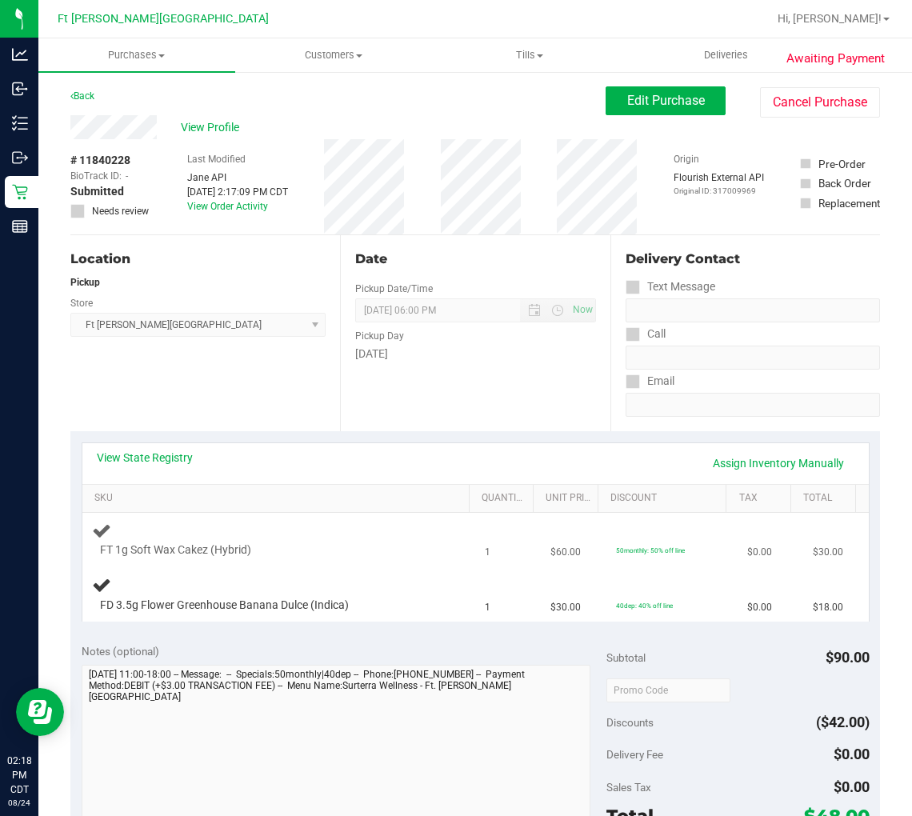
click at [326, 562] on td "FT 1g Soft Wax Cakez (Hybrid)" at bounding box center [279, 540] width 394 height 54
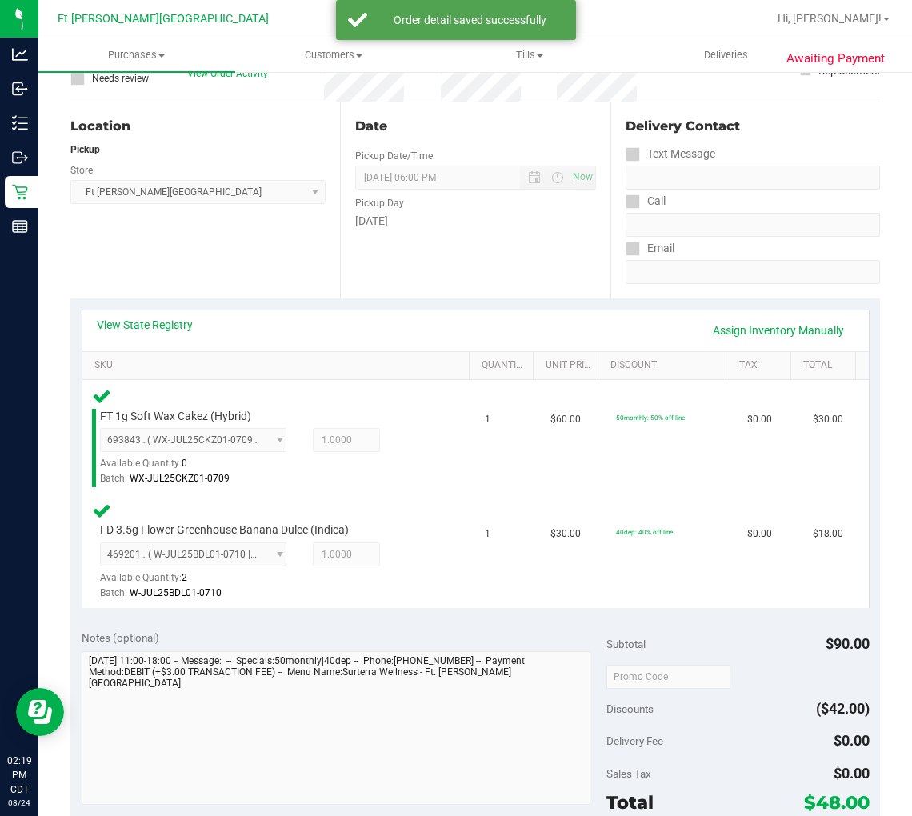
scroll to position [355, 0]
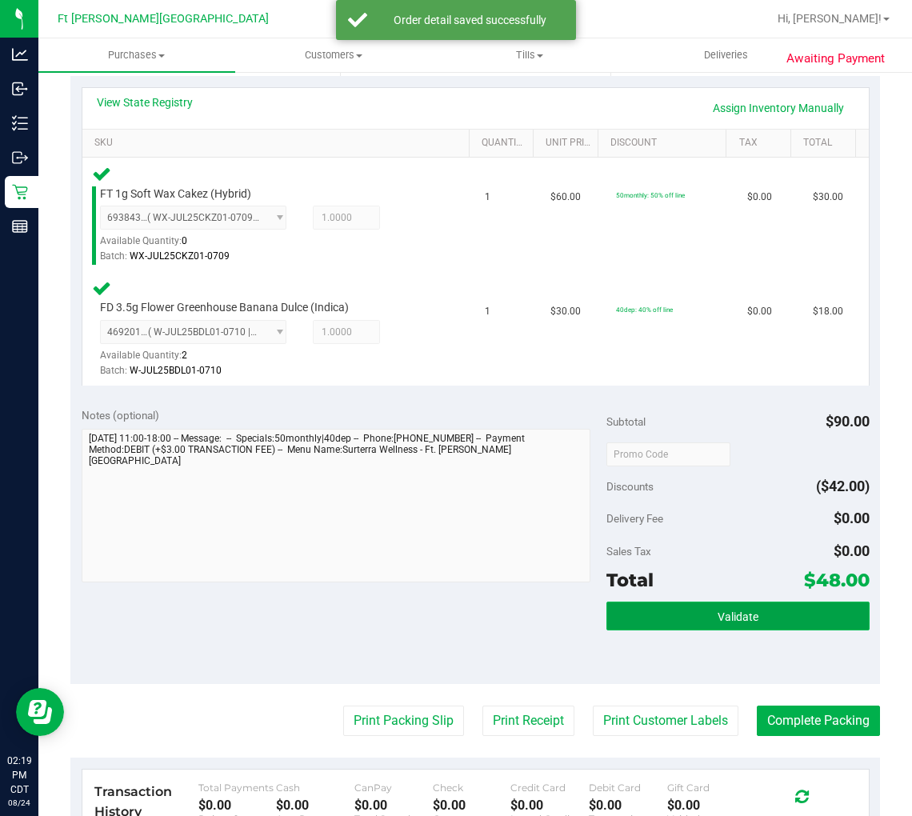
click at [784, 626] on button "Validate" at bounding box center [738, 616] width 262 height 29
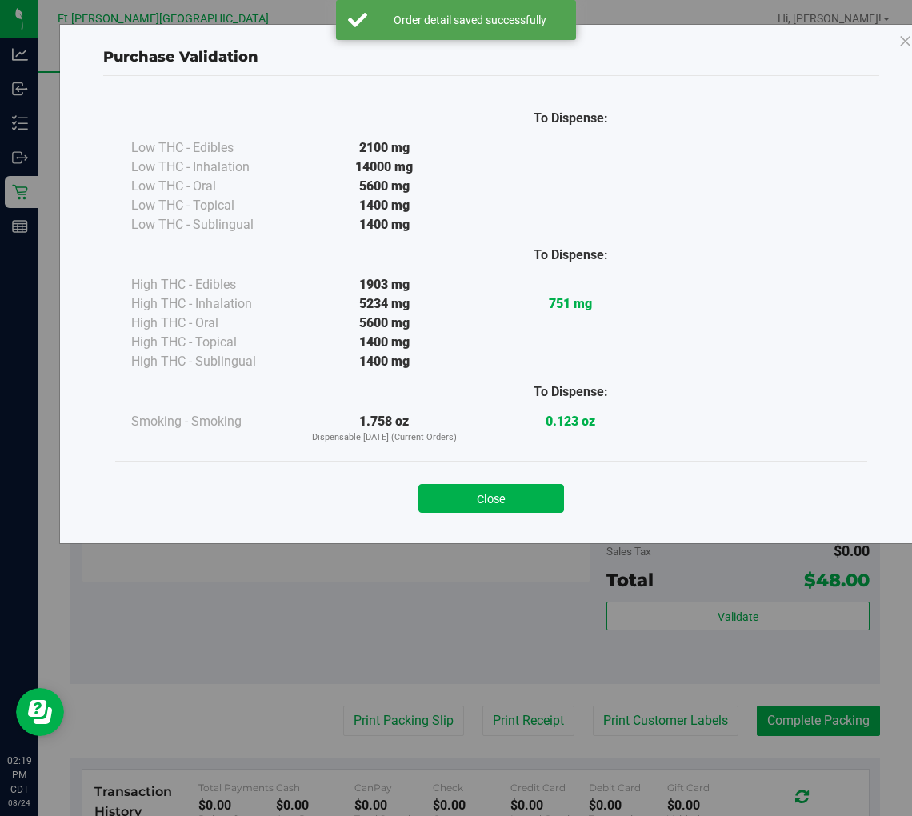
click at [508, 506] on button "Close" at bounding box center [492, 498] width 146 height 29
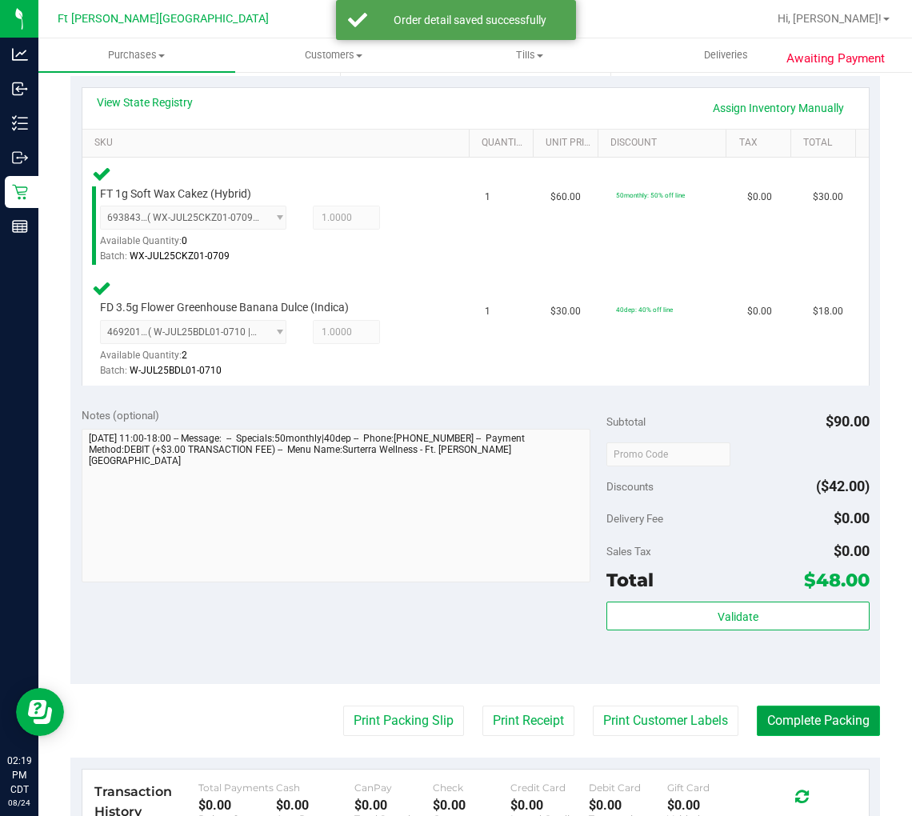
click at [813, 723] on button "Complete Packing" at bounding box center [818, 721] width 123 height 30
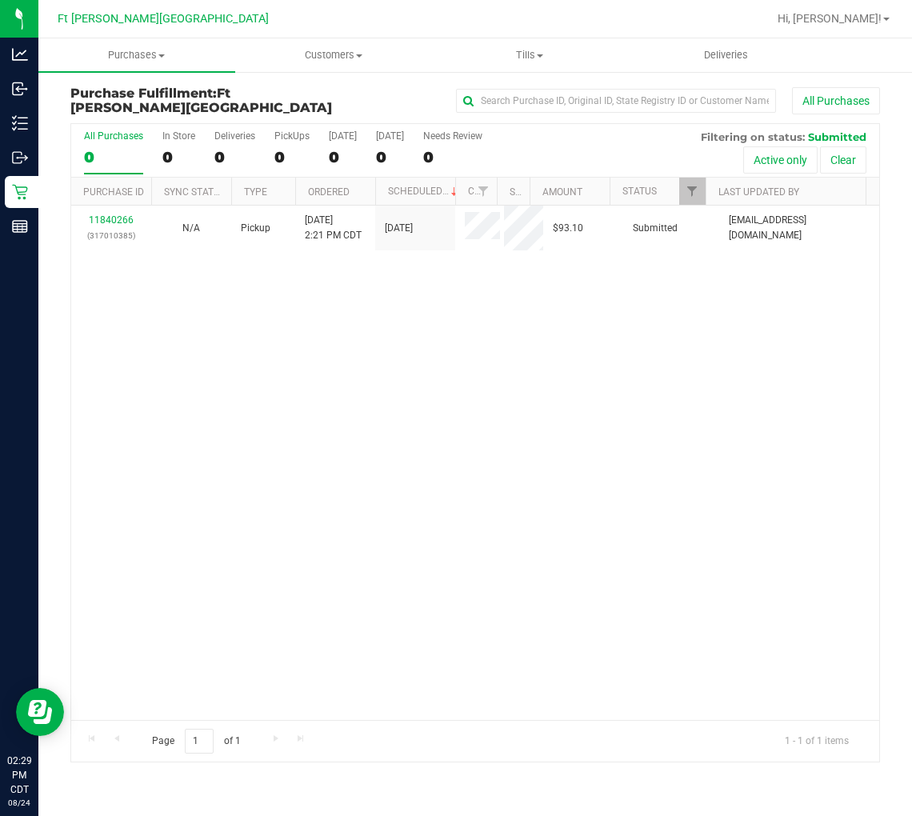
click at [94, 154] on div "0" at bounding box center [113, 157] width 59 height 18
click at [0, 0] on input "All Purchases 0" at bounding box center [0, 0] width 0 height 0
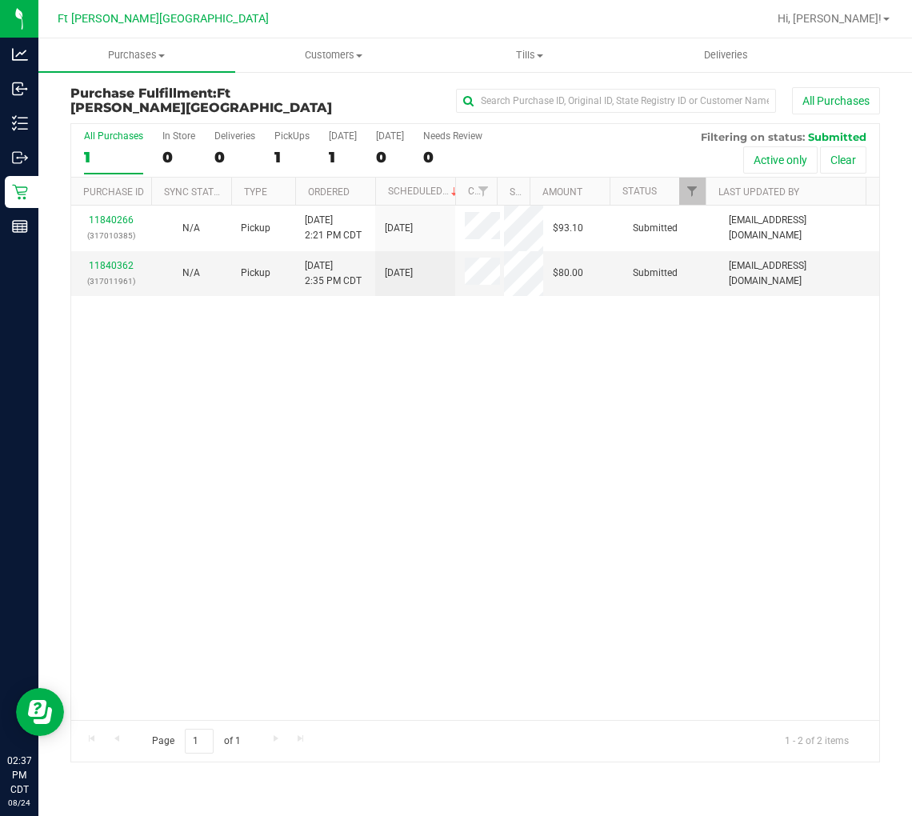
click at [91, 150] on div "1" at bounding box center [113, 157] width 59 height 18
click at [0, 0] on input "All Purchases 1" at bounding box center [0, 0] width 0 height 0
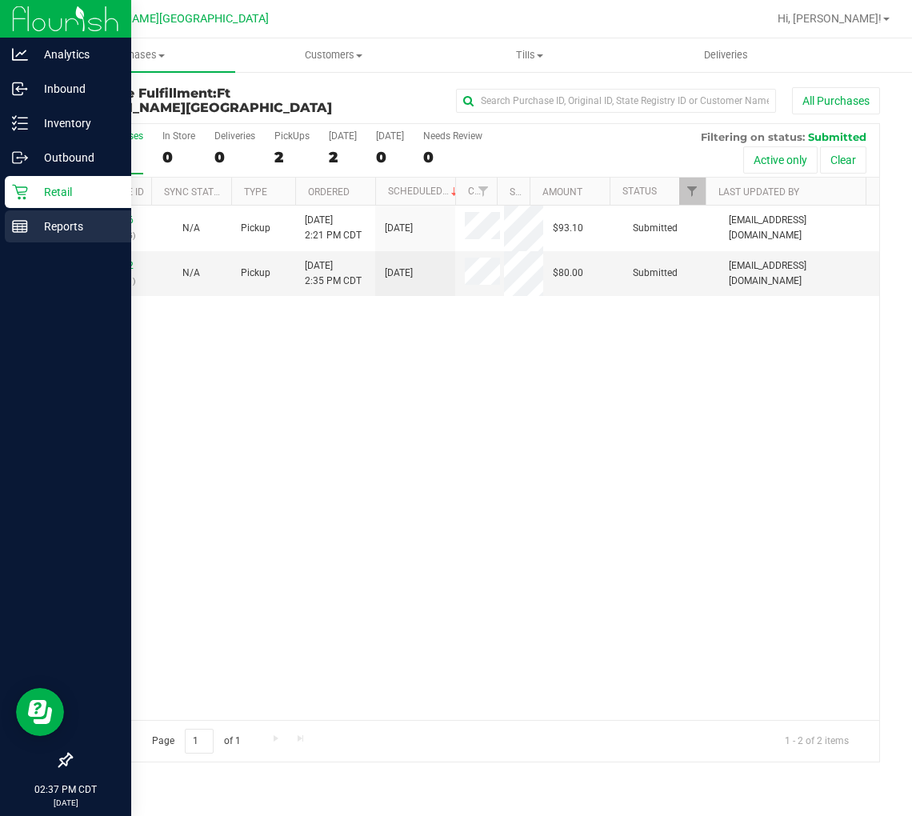
click at [22, 221] on icon at bounding box center [20, 226] width 16 height 16
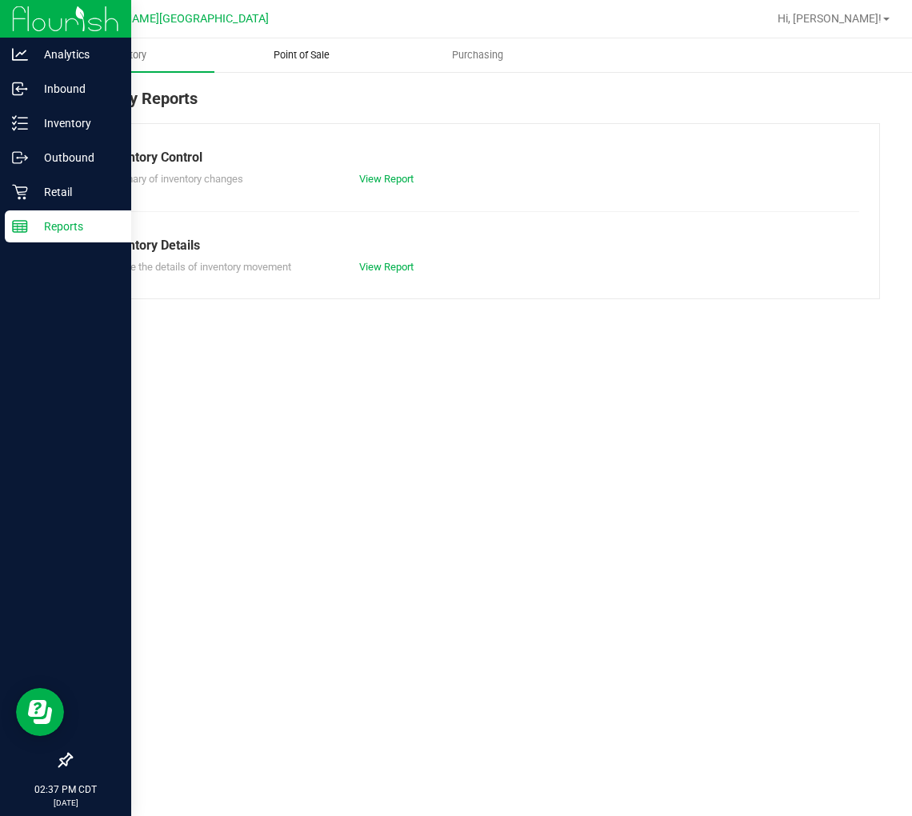
click at [317, 59] on span "Point of Sale" at bounding box center [301, 55] width 99 height 14
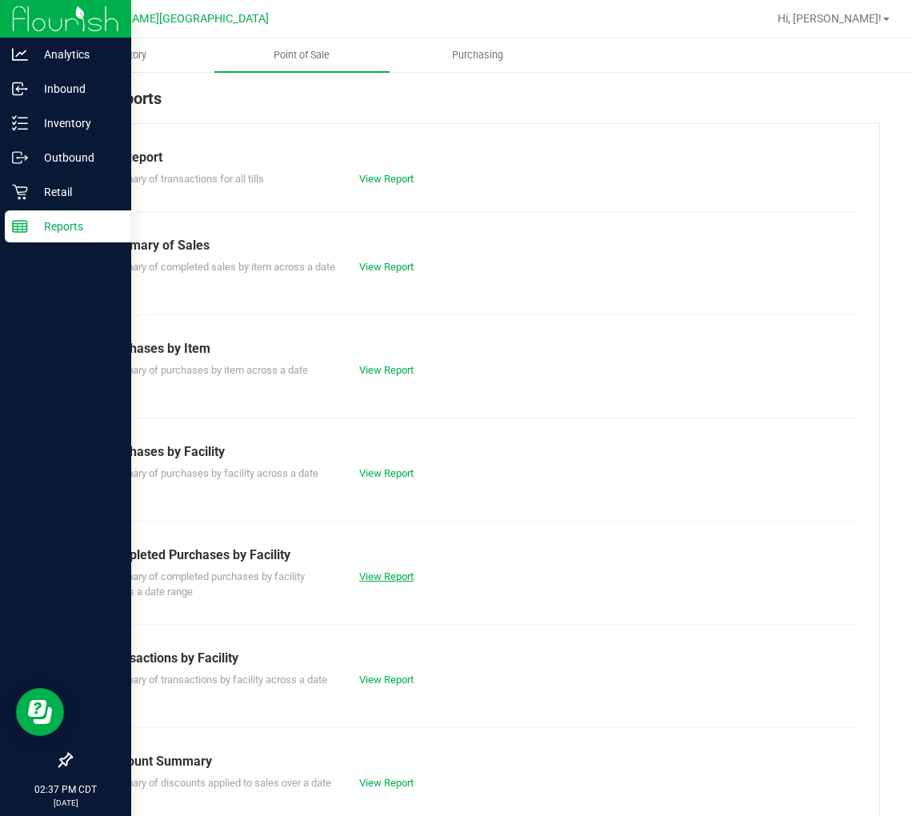
click at [383, 575] on link "View Report" at bounding box center [386, 577] width 54 height 12
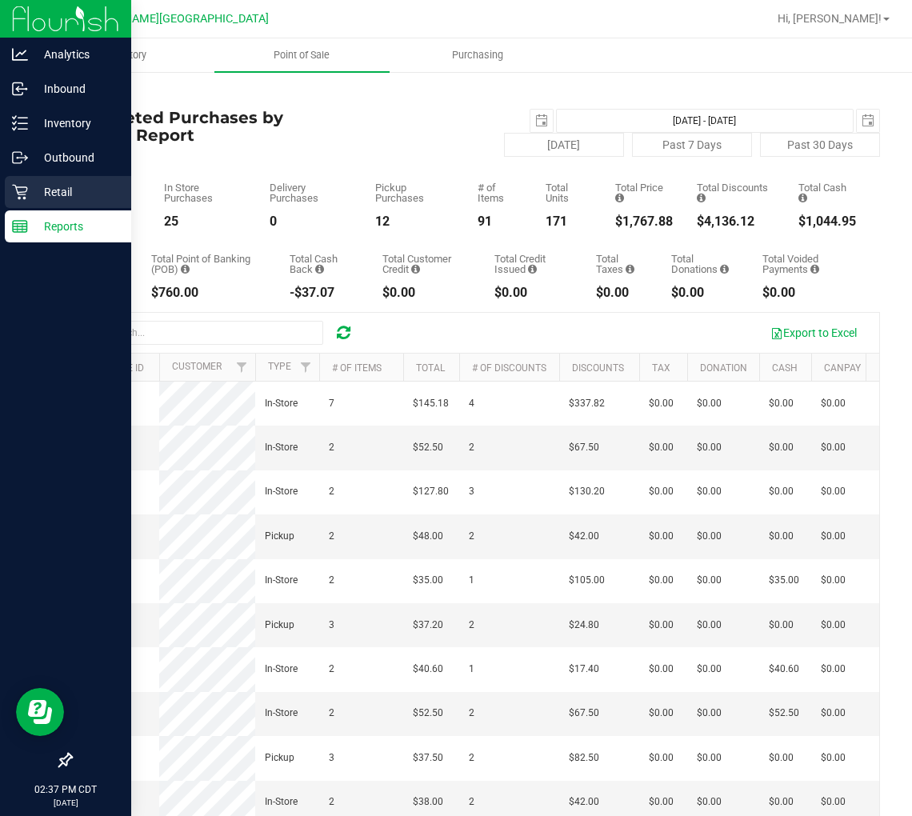
click at [25, 185] on icon at bounding box center [20, 192] width 16 height 16
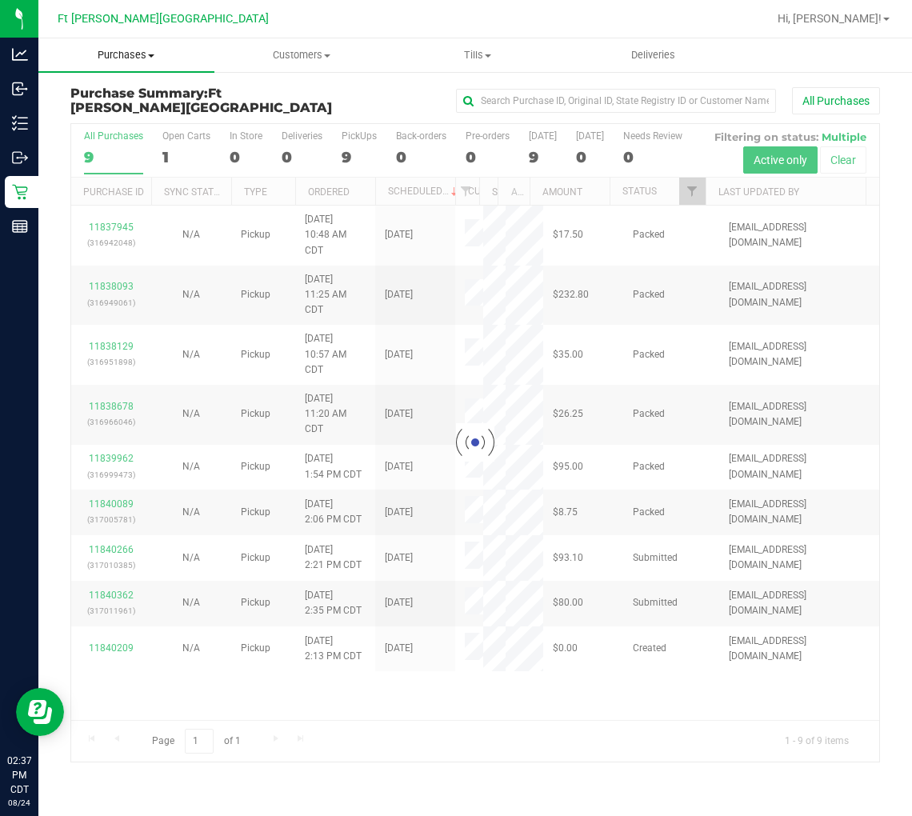
click at [129, 54] on span "Purchases" at bounding box center [126, 55] width 176 height 14
click at [126, 110] on span "Fulfillment" at bounding box center [87, 116] width 99 height 14
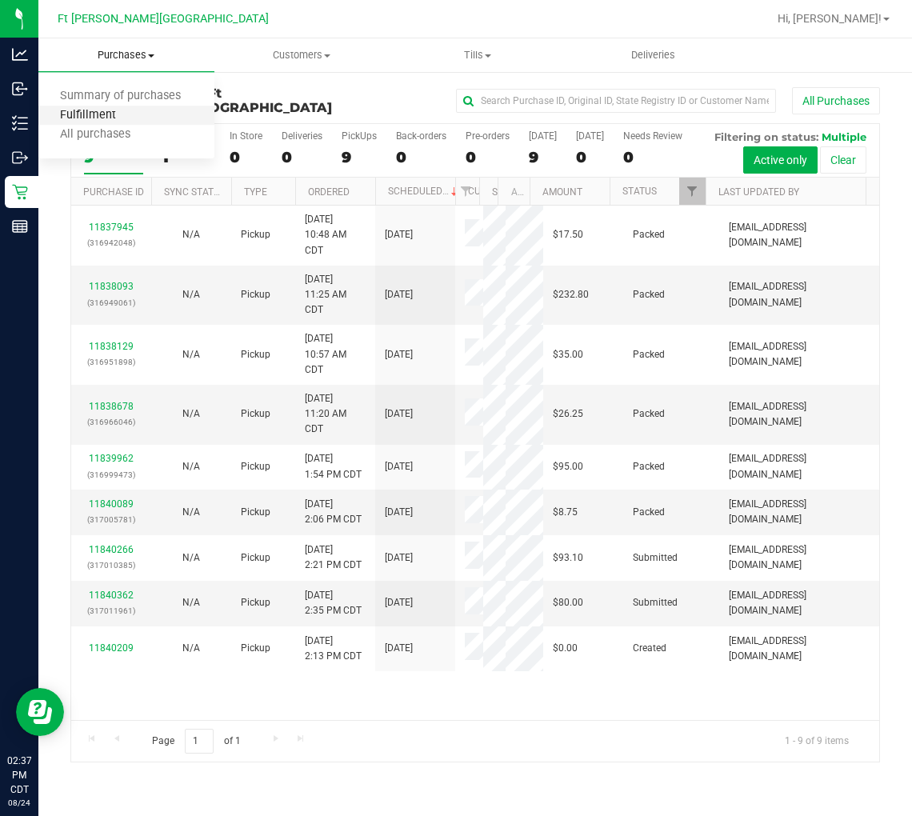
click at [102, 120] on span "Fulfillment" at bounding box center [87, 116] width 99 height 14
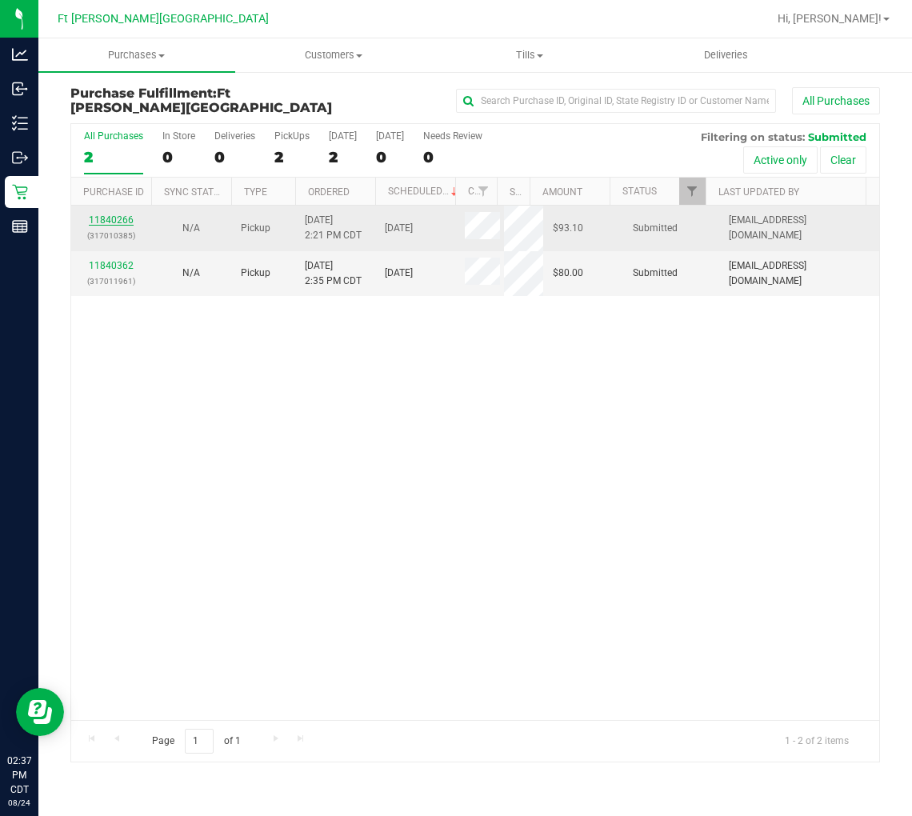
click at [109, 220] on link "11840266" at bounding box center [111, 219] width 45 height 11
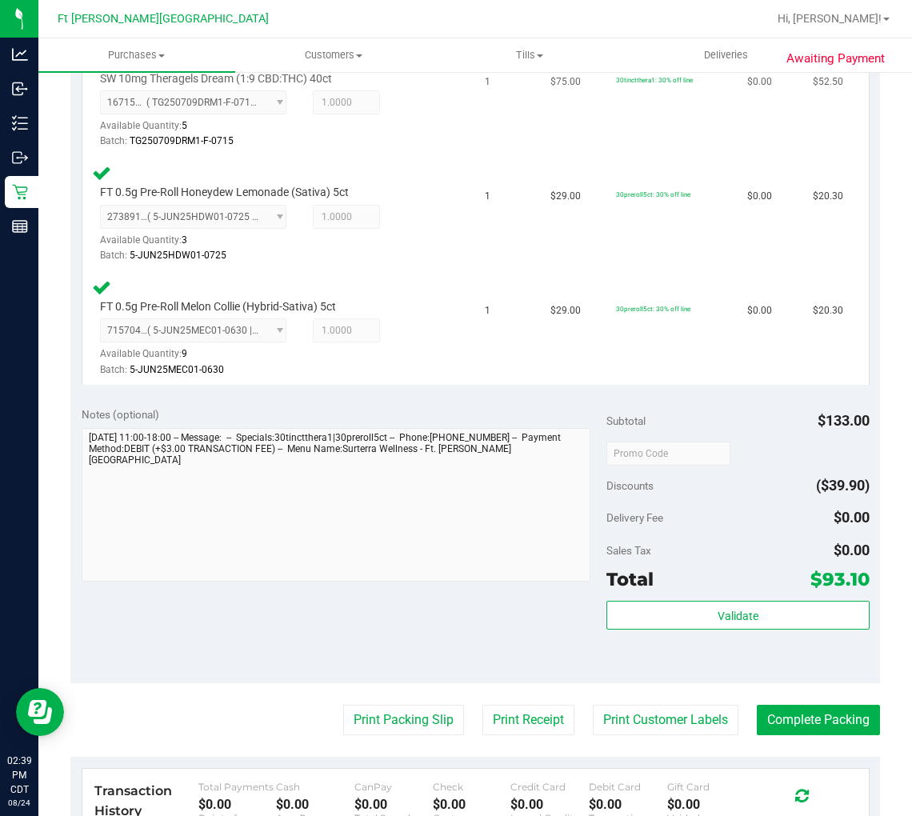
scroll to position [533, 0]
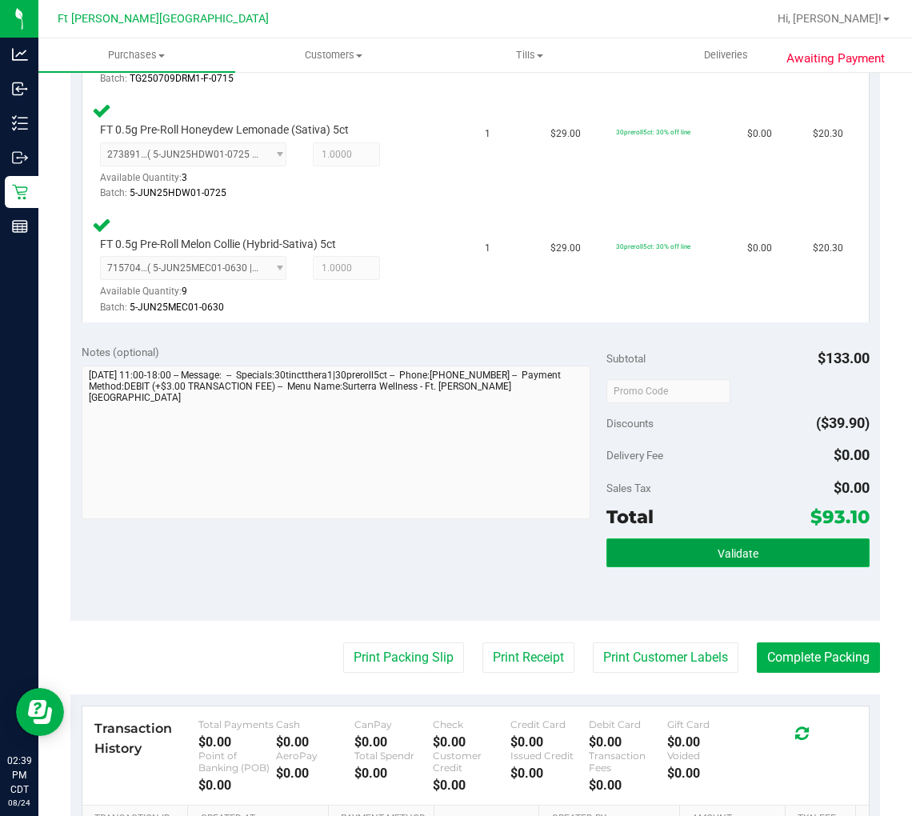
click at [619, 554] on button "Validate" at bounding box center [738, 553] width 262 height 29
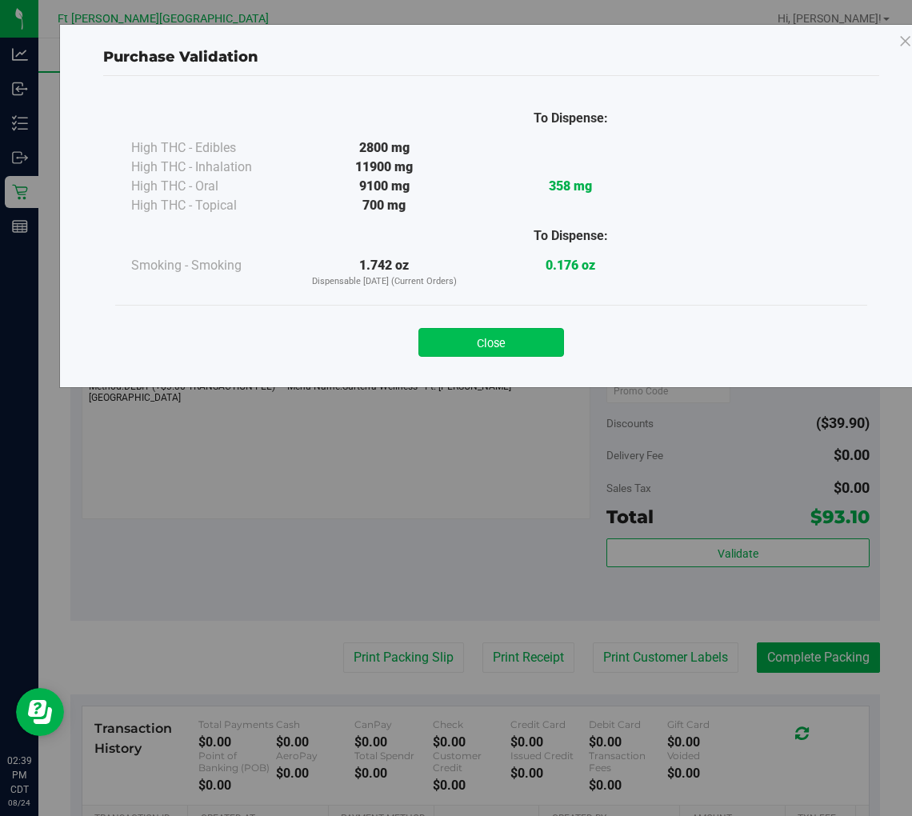
click at [499, 338] on button "Close" at bounding box center [492, 342] width 146 height 29
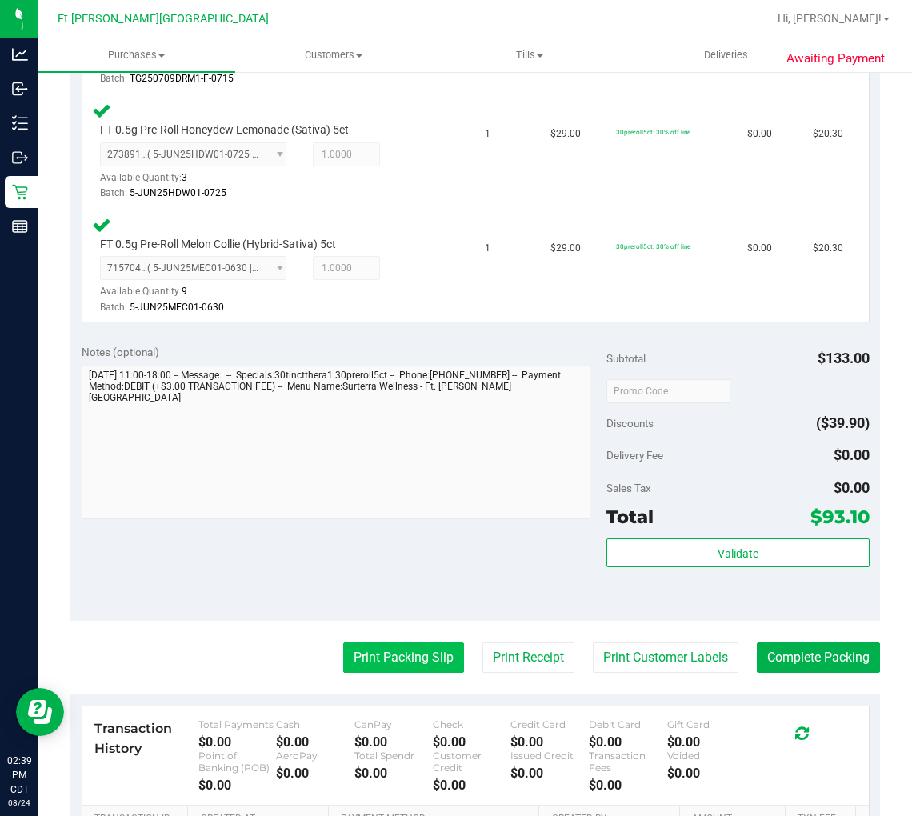
click at [411, 659] on button "Print Packing Slip" at bounding box center [403, 658] width 121 height 30
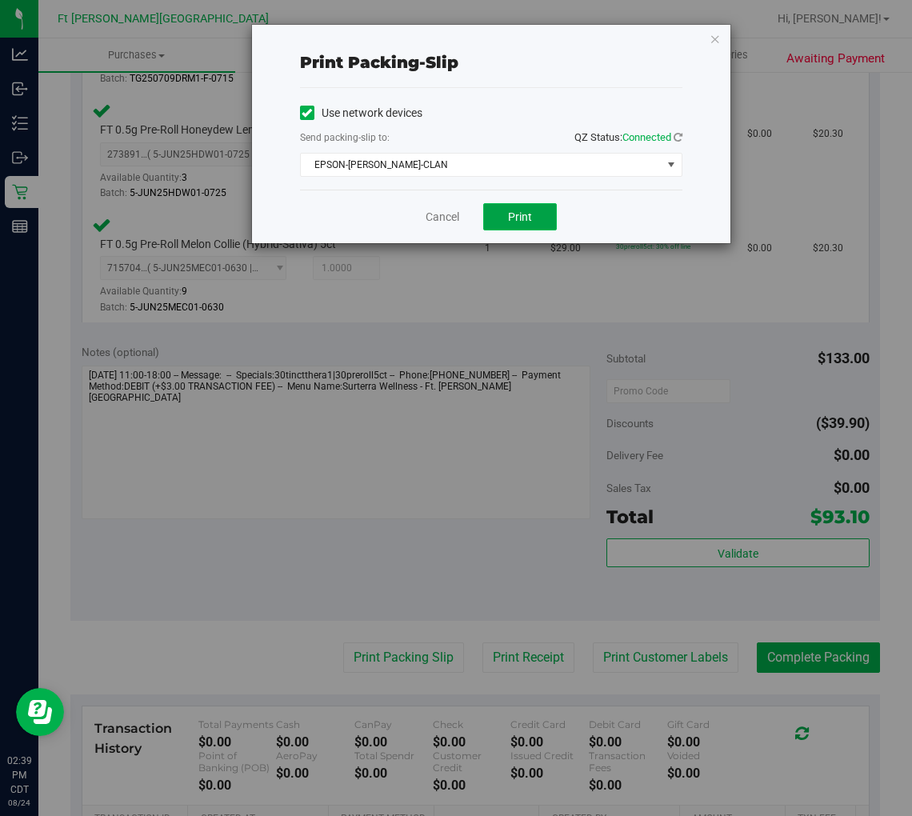
click at [532, 206] on button "Print" at bounding box center [520, 216] width 74 height 27
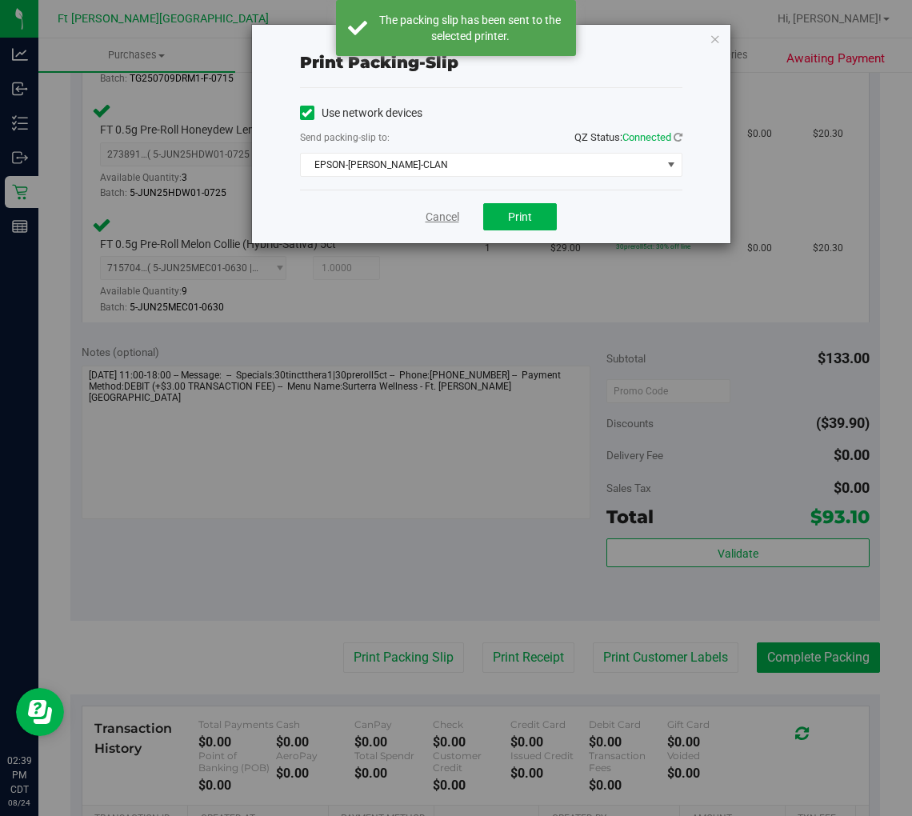
click at [430, 218] on link "Cancel" at bounding box center [443, 217] width 34 height 17
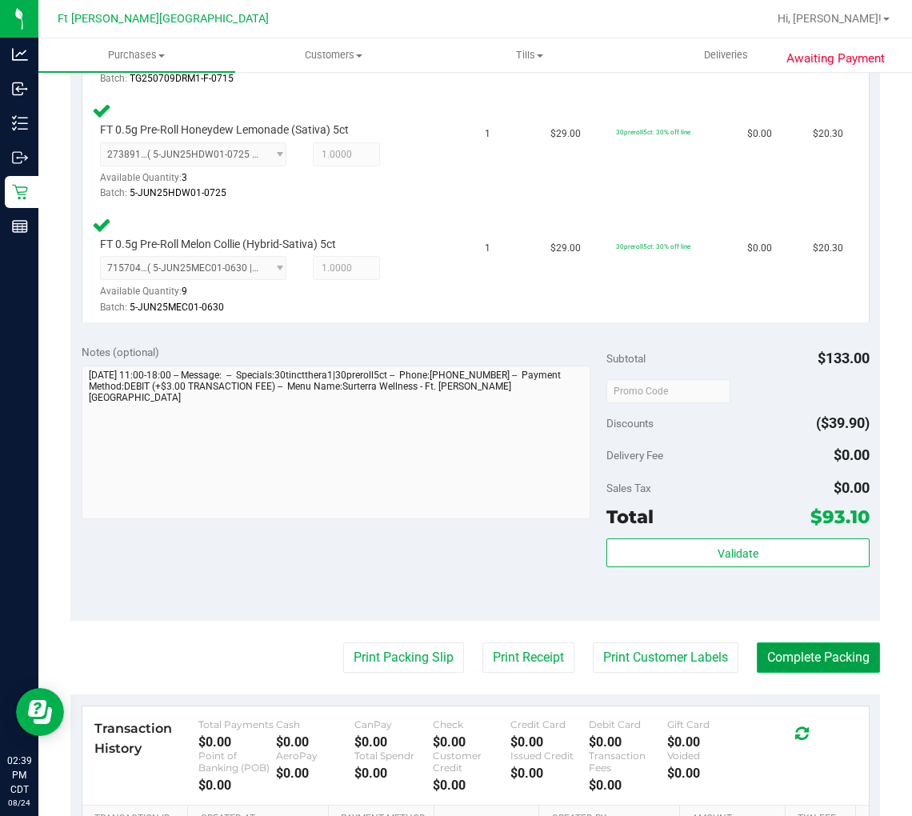
click at [805, 657] on button "Complete Packing" at bounding box center [818, 658] width 123 height 30
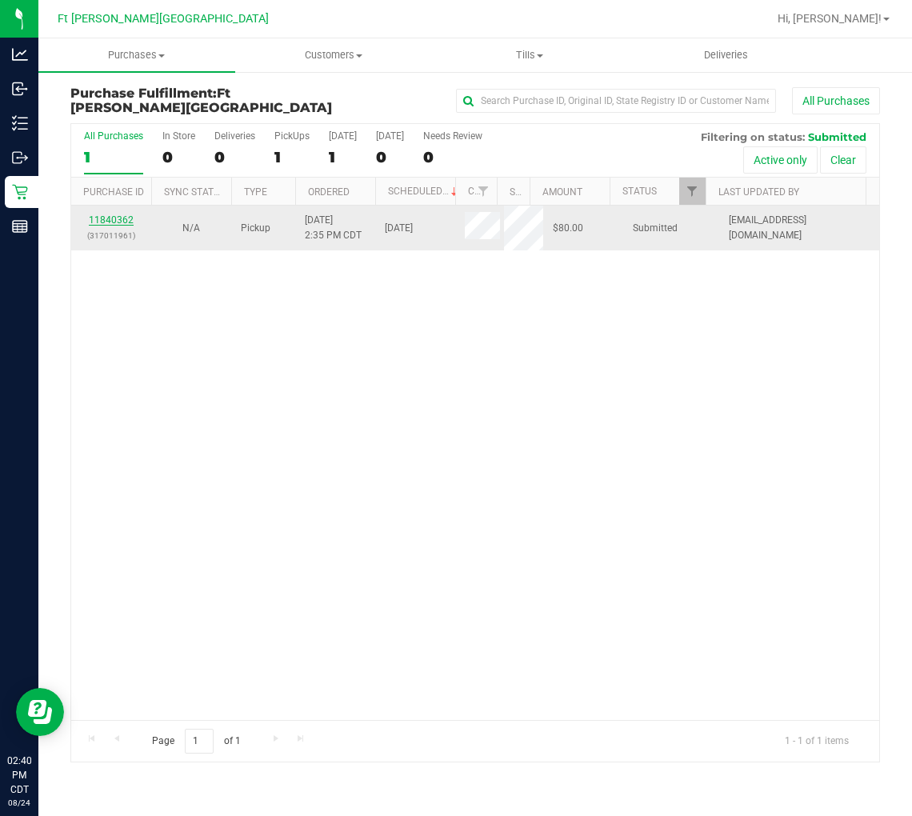
click at [110, 220] on link "11840362" at bounding box center [111, 219] width 45 height 11
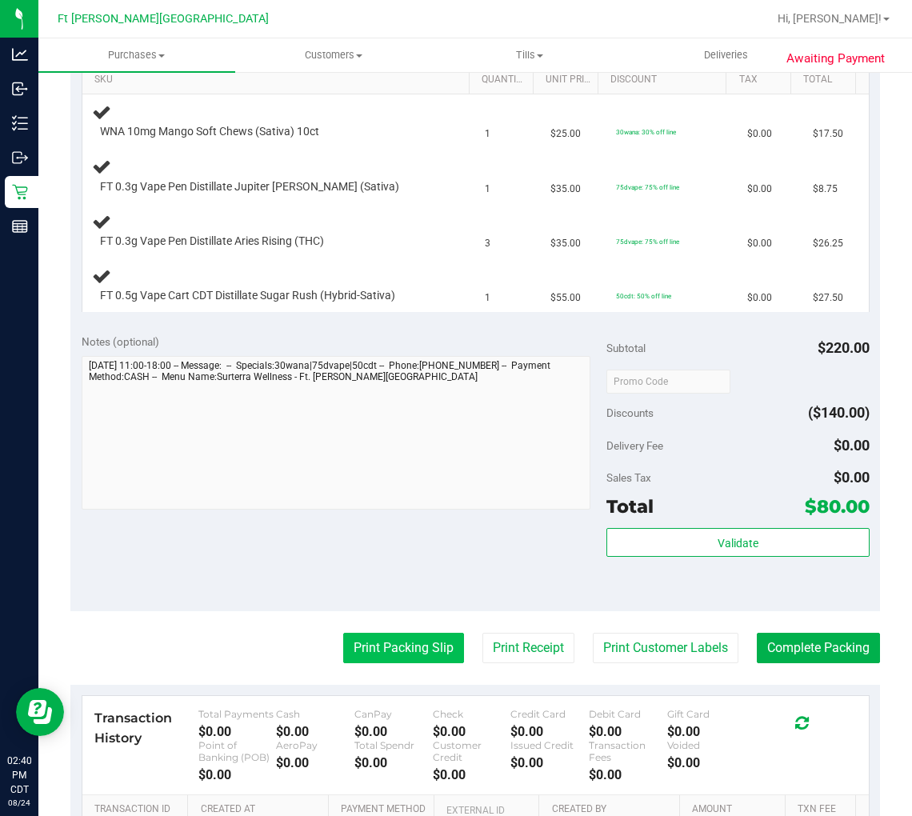
scroll to position [444, 0]
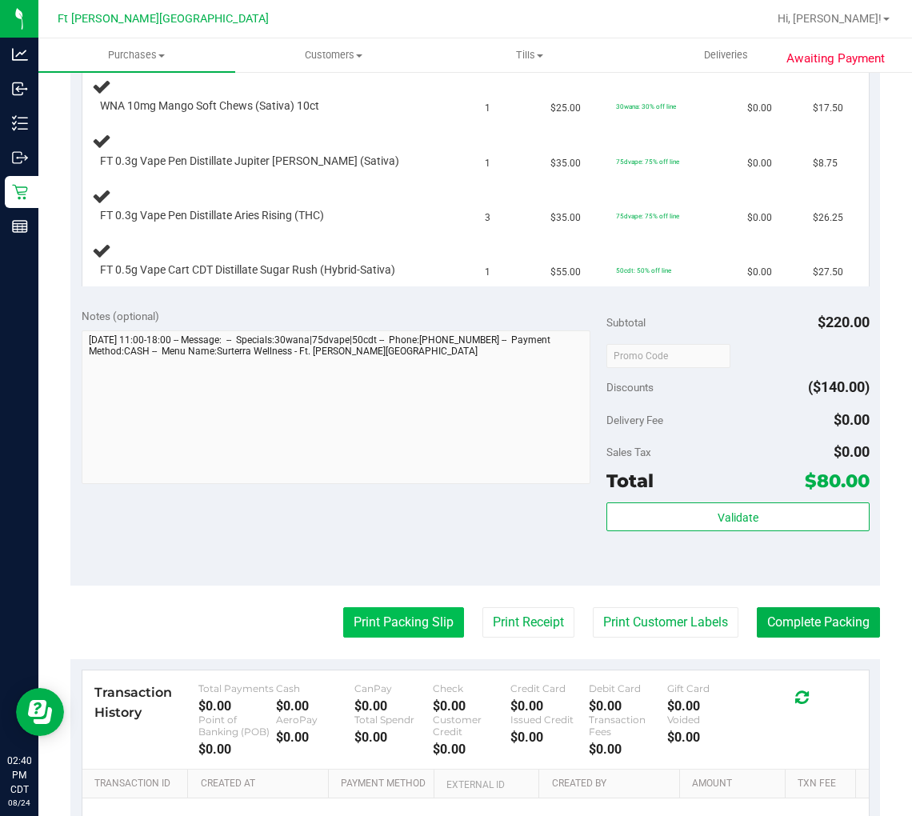
click at [400, 617] on button "Print Packing Slip" at bounding box center [403, 622] width 121 height 30
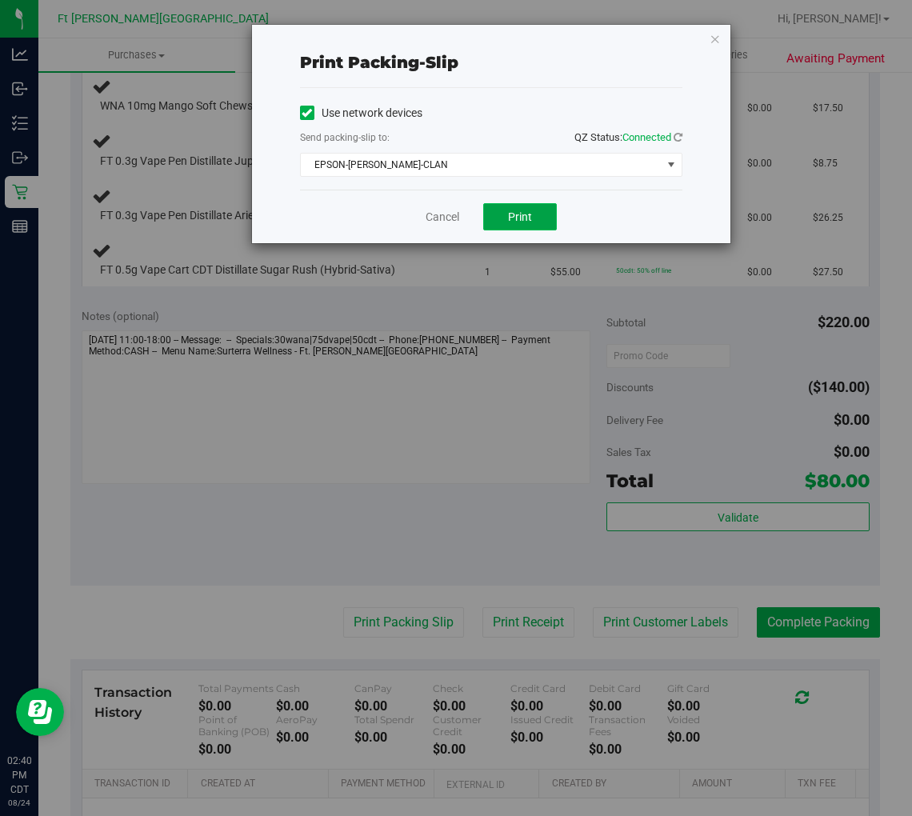
click at [521, 220] on span "Print" at bounding box center [520, 216] width 24 height 13
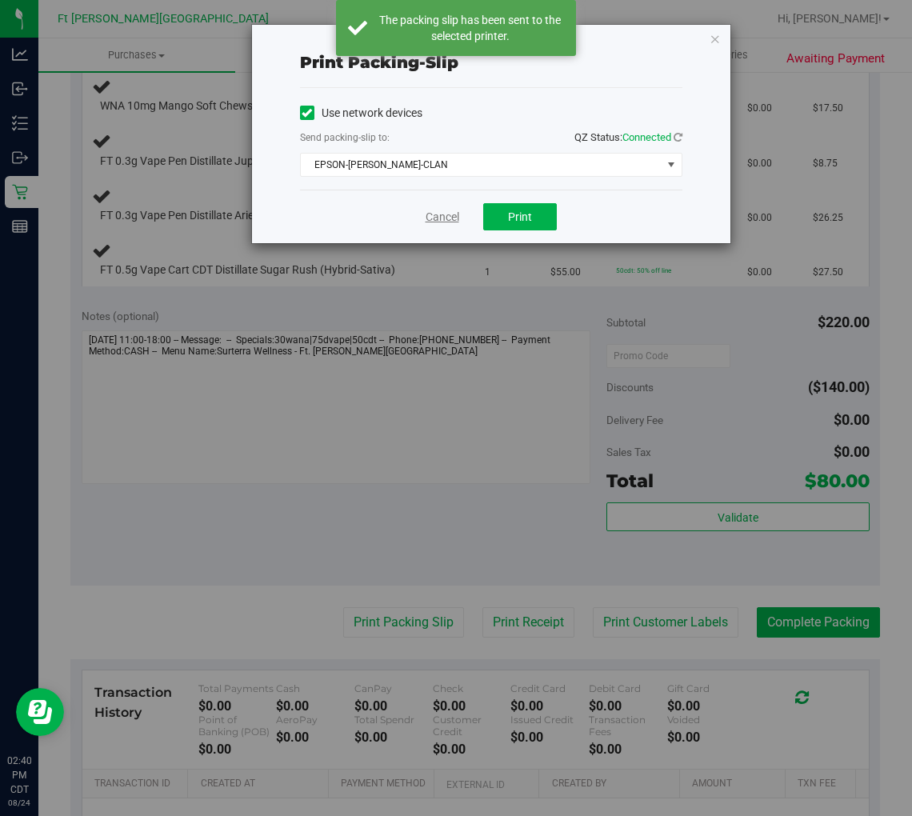
click at [444, 217] on link "Cancel" at bounding box center [443, 217] width 34 height 17
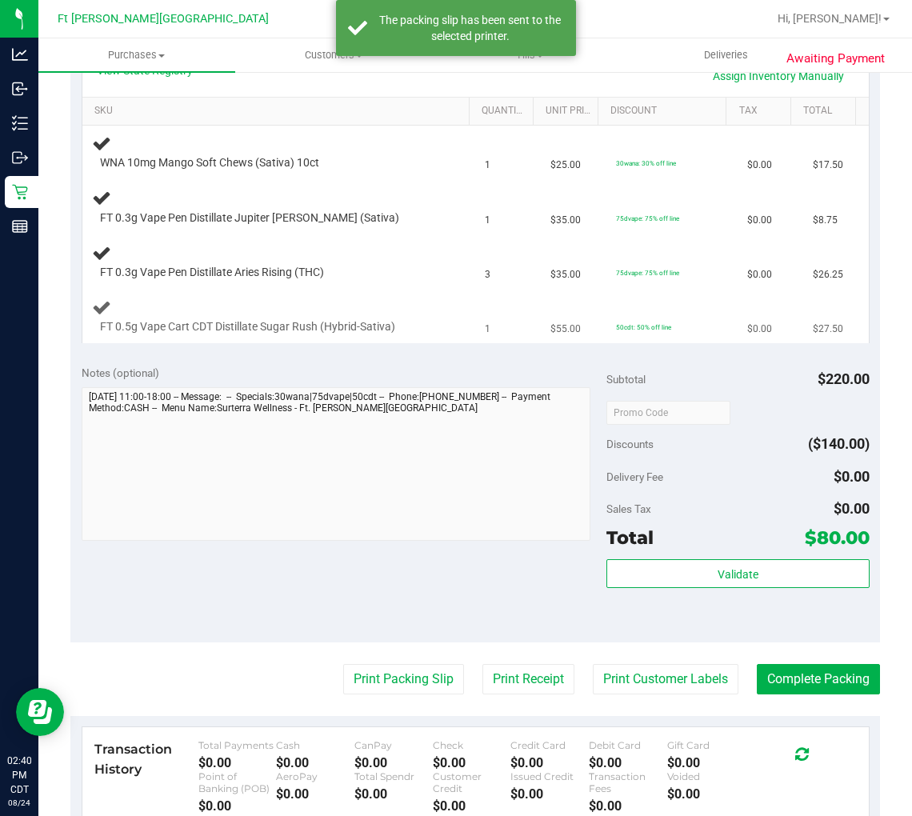
scroll to position [355, 0]
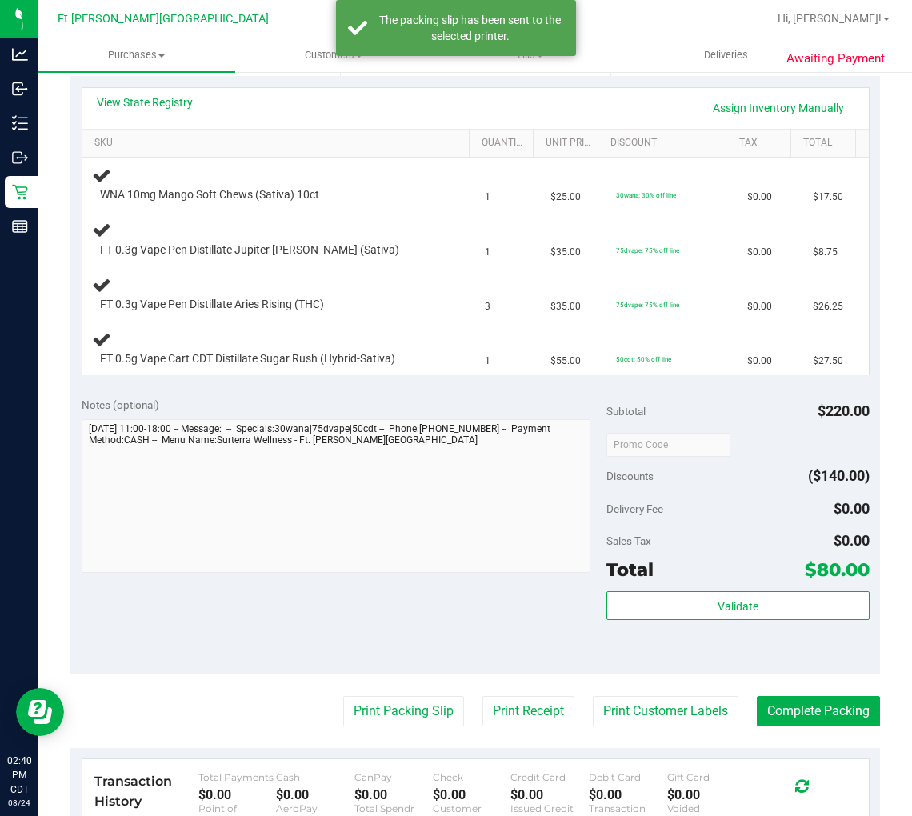
click at [131, 105] on link "View State Registry" at bounding box center [145, 102] width 96 height 16
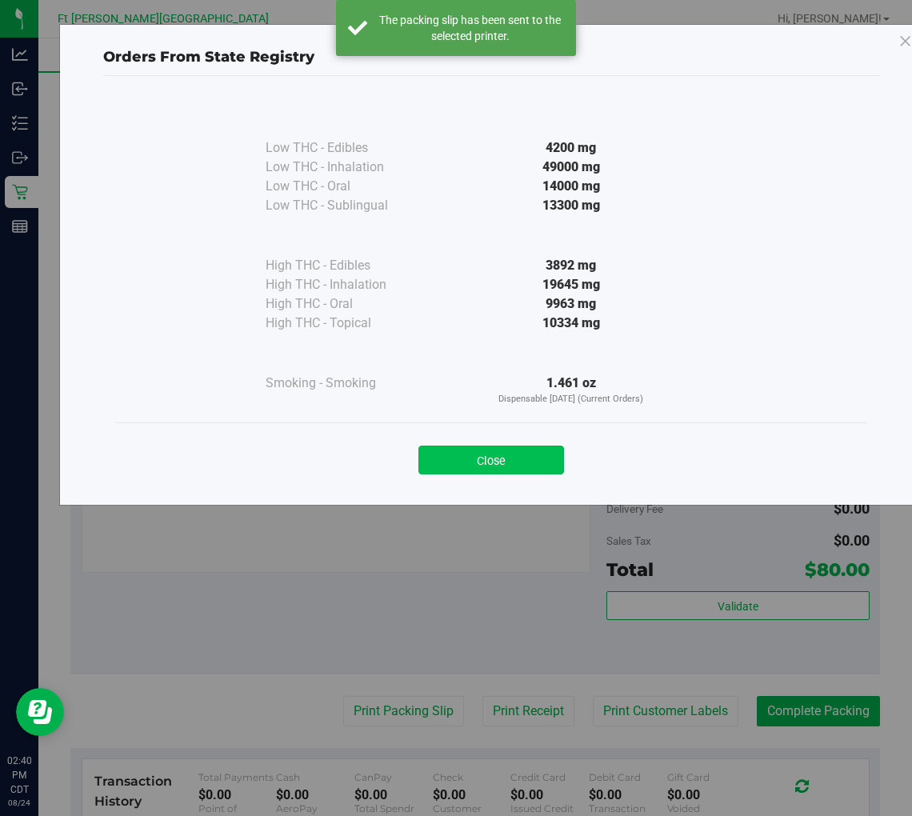
click at [466, 447] on button "Close" at bounding box center [492, 460] width 146 height 29
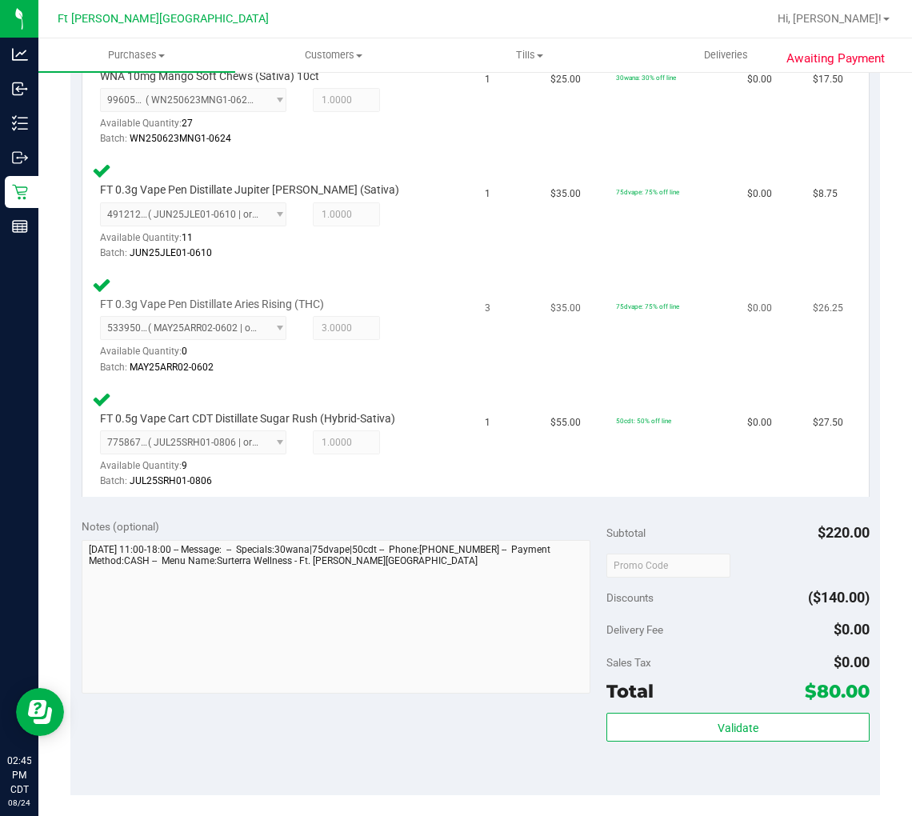
scroll to position [622, 0]
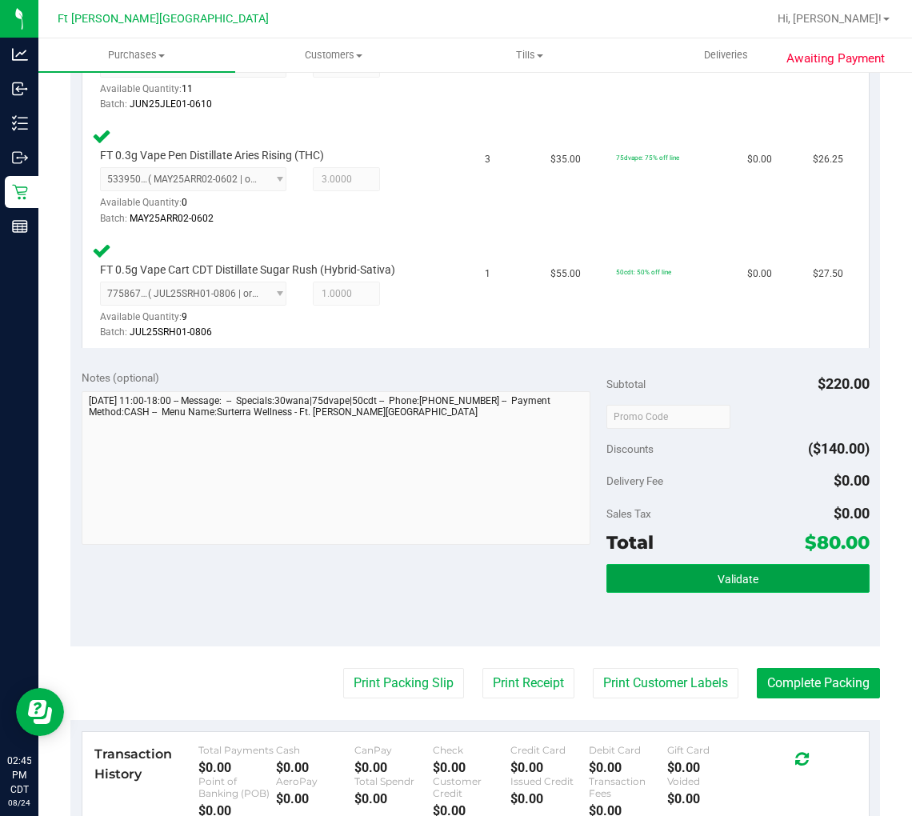
click at [676, 564] on button "Validate" at bounding box center [738, 578] width 262 height 29
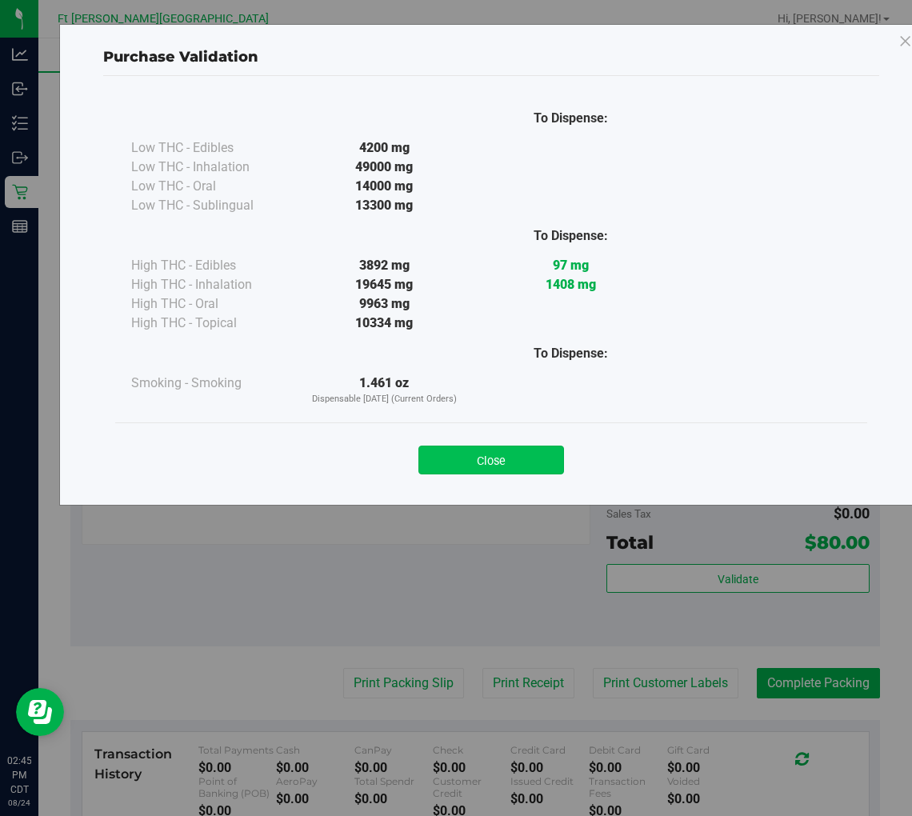
click at [526, 459] on button "Close" at bounding box center [492, 460] width 146 height 29
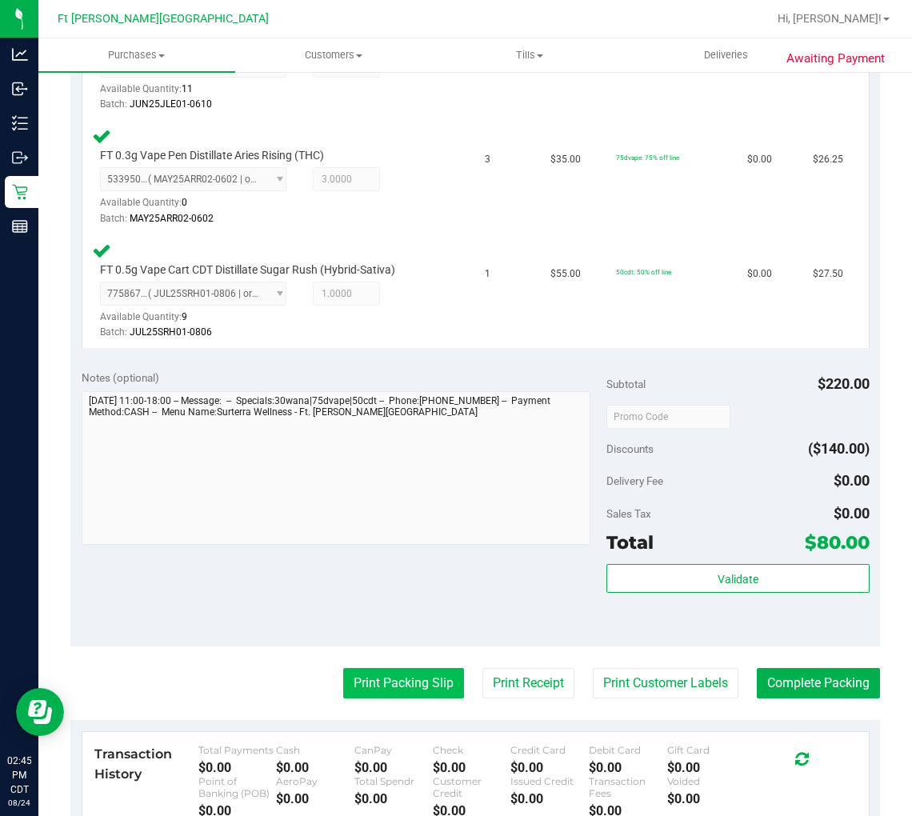
click at [436, 675] on button "Print Packing Slip" at bounding box center [403, 683] width 121 height 30
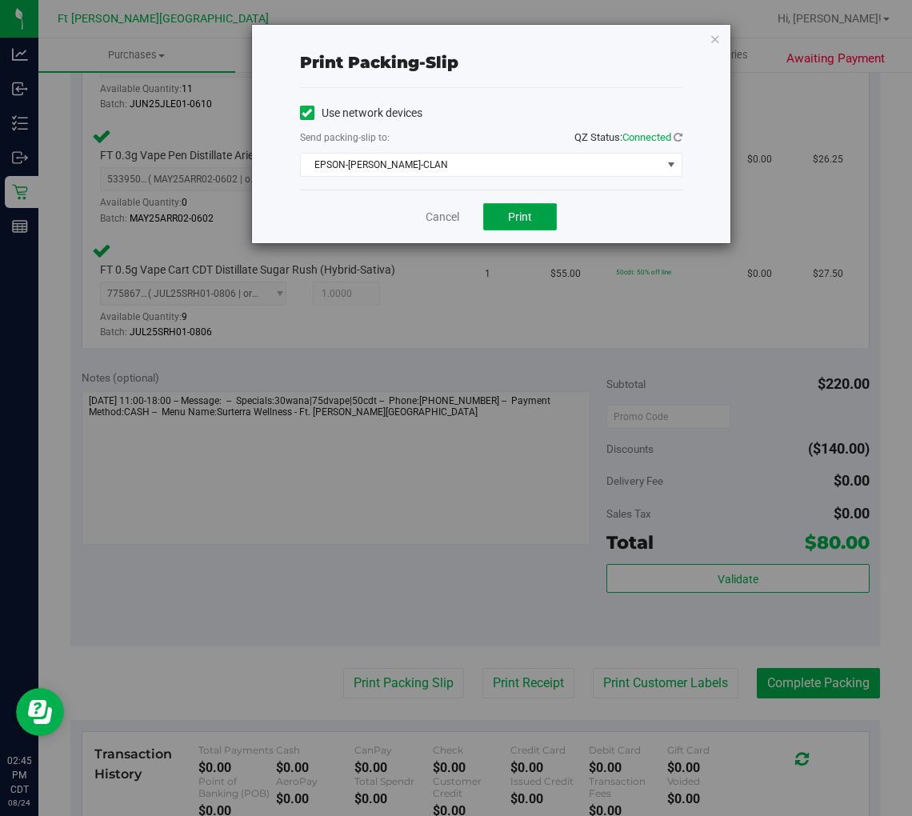
click at [515, 224] on button "Print" at bounding box center [520, 216] width 74 height 27
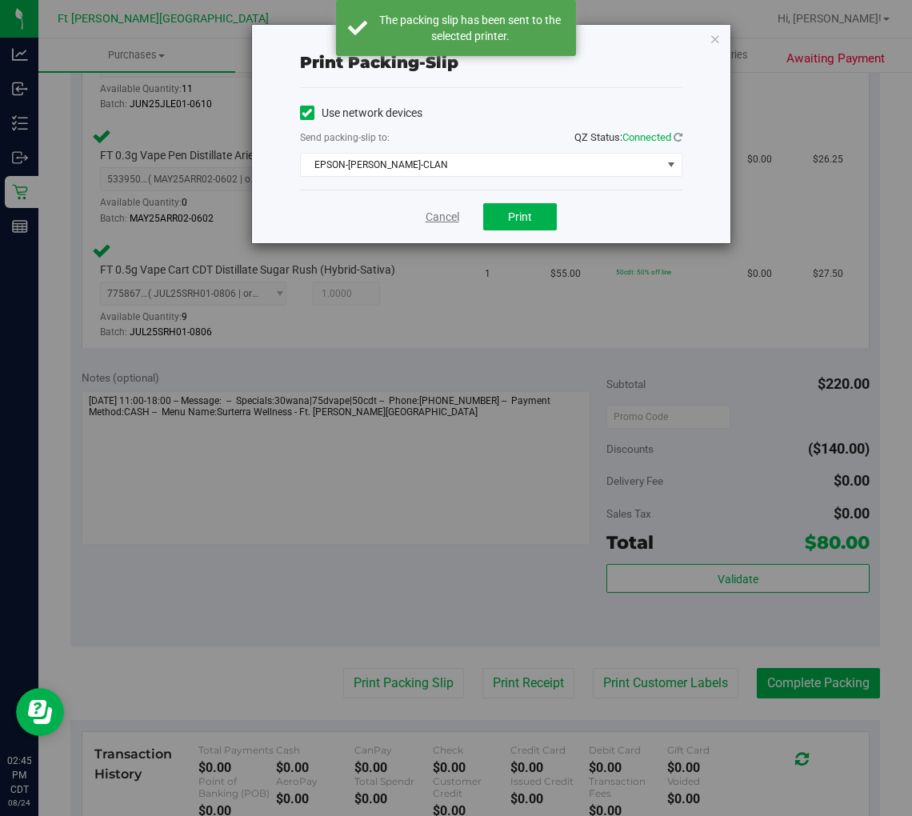
click at [442, 218] on link "Cancel" at bounding box center [443, 217] width 34 height 17
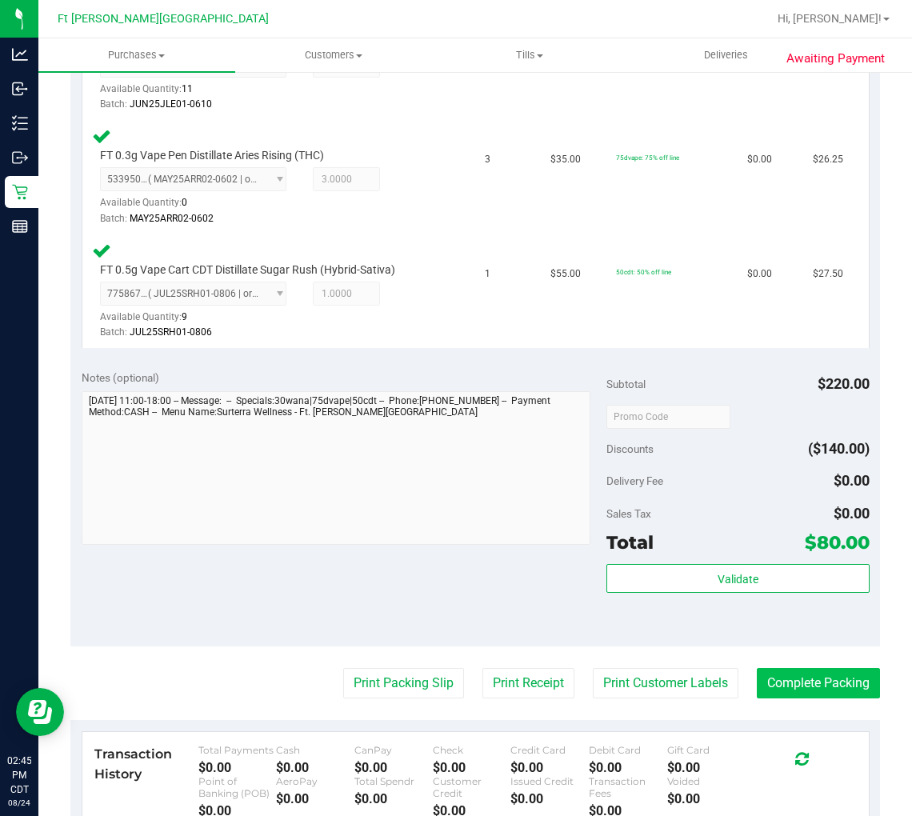
click at [804, 683] on button "Complete Packing" at bounding box center [818, 683] width 123 height 30
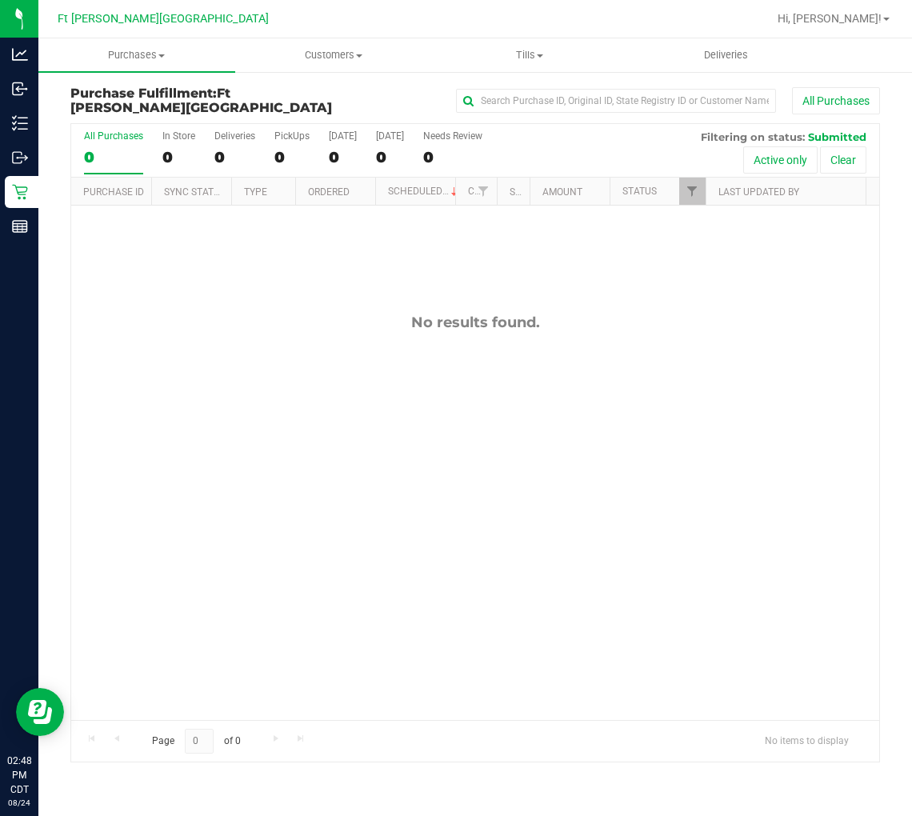
click at [274, 297] on div "No results found." at bounding box center [475, 517] width 808 height 623
click at [278, 300] on div "No results found." at bounding box center [475, 517] width 808 height 623
click at [525, 62] on span "Tills" at bounding box center [529, 55] width 195 height 14
click at [517, 90] on span "Manage tills" at bounding box center [485, 97] width 108 height 14
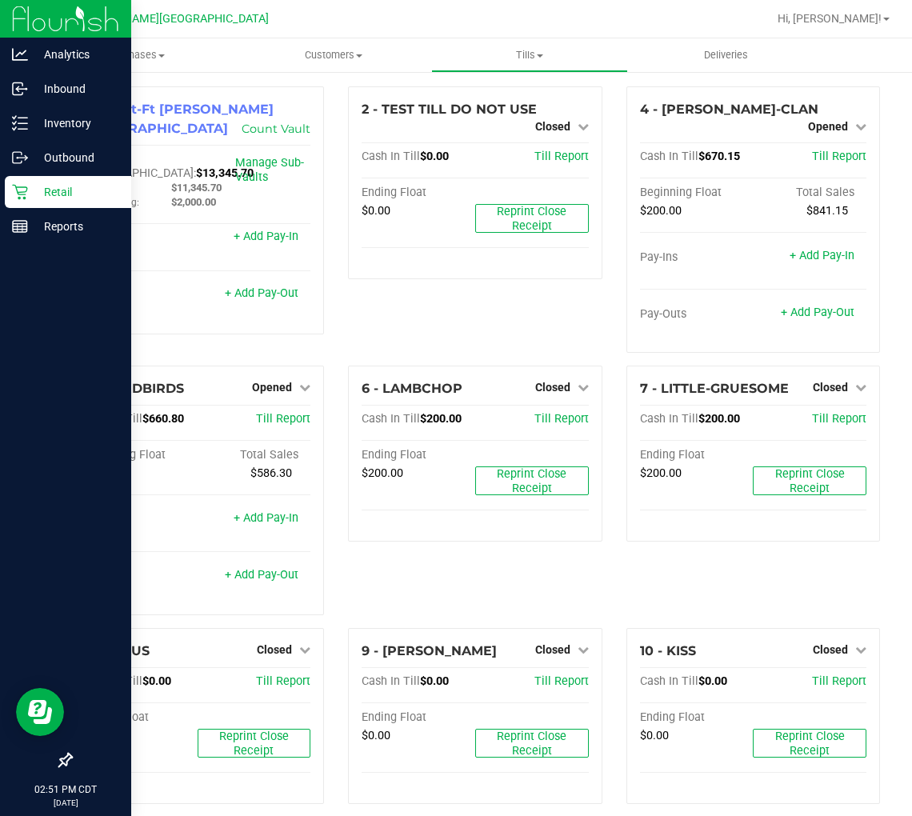
click at [34, 190] on p "Retail" at bounding box center [76, 191] width 96 height 19
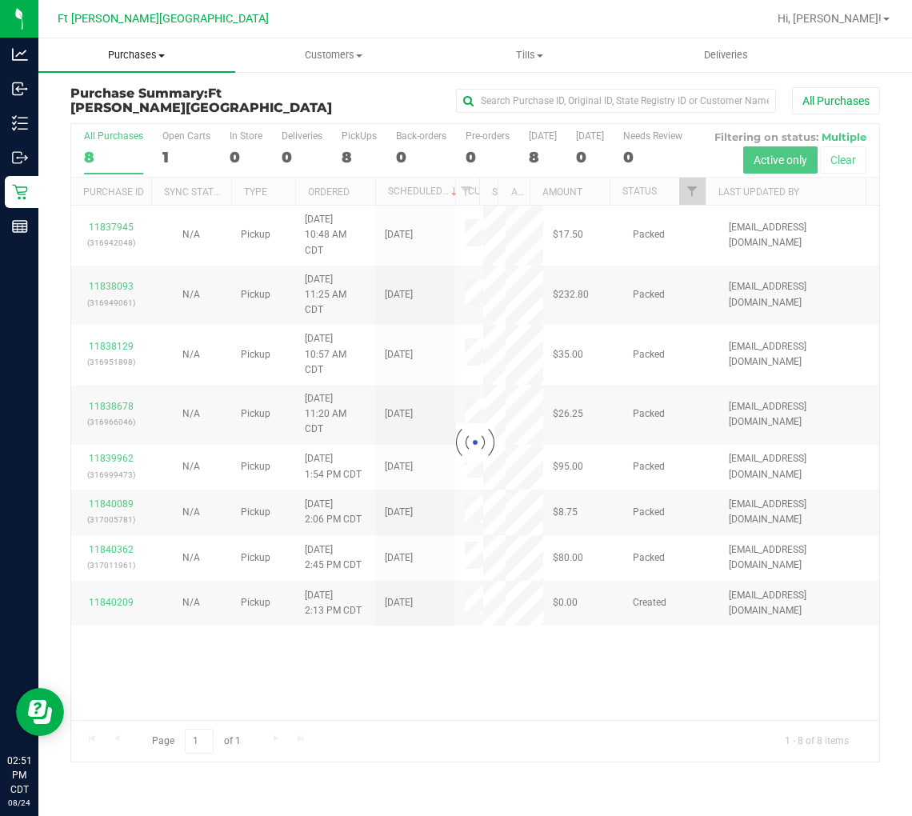
click at [138, 53] on span "Purchases" at bounding box center [136, 55] width 197 height 14
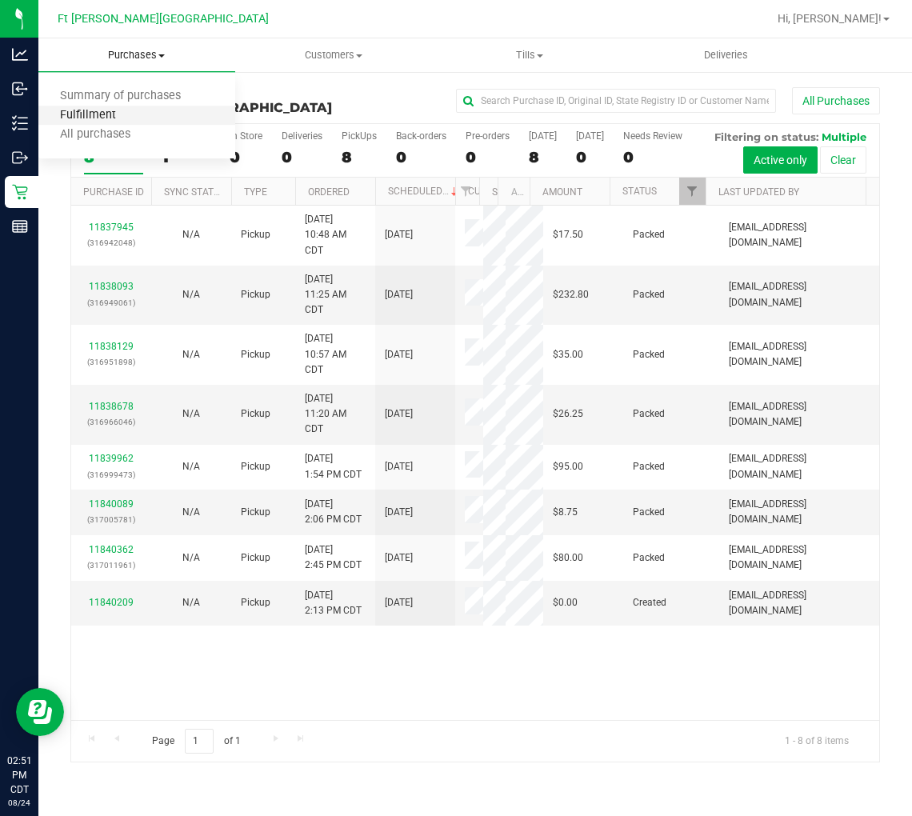
click at [118, 114] on span "Fulfillment" at bounding box center [87, 116] width 99 height 14
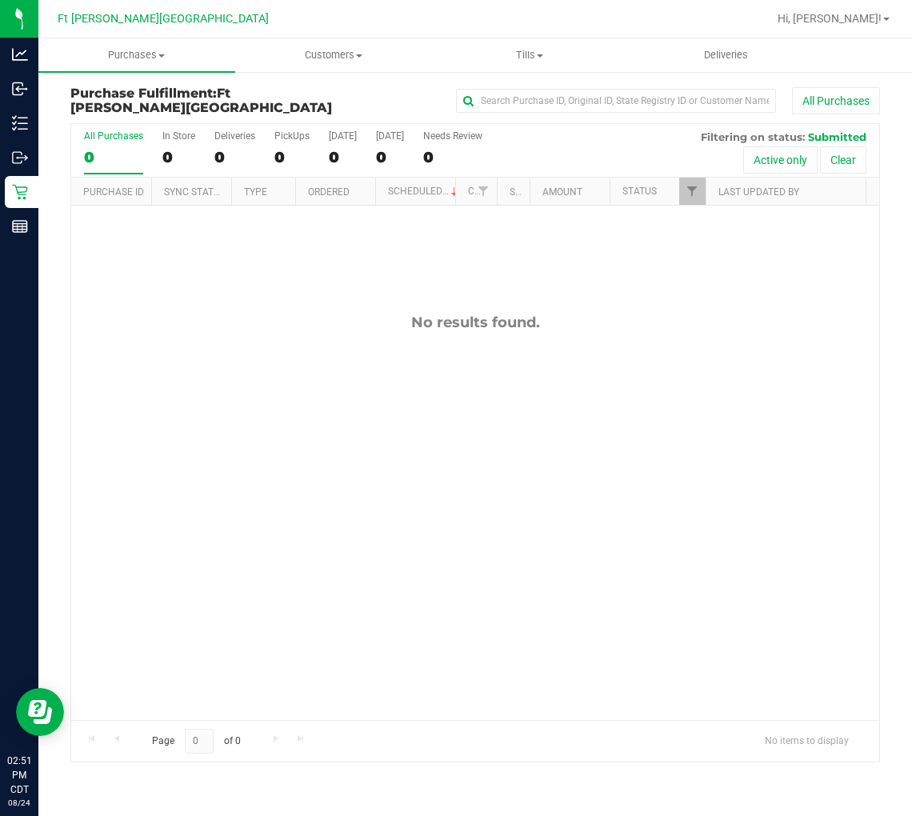
click at [305, 381] on div "No results found." at bounding box center [475, 517] width 808 height 623
click at [137, 57] on span "Purchases" at bounding box center [136, 55] width 197 height 14
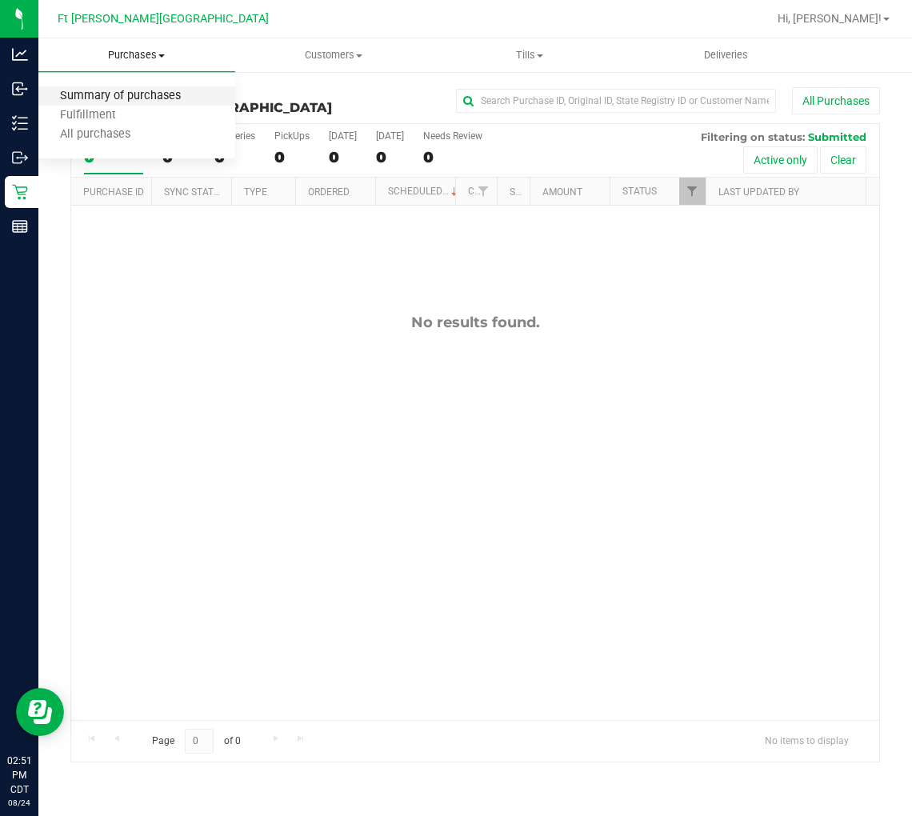
click at [124, 96] on span "Summary of purchases" at bounding box center [120, 97] width 164 height 14
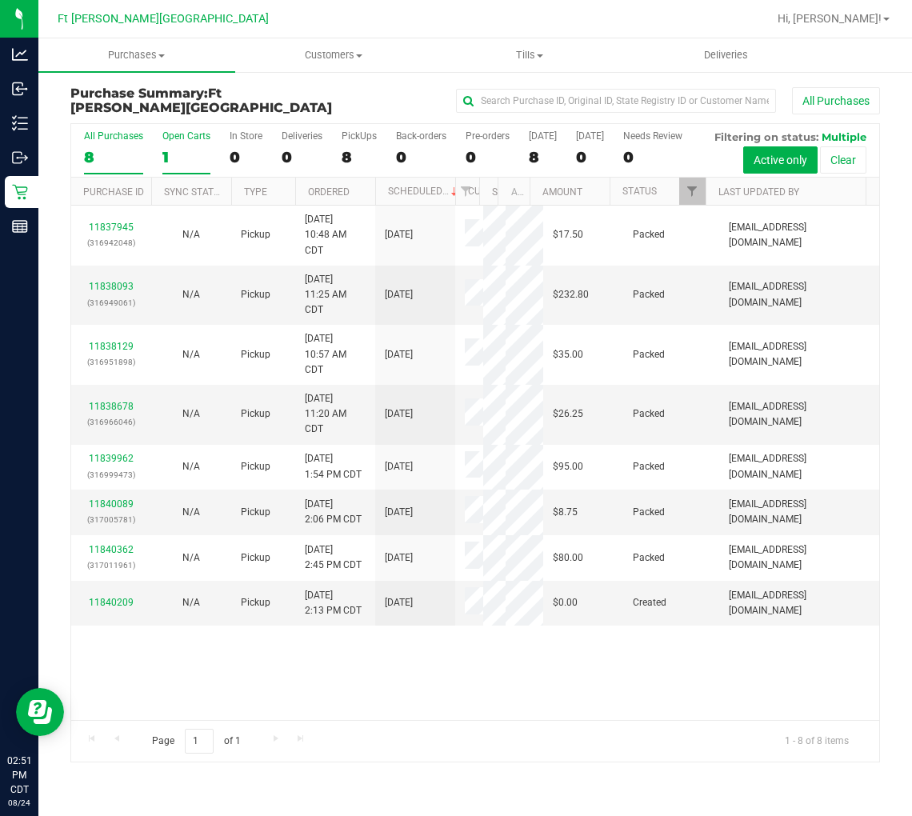
click at [177, 149] on div "1" at bounding box center [186, 157] width 48 height 18
click at [0, 0] on input "Open Carts 1" at bounding box center [0, 0] width 0 height 0
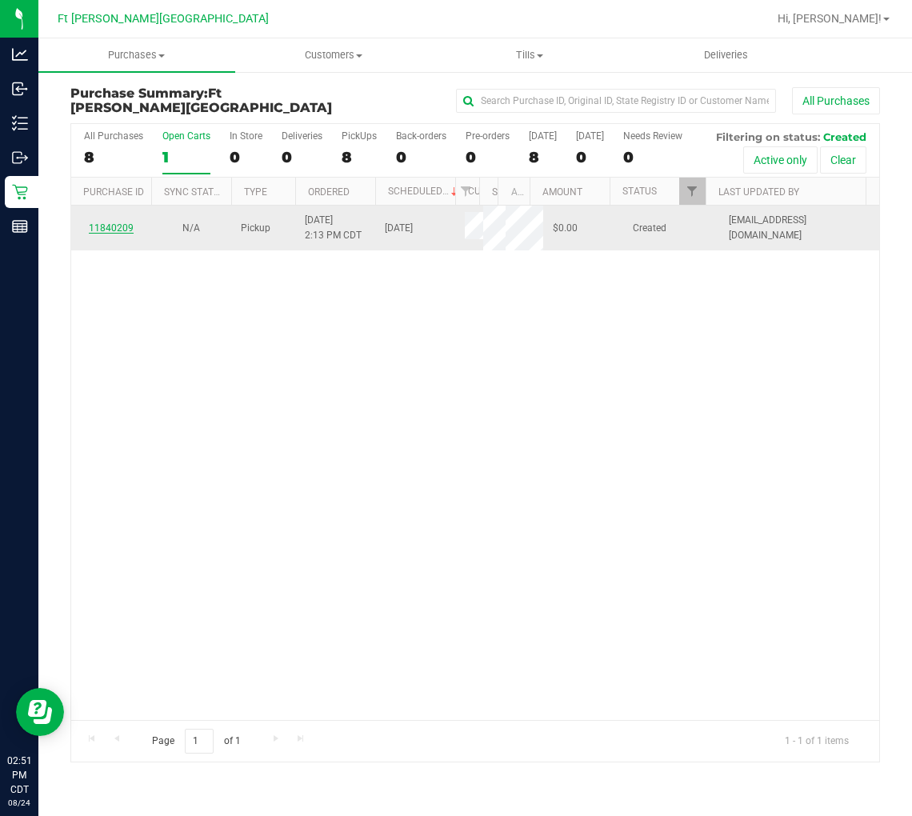
click at [123, 234] on link "11840209" at bounding box center [111, 227] width 45 height 11
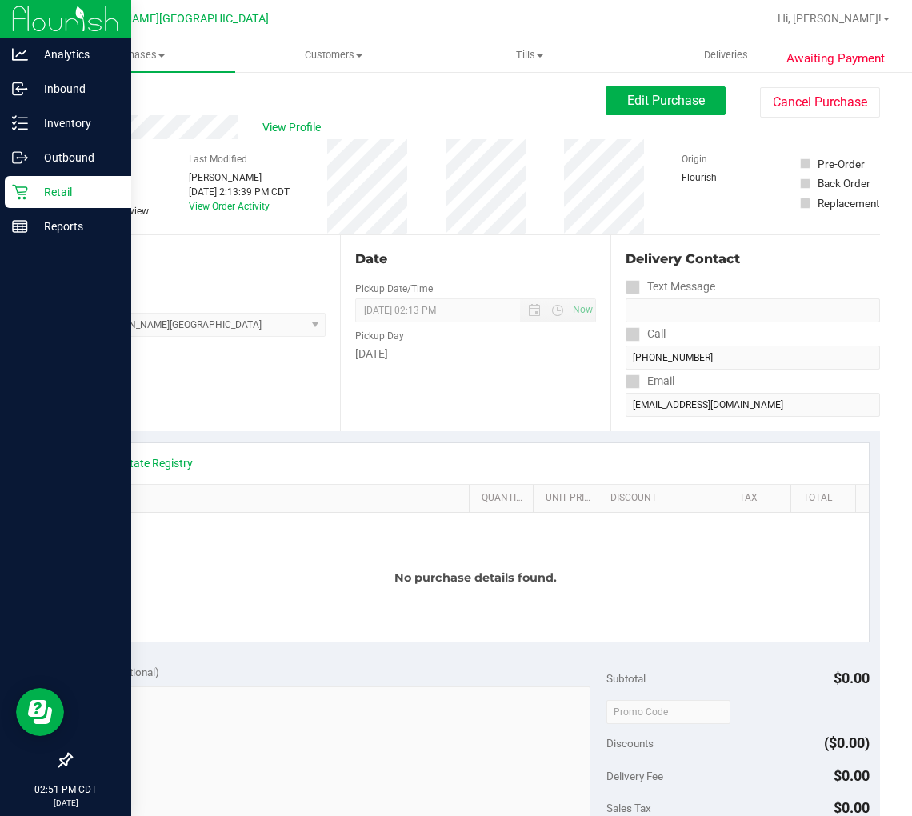
click at [38, 188] on p "Retail" at bounding box center [76, 191] width 96 height 19
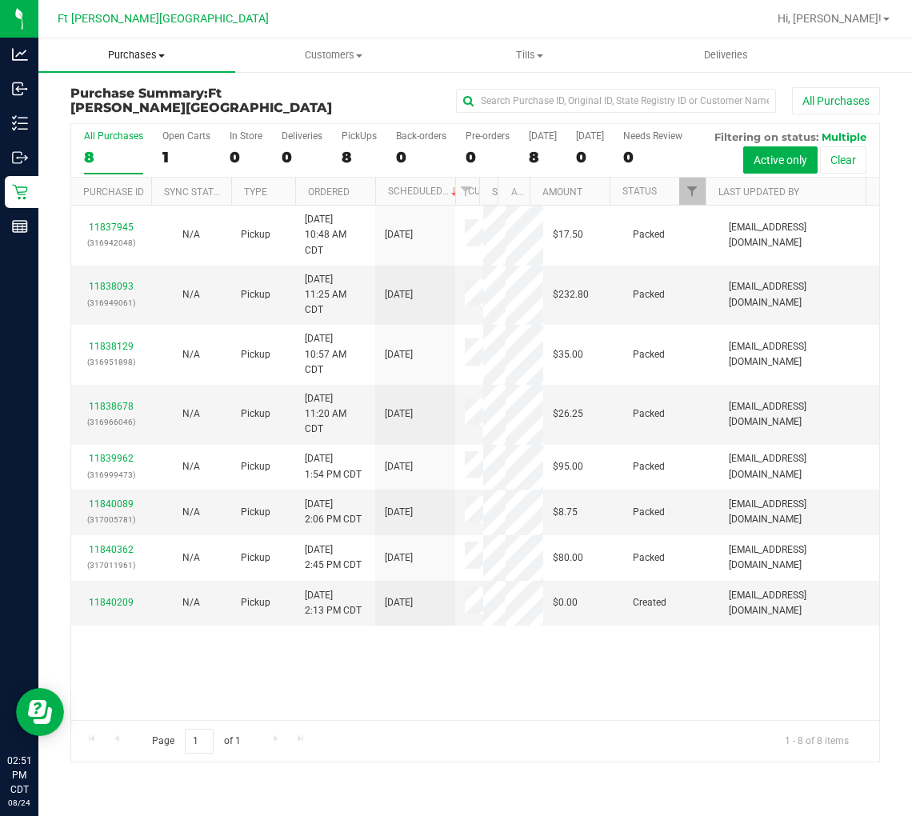
click at [130, 59] on span "Purchases" at bounding box center [136, 55] width 197 height 14
click at [106, 109] on span "Fulfillment" at bounding box center [87, 116] width 99 height 14
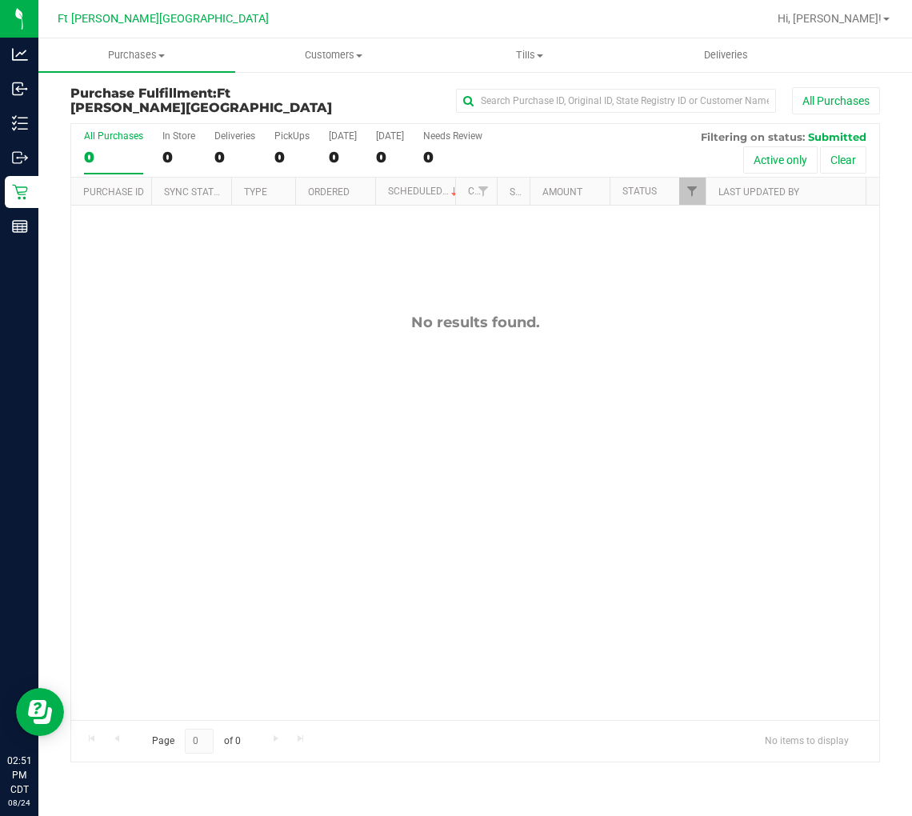
click at [252, 416] on div "No results found." at bounding box center [475, 517] width 808 height 623
click at [243, 336] on div "No results found." at bounding box center [475, 517] width 808 height 623
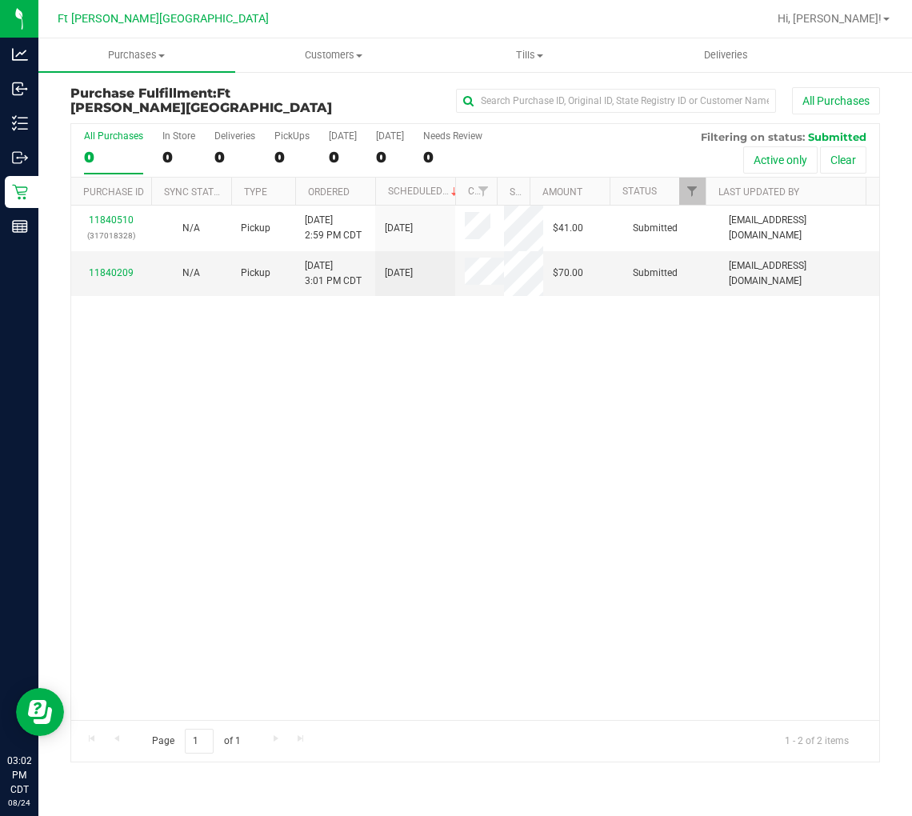
click at [104, 144] on label "All Purchases 0" at bounding box center [113, 152] width 59 height 44
click at [0, 0] on input "All Purchases 0" at bounding box center [0, 0] width 0 height 0
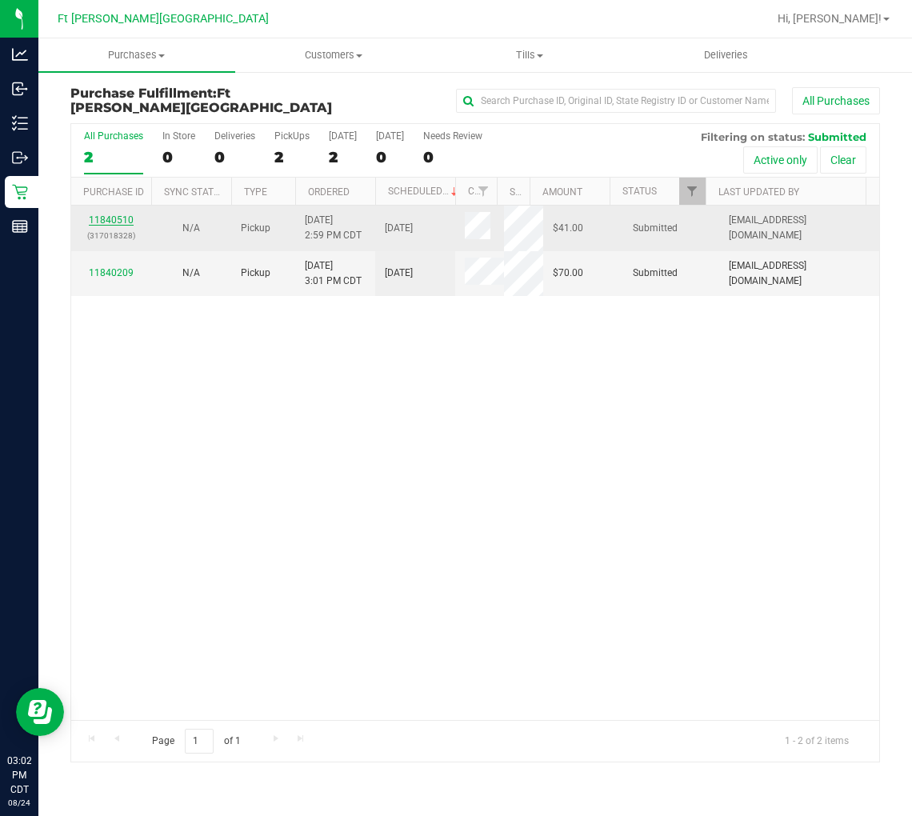
click at [115, 221] on link "11840510" at bounding box center [111, 219] width 45 height 11
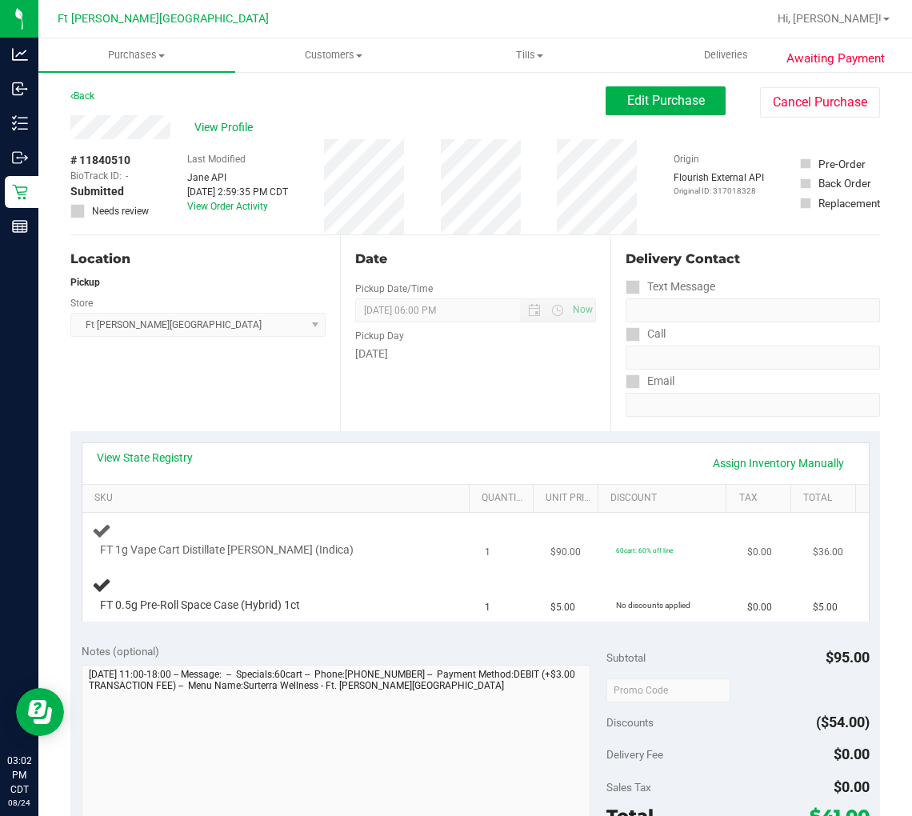
click at [365, 556] on div "FT 1g Vape Cart Distillate Donny Burger (Indica)" at bounding box center [264, 551] width 345 height 16
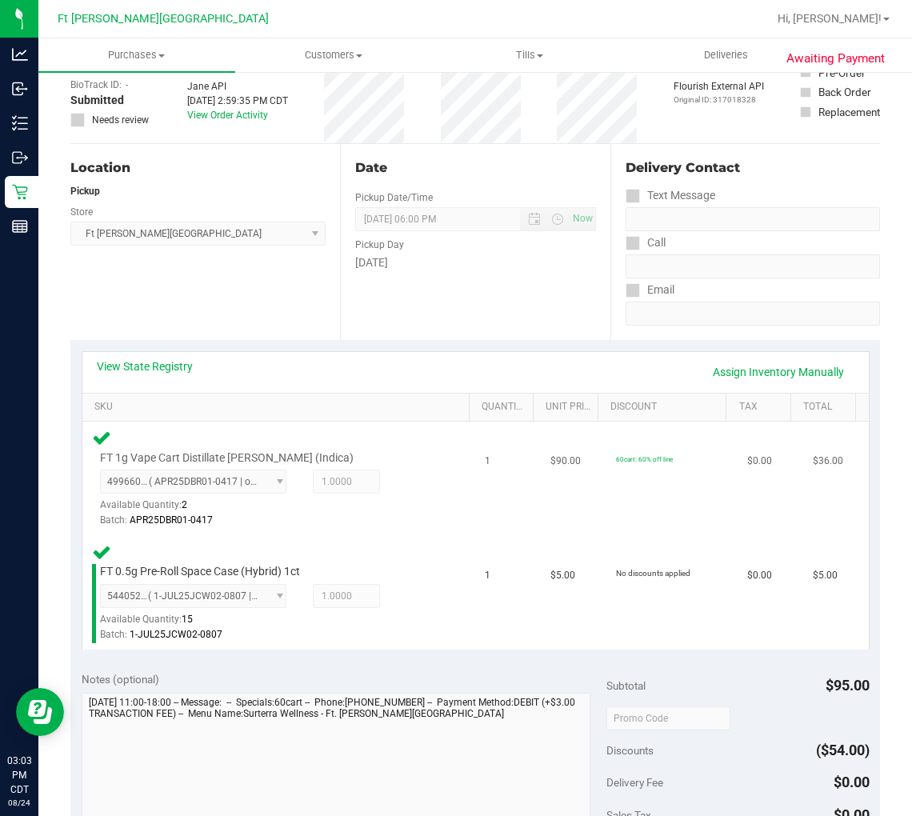
scroll to position [266, 0]
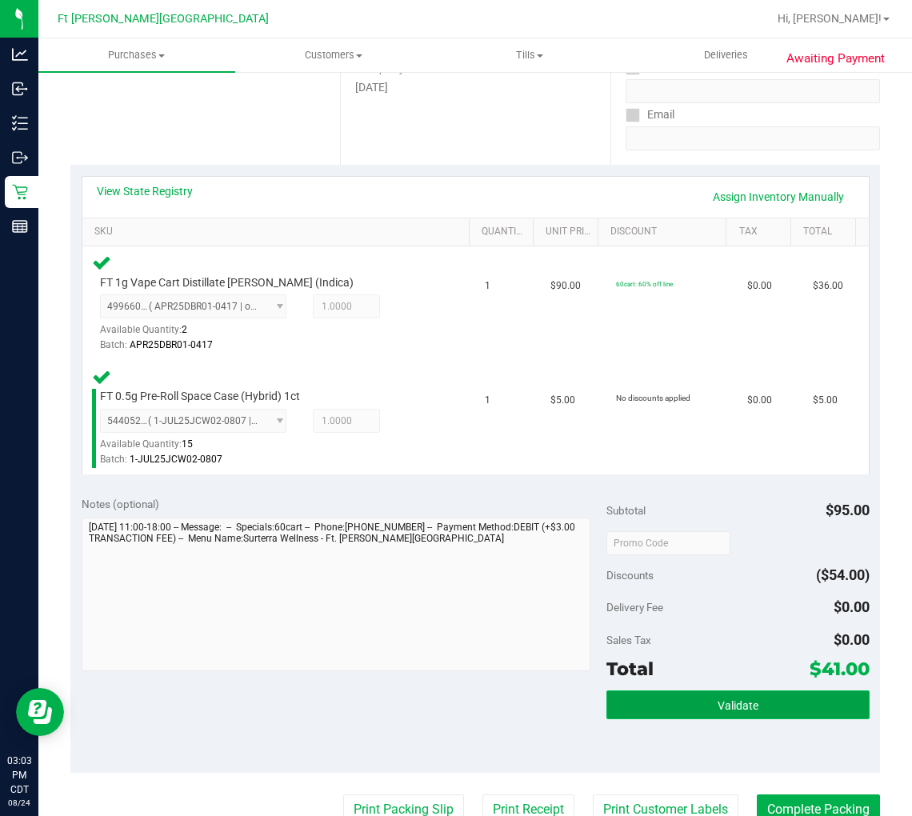
click at [661, 700] on button "Validate" at bounding box center [738, 705] width 262 height 29
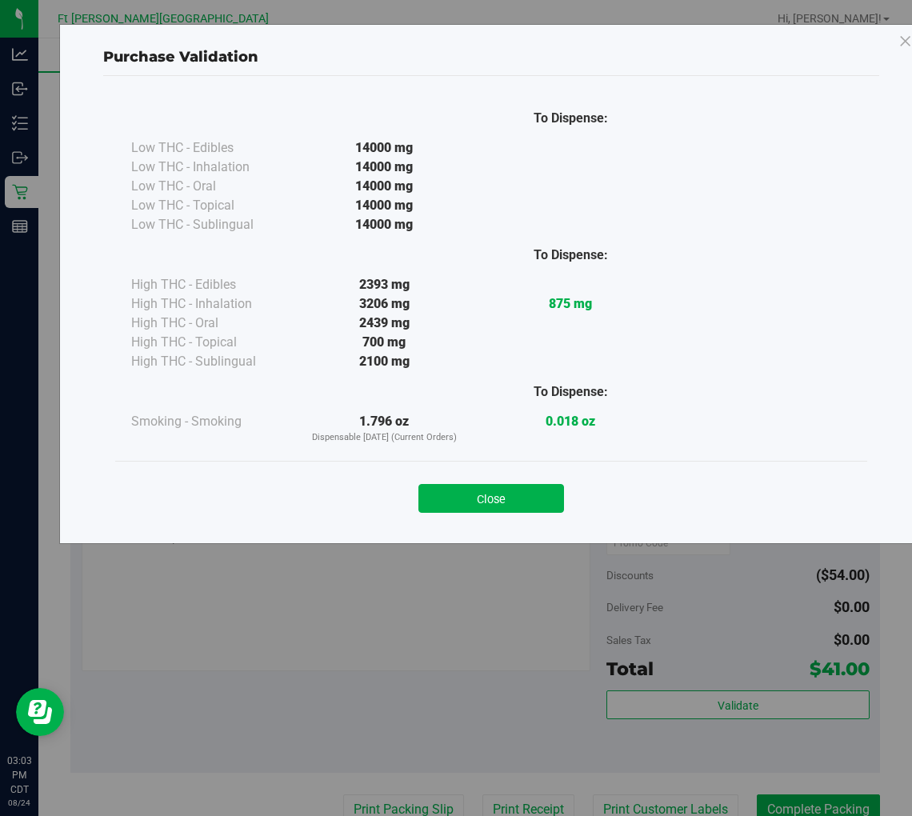
click at [499, 468] on div "Close" at bounding box center [491, 493] width 752 height 65
click at [501, 481] on div "Close" at bounding box center [491, 494] width 728 height 40
click at [502, 497] on button "Close" at bounding box center [492, 498] width 146 height 29
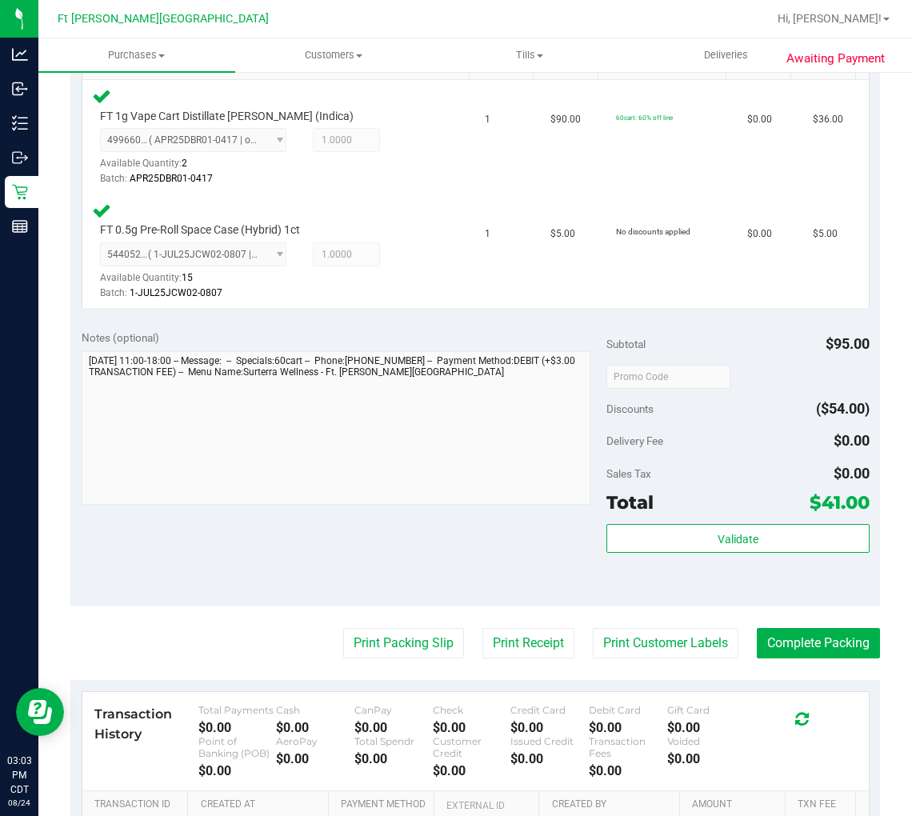
scroll to position [622, 0]
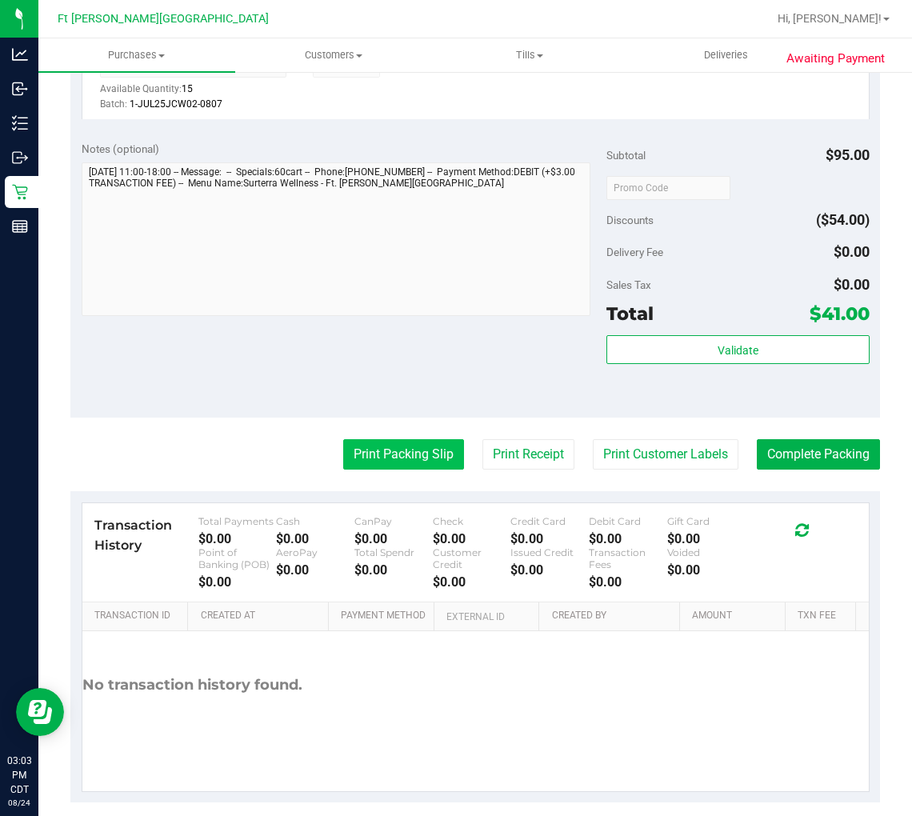
click at [403, 448] on button "Print Packing Slip" at bounding box center [403, 454] width 121 height 30
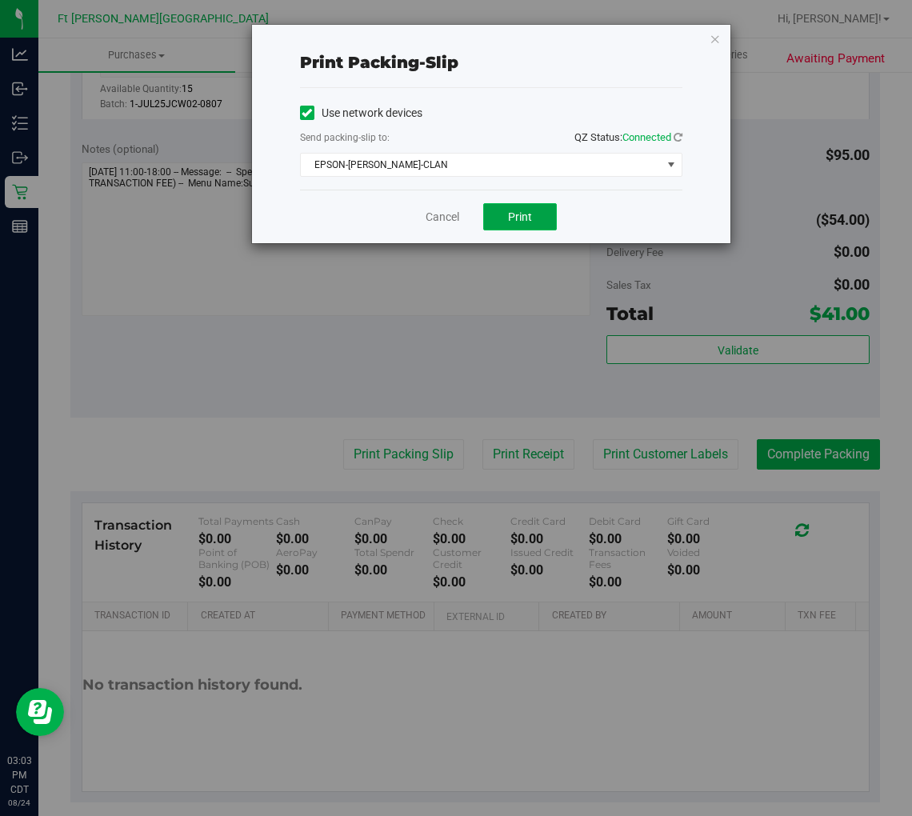
click at [523, 210] on span "Print" at bounding box center [520, 216] width 24 height 13
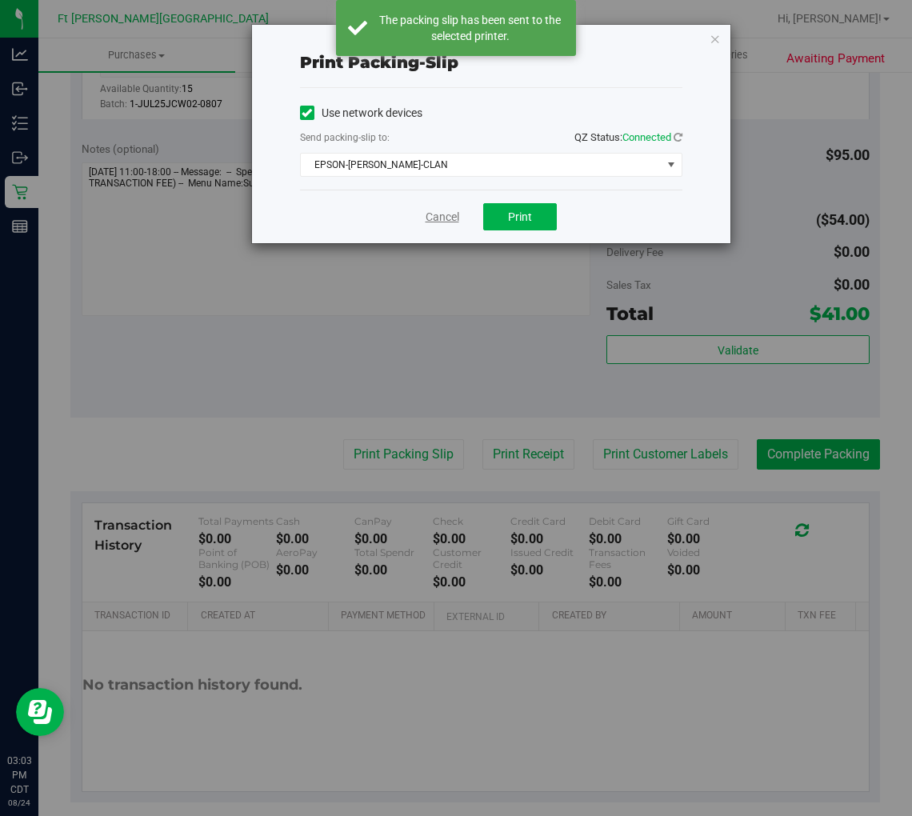
click at [446, 220] on link "Cancel" at bounding box center [443, 217] width 34 height 17
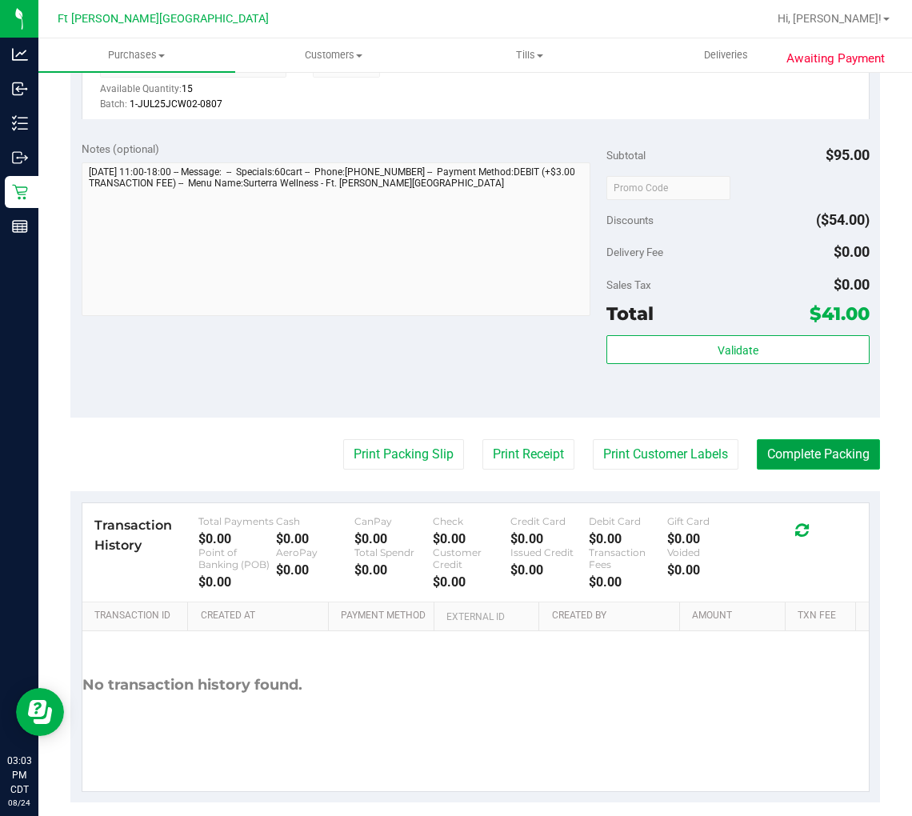
click at [804, 446] on button "Complete Packing" at bounding box center [818, 454] width 123 height 30
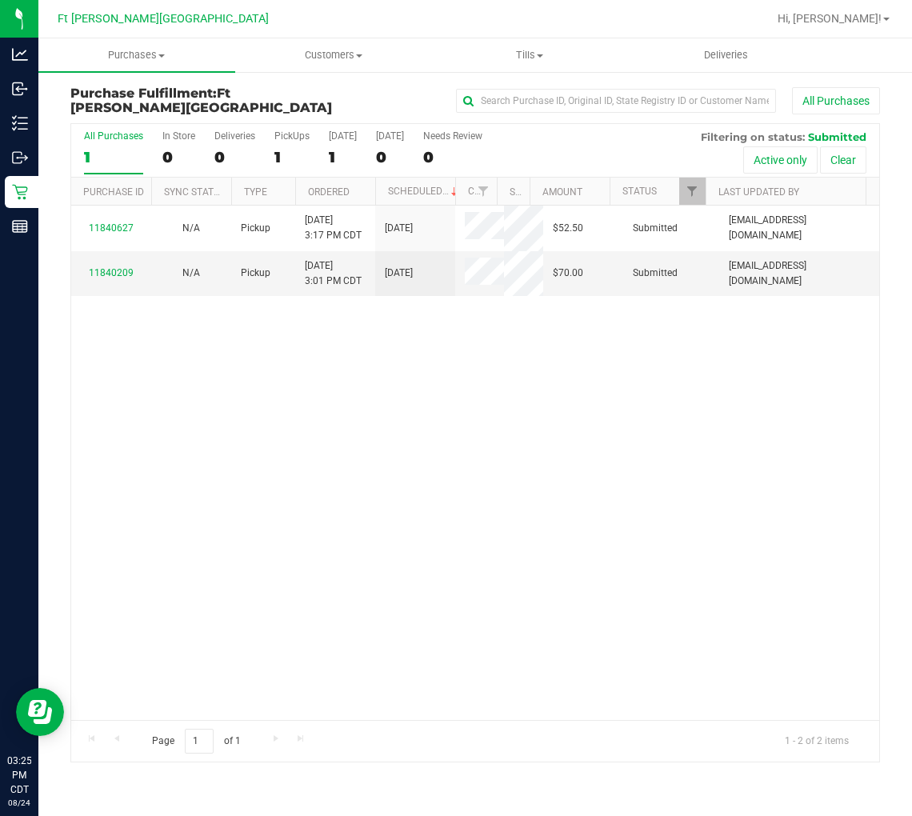
click at [337, 531] on div "11840627 N/A Pickup 8/24/2025 3:17 PM CDT 8/24/2025 $52.50 Submitted aswanson@l…" at bounding box center [475, 463] width 808 height 515
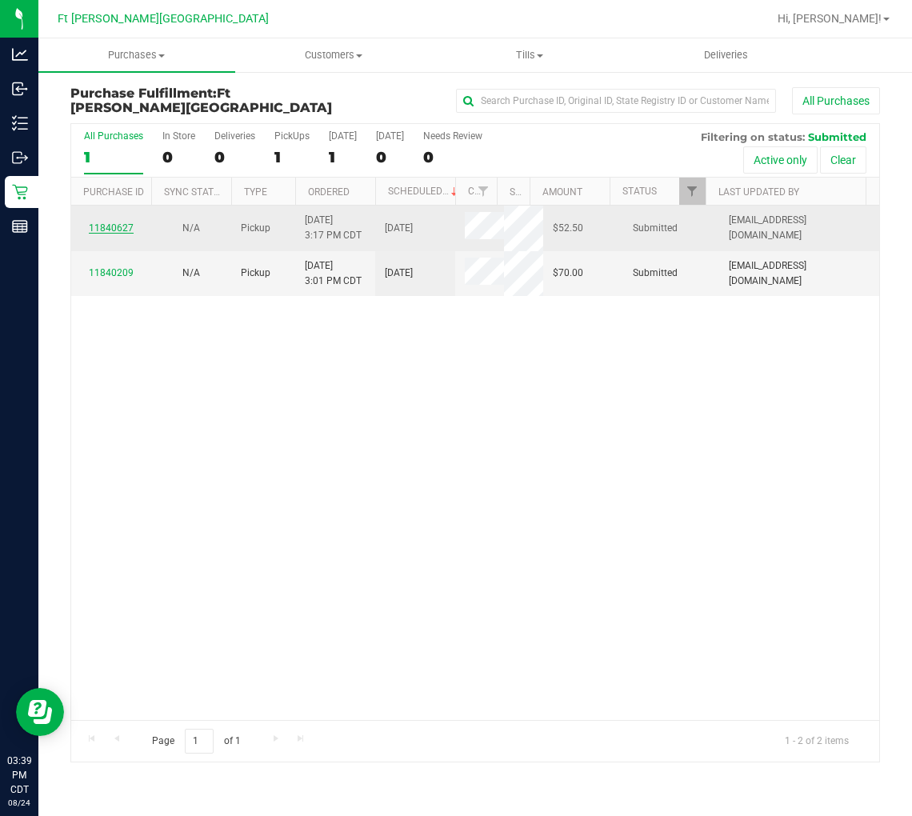
click at [117, 222] on link "11840627" at bounding box center [111, 227] width 45 height 11
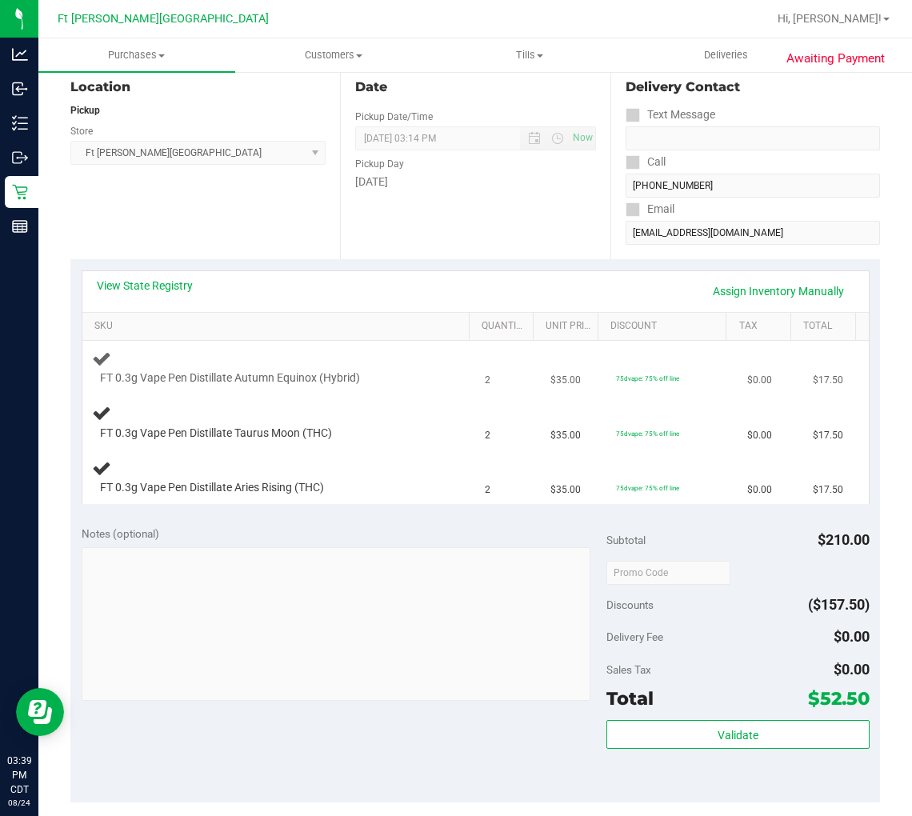
scroll to position [178, 0]
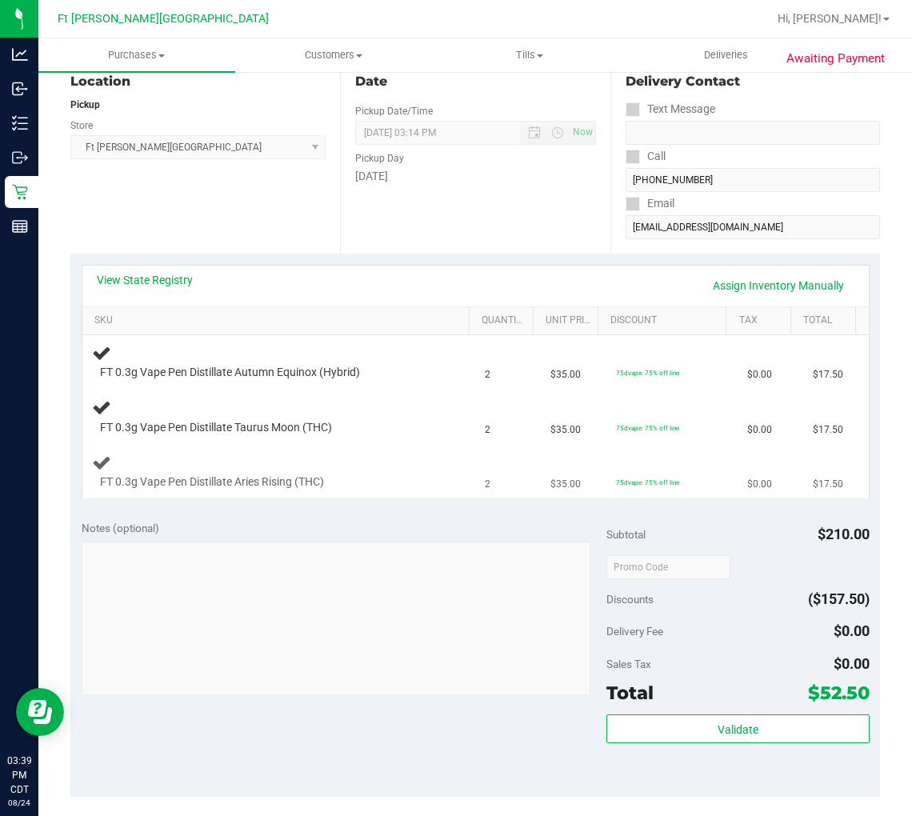
click at [386, 448] on td "FT 0.3g Vape Pen Distillate Aries Rising (THC)" at bounding box center [279, 472] width 394 height 54
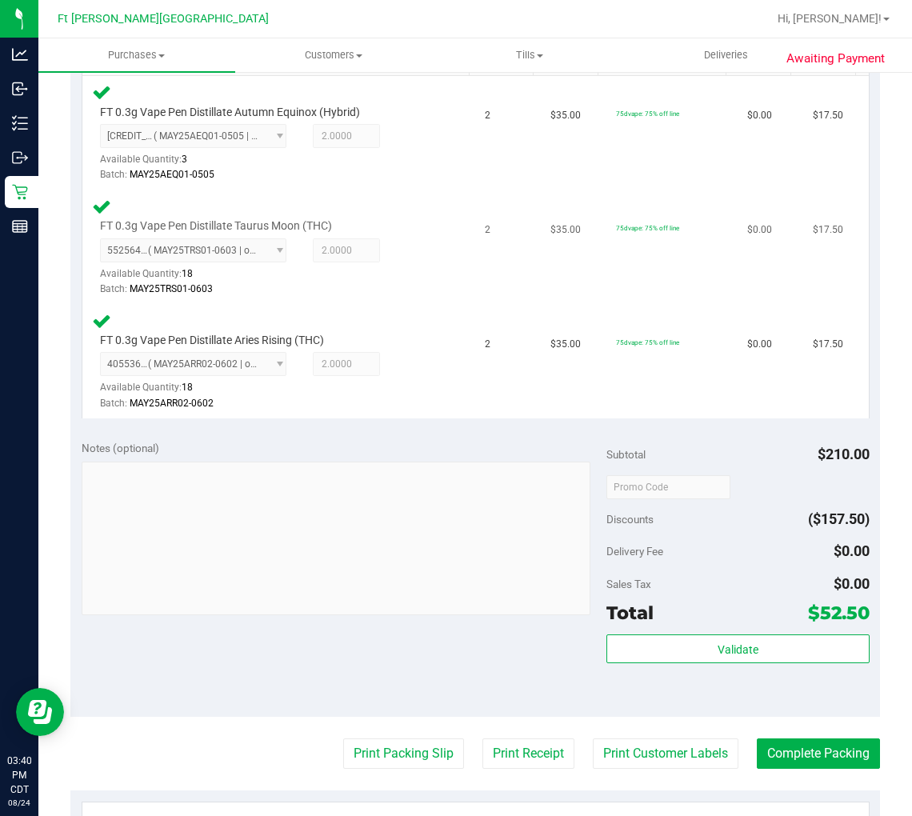
scroll to position [444, 0]
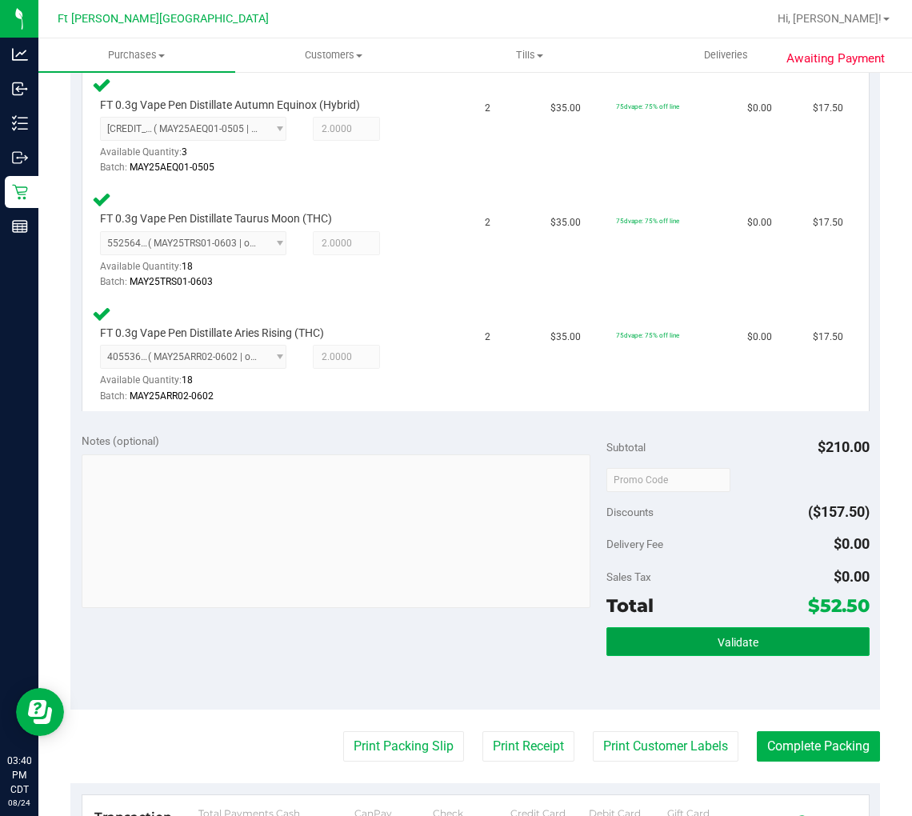
click at [745, 636] on span "Validate" at bounding box center [738, 642] width 41 height 13
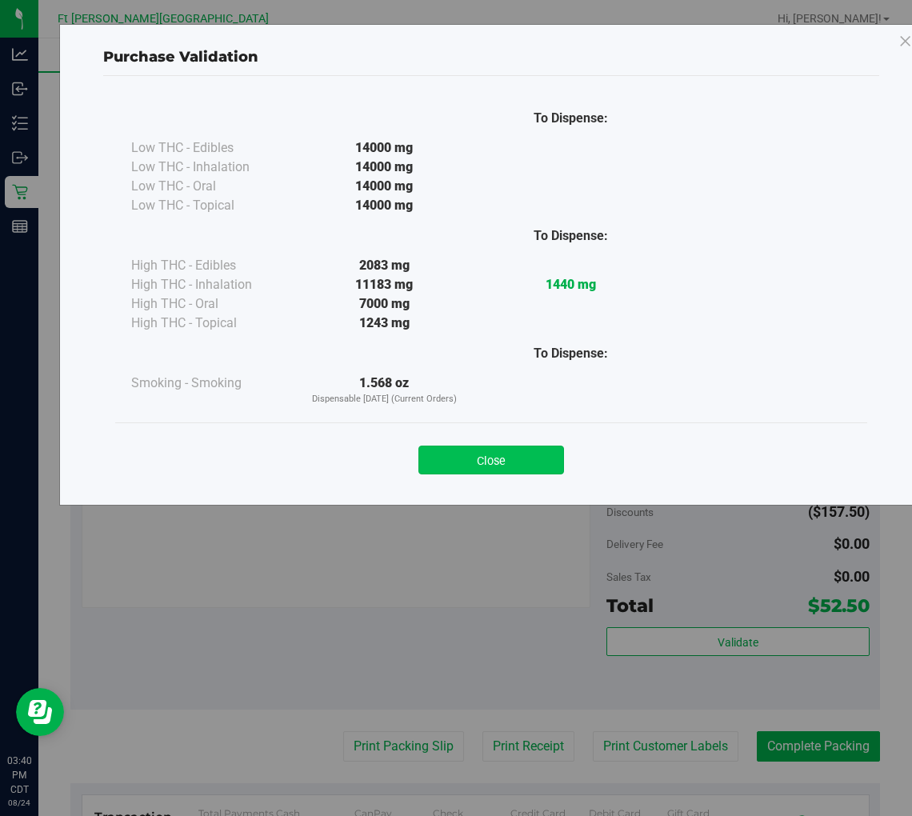
click at [515, 467] on button "Close" at bounding box center [492, 460] width 146 height 29
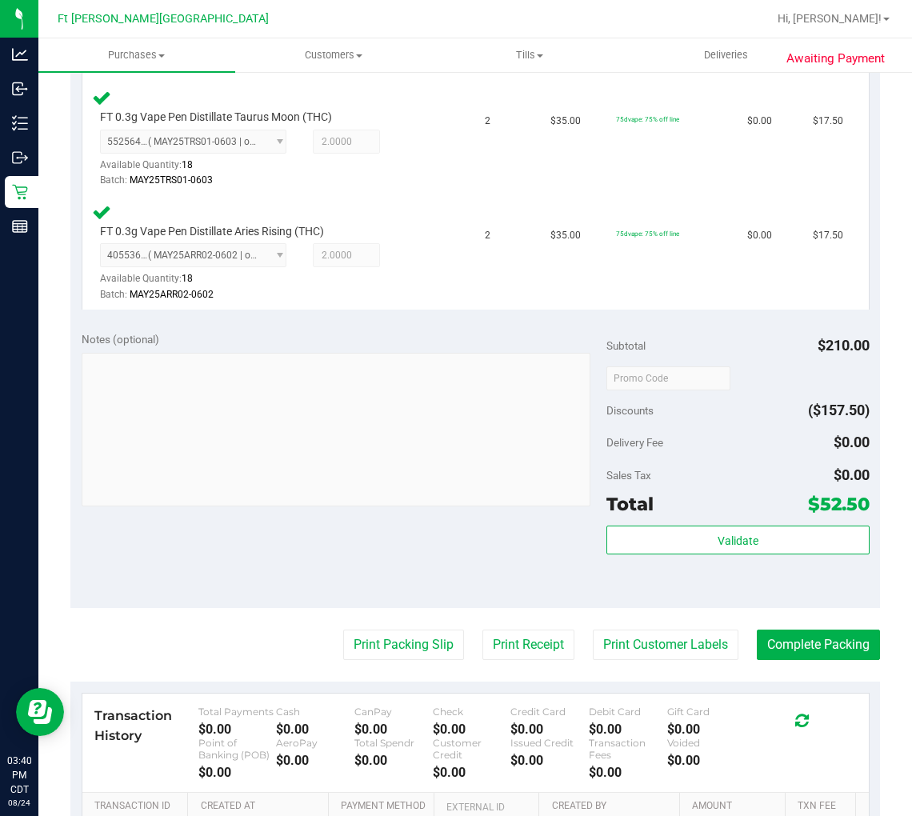
scroll to position [711, 0]
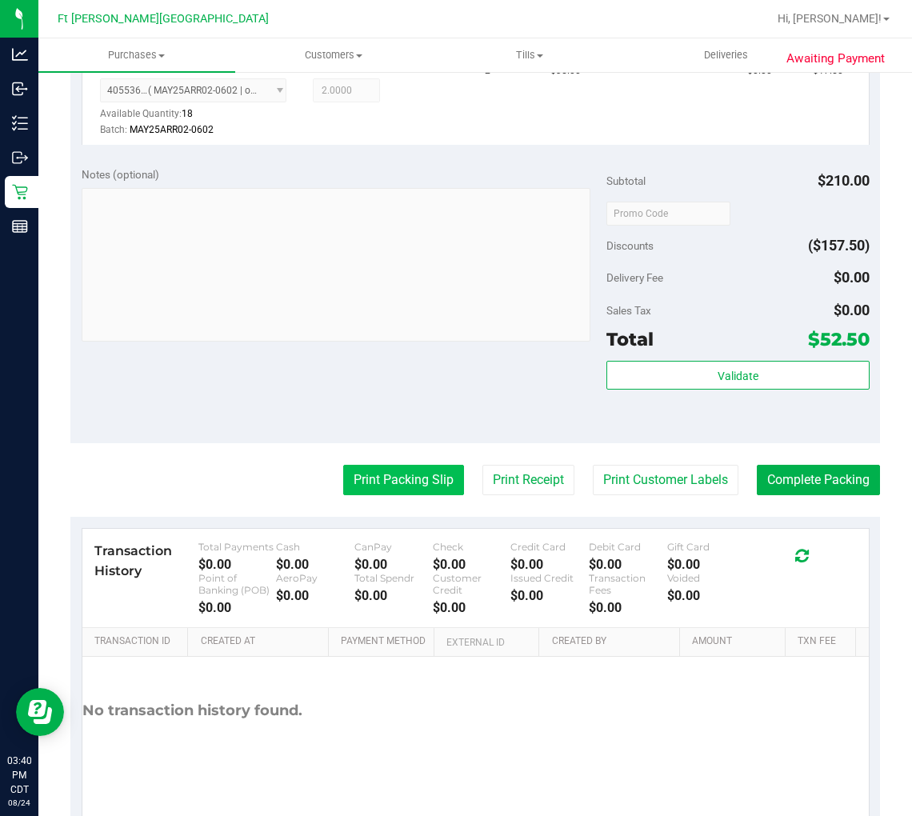
click at [415, 475] on button "Print Packing Slip" at bounding box center [403, 480] width 121 height 30
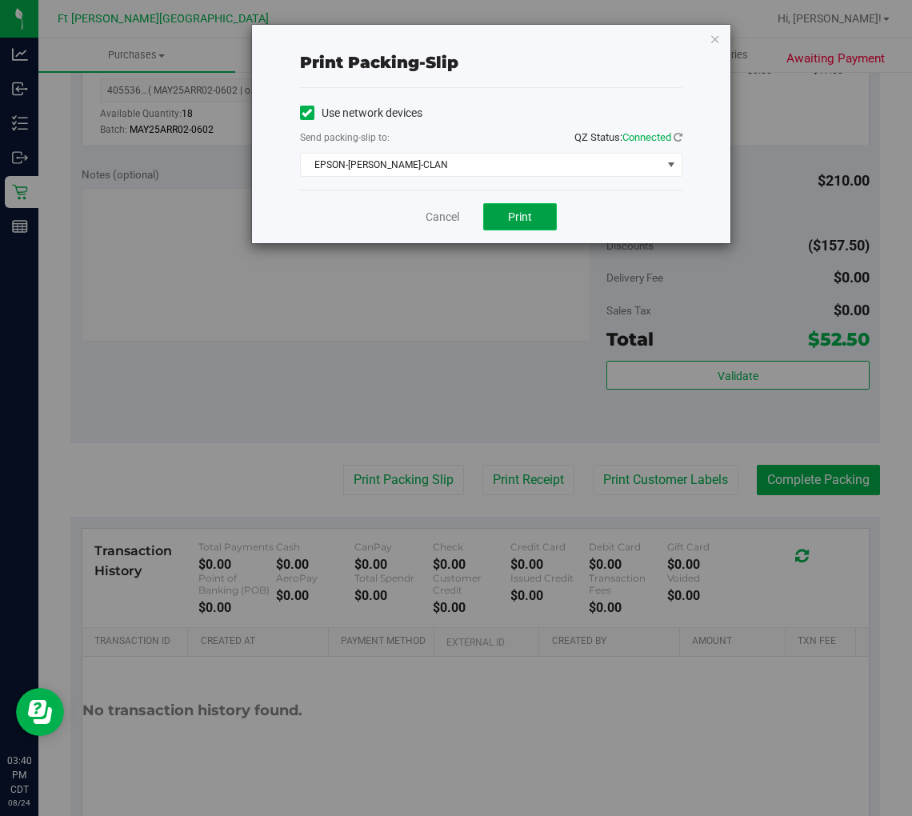
click at [498, 206] on button "Print" at bounding box center [520, 216] width 74 height 27
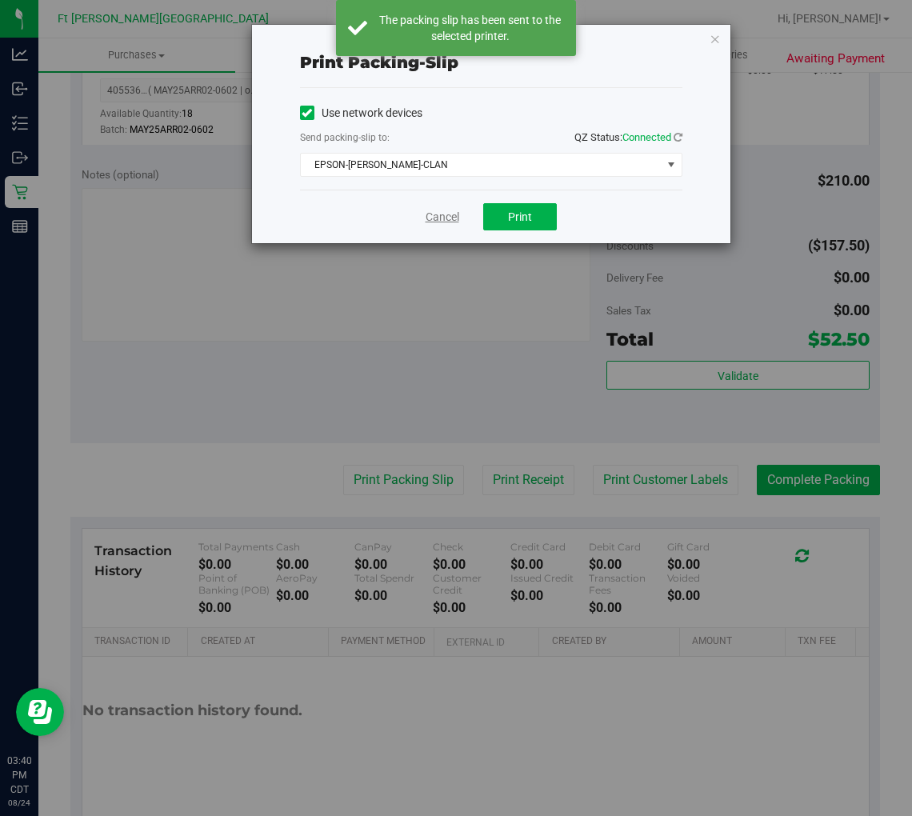
click at [436, 218] on link "Cancel" at bounding box center [443, 217] width 34 height 17
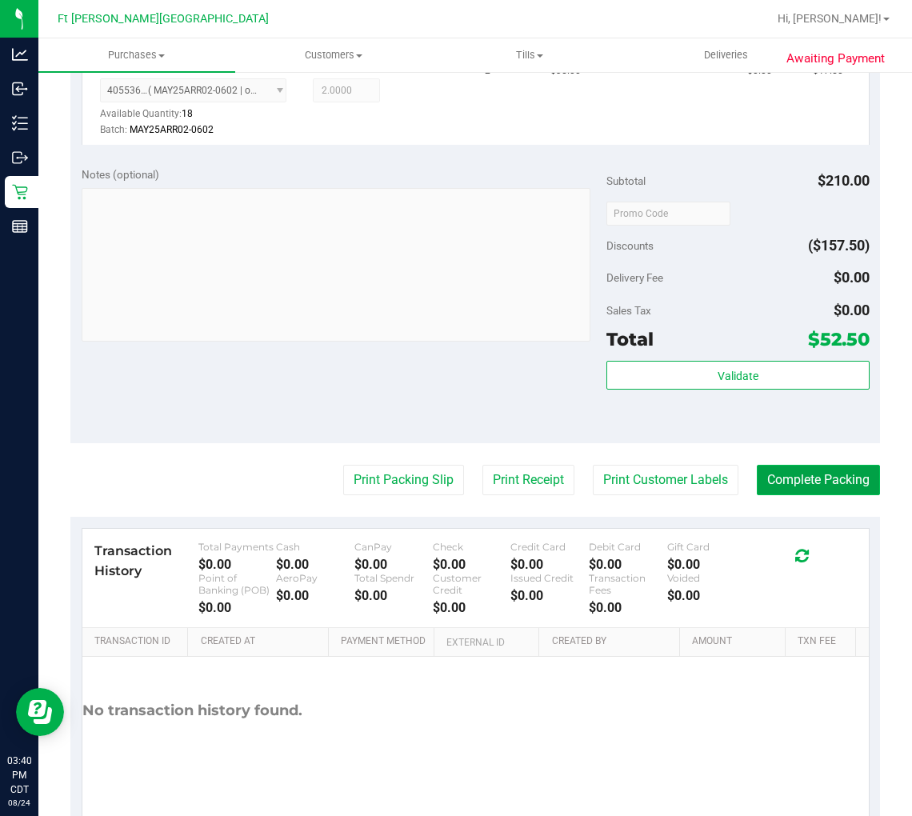
click at [806, 468] on button "Complete Packing" at bounding box center [818, 480] width 123 height 30
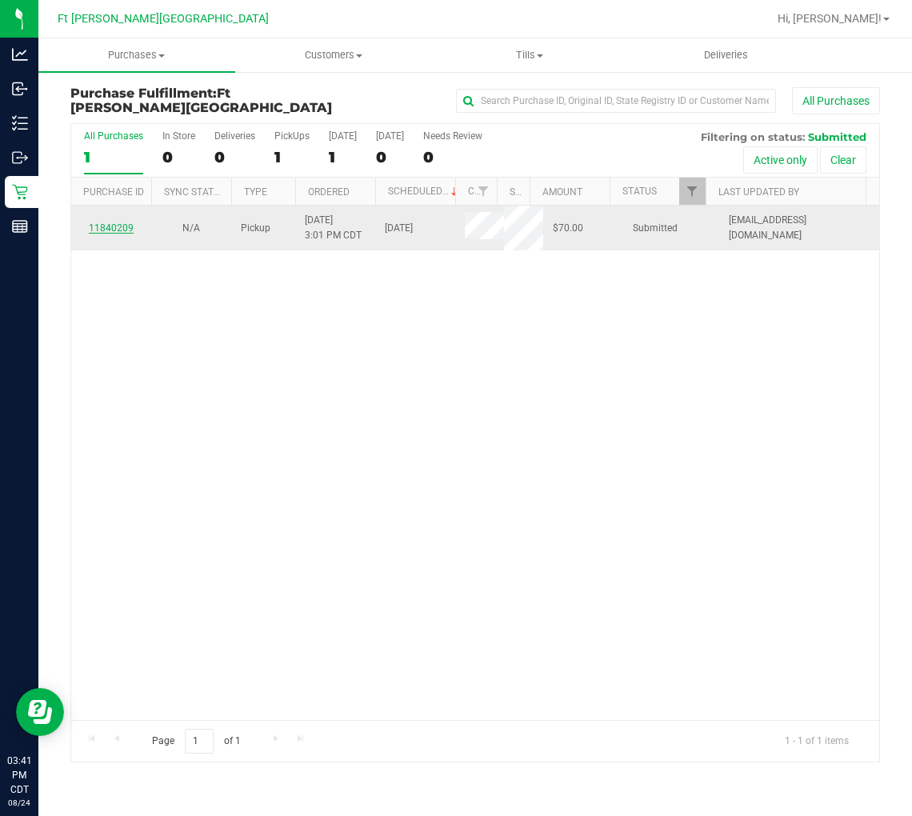
click at [110, 228] on link "11840209" at bounding box center [111, 227] width 45 height 11
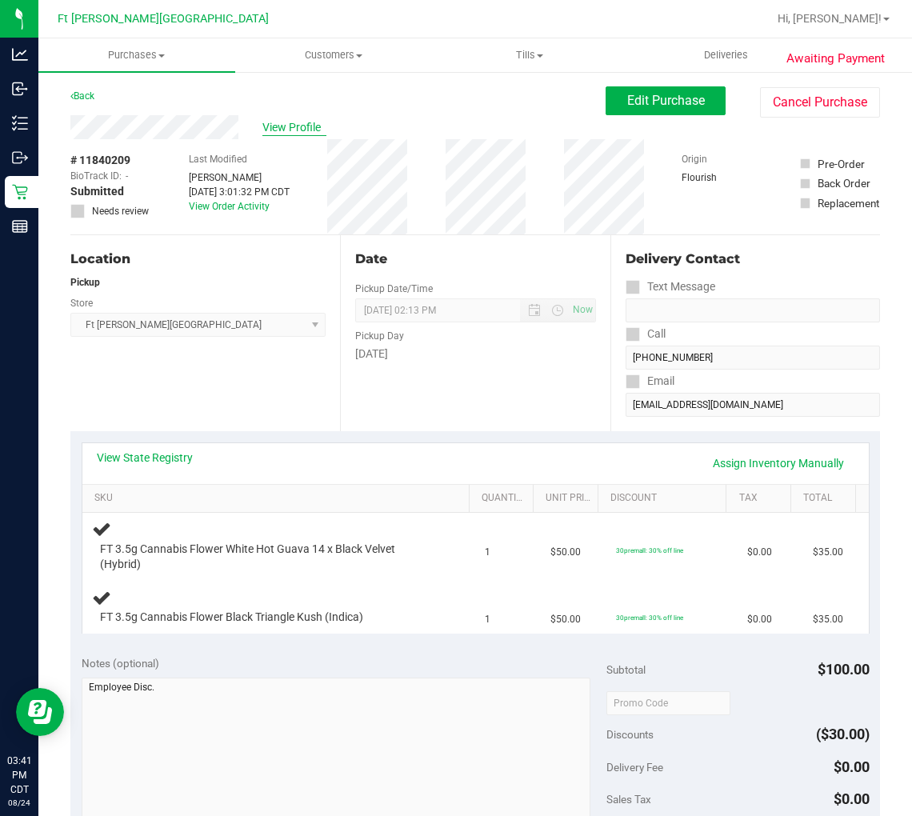
click at [281, 130] on span "View Profile" at bounding box center [294, 127] width 64 height 17
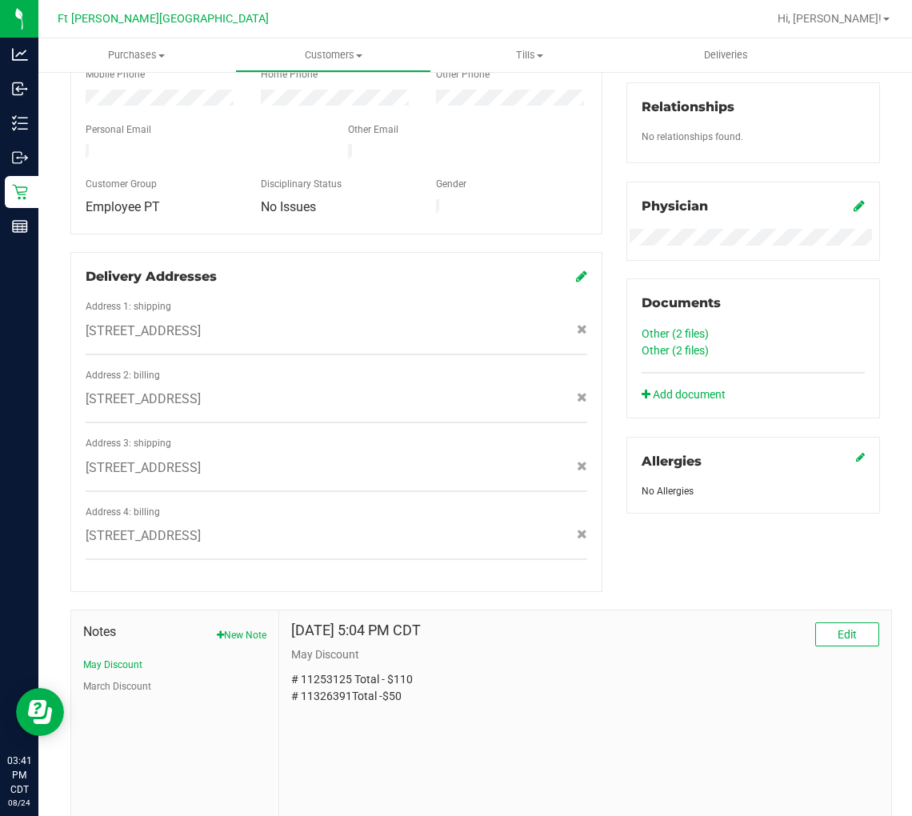
scroll to position [426, 0]
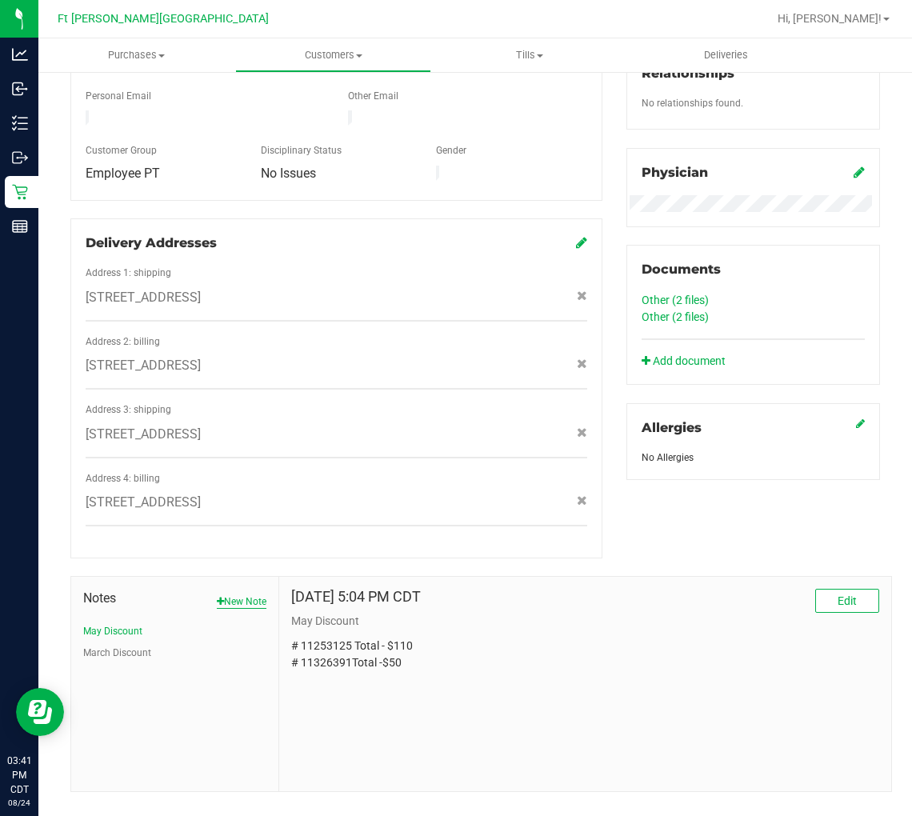
click at [236, 595] on button "New Note" at bounding box center [242, 602] width 50 height 14
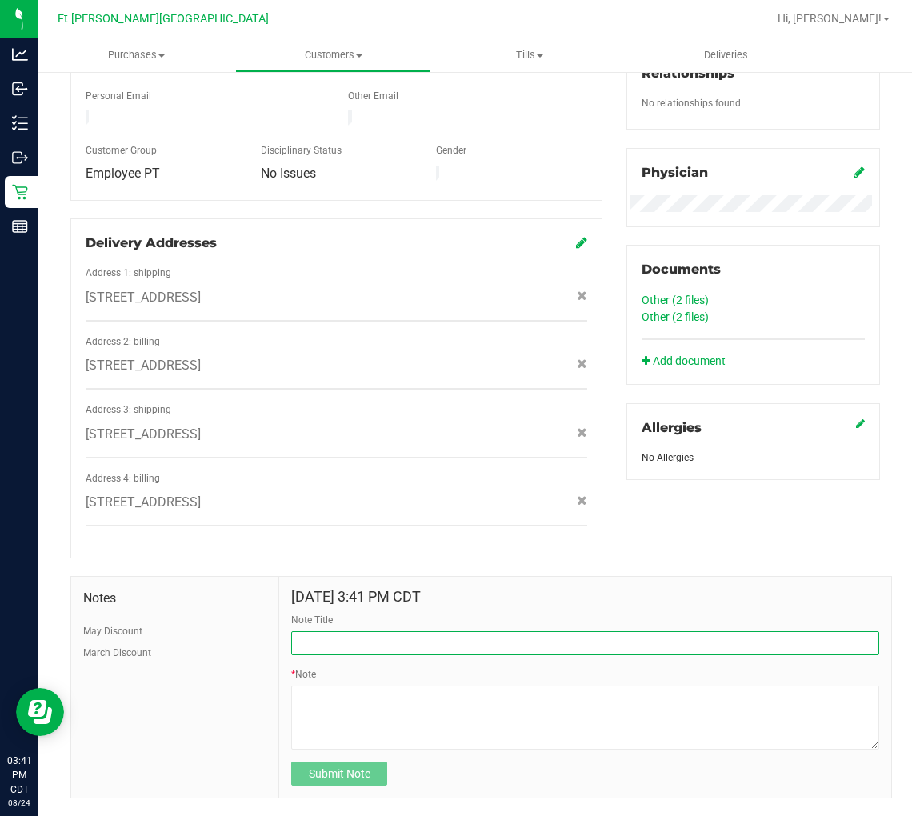
click at [314, 631] on input "Note Title" at bounding box center [585, 643] width 588 height 24
type input "AUG Discount"
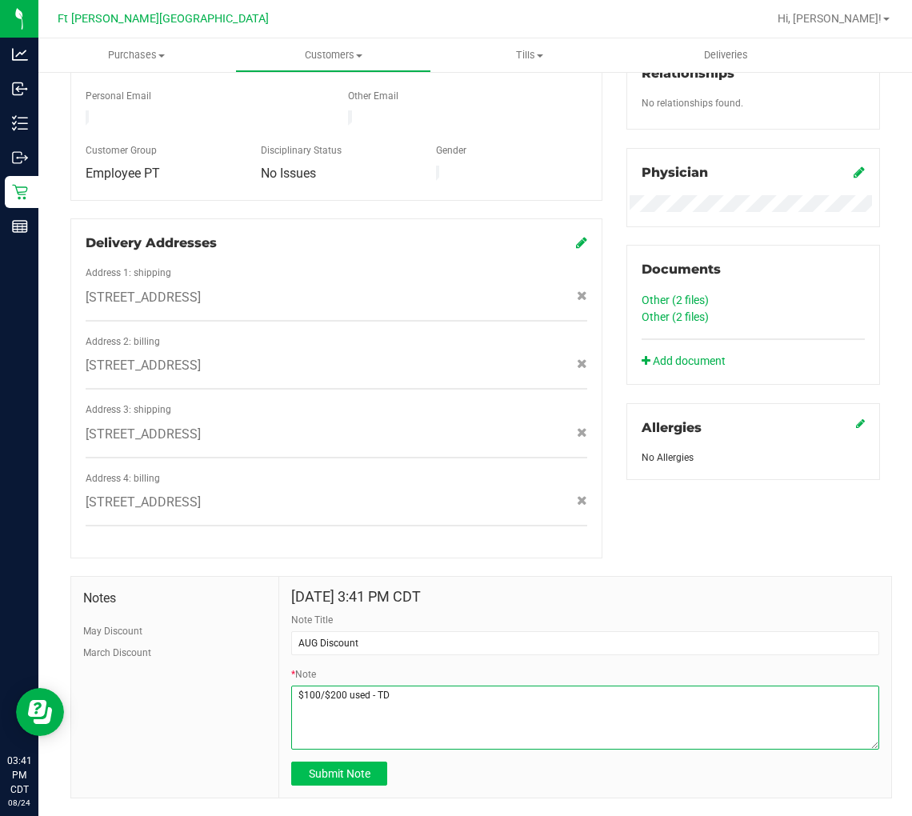
type textarea "$100/$200 used - TD"
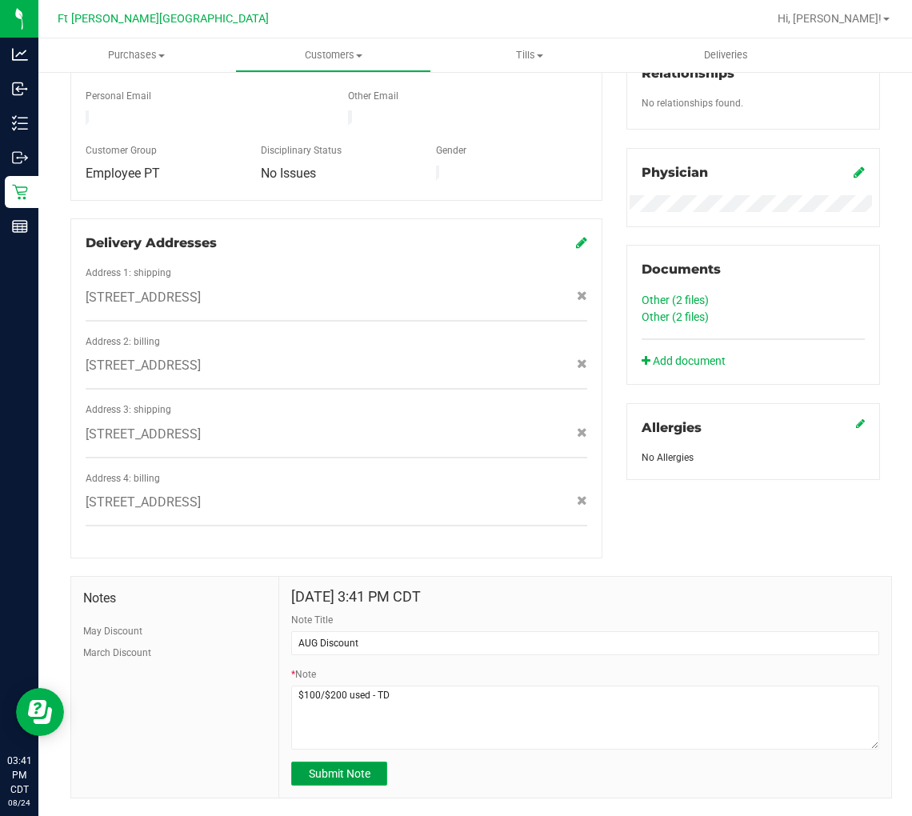
click at [330, 767] on span "Submit Note" at bounding box center [340, 773] width 62 height 13
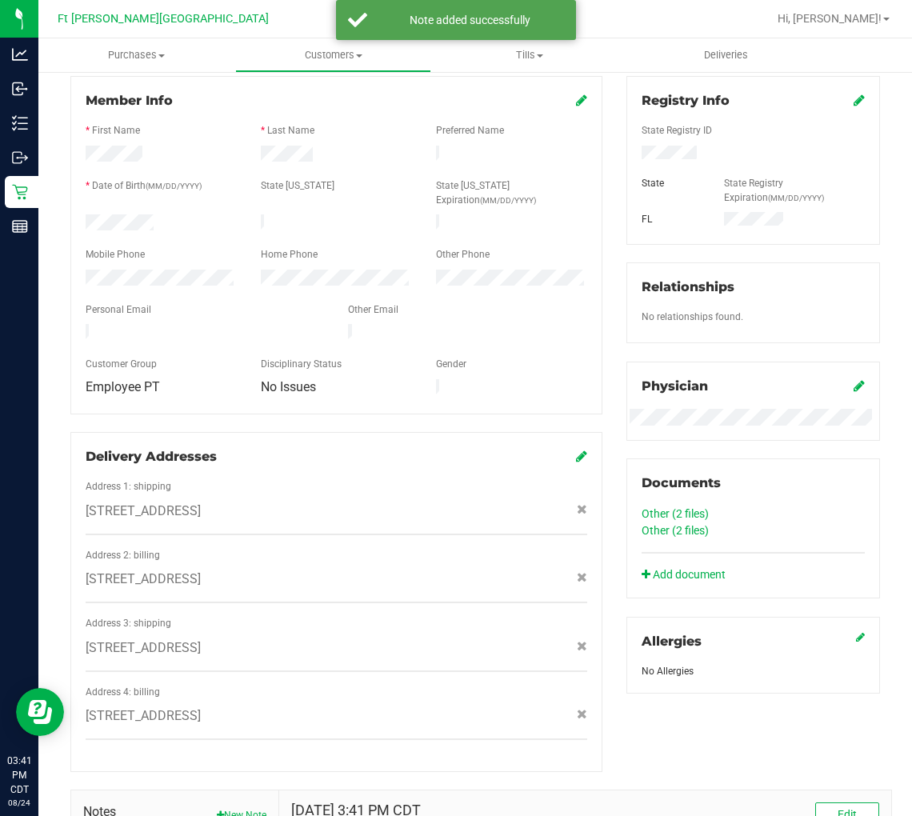
scroll to position [0, 0]
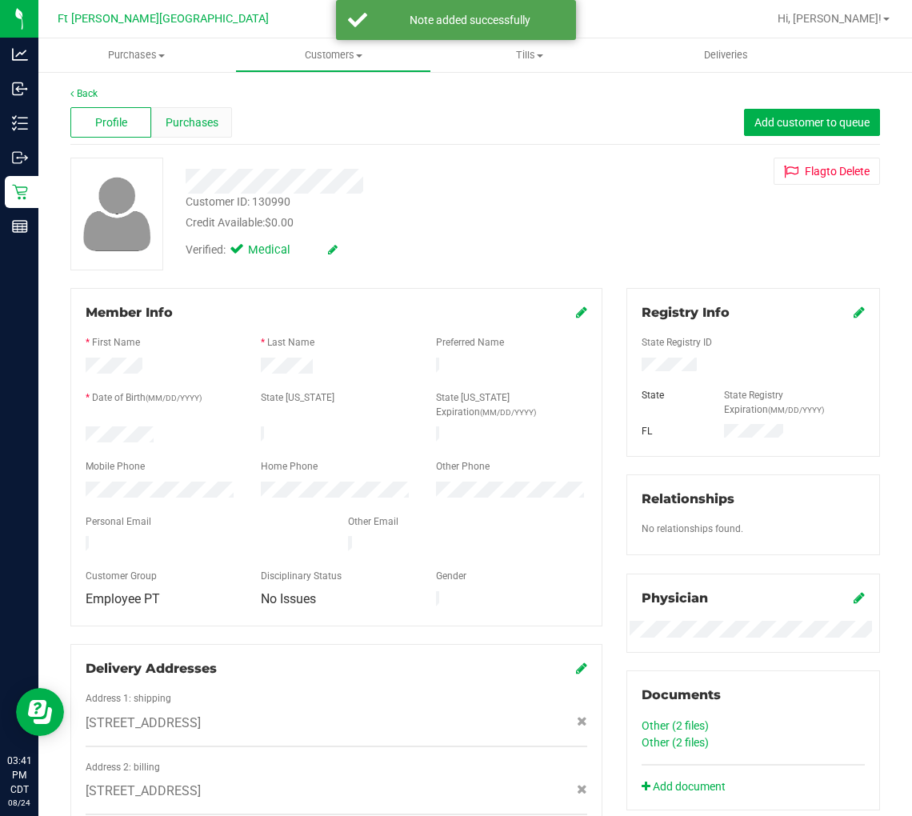
click at [166, 129] on span "Purchases" at bounding box center [192, 122] width 53 height 17
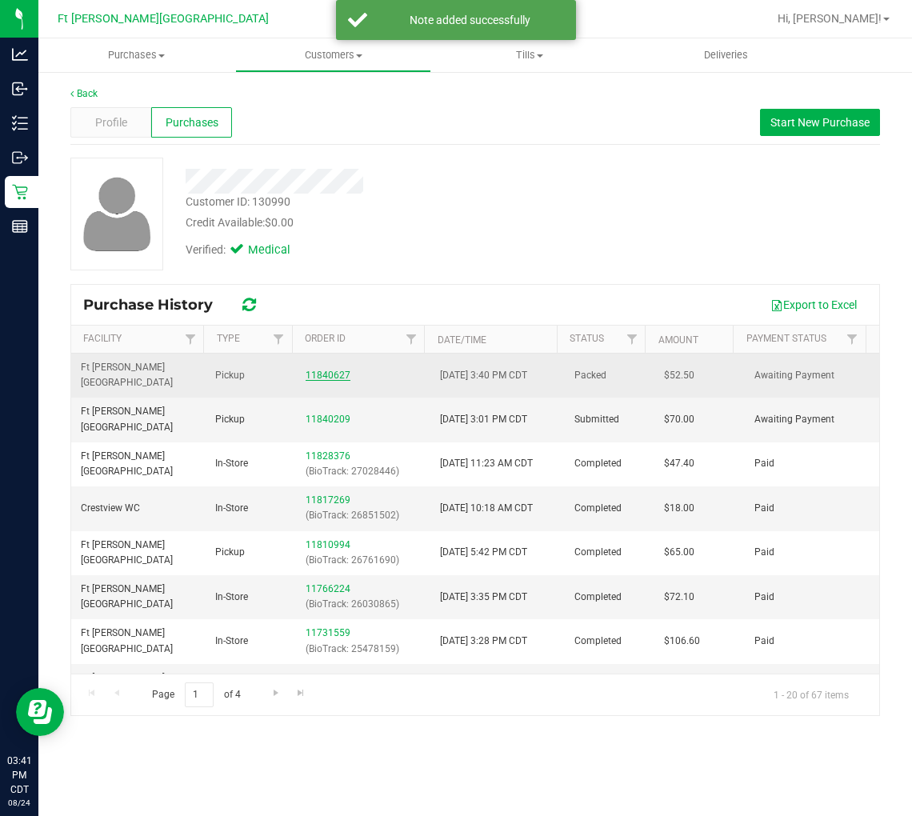
click at [340, 370] on link "11840627" at bounding box center [328, 375] width 45 height 11
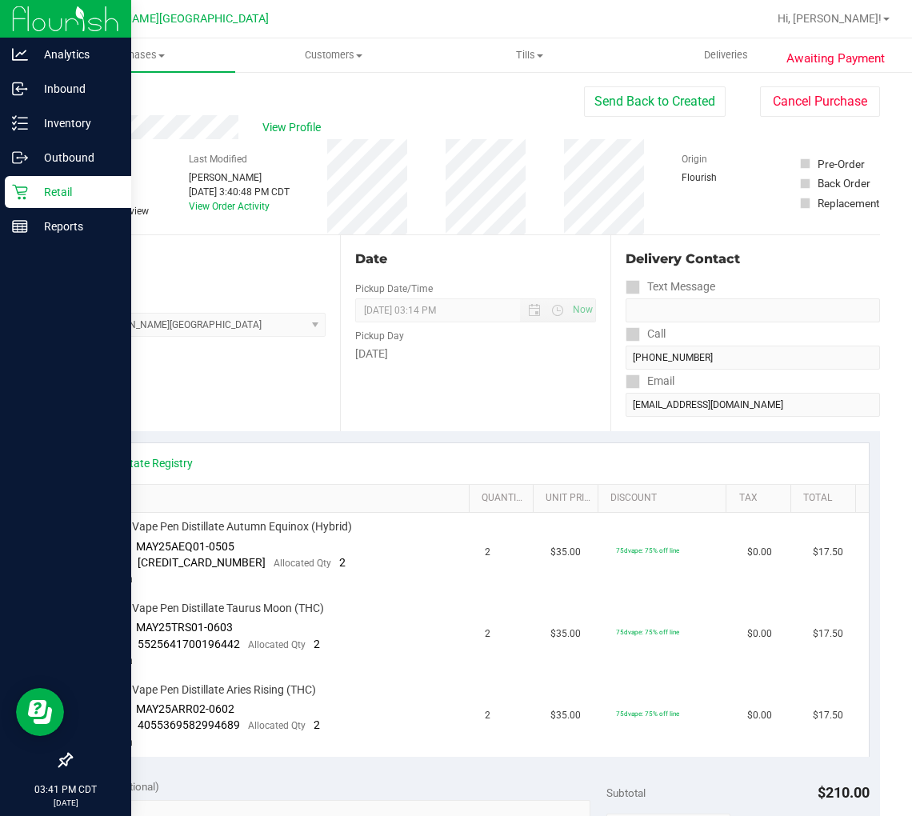
click at [70, 194] on p "Retail" at bounding box center [76, 191] width 96 height 19
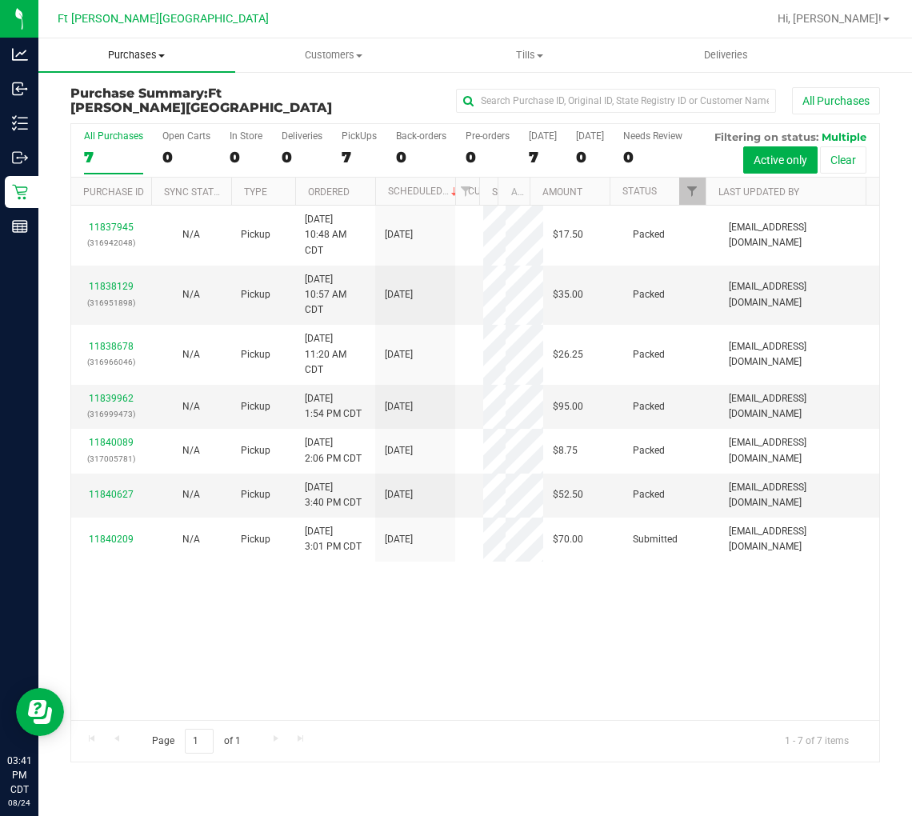
click at [146, 58] on span "Purchases" at bounding box center [136, 55] width 197 height 14
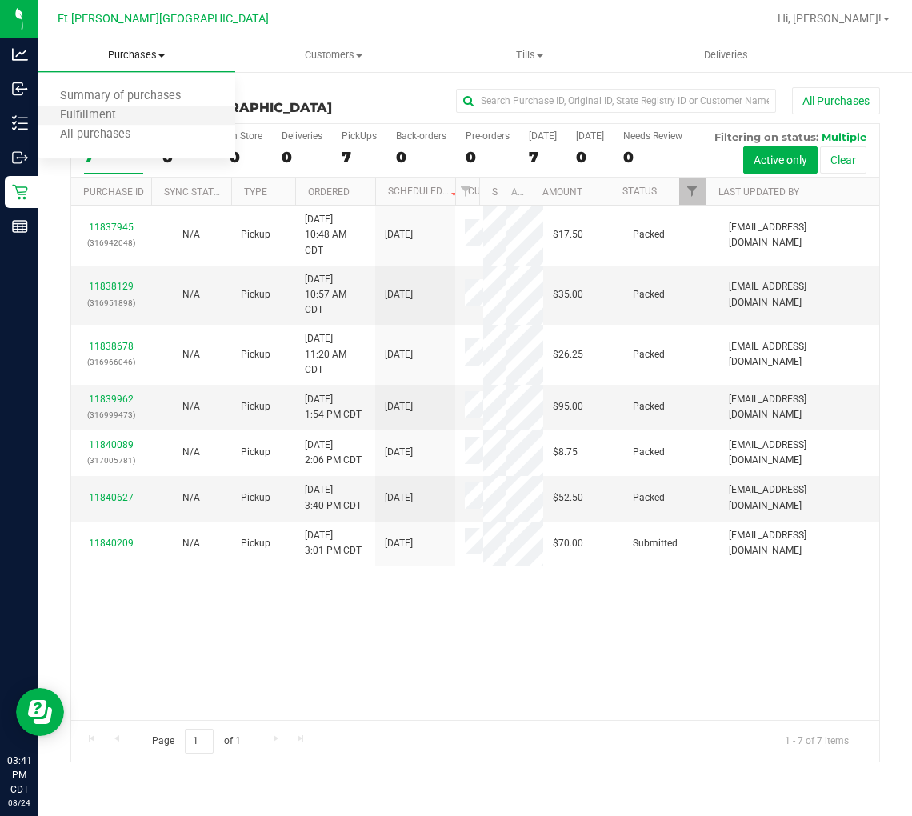
click at [140, 114] on li "Fulfillment" at bounding box center [136, 115] width 197 height 19
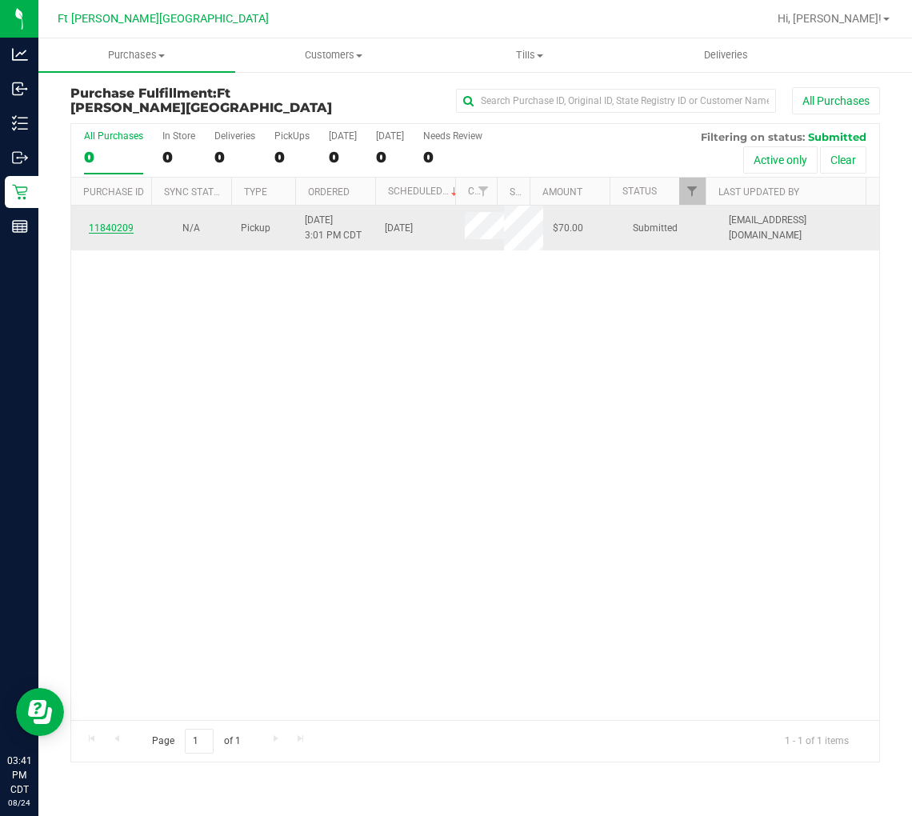
click at [116, 224] on link "11840209" at bounding box center [111, 227] width 45 height 11
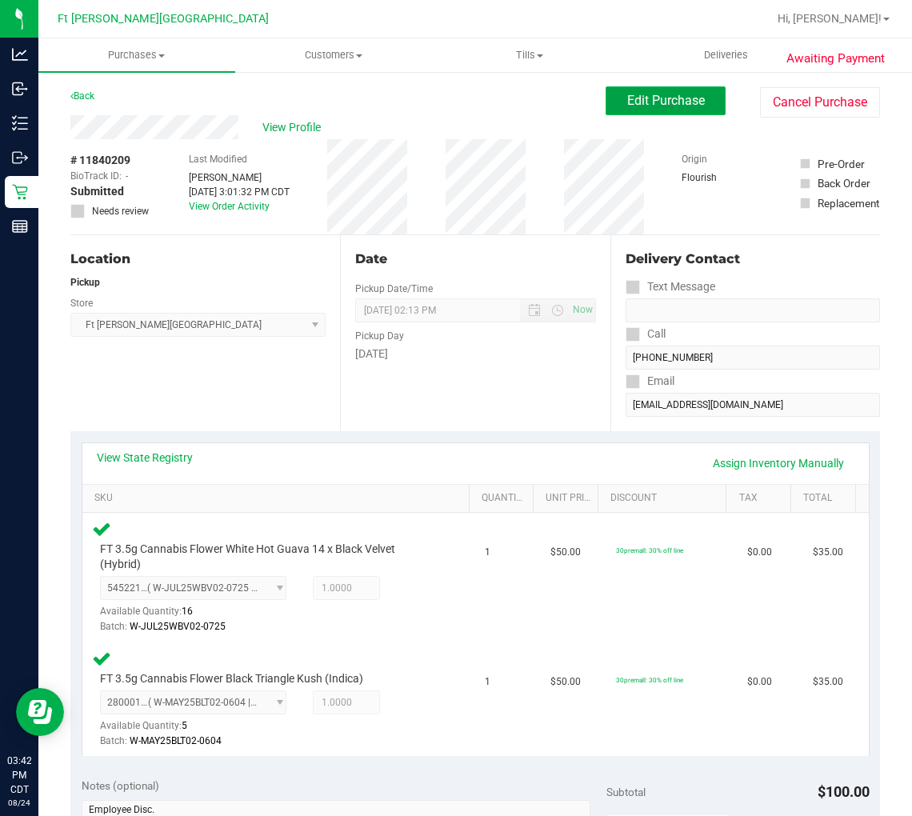
click at [668, 104] on span "Edit Purchase" at bounding box center [666, 100] width 78 height 15
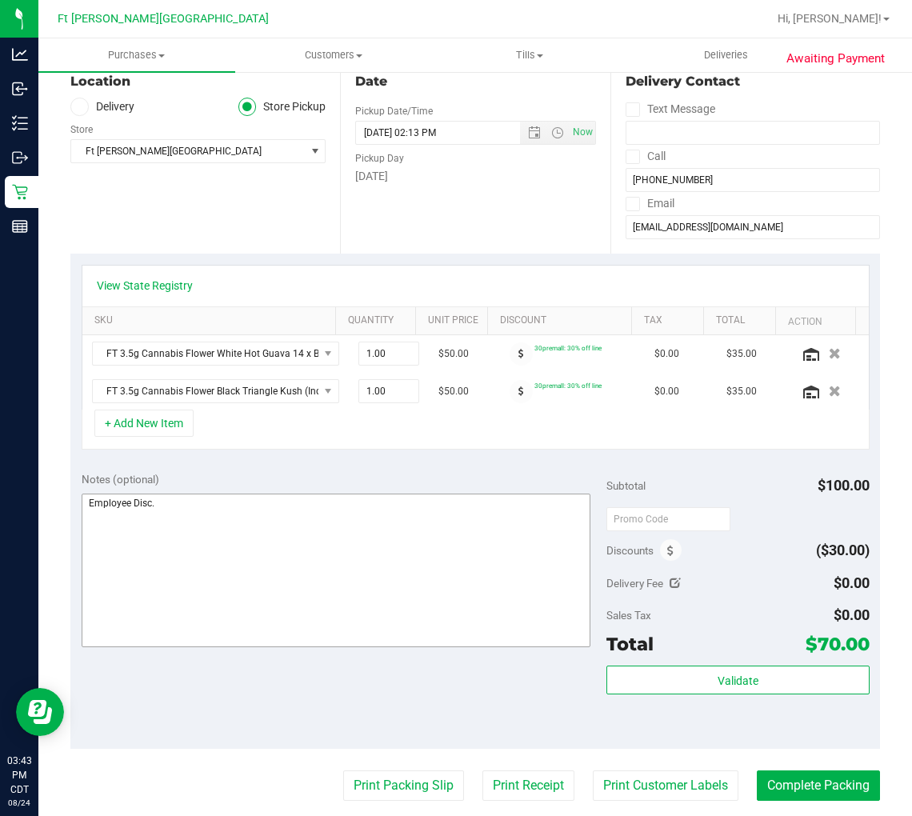
scroll to position [266, 0]
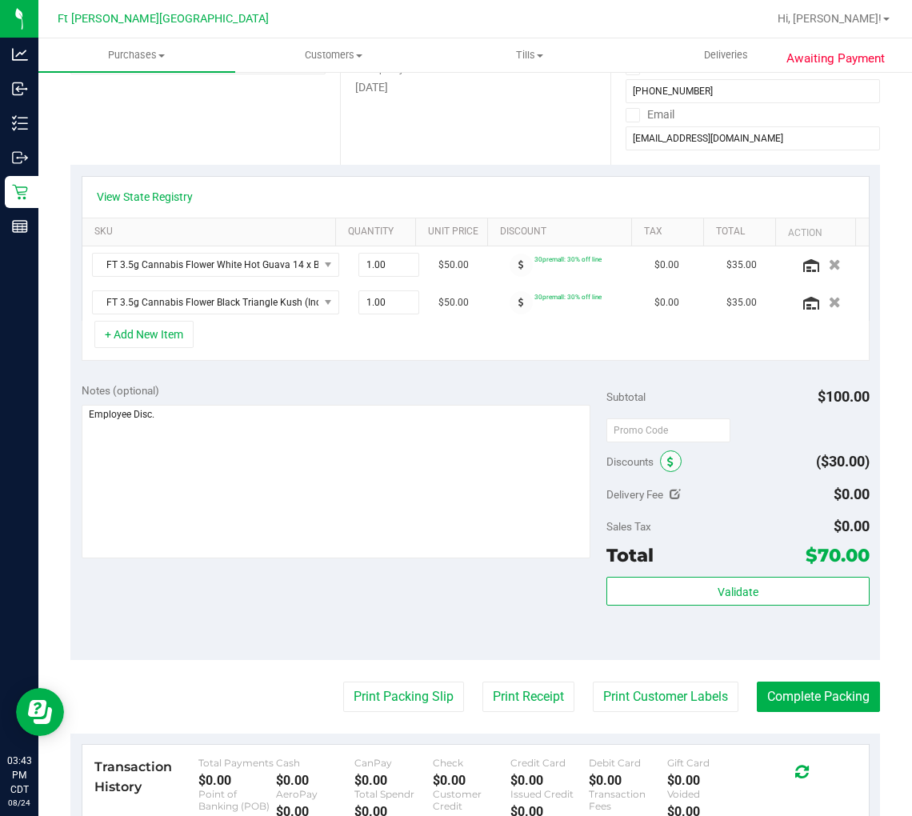
click at [667, 465] on icon at bounding box center [670, 462] width 6 height 11
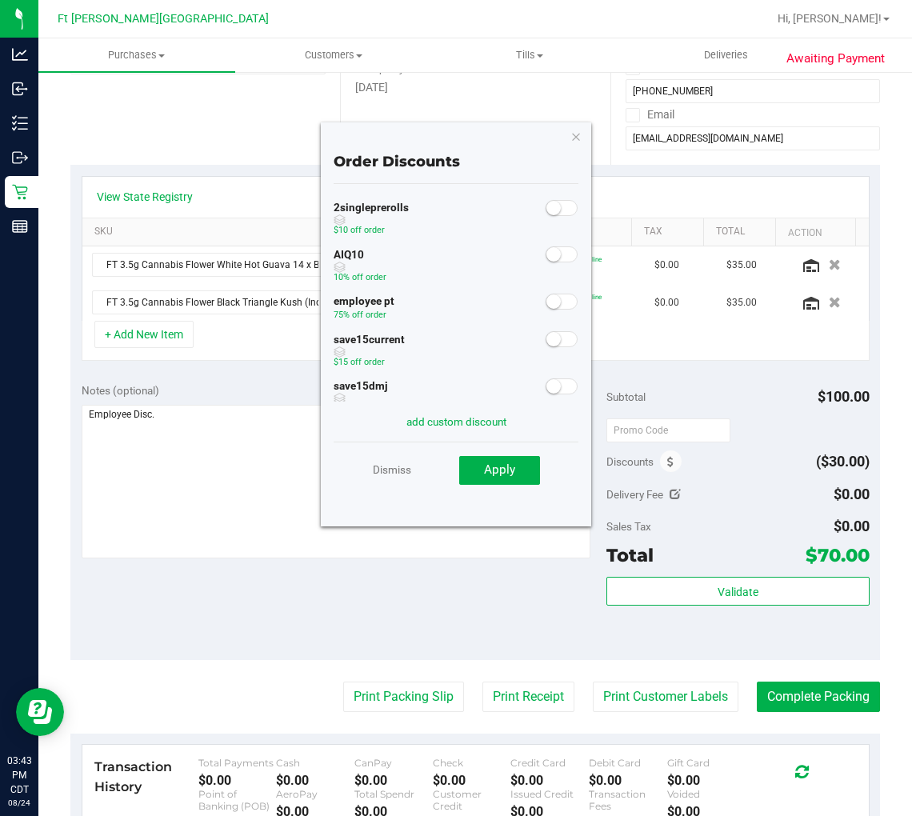
click at [547, 302] on small at bounding box center [554, 301] width 14 height 14
click at [515, 475] on button "Apply" at bounding box center [499, 470] width 81 height 29
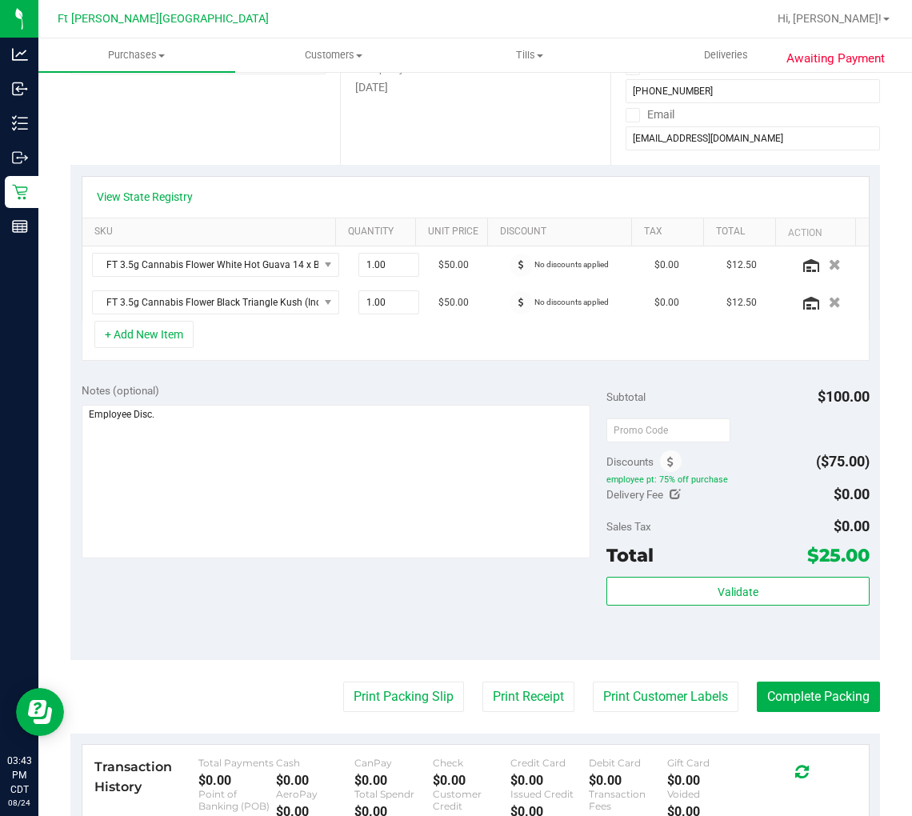
scroll to position [0, 0]
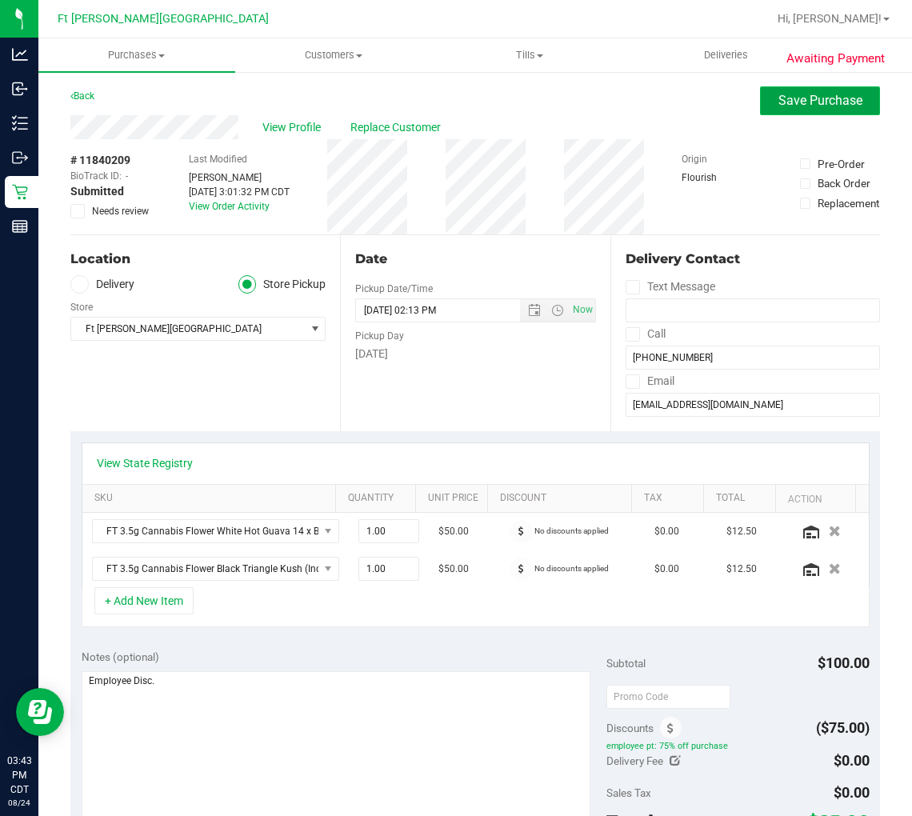
click at [786, 96] on span "Save Purchase" at bounding box center [821, 100] width 84 height 15
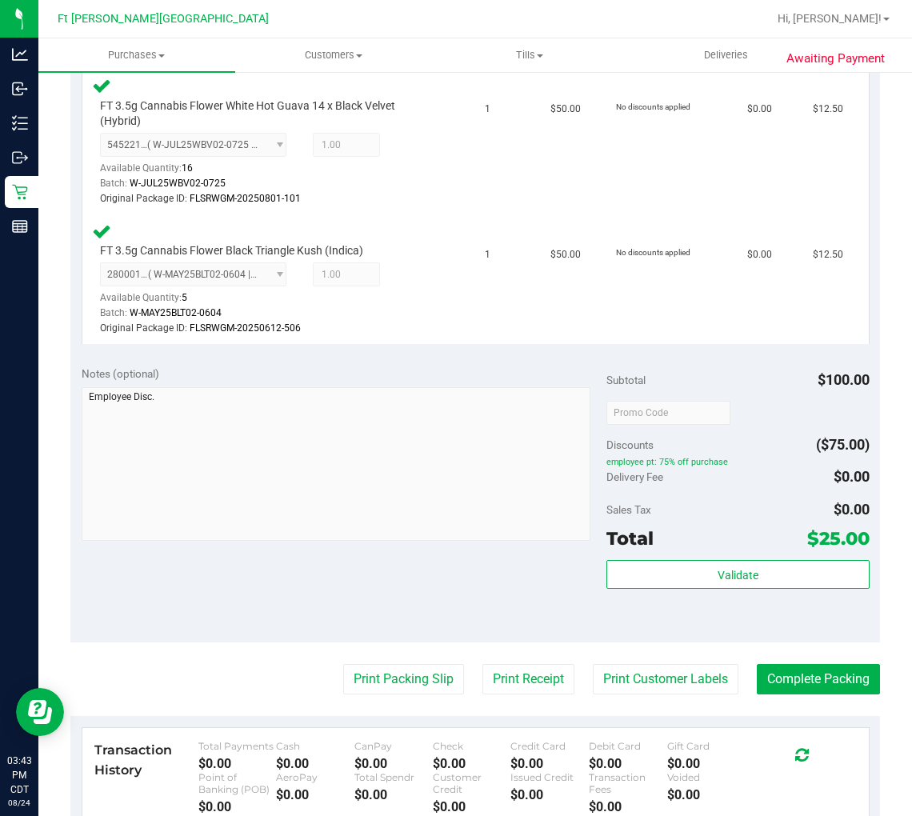
scroll to position [444, 0]
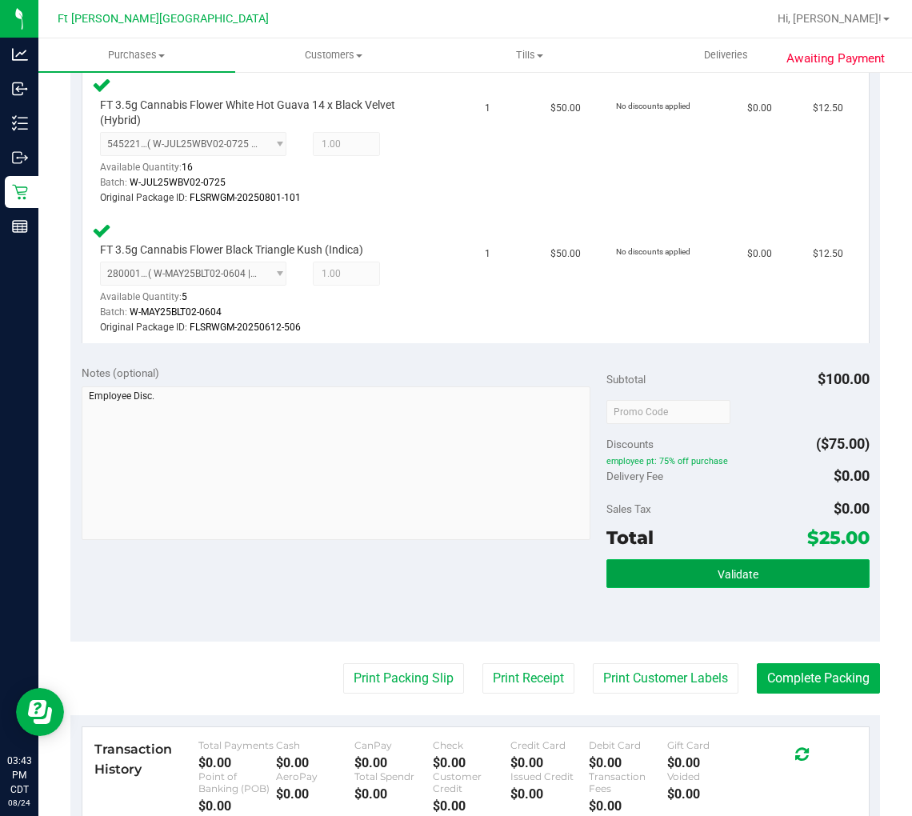
click at [695, 569] on button "Validate" at bounding box center [738, 573] width 262 height 29
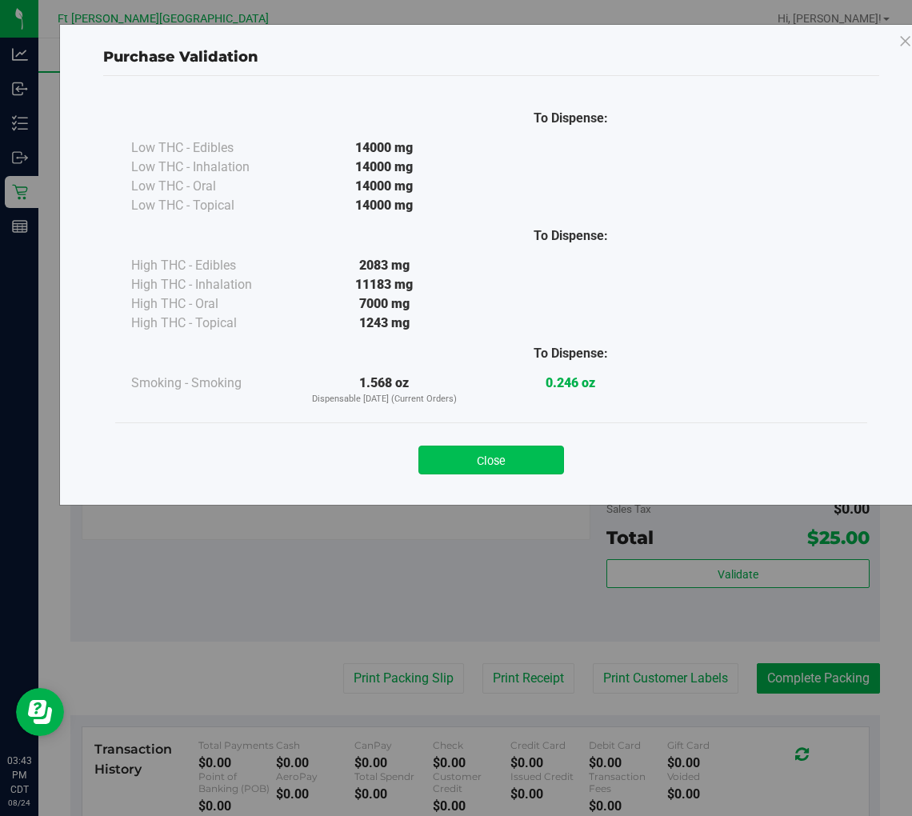
click at [541, 459] on button "Close" at bounding box center [492, 460] width 146 height 29
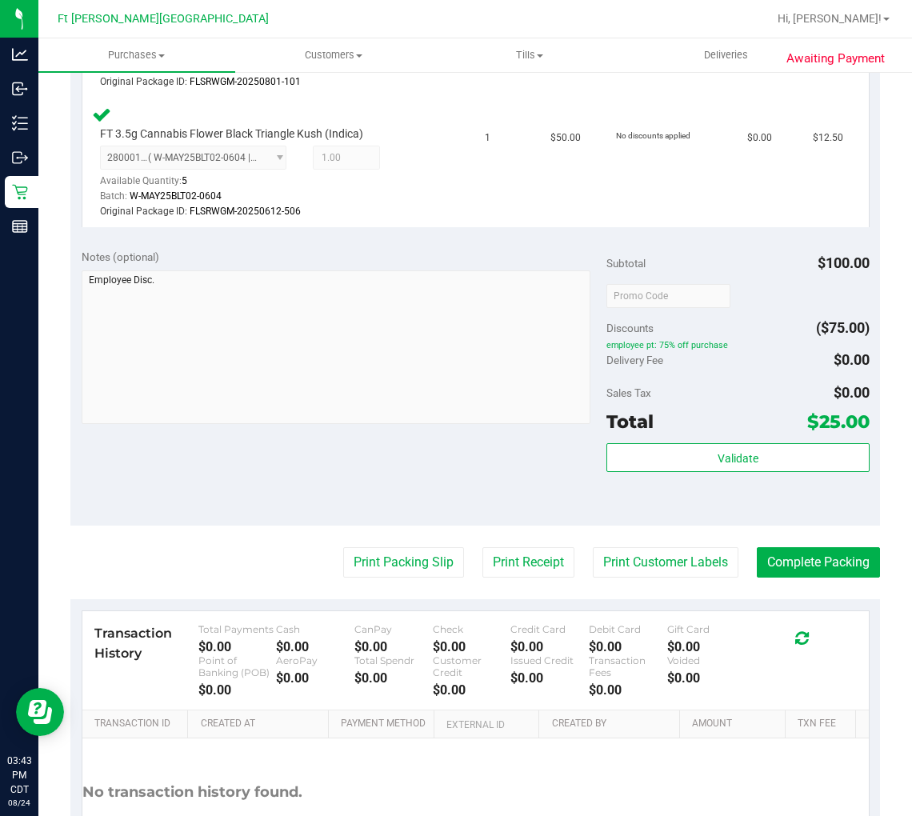
scroll to position [622, 0]
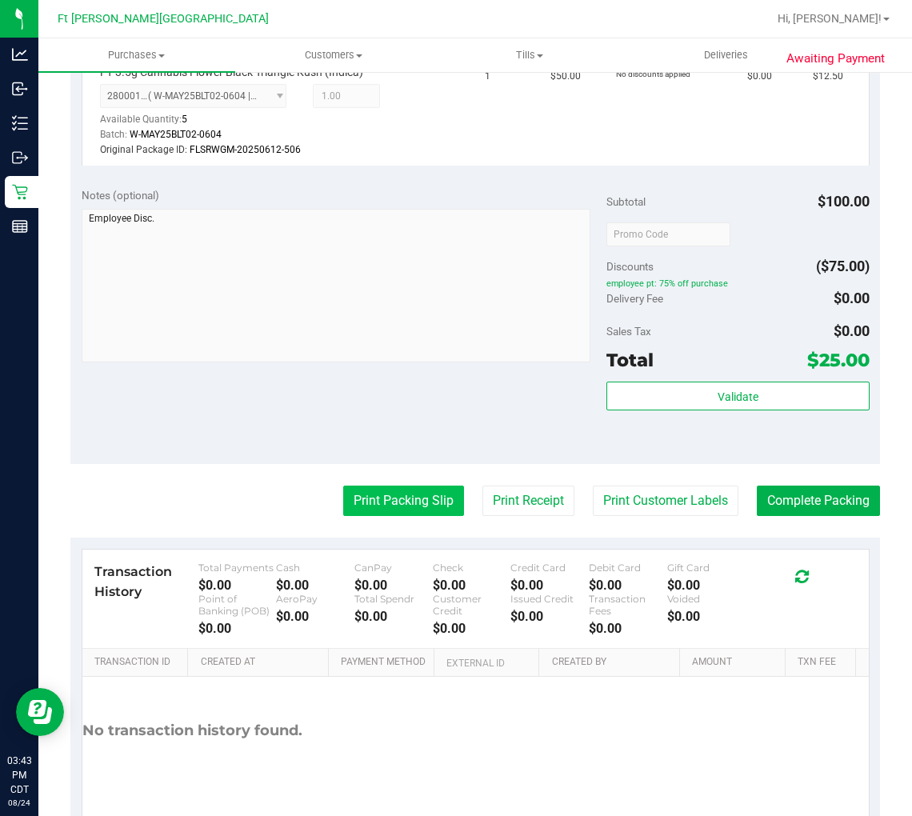
click at [412, 502] on button "Print Packing Slip" at bounding box center [403, 501] width 121 height 30
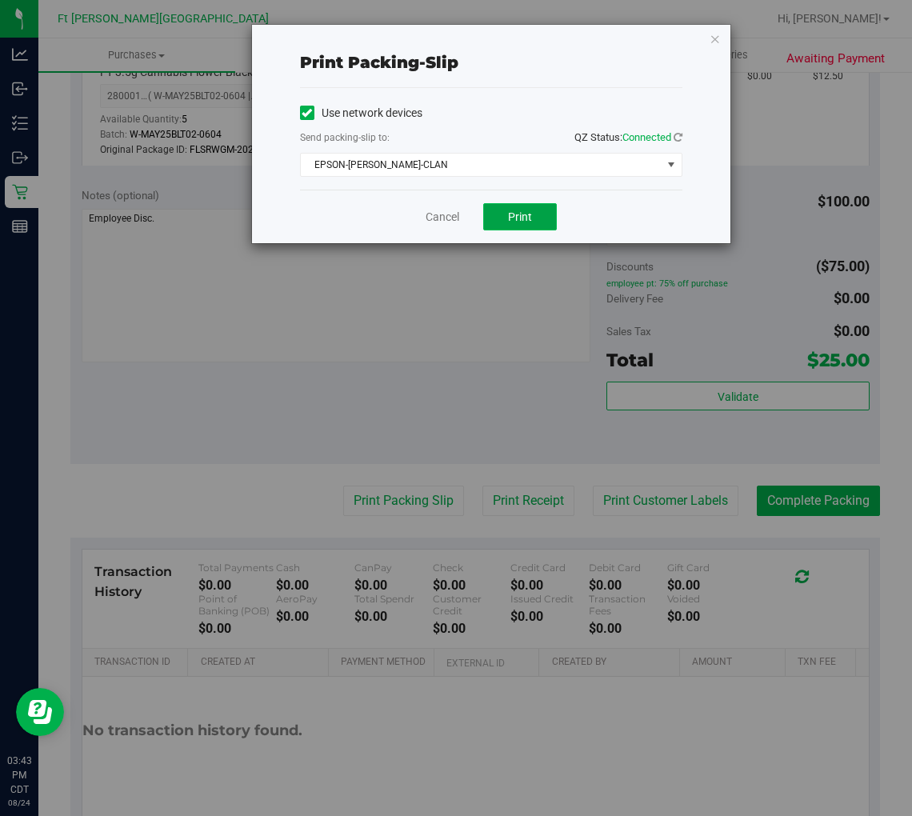
click at [522, 212] on span "Print" at bounding box center [520, 216] width 24 height 13
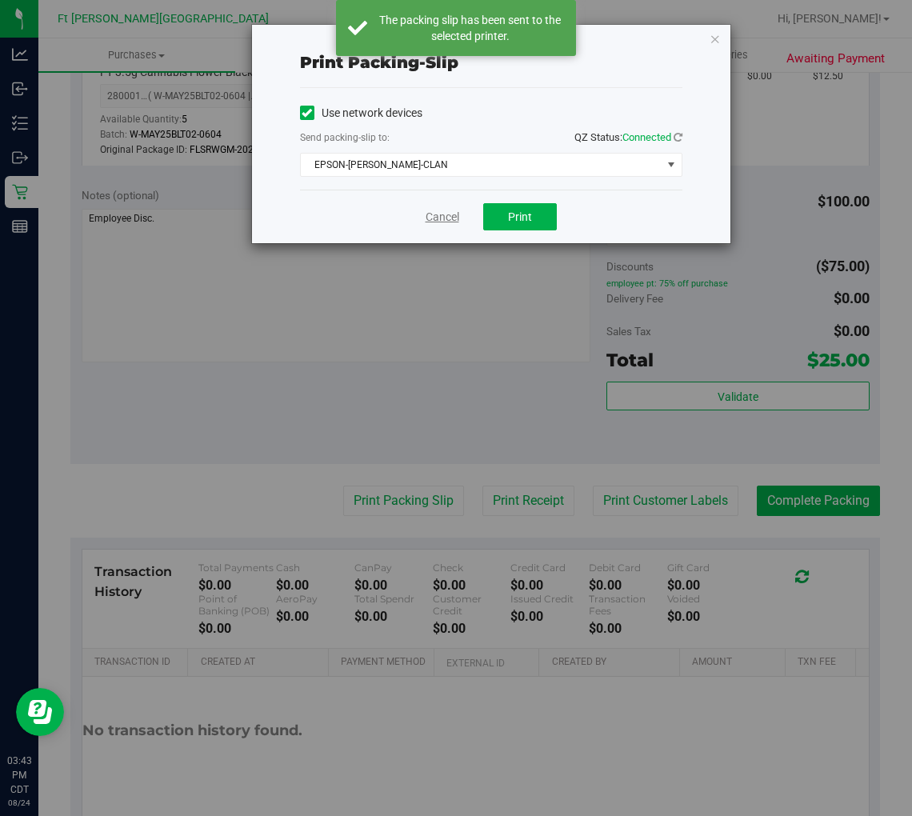
click at [451, 216] on link "Cancel" at bounding box center [443, 217] width 34 height 17
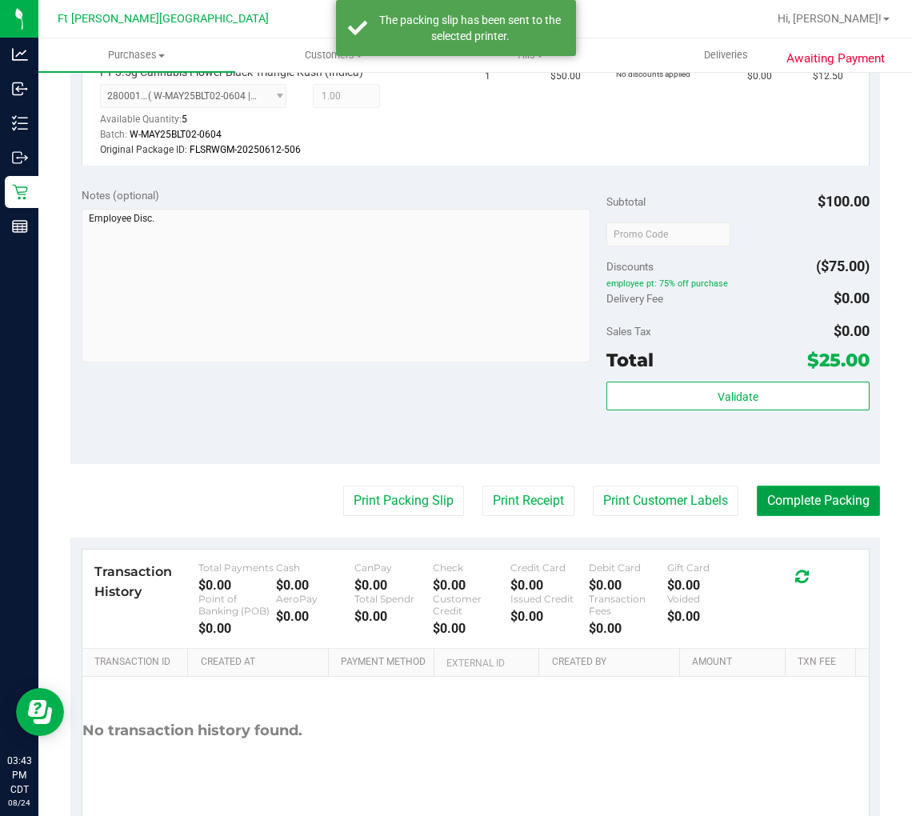
click at [801, 501] on button "Complete Packing" at bounding box center [818, 501] width 123 height 30
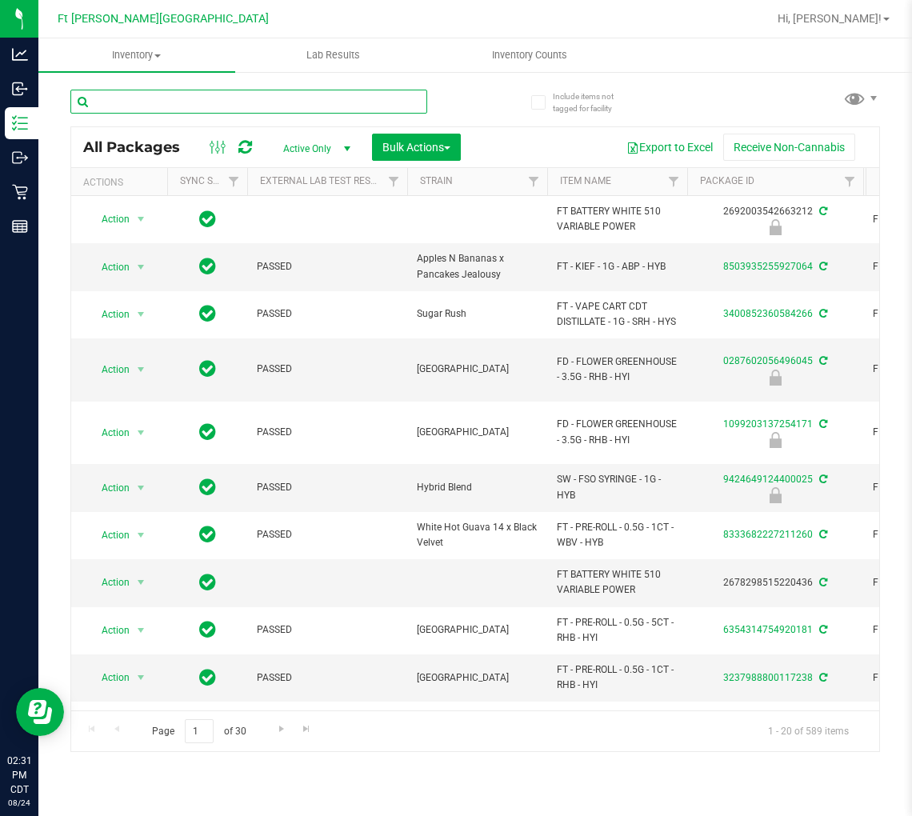
click at [178, 94] on input "text" at bounding box center [248, 102] width 357 height 24
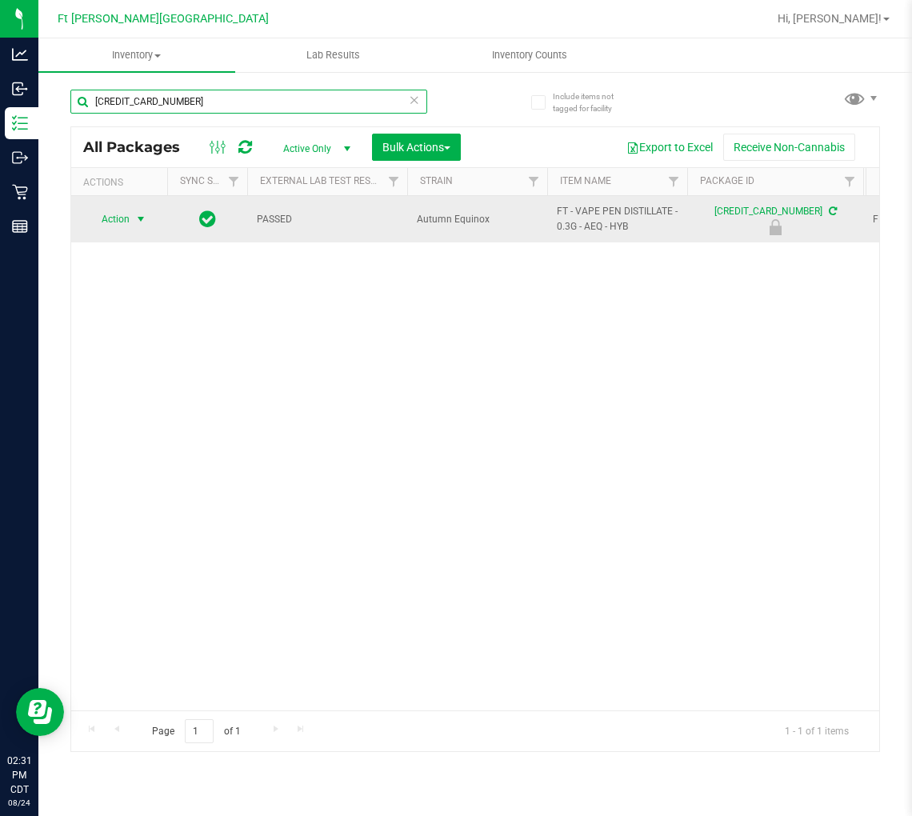
type input "[CREDIT_CARD_NUMBER]"
click at [128, 214] on span "Action" at bounding box center [108, 219] width 43 height 22
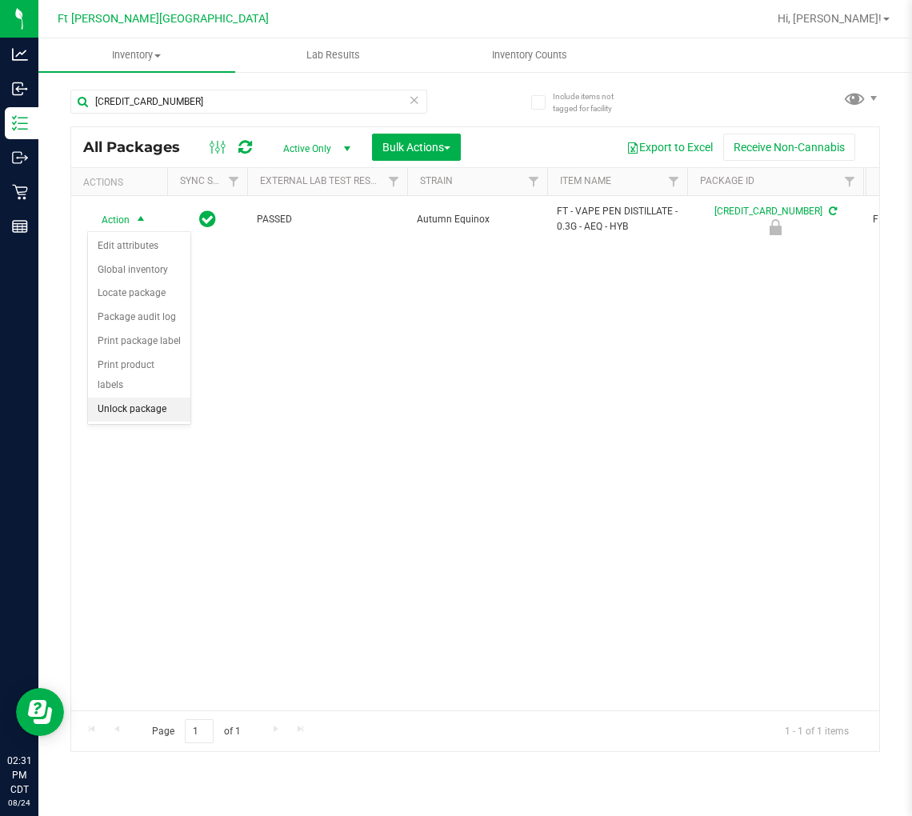
click at [144, 417] on li "Unlock package" at bounding box center [139, 410] width 102 height 24
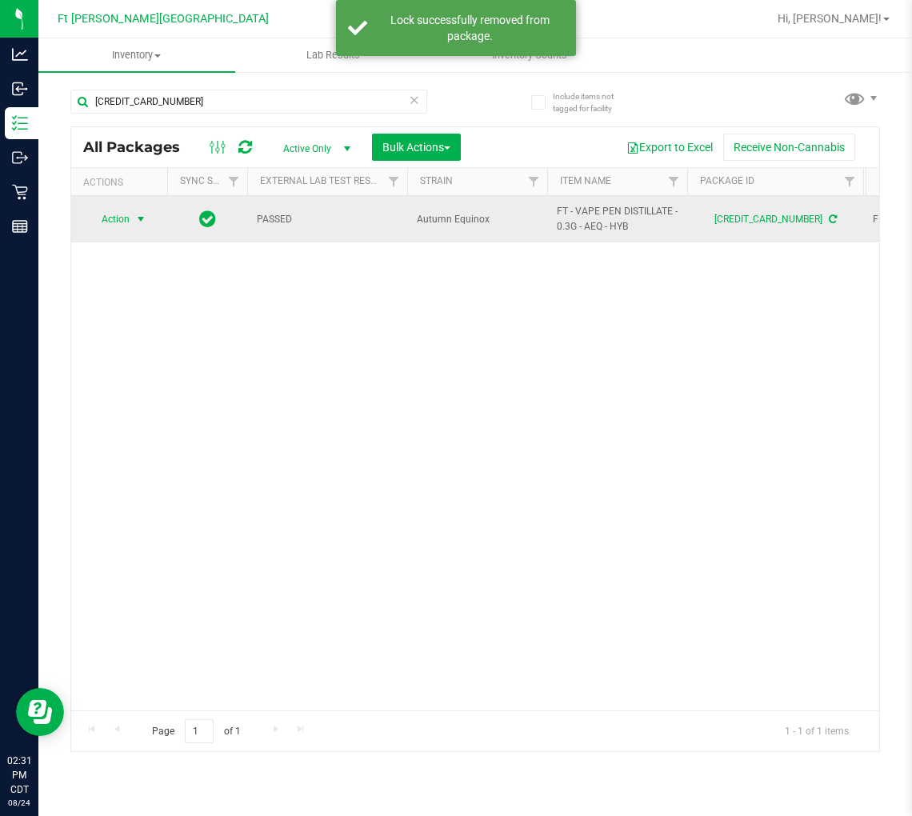
click at [120, 221] on span "Action" at bounding box center [108, 219] width 43 height 22
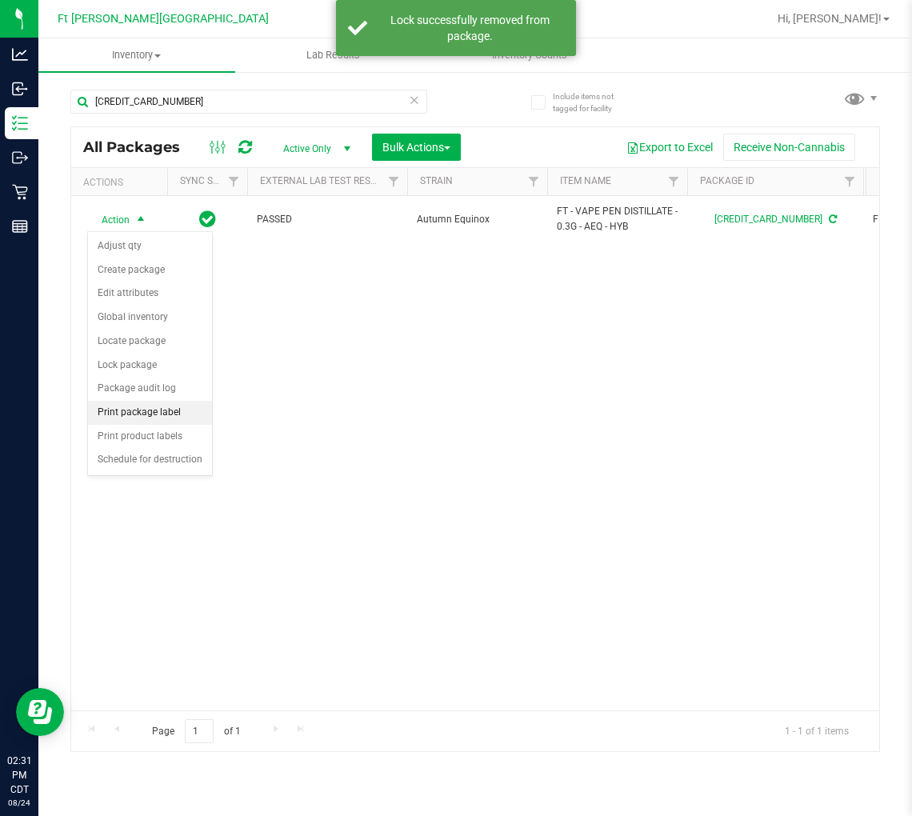
click at [165, 412] on li "Print package label" at bounding box center [150, 413] width 124 height 24
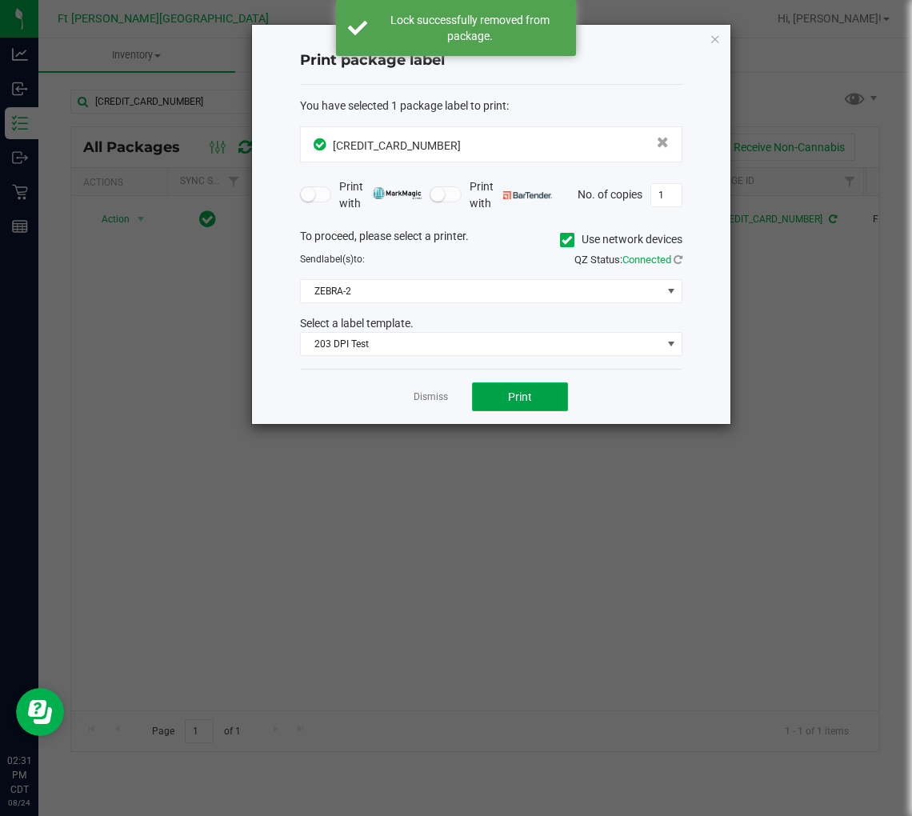
click at [501, 397] on button "Print" at bounding box center [520, 397] width 96 height 29
click at [433, 399] on link "Dismiss" at bounding box center [431, 398] width 34 height 14
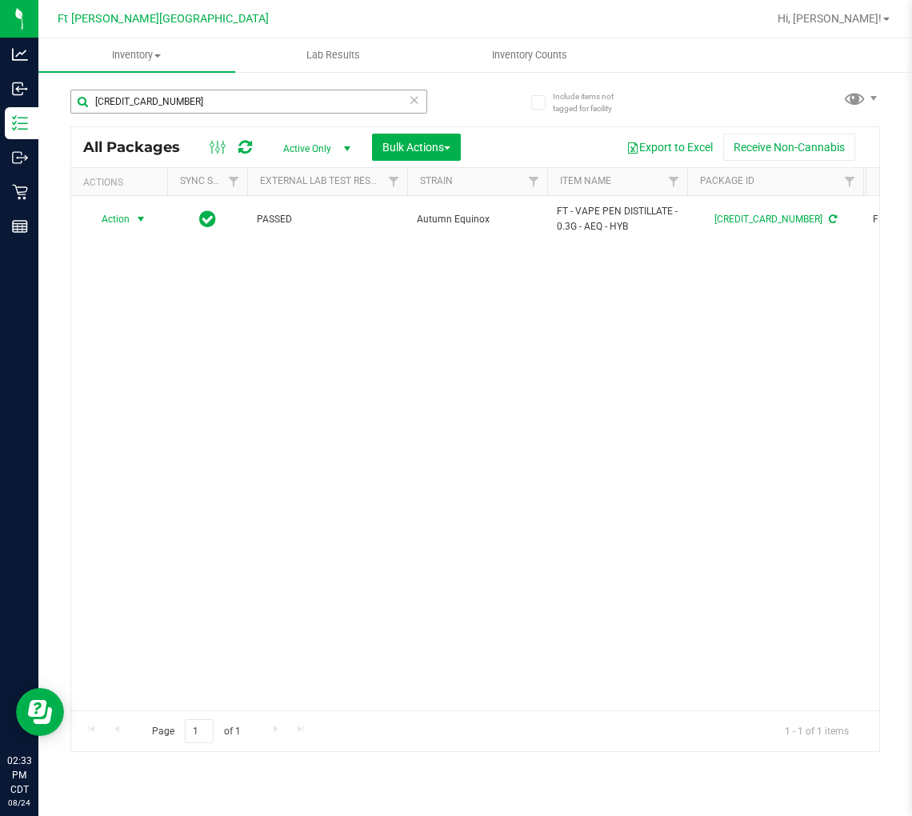
drag, startPoint x: 360, startPoint y: 117, endPoint x: 372, endPoint y: 90, distance: 29.0
click at [362, 117] on div "[CREDIT_CARD_NUMBER]" at bounding box center [248, 108] width 357 height 37
click at [372, 90] on input "[CREDIT_CARD_NUMBER]" at bounding box center [248, 102] width 357 height 24
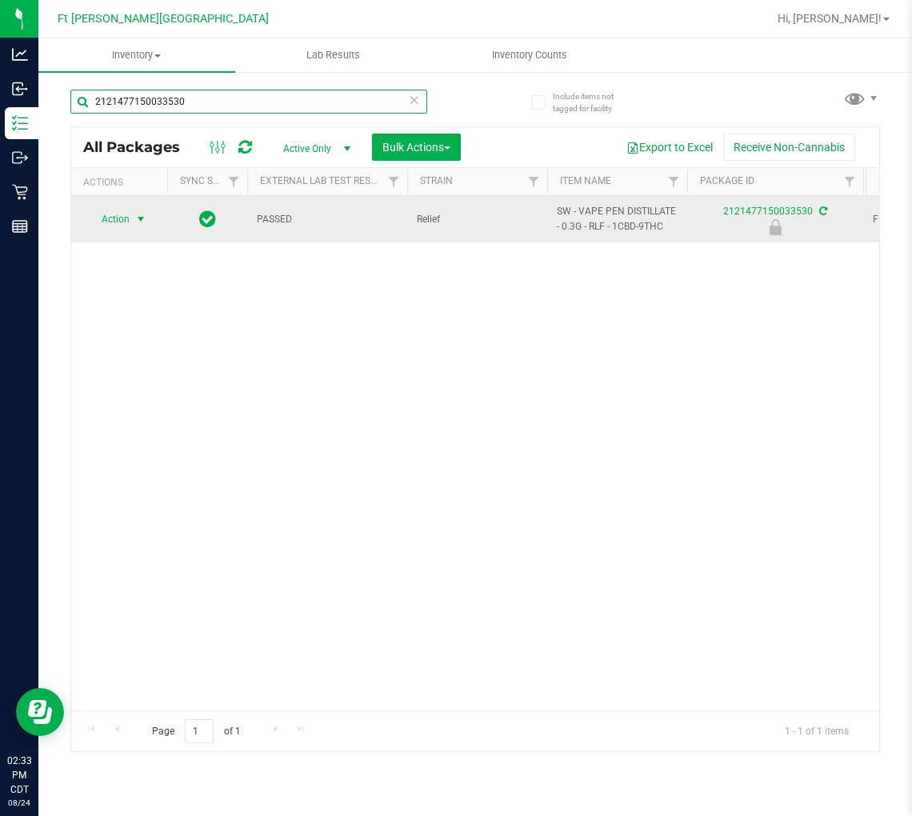
type input "2121477150033530"
click at [138, 214] on span "select" at bounding box center [140, 219] width 13 height 13
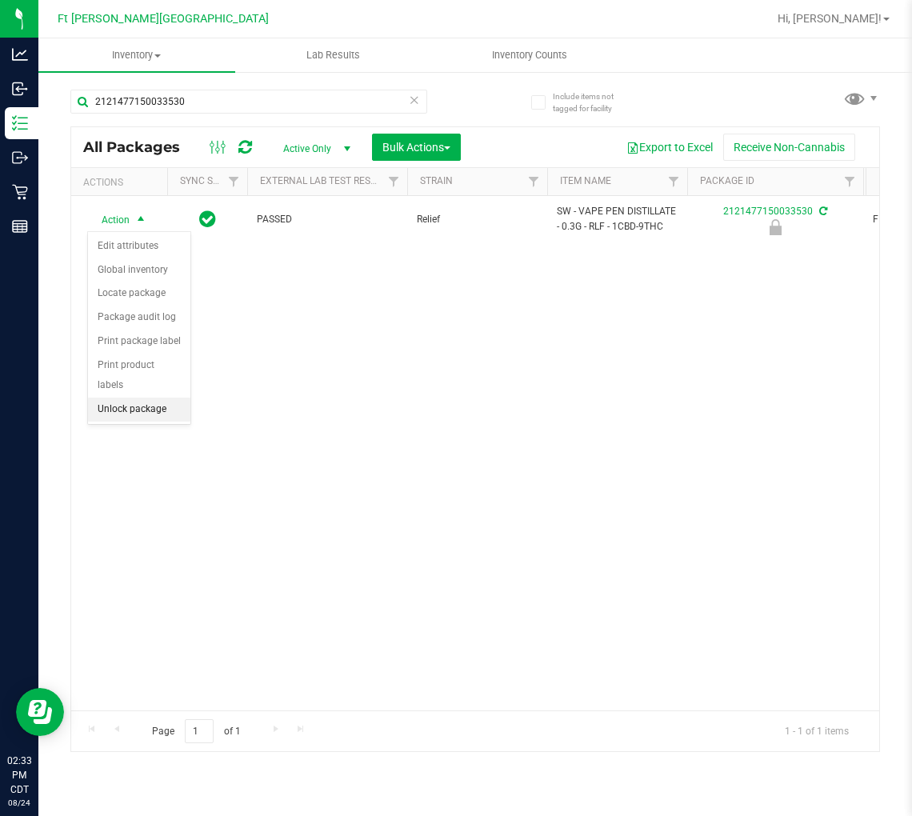
click at [154, 406] on li "Unlock package" at bounding box center [139, 410] width 102 height 24
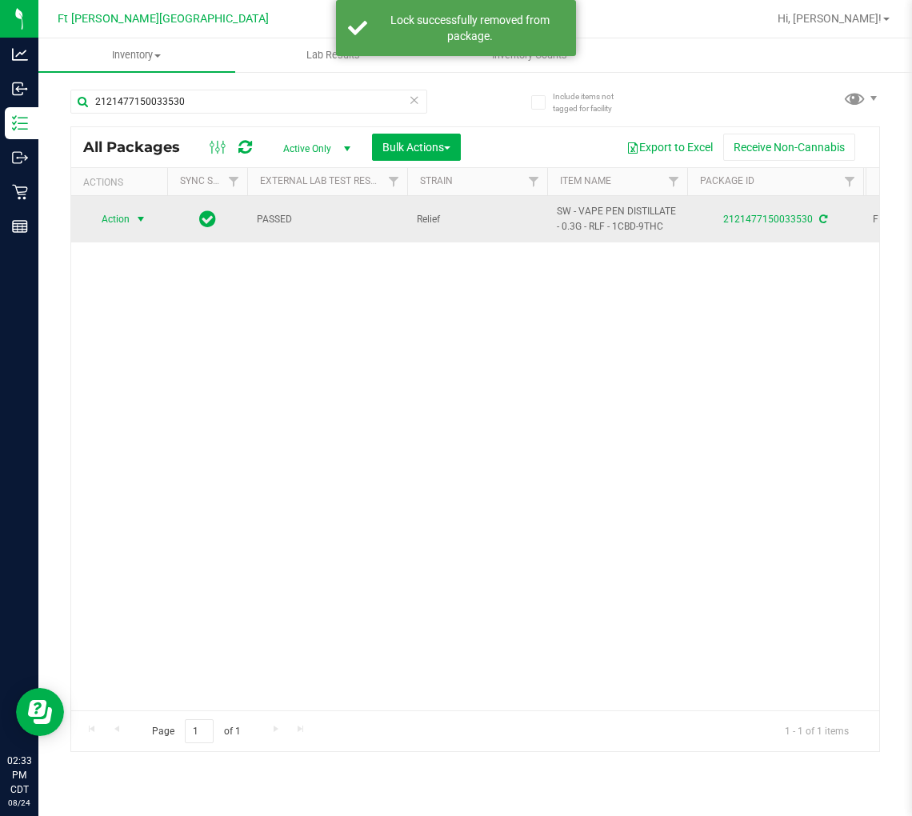
click at [124, 224] on span "Action" at bounding box center [108, 219] width 43 height 22
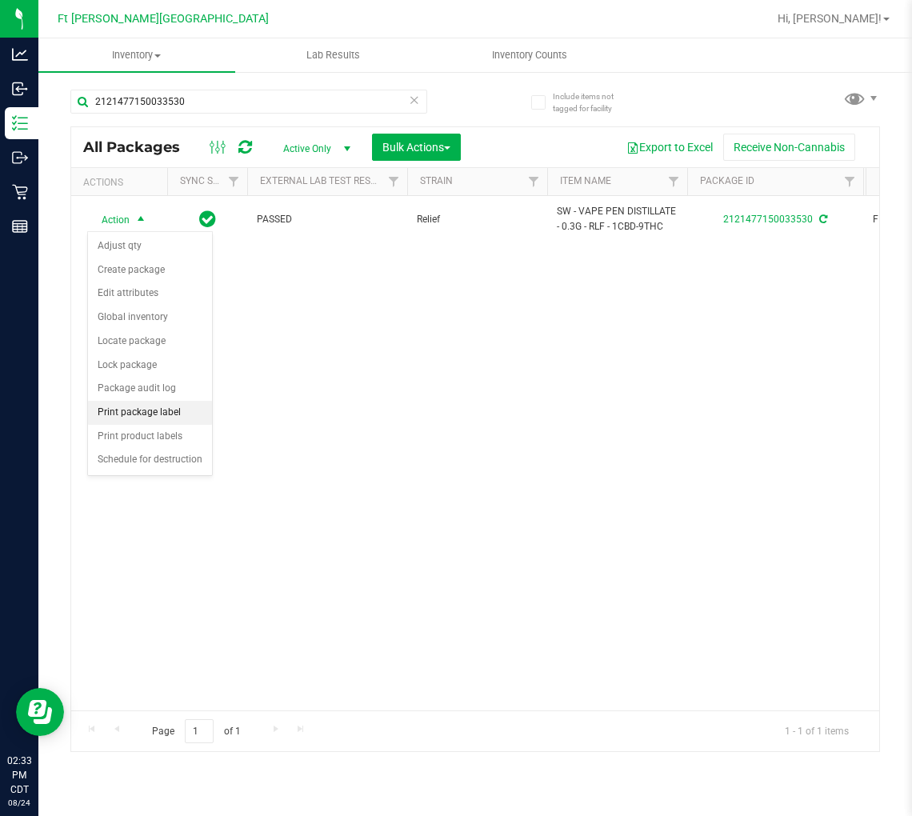
click at [169, 410] on li "Print package label" at bounding box center [150, 413] width 124 height 24
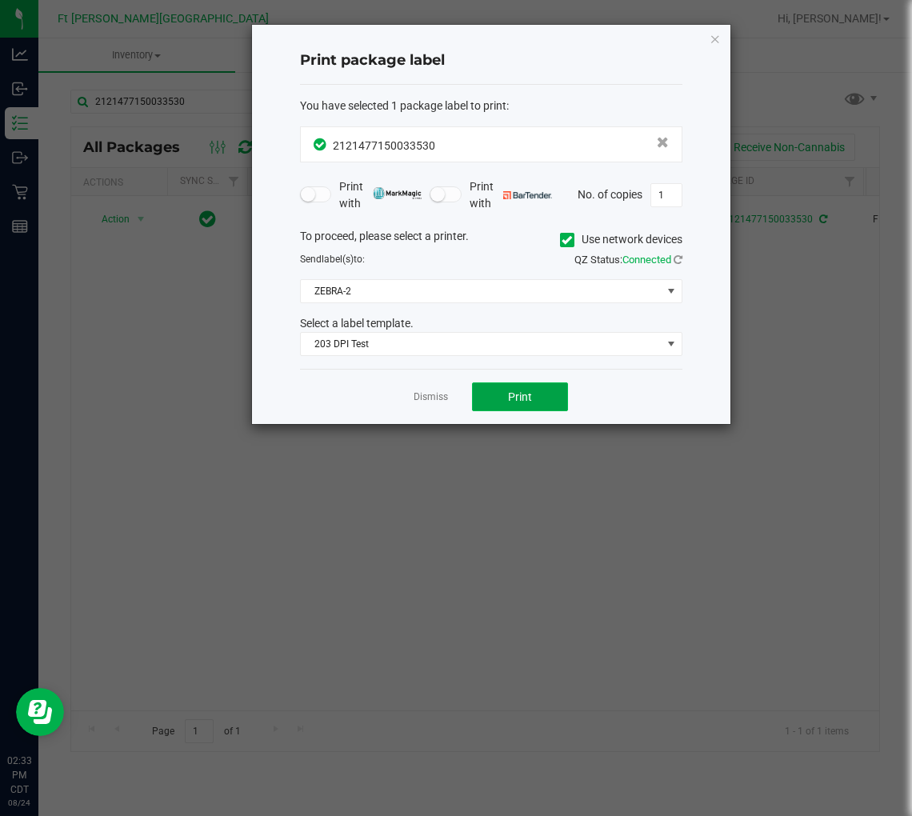
click at [490, 395] on button "Print" at bounding box center [520, 397] width 96 height 29
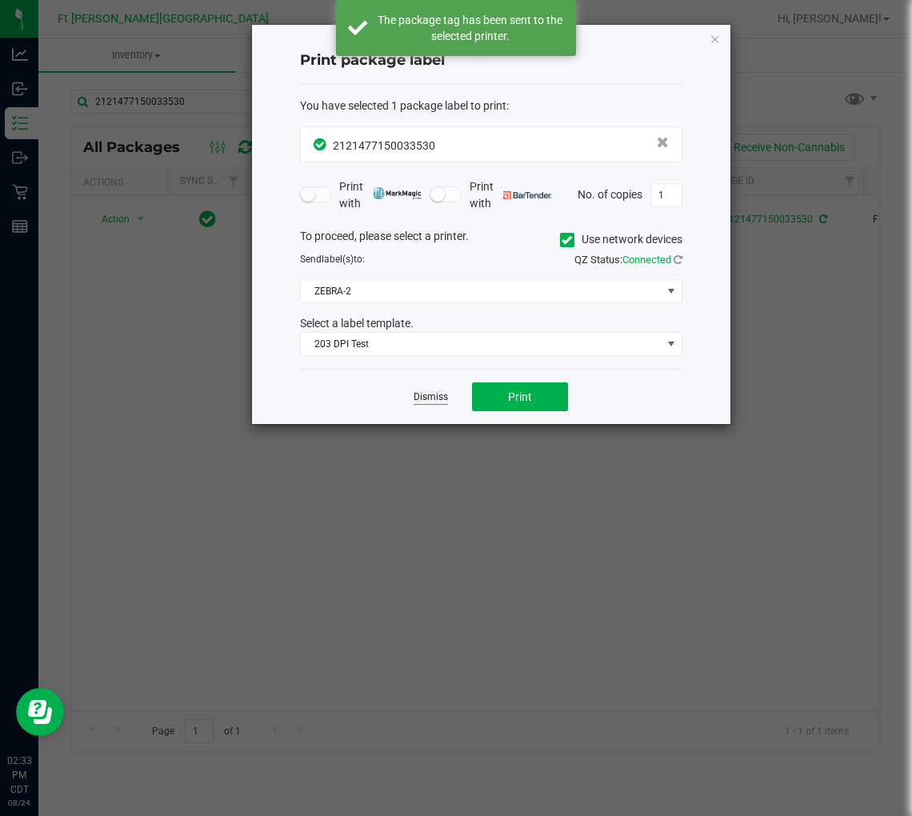
click at [430, 399] on link "Dismiss" at bounding box center [431, 398] width 34 height 14
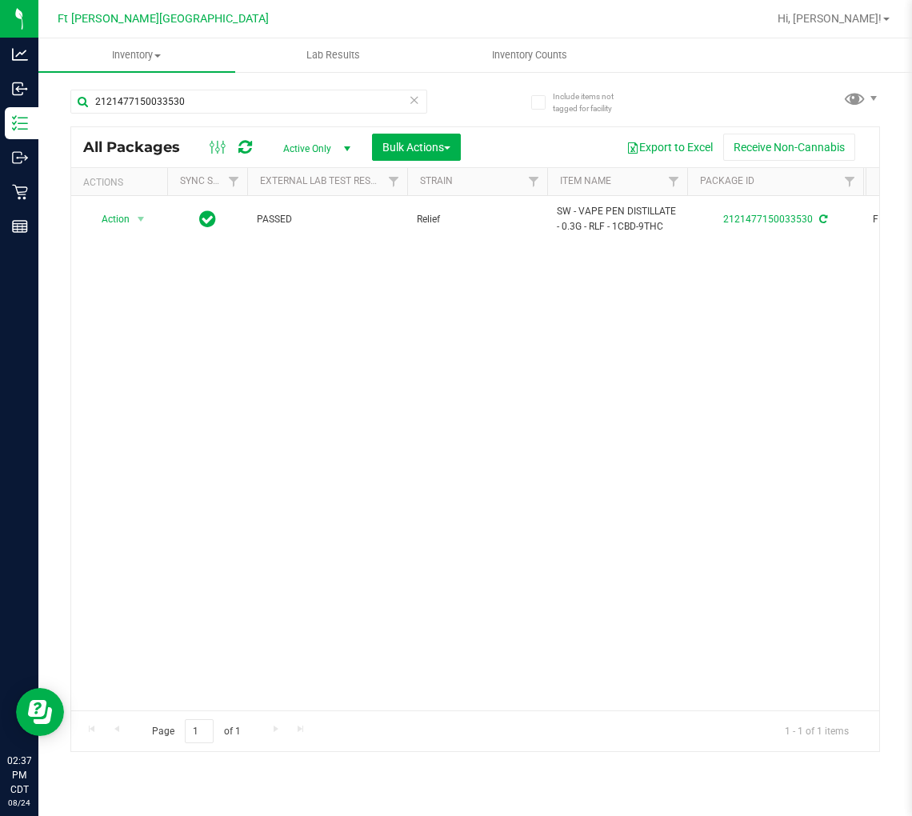
click at [416, 102] on icon at bounding box center [414, 99] width 11 height 19
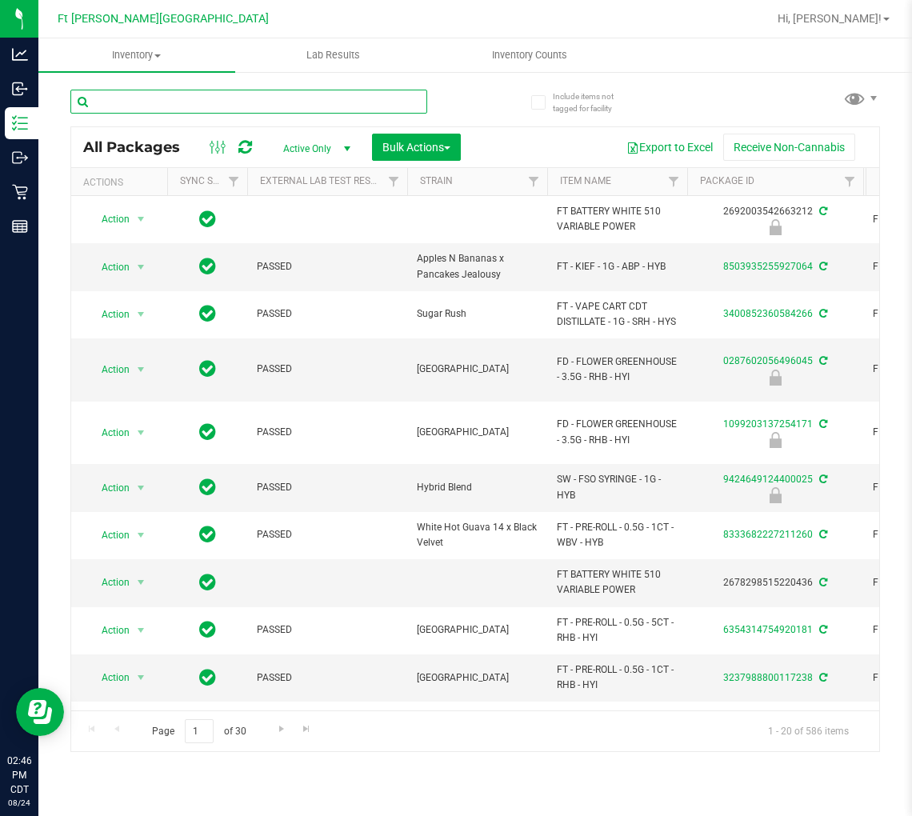
click at [166, 92] on input "text" at bounding box center [248, 102] width 357 height 24
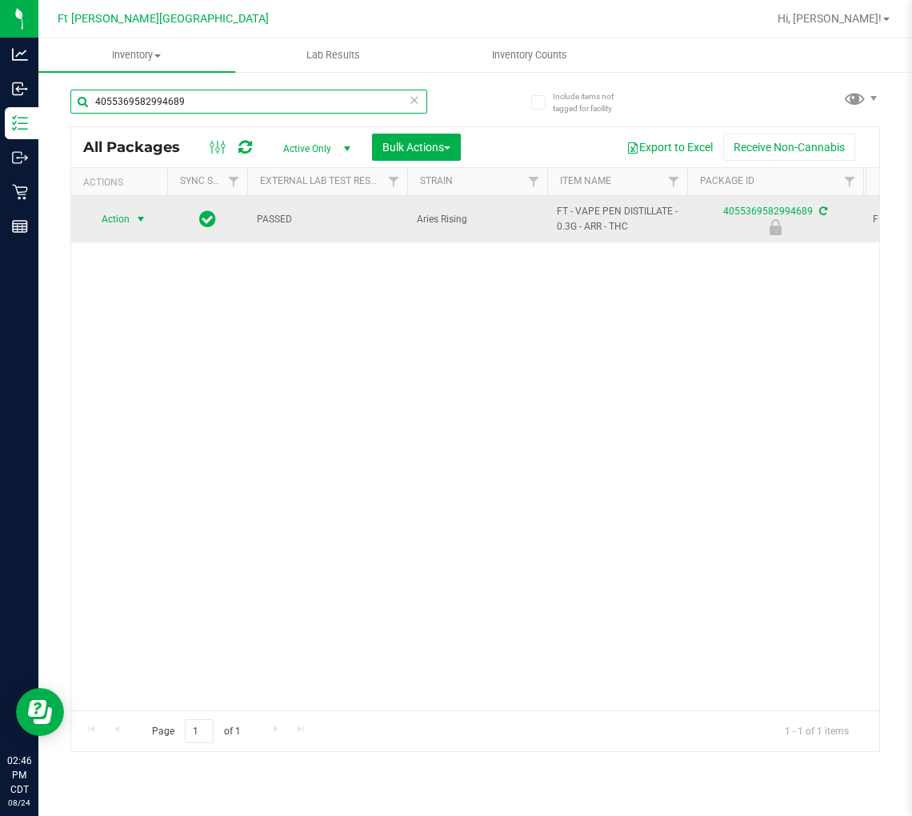
type input "4055369582994689"
click at [105, 225] on span "Action" at bounding box center [108, 219] width 43 height 22
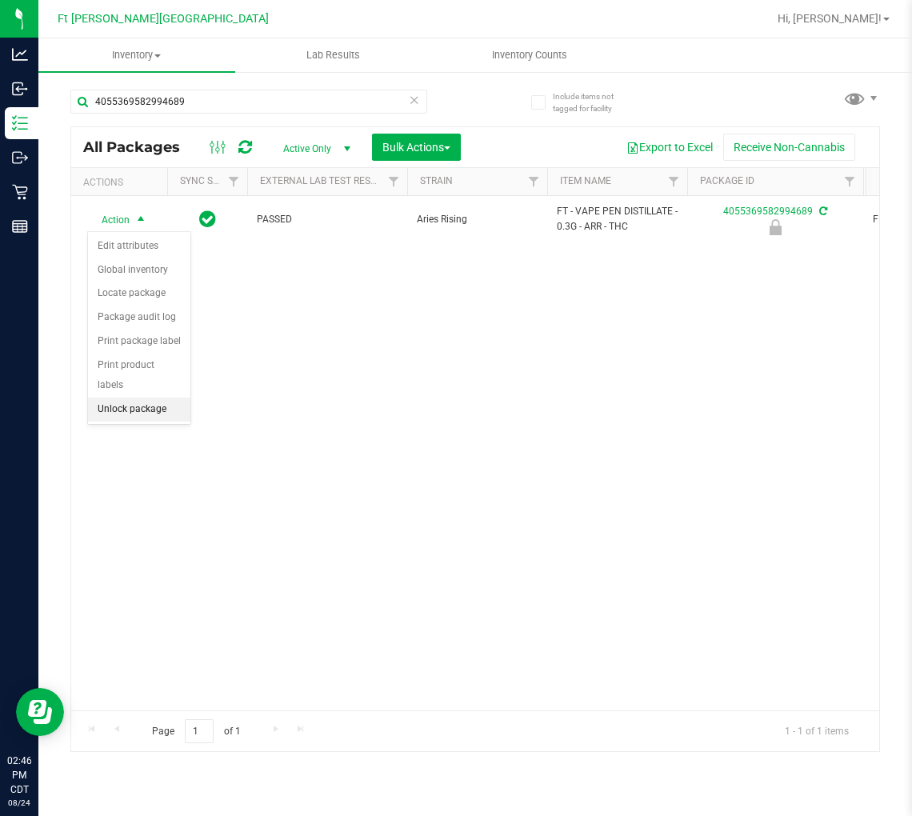
click at [138, 407] on li "Unlock package" at bounding box center [139, 410] width 102 height 24
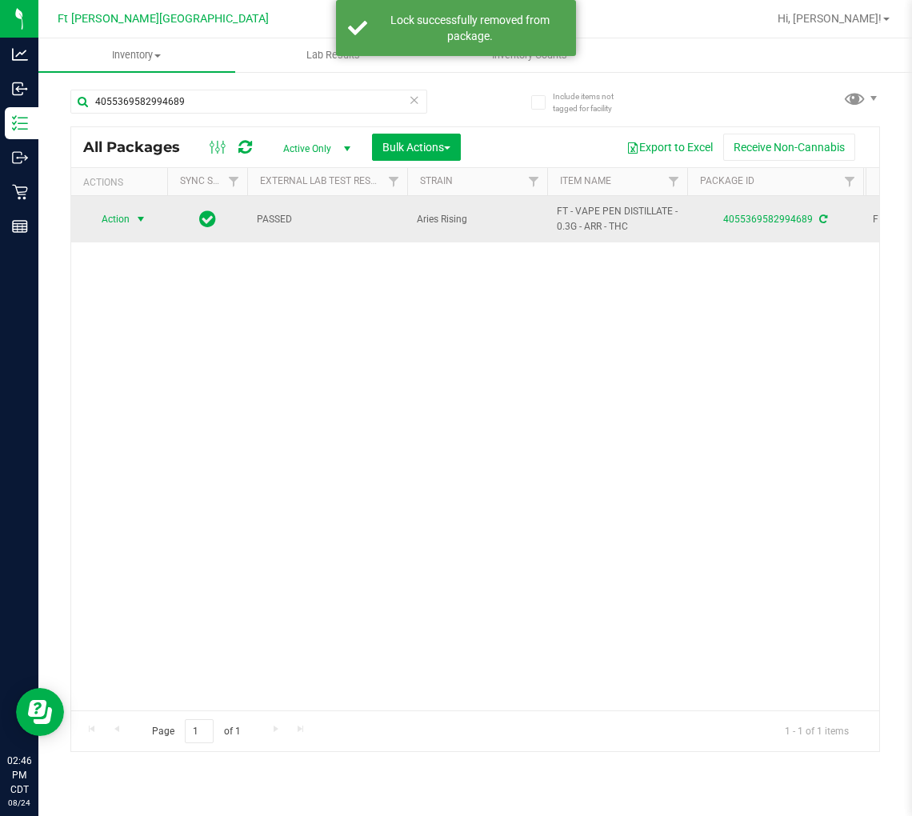
click at [130, 218] on span "Action" at bounding box center [108, 219] width 43 height 22
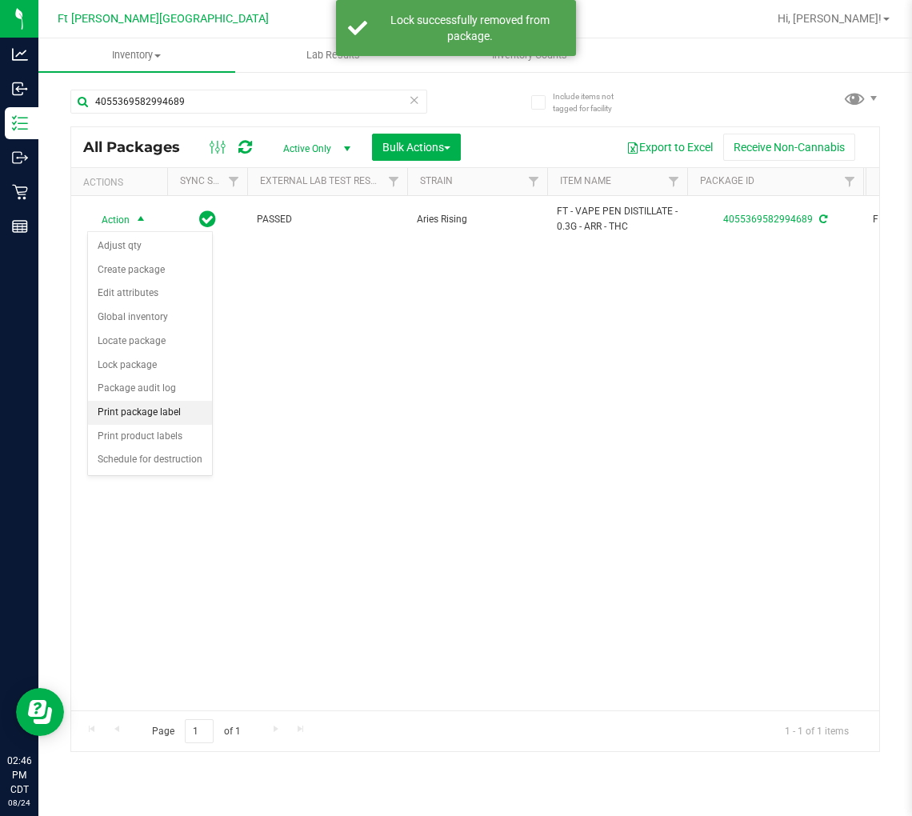
click at [147, 419] on li "Print package label" at bounding box center [150, 413] width 124 height 24
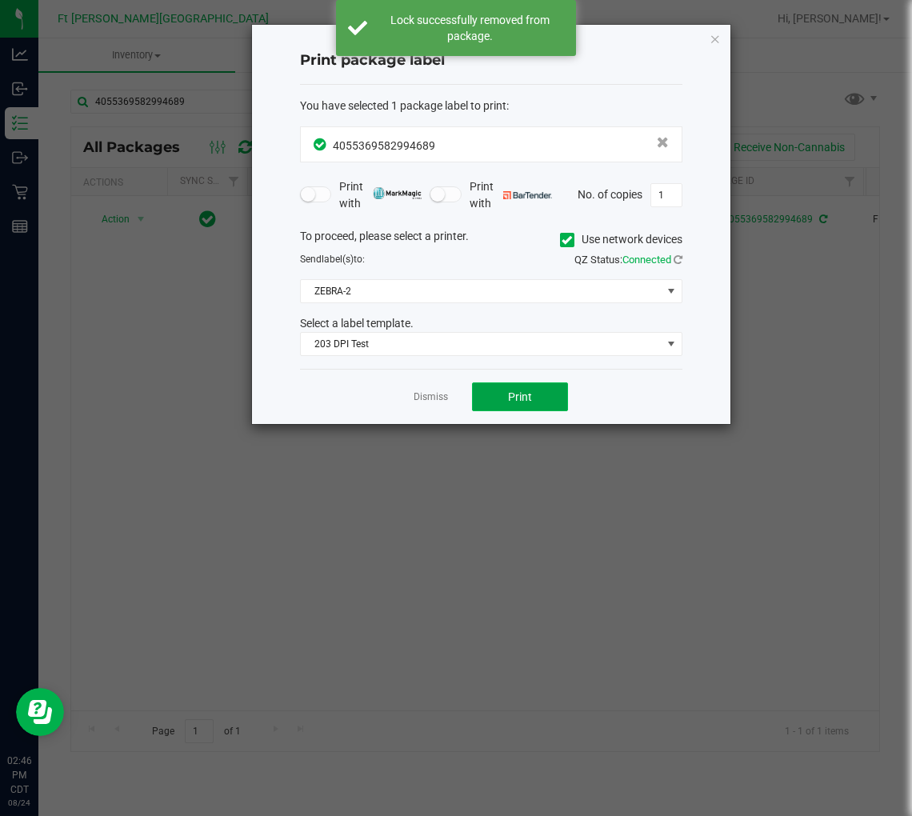
click at [536, 389] on button "Print" at bounding box center [520, 397] width 96 height 29
click at [439, 400] on link "Dismiss" at bounding box center [431, 398] width 34 height 14
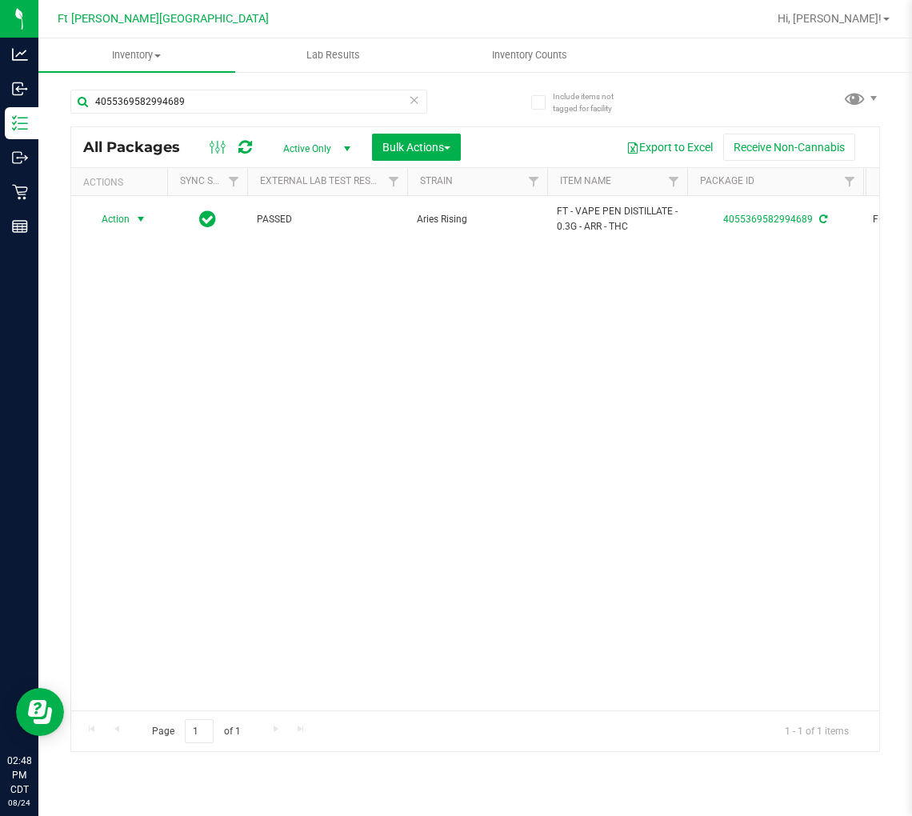
click at [411, 97] on icon at bounding box center [414, 99] width 11 height 19
